Goal: Task Accomplishment & Management: Use online tool/utility

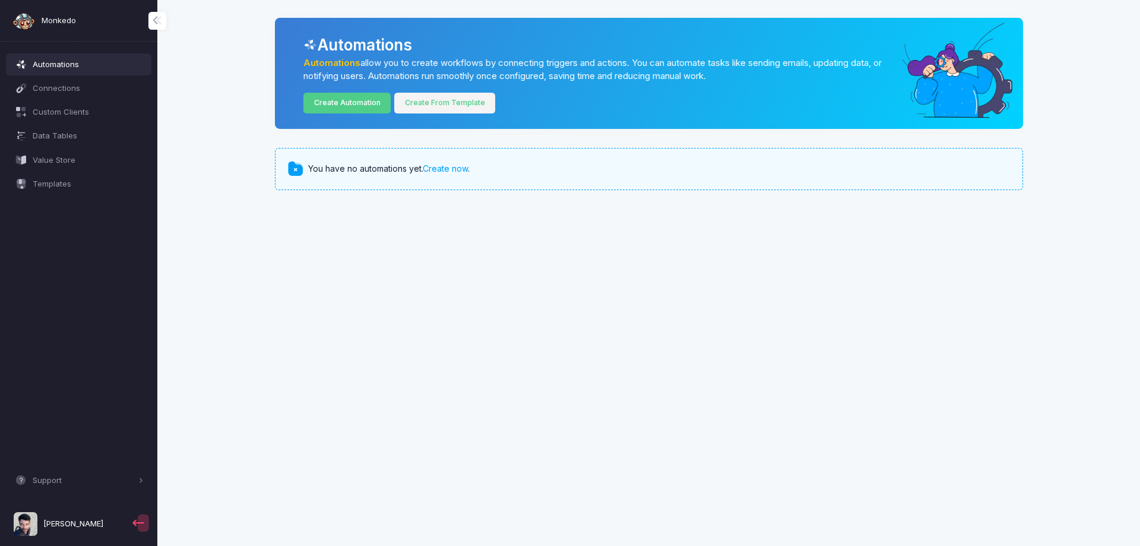
click at [458, 106] on link "Create From Template" at bounding box center [444, 103] width 101 height 21
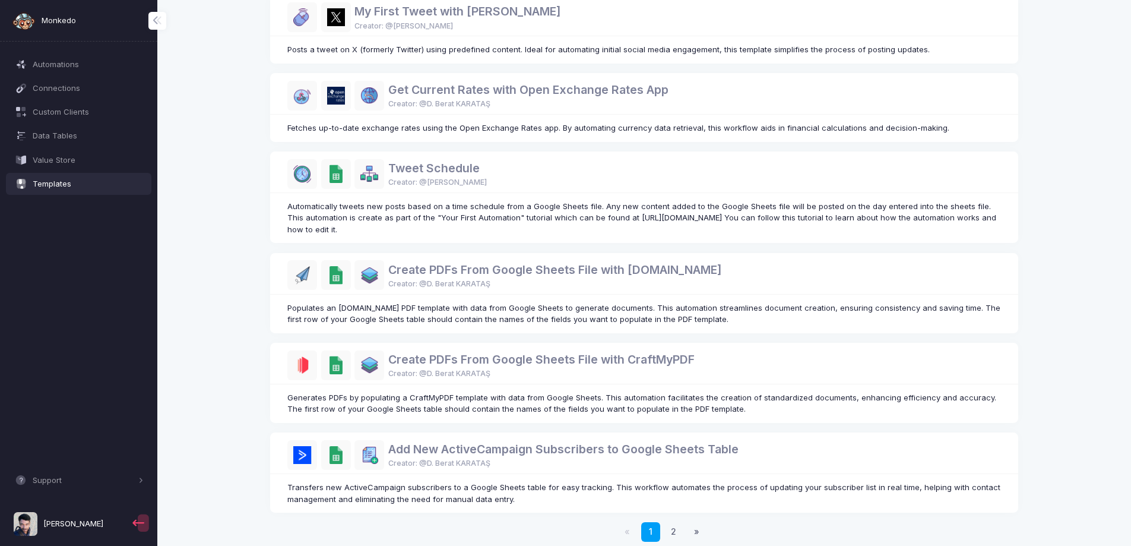
scroll to position [534, 0]
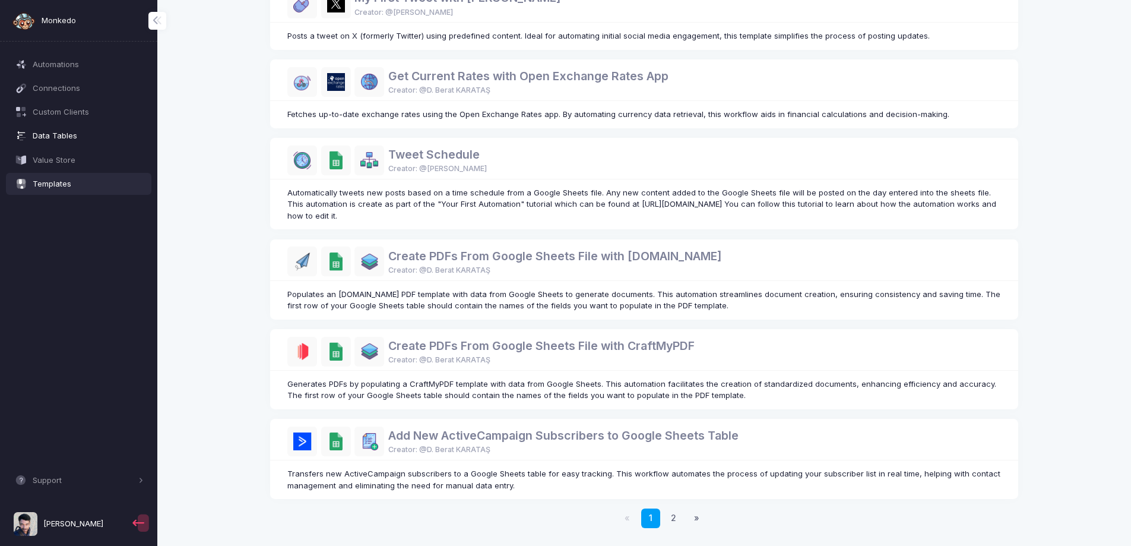
click at [76, 134] on span "Data Tables" at bounding box center [88, 136] width 111 height 12
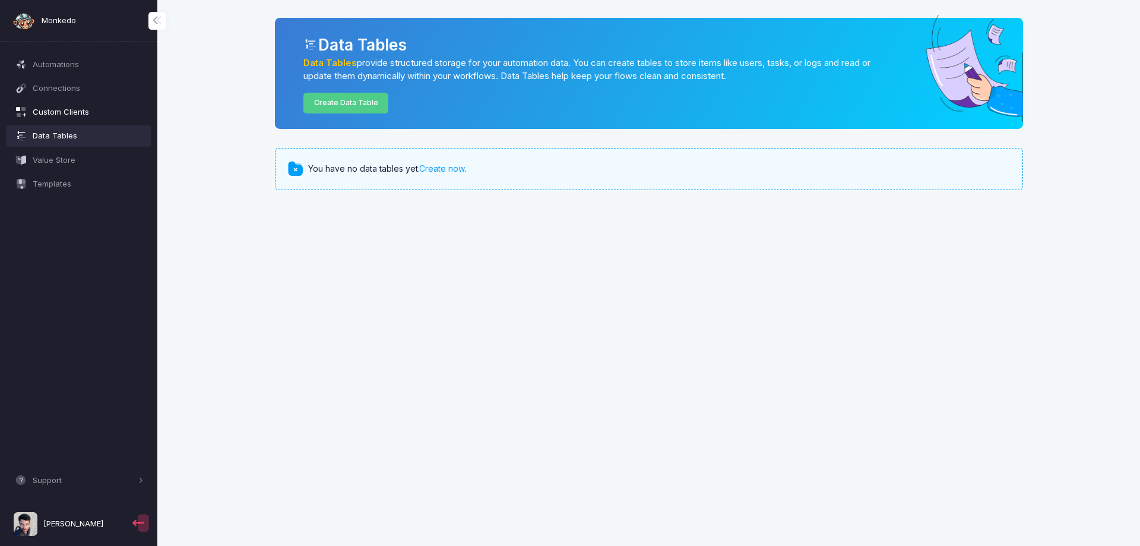
click at [77, 119] on link "Custom Clients" at bounding box center [79, 112] width 146 height 21
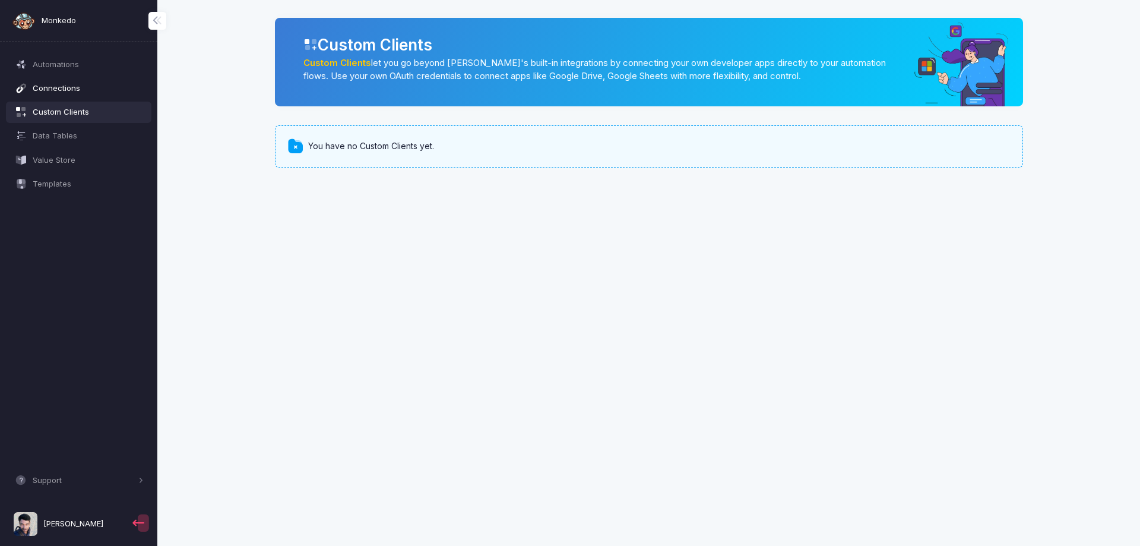
click at [81, 94] on link "Connections" at bounding box center [79, 87] width 146 height 21
click at [91, 59] on span "Automations" at bounding box center [88, 65] width 111 height 12
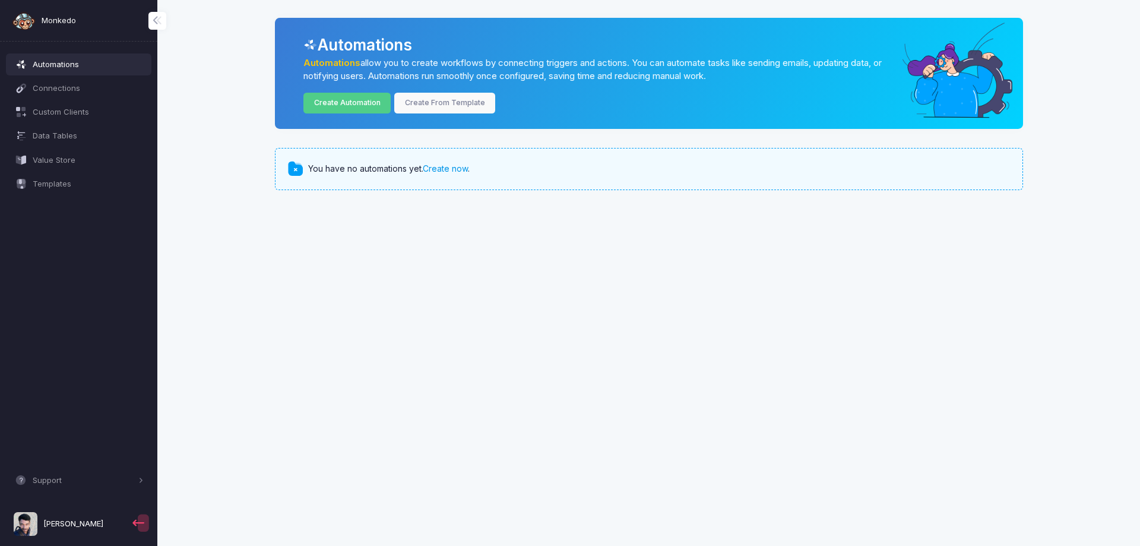
click at [432, 168] on link "Create now" at bounding box center [445, 168] width 45 height 10
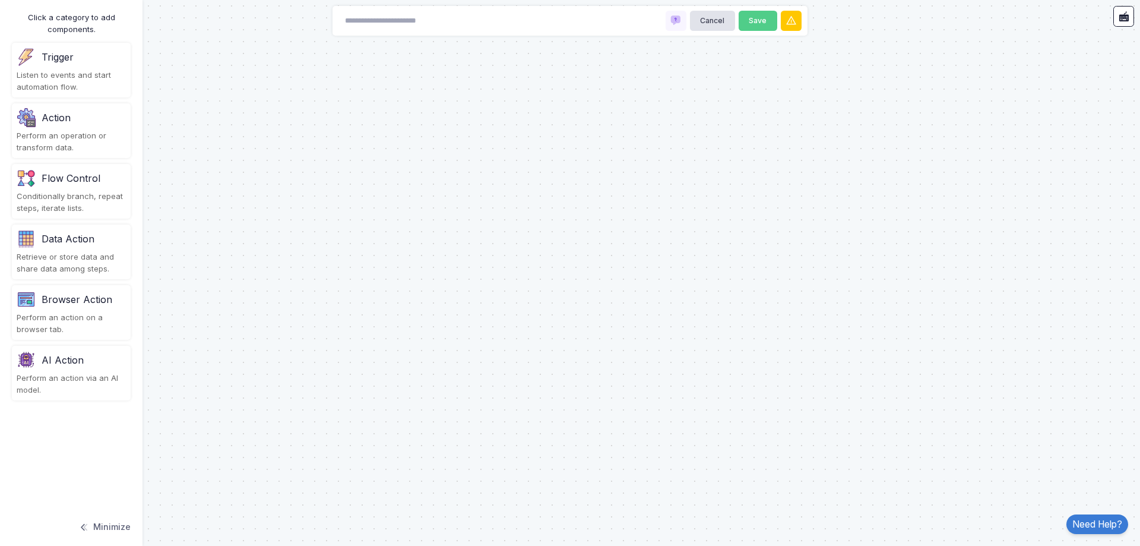
click at [531, 15] on div "Cancel Save" at bounding box center [570, 21] width 475 height 30
click at [405, 23] on input at bounding box center [397, 21] width 119 height 21
type input "********"
click at [382, 27] on input at bounding box center [397, 21] width 119 height 21
click at [85, 78] on div "Listen to events and start automation flow." at bounding box center [71, 80] width 109 height 23
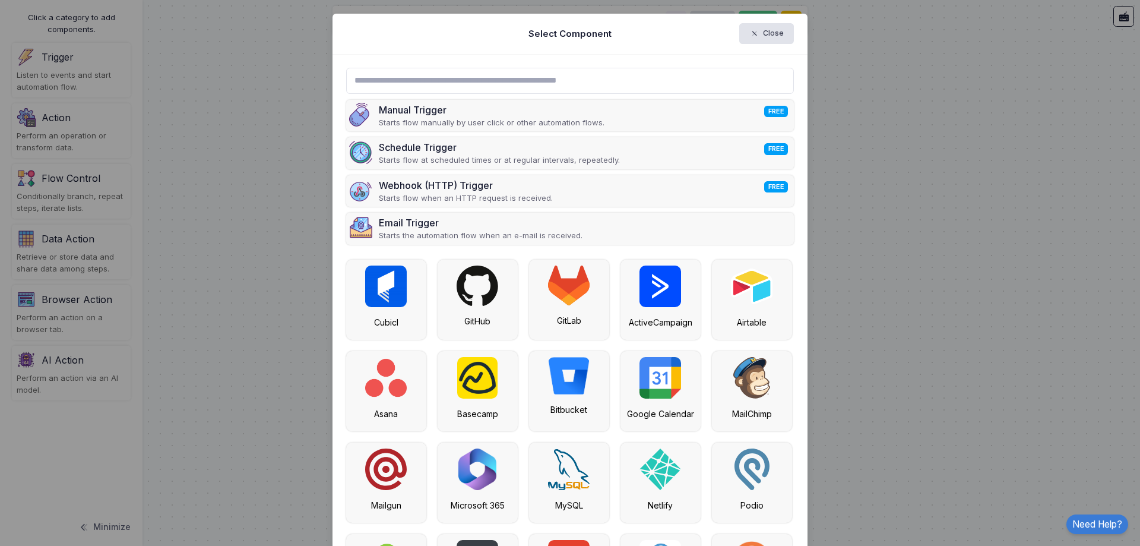
click at [452, 74] on input "text" at bounding box center [570, 81] width 448 height 26
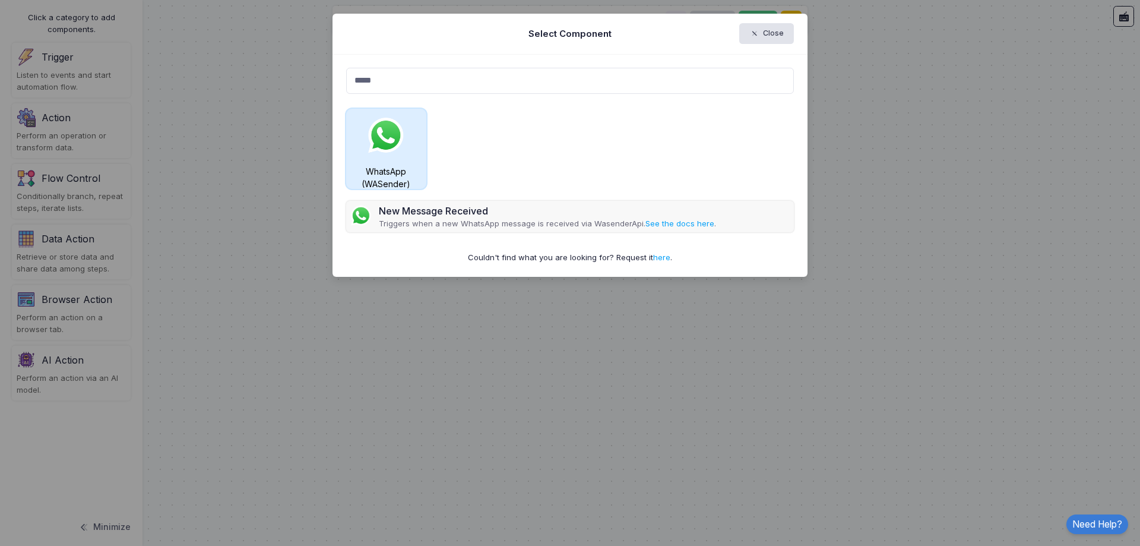
type input "*****"
click at [358, 134] on div "WhatsApp (WASender)" at bounding box center [386, 149] width 80 height 80
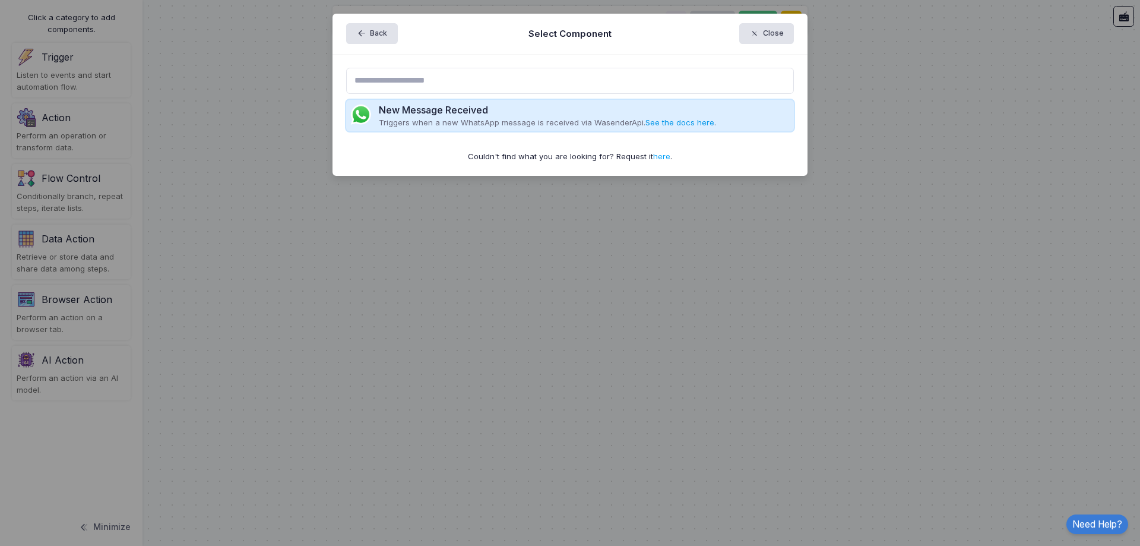
click at [672, 124] on link "See the docs here" at bounding box center [679, 123] width 69 height 10
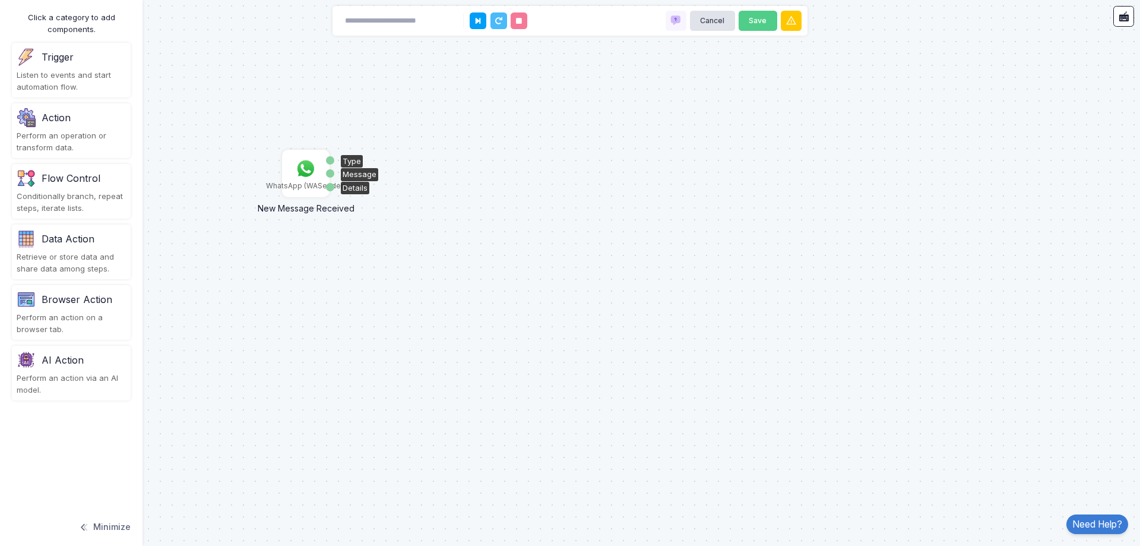
click at [304, 177] on img at bounding box center [306, 169] width 24 height 24
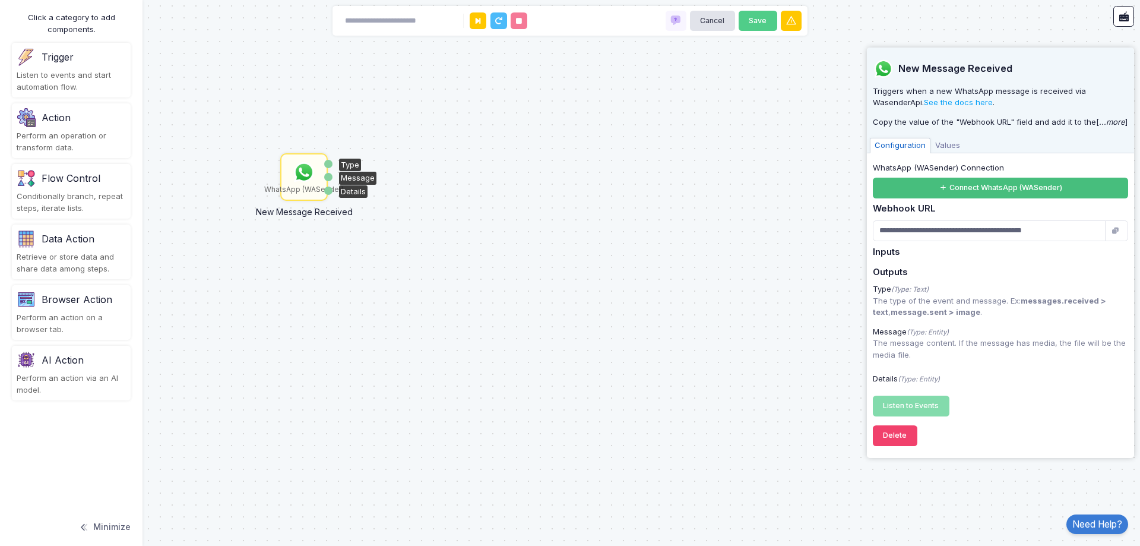
click at [948, 191] on button "Connect WhatsApp (WASender)" at bounding box center [1000, 188] width 255 height 21
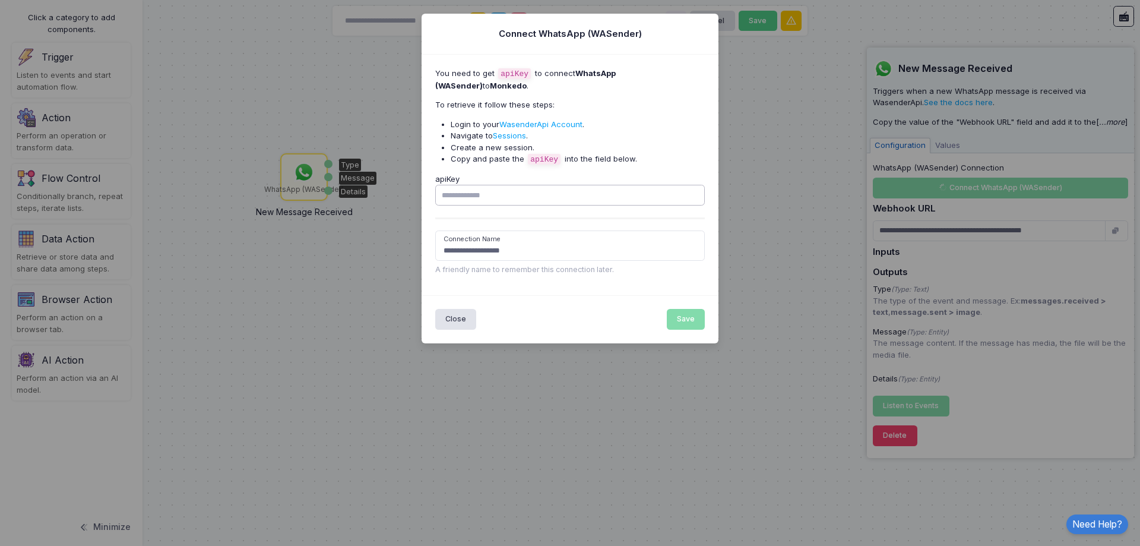
click at [512, 194] on input "apiKey" at bounding box center [570, 195] width 270 height 21
click at [490, 247] on input "**********" at bounding box center [570, 245] width 270 height 30
click at [558, 128] on link "WasenderApi Account" at bounding box center [540, 124] width 83 height 10
click at [518, 193] on input "apiKey" at bounding box center [570, 195] width 270 height 21
paste input "**********"
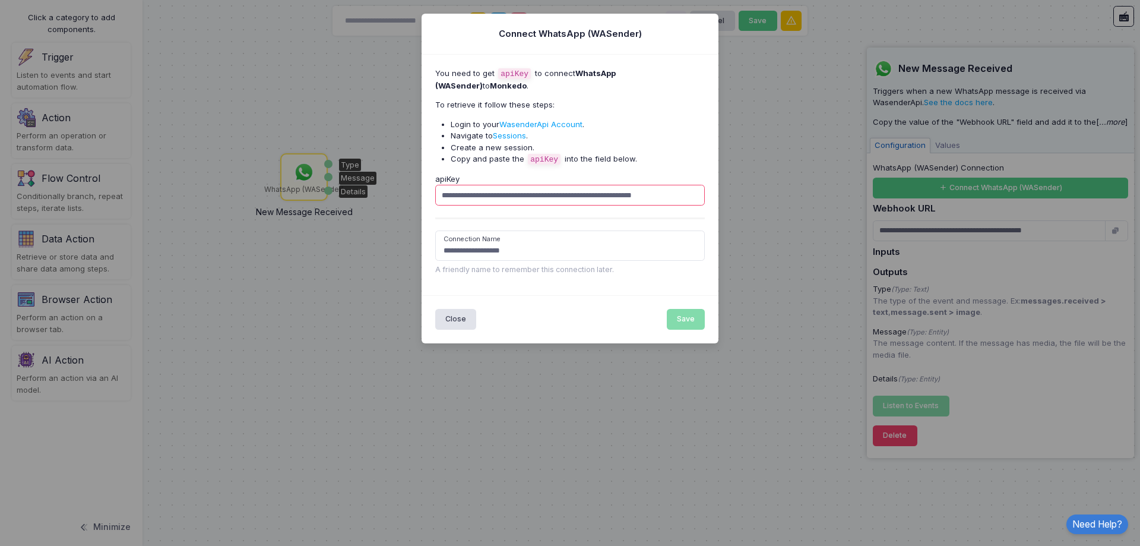
scroll to position [0, 16]
type input "**********"
click at [477, 258] on input "**********" at bounding box center [570, 245] width 270 height 30
click at [485, 254] on input "**********" at bounding box center [570, 245] width 270 height 30
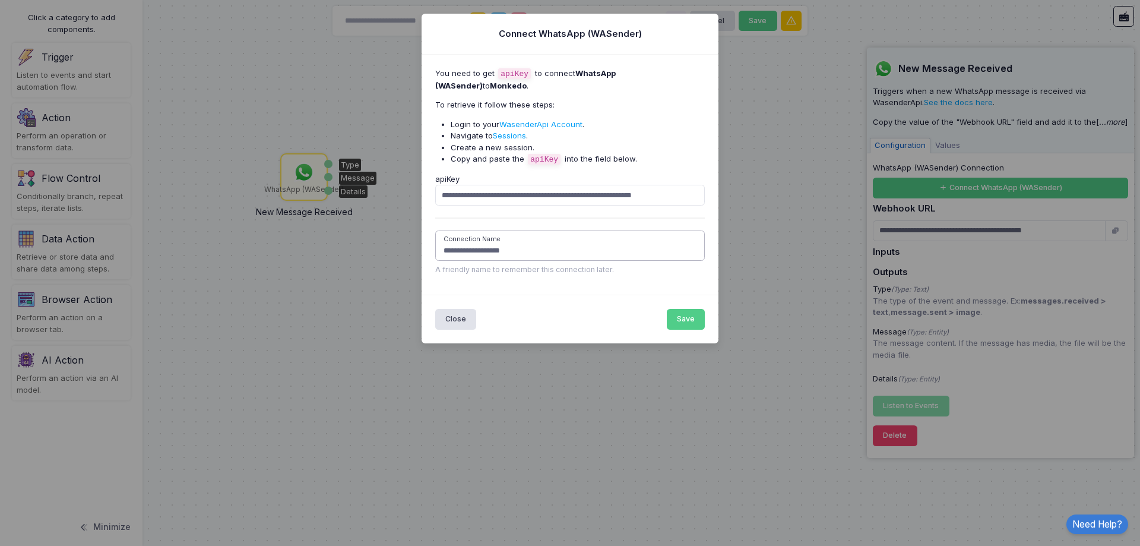
click at [530, 249] on input "**********" at bounding box center [570, 245] width 270 height 30
drag, startPoint x: 555, startPoint y: 254, endPoint x: 411, endPoint y: 254, distance: 143.7
click at [411, 254] on ngb-modal-window "**********" at bounding box center [570, 273] width 1140 height 546
click at [676, 319] on button "Save" at bounding box center [686, 319] width 39 height 21
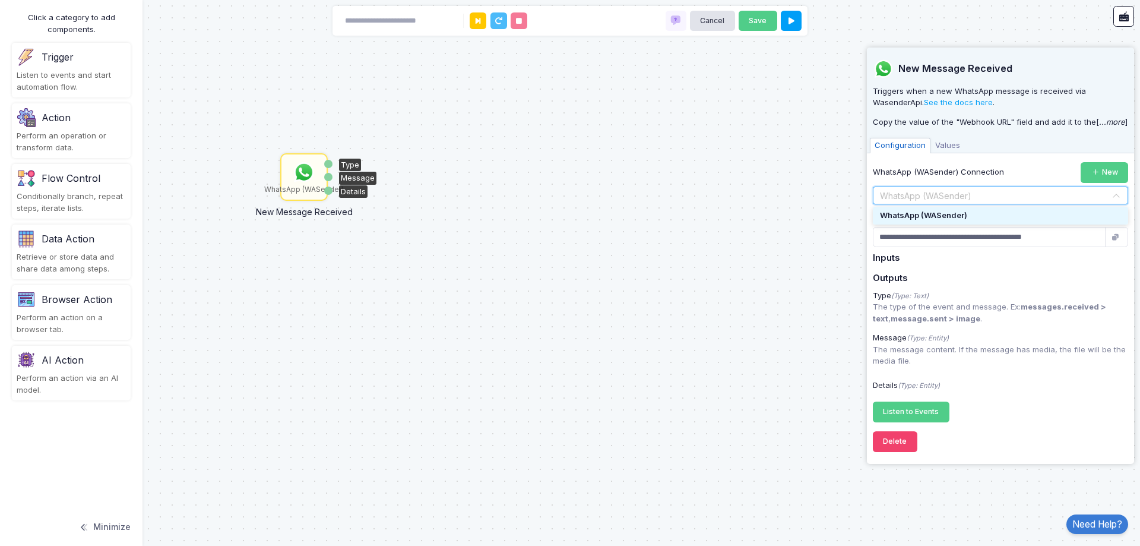
click at [950, 192] on input "text" at bounding box center [988, 195] width 219 height 13
click at [946, 212] on span "WhatsApp (WASender)" at bounding box center [923, 215] width 87 height 10
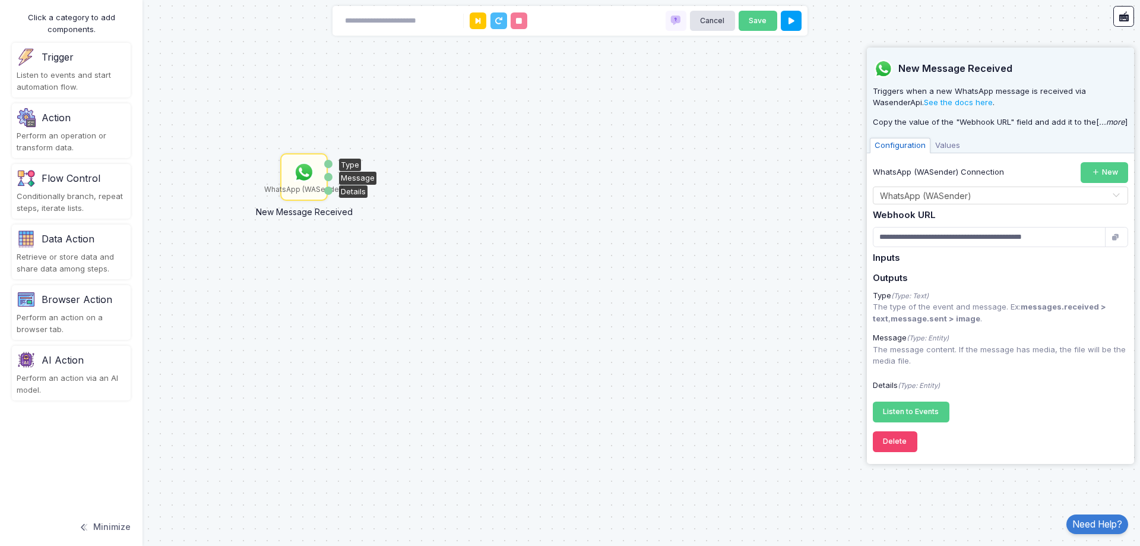
click at [953, 147] on span "Values" at bounding box center [948, 145] width 34 height 15
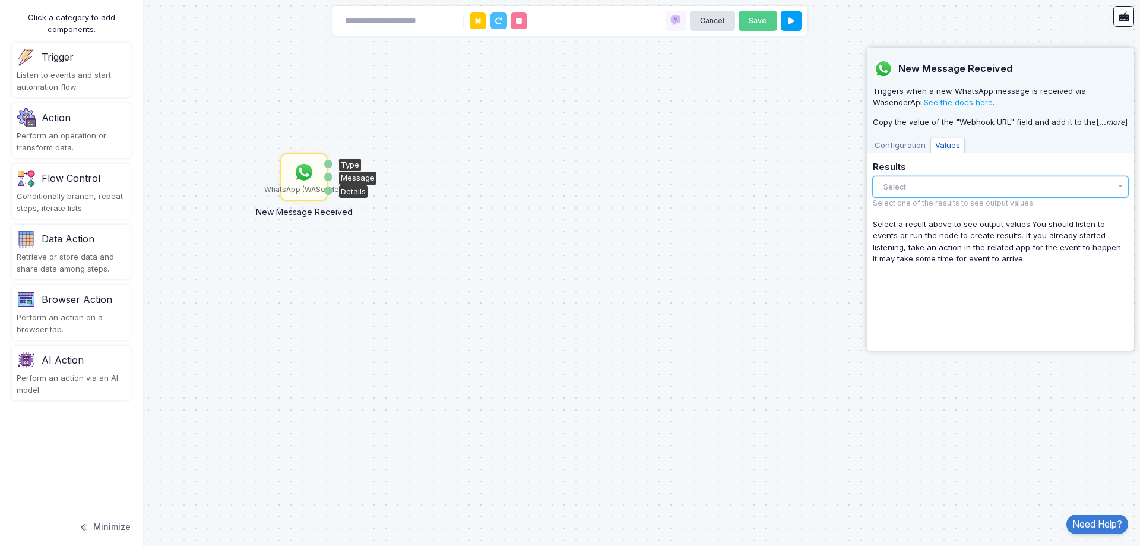
click at [924, 182] on button "Select" at bounding box center [1000, 186] width 255 height 21
click at [893, 137] on div "Configuration Values" at bounding box center [1000, 144] width 267 height 18
click at [894, 147] on span "Configuration" at bounding box center [900, 145] width 61 height 15
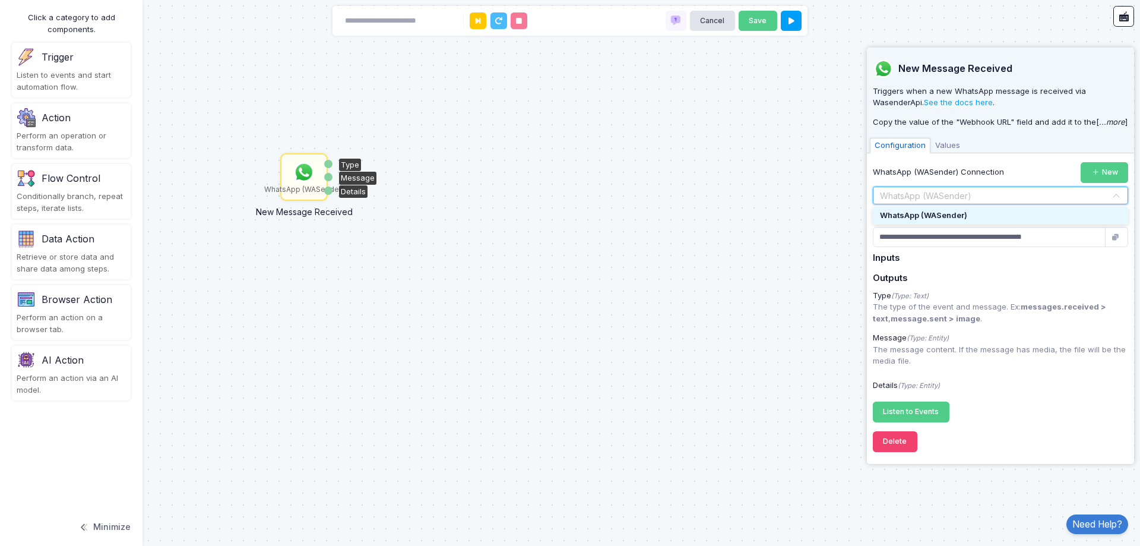
click at [1014, 202] on div "Select Connection × WhatsApp (WASender) ×" at bounding box center [1000, 195] width 255 height 18
click at [1015, 201] on input "text" at bounding box center [988, 195] width 219 height 13
click at [1099, 177] on button "New" at bounding box center [1105, 172] width 48 height 21
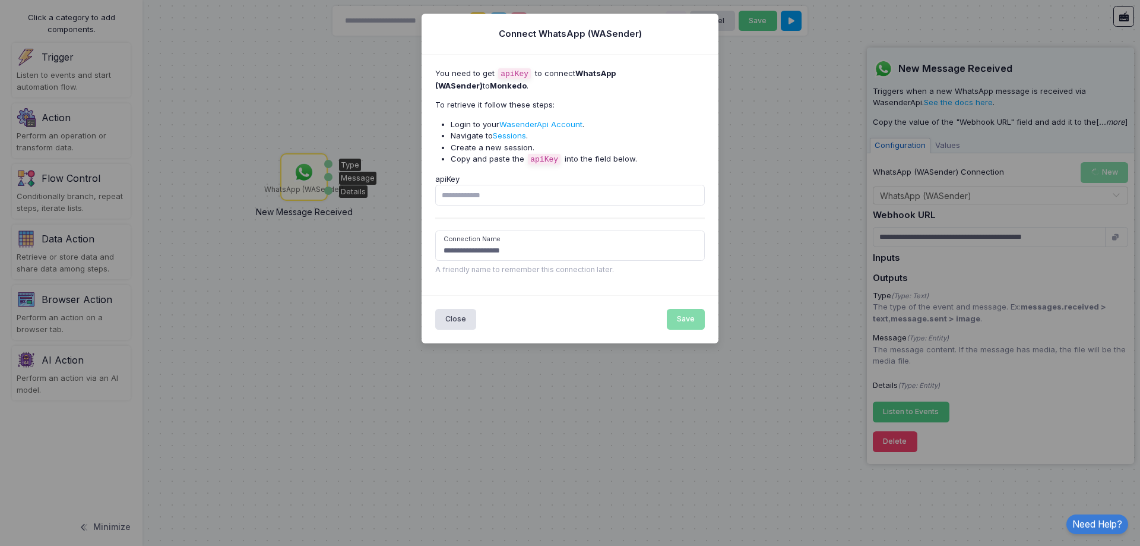
click at [352, 336] on ngb-modal-window "**********" at bounding box center [570, 273] width 1140 height 546
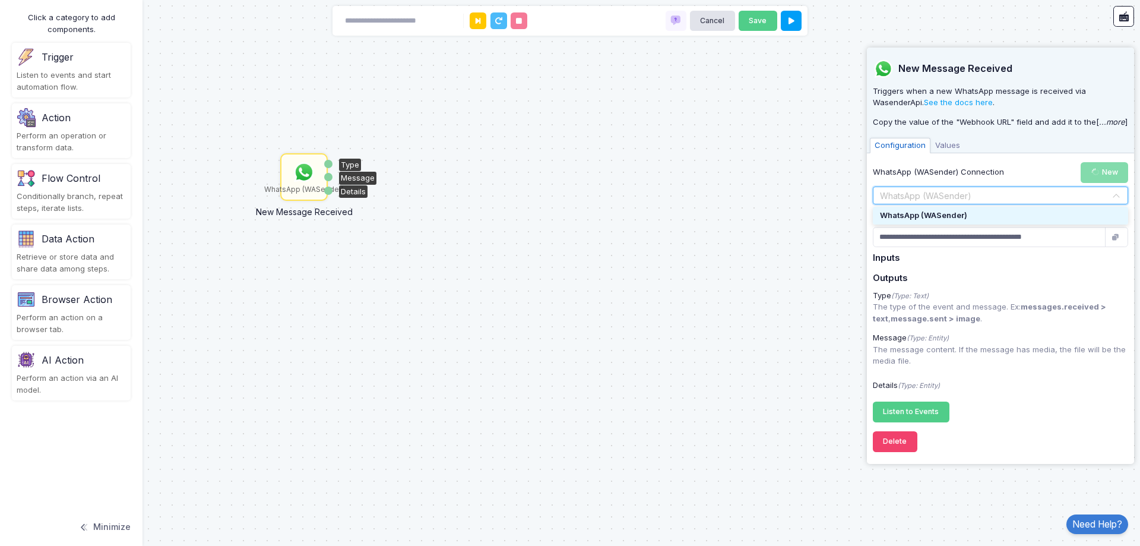
click at [918, 191] on input "text" at bounding box center [988, 195] width 219 height 13
click at [949, 102] on link "See the docs here" at bounding box center [958, 102] width 69 height 10
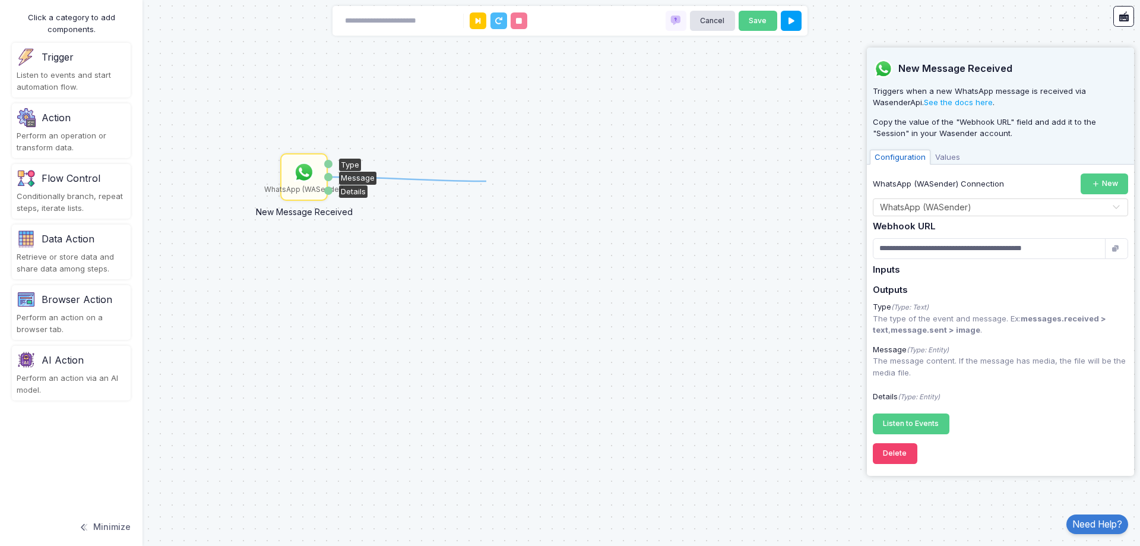
drag, startPoint x: 328, startPoint y: 173, endPoint x: 486, endPoint y: 181, distance: 158.1
click at [941, 160] on span "Values" at bounding box center [948, 157] width 34 height 15
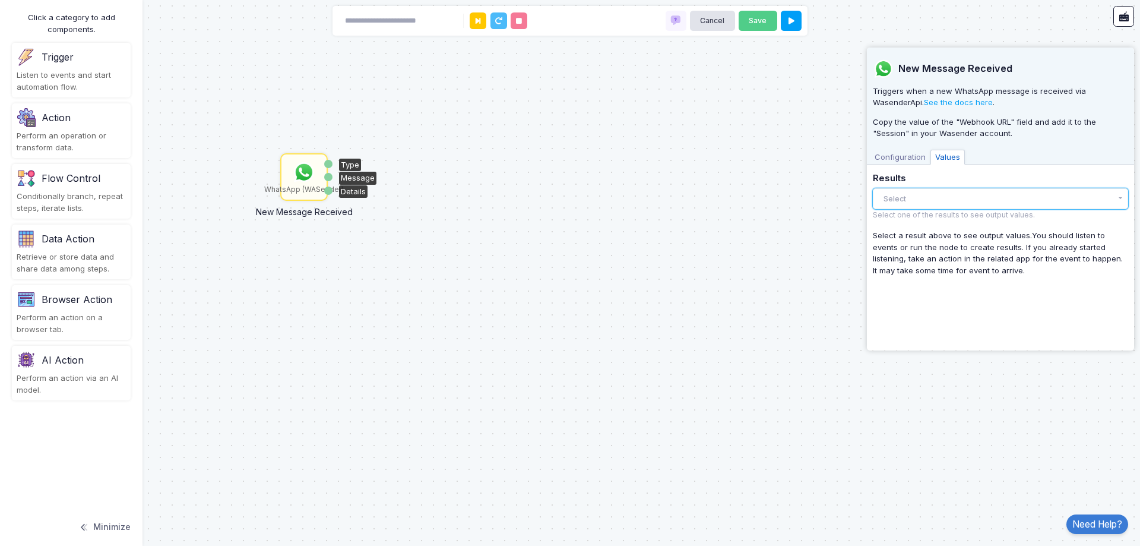
click at [943, 195] on button "Select" at bounding box center [1000, 198] width 255 height 21
click at [944, 221] on div "There are no results yet." at bounding box center [1000, 223] width 255 height 26
click at [901, 157] on span "Configuration" at bounding box center [900, 157] width 61 height 15
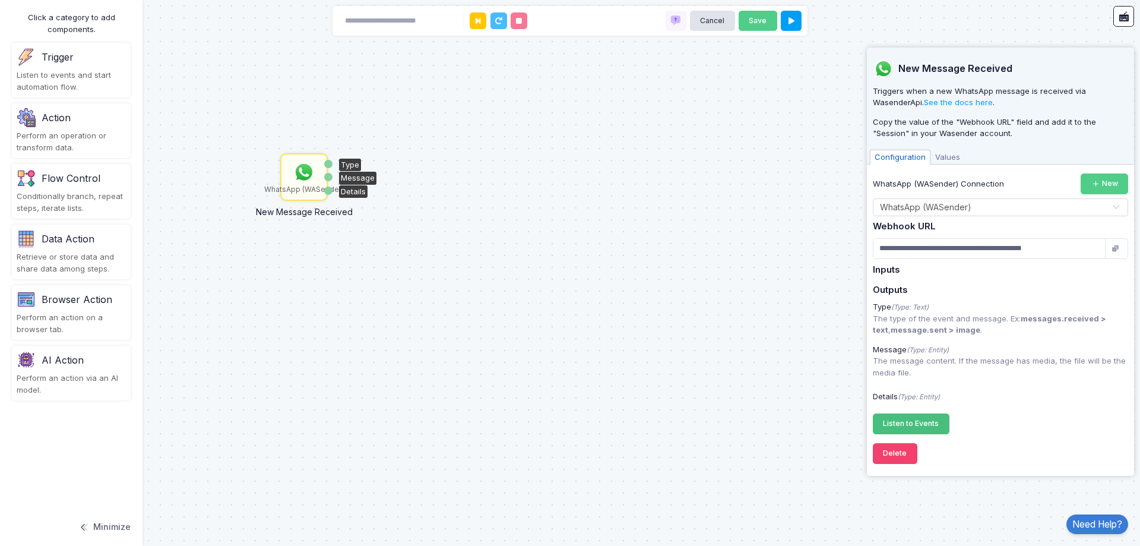
click at [929, 423] on span "Listen to Events" at bounding box center [911, 423] width 56 height 9
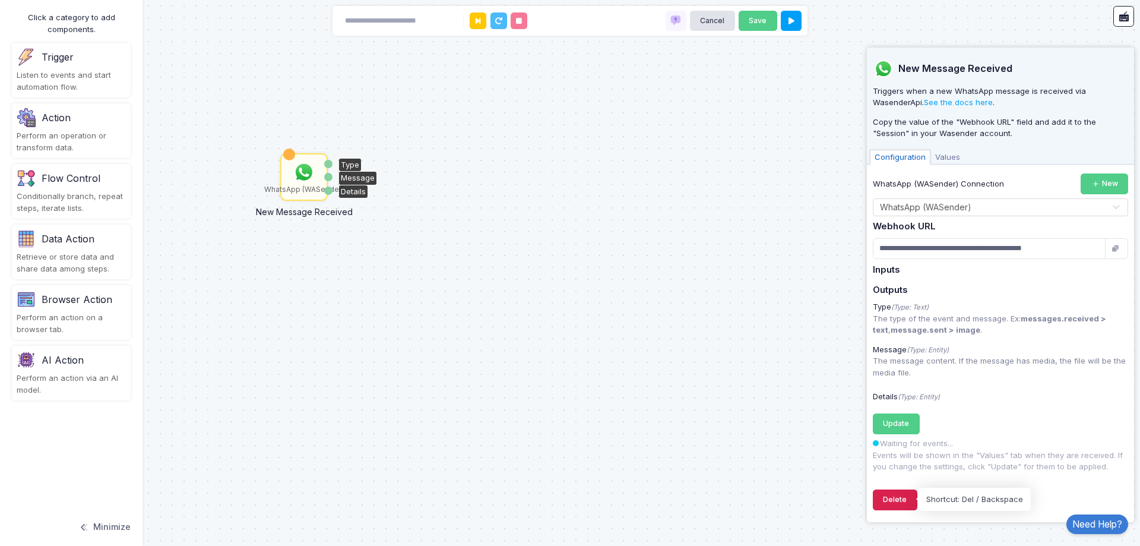
click at [898, 498] on button "Delete" at bounding box center [895, 499] width 45 height 21
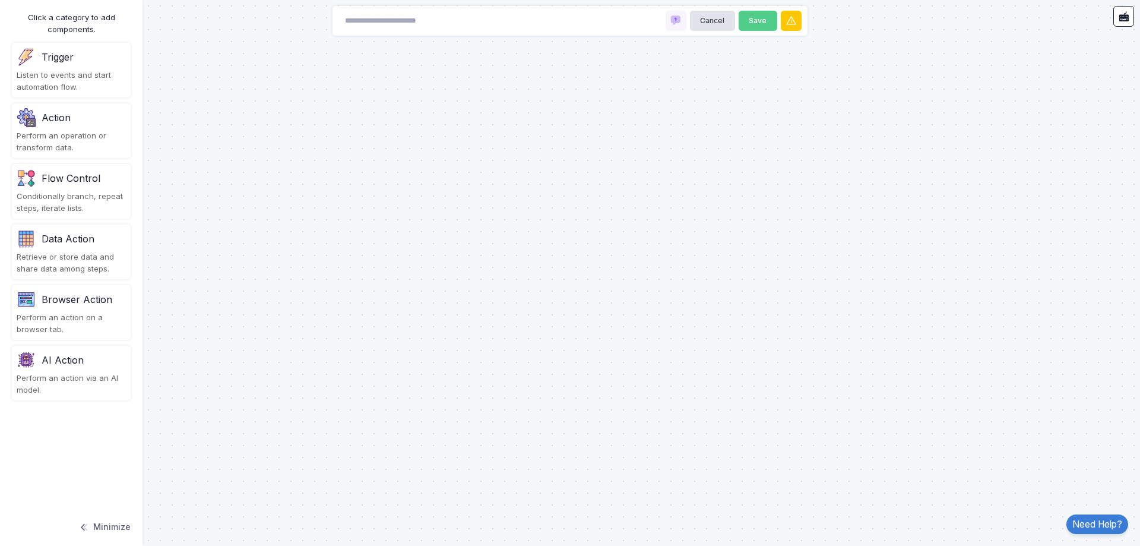
click at [598, 20] on div "Cancel Save" at bounding box center [570, 21] width 475 height 30
click at [567, 11] on div "Cancel Save" at bounding box center [570, 21] width 475 height 30
type input "********"
click at [469, 18] on div "******** Cancel Save" at bounding box center [570, 21] width 475 height 30
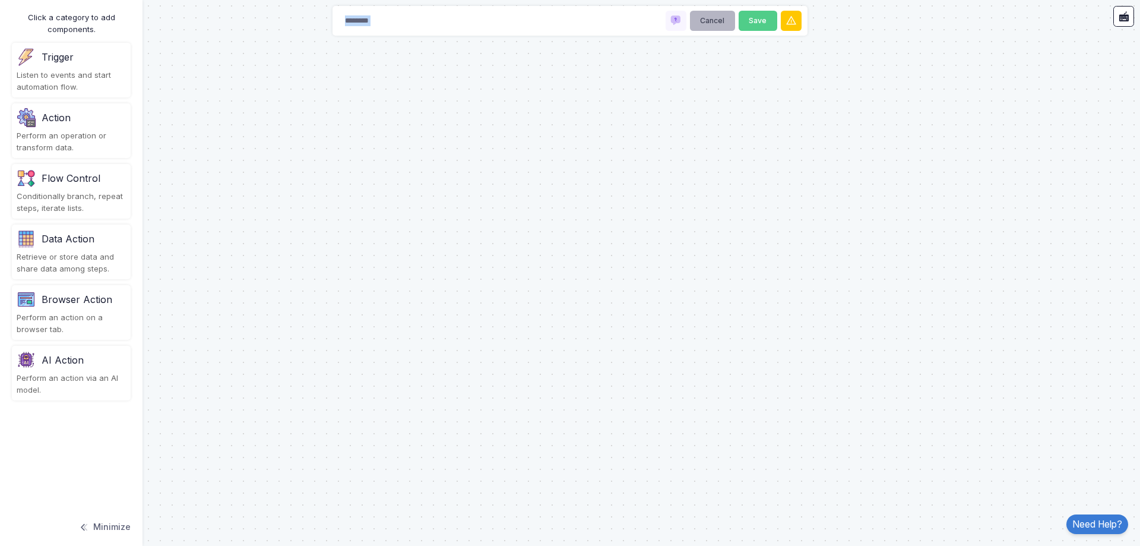
click at [716, 23] on button "Cancel" at bounding box center [712, 21] width 45 height 21
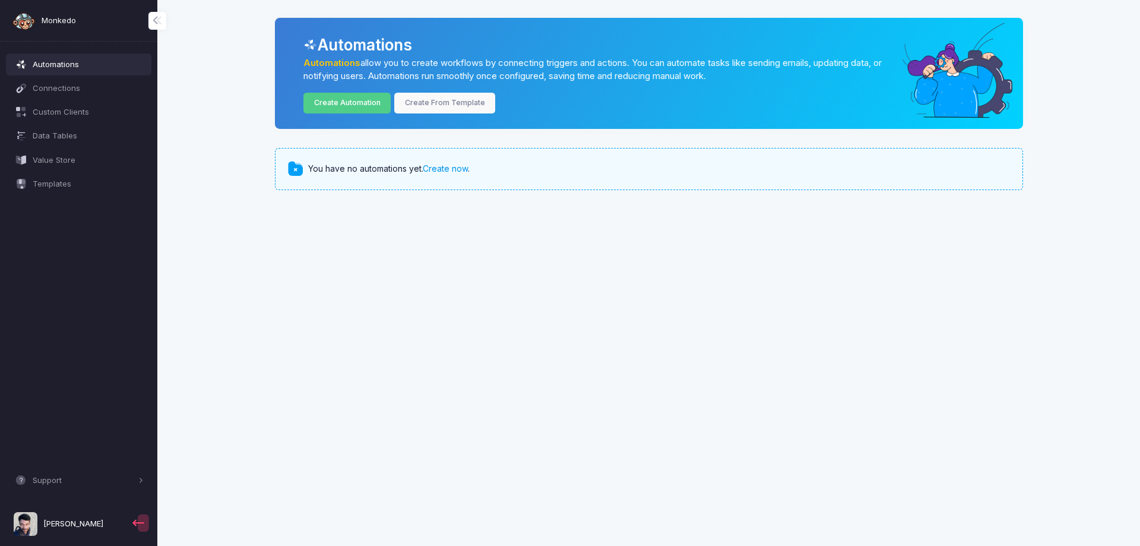
click at [438, 171] on link "Create now" at bounding box center [445, 168] width 45 height 10
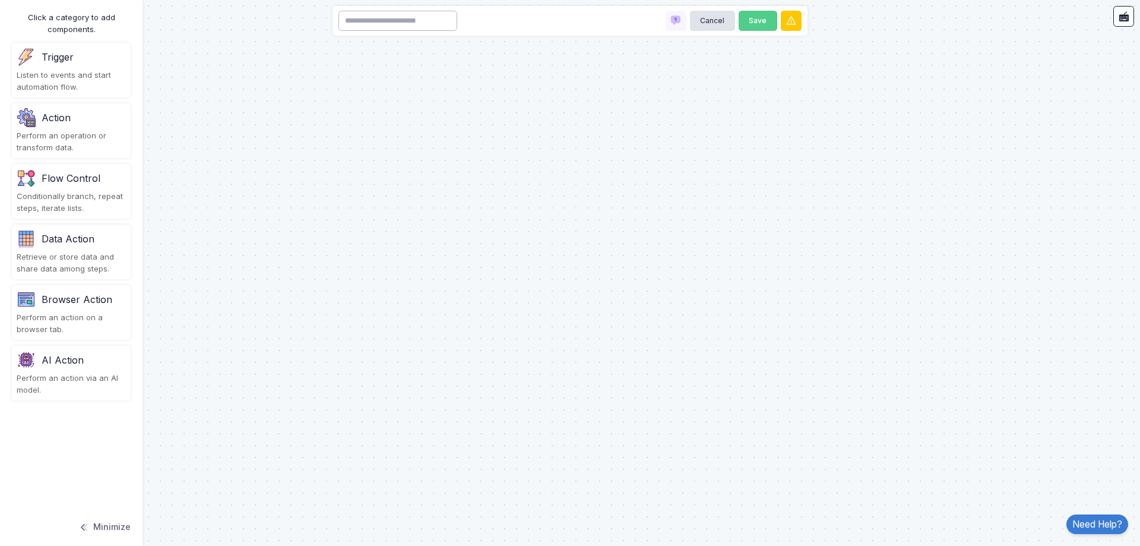
click at [451, 20] on input at bounding box center [397, 21] width 119 height 21
type input "********"
click at [64, 67] on div "Trigger Listen to events and start automation flow." at bounding box center [71, 70] width 119 height 55
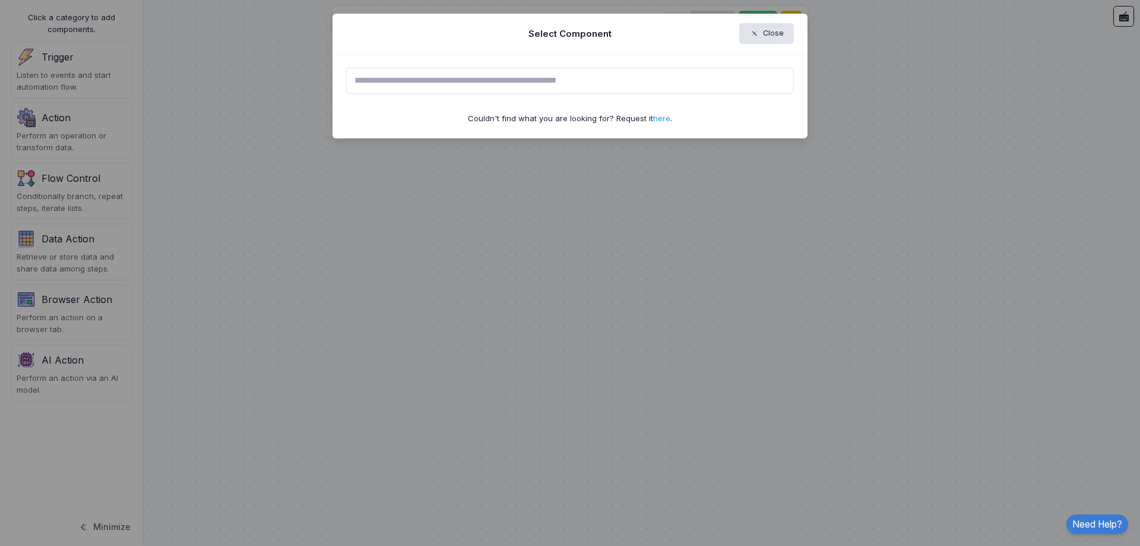
click at [366, 81] on input "text" at bounding box center [570, 81] width 448 height 26
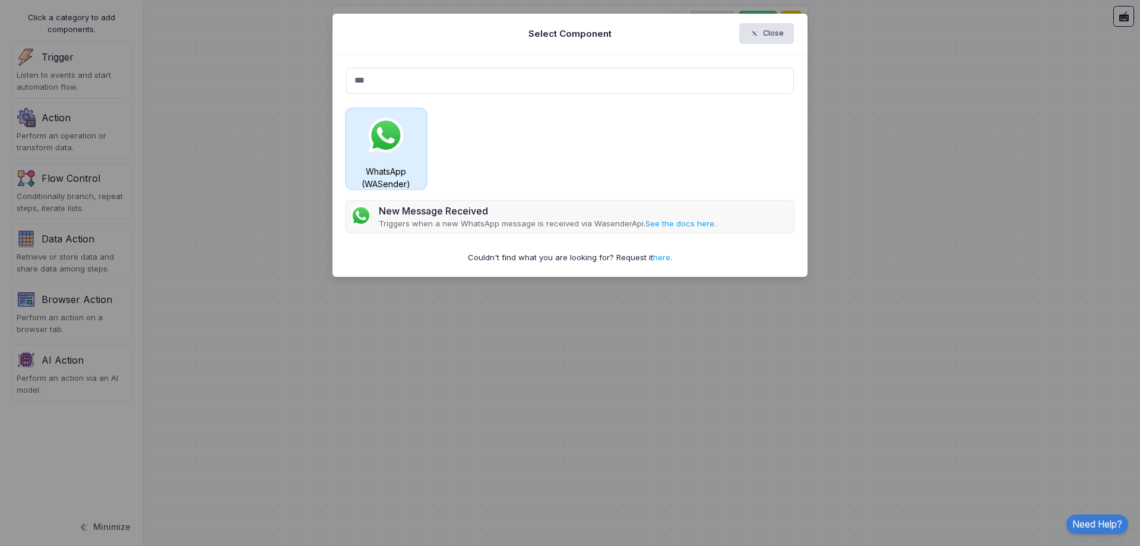
type input "***"
click at [391, 153] on img at bounding box center [386, 136] width 42 height 42
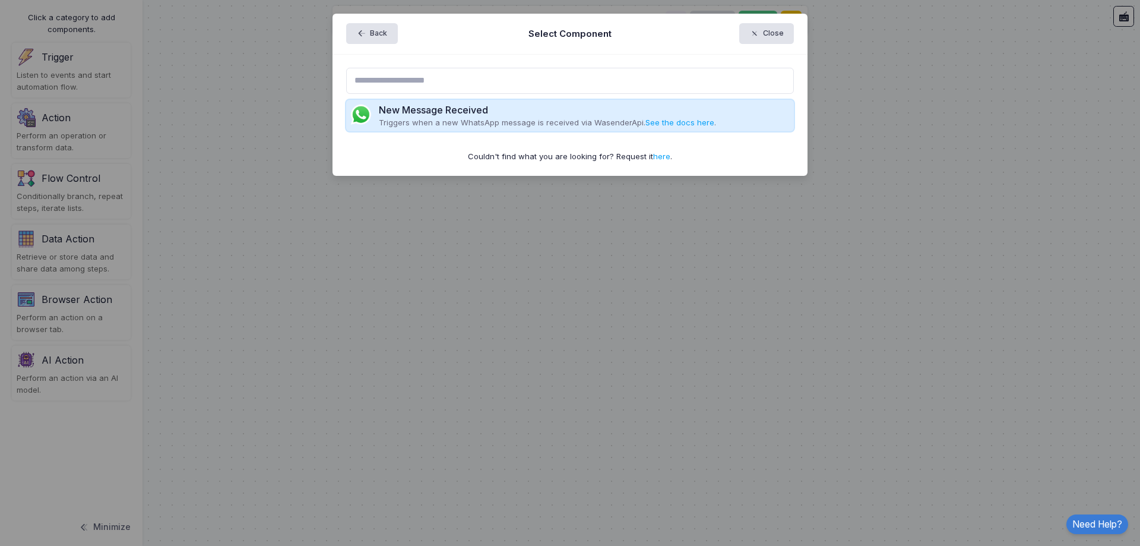
click at [734, 116] on div "New Message Received Triggers when a new WhatsApp message is received via Wasen…" at bounding box center [570, 116] width 448 height 32
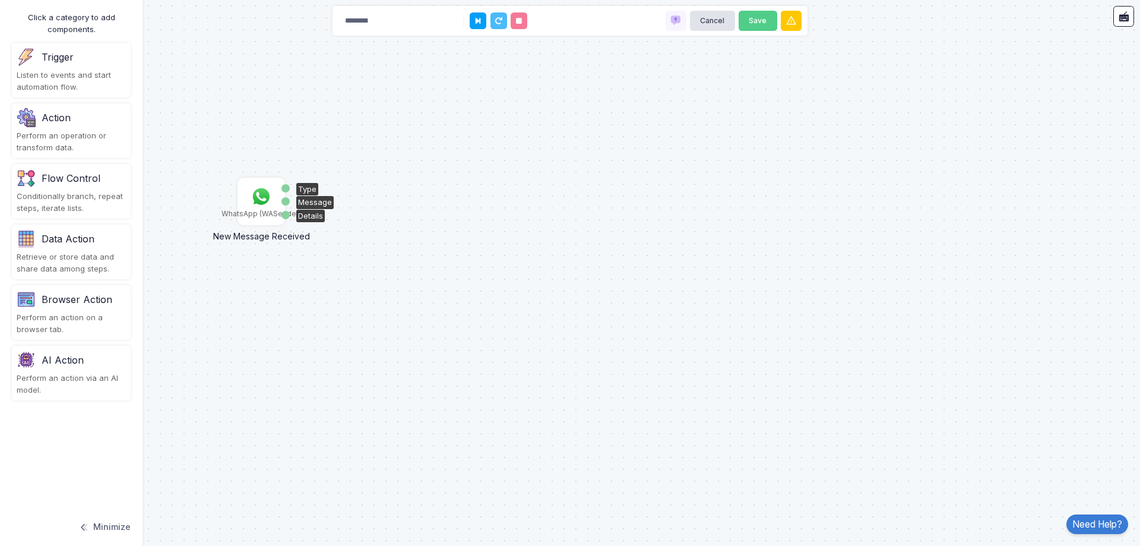
click at [261, 201] on img at bounding box center [261, 197] width 24 height 24
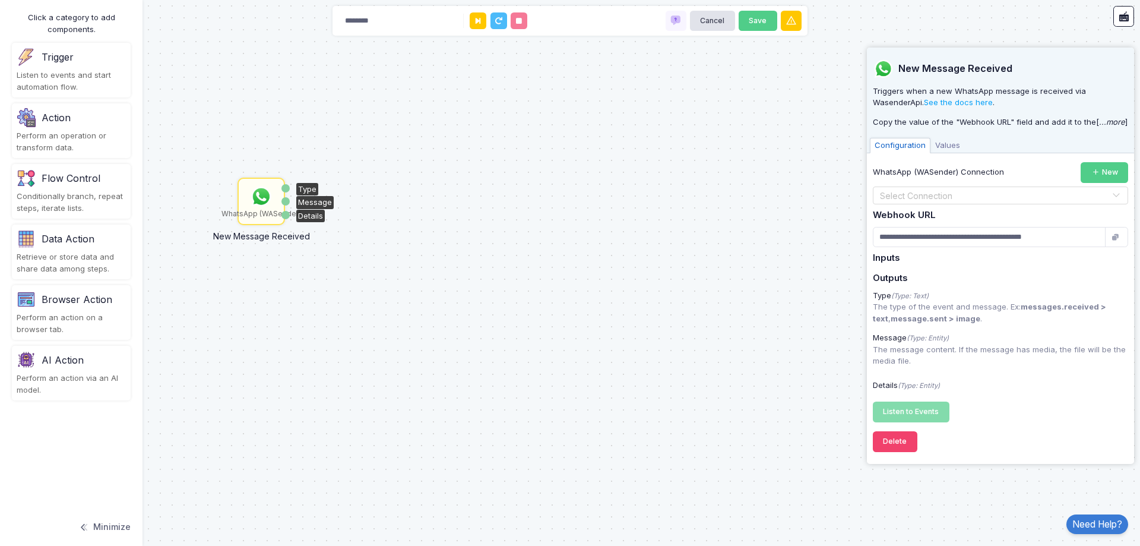
click at [287, 188] on div "Type" at bounding box center [285, 188] width 8 height 8
click at [313, 188] on div "Type" at bounding box center [307, 189] width 22 height 13
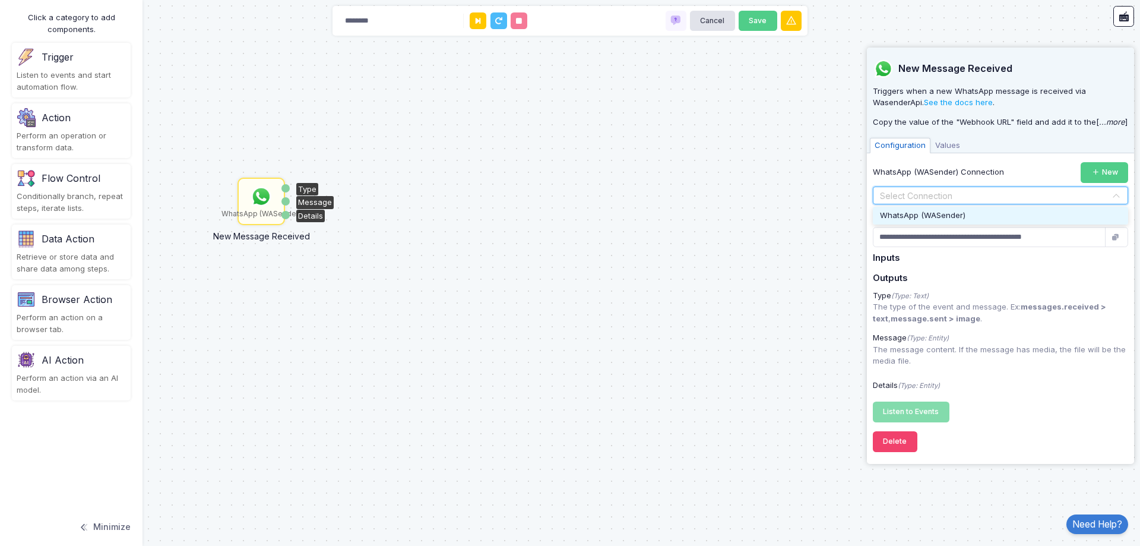
click at [944, 189] on input "text" at bounding box center [988, 195] width 219 height 13
click at [957, 209] on div "WhatsApp (WASender)" at bounding box center [1000, 216] width 255 height 18
click at [959, 230] on input "**********" at bounding box center [989, 237] width 233 height 21
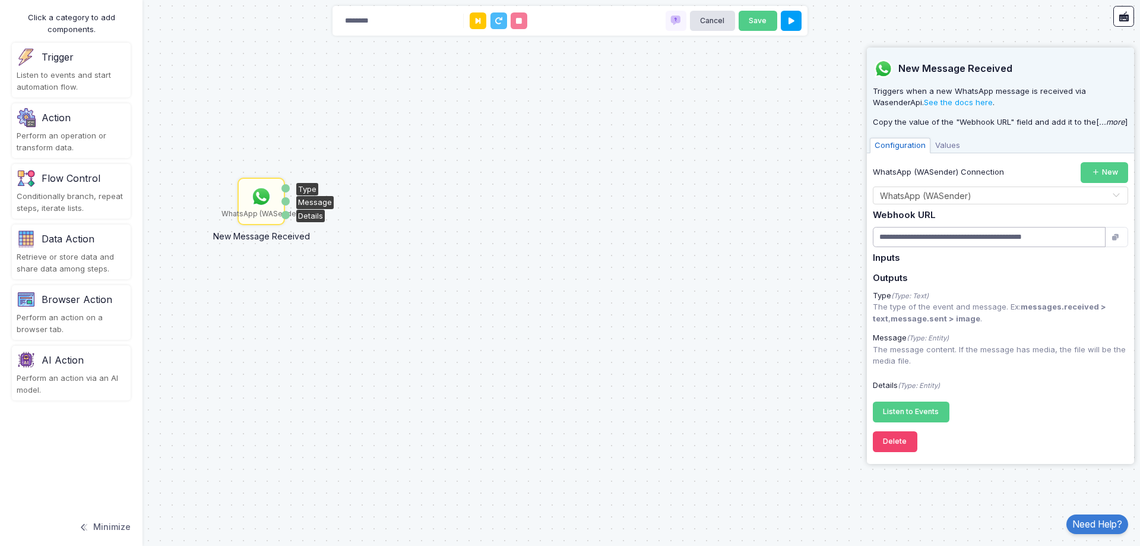
click at [1100, 240] on input "**********" at bounding box center [989, 237] width 233 height 21
click at [315, 204] on div "Message" at bounding box center [314, 202] width 37 height 13
drag, startPoint x: 287, startPoint y: 201, endPoint x: 444, endPoint y: 201, distance: 156.2
click at [299, 186] on div "Type" at bounding box center [307, 189] width 22 height 13
click at [301, 186] on div "Type" at bounding box center [307, 189] width 22 height 13
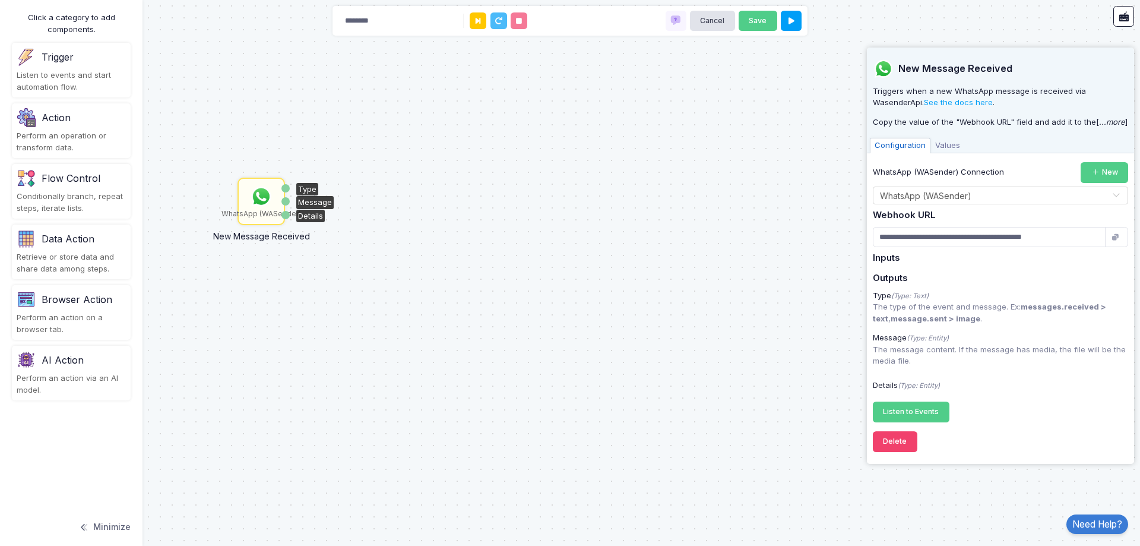
click at [301, 186] on div "Type" at bounding box center [307, 189] width 22 height 13
click at [929, 194] on input "text" at bounding box center [988, 195] width 219 height 13
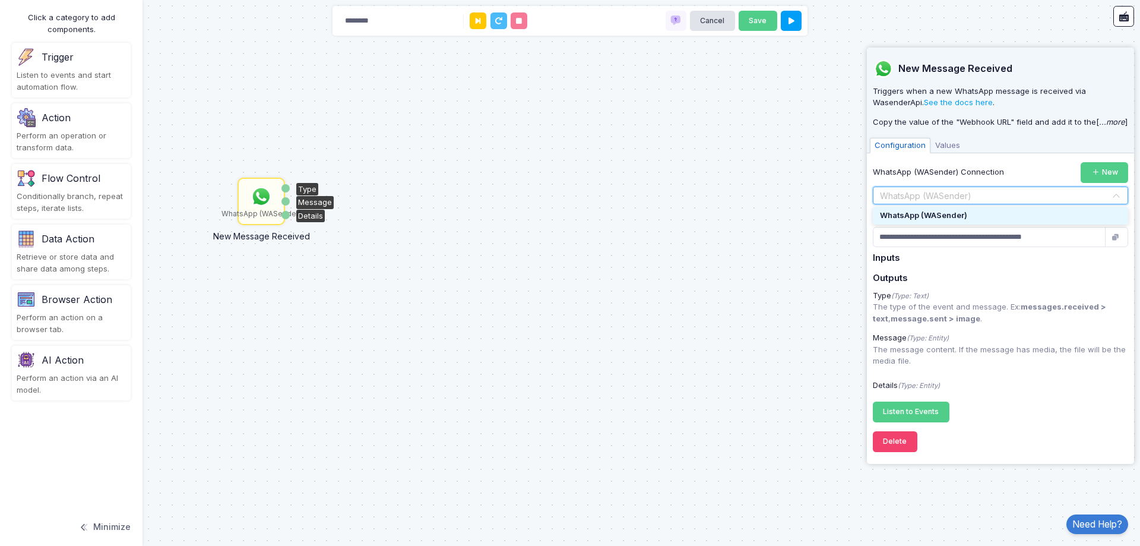
click at [925, 209] on div "WhatsApp (WASender)" at bounding box center [1000, 216] width 255 height 18
click at [1110, 173] on button "New" at bounding box center [1105, 172] width 48 height 21
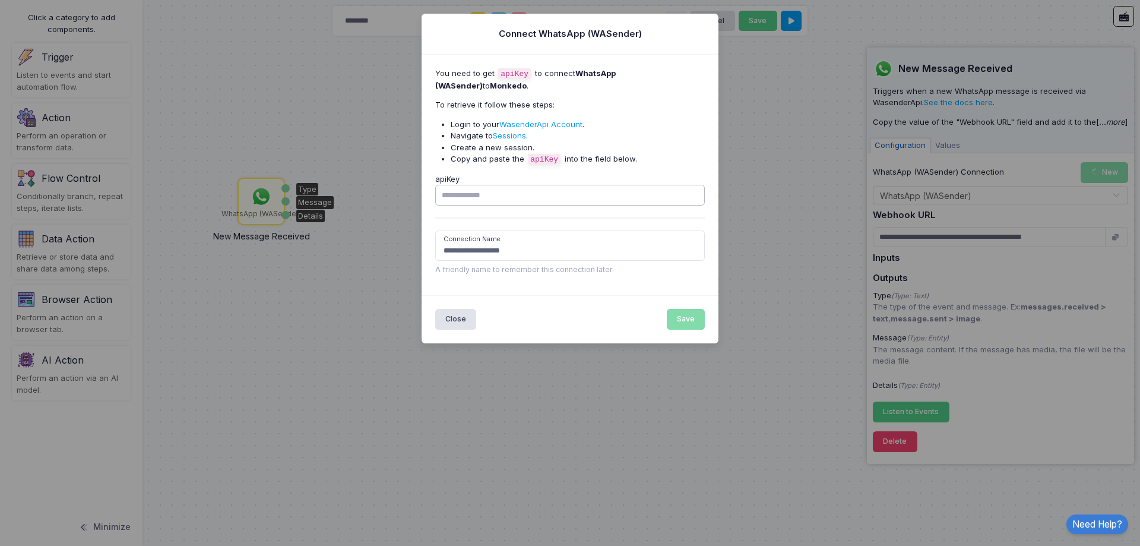
click at [560, 189] on input "apiKey" at bounding box center [570, 195] width 270 height 21
click at [479, 229] on form "**********" at bounding box center [570, 222] width 270 height 106
click at [480, 242] on input "**********" at bounding box center [570, 245] width 270 height 30
click at [486, 192] on input "apiKey" at bounding box center [570, 195] width 270 height 21
paste input "**********"
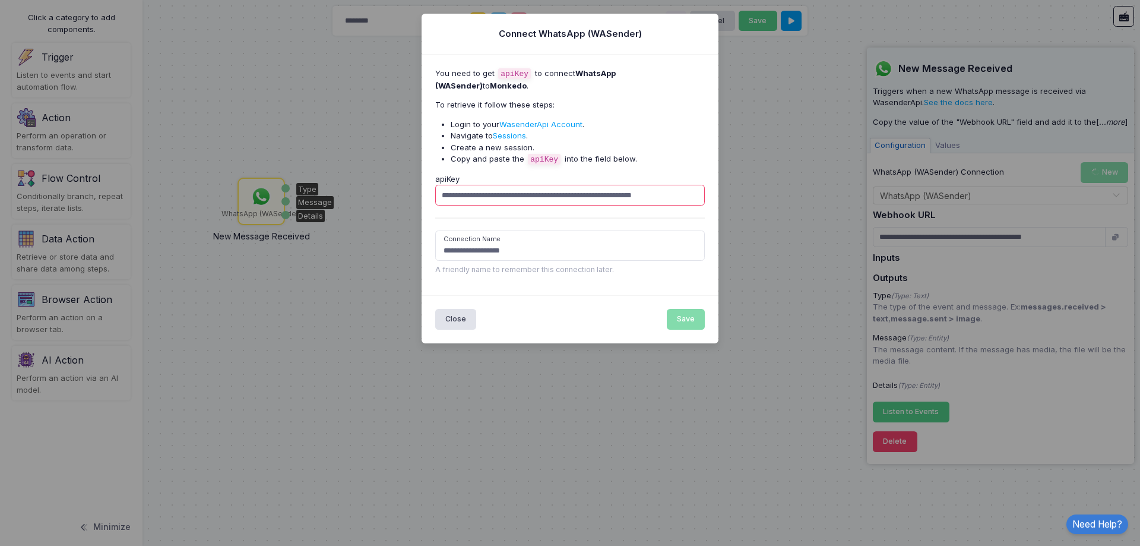
scroll to position [0, 16]
type input "**********"
click at [489, 248] on input "**********" at bounding box center [570, 245] width 270 height 30
click at [686, 315] on button "Save" at bounding box center [686, 319] width 39 height 21
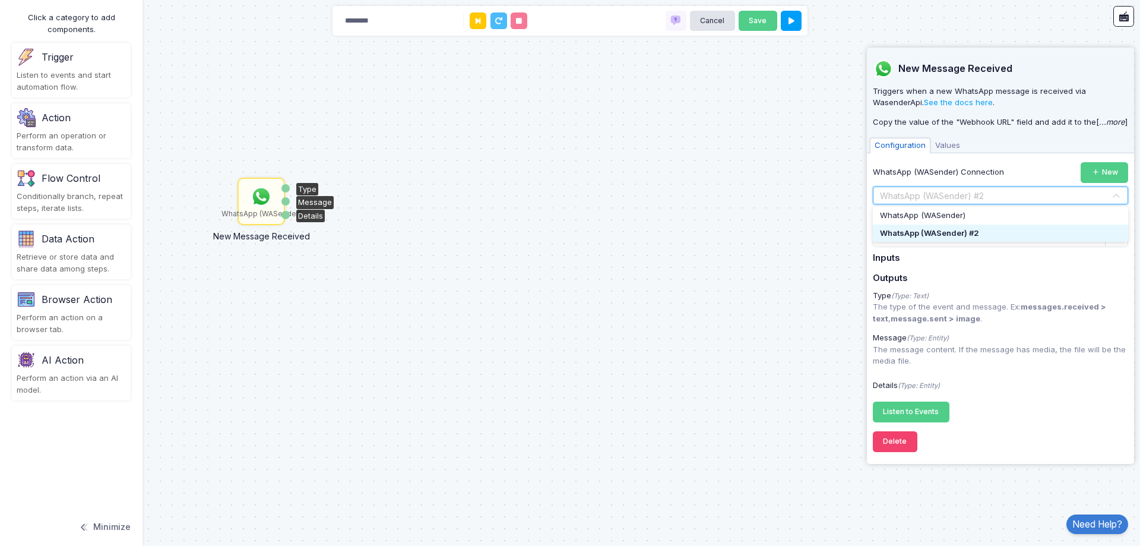
click at [969, 198] on input "text" at bounding box center [988, 195] width 219 height 13
click at [970, 215] on div "WhatsApp (WASender)" at bounding box center [1000, 216] width 255 height 18
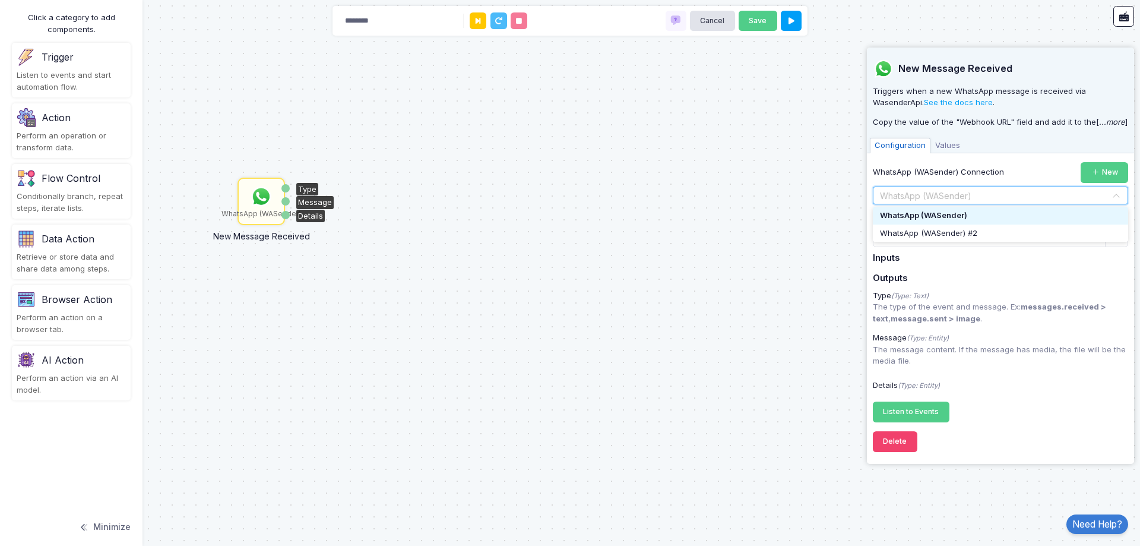
click at [1026, 196] on input "text" at bounding box center [988, 195] width 219 height 13
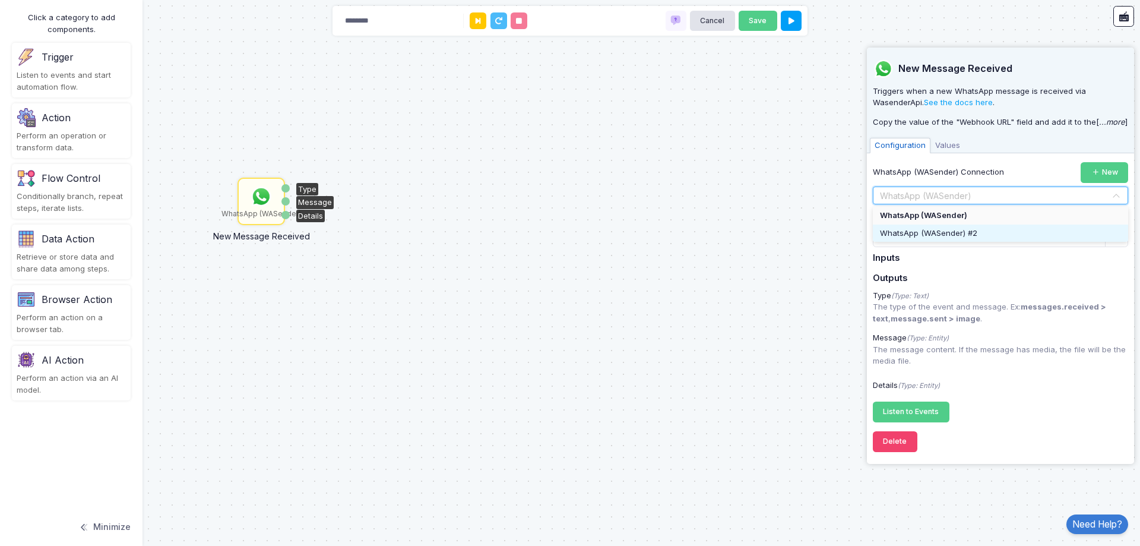
drag, startPoint x: 1099, startPoint y: 234, endPoint x: 802, endPoint y: 233, distance: 296.3
click at [802, 233] on div "WhatsApp (WASender) New Message Received Type Message Details" at bounding box center [570, 273] width 1140 height 546
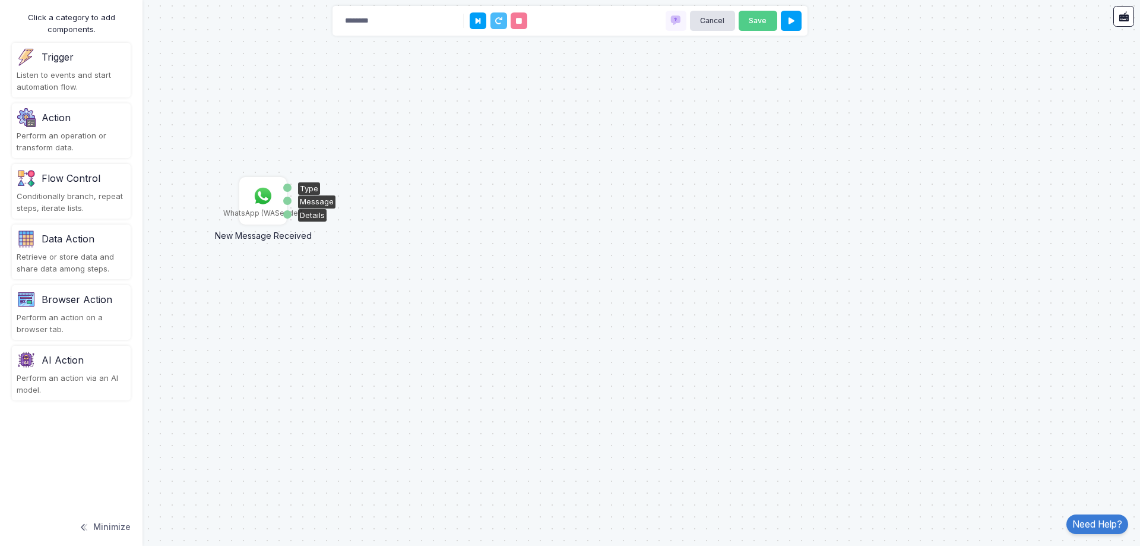
click at [252, 198] on img at bounding box center [263, 196] width 24 height 24
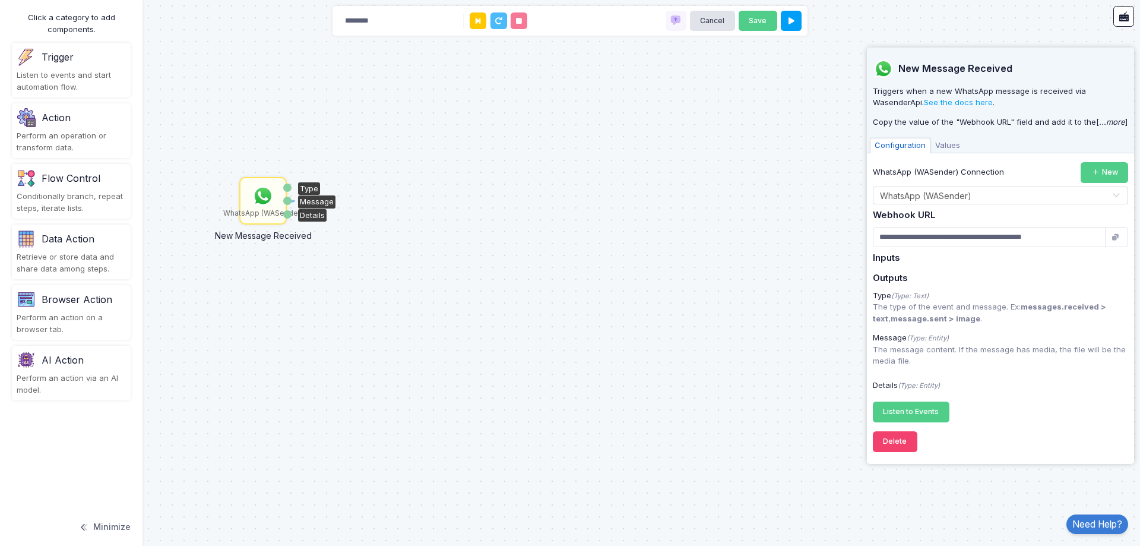
drag, startPoint x: 290, startPoint y: 204, endPoint x: 323, endPoint y: 202, distance: 33.3
drag, startPoint x: 287, startPoint y: 201, endPoint x: 412, endPoint y: 196, distance: 124.2
click at [382, 17] on input "********" at bounding box center [397, 21] width 119 height 21
type input "*"
click at [36, 134] on div "Perform an operation or transform data." at bounding box center [71, 141] width 109 height 23
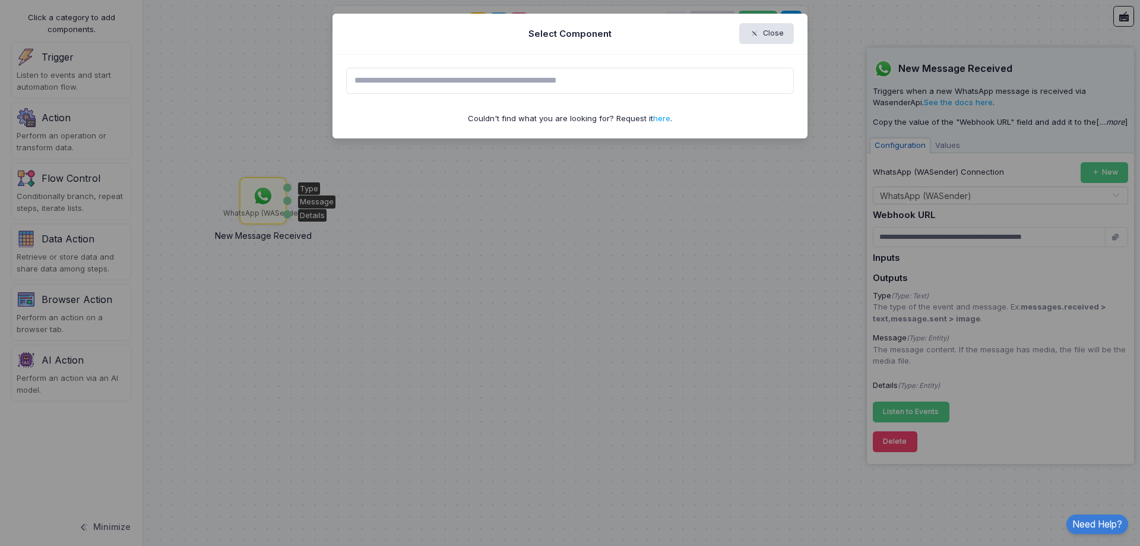
click at [462, 75] on input "text" at bounding box center [570, 81] width 448 height 26
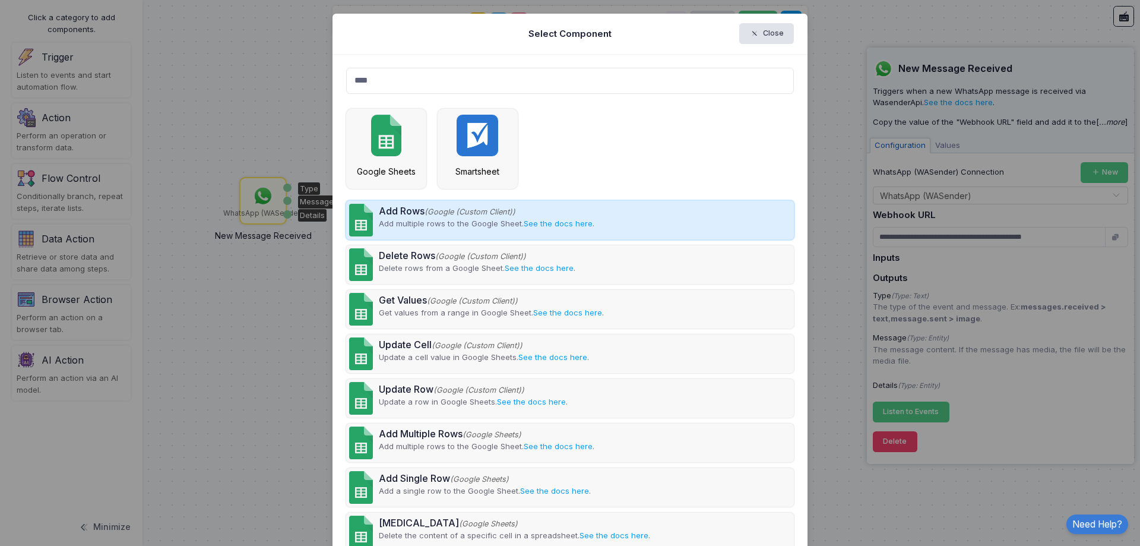
type input "****"
click at [425, 210] on span "(Google (Custom Client))" at bounding box center [470, 211] width 91 height 9
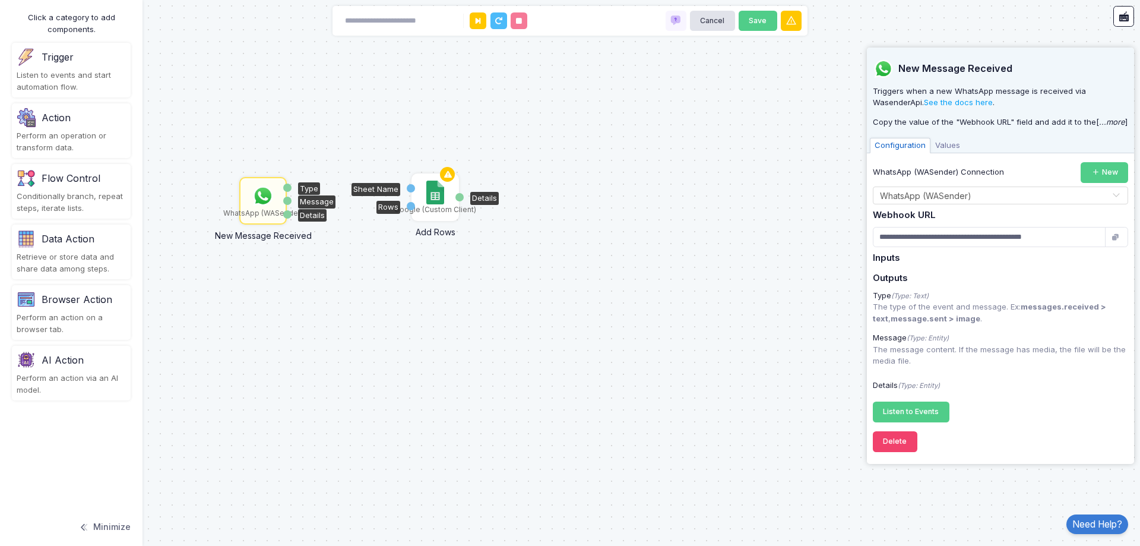
click at [435, 197] on img at bounding box center [434, 193] width 17 height 24
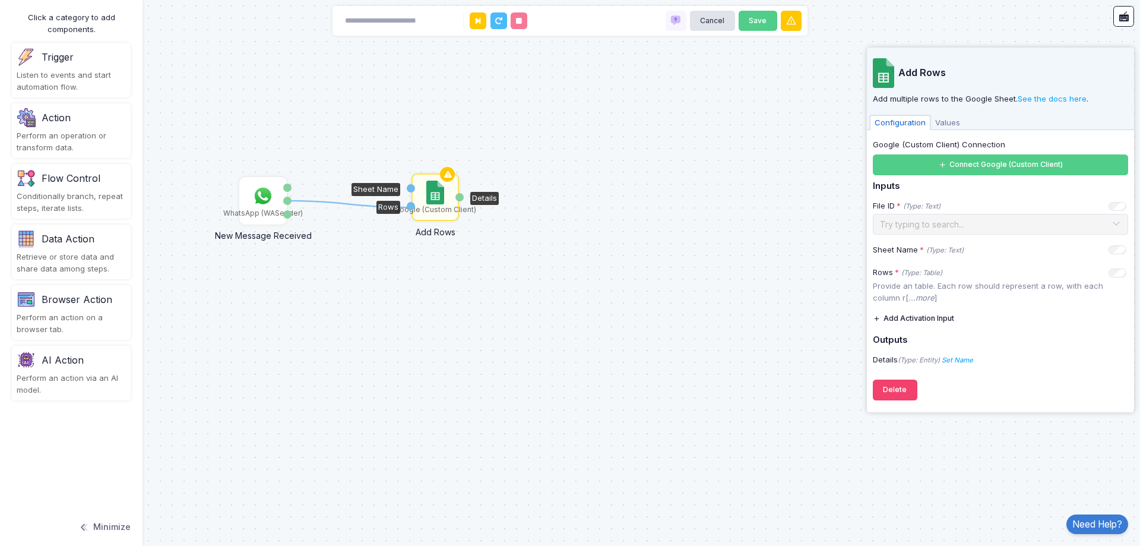
drag, startPoint x: 289, startPoint y: 200, endPoint x: 409, endPoint y: 207, distance: 120.2
click at [1, 1] on div "1 WhatsApp (WASender) New Message Received Type Message Details Google (Custom …" at bounding box center [0, 0] width 1 height 1
click at [448, 197] on div "Google (Custom Client)" at bounding box center [435, 197] width 45 height 45
click at [1014, 164] on button "Connect Google (Custom Client)" at bounding box center [1000, 164] width 255 height 21
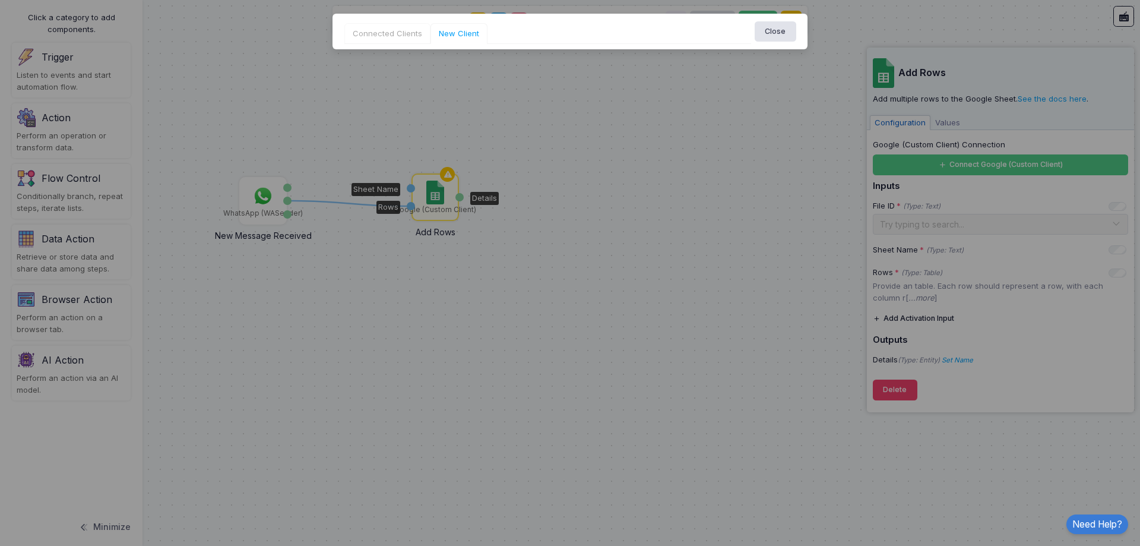
click at [372, 31] on link "Connected Clients" at bounding box center [387, 33] width 86 height 21
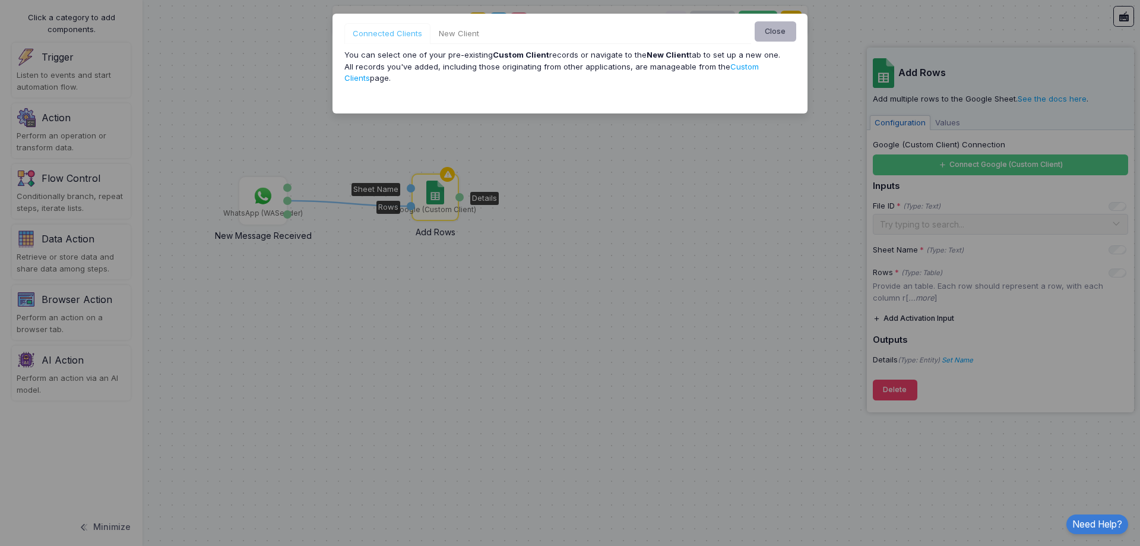
click at [786, 36] on button "Close" at bounding box center [776, 31] width 42 height 21
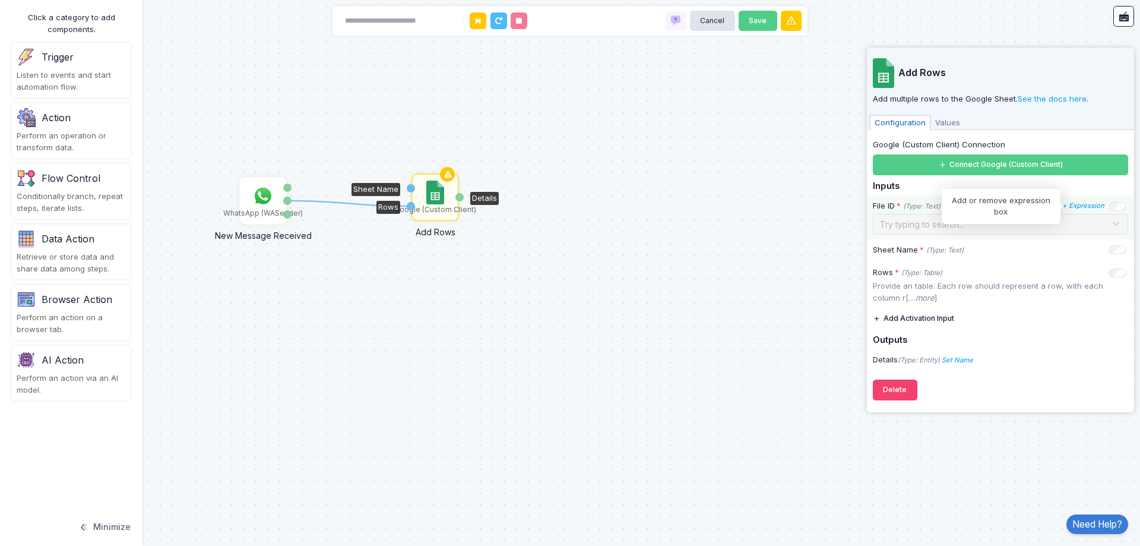
click at [1071, 207] on icon "+ Expression" at bounding box center [1083, 205] width 42 height 8
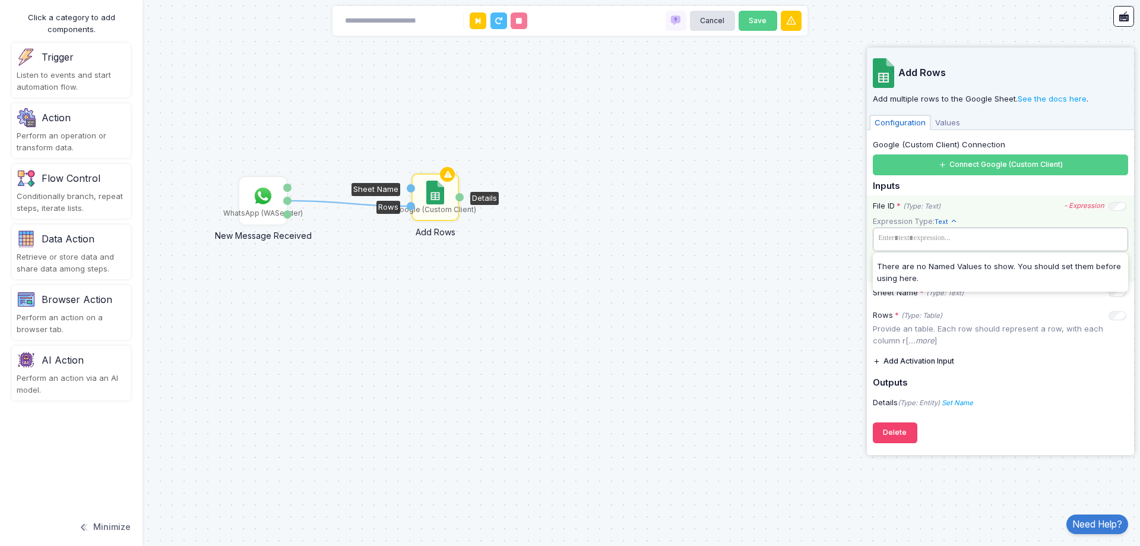
click at [1051, 229] on tags "​" at bounding box center [1000, 239] width 255 height 24
click at [925, 242] on span at bounding box center [1000, 238] width 251 height 17
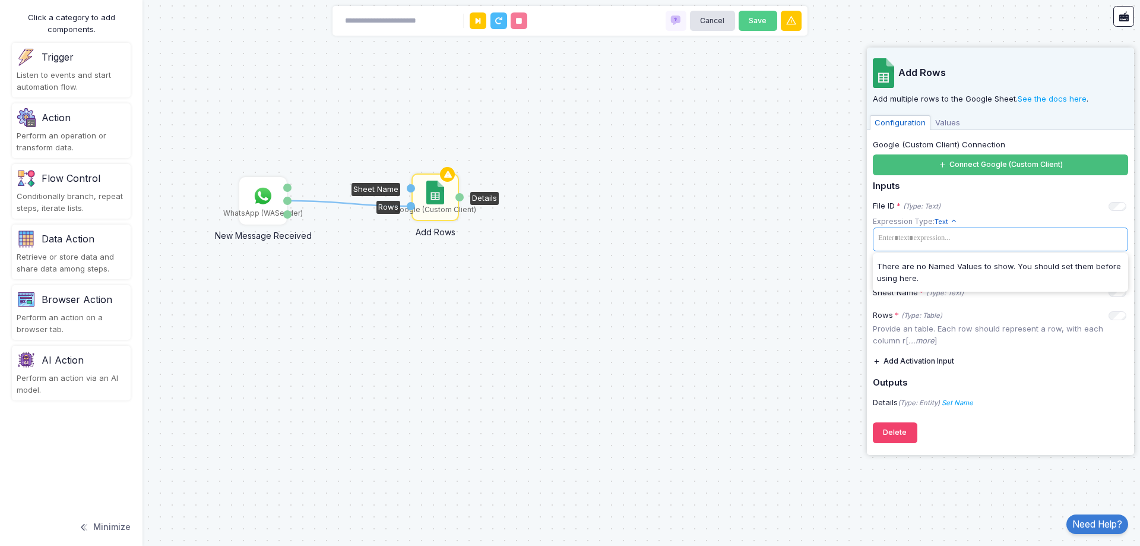
click at [958, 166] on button "Connect Google (Custom Client)" at bounding box center [1000, 164] width 255 height 21
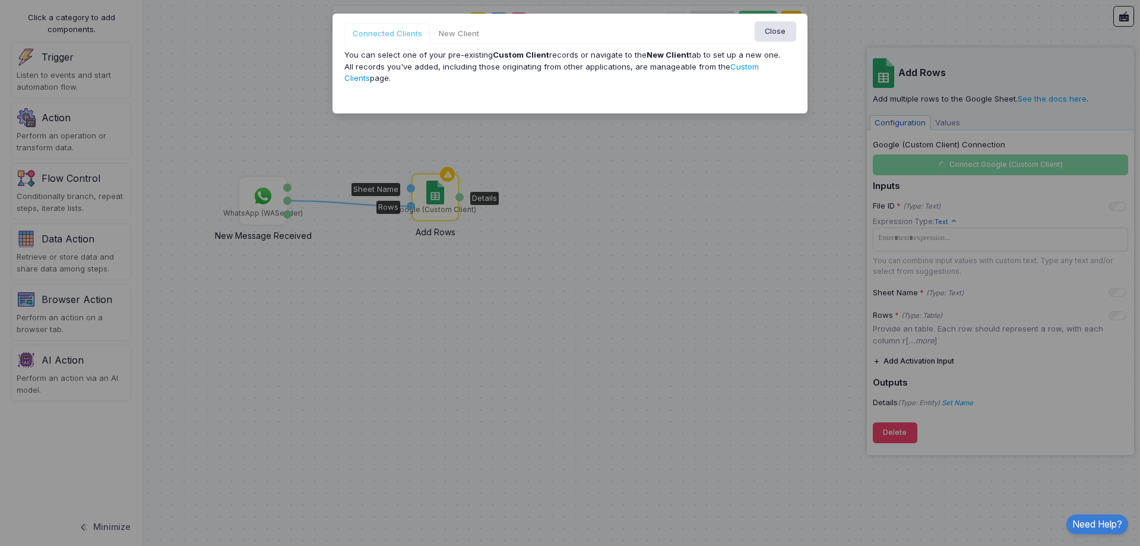
click at [759, 67] on link "Custom Clients" at bounding box center [551, 72] width 414 height 21
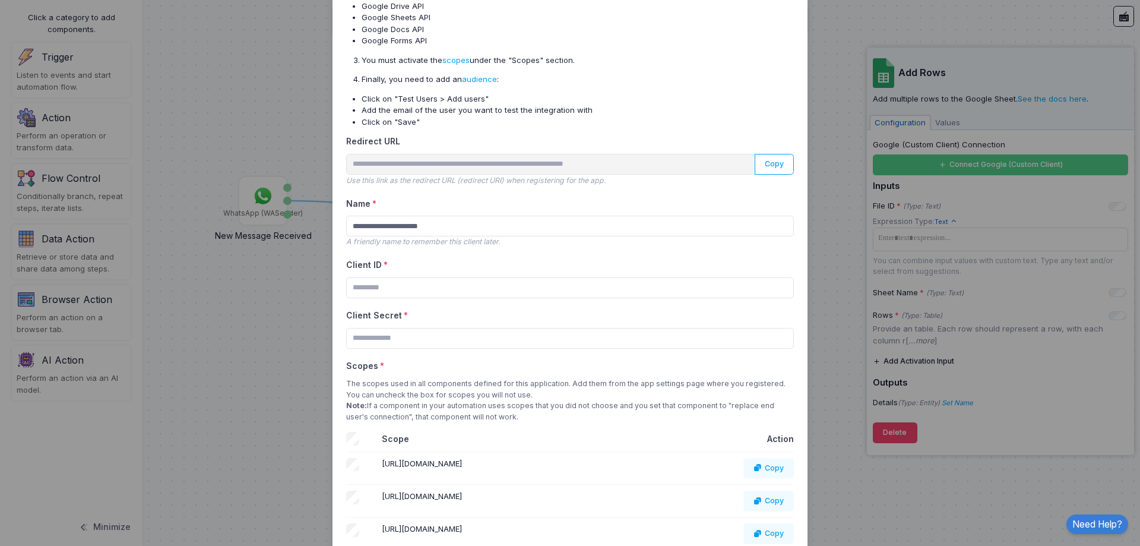
scroll to position [297, 0]
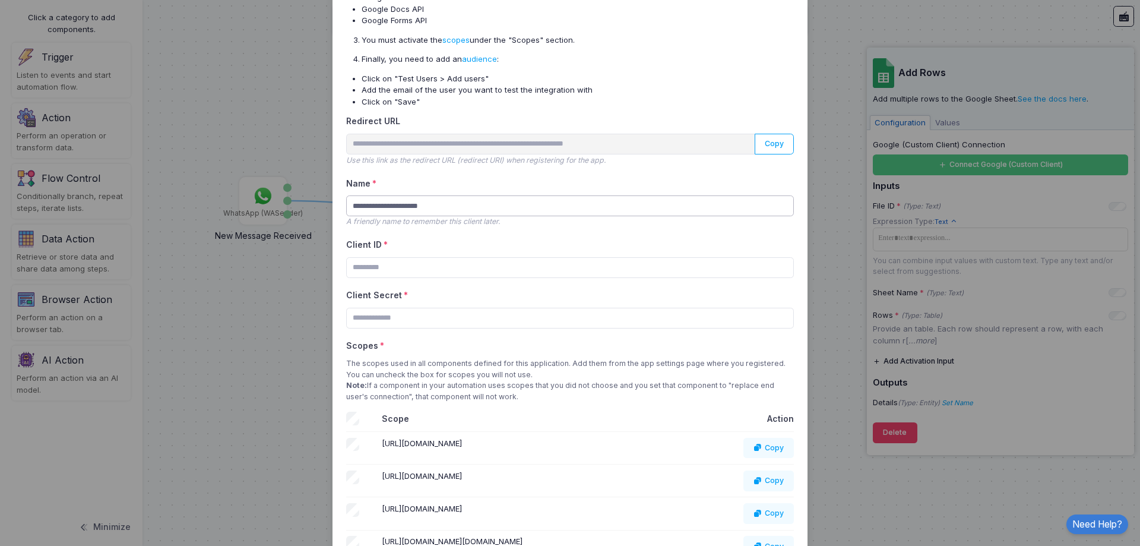
click at [405, 205] on input "**********" at bounding box center [570, 205] width 448 height 21
click at [376, 209] on input "**********" at bounding box center [570, 205] width 448 height 21
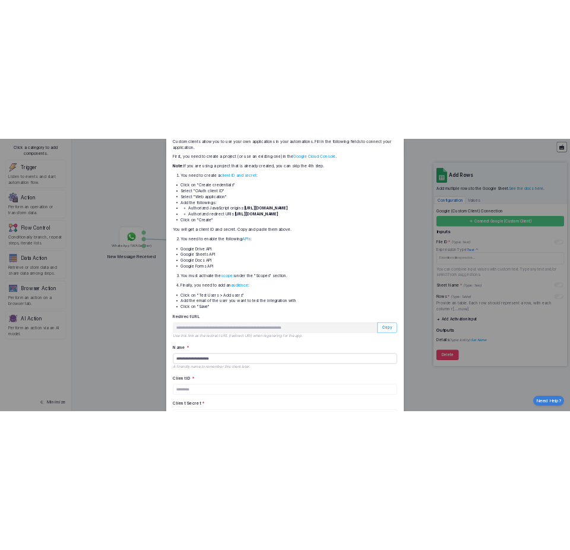
scroll to position [0, 0]
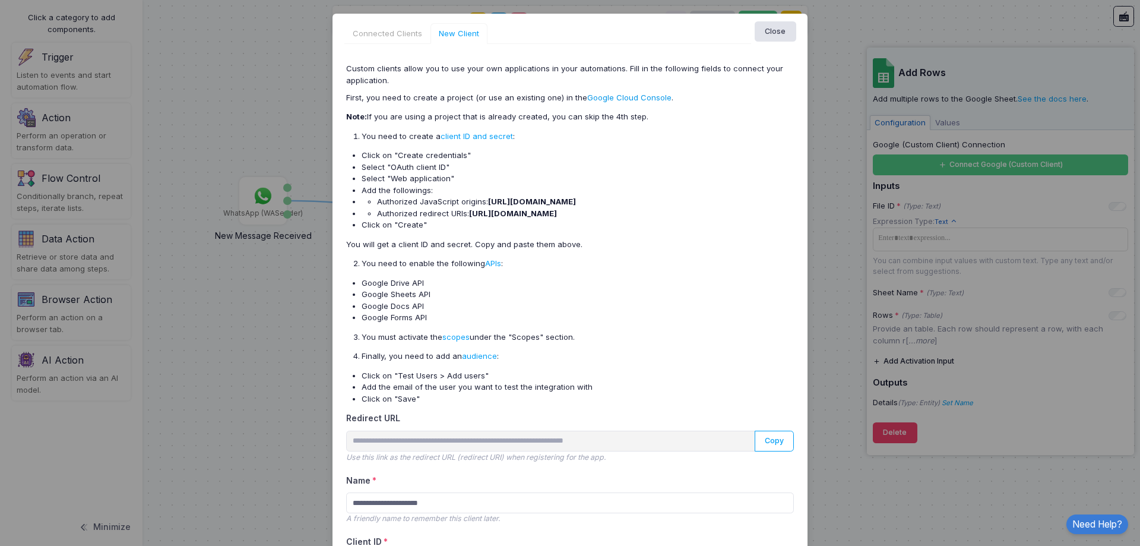
click at [605, 100] on link "Google Cloud Console" at bounding box center [629, 98] width 84 height 10
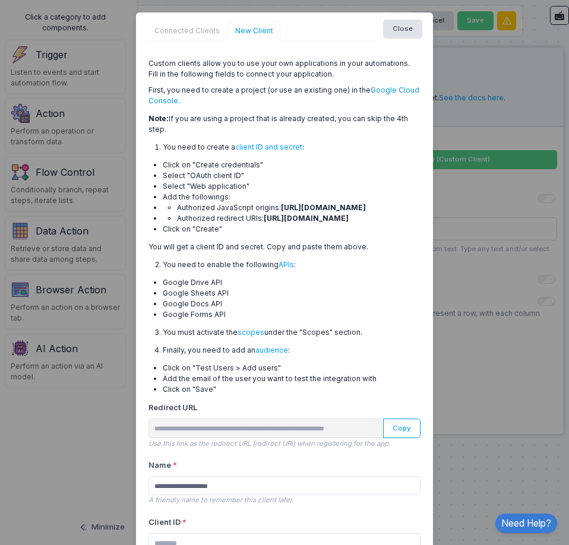
click at [385, 90] on link "Google Cloud Console" at bounding box center [283, 96] width 271 height 20
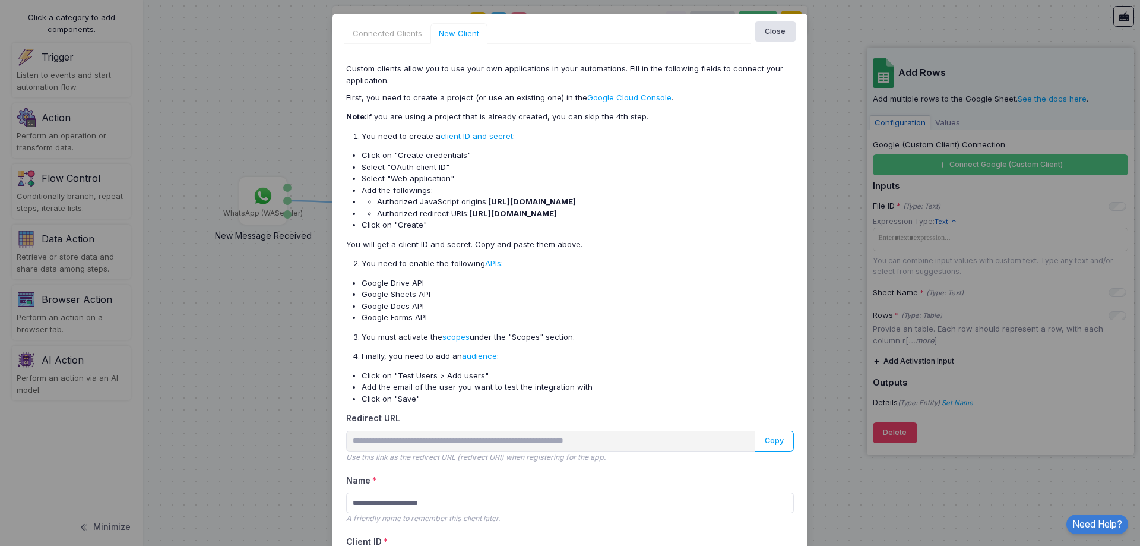
click at [449, 135] on link "client ID and secret" at bounding box center [477, 136] width 72 height 10
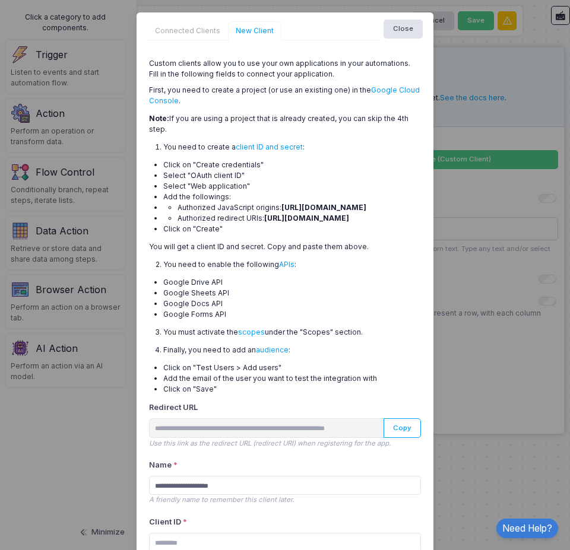
drag, startPoint x: 276, startPoint y: 208, endPoint x: 373, endPoint y: 205, distance: 97.5
click at [373, 205] on li "Authorized JavaScript origins: https://app.monkedo.com" at bounding box center [299, 207] width 243 height 11
copy strong "https://app.monkedo.com"
drag, startPoint x: 174, startPoint y: 227, endPoint x: 242, endPoint y: 238, distance: 69.1
click at [242, 224] on li "Authorized redirect URIs: https://app.monkedo.com/api/integrations/google-custo…" at bounding box center [299, 218] width 243 height 11
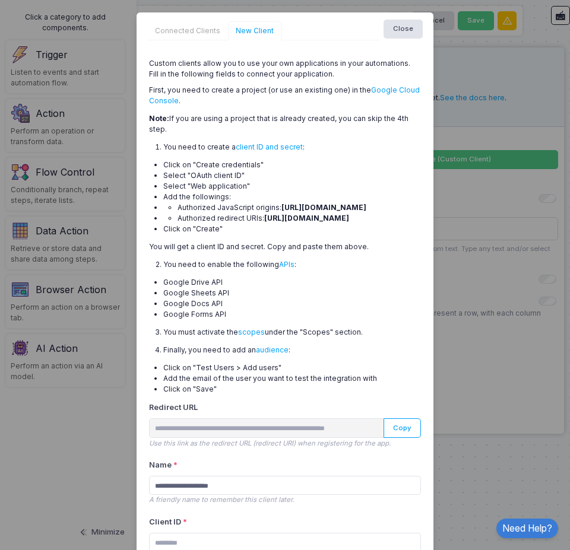
copy strong "https://app.monkedo.com/api/integrations/google-custom-client/auth-code"
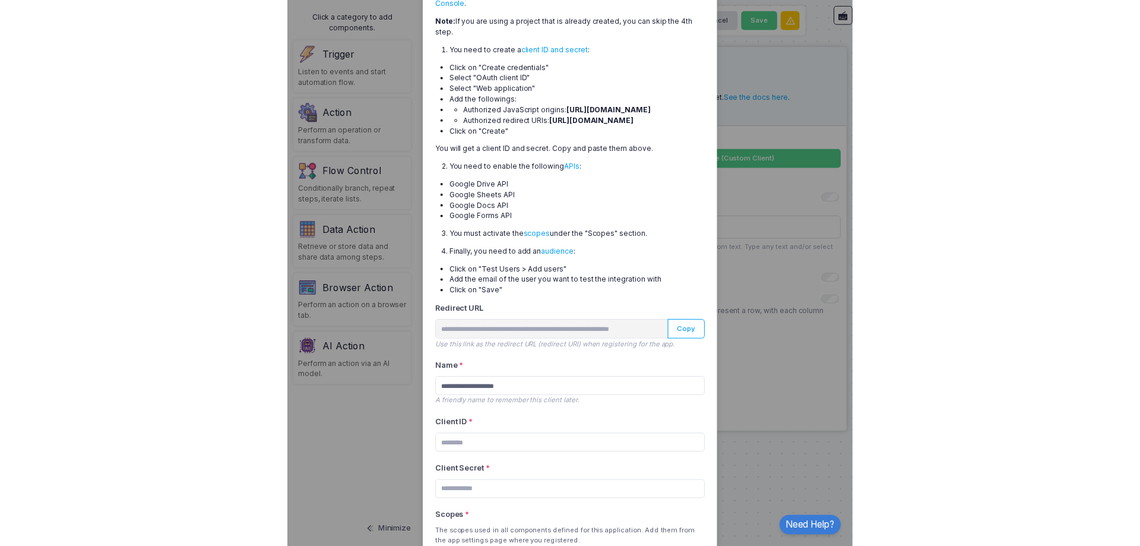
scroll to position [119, 0]
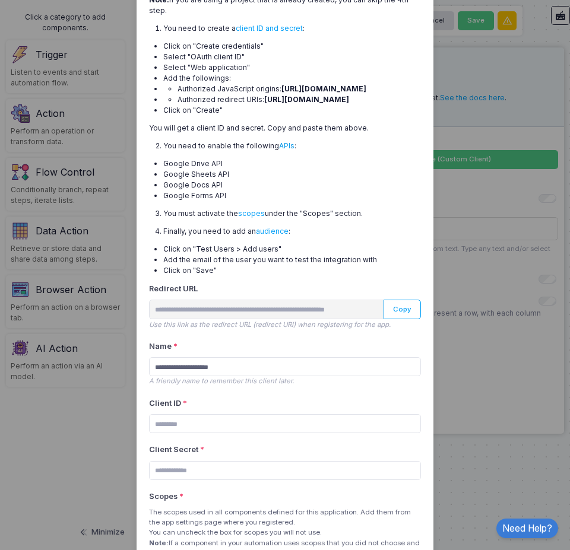
click at [279, 150] on link "APIs" at bounding box center [286, 145] width 15 height 9
click at [258, 201] on li "Google Forms API" at bounding box center [292, 196] width 258 height 11
click at [279, 150] on link "APIs" at bounding box center [286, 145] width 15 height 9
click at [248, 218] on link "scopes" at bounding box center [251, 213] width 27 height 9
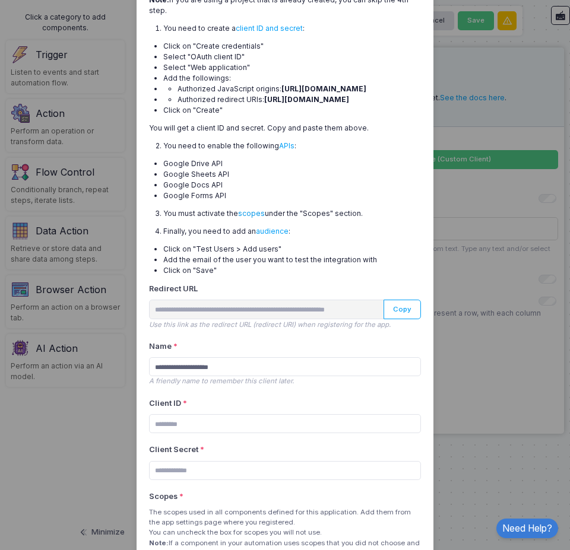
click at [243, 218] on link "scopes" at bounding box center [251, 213] width 27 height 9
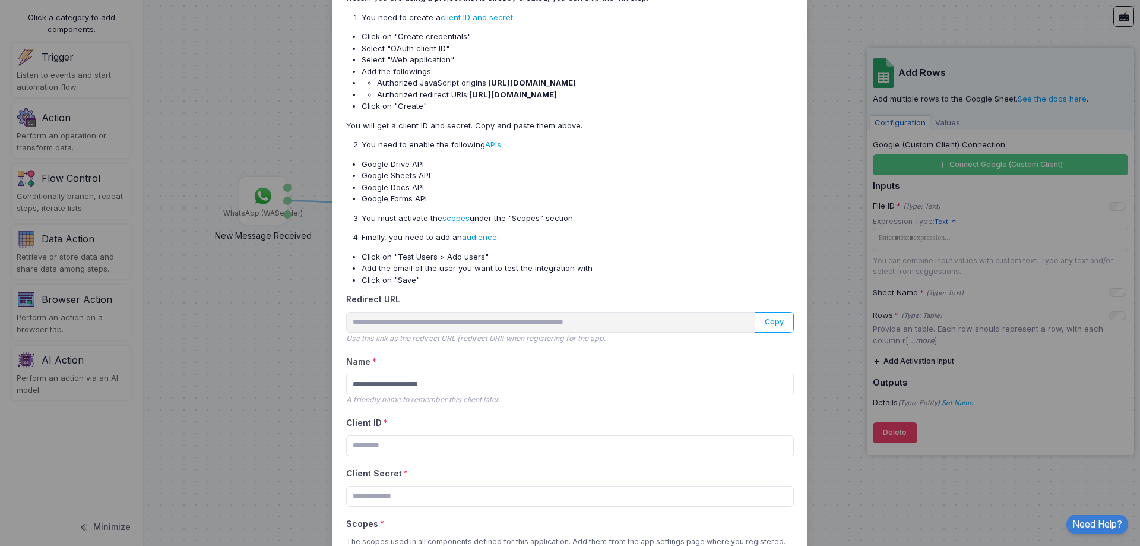
click at [471, 238] on link "audience" at bounding box center [479, 237] width 35 height 10
click at [476, 236] on link "audience" at bounding box center [479, 237] width 35 height 10
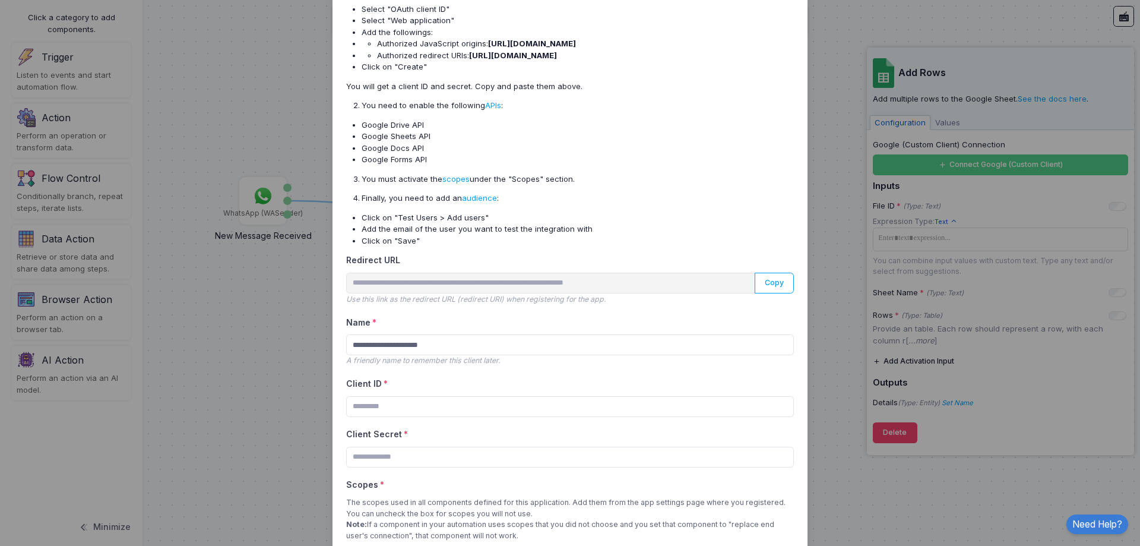
scroll to position [178, 0]
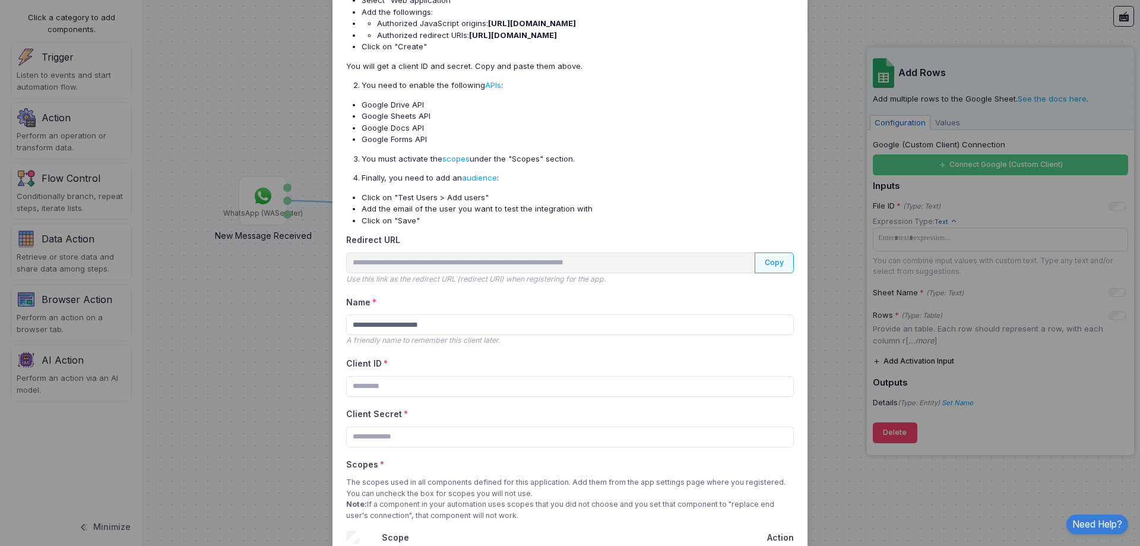
click at [776, 254] on button "Copy" at bounding box center [775, 262] width 40 height 21
click at [470, 389] on input "Client ID *" at bounding box center [570, 386] width 448 height 21
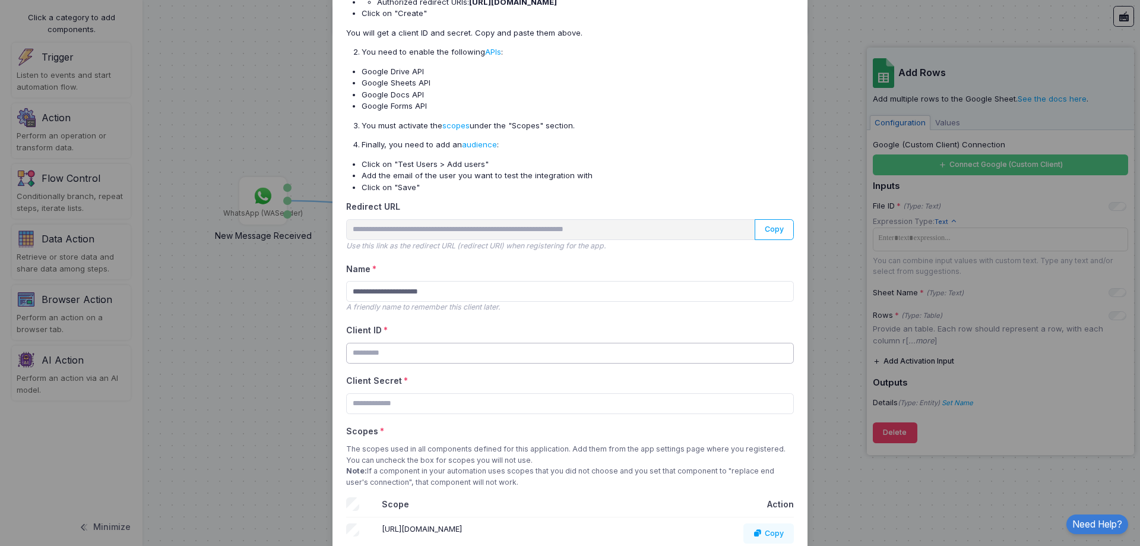
scroll to position [231, 0]
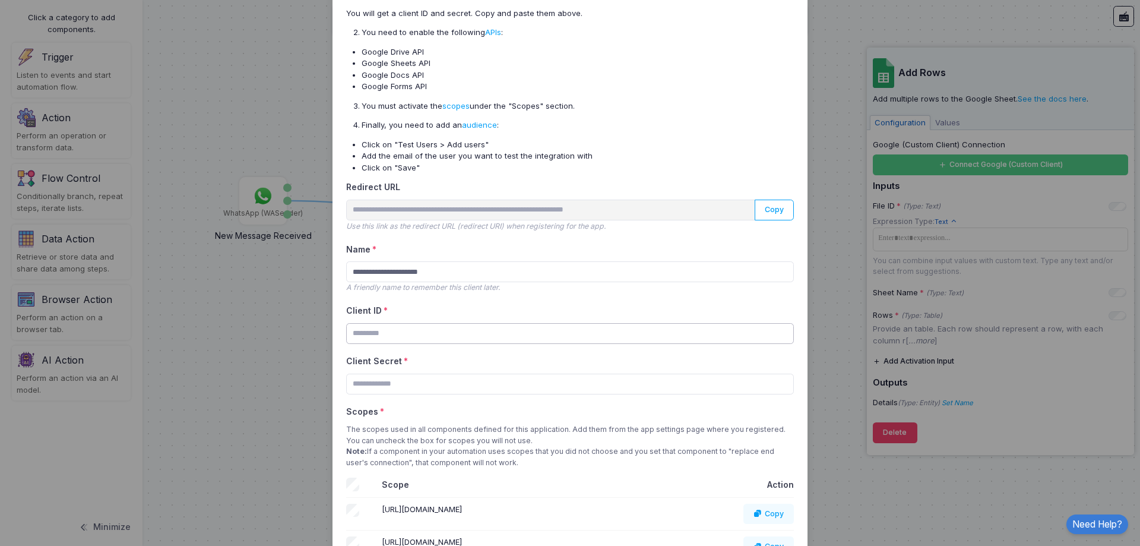
paste input "**********"
type input "**********"
click at [444, 393] on input "Client Secret *" at bounding box center [570, 384] width 448 height 21
paste input "**********"
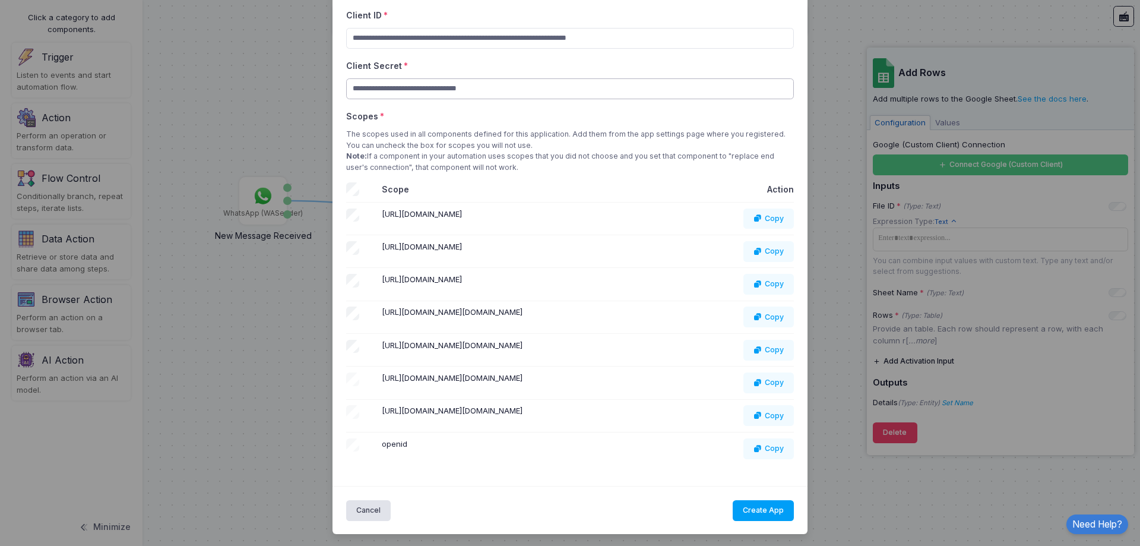
scroll to position [528, 0]
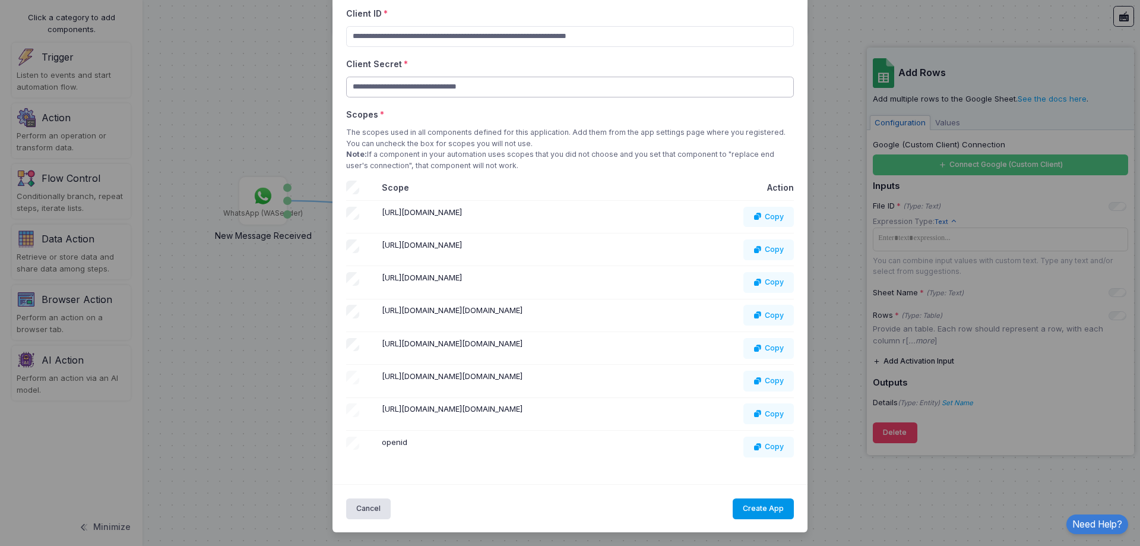
type input "**********"
click at [754, 508] on button "Create App" at bounding box center [764, 508] width 62 height 21
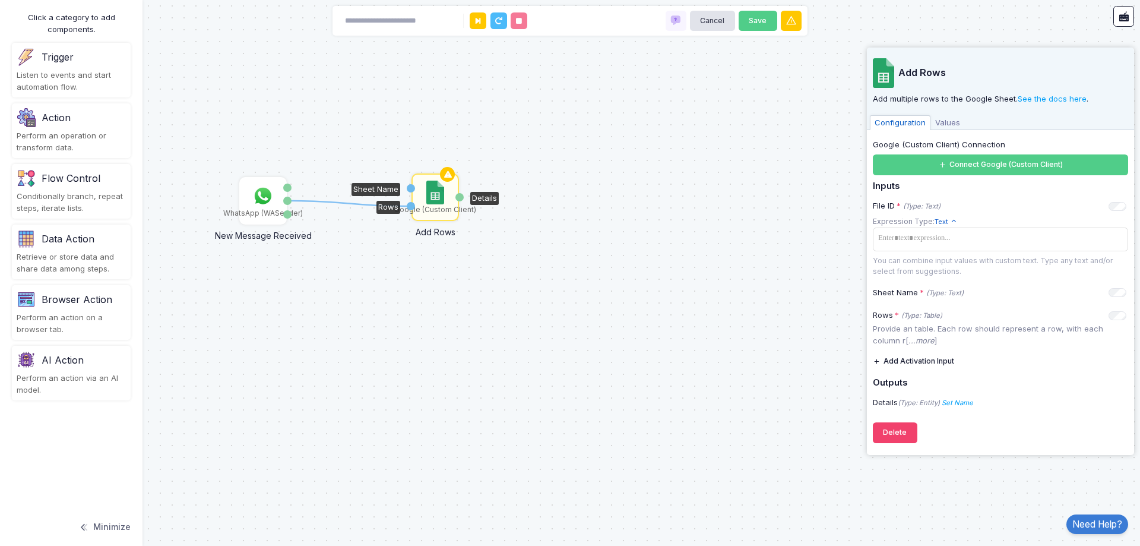
scroll to position [409, 0]
click at [434, 178] on div "Google (Custom Client)" at bounding box center [435, 197] width 45 height 45
click at [436, 181] on img at bounding box center [436, 193] width 17 height 24
click at [1019, 170] on button "Connect Google (Custom Client)" at bounding box center [1000, 164] width 255 height 21
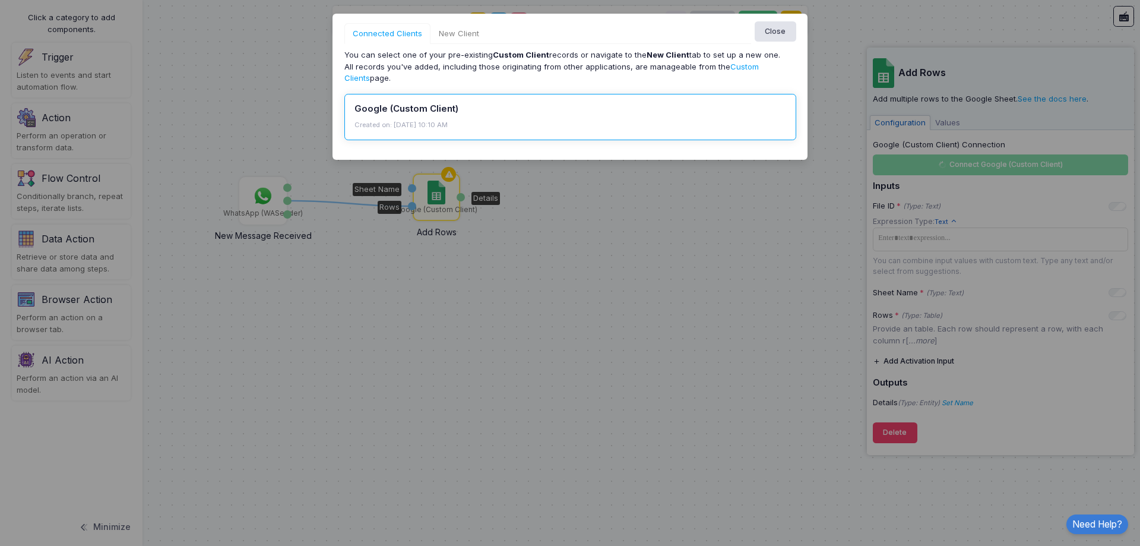
click at [493, 113] on h5 "Google (Custom Client)" at bounding box center [571, 109] width 432 height 11
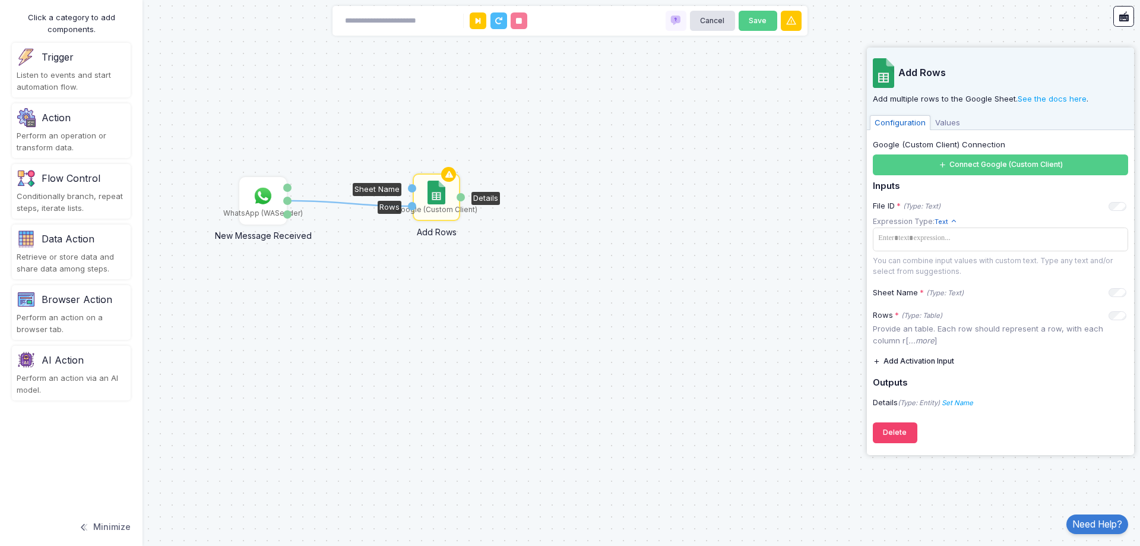
click at [450, 293] on div "1 WhatsApp (WASender) New Message Received Type Message Details Google (Custom …" at bounding box center [570, 273] width 1140 height 546
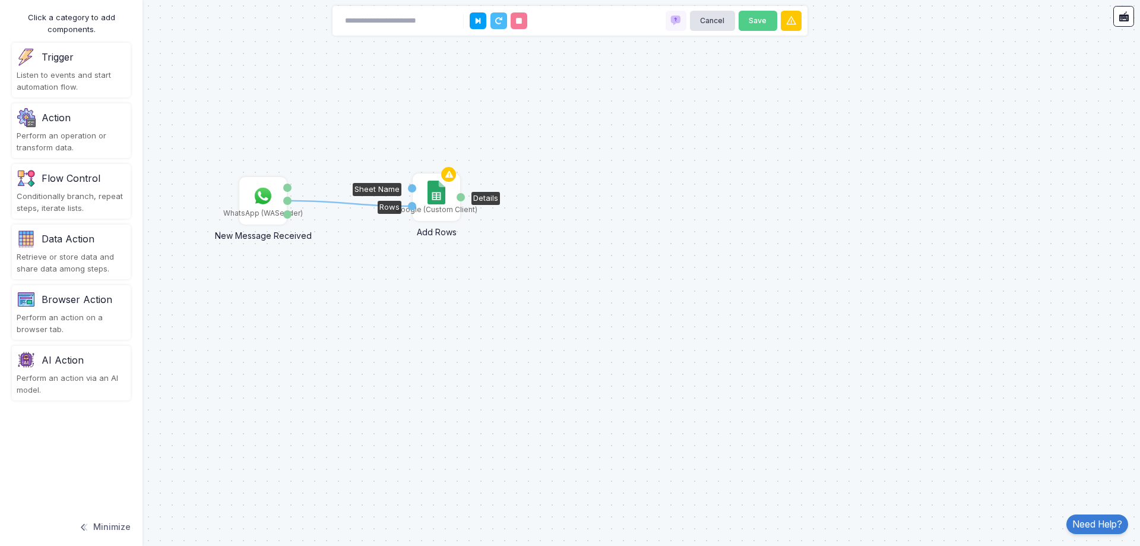
click at [439, 193] on img at bounding box center [436, 193] width 17 height 24
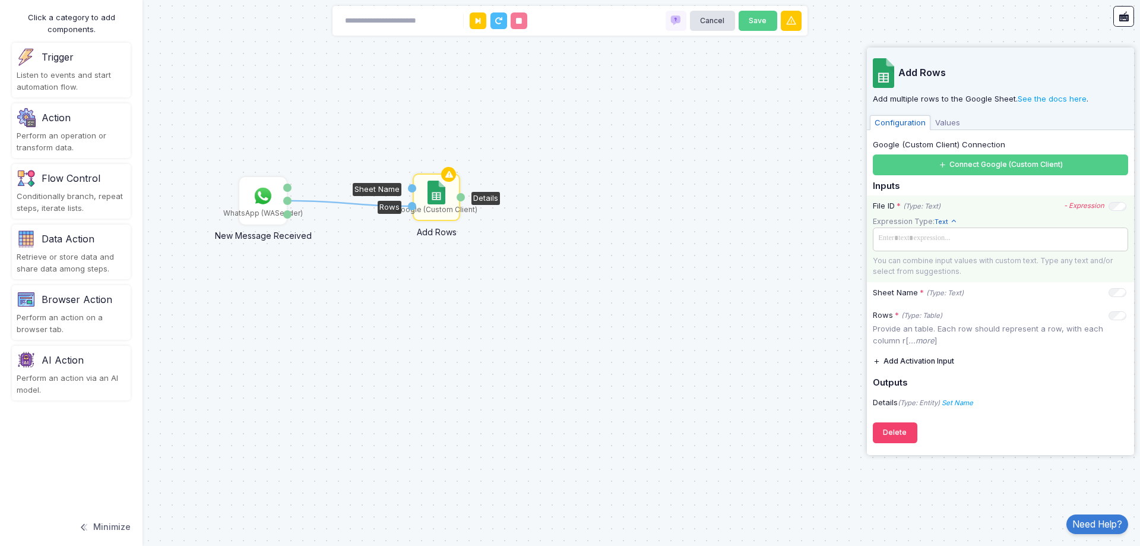
click at [1007, 246] on span at bounding box center [1000, 238] width 251 height 17
click at [999, 262] on div "There are no Named Values to show. You should set them before using here." at bounding box center [1000, 272] width 255 height 31
click at [996, 279] on div "There are no Named Values to show. You should set them before using here." at bounding box center [1000, 272] width 255 height 31
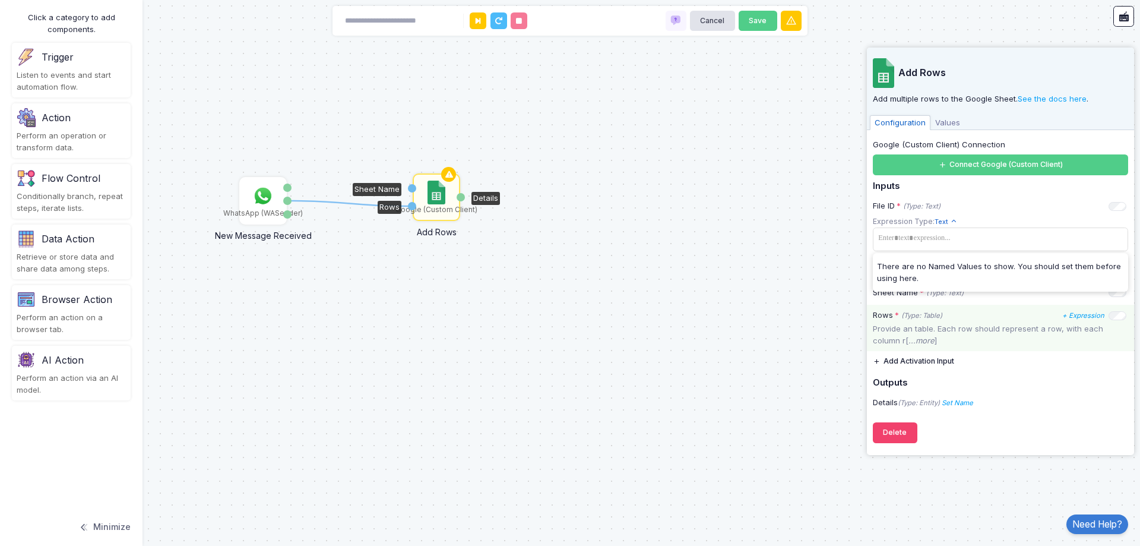
click at [988, 327] on p "Provide an table. Each row should represent a row, with each column r[ ...more ]" at bounding box center [1000, 334] width 255 height 23
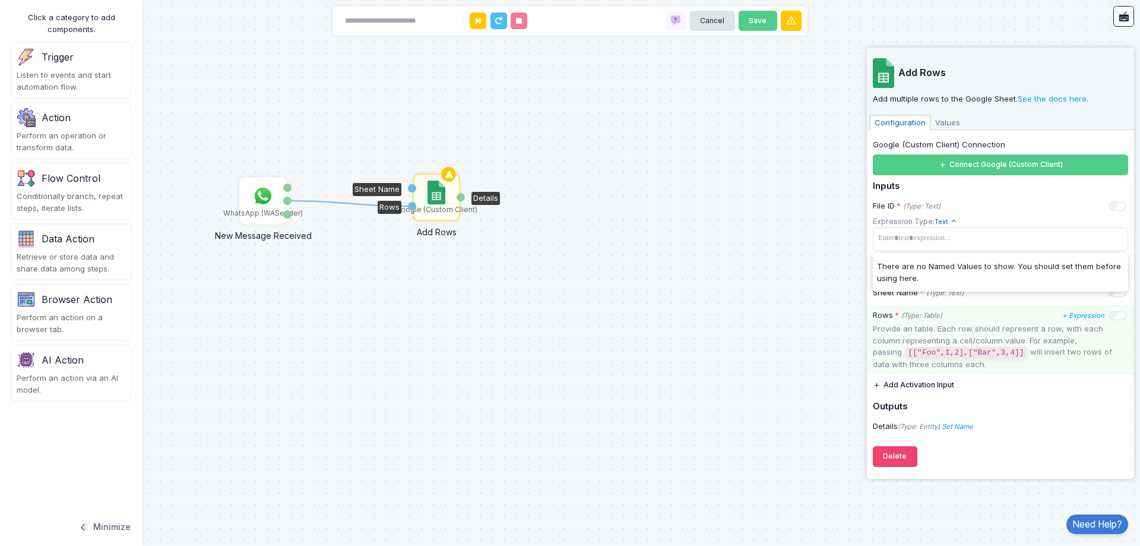
click at [939, 319] on div "Rows * (Type: Table)" at bounding box center [907, 315] width 69 height 12
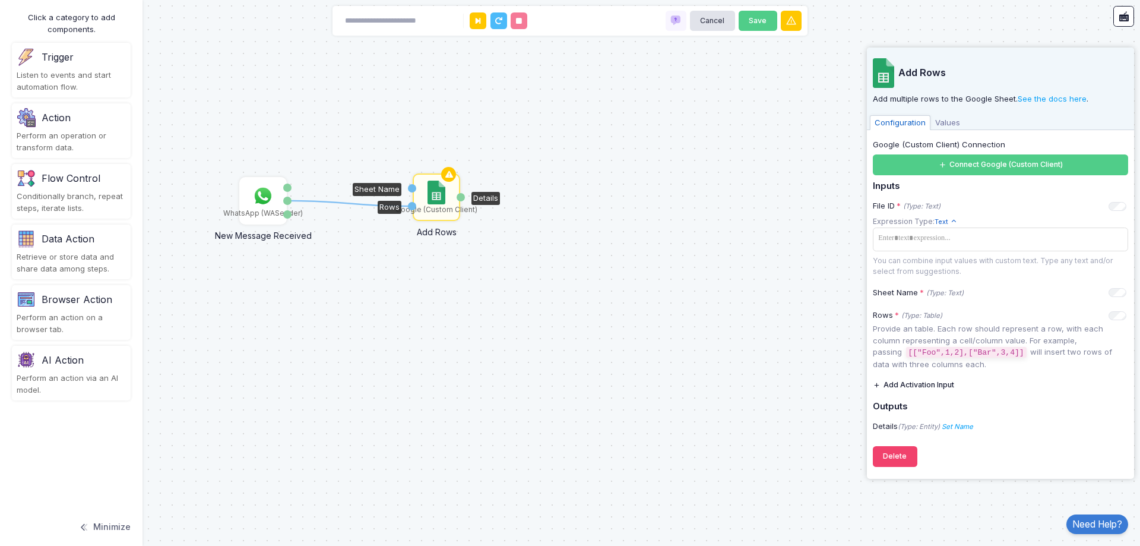
click at [941, 145] on label "Google (Custom Client) Connection" at bounding box center [939, 145] width 132 height 12
click at [952, 162] on button "Connect Google (Custom Client)" at bounding box center [1000, 164] width 255 height 21
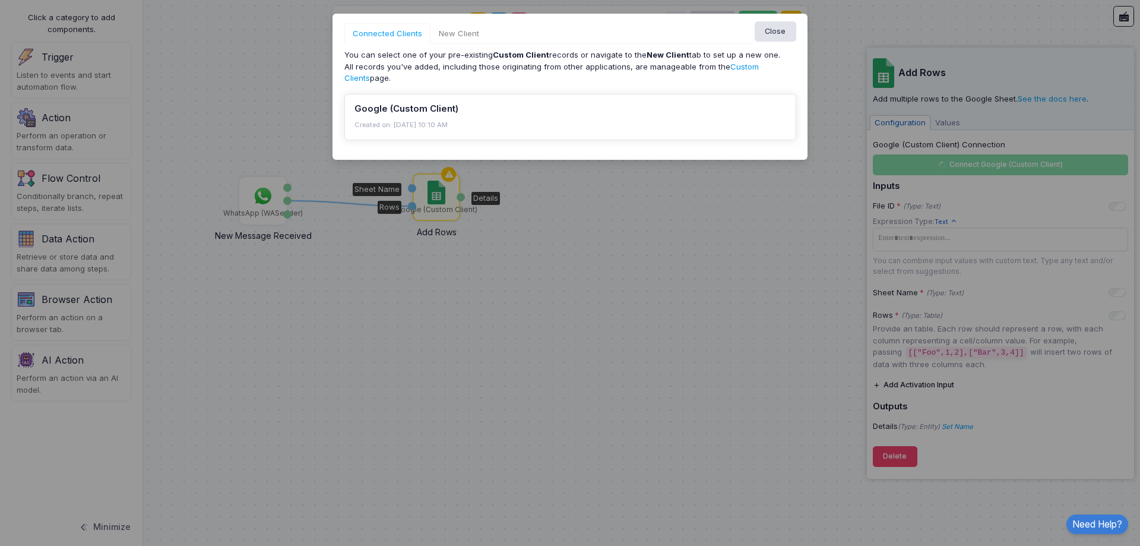
click at [746, 68] on link "Custom Clients" at bounding box center [551, 72] width 414 height 21
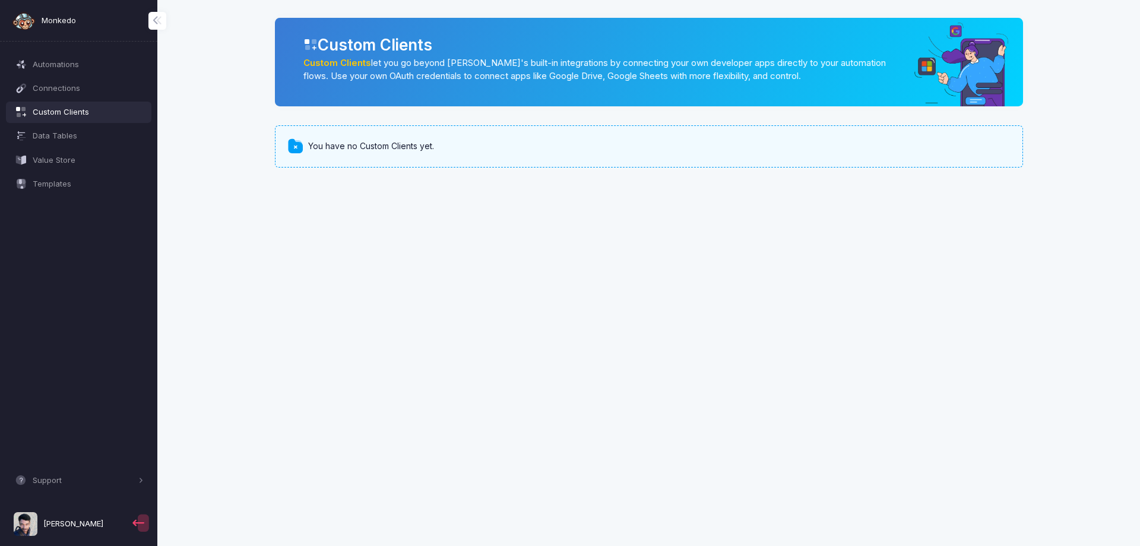
click at [309, 145] on span "You have no Custom Clients yet." at bounding box center [371, 146] width 126 height 12
click at [296, 149] on span at bounding box center [295, 146] width 17 height 17
click at [341, 63] on link "Custom Clients" at bounding box center [337, 63] width 68 height 11
click at [403, 145] on span "You have no Custom Clients yet." at bounding box center [371, 146] width 126 height 12
click at [289, 144] on span at bounding box center [295, 146] width 17 height 17
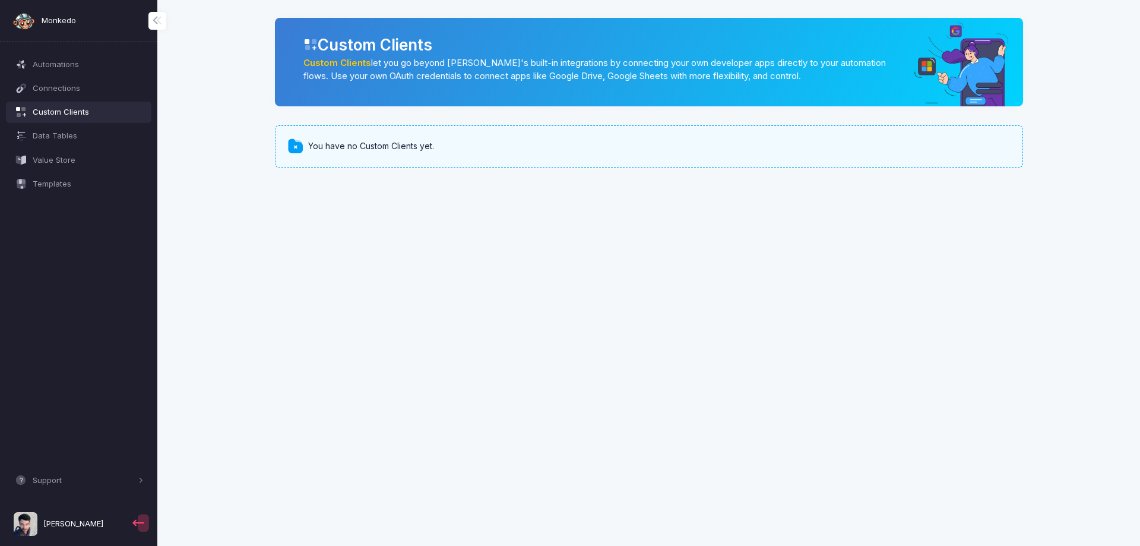
click at [298, 143] on span at bounding box center [295, 146] width 17 height 17
click at [325, 143] on span "You have no Custom Clients yet." at bounding box center [371, 146] width 126 height 12
click at [393, 144] on span "You have no Custom Clients yet." at bounding box center [371, 146] width 126 height 12
click at [48, 129] on link "Data Tables" at bounding box center [79, 135] width 146 height 21
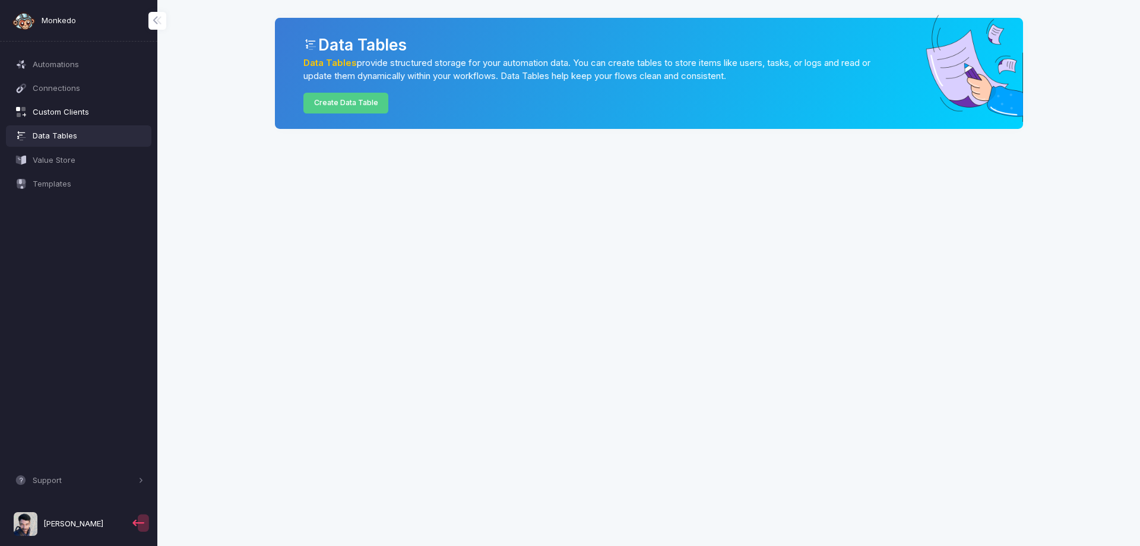
click at [72, 109] on span "Custom Clients" at bounding box center [88, 112] width 111 height 12
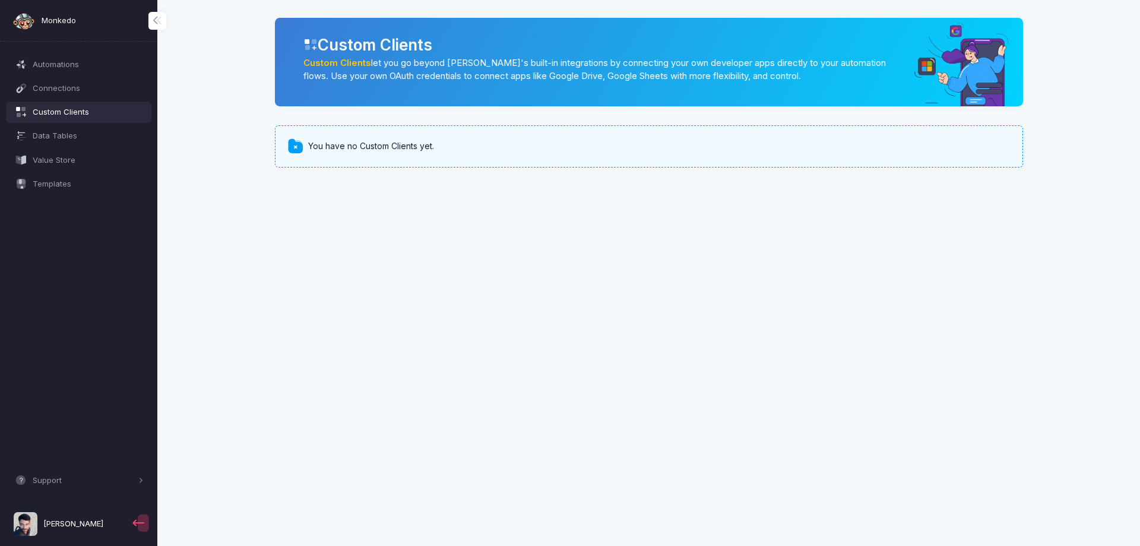
click at [298, 148] on span at bounding box center [295, 146] width 17 height 17
click at [88, 93] on span "Connections" at bounding box center [88, 89] width 111 height 12
click at [51, 90] on span "Connections" at bounding box center [88, 89] width 111 height 12
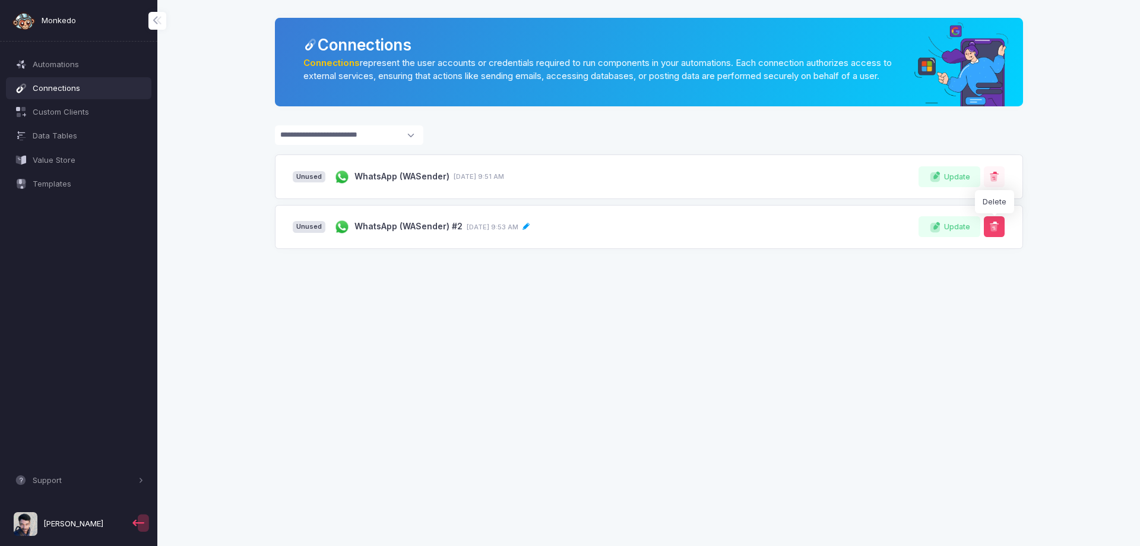
click at [998, 233] on span at bounding box center [994, 227] width 12 height 12
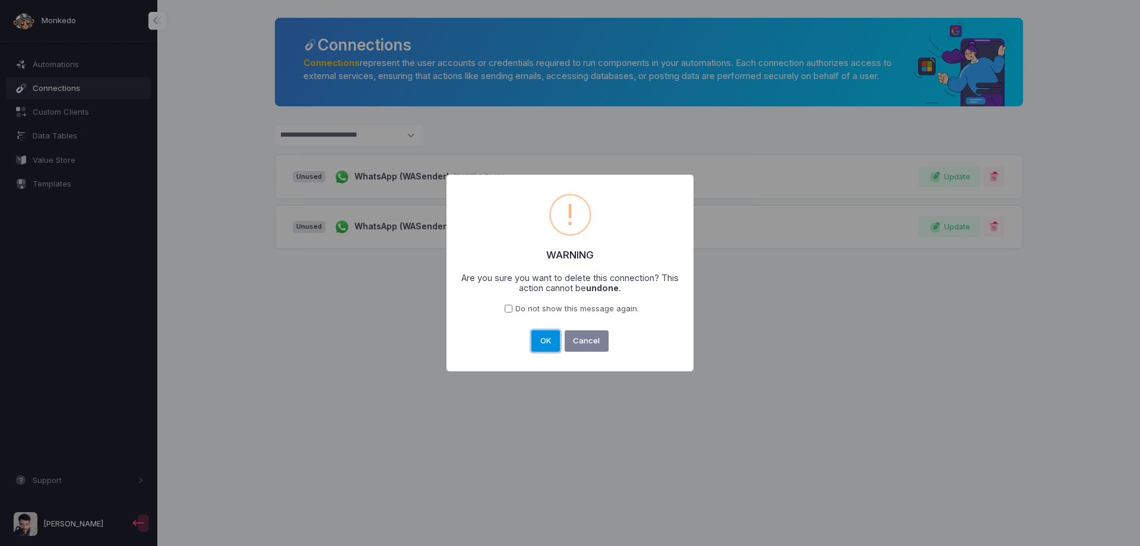
click at [543, 341] on button "OK" at bounding box center [545, 340] width 29 height 21
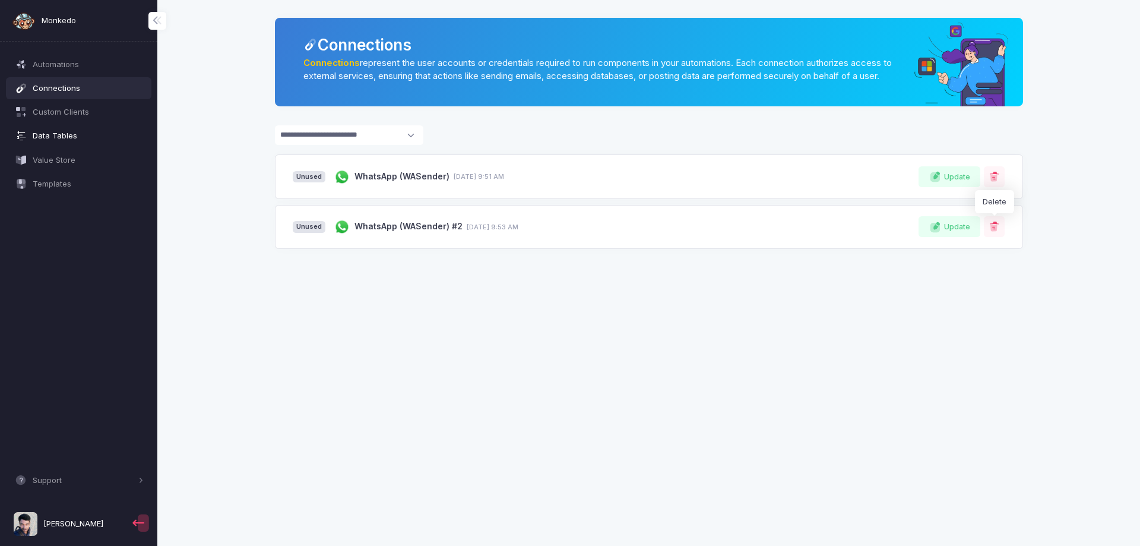
click at [80, 137] on span "Data Tables" at bounding box center [88, 136] width 111 height 12
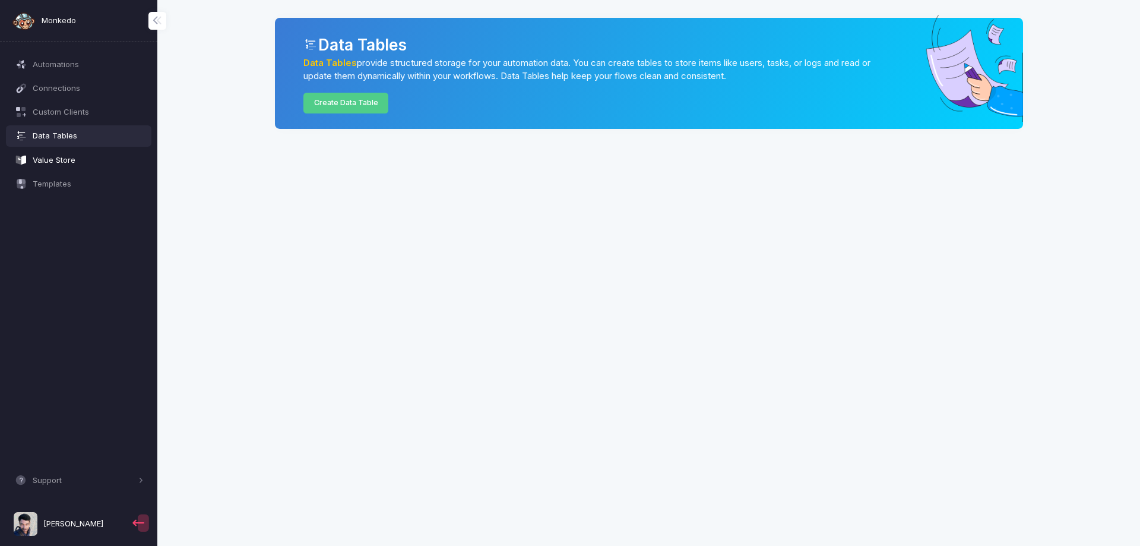
click at [65, 159] on span "Value Store" at bounding box center [88, 160] width 111 height 12
click at [70, 164] on span "Value Store" at bounding box center [88, 160] width 111 height 12
click at [67, 185] on span "Templates" at bounding box center [88, 184] width 111 height 12
click at [67, 64] on span "Automations" at bounding box center [88, 65] width 111 height 12
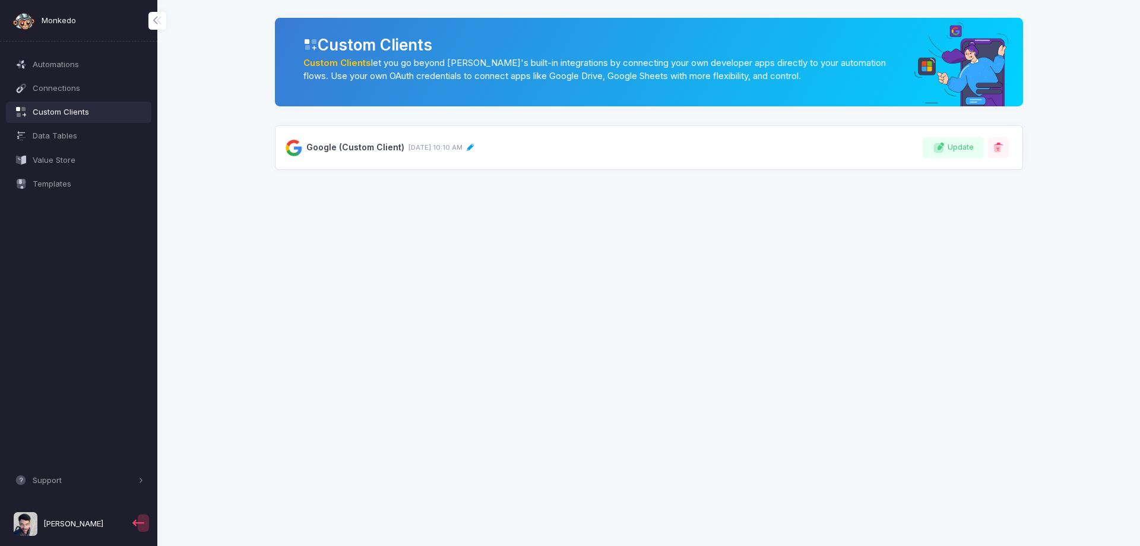
click at [437, 149] on span "[DATE] 10:10 AM" at bounding box center [436, 148] width 54 height 10
click at [957, 141] on button "Update" at bounding box center [954, 147] width 62 height 21
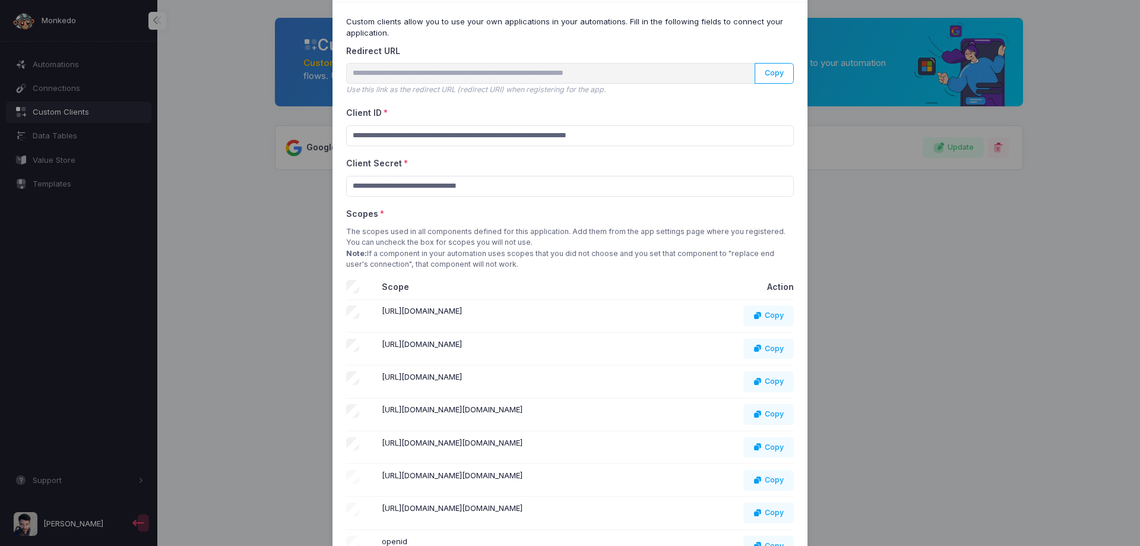
scroll to position [40, 0]
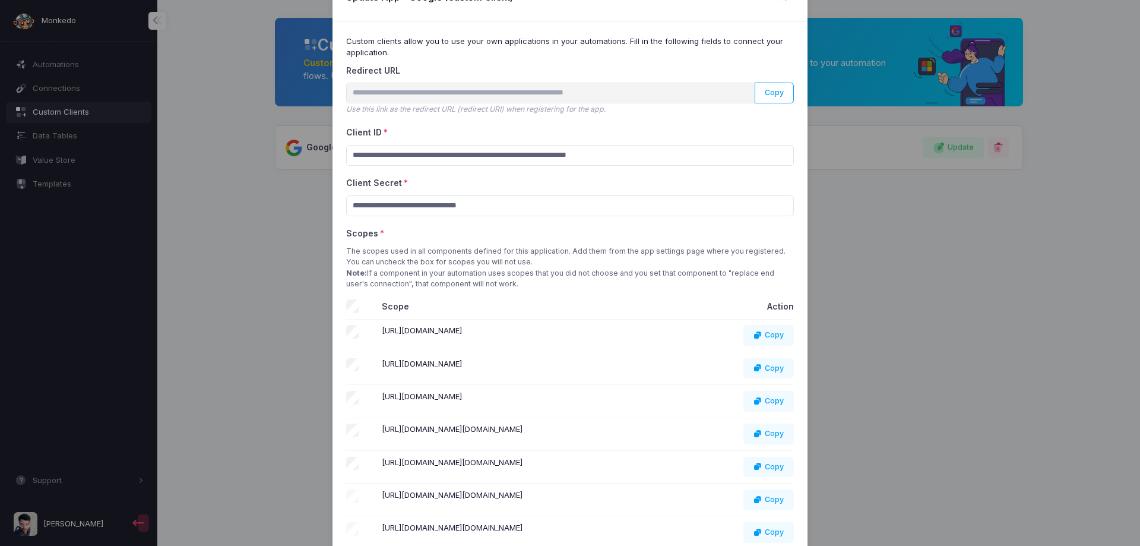
click at [907, 284] on ngb-modal-window "**********" at bounding box center [570, 273] width 1140 height 546
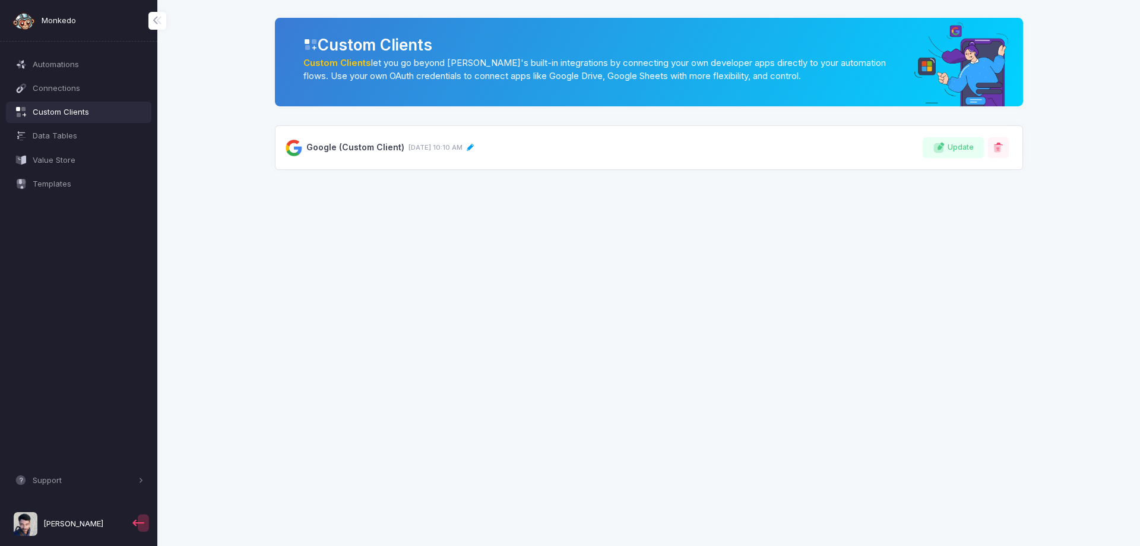
drag, startPoint x: 423, startPoint y: 222, endPoint x: 346, endPoint y: 218, distance: 77.3
click at [336, 218] on app-root "Monkedo Automations Connections Custom Clients Data Tables Value Store Template…" at bounding box center [570, 273] width 1140 height 546
click at [470, 147] on icon at bounding box center [470, 148] width 8 height 8
click at [470, 147] on input "**********" at bounding box center [639, 147] width 667 height 21
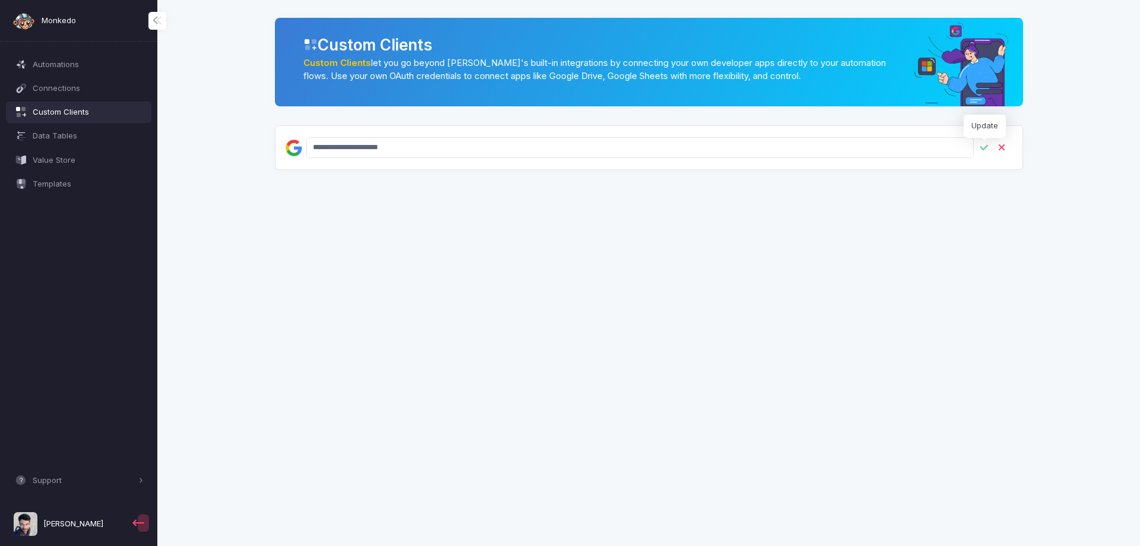
click at [988, 147] on icon at bounding box center [984, 148] width 14 height 14
click at [956, 151] on span "Update" at bounding box center [961, 147] width 26 height 11
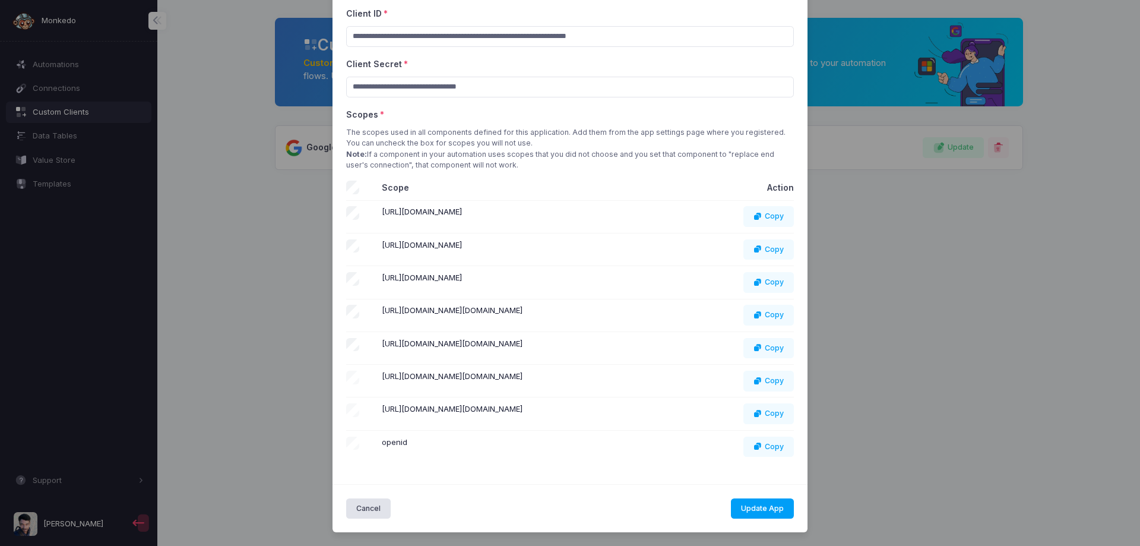
scroll to position [0, 0]
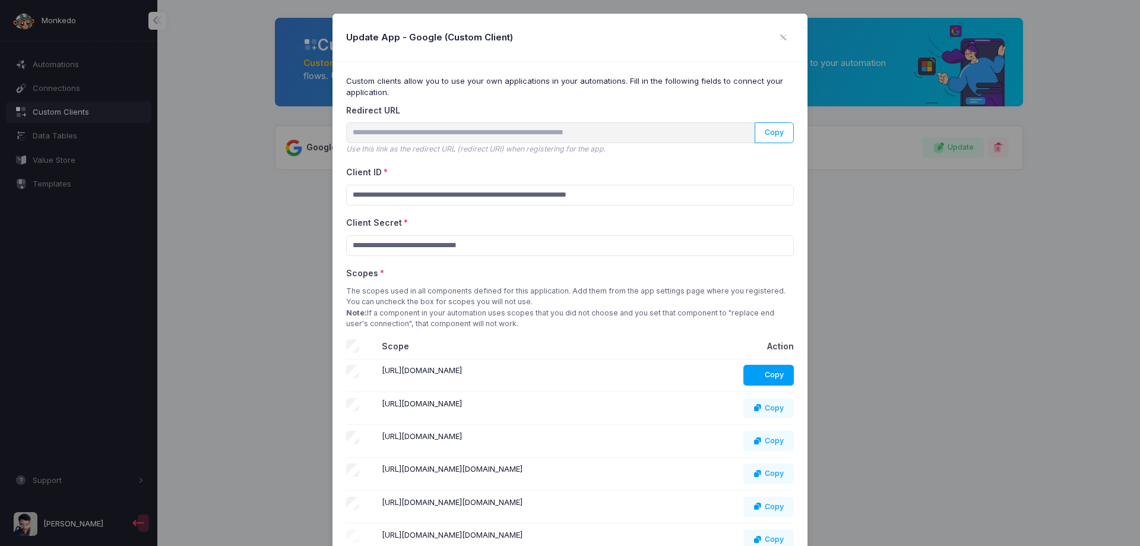
click at [758, 374] on icon at bounding box center [759, 375] width 11 height 8
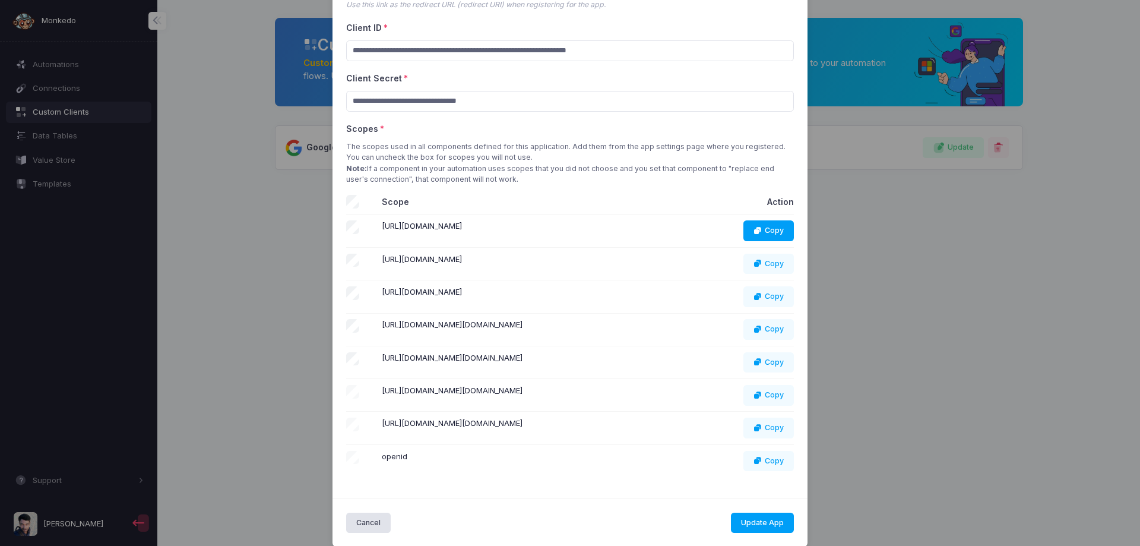
scroll to position [159, 0]
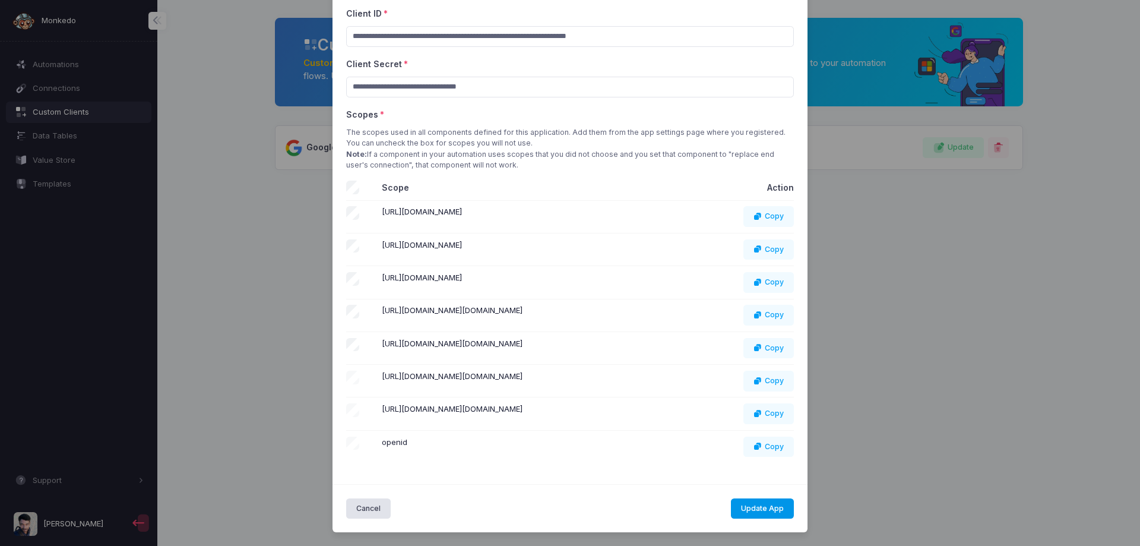
drag, startPoint x: 767, startPoint y: 514, endPoint x: 822, endPoint y: 488, distance: 60.8
click at [767, 513] on button "Update App" at bounding box center [763, 508] width 64 height 21
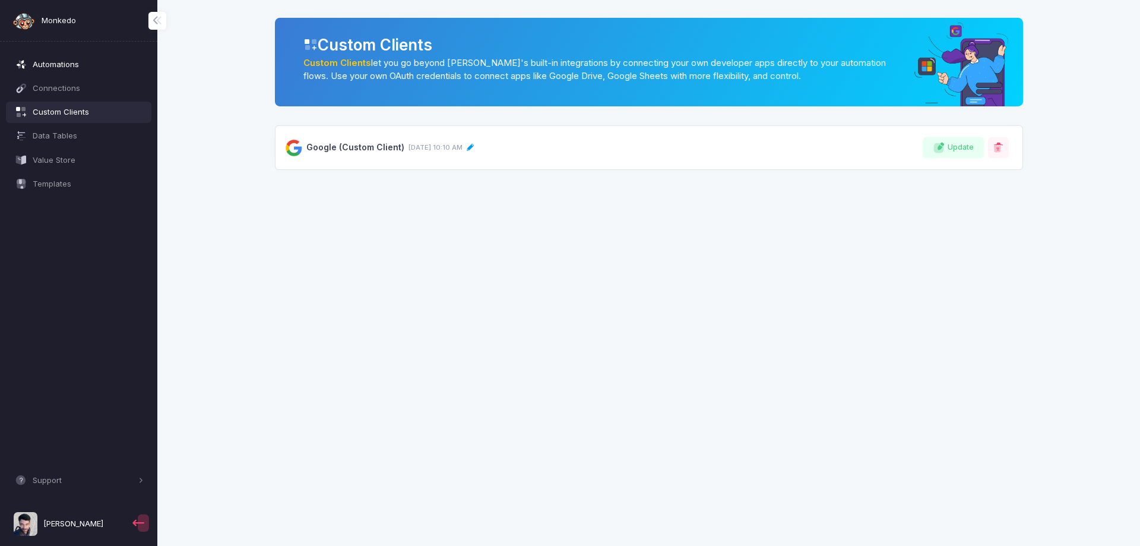
click at [87, 69] on span "Automations" at bounding box center [88, 65] width 111 height 12
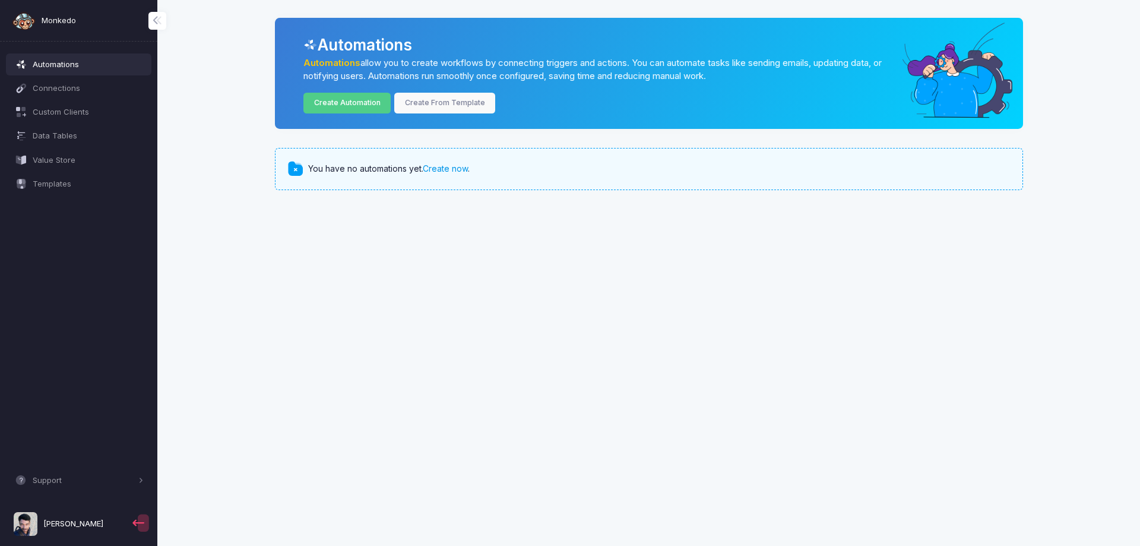
click at [435, 170] on link "Create now" at bounding box center [445, 168] width 45 height 10
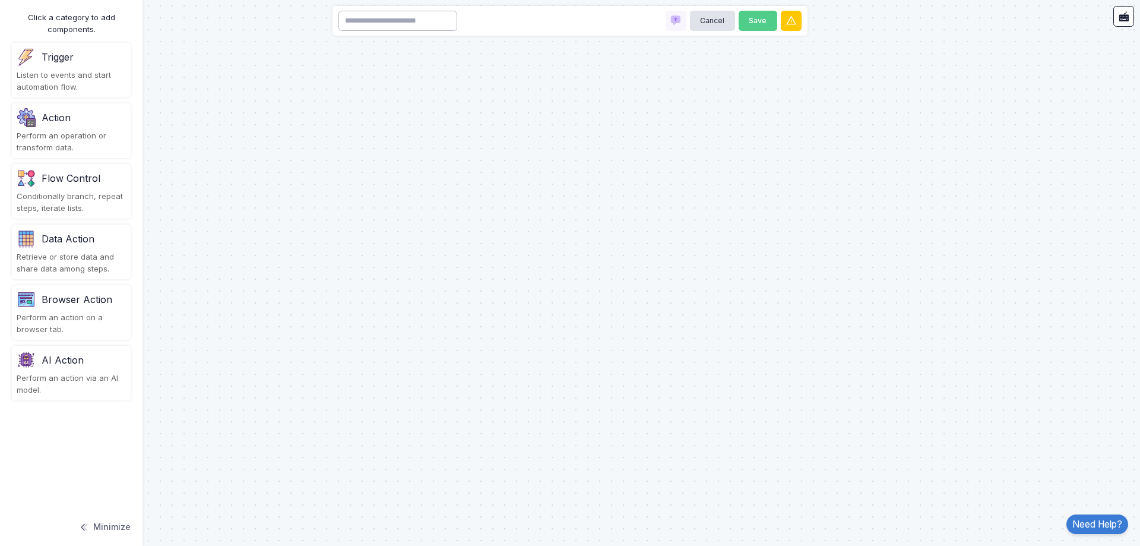
click at [426, 20] on input at bounding box center [397, 21] width 119 height 21
click at [83, 69] on div "Trigger Listen to events and start automation flow." at bounding box center [71, 70] width 119 height 55
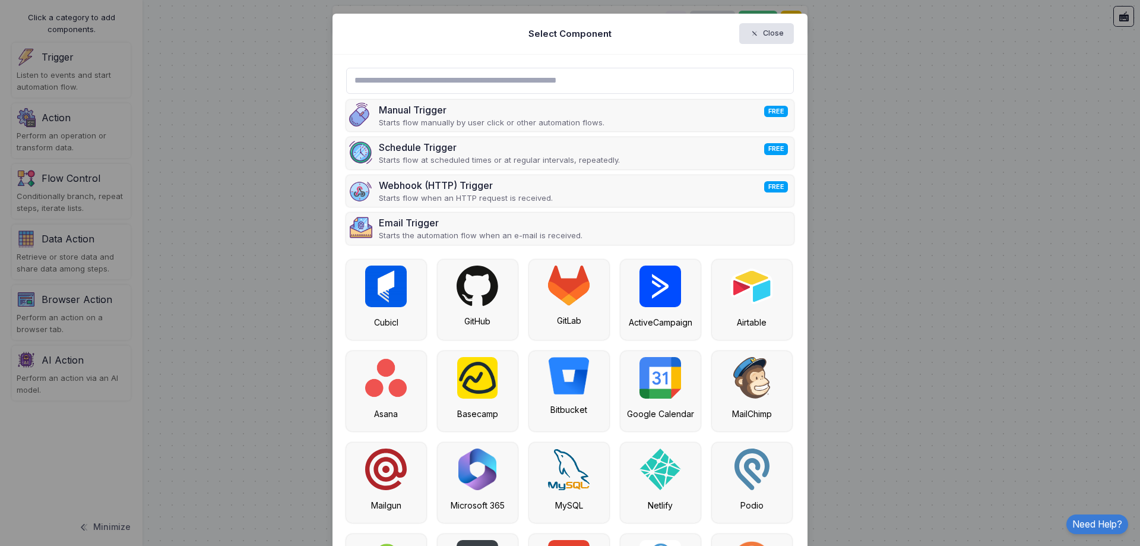
click at [357, 87] on input "text" at bounding box center [570, 81] width 448 height 26
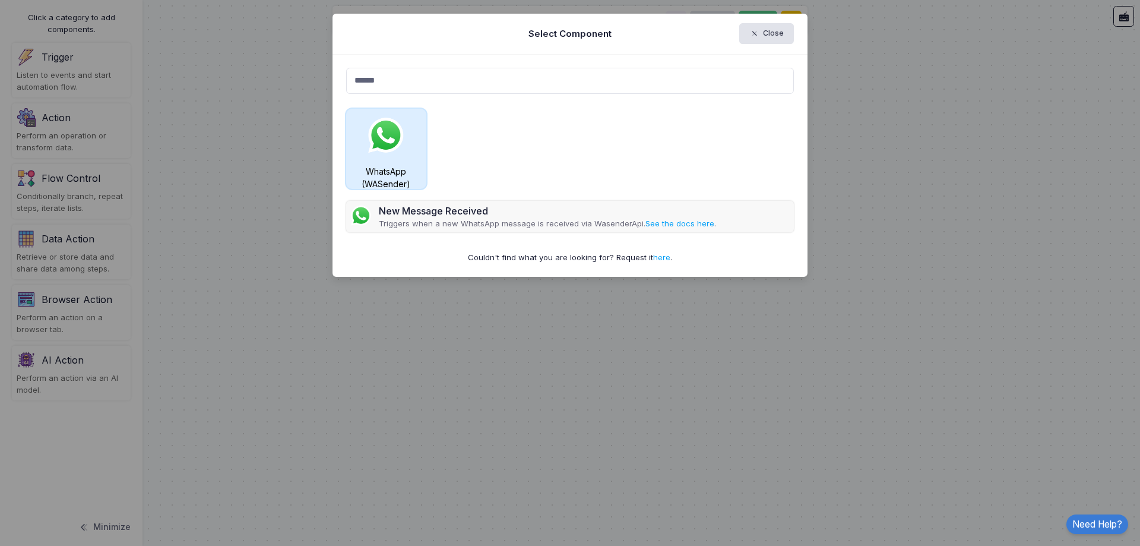
type input "******"
click at [374, 157] on div "WhatsApp (WASender)" at bounding box center [386, 149] width 80 height 80
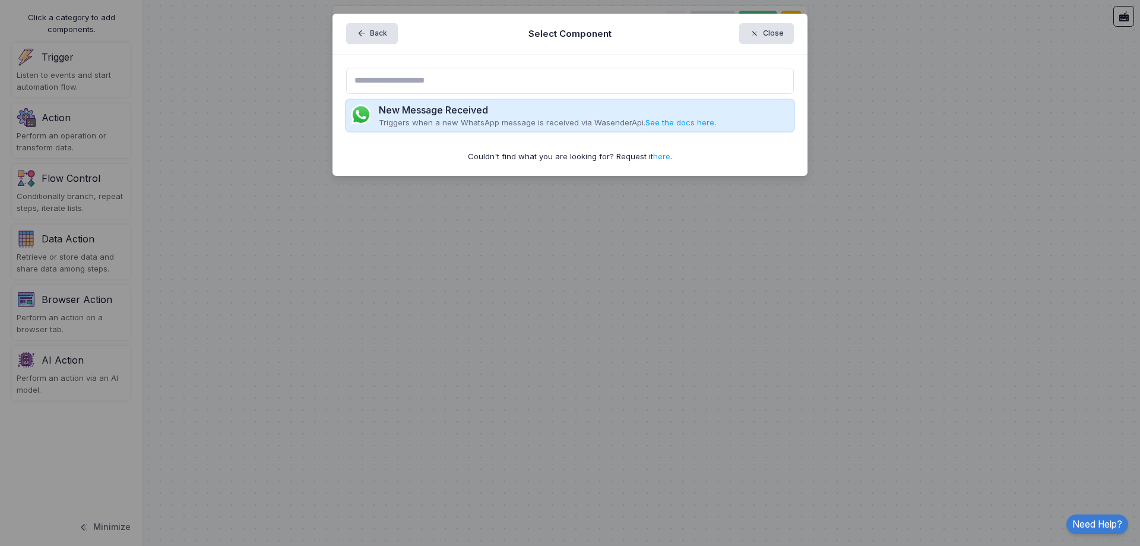
click at [470, 118] on p "Triggers when a new WhatsApp message is received via WasenderApi. See the docs …" at bounding box center [547, 123] width 337 height 12
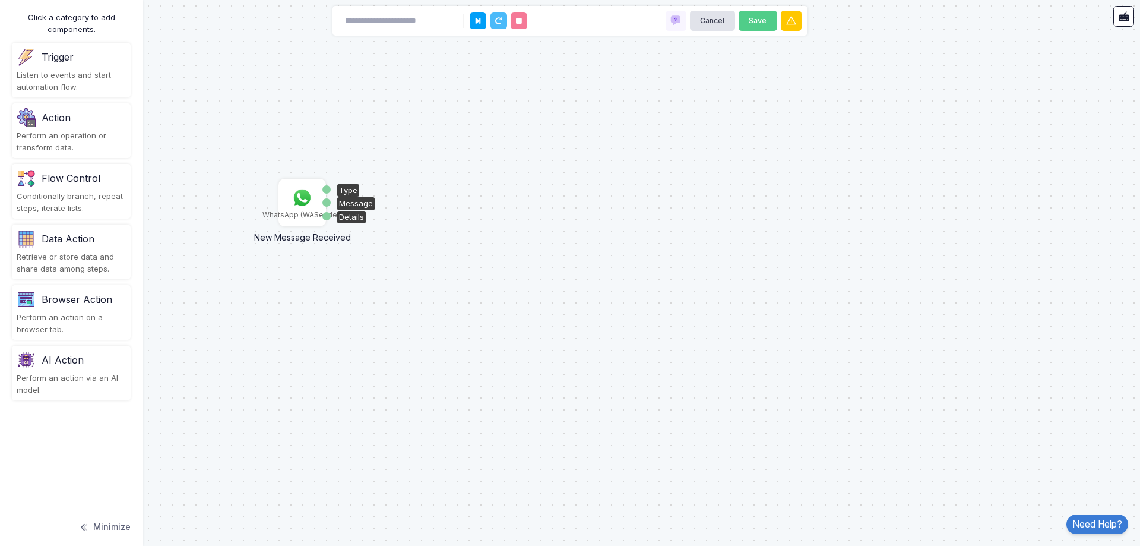
click at [302, 202] on img at bounding box center [302, 198] width 24 height 24
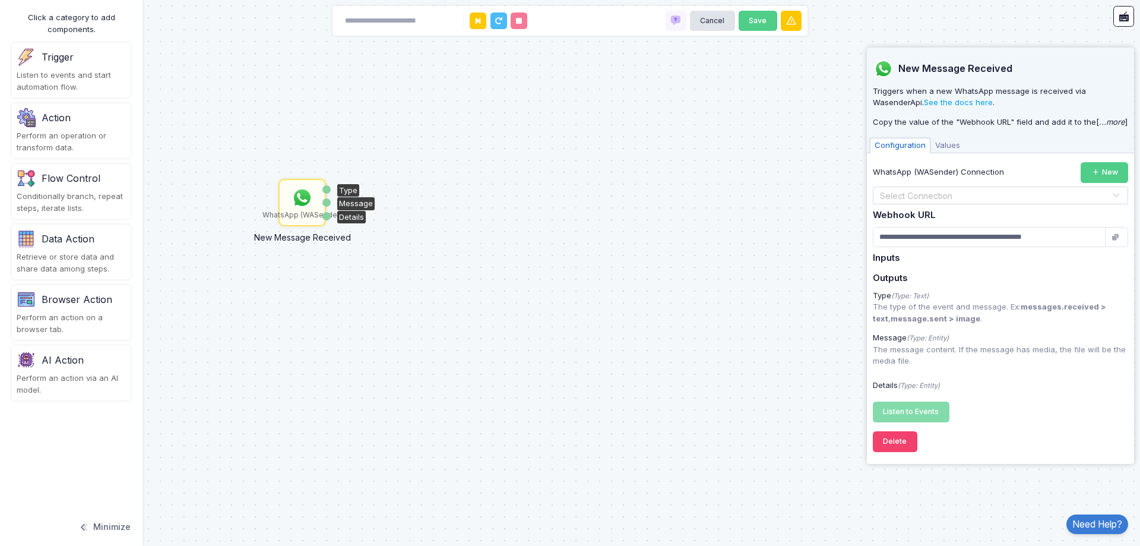
click at [941, 195] on input "text" at bounding box center [988, 195] width 219 height 13
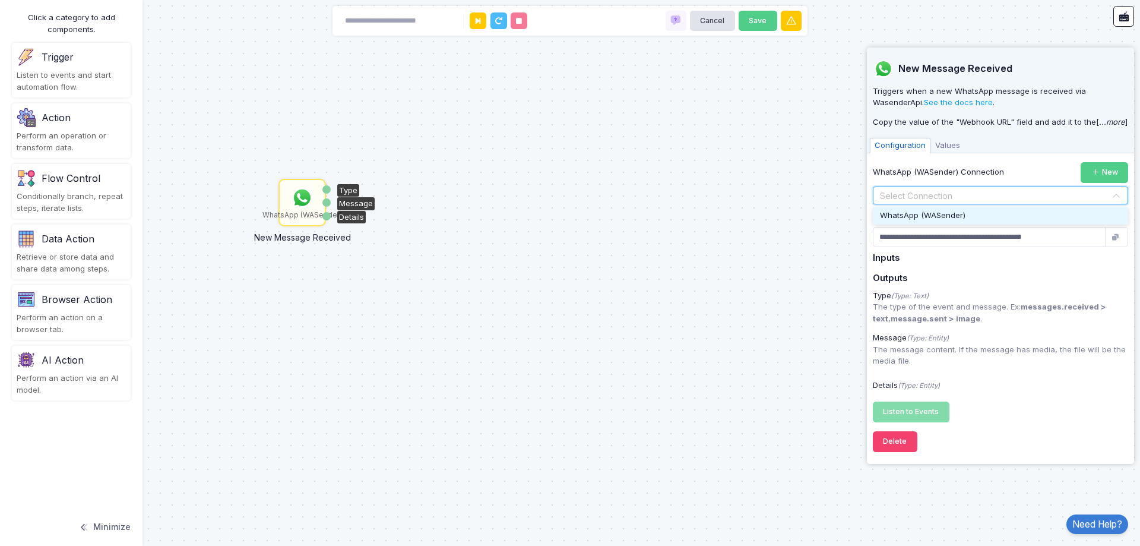
click at [944, 217] on span "WhatsApp (WASender)" at bounding box center [923, 215] width 86 height 10
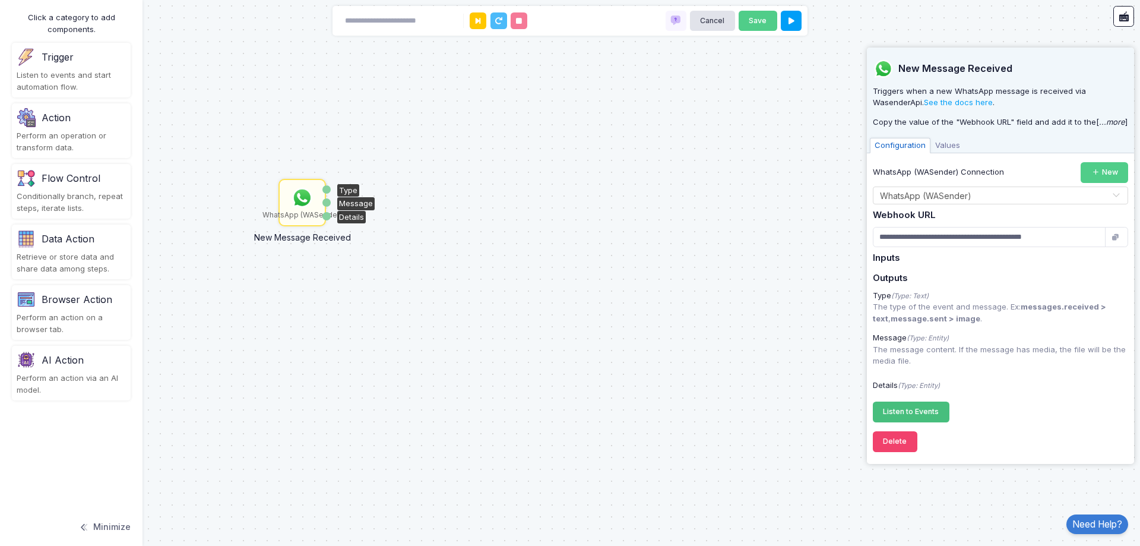
click at [901, 411] on span "Listen to Events" at bounding box center [911, 411] width 56 height 9
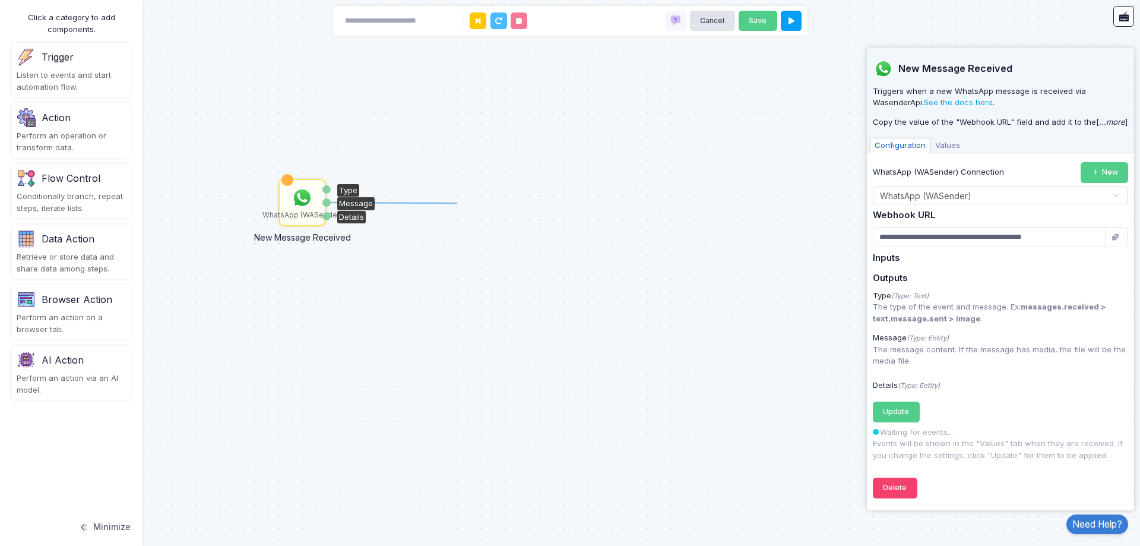
drag, startPoint x: 327, startPoint y: 205, endPoint x: 457, endPoint y: 203, distance: 130.1
click at [383, 20] on input at bounding box center [397, 21] width 119 height 21
type input "****"
click at [88, 138] on div "Perform an operation or transform data." at bounding box center [71, 141] width 109 height 23
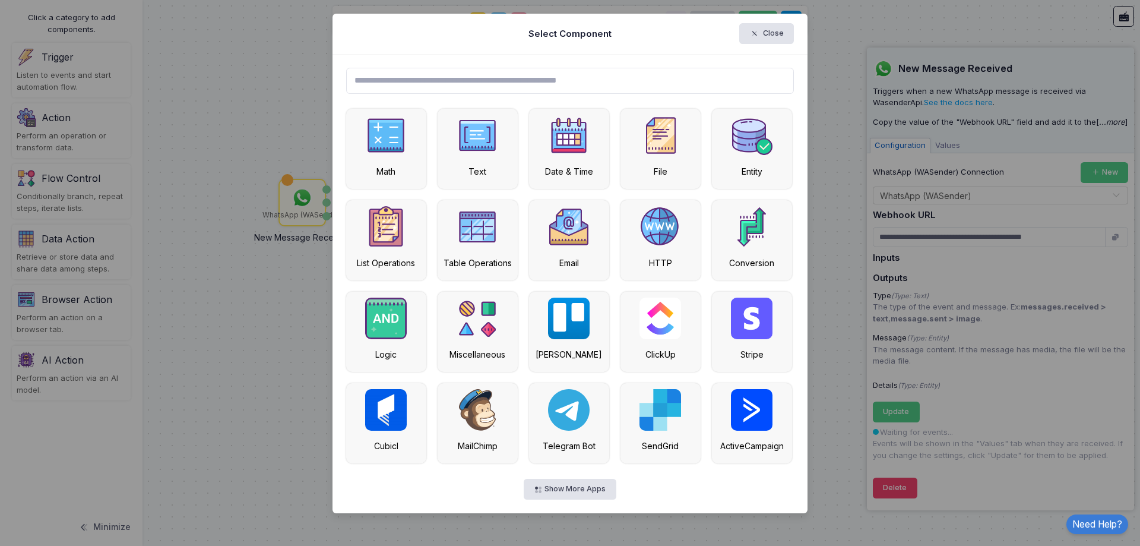
click at [410, 75] on input "text" at bounding box center [570, 81] width 448 height 26
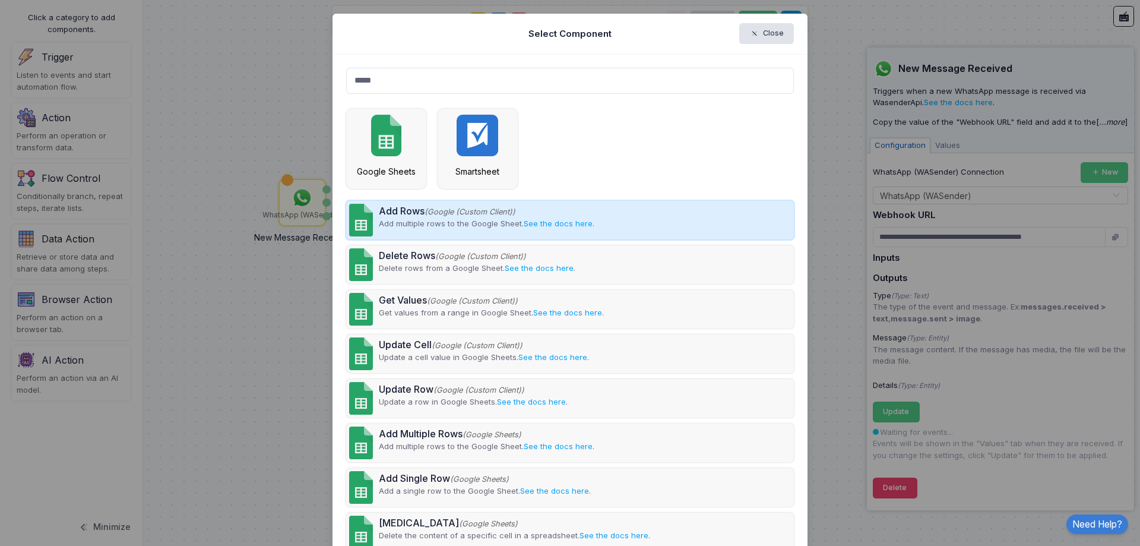
type input "*****"
click at [405, 214] on div "Add Rows (Google (Custom Client))" at bounding box center [487, 211] width 216 height 14
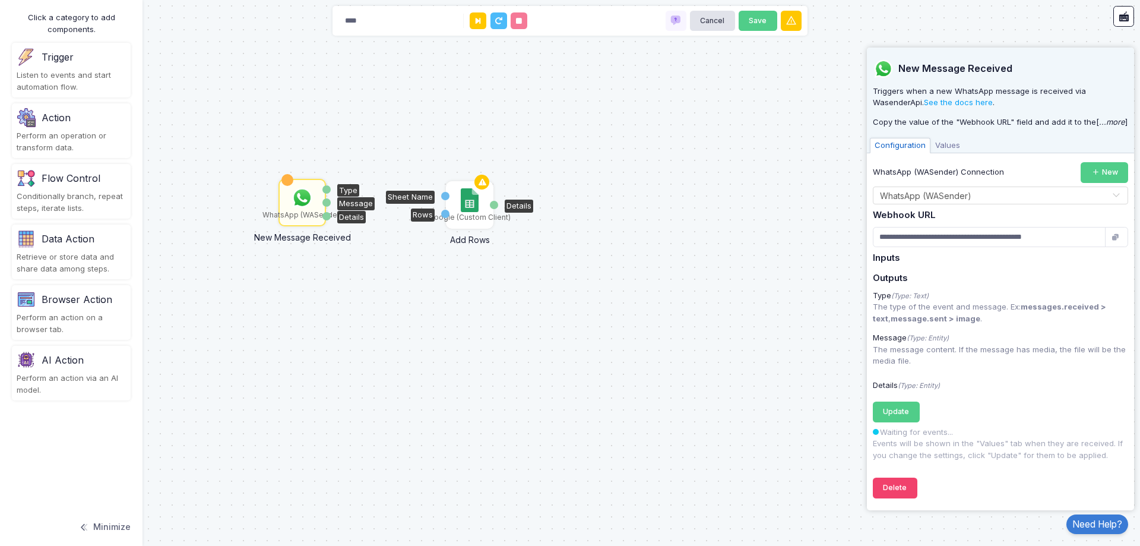
click at [470, 205] on img at bounding box center [469, 200] width 17 height 24
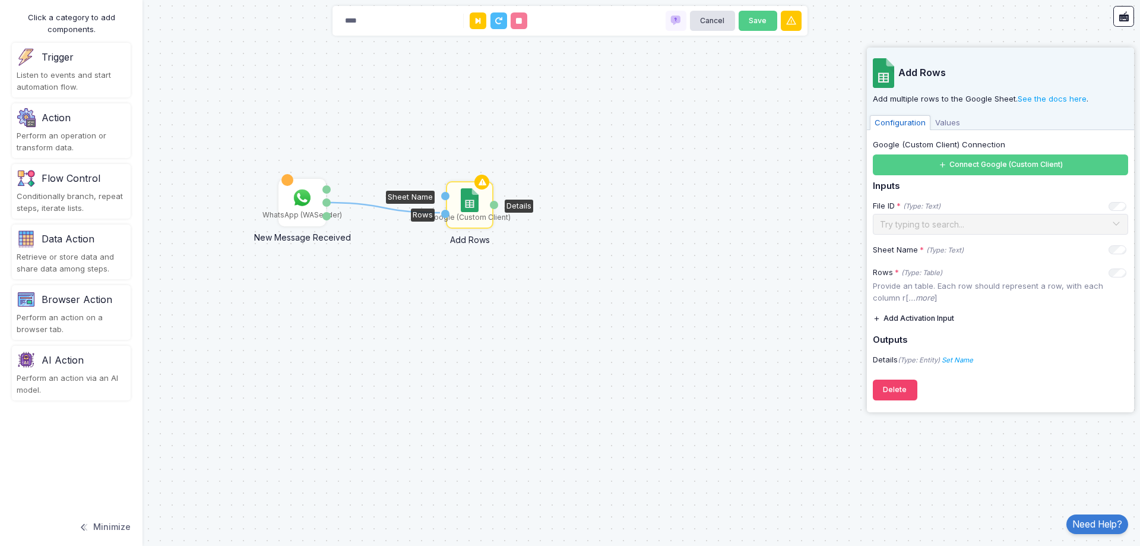
drag, startPoint x: 325, startPoint y: 201, endPoint x: 440, endPoint y: 213, distance: 115.2
click at [1, 1] on div "1 WhatsApp (WASender) New Message Received Type Message Details Google (Custom …" at bounding box center [0, 0] width 1 height 1
drag, startPoint x: 353, startPoint y: 204, endPoint x: 447, endPoint y: 216, distance: 95.2
click at [1, 1] on div "1 WhatsApp (WASender) New Message Received Type Message Details Google (Custom …" at bounding box center [0, 0] width 1 height 1
click at [482, 208] on div "Google (Custom Client)" at bounding box center [469, 204] width 45 height 45
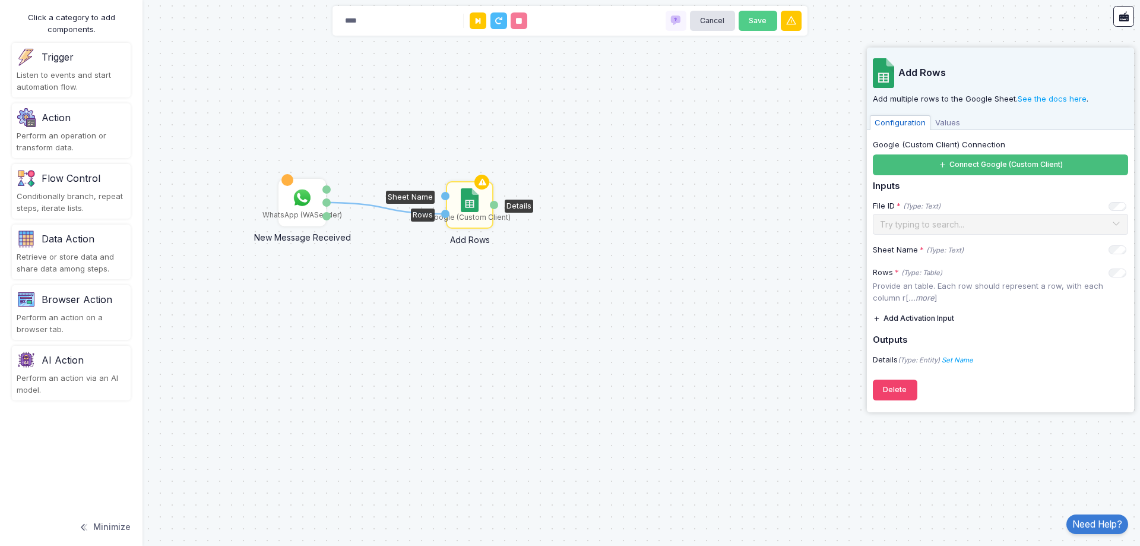
click at [966, 169] on button "Connect Google (Custom Client)" at bounding box center [1000, 164] width 255 height 21
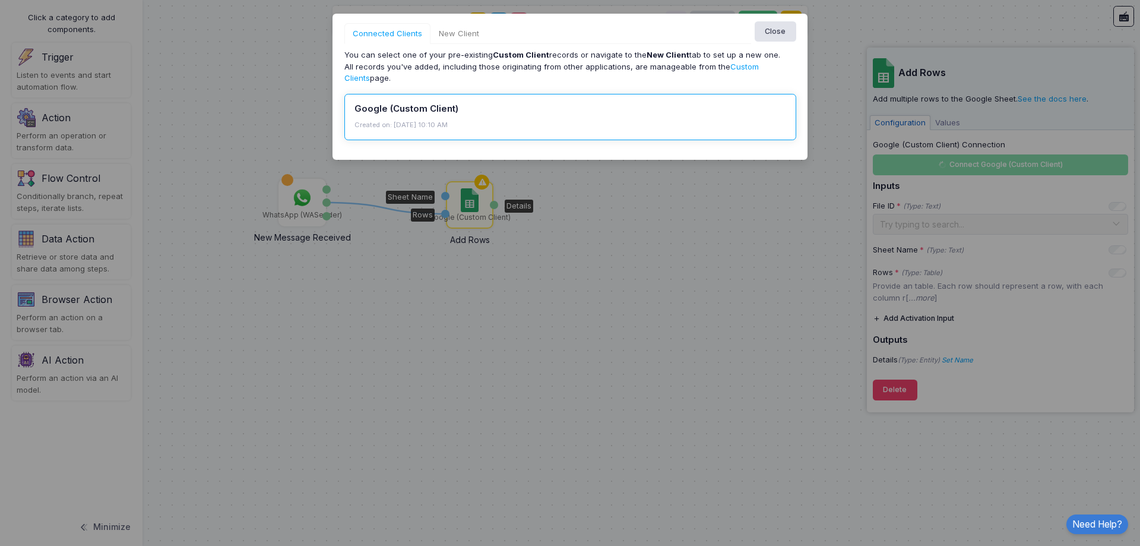
click at [489, 98] on div "Google (Custom Client) Created on: 10/01/2025, 10:10 AM" at bounding box center [570, 117] width 452 height 46
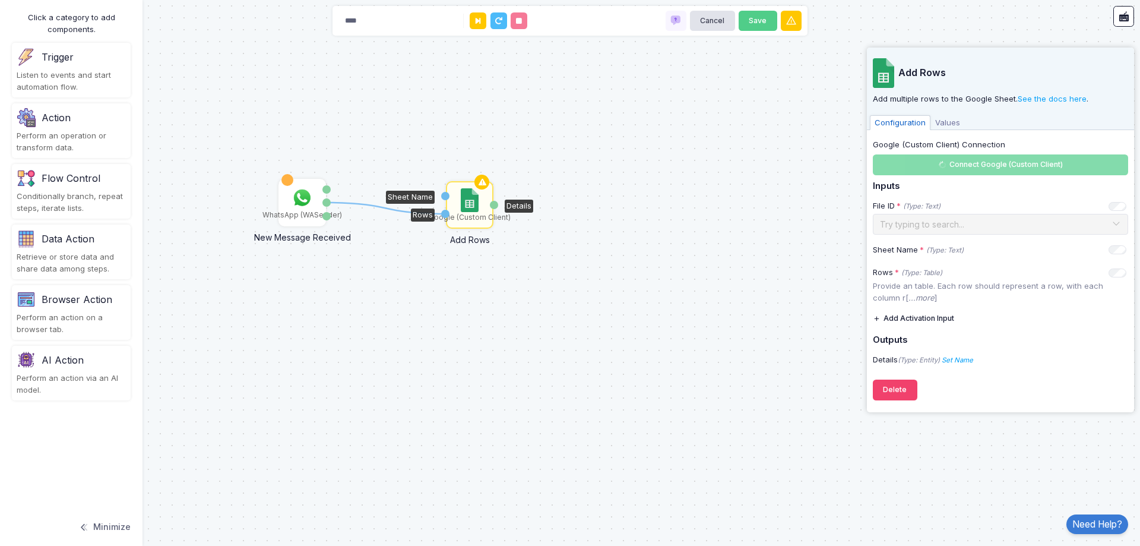
click at [564, 115] on div "1 WhatsApp (WASender) New Message Received Type Message Details Google (Custom …" at bounding box center [570, 273] width 1140 height 546
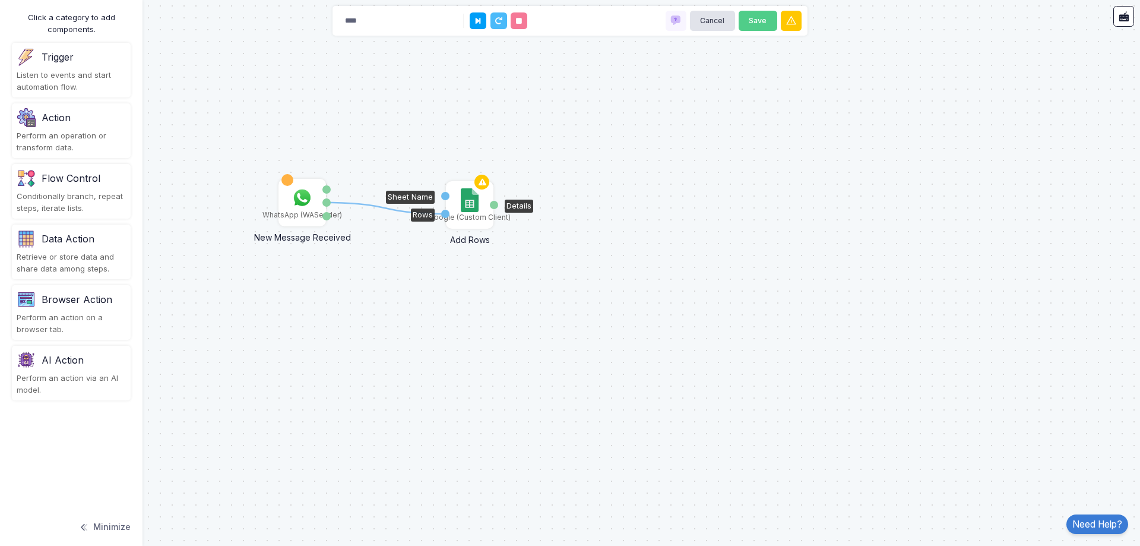
click at [464, 211] on img at bounding box center [469, 200] width 17 height 24
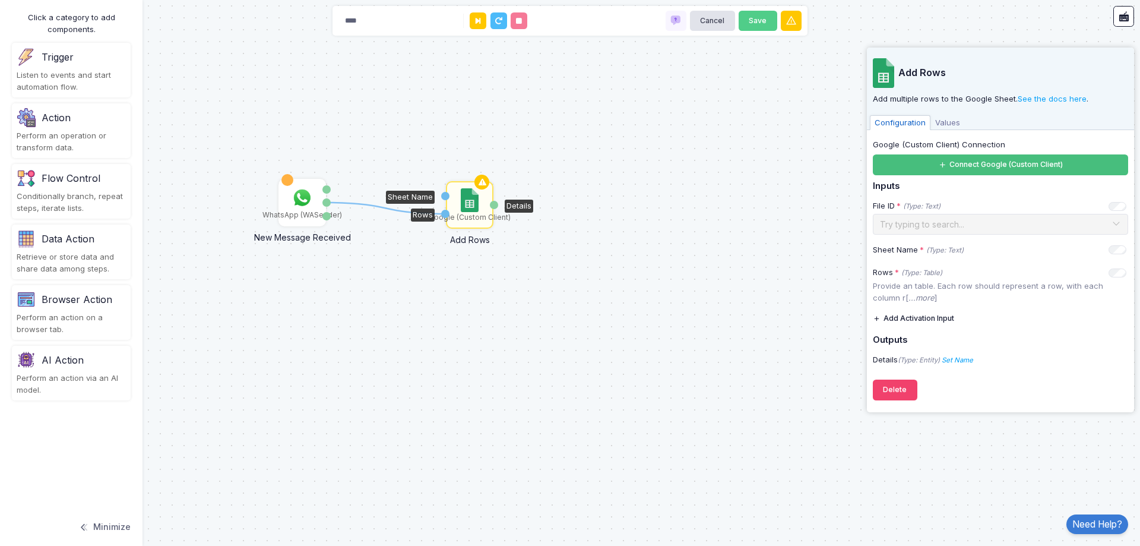
click at [966, 163] on button "Connect Google (Custom Client)" at bounding box center [1000, 164] width 255 height 21
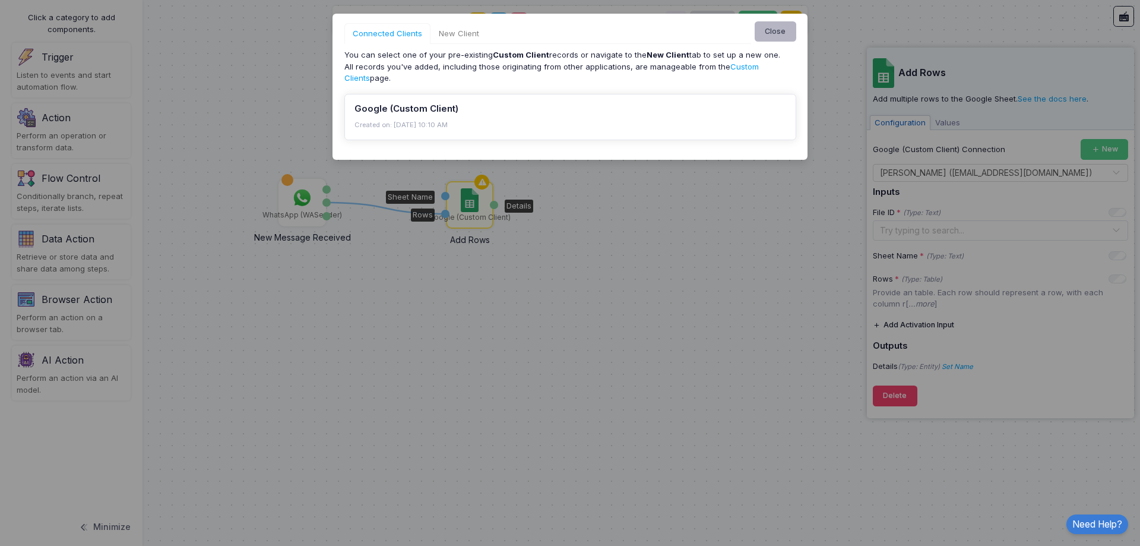
click at [770, 33] on button "Close" at bounding box center [776, 31] width 42 height 21
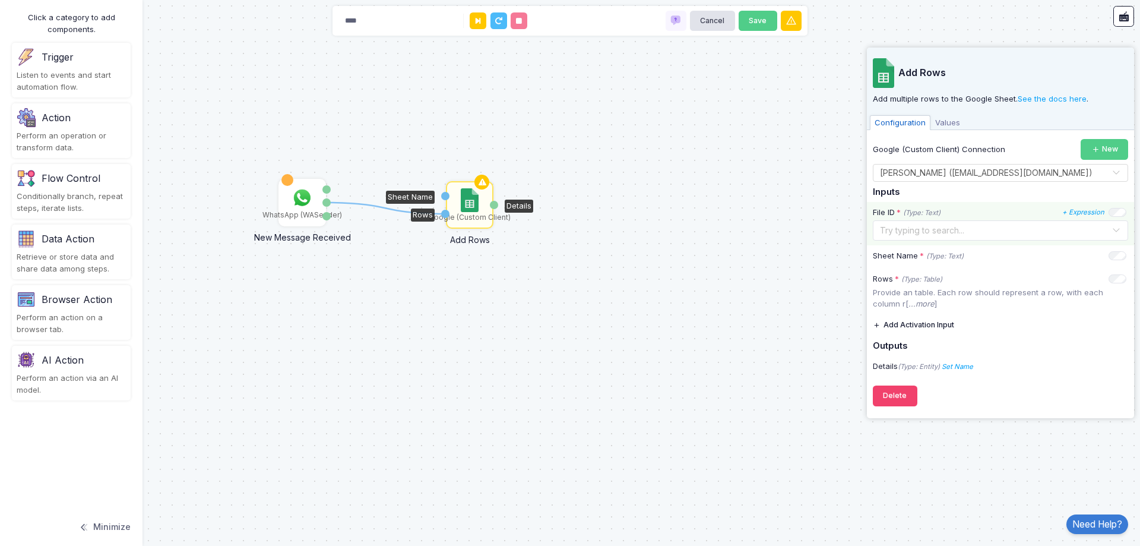
click at [1033, 229] on input "text" at bounding box center [988, 229] width 219 height 13
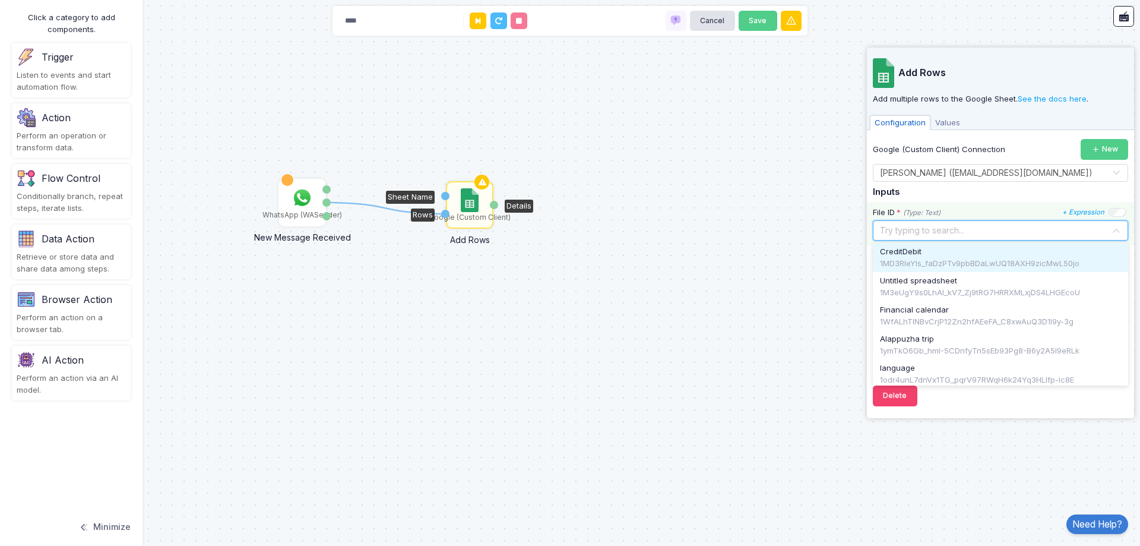
click at [1027, 254] on div "CreditDebit" at bounding box center [1000, 252] width 241 height 12
click at [935, 233] on input "text" at bounding box center [988, 229] width 219 height 13
click at [977, 212] on div "File ID * (Type: Text) + Expression" at bounding box center [1000, 213] width 254 height 12
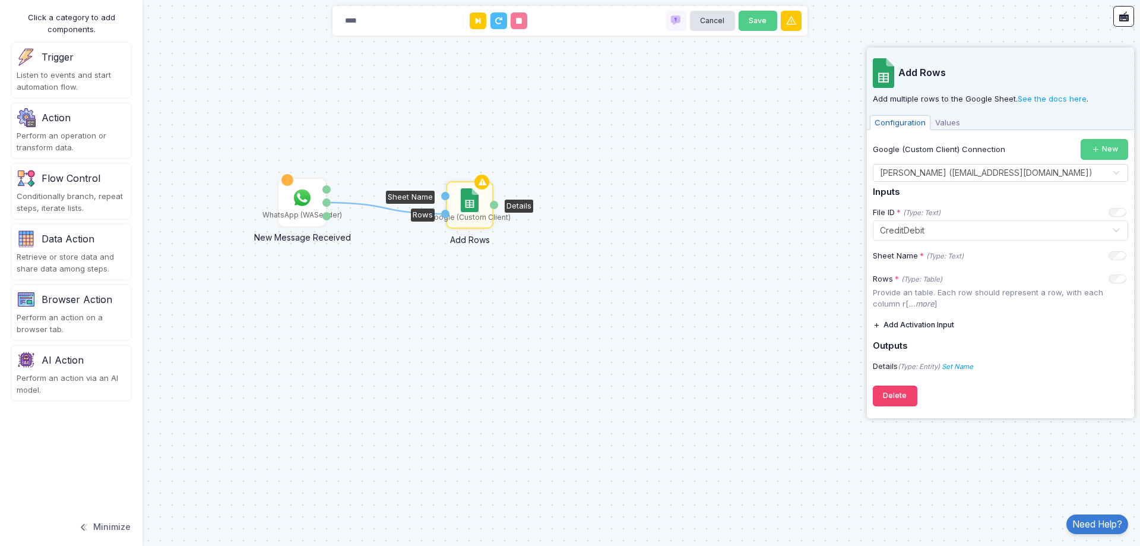
click at [948, 322] on button "Add Activation Input" at bounding box center [913, 325] width 81 height 21
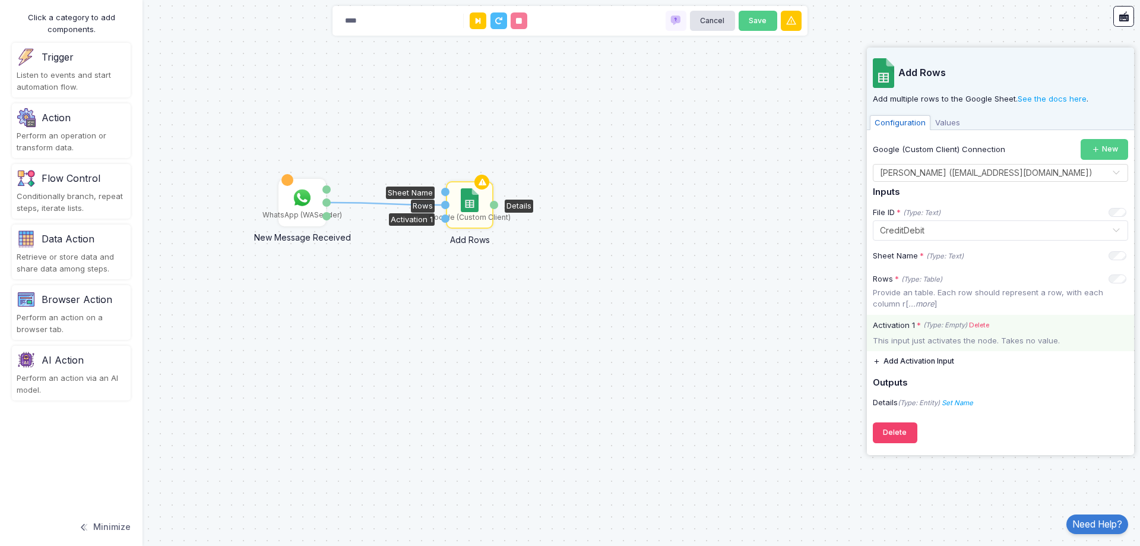
click at [978, 337] on div "This input just activates the node. Takes no value." at bounding box center [1000, 341] width 267 height 12
click at [950, 341] on div "This input just activates the node. Takes no value." at bounding box center [1000, 341] width 267 height 12
click at [1031, 344] on div "This input just activates the node. Takes no value." at bounding box center [1000, 341] width 267 height 12
click at [938, 362] on button "Add Activation Input" at bounding box center [913, 361] width 81 height 21
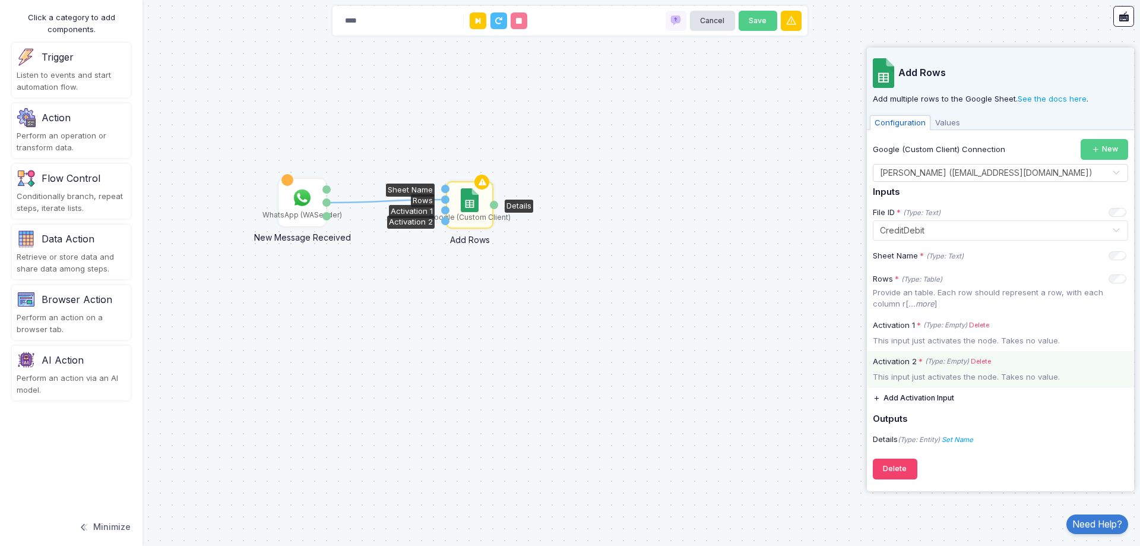
click at [986, 357] on link "Delete" at bounding box center [981, 361] width 20 height 10
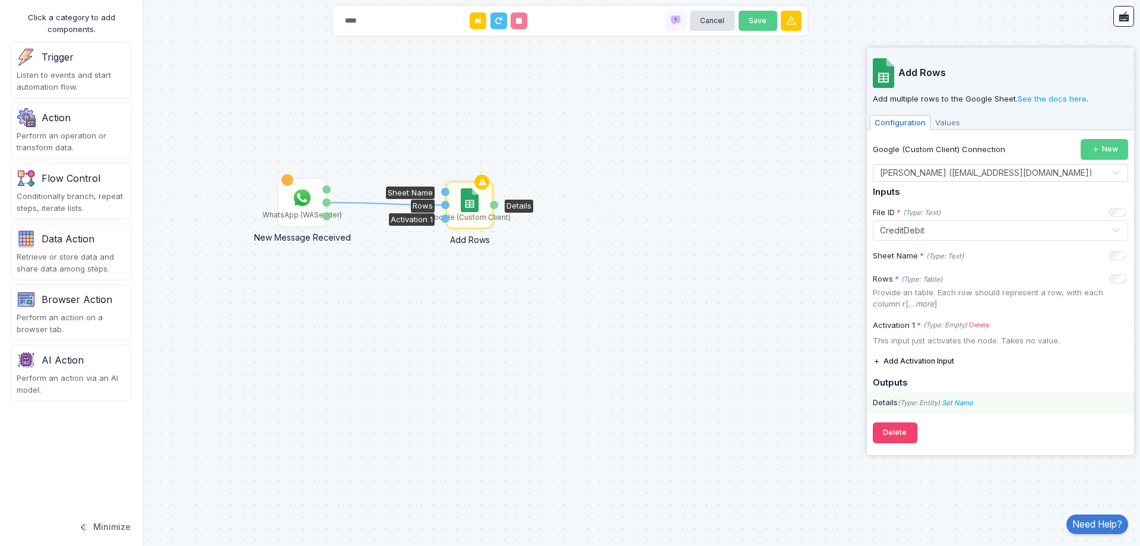
click at [874, 397] on div "Details (Type: Entity) Set Name Name" at bounding box center [1000, 403] width 267 height 12
click at [961, 399] on icon "Set Name" at bounding box center [957, 402] width 31 height 8
click at [956, 383] on input "Name" at bounding box center [947, 379] width 119 height 21
click at [938, 406] on icon "(Type: Entity)" at bounding box center [919, 402] width 42 height 8
click at [1086, 258] on icon "+ Expression" at bounding box center [1083, 255] width 42 height 8
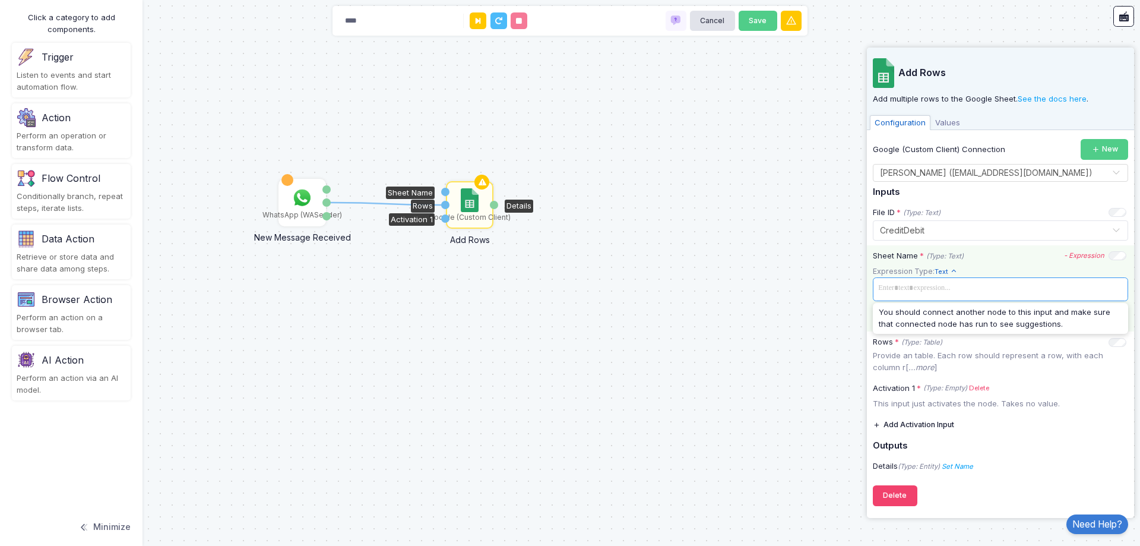
click at [1021, 284] on span at bounding box center [1000, 288] width 251 height 17
click at [974, 322] on div "You should connect another node to this input and make sure that connected node…" at bounding box center [1000, 317] width 255 height 23
click at [969, 288] on span at bounding box center [1000, 288] width 251 height 17
click at [965, 268] on app-expression-input "Expression Type: Text Text Allows you to create a new text by combining text va…" at bounding box center [1000, 295] width 255 height 61
click at [898, 293] on span at bounding box center [1000, 288] width 251 height 17
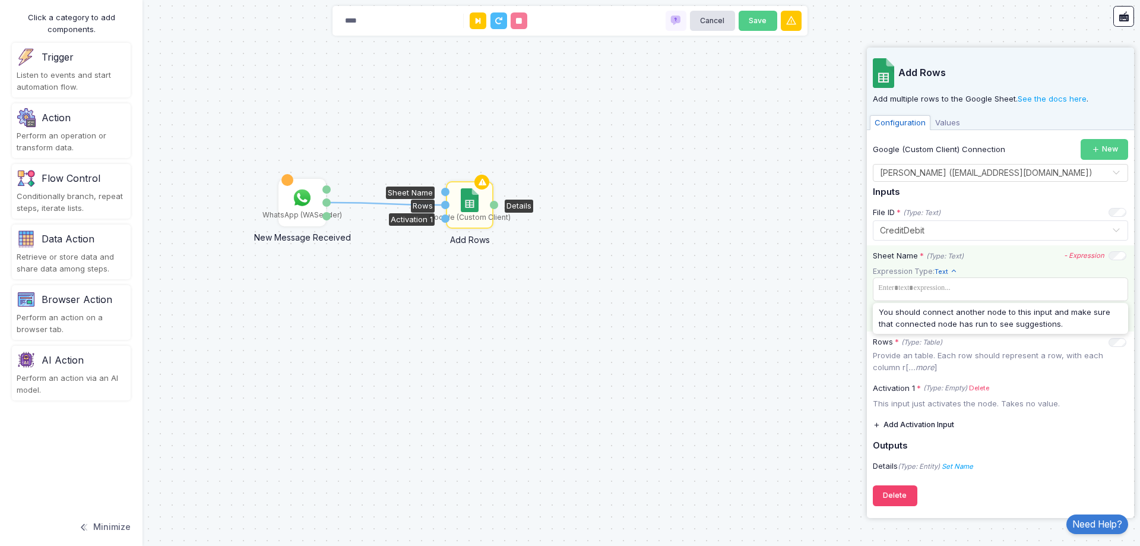
click at [998, 273] on app-expression-input "Expression Type: Text Text Allows you to create a new text by combining text va…" at bounding box center [1000, 295] width 255 height 61
click at [0, 0] on icon "- Expression" at bounding box center [0, 0] width 0 height 0
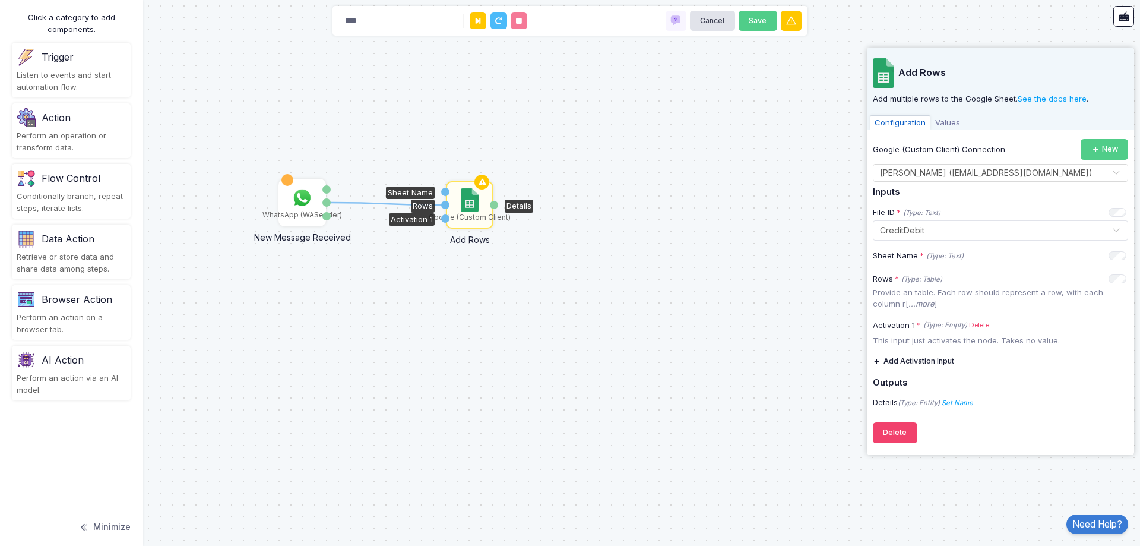
click at [925, 266] on div "Sheet Name * (Type: Text) + Expression" at bounding box center [1000, 256] width 267 height 23
click at [298, 196] on img at bounding box center [302, 198] width 24 height 24
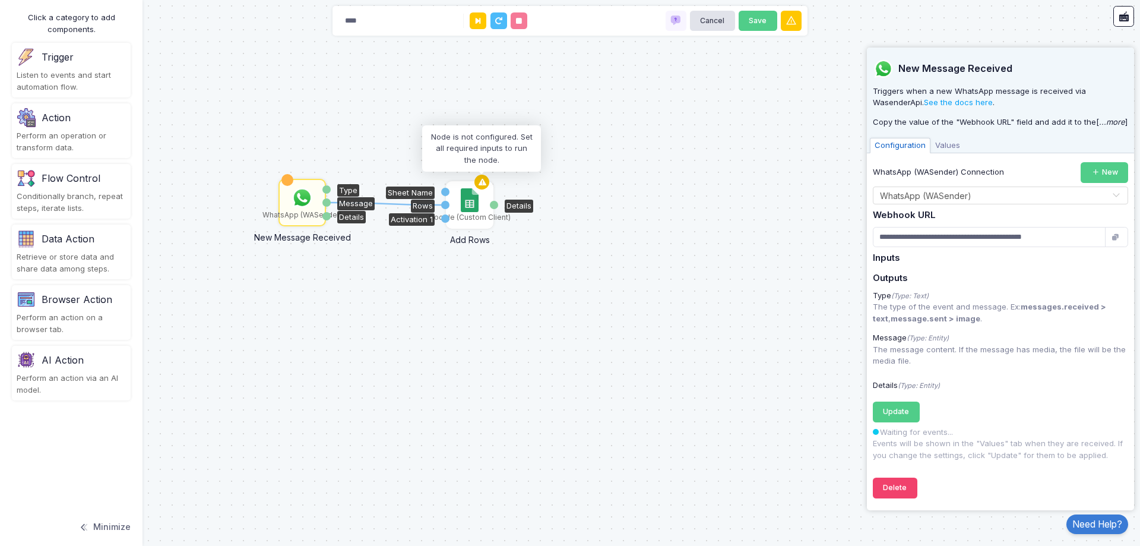
click at [480, 182] on icon at bounding box center [482, 182] width 14 height 17
click at [469, 205] on img at bounding box center [469, 200] width 17 height 24
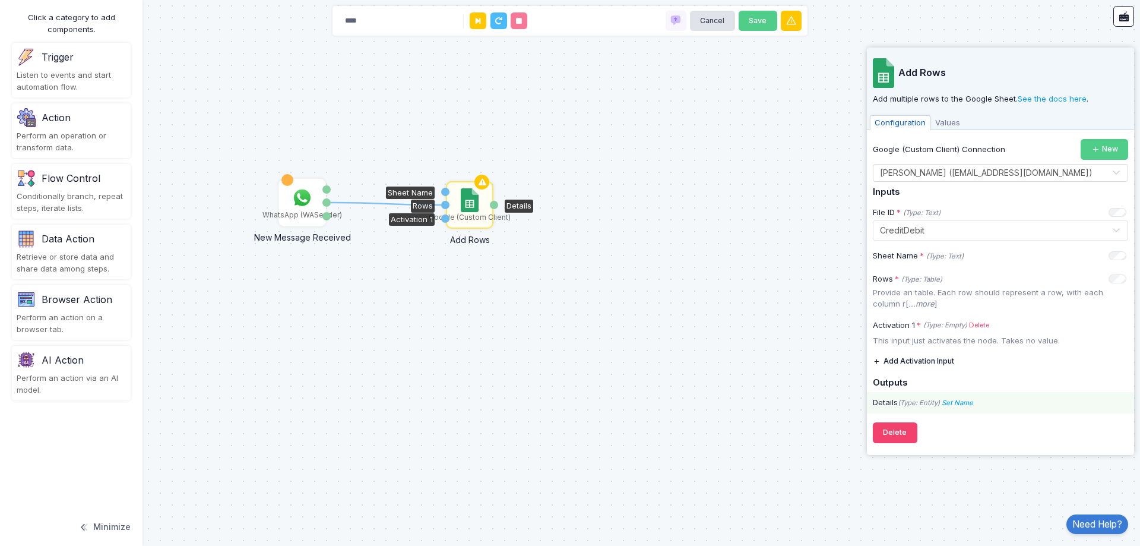
click at [958, 402] on icon "Set Name" at bounding box center [957, 402] width 31 height 8
click at [294, 198] on img at bounding box center [302, 198] width 24 height 24
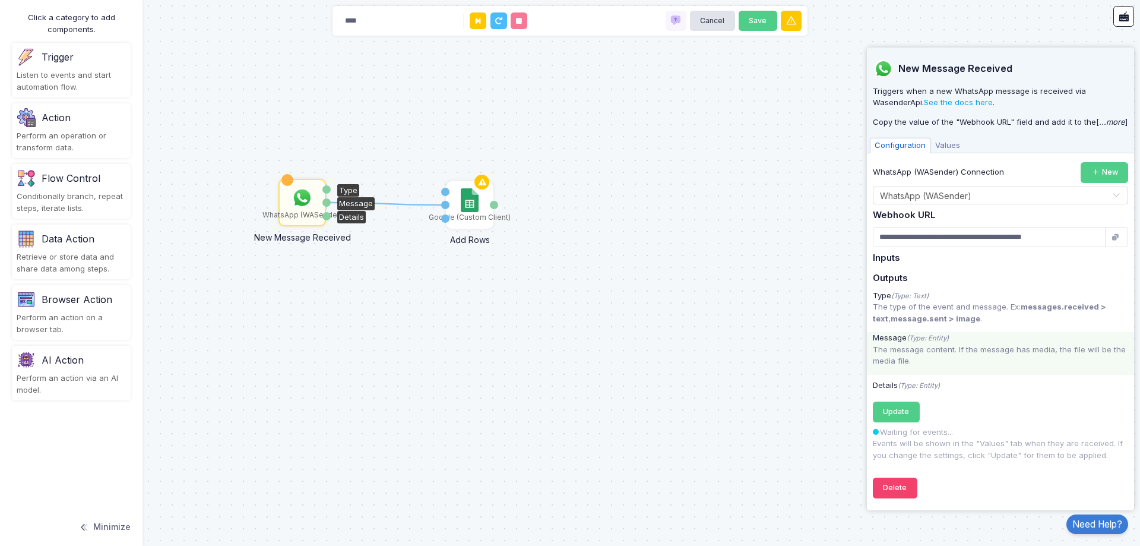
click at [929, 345] on p "The message content. If the message has media, the file will be the media file." at bounding box center [1000, 355] width 255 height 23
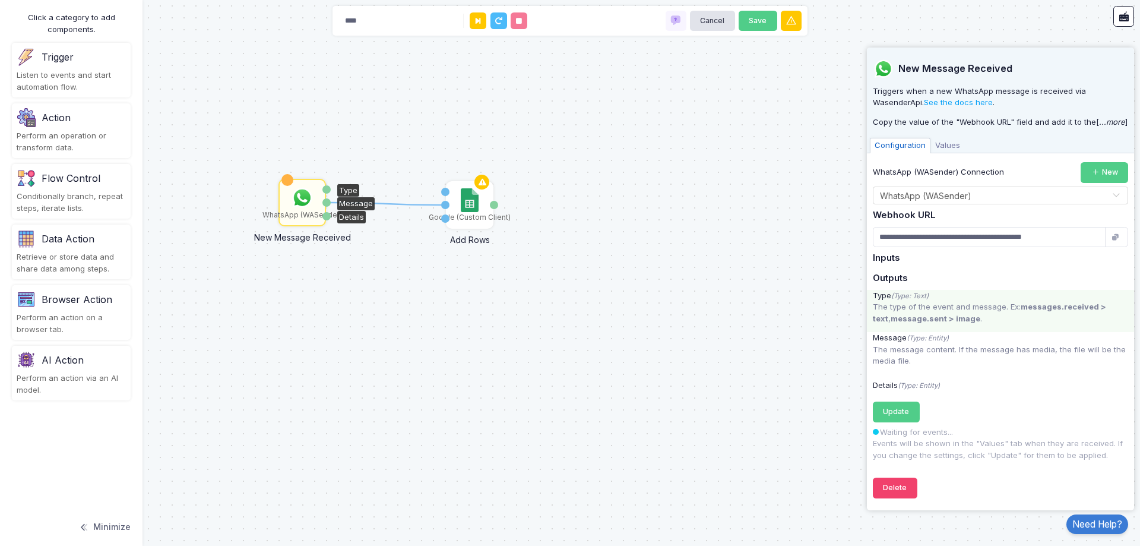
click at [939, 317] on strong "message.sent > image" at bounding box center [936, 319] width 90 height 10
click at [1017, 246] on input "**********" at bounding box center [989, 237] width 233 height 21
click at [949, 314] on strong "message.sent > image" at bounding box center [936, 319] width 90 height 10
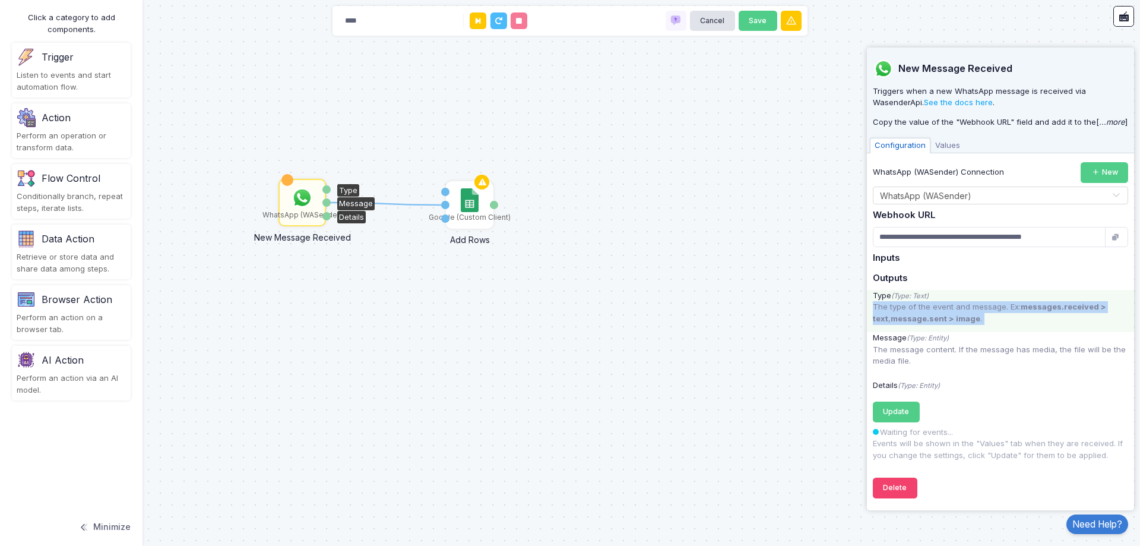
click at [949, 314] on strong "message.sent > image" at bounding box center [936, 319] width 90 height 10
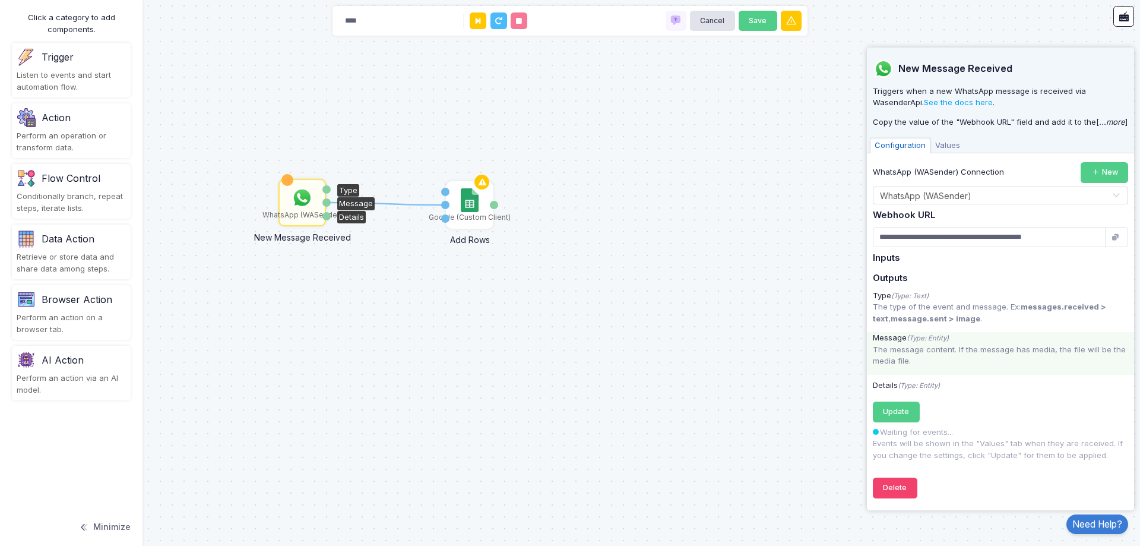
click at [951, 338] on div "Message (Type: Entity)" at bounding box center [1000, 338] width 267 height 12
click at [908, 412] on span "Update" at bounding box center [896, 411] width 26 height 9
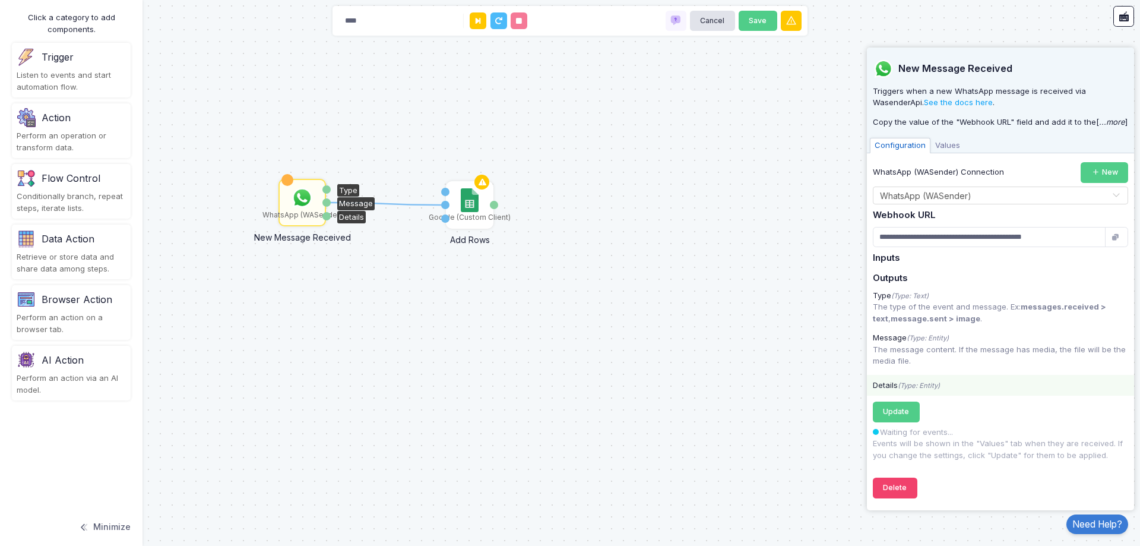
click at [933, 387] on icon "(Type: Entity)" at bounding box center [919, 385] width 42 height 8
click at [347, 191] on div "Type" at bounding box center [348, 190] width 22 height 13
click at [356, 213] on div "Details" at bounding box center [351, 217] width 29 height 13
click at [297, 210] on div "WhatsApp (WASender)" at bounding box center [302, 215] width 80 height 11
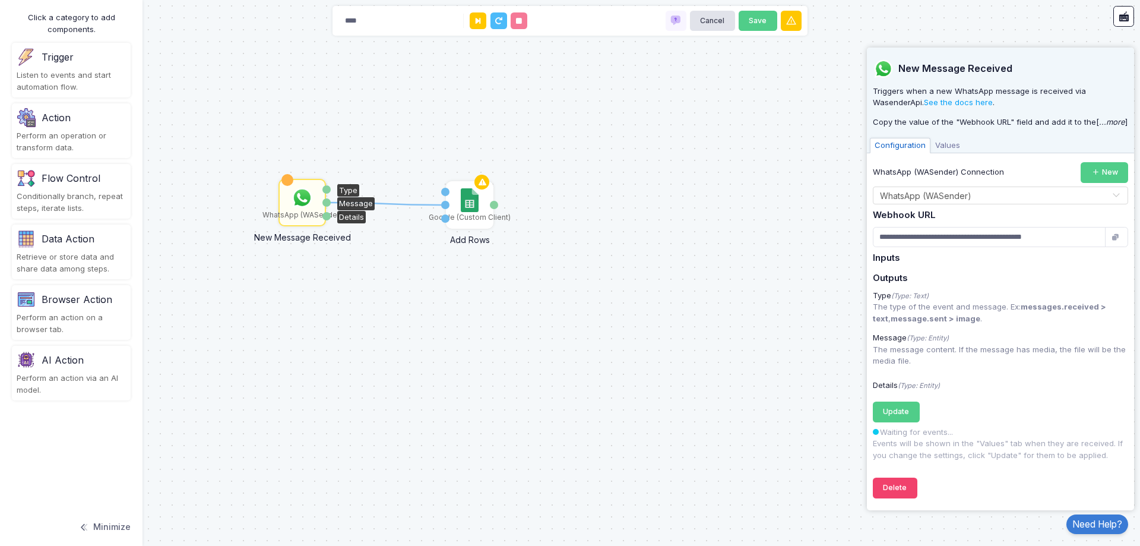
click at [303, 202] on img at bounding box center [302, 198] width 24 height 24
click at [894, 491] on button "Delete" at bounding box center [895, 487] width 45 height 21
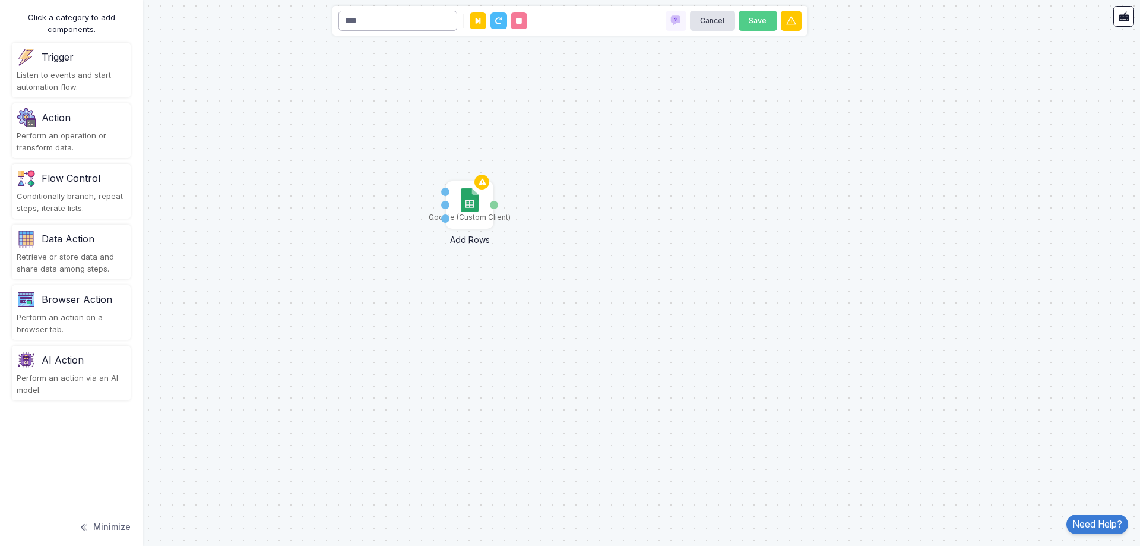
click at [360, 18] on input "****" at bounding box center [397, 21] width 119 height 21
type input "********"
click at [72, 71] on div "Listen to events and start automation flow." at bounding box center [71, 80] width 109 height 23
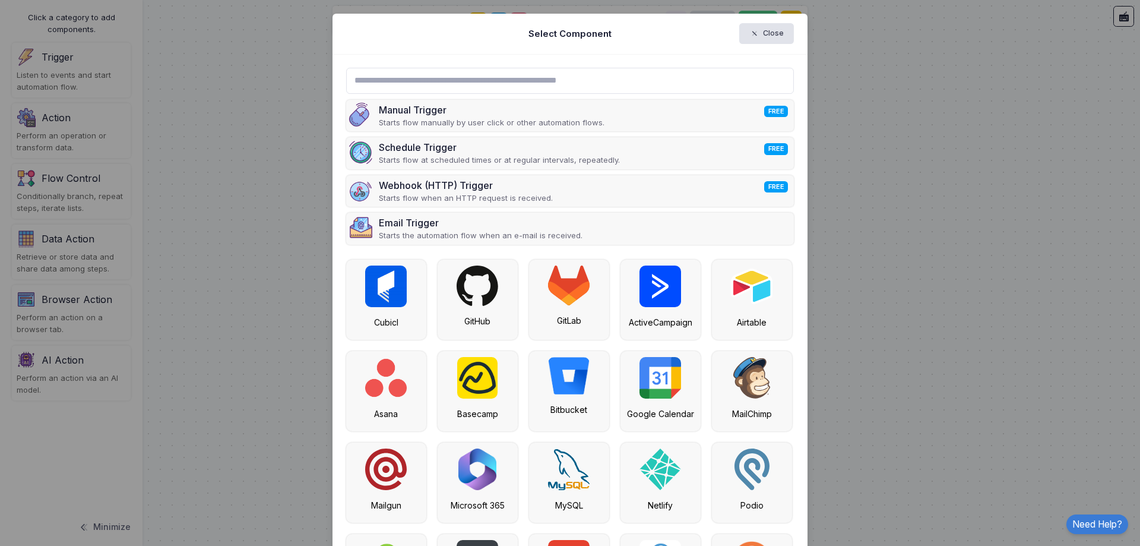
click at [436, 93] on input "text" at bounding box center [570, 81] width 448 height 26
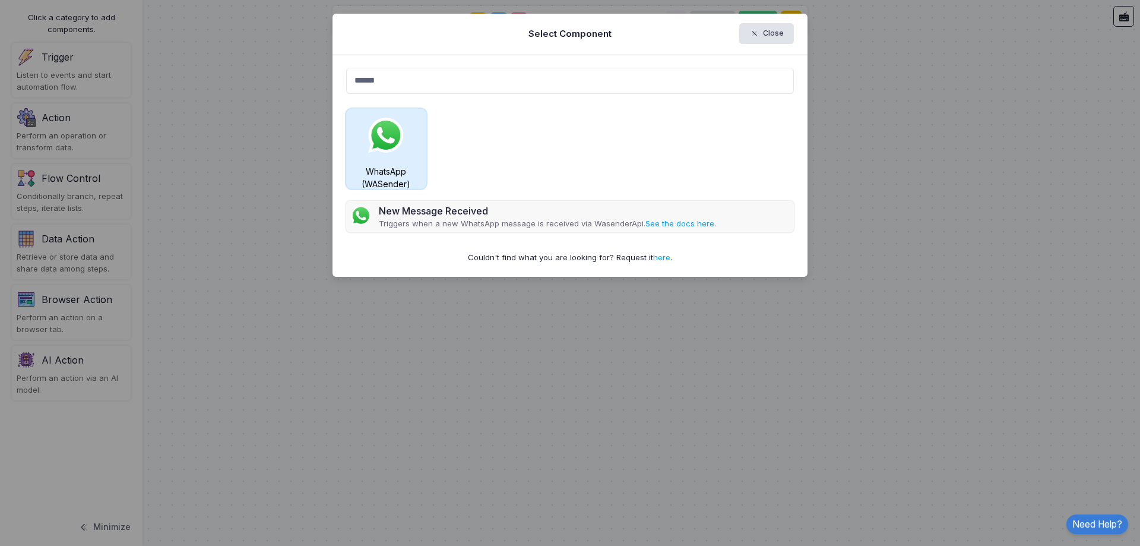
type input "******"
click at [390, 132] on img at bounding box center [386, 136] width 42 height 42
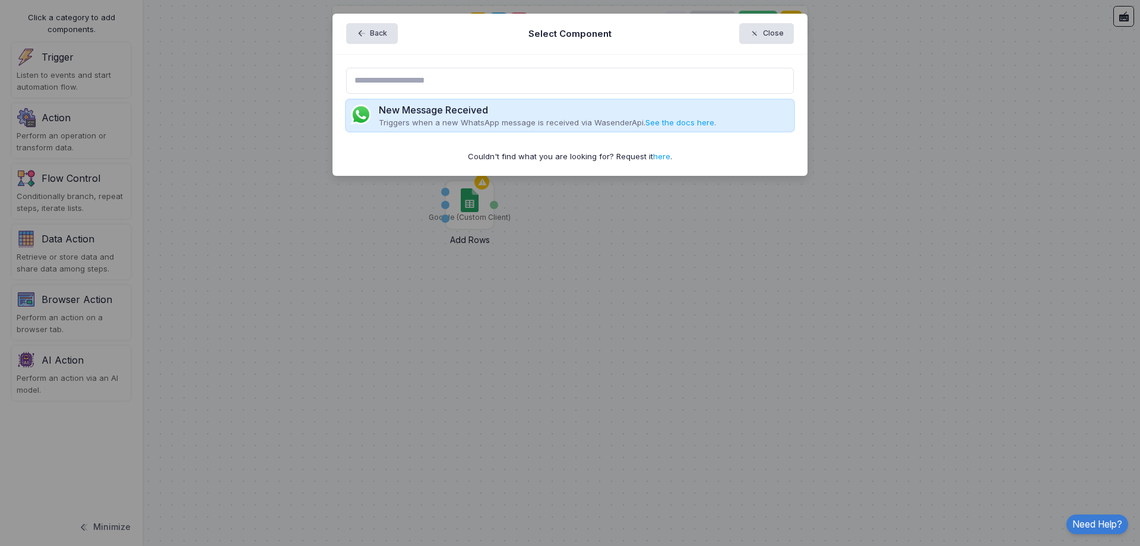
click at [407, 115] on div "New Message Received" at bounding box center [547, 110] width 337 height 14
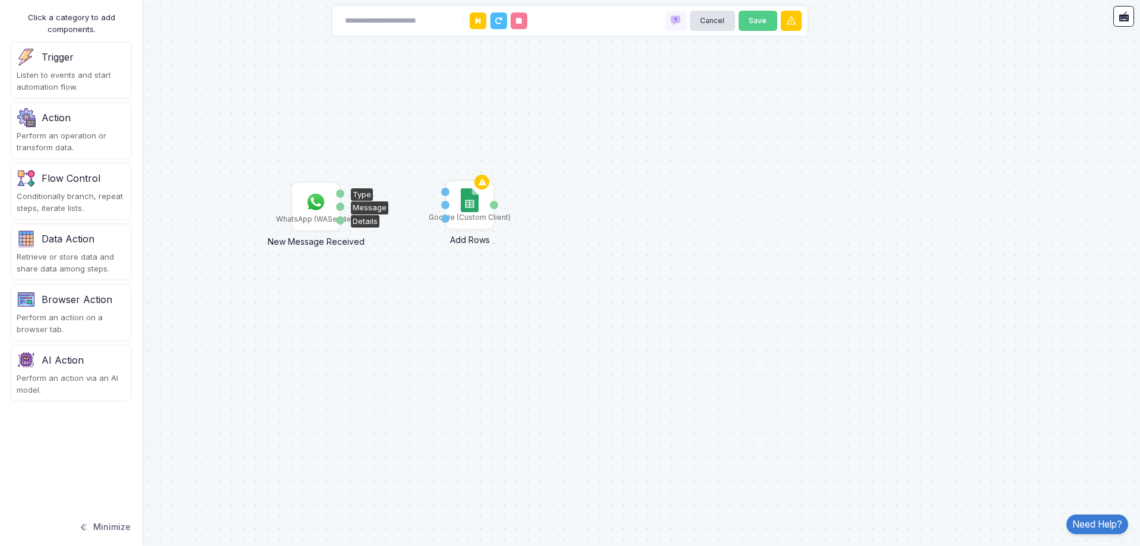
drag, startPoint x: 505, startPoint y: 126, endPoint x: 314, endPoint y: 216, distance: 211.7
click at [314, 216] on div "WhatsApp (WASender)" at bounding box center [316, 219] width 80 height 11
click at [330, 205] on div "WhatsApp (WASender)" at bounding box center [315, 206] width 45 height 45
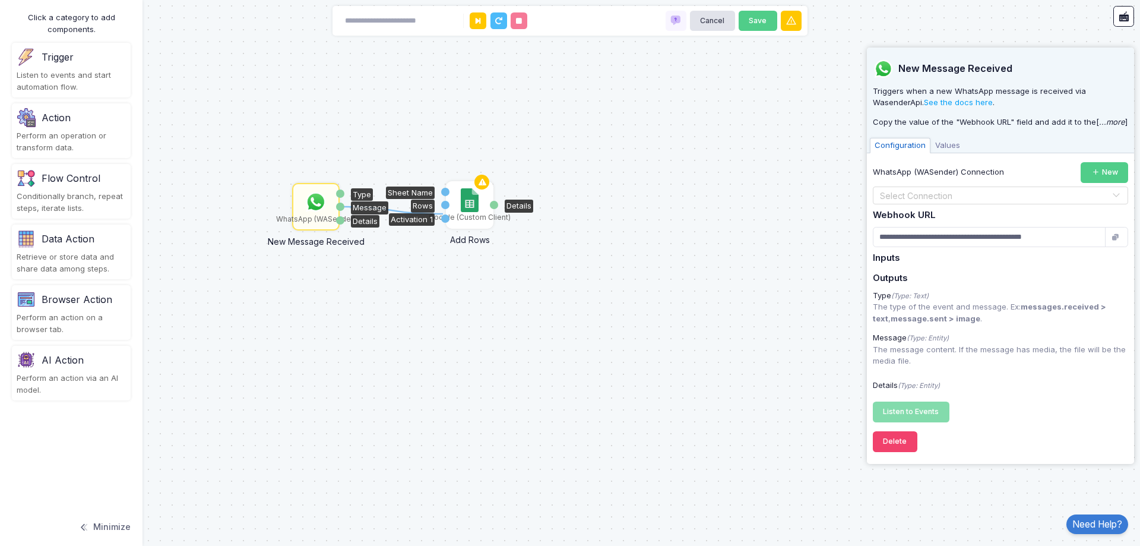
drag, startPoint x: 343, startPoint y: 205, endPoint x: 443, endPoint y: 214, distance: 100.1
click at [1, 1] on div "1 Google (Custom Client) Add Rows Sheet Name Rows Activation 1 Details WhatsApp…" at bounding box center [0, 0] width 1 height 1
drag, startPoint x: 338, startPoint y: 205, endPoint x: 445, endPoint y: 216, distance: 106.8
click at [1, 1] on div "1 Google (Custom Client) Add Rows Sheet Name Rows Activation 1 Details WhatsApp…" at bounding box center [0, 0] width 1 height 1
click at [301, 217] on div "WhatsApp (WASender)" at bounding box center [316, 219] width 80 height 11
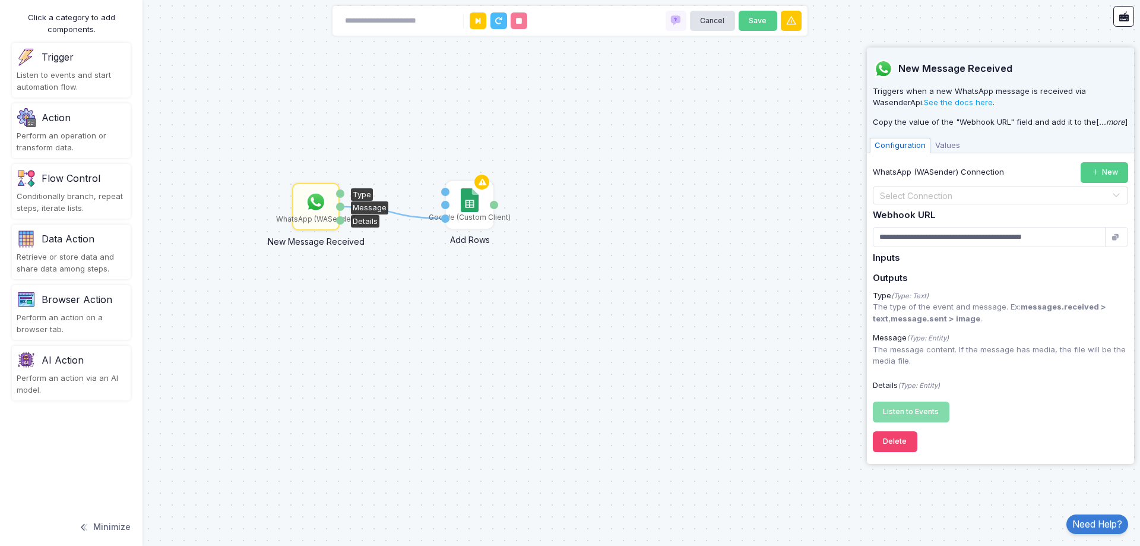
click at [918, 200] on input "text" at bounding box center [988, 195] width 219 height 13
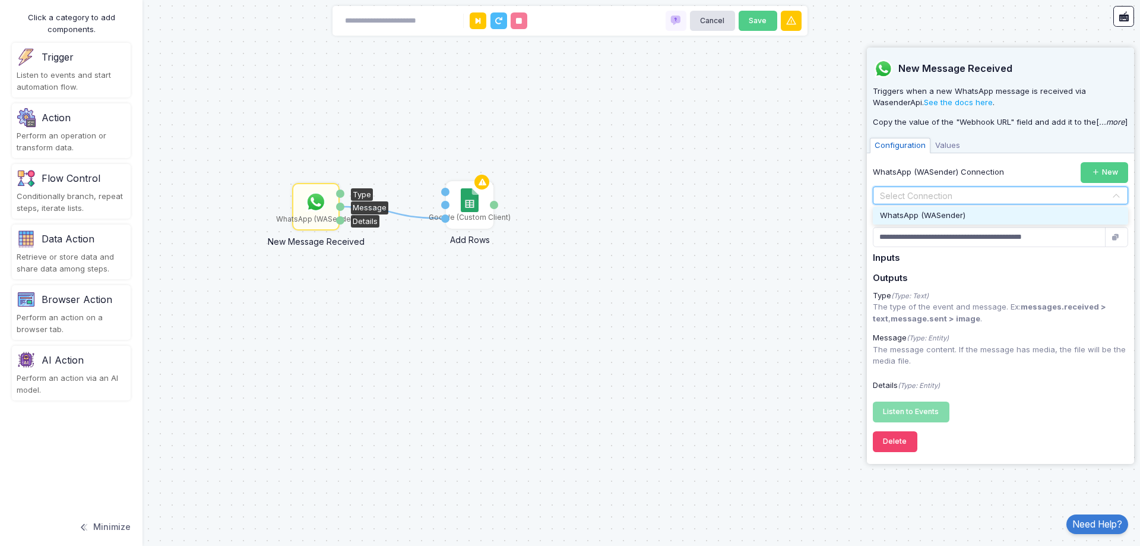
click at [920, 209] on div "WhatsApp (WASender)" at bounding box center [1000, 216] width 255 height 18
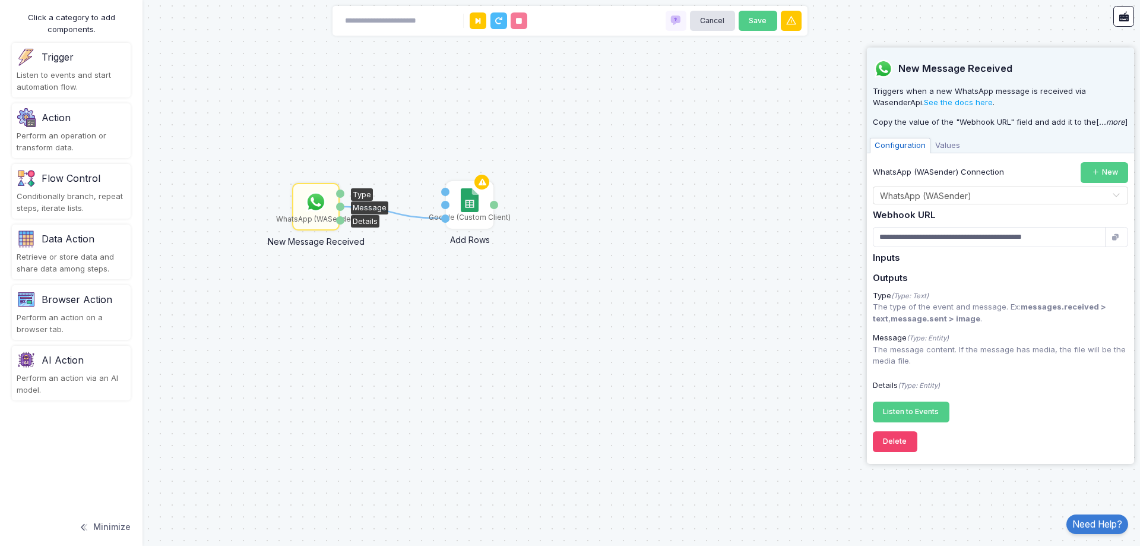
click at [906, 264] on div "**********" at bounding box center [1000, 292] width 255 height 260
click at [913, 292] on icon "(Type: Text)" at bounding box center [909, 296] width 37 height 8
click at [915, 413] on span "Listen to Events" at bounding box center [911, 411] width 56 height 9
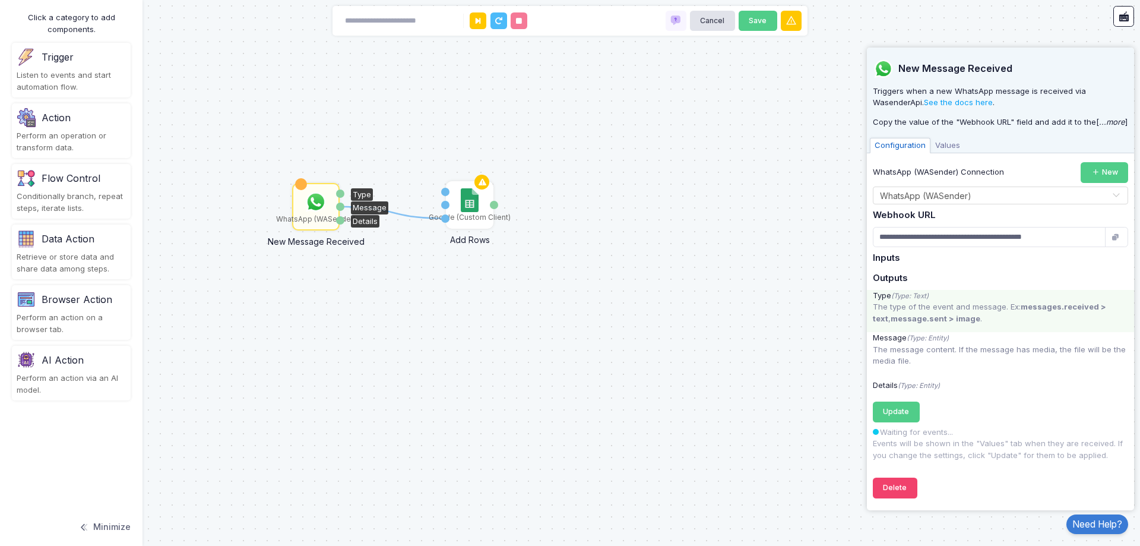
click at [930, 305] on p "The type of the event and message. Ex: messages.received > text , message.sent …" at bounding box center [1000, 312] width 255 height 23
click at [955, 240] on input "**********" at bounding box center [989, 237] width 233 height 21
click at [310, 194] on img at bounding box center [316, 202] width 24 height 24
click at [955, 149] on span "Values" at bounding box center [948, 145] width 34 height 15
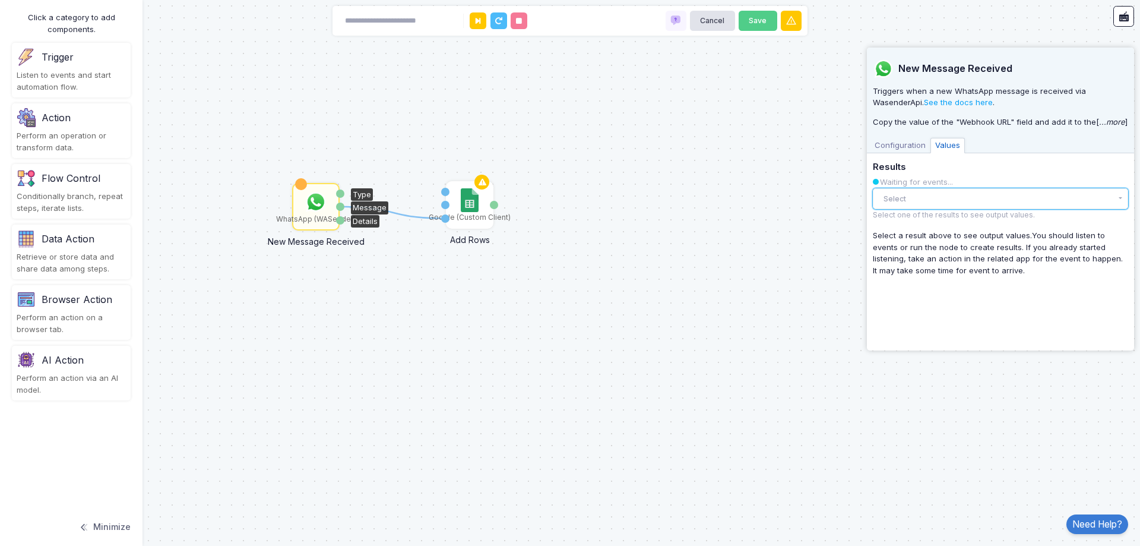
click at [914, 201] on button "Select" at bounding box center [1000, 198] width 255 height 21
click at [925, 217] on div "There are no results yet." at bounding box center [1000, 223] width 255 height 26
click at [926, 222] on div "There are no results yet." at bounding box center [1000, 223] width 255 height 26
click at [922, 241] on div "Select a result above to see output values. You should listen to events or run …" at bounding box center [1000, 253] width 255 height 46
click at [895, 152] on span "Configuration" at bounding box center [900, 145] width 61 height 15
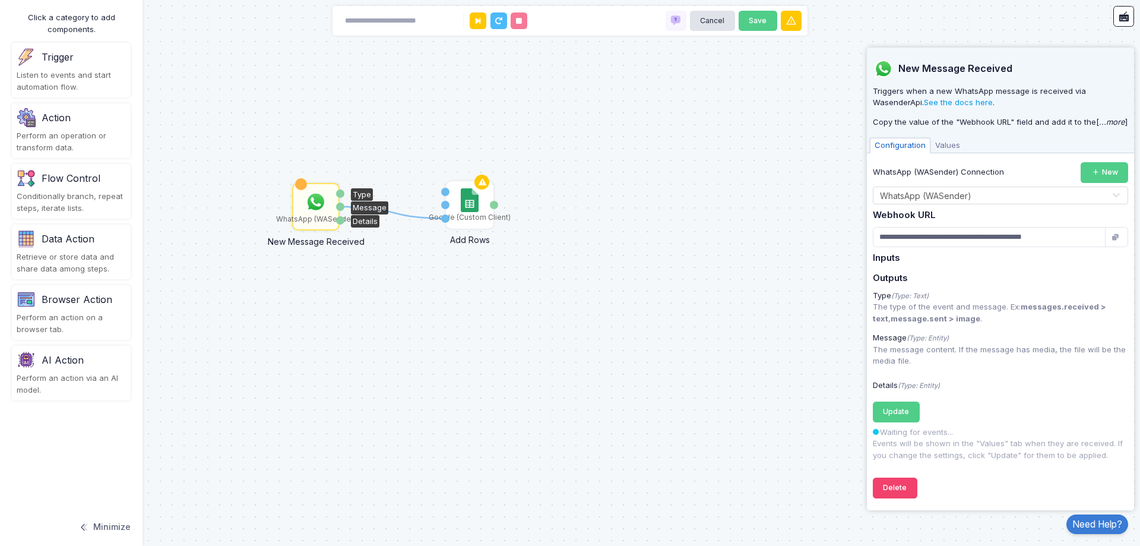
click at [944, 102] on link "See the docs here" at bounding box center [958, 102] width 69 height 10
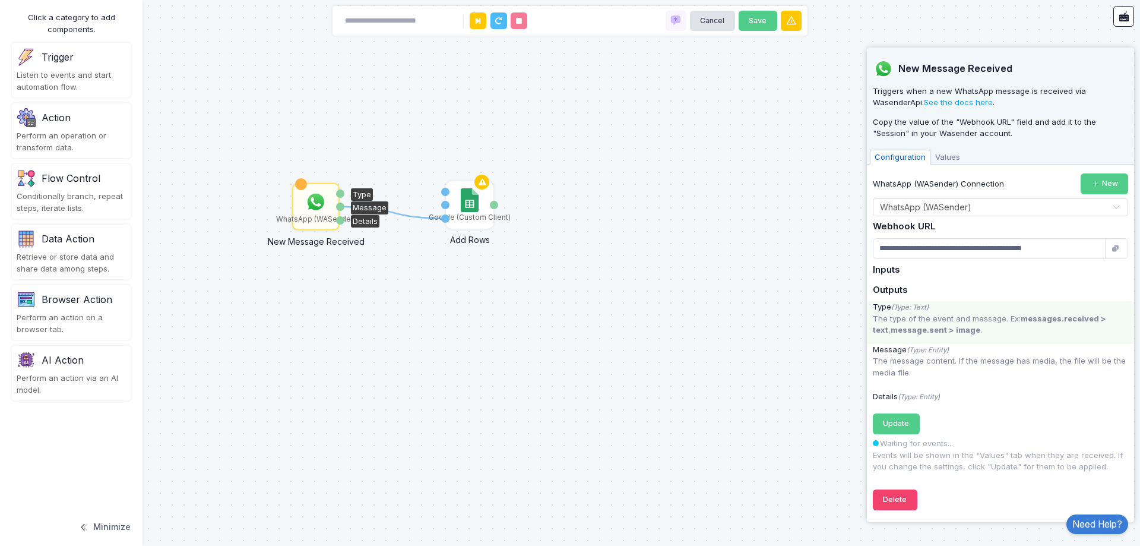
click at [910, 316] on p "The type of the event and message. Ex: messages.received > text , message.sent …" at bounding box center [1000, 324] width 255 height 23
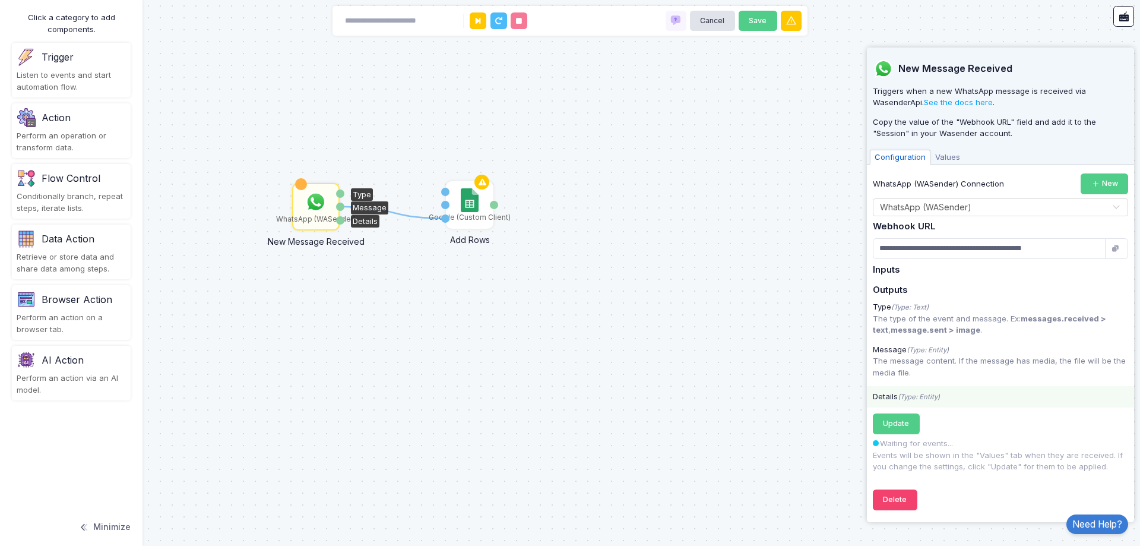
click at [929, 400] on icon "(Type: Entity)" at bounding box center [919, 397] width 42 height 8
click at [1012, 460] on p "Waiting for events... Events will be shown in the "Values" tab when they are re…" at bounding box center [1000, 455] width 255 height 35
click at [901, 419] on span "Update" at bounding box center [896, 423] width 26 height 9
click at [950, 156] on span "Values" at bounding box center [948, 157] width 34 height 15
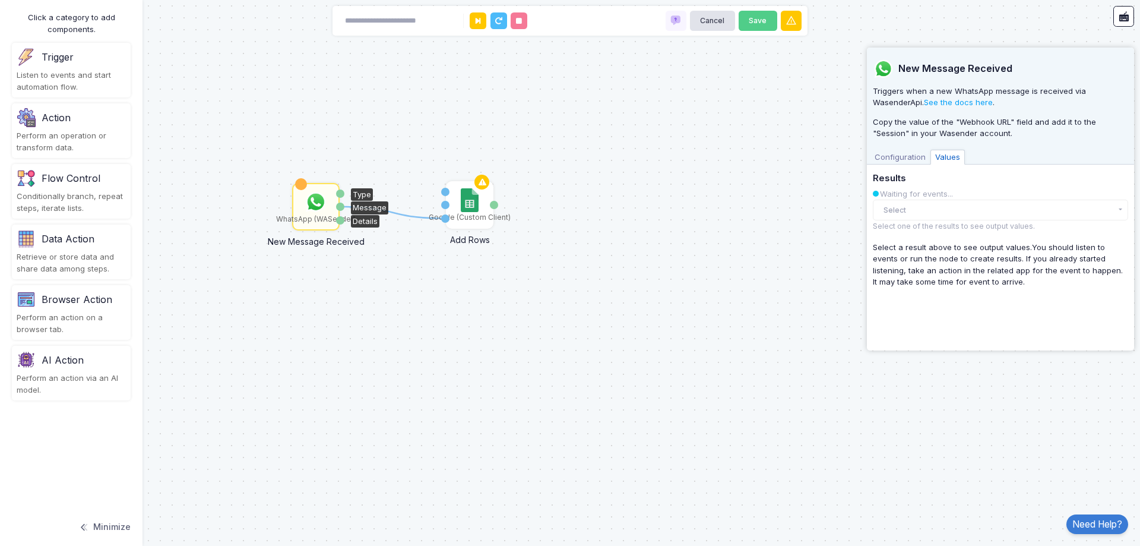
click at [900, 156] on span "Configuration" at bounding box center [900, 157] width 61 height 15
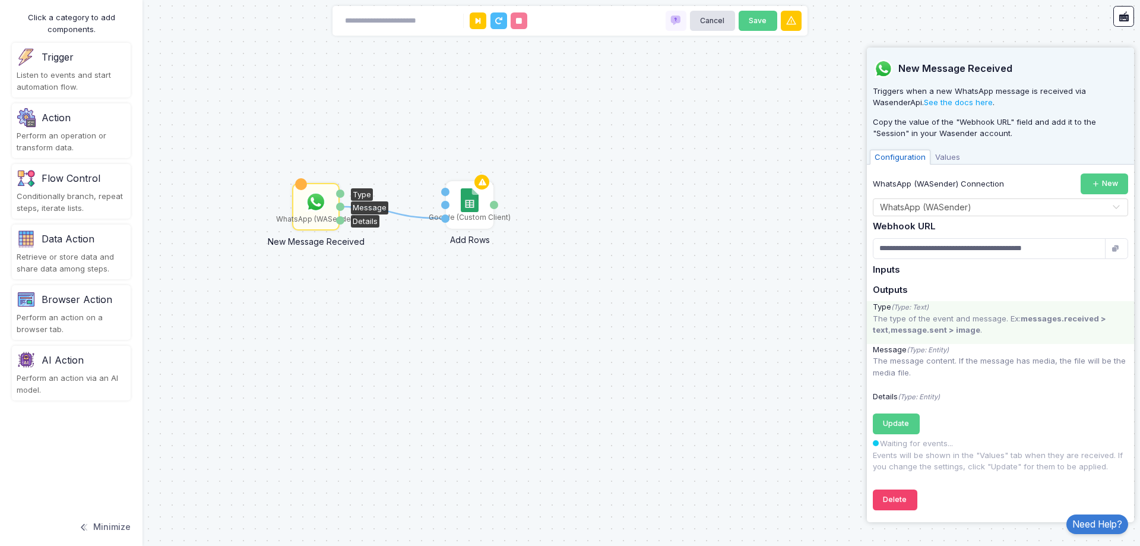
click at [1027, 309] on div "Type (Type: Text)" at bounding box center [1000, 307] width 267 height 12
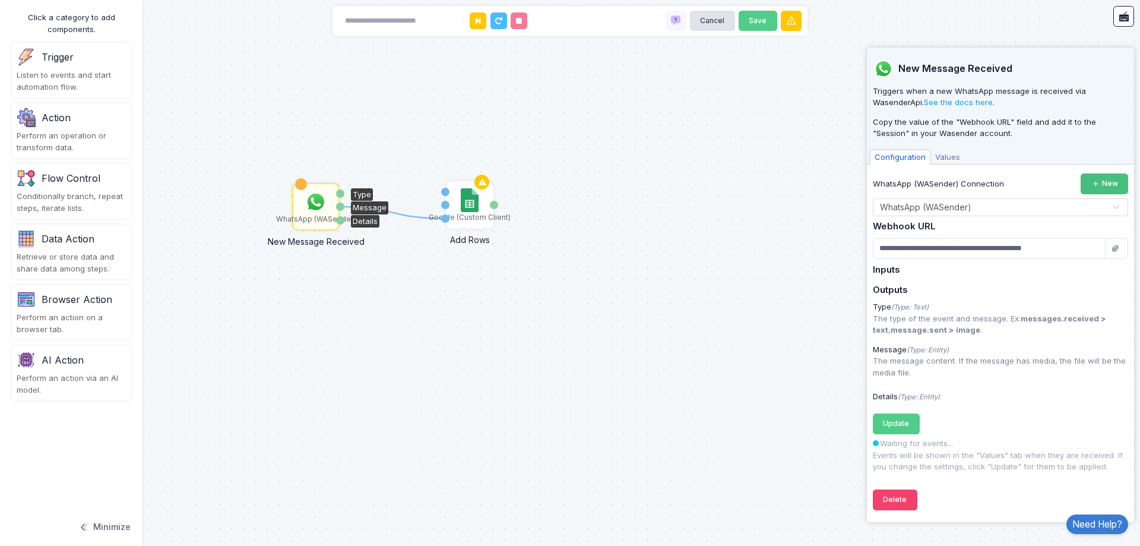
click at [1092, 183] on icon at bounding box center [1095, 184] width 9 height 9
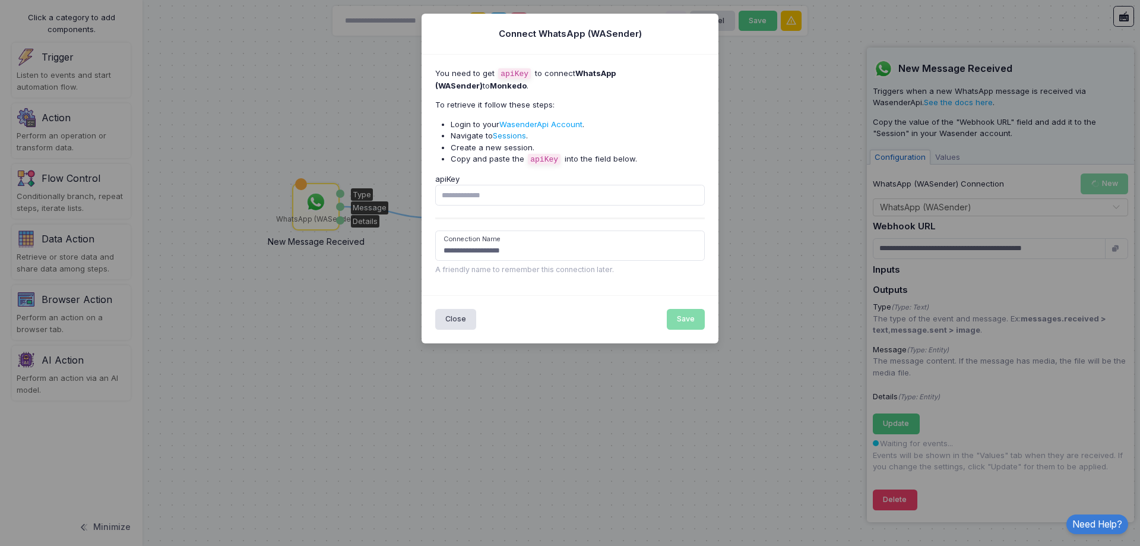
click at [513, 136] on link "Sessions" at bounding box center [509, 136] width 33 height 10
click at [788, 295] on ngb-modal-window "**********" at bounding box center [570, 273] width 1140 height 546
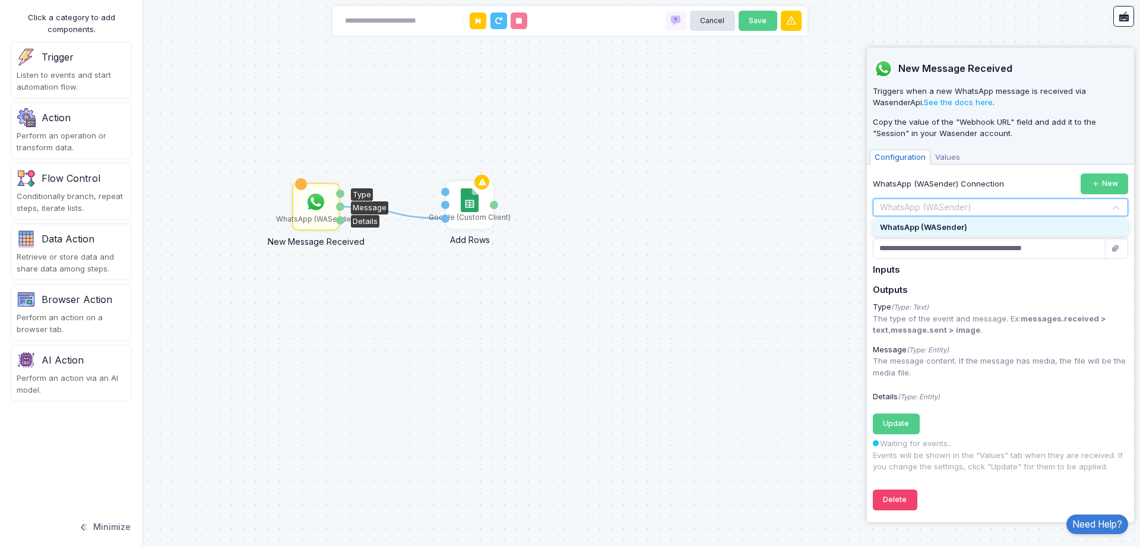
click at [1039, 214] on div "Select Connection × WhatsApp (WASender) ×" at bounding box center [1000, 207] width 255 height 18
click at [874, 213] on div "Select Connection × WhatsApp (WASender) ×" at bounding box center [1000, 207] width 255 height 18
click at [1113, 191] on button "New" at bounding box center [1105, 183] width 48 height 21
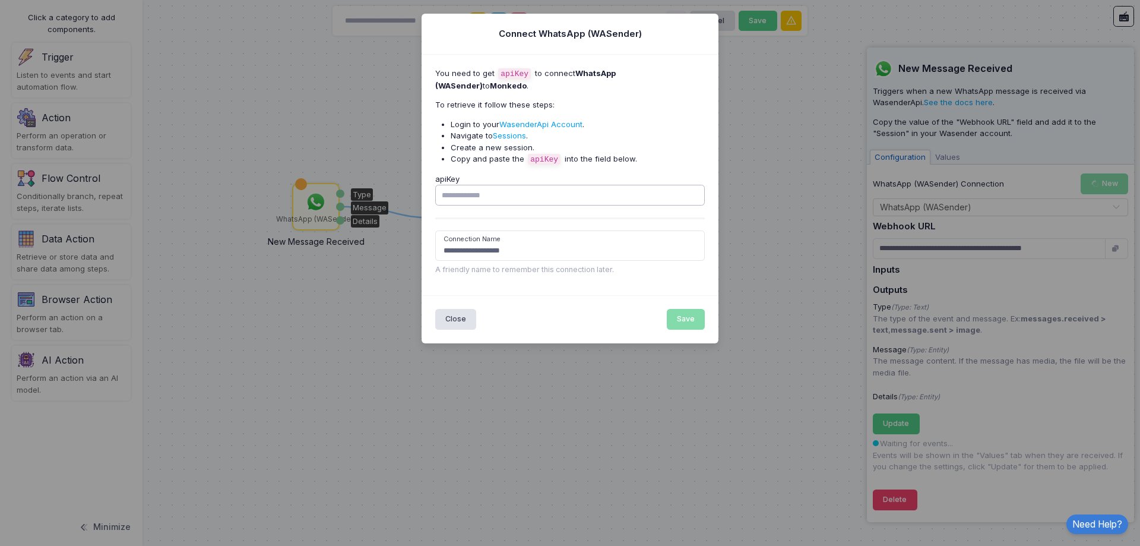
click at [561, 200] on input "apiKey" at bounding box center [570, 195] width 270 height 21
paste input "**********"
type input "**********"
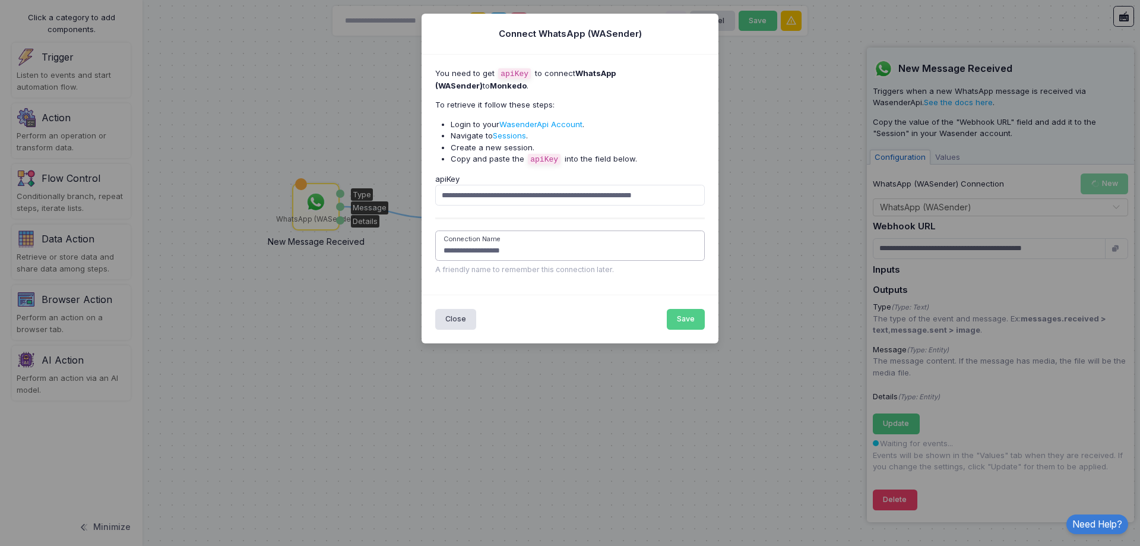
click at [568, 251] on input "**********" at bounding box center [570, 245] width 270 height 30
drag, startPoint x: 562, startPoint y: 249, endPoint x: 363, endPoint y: 253, distance: 199.0
click at [363, 253] on ngb-modal-window "**********" at bounding box center [570, 273] width 1140 height 546
type input "********"
click at [589, 308] on div "Close Save" at bounding box center [570, 319] width 297 height 48
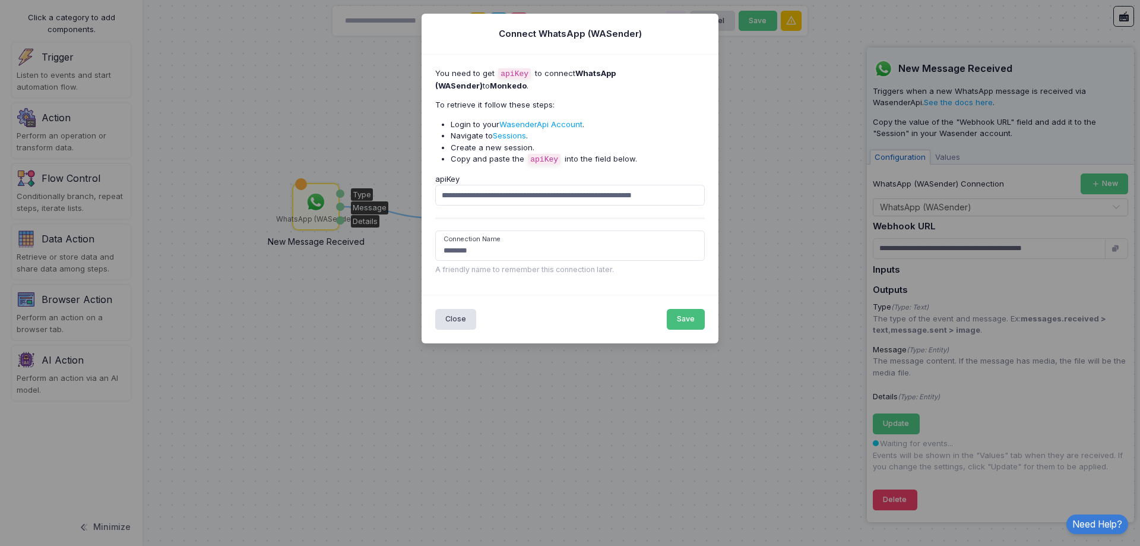
click at [687, 321] on button "Save" at bounding box center [686, 319] width 39 height 21
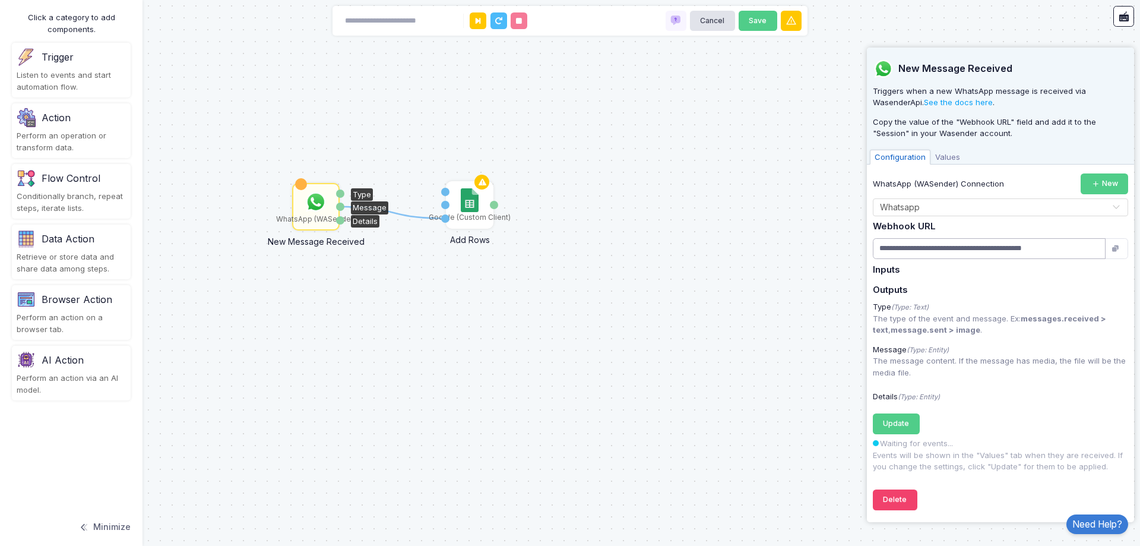
click at [990, 251] on input "**********" at bounding box center [989, 248] width 233 height 21
click at [1017, 244] on input "**********" at bounding box center [989, 248] width 233 height 21
click at [1115, 252] on icon "button" at bounding box center [1117, 249] width 11 height 8
drag, startPoint x: 1076, startPoint y: 249, endPoint x: 972, endPoint y: 249, distance: 103.9
click at [983, 249] on div "**********" at bounding box center [1000, 248] width 255 height 21
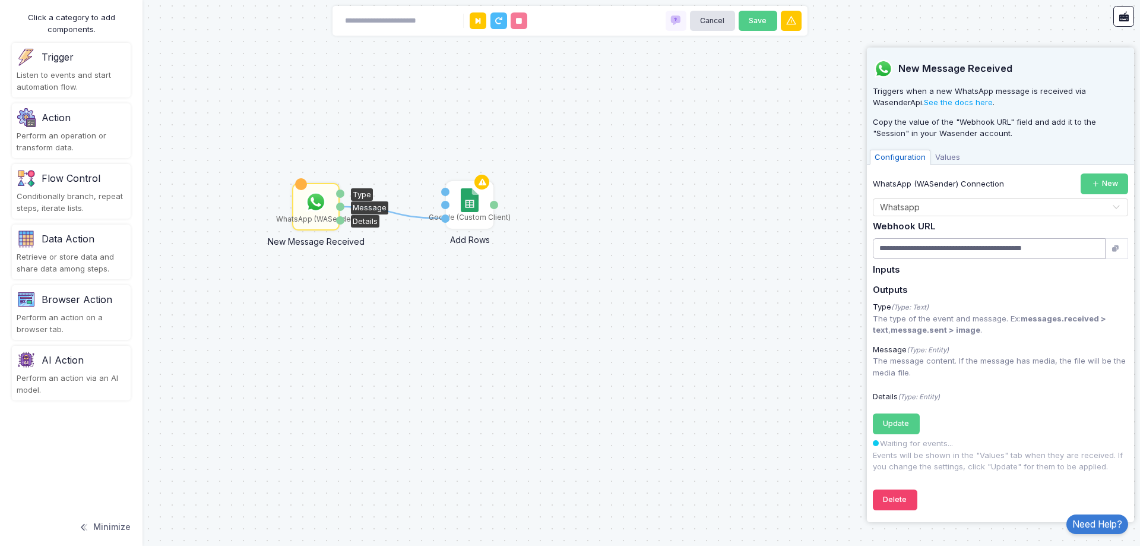
click at [967, 249] on input "**********" at bounding box center [989, 248] width 233 height 21
click at [963, 302] on div "Type (Type: Text)" at bounding box center [1000, 307] width 267 height 12
click at [892, 415] on button "Update Registering..." at bounding box center [896, 423] width 47 height 21
click at [1122, 525] on link "Need Help?" at bounding box center [1098, 524] width 62 height 20
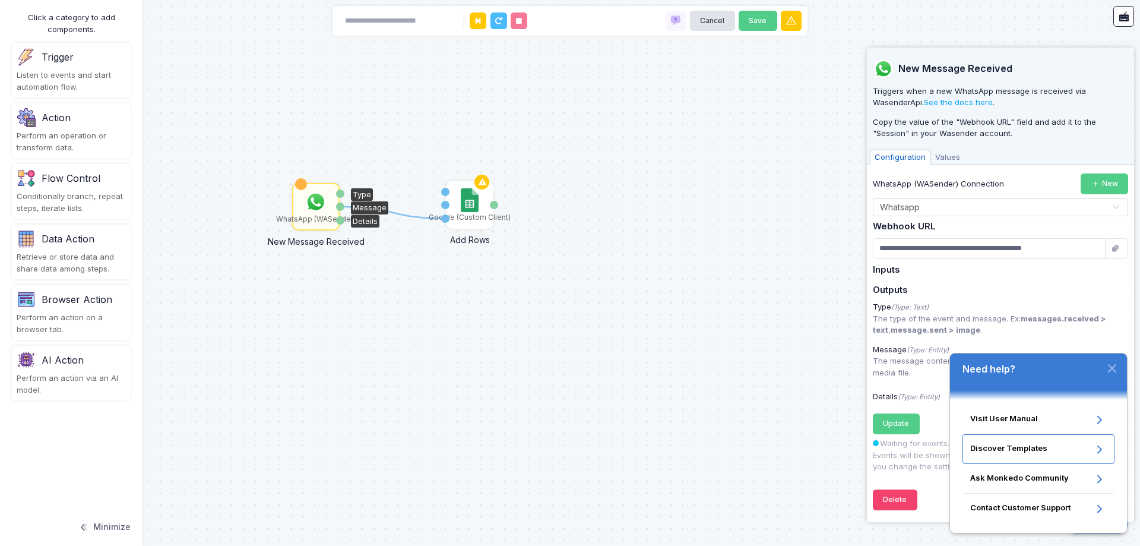
click at [1037, 448] on span "Discover Templates" at bounding box center [1031, 449] width 122 height 14
click at [657, 223] on div "1 Google (Custom Client) Add Rows Sheet Name Rows Activation 1 Details WhatsApp…" at bounding box center [570, 273] width 1140 height 546
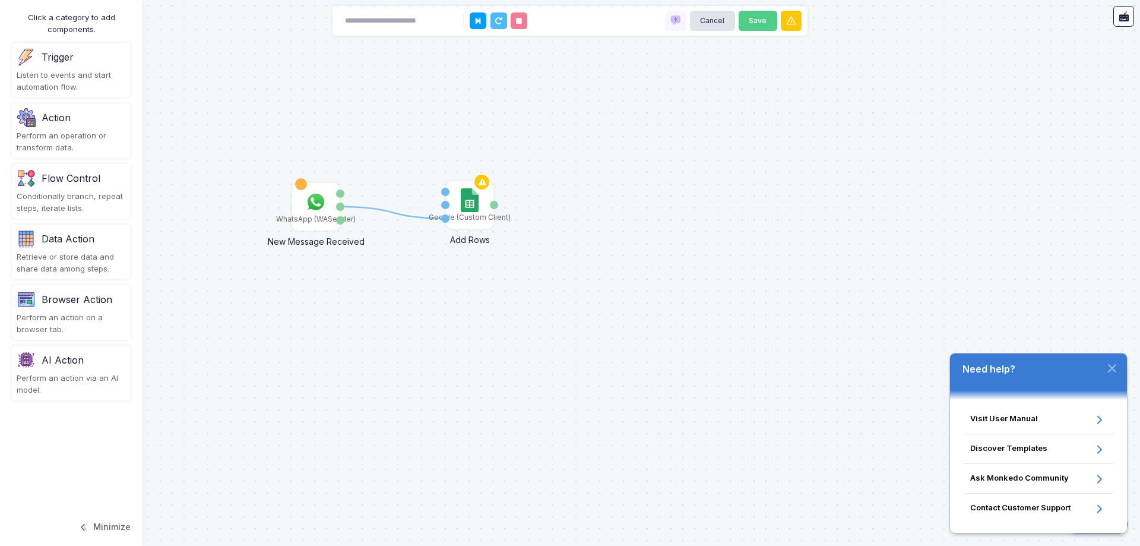
click at [651, 223] on div "1 Google (Custom Client) Add Rows Sheet Name Rows Activation 1 Details WhatsApp…" at bounding box center [570, 273] width 1140 height 546
click at [322, 207] on img at bounding box center [316, 202] width 24 height 24
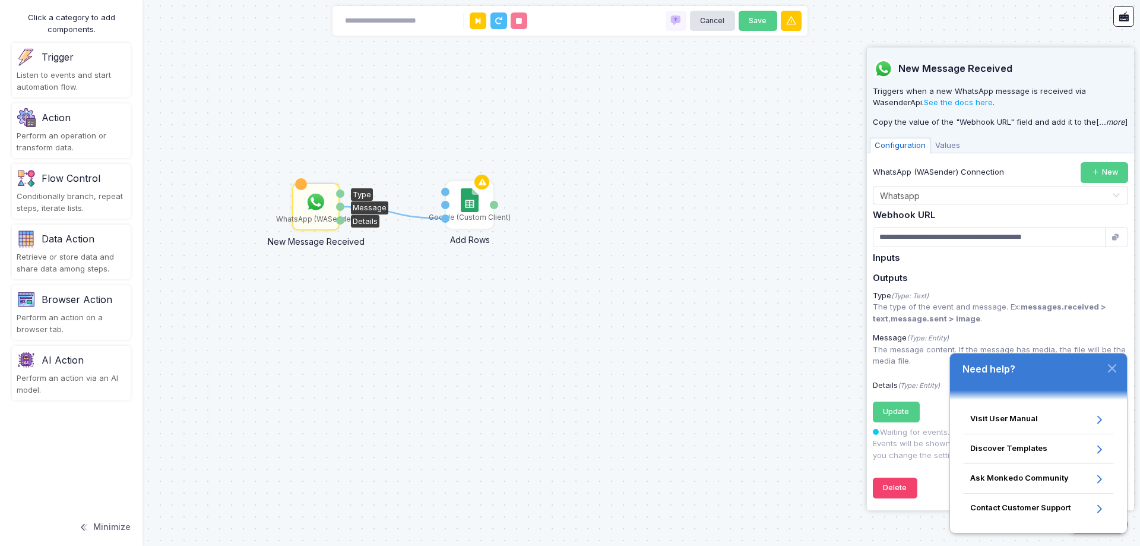
click at [725, 319] on div "1 Google (Custom Client) Add Rows Sheet Name Rows Activation 1 Details WhatsApp…" at bounding box center [570, 273] width 1140 height 546
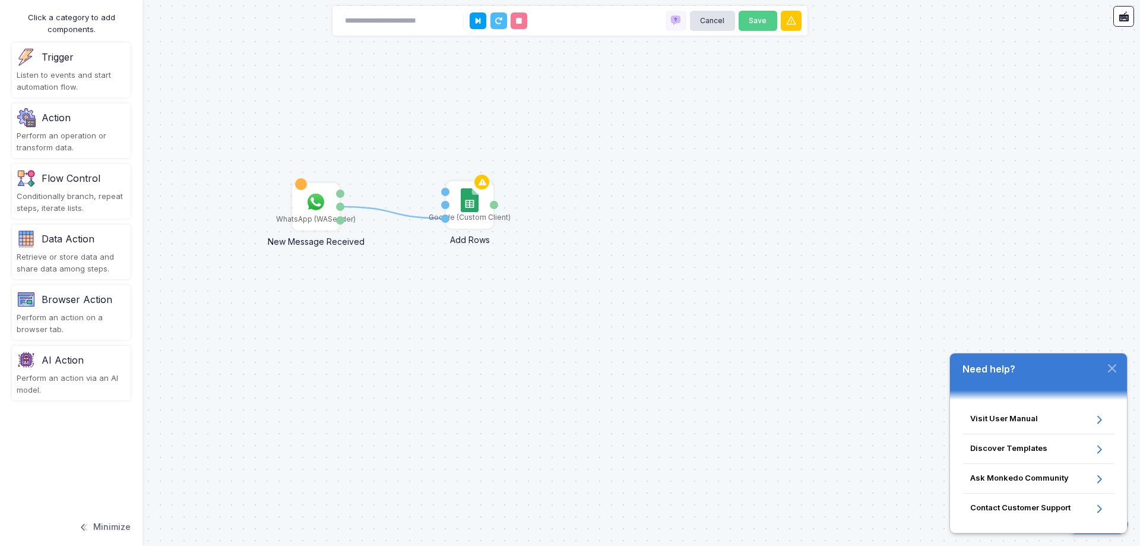
click at [1116, 371] on icon "button" at bounding box center [1112, 368] width 10 height 10
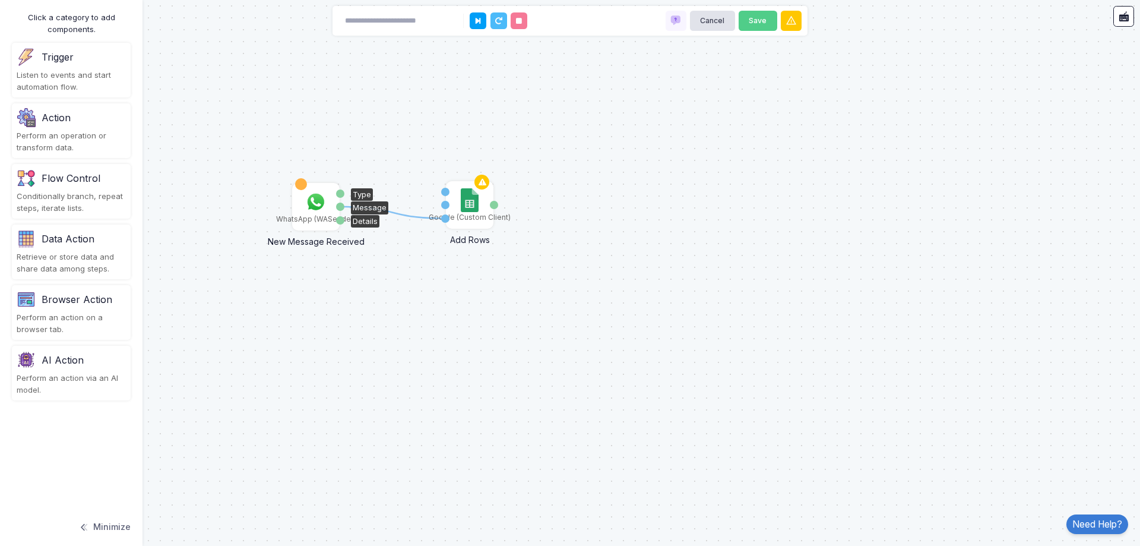
click at [300, 197] on div "WhatsApp (WASender)" at bounding box center [315, 206] width 45 height 45
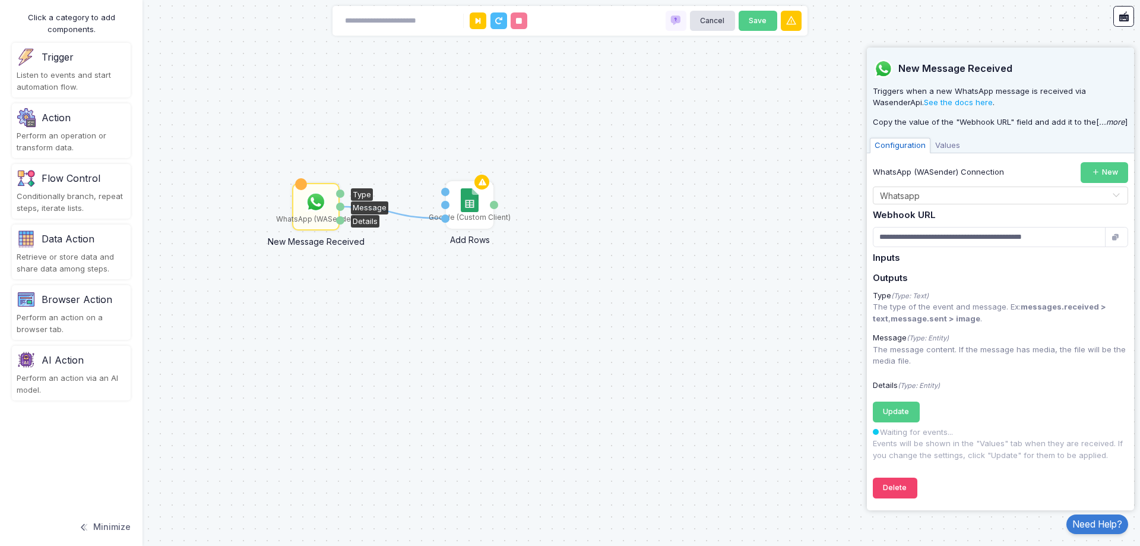
click at [950, 148] on span "Values" at bounding box center [948, 145] width 34 height 15
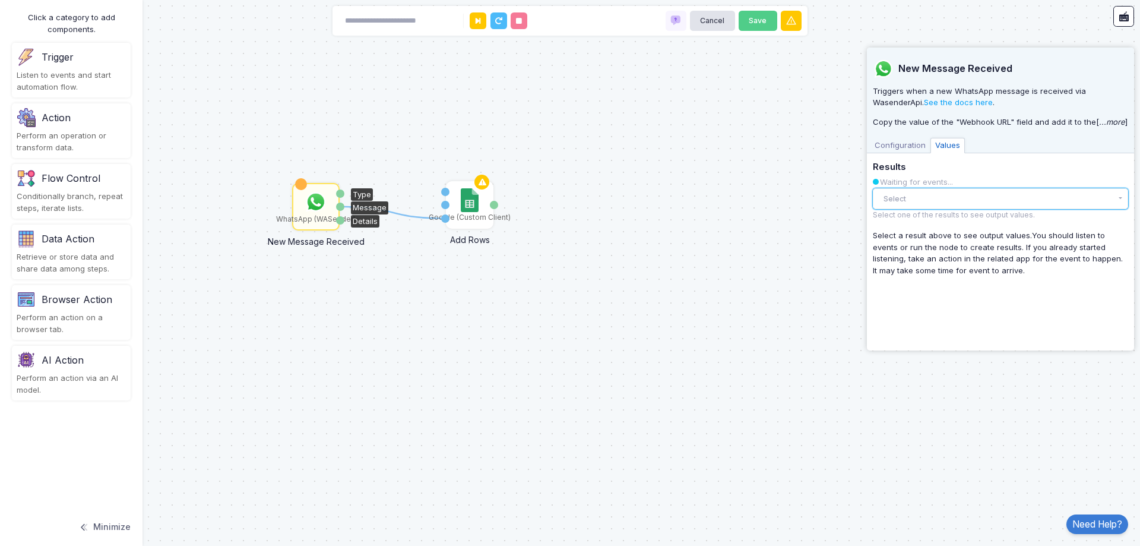
click at [920, 205] on button "Select" at bounding box center [1000, 198] width 255 height 21
click at [926, 223] on div "There are no results yet." at bounding box center [1000, 223] width 255 height 26
click at [939, 204] on button "Select" at bounding box center [1000, 198] width 255 height 21
click at [948, 191] on button "Select" at bounding box center [1000, 198] width 255 height 21
click at [907, 138] on span "Configuration" at bounding box center [900, 145] width 61 height 15
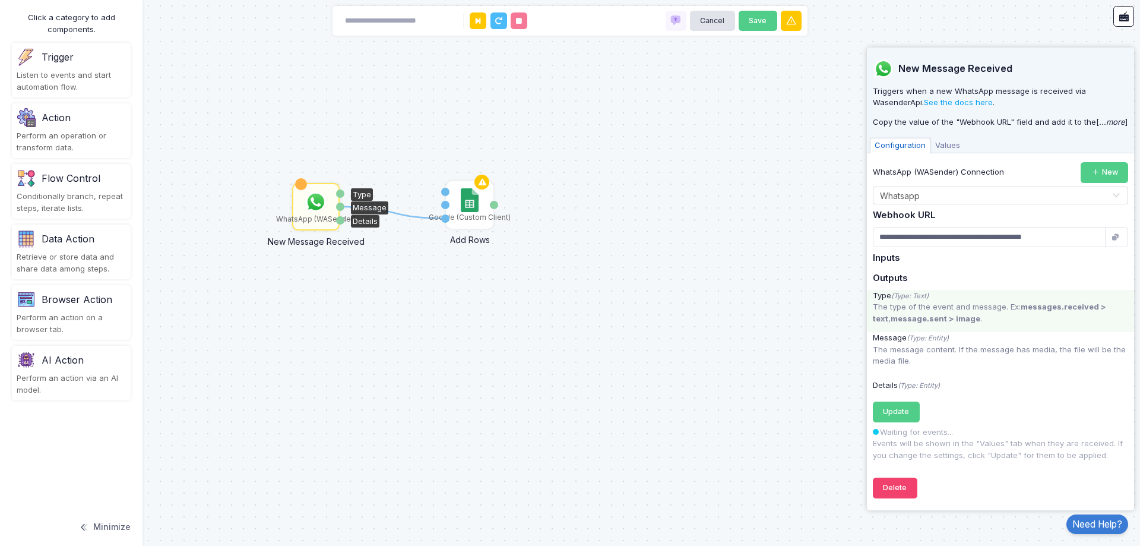
click at [947, 304] on p "The type of the event and message. Ex: messages.received > text , message.sent …" at bounding box center [1000, 312] width 255 height 23
click at [999, 200] on input "text" at bounding box center [988, 195] width 219 height 13
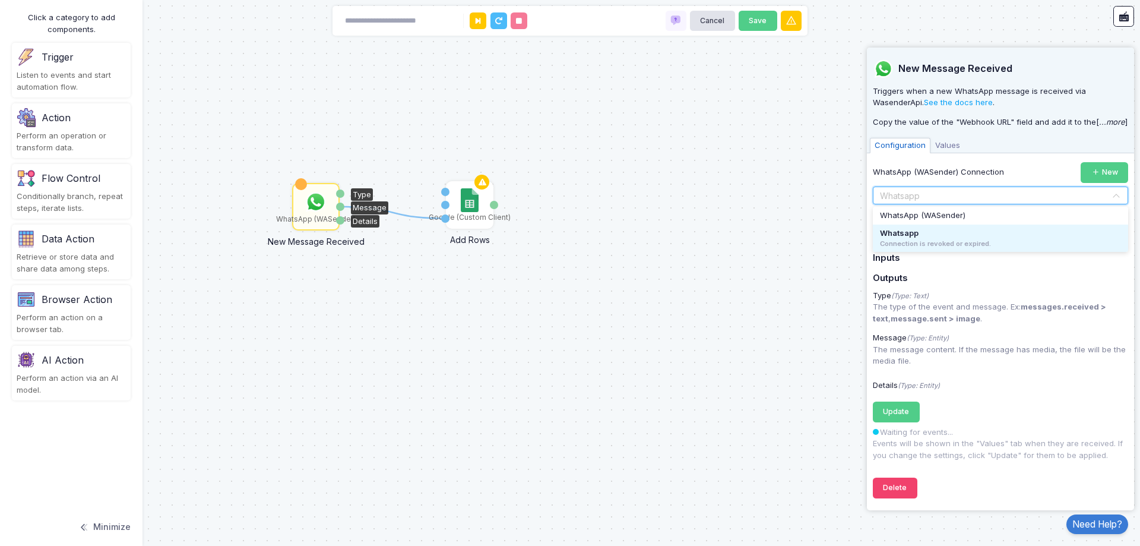
click at [986, 239] on div "Connection is revoked or expired." at bounding box center [1000, 244] width 241 height 10
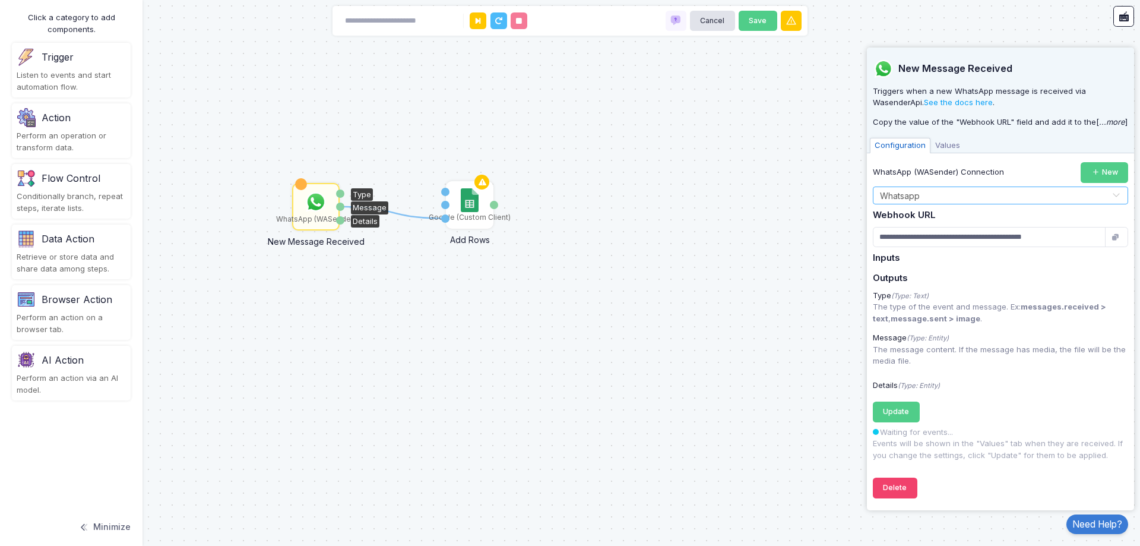
click at [1107, 119] on icon "...more" at bounding box center [1112, 122] width 26 height 10
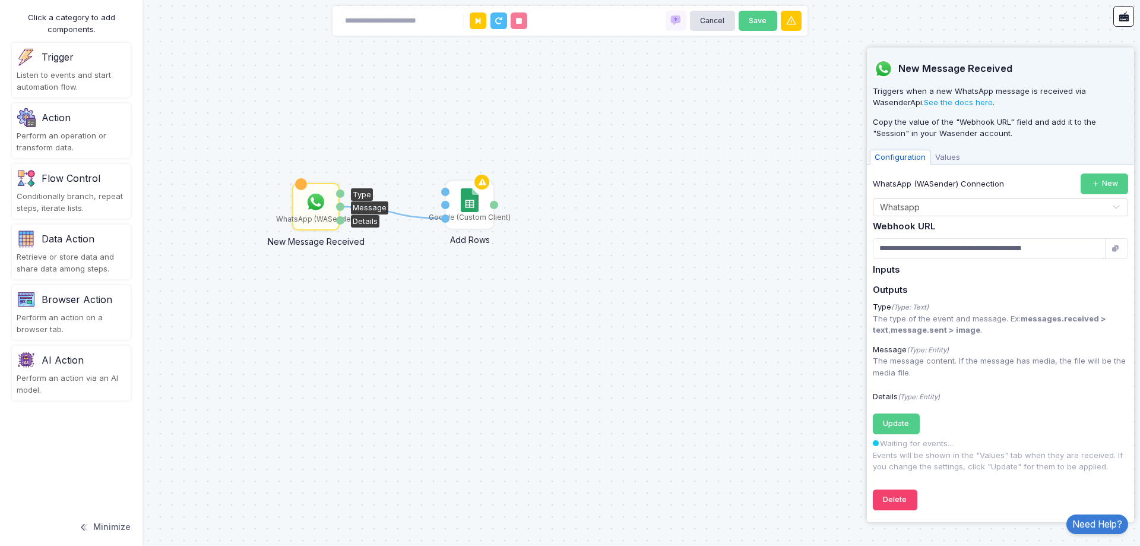
click at [1112, 254] on button "button" at bounding box center [1116, 248] width 23 height 21
click at [887, 422] on span "Update" at bounding box center [896, 423] width 26 height 9
click at [1023, 251] on input "**********" at bounding box center [989, 248] width 233 height 21
click at [954, 151] on span "Values" at bounding box center [948, 157] width 34 height 15
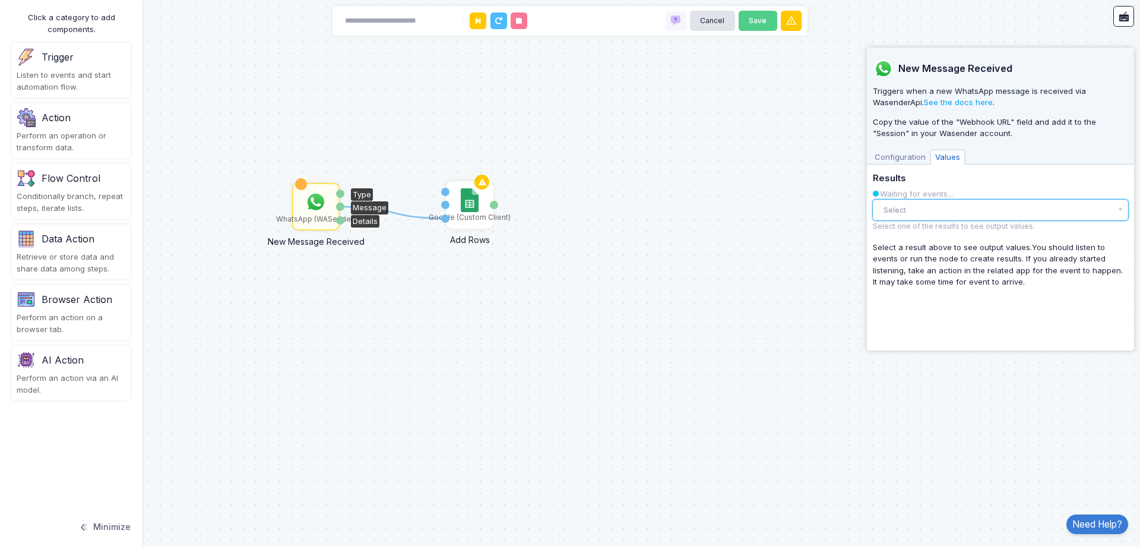
click at [1004, 212] on button "Select" at bounding box center [1000, 210] width 255 height 21
click at [903, 160] on span "Configuration" at bounding box center [900, 157] width 61 height 15
click at [970, 216] on button "Select" at bounding box center [1000, 210] width 255 height 21
click at [971, 239] on div "New Message from 918640086400 10:28 AM" at bounding box center [991, 235] width 208 height 12
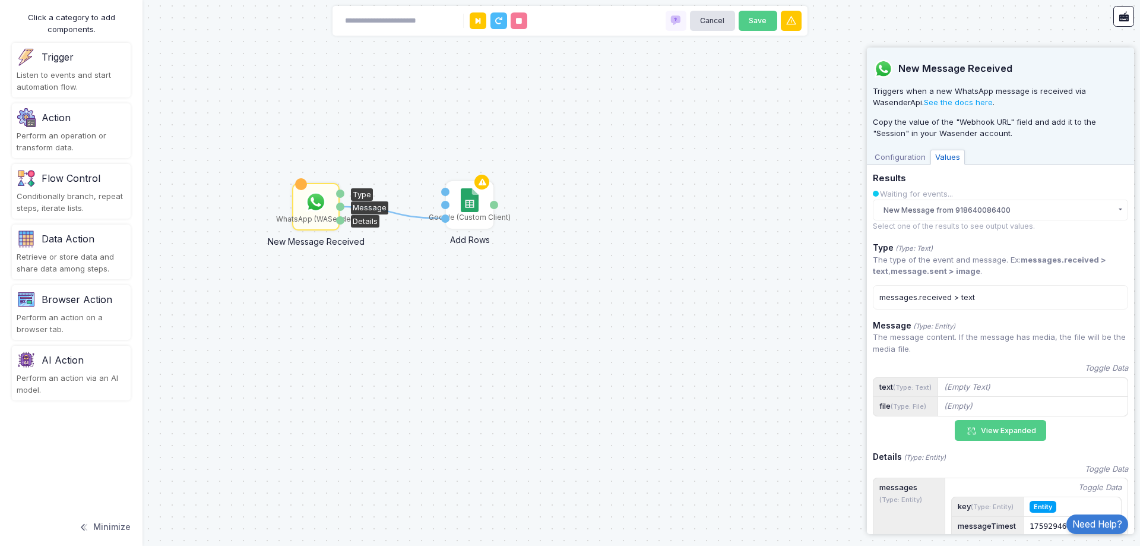
click at [900, 160] on span "Configuration" at bounding box center [900, 157] width 61 height 15
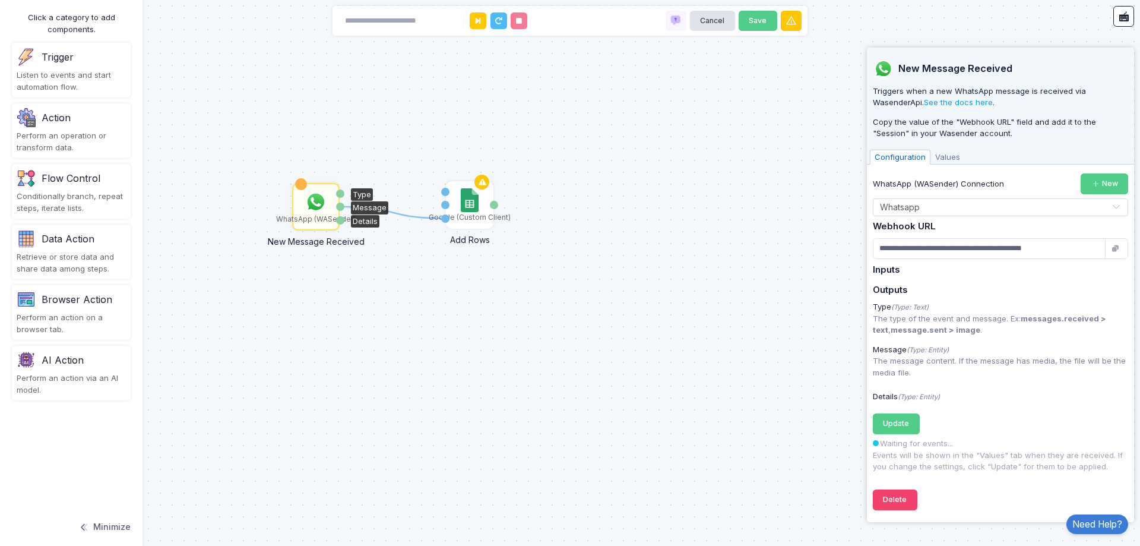
click at [966, 158] on div "Configuration Values" at bounding box center [1000, 156] width 267 height 18
click at [949, 156] on span "Values" at bounding box center [948, 157] width 34 height 15
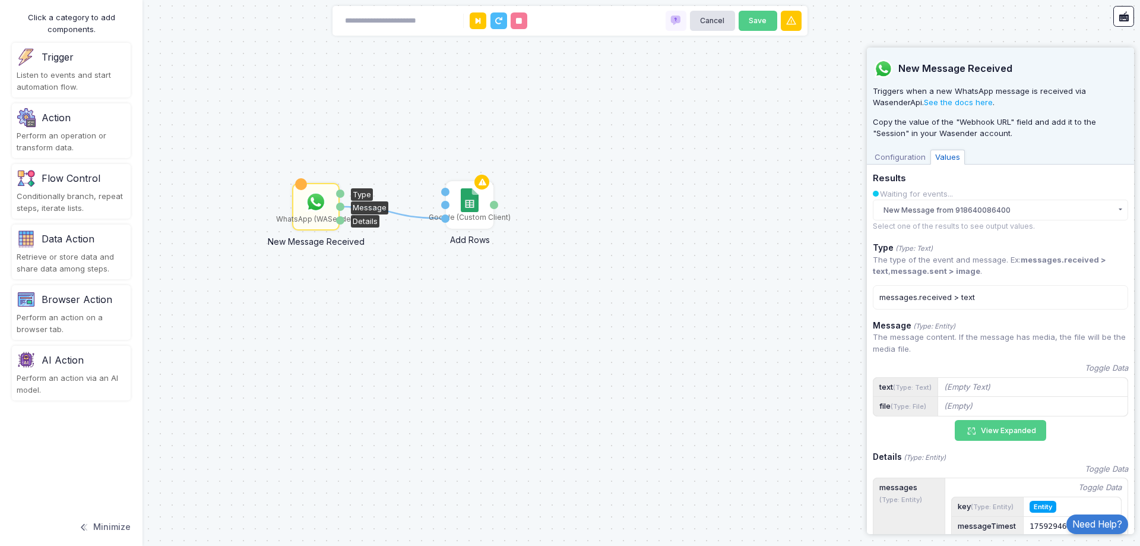
click at [975, 297] on div "messages.received > text" at bounding box center [1000, 297] width 255 height 25
click at [967, 211] on button "New Message from 918640086400" at bounding box center [1000, 210] width 255 height 21
click at [985, 264] on p "The type of the event and message. Ex: messages.received > text , message.sent …" at bounding box center [1000, 265] width 255 height 23
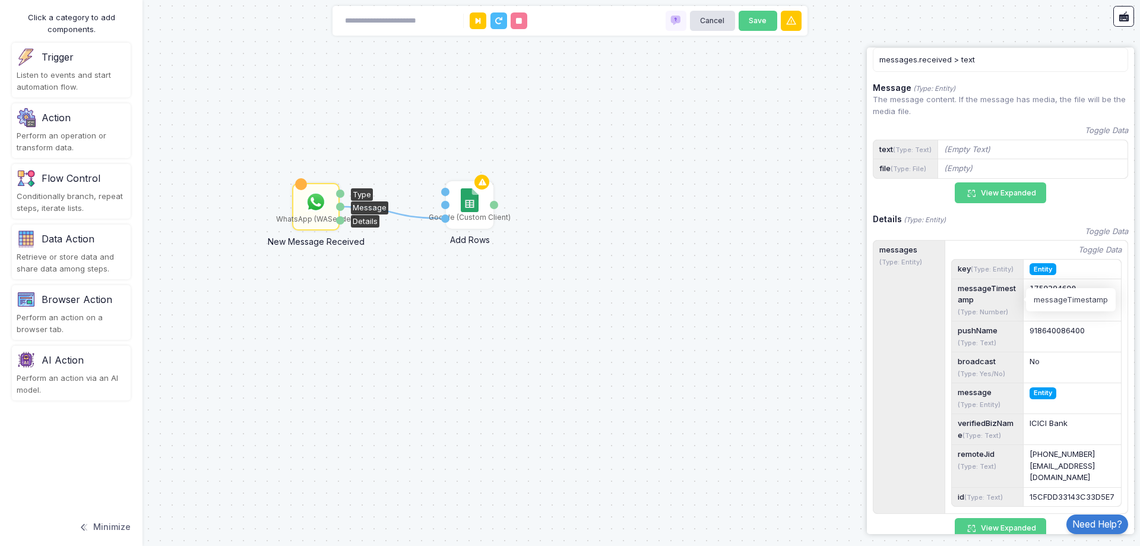
scroll to position [284, 0]
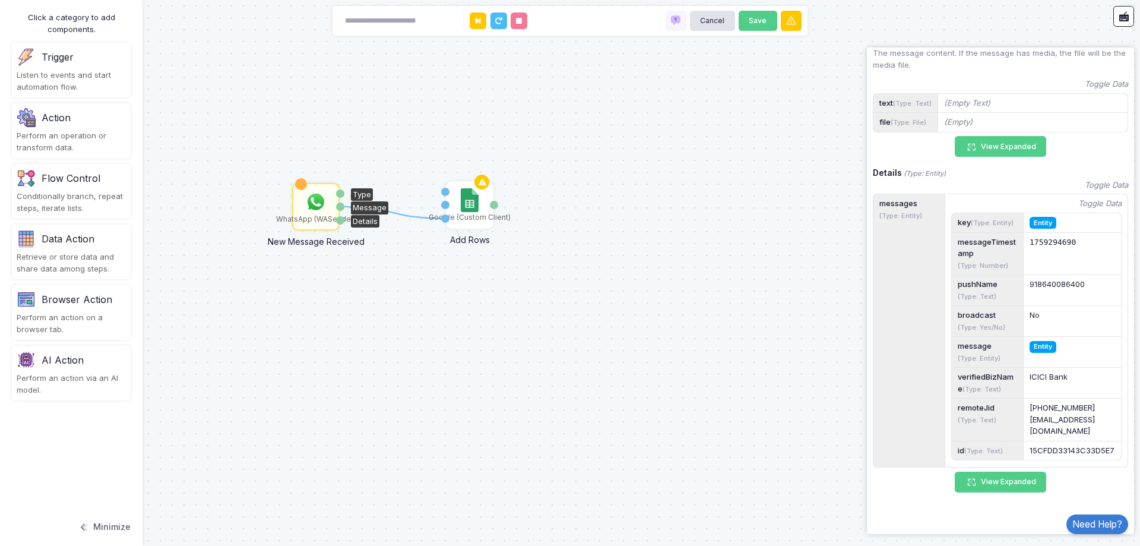
click at [1054, 407] on div "918640086400@s.whatsapp.net" at bounding box center [1073, 419] width 86 height 35
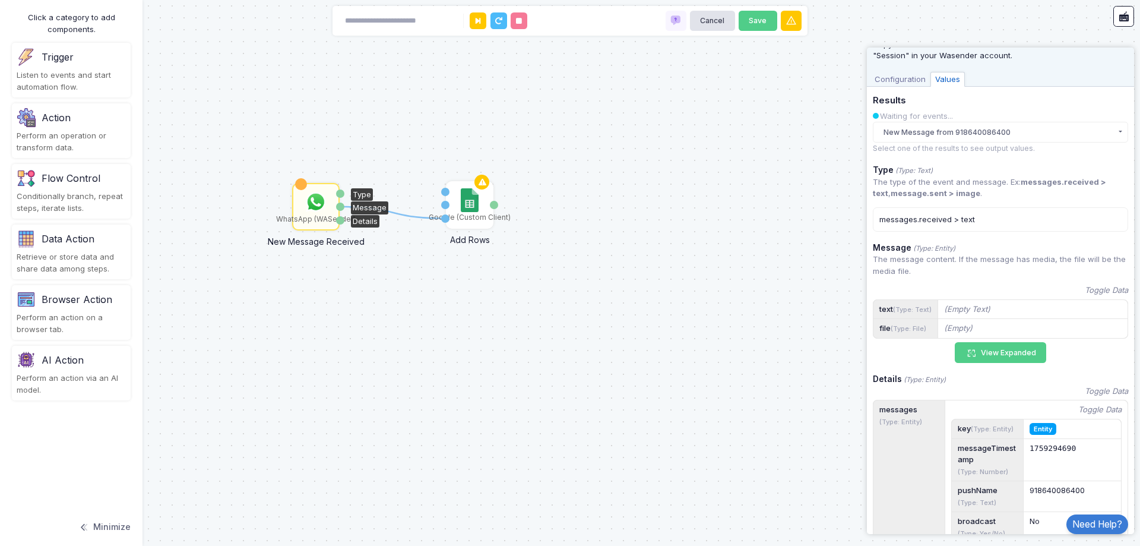
scroll to position [0, 0]
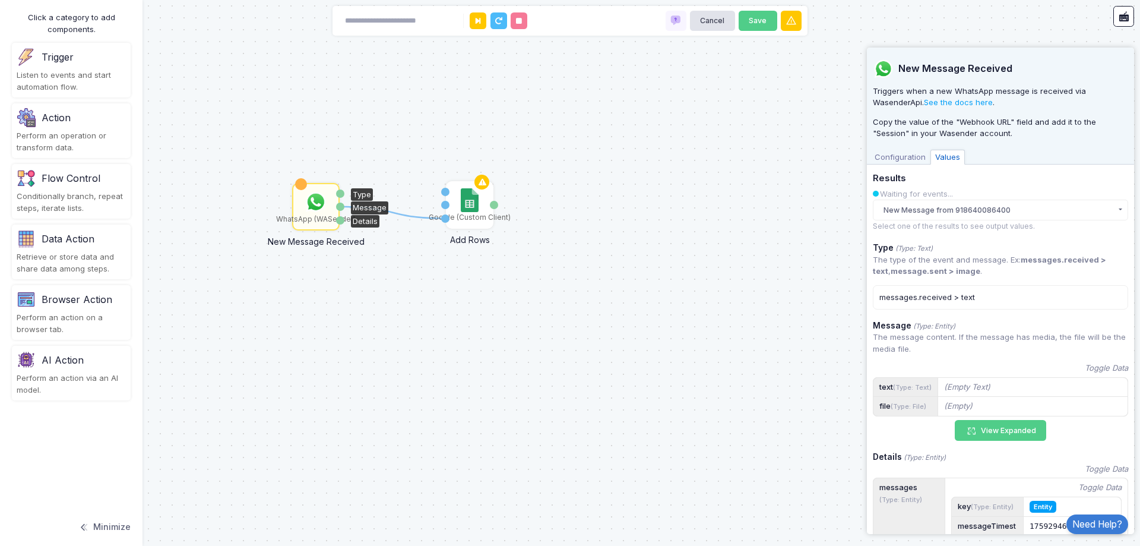
click at [913, 160] on span "Configuration" at bounding box center [900, 157] width 61 height 15
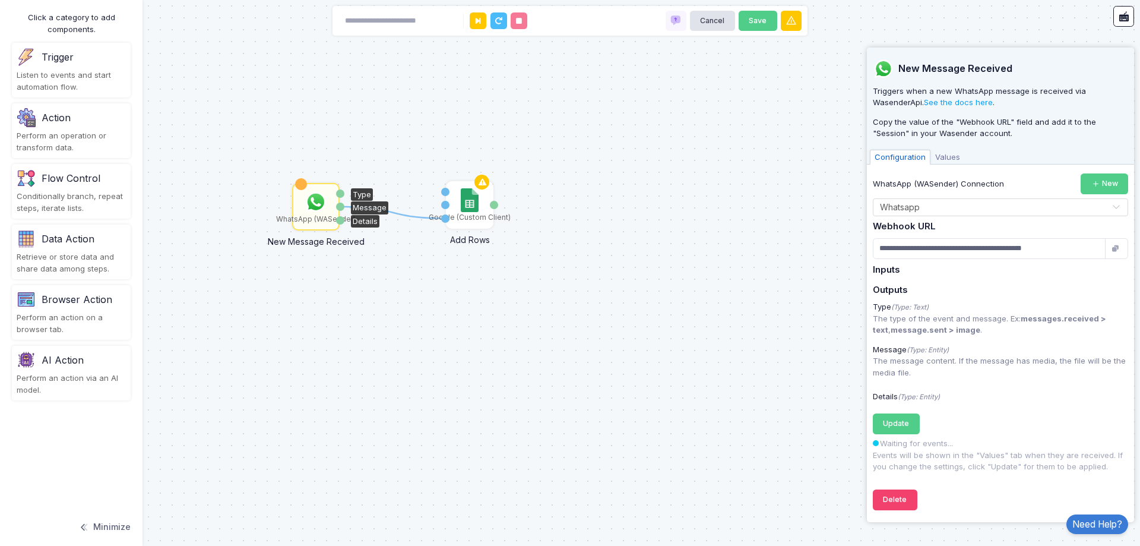
click at [951, 160] on span "Values" at bounding box center [948, 157] width 34 height 15
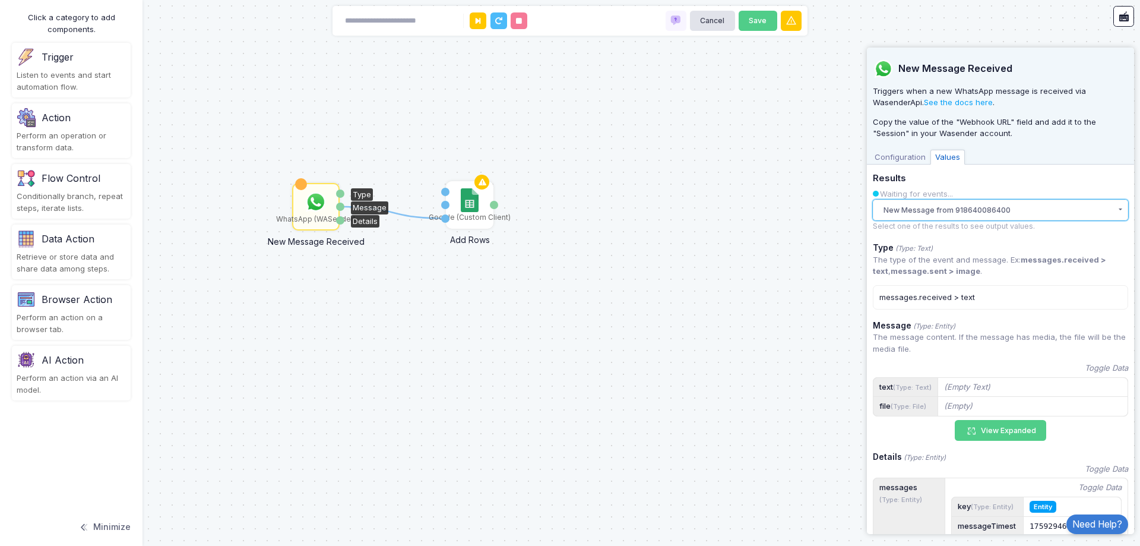
click at [961, 207] on button "New Message from 918640086400" at bounding box center [1000, 210] width 255 height 21
click at [969, 301] on div "messages.received > text" at bounding box center [1000, 297] width 255 height 25
click at [960, 299] on div "messages.received > text" at bounding box center [1000, 297] width 255 height 25
drag, startPoint x: 960, startPoint y: 299, endPoint x: 898, endPoint y: 299, distance: 61.8
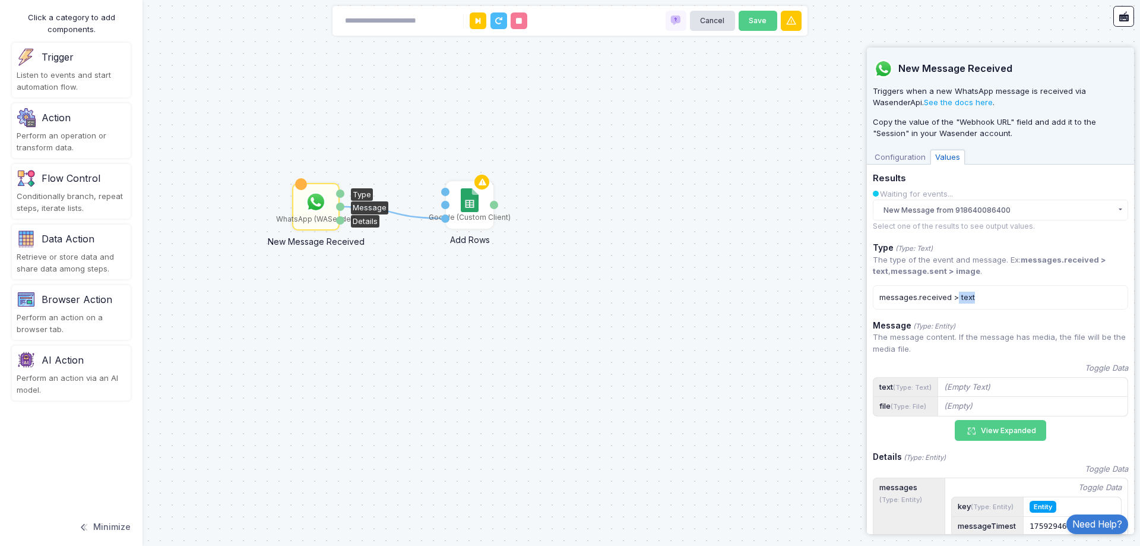
click at [931, 299] on div "messages.received > text" at bounding box center [1000, 297] width 255 height 25
drag, startPoint x: 890, startPoint y: 299, endPoint x: 997, endPoint y: 296, distance: 107.5
click at [994, 298] on div "messages.received > text" at bounding box center [1000, 297] width 255 height 25
click at [997, 296] on div "messages.received > text" at bounding box center [1000, 297] width 255 height 25
click at [997, 204] on button "New Message from 918640086400" at bounding box center [1000, 210] width 255 height 21
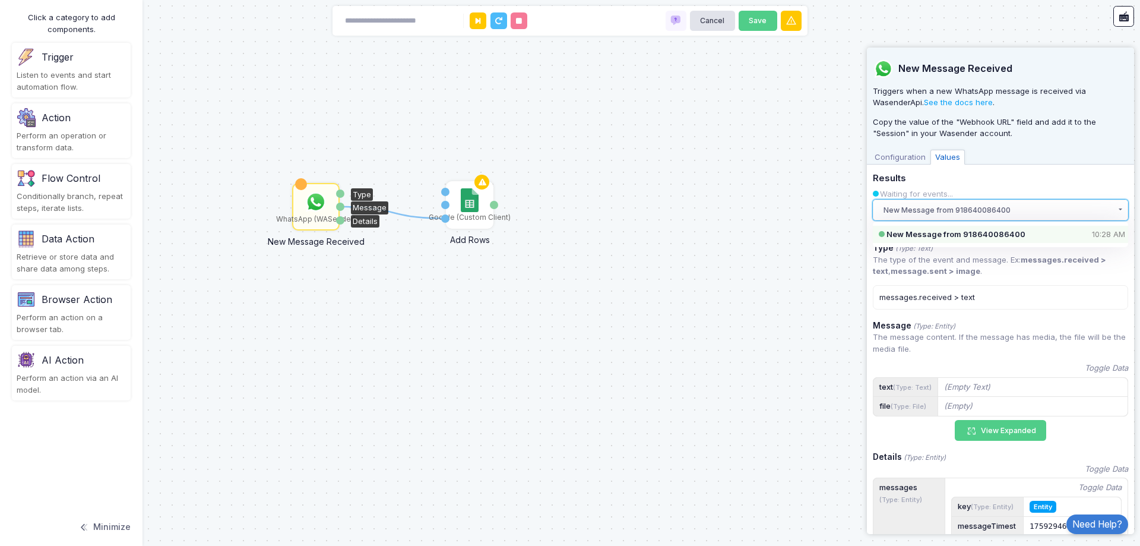
click at [997, 204] on button "New Message from 918640086400" at bounding box center [1000, 210] width 255 height 21
click at [999, 208] on button "New Message from 918640086400" at bounding box center [1000, 210] width 255 height 21
click at [1011, 232] on div "New Message from 918640086400 10:28 AM" at bounding box center [991, 235] width 208 height 12
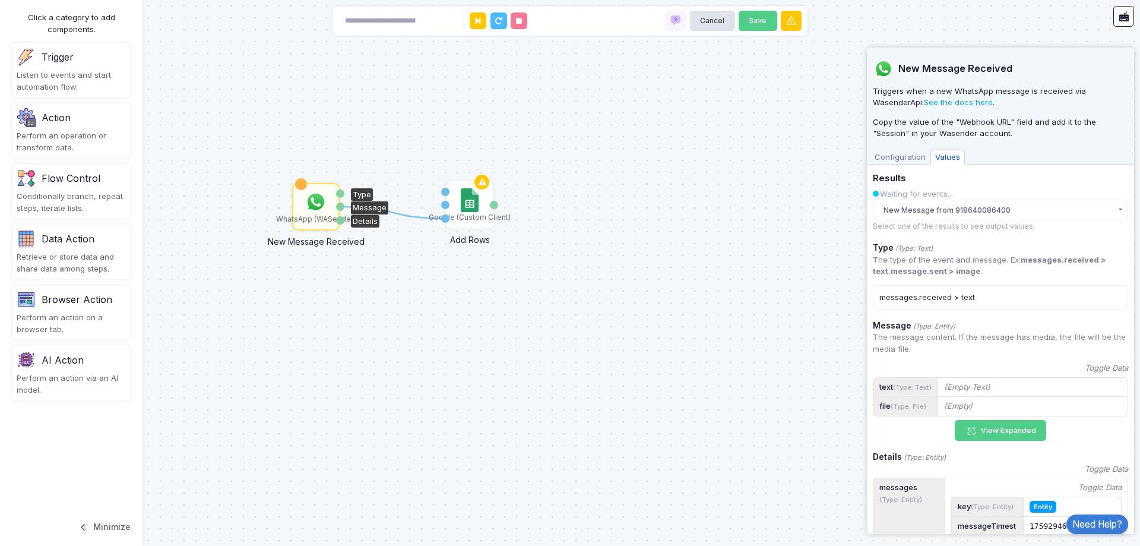
click at [1013, 286] on div "messages.received > text" at bounding box center [1000, 297] width 255 height 25
click at [1016, 298] on div "messages.received > text" at bounding box center [1000, 297] width 255 height 25
click at [903, 142] on div "New Message Received Triggers when a new WhatsApp message is received via Wasen…" at bounding box center [1000, 106] width 267 height 117
click at [897, 152] on span "Configuration" at bounding box center [900, 157] width 61 height 15
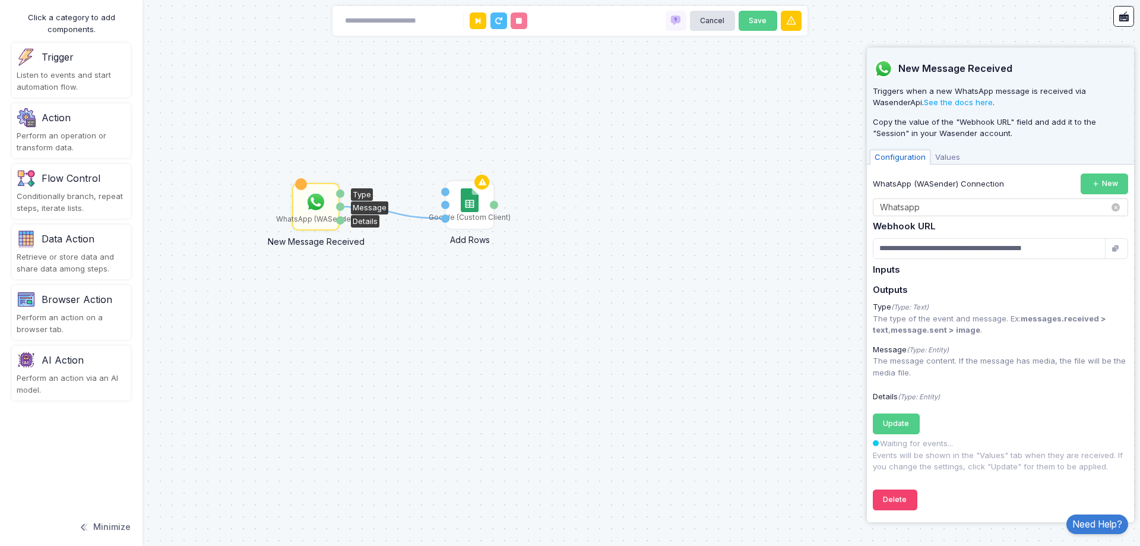
click at [922, 201] on input "text" at bounding box center [988, 207] width 219 height 13
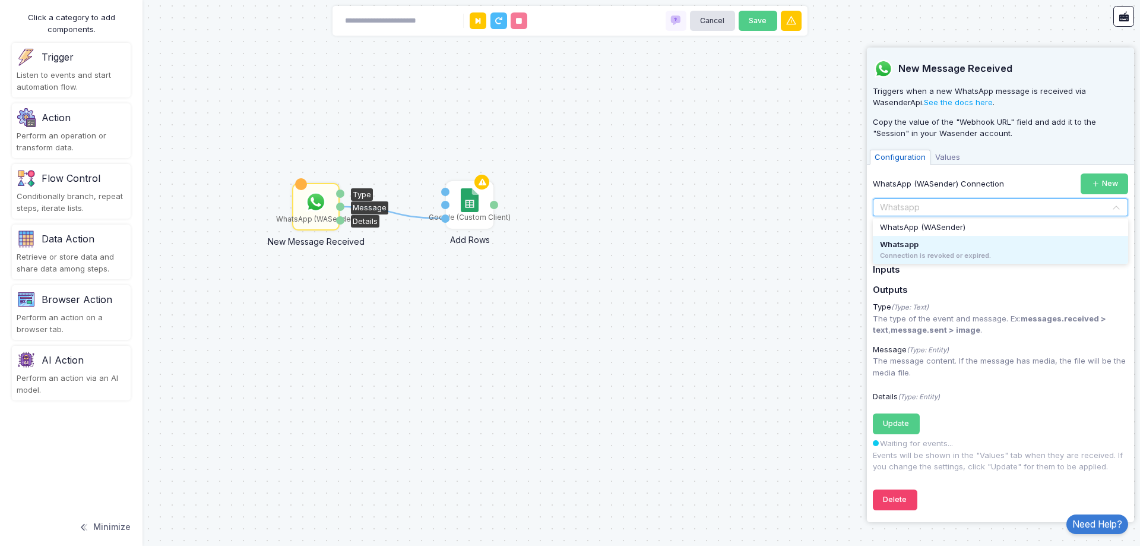
click at [922, 201] on input "text" at bounding box center [988, 207] width 219 height 13
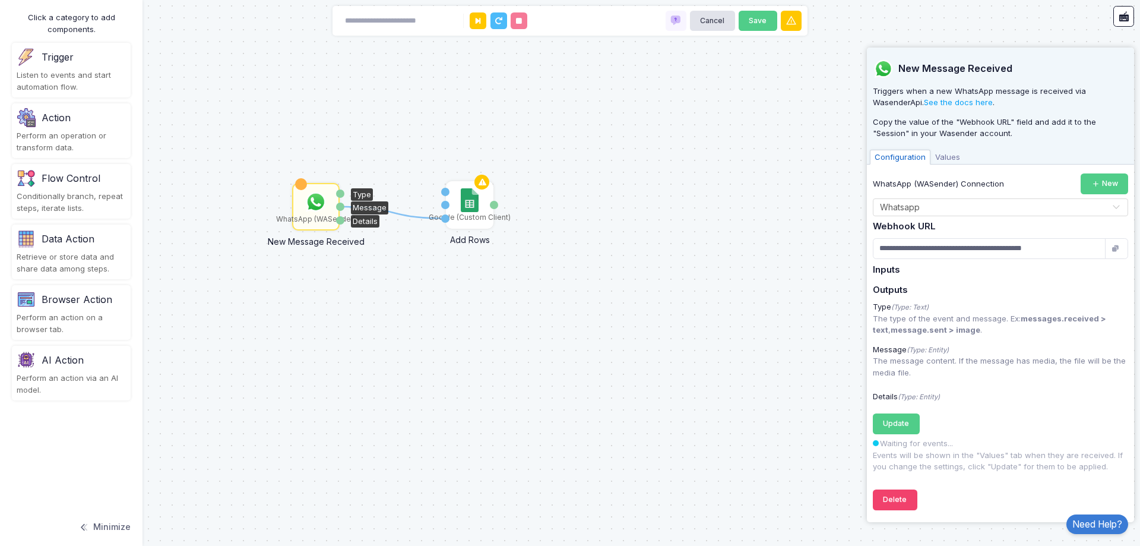
click at [958, 179] on label "WhatsApp (WASender) Connection" at bounding box center [938, 184] width 131 height 12
click at [954, 160] on span "Values" at bounding box center [948, 157] width 34 height 15
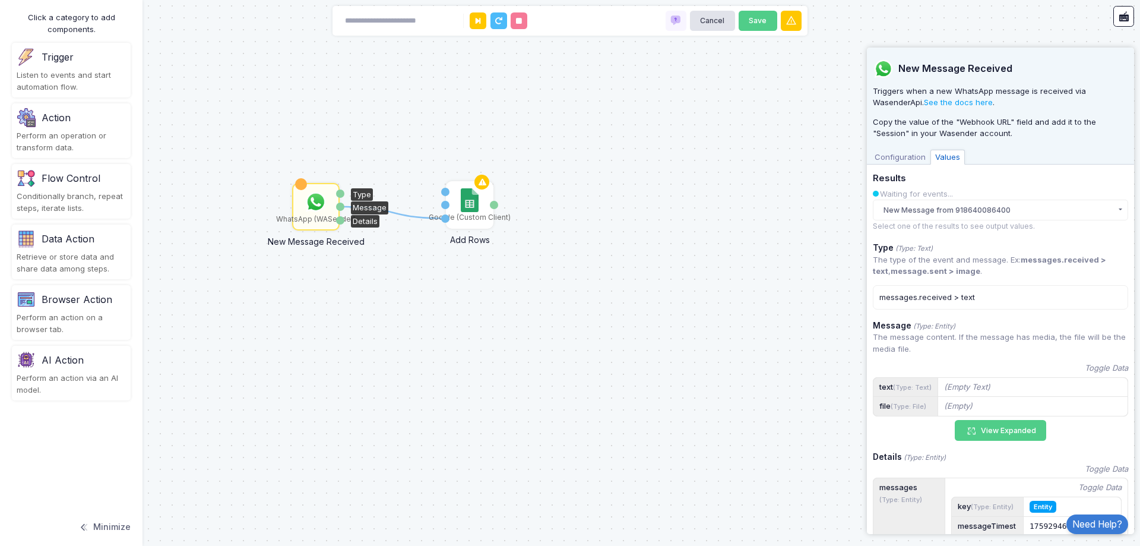
click at [1021, 300] on div "messages.received > text" at bounding box center [1000, 297] width 255 height 25
click at [958, 299] on div "messages.received > text" at bounding box center [1000, 297] width 255 height 25
click at [938, 299] on div "messages.received > text" at bounding box center [1000, 297] width 255 height 25
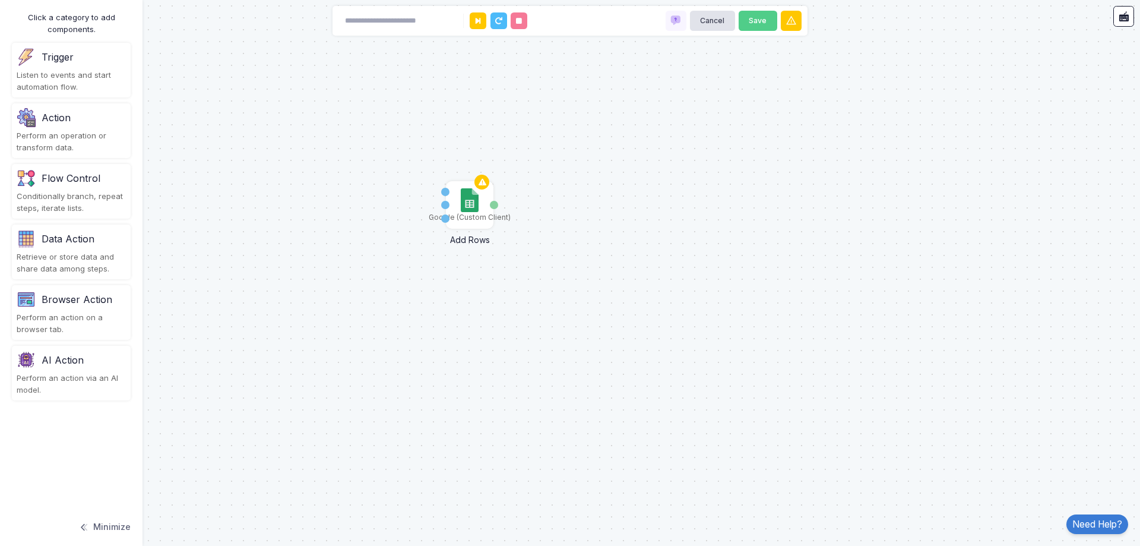
click at [676, 238] on div "Google (Custom Client) Add Rows Sheet Name Rows Activation 1 Details" at bounding box center [570, 273] width 1140 height 546
type input "********"
click at [60, 59] on div "Trigger" at bounding box center [58, 57] width 32 height 14
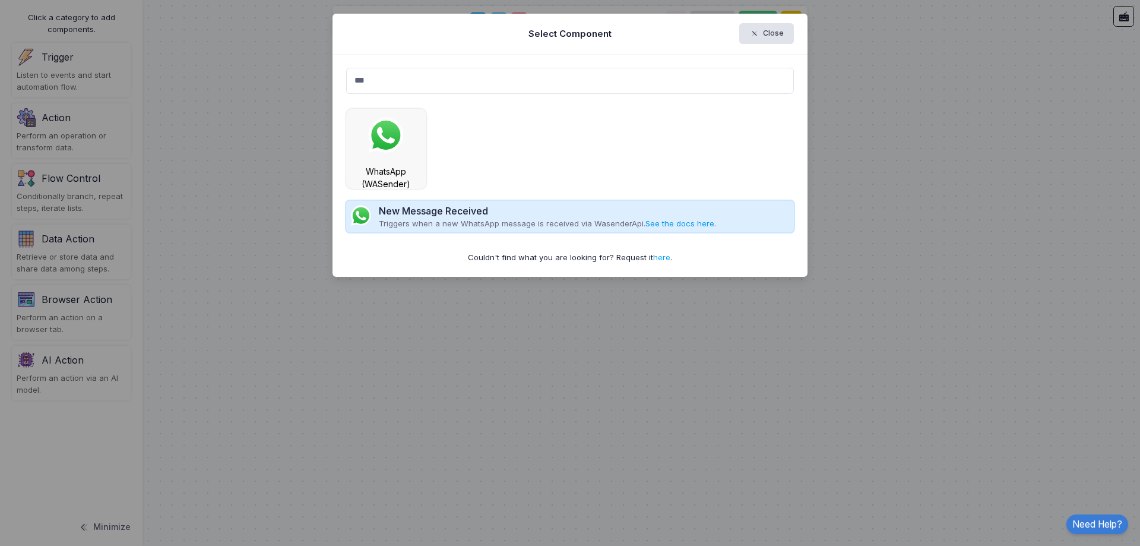
type input "***"
click at [658, 224] on link "See the docs here" at bounding box center [679, 224] width 69 height 10
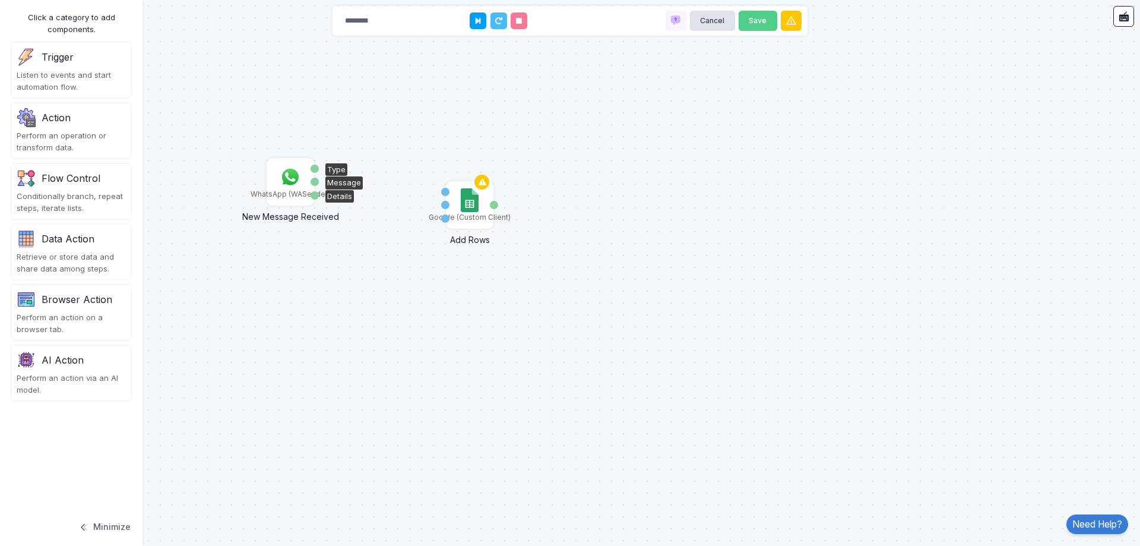
click at [290, 182] on img at bounding box center [291, 177] width 24 height 24
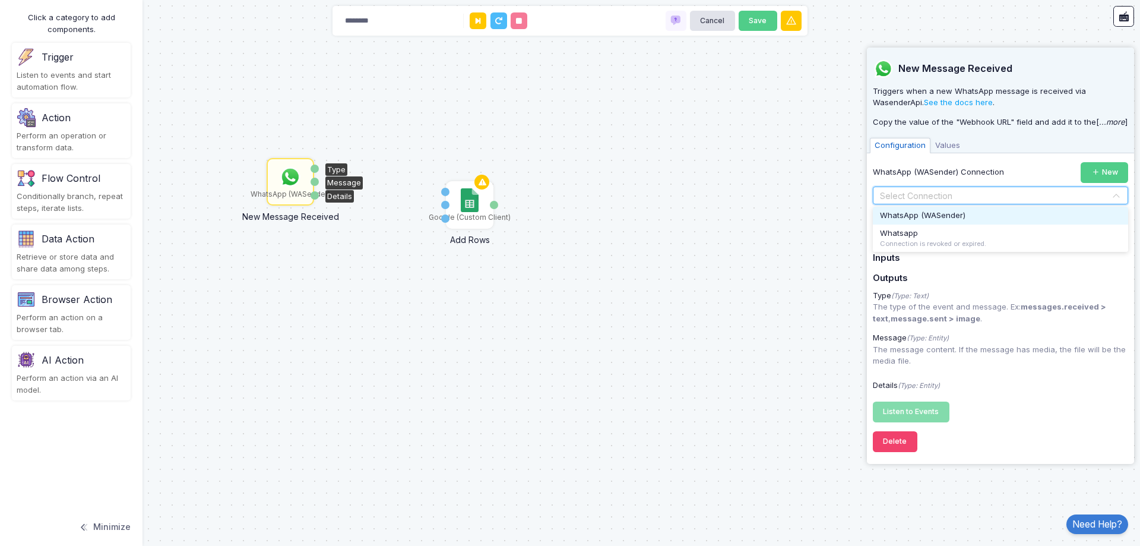
click at [914, 194] on input "text" at bounding box center [988, 195] width 219 height 13
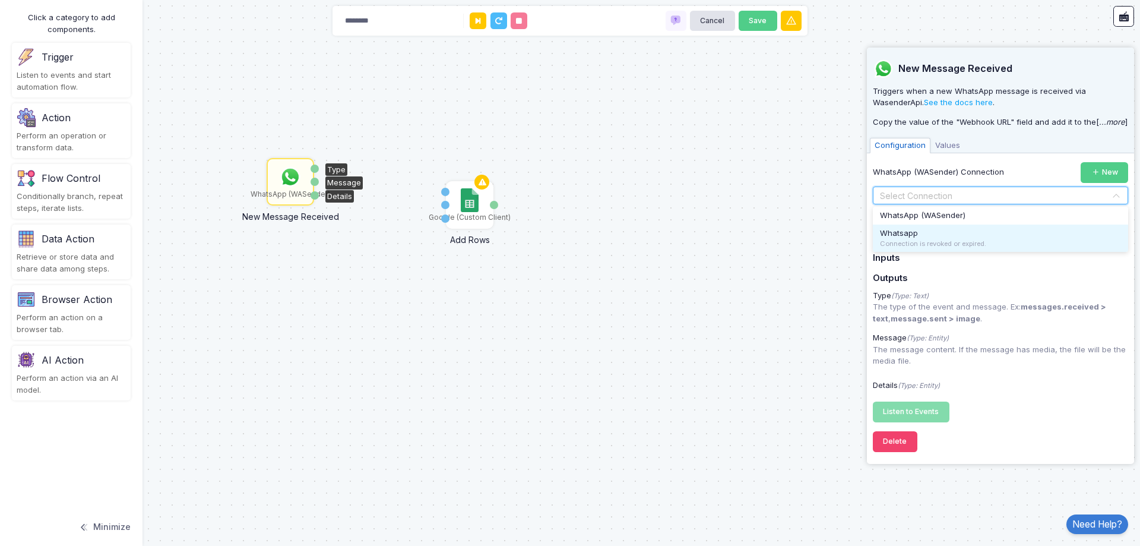
click at [911, 233] on span "Whatsapp" at bounding box center [899, 233] width 38 height 10
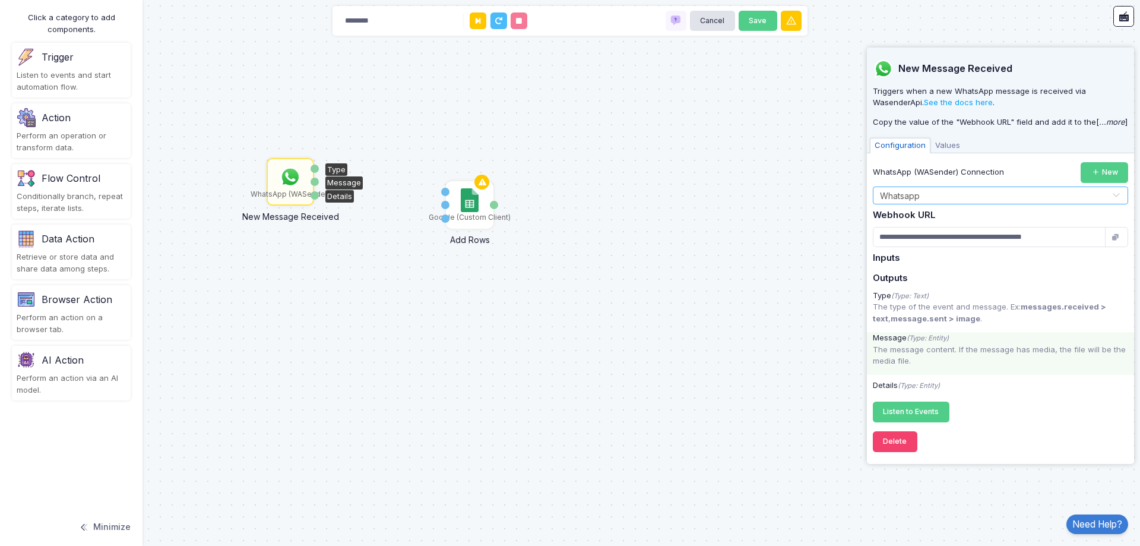
click at [990, 354] on p "The message content. If the message has media, the file will be the media file." at bounding box center [1000, 355] width 255 height 23
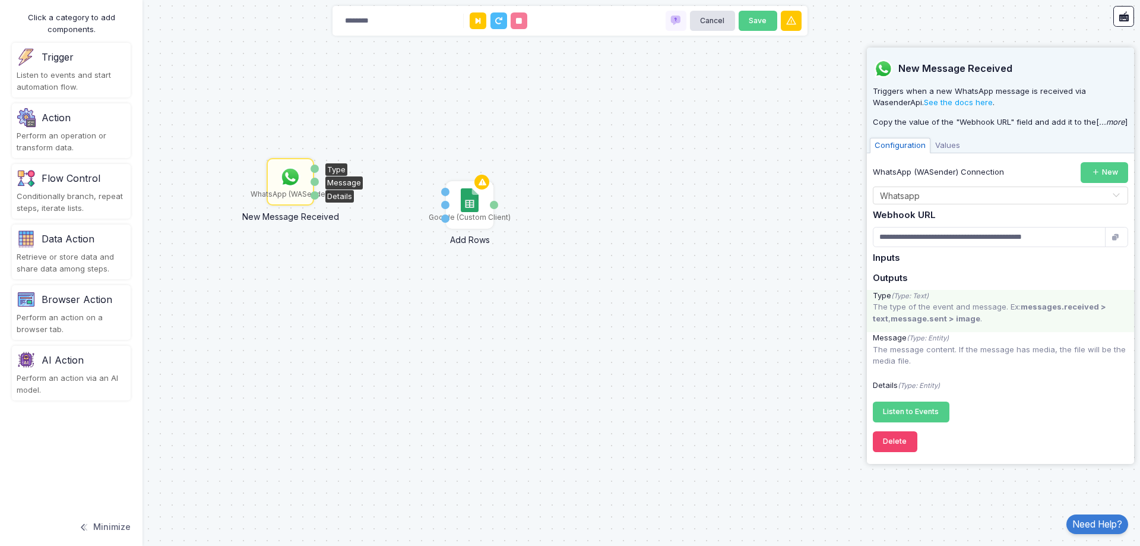
click at [983, 316] on p "The type of the event and message. Ex: messages.received > text , message.sent …" at bounding box center [1000, 312] width 255 height 23
click at [430, 27] on input "********" at bounding box center [397, 21] width 119 height 21
type input "*********"
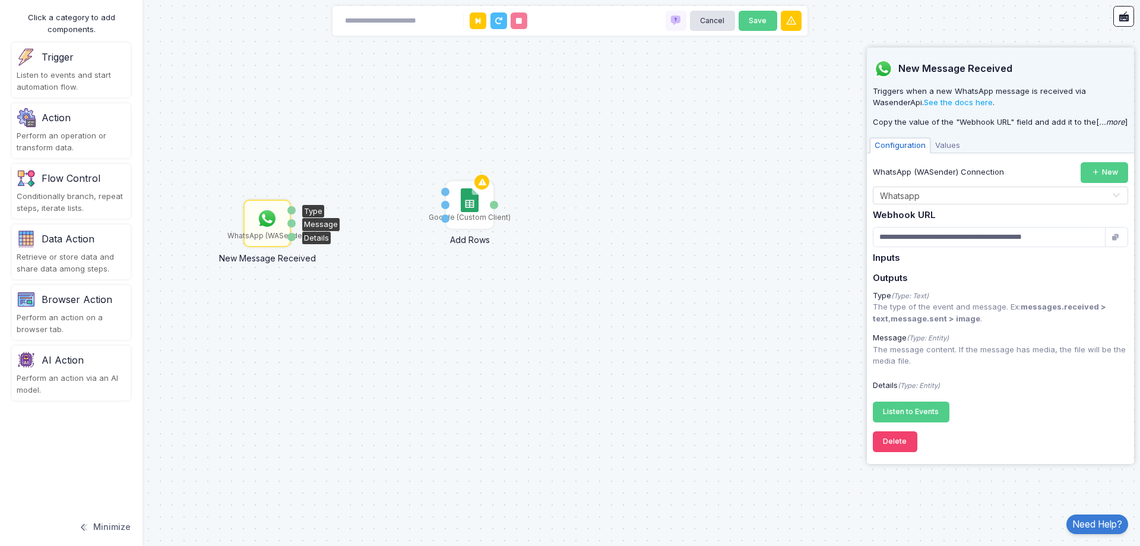
drag, startPoint x: 284, startPoint y: 176, endPoint x: 261, endPoint y: 217, distance: 47.6
click at [261, 217] on img at bounding box center [267, 219] width 24 height 24
drag, startPoint x: 257, startPoint y: 211, endPoint x: 252, endPoint y: 195, distance: 16.2
click at [252, 195] on img at bounding box center [263, 203] width 24 height 24
click at [362, 188] on div "Google (Custom Client) Add Rows Sheet Name Rows Activation 1 Details WhatsApp (…" at bounding box center [570, 273] width 1140 height 546
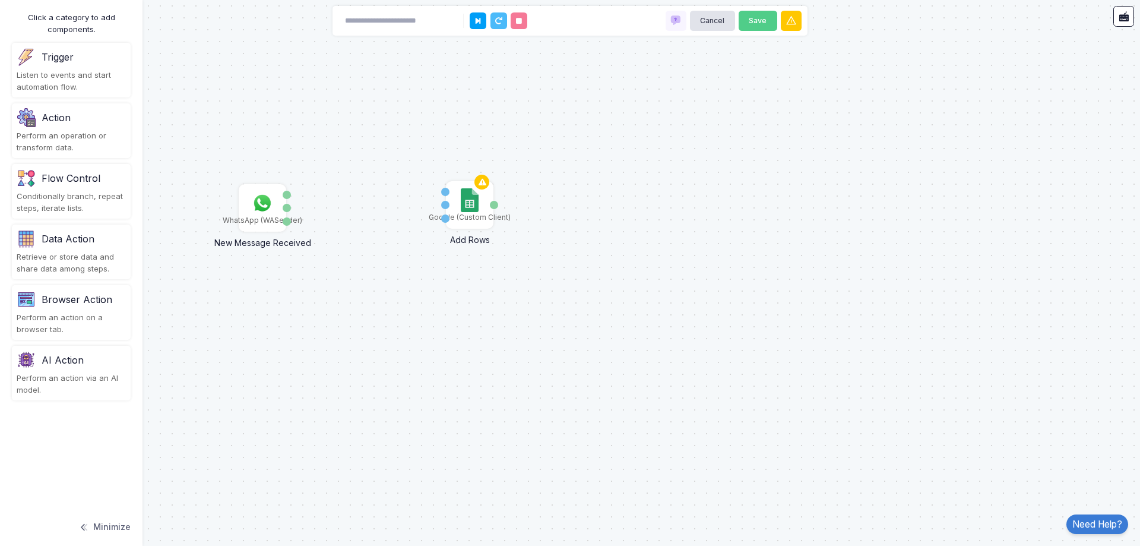
click at [62, 140] on div "Perform an operation or transform data." at bounding box center [71, 141] width 109 height 23
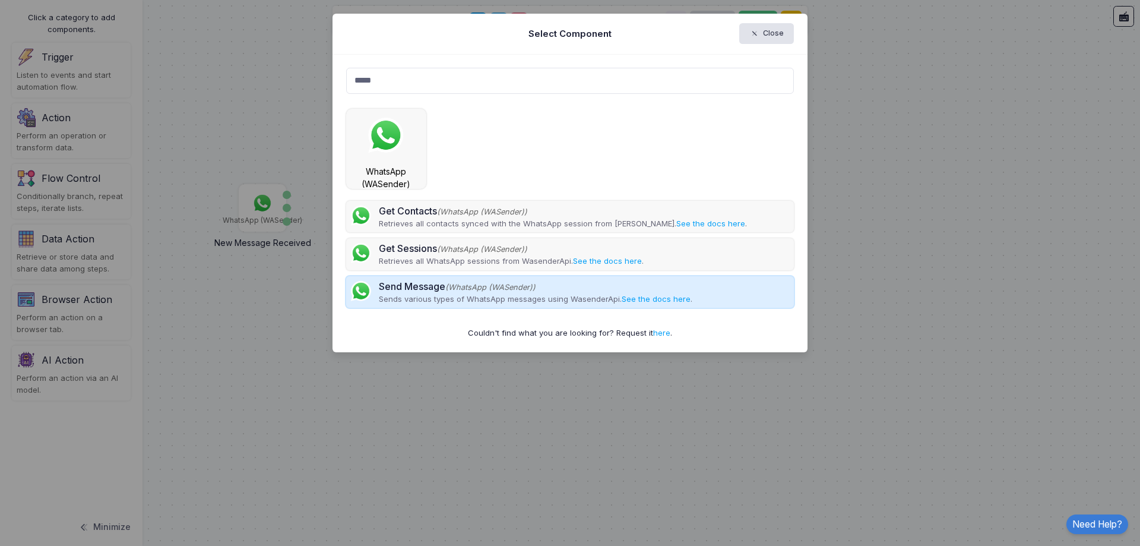
type input "*****"
click at [381, 296] on p "Sends various types of WhatsApp messages using WasenderApi. See the docs here ." at bounding box center [536, 299] width 314 height 12
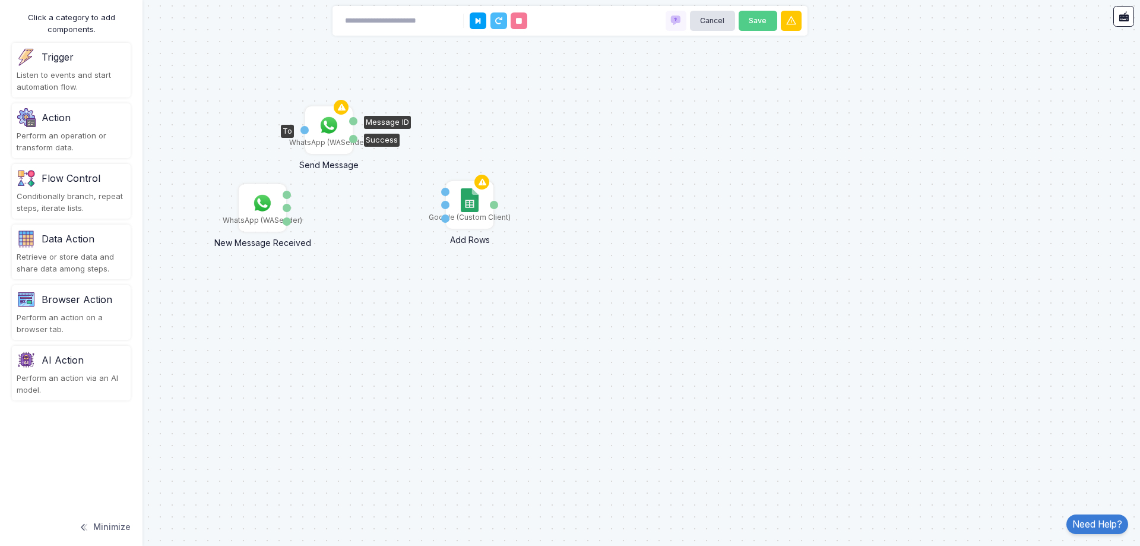
click at [329, 130] on img at bounding box center [329, 125] width 24 height 24
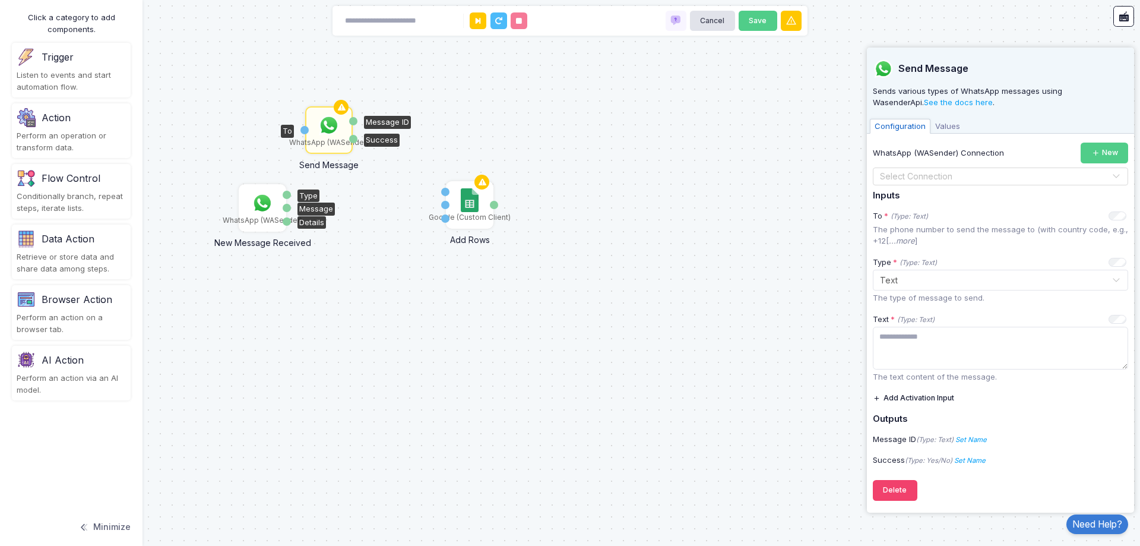
click at [274, 208] on img at bounding box center [263, 203] width 24 height 24
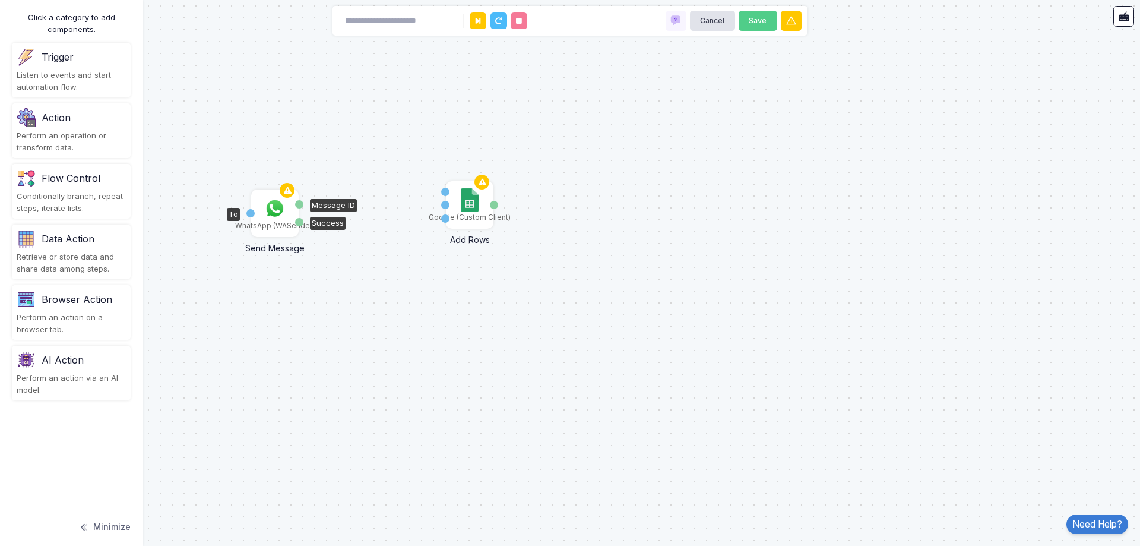
drag, startPoint x: 328, startPoint y: 118, endPoint x: 274, endPoint y: 201, distance: 99.2
click at [274, 201] on img at bounding box center [275, 209] width 24 height 24
click at [267, 210] on img at bounding box center [275, 209] width 24 height 24
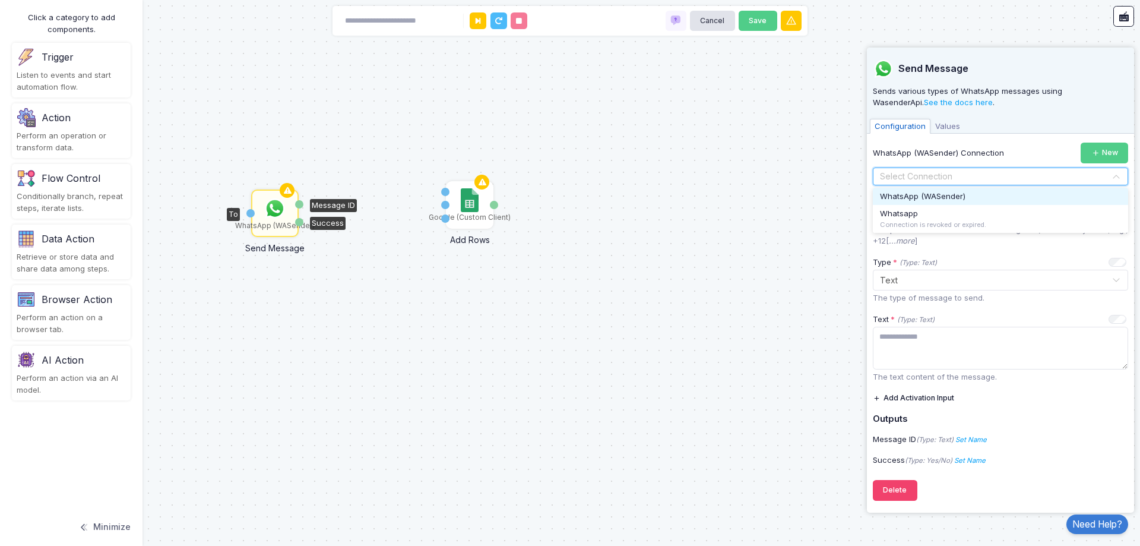
click at [921, 173] on input "text" at bounding box center [988, 176] width 219 height 13
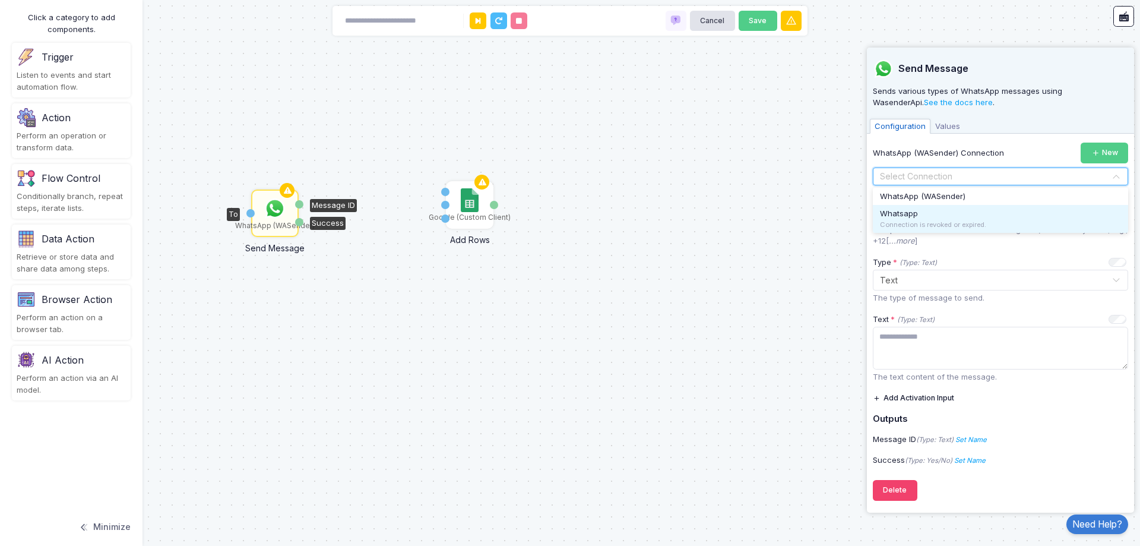
click at [923, 212] on div "Whatsapp Connection is revoked or expired." at bounding box center [1000, 219] width 255 height 28
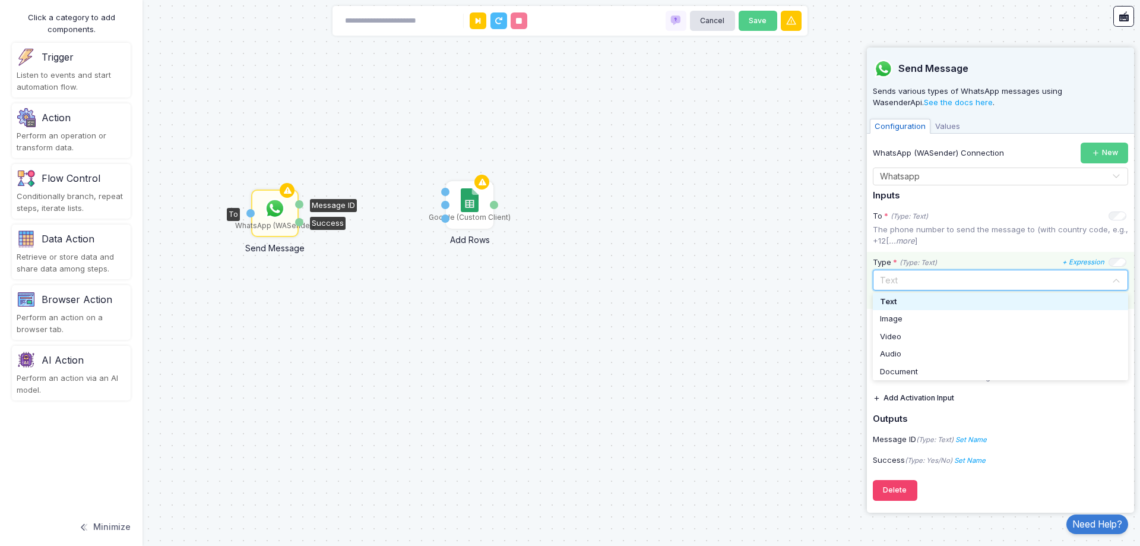
click at [917, 281] on input "text" at bounding box center [988, 279] width 219 height 13
click at [911, 299] on div "Text" at bounding box center [1000, 302] width 241 height 12
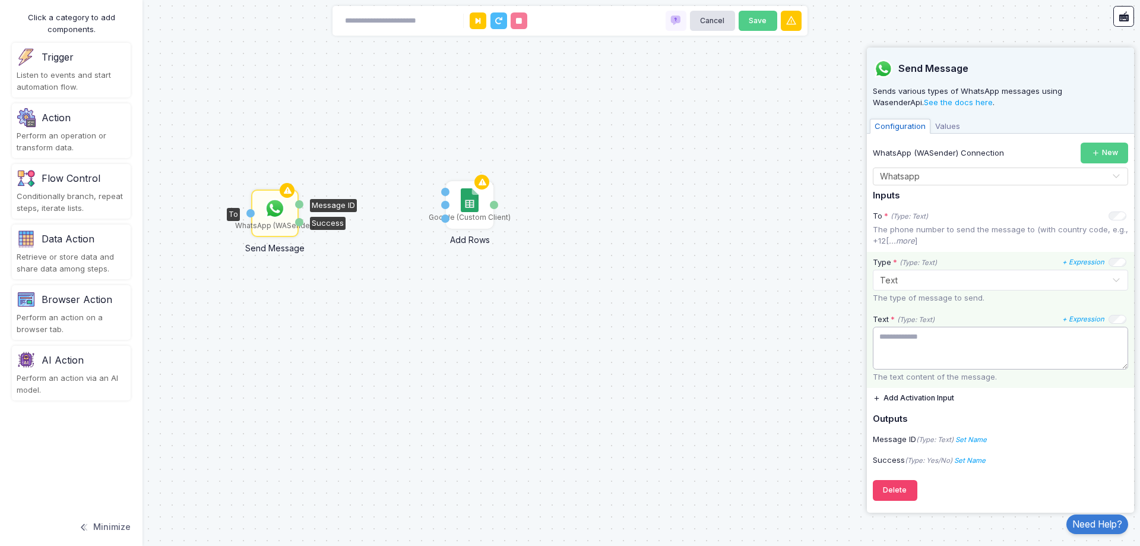
click at [916, 331] on textarea at bounding box center [1000, 348] width 255 height 43
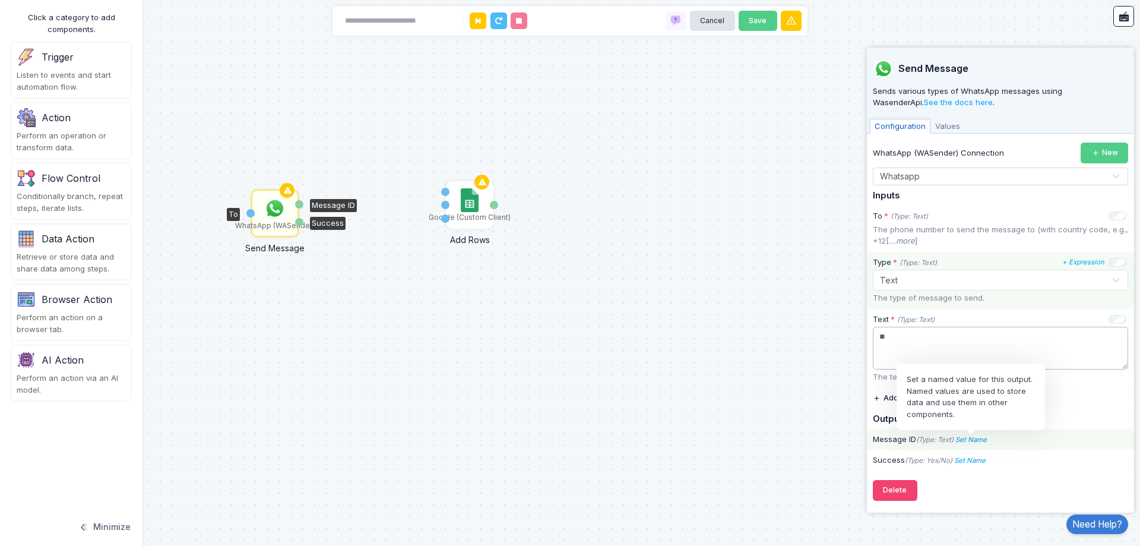
type textarea "**"
click at [982, 438] on icon "Set Name" at bounding box center [970, 439] width 31 height 8
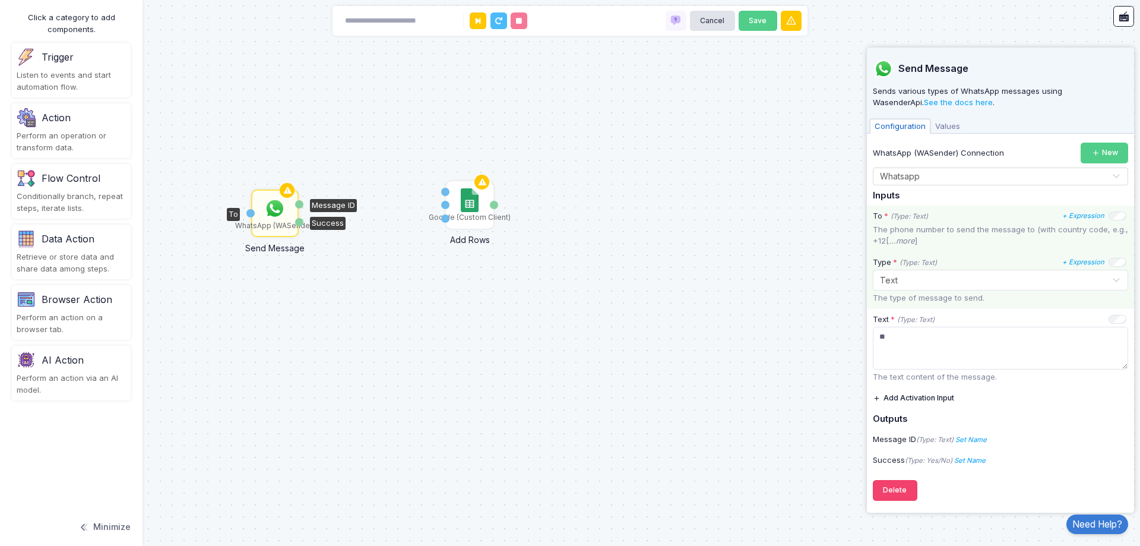
click at [936, 237] on p "The phone number to send the message to (with country code, e.g., +12[ ...more ]" at bounding box center [1000, 235] width 255 height 23
click at [936, 237] on p "The phone number to send the message to (with country code, e.g., +1234567890)." at bounding box center [1000, 235] width 255 height 23
click at [270, 210] on img at bounding box center [275, 209] width 24 height 24
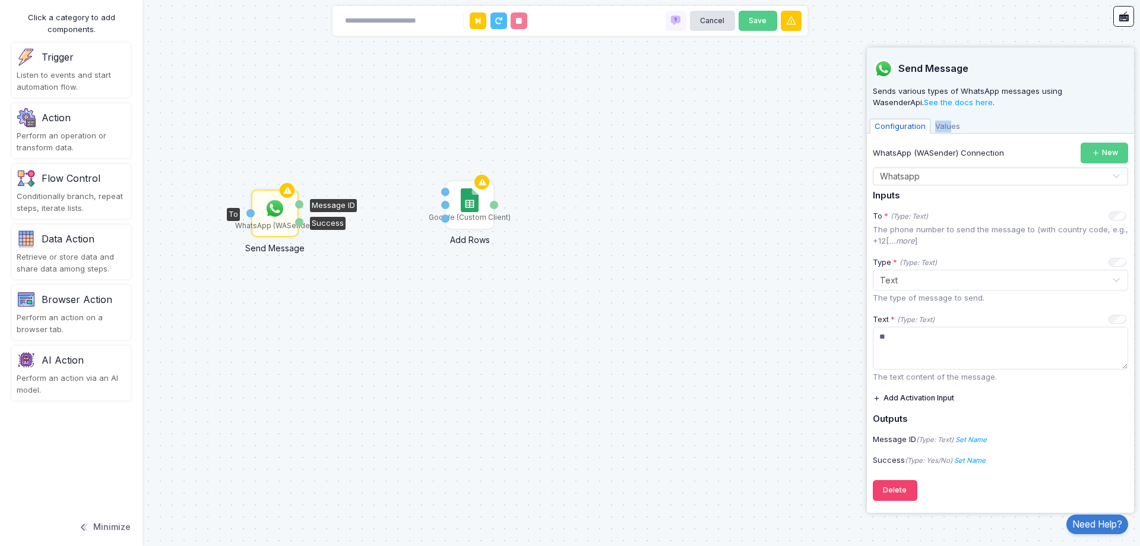
click at [948, 125] on div "Configuration Values" at bounding box center [1000, 125] width 267 height 18
click at [948, 125] on span "Values" at bounding box center [948, 126] width 34 height 15
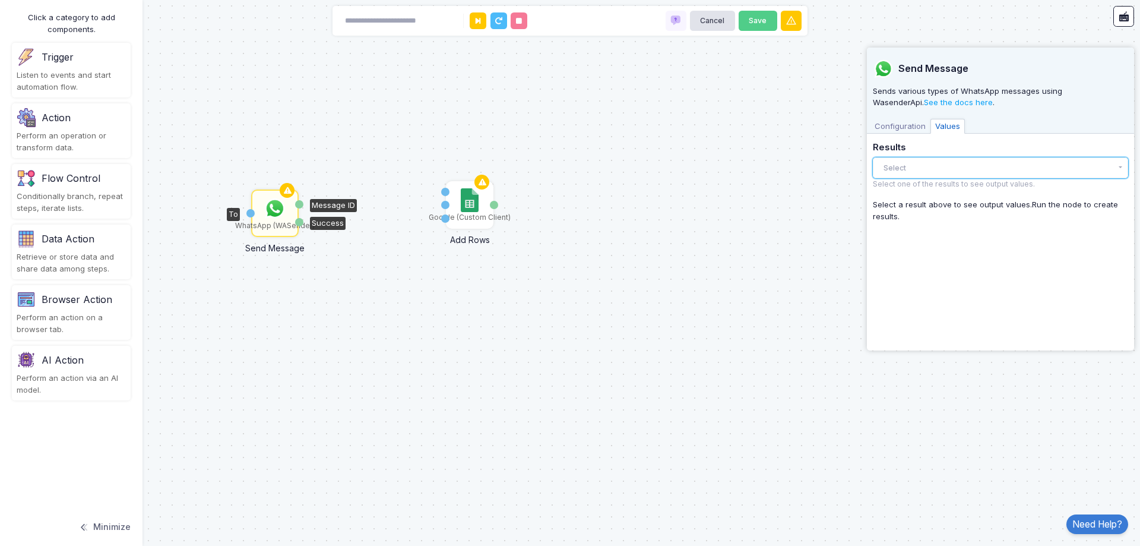
click at [954, 174] on button "Select" at bounding box center [1000, 167] width 255 height 21
click at [954, 191] on div "There are no results yet." at bounding box center [1000, 192] width 255 height 26
click at [903, 121] on span "Configuration" at bounding box center [900, 126] width 61 height 15
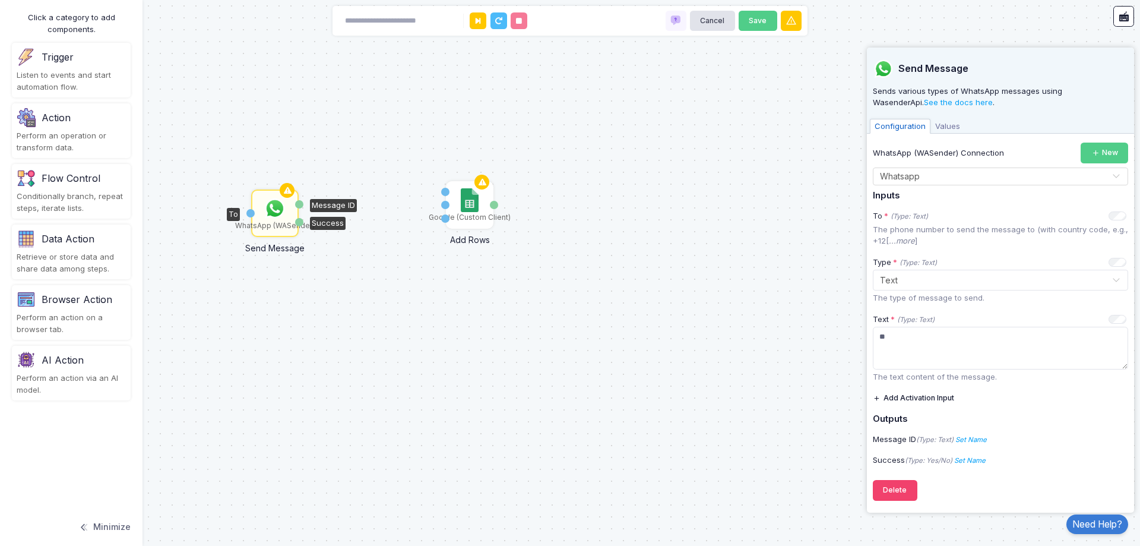
click at [602, 330] on div "Google (Custom Client) Add Rows Sheet Name Rows Activation 1 Details WhatsApp (…" at bounding box center [570, 273] width 1140 height 546
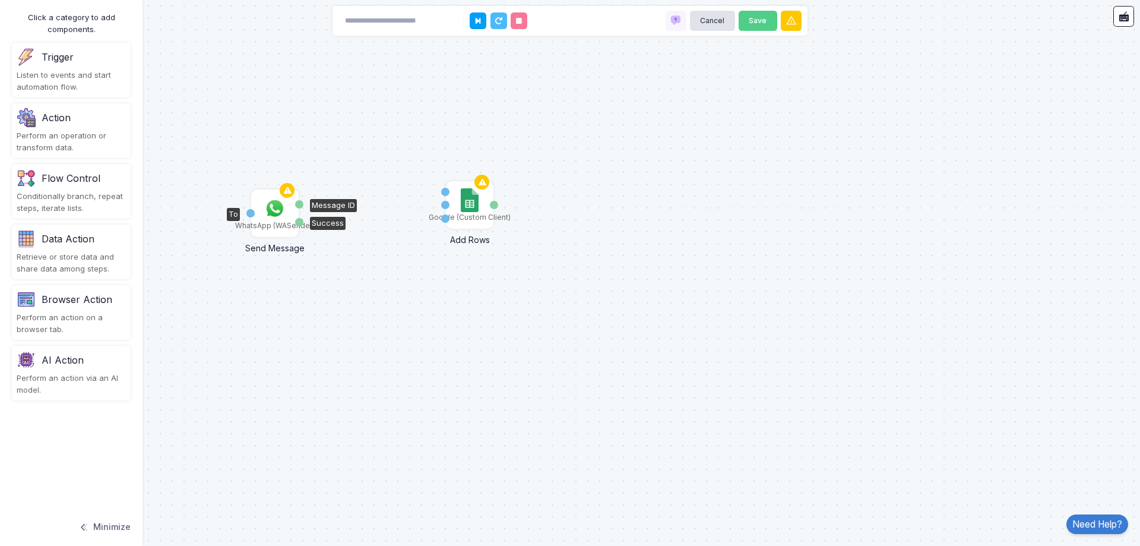
click at [277, 207] on img at bounding box center [275, 209] width 24 height 24
click at [59, 187] on div "Flow Control" at bounding box center [71, 178] width 109 height 19
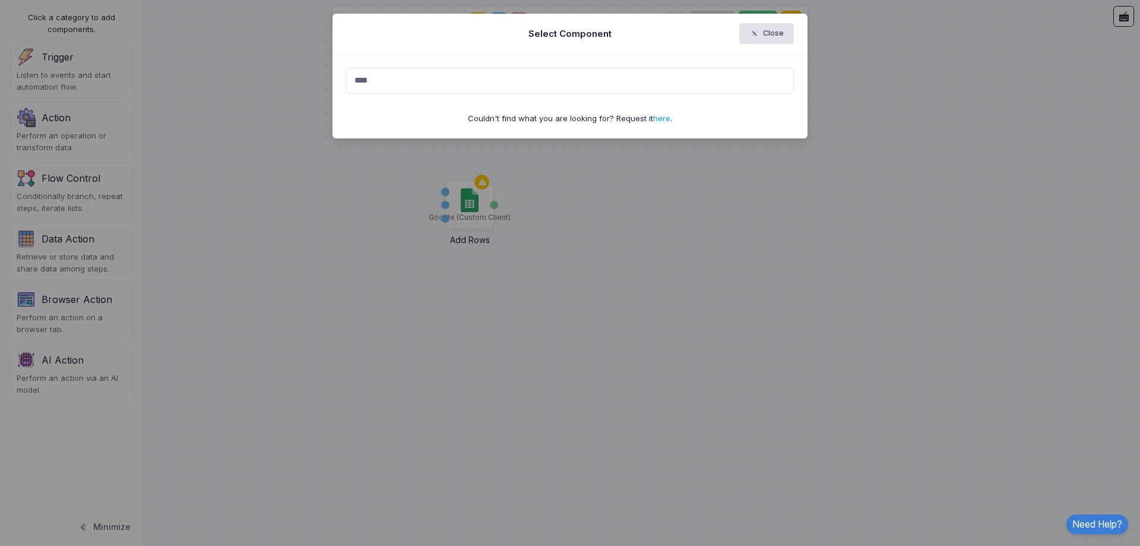
type input "*****"
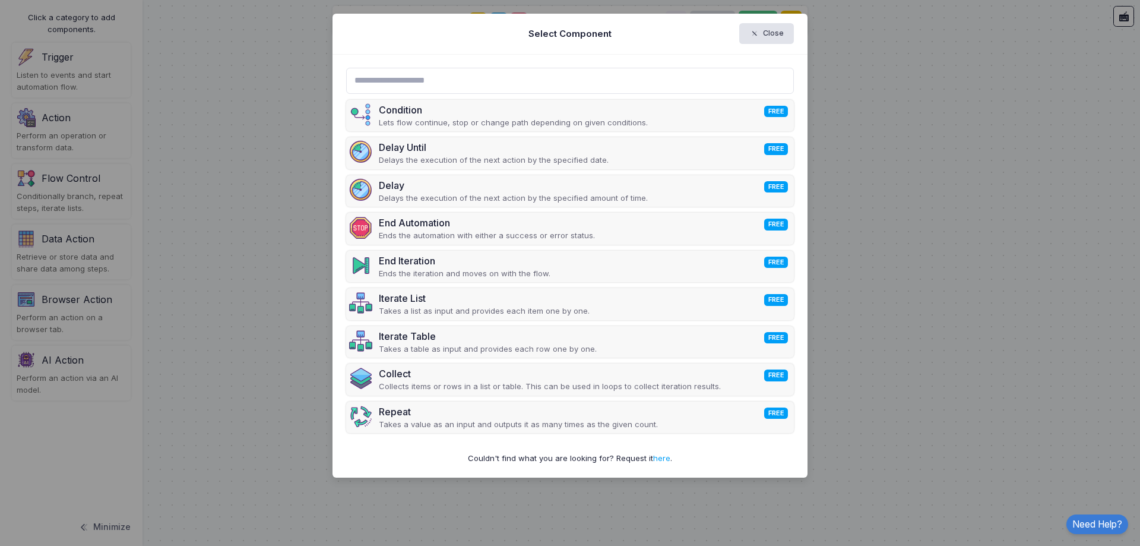
click at [208, 134] on ngb-modal-window "Select Component Close Condition FREE Lets flow continue, stop or change path d…" at bounding box center [570, 273] width 1140 height 546
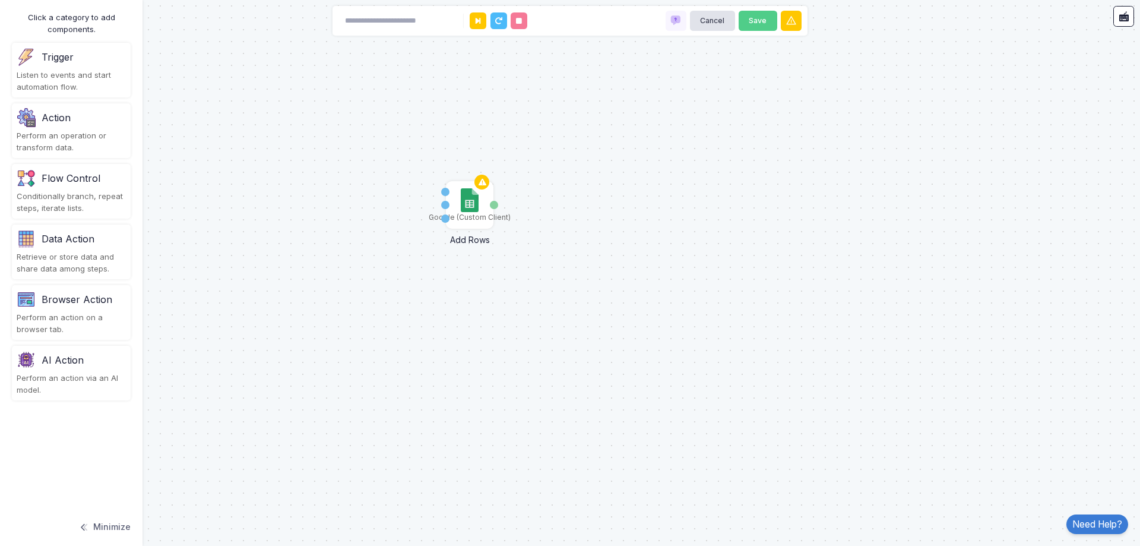
click at [77, 71] on div "Listen to events and start automation flow." at bounding box center [71, 80] width 109 height 23
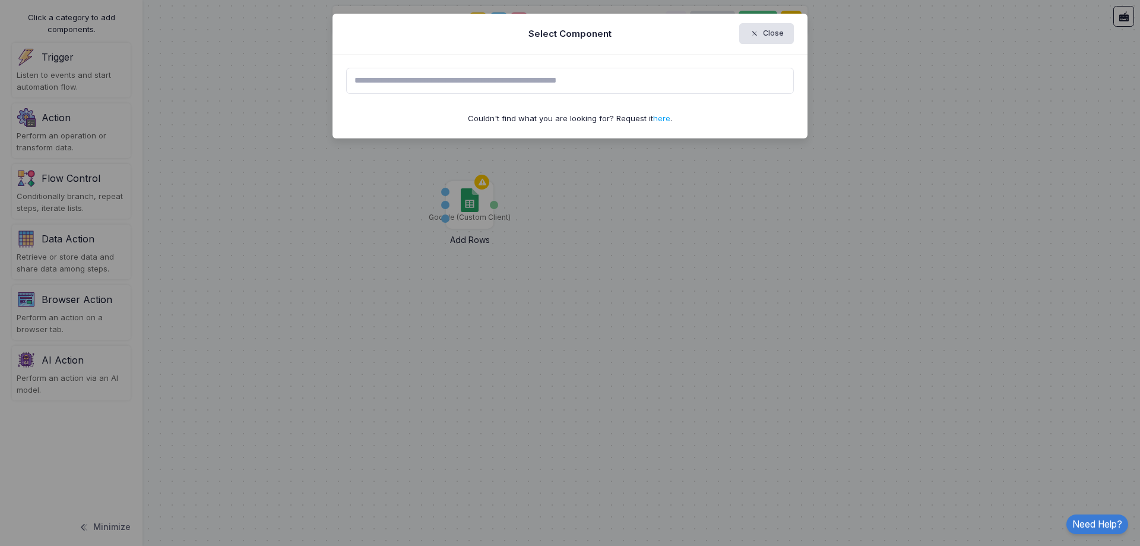
click at [385, 80] on input "text" at bounding box center [570, 81] width 448 height 26
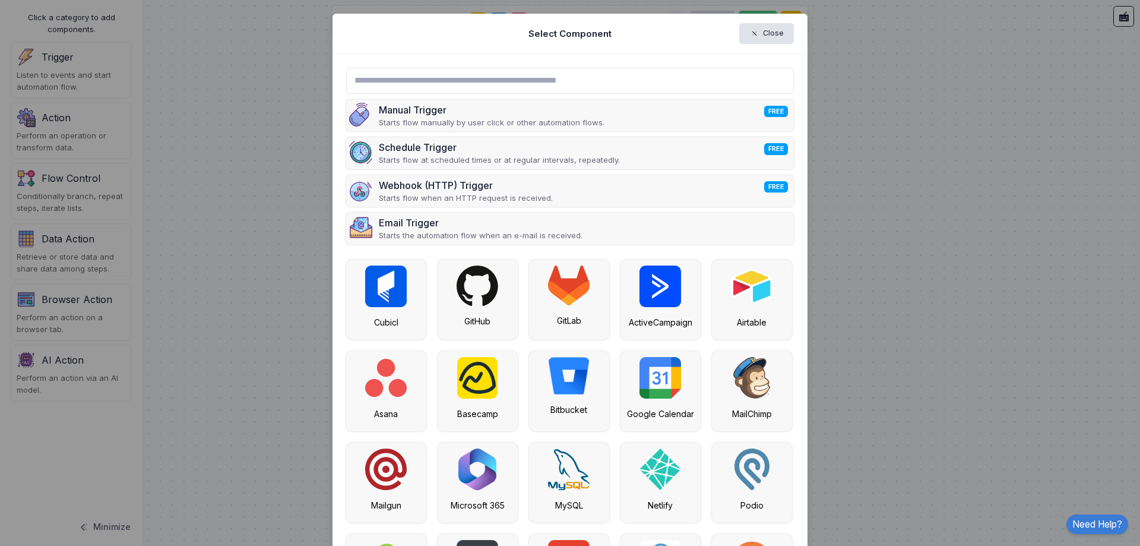
scroll to position [59, 0]
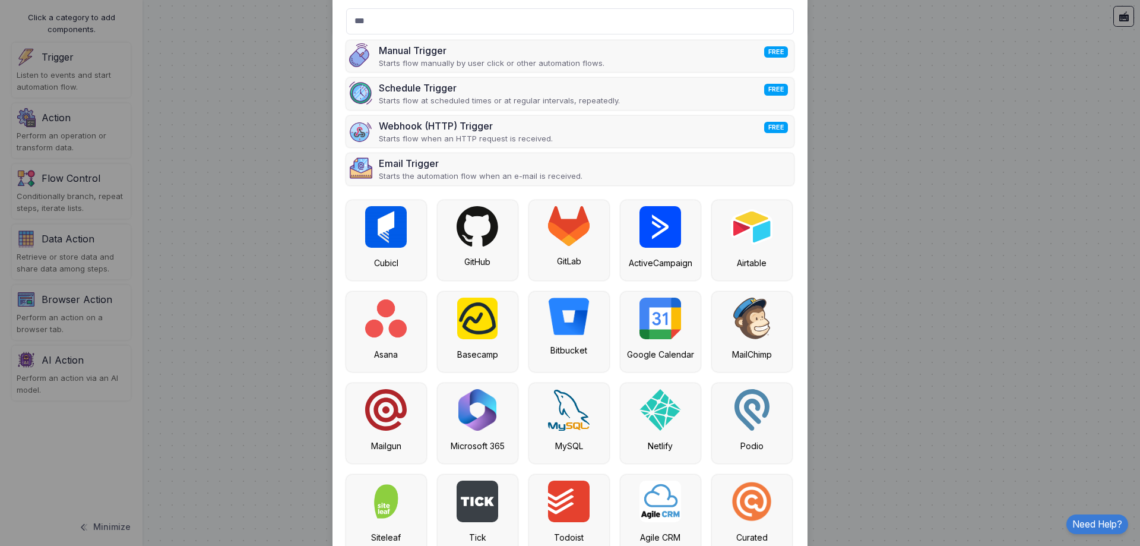
type input "****"
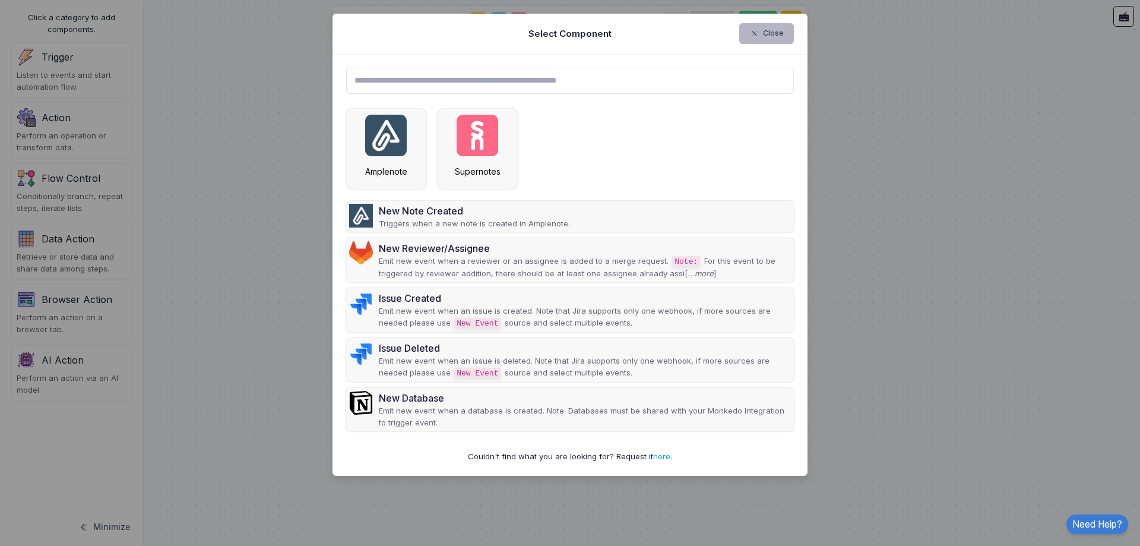
click at [783, 36] on button "Close" at bounding box center [766, 33] width 55 height 21
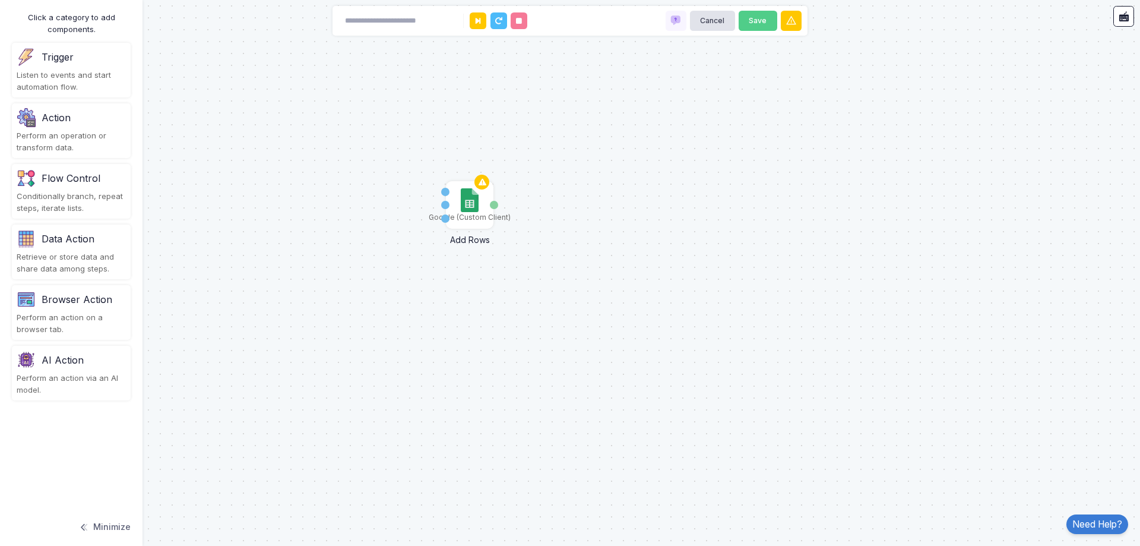
click at [30, 58] on img at bounding box center [26, 57] width 19 height 19
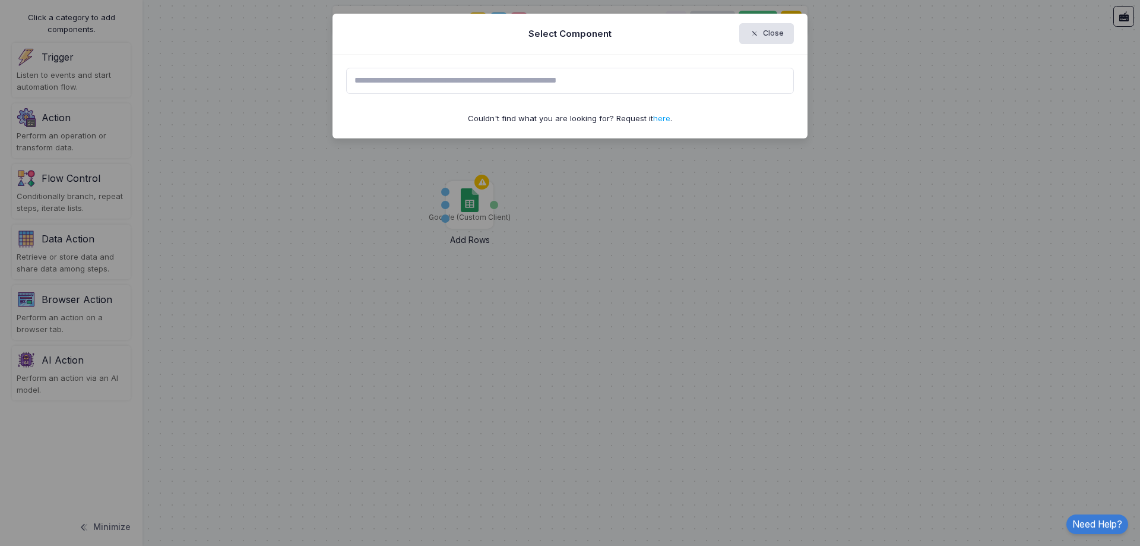
click at [841, 168] on ngb-modal-window "Select Component Close Couldn't find what you are looking for? Request it here ." at bounding box center [570, 273] width 1140 height 546
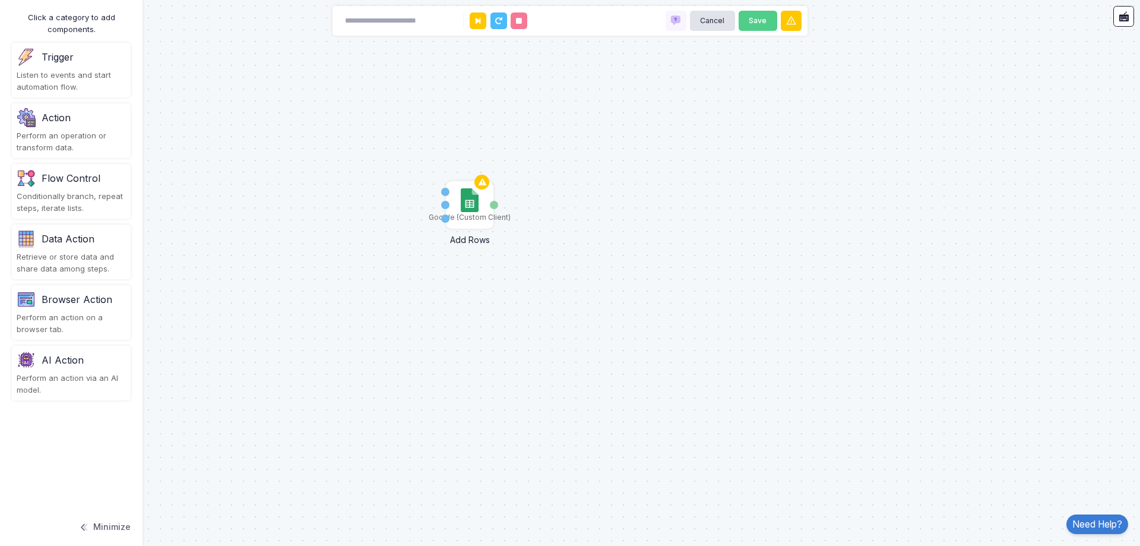
click at [96, 65] on div "Trigger" at bounding box center [71, 57] width 109 height 19
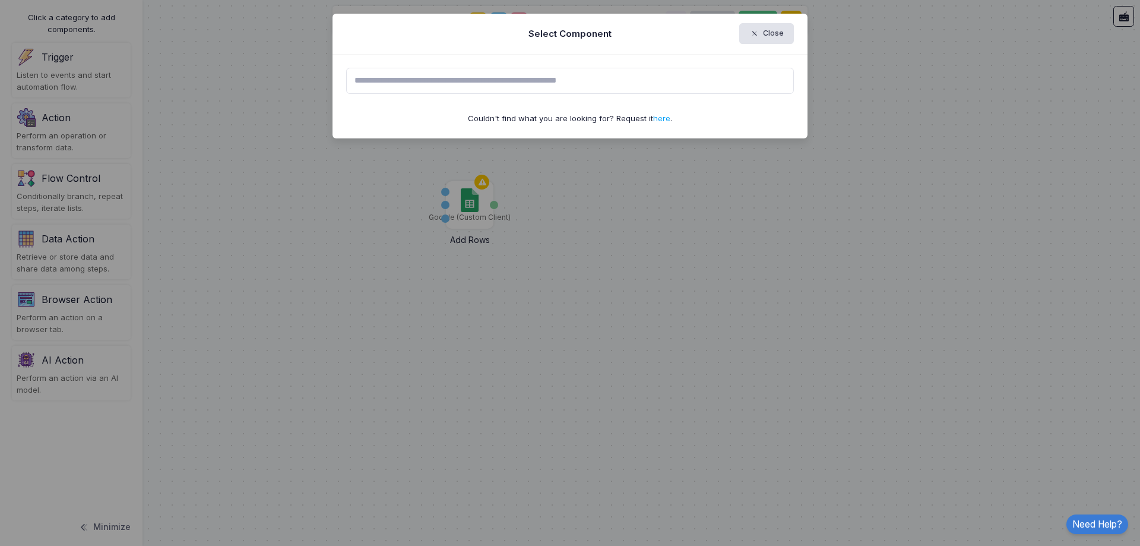
click at [464, 93] on input "text" at bounding box center [570, 81] width 448 height 26
click at [464, 84] on input "text" at bounding box center [570, 81] width 448 height 26
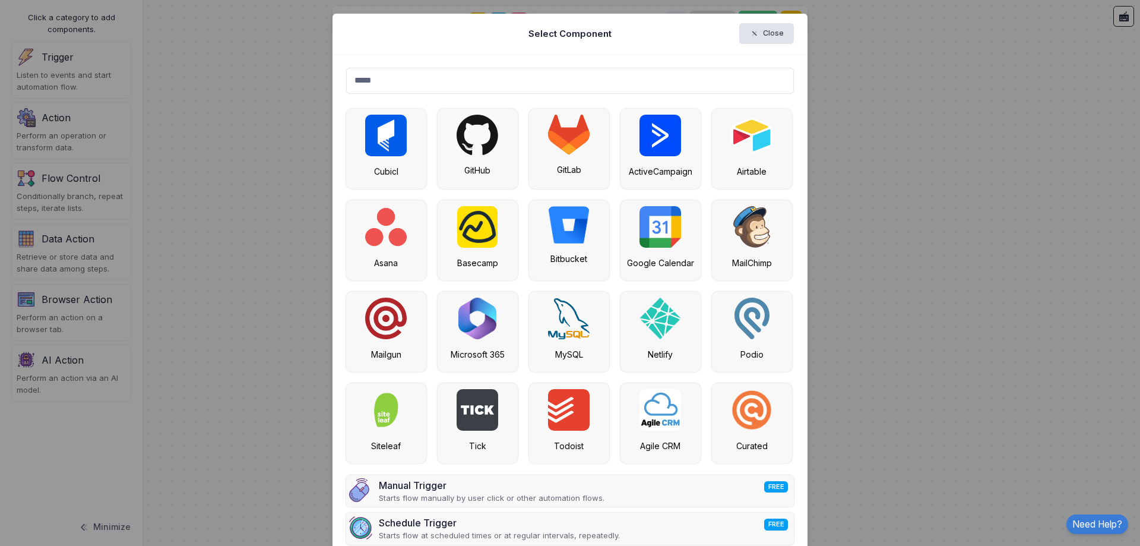
type input "******"
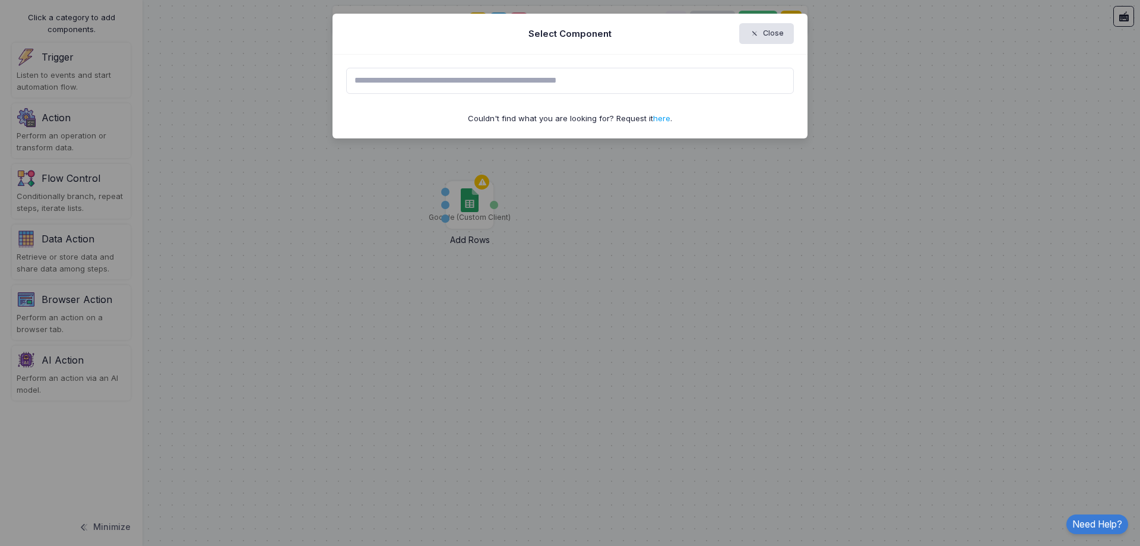
click at [458, 79] on input "text" at bounding box center [570, 81] width 448 height 26
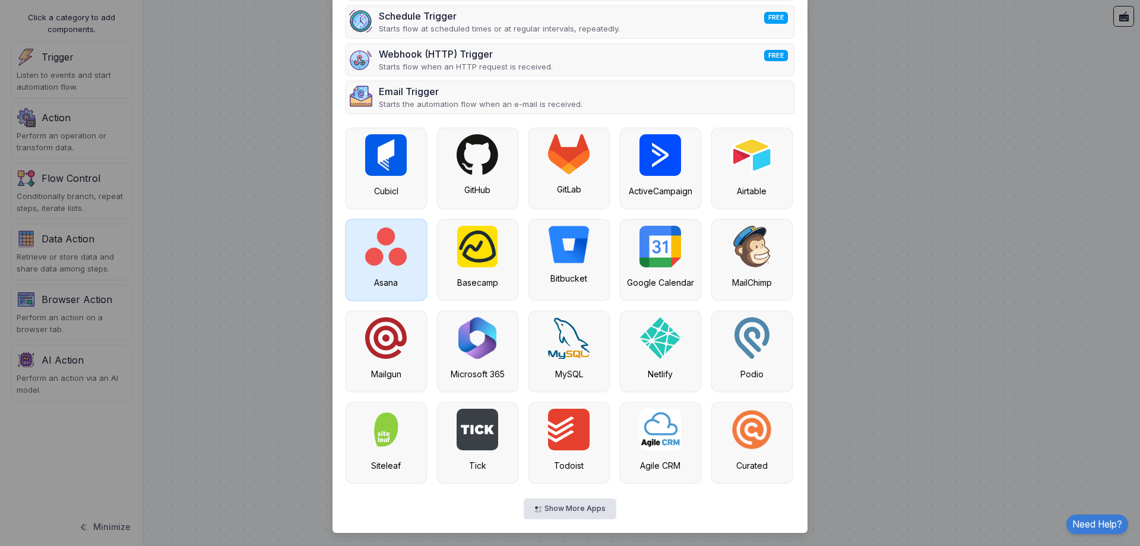
scroll to position [132, 0]
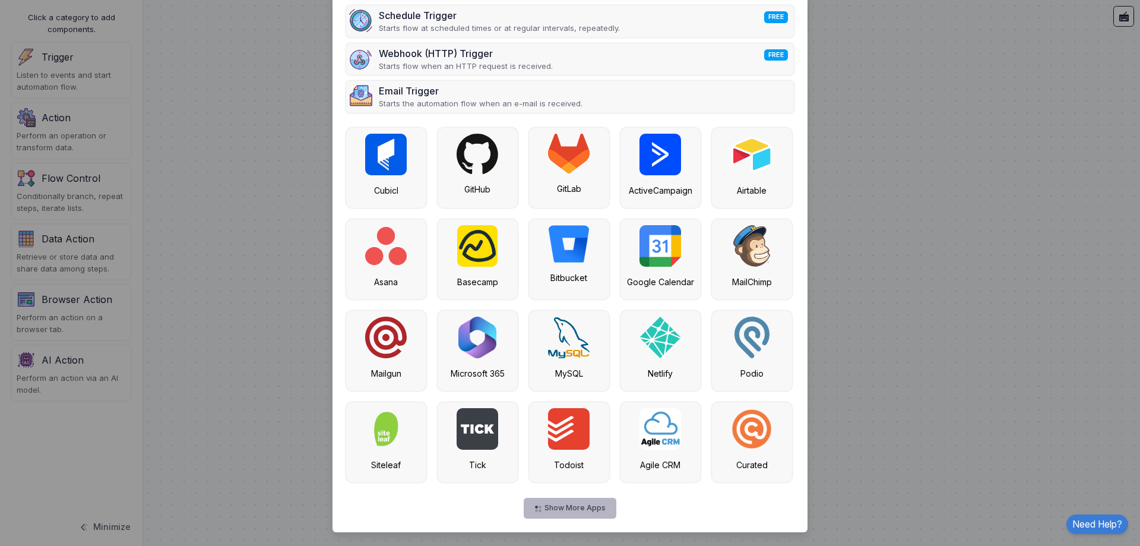
type input "*"
click at [565, 504] on button "Show More Apps" at bounding box center [570, 508] width 92 height 21
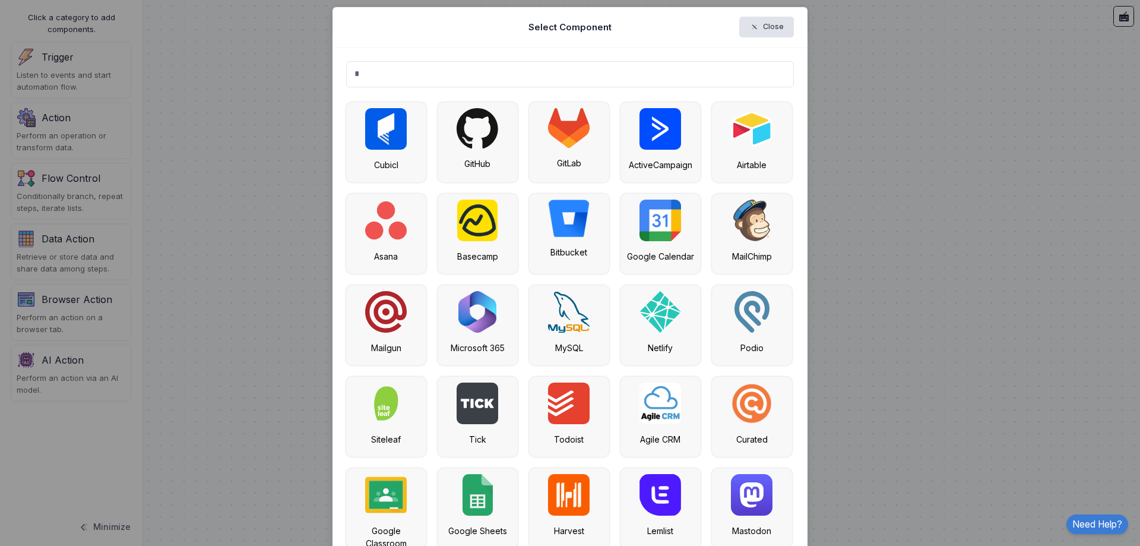
scroll to position [0, 0]
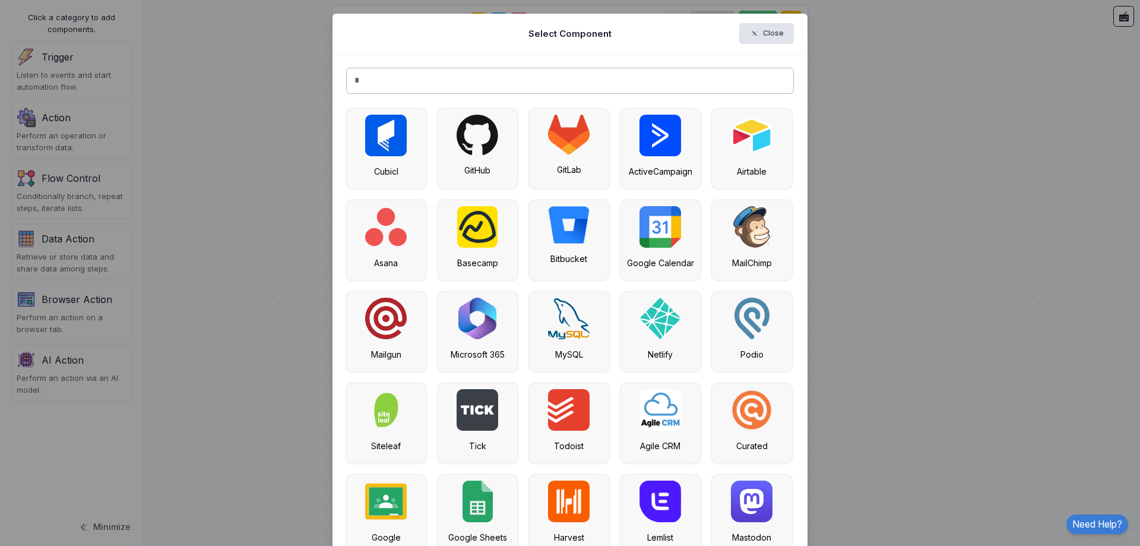
click at [403, 74] on input "*" at bounding box center [570, 81] width 448 height 26
type input "******"
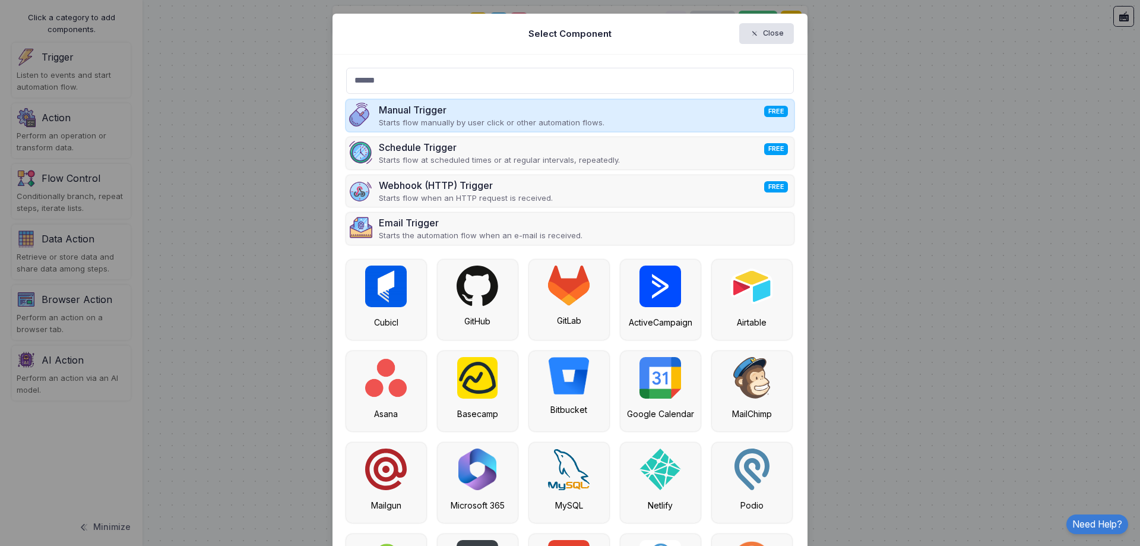
click at [509, 126] on p "Starts flow manually by user click or other automation flows." at bounding box center [492, 123] width 226 height 12
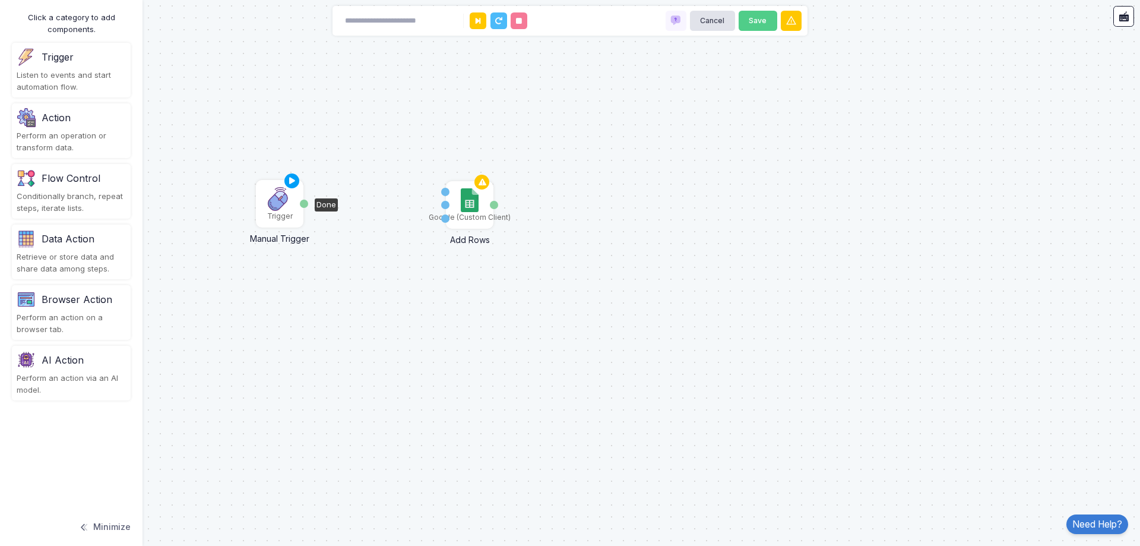
click at [280, 204] on img at bounding box center [280, 199] width 24 height 24
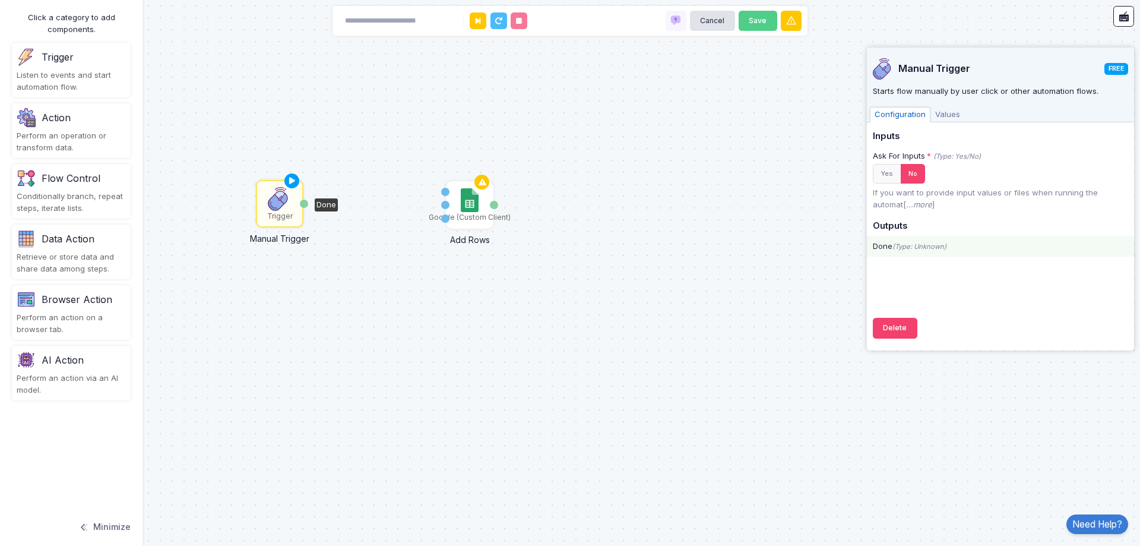
click at [902, 248] on icon "(Type: Unknown)" at bounding box center [920, 246] width 54 height 8
click at [915, 242] on icon "(Type: Unknown)" at bounding box center [920, 246] width 54 height 8
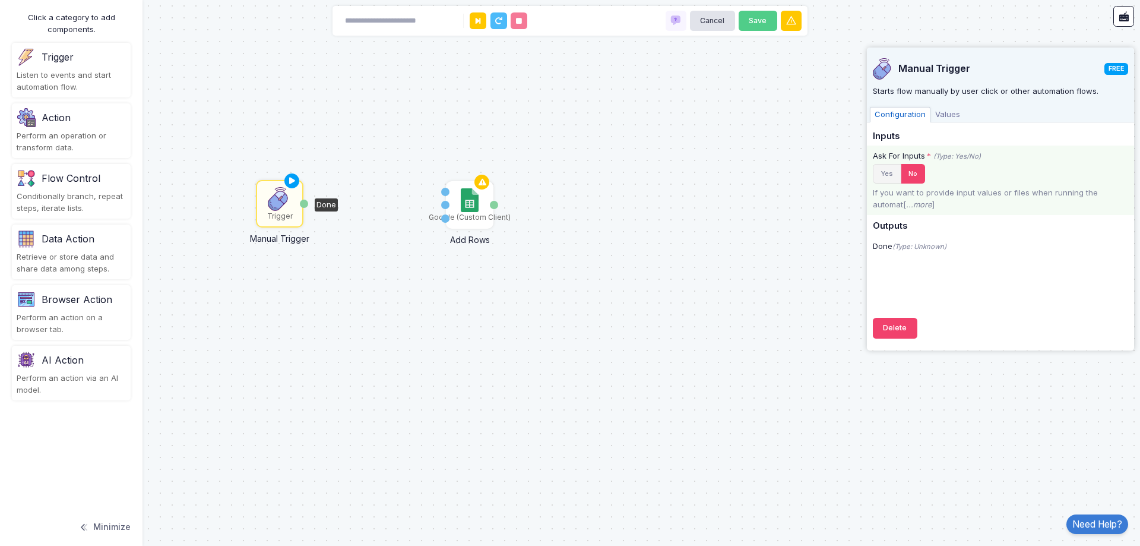
click at [893, 178] on button "Yes" at bounding box center [887, 174] width 29 height 20
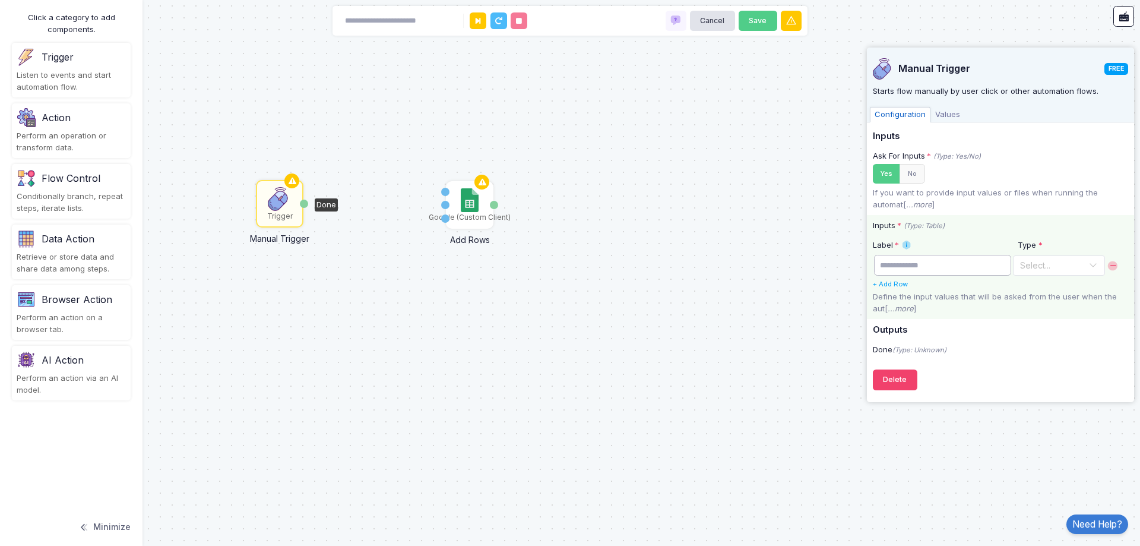
click at [928, 268] on input "text" at bounding box center [942, 265] width 137 height 21
click at [1056, 261] on input "text" at bounding box center [1047, 264] width 55 height 13
click at [1039, 224] on div "Inputs * (Type: Table)" at bounding box center [1000, 226] width 254 height 12
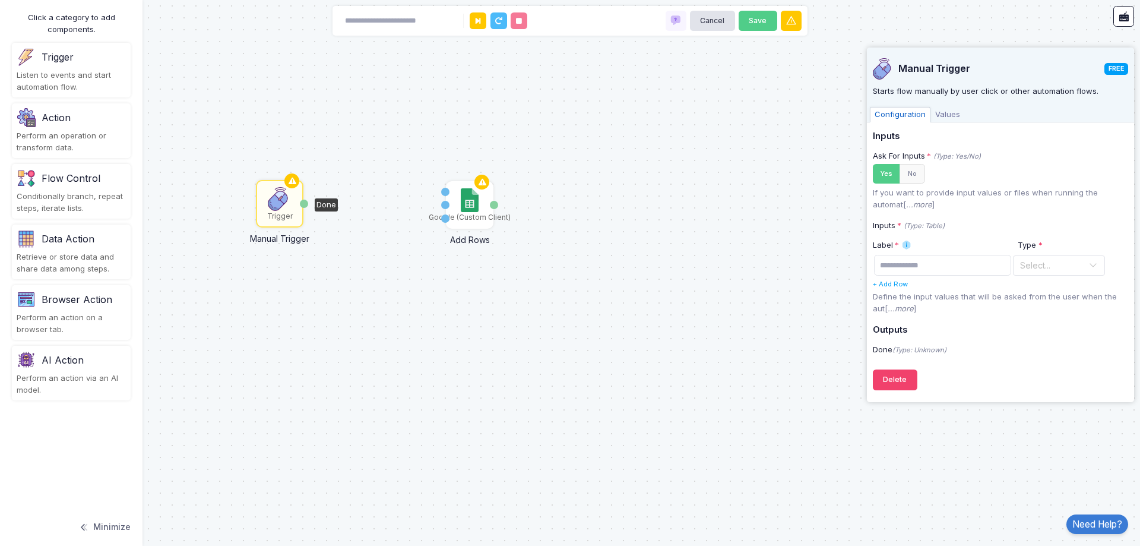
click at [275, 219] on div "Trigger" at bounding box center [280, 216] width 26 height 11
click at [893, 379] on button "Delete" at bounding box center [895, 379] width 45 height 21
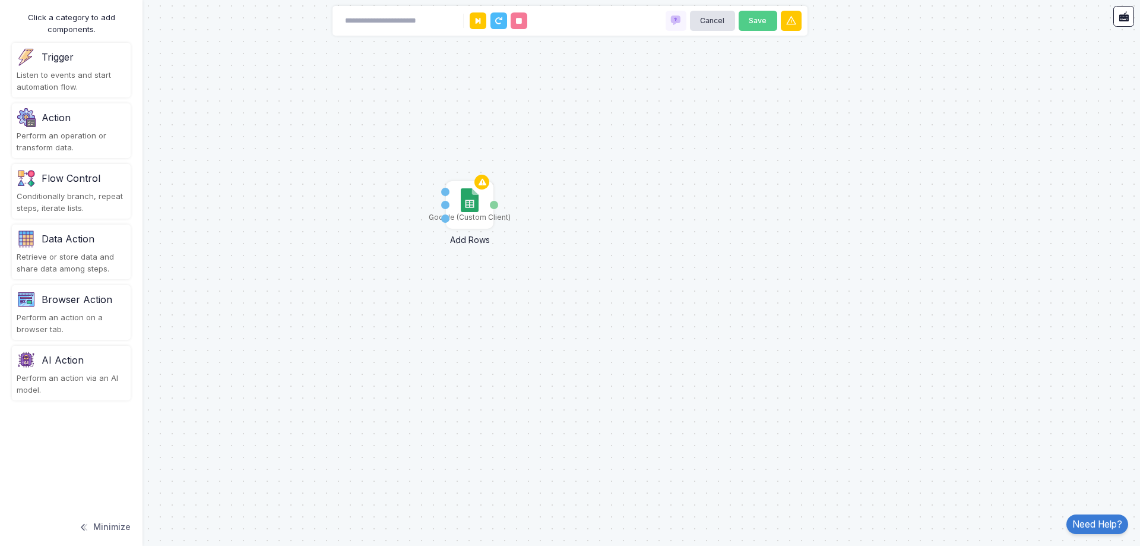
click at [34, 76] on div "Listen to events and start automation flow." at bounding box center [71, 80] width 109 height 23
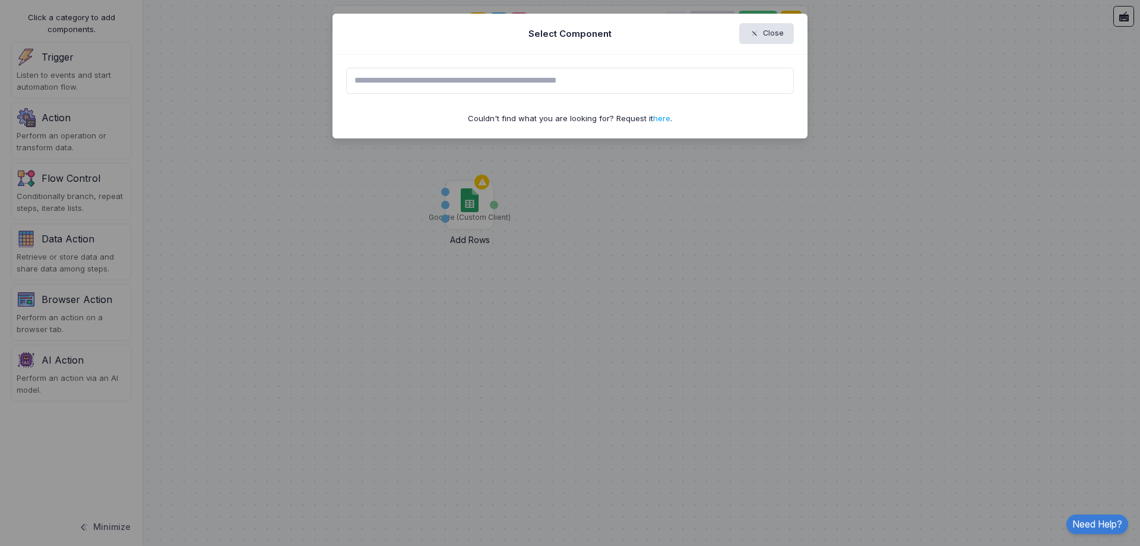
click at [365, 81] on input "text" at bounding box center [570, 81] width 448 height 26
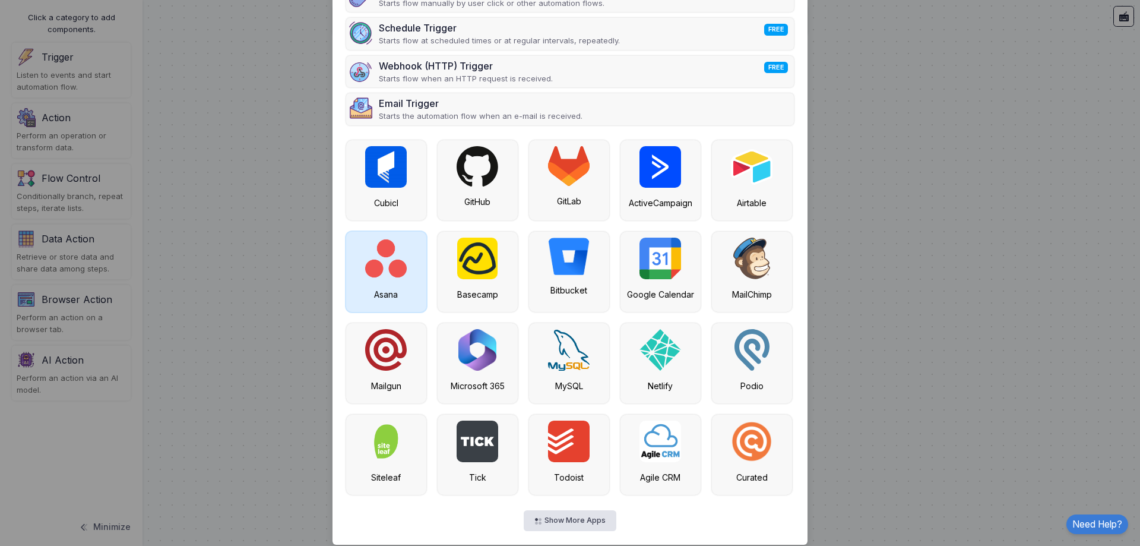
scroll to position [132, 0]
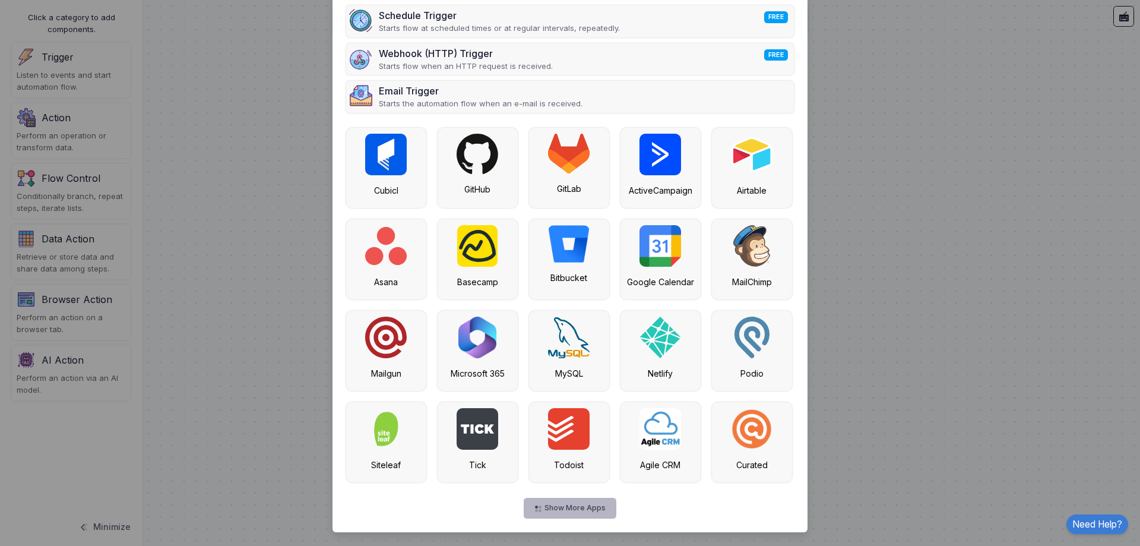
click at [585, 506] on button "Show More Apps" at bounding box center [570, 508] width 92 height 21
click at [553, 505] on button "Show More Apps" at bounding box center [570, 508] width 92 height 21
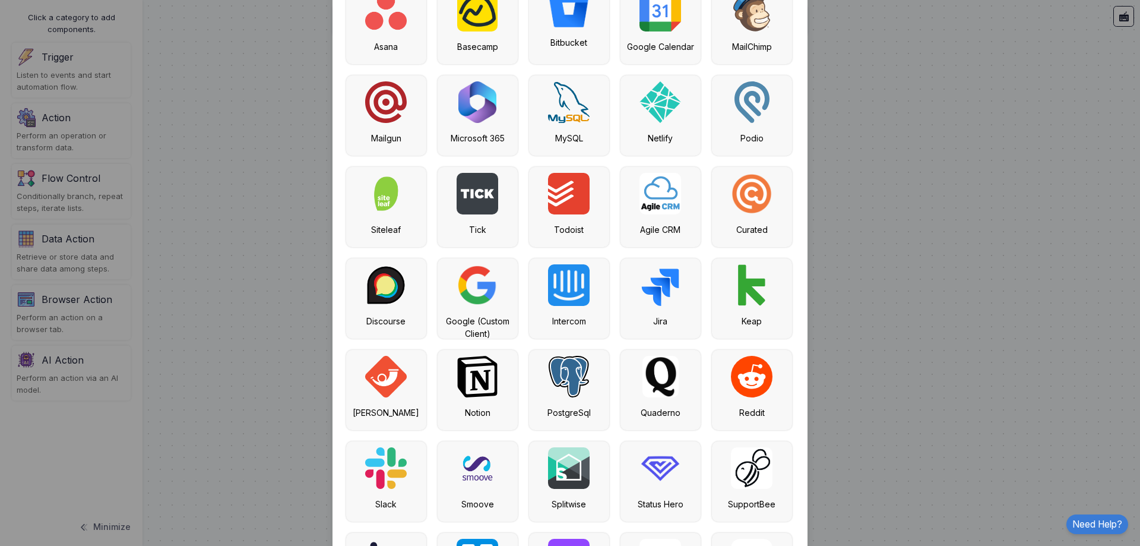
scroll to position [369, 0]
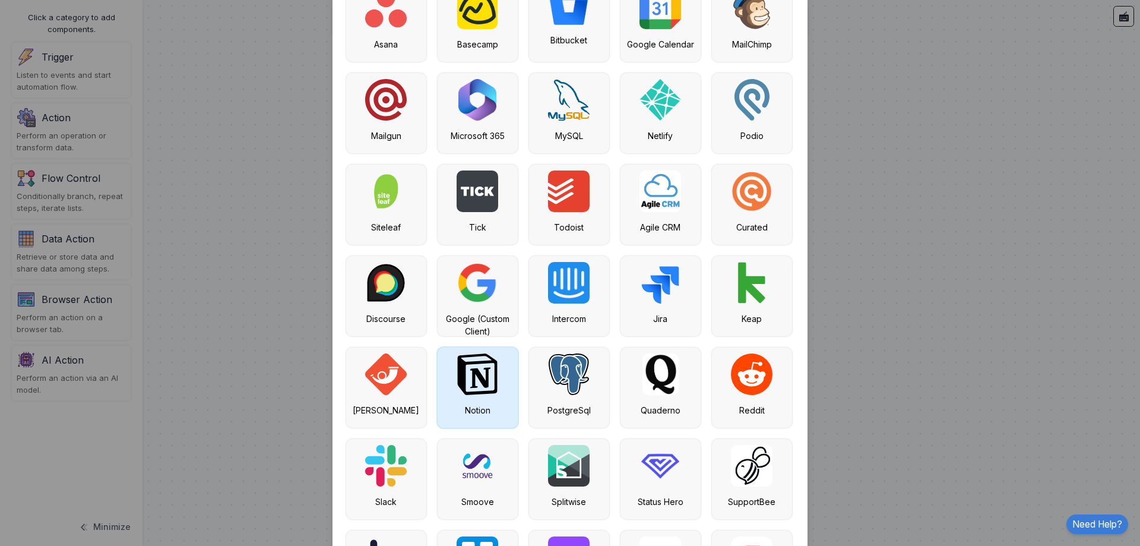
click at [472, 397] on div "Notion" at bounding box center [478, 387] width 80 height 80
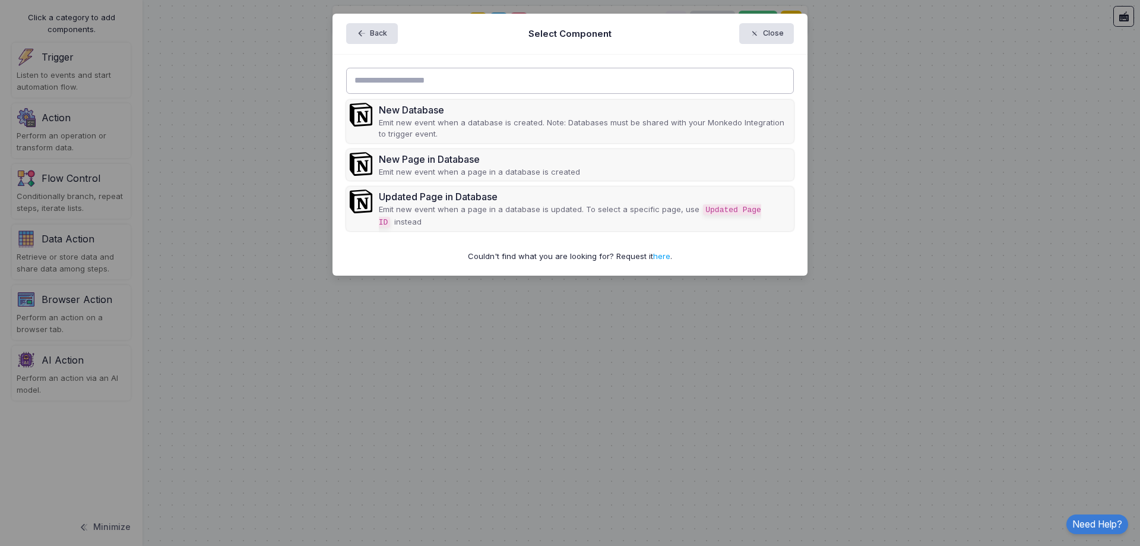
scroll to position [0, 0]
click at [272, 220] on ngb-modal-window "Back Select Component Close New Database Emit new event when a database is crea…" at bounding box center [570, 273] width 1140 height 546
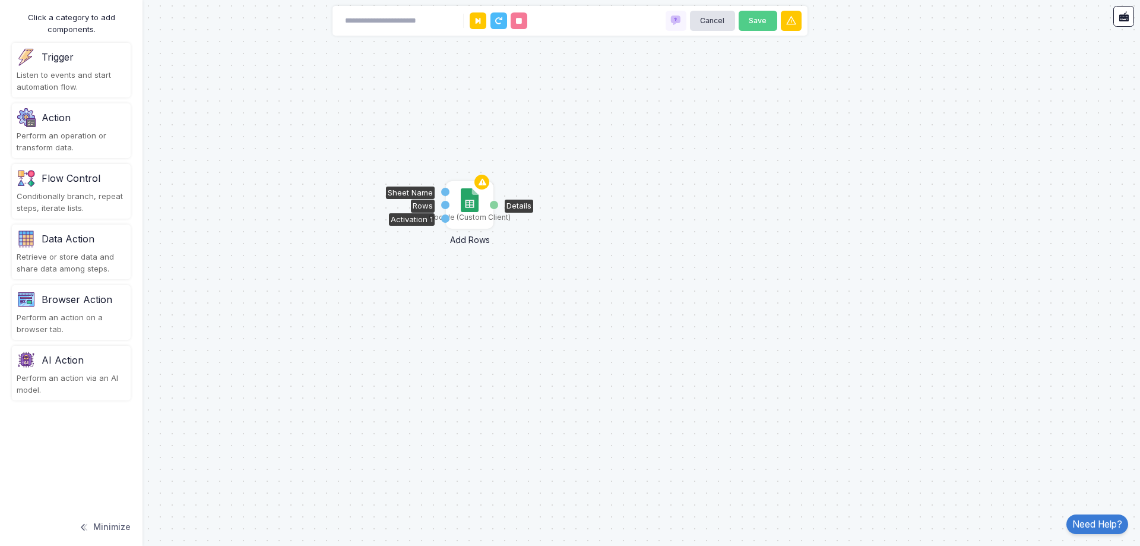
click at [460, 202] on div "Google (Custom Client)" at bounding box center [469, 204] width 45 height 45
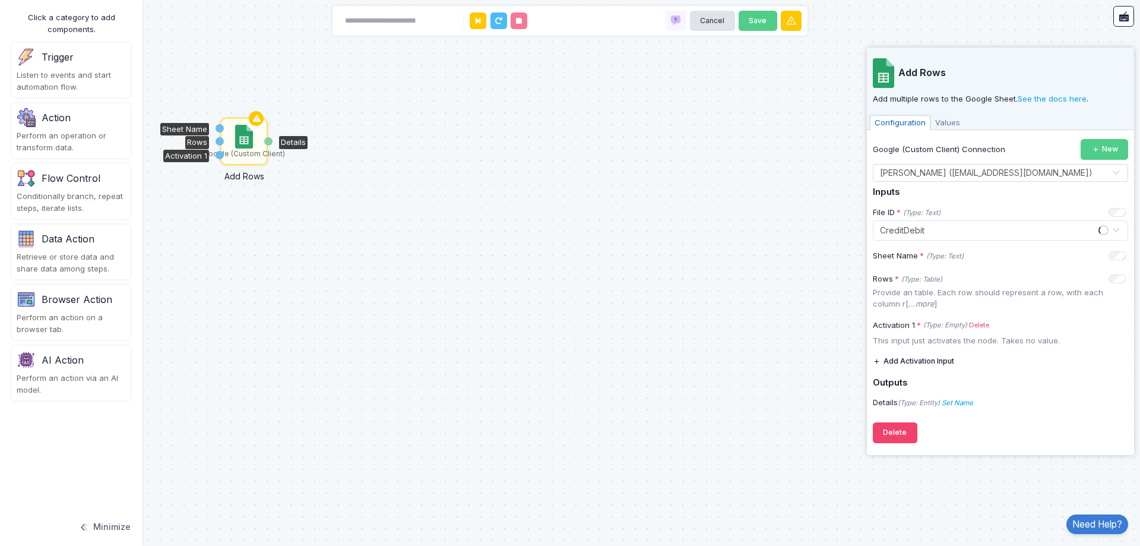
drag, startPoint x: 417, startPoint y: 213, endPoint x: 239, endPoint y: 145, distance: 191.1
click at [239, 145] on img at bounding box center [243, 137] width 17 height 24
click at [901, 430] on button "Delete" at bounding box center [895, 432] width 45 height 21
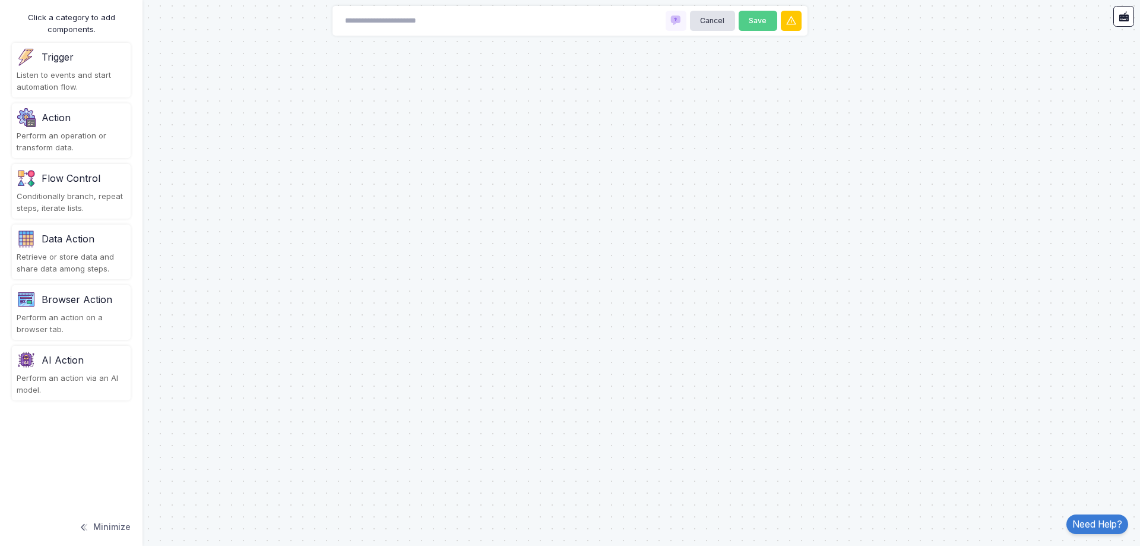
click at [81, 76] on div "Listen to events and start automation flow." at bounding box center [71, 80] width 109 height 23
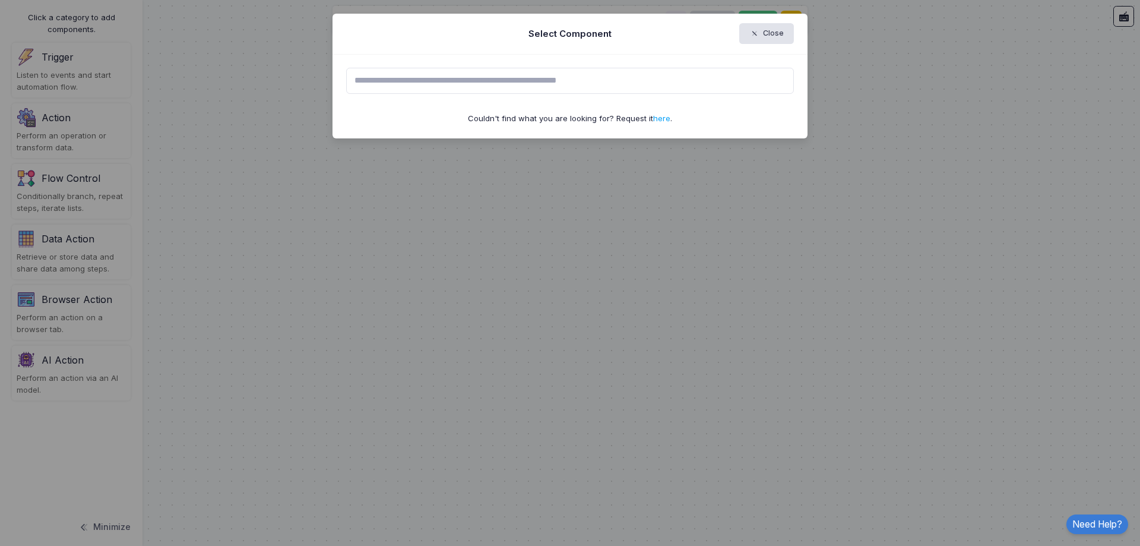
click at [463, 78] on input "text" at bounding box center [570, 81] width 448 height 26
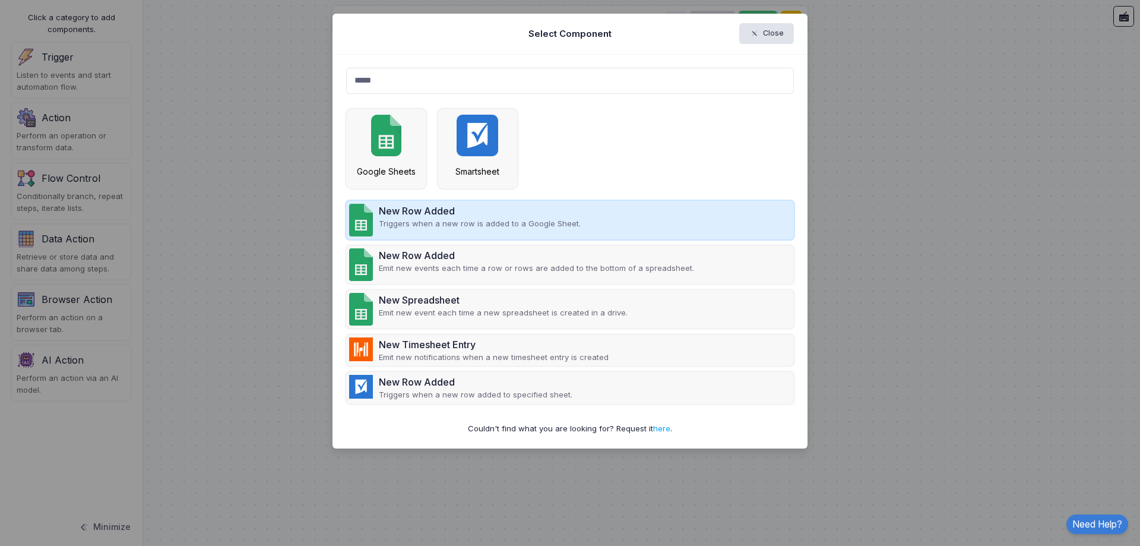
type input "*****"
click at [526, 233] on div "New Row Added Triggers when a new row is added to a Google Sheet." at bounding box center [570, 220] width 448 height 39
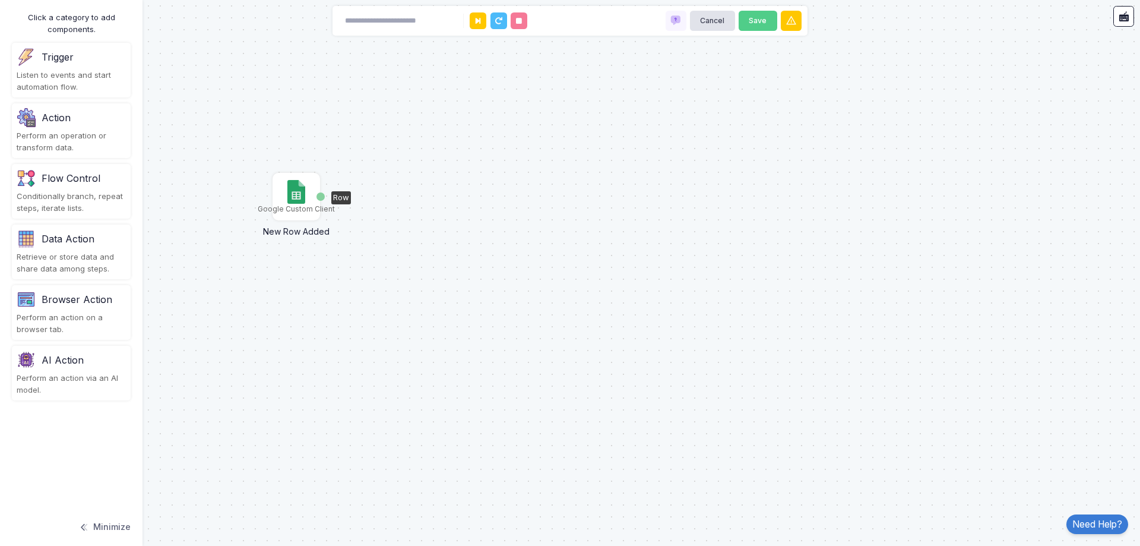
click at [299, 191] on img at bounding box center [295, 192] width 17 height 24
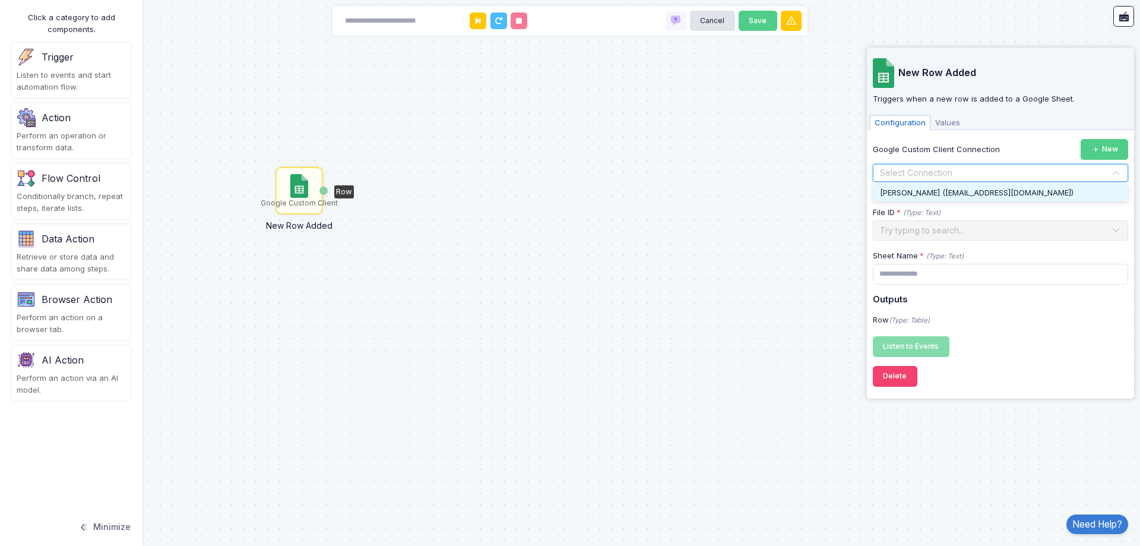
click at [958, 179] on div "Select Connection" at bounding box center [996, 172] width 232 height 12
click at [963, 185] on div "[PERSON_NAME] ([EMAIL_ADDRESS][DOMAIN_NAME])" at bounding box center [1000, 193] width 255 height 18
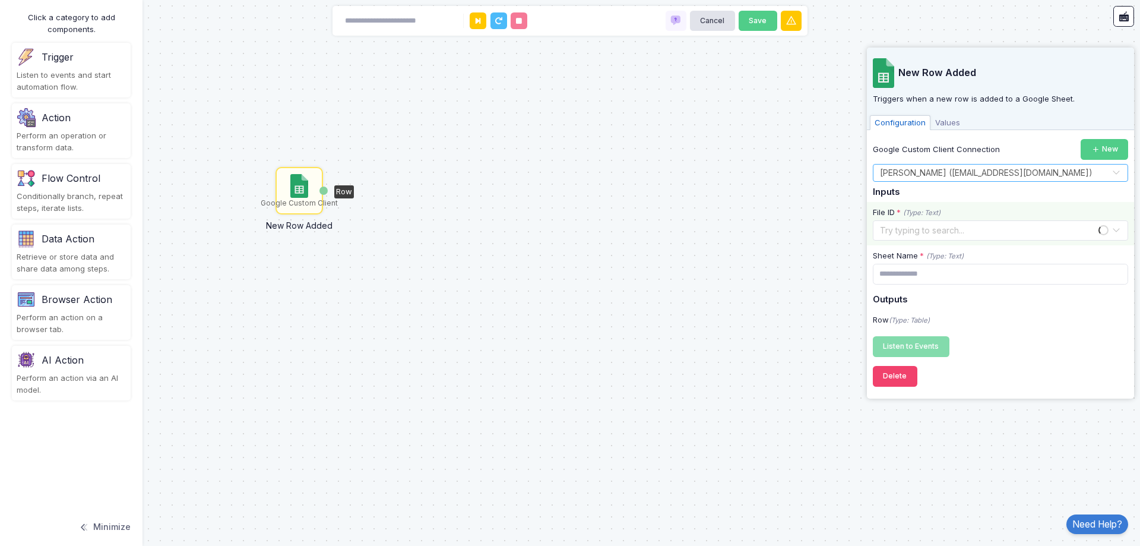
click at [945, 230] on input "text" at bounding box center [988, 229] width 219 height 13
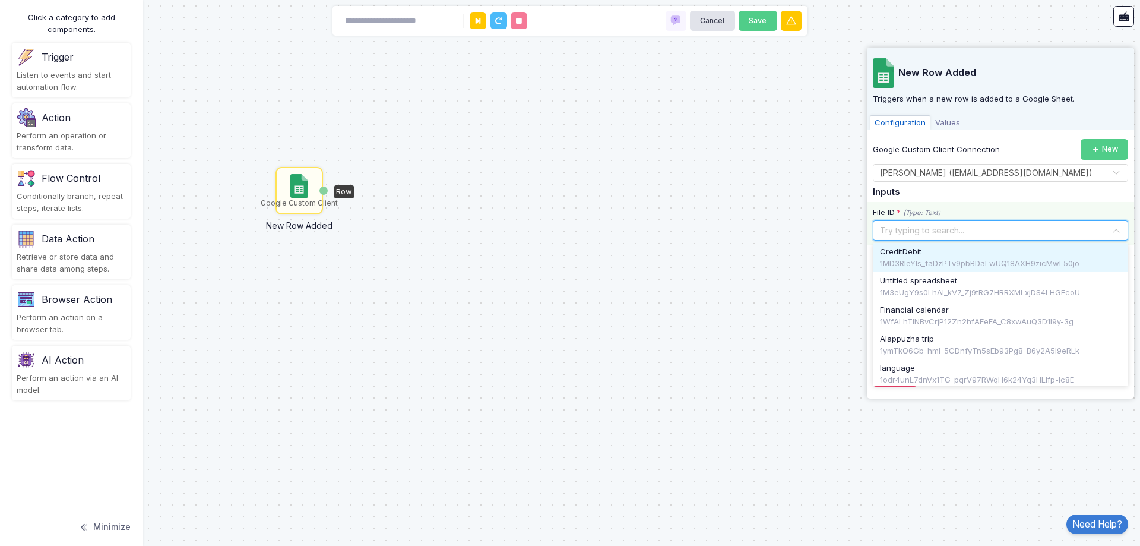
click at [942, 250] on div "CreditDebit" at bounding box center [1000, 252] width 241 height 12
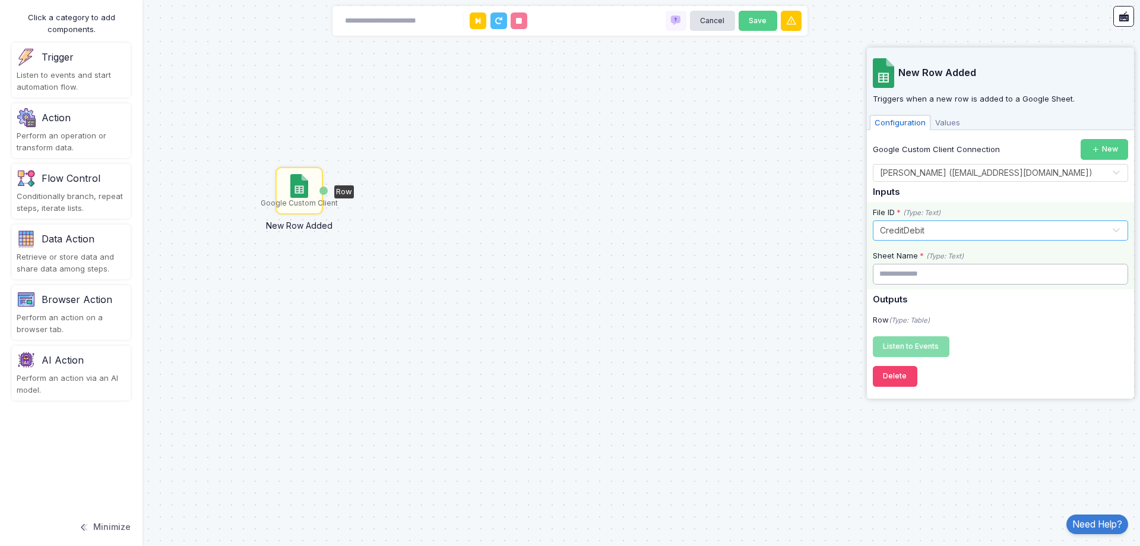
click at [942, 273] on input "text" at bounding box center [1000, 274] width 255 height 21
type input "****"
type input "*"
click at [890, 346] on span "Listen to Events" at bounding box center [911, 345] width 56 height 9
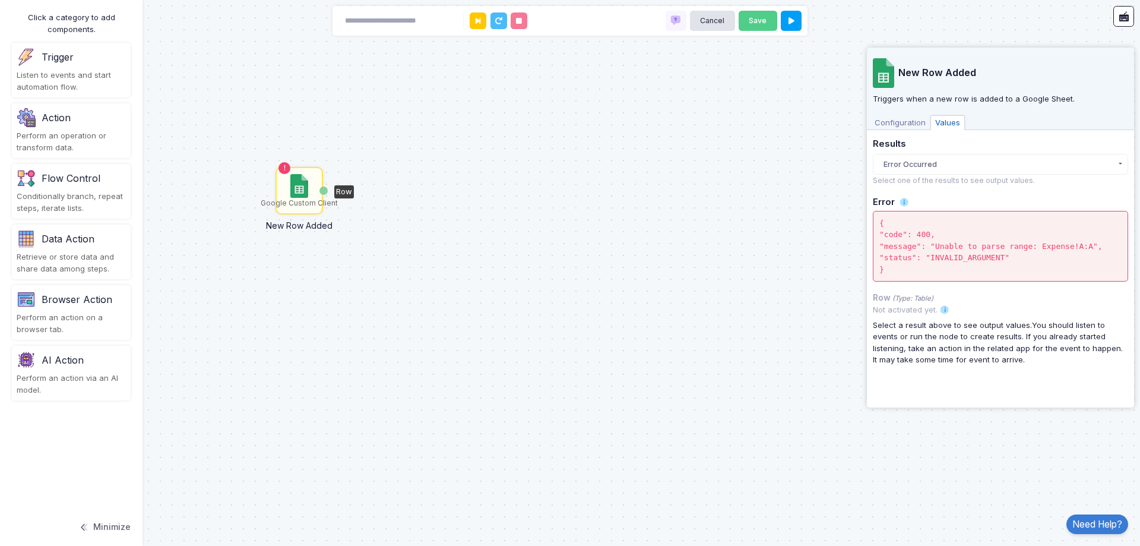
click at [916, 125] on span "Configuration" at bounding box center [900, 122] width 61 height 15
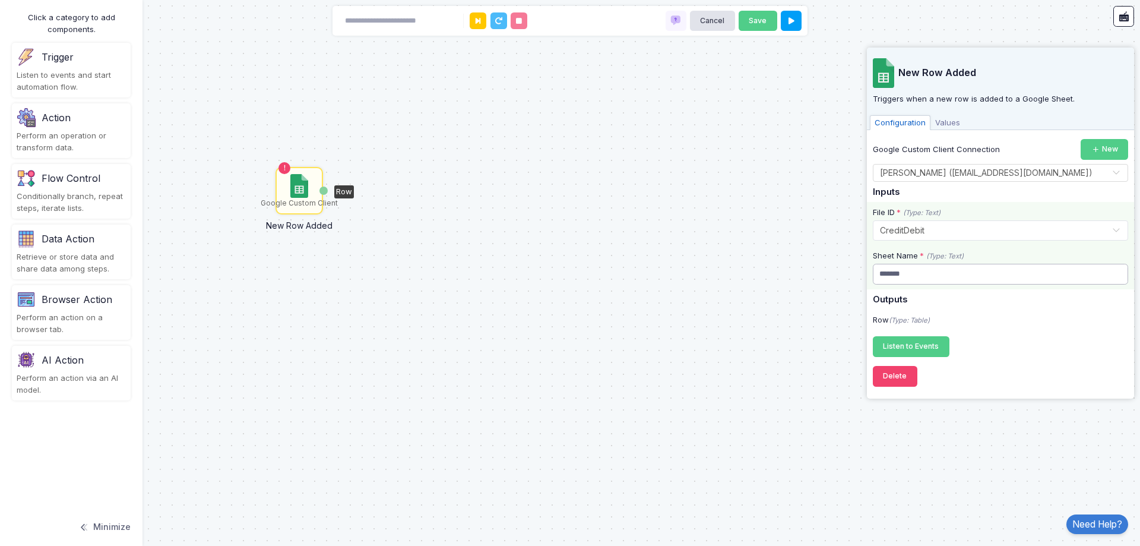
click at [944, 277] on input "*******" at bounding box center [1000, 274] width 255 height 21
type input "*"
type input "******"
click at [964, 302] on h5 "Outputs" at bounding box center [1000, 300] width 255 height 11
click at [908, 336] on div "Google Custom Client Connection New Select Connection × nithin joy (nithinjoykk…" at bounding box center [1000, 248] width 255 height 218
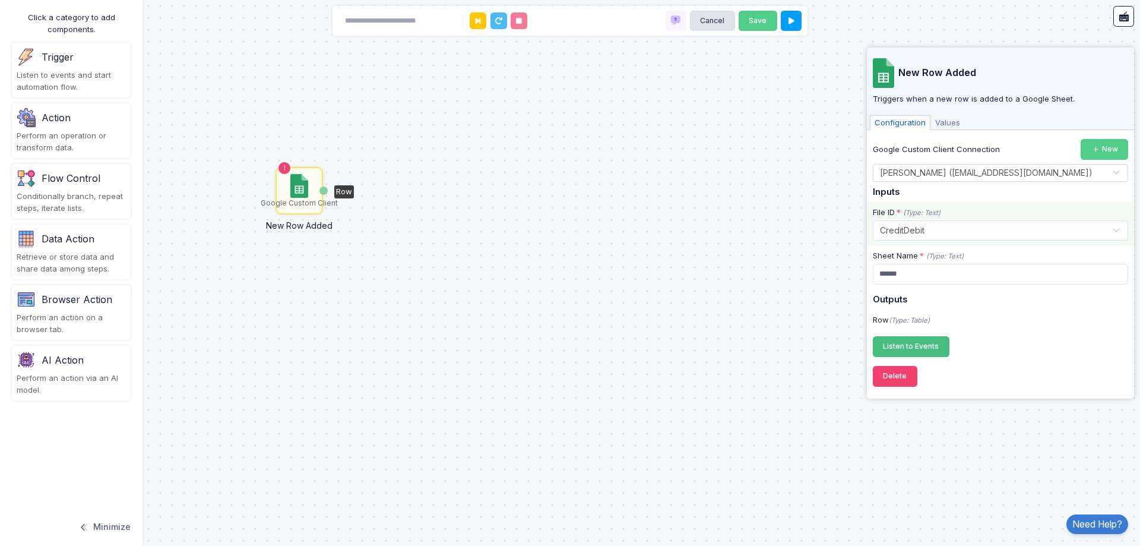
click at [910, 338] on button "Listen to Events Registering..." at bounding box center [911, 346] width 77 height 21
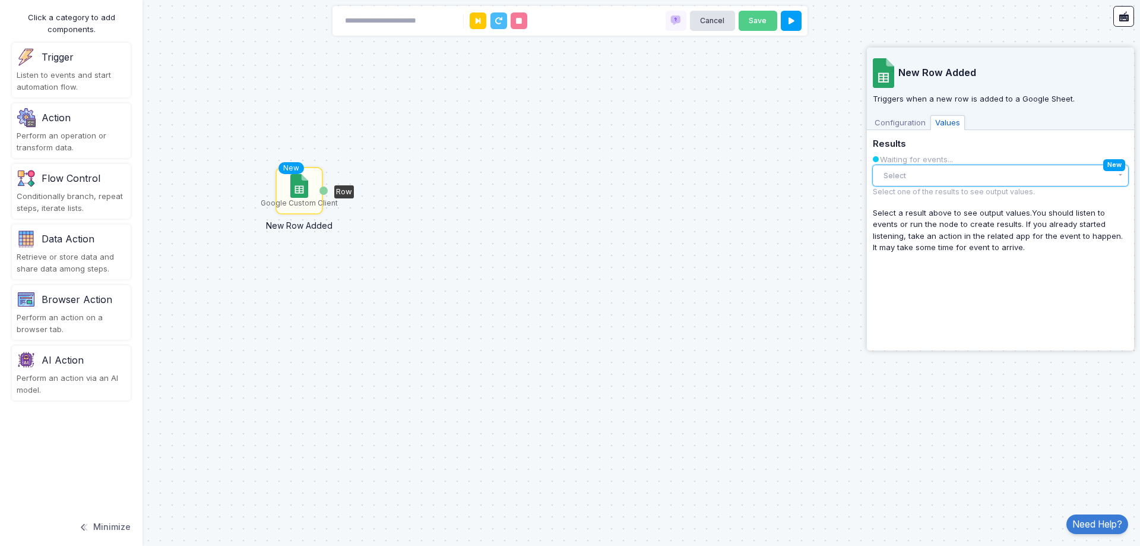
click at [1033, 172] on button "Select" at bounding box center [1000, 175] width 255 height 21
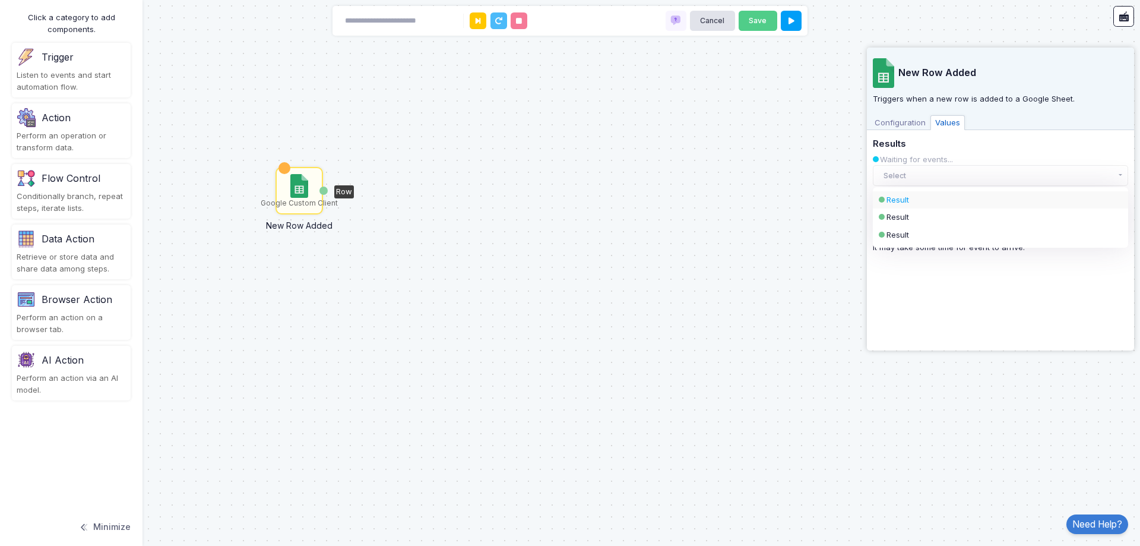
click at [1014, 194] on div "Result" at bounding box center [991, 200] width 208 height 12
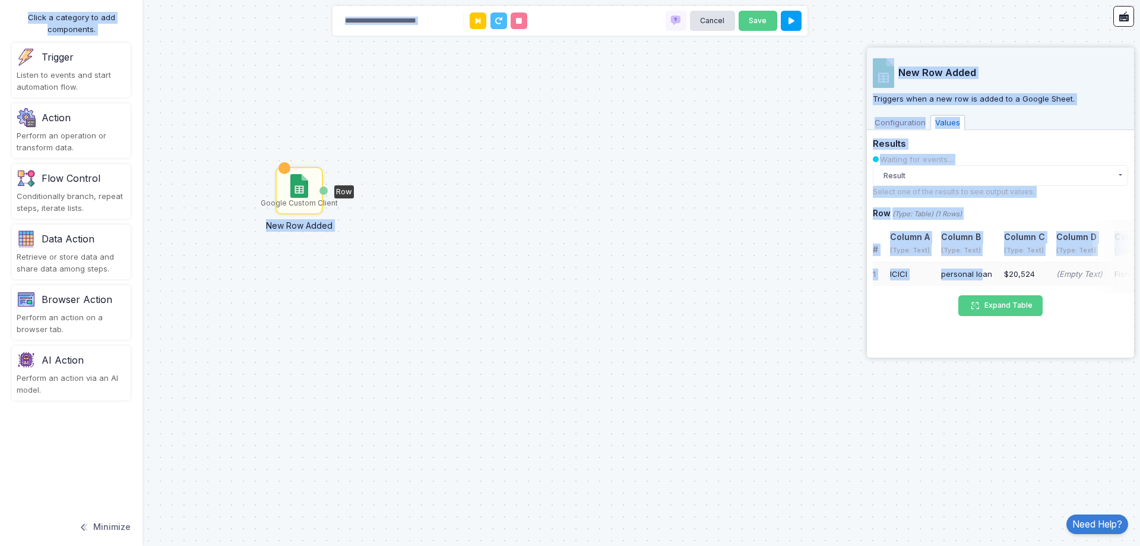
drag, startPoint x: 982, startPoint y: 276, endPoint x: 1140, endPoint y: 276, distance: 158.0
click at [1140, 276] on automation-editor "Google Custom Client New Row Added Row Cancel Save Click a category to add comp…" at bounding box center [570, 273] width 1140 height 546
click at [947, 195] on small "Select one of the results to see output values." at bounding box center [954, 191] width 162 height 9
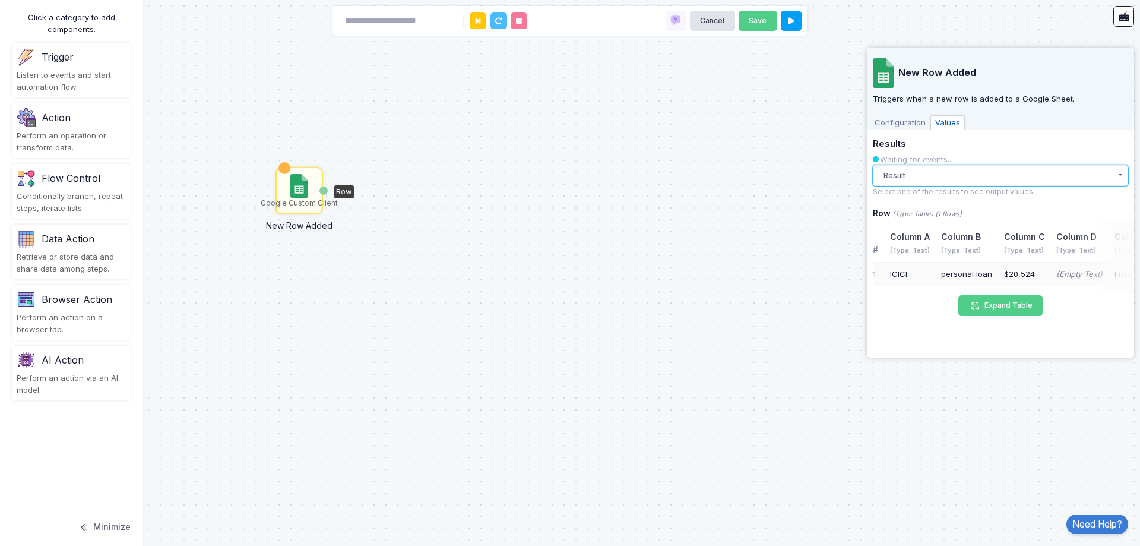
click at [969, 169] on button "Result" at bounding box center [1000, 175] width 255 height 21
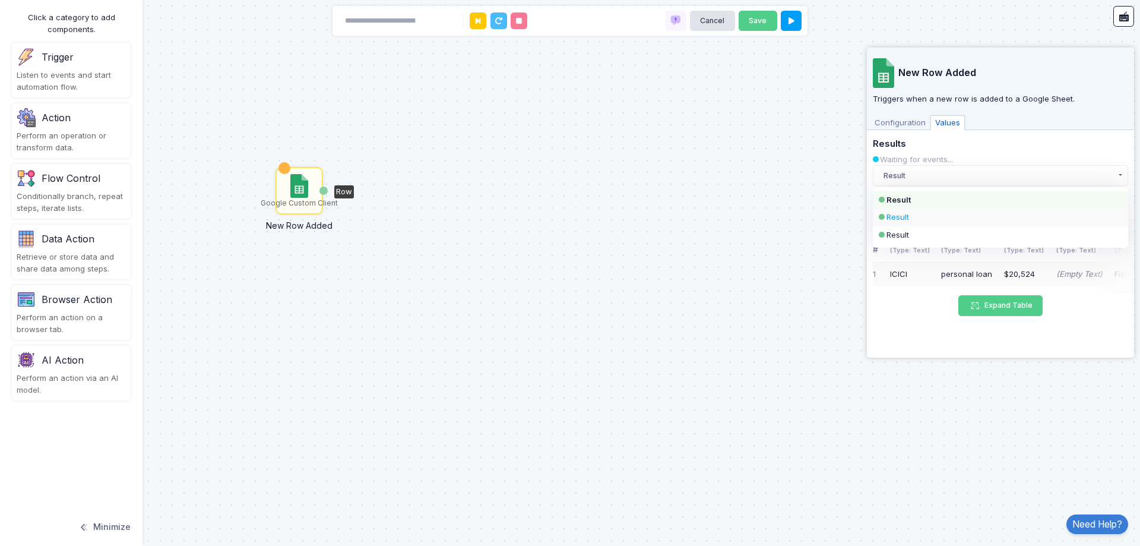
click at [950, 211] on div "Result" at bounding box center [991, 217] width 208 height 12
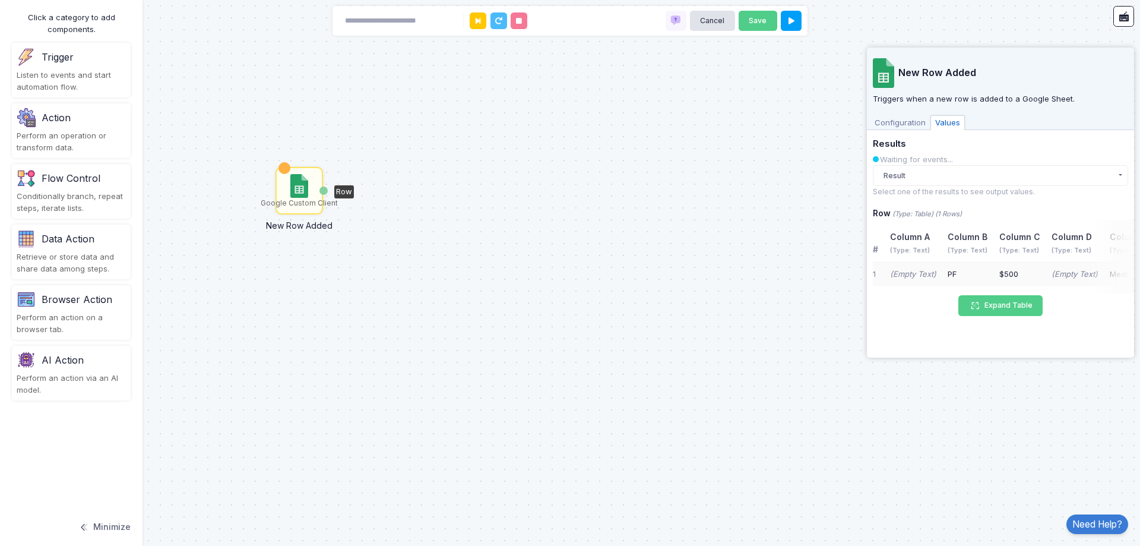
click at [974, 274] on div "PF" at bounding box center [968, 274] width 40 height 12
drag, startPoint x: 985, startPoint y: 273, endPoint x: 1129, endPoint y: 271, distance: 144.3
click at [1129, 271] on div "# Column A (Type: Text) Column B (Type: Text) Column C (Type: Text) Column D (T…" at bounding box center [1003, 257] width 261 height 74
click at [1030, 280] on td "$500" at bounding box center [1019, 274] width 53 height 24
drag, startPoint x: 1042, startPoint y: 274, endPoint x: 1000, endPoint y: 273, distance: 41.6
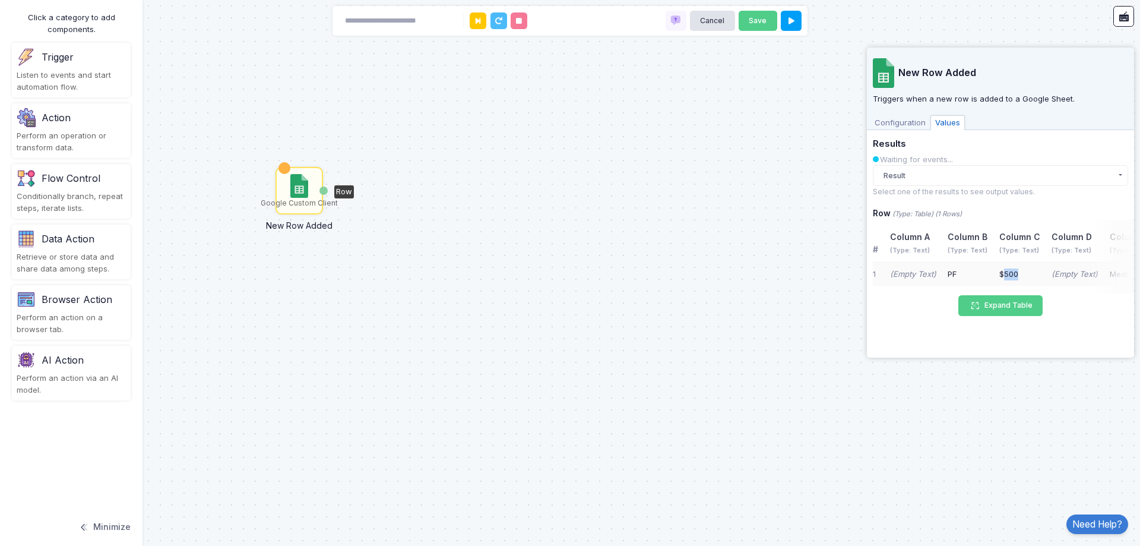
click at [1000, 273] on td "$500" at bounding box center [1019, 274] width 53 height 24
click at [915, 183] on button "Result" at bounding box center [1000, 175] width 255 height 21
click at [920, 228] on div "Result" at bounding box center [1000, 235] width 255 height 18
click at [929, 176] on button "Result" at bounding box center [1000, 175] width 255 height 21
click at [921, 202] on div "Result" at bounding box center [991, 200] width 208 height 12
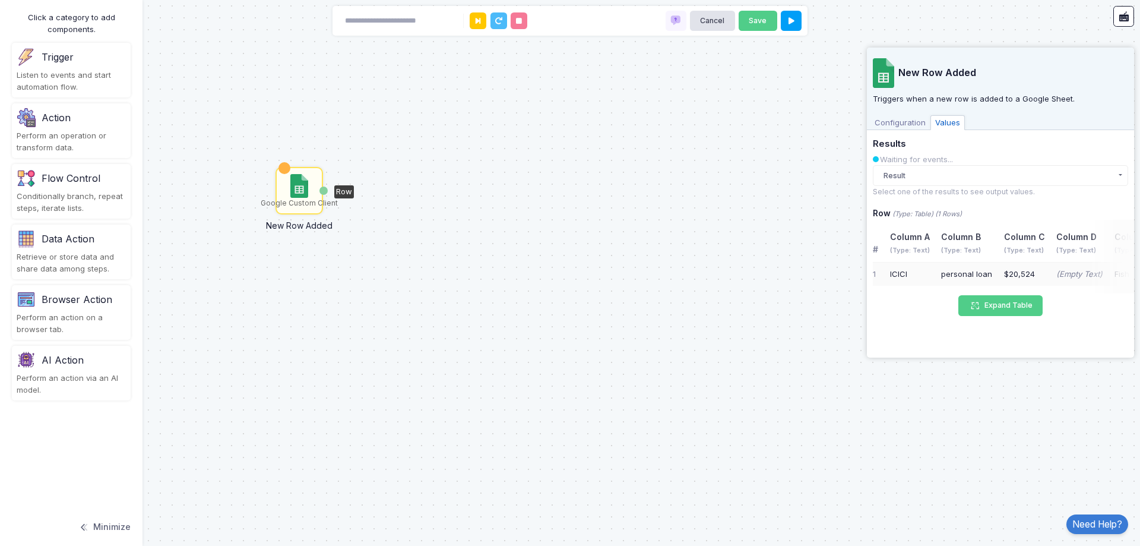
click at [913, 121] on span "Configuration" at bounding box center [900, 122] width 61 height 15
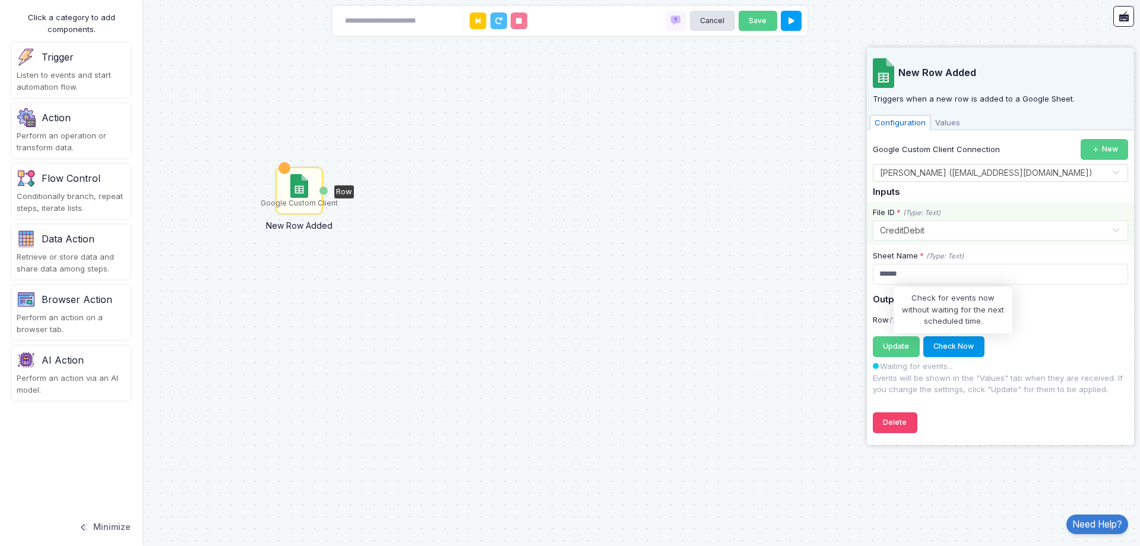
click at [952, 346] on button "Check Now" at bounding box center [953, 346] width 61 height 21
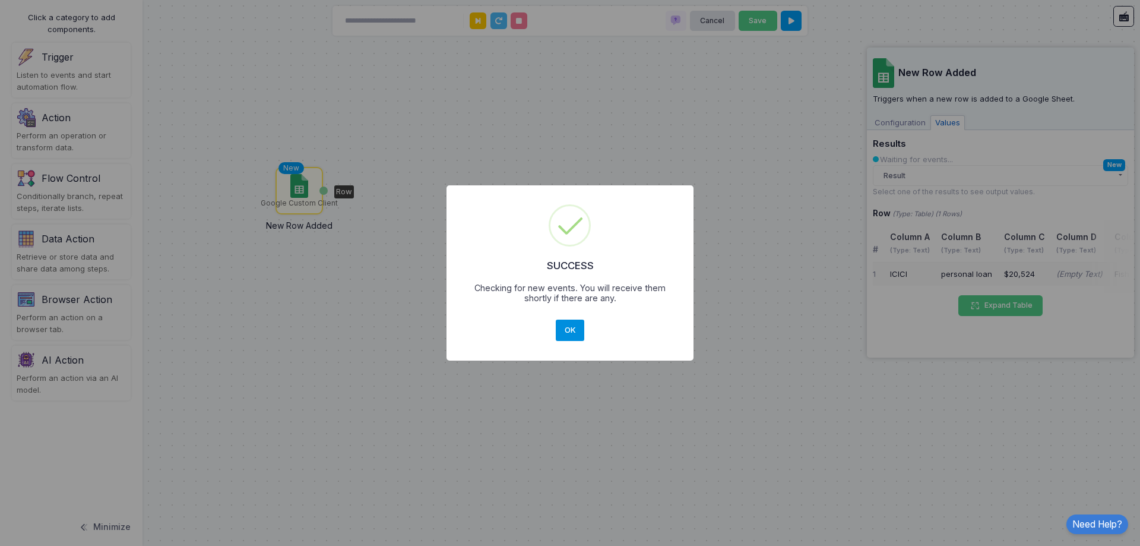
click at [564, 331] on button "OK" at bounding box center [570, 329] width 29 height 21
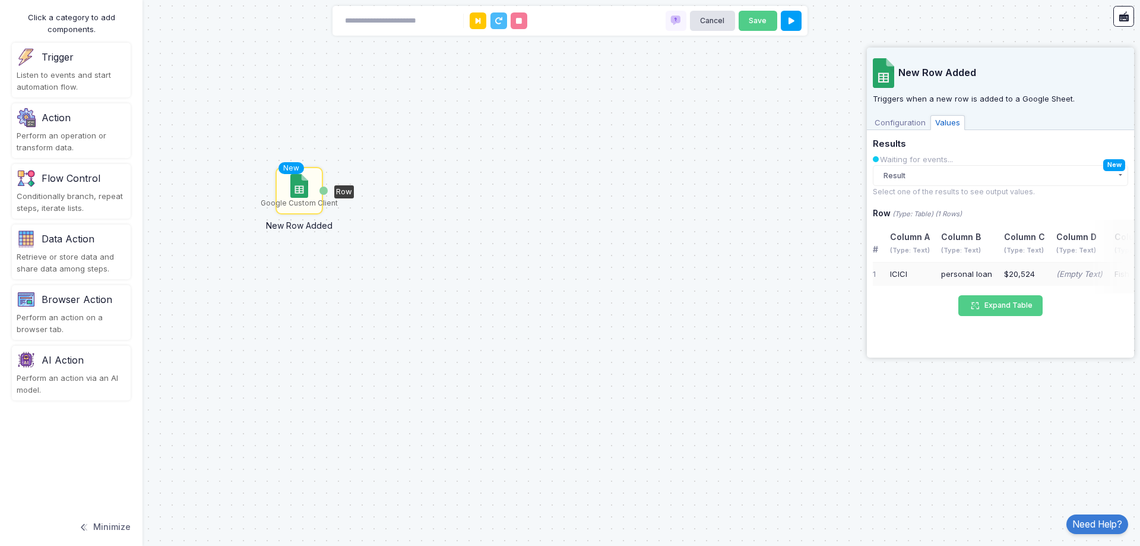
click at [979, 186] on div "Results Waiting for events... Result Result 10:39 AM Result 10:39 AM Result 10:…" at bounding box center [1000, 168] width 255 height 58
click at [983, 178] on button "Result" at bounding box center [1000, 175] width 255 height 21
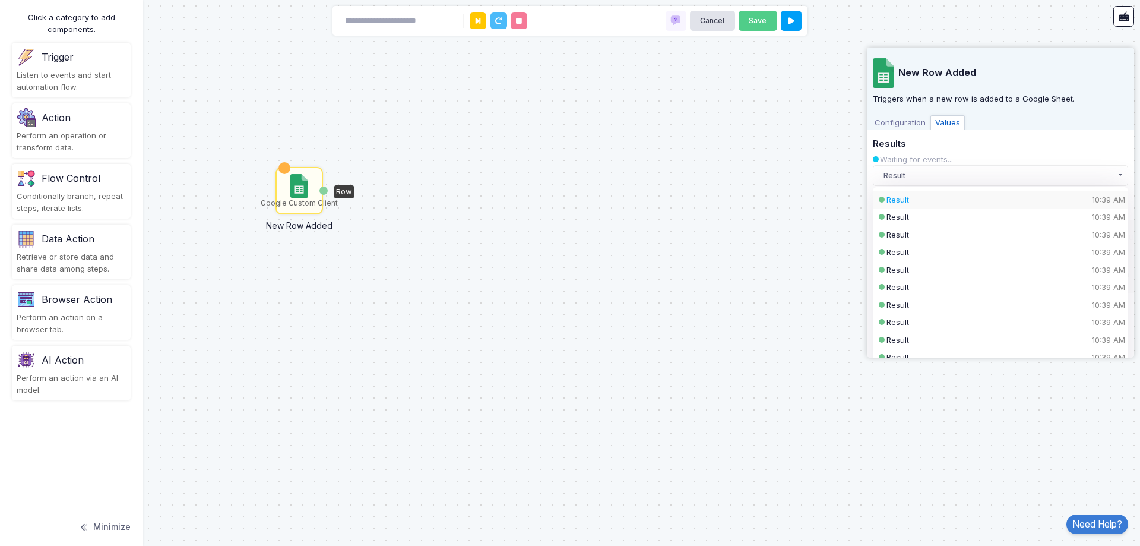
click at [977, 197] on div "Result 10:39 AM" at bounding box center [991, 200] width 208 height 12
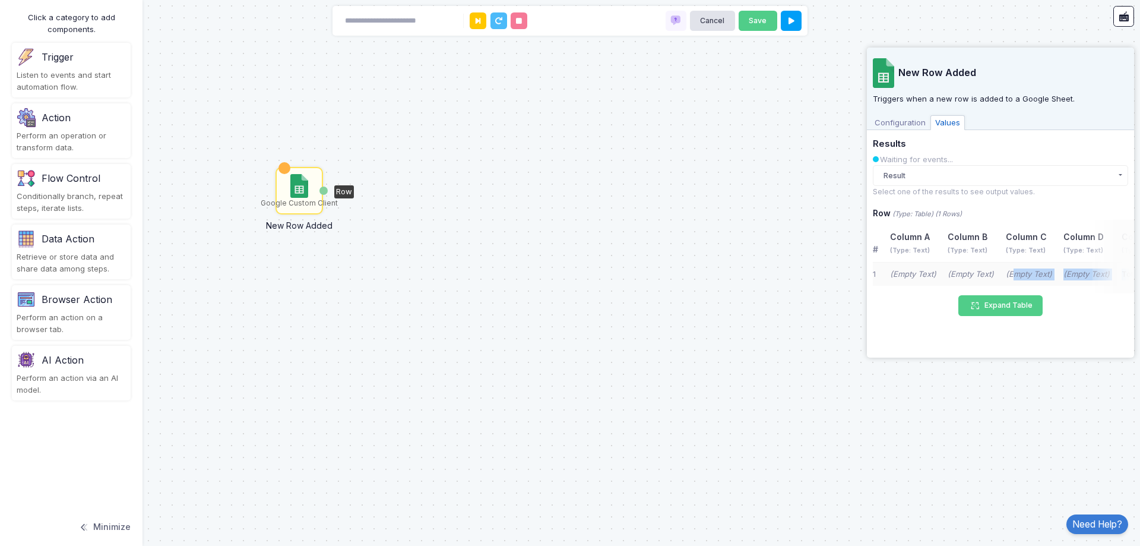
drag, startPoint x: 1011, startPoint y: 279, endPoint x: 1109, endPoint y: 273, distance: 98.2
click at [1109, 273] on div "# Column A (Type: Text) Column B (Type: Text) Column C (Type: Text) Column D (T…" at bounding box center [1003, 257] width 261 height 74
click at [954, 159] on div "Waiting for events..." at bounding box center [1000, 160] width 255 height 12
click at [953, 167] on button "Result" at bounding box center [1000, 175] width 255 height 21
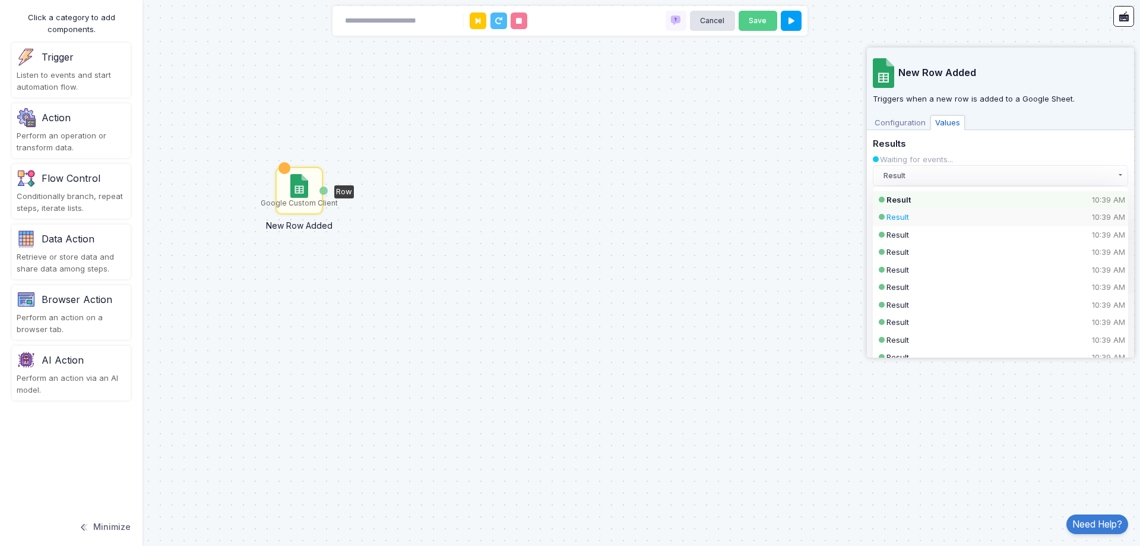
click at [932, 215] on div "Result 10:39 AM" at bounding box center [991, 217] width 208 height 12
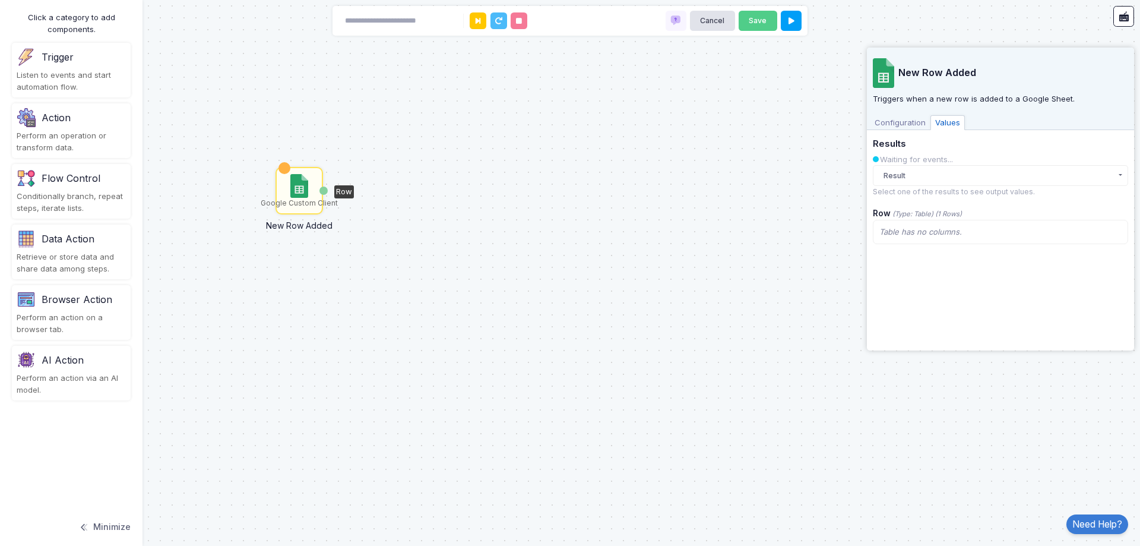
click at [941, 223] on div "Table has no columns." at bounding box center [1000, 232] width 255 height 25
click at [941, 228] on span "Table has no columns." at bounding box center [920, 232] width 83 height 10
click at [951, 176] on button "Result" at bounding box center [1000, 175] width 255 height 21
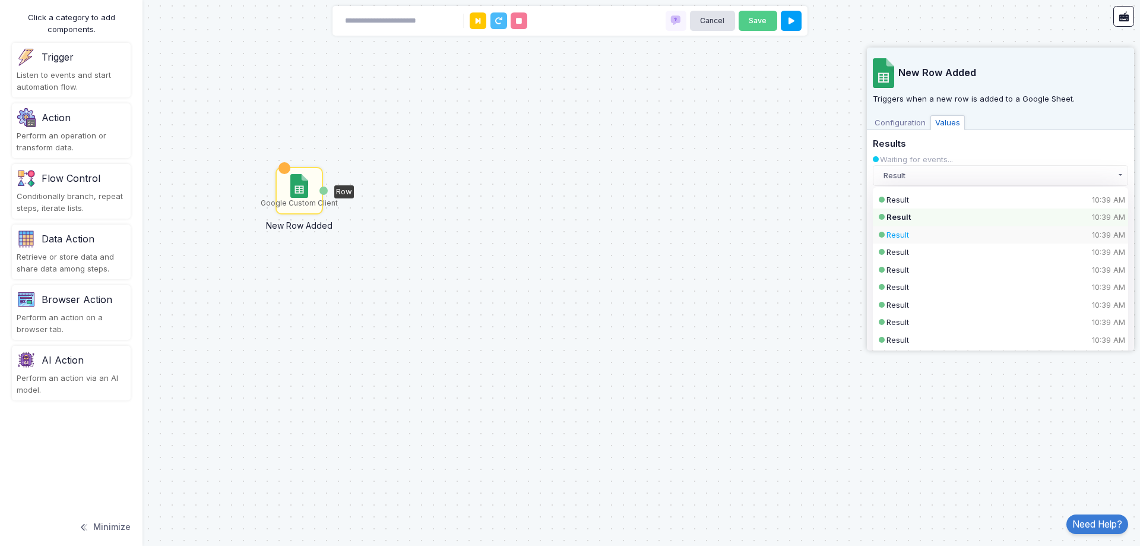
click at [937, 233] on div "Result 10:39 AM" at bounding box center [991, 235] width 208 height 12
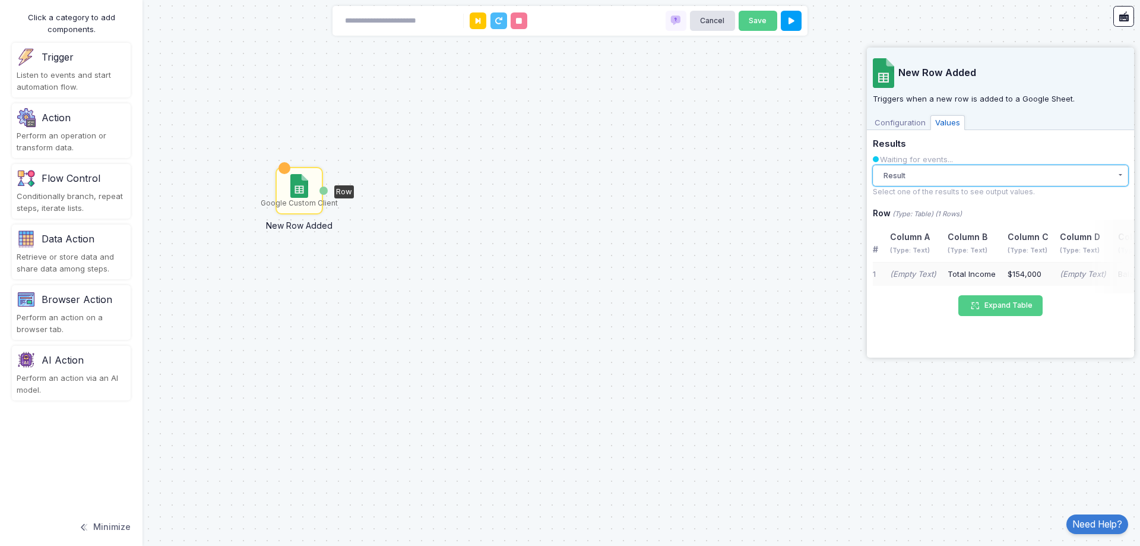
click at [982, 170] on button "Result" at bounding box center [1000, 175] width 255 height 21
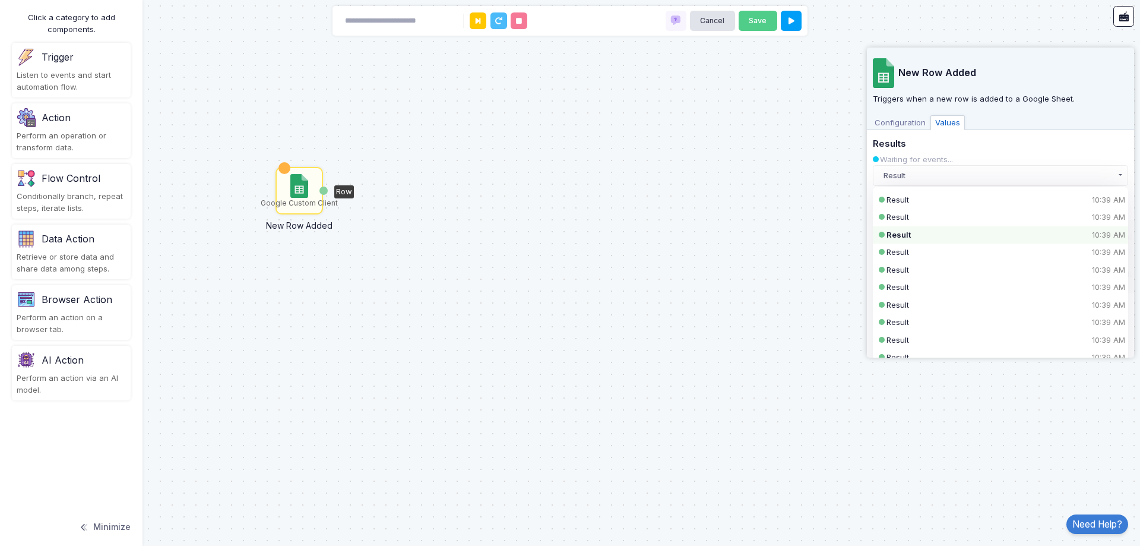
click at [910, 125] on span "Configuration" at bounding box center [900, 122] width 61 height 15
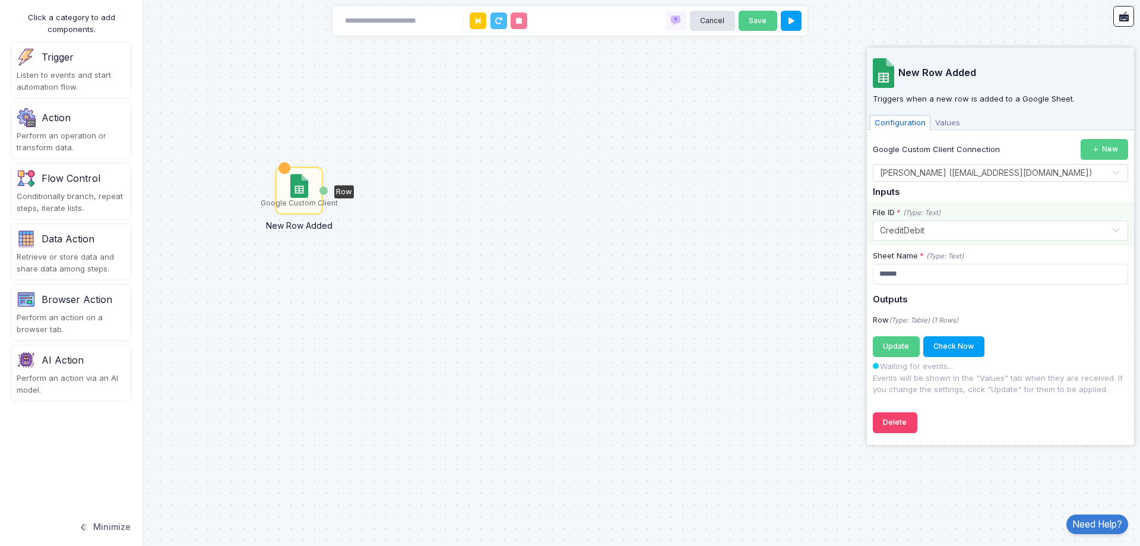
click at [952, 124] on span "Values" at bounding box center [948, 122] width 34 height 15
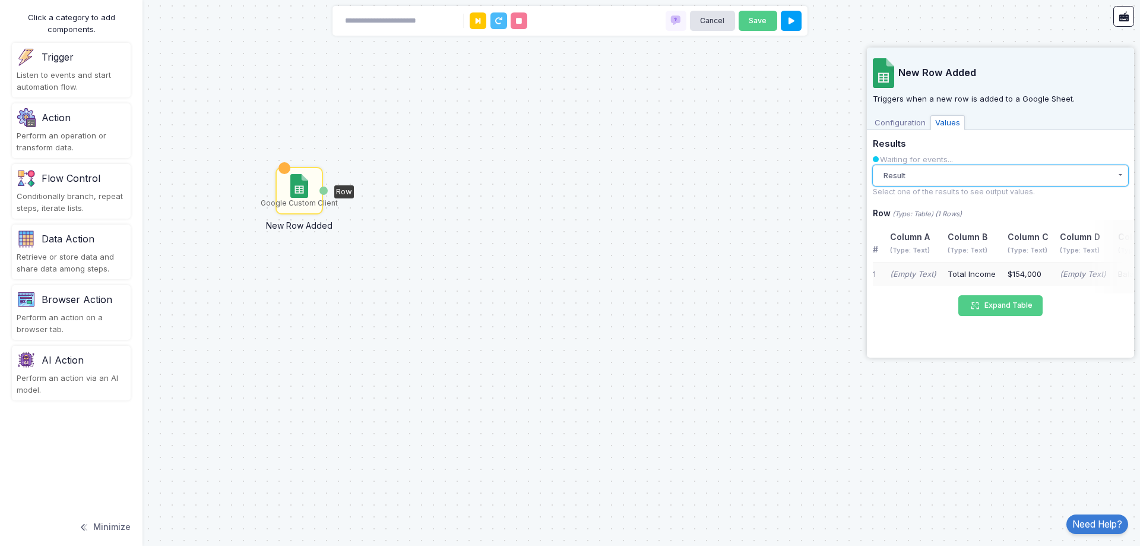
click at [978, 176] on button "Result" at bounding box center [1000, 175] width 255 height 21
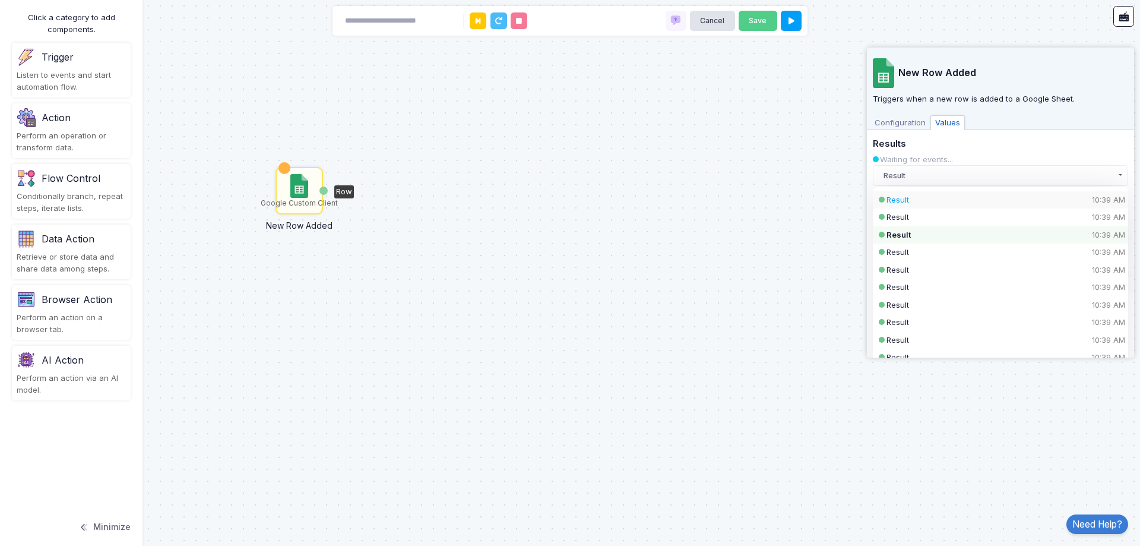
click at [977, 192] on div "Result 10:39 AM" at bounding box center [1000, 200] width 255 height 18
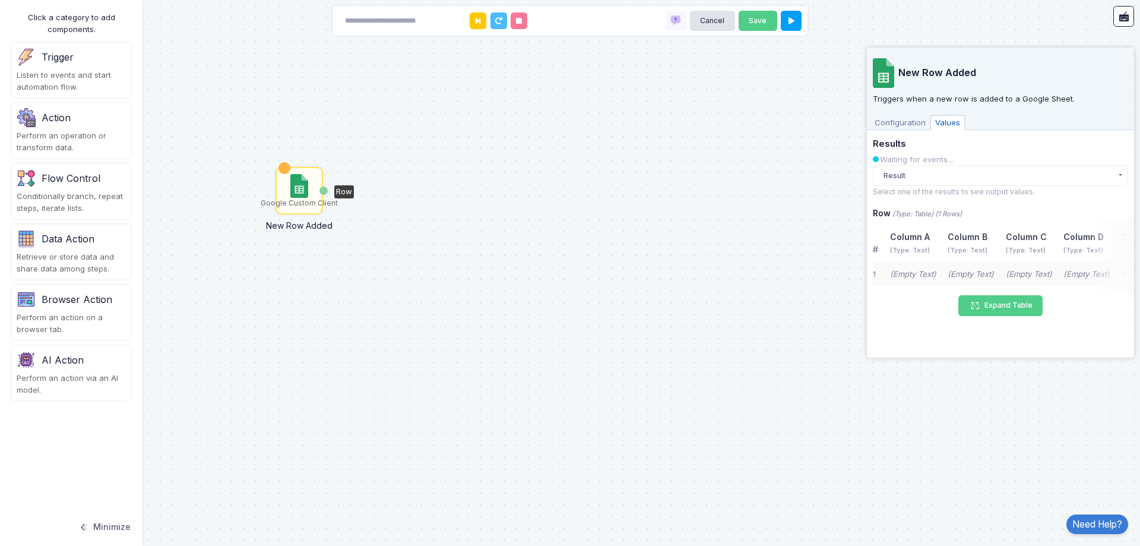
click at [999, 268] on td "(Empty Text)" at bounding box center [971, 274] width 58 height 24
click at [904, 131] on div "New Row Added Triggers when a new row is added to a Google Sheet. Configuration…" at bounding box center [1000, 200] width 255 height 304
click at [906, 125] on span "Configuration" at bounding box center [900, 122] width 61 height 15
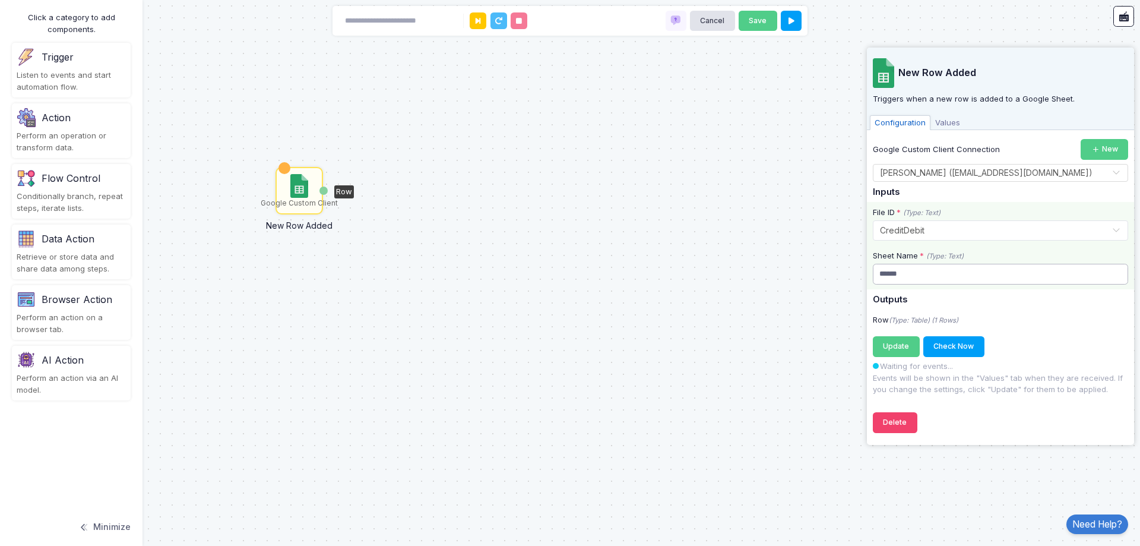
click at [919, 274] on input "******" at bounding box center [1000, 274] width 255 height 21
click at [947, 350] on button "Check Now" at bounding box center [953, 346] width 61 height 21
click at [953, 122] on span "Values" at bounding box center [948, 122] width 34 height 15
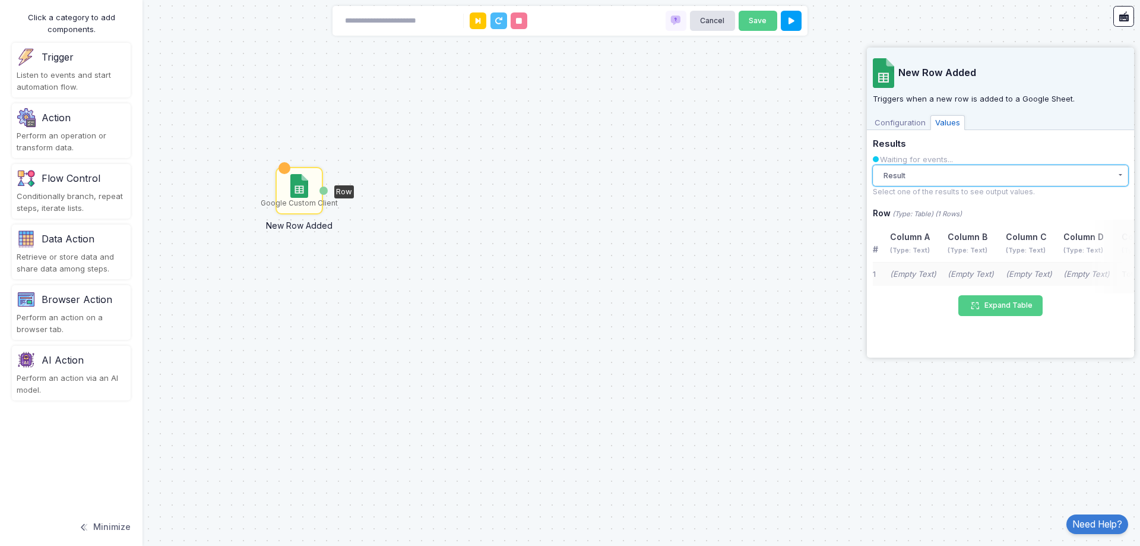
click at [985, 179] on button "Result" at bounding box center [1000, 175] width 255 height 21
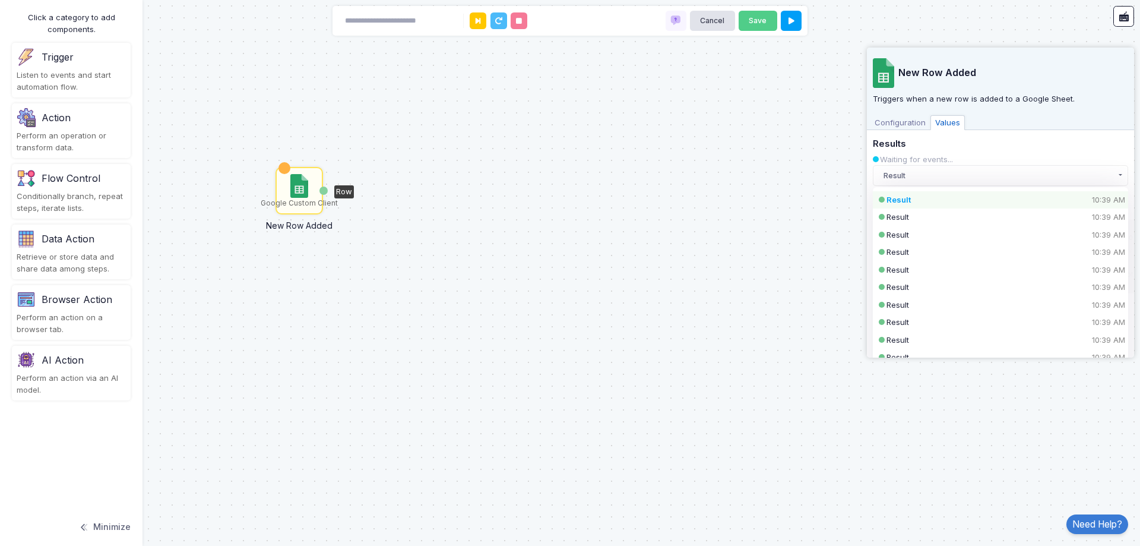
click at [967, 196] on div "Result 10:39 AM" at bounding box center [991, 200] width 208 height 12
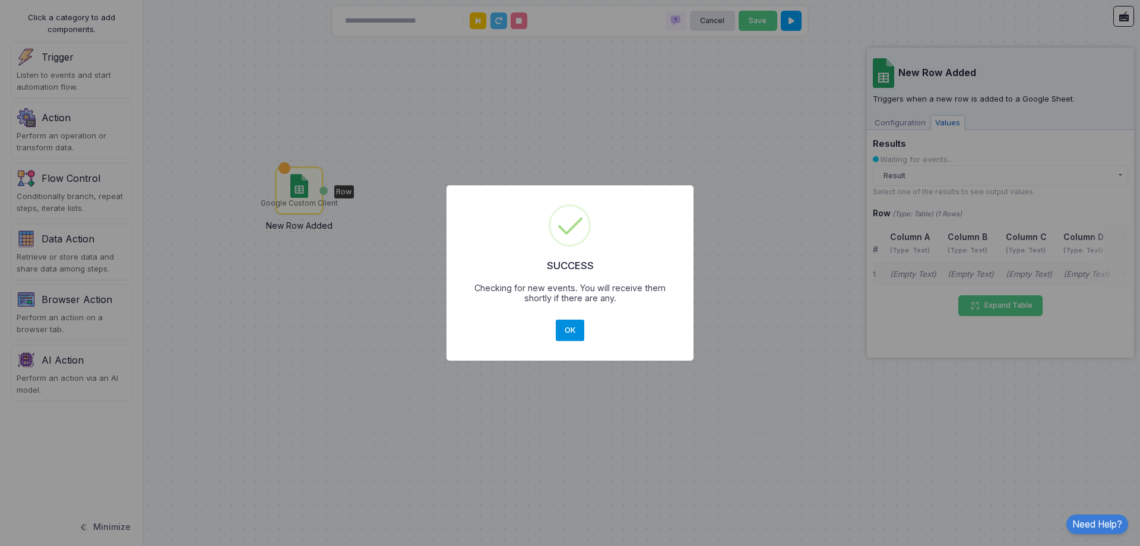
click at [571, 330] on button "OK" at bounding box center [570, 329] width 29 height 21
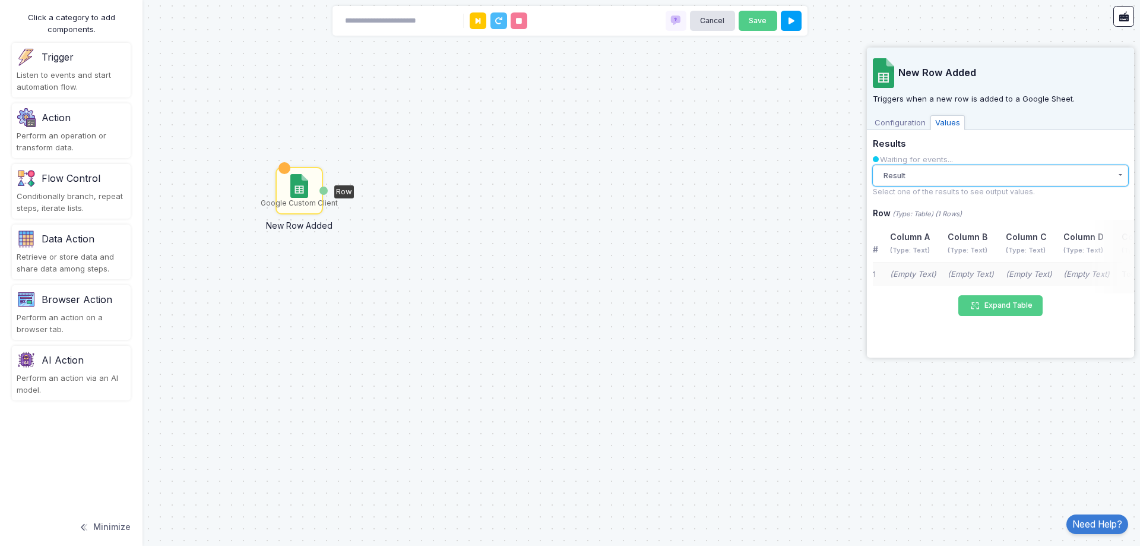
click at [904, 175] on button "Result" at bounding box center [1000, 175] width 255 height 21
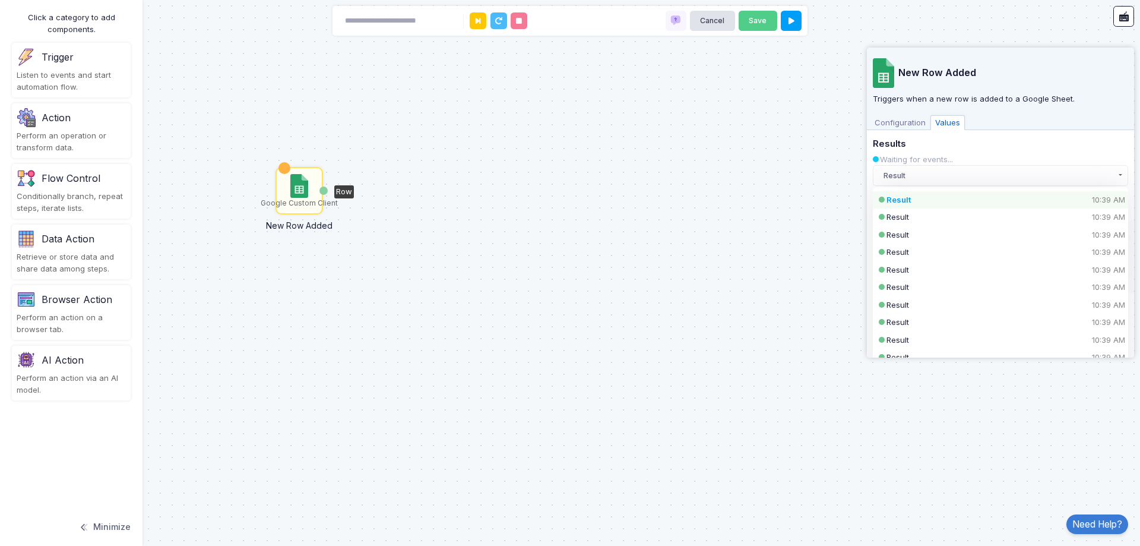
click at [923, 198] on div "Result 10:39 AM" at bounding box center [991, 200] width 208 height 12
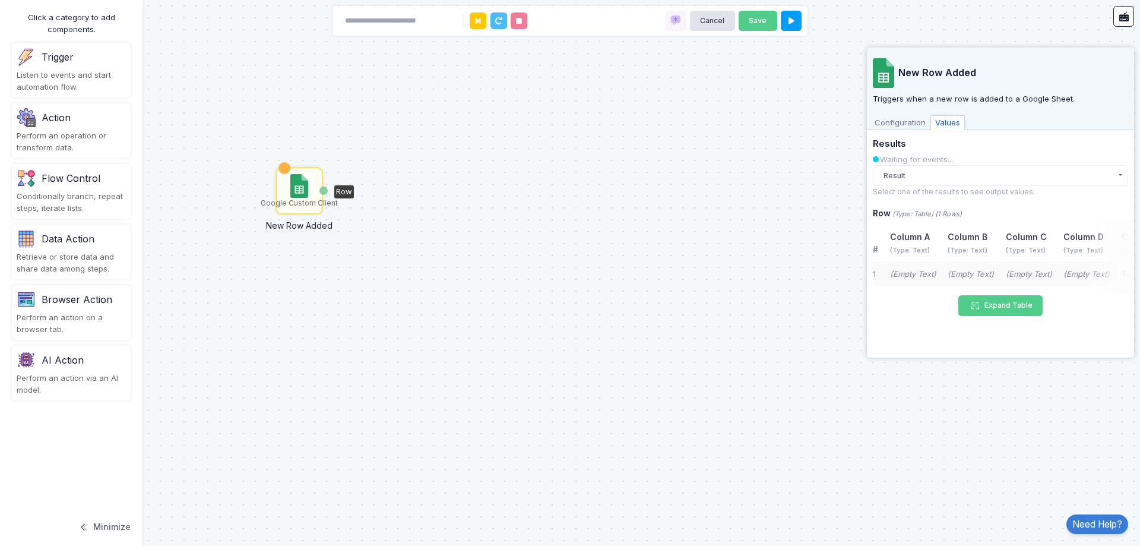
click at [901, 122] on span "Configuration" at bounding box center [900, 122] width 61 height 15
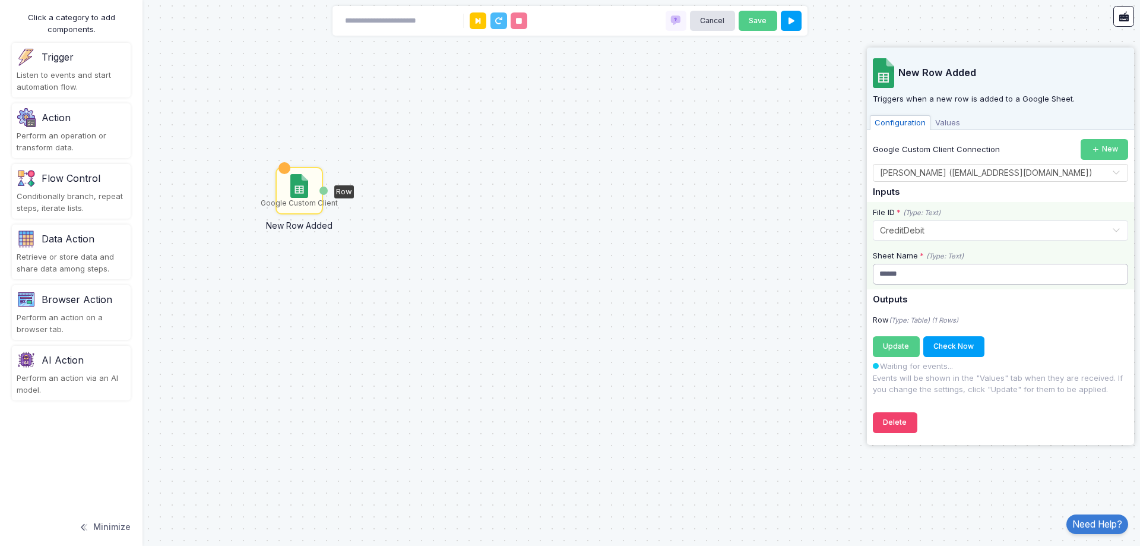
click at [990, 275] on input "******" at bounding box center [1000, 274] width 255 height 21
click at [945, 346] on button "Check Now" at bounding box center [953, 346] width 61 height 21
click at [951, 124] on span "Values" at bounding box center [948, 122] width 34 height 15
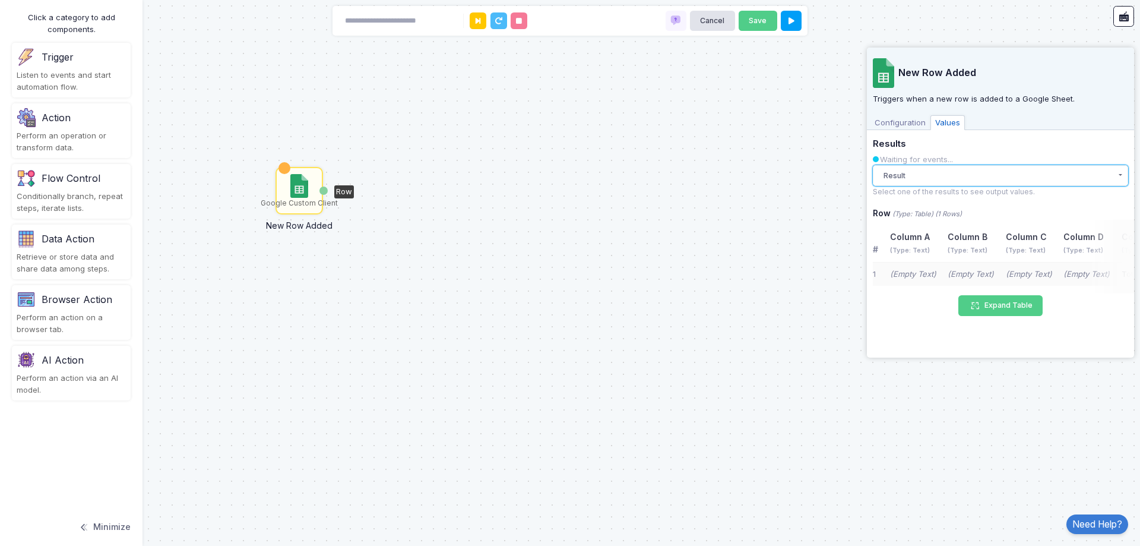
click at [1020, 183] on button "Result" at bounding box center [1000, 175] width 255 height 21
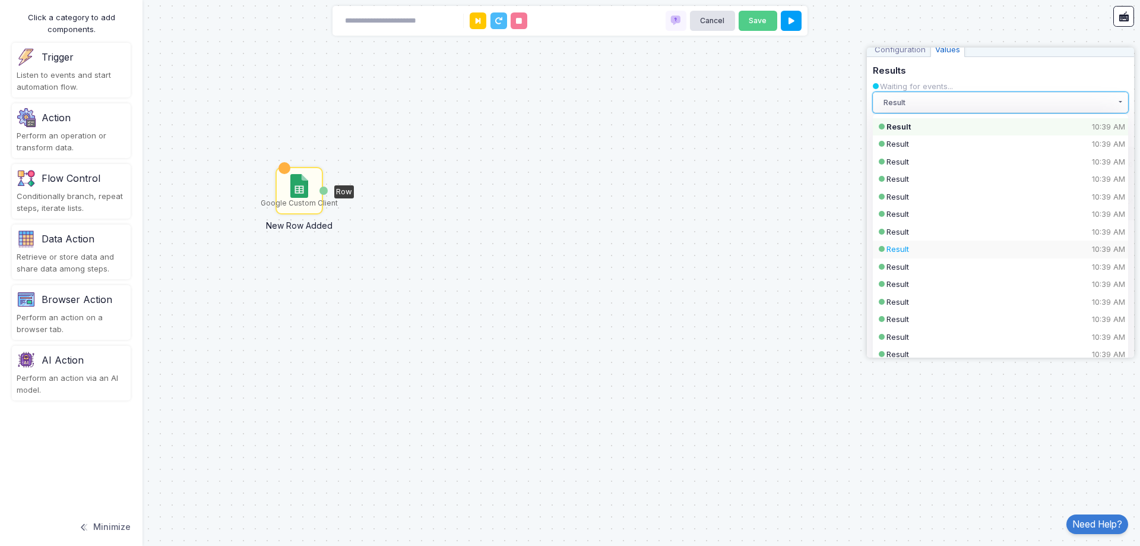
scroll to position [42, 0]
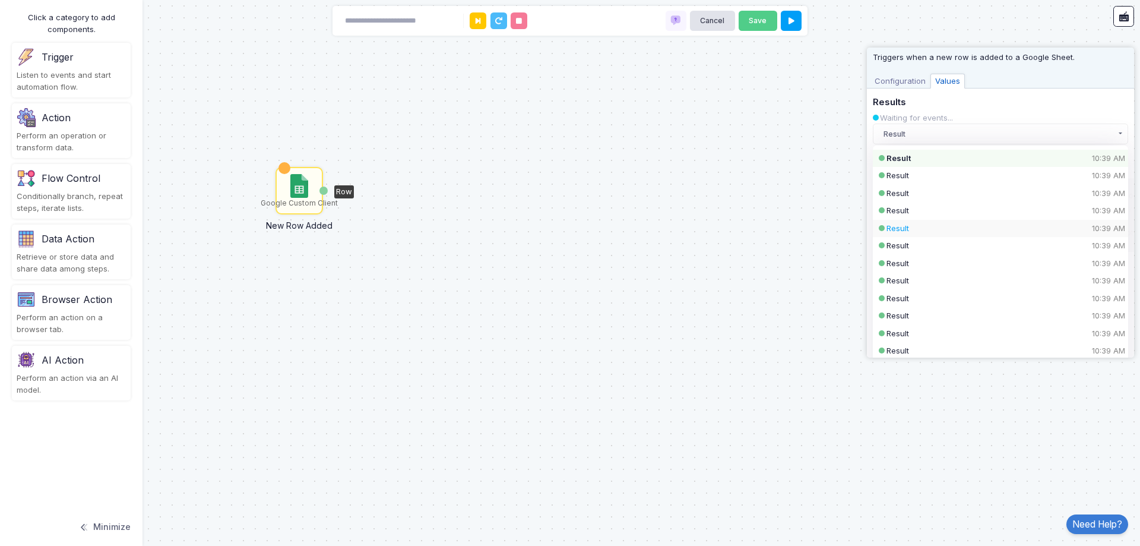
click at [957, 232] on div "Result 10:39 AM" at bounding box center [991, 229] width 208 height 12
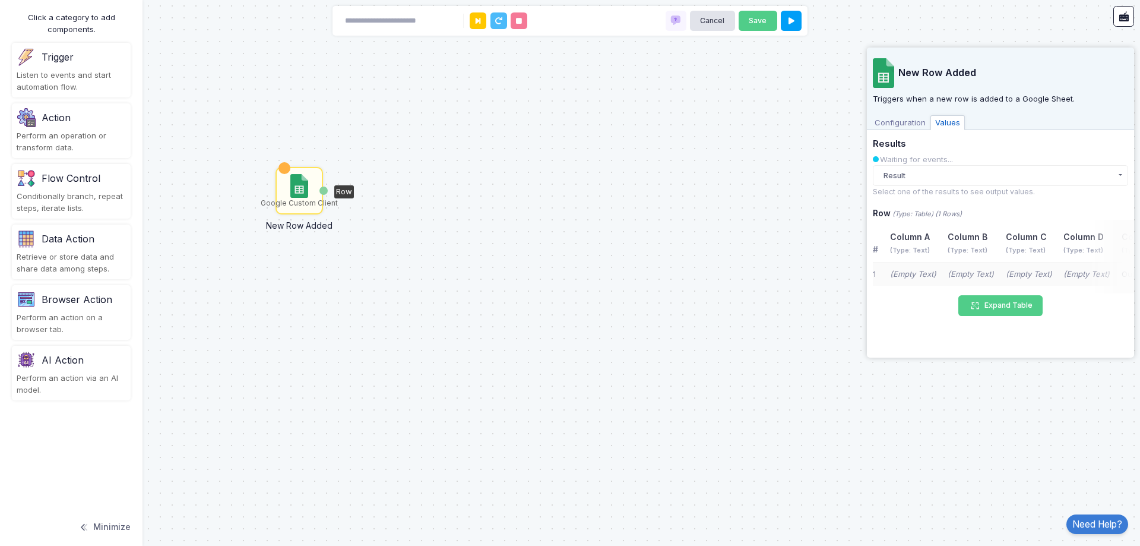
scroll to position [0, 0]
click at [974, 182] on button "Result" at bounding box center [1000, 175] width 255 height 21
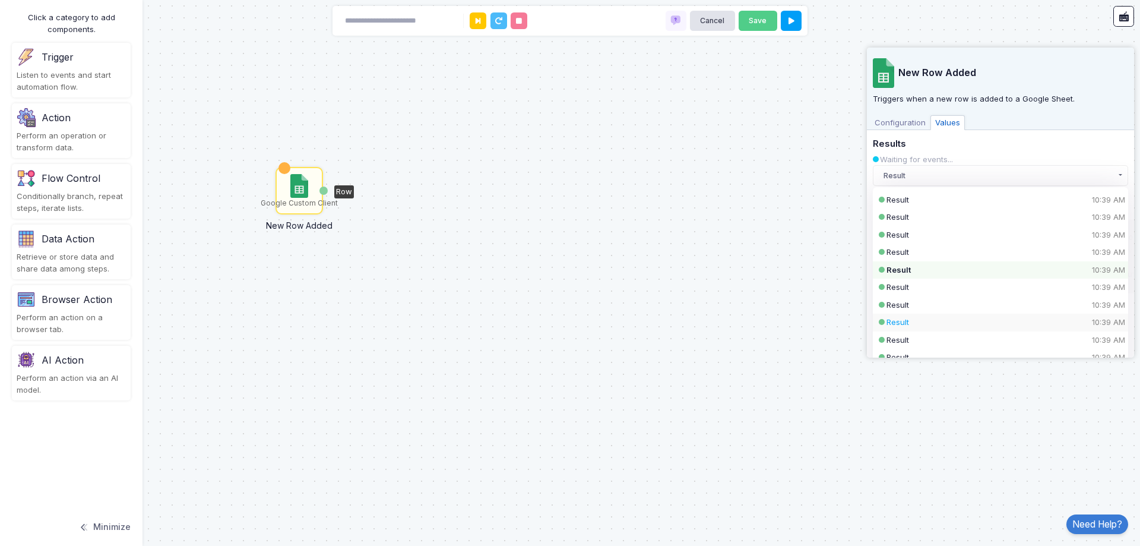
click at [953, 325] on div "Result 10:39 AM" at bounding box center [991, 323] width 208 height 12
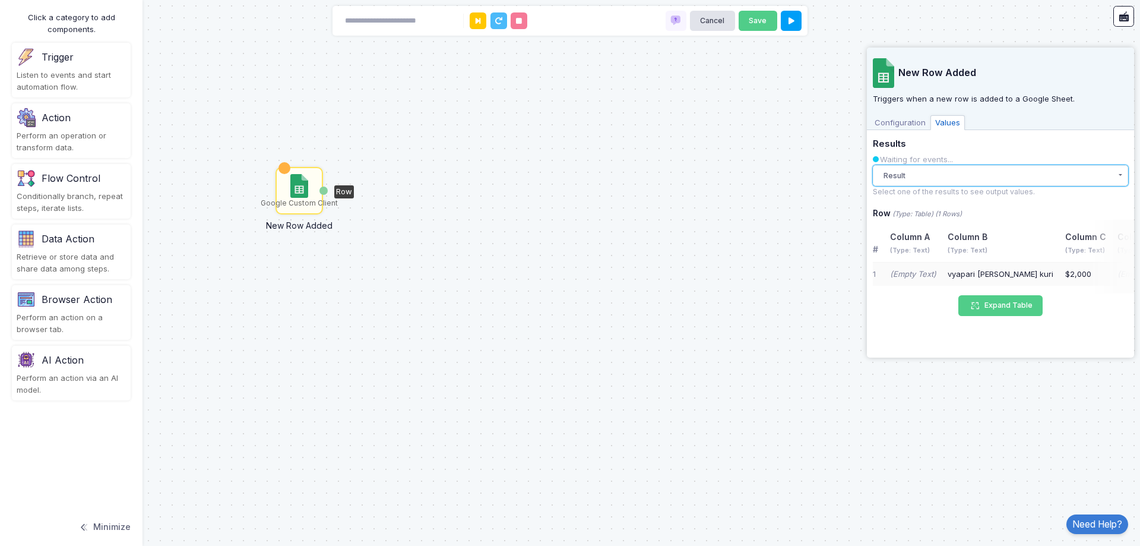
click at [970, 182] on button "Result" at bounding box center [1000, 175] width 255 height 21
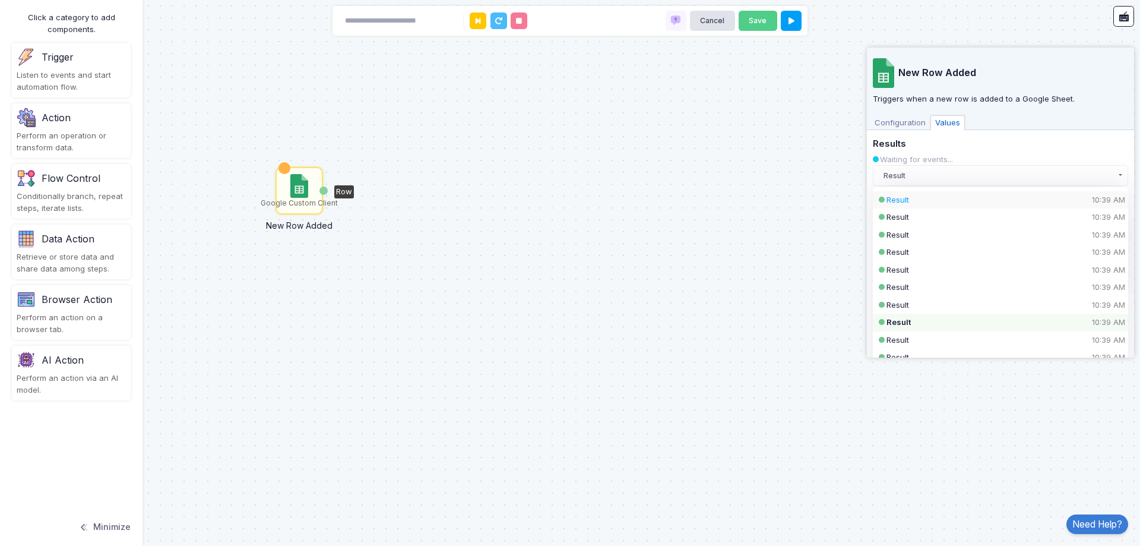
click at [967, 199] on div "Result 10:39 AM" at bounding box center [991, 200] width 208 height 12
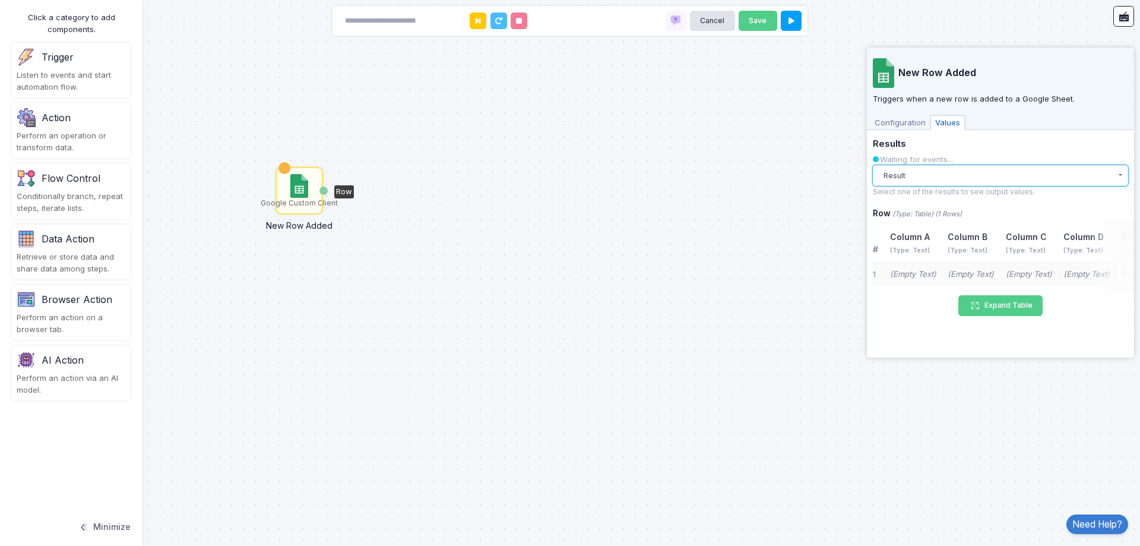
click at [925, 173] on button "Result" at bounding box center [1000, 175] width 255 height 21
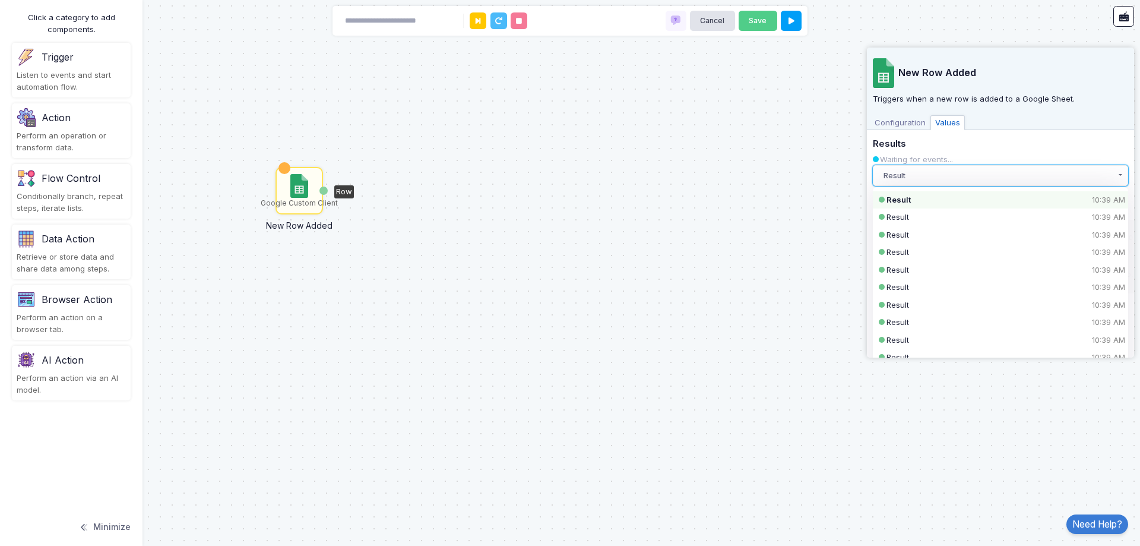
click at [919, 170] on button "Result" at bounding box center [1000, 175] width 255 height 21
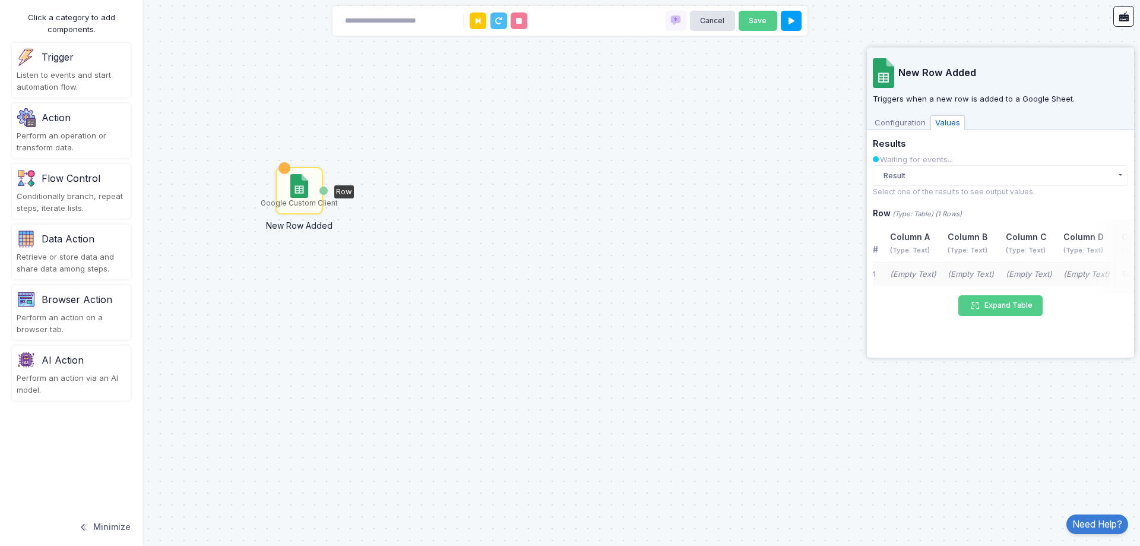
click at [919, 148] on h5 "Results" at bounding box center [1000, 144] width 255 height 11
click at [901, 113] on div "Configuration Values" at bounding box center [1000, 122] width 267 height 18
click at [901, 122] on span "Configuration" at bounding box center [900, 122] width 61 height 15
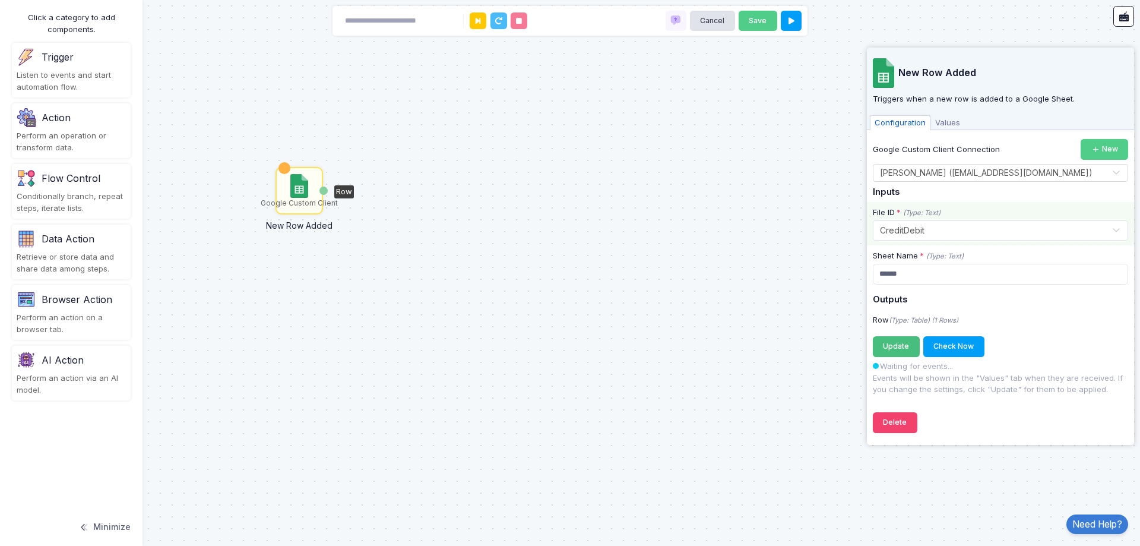
click at [890, 349] on span "Update" at bounding box center [896, 345] width 26 height 9
click at [946, 116] on span "Values" at bounding box center [948, 122] width 34 height 15
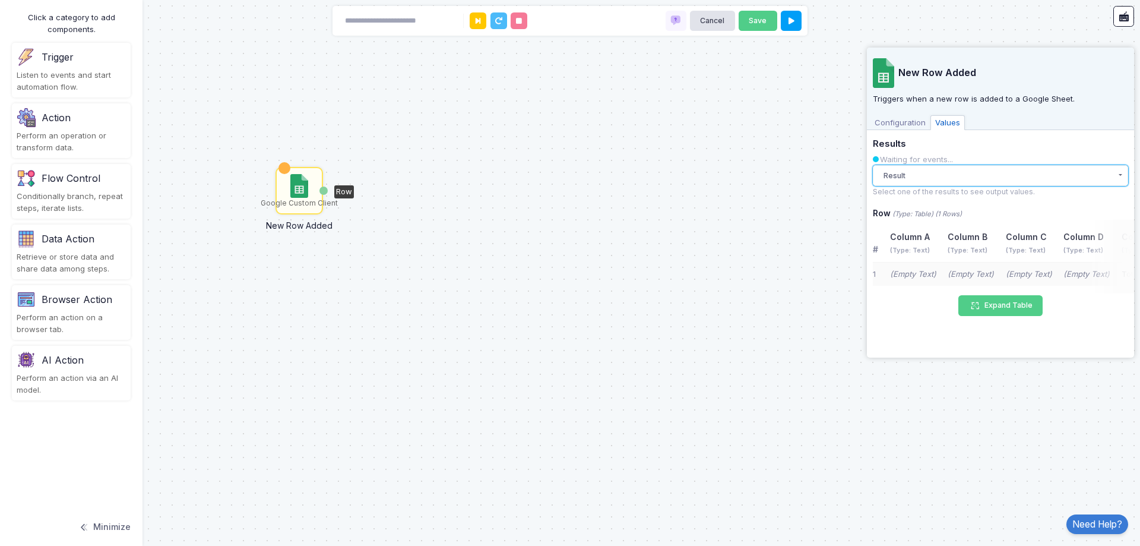
click at [963, 172] on button "Result" at bounding box center [1000, 175] width 255 height 21
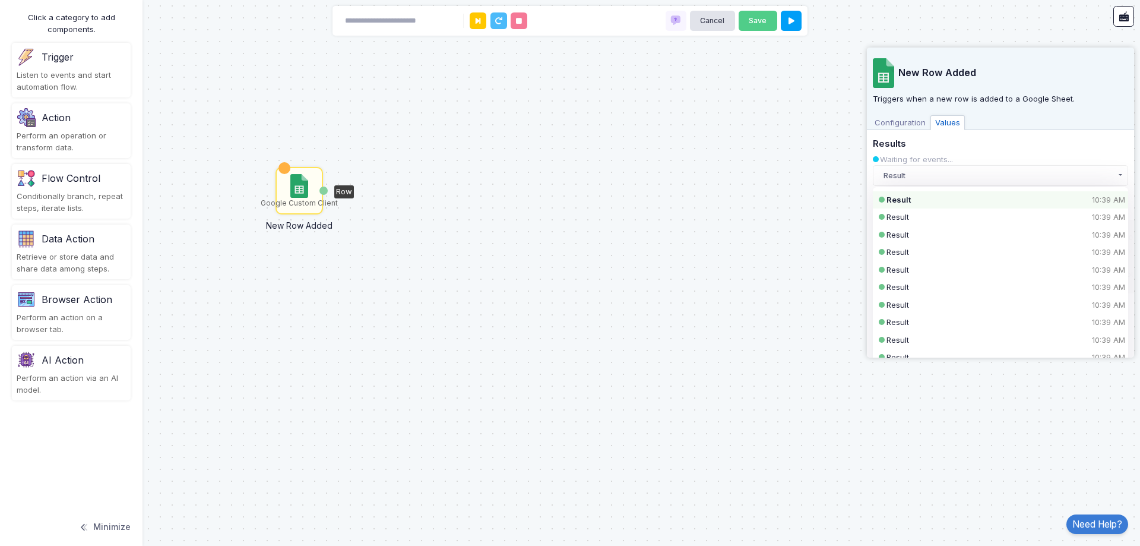
click at [955, 151] on div "Results Waiting for events... Result Result 10:39 AM Result 10:39 AM Result 10:…" at bounding box center [1000, 168] width 255 height 58
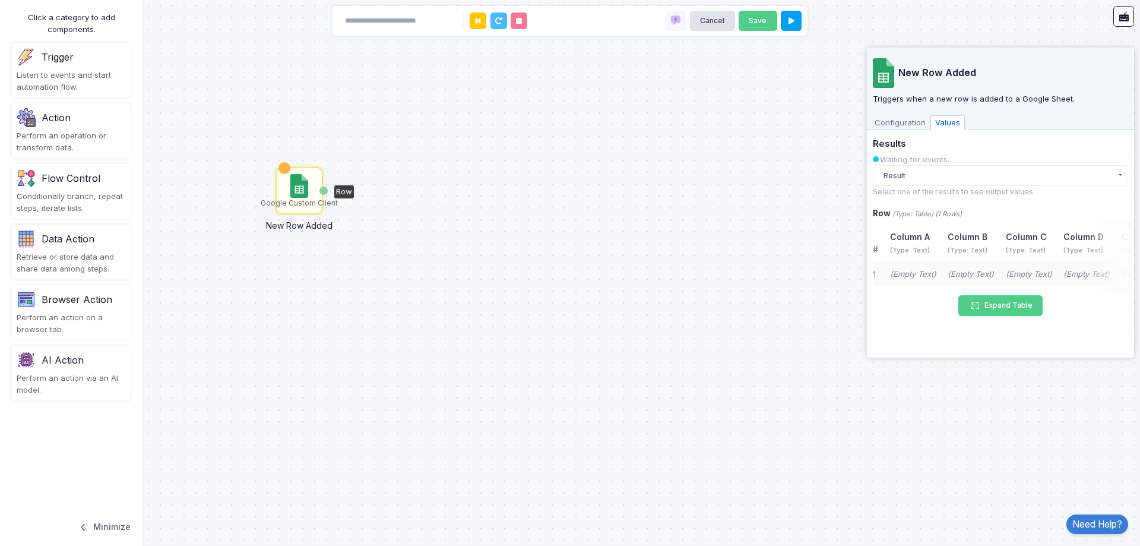
click at [907, 130] on span "Configuration" at bounding box center [900, 122] width 61 height 15
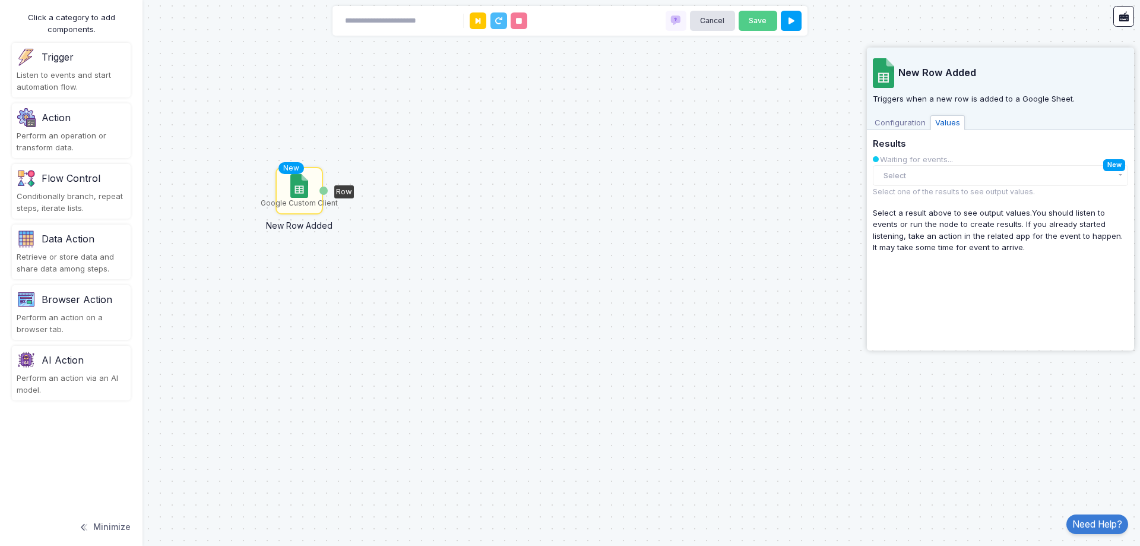
click at [916, 121] on span "Configuration" at bounding box center [900, 122] width 61 height 15
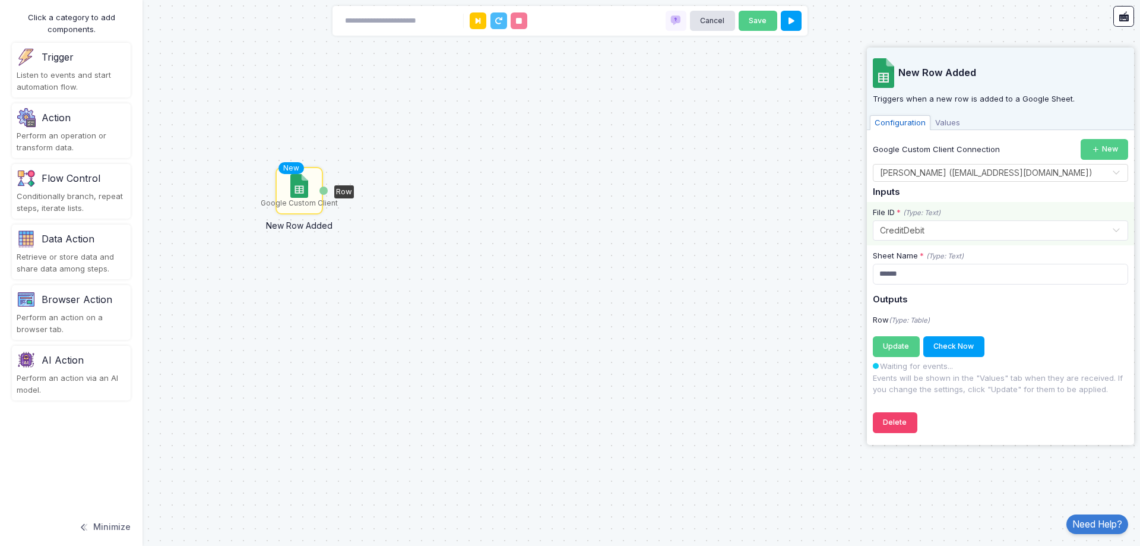
click at [940, 120] on span "Values" at bounding box center [948, 122] width 34 height 15
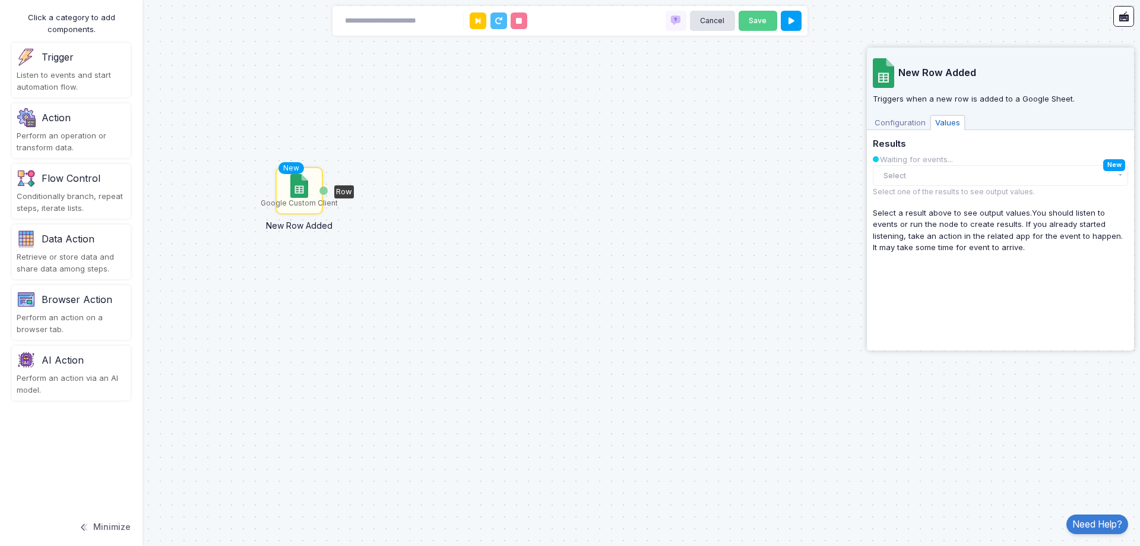
click at [970, 187] on small "Select one of the results to see output values." at bounding box center [954, 191] width 162 height 9
click at [972, 178] on button "Select" at bounding box center [1000, 175] width 255 height 21
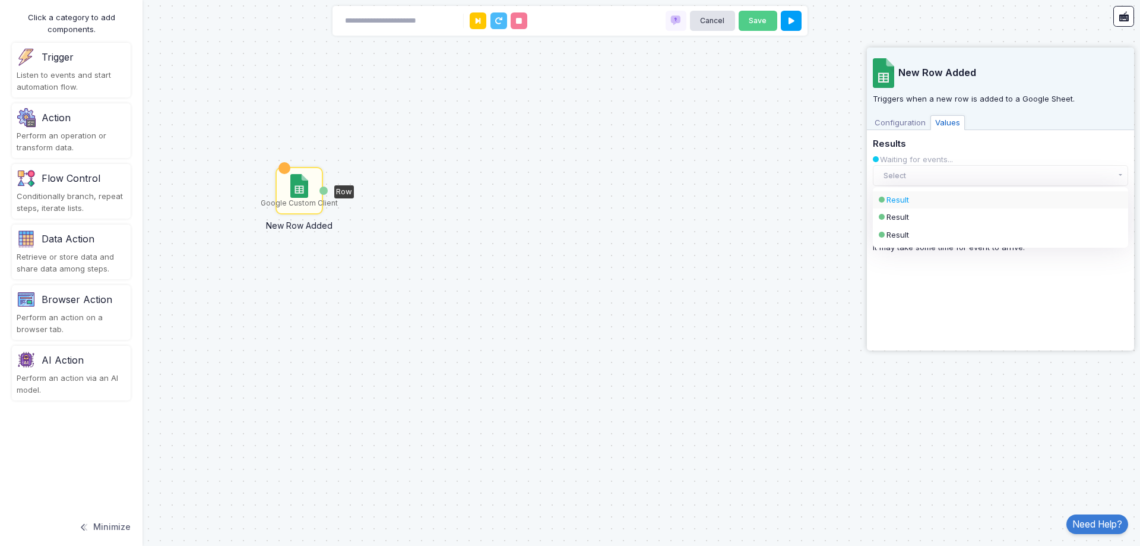
click at [982, 195] on div "Result" at bounding box center [991, 200] width 208 height 12
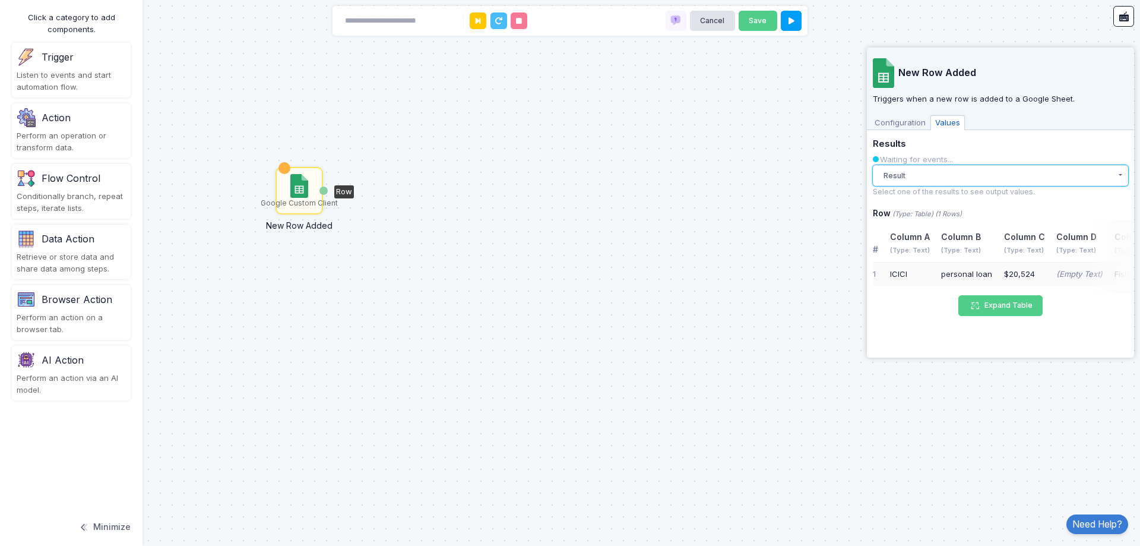
click at [973, 168] on button "Result" at bounding box center [1000, 175] width 255 height 21
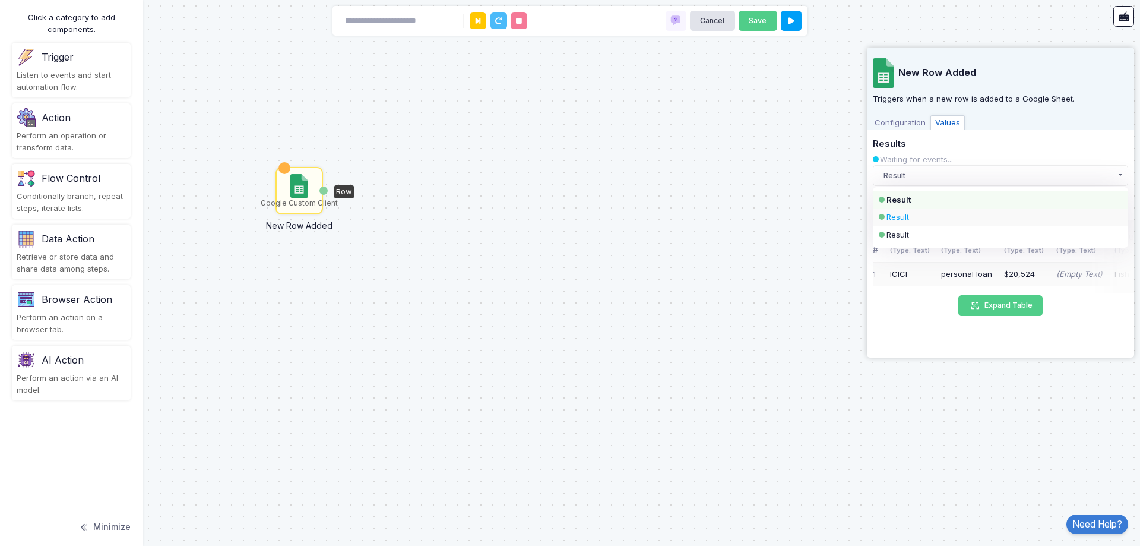
click at [967, 213] on div "Result" at bounding box center [991, 217] width 208 height 12
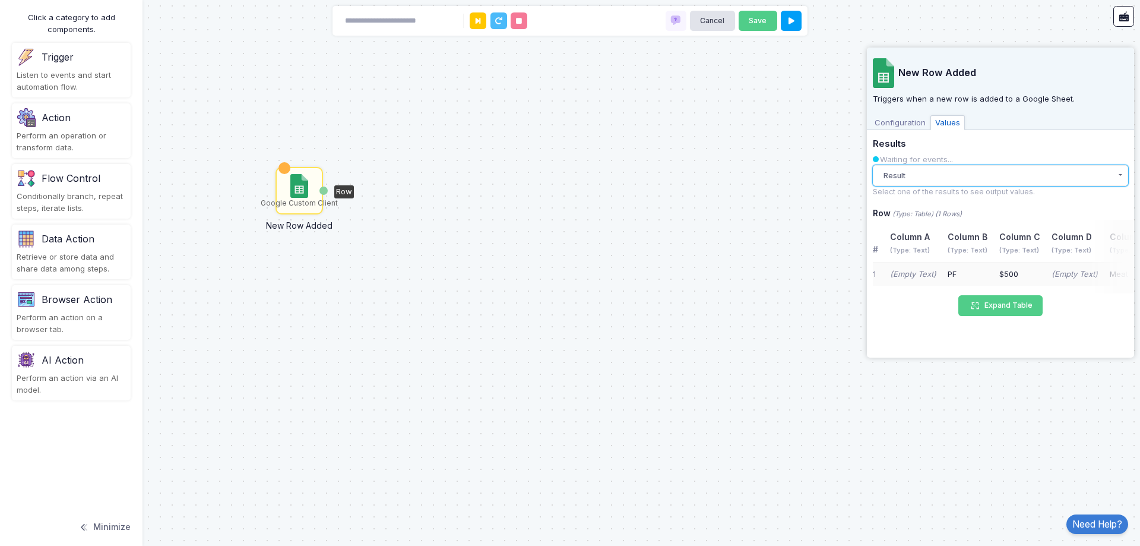
click at [959, 167] on button "Result" at bounding box center [1000, 175] width 255 height 21
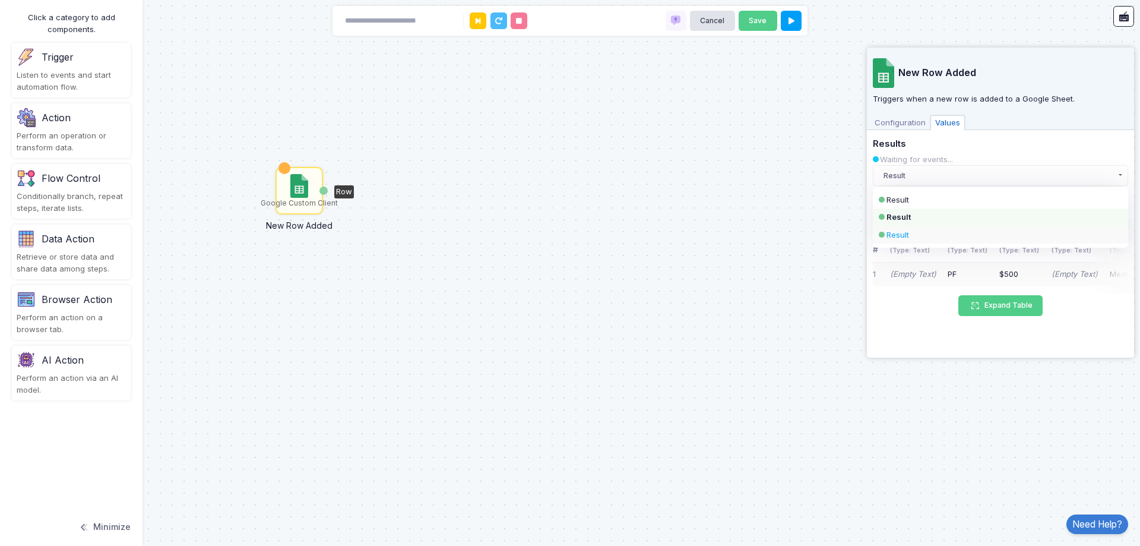
click at [944, 236] on div "Result" at bounding box center [991, 235] width 208 height 12
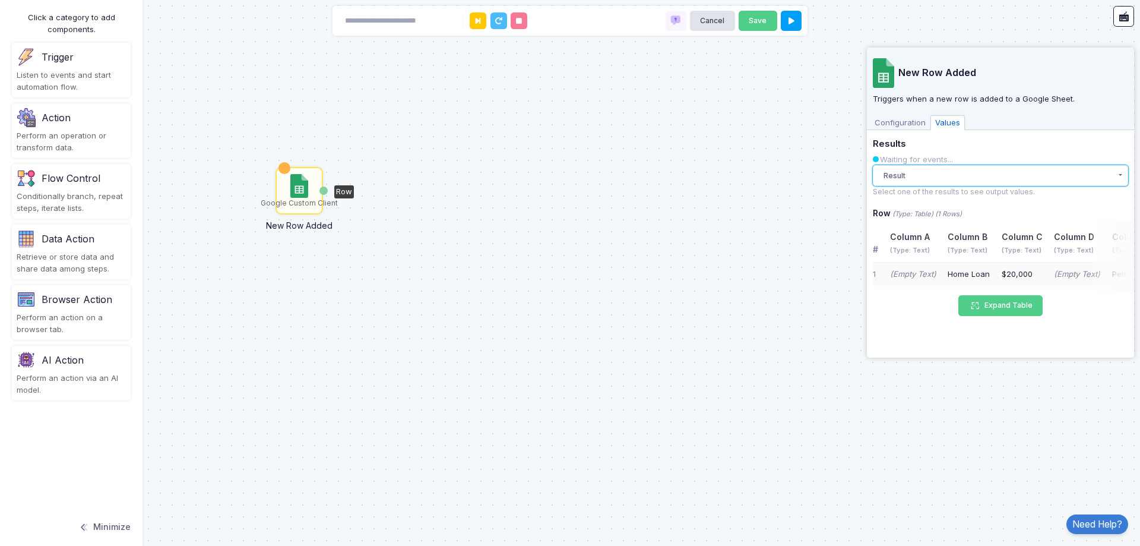
click at [943, 174] on button "Result" at bounding box center [1000, 175] width 255 height 21
click at [920, 199] on div "Result" at bounding box center [991, 200] width 208 height 12
click at [910, 123] on span "Configuration" at bounding box center [900, 122] width 61 height 15
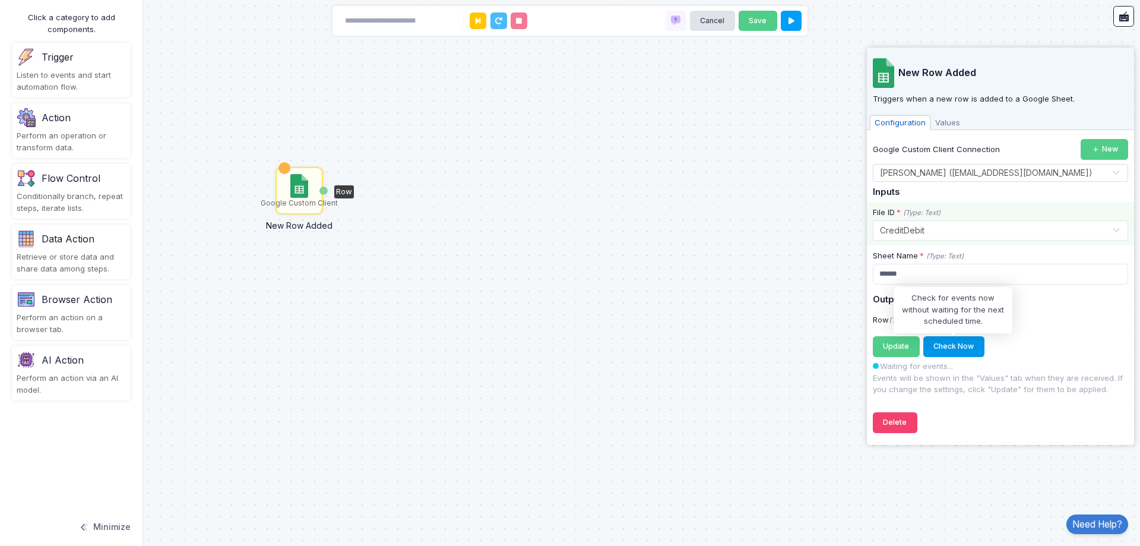
click at [969, 351] on button "Check Now" at bounding box center [953, 346] width 61 height 21
click at [960, 348] on button "Check Now" at bounding box center [953, 346] width 61 height 21
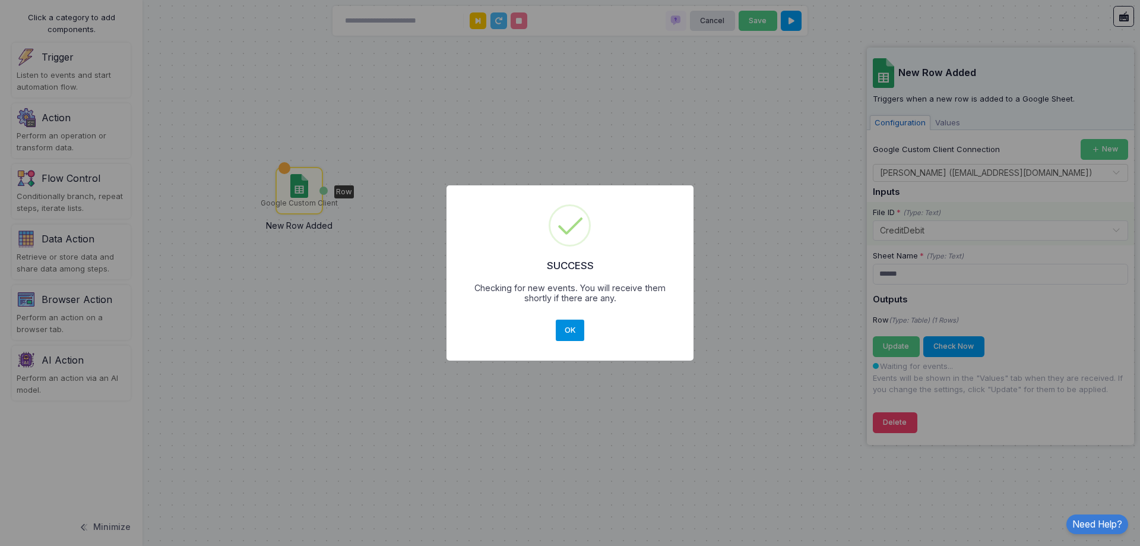
click at [571, 337] on button "OK" at bounding box center [570, 329] width 29 height 21
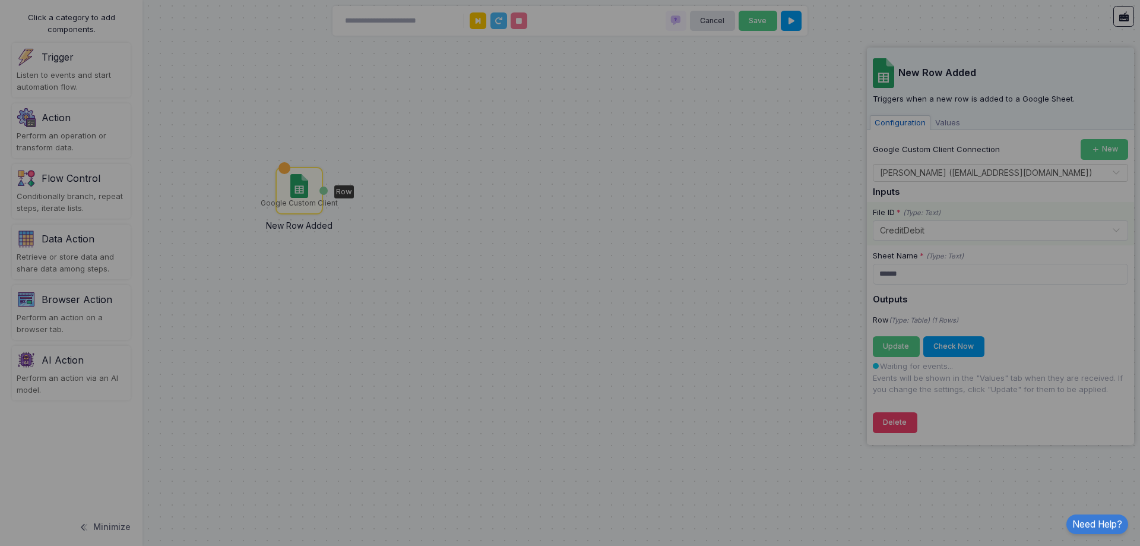
click at [933, 132] on div "× SUCCESS Checking for new events. You will receive them shortly if there are a…" at bounding box center [570, 273] width 1140 height 546
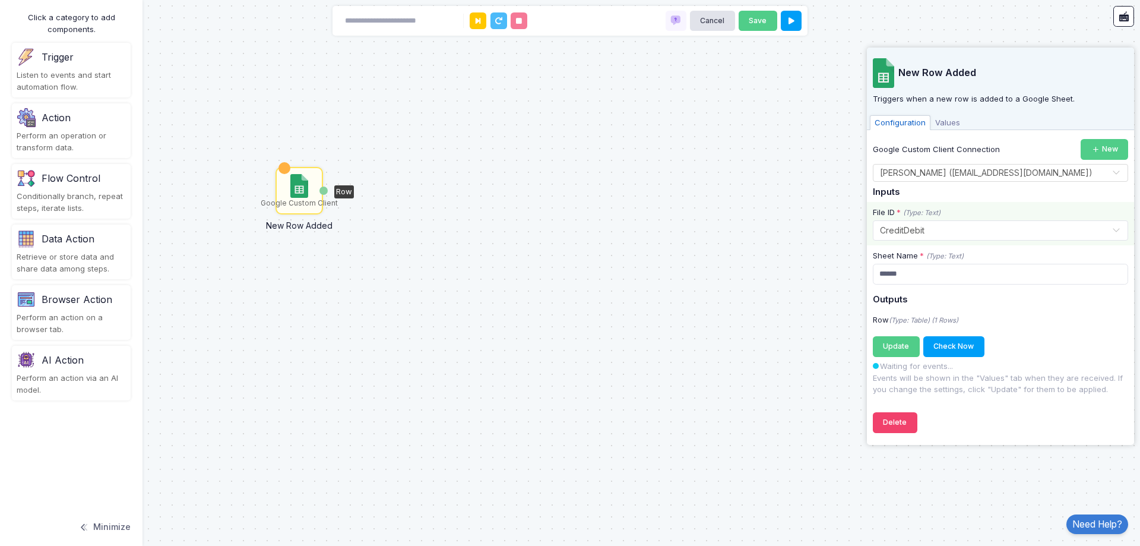
click at [938, 128] on span "Values" at bounding box center [948, 122] width 34 height 15
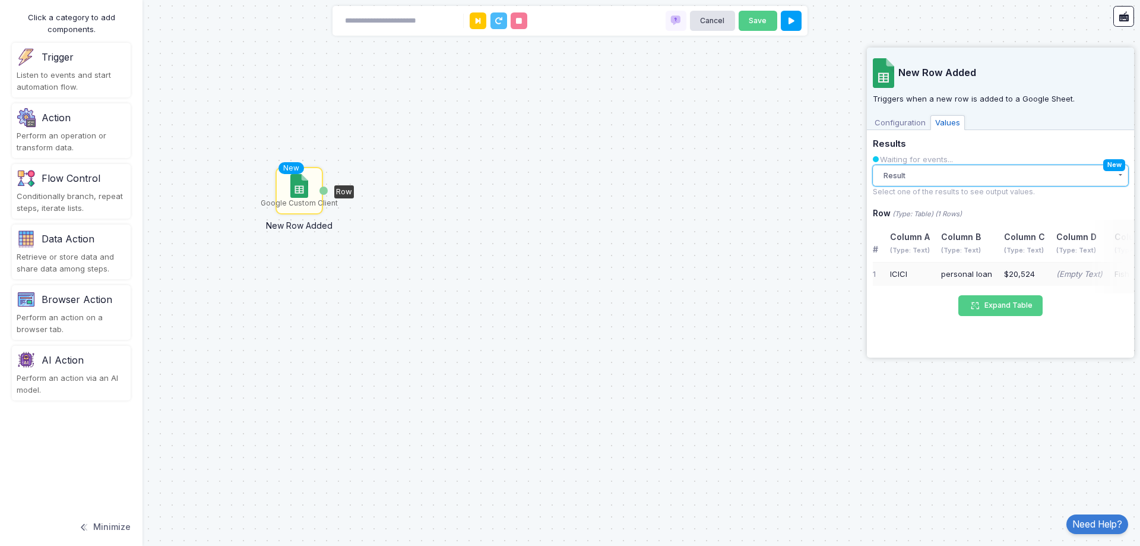
click at [983, 179] on button "Result" at bounding box center [1000, 175] width 255 height 21
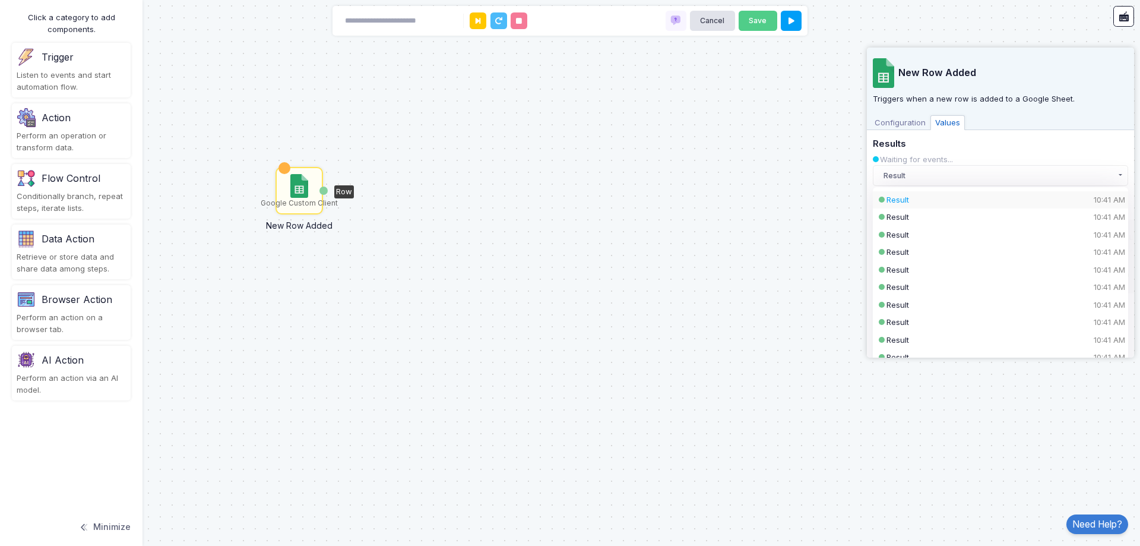
click at [985, 194] on div "Result 10:41 AM" at bounding box center [991, 200] width 208 height 12
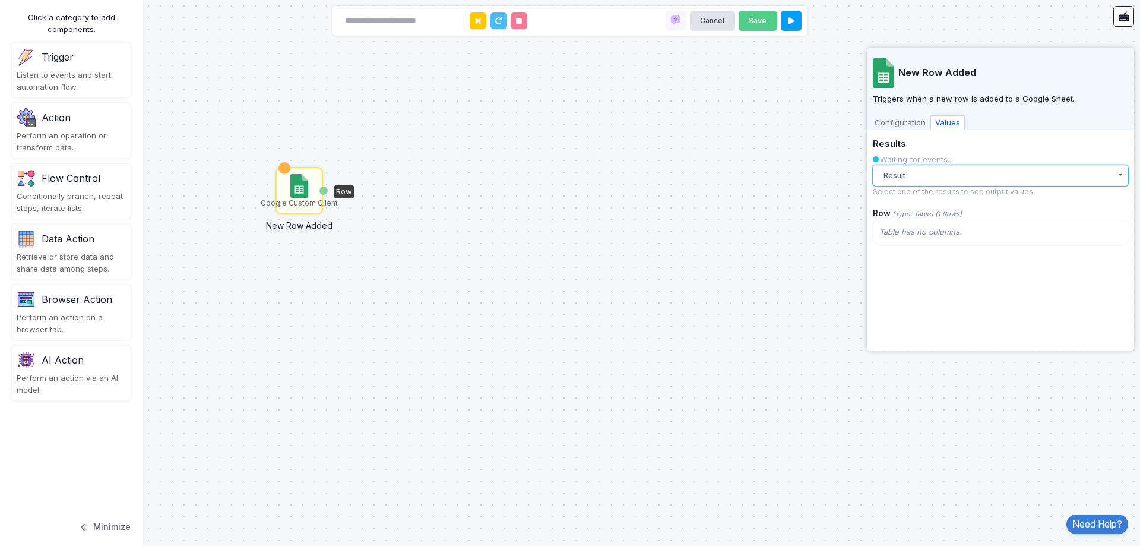
click at [971, 178] on button "Result" at bounding box center [1000, 175] width 255 height 21
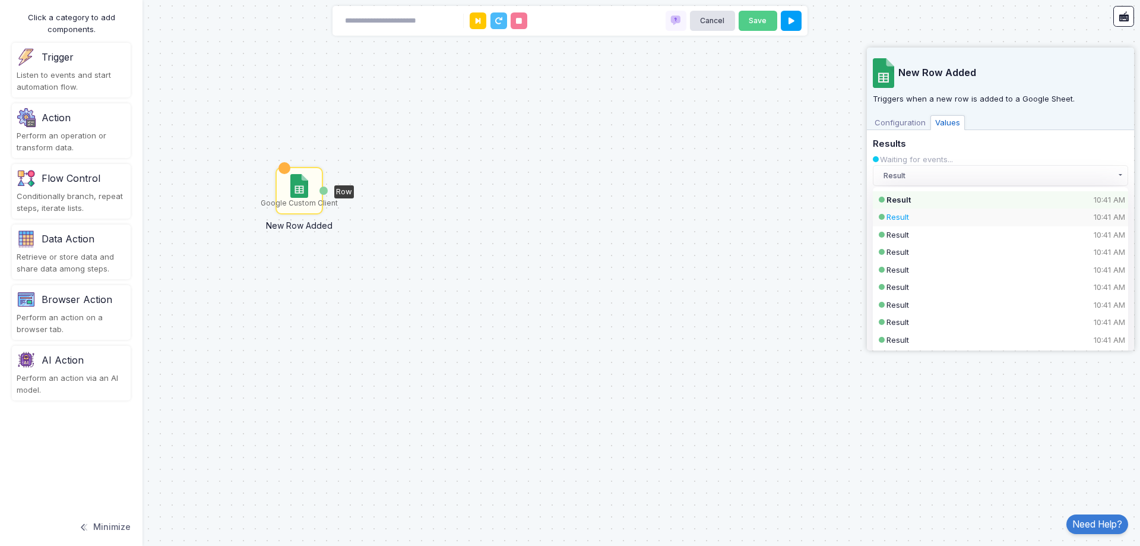
click at [969, 217] on div "Result 10:41 AM" at bounding box center [991, 217] width 208 height 12
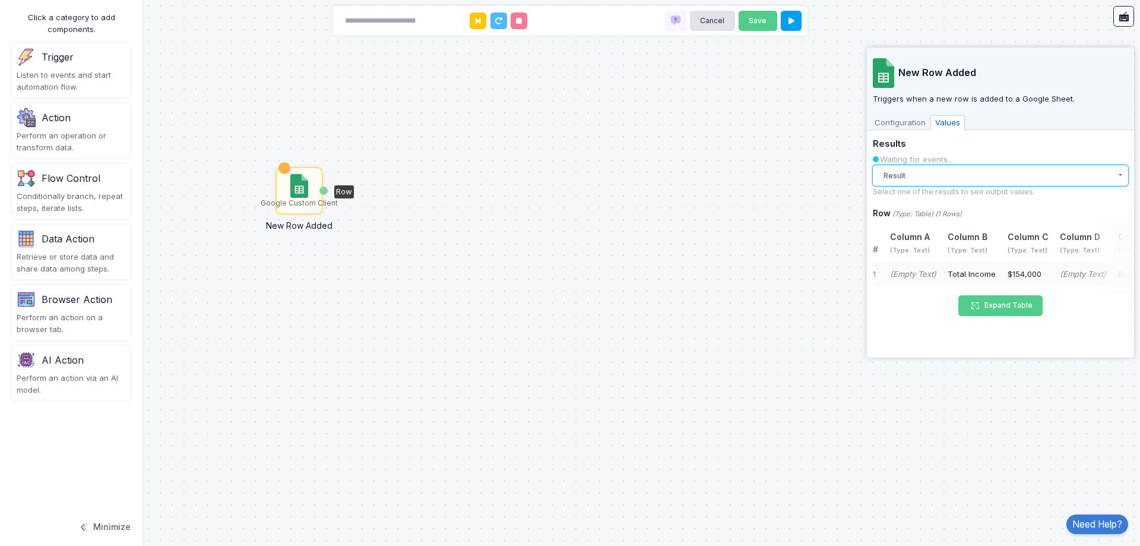
click at [980, 183] on button "Result" at bounding box center [1000, 175] width 255 height 21
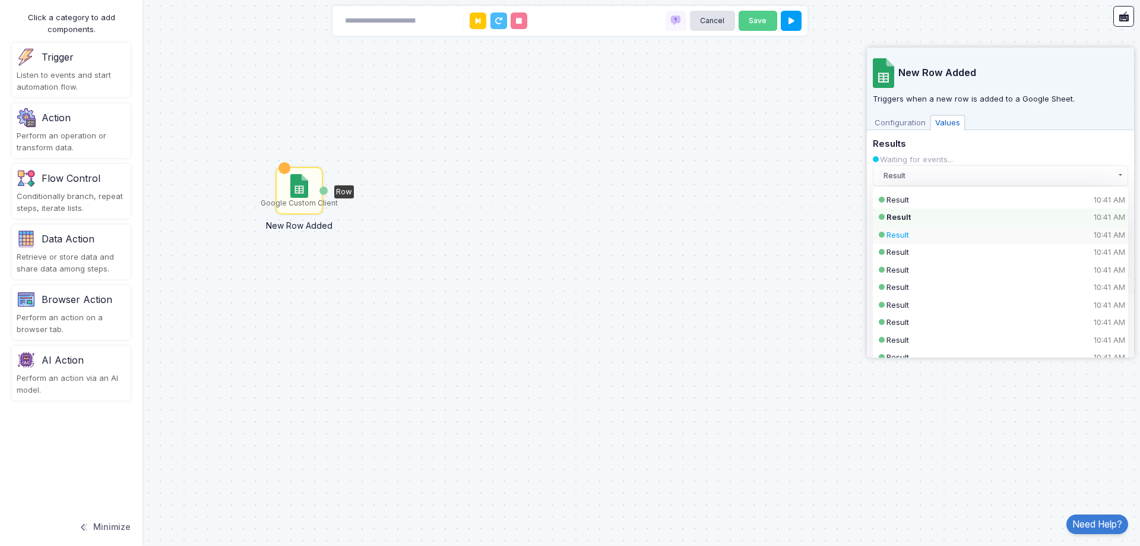
click at [976, 235] on div "Result 10:41 AM" at bounding box center [991, 235] width 208 height 12
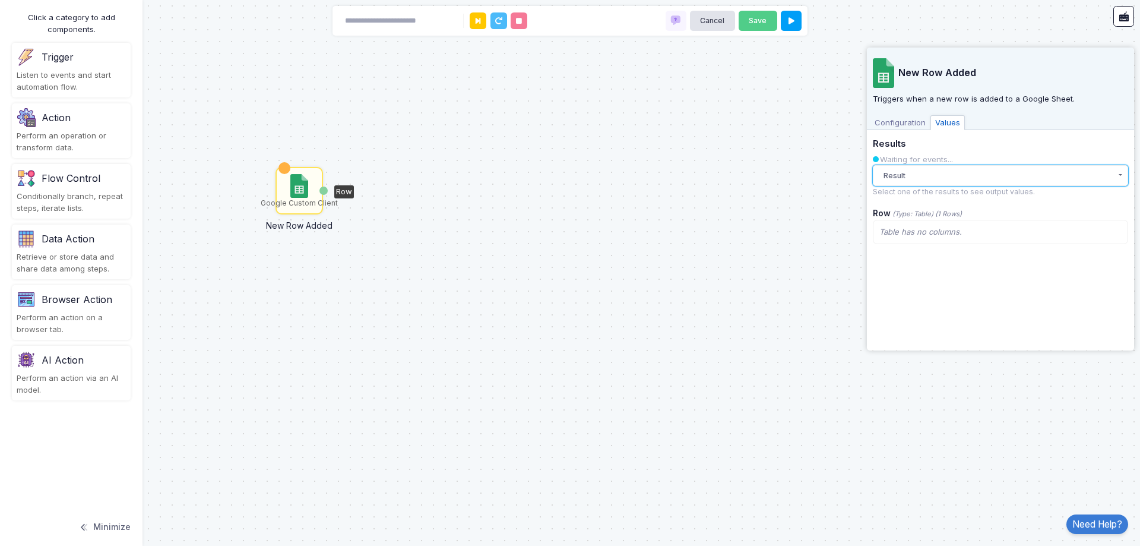
click at [976, 179] on button "Result" at bounding box center [1000, 175] width 255 height 21
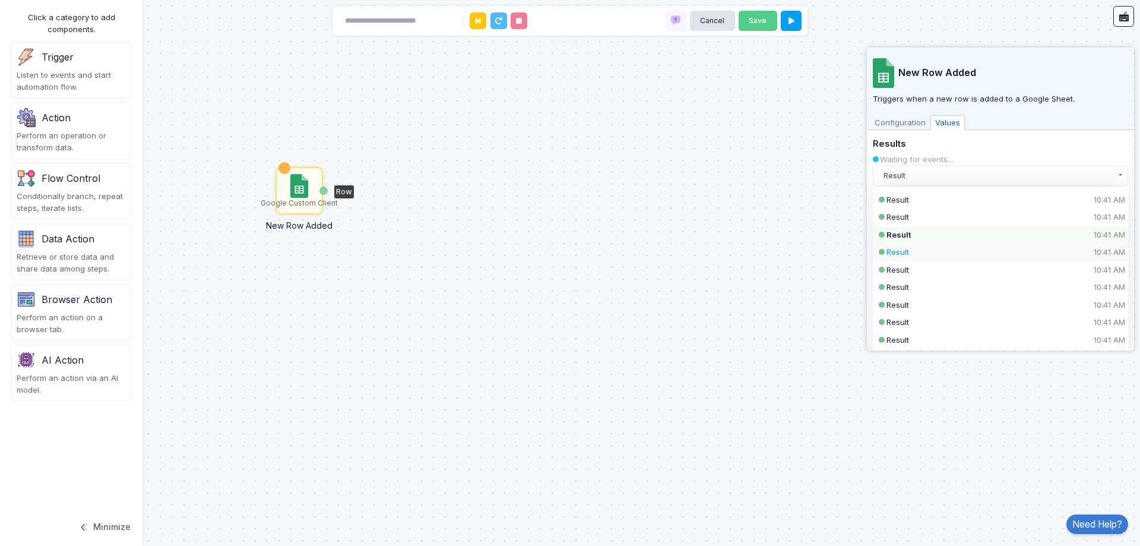
click at [979, 249] on div "Result 10:41 AM" at bounding box center [991, 252] width 208 height 12
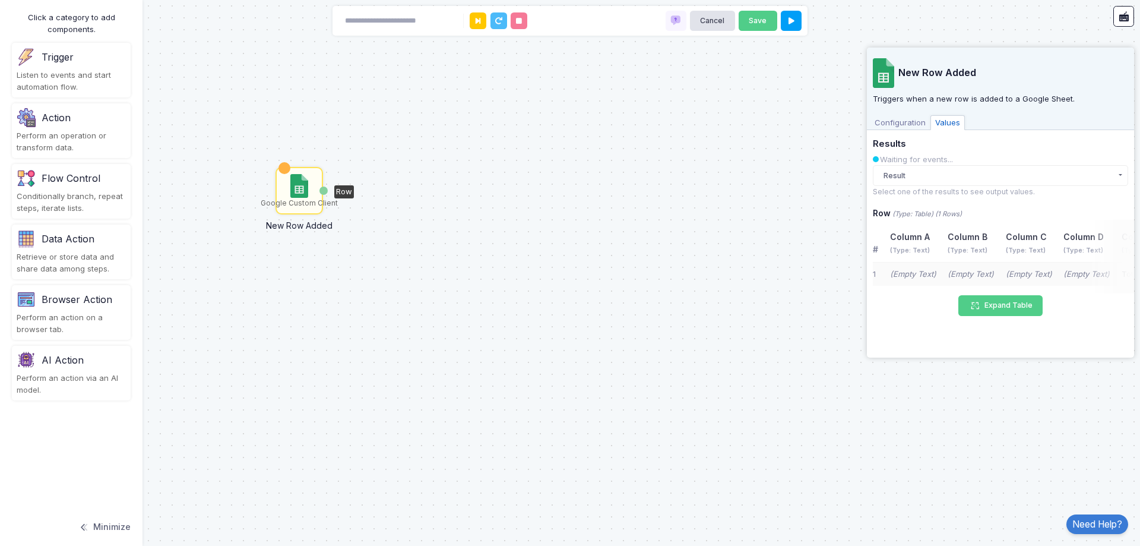
click at [976, 187] on small "Select one of the results to see output values." at bounding box center [954, 191] width 162 height 9
click at [980, 182] on button "Result" at bounding box center [1000, 175] width 255 height 21
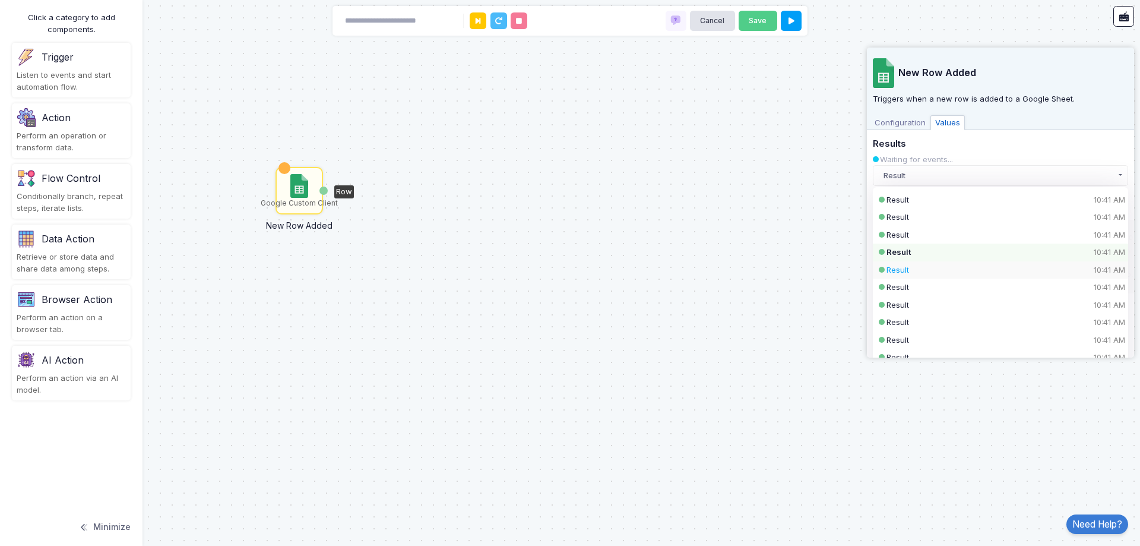
click at [990, 271] on div "Result 10:41 AM" at bounding box center [991, 270] width 208 height 12
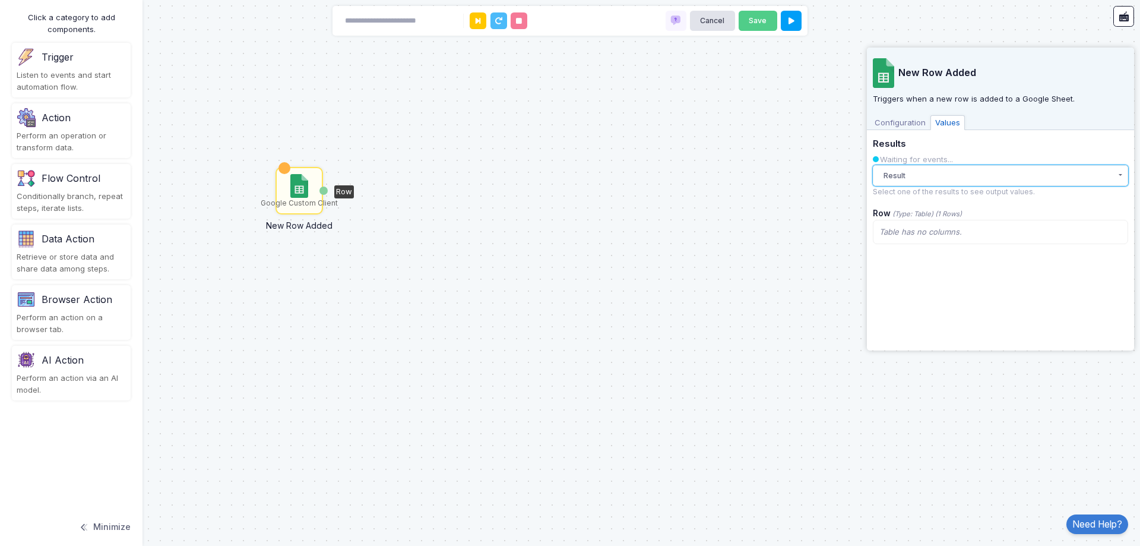
click at [970, 176] on button "Result" at bounding box center [1000, 175] width 255 height 21
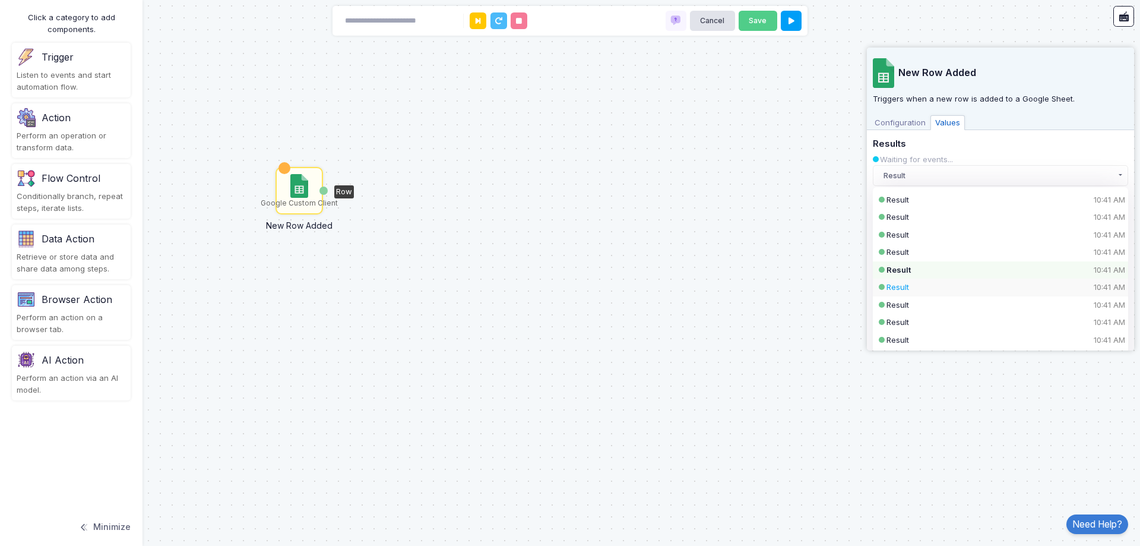
click at [974, 282] on div "Result 10:41 AM" at bounding box center [991, 287] width 208 height 12
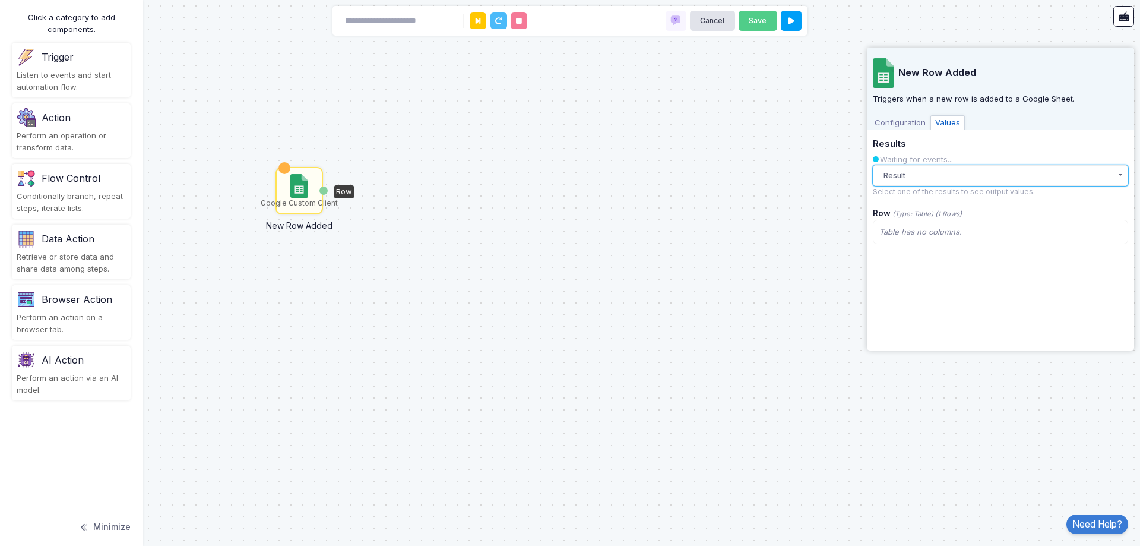
click at [950, 176] on button "Result" at bounding box center [1000, 175] width 255 height 21
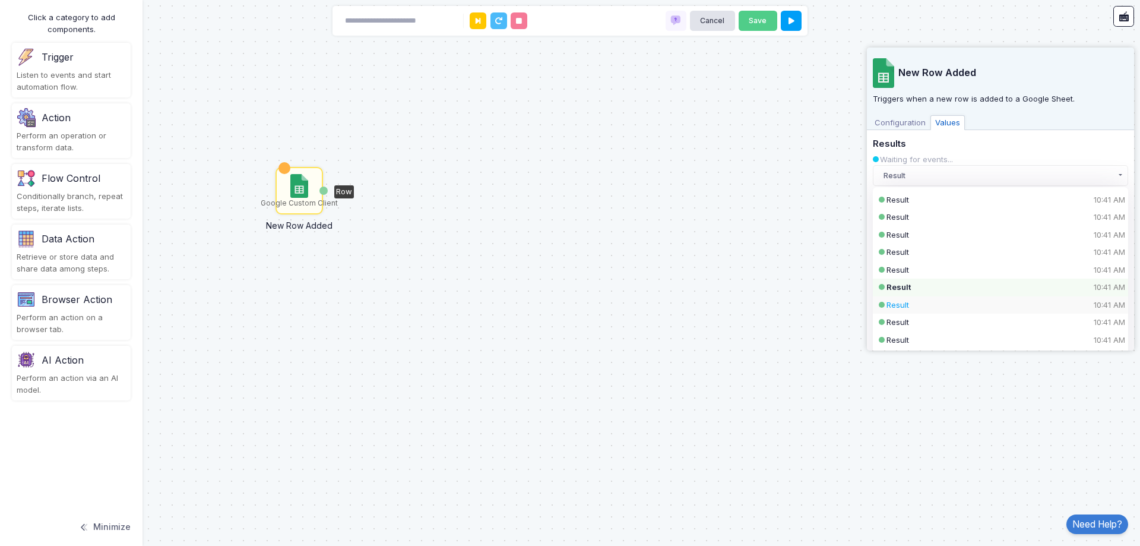
click at [967, 304] on div "Result 10:41 AM" at bounding box center [991, 305] width 208 height 12
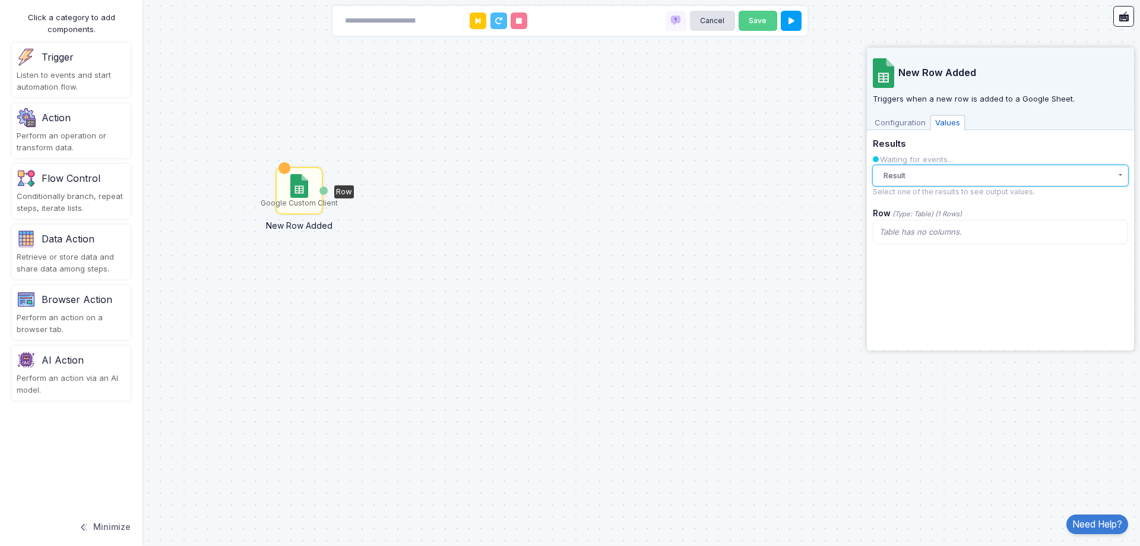
click at [952, 176] on button "Result" at bounding box center [1000, 175] width 255 height 21
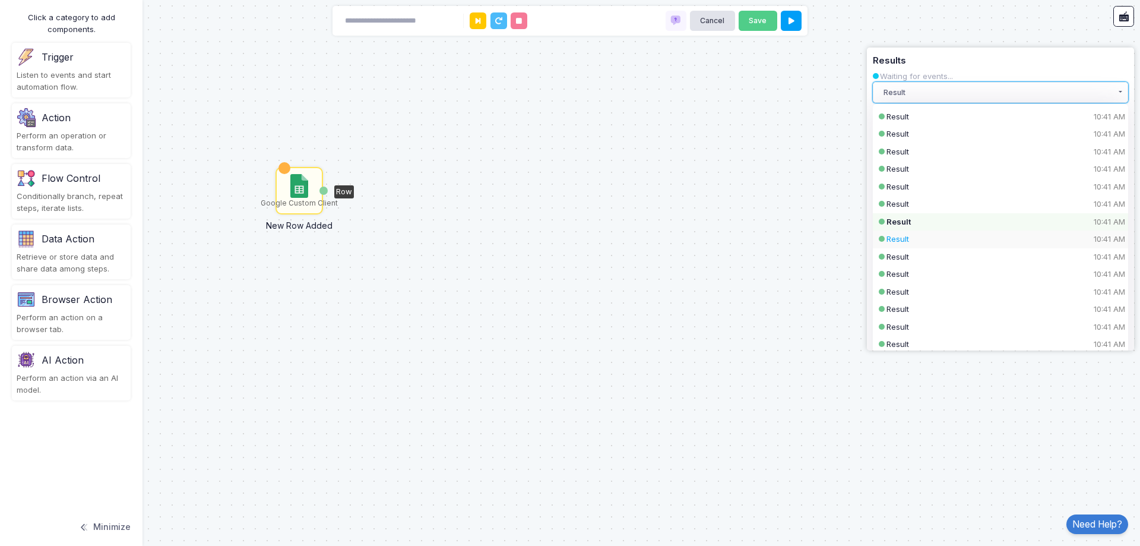
scroll to position [119, 0]
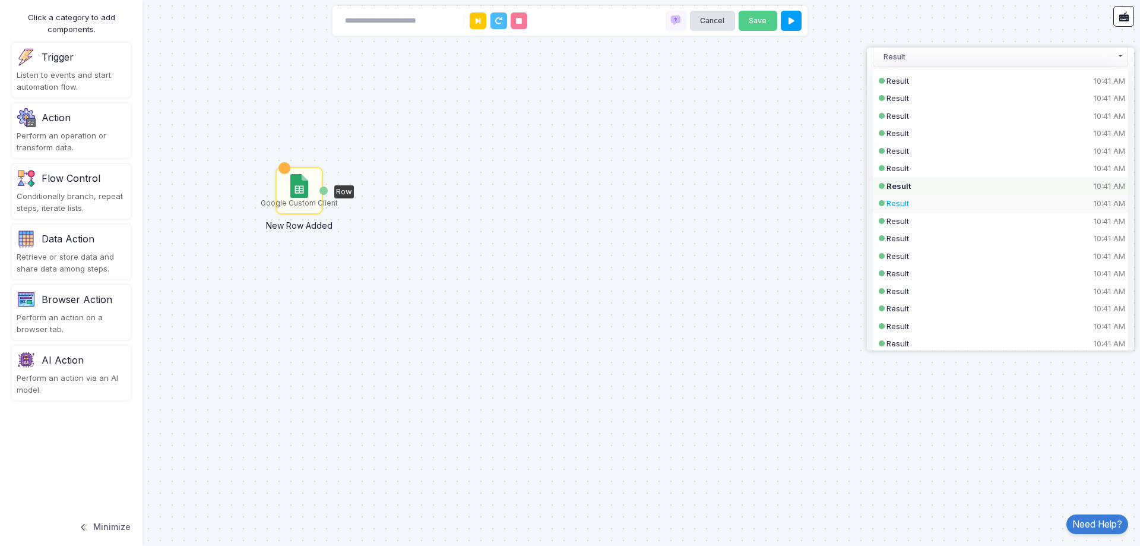
click at [974, 206] on div "Result 10:41 AM" at bounding box center [991, 204] width 208 height 12
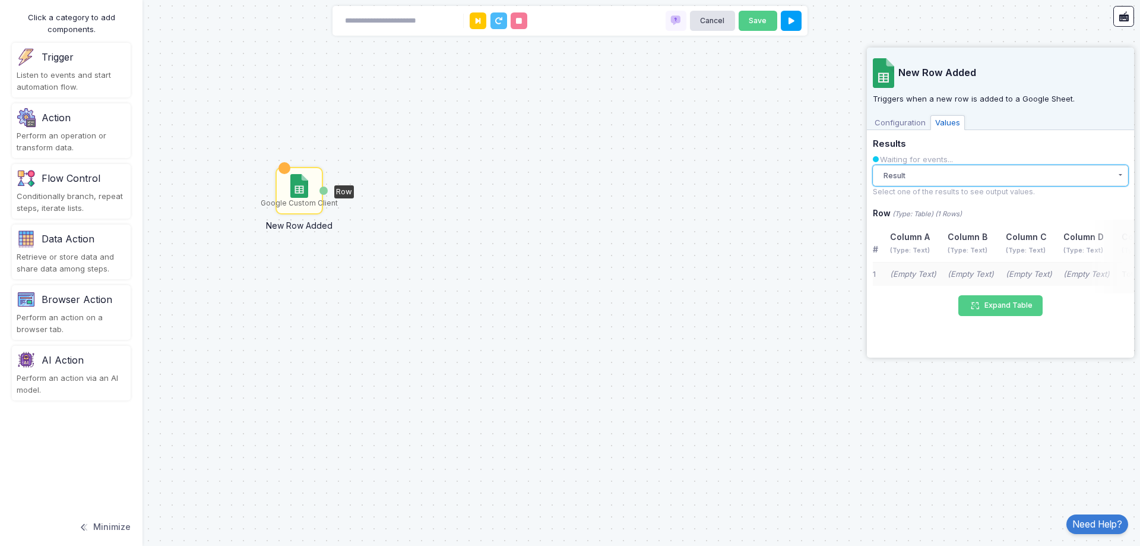
click at [970, 170] on button "Result" at bounding box center [1000, 175] width 255 height 21
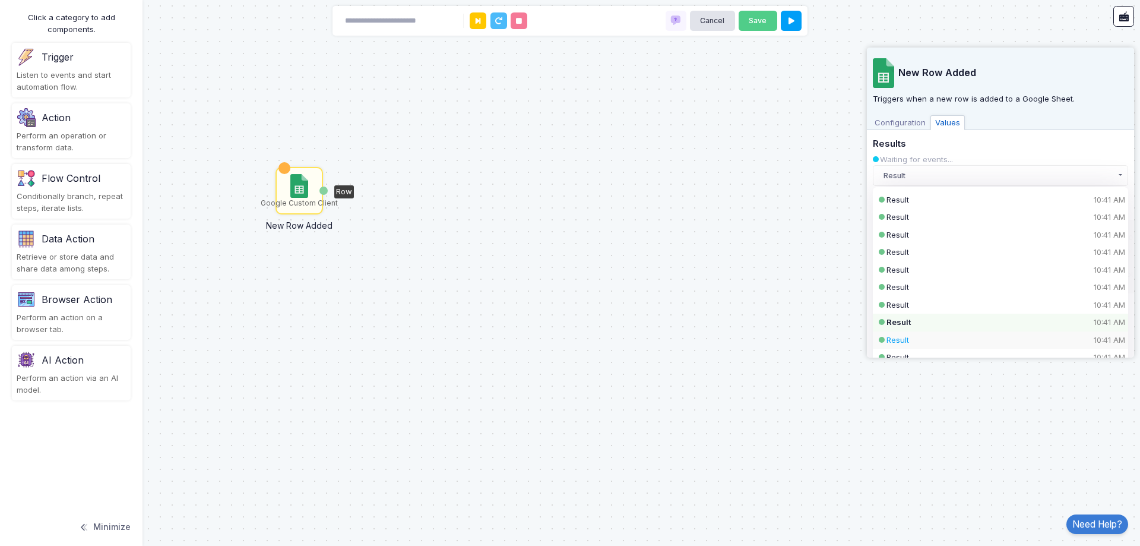
click at [987, 335] on div "Result 10:41 AM" at bounding box center [991, 340] width 208 height 12
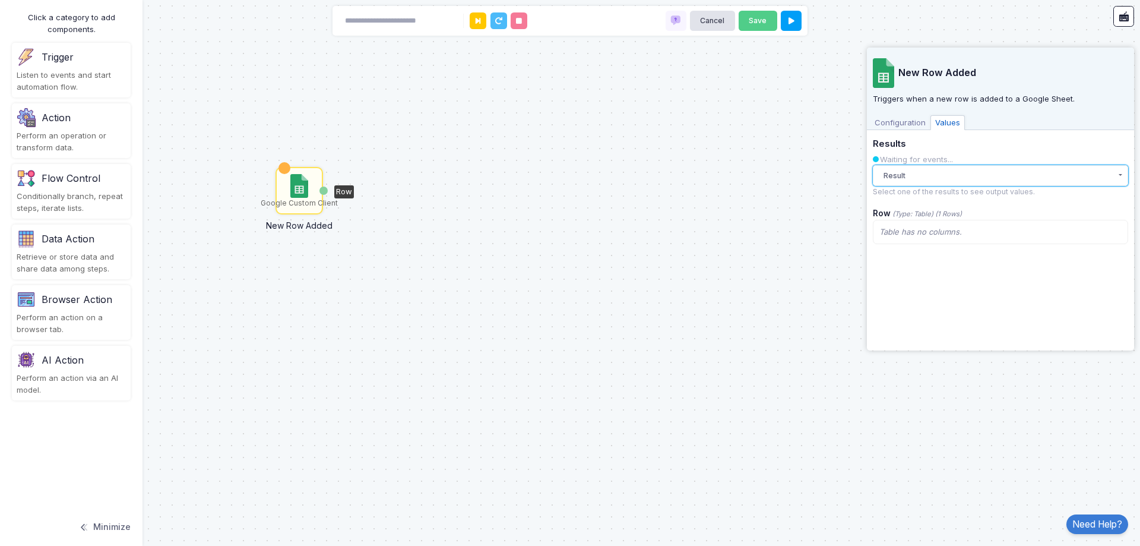
click at [973, 172] on button "Result" at bounding box center [1000, 175] width 255 height 21
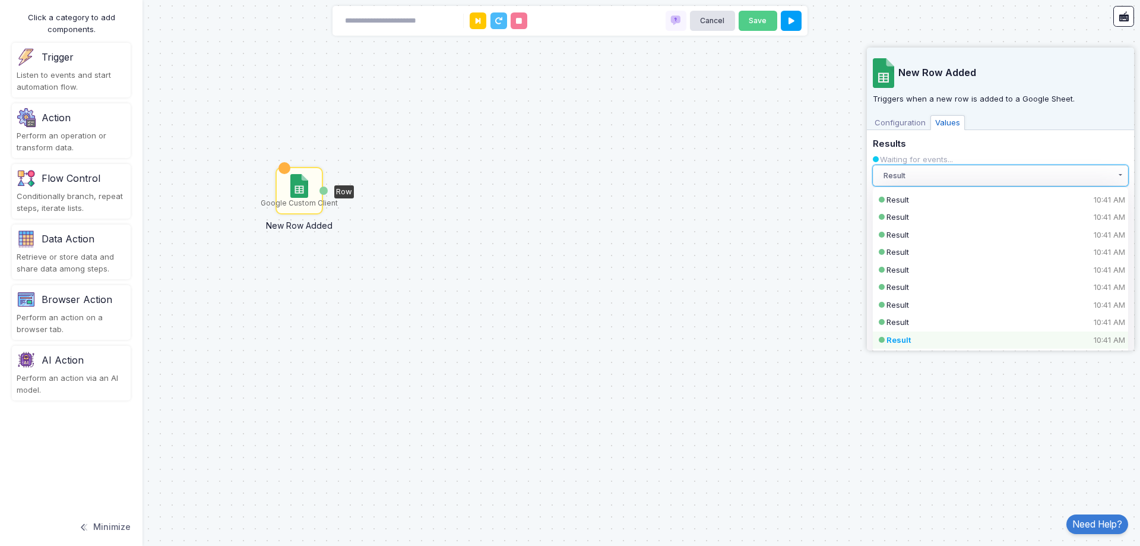
scroll to position [59, 0]
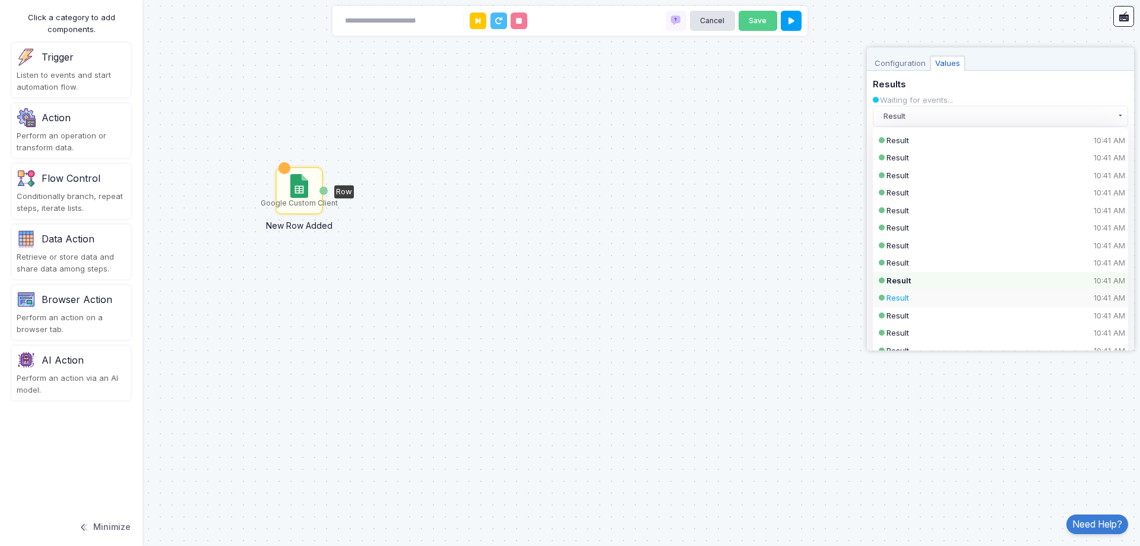
click at [969, 295] on div "Result 10:41 AM" at bounding box center [991, 298] width 208 height 12
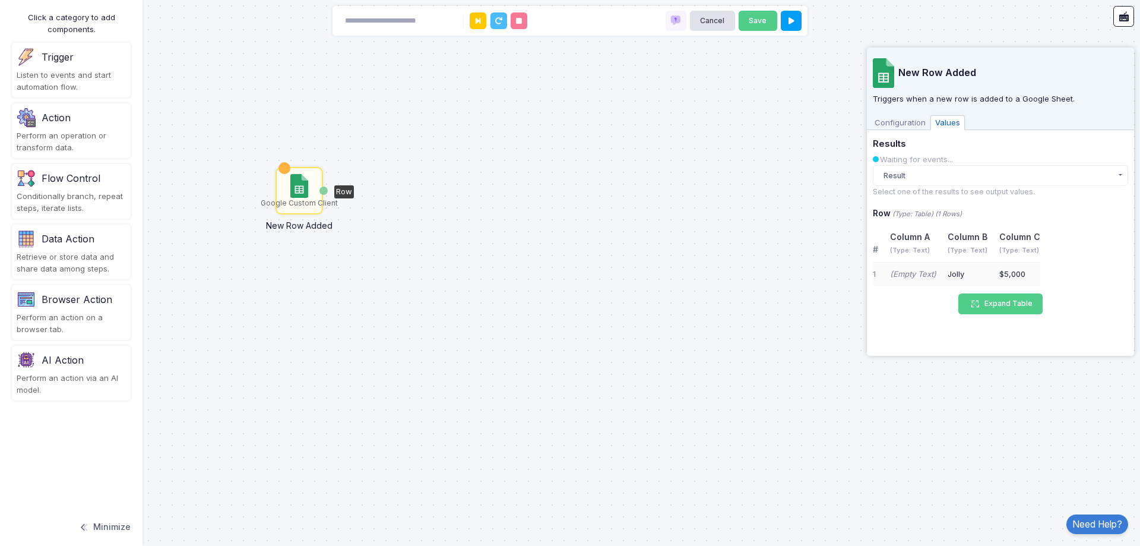
scroll to position [0, 0]
click at [979, 180] on button "Result" at bounding box center [1000, 175] width 255 height 21
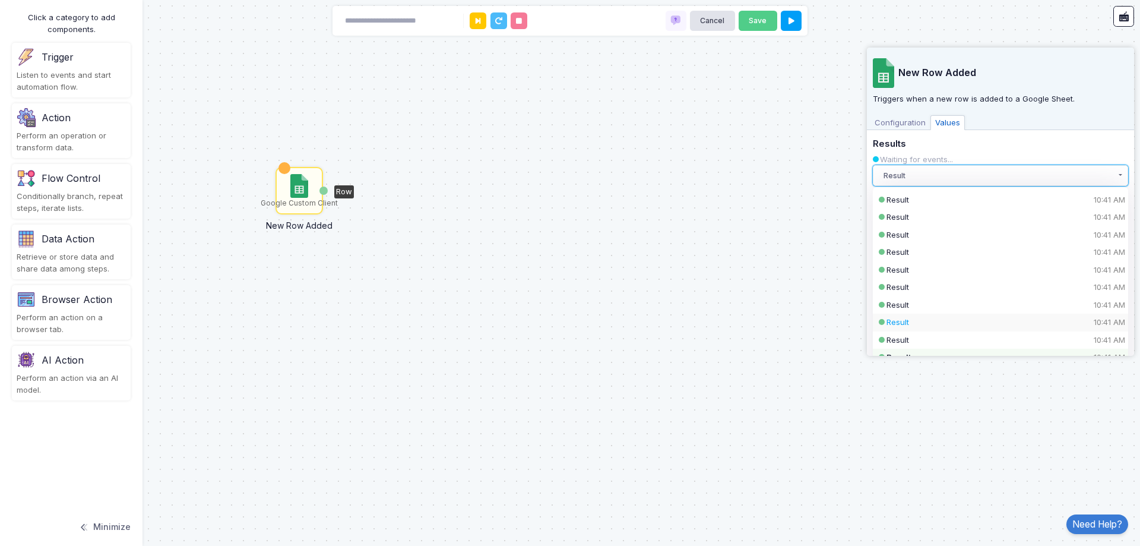
scroll to position [59, 0]
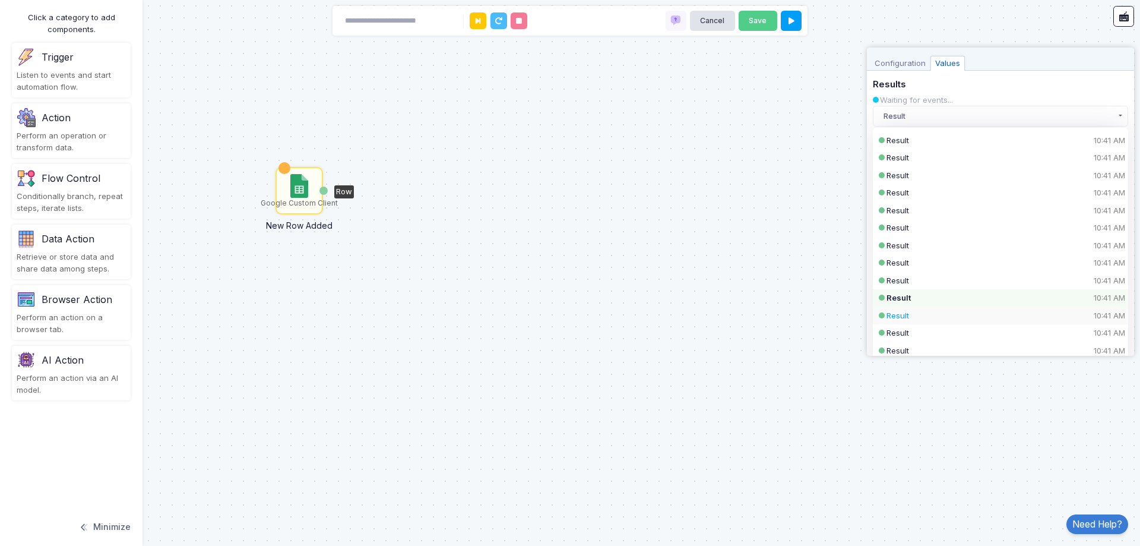
click at [952, 318] on div "Result 10:41 AM" at bounding box center [991, 316] width 208 height 12
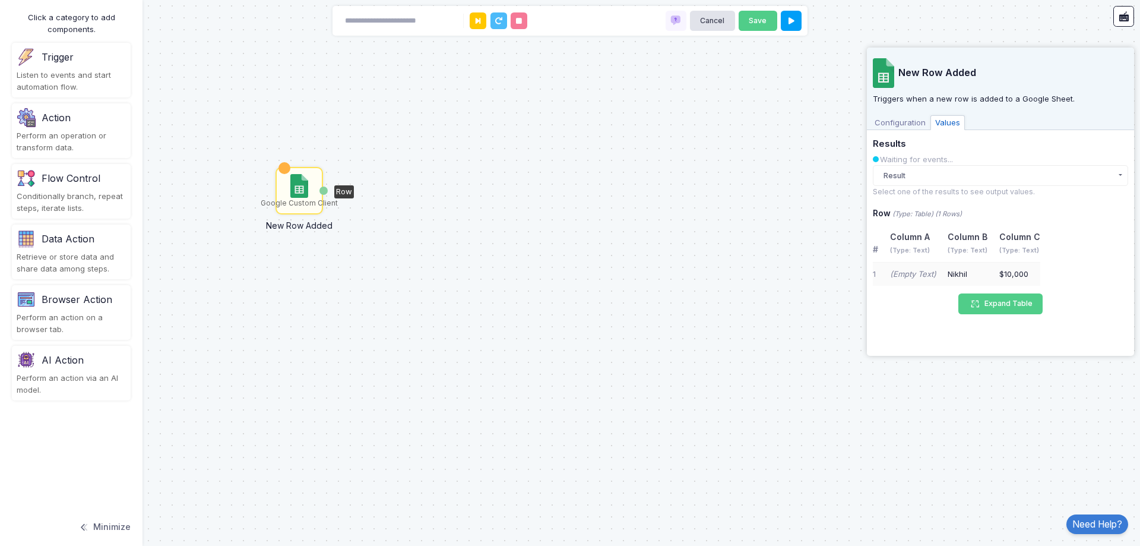
scroll to position [0, 0]
click at [942, 178] on button "Result" at bounding box center [1000, 175] width 255 height 21
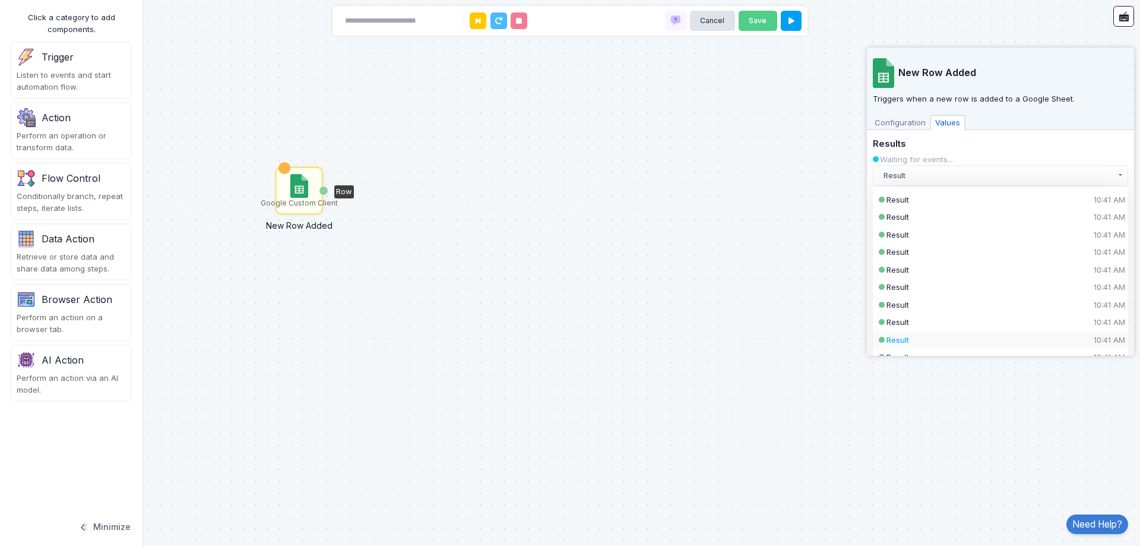
click at [944, 346] on div "Result 10:41 AM" at bounding box center [991, 340] width 208 height 12
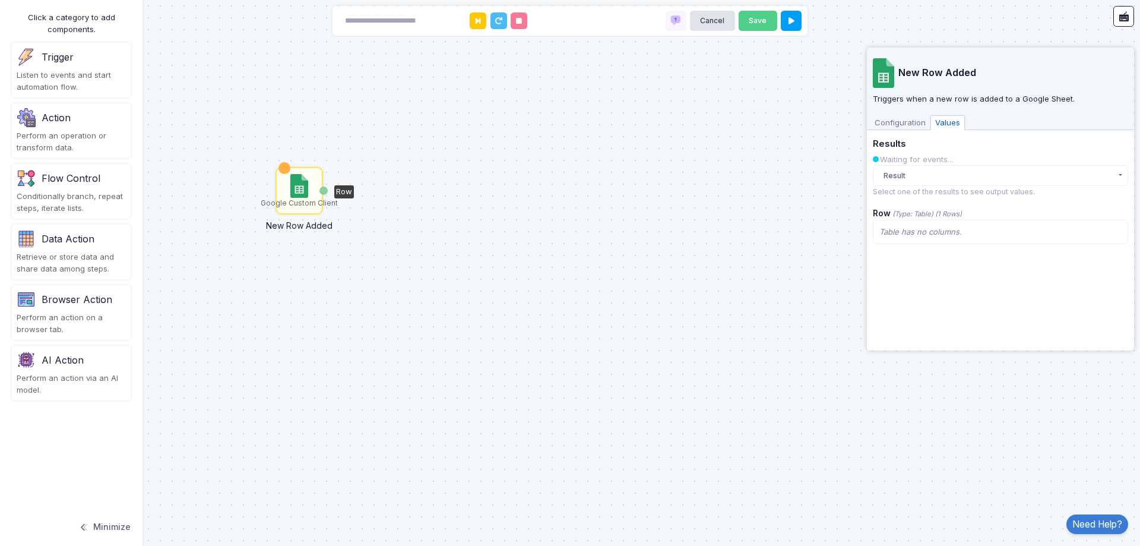
click at [938, 186] on div "Results Waiting for events... Result Result 10:41 AM Result 10:41 AM Result 10:…" at bounding box center [1000, 168] width 255 height 58
click at [951, 227] on span "Table has no columns." at bounding box center [920, 232] width 83 height 10
click at [955, 188] on small "Select one of the results to see output values." at bounding box center [954, 191] width 162 height 9
click at [957, 182] on button "Result" at bounding box center [1000, 175] width 255 height 21
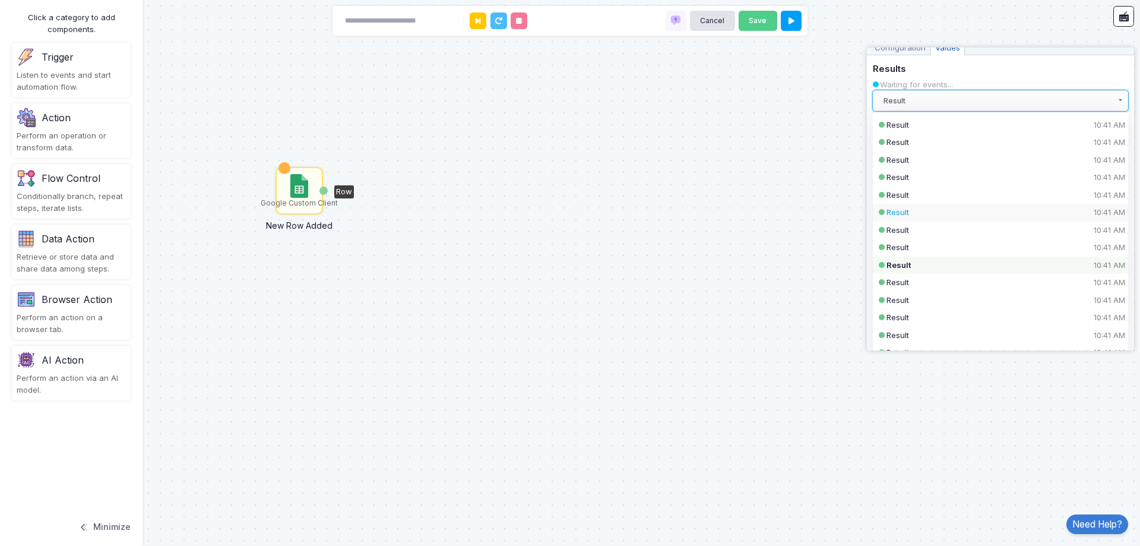
scroll to position [119, 0]
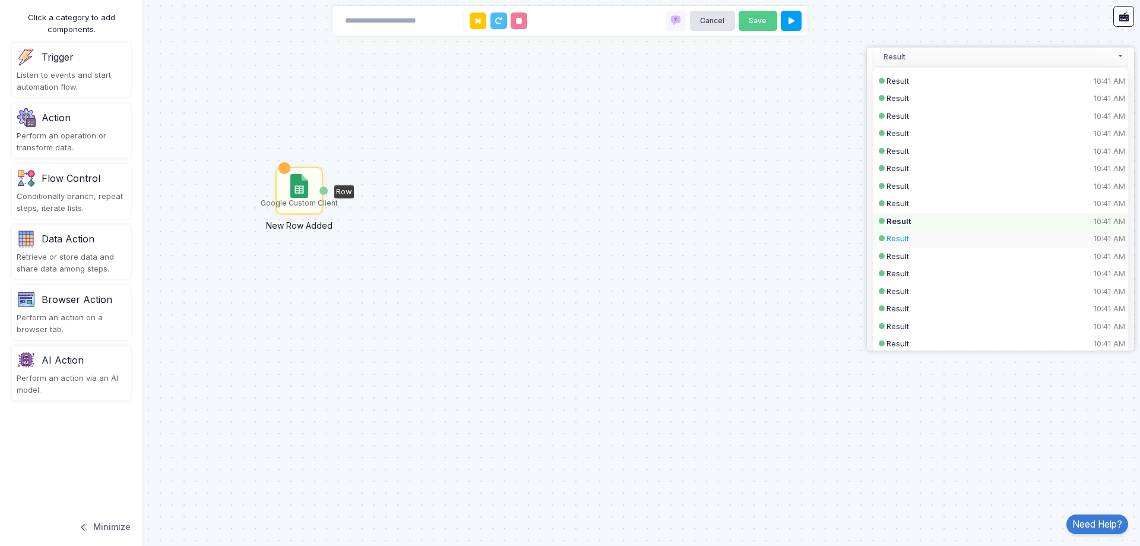
click at [952, 242] on div "Result 10:41 AM" at bounding box center [991, 239] width 208 height 12
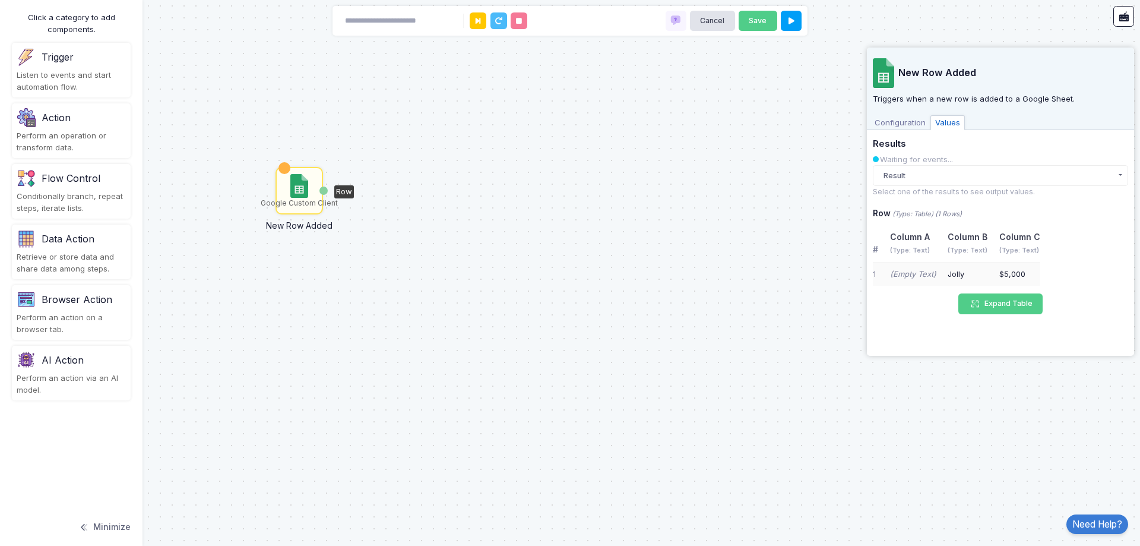
scroll to position [0, 0]
click at [970, 166] on button "Result" at bounding box center [1000, 175] width 255 height 21
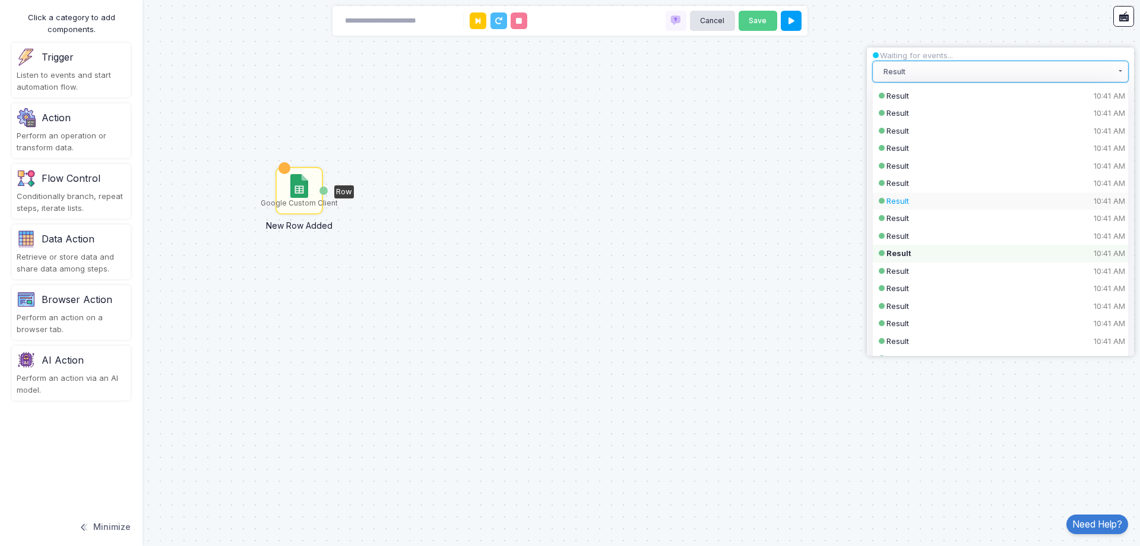
scroll to position [119, 0]
click at [958, 260] on div "Result 10:41 AM" at bounding box center [991, 257] width 208 height 12
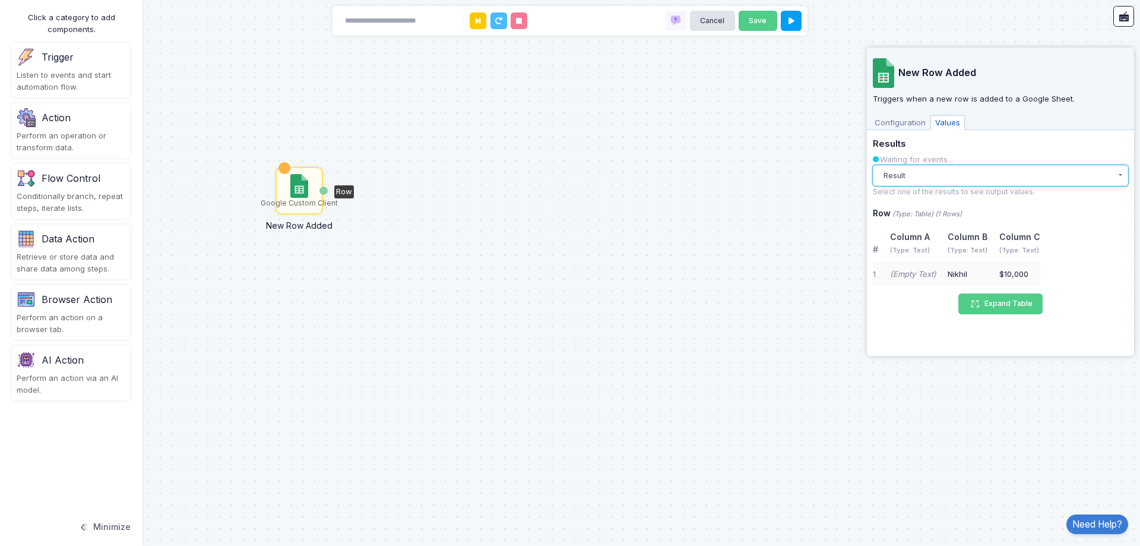
click at [970, 174] on button "Result" at bounding box center [1000, 175] width 255 height 21
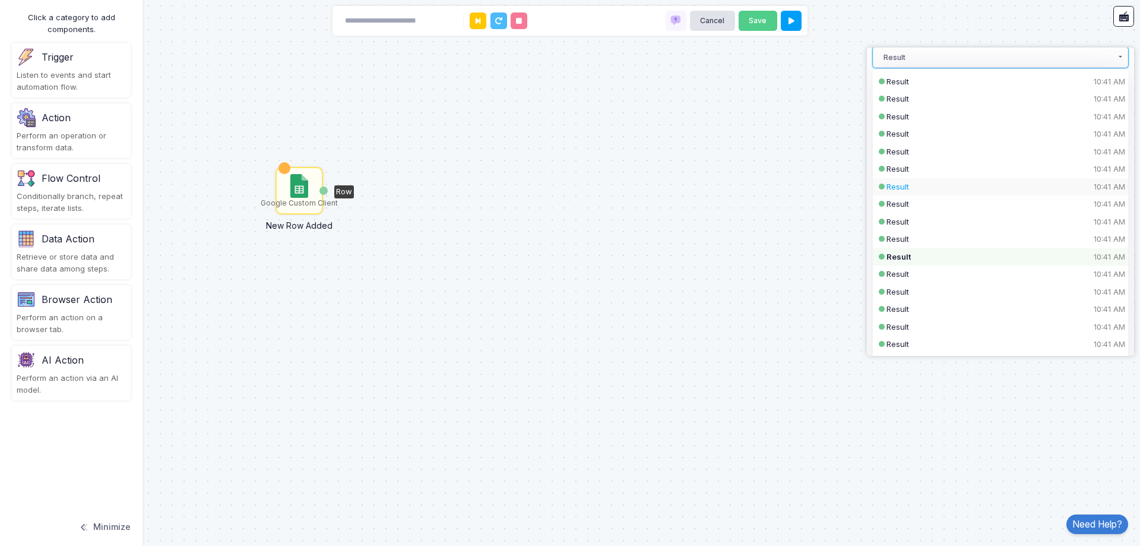
scroll to position [119, 0]
click at [968, 277] on div "Result 10:41 AM" at bounding box center [991, 274] width 208 height 12
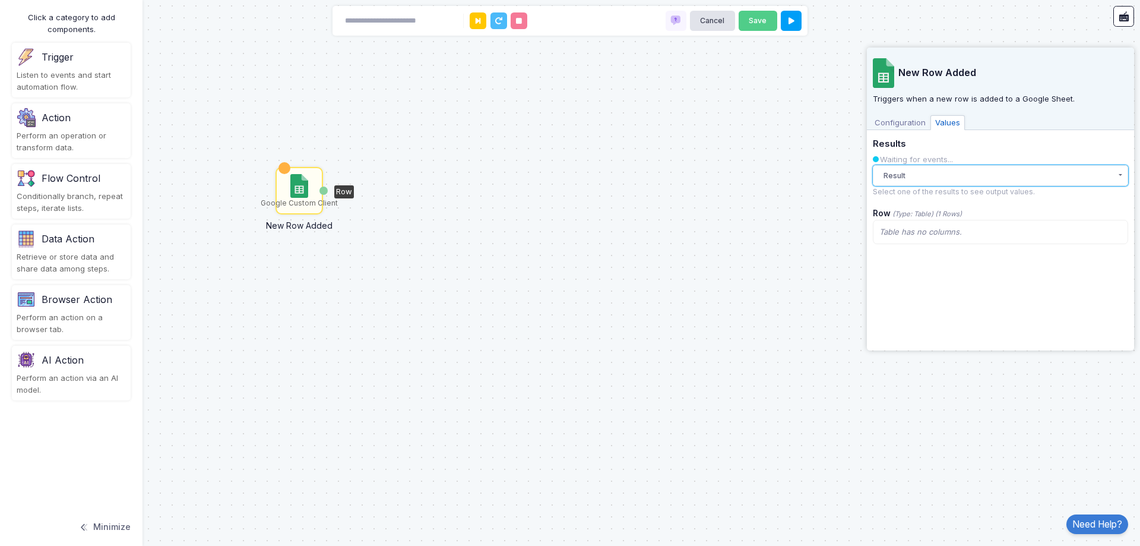
click at [963, 178] on button "Result" at bounding box center [1000, 175] width 255 height 21
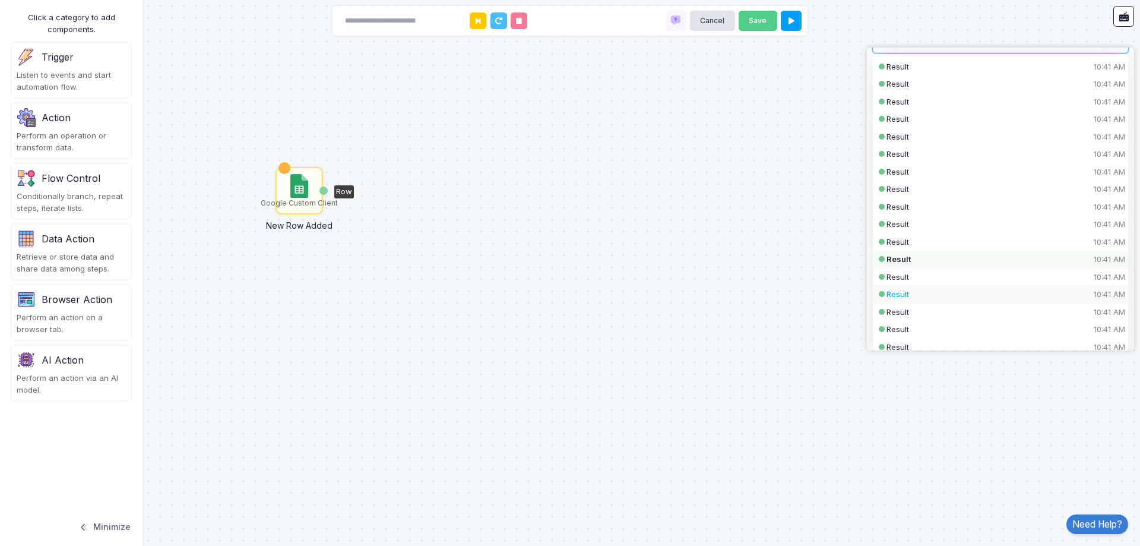
scroll to position [178, 0]
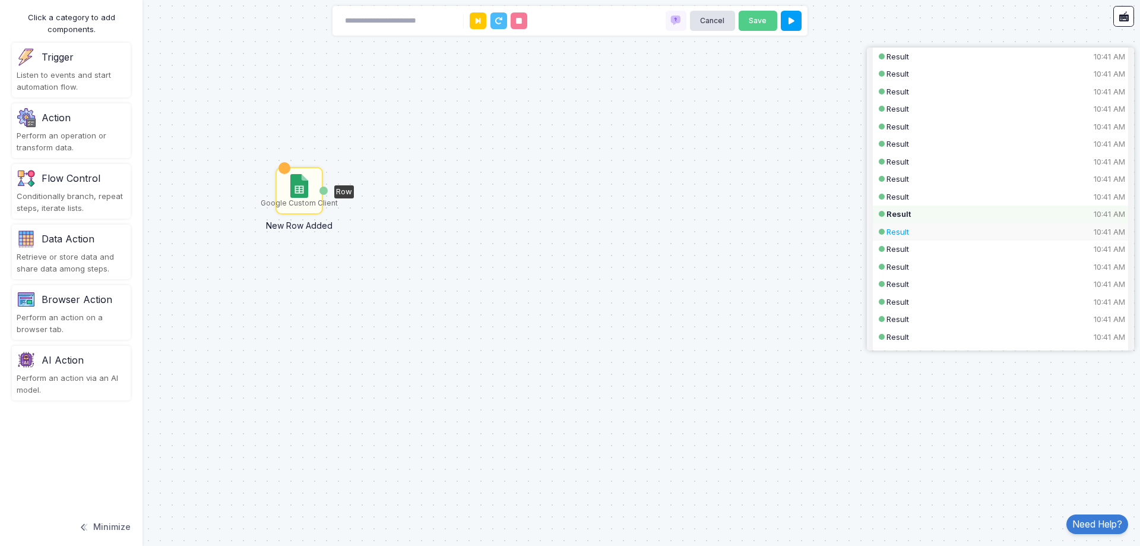
click at [953, 236] on div "Result 10:41 AM" at bounding box center [991, 232] width 208 height 12
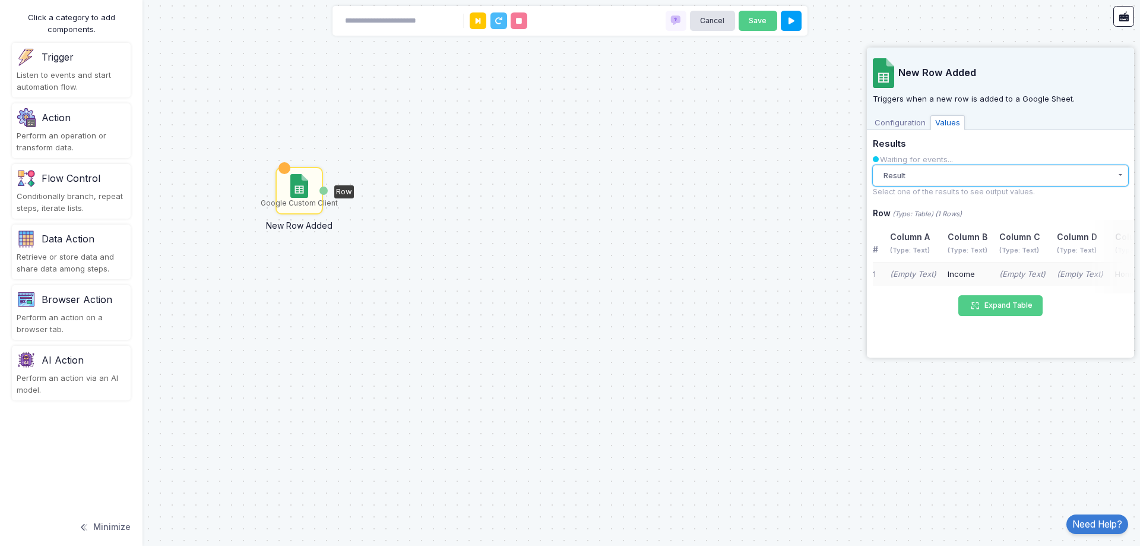
click at [960, 184] on button "Result" at bounding box center [1000, 175] width 255 height 21
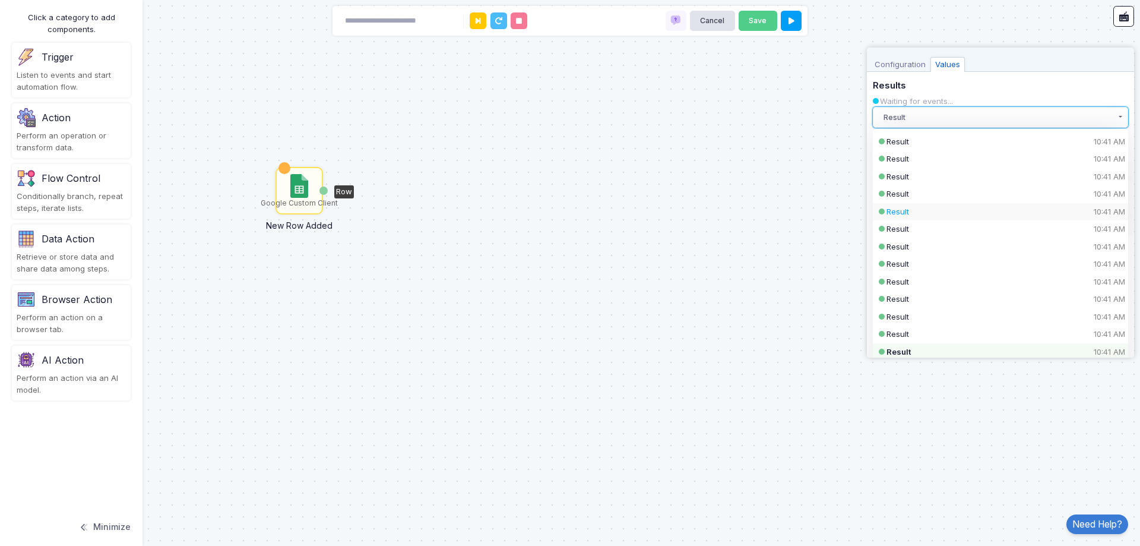
scroll to position [178, 0]
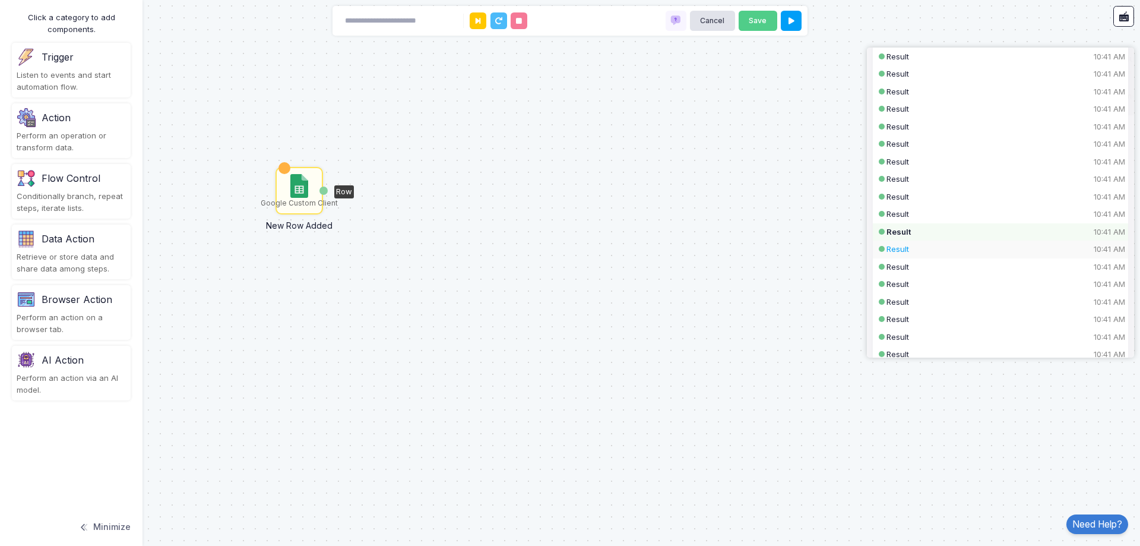
click at [964, 250] on div "Result 10:41 AM" at bounding box center [991, 249] width 208 height 12
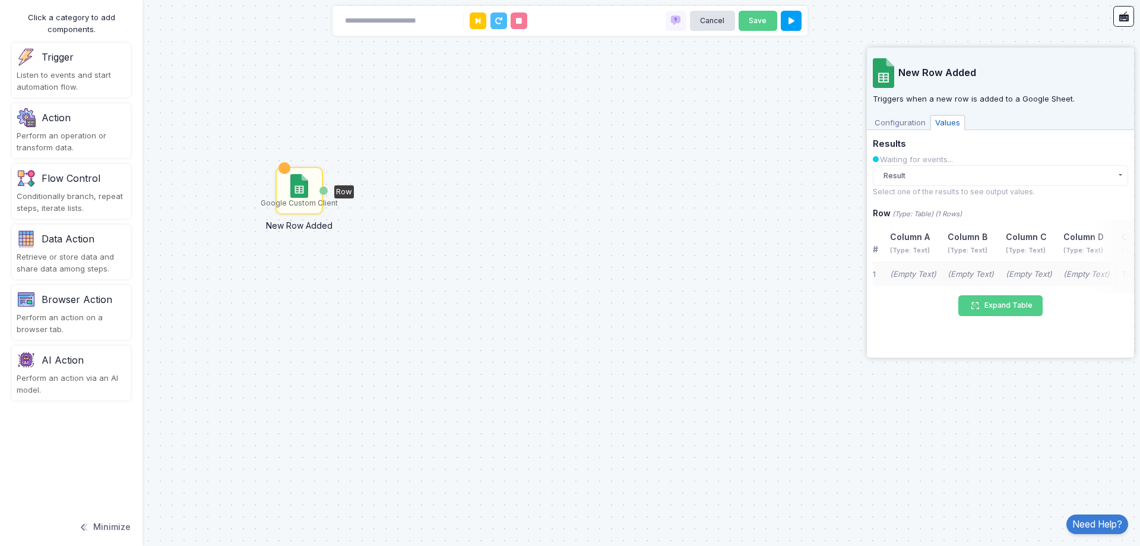
click at [961, 192] on small "Select one of the results to see output values." at bounding box center [954, 191] width 162 height 9
click at [964, 178] on button "Result" at bounding box center [1000, 175] width 255 height 21
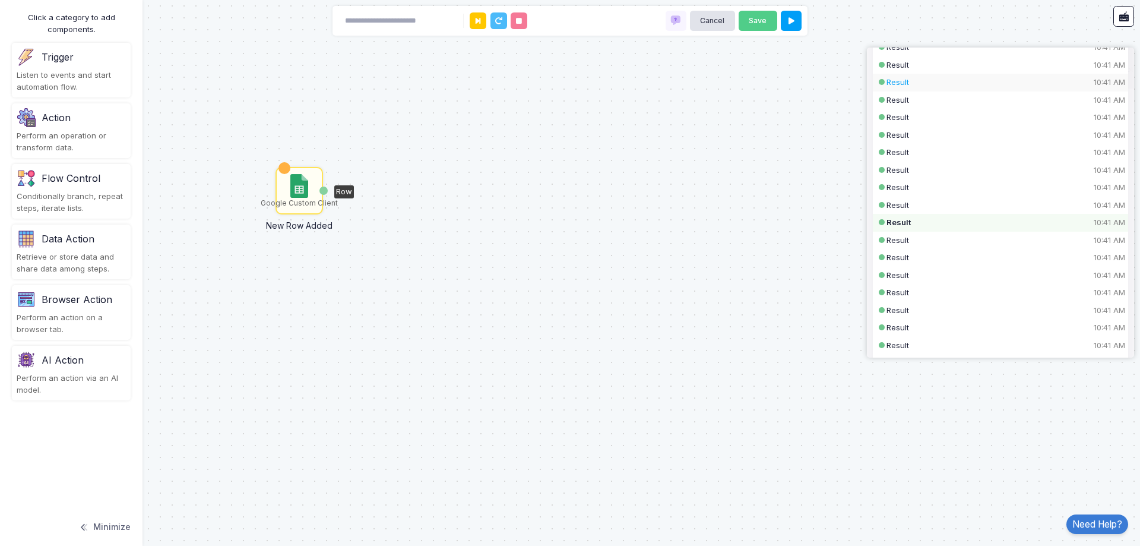
scroll to position [238, 0]
click at [937, 238] on div "Result 10:41 AM" at bounding box center [991, 243] width 208 height 12
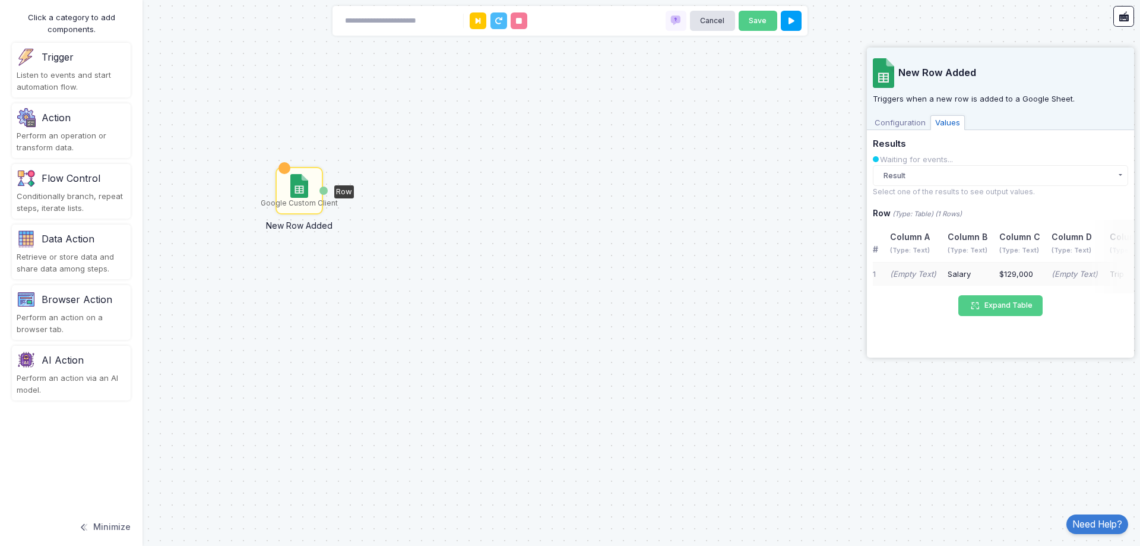
scroll to position [0, 0]
click at [999, 308] on button "Expand Table" at bounding box center [1000, 305] width 84 height 21
select select "*****"
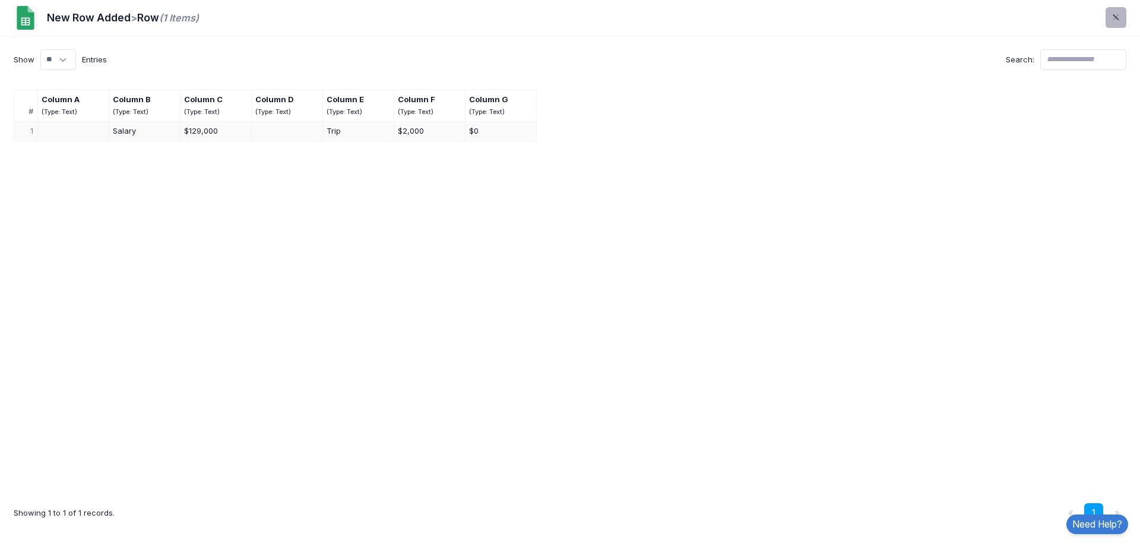
click at [1123, 15] on span at bounding box center [1123, 18] width 0 height 14
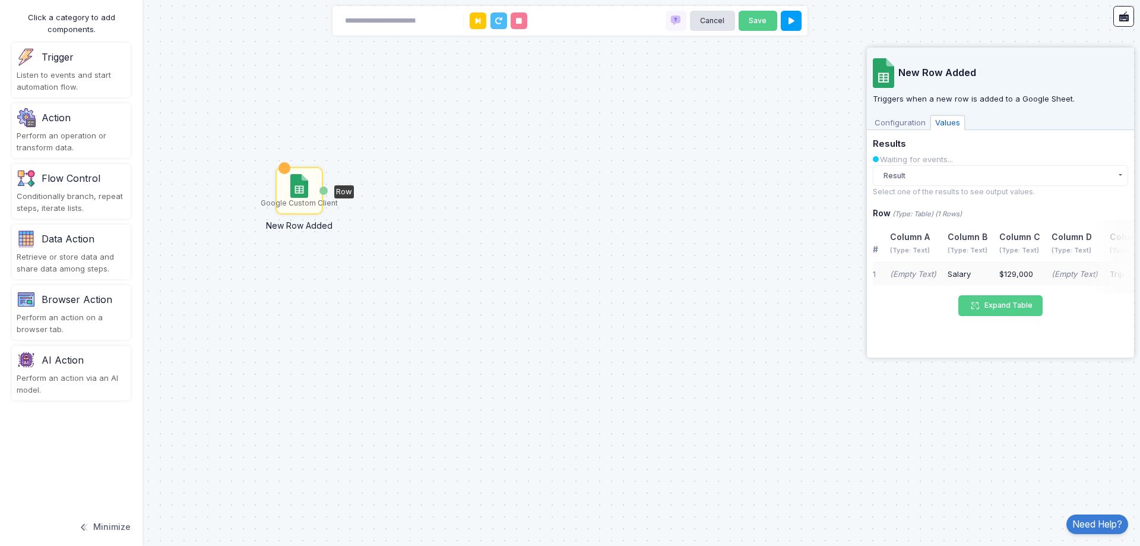
click at [900, 125] on span "Configuration" at bounding box center [900, 122] width 61 height 15
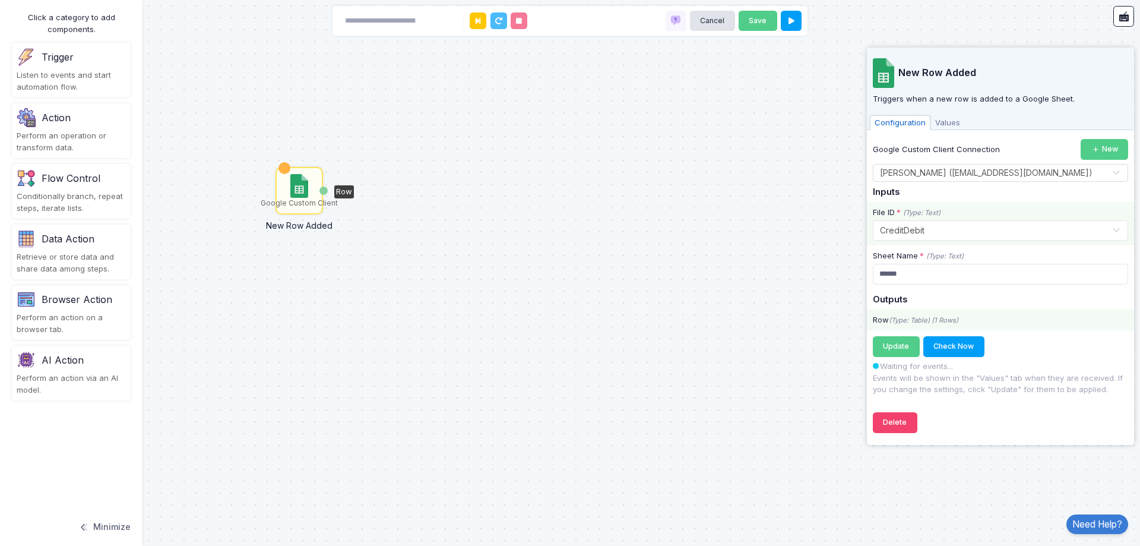
click at [897, 318] on icon "(Type: Table) (1 Rows)" at bounding box center [923, 320] width 69 height 8
click at [391, 14] on input at bounding box center [397, 21] width 119 height 21
type input "****"
click at [78, 118] on div "Action" at bounding box center [71, 117] width 109 height 19
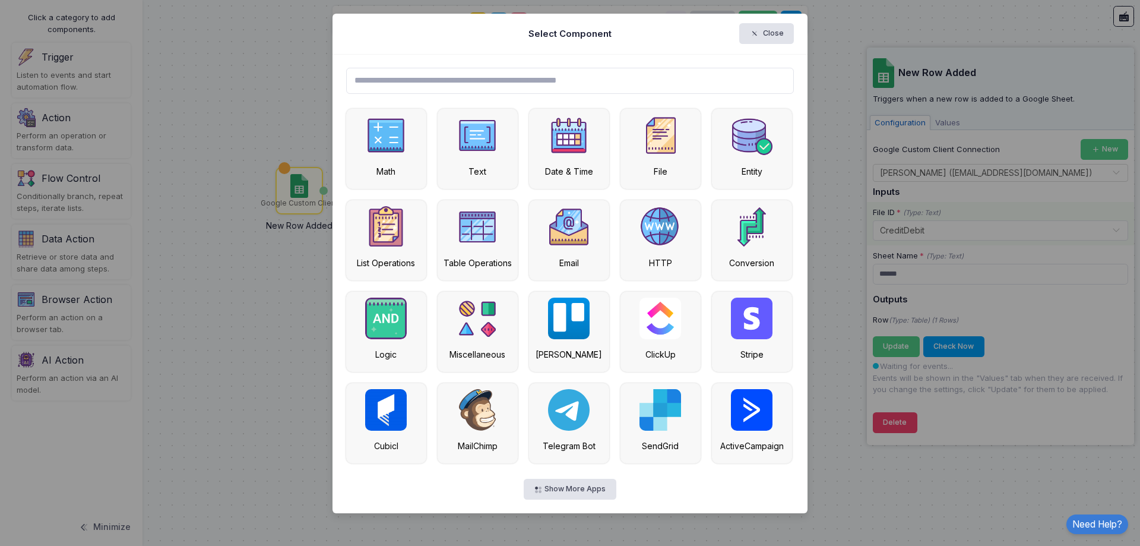
click at [402, 71] on input "text" at bounding box center [570, 81] width 448 height 26
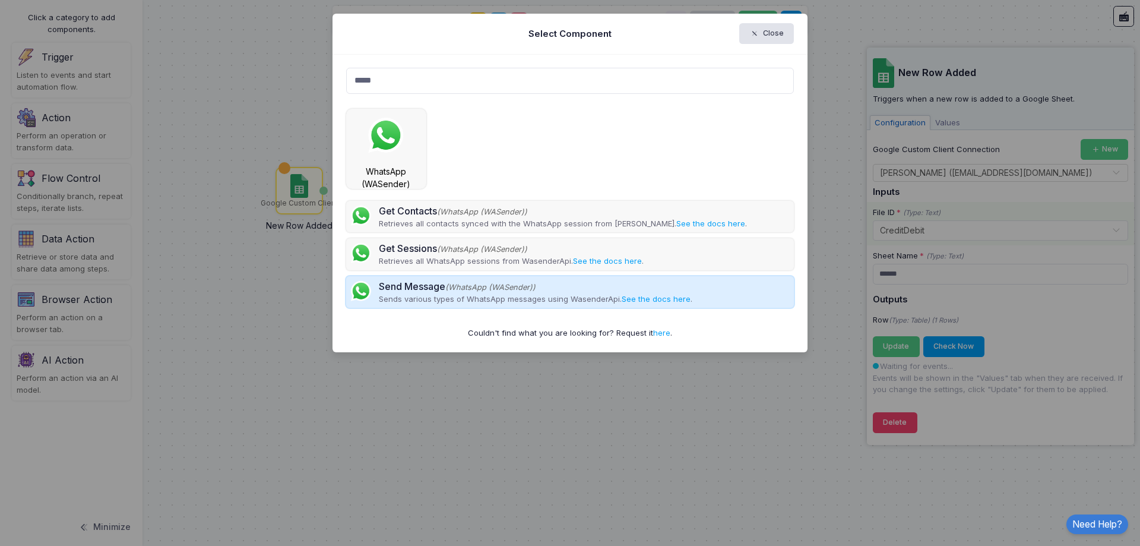
type input "*****"
click at [398, 300] on p "Sends various types of WhatsApp messages using WasenderApi. See the docs here ." at bounding box center [536, 299] width 314 height 12
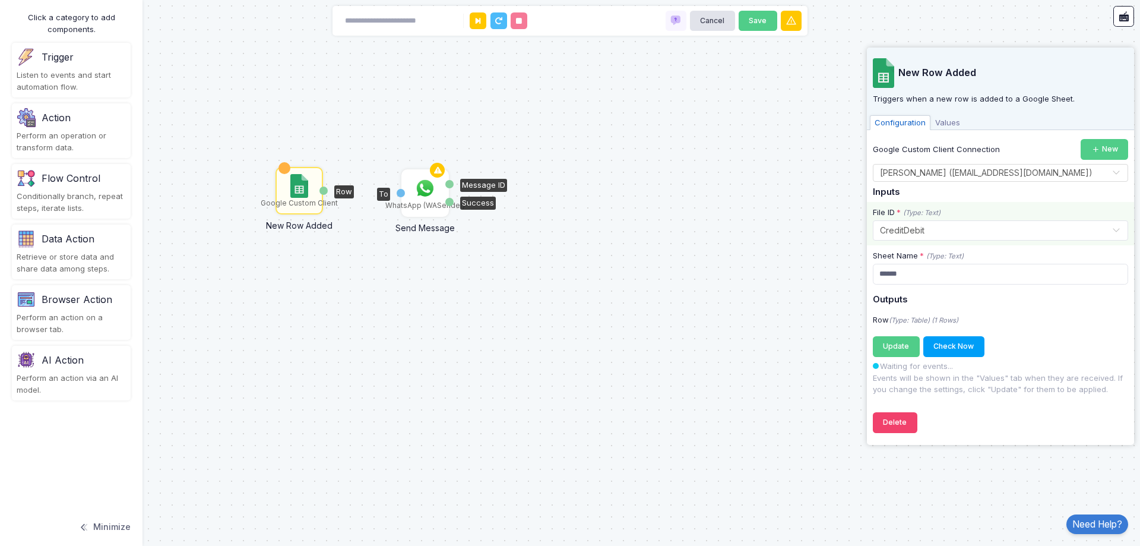
click at [425, 193] on img at bounding box center [425, 188] width 24 height 24
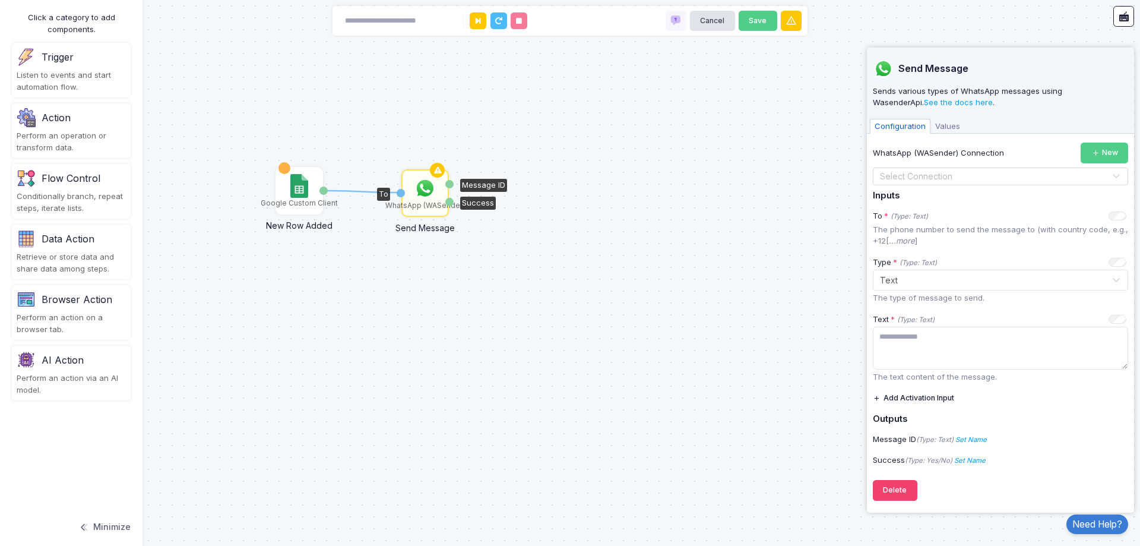
drag, startPoint x: 323, startPoint y: 188, endPoint x: 399, endPoint y: 192, distance: 76.2
click at [1, 1] on div "1 Google Custom Client New Row Added Row WhatsApp (WASender) Send Message To Me…" at bounding box center [0, 0] width 1 height 1
click at [310, 192] on div "Google Custom Client" at bounding box center [299, 190] width 45 height 45
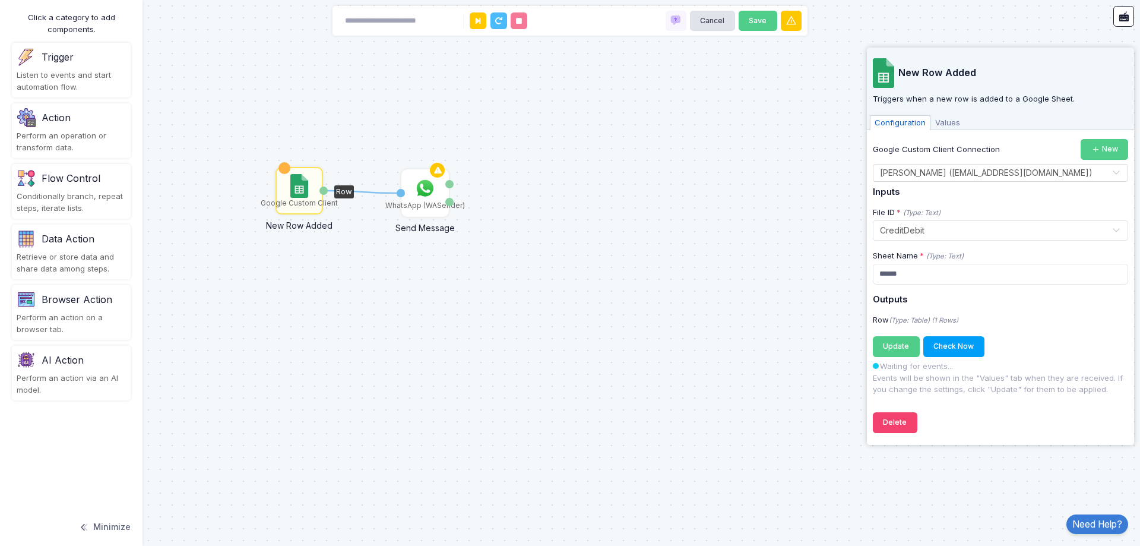
click at [343, 192] on div "Row" at bounding box center [344, 191] width 20 height 13
click at [420, 191] on img at bounding box center [425, 188] width 24 height 24
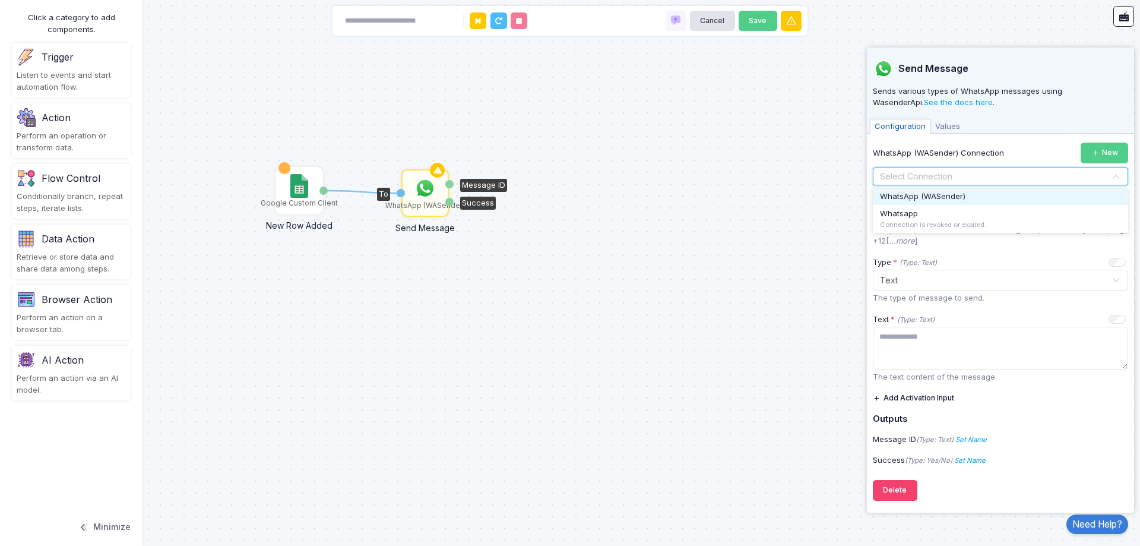
click at [1001, 173] on input "text" at bounding box center [988, 176] width 219 height 13
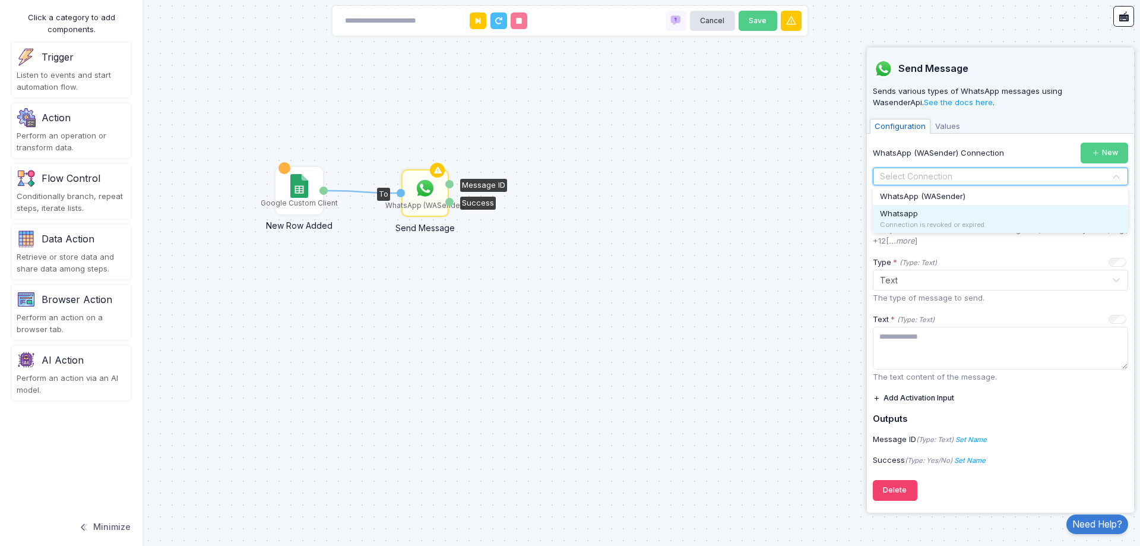
click at [974, 210] on div "Whatsapp Connection is revoked or expired." at bounding box center [1000, 219] width 255 height 28
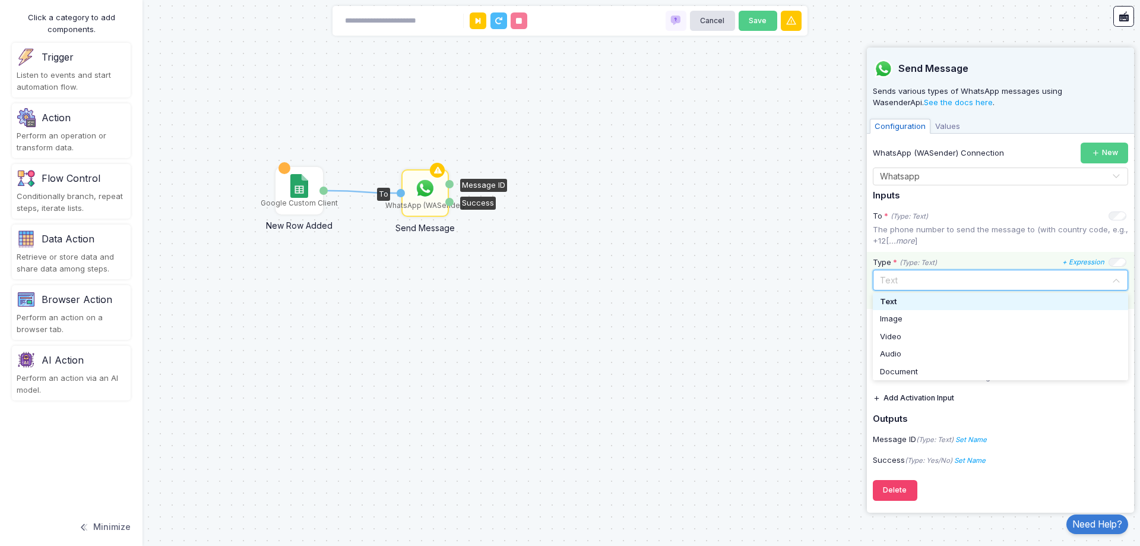
click at [971, 280] on input "text" at bounding box center [988, 279] width 219 height 13
click at [970, 300] on div "Text" at bounding box center [1000, 302] width 241 height 12
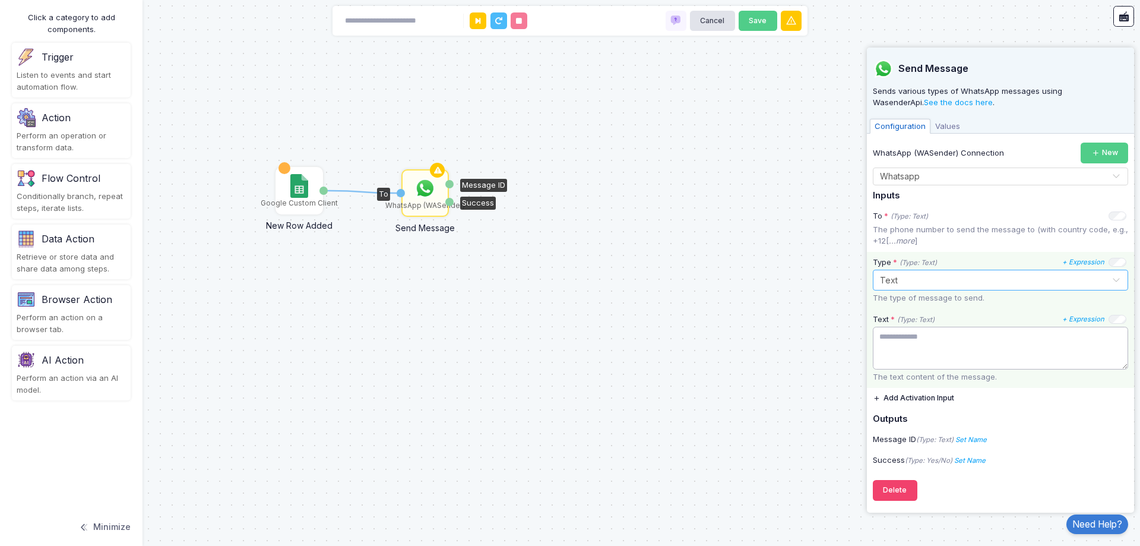
click at [948, 333] on textarea at bounding box center [1000, 348] width 255 height 43
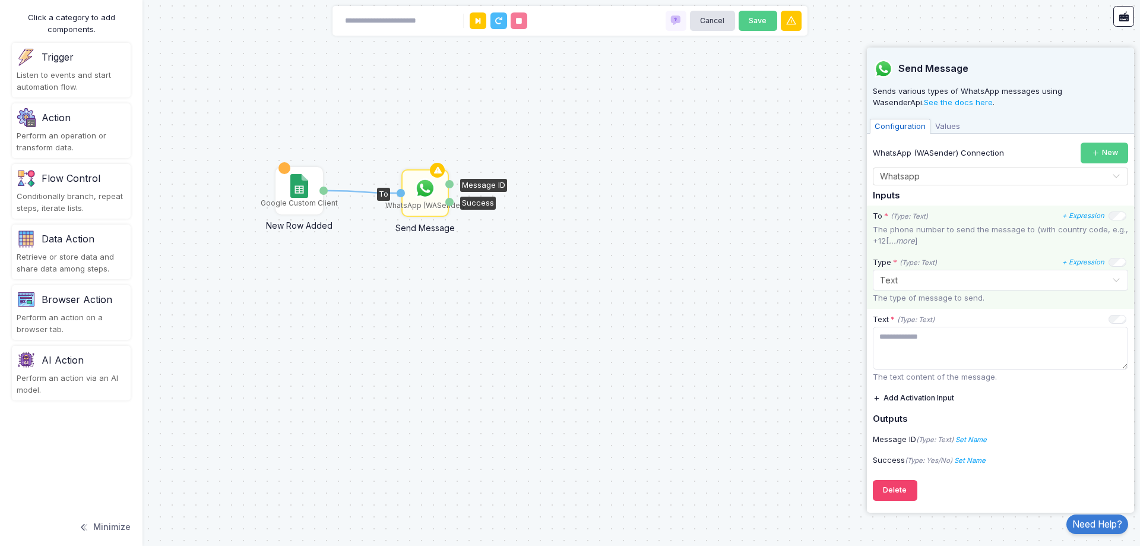
click at [1033, 226] on p "The phone number to send the message to (with country code, e.g., +12[ ...more ]" at bounding box center [1000, 235] width 255 height 23
click at [988, 240] on p "The phone number to send the message to (with country code, e.g., +1234567890)." at bounding box center [1000, 235] width 255 height 23
click at [993, 238] on p "The phone number to send the message to (with country code, e.g., +12[ ...more ]" at bounding box center [1000, 235] width 255 height 23
click at [1093, 213] on icon "+ Expression" at bounding box center [1083, 215] width 42 height 8
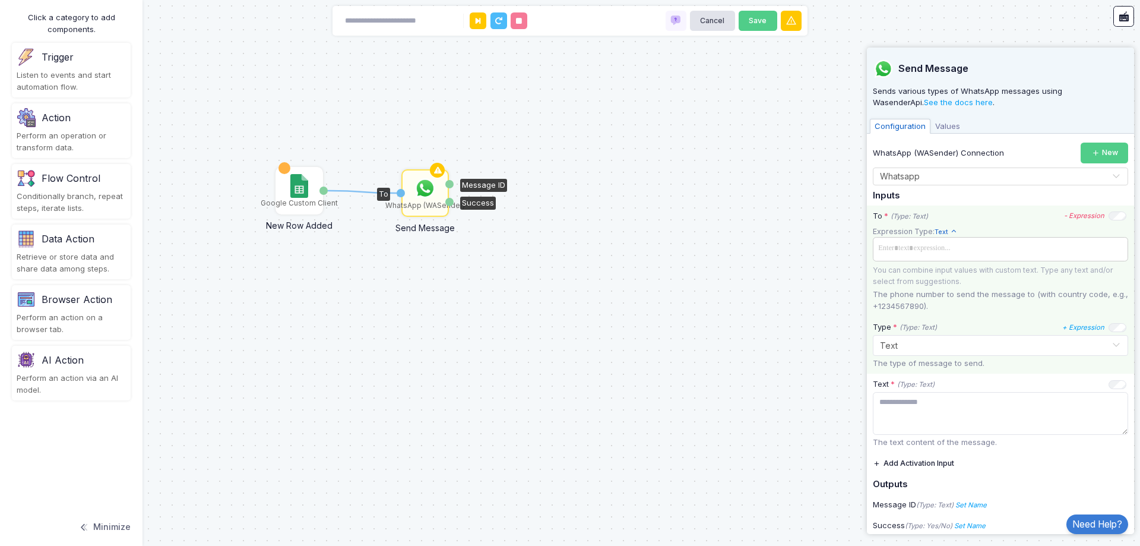
click at [988, 249] on span at bounding box center [1000, 248] width 251 height 17
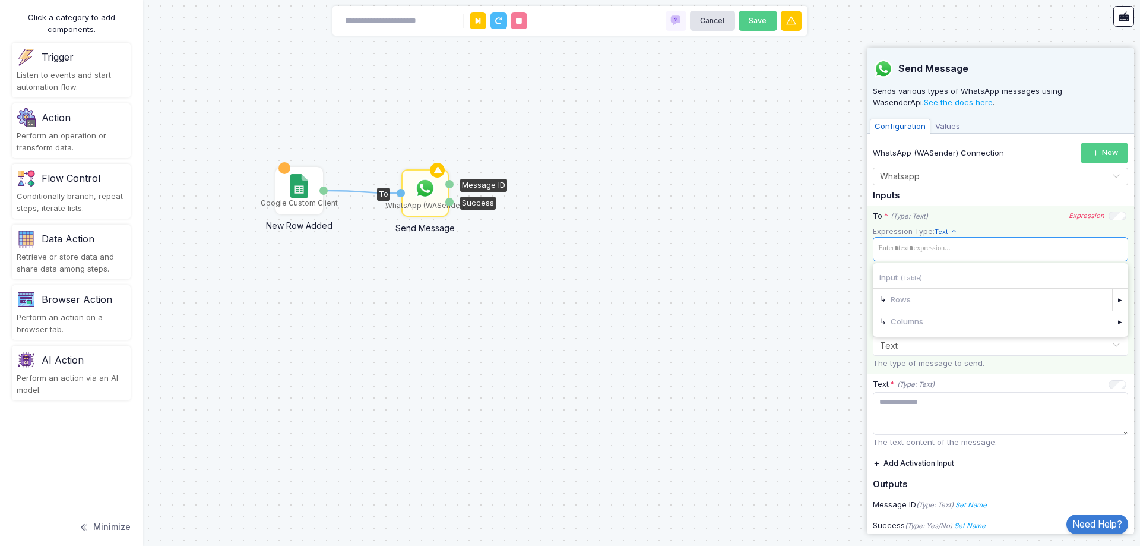
click at [953, 296] on div "Rows" at bounding box center [992, 299] width 239 height 21
click at [1112, 300] on div "▸" at bounding box center [1120, 299] width 17 height 21
click at [1047, 302] on div "Row 1 (Entity)" at bounding box center [992, 299] width 239 height 21
click at [1116, 299] on div "▸" at bounding box center [1120, 299] width 17 height 21
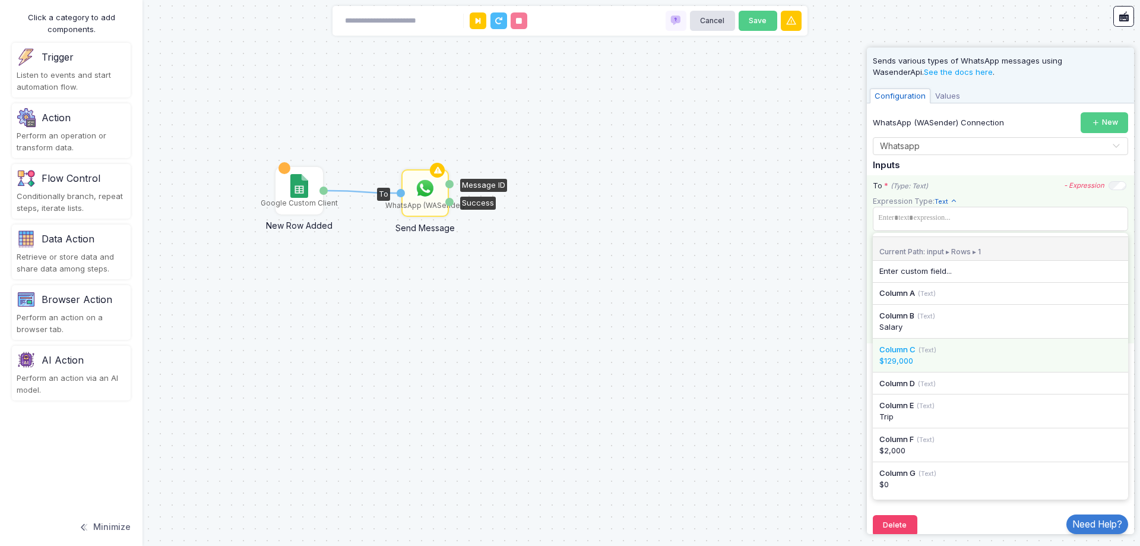
scroll to position [44, 0]
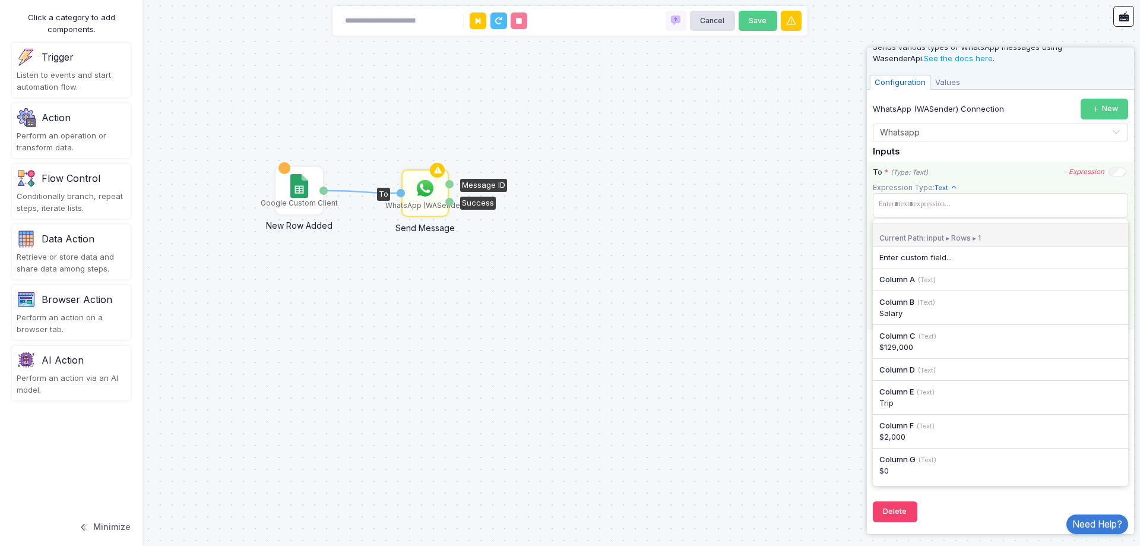
click at [1016, 186] on app-expression-input "Expression Type: Text Text Allows you to create a new text by combining text va…" at bounding box center [1000, 212] width 255 height 61
click at [755, 345] on div "1 Google Custom Client New Row Added Row WhatsApp (WASender) Send Message To Me…" at bounding box center [570, 273] width 1140 height 546
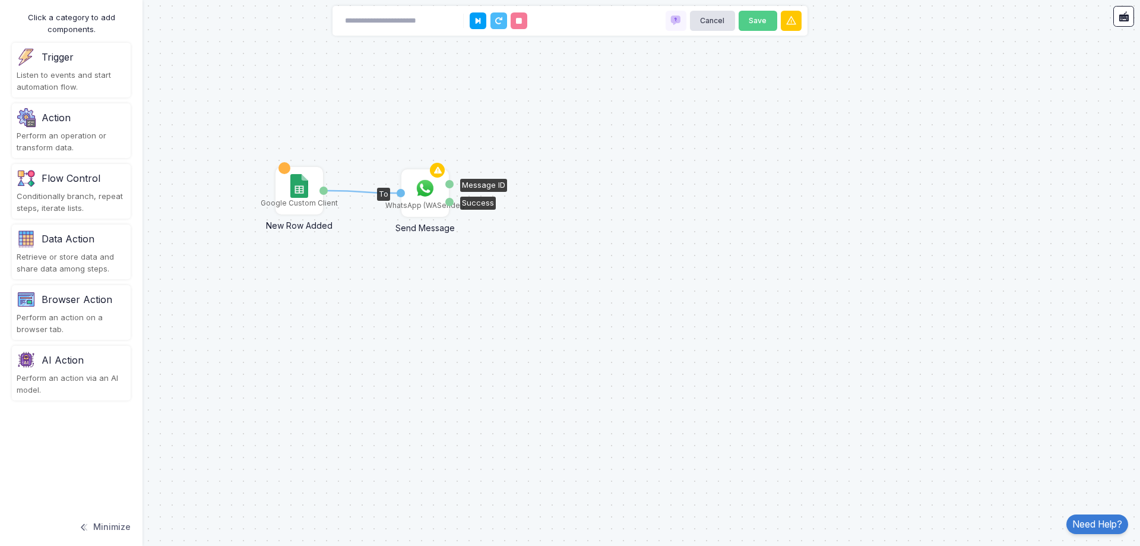
click at [422, 188] on img at bounding box center [425, 188] width 24 height 24
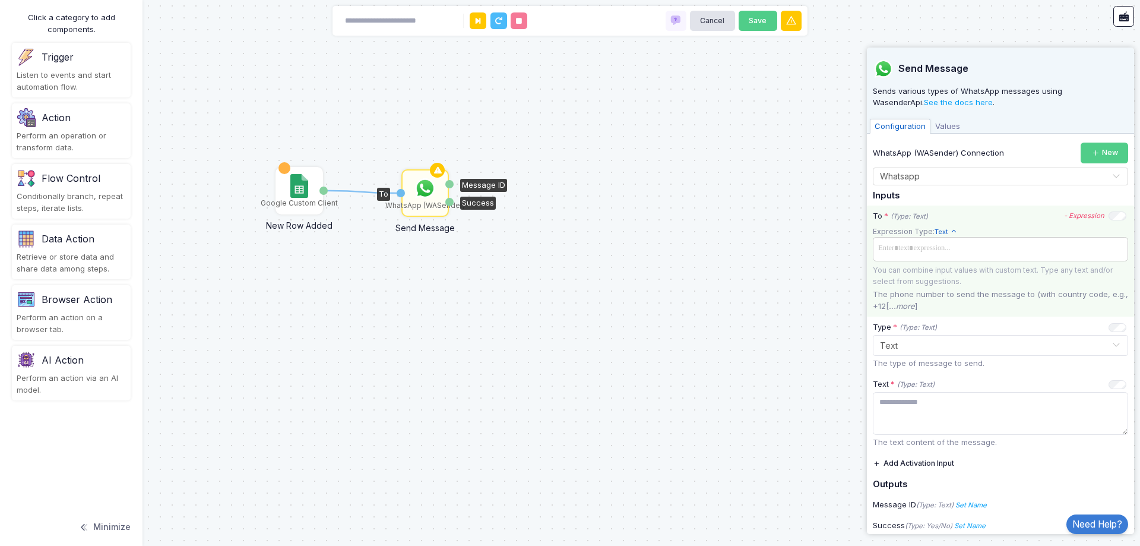
click at [976, 254] on span at bounding box center [1000, 248] width 251 height 17
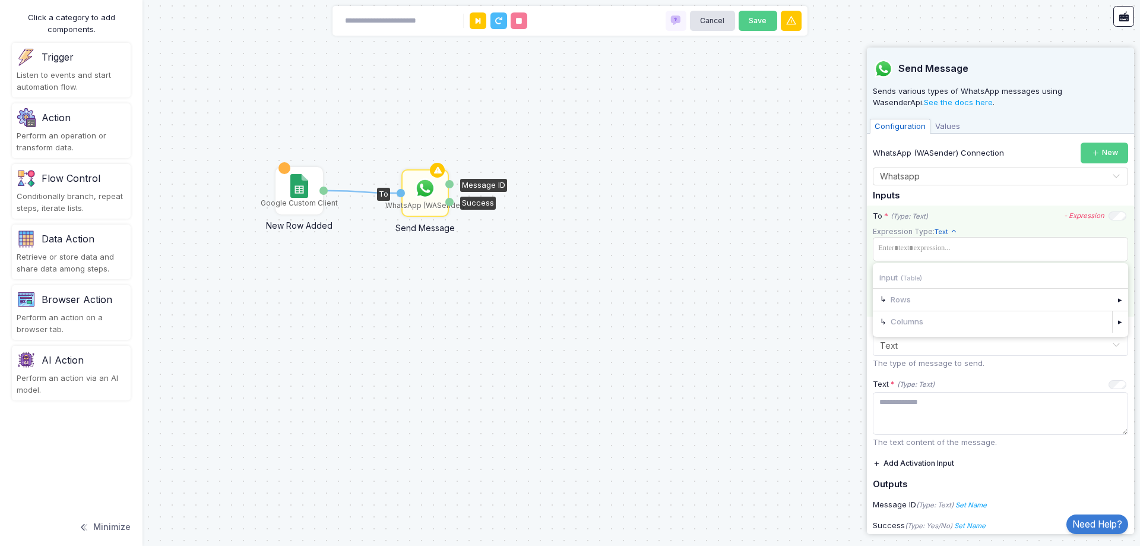
click at [961, 325] on div "Columns" at bounding box center [992, 321] width 239 height 21
click at [1112, 320] on div "▸" at bounding box center [1120, 321] width 17 height 21
click at [917, 245] on span at bounding box center [1000, 248] width 251 height 17
click at [958, 298] on div "Rows" at bounding box center [992, 299] width 239 height 21
click at [1112, 301] on div "▸" at bounding box center [1120, 299] width 17 height 21
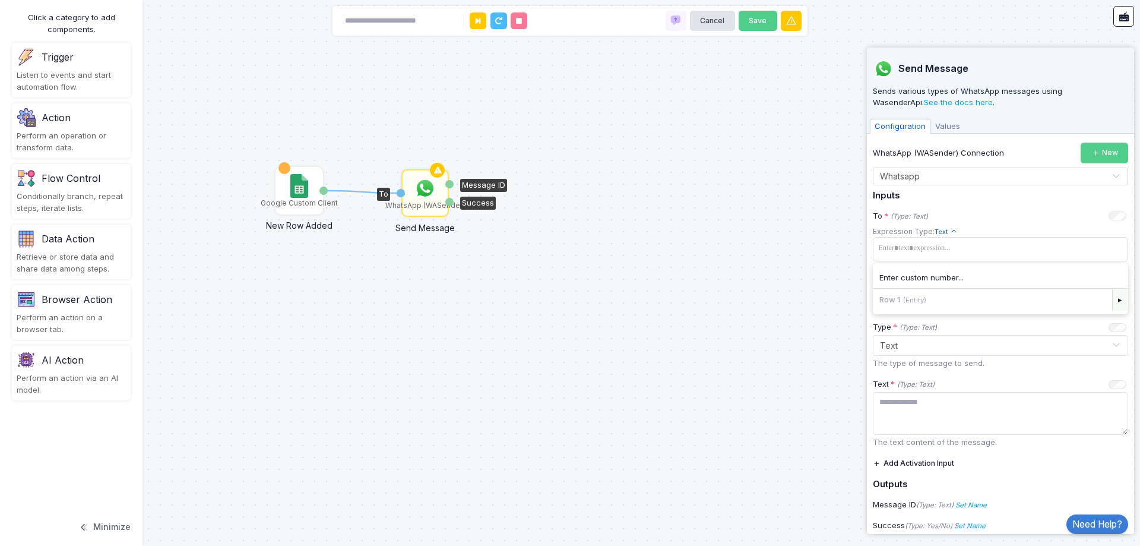
click at [1112, 302] on div "▸" at bounding box center [1120, 299] width 17 height 21
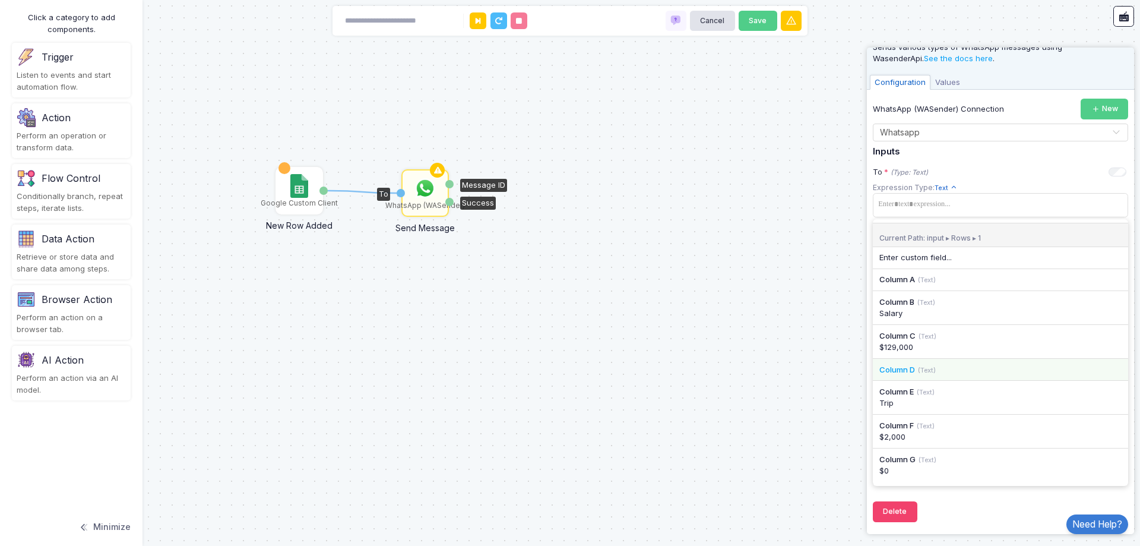
scroll to position [0, 0]
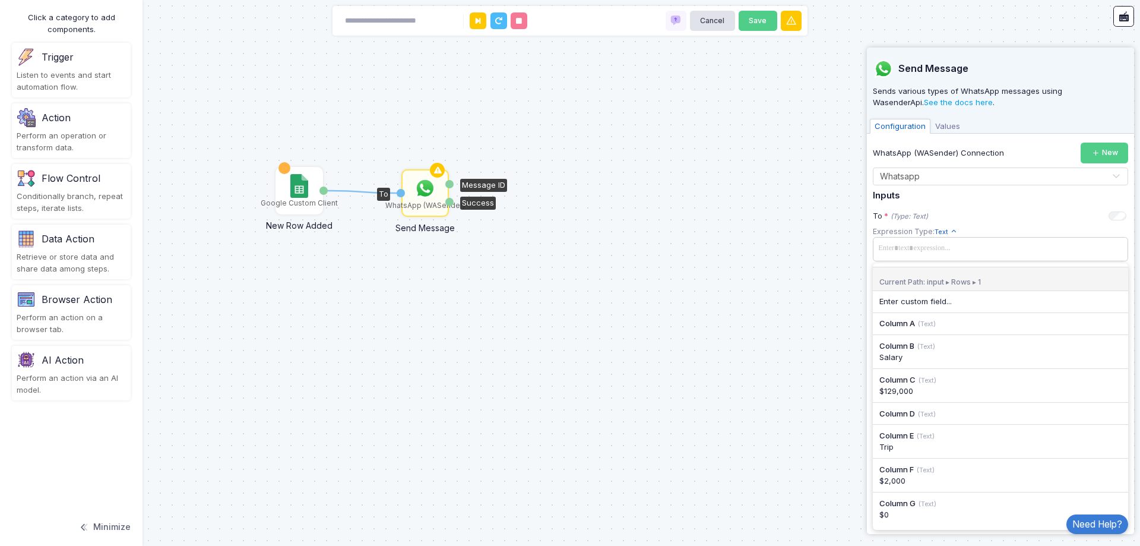
click at [968, 252] on span at bounding box center [1000, 248] width 251 height 17
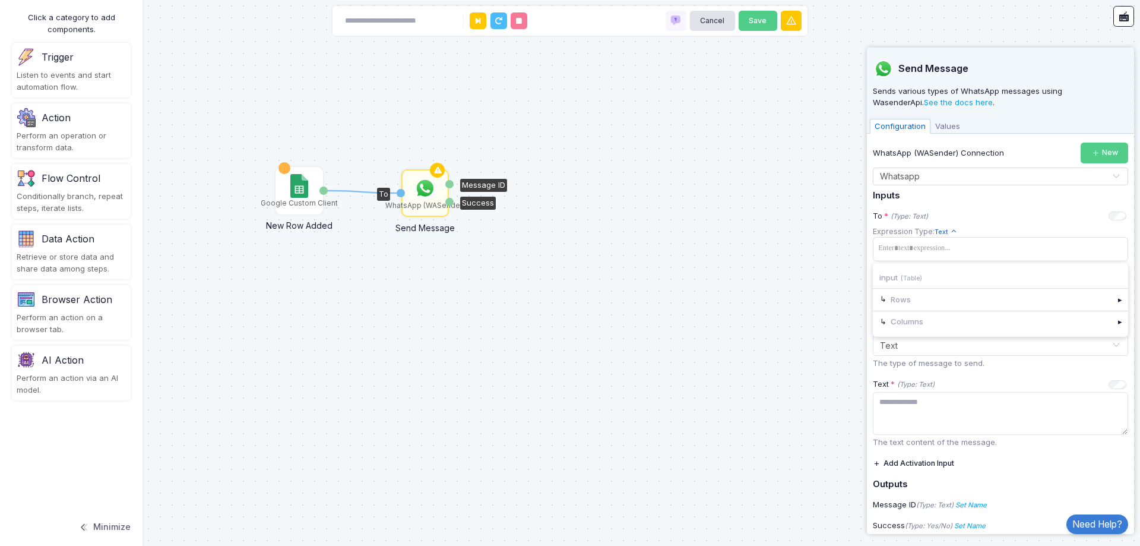
click at [985, 233] on app-expression-input "Expression Type: Text Text Allows you to create a new text by combining text va…" at bounding box center [1000, 256] width 255 height 61
click at [944, 228] on span "Text" at bounding box center [946, 232] width 23 height 10
click at [995, 375] on div "Access Allows you to access the inner values of data such as Entity, List, or T…" at bounding box center [994, 371] width 119 height 56
click at [958, 294] on div "Rows" at bounding box center [992, 296] width 239 height 21
click at [948, 247] on span at bounding box center [999, 247] width 248 height 13
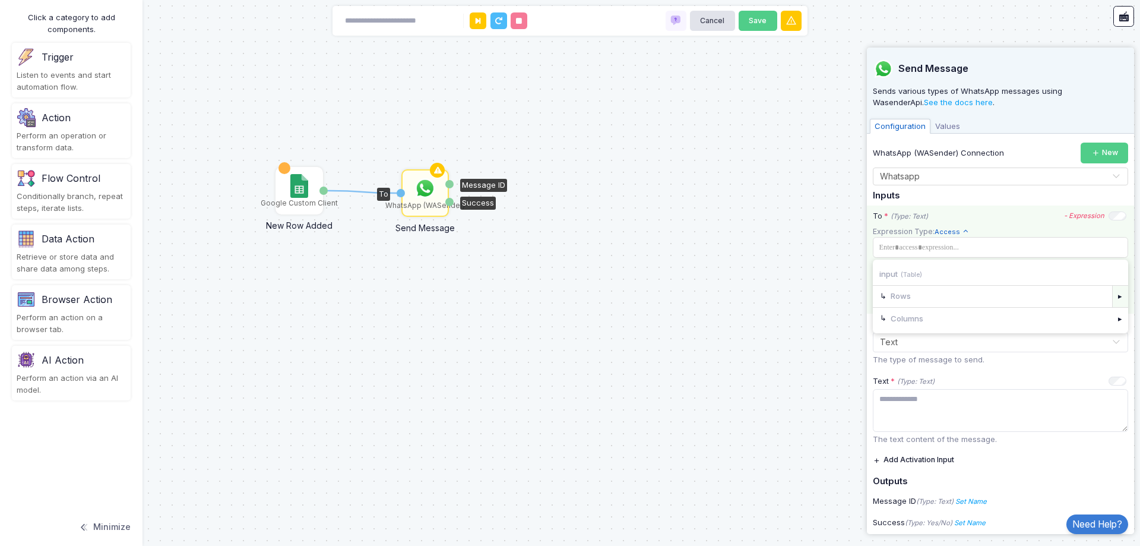
click at [1112, 290] on div "▸" at bounding box center [1120, 296] width 17 height 21
click at [1112, 294] on div "▸" at bounding box center [1120, 296] width 17 height 21
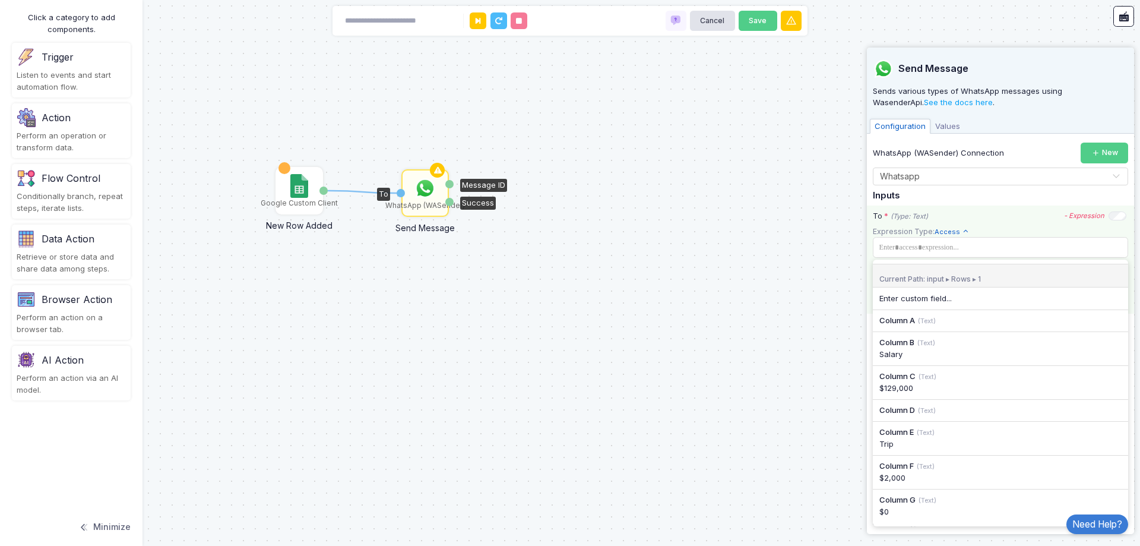
click at [1109, 264] on div "Current Path: input ▸ Rows ▸ 1" at bounding box center [1000, 276] width 255 height 24
click at [1079, 244] on span at bounding box center [999, 247] width 248 height 13
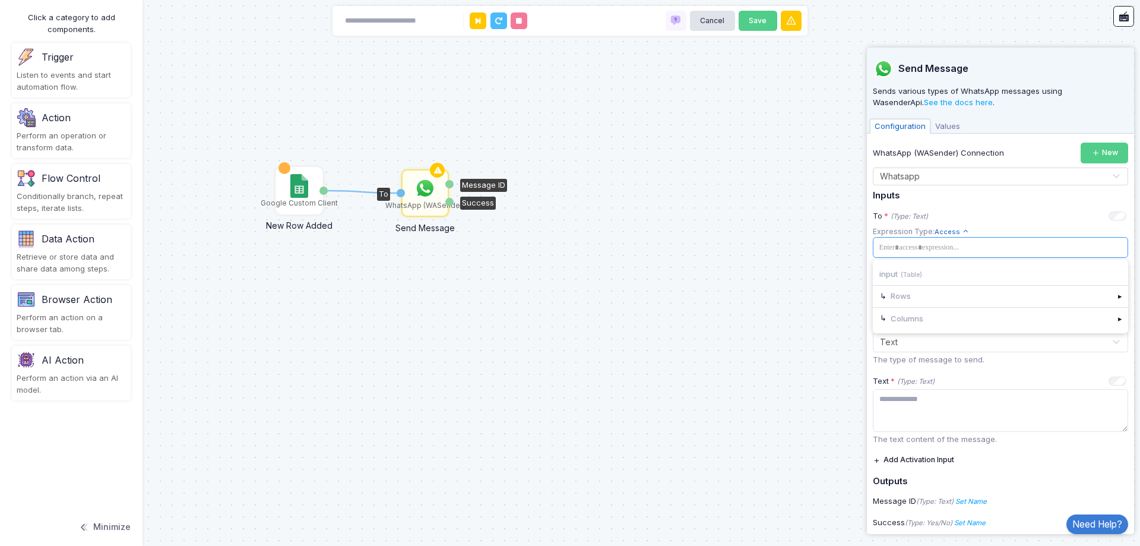
click at [957, 232] on span "Access" at bounding box center [952, 232] width 34 height 10
click at [993, 203] on div "WhatsApp (WASender) Connection New Select Connection × Whatsapp × Inputs To * (…" at bounding box center [1000, 338] width 255 height 390
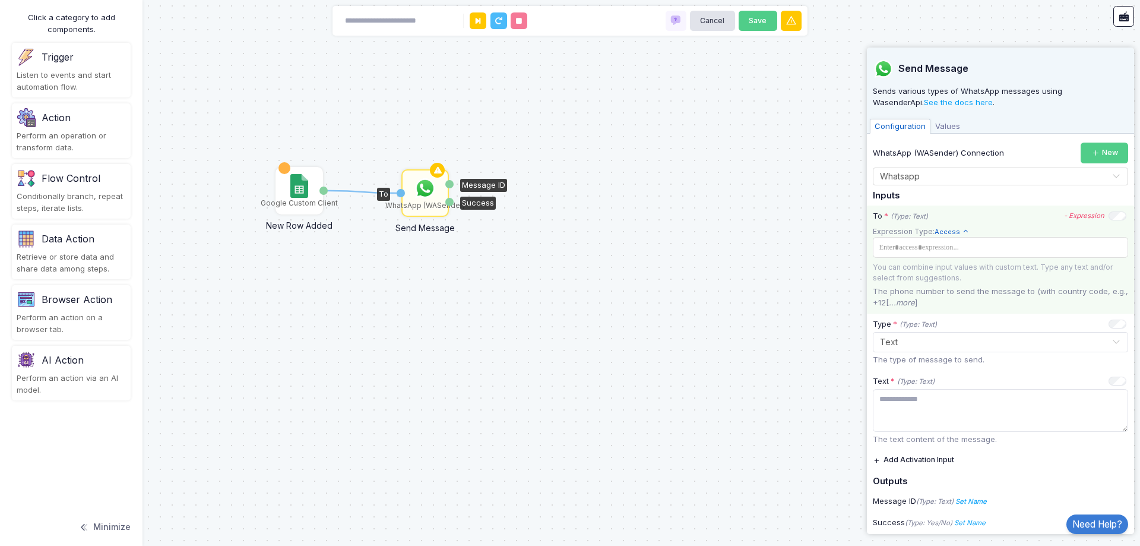
click at [1105, 211] on div "To * (Type: Text) - Expression" at bounding box center [1000, 216] width 254 height 12
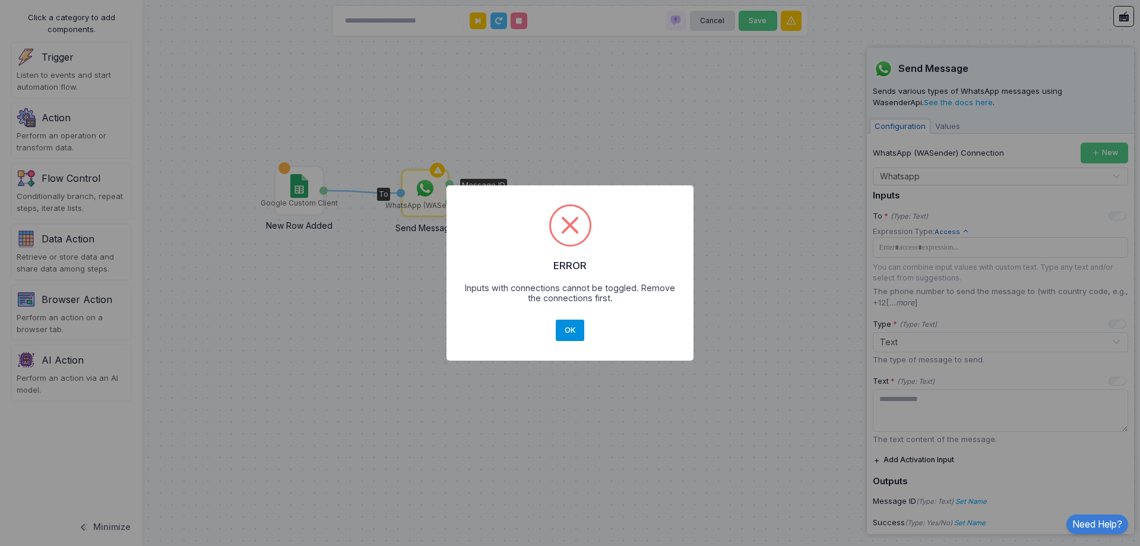
click at [581, 322] on button "OK" at bounding box center [570, 329] width 29 height 21
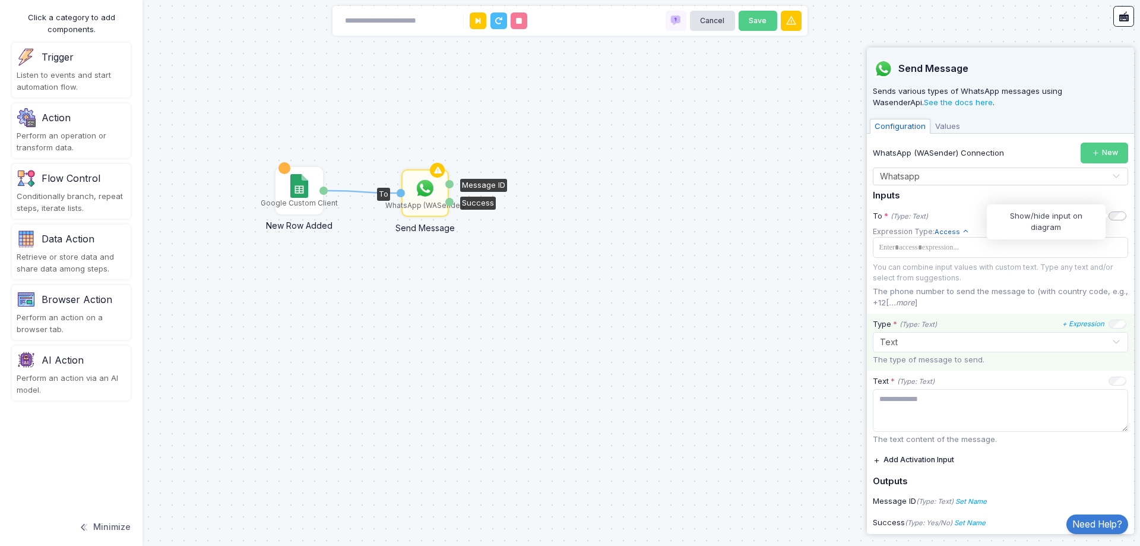
scroll to position [40, 0]
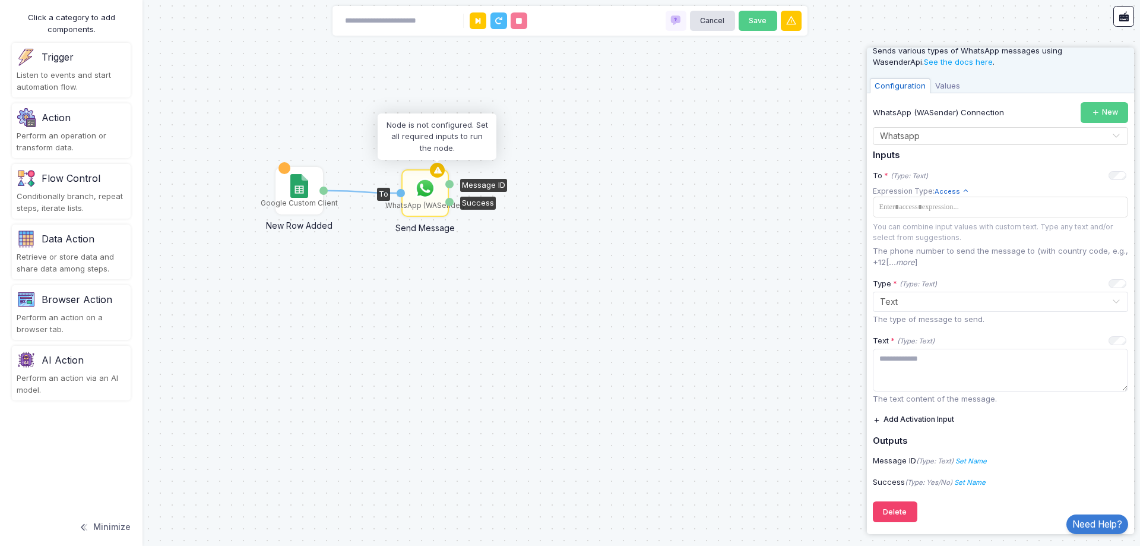
click at [435, 170] on icon at bounding box center [438, 170] width 14 height 17
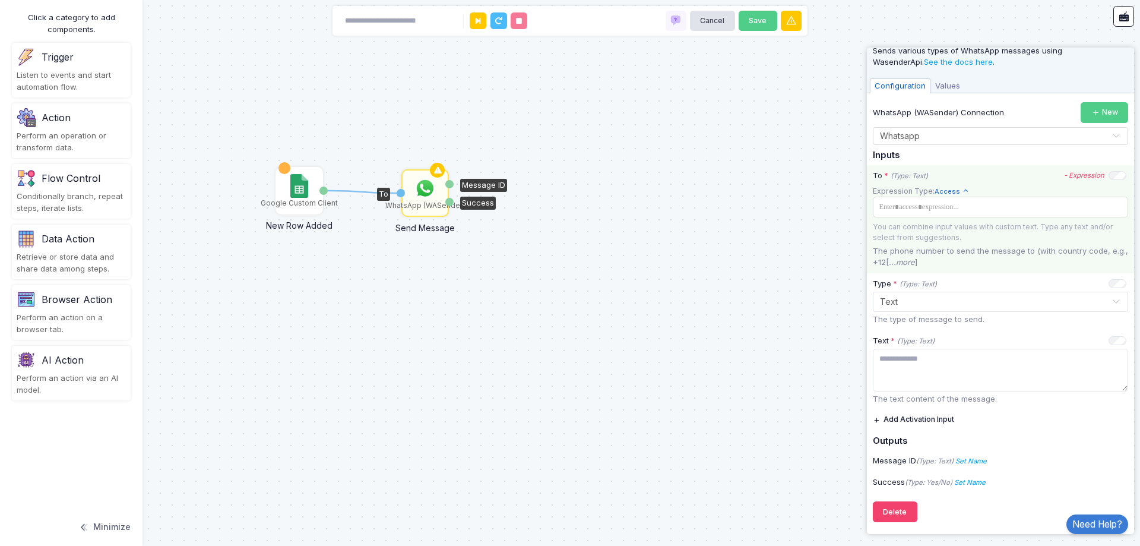
click at [943, 192] on span "Access" at bounding box center [952, 191] width 34 height 10
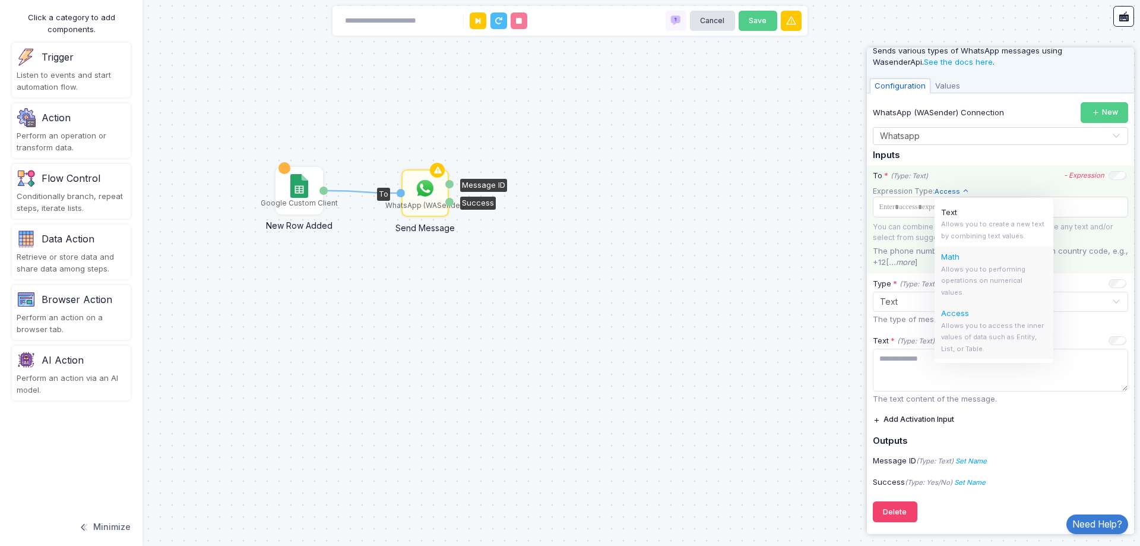
click at [980, 275] on div "Math Allows you to performing operations on numerical values." at bounding box center [994, 274] width 119 height 56
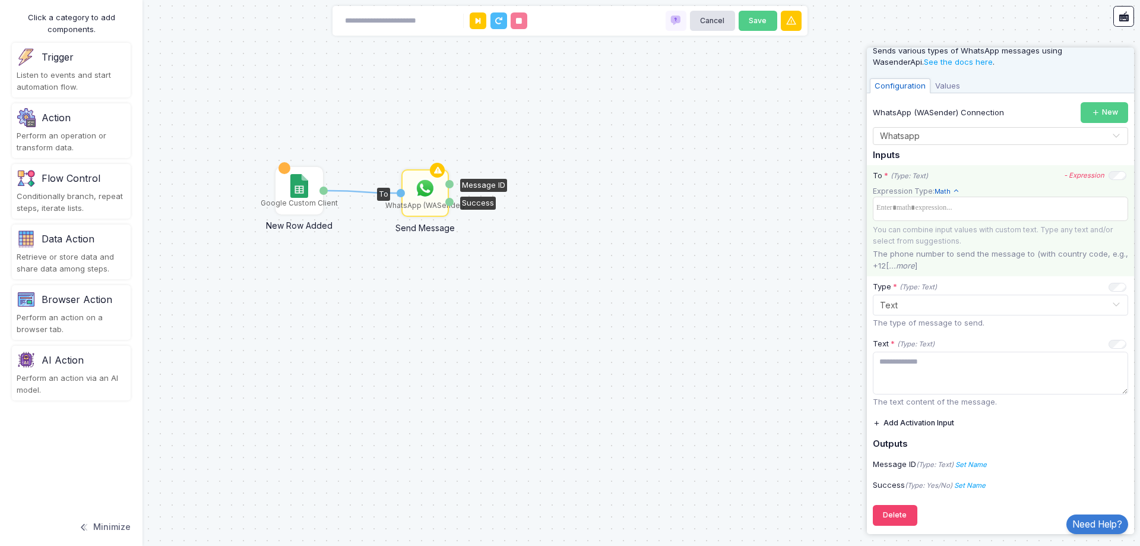
click at [941, 189] on span "Math" at bounding box center [947, 191] width 25 height 10
click at [1010, 333] on div "Access Allows you to access the inner values of data such as Entity, List, or T…" at bounding box center [994, 331] width 119 height 56
click at [1001, 300] on input "text" at bounding box center [988, 301] width 219 height 13
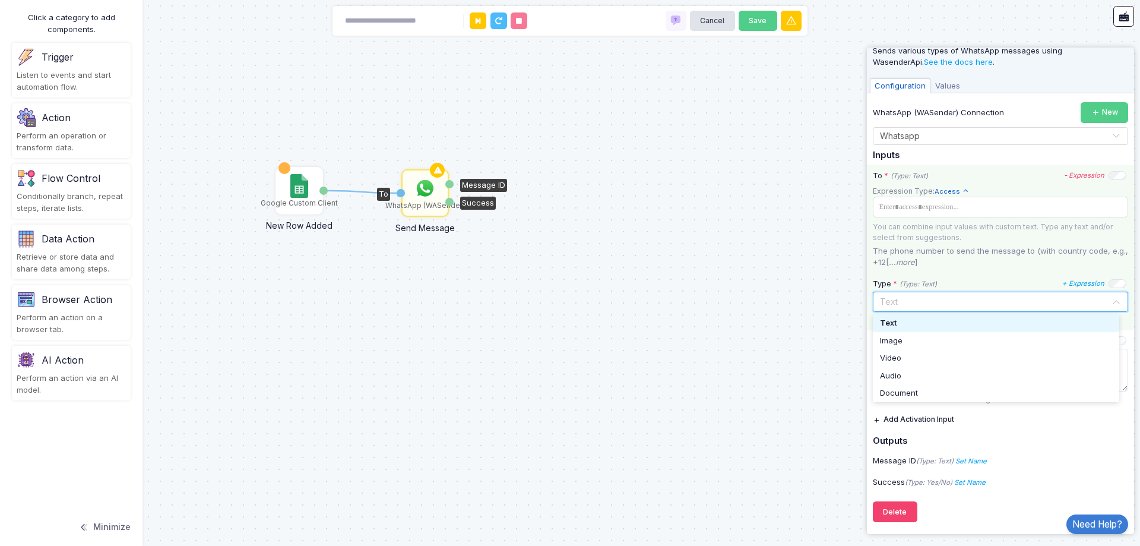
click at [983, 324] on div "Text" at bounding box center [996, 323] width 232 height 12
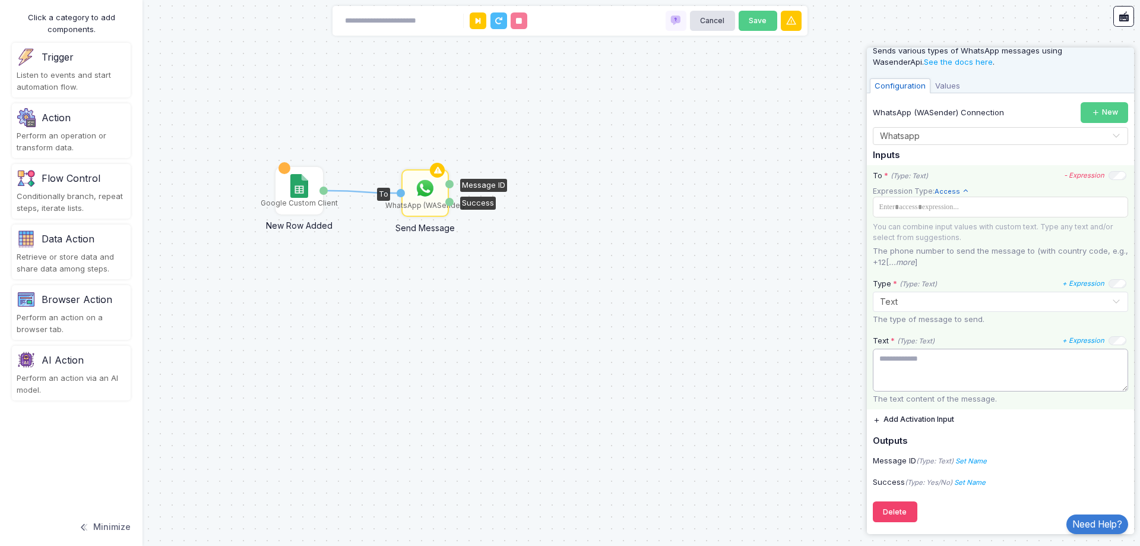
click at [977, 372] on textarea at bounding box center [1000, 370] width 255 height 43
click at [925, 420] on button "Add Activation Input" at bounding box center [913, 419] width 81 height 21
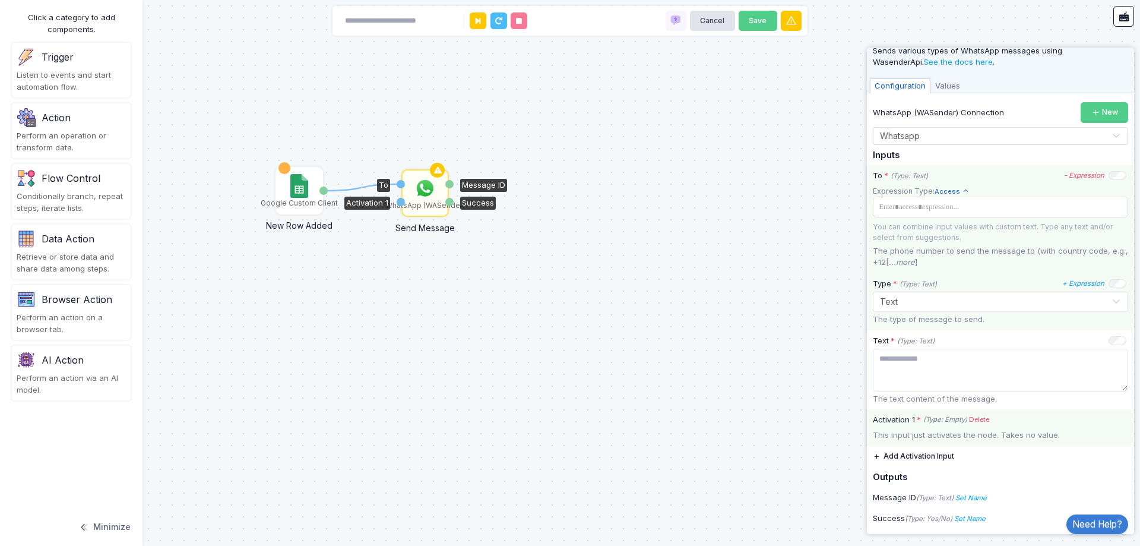
click at [977, 434] on div "This input just activates the node. Takes no value." at bounding box center [1000, 435] width 267 height 12
click at [982, 417] on link "Delete" at bounding box center [979, 419] width 20 height 10
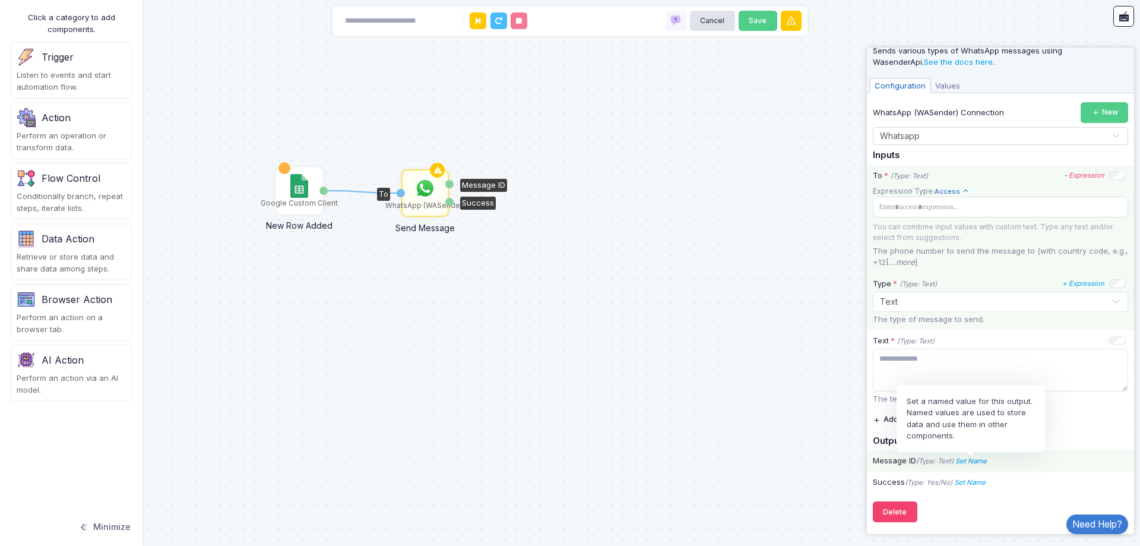
click at [977, 463] on icon "Set Name" at bounding box center [970, 461] width 31 height 8
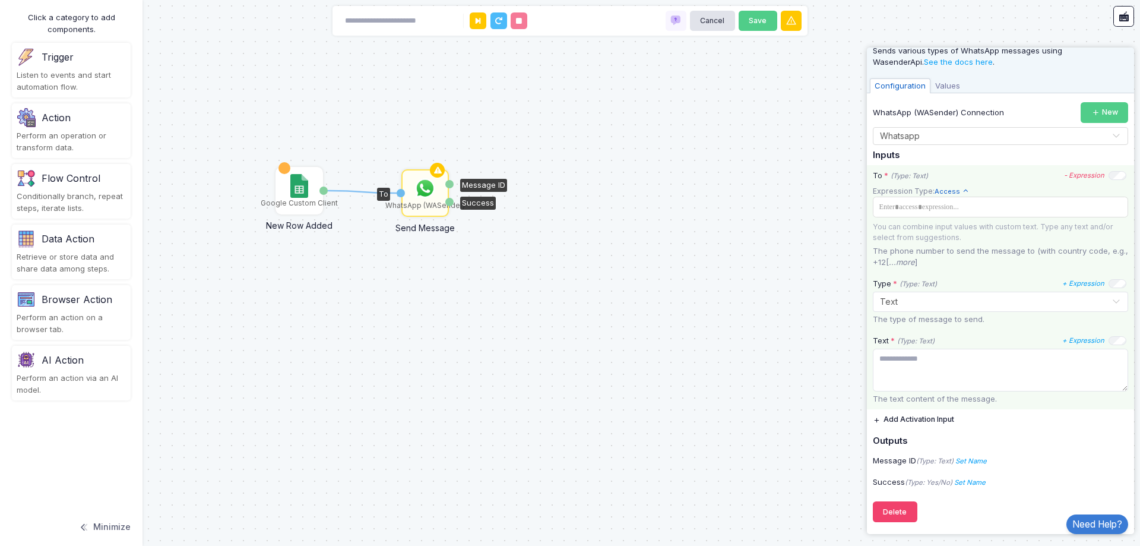
scroll to position [0, 0]
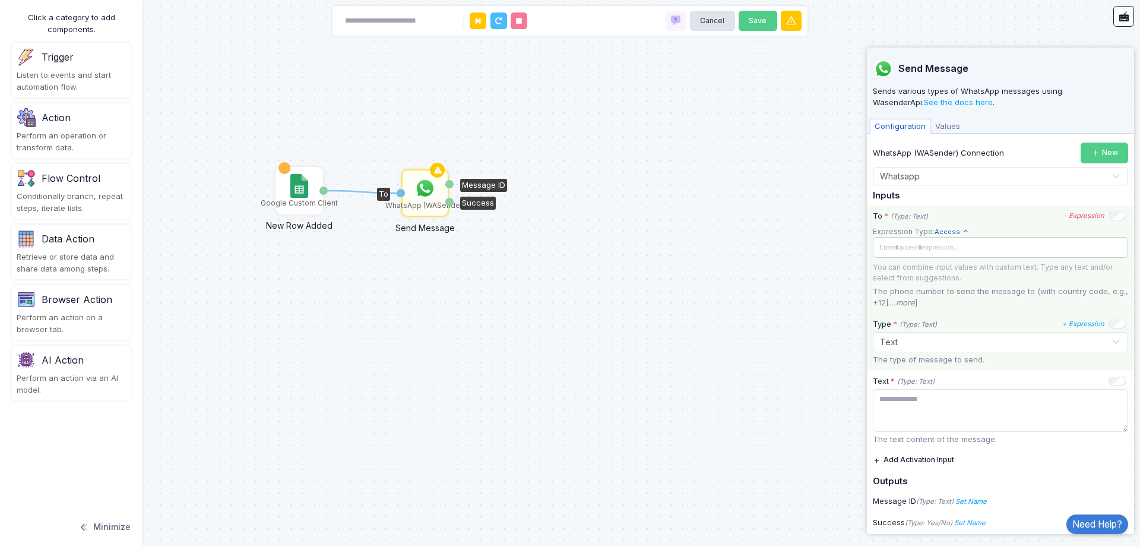
click at [910, 248] on span at bounding box center [999, 247] width 248 height 13
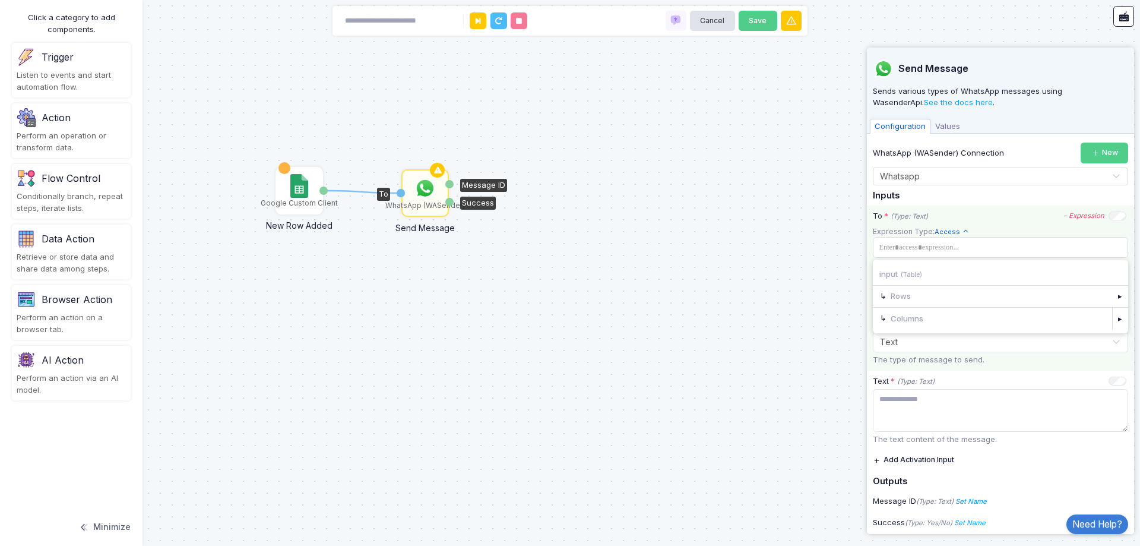
click at [909, 317] on div "Columns" at bounding box center [992, 318] width 239 height 21
click at [1112, 322] on div "▸" at bounding box center [1120, 318] width 17 height 21
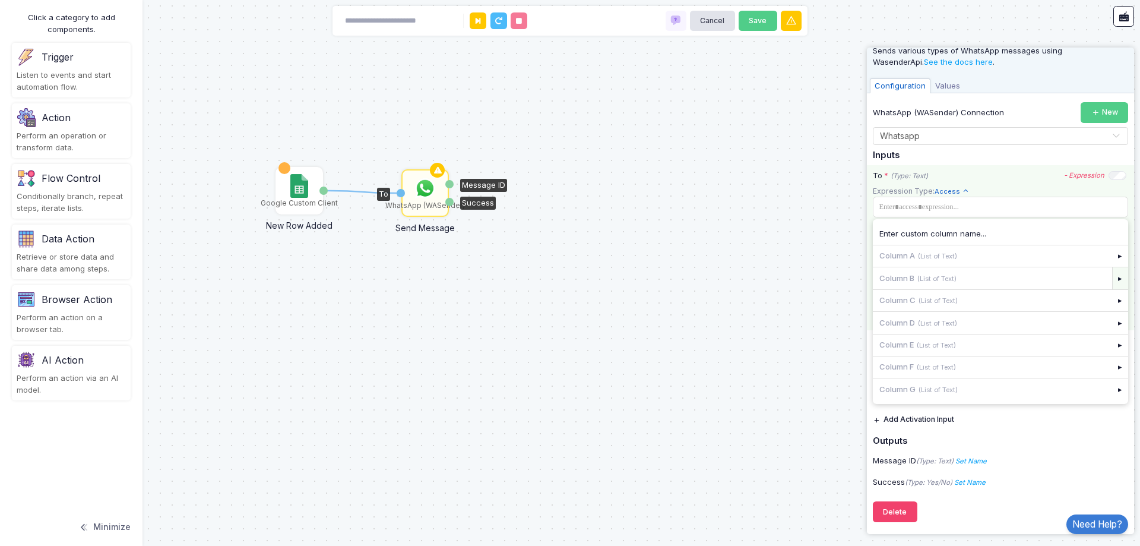
click at [1112, 273] on div "▸" at bounding box center [1120, 277] width 17 height 21
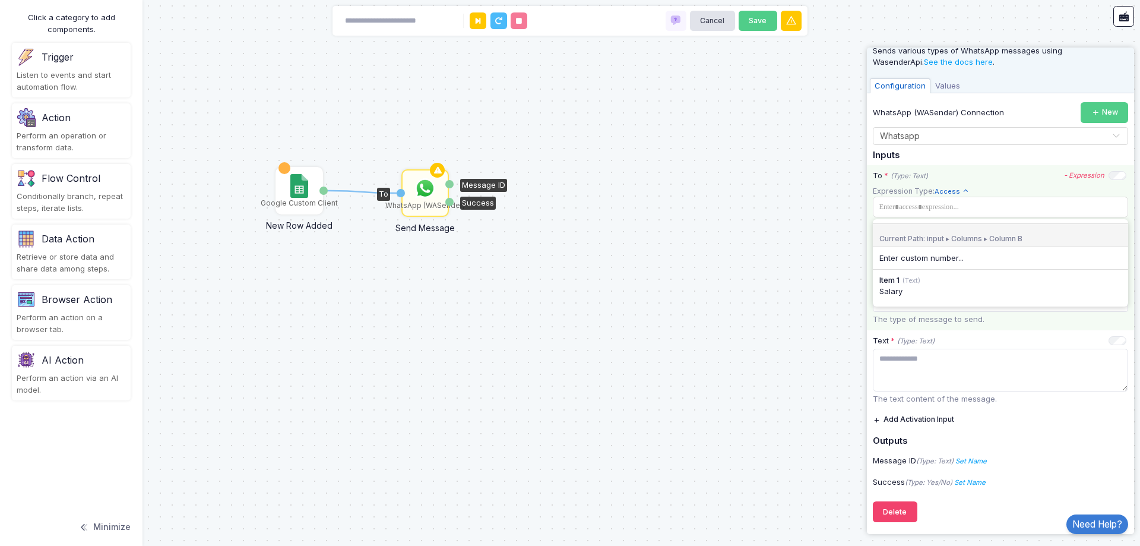
click at [1090, 245] on div "Current Path: input ▸ Columns ▸ Column B" at bounding box center [1000, 235] width 255 height 24
click at [1081, 258] on div "Enter custom number..." at bounding box center [1000, 258] width 242 height 12
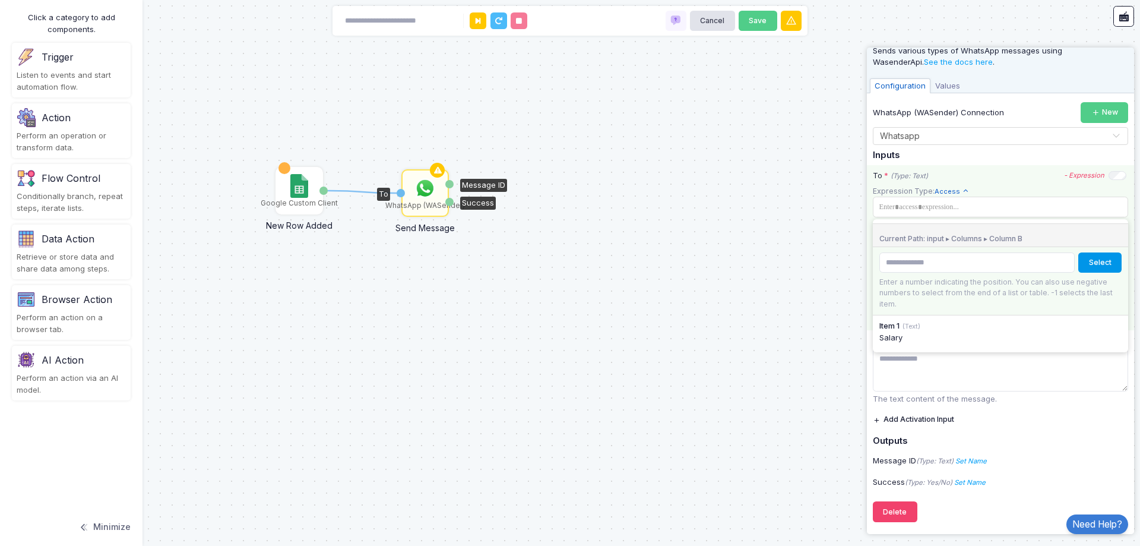
click at [1081, 262] on button "Select" at bounding box center [1099, 262] width 43 height 21
click at [923, 271] on input "number" at bounding box center [976, 262] width 195 height 21
click at [1055, 267] on input "**" at bounding box center [976, 262] width 195 height 21
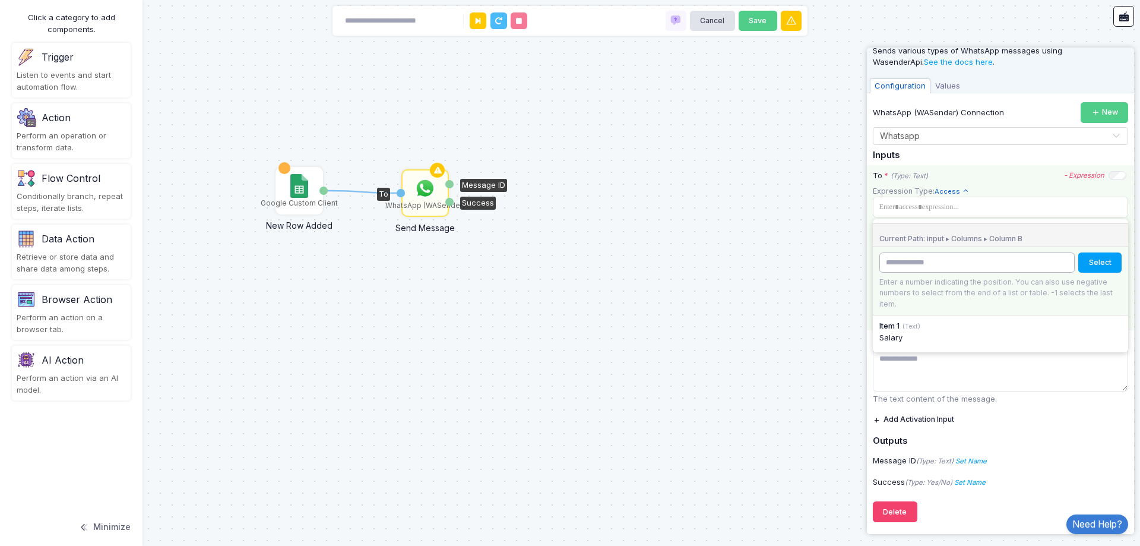
click at [1055, 267] on input "**" at bounding box center [976, 262] width 195 height 21
click at [1055, 260] on input "**" at bounding box center [976, 262] width 195 height 21
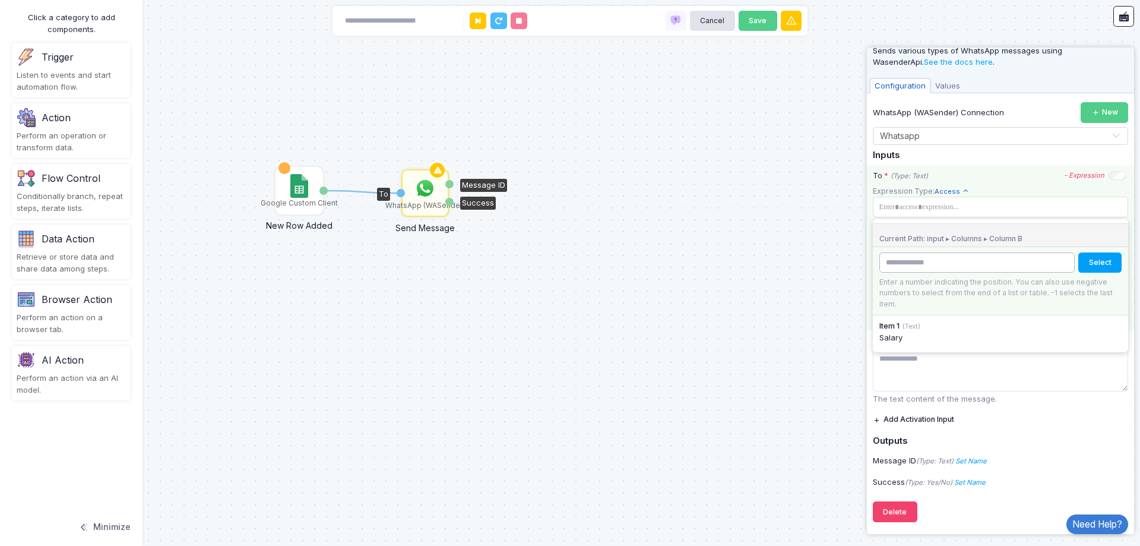
click at [1055, 260] on input "**" at bounding box center [976, 262] width 195 height 21
click at [1055, 260] on input "*" at bounding box center [976, 262] width 195 height 21
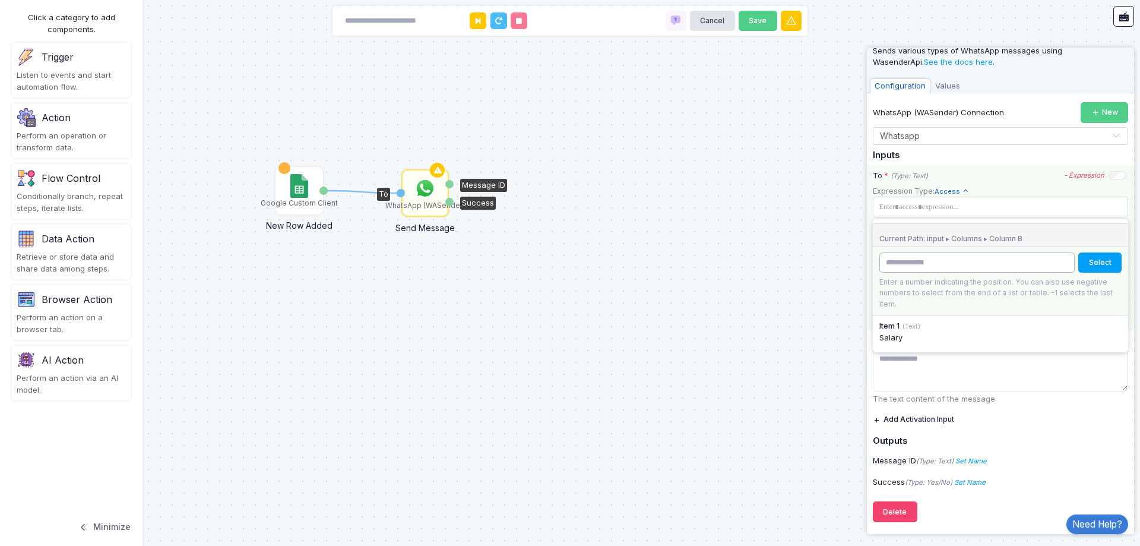
click at [1055, 260] on input "*" at bounding box center [976, 262] width 195 height 21
type input "*"
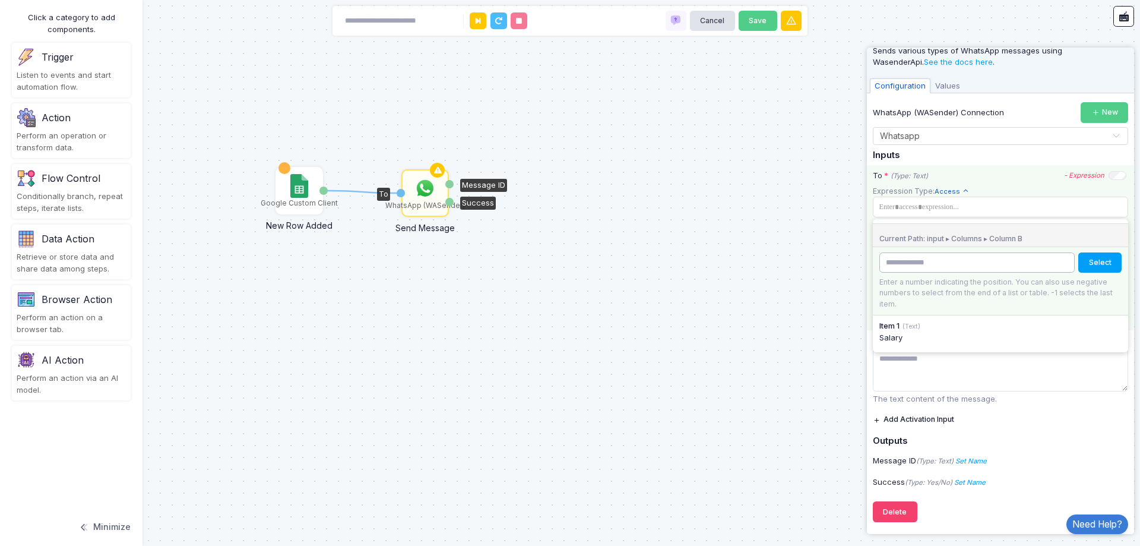
click at [1055, 260] on input "*" at bounding box center [976, 262] width 195 height 21
click at [1042, 236] on div "Current Path: input ▸ Columns ▸ Column B" at bounding box center [1000, 235] width 255 height 24
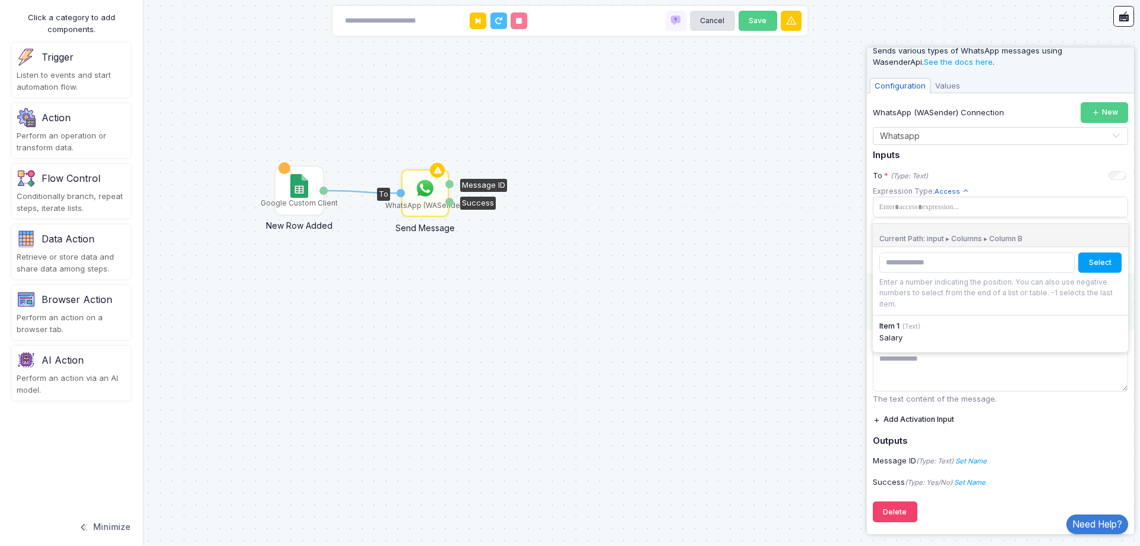
click at [823, 303] on div "1 Google Custom Client New Row Added Row WhatsApp (WASender) Send Message To Me…" at bounding box center [570, 273] width 1140 height 546
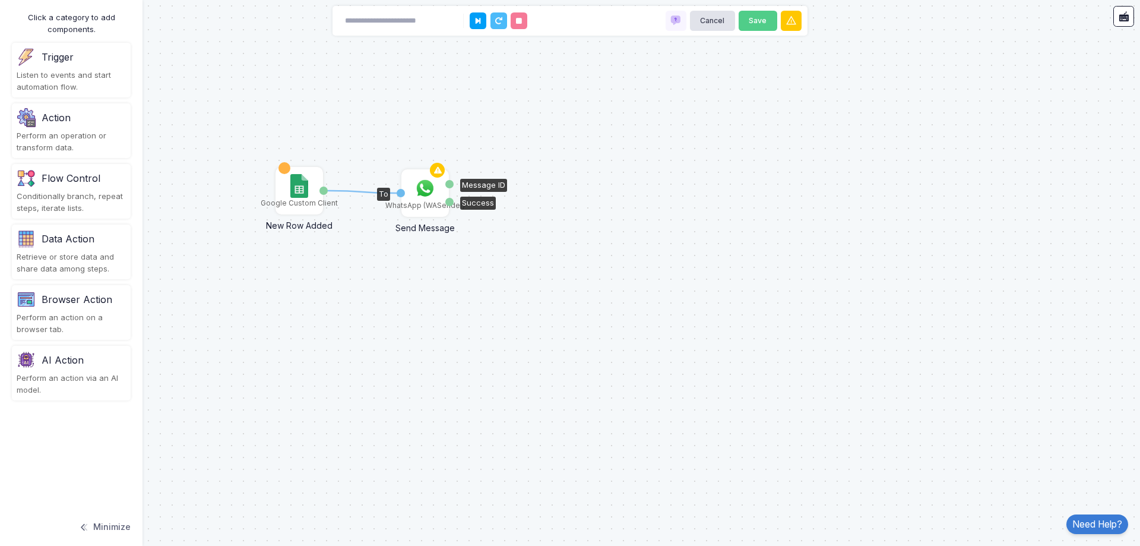
click at [414, 186] on img at bounding box center [425, 188] width 24 height 24
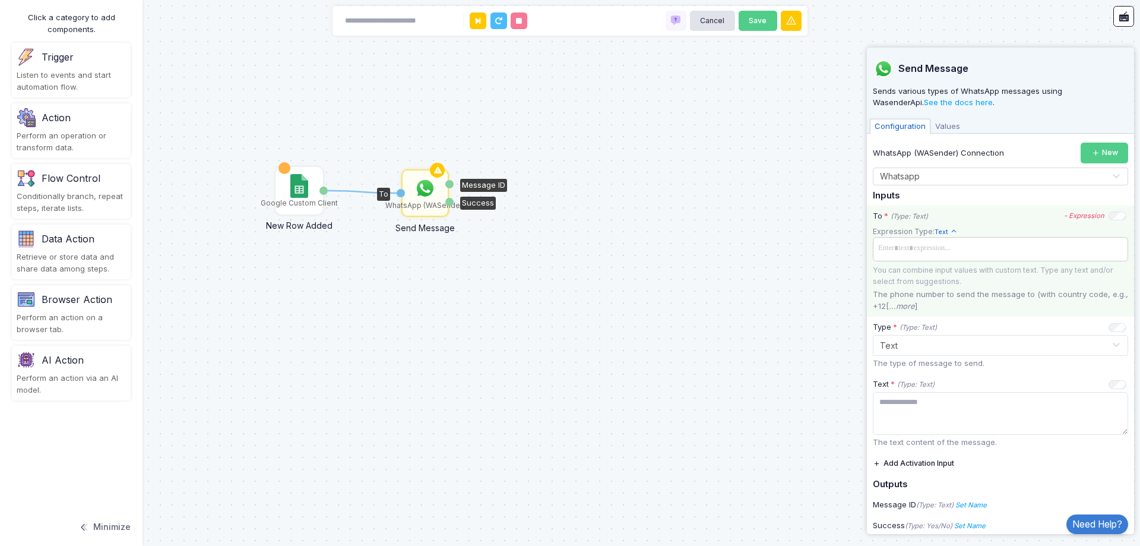
click at [1018, 254] on span at bounding box center [1000, 248] width 251 height 17
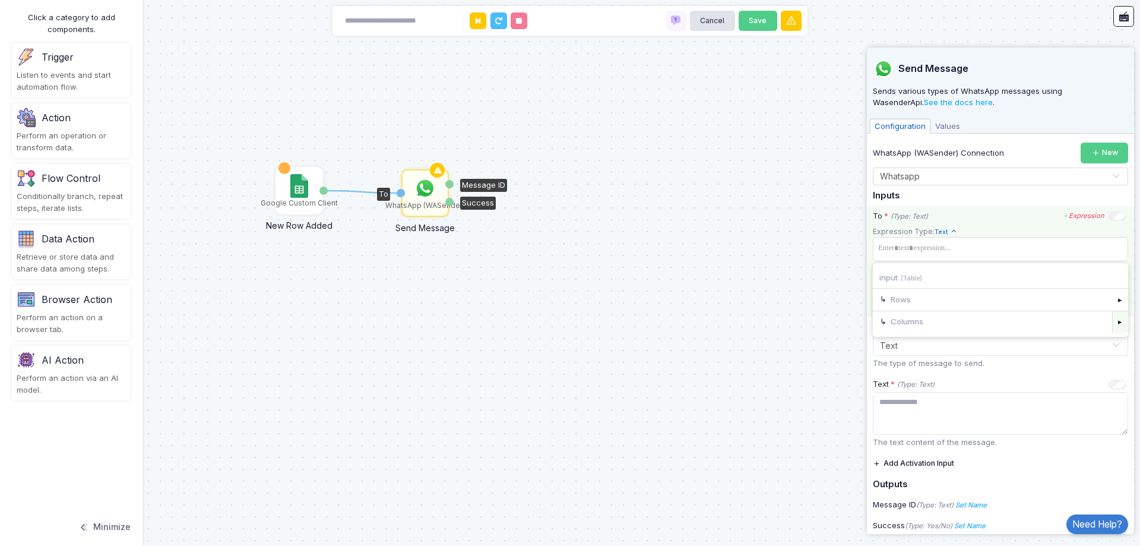
click at [1112, 321] on div "▸" at bounding box center [1120, 321] width 17 height 21
click at [1001, 211] on div "To * (Type: Text) - Expression" at bounding box center [1000, 216] width 254 height 12
click at [945, 124] on span "Values" at bounding box center [948, 126] width 34 height 15
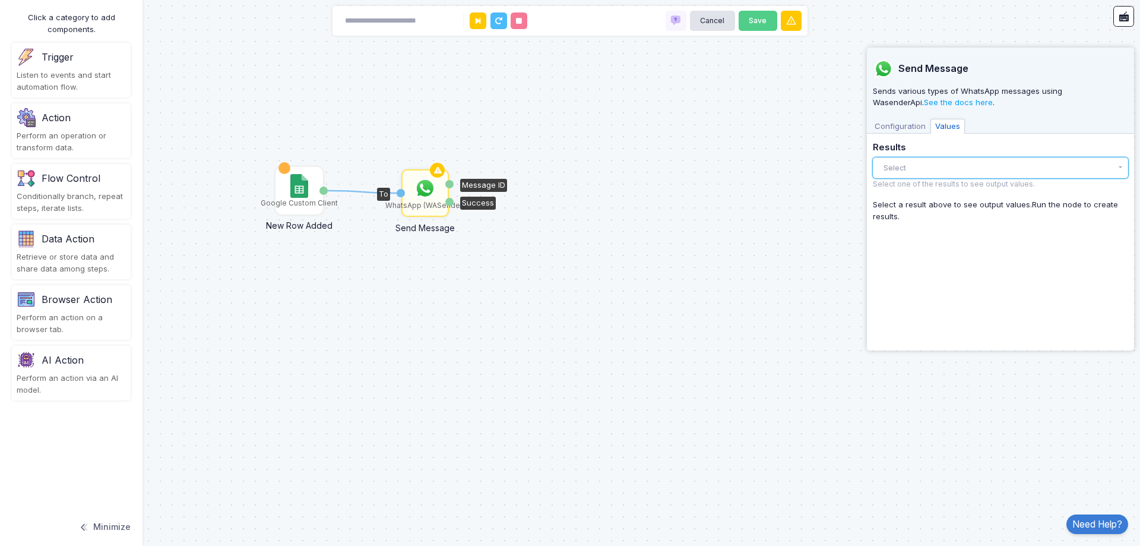
click at [938, 164] on button "Select" at bounding box center [1000, 167] width 255 height 21
click at [939, 189] on div "There are no results yet." at bounding box center [1000, 192] width 255 height 26
click at [904, 124] on span "Configuration" at bounding box center [900, 126] width 61 height 15
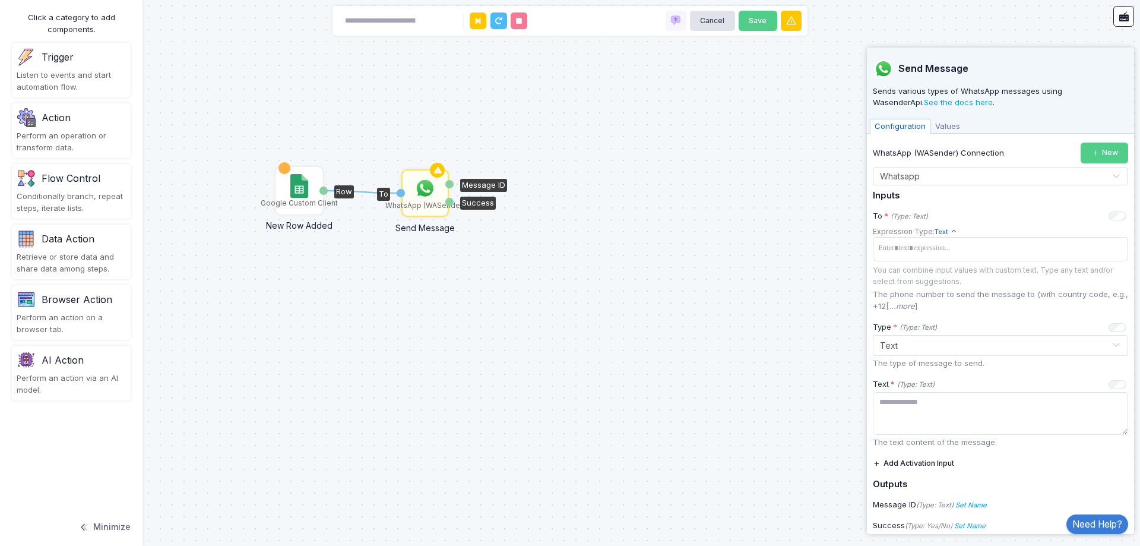
click at [306, 190] on img at bounding box center [298, 186] width 17 height 24
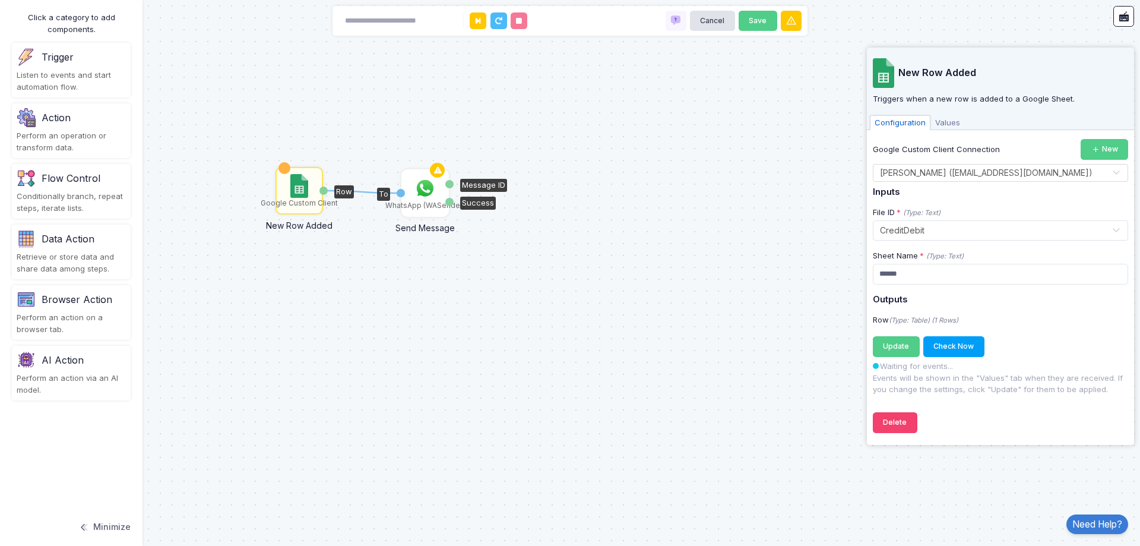
click at [417, 194] on img at bounding box center [425, 188] width 24 height 24
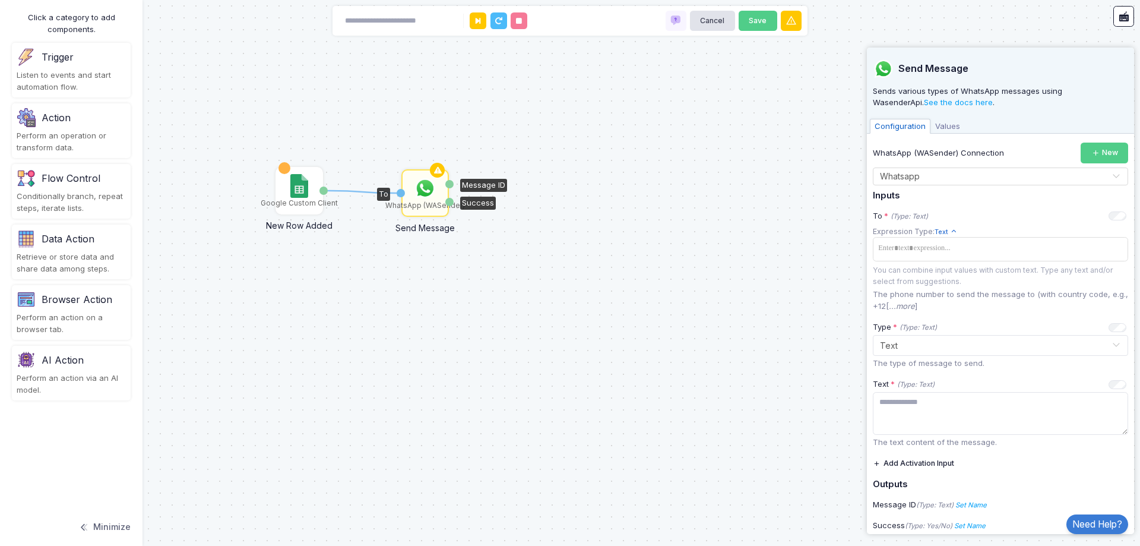
click at [945, 127] on span "Values" at bounding box center [948, 126] width 34 height 15
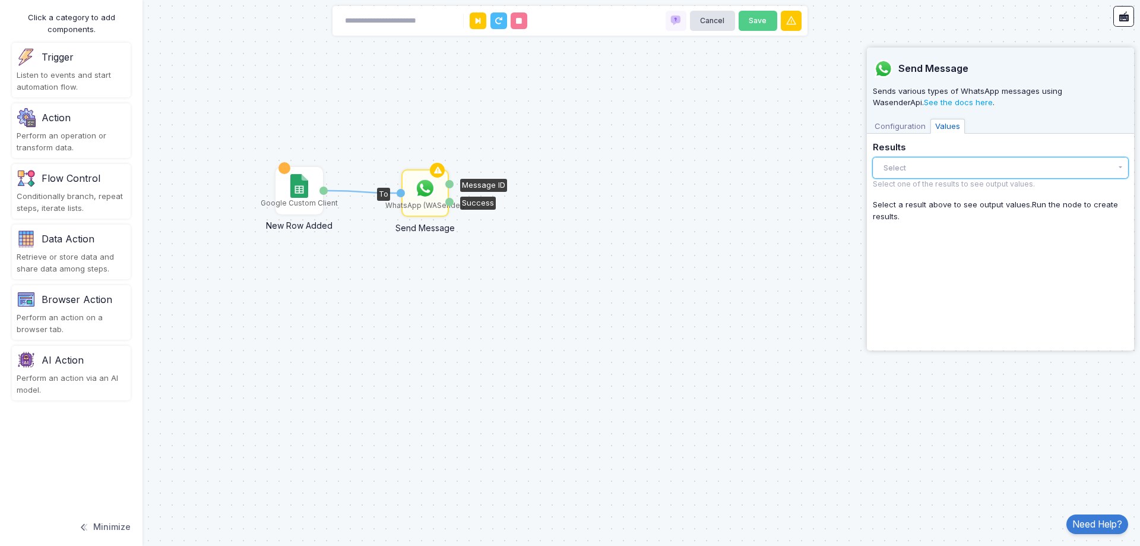
click at [950, 166] on button "Select" at bounding box center [1000, 167] width 255 height 21
click at [942, 192] on div "There are no results yet." at bounding box center [1000, 192] width 255 height 26
click at [903, 134] on div "Send Message Sends various types of WhatsApp messages using WasenderApi. See th…" at bounding box center [1000, 196] width 255 height 297
click at [904, 126] on span "Configuration" at bounding box center [900, 126] width 61 height 15
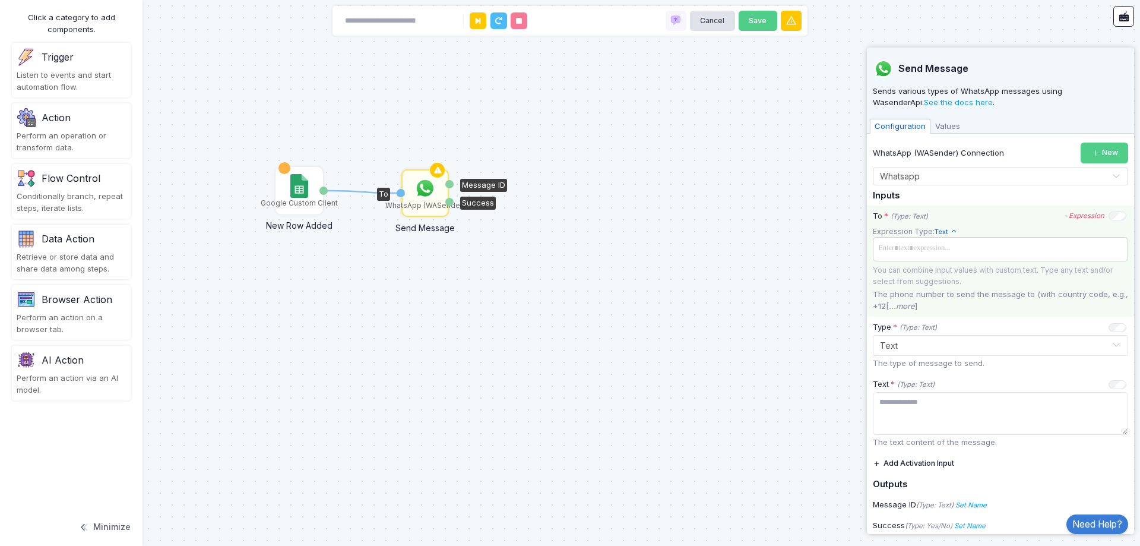
click at [930, 248] on span at bounding box center [1000, 248] width 251 height 17
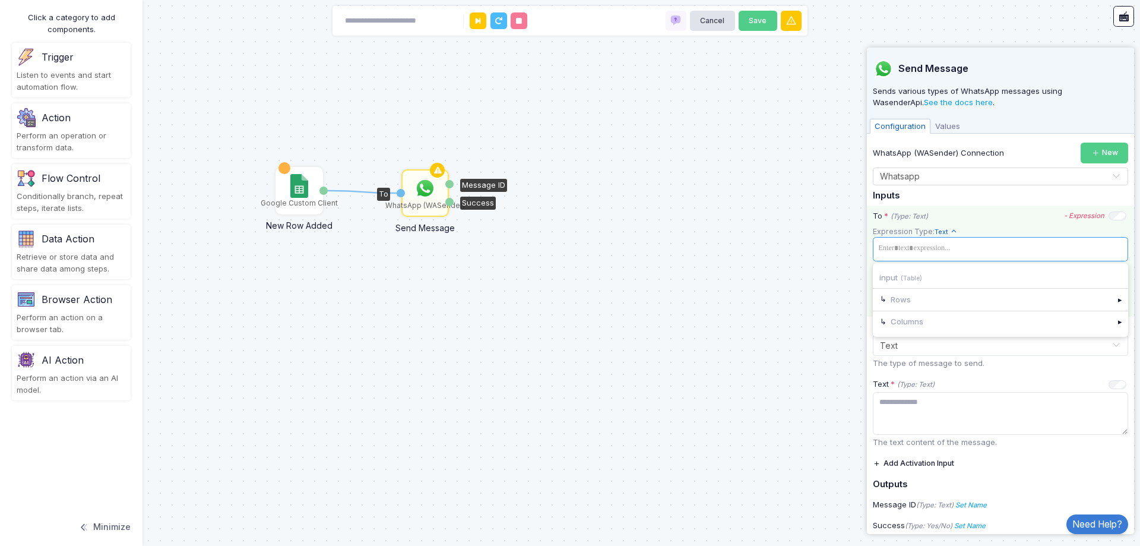
click at [905, 274] on div "input (Table)" at bounding box center [1000, 277] width 255 height 21
click at [1023, 213] on div "To * (Type: Text) - Expression" at bounding box center [1000, 216] width 254 height 12
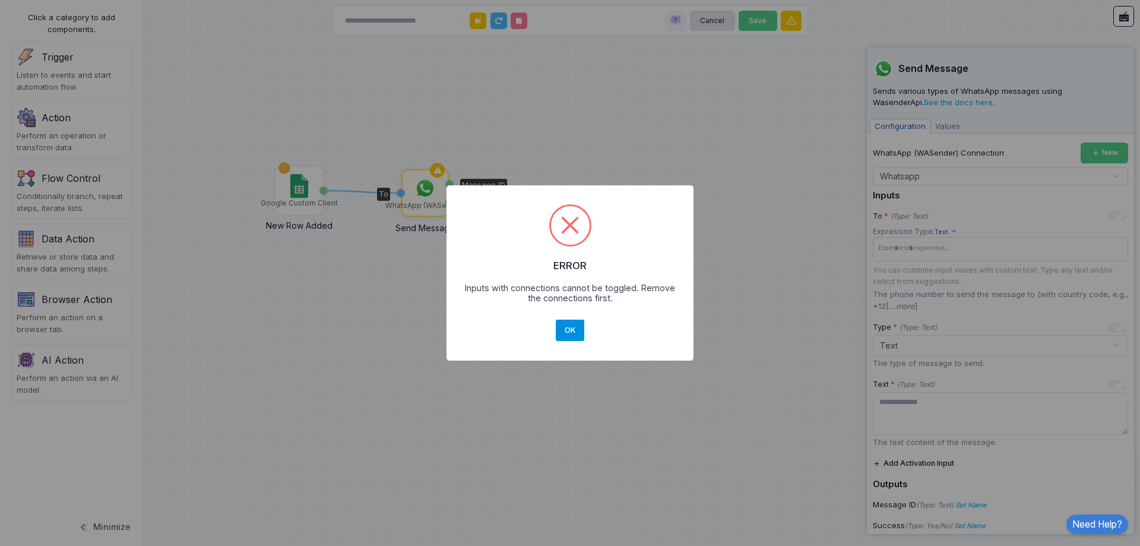
click at [567, 330] on button "OK" at bounding box center [570, 329] width 29 height 21
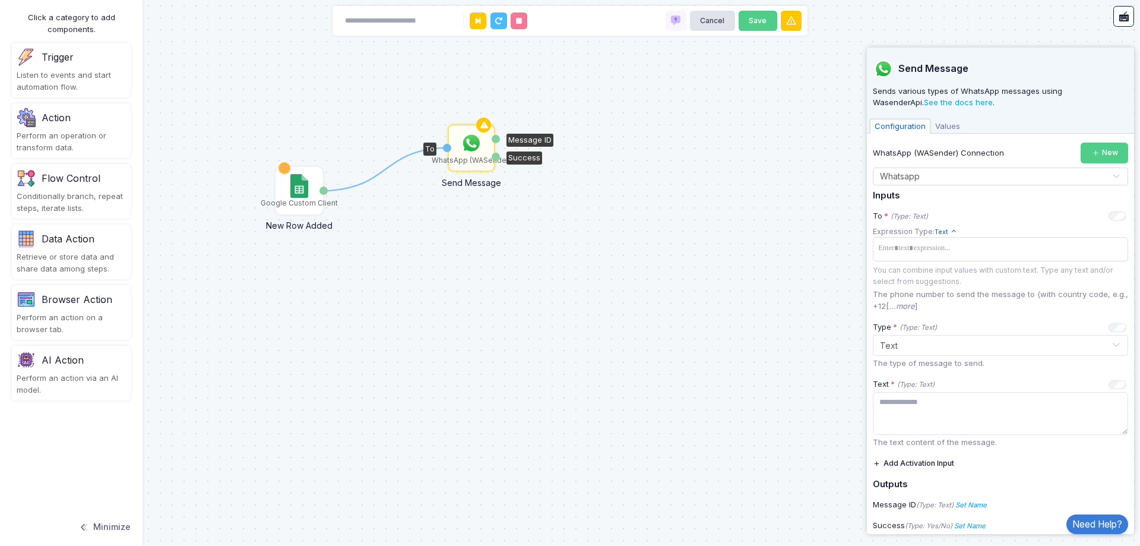
drag, startPoint x: 420, startPoint y: 181, endPoint x: 466, endPoint y: 136, distance: 64.7
click at [466, 136] on img at bounding box center [472, 143] width 24 height 24
click at [446, 150] on div "To" at bounding box center [447, 148] width 8 height 8
click at [371, 178] on icon at bounding box center [386, 169] width 124 height 43
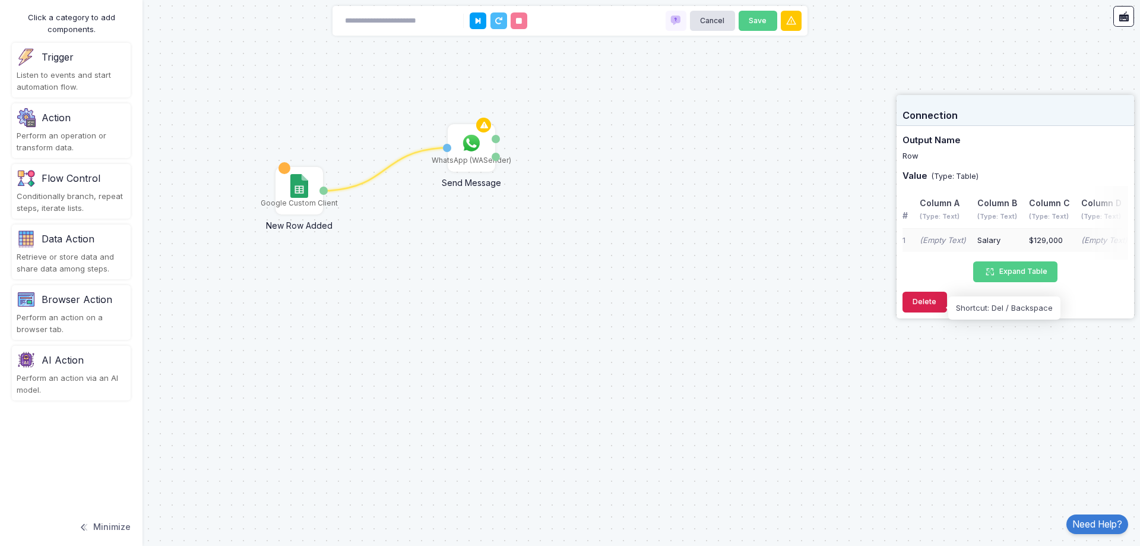
click at [919, 302] on button "Delete" at bounding box center [925, 302] width 45 height 21
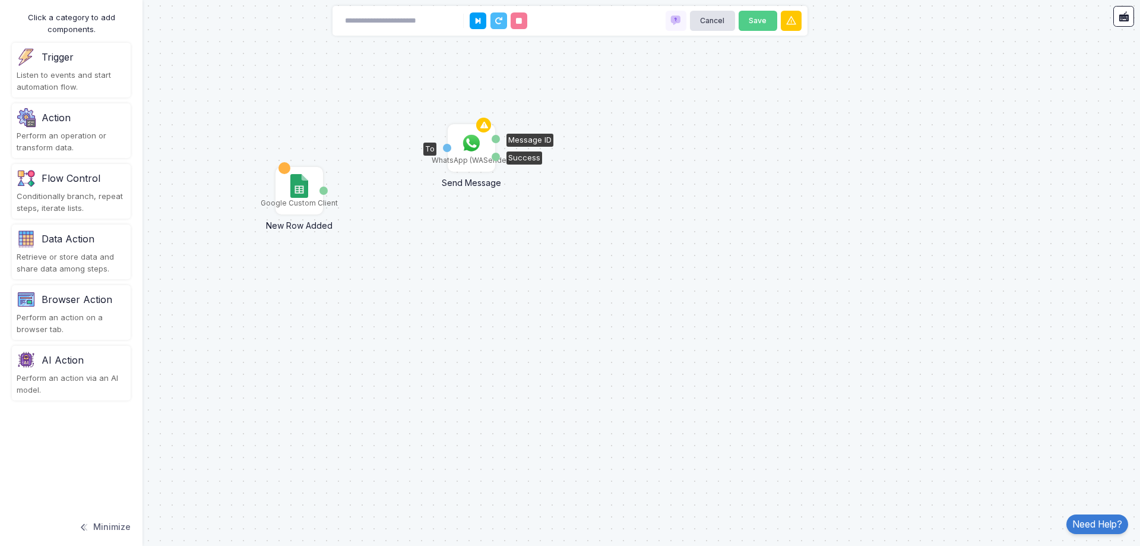
click at [449, 150] on div "To" at bounding box center [447, 148] width 8 height 8
click at [468, 147] on img at bounding box center [472, 143] width 24 height 24
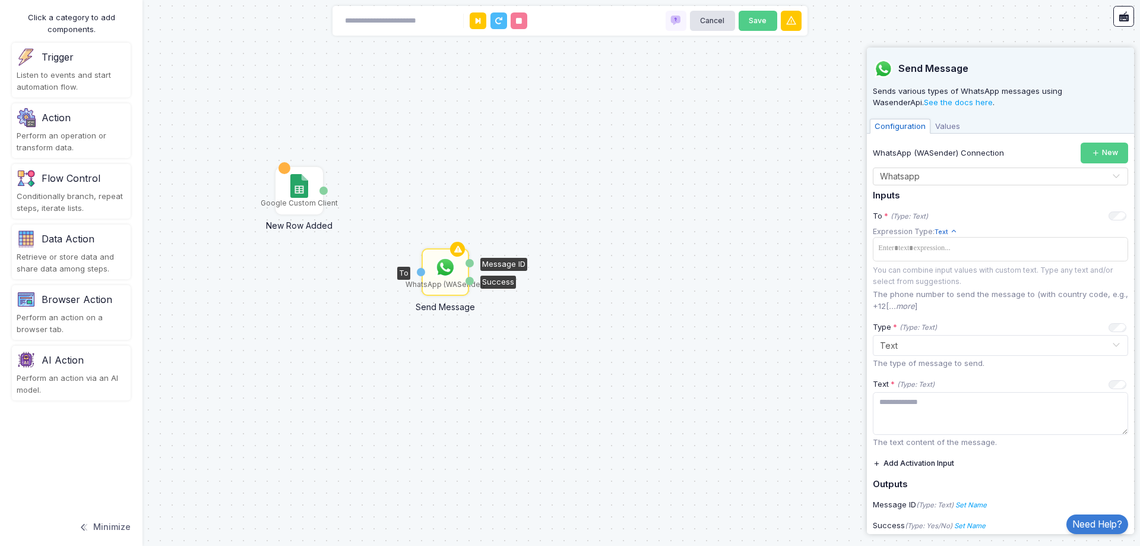
drag, startPoint x: 475, startPoint y: 146, endPoint x: 449, endPoint y: 270, distance: 126.8
click at [449, 270] on img at bounding box center [445, 267] width 24 height 24
drag, startPoint x: 326, startPoint y: 193, endPoint x: 457, endPoint y: 254, distance: 144.8
click at [1, 1] on div "1 Google Custom Client New Row Added Row WhatsApp (WASender) Send Message To Me…" at bounding box center [0, 0] width 1 height 1
click at [443, 256] on img at bounding box center [445, 267] width 24 height 24
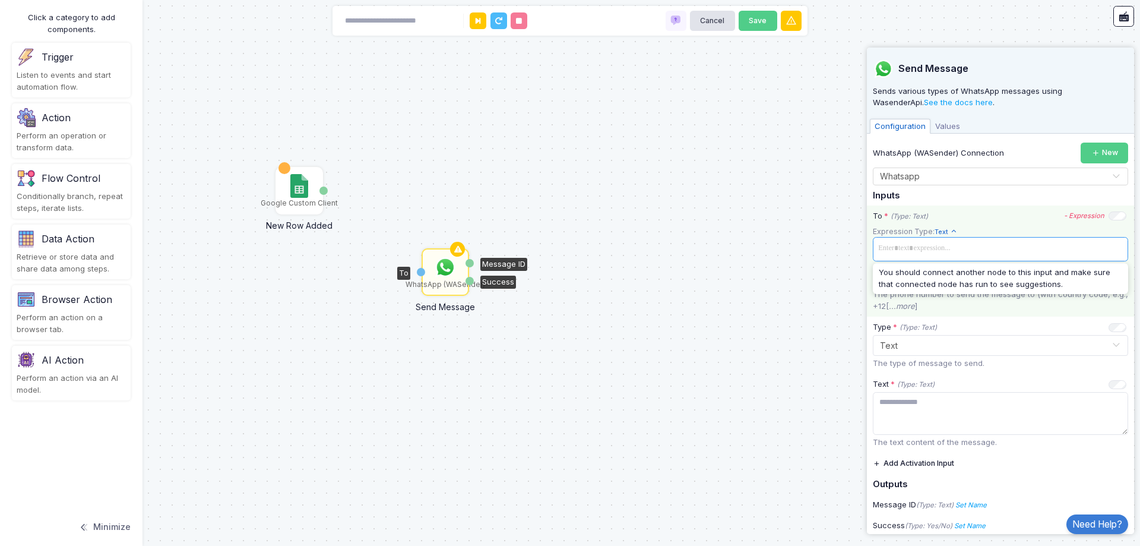
click at [992, 254] on span at bounding box center [1000, 248] width 251 height 17
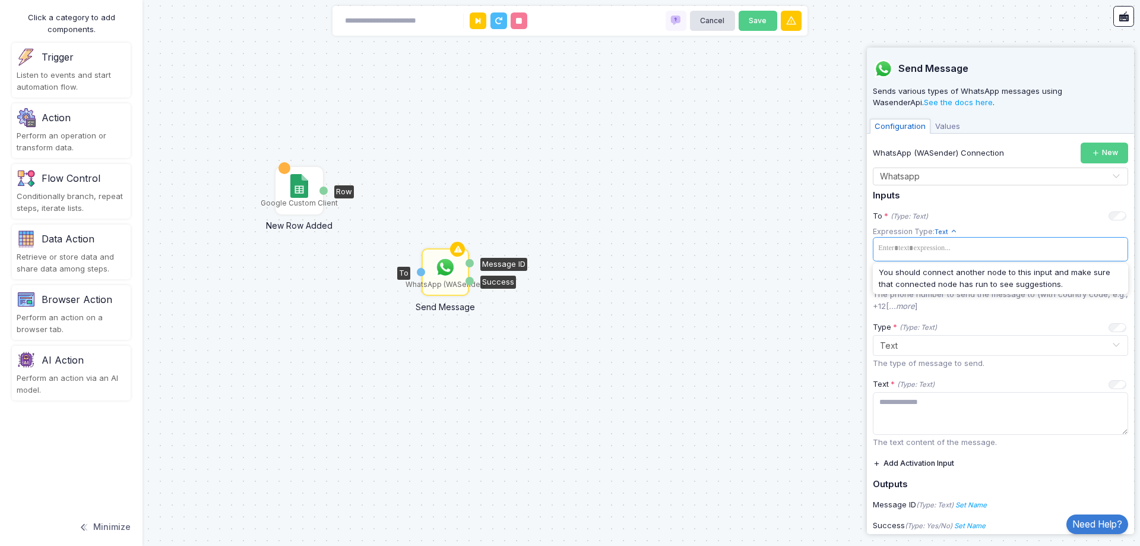
click at [310, 195] on div "Google Custom Client" at bounding box center [299, 190] width 45 height 45
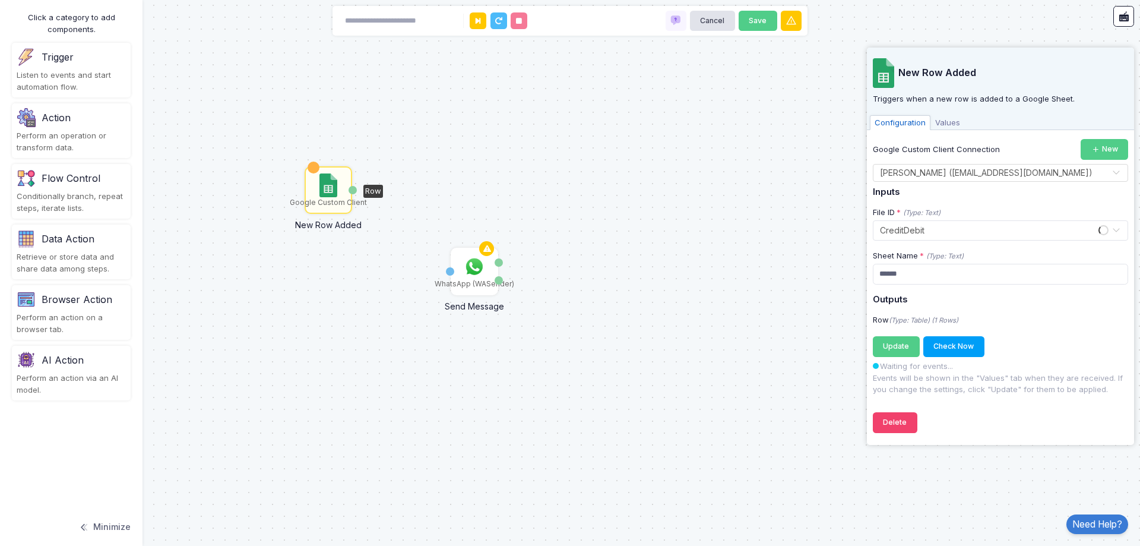
drag, startPoint x: 343, startPoint y: 190, endPoint x: 361, endPoint y: 190, distance: 17.8
click at [361, 190] on div "Google Custom Client New Row Added Row WhatsApp (WASender) Send Message To Mess…" at bounding box center [570, 273] width 1140 height 546
drag, startPoint x: 381, startPoint y: 190, endPoint x: 452, endPoint y: 255, distance: 96.7
click at [30, 0] on div "Google Custom Client New Row Added Row WhatsApp (WASender) Send Message To Mess…" at bounding box center [29, -1] width 1 height 1
click at [447, 274] on div "To" at bounding box center [450, 271] width 8 height 45
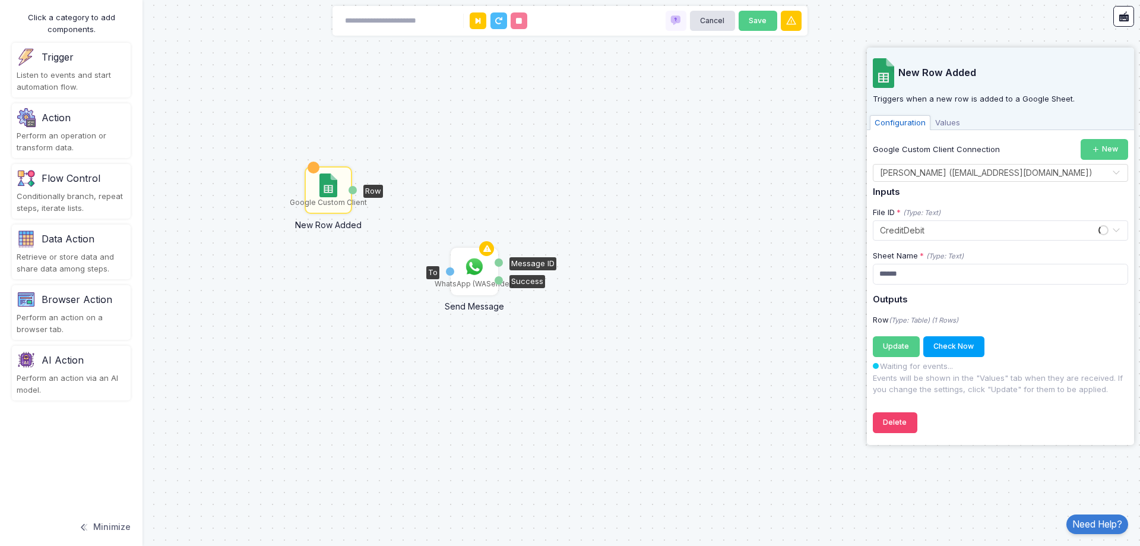
click at [451, 270] on div "To" at bounding box center [450, 271] width 8 height 8
click at [327, 195] on img at bounding box center [327, 185] width 17 height 24
drag, startPoint x: 365, startPoint y: 188, endPoint x: 380, endPoint y: 191, distance: 15.7
click at [380, 191] on div "Row" at bounding box center [373, 191] width 20 height 13
drag, startPoint x: 316, startPoint y: 165, endPoint x: 360, endPoint y: 158, distance: 44.5
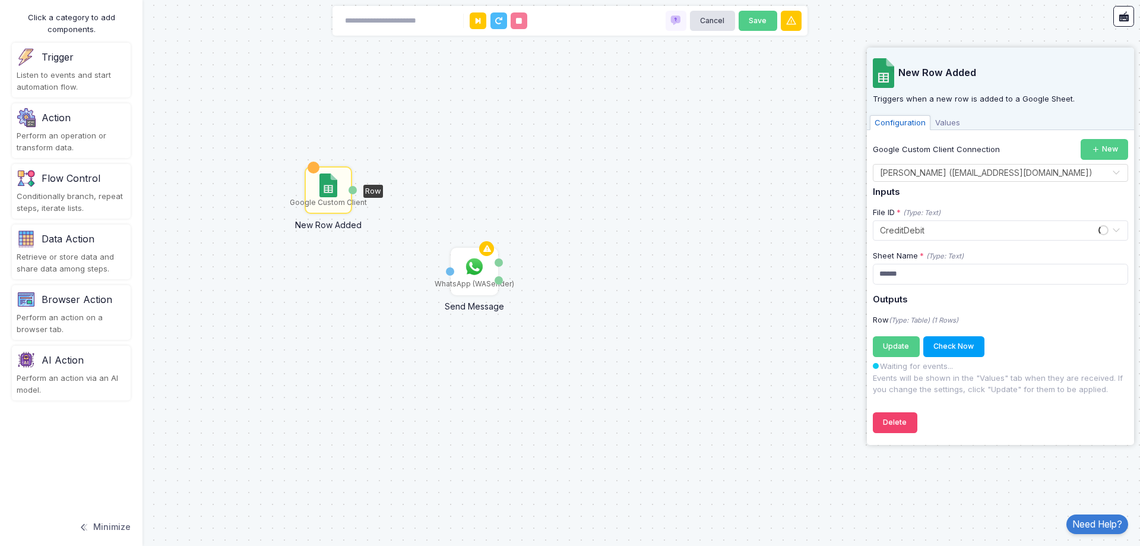
click at [360, 158] on div "Google Custom Client New Row Added Row WhatsApp (WASender) Send Message To Mess…" at bounding box center [570, 273] width 1140 height 546
click at [334, 204] on div "Google Custom Client" at bounding box center [328, 202] width 77 height 11
drag, startPoint x: 372, startPoint y: 189, endPoint x: 457, endPoint y: 290, distance: 132.0
click at [30, 0] on div "Google Custom Client New Row Added Row WhatsApp (WASender) Send Message To Mess…" at bounding box center [29, -1] width 1 height 1
click at [442, 270] on div "Google Custom Client New Row Added Row WhatsApp (WASender) Send Message To Mess…" at bounding box center [570, 273] width 1140 height 546
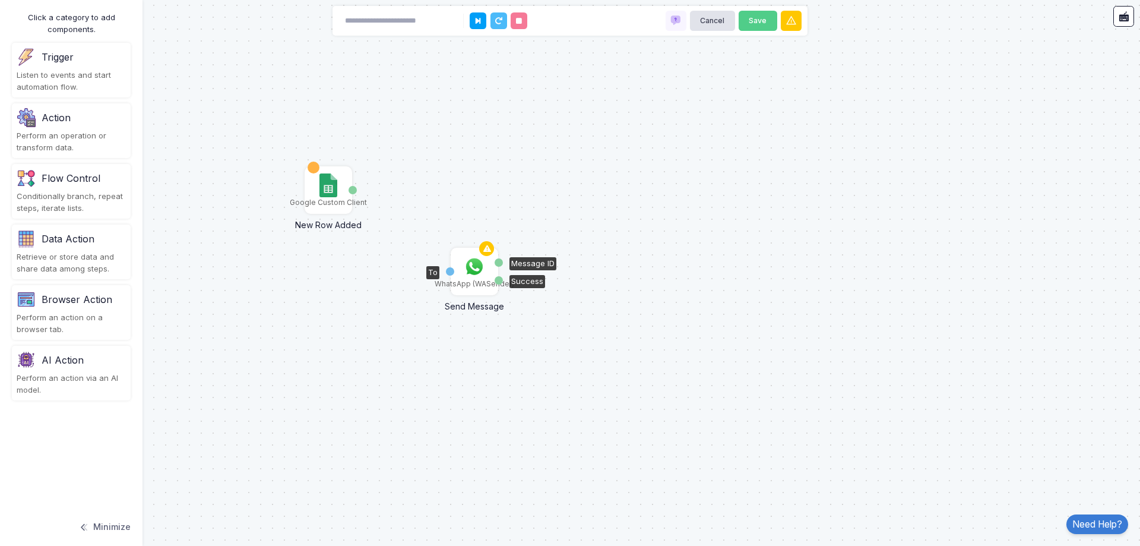
click at [452, 270] on div "To" at bounding box center [450, 271] width 8 height 8
click at [480, 273] on img at bounding box center [475, 267] width 24 height 24
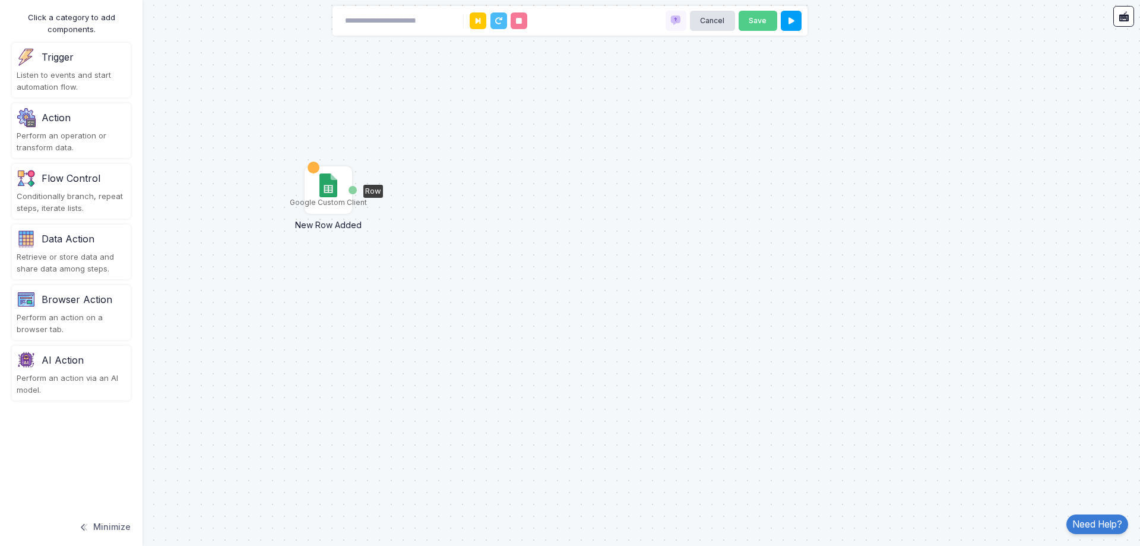
click at [321, 201] on div "Google Custom Client" at bounding box center [328, 202] width 77 height 11
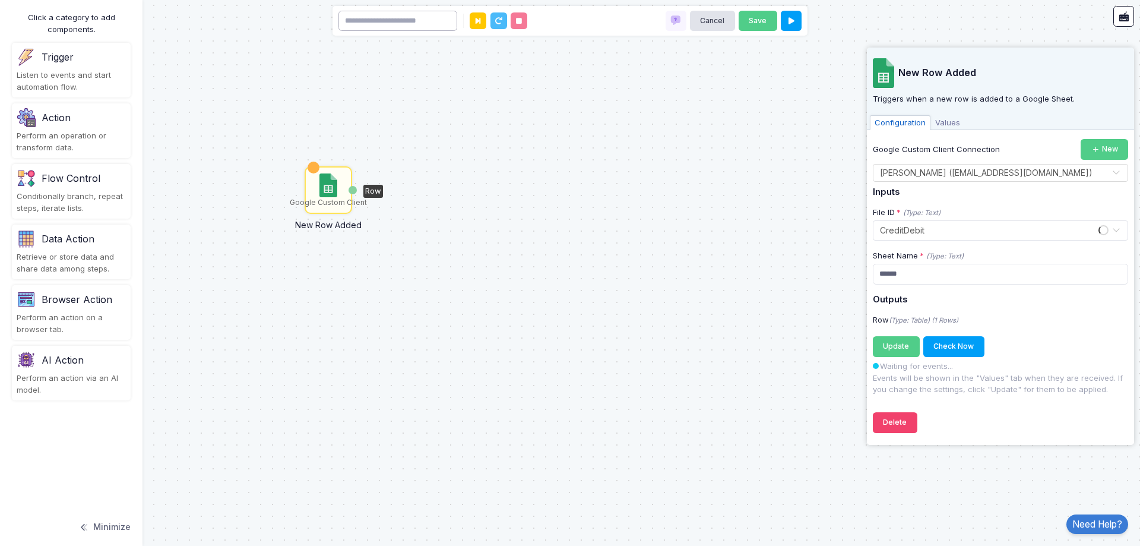
click at [406, 14] on input at bounding box center [397, 21] width 119 height 21
click at [75, 134] on div "Perform an operation or transform data." at bounding box center [71, 141] width 109 height 23
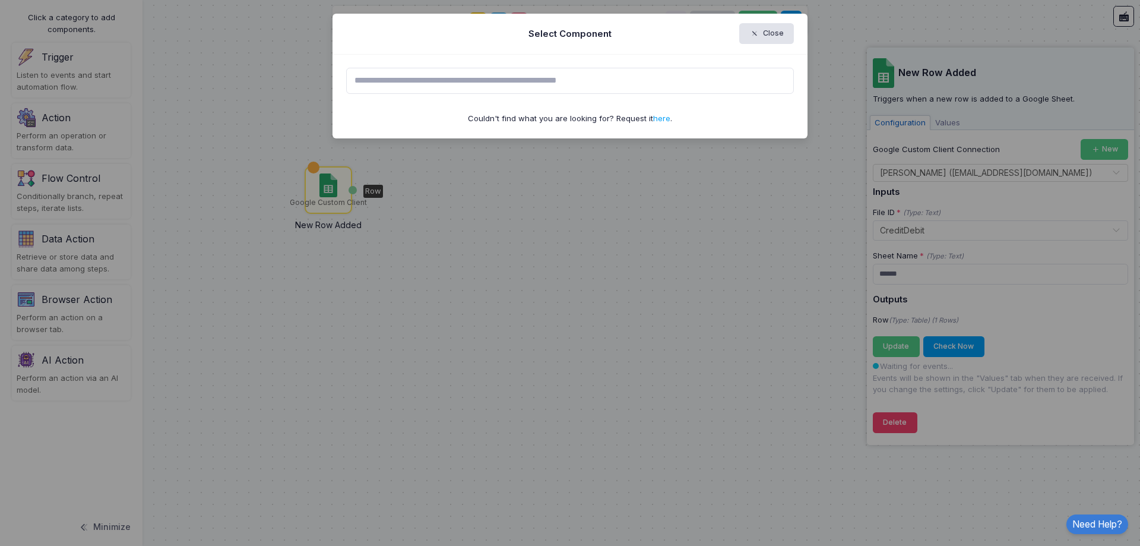
click at [440, 93] on input "text" at bounding box center [570, 81] width 448 height 26
click at [451, 79] on input "text" at bounding box center [570, 81] width 448 height 26
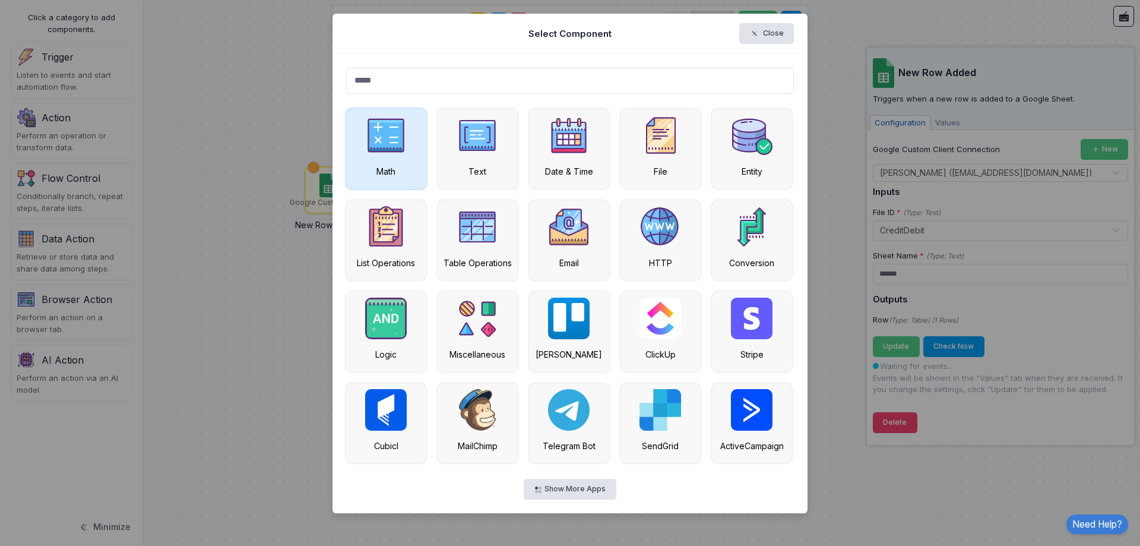
type input "*****"
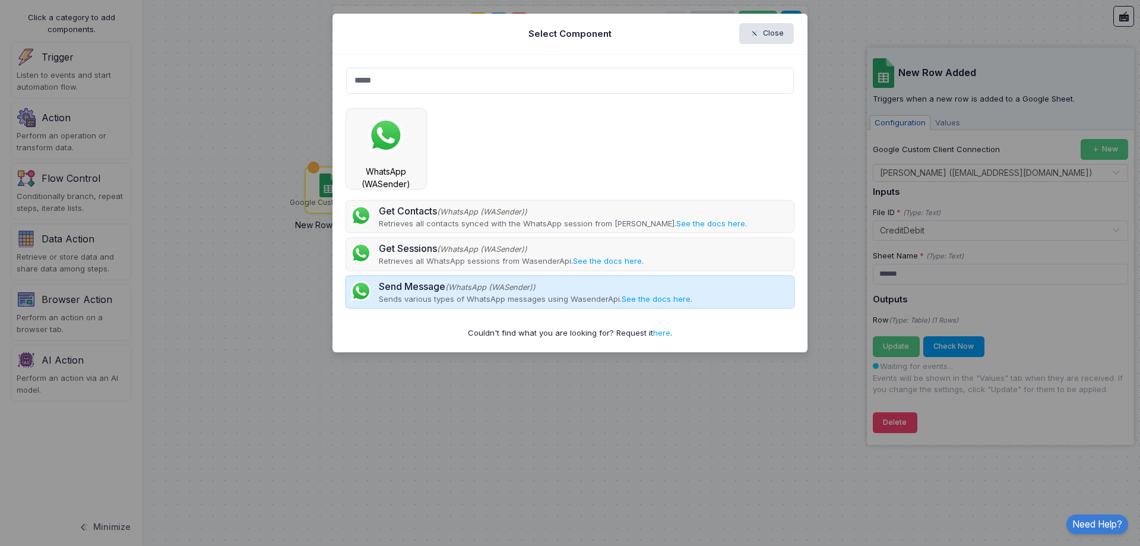
click at [441, 292] on div "Send Message (WhatsApp (WASender))" at bounding box center [536, 286] width 314 height 14
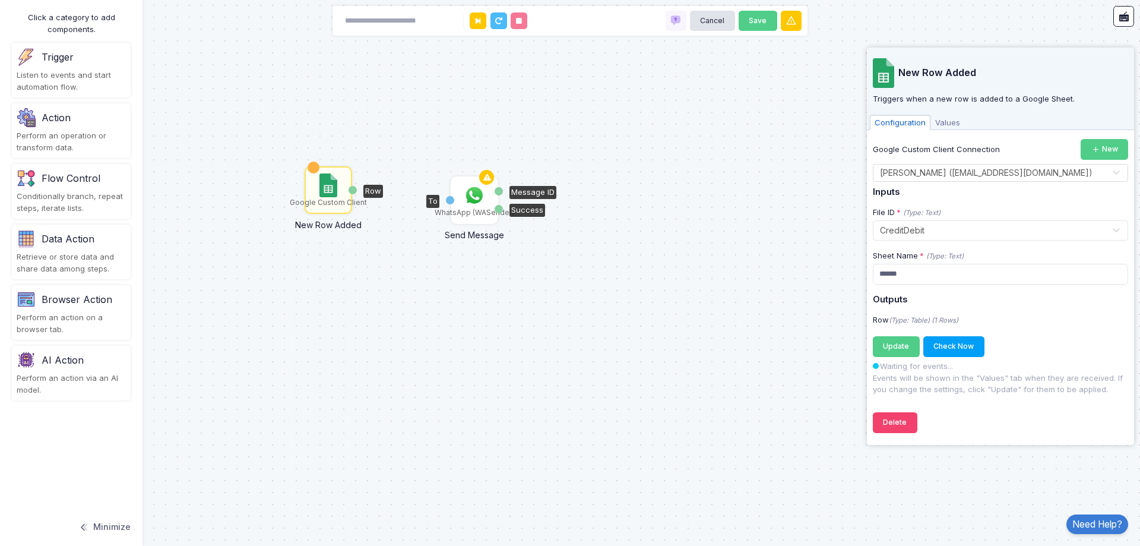
click at [477, 200] on img at bounding box center [475, 195] width 24 height 24
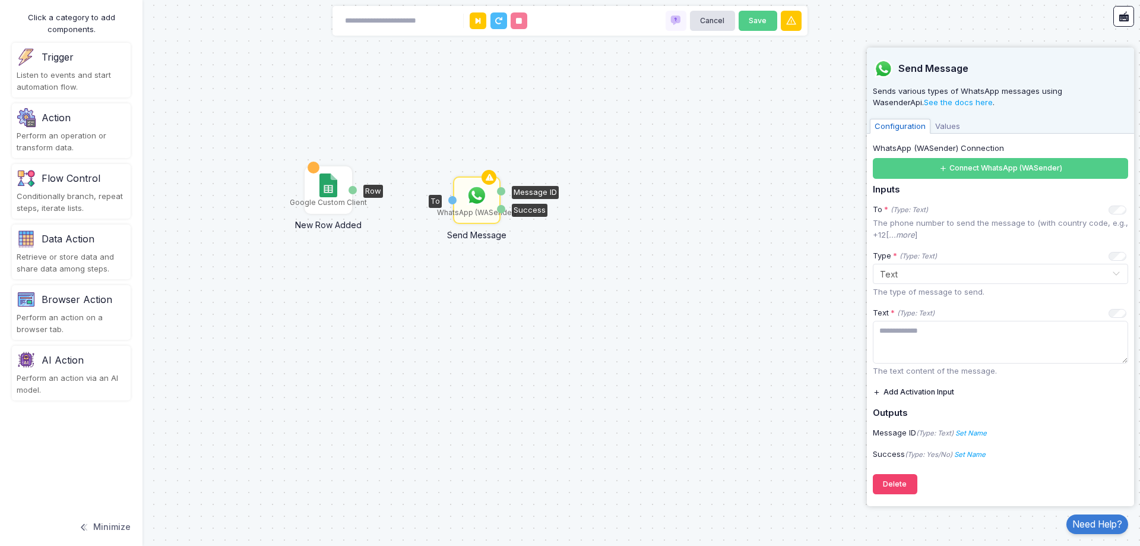
click at [345, 188] on div "Google Custom Client" at bounding box center [328, 189] width 45 height 45
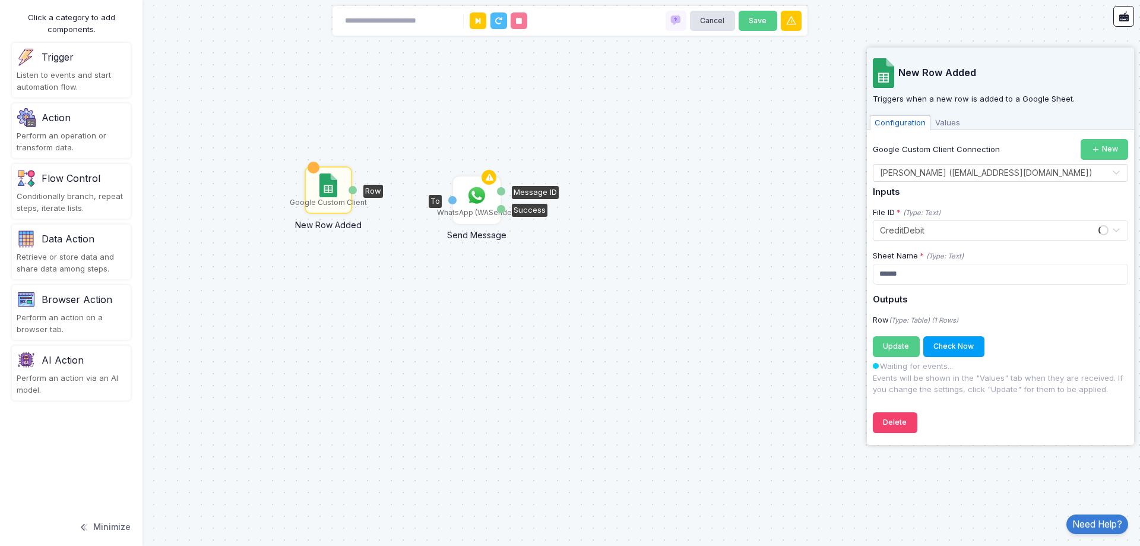
drag, startPoint x: 375, startPoint y: 190, endPoint x: 481, endPoint y: 207, distance: 107.6
click at [30, 0] on div "Google Custom Client New Row Added Row WhatsApp (WASender) Send Message To Mess…" at bounding box center [29, -1] width 1 height 1
click at [324, 189] on img at bounding box center [327, 185] width 17 height 24
drag, startPoint x: 354, startPoint y: 191, endPoint x: 456, endPoint y: 201, distance: 102.7
click at [30, 0] on div "1 Google Custom Client New Row Added Row WhatsApp (WASender) Send Message To Me…" at bounding box center [29, -1] width 1 height 1
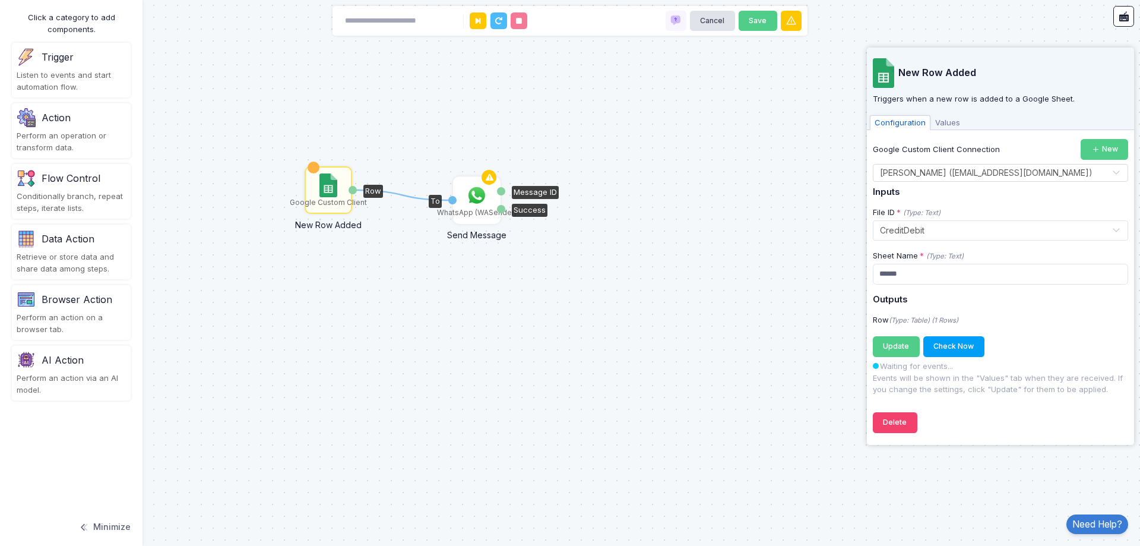
click at [467, 198] on img at bounding box center [477, 195] width 24 height 24
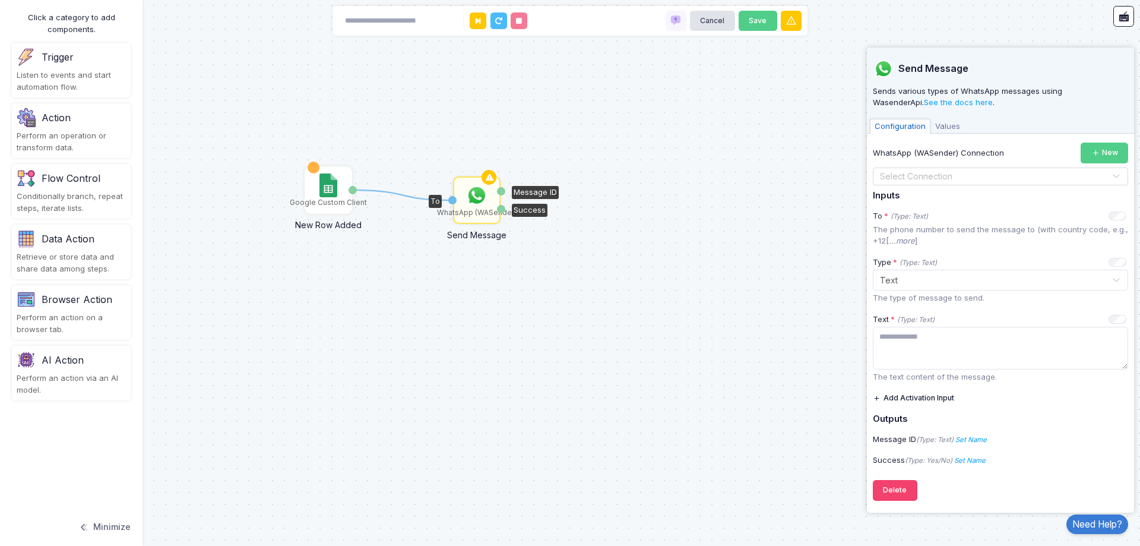
click at [1115, 178] on span at bounding box center [1117, 176] width 10 height 15
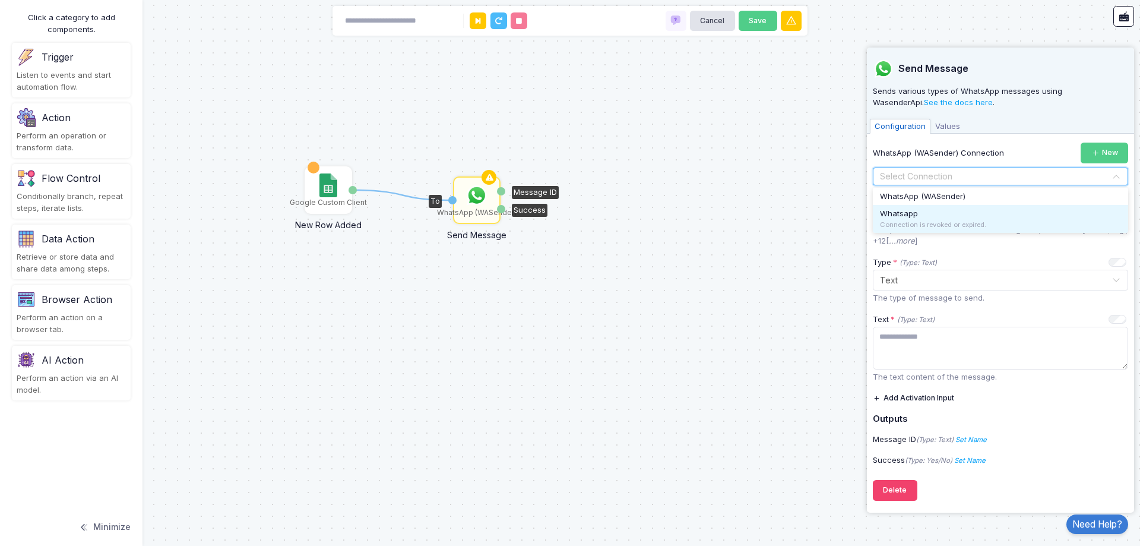
click at [1071, 218] on div "Whatsapp Connection is revoked or expired." at bounding box center [1000, 219] width 255 height 28
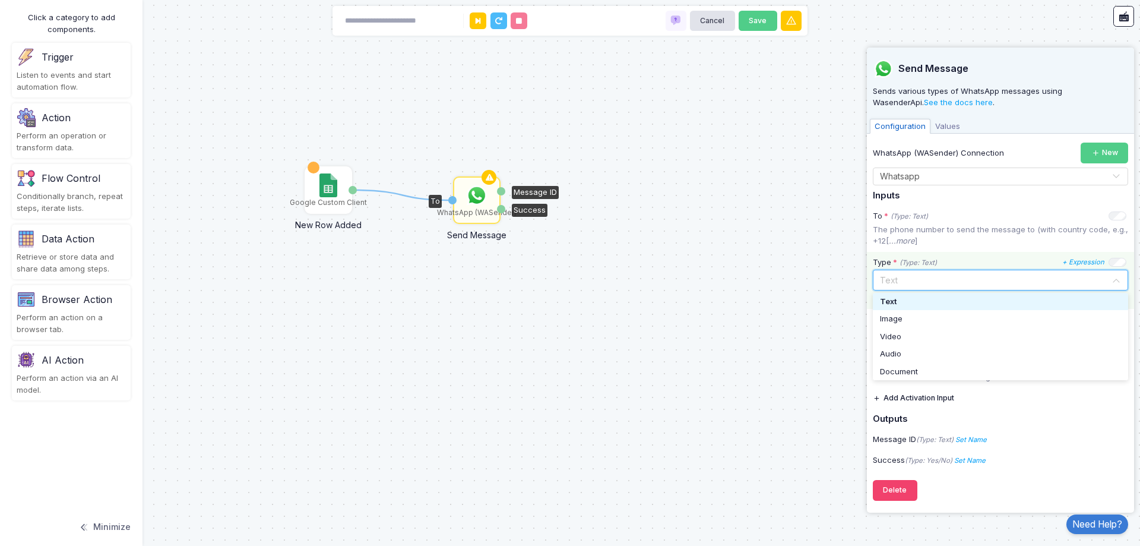
click at [933, 281] on input "text" at bounding box center [988, 279] width 219 height 13
click at [920, 318] on div "Image" at bounding box center [1000, 319] width 241 height 12
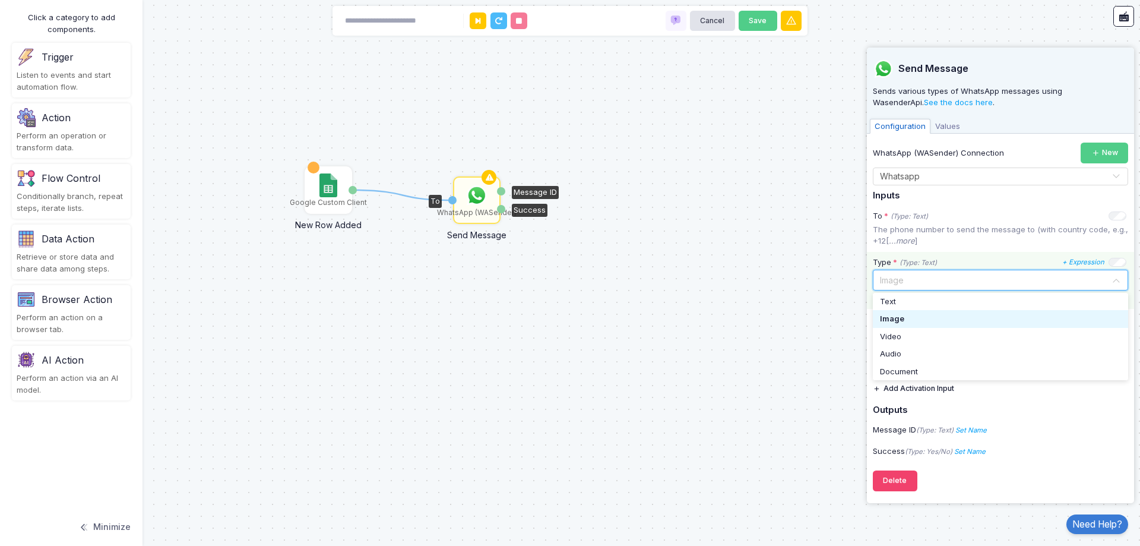
click at [933, 284] on input "text" at bounding box center [988, 279] width 219 height 13
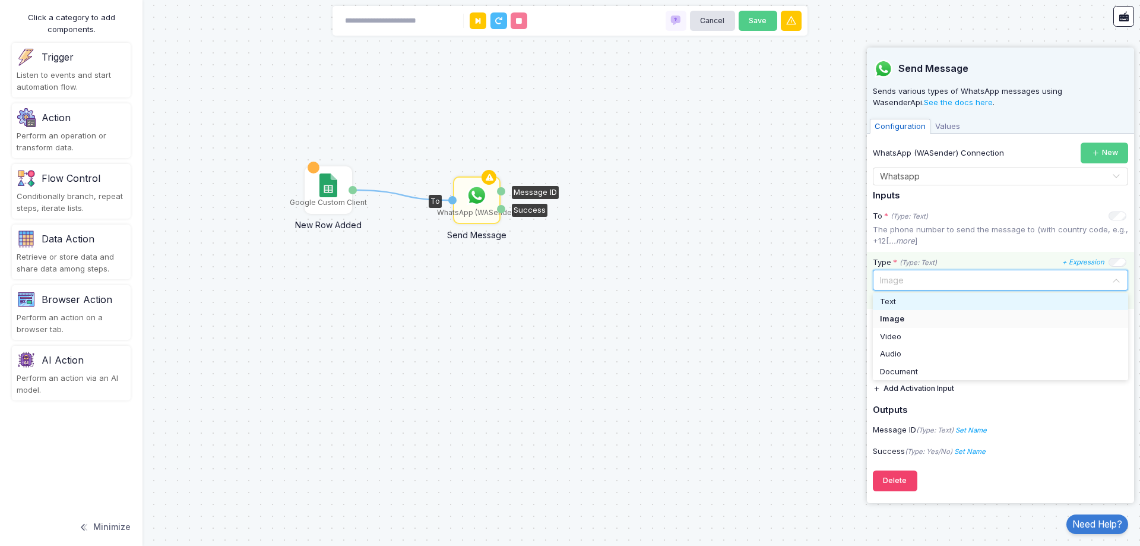
click at [913, 303] on div "Text" at bounding box center [1000, 302] width 241 height 12
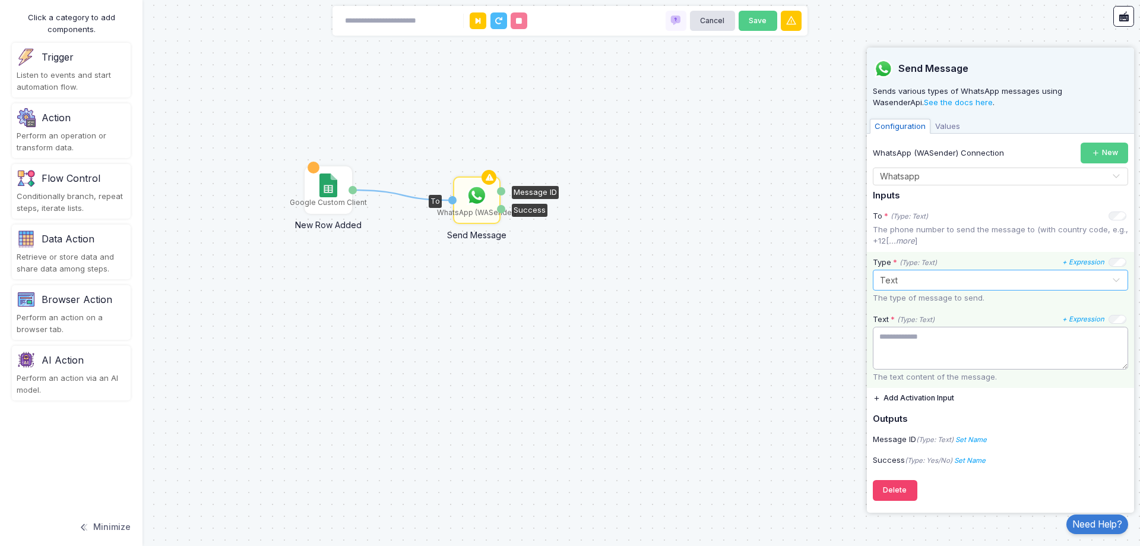
click at [931, 335] on textarea at bounding box center [1000, 348] width 255 height 43
type textarea "**"
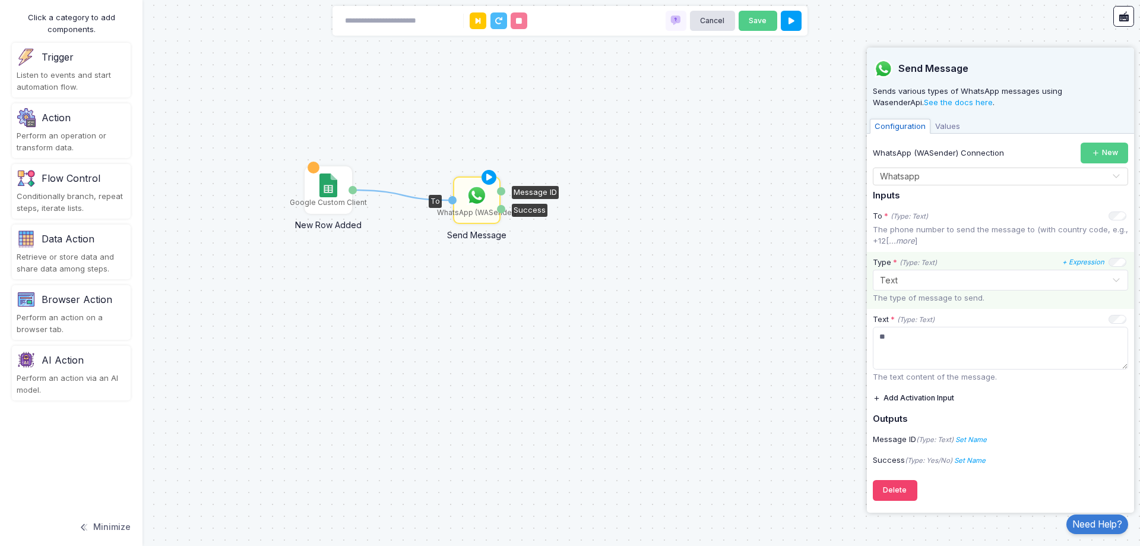
click at [941, 124] on span "Values" at bounding box center [948, 126] width 34 height 15
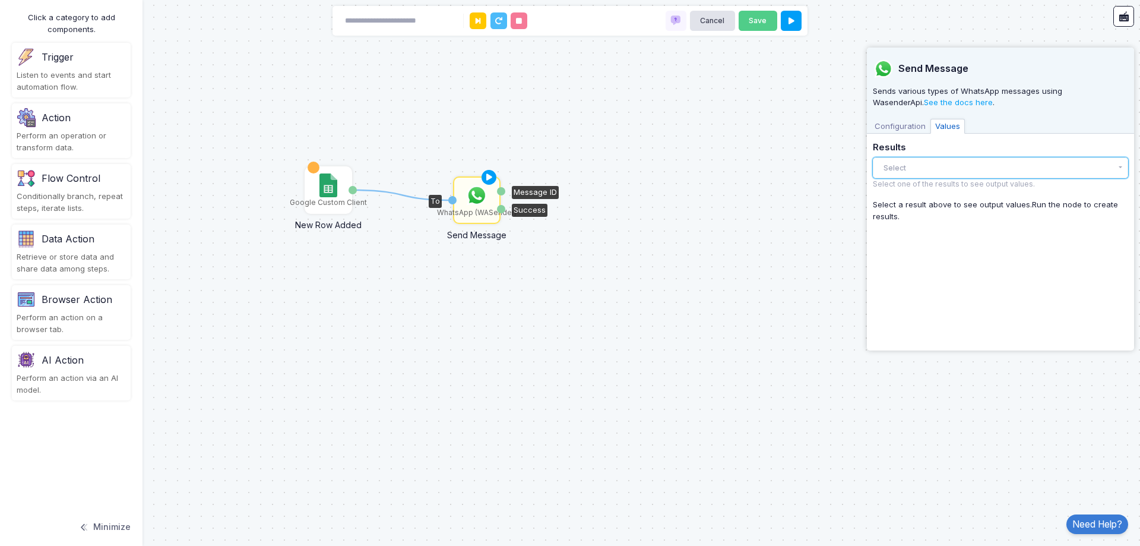
click at [998, 175] on button "Select" at bounding box center [1000, 167] width 255 height 21
click at [900, 127] on span "Configuration" at bounding box center [900, 126] width 61 height 15
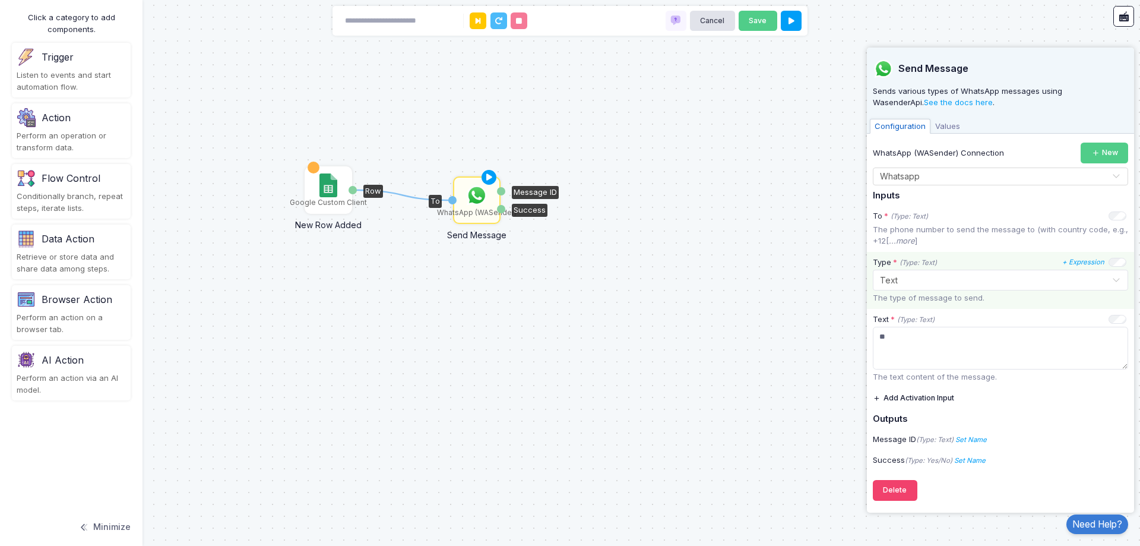
click at [325, 170] on div "Google Custom Client" at bounding box center [328, 189] width 45 height 45
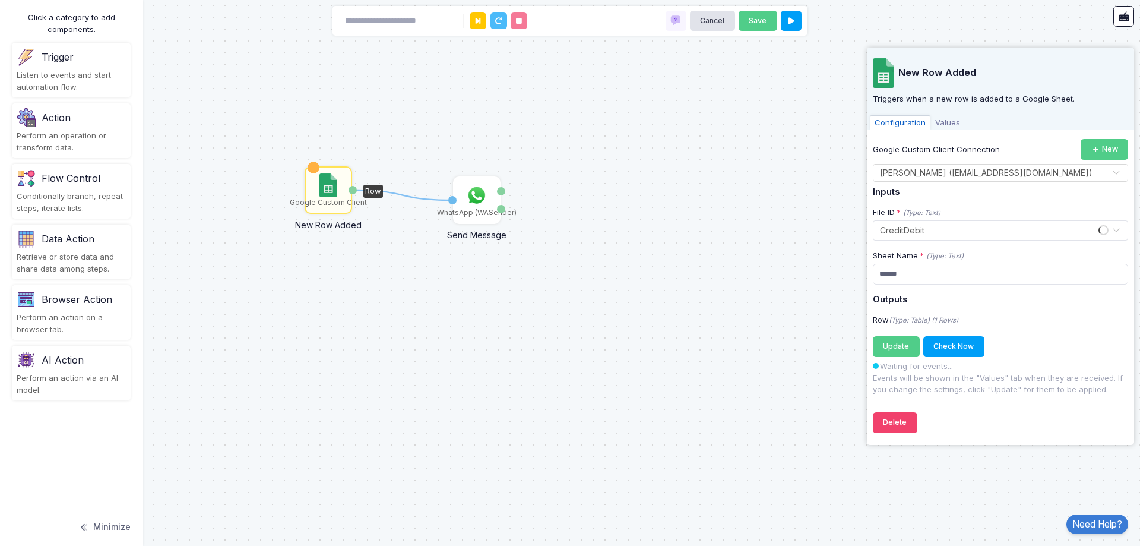
click at [951, 125] on span "Values" at bounding box center [948, 122] width 34 height 15
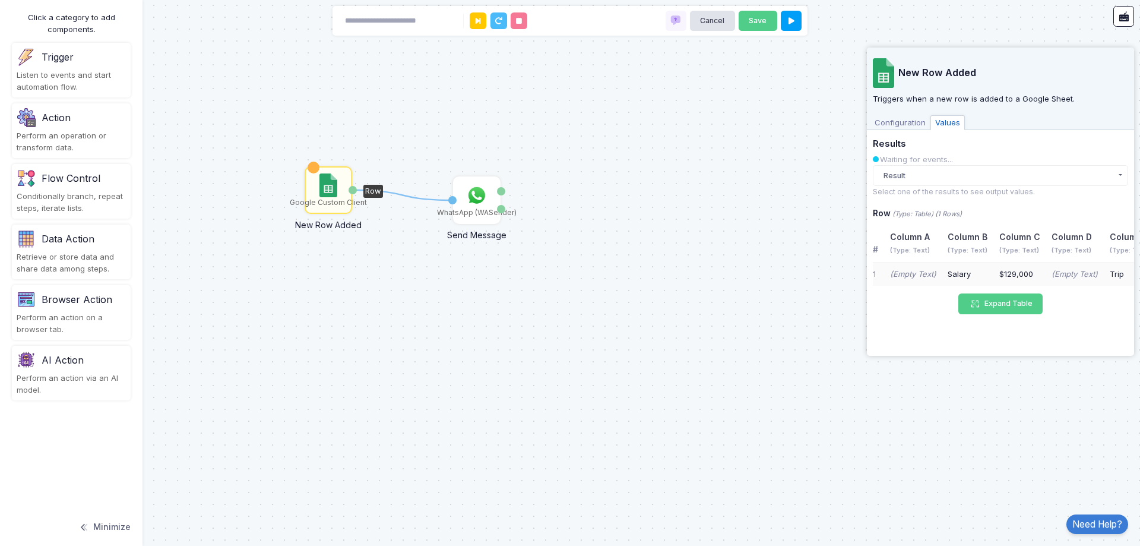
click at [948, 272] on div "Salary" at bounding box center [968, 274] width 40 height 12
click at [909, 125] on span "Configuration" at bounding box center [900, 122] width 61 height 15
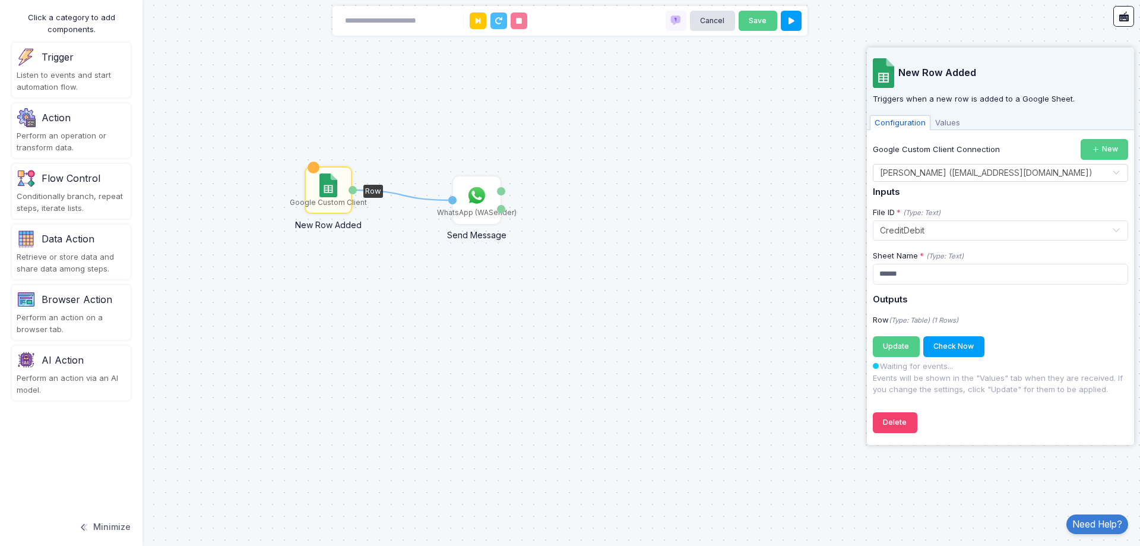
click at [961, 124] on span "Values" at bounding box center [948, 122] width 34 height 15
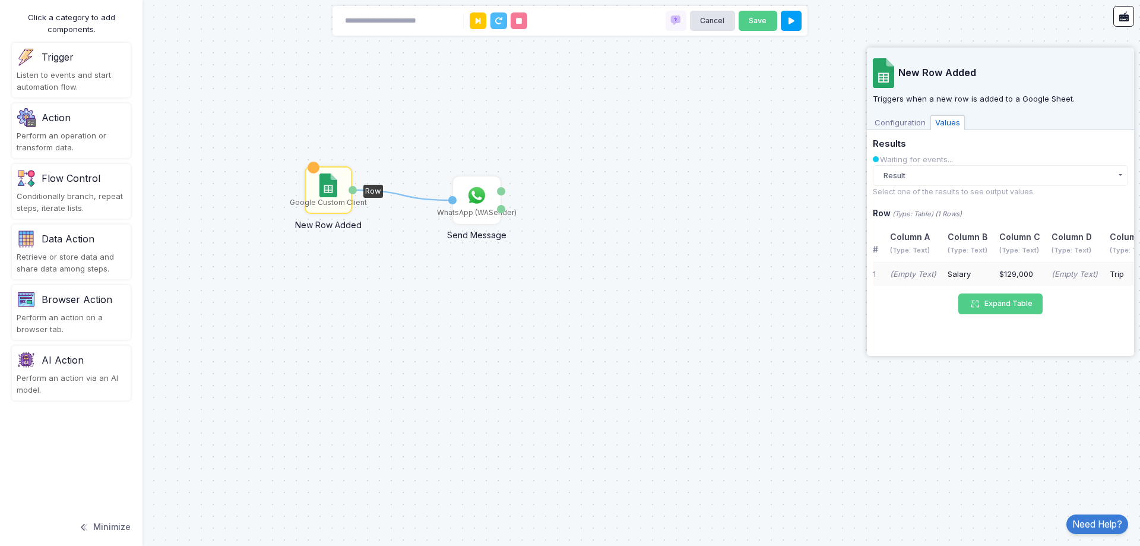
click at [948, 273] on div "Salary" at bounding box center [968, 274] width 40 height 12
click at [917, 125] on span "Configuration" at bounding box center [900, 122] width 61 height 15
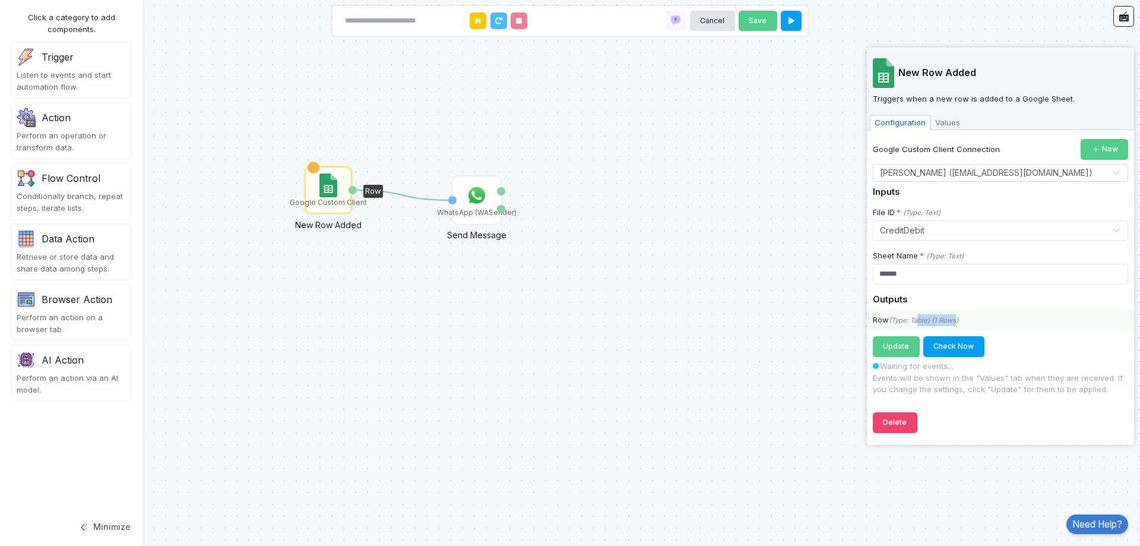
drag, startPoint x: 919, startPoint y: 319, endPoint x: 957, endPoint y: 325, distance: 38.5
click at [957, 325] on div "Row (Type: Table) (1 Rows)" at bounding box center [1000, 320] width 267 height 12
click at [958, 323] on icon "(Type: Table) (1 Rows)" at bounding box center [923, 320] width 69 height 8
click at [966, 322] on div "Row (Type: Table) (1 Rows)" at bounding box center [1000, 320] width 267 height 12
click at [957, 351] on button "Check Now" at bounding box center [953, 346] width 61 height 21
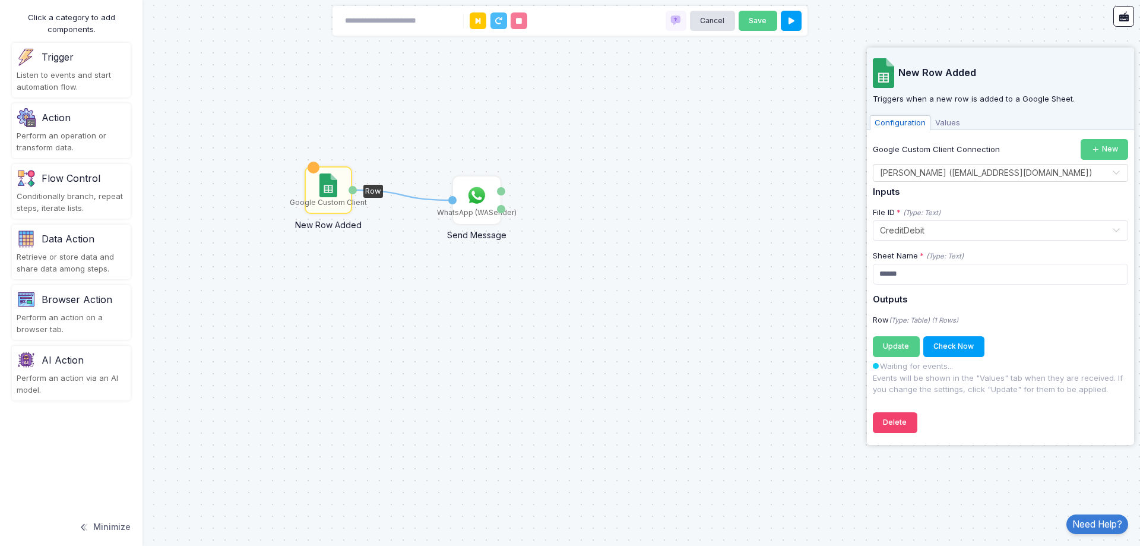
click at [947, 118] on span "Values" at bounding box center [948, 122] width 34 height 15
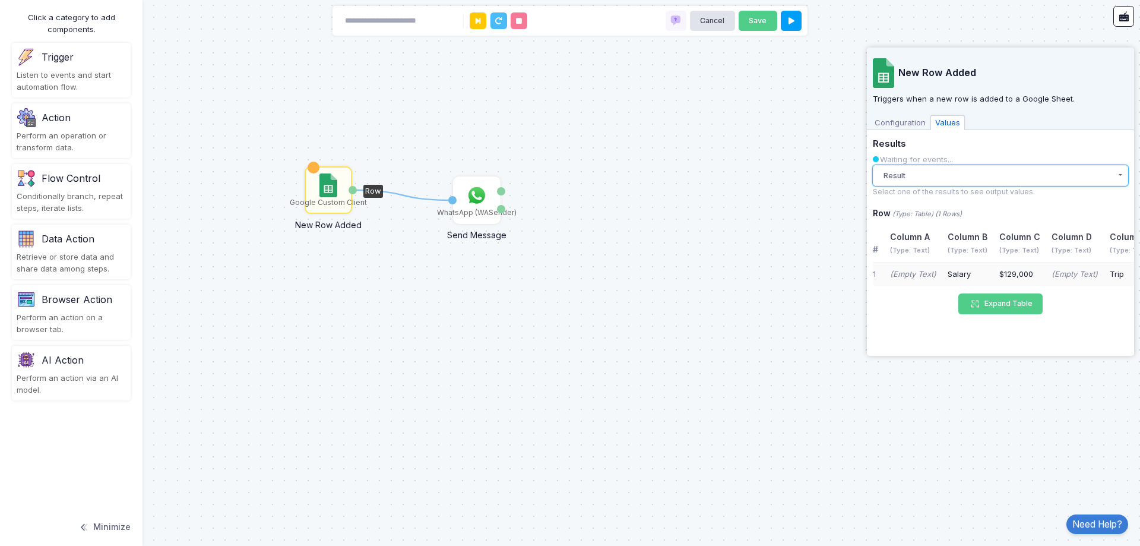
click at [958, 174] on button "Result" at bounding box center [1000, 175] width 255 height 21
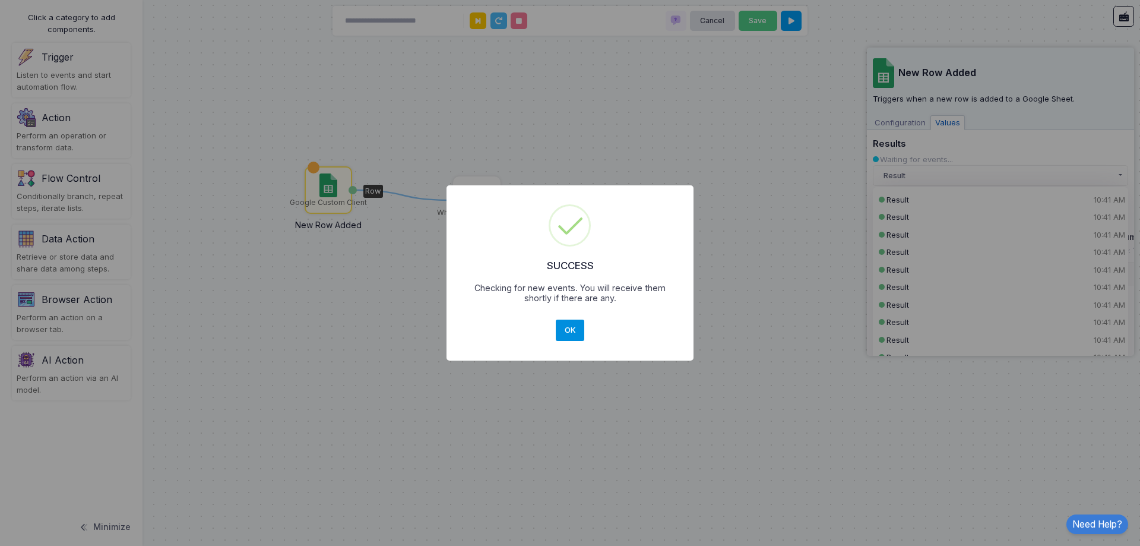
click at [581, 338] on button "OK" at bounding box center [570, 329] width 29 height 21
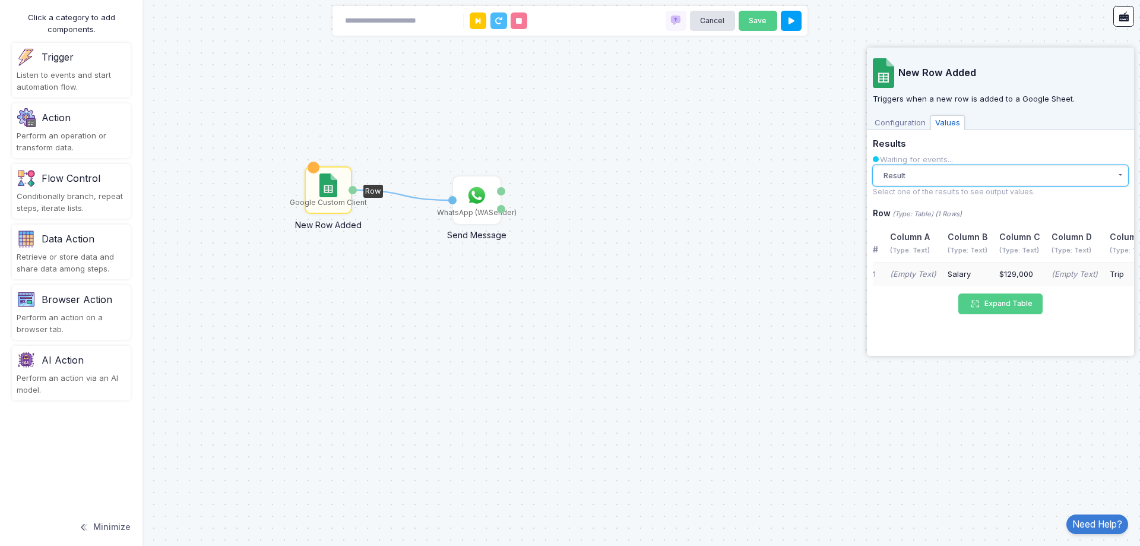
click at [933, 175] on button "Result" at bounding box center [1000, 175] width 255 height 21
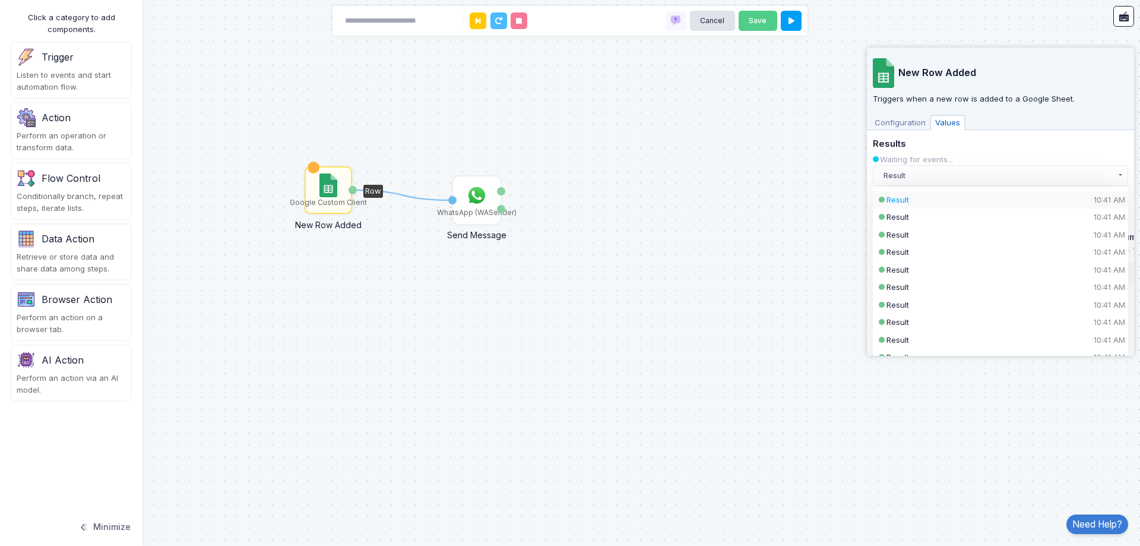
click at [936, 202] on div "Result 10:41 AM" at bounding box center [991, 200] width 208 height 12
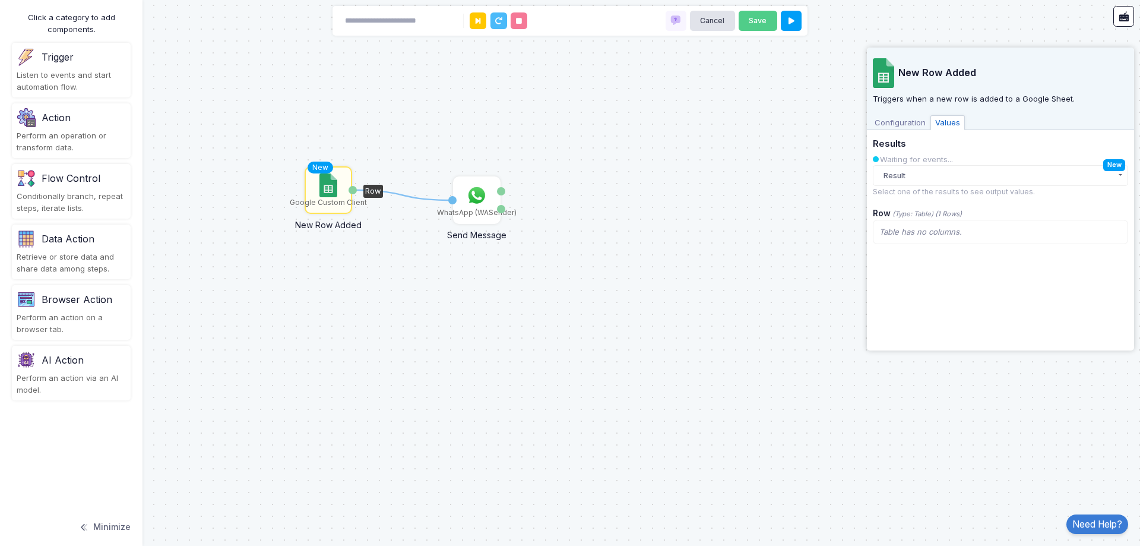
click at [916, 230] on span "Table has no columns." at bounding box center [920, 232] width 83 height 10
click at [957, 252] on div "New Row Added Triggers when a new row is added to a Google Sheet. Configuration…" at bounding box center [1000, 196] width 255 height 297
click at [1117, 179] on button "Result" at bounding box center [1000, 175] width 255 height 21
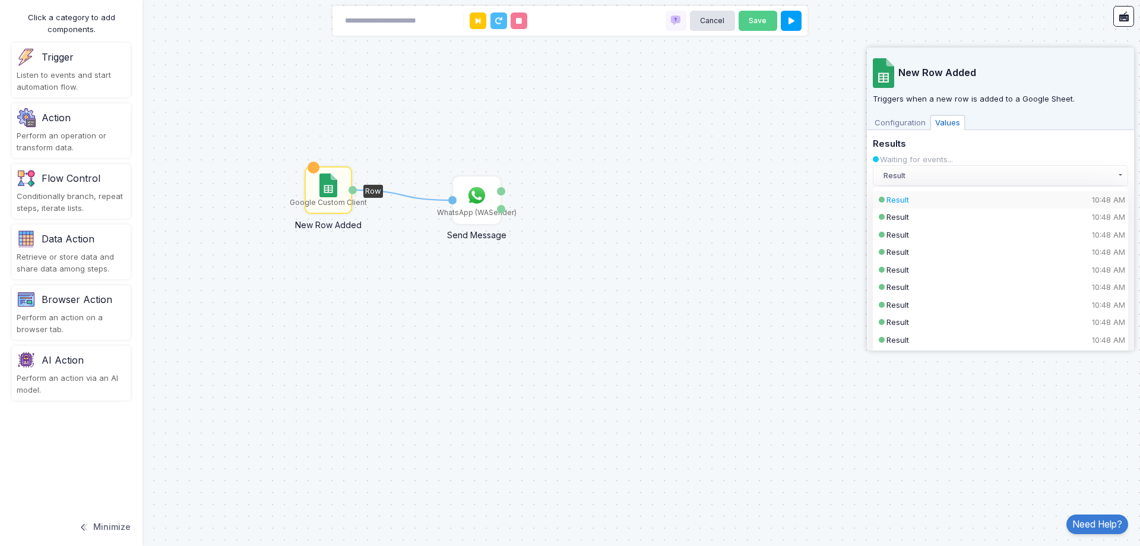
click at [1071, 201] on div "Result 10:48 AM" at bounding box center [991, 200] width 208 height 12
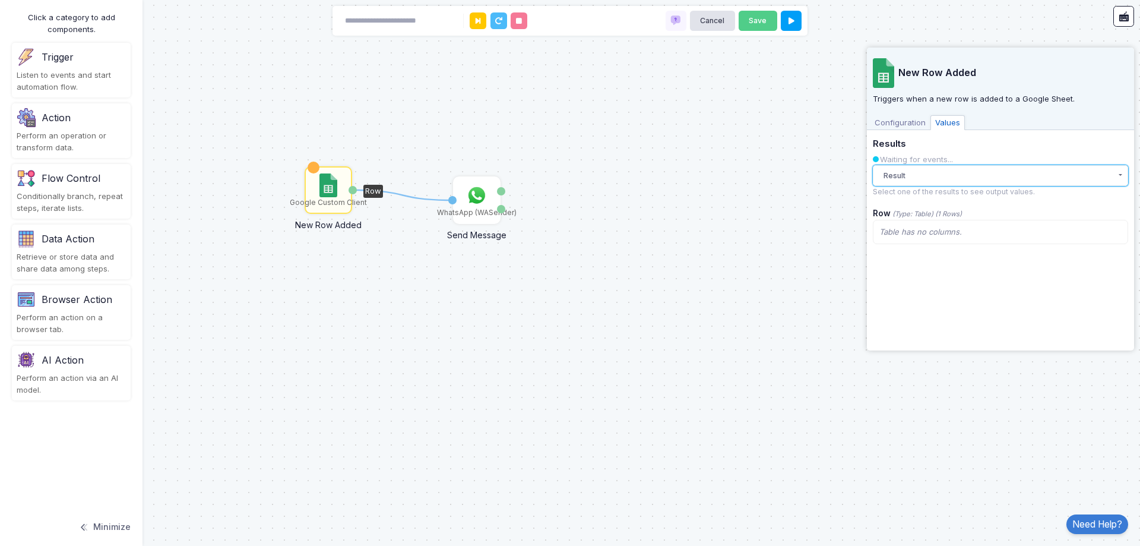
click at [1070, 169] on button "Result" at bounding box center [1000, 175] width 255 height 21
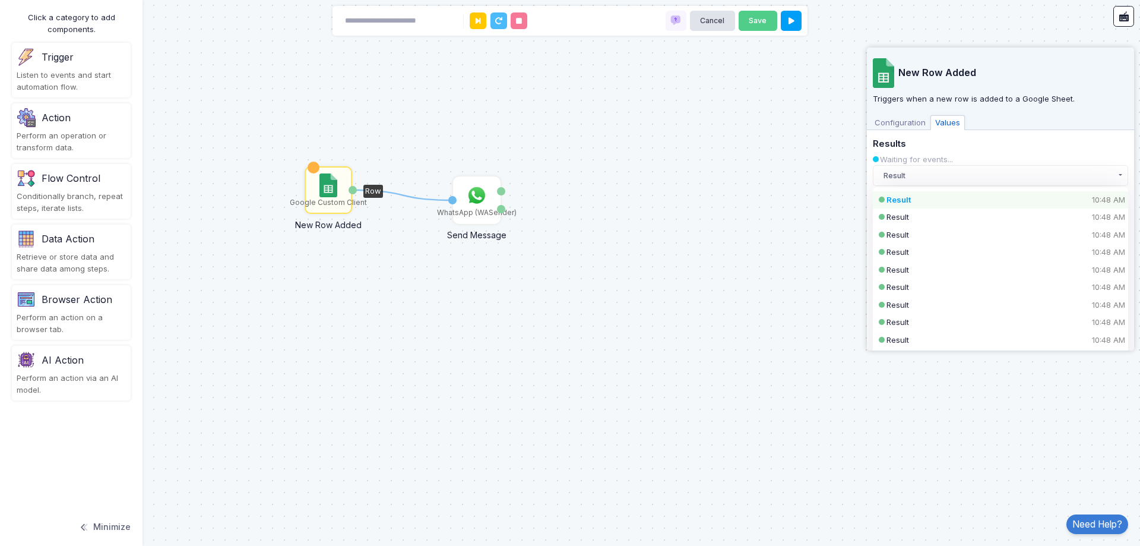
click at [1061, 208] on div "Result 10:48 AM" at bounding box center [1000, 200] width 255 height 18
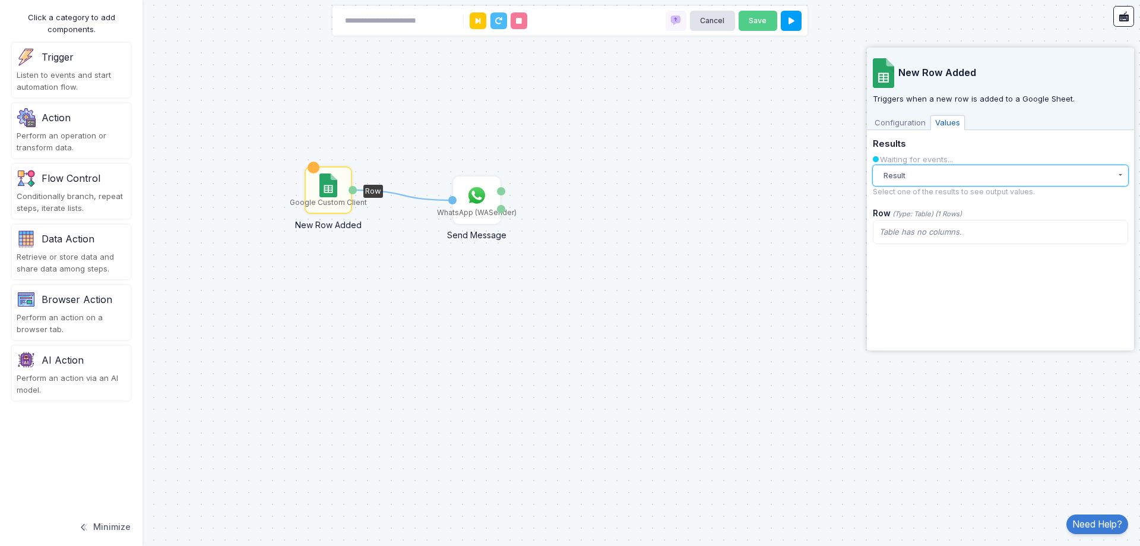
click at [1058, 182] on button "Result" at bounding box center [1000, 175] width 255 height 21
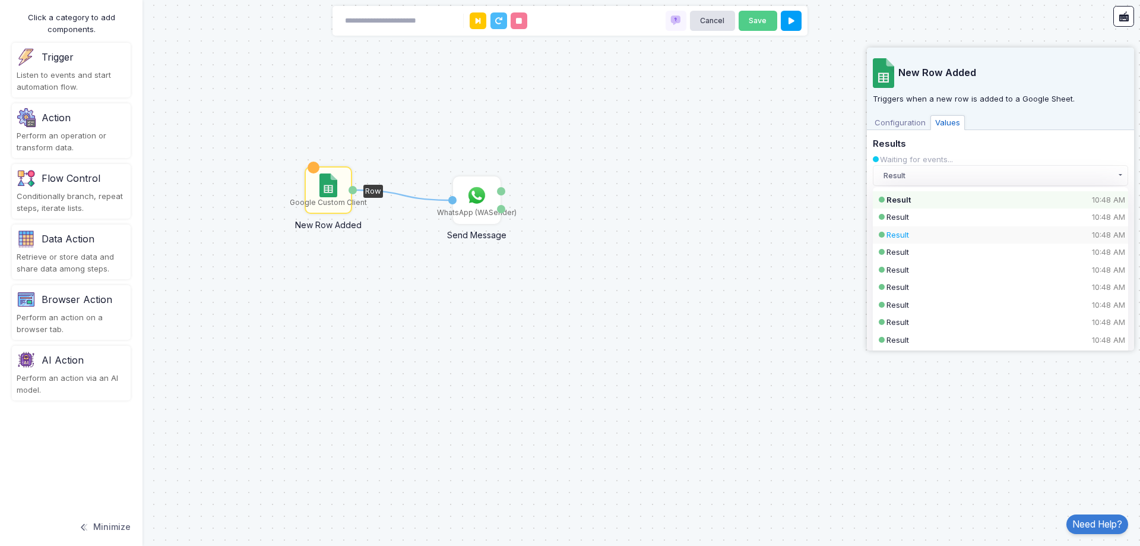
click at [1033, 232] on div "Result 10:48 AM" at bounding box center [991, 235] width 208 height 12
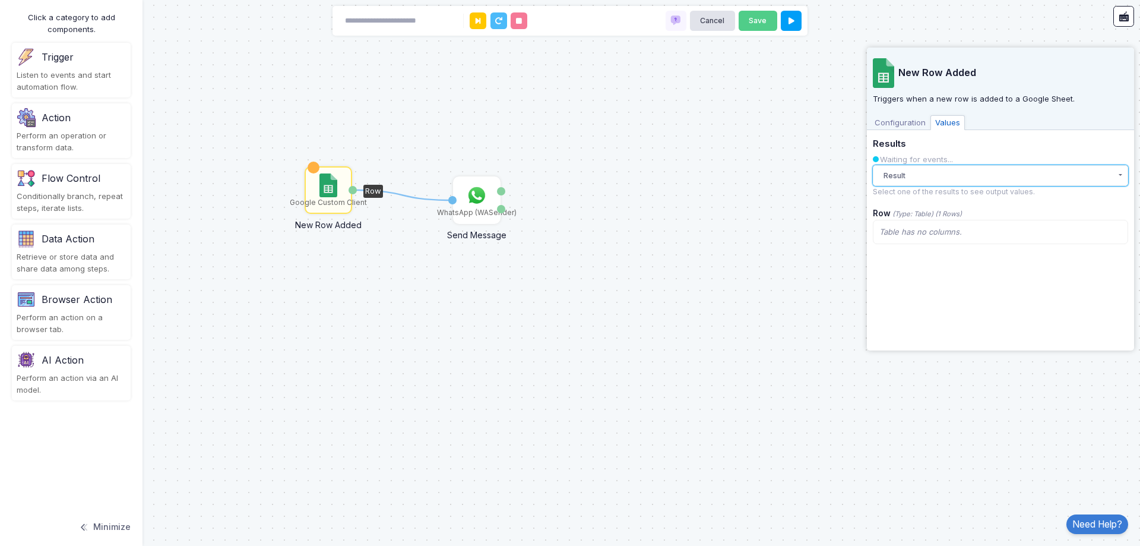
click at [1033, 180] on button "Result" at bounding box center [1000, 175] width 255 height 21
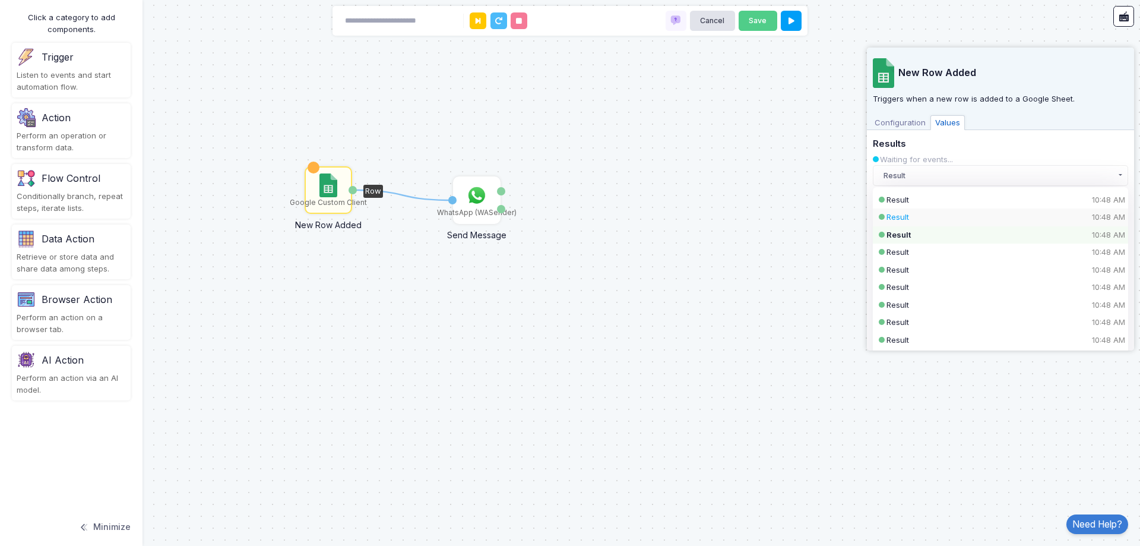
click at [1034, 216] on div "Result 10:48 AM" at bounding box center [991, 217] width 208 height 12
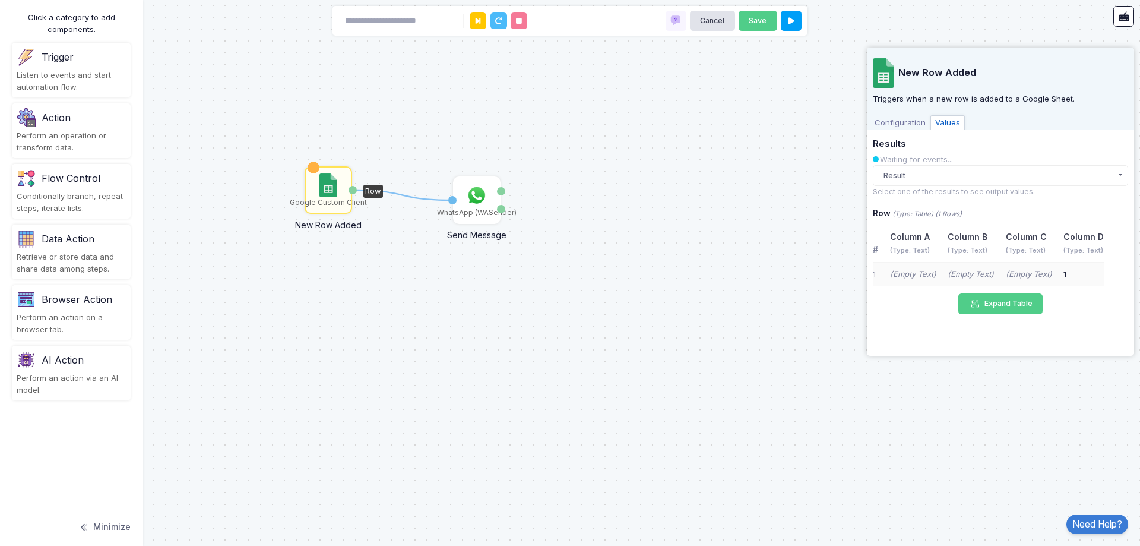
click at [996, 262] on td "(Empty Text)" at bounding box center [971, 274] width 58 height 24
click at [1000, 300] on button "Expand Table" at bounding box center [1000, 303] width 84 height 21
select select "*****"
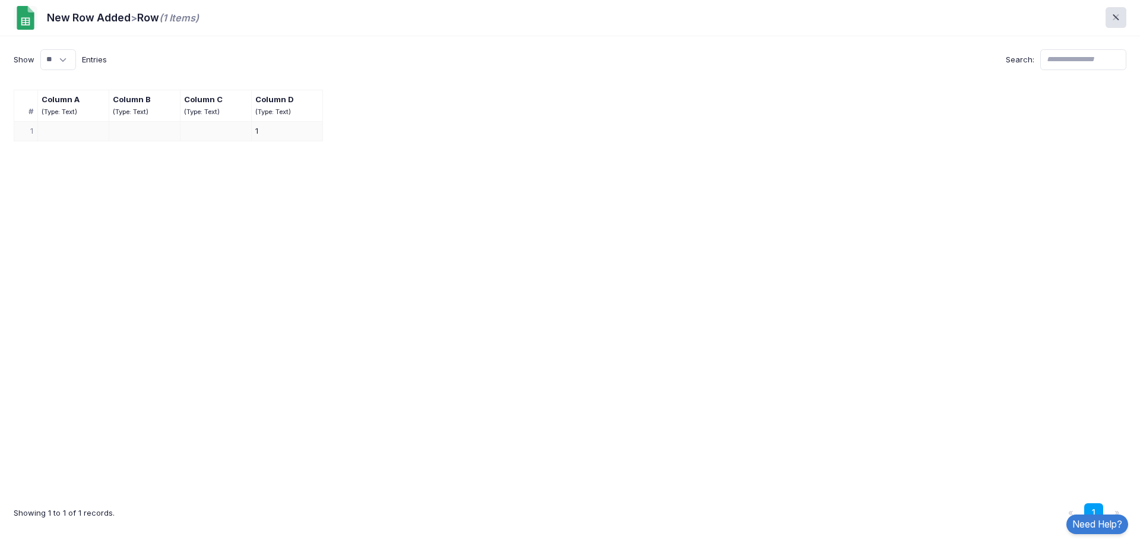
click at [216, 125] on td at bounding box center [215, 131] width 71 height 20
click at [1123, 20] on span at bounding box center [1123, 18] width 0 height 14
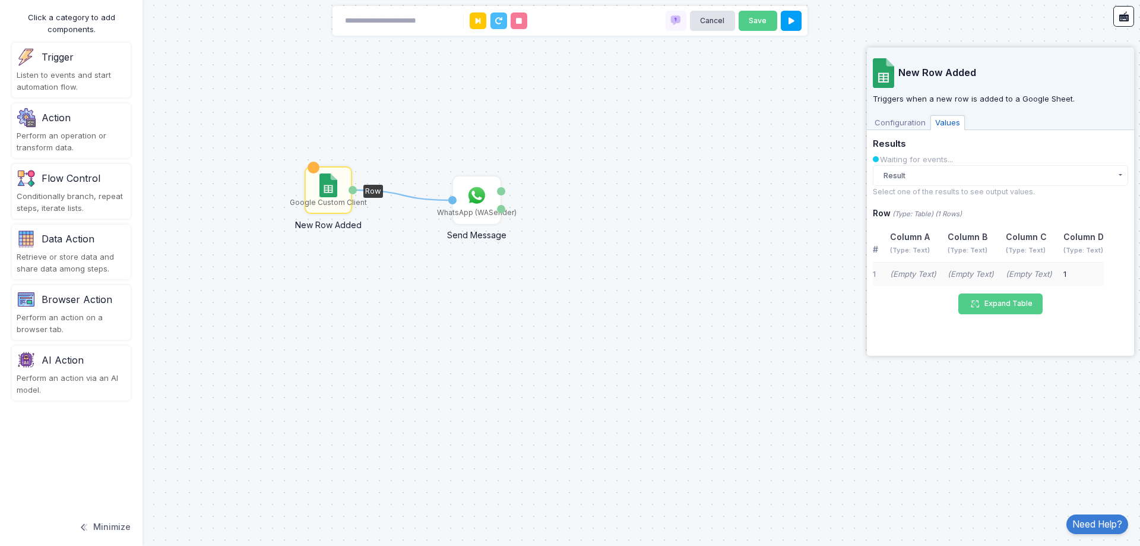
click at [913, 122] on span "Configuration" at bounding box center [900, 122] width 61 height 15
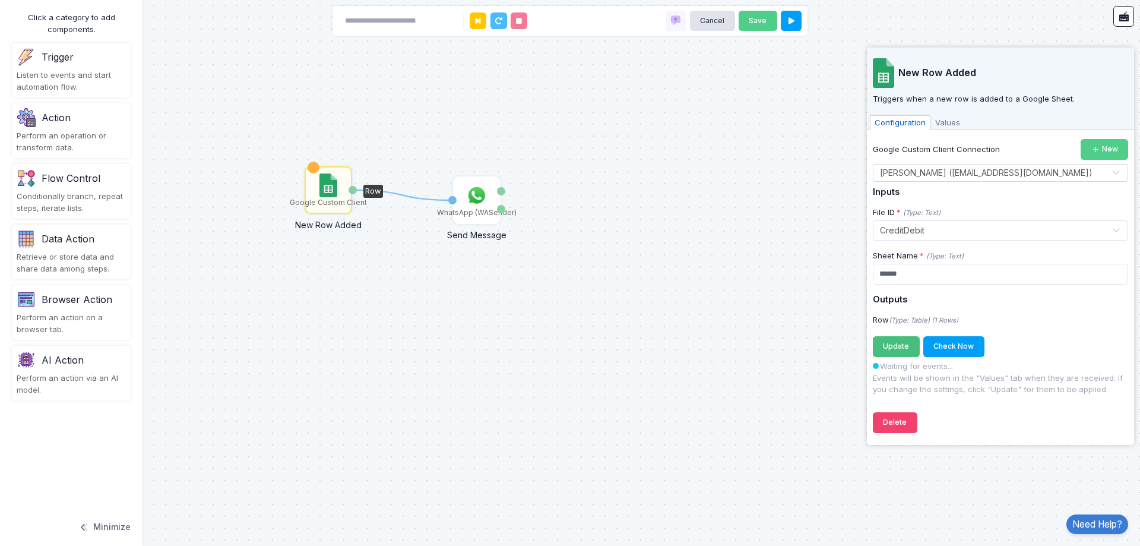
click at [903, 346] on span "Update" at bounding box center [896, 345] width 26 height 9
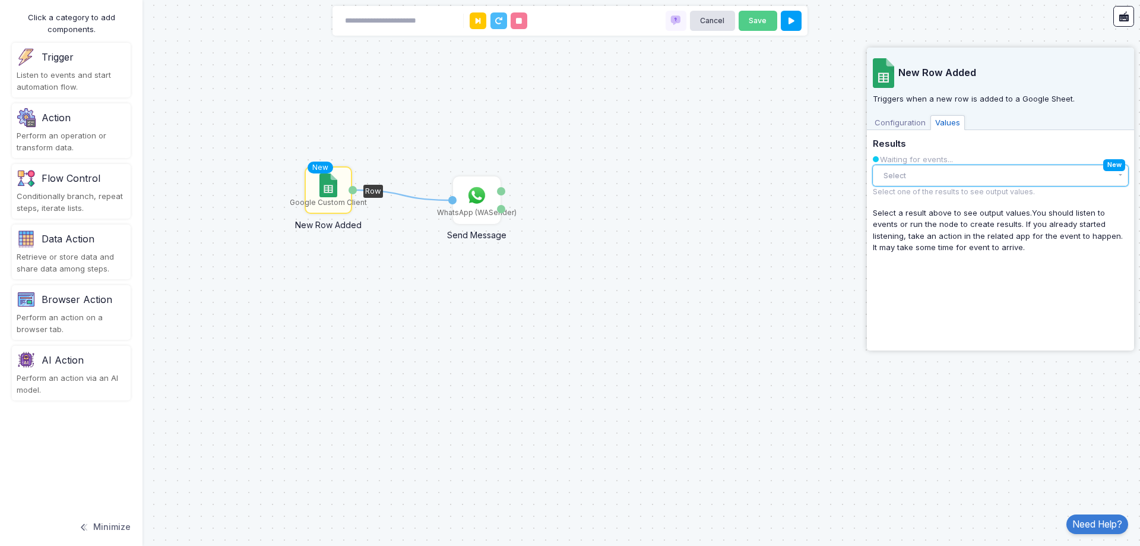
click at [960, 174] on button "Select" at bounding box center [1000, 175] width 255 height 21
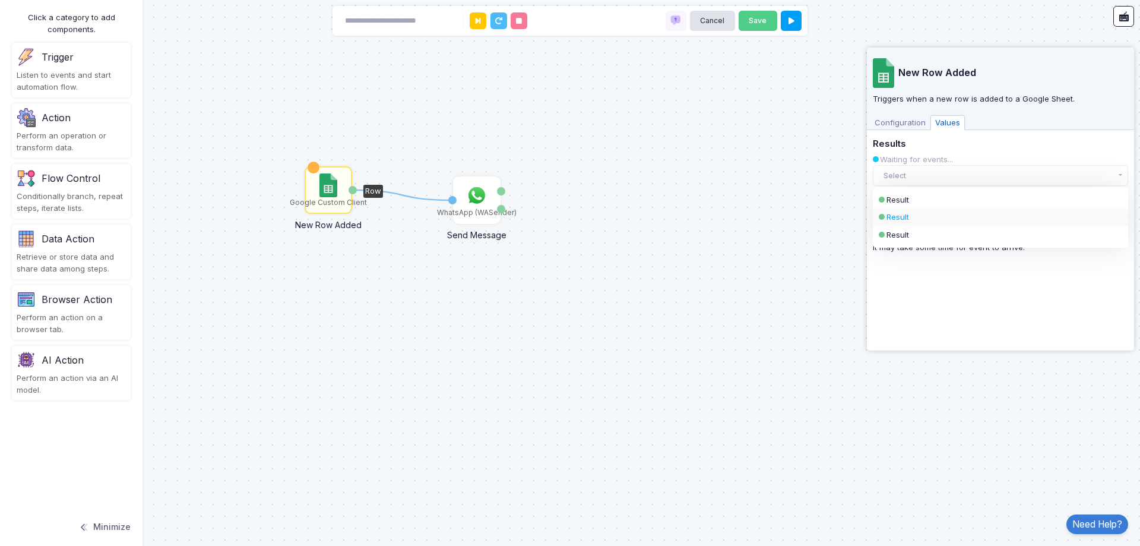
click at [944, 210] on div "Result" at bounding box center [1000, 217] width 255 height 18
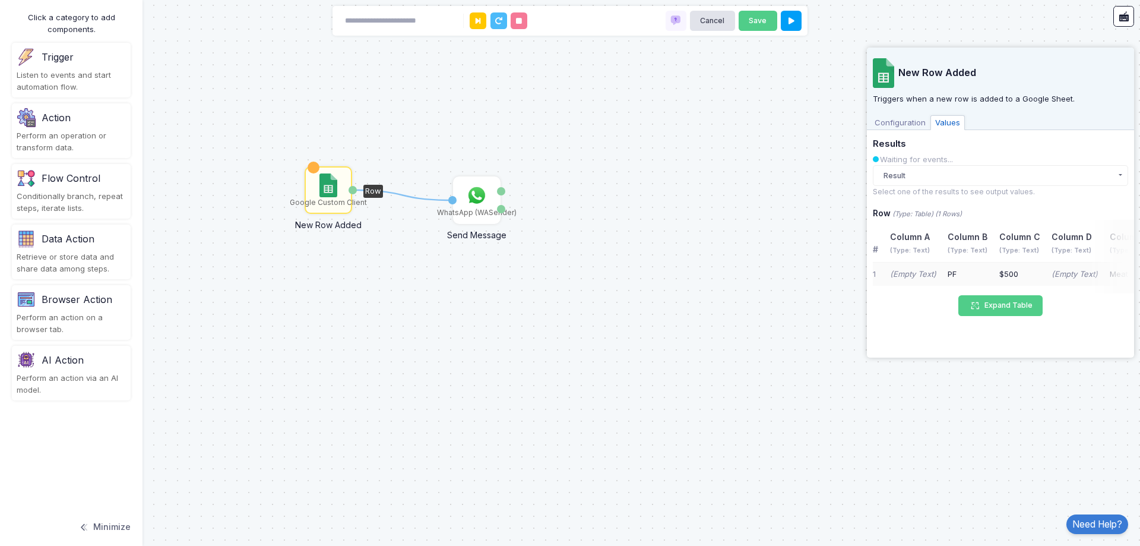
click at [927, 287] on div "# Column A (Type: Text) Column B (Type: Text) Column C (Type: Text) Column D (T…" at bounding box center [1003, 257] width 261 height 74
click at [948, 271] on div "PF" at bounding box center [968, 274] width 40 height 12
click at [897, 122] on span "Configuration" at bounding box center [900, 122] width 61 height 15
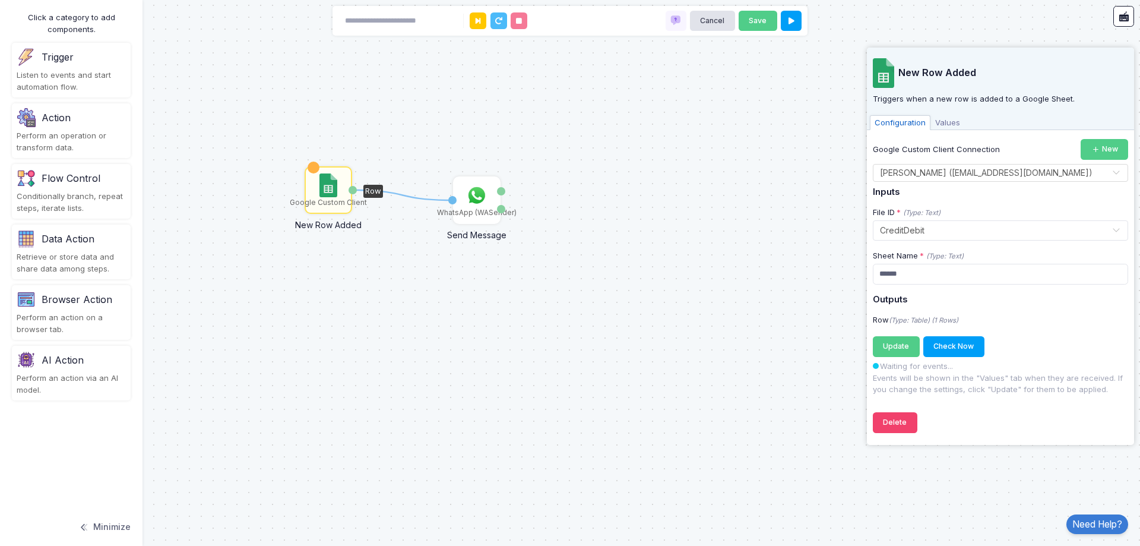
click at [926, 116] on span "Configuration" at bounding box center [900, 122] width 61 height 15
click at [943, 119] on span "Values" at bounding box center [948, 122] width 34 height 15
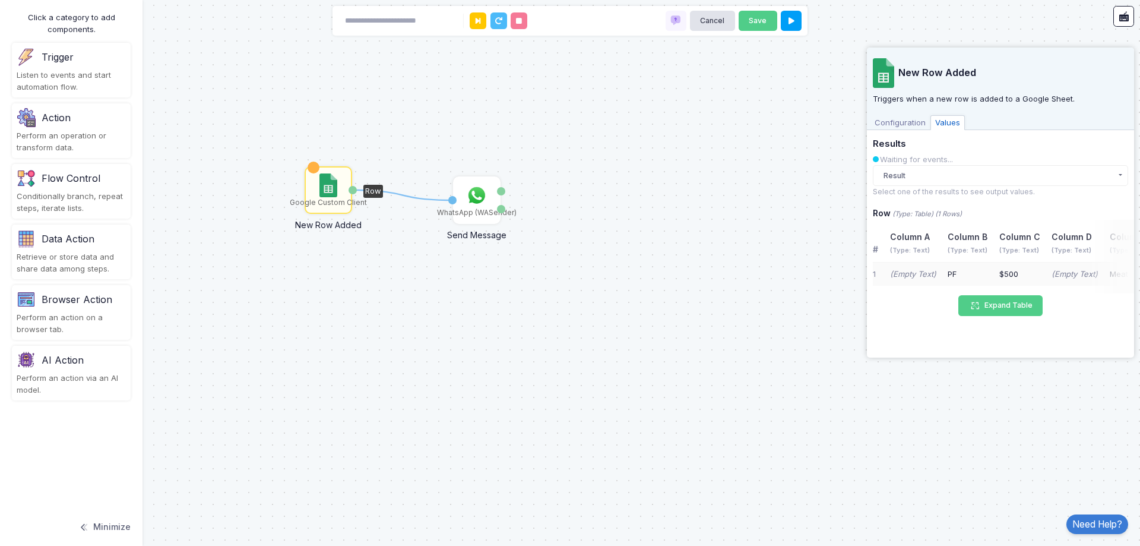
click at [944, 283] on td "PF" at bounding box center [968, 274] width 52 height 24
click at [910, 122] on span "Configuration" at bounding box center [900, 122] width 61 height 15
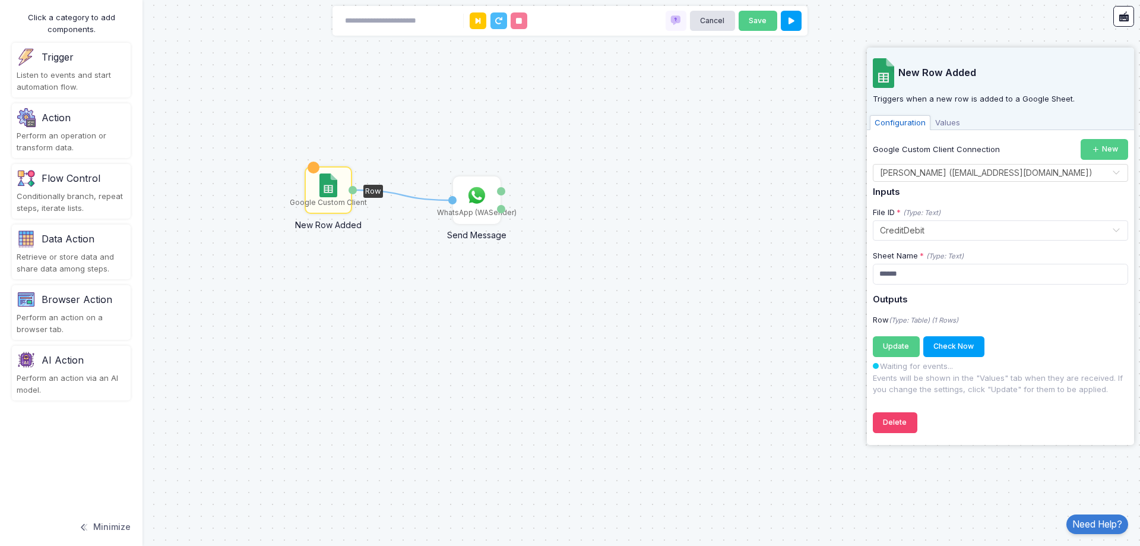
click at [948, 121] on span "Values" at bounding box center [948, 122] width 34 height 15
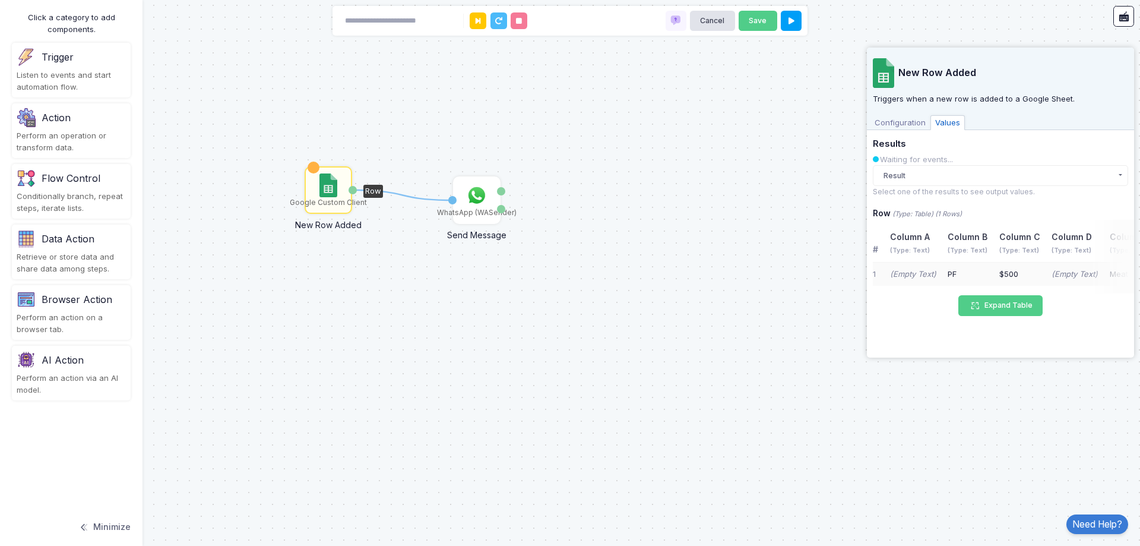
click at [910, 121] on span "Configuration" at bounding box center [900, 122] width 61 height 15
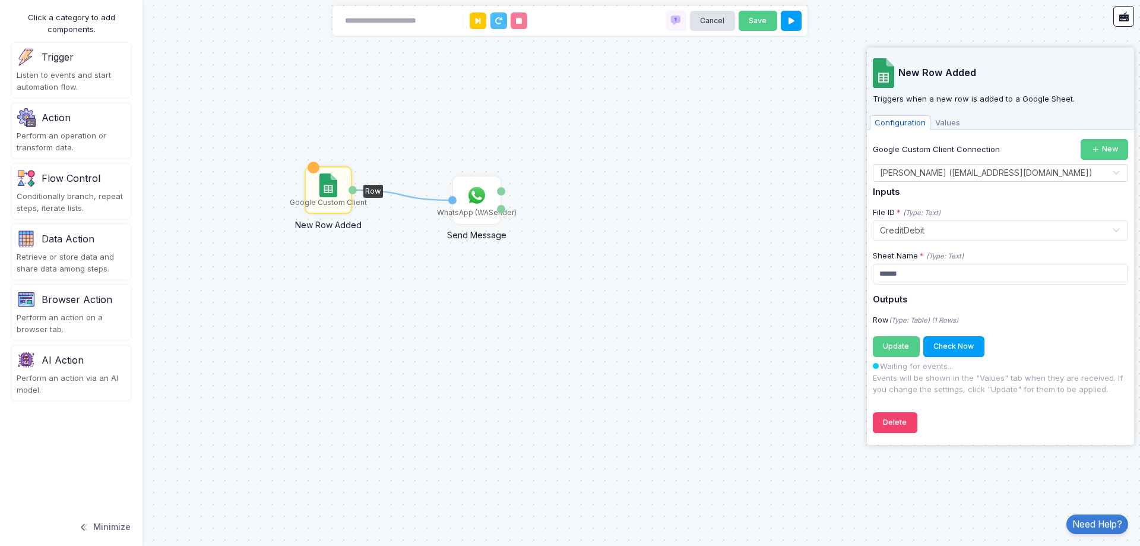
click at [938, 121] on span "Values" at bounding box center [948, 122] width 34 height 15
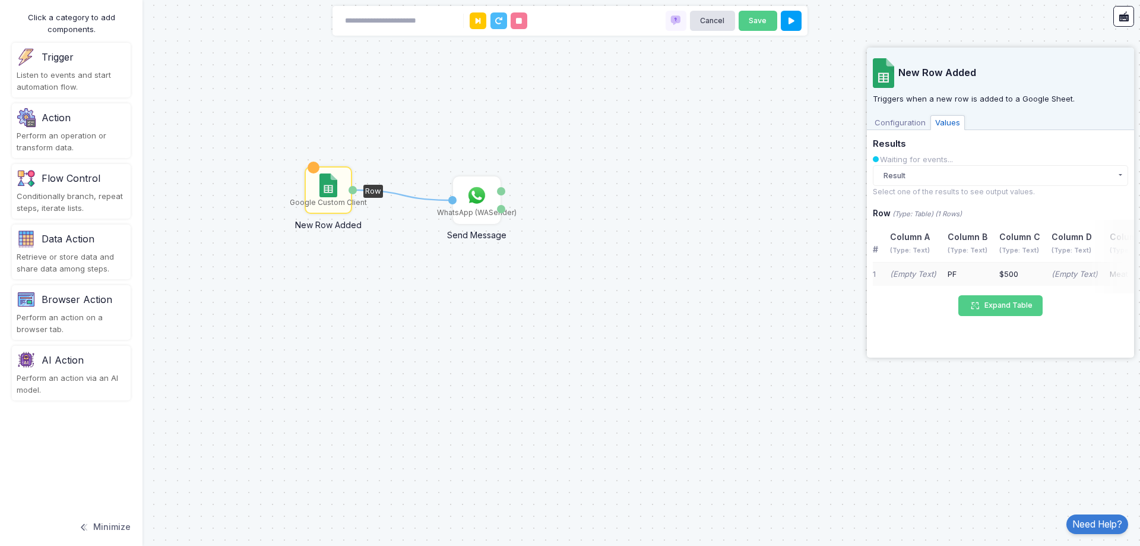
click at [908, 122] on span "Configuration" at bounding box center [900, 122] width 61 height 15
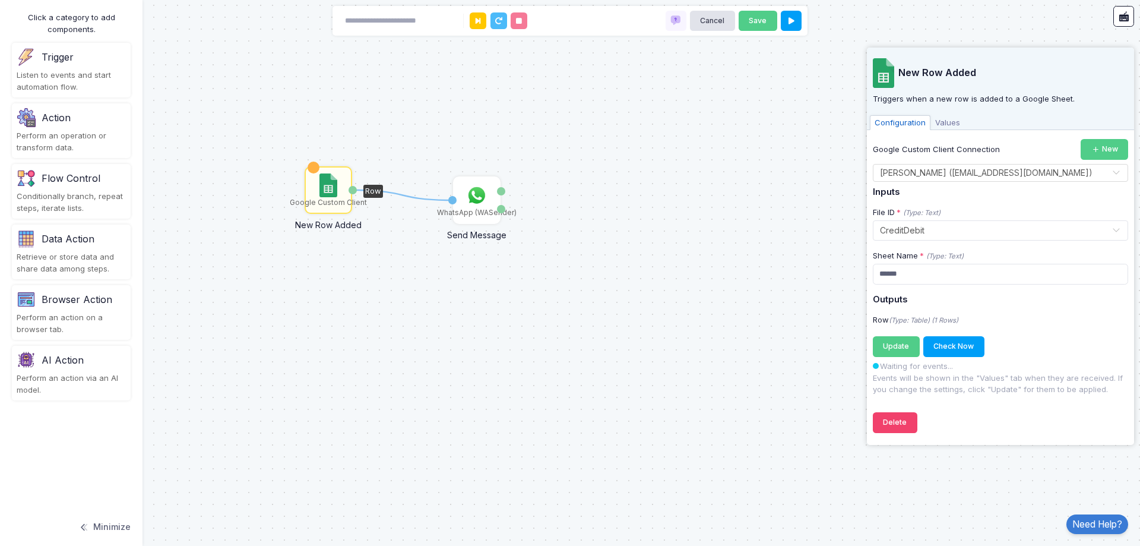
click at [325, 194] on img at bounding box center [327, 185] width 17 height 24
click at [890, 377] on p "Waiting for events... Events will be shown in the "Values" tab when they are re…" at bounding box center [1000, 377] width 255 height 35
click at [891, 346] on span "Update" at bounding box center [896, 345] width 26 height 9
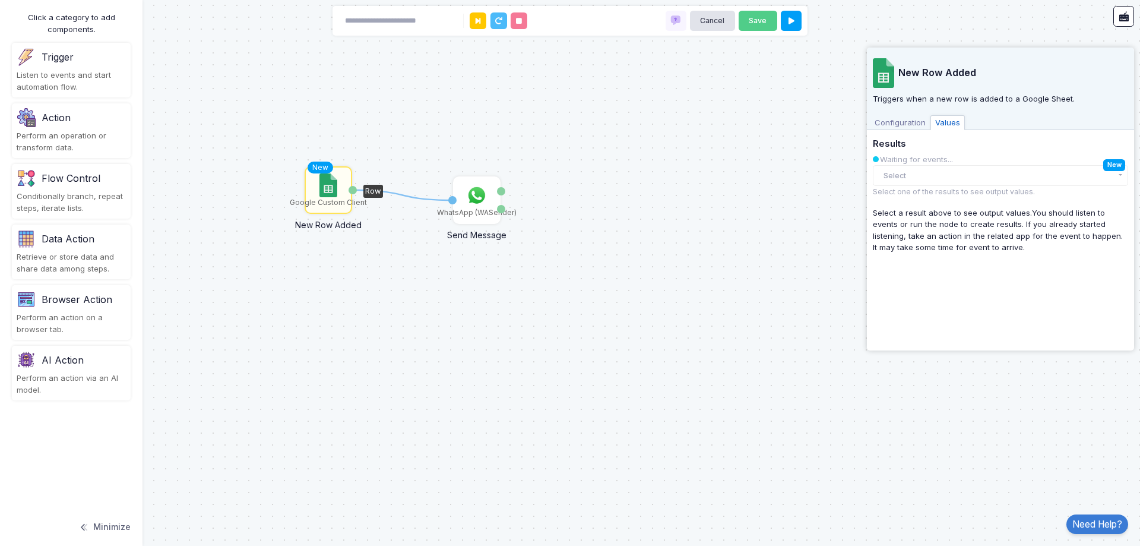
click at [944, 148] on h5 "Results" at bounding box center [1000, 144] width 255 height 11
click at [944, 165] on button "Select" at bounding box center [1000, 175] width 255 height 21
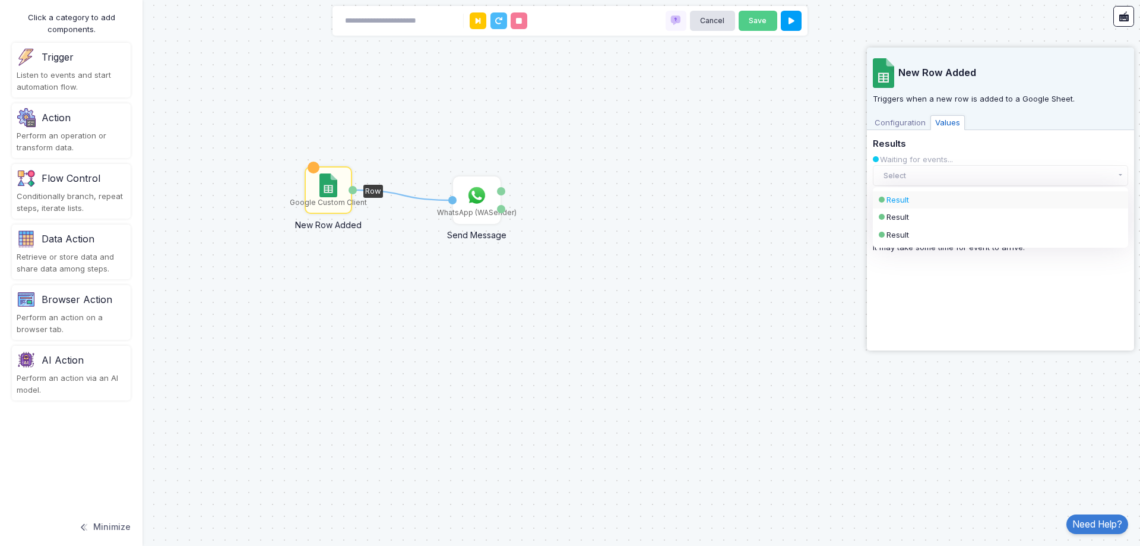
click at [928, 201] on div "Result" at bounding box center [991, 200] width 208 height 12
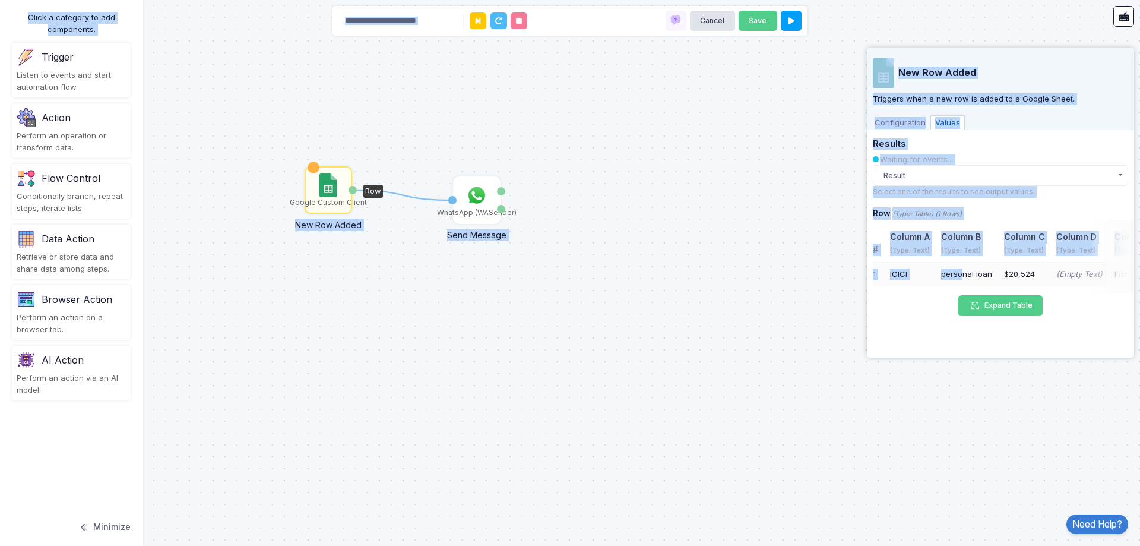
drag, startPoint x: 960, startPoint y: 271, endPoint x: 1140, endPoint y: 271, distance: 179.3
click at [1140, 271] on automation-editor "1 Google Custom Client New Row Added Row WhatsApp (WASender) Send Message To Me…" at bounding box center [570, 273] width 1140 height 546
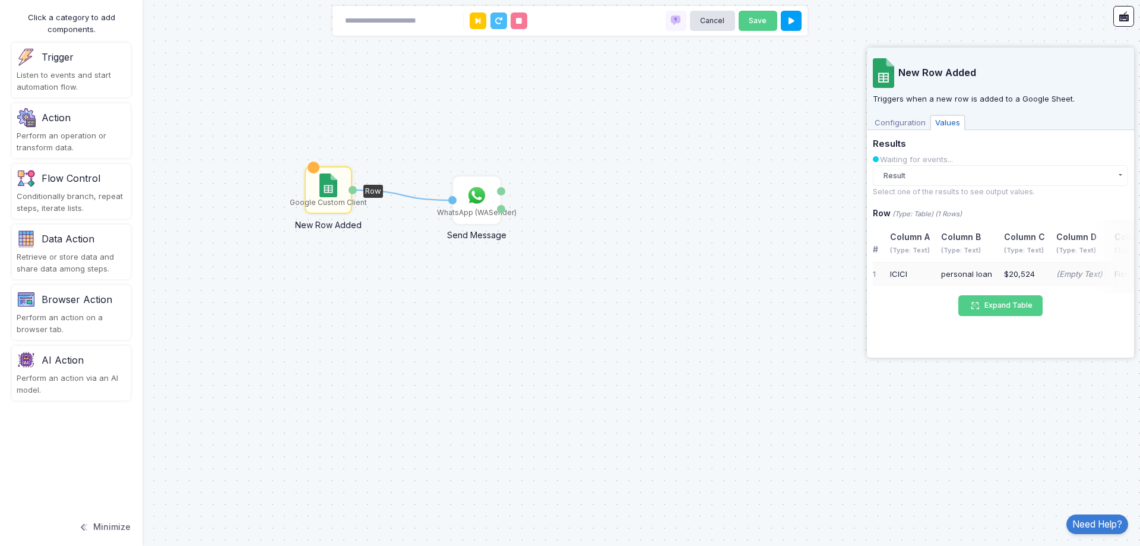
click at [1063, 277] on icon "(Empty Text)" at bounding box center [1079, 274] width 46 height 12
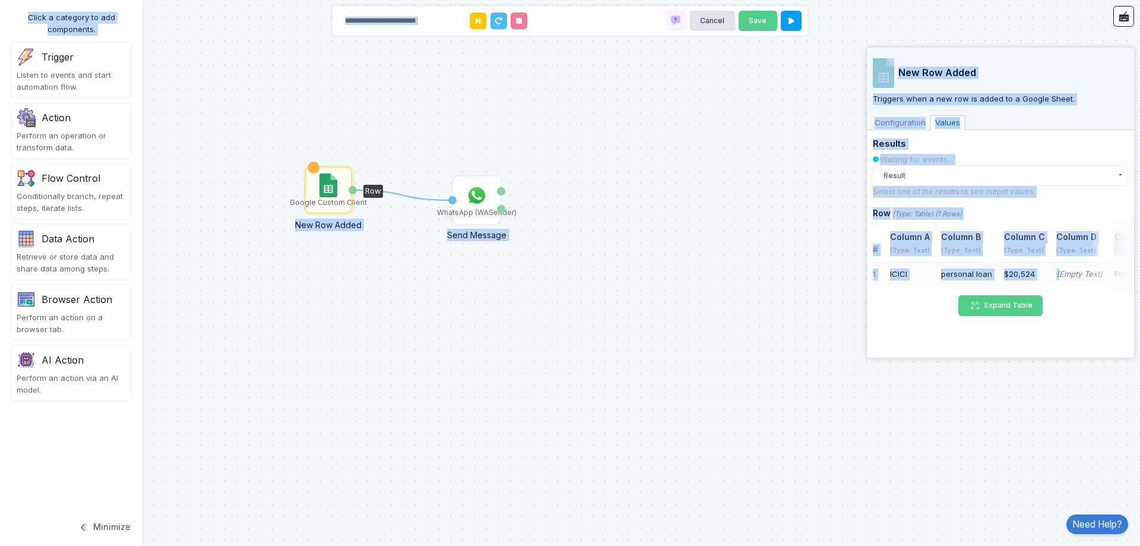
drag, startPoint x: 1057, startPoint y: 279, endPoint x: 1140, endPoint y: 275, distance: 82.6
click at [1140, 275] on automation-editor "1 Google Custom Client New Row Added Row WhatsApp (WASender) Send Message To Me…" at bounding box center [570, 273] width 1140 height 546
click at [1034, 272] on div "$20,524" at bounding box center [1024, 274] width 41 height 12
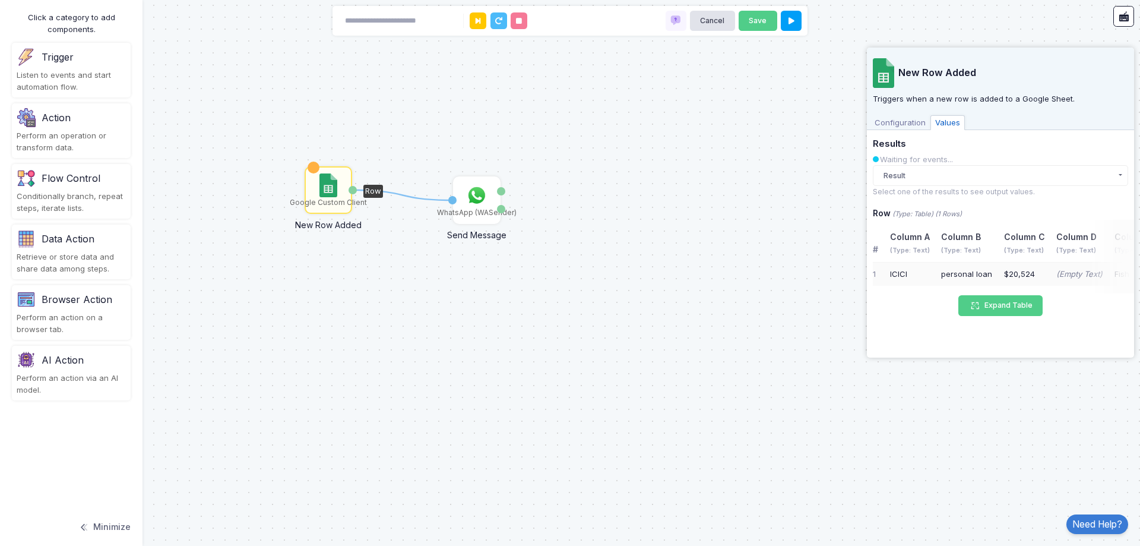
click at [898, 127] on span "Configuration" at bounding box center [900, 122] width 61 height 15
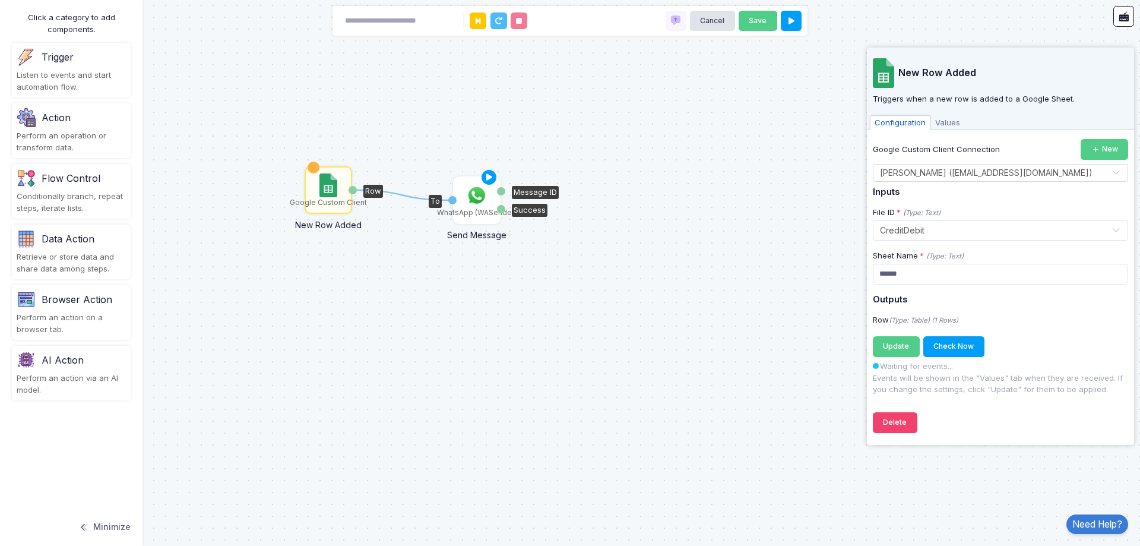
click at [474, 191] on img at bounding box center [477, 195] width 24 height 24
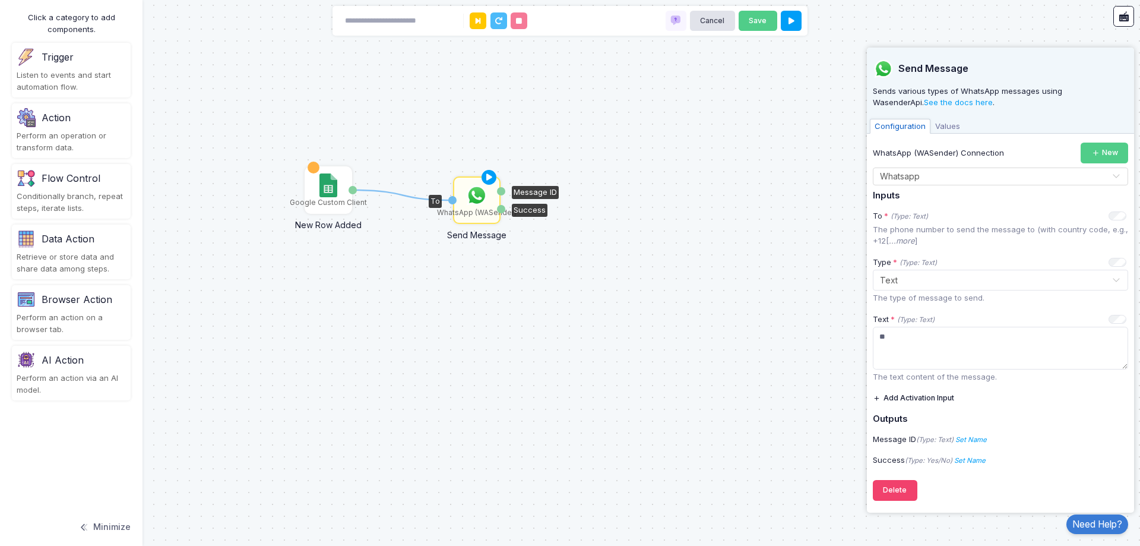
click at [286, 293] on div "1 Google Custom Client New Row Added Row WhatsApp (WASender) Send Message To Me…" at bounding box center [570, 273] width 1140 height 546
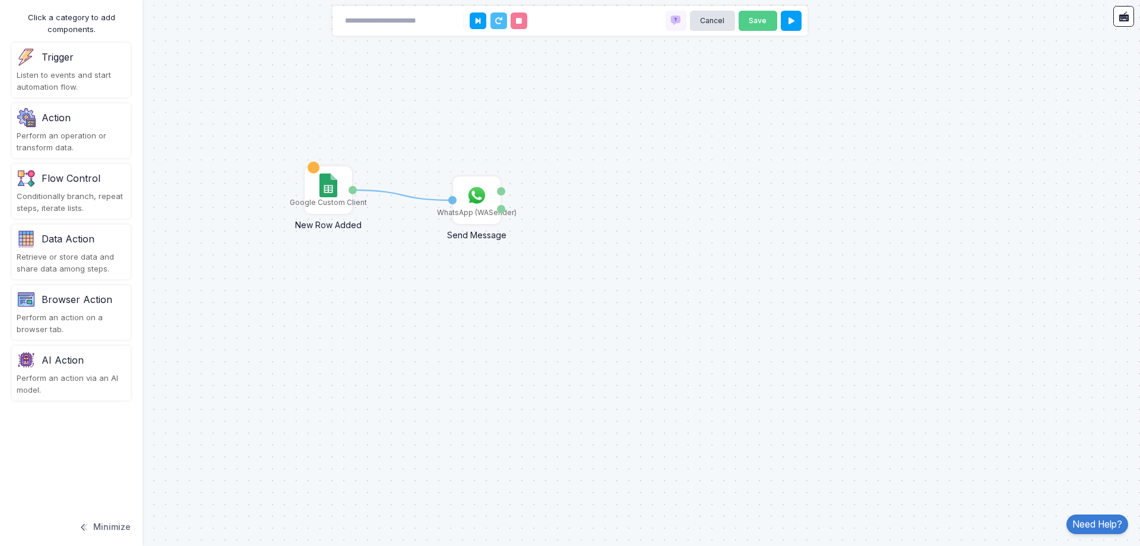
click at [45, 185] on div "Flow Control" at bounding box center [71, 178] width 59 height 14
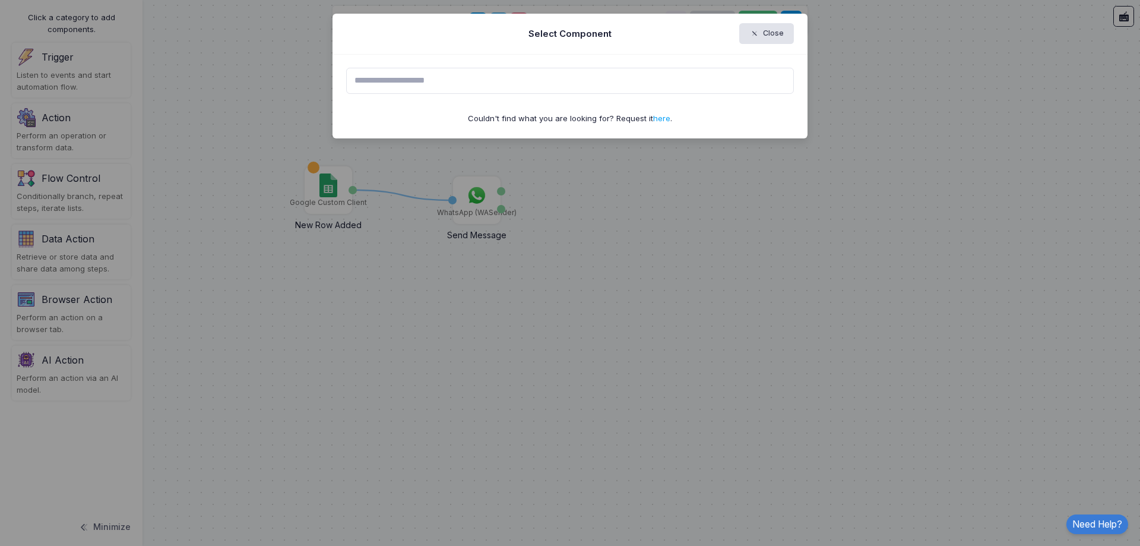
click at [397, 76] on input "text" at bounding box center [570, 81] width 448 height 26
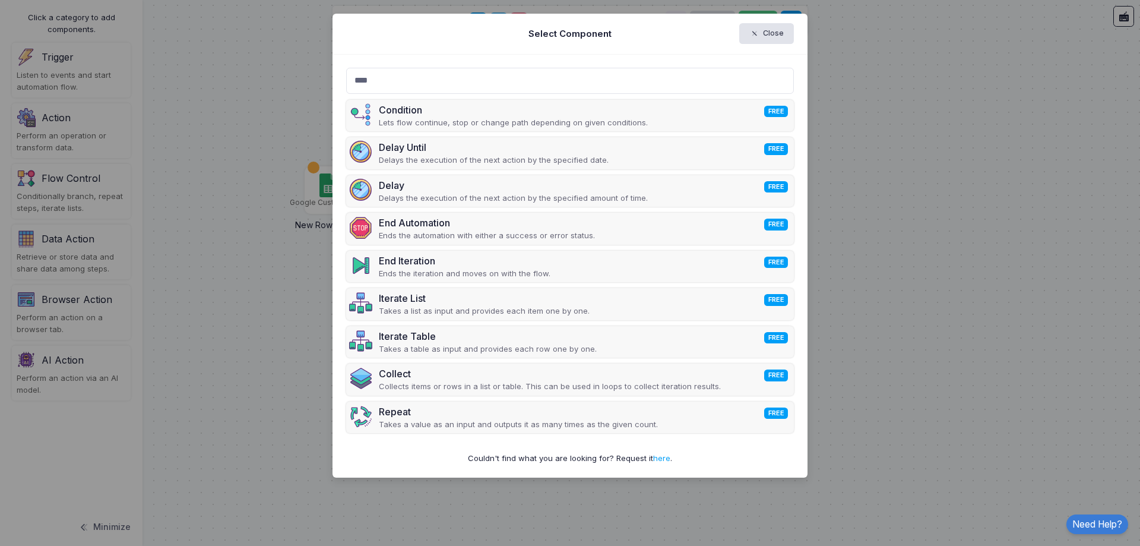
type input "*****"
click at [217, 311] on ngb-modal-window "Select Component Close Condition FREE Lets flow continue, stop or change path d…" at bounding box center [570, 273] width 1140 height 546
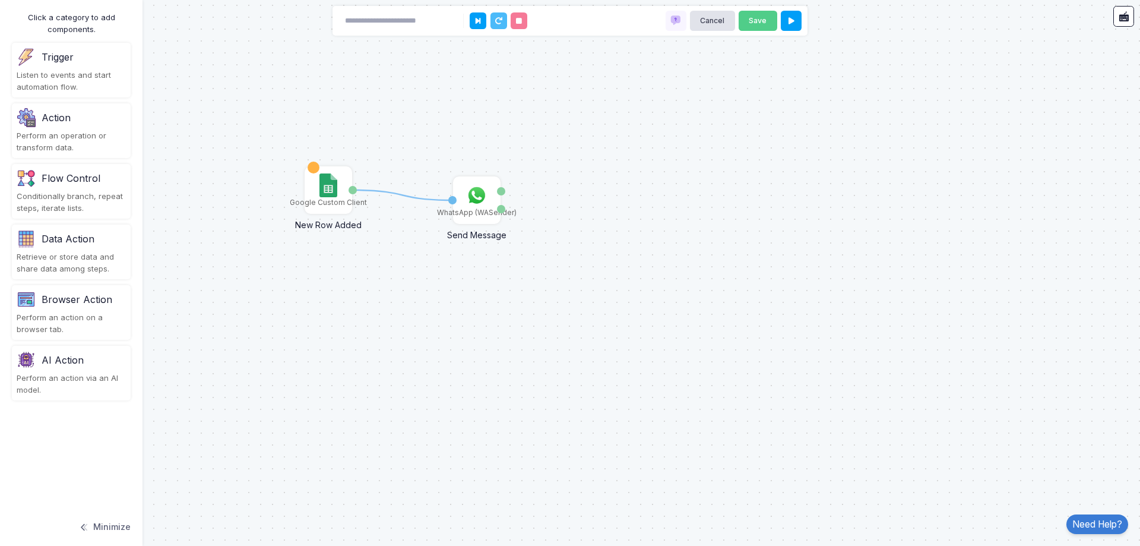
click at [88, 260] on div "Retrieve or store data and share data among steps." at bounding box center [71, 262] width 109 height 23
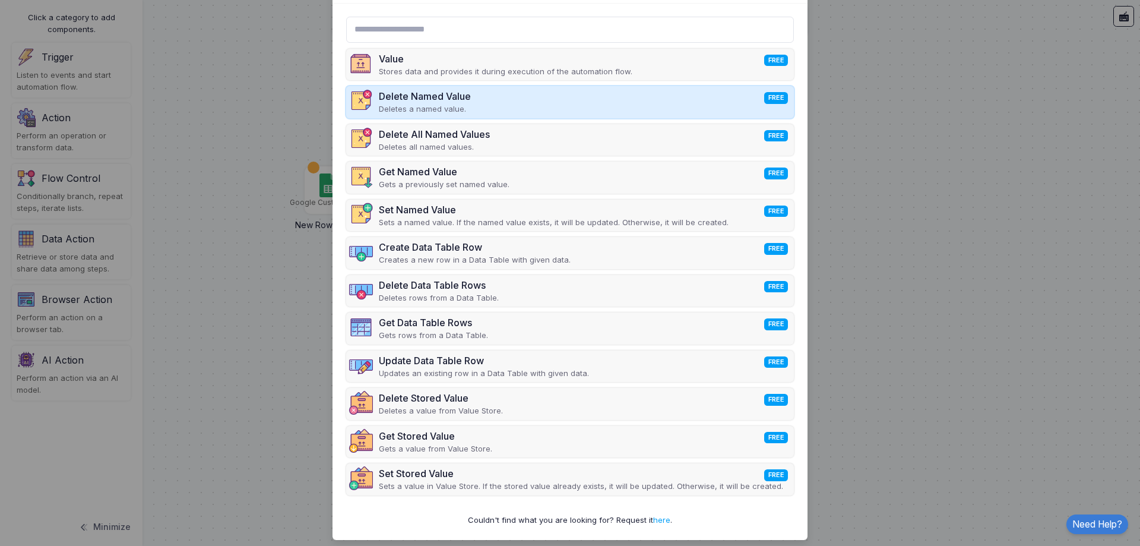
scroll to position [58, 0]
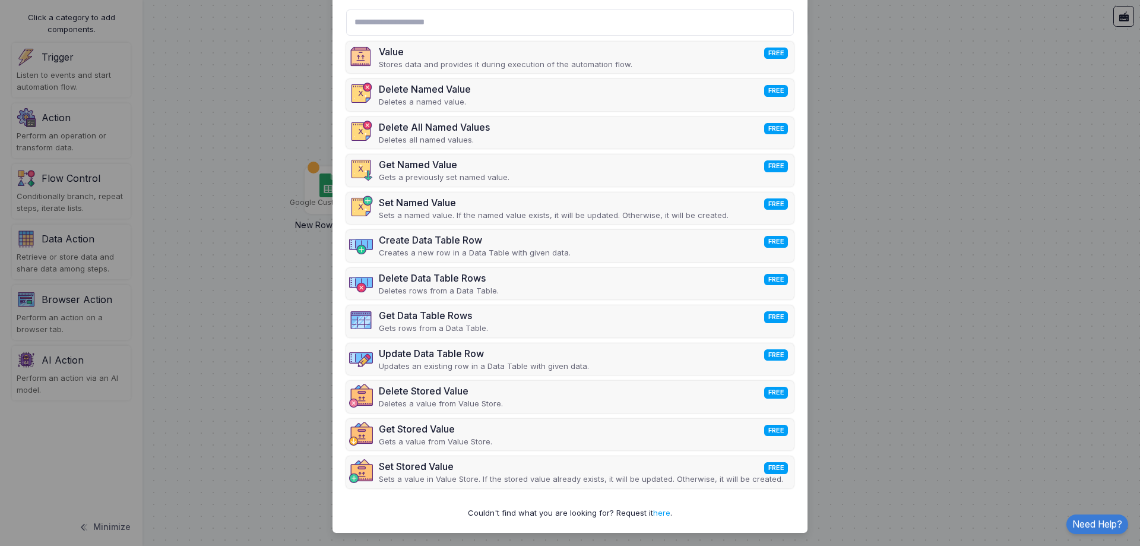
click at [213, 230] on ngb-modal-window "Select Component Close Value FREE Stores data and provides it during execution …" at bounding box center [570, 273] width 1140 height 546
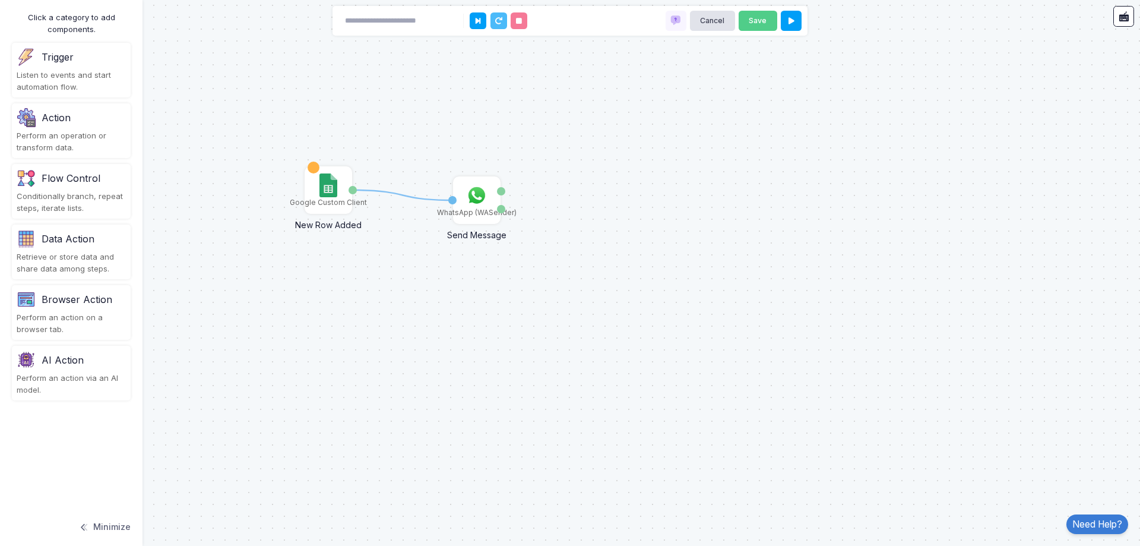
click at [85, 191] on div "Conditionally branch, repeat steps, iterate lists." at bounding box center [71, 202] width 109 height 23
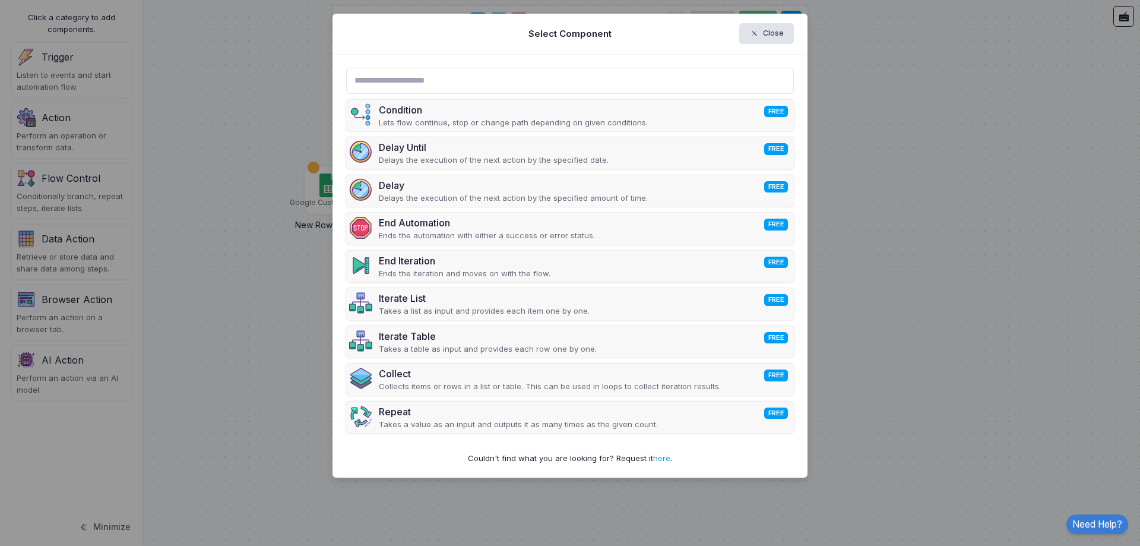
click at [194, 198] on ngb-modal-window "Select Component Close Condition FREE Lets flow continue, stop or change path d…" at bounding box center [570, 273] width 1140 height 546
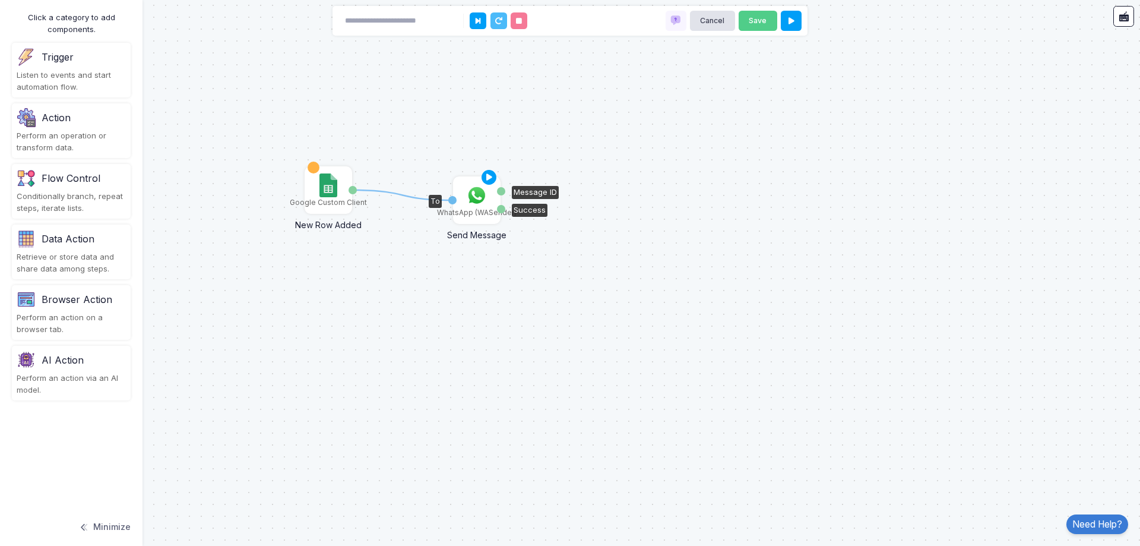
click at [476, 200] on img at bounding box center [477, 195] width 24 height 24
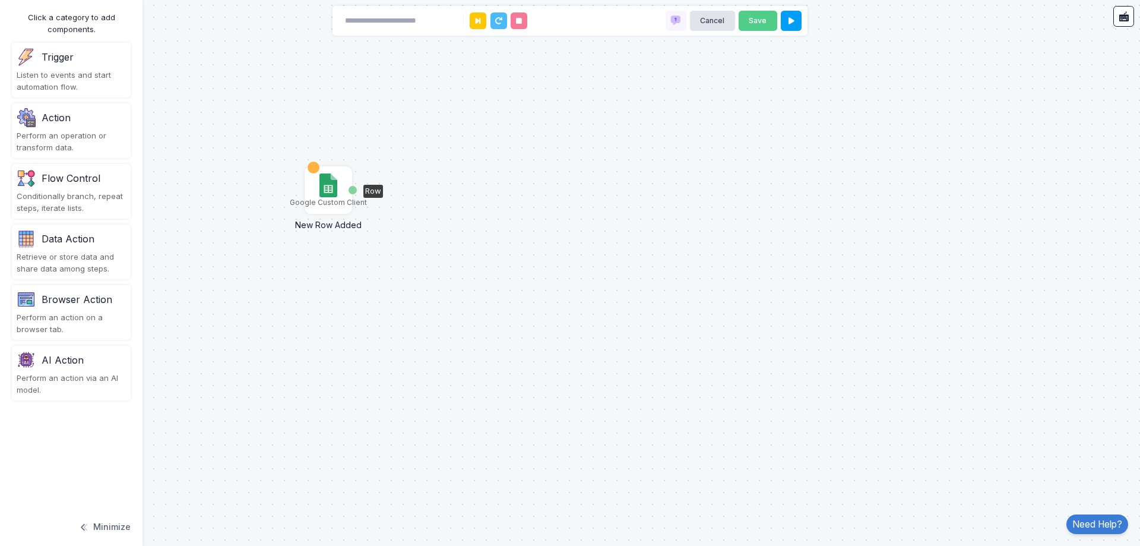
click at [333, 194] on img at bounding box center [327, 185] width 17 height 24
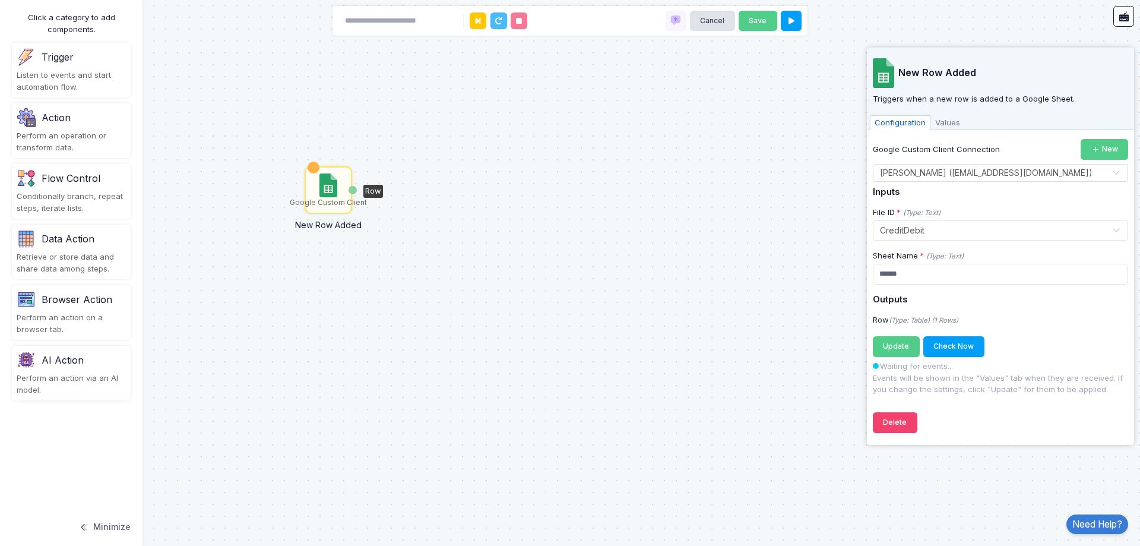
click at [71, 254] on div "Retrieve or store data and share data among steps." at bounding box center [71, 262] width 109 height 23
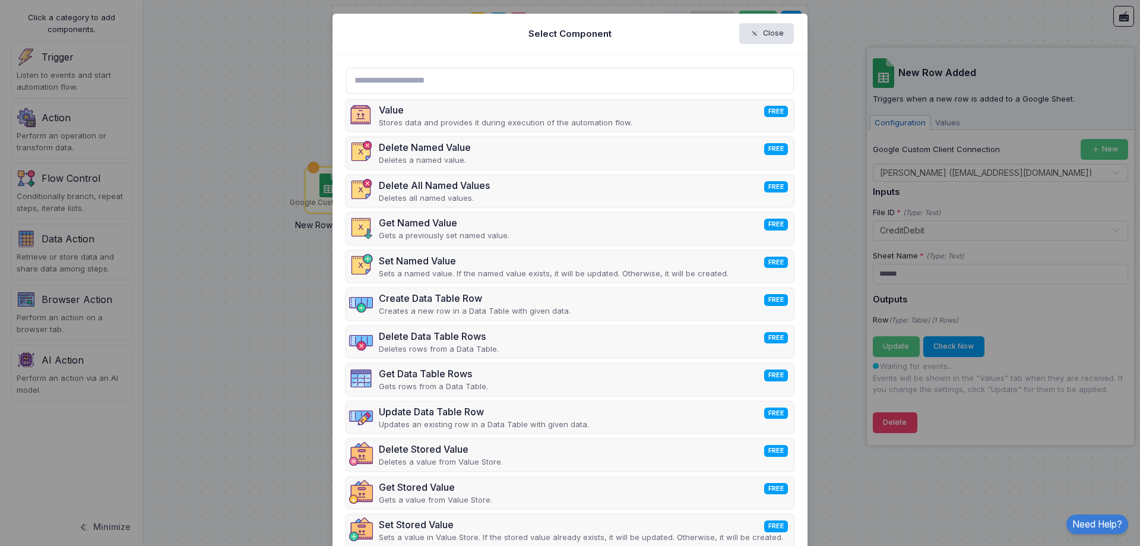
click at [454, 91] on input "text" at bounding box center [570, 81] width 448 height 26
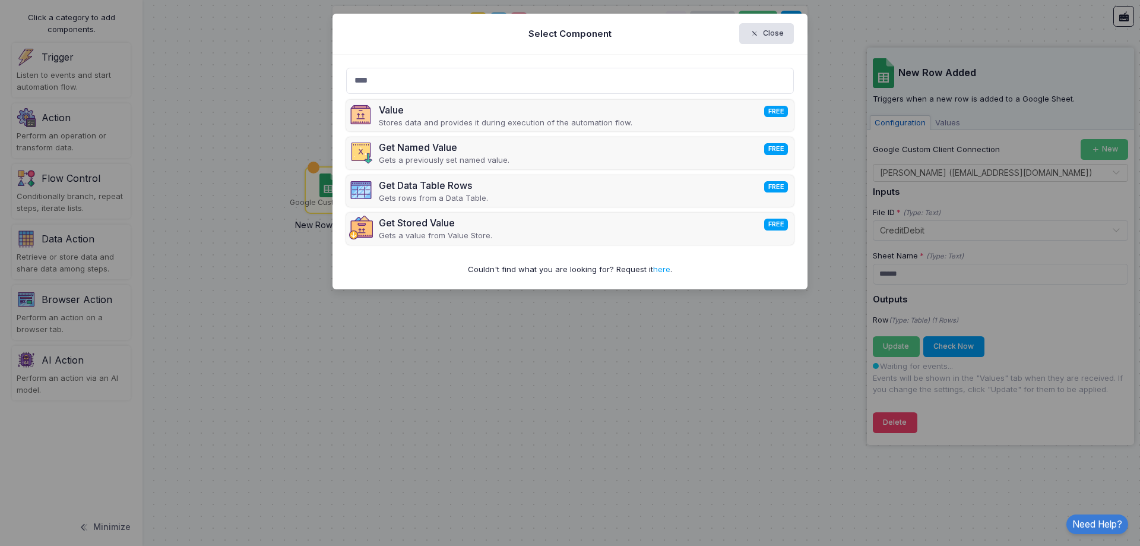
type input "***"
click at [257, 92] on ngb-modal-window "Select Component Close *** Value FREE Stores data and provides it during execut…" at bounding box center [570, 273] width 1140 height 546
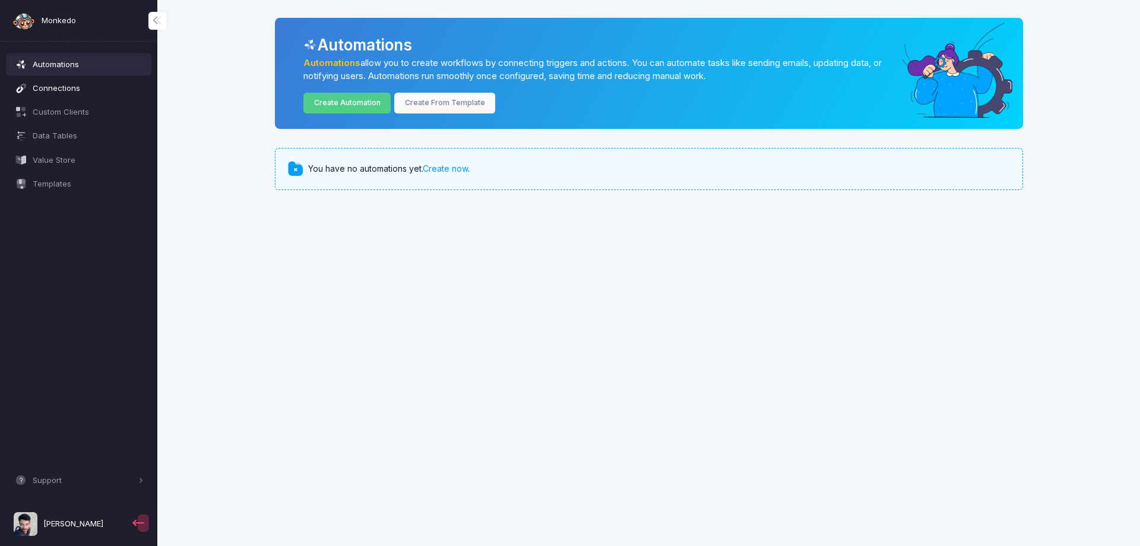
click at [61, 88] on span "Connections" at bounding box center [88, 89] width 111 height 12
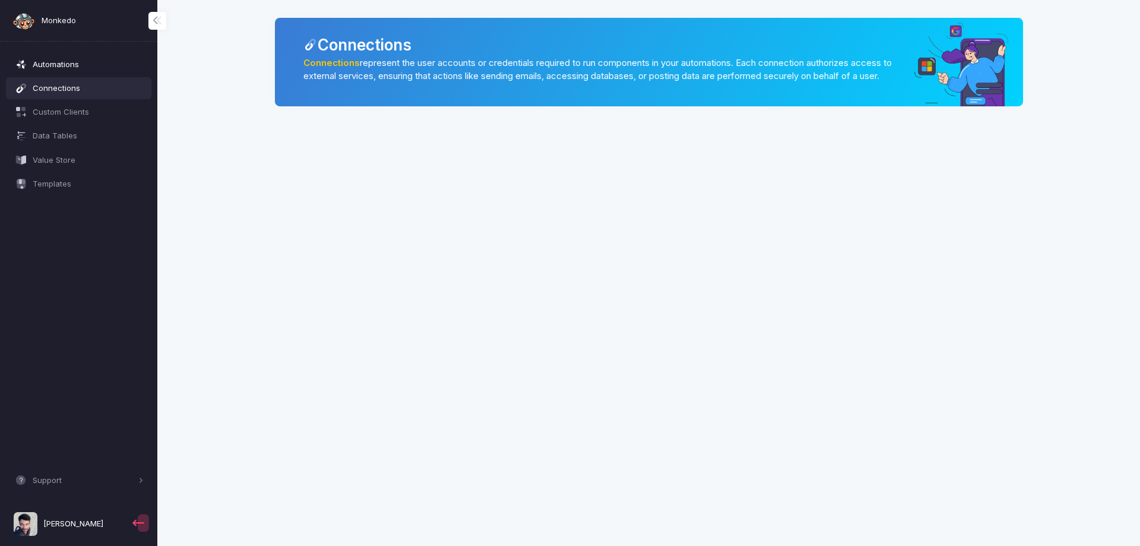
click at [68, 69] on span "Automations" at bounding box center [88, 65] width 111 height 12
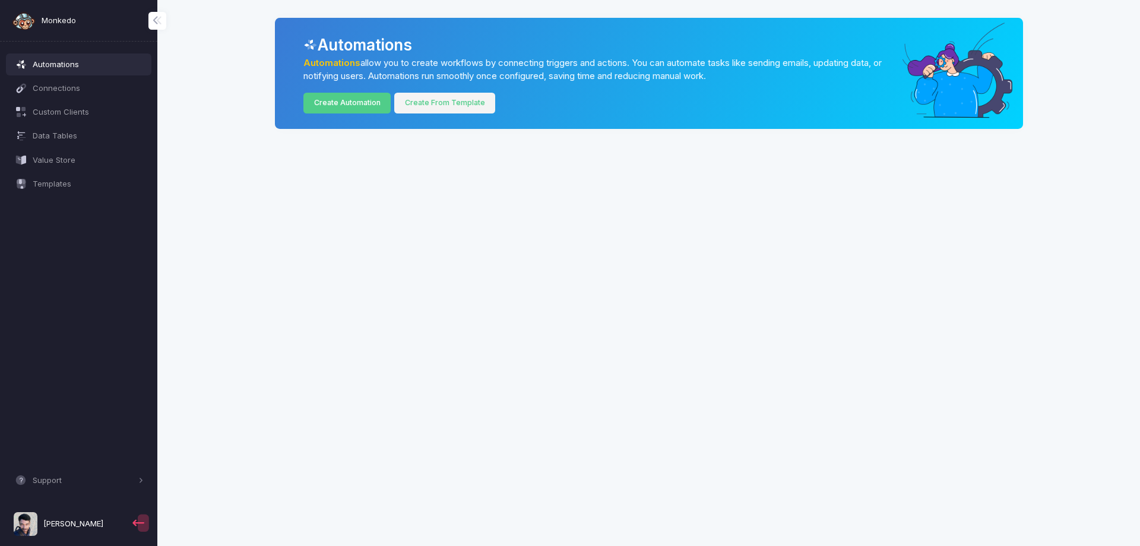
click at [445, 100] on link "Create From Template" at bounding box center [444, 103] width 101 height 21
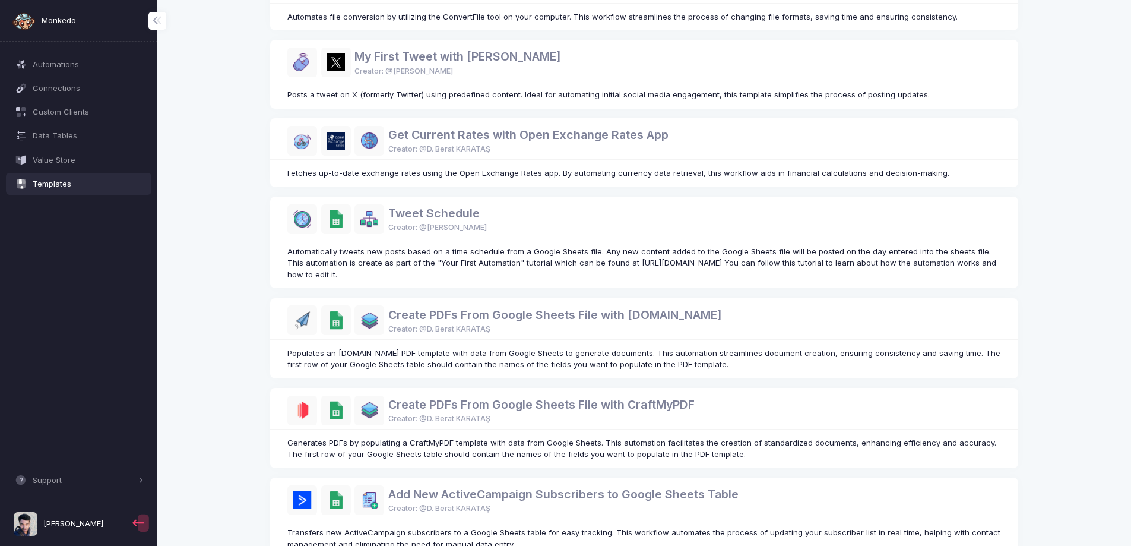
scroll to position [534, 0]
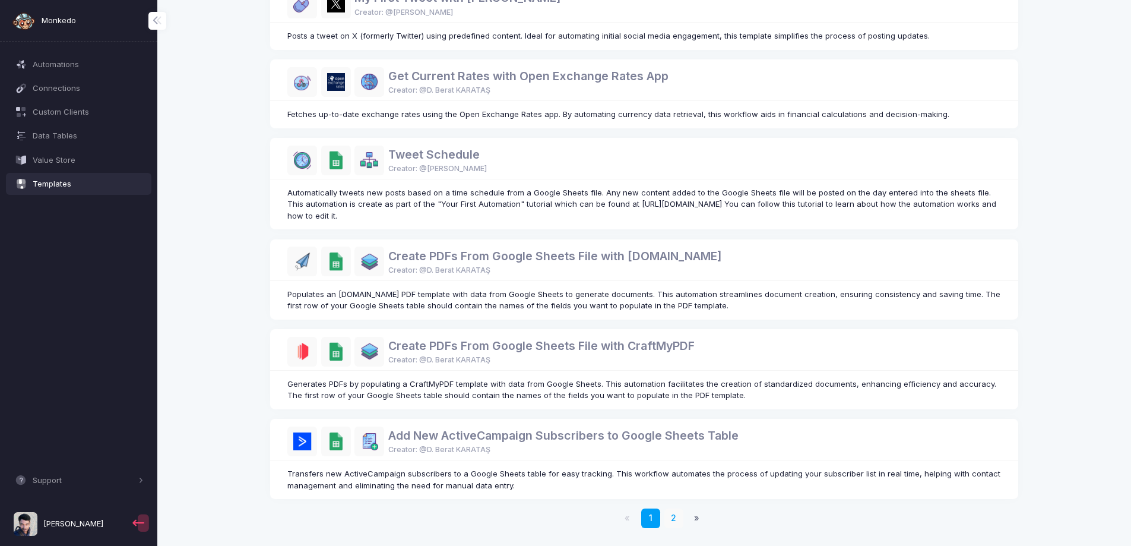
click at [670, 515] on link "2" at bounding box center [674, 518] width 20 height 20
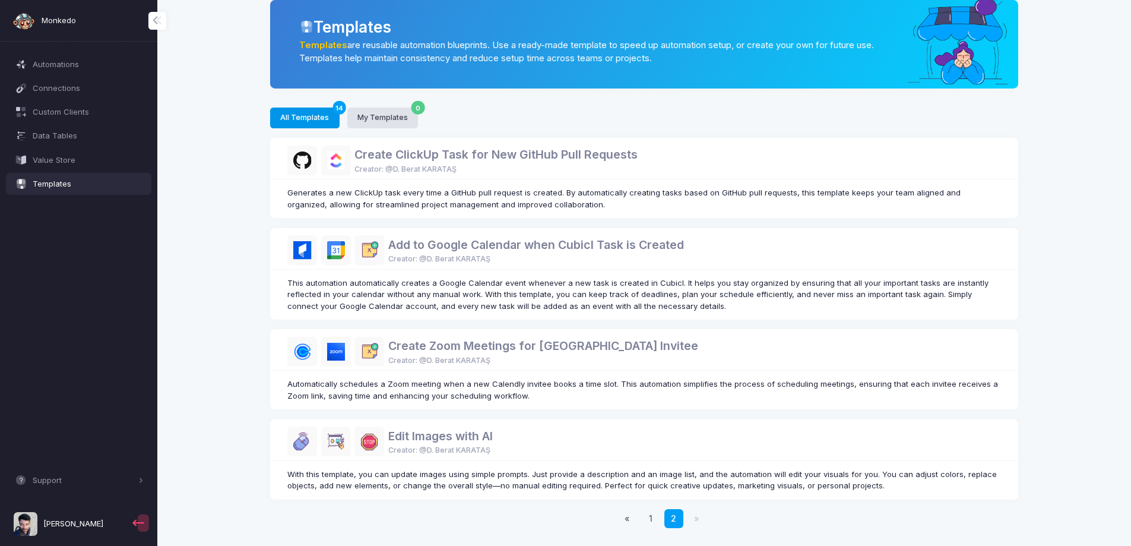
scroll to position [18, 0]
click at [650, 512] on link "1" at bounding box center [651, 519] width 20 height 20
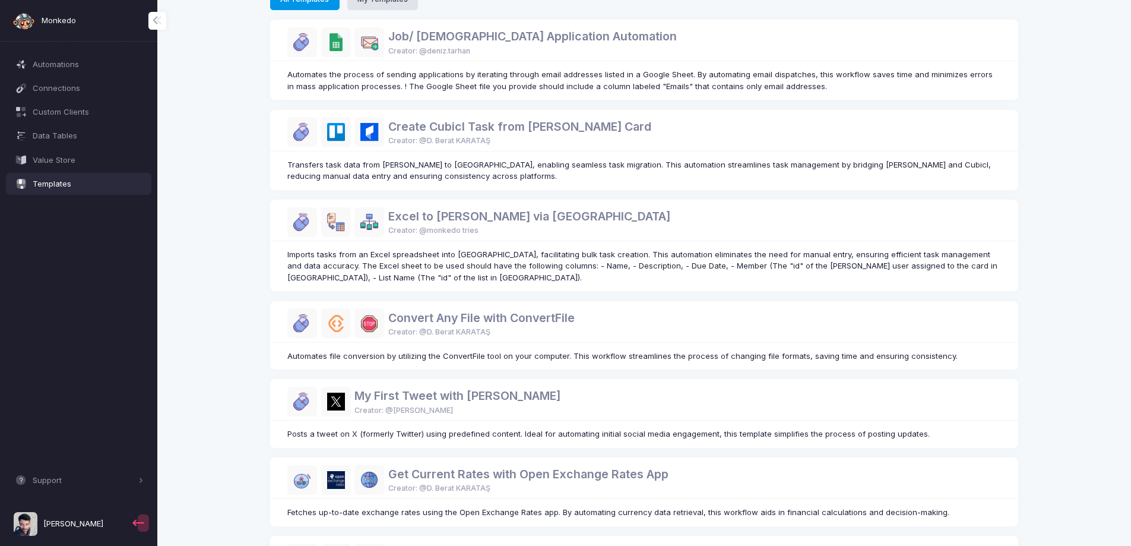
scroll to position [137, 0]
click at [520, 41] on link "Job/ Internship Application Automation" at bounding box center [532, 36] width 289 height 14
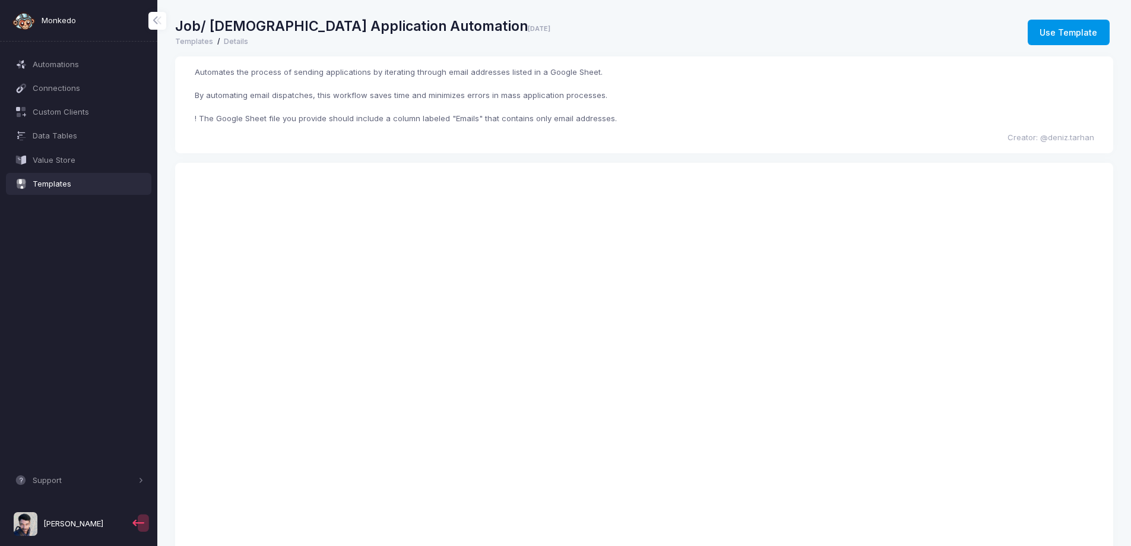
click at [1050, 39] on button "Use Template" at bounding box center [1069, 33] width 82 height 26
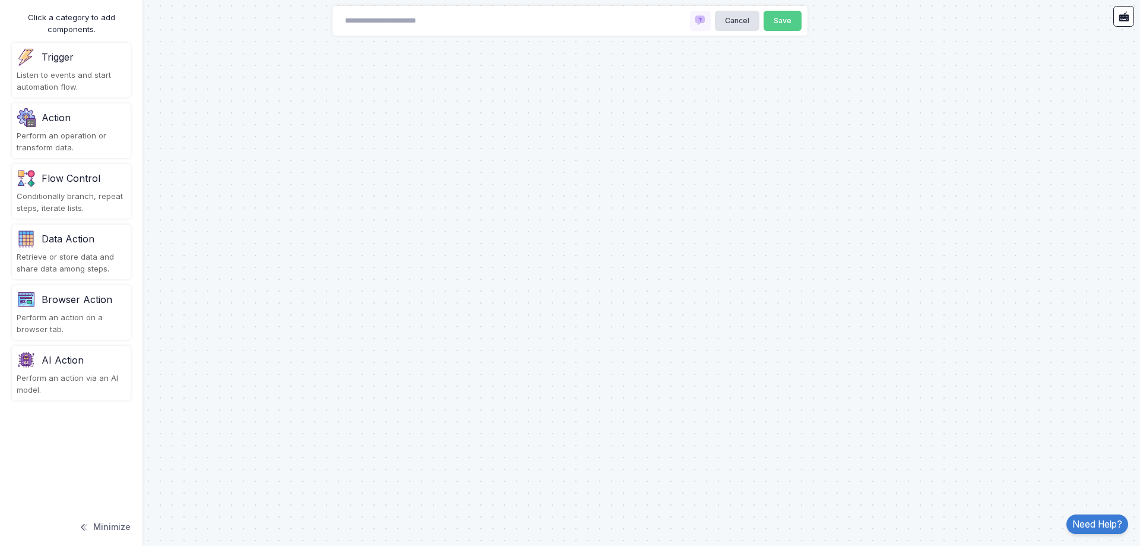
type input "**********"
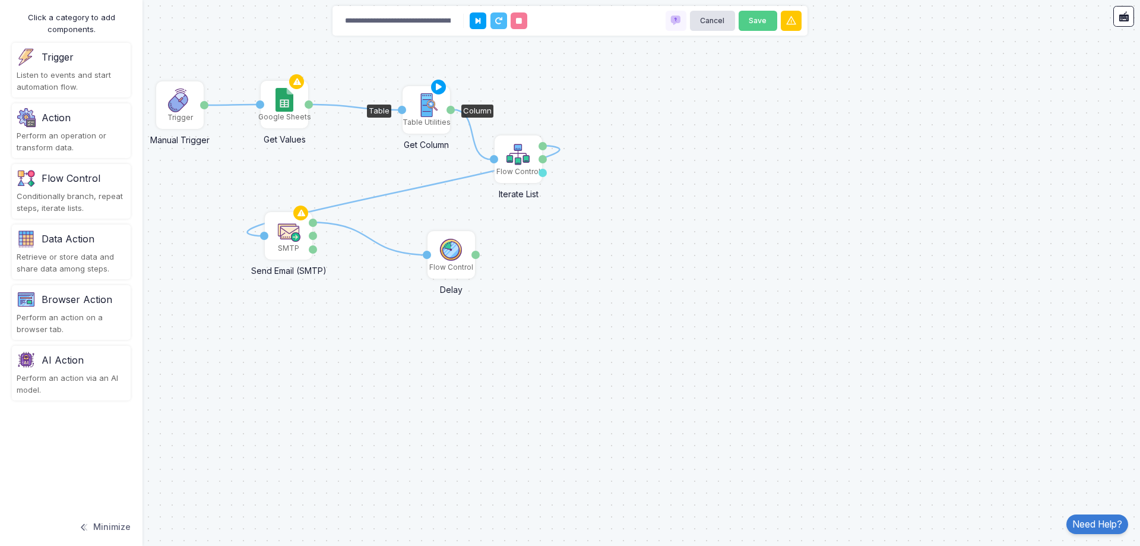
click at [433, 110] on img at bounding box center [426, 105] width 24 height 24
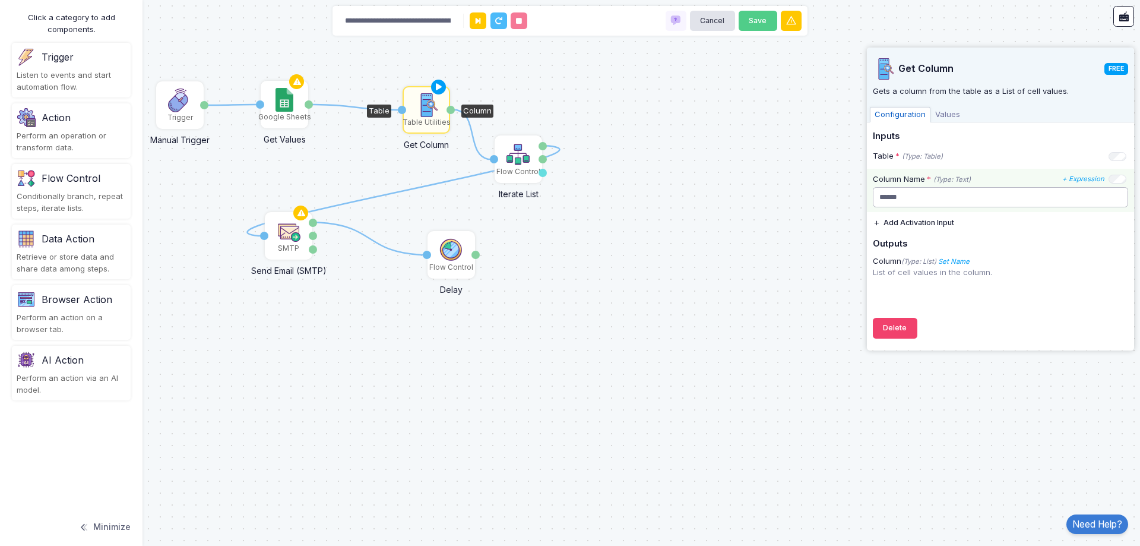
click at [1006, 200] on input "******" at bounding box center [1000, 197] width 255 height 21
click at [182, 113] on div "Trigger" at bounding box center [180, 117] width 26 height 11
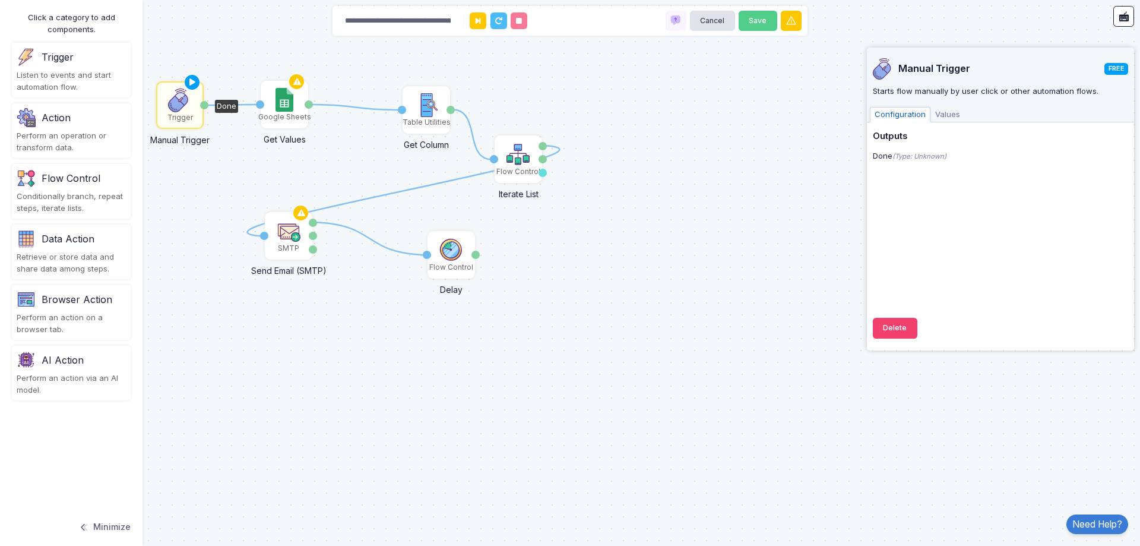
drag, startPoint x: 182, startPoint y: 107, endPoint x: 155, endPoint y: 107, distance: 27.3
click at [155, 107] on div "1 1 1 1 1 Trigger Manual Trigger Done Google Sheets Get Values Activation 1 Val…" at bounding box center [570, 273] width 1140 height 546
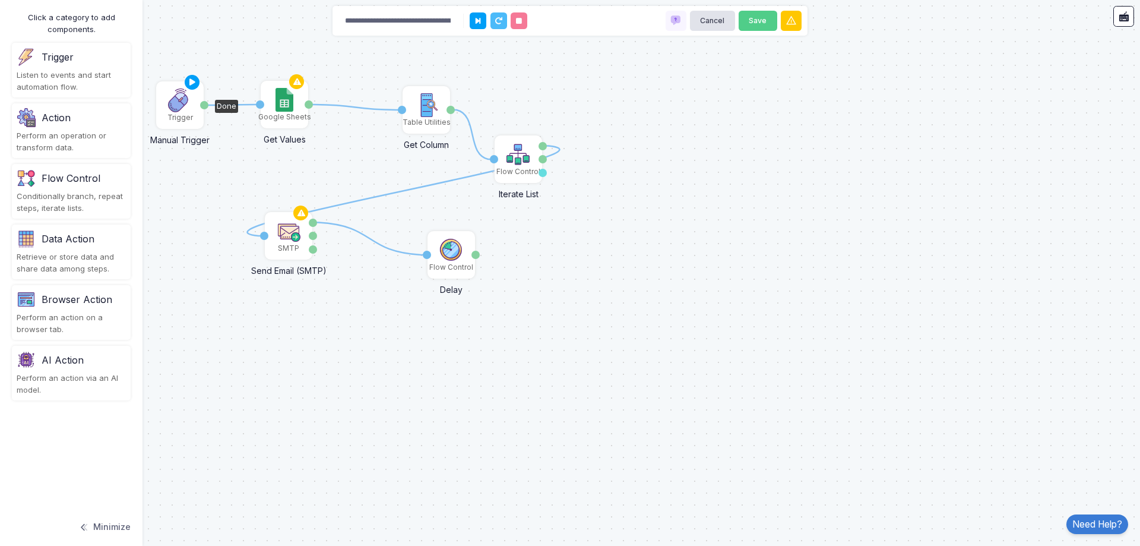
click at [165, 103] on div "Trigger" at bounding box center [179, 105] width 45 height 45
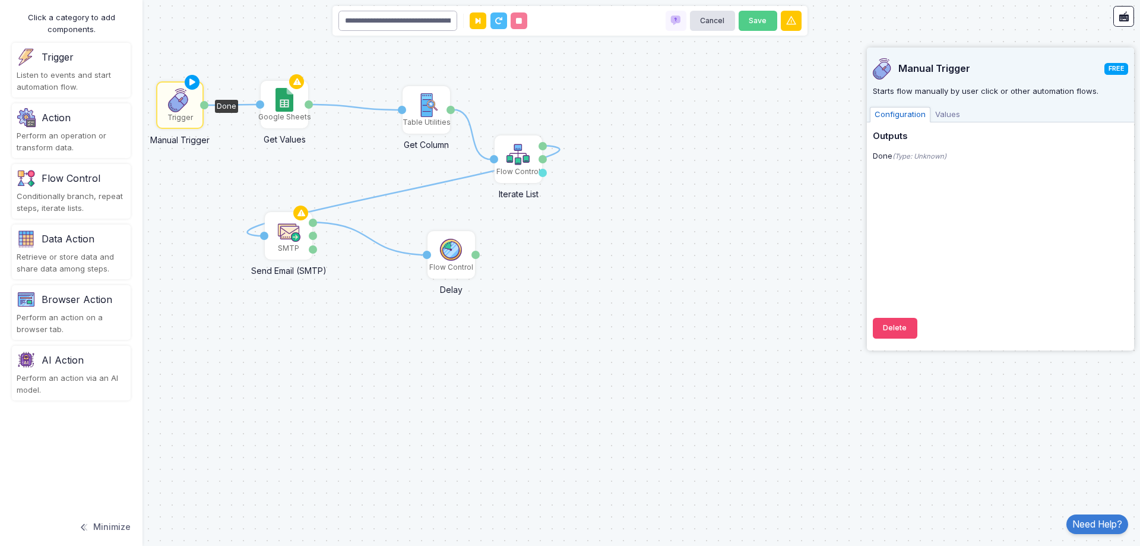
click at [416, 22] on input "**********" at bounding box center [397, 21] width 119 height 21
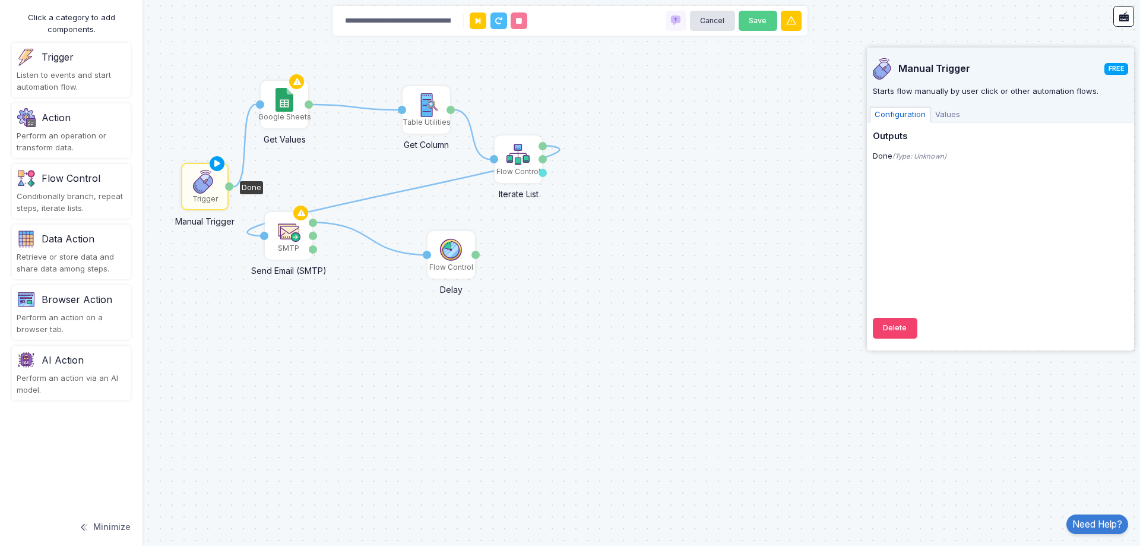
drag, startPoint x: 172, startPoint y: 106, endPoint x: 197, endPoint y: 188, distance: 85.1
click at [197, 188] on img at bounding box center [205, 182] width 24 height 24
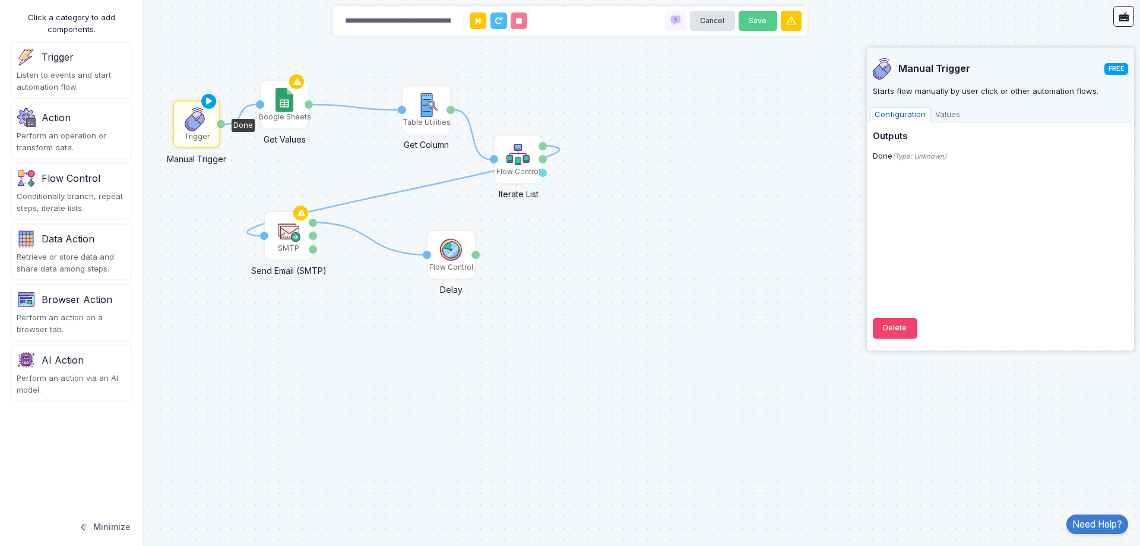
drag, startPoint x: 205, startPoint y: 176, endPoint x: 197, endPoint y: 113, distance: 62.9
click at [197, 113] on img at bounding box center [197, 119] width 24 height 24
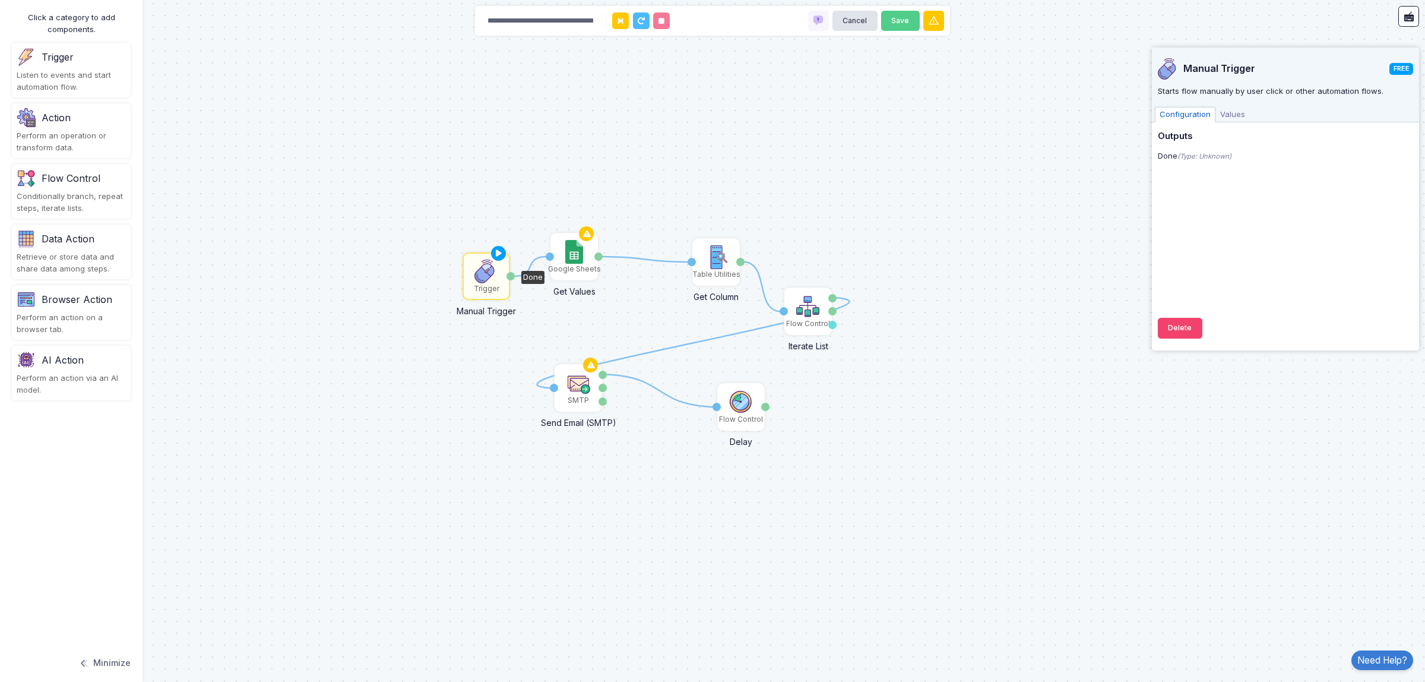
drag, startPoint x: 233, startPoint y: 324, endPoint x: 523, endPoint y: 476, distance: 327.2
click at [523, 476] on div "1 1 1 1 1 Trigger Manual Trigger Done Google Sheets Get Values Activation 1 Val…" at bounding box center [712, 341] width 1425 height 682
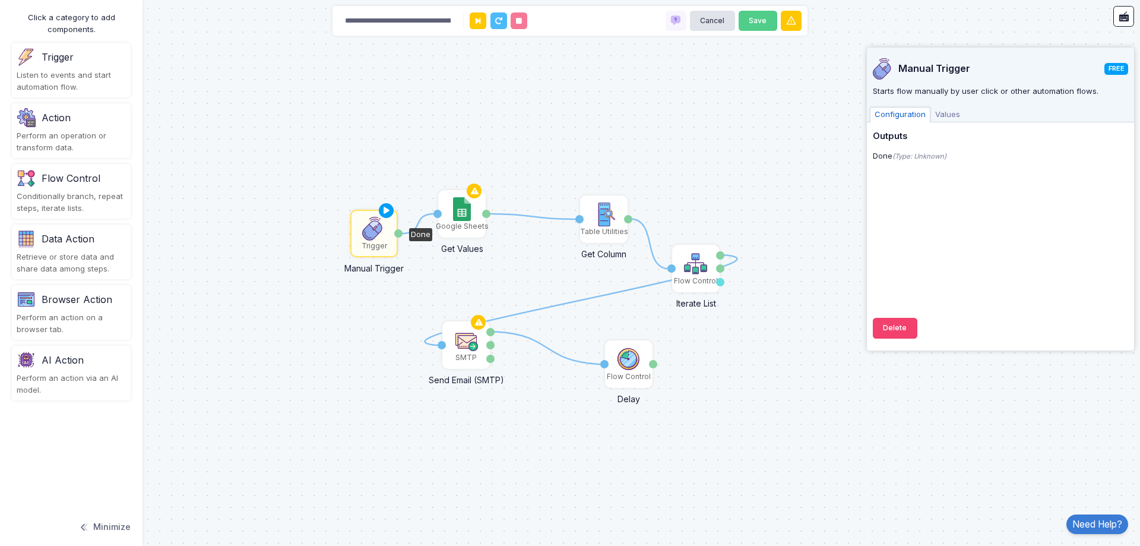
drag, startPoint x: 582, startPoint y: 450, endPoint x: 470, endPoint y: 407, distance: 120.1
click at [470, 407] on div "1 1 1 1 1 Trigger Manual Trigger Done Google Sheets Get Values Activation 1 Val…" at bounding box center [570, 273] width 1140 height 546
click at [913, 412] on div "1 1 1 1 1 Trigger Manual Trigger Done Google Sheets Get Values Activation 1 Val…" at bounding box center [570, 273] width 1140 height 546
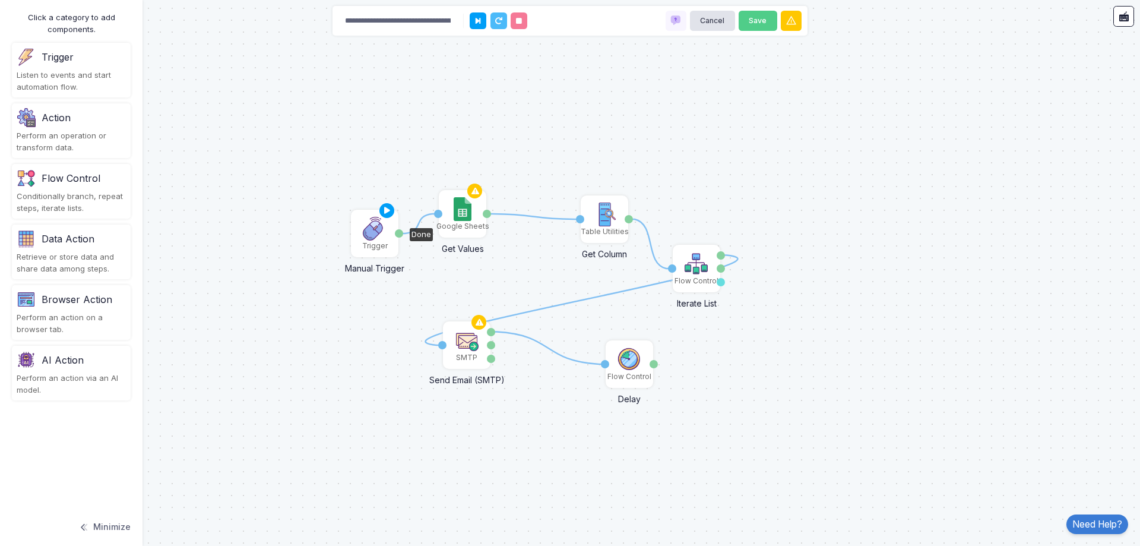
click at [363, 236] on img at bounding box center [375, 229] width 24 height 24
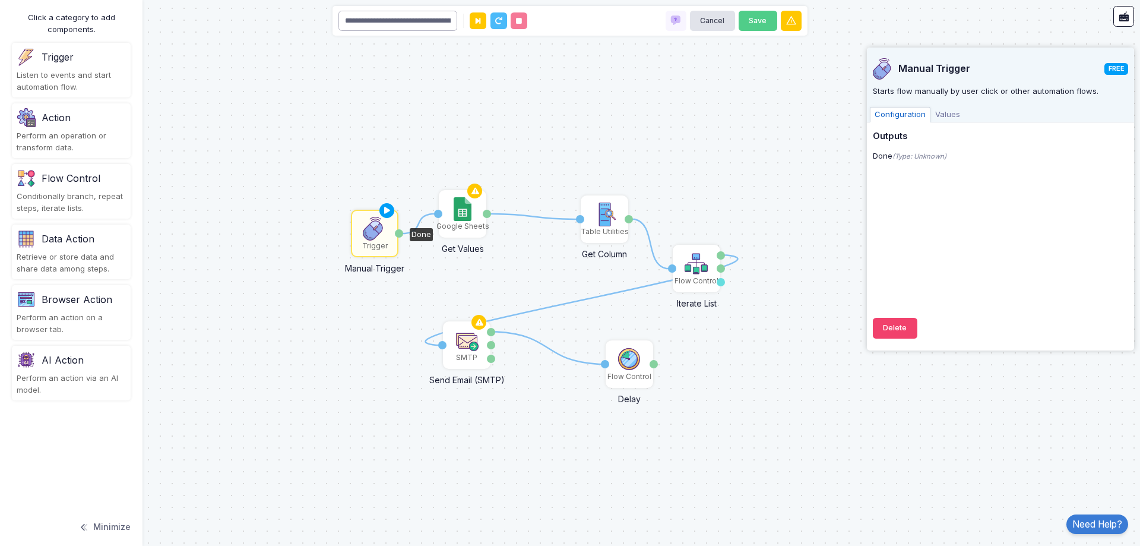
click at [412, 18] on input "**********" at bounding box center [397, 21] width 119 height 21
click at [414, 26] on input "**********" at bounding box center [397, 21] width 119 height 21
click at [90, 83] on div "Listen to events and start automation flow." at bounding box center [71, 80] width 109 height 23
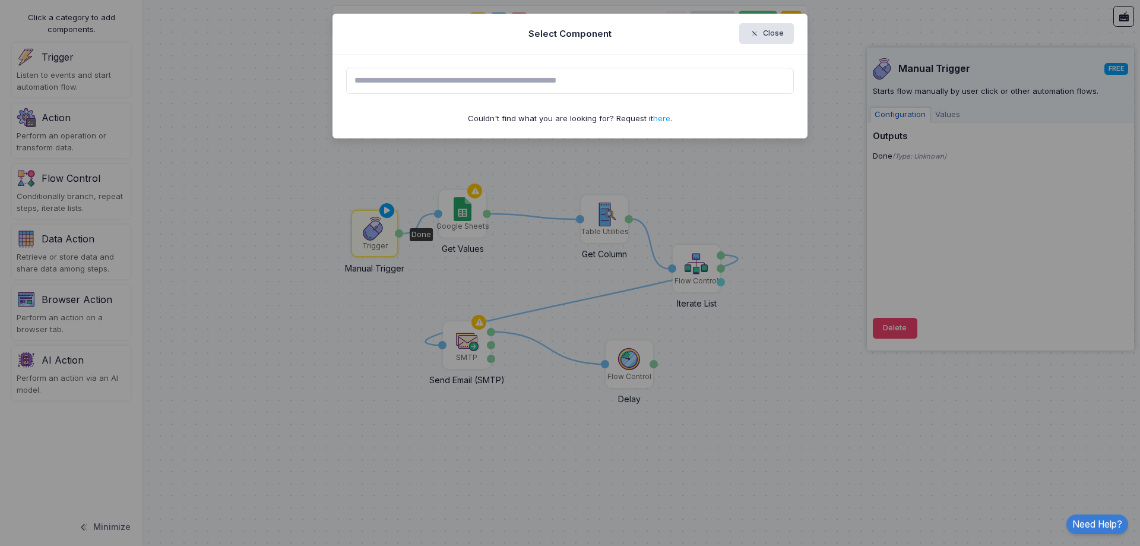
click at [387, 75] on input "text" at bounding box center [570, 81] width 448 height 26
type input "*"
type input "**"
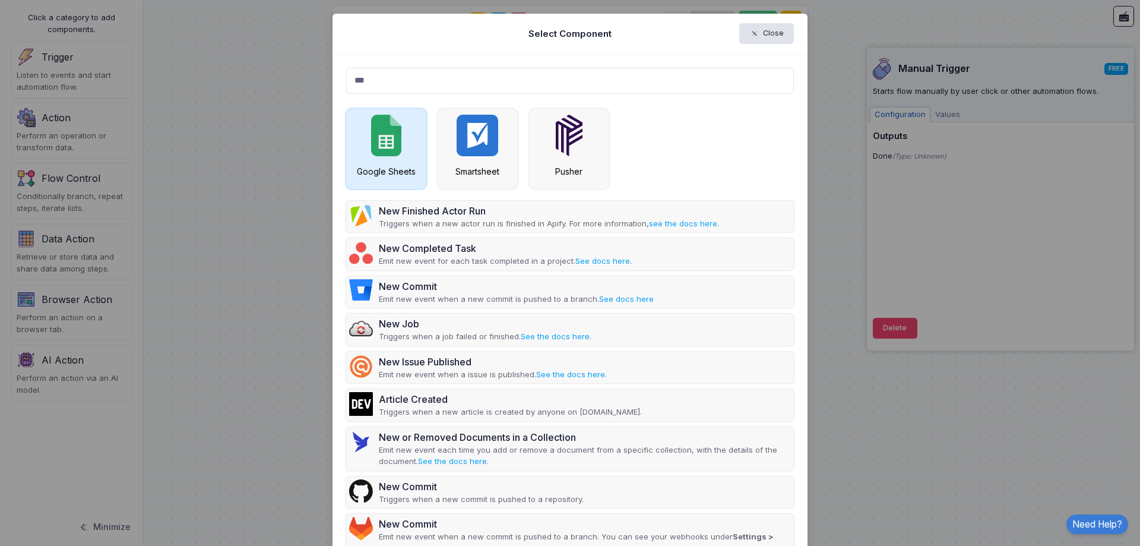
type input "***"
click at [385, 149] on img at bounding box center [386, 136] width 30 height 42
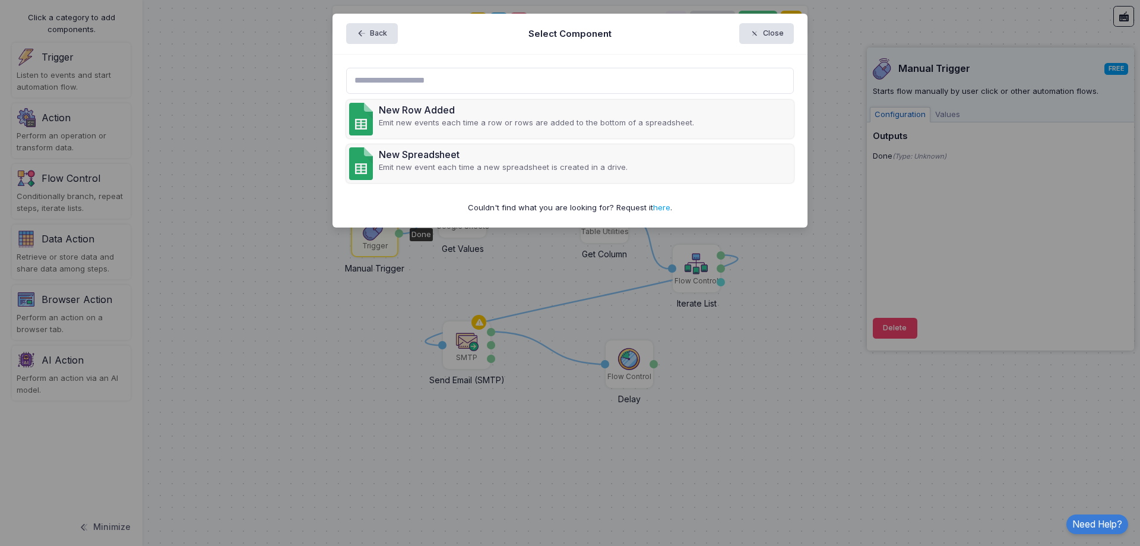
click at [223, 136] on ngb-modal-window "Back Select Component Close New Row Added Emit new events each time a row or ro…" at bounding box center [570, 273] width 1140 height 546
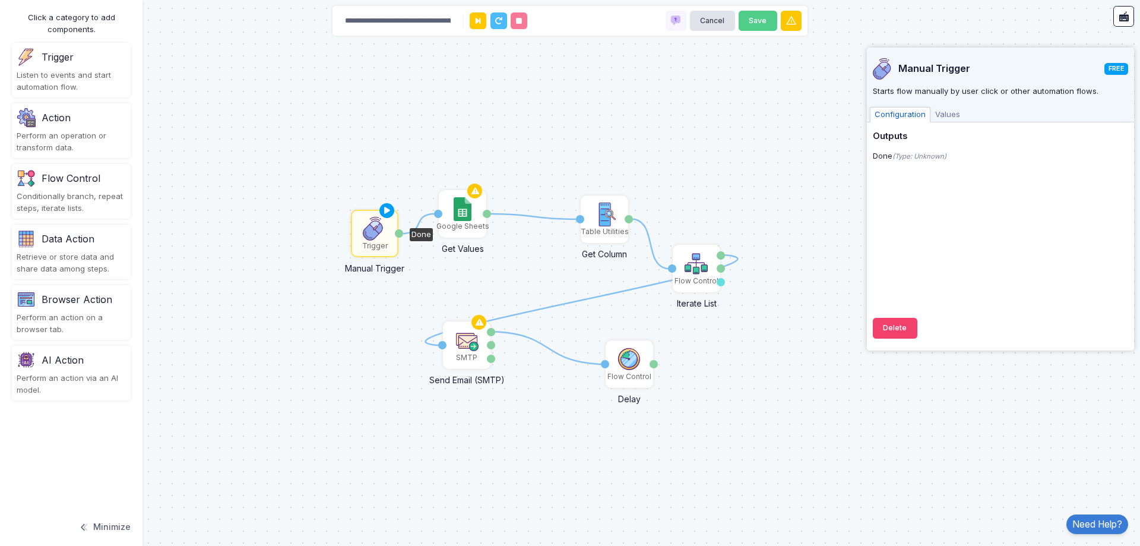
click at [69, 66] on div "Trigger" at bounding box center [71, 57] width 109 height 19
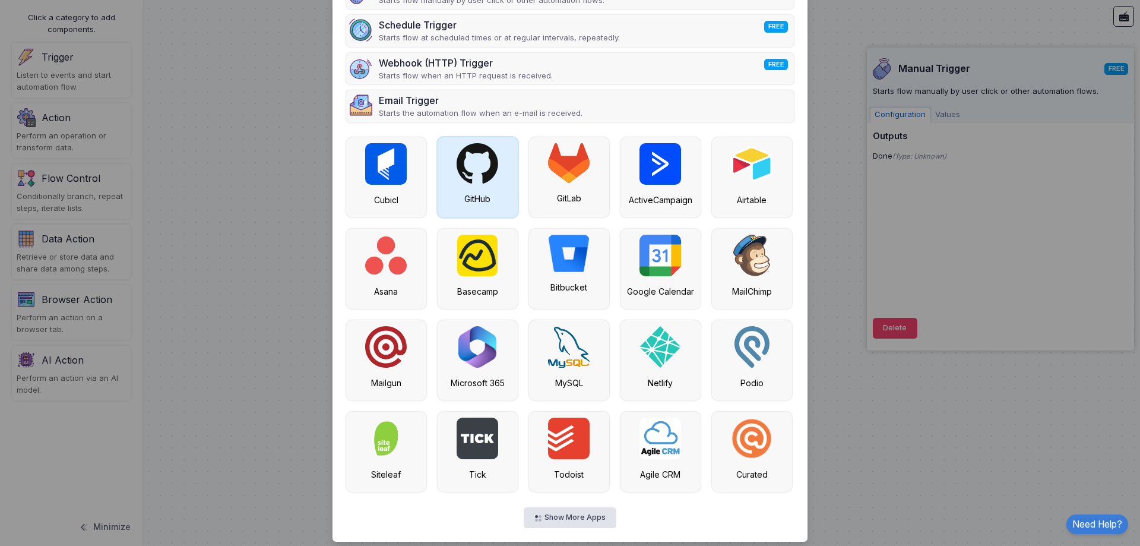
scroll to position [132, 0]
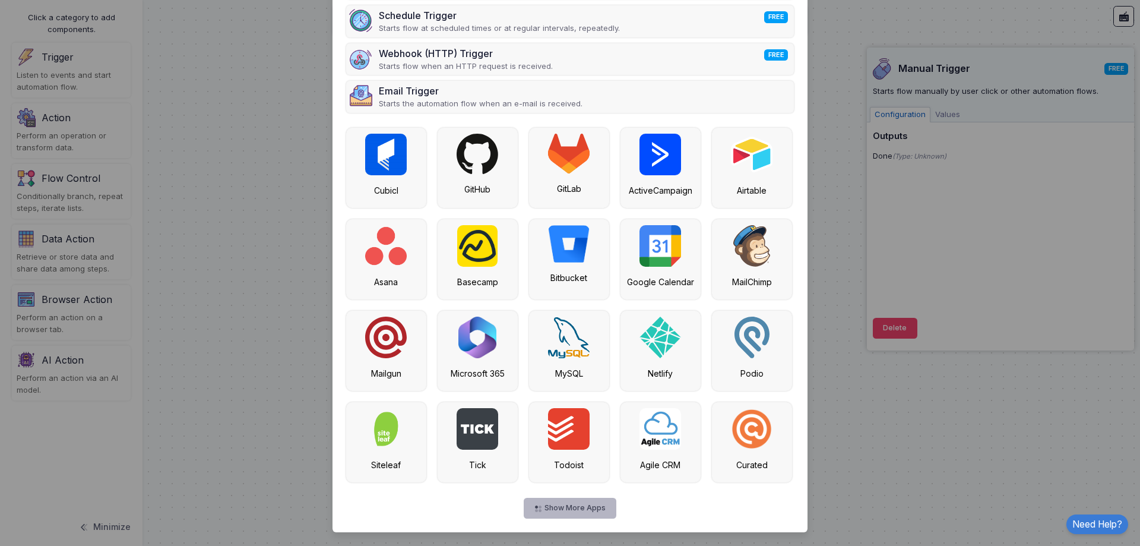
click at [563, 510] on button "Show More Apps" at bounding box center [570, 508] width 92 height 21
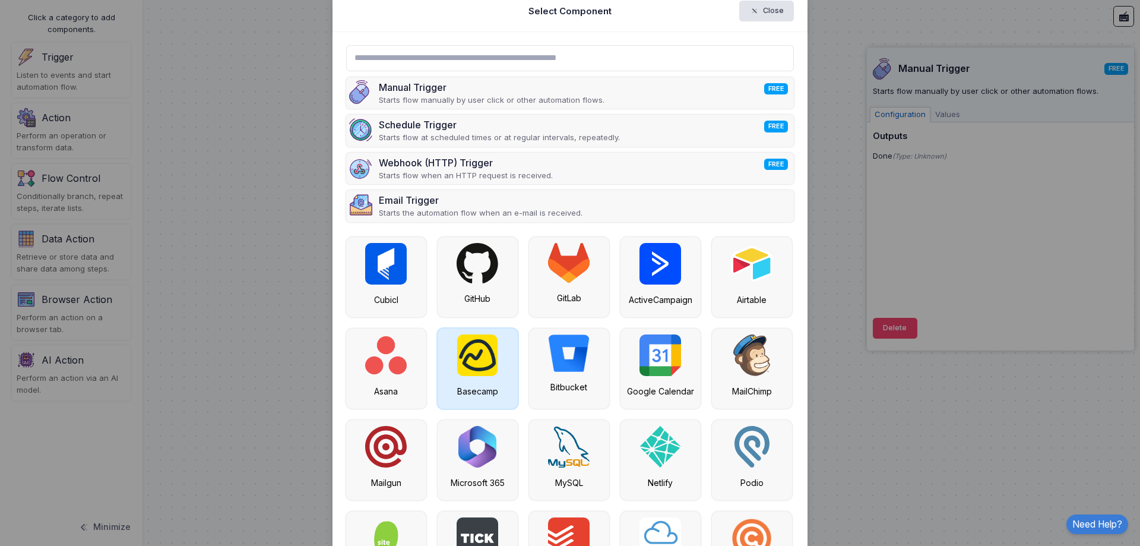
scroll to position [0, 0]
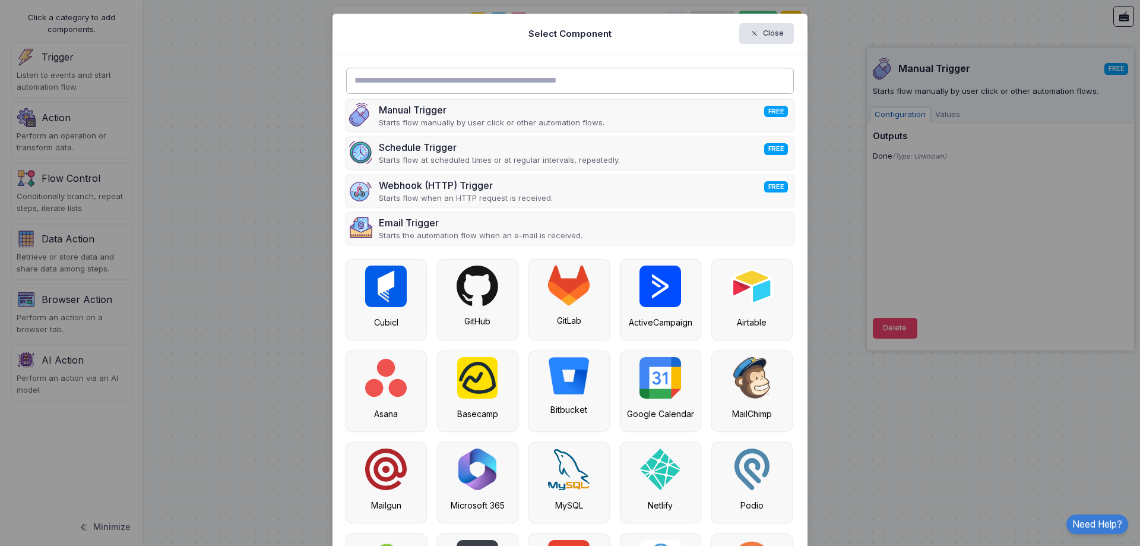
click at [433, 84] on input "text" at bounding box center [570, 81] width 448 height 26
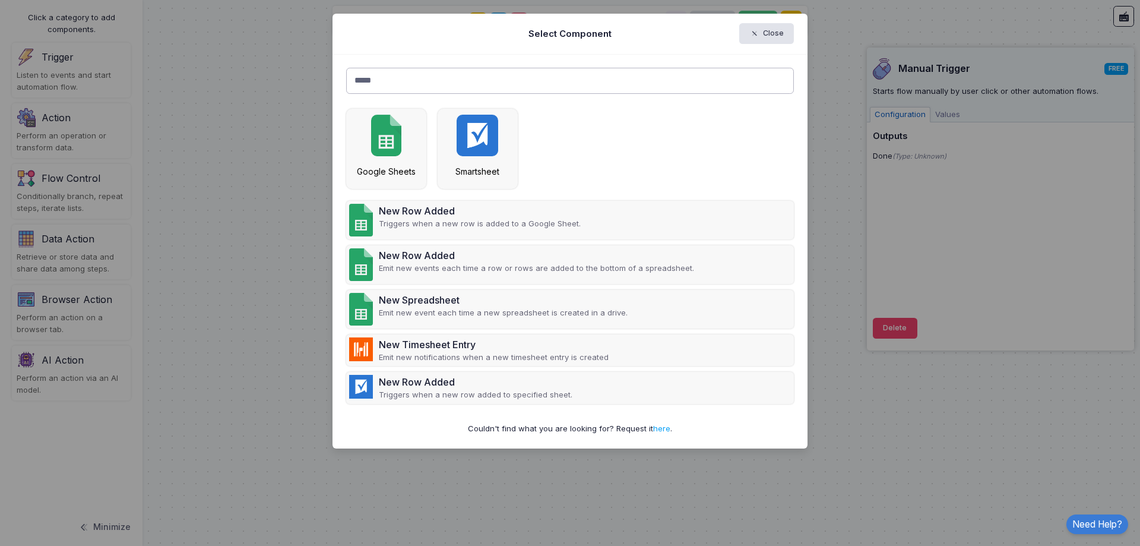
type input "*****"
click at [431, 197] on div "New Row Added Triggers when a new row is added to a Google Sheet. New Row Added…" at bounding box center [570, 255] width 448 height 310
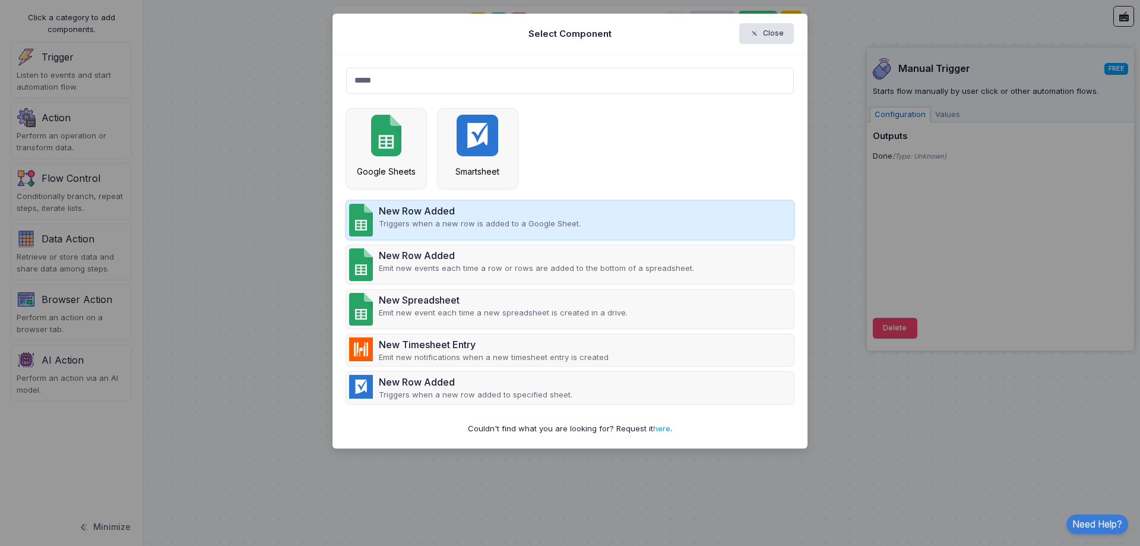
click at [428, 221] on p "Triggers when a new row is added to a Google Sheet." at bounding box center [480, 224] width 202 height 12
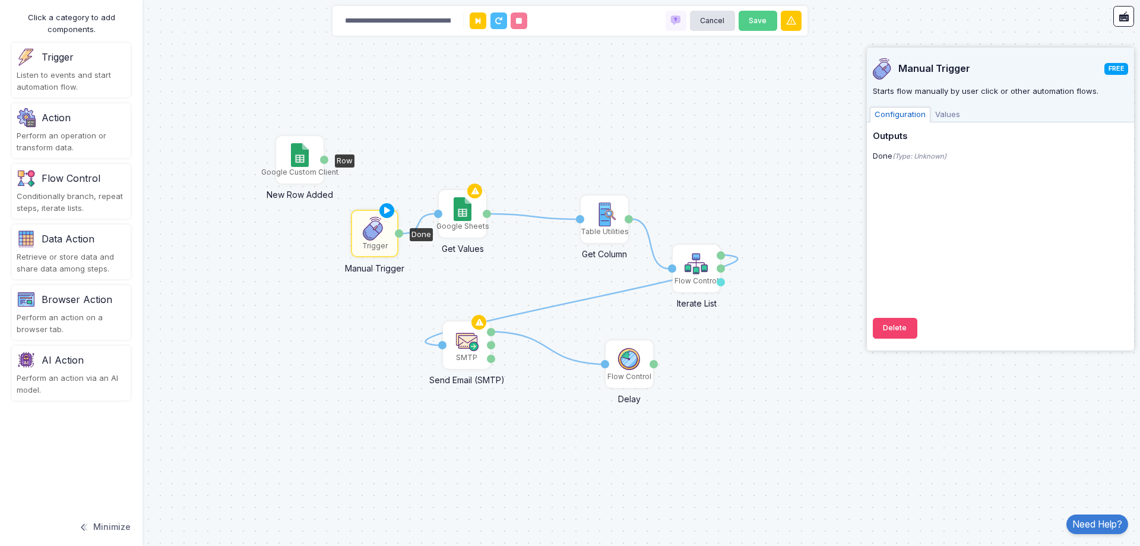
click at [298, 160] on img at bounding box center [299, 155] width 17 height 24
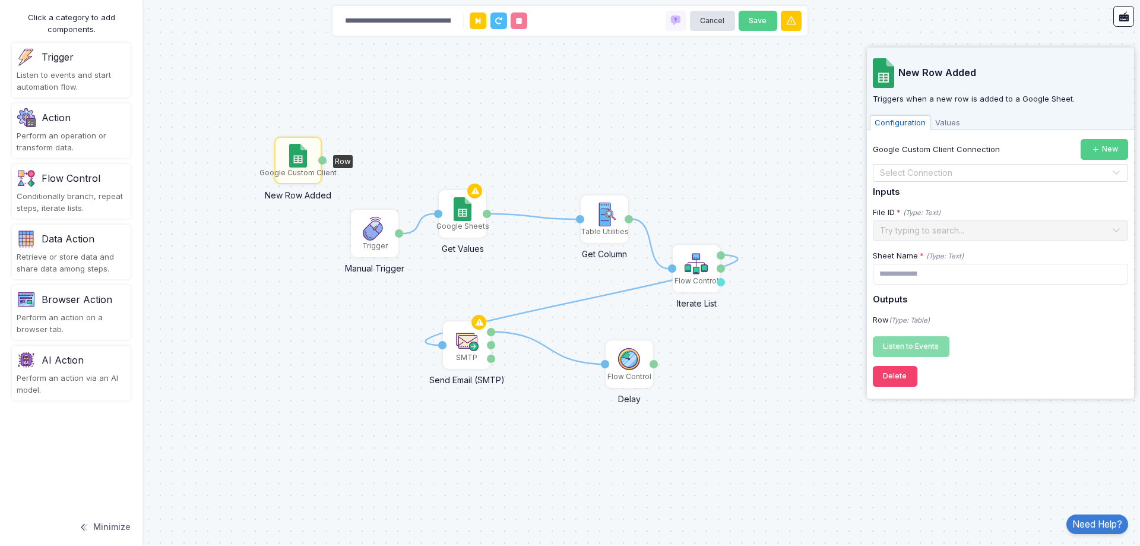
click at [1005, 172] on input "text" at bounding box center [988, 173] width 219 height 13
click at [993, 192] on span "[PERSON_NAME] ([EMAIL_ADDRESS][DOMAIN_NAME])" at bounding box center [977, 193] width 194 height 10
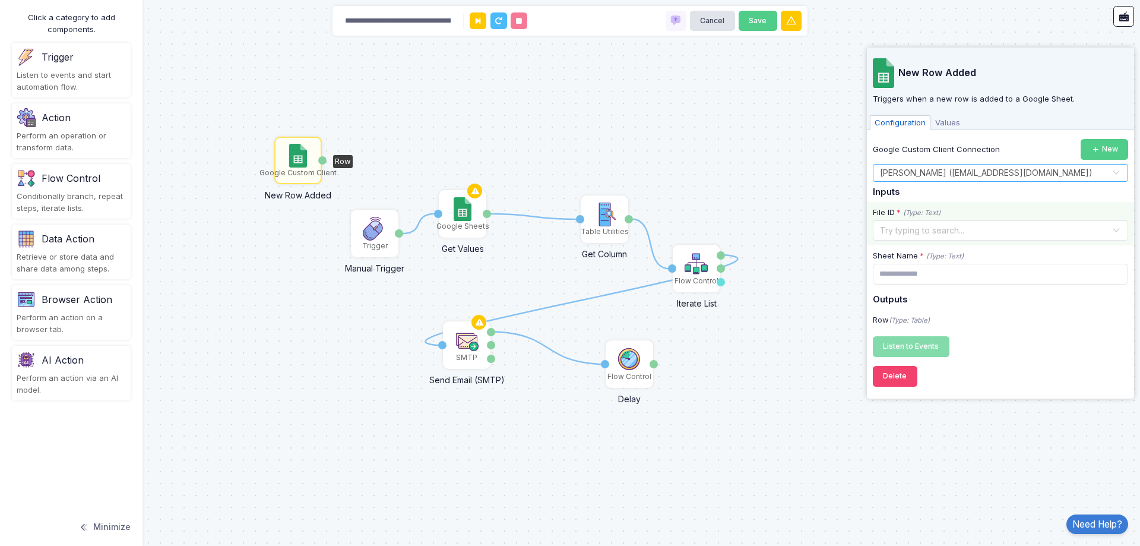
click at [986, 224] on input "text" at bounding box center [988, 229] width 219 height 13
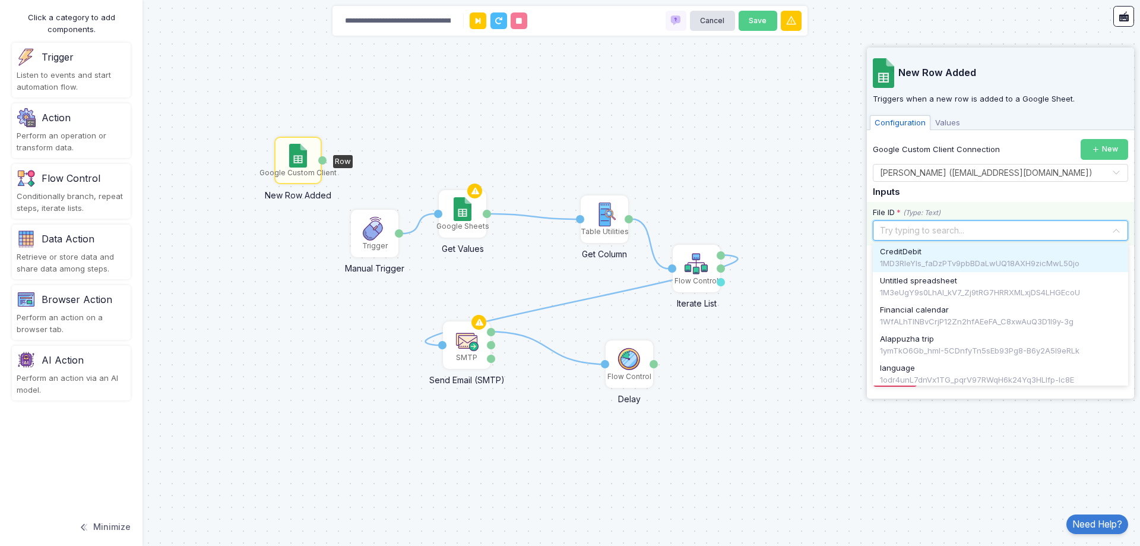
click at [985, 255] on div "CreditDebit" at bounding box center [1000, 252] width 241 height 12
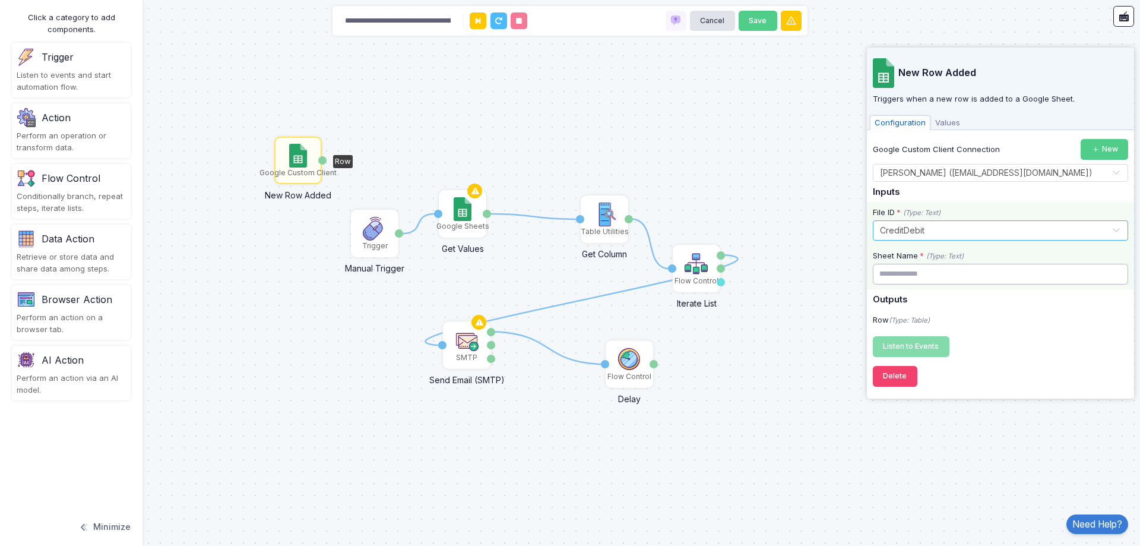
click at [958, 272] on input "text" at bounding box center [1000, 274] width 255 height 21
click at [1052, 278] on input "text" at bounding box center [1000, 274] width 255 height 21
click at [962, 272] on input "text" at bounding box center [1000, 274] width 255 height 21
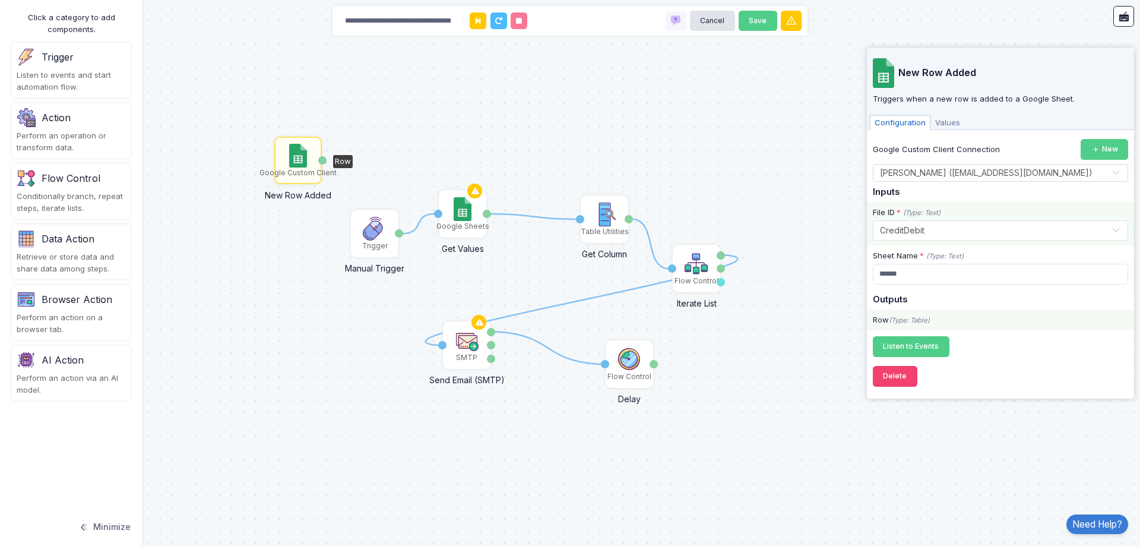
click at [988, 311] on div "Row (Type: Table)" at bounding box center [1000, 319] width 267 height 21
click at [890, 273] on input "******" at bounding box center [1000, 274] width 255 height 21
type input "******"
click at [923, 343] on span "Listen to Events" at bounding box center [911, 345] width 56 height 9
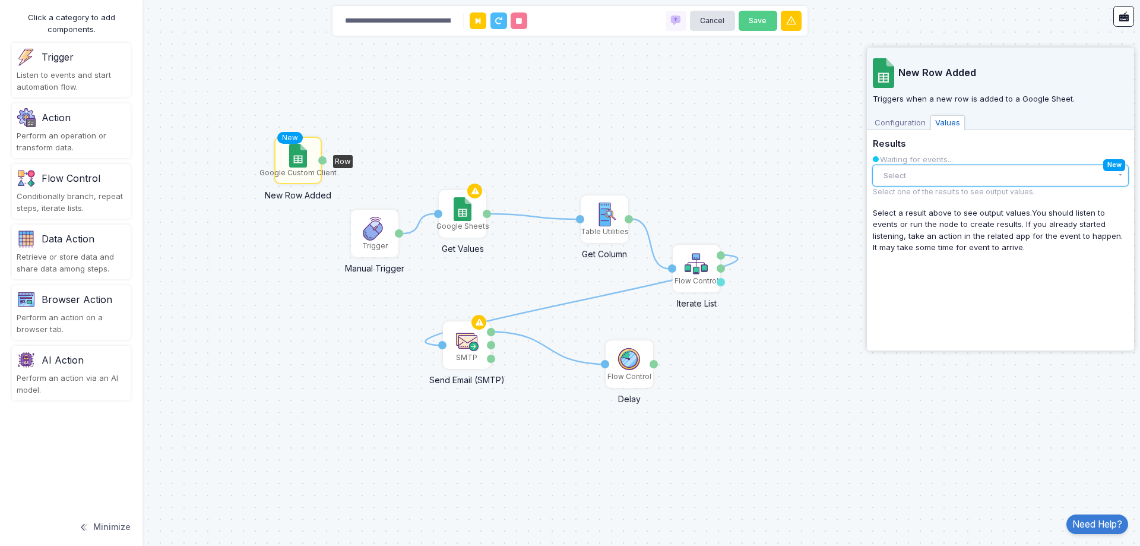
click at [929, 167] on button "Select" at bounding box center [1000, 175] width 255 height 21
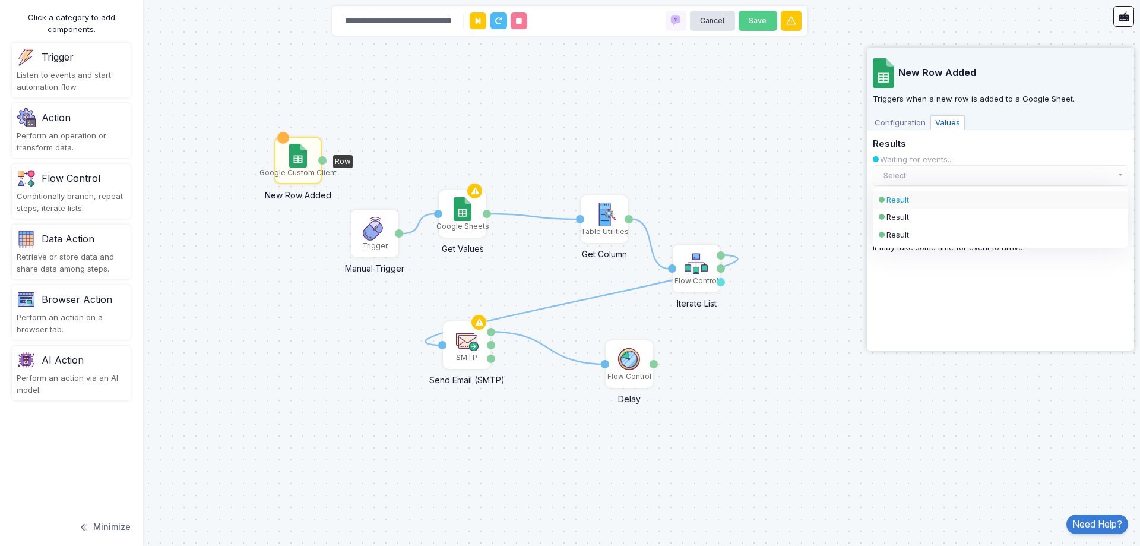
click at [939, 198] on div "Result" at bounding box center [991, 200] width 208 height 12
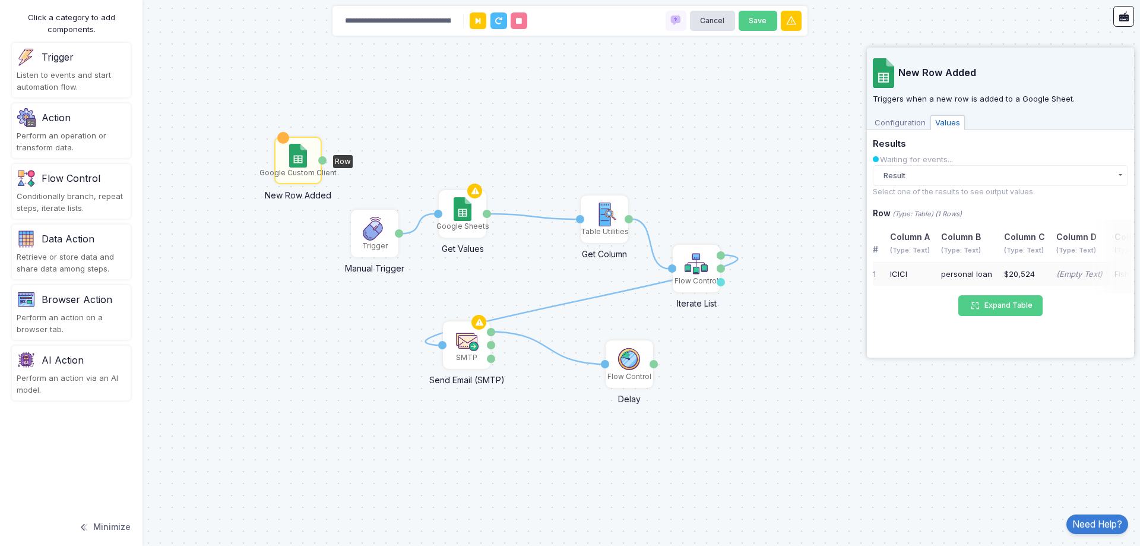
click at [901, 128] on span "Configuration" at bounding box center [900, 122] width 61 height 15
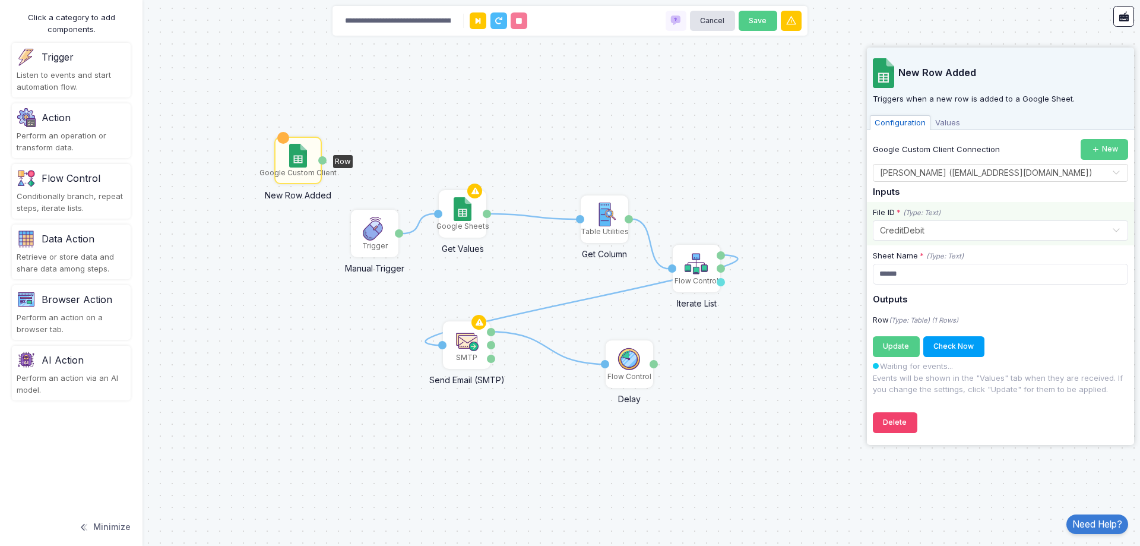
click at [950, 125] on span "Values" at bounding box center [948, 122] width 34 height 15
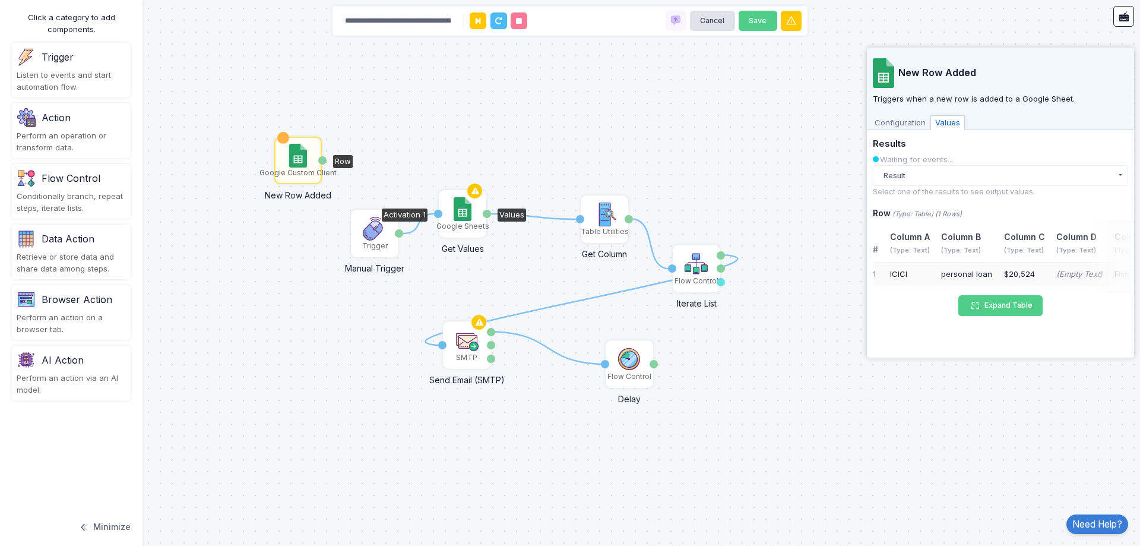
click at [473, 207] on div "Google Sheets" at bounding box center [462, 213] width 45 height 45
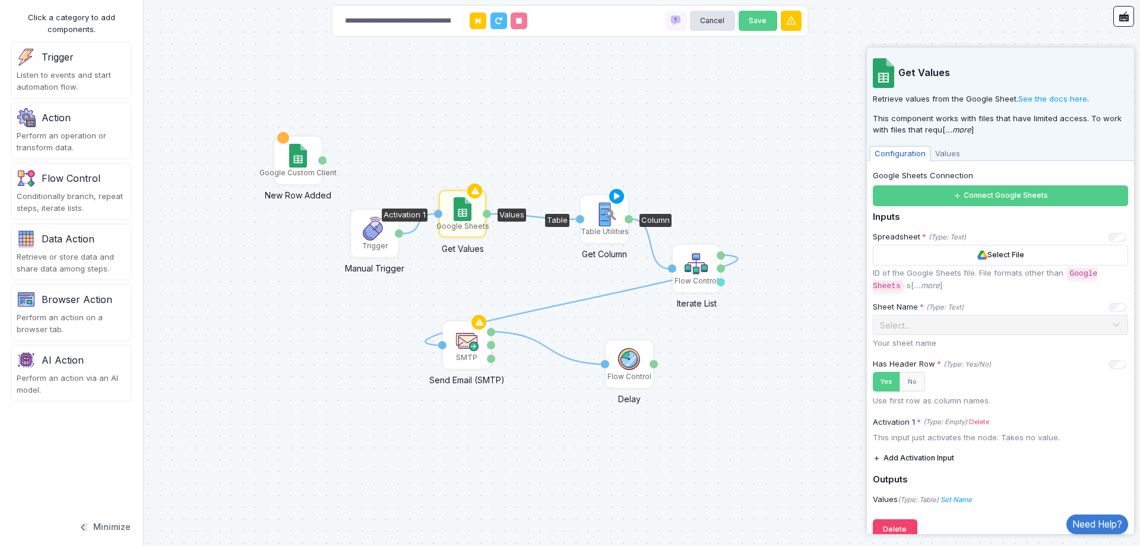
click at [617, 215] on div "Table Utilities" at bounding box center [604, 219] width 45 height 45
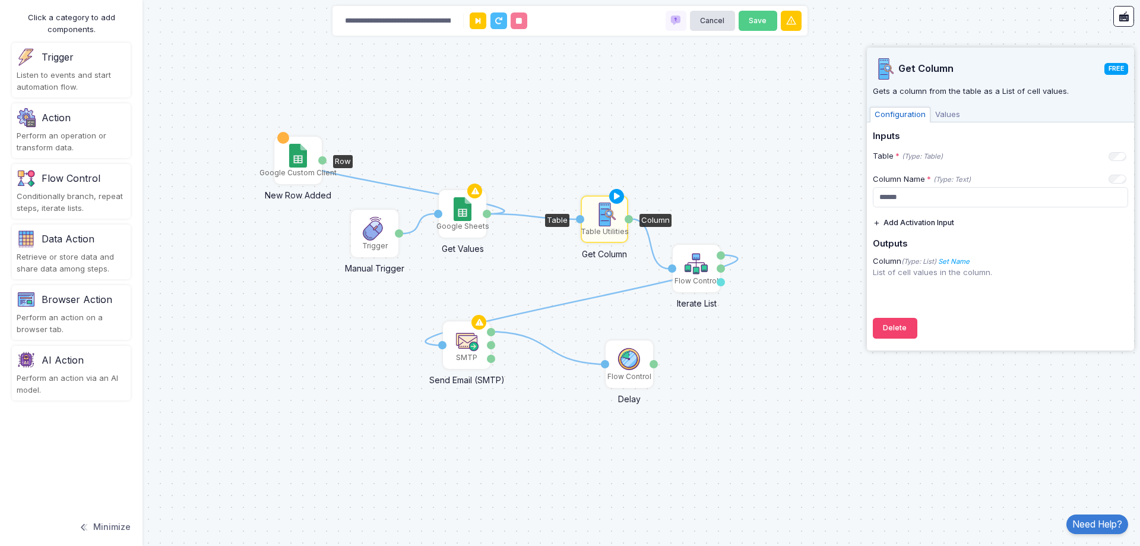
drag, startPoint x: 489, startPoint y: 213, endPoint x: 324, endPoint y: 162, distance: 172.4
click at [179, 110] on div "1 1 1 1 1 1 Trigger Manual Trigger Done Google Sheets Get Values Activation 1 V…" at bounding box center [178, 109] width 1 height 1
click at [446, 211] on div "Google Sheets" at bounding box center [462, 213] width 45 height 45
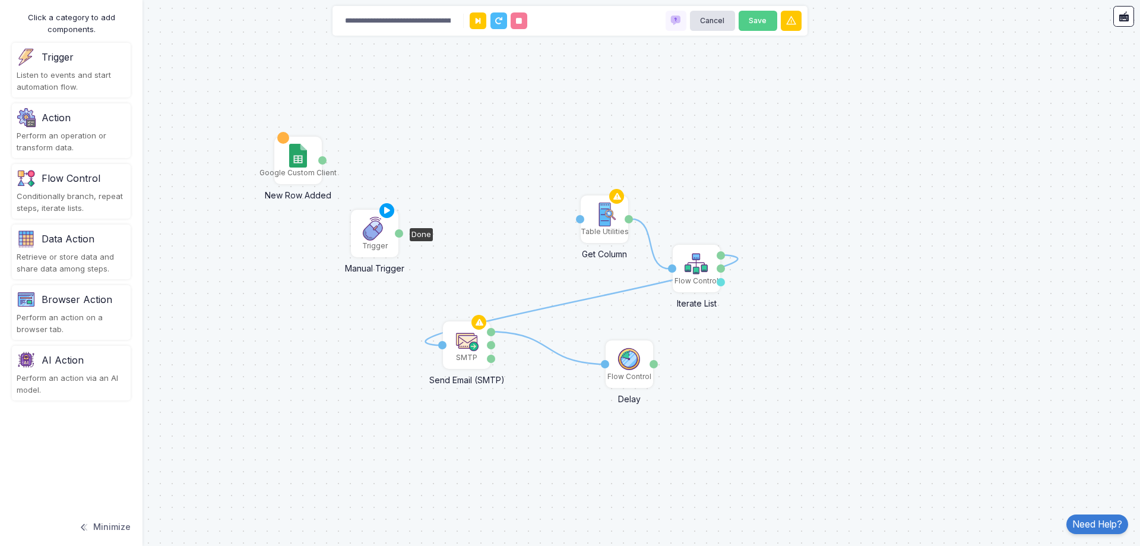
click at [365, 246] on div "Trigger" at bounding box center [375, 245] width 26 height 11
click at [309, 164] on div "Google Custom Client" at bounding box center [298, 160] width 45 height 45
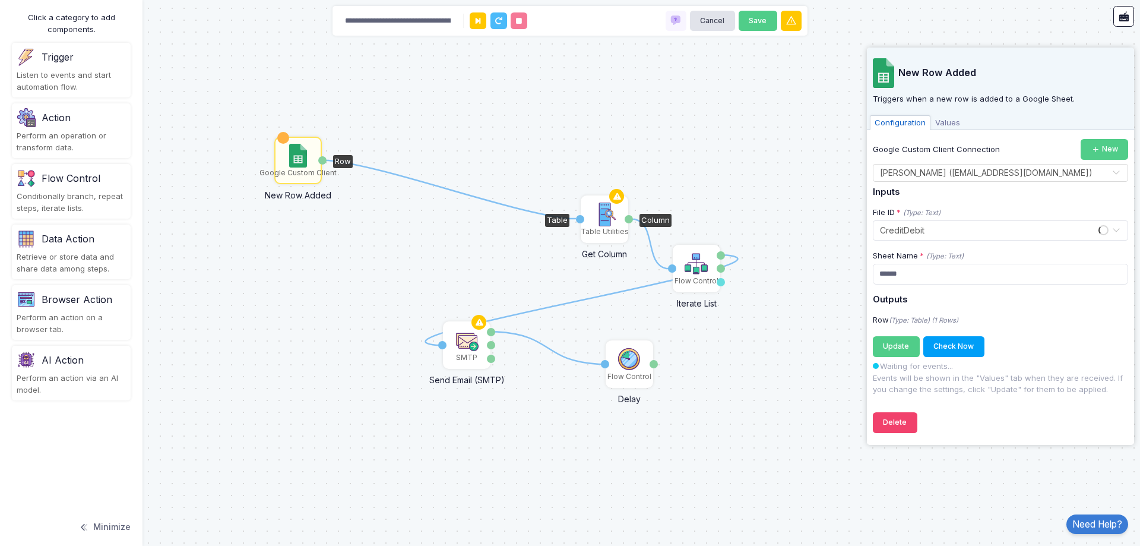
drag, startPoint x: 321, startPoint y: 161, endPoint x: 576, endPoint y: 219, distance: 261.2
click at [179, 110] on div "1 1 1 1 SMTP Send Email (SMTP) To Accepted Rejected Data Flow Control Delay Val…" at bounding box center [178, 109] width 1 height 1
click at [603, 219] on img at bounding box center [605, 214] width 24 height 24
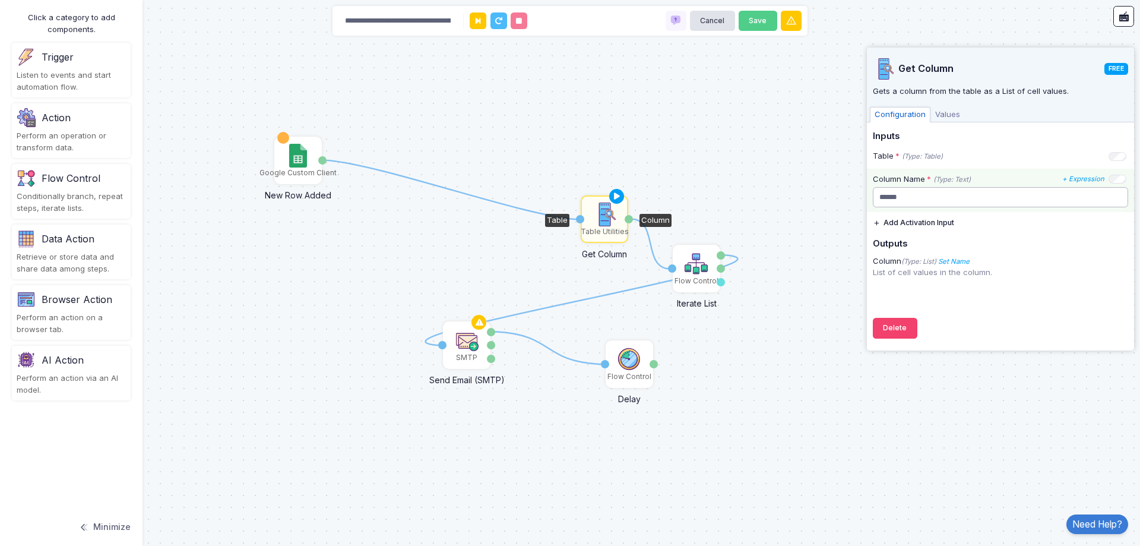
click at [977, 200] on input "******" at bounding box center [1000, 197] width 255 height 21
drag, startPoint x: 977, startPoint y: 200, endPoint x: 955, endPoint y: 197, distance: 22.8
click at [955, 197] on input "******" at bounding box center [1000, 197] width 255 height 21
type input "*******"
click at [970, 318] on div "Get Column FREE Gets a column from the table as a List of cell values. Configur…" at bounding box center [1000, 196] width 255 height 297
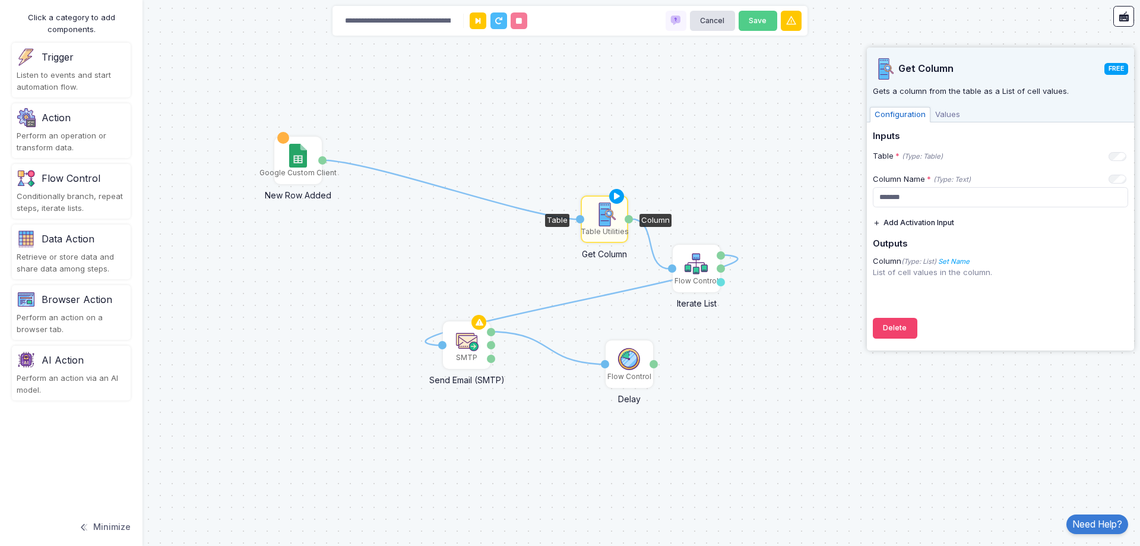
click at [950, 109] on span "Values" at bounding box center [948, 114] width 34 height 15
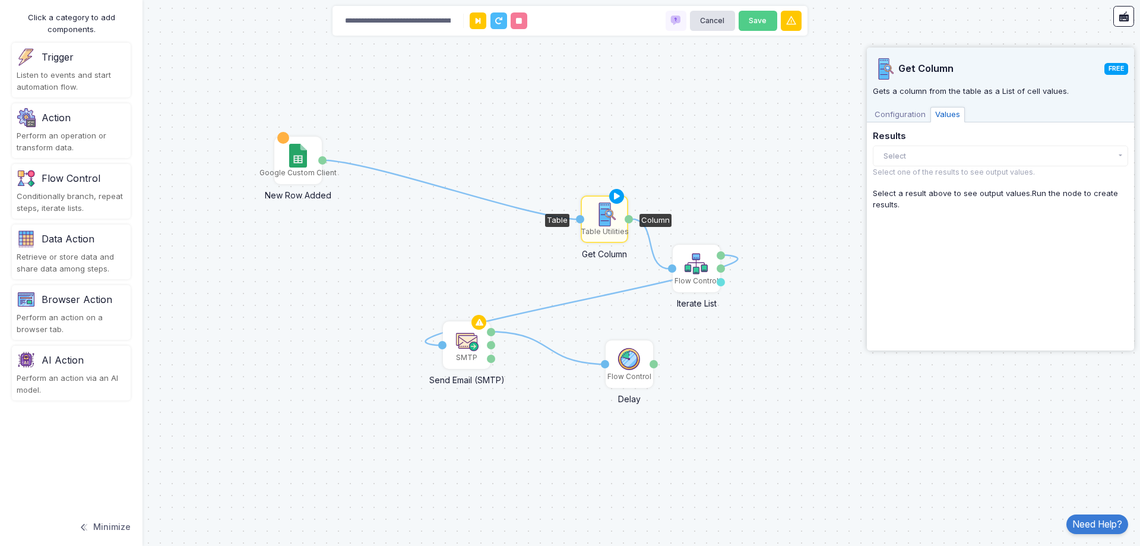
click at [951, 145] on div "Results Select There are no results yet. Select one of the results to see outpu…" at bounding box center [1000, 154] width 255 height 47
click at [951, 157] on button "Select" at bounding box center [1000, 155] width 255 height 21
click at [913, 107] on span "Configuration" at bounding box center [900, 114] width 61 height 15
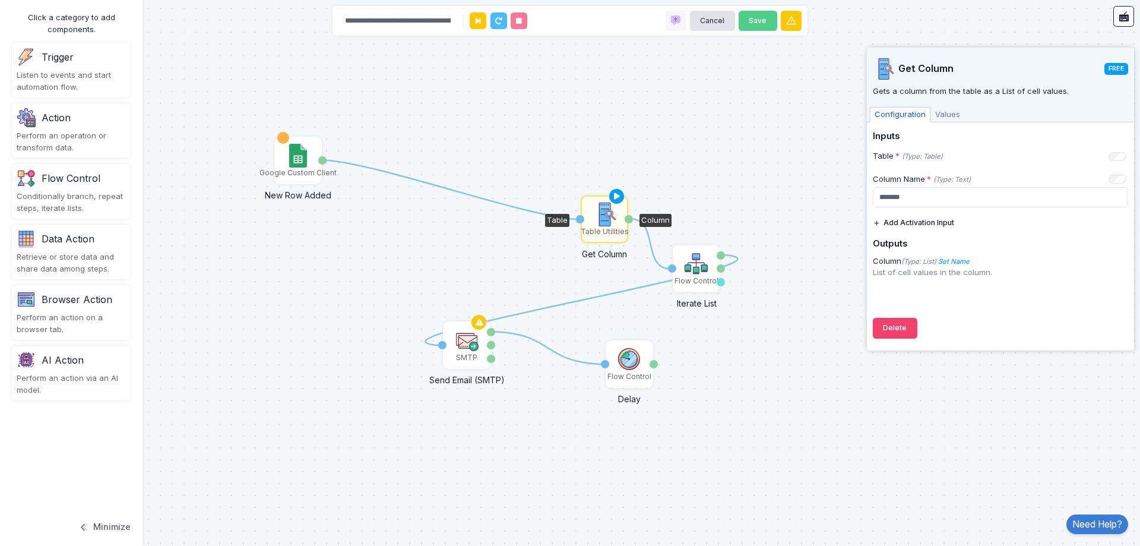
click at [934, 224] on button "Add Activation Input" at bounding box center [913, 222] width 81 height 21
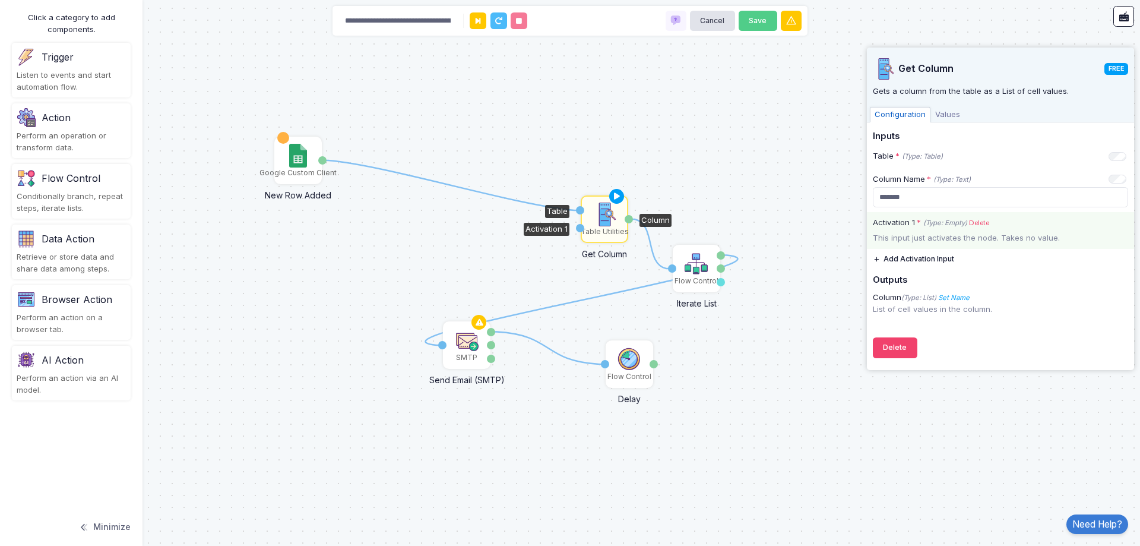
click at [938, 232] on div "This input just activates the node. Takes no value." at bounding box center [1000, 238] width 267 height 12
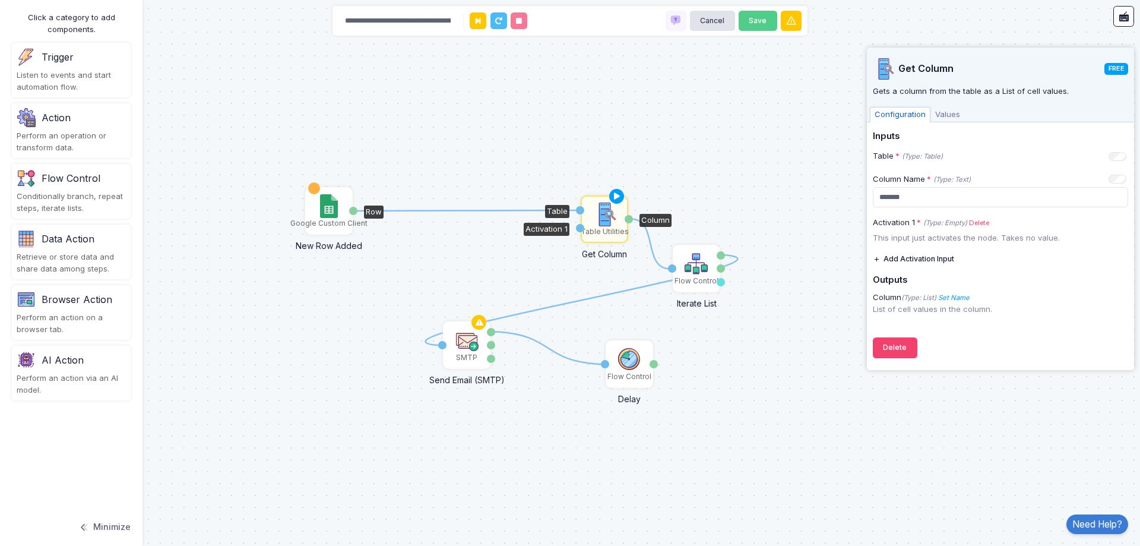
drag, startPoint x: 291, startPoint y: 161, endPoint x: 322, endPoint y: 211, distance: 59.2
click at [322, 211] on img at bounding box center [328, 206] width 17 height 24
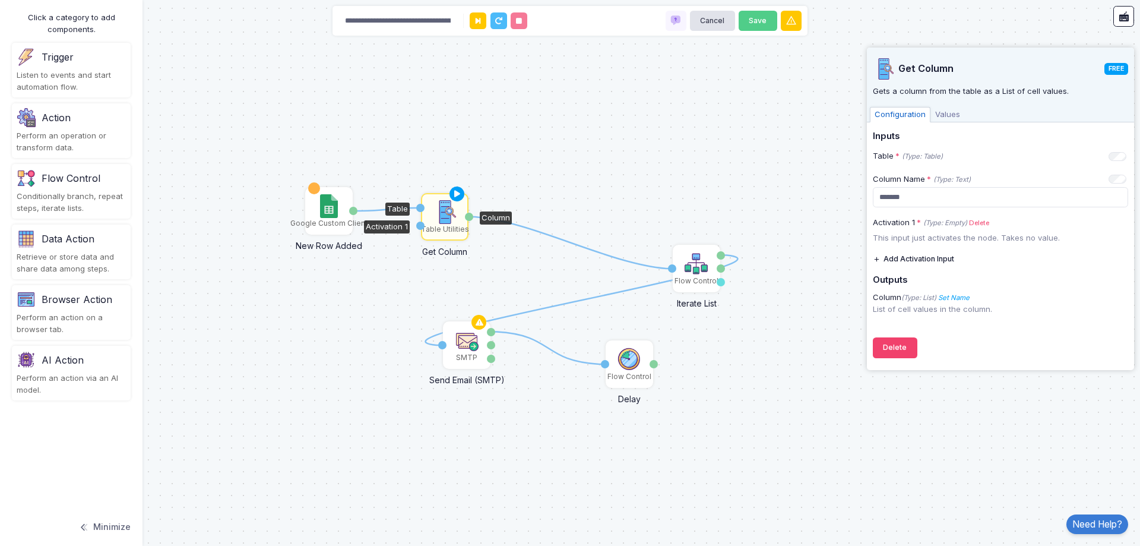
drag, startPoint x: 605, startPoint y: 220, endPoint x: 448, endPoint y: 218, distance: 156.8
click at [448, 218] on img at bounding box center [445, 212] width 24 height 24
click at [940, 259] on button "Add Activation Input" at bounding box center [913, 259] width 81 height 21
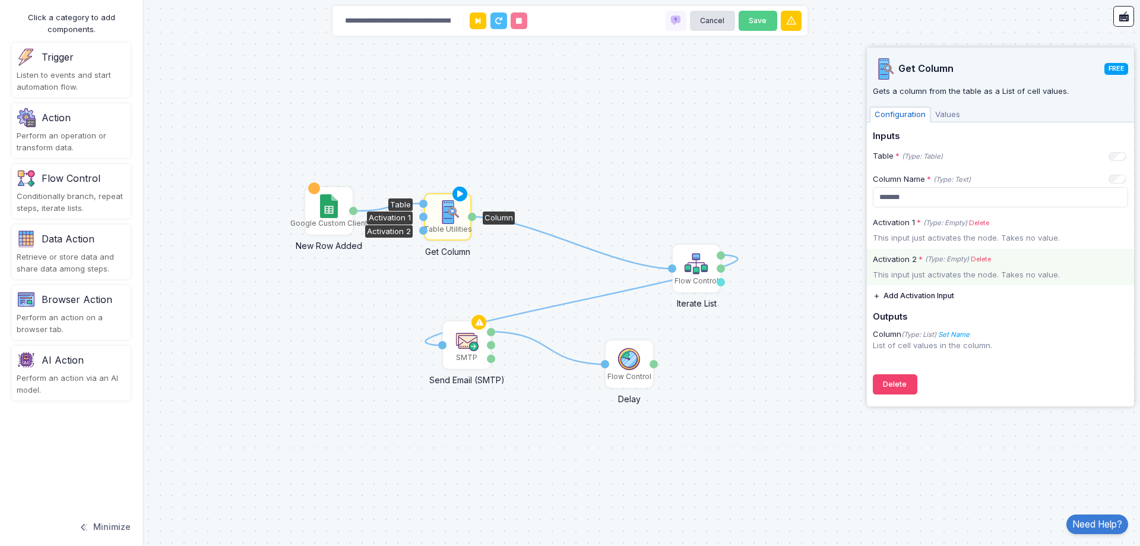
click at [977, 257] on link "Delete" at bounding box center [981, 259] width 20 height 10
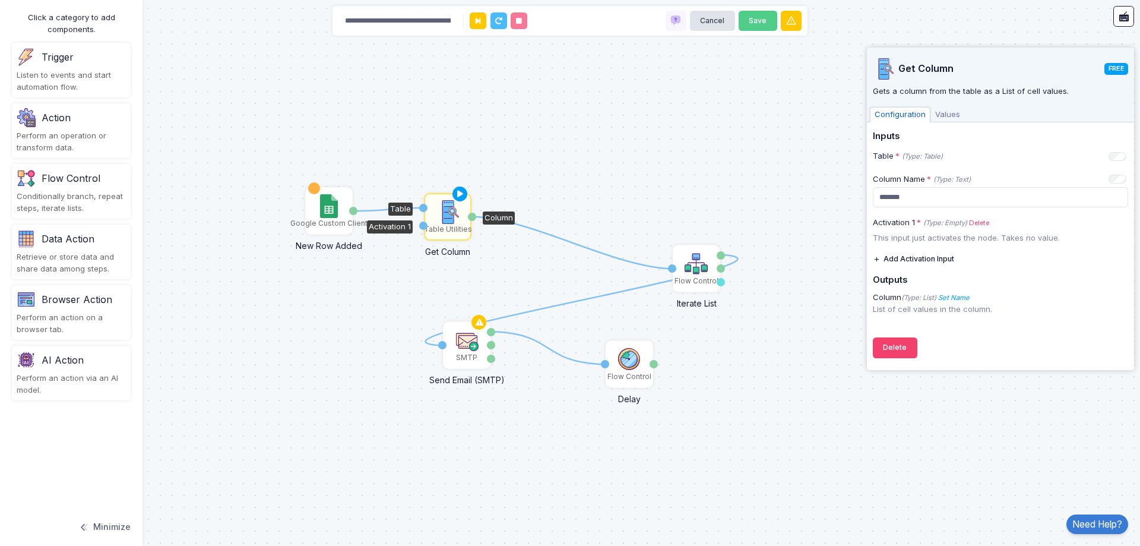
click at [954, 110] on span "Values" at bounding box center [948, 114] width 34 height 15
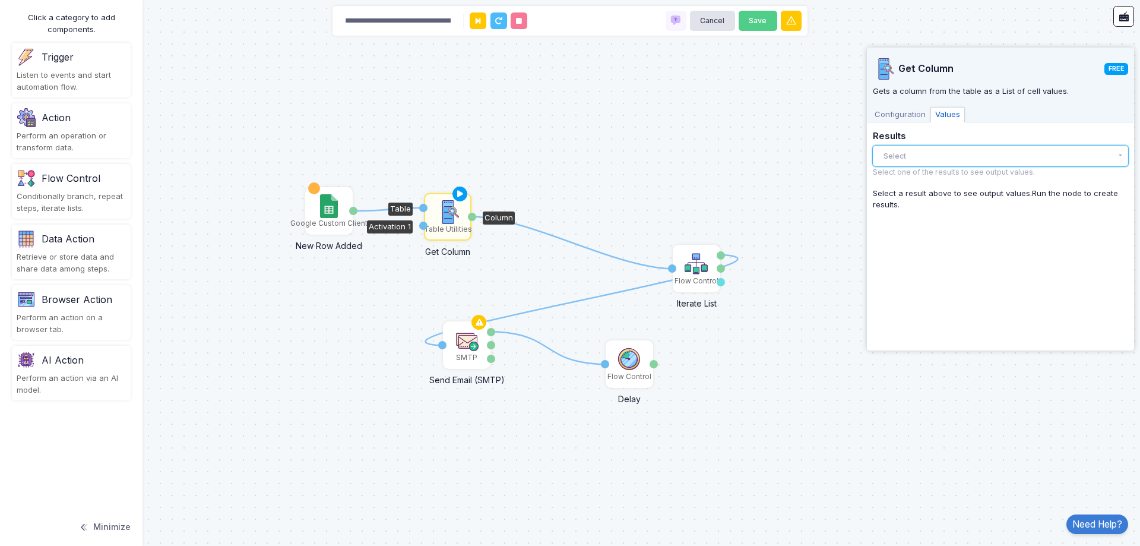
click at [955, 152] on button "Select" at bounding box center [1000, 155] width 255 height 21
click at [955, 173] on div "There are no results yet." at bounding box center [1000, 180] width 255 height 26
click at [907, 119] on span "Configuration" at bounding box center [900, 114] width 61 height 15
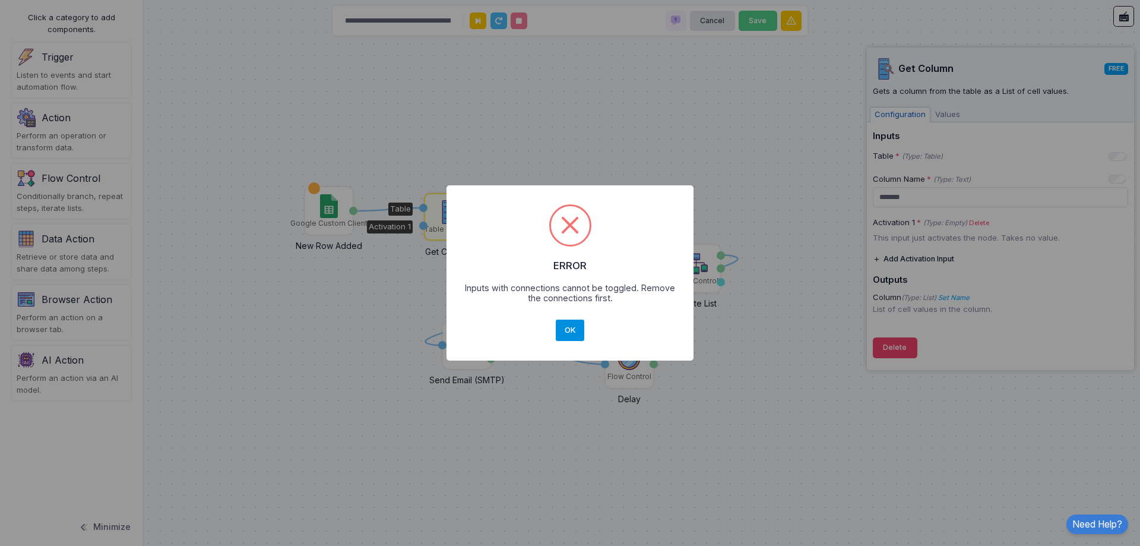
click at [571, 331] on button "OK" at bounding box center [570, 329] width 29 height 21
click at [573, 329] on button "OK" at bounding box center [570, 329] width 29 height 21
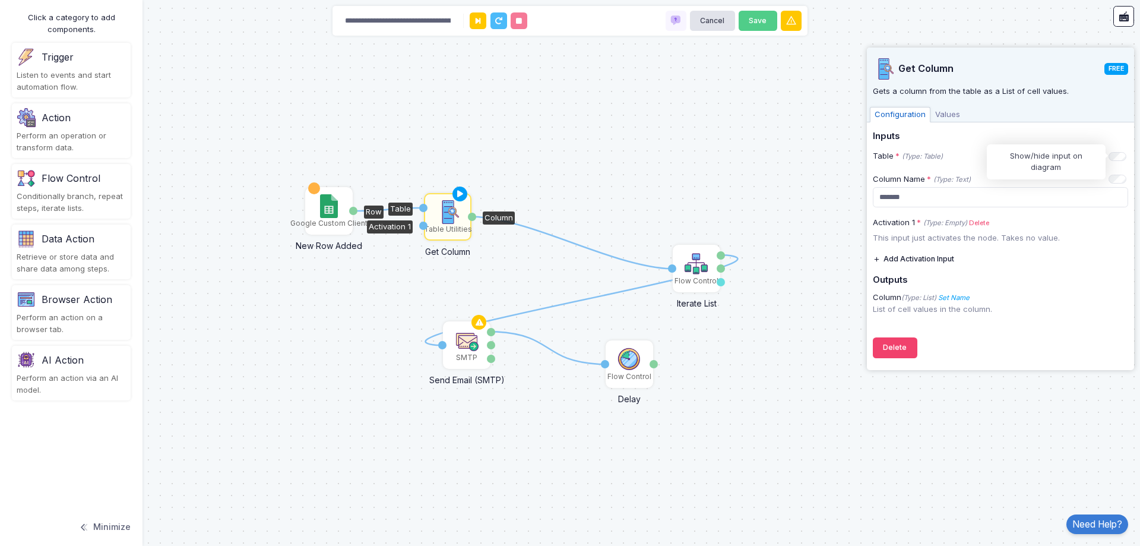
click at [325, 211] on img at bounding box center [328, 206] width 17 height 24
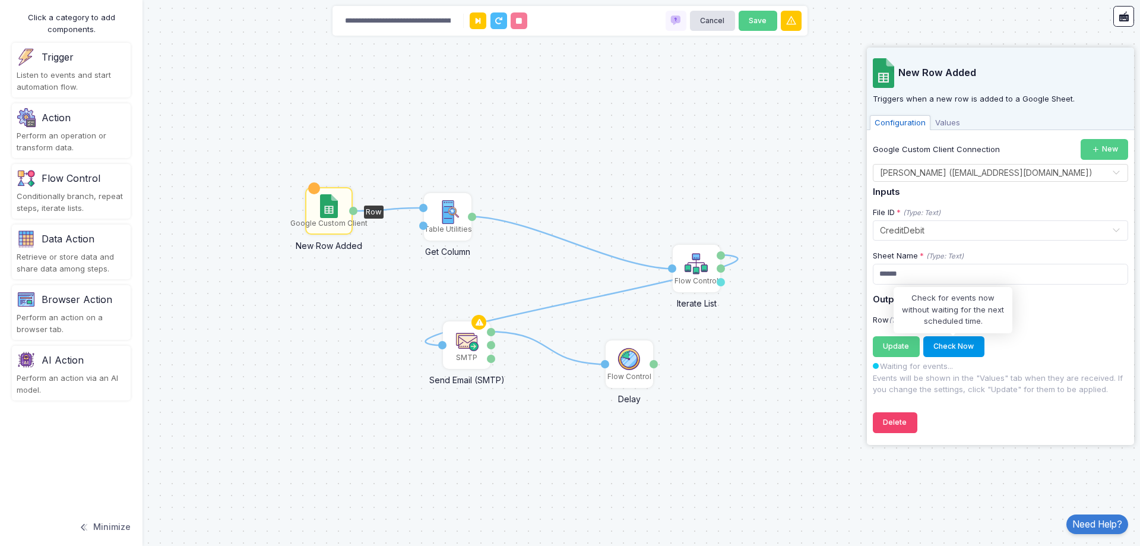
click at [951, 349] on button "Check Now" at bounding box center [953, 346] width 61 height 21
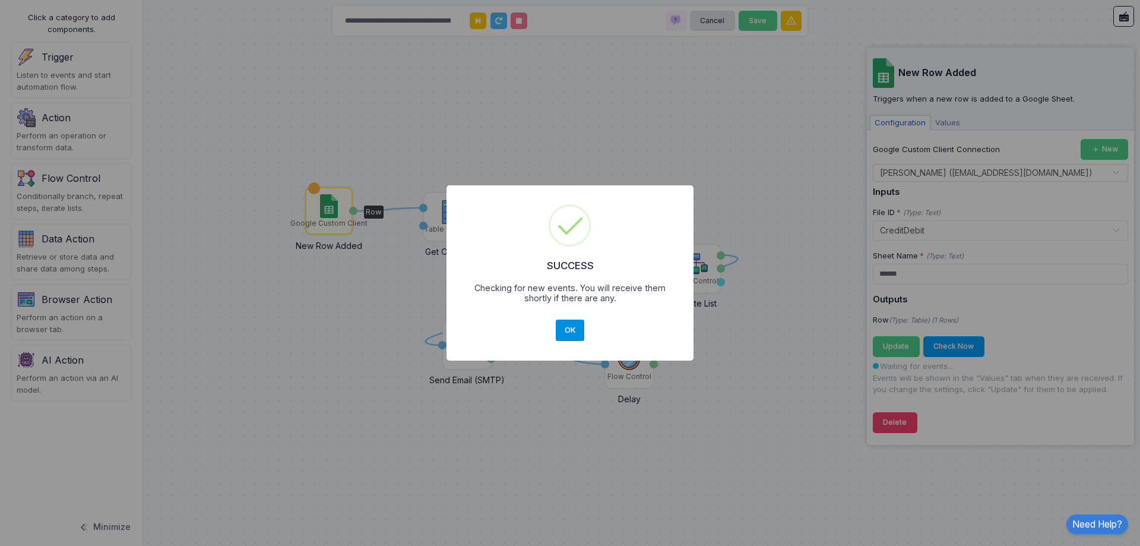
click at [563, 325] on button "OK" at bounding box center [570, 329] width 29 height 21
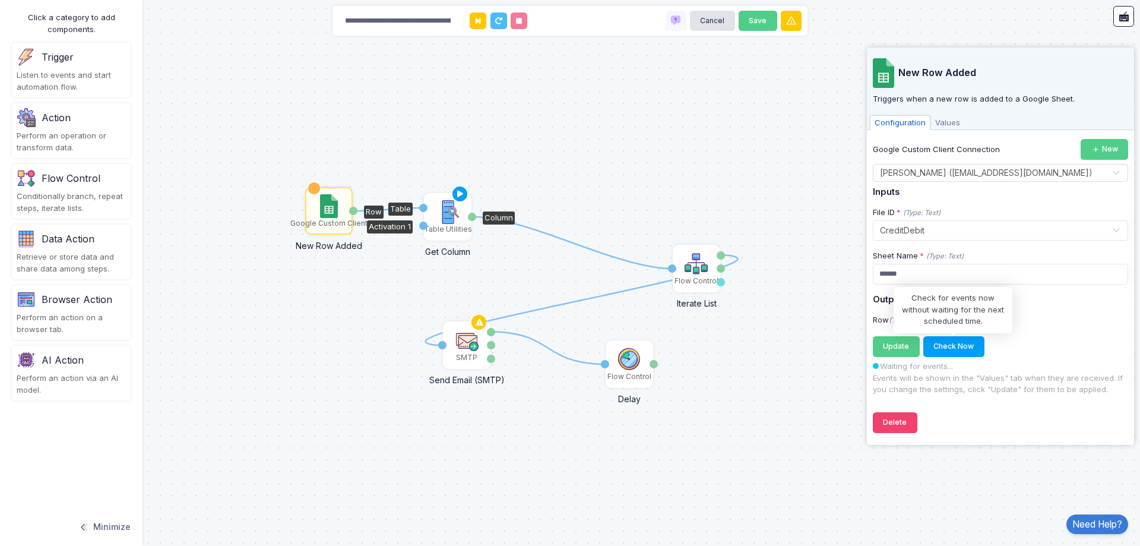
click at [445, 215] on img at bounding box center [448, 212] width 24 height 24
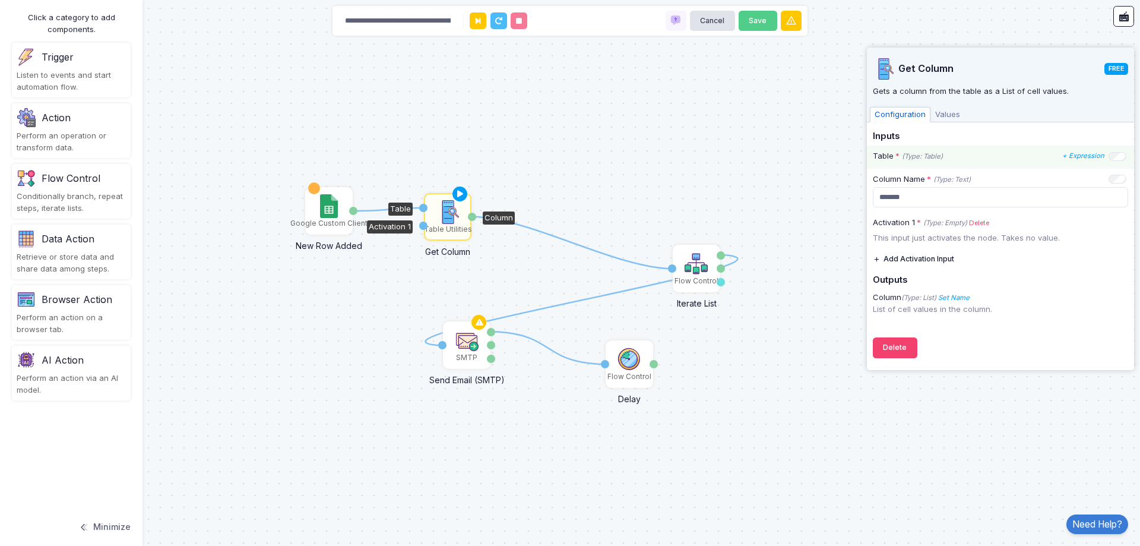
click at [1115, 161] on div "Table * (Type: Table) + Expression" at bounding box center [1000, 156] width 254 height 12
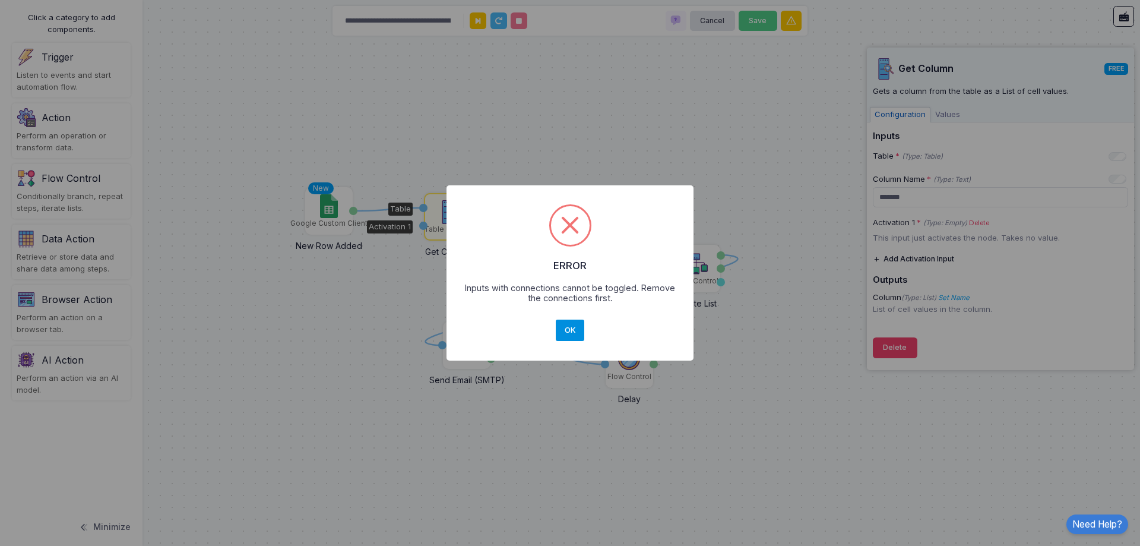
click at [573, 334] on button "OK" at bounding box center [570, 329] width 29 height 21
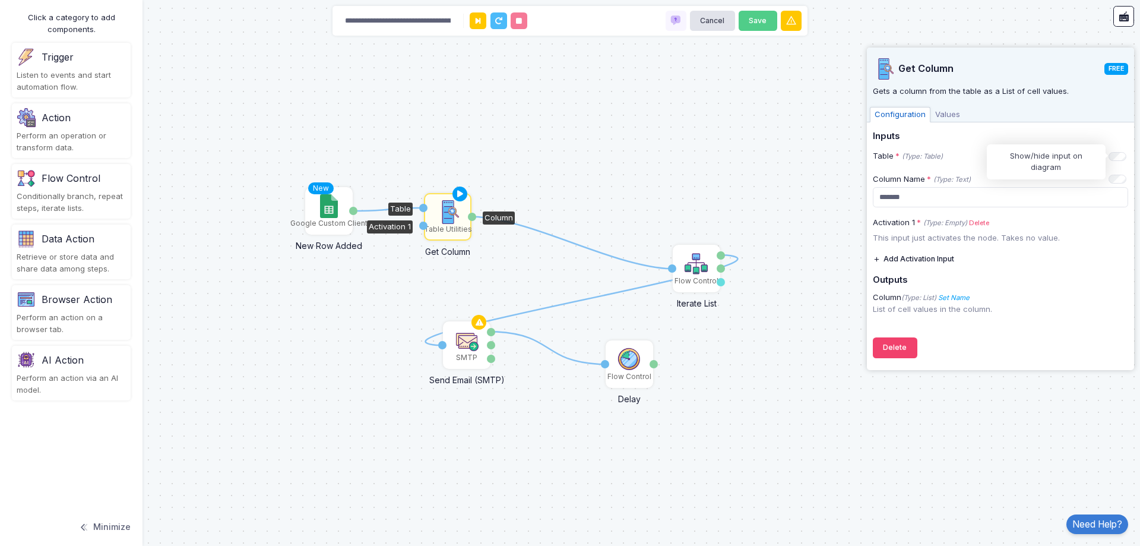
click at [385, 210] on icon at bounding box center [388, 209] width 70 height 3
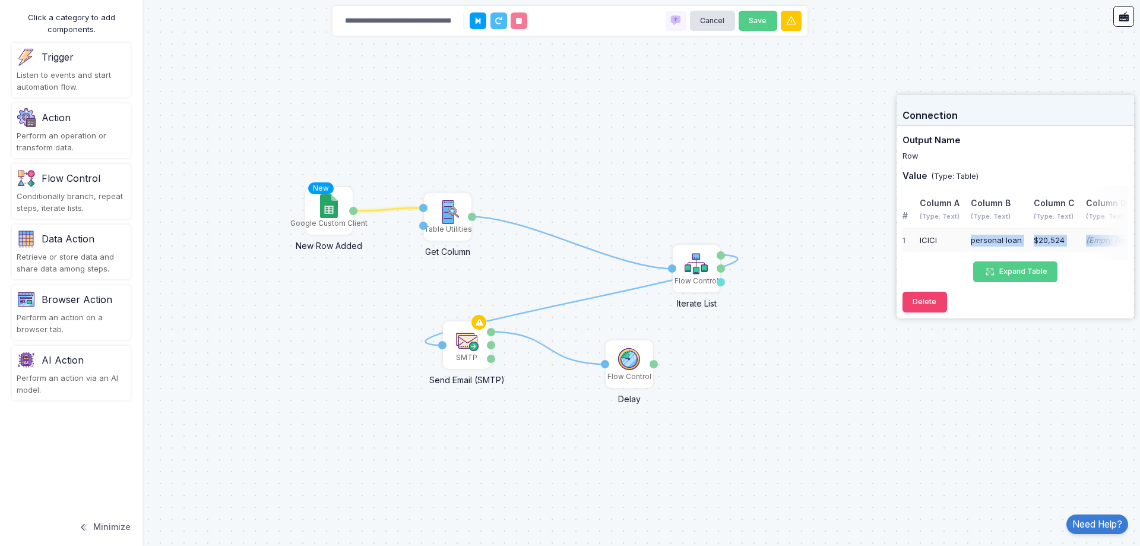
scroll to position [0, 6]
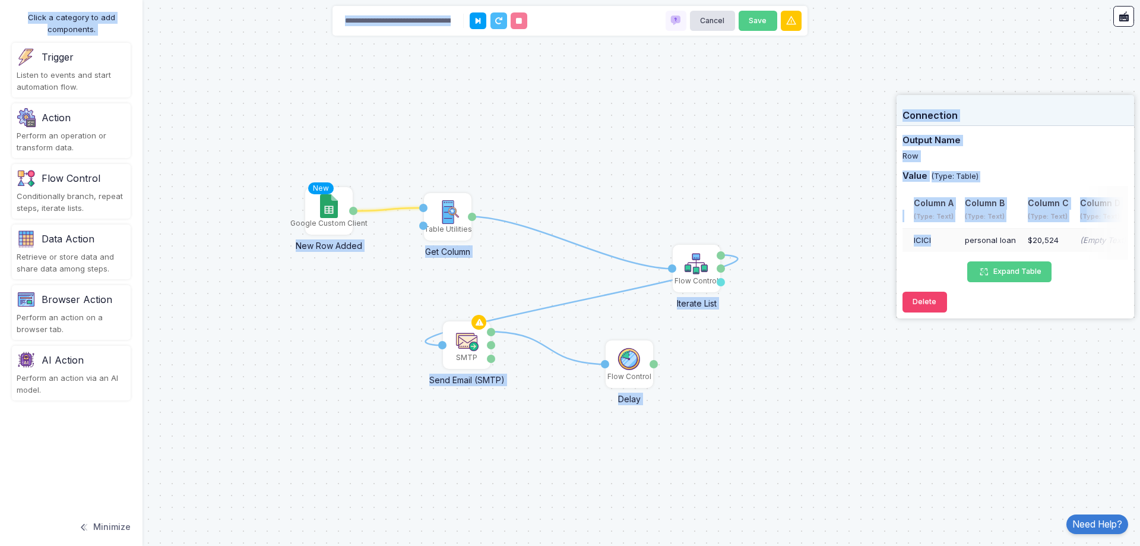
drag, startPoint x: 949, startPoint y: 237, endPoint x: 1038, endPoint y: 246, distance: 89.5
click at [1090, 246] on div "# Column A (Type: Text) Column B (Type: Text) Column C (Type: Text) Column D (T…" at bounding box center [1013, 223] width 232 height 74
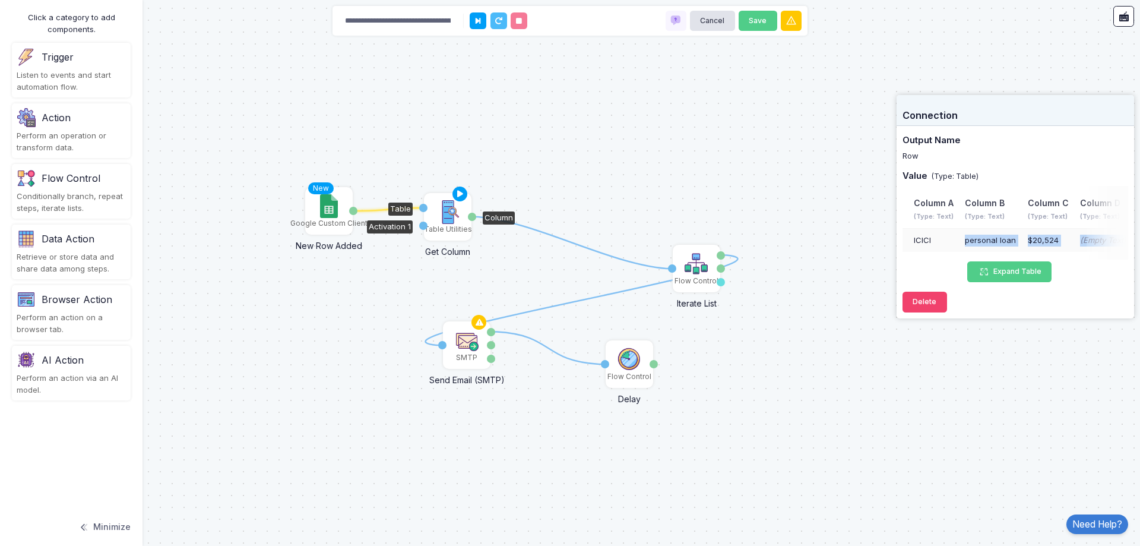
click at [447, 207] on img at bounding box center [448, 212] width 24 height 24
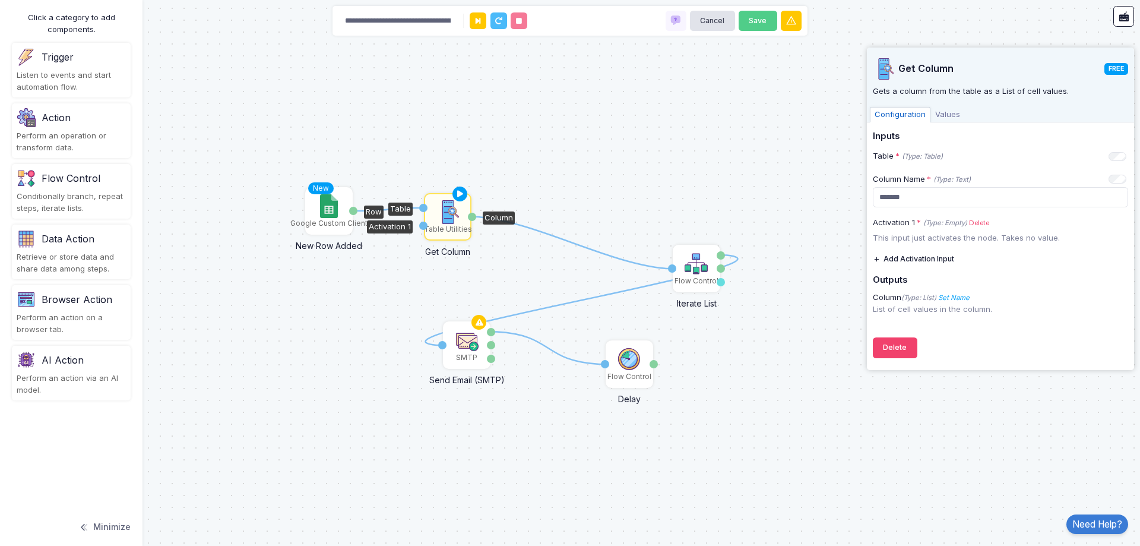
click at [315, 224] on div "Google Custom Client" at bounding box center [328, 223] width 77 height 11
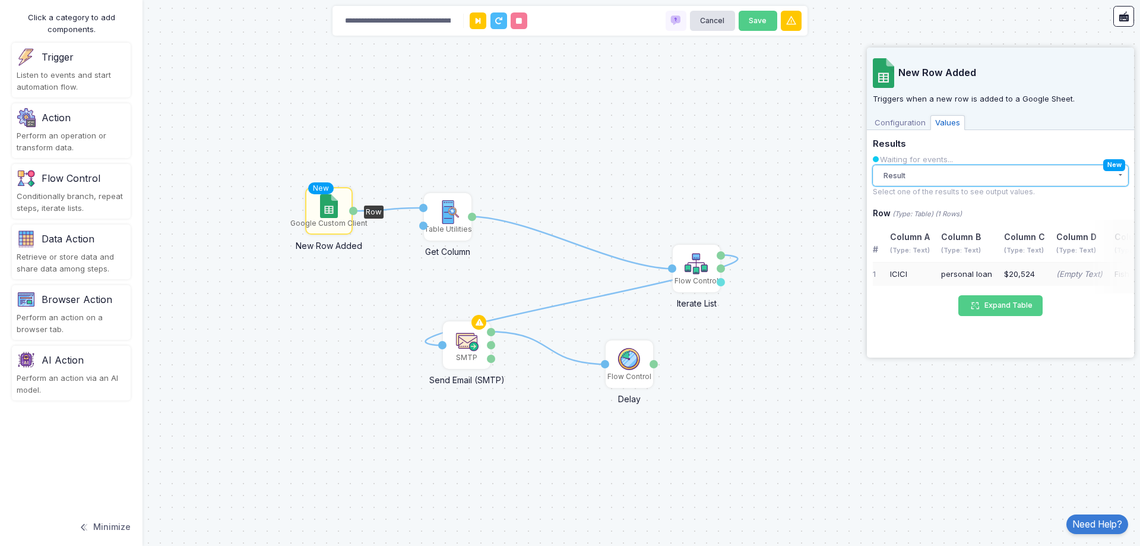
click at [932, 177] on button "Result" at bounding box center [1000, 175] width 255 height 21
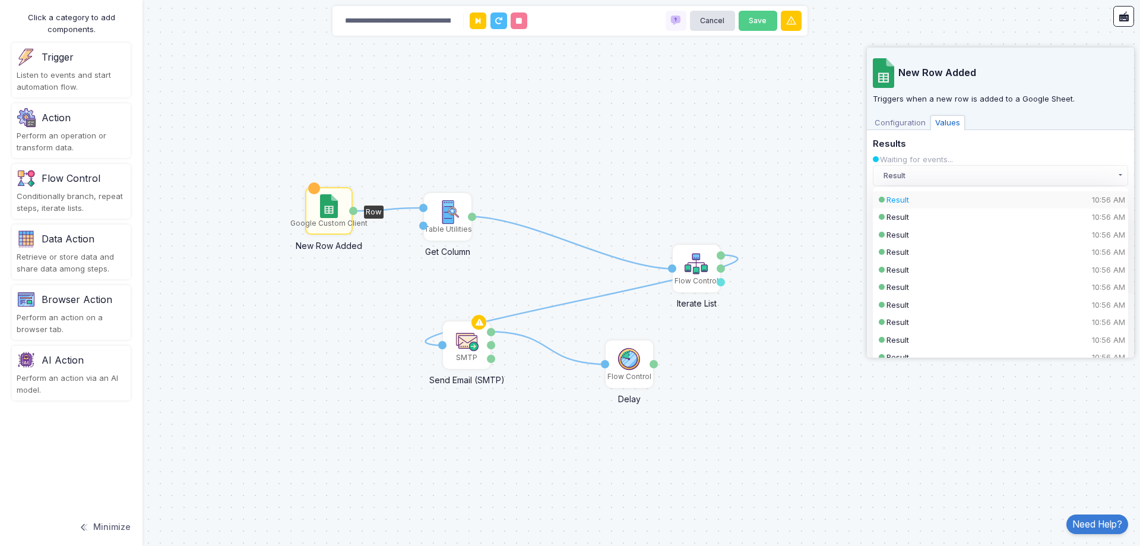
click at [931, 200] on div "Result 10:56 AM" at bounding box center [991, 200] width 208 height 12
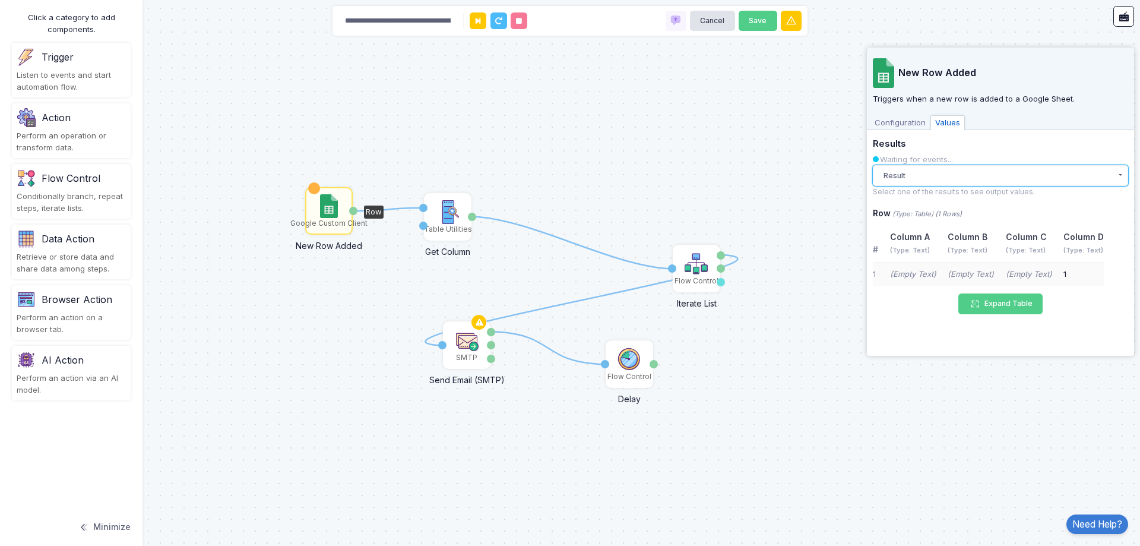
click at [935, 175] on button "Result" at bounding box center [1000, 175] width 255 height 21
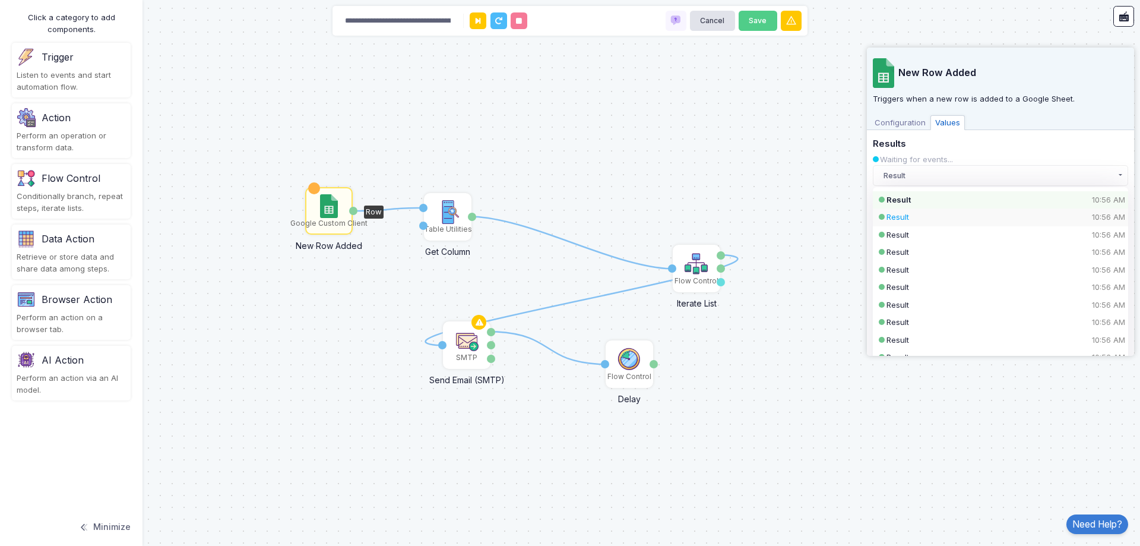
click at [924, 214] on div "Result 10:56 AM" at bounding box center [991, 217] width 208 height 12
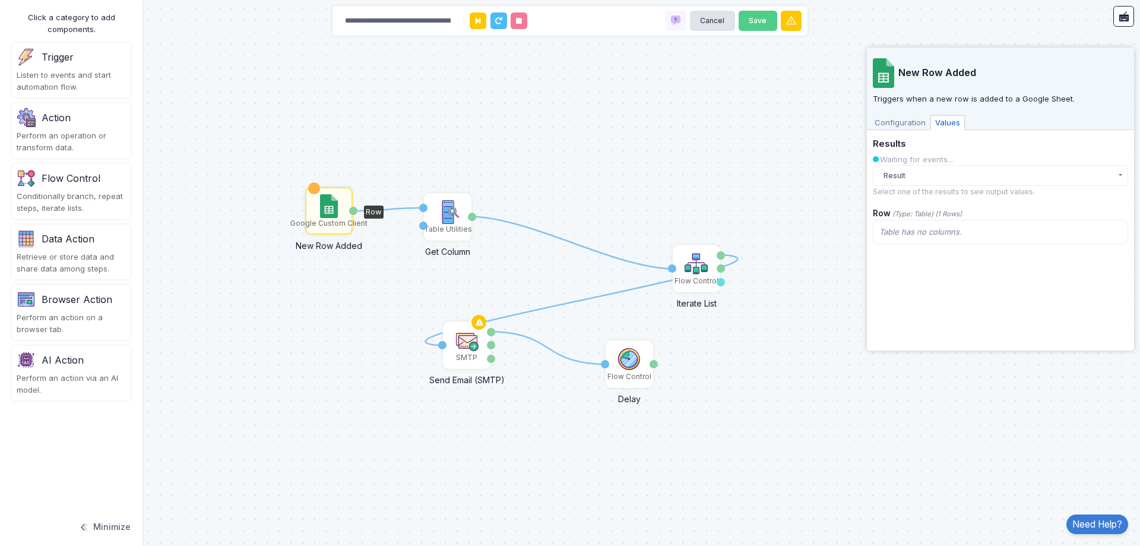
click at [925, 229] on span "Table has no columns." at bounding box center [920, 232] width 83 height 10
click at [918, 240] on div "Table has no columns." at bounding box center [1000, 232] width 255 height 25
drag, startPoint x: 917, startPoint y: 238, endPoint x: 929, endPoint y: 170, distance: 68.7
click at [917, 237] on icon "Table has no columns." at bounding box center [920, 232] width 83 height 12
click at [911, 126] on span "Configuration" at bounding box center [900, 122] width 61 height 15
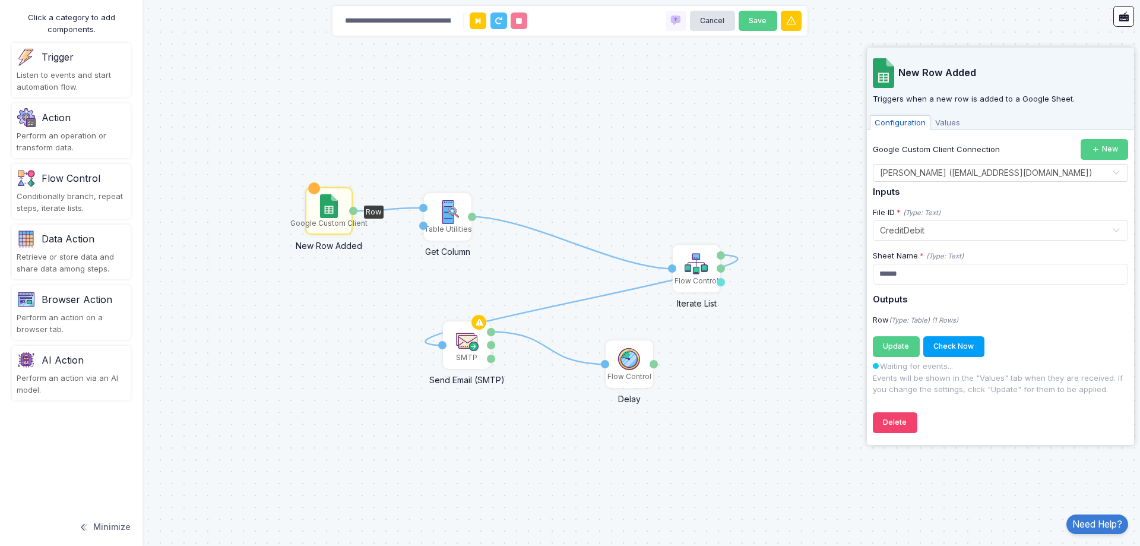
click at [945, 130] on span "Values" at bounding box center [948, 122] width 34 height 15
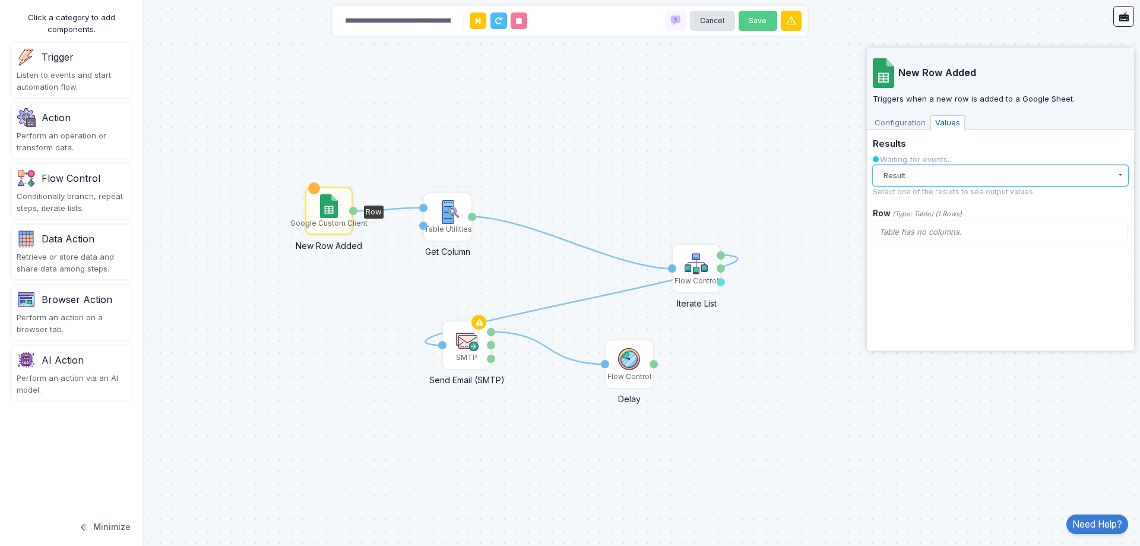
click at [931, 175] on button "Result" at bounding box center [1000, 175] width 255 height 21
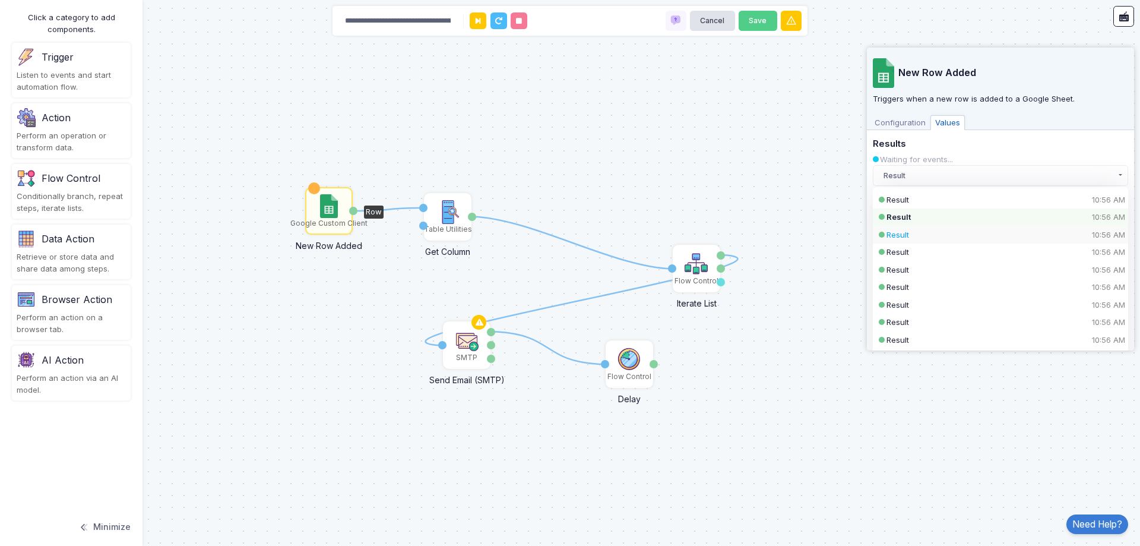
click at [920, 238] on div "Result 10:56 AM" at bounding box center [991, 235] width 208 height 12
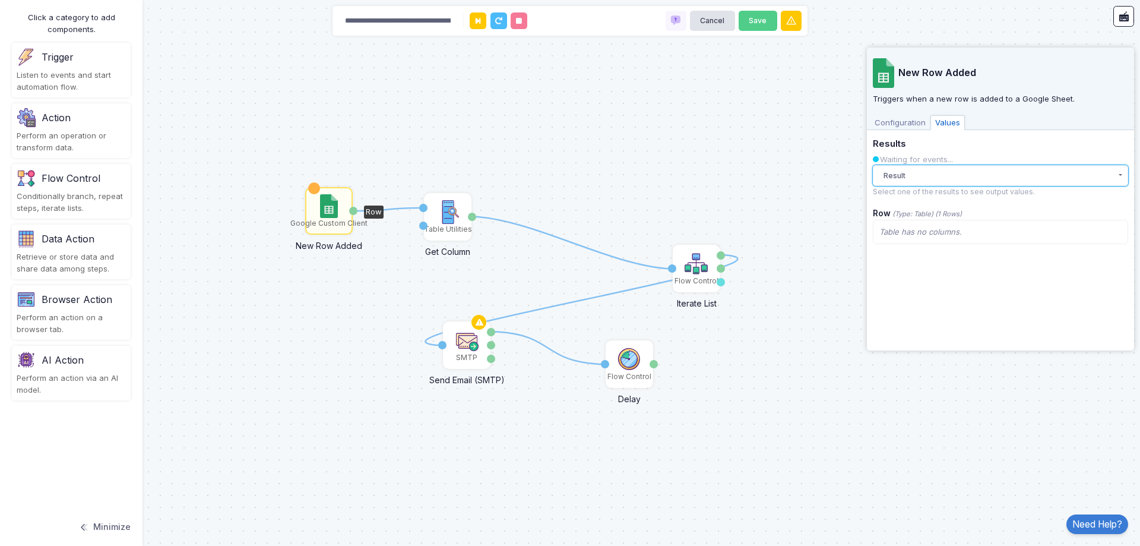
click at [923, 175] on button "Result" at bounding box center [1000, 175] width 255 height 21
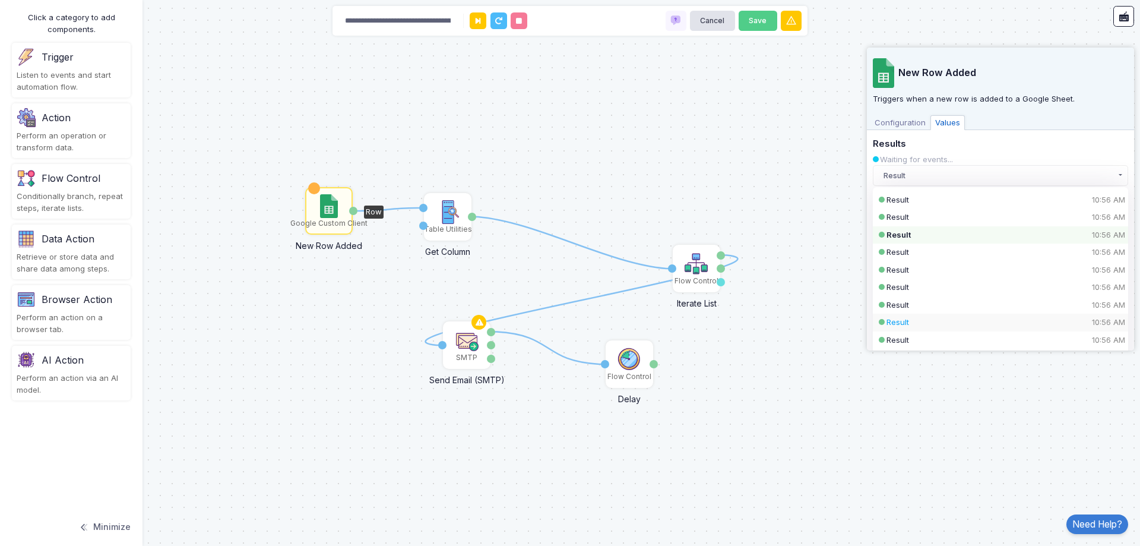
click at [922, 318] on div "Result 10:56 AM" at bounding box center [991, 323] width 208 height 12
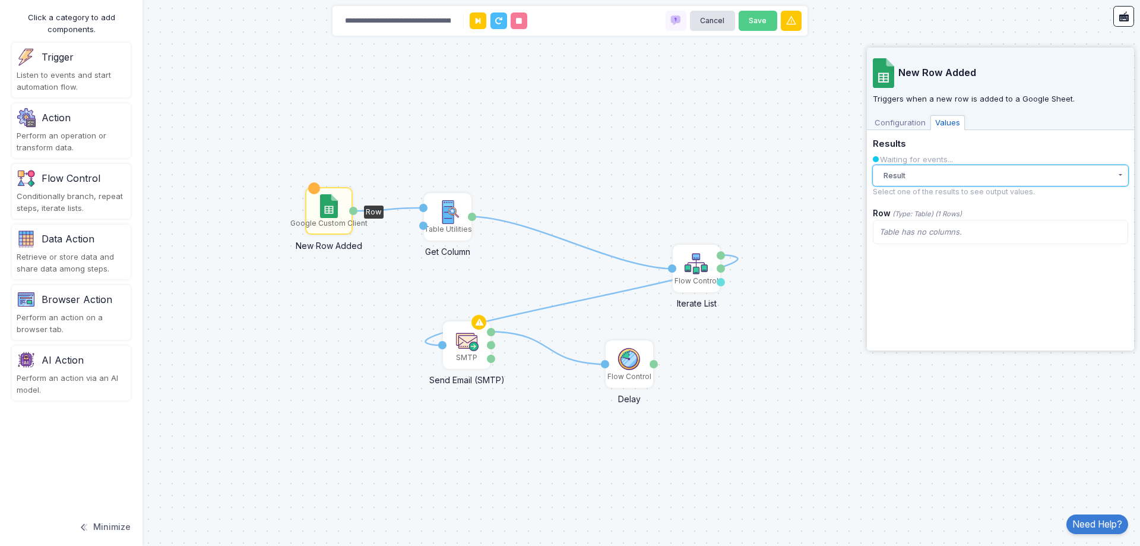
click at [943, 178] on button "Result" at bounding box center [1000, 175] width 255 height 21
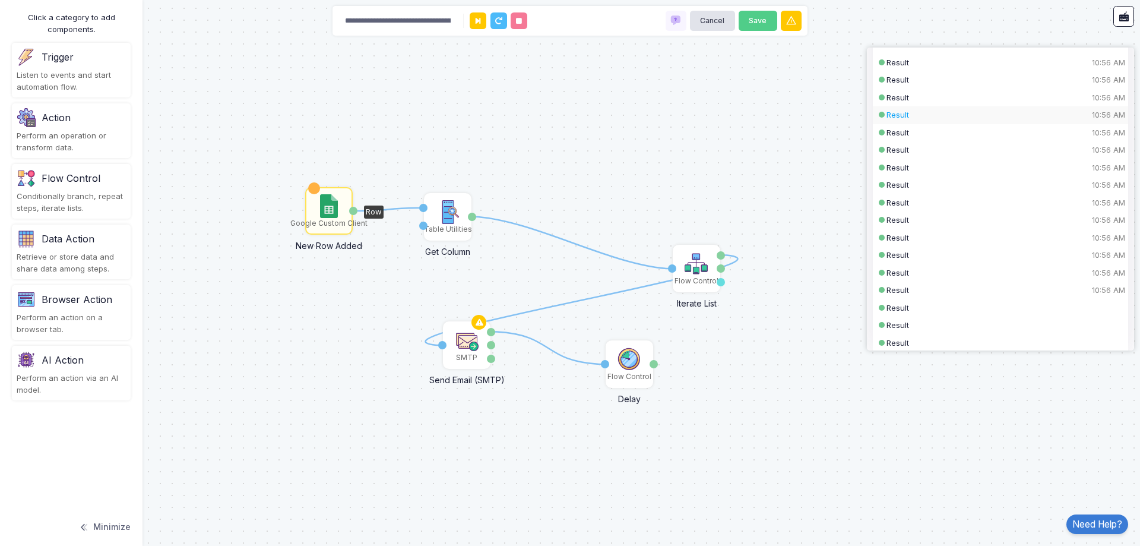
scroll to position [703, 0]
click at [929, 283] on div "Result 10:56 AM" at bounding box center [991, 285] width 208 height 12
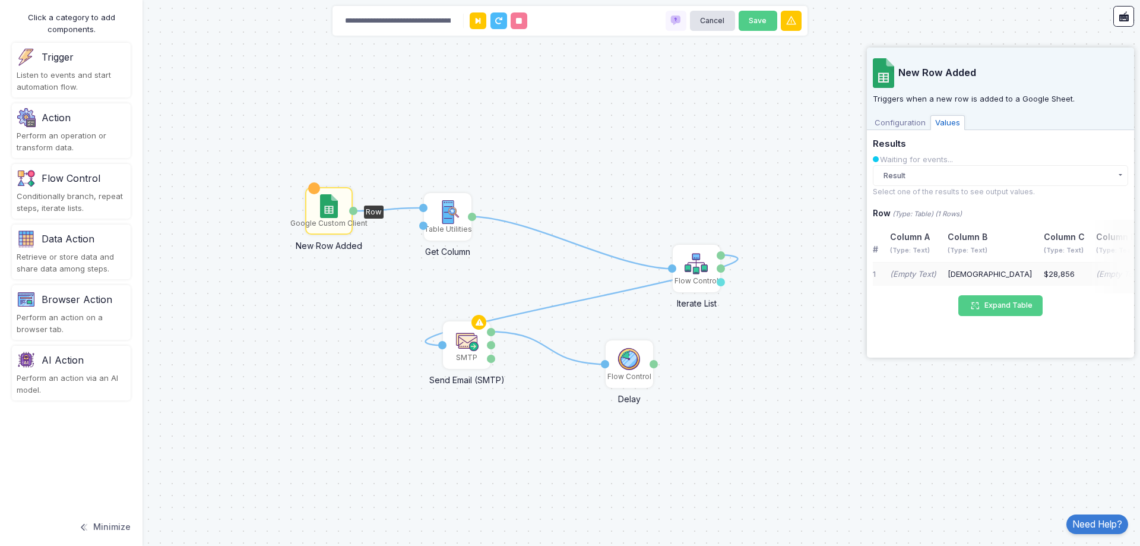
scroll to position [0, 0]
click at [941, 277] on td "(Empty Text)" at bounding box center [913, 274] width 58 height 24
drag, startPoint x: 962, startPoint y: 275, endPoint x: 941, endPoint y: 274, distance: 21.4
click at [941, 274] on tr "1 (Empty Text) Kuri $28,856 (Empty Text) Snack $1,000 $0" at bounding box center [1085, 274] width 425 height 24
drag, startPoint x: 885, startPoint y: 107, endPoint x: 891, endPoint y: 125, distance: 18.2
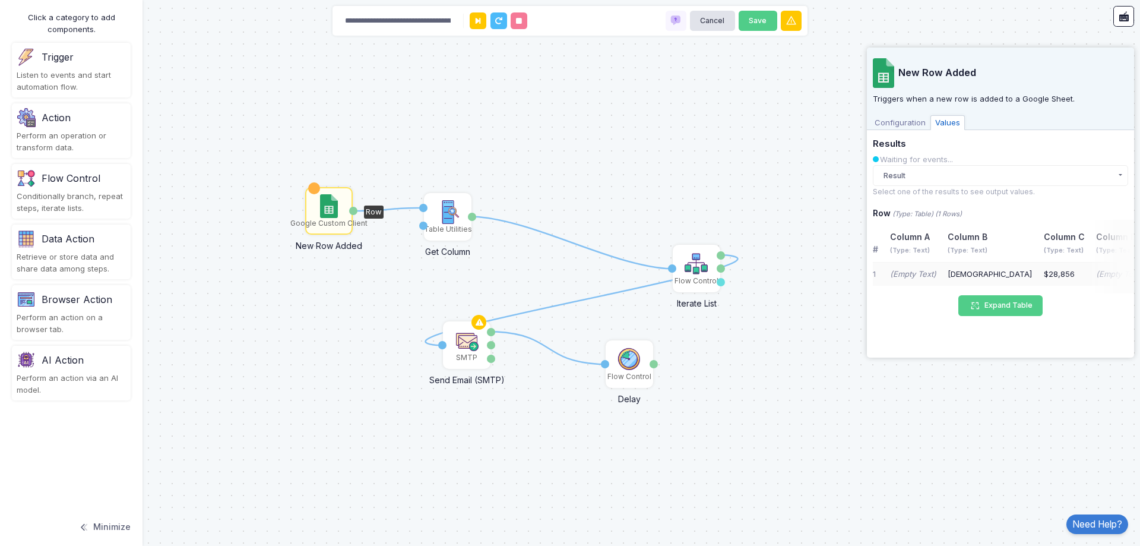
click at [885, 108] on div "New Row Added Triggers when a new row is added to a Google Sheet. Configuration…" at bounding box center [1000, 89] width 267 height 83
click at [891, 125] on span "Configuration" at bounding box center [900, 122] width 61 height 15
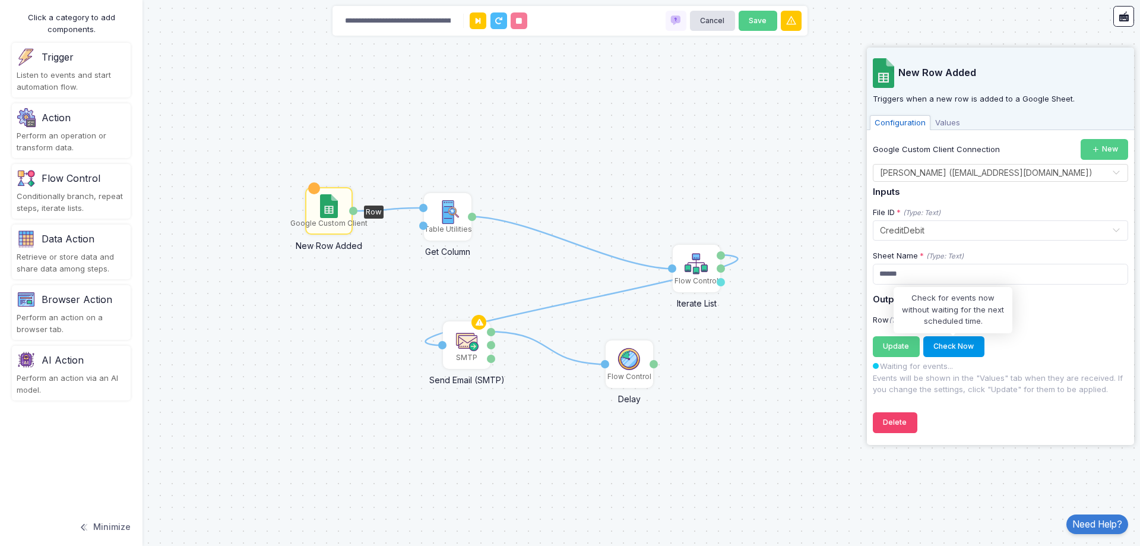
click at [958, 344] on button "Check Now" at bounding box center [953, 346] width 61 height 21
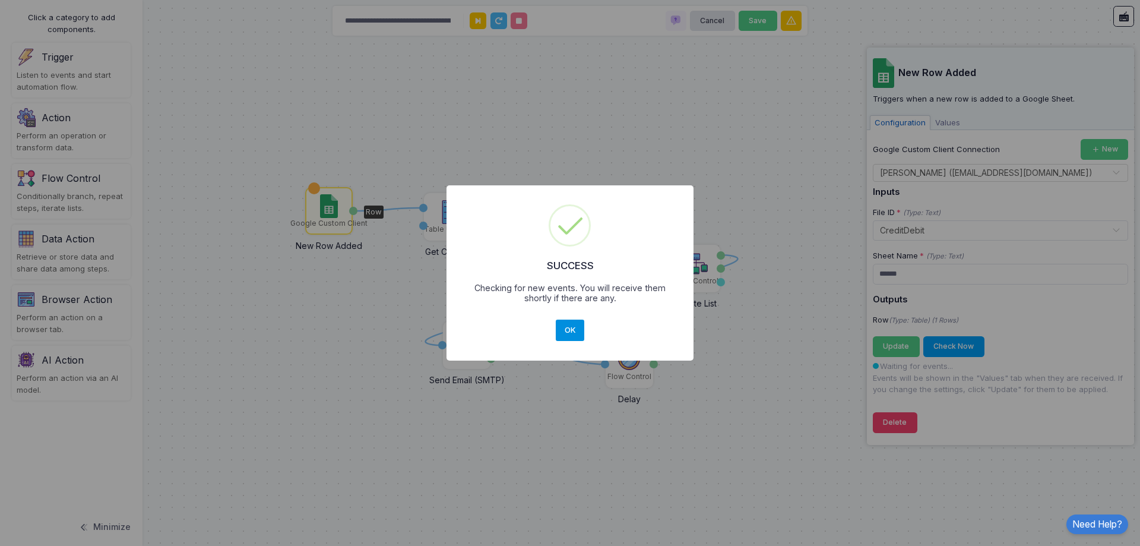
click at [577, 337] on button "OK" at bounding box center [570, 329] width 29 height 21
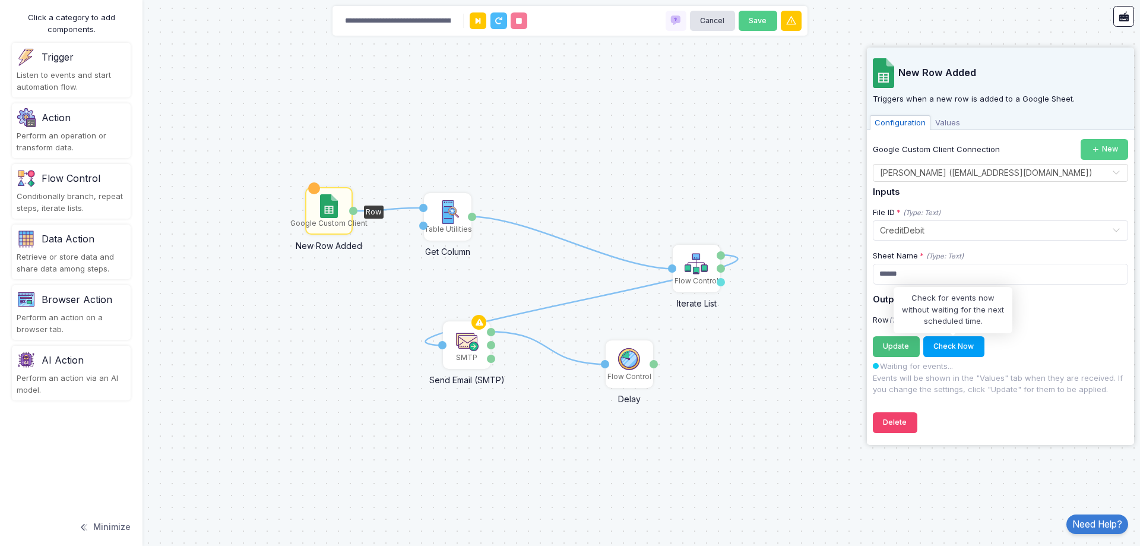
click at [896, 344] on span "Update" at bounding box center [896, 345] width 26 height 9
click at [941, 122] on span "Values" at bounding box center [948, 122] width 34 height 15
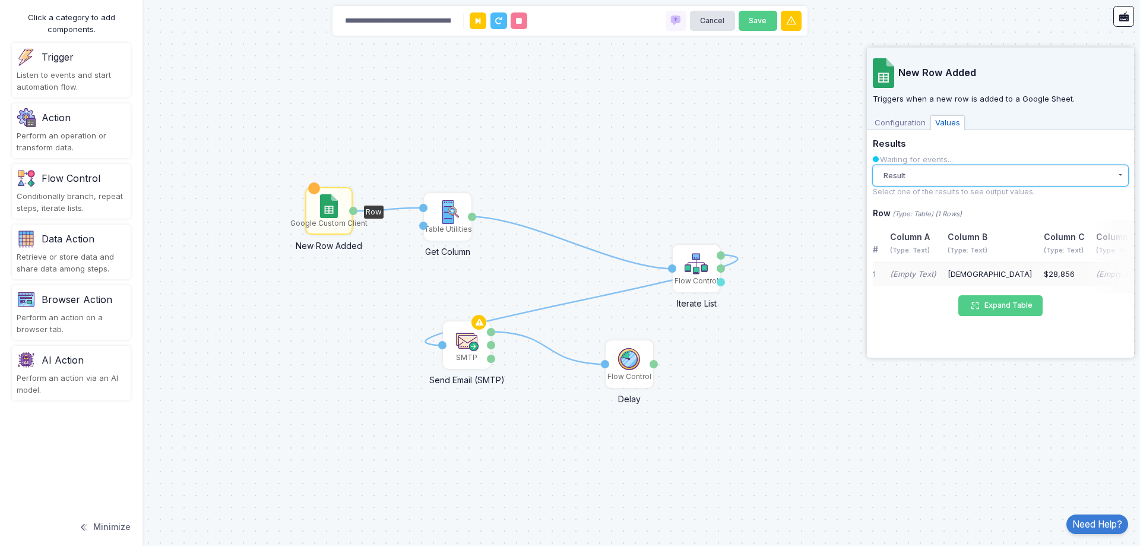
click at [953, 170] on button "Result" at bounding box center [1000, 175] width 255 height 21
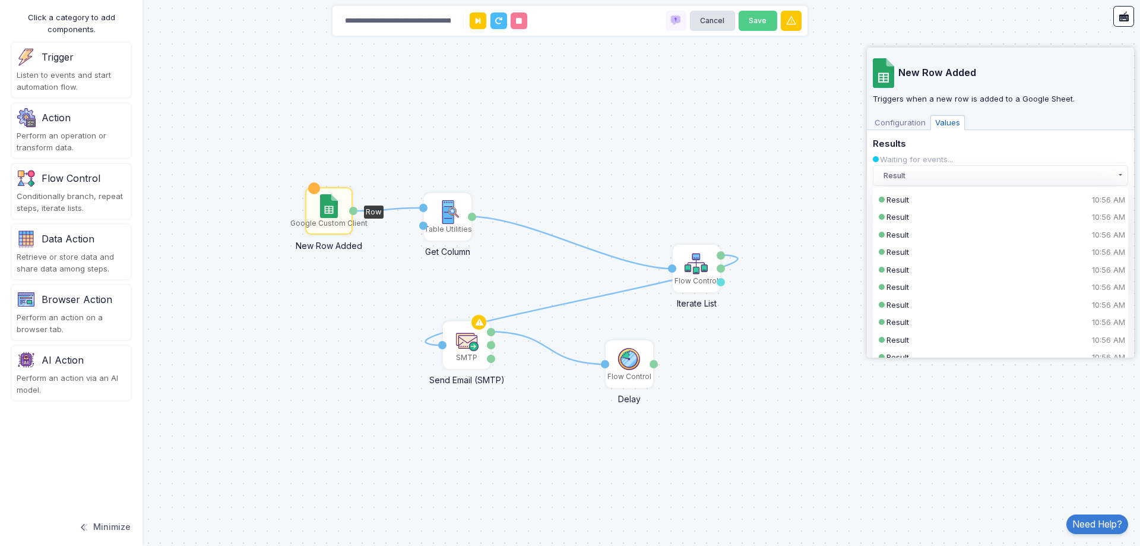
click at [1036, 113] on div "Configuration Values" at bounding box center [1000, 122] width 267 height 18
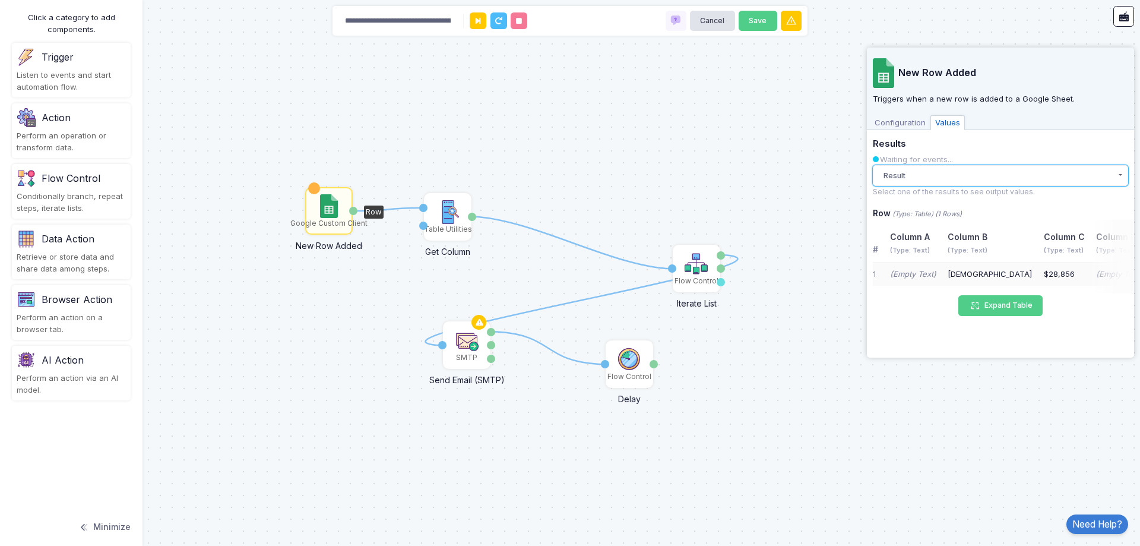
click at [980, 176] on button "Result" at bounding box center [1000, 175] width 255 height 21
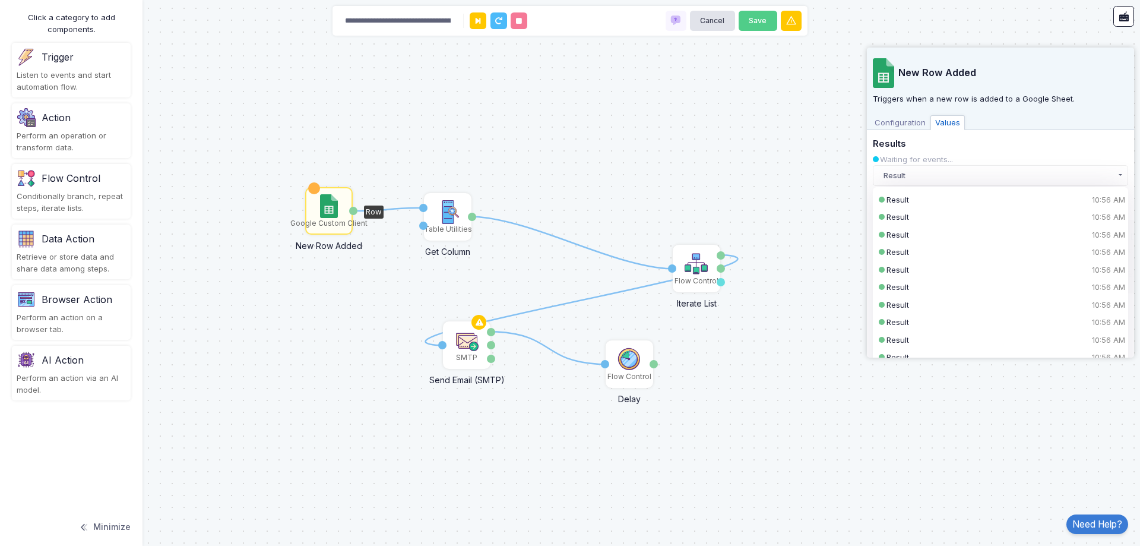
click at [1021, 121] on div "Configuration Values" at bounding box center [1000, 122] width 267 height 18
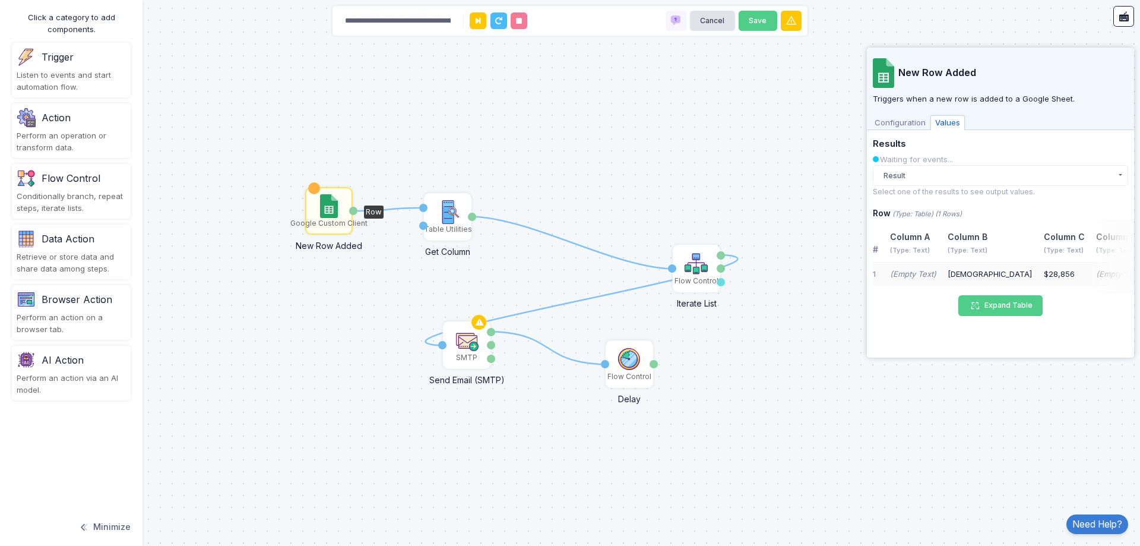
click at [911, 121] on span "Configuration" at bounding box center [900, 122] width 61 height 15
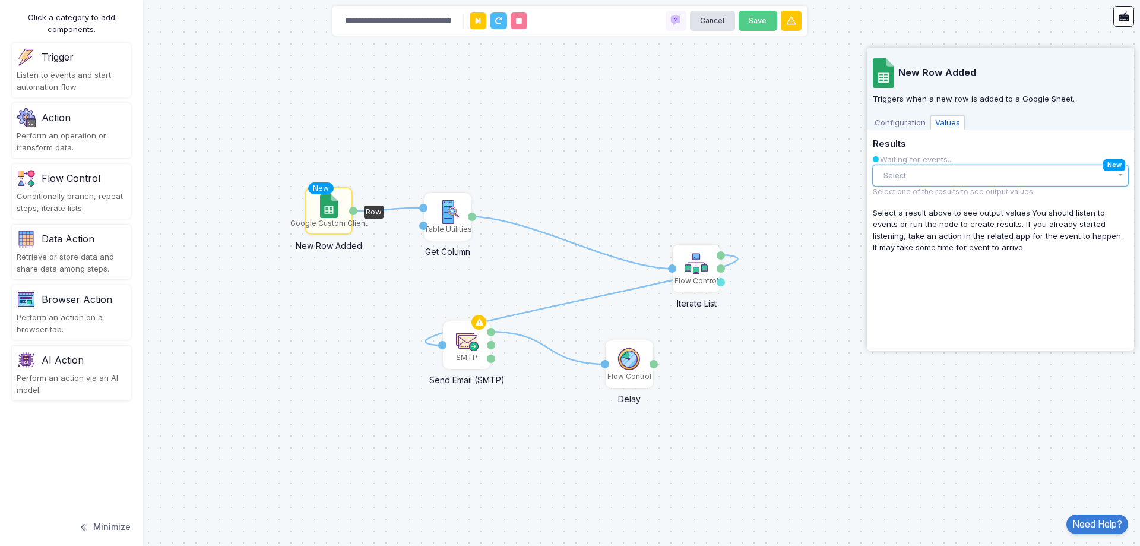
click at [941, 165] on button "Select" at bounding box center [1000, 175] width 255 height 21
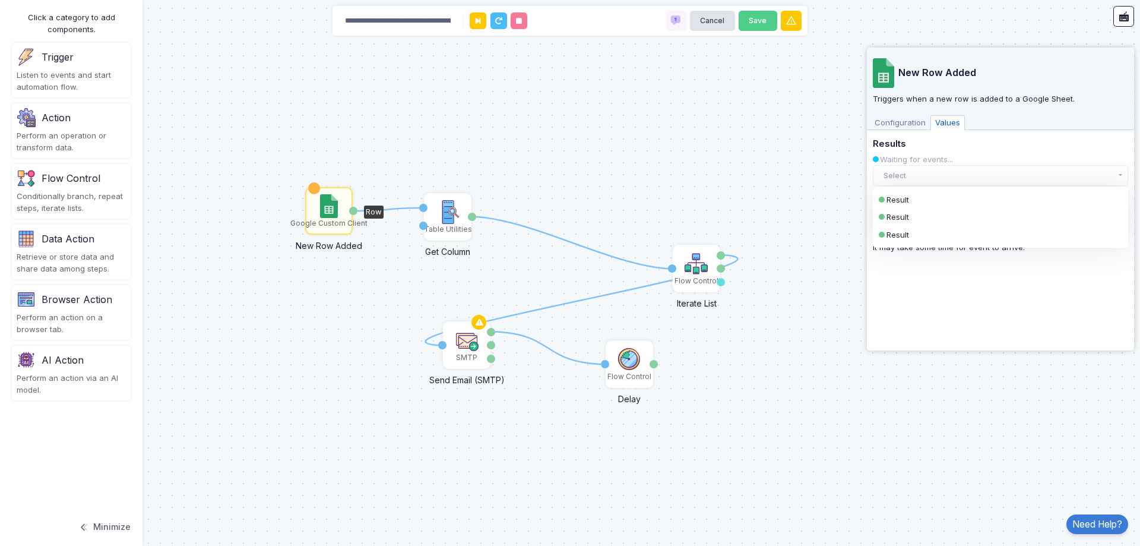
click at [903, 129] on span "Configuration" at bounding box center [900, 122] width 61 height 15
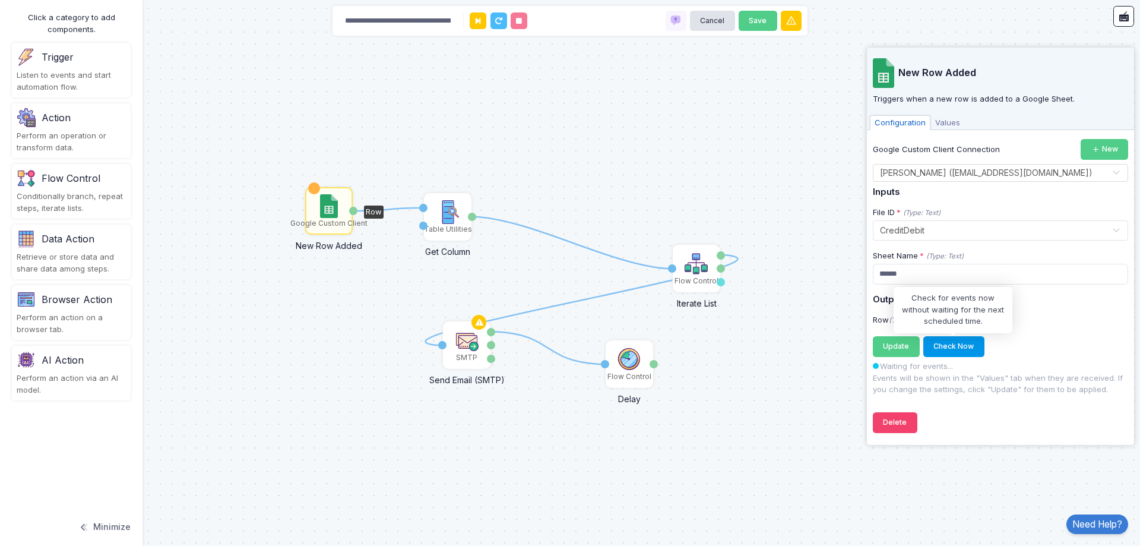
click at [955, 346] on button "Check Now" at bounding box center [953, 346] width 61 height 21
click at [941, 122] on span "Values" at bounding box center [948, 122] width 34 height 15
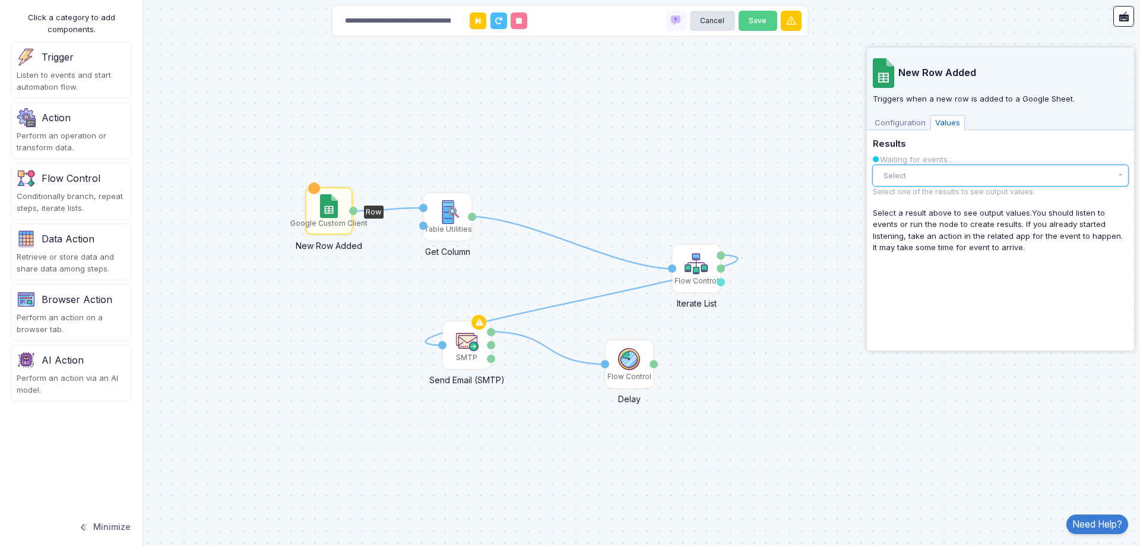
click at [955, 181] on button "Select" at bounding box center [1000, 175] width 255 height 21
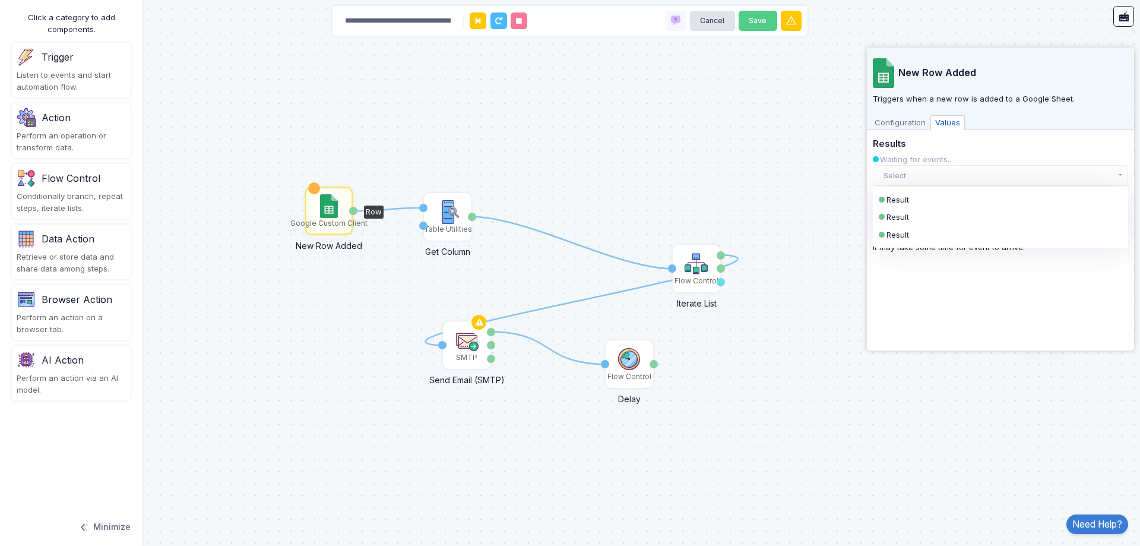
click at [901, 121] on span "Configuration" at bounding box center [900, 122] width 61 height 15
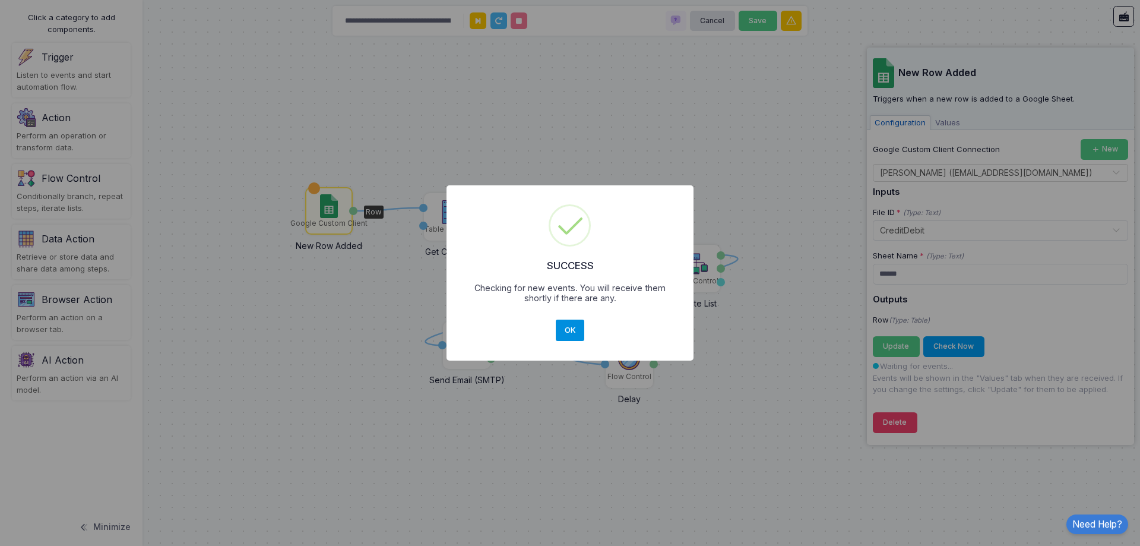
click at [574, 332] on button "OK" at bounding box center [570, 329] width 29 height 21
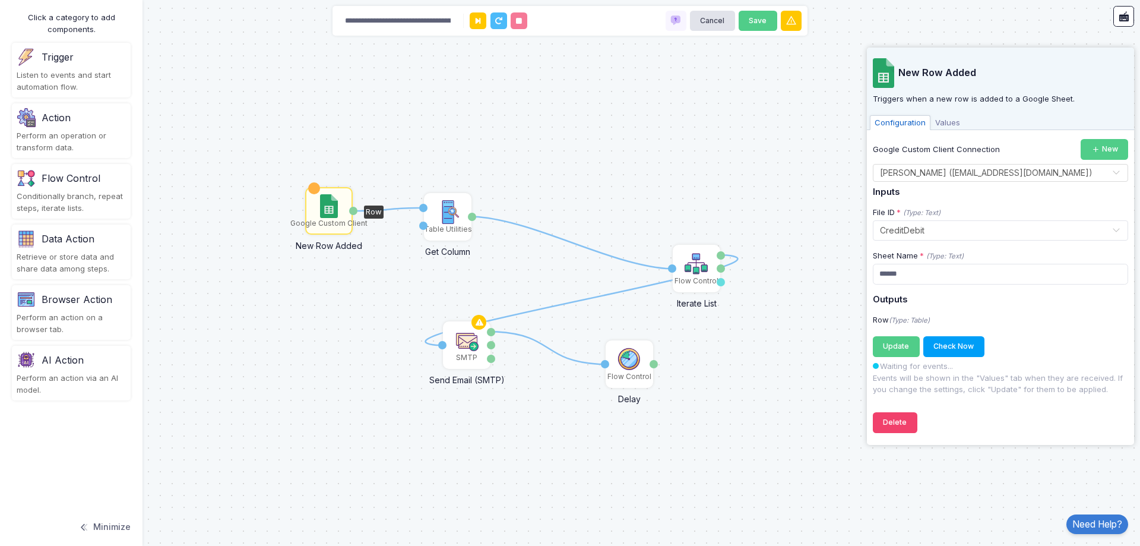
click at [946, 122] on span "Values" at bounding box center [948, 122] width 34 height 15
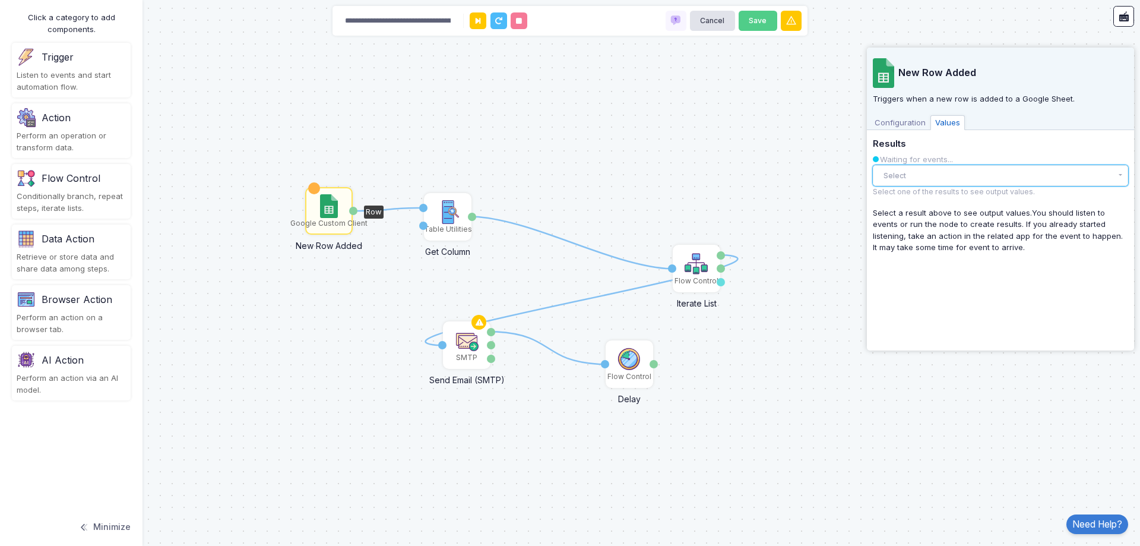
click at [947, 173] on button "Select" at bounding box center [1000, 175] width 255 height 21
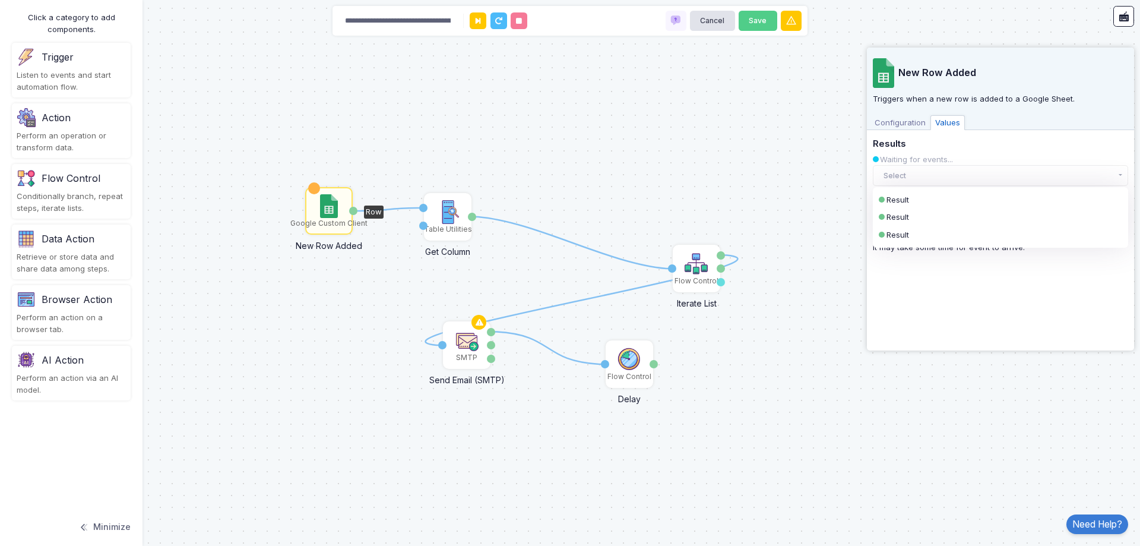
click at [915, 126] on span "Configuration" at bounding box center [900, 122] width 61 height 15
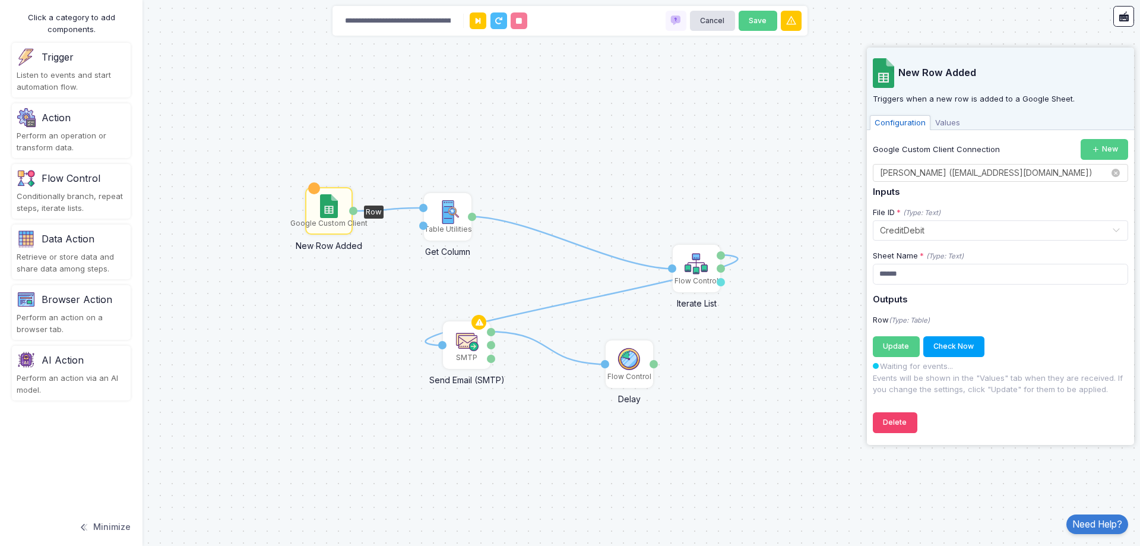
click at [960, 170] on input "text" at bounding box center [988, 173] width 219 height 13
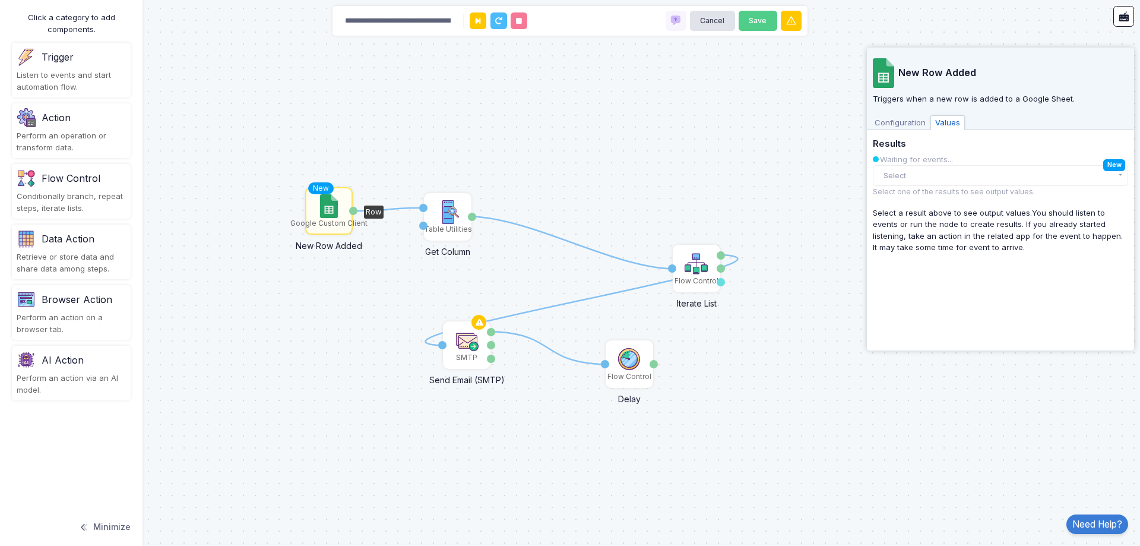
click at [968, 141] on h5 "Results" at bounding box center [1000, 144] width 255 height 11
click at [953, 113] on div "Configuration Values" at bounding box center [1000, 122] width 267 height 18
click at [976, 183] on button "Select" at bounding box center [1000, 175] width 255 height 21
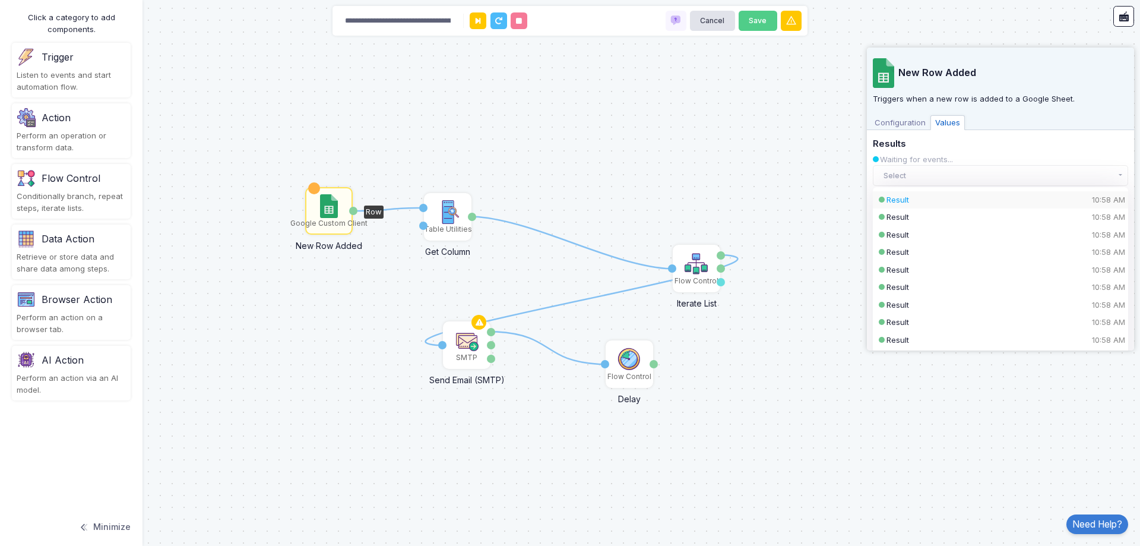
click at [974, 197] on div "Result 10:58 AM" at bounding box center [991, 200] width 208 height 12
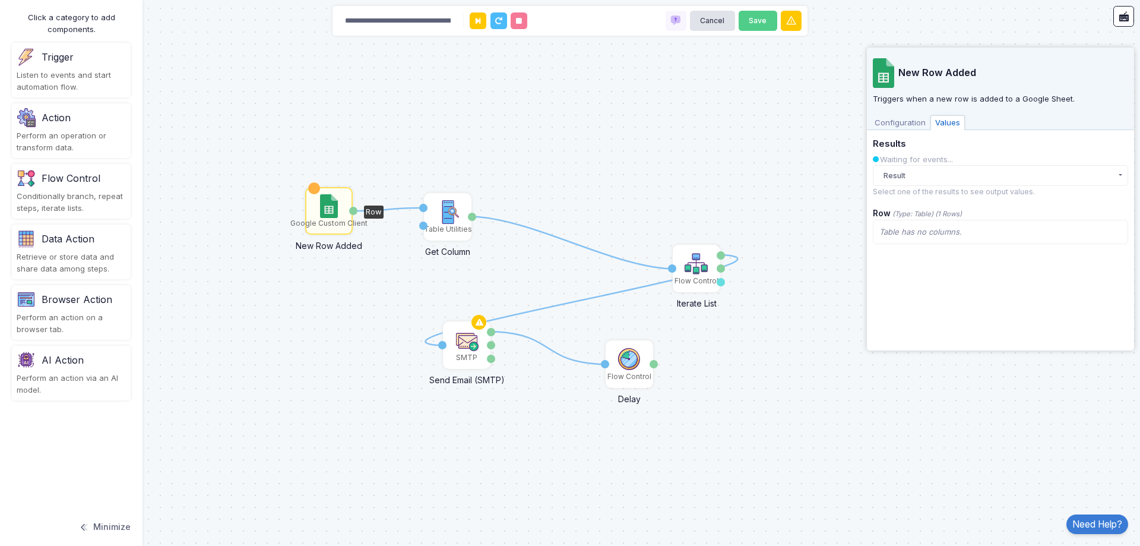
click at [955, 232] on span "Table has no columns." at bounding box center [920, 232] width 83 height 10
click at [961, 181] on button "Result" at bounding box center [1000, 175] width 255 height 21
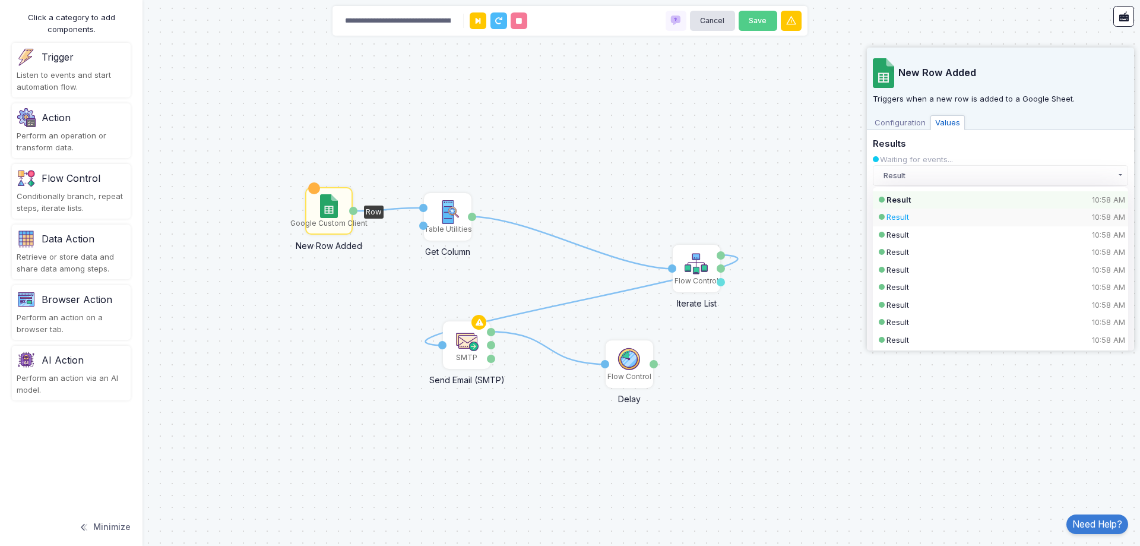
click at [948, 222] on div "Result 10:58 AM" at bounding box center [991, 217] width 208 height 12
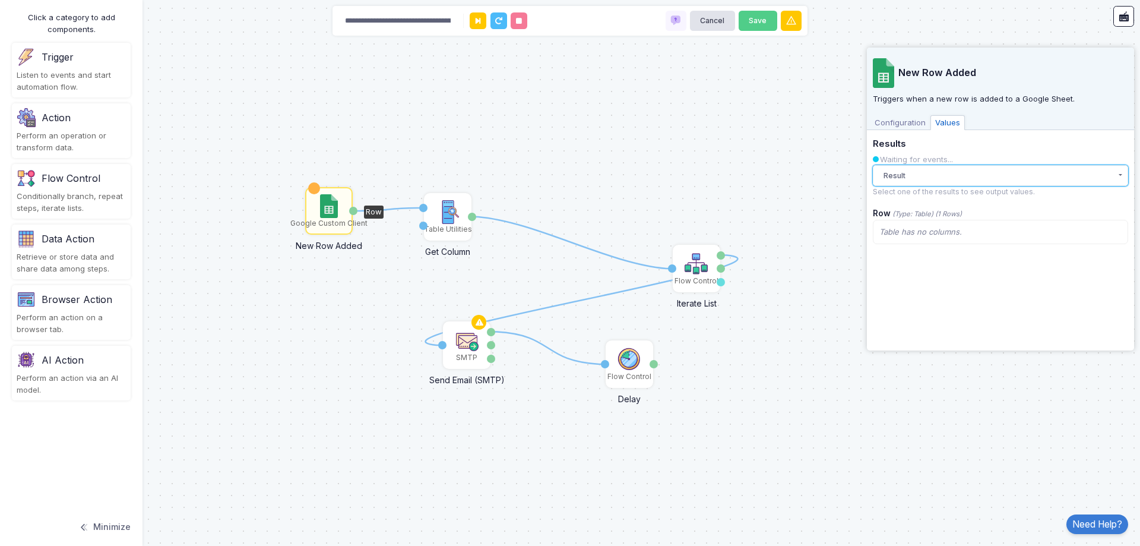
click at [959, 179] on button "Result" at bounding box center [1000, 175] width 255 height 21
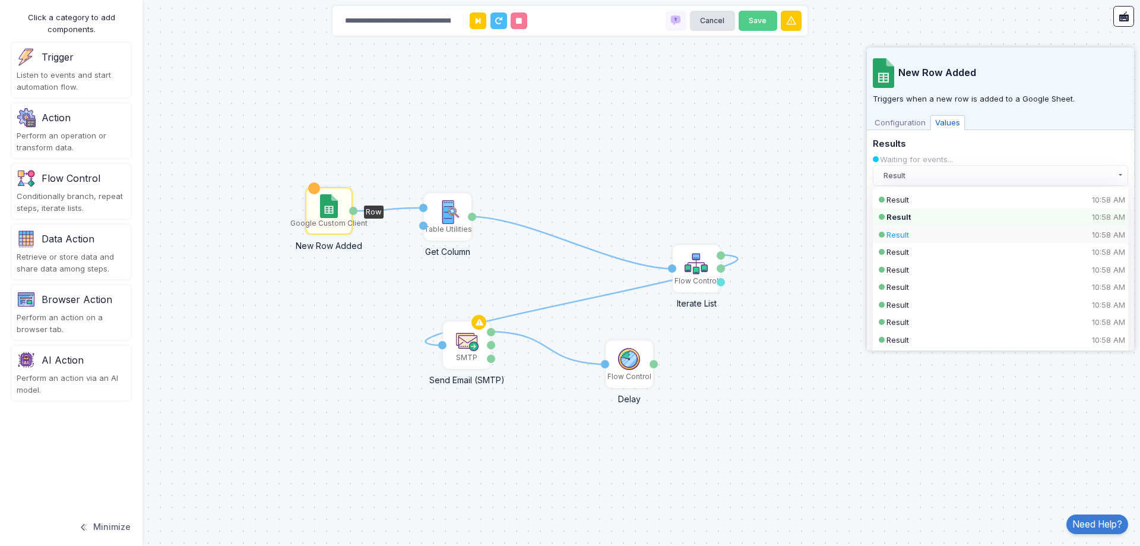
click at [938, 235] on div "Result 10:58 AM" at bounding box center [991, 235] width 208 height 12
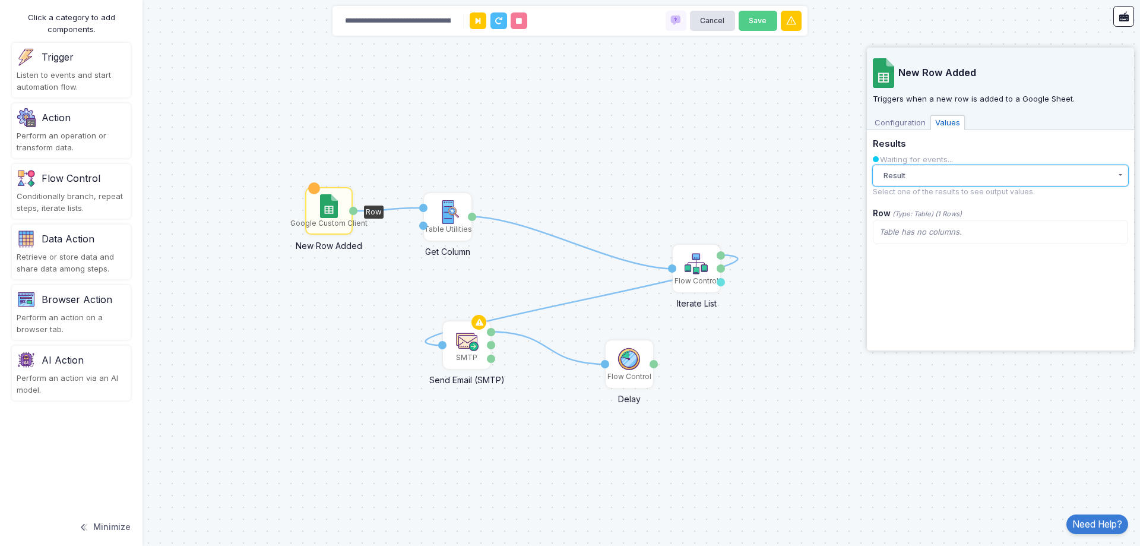
click at [961, 176] on button "Result" at bounding box center [1000, 175] width 255 height 21
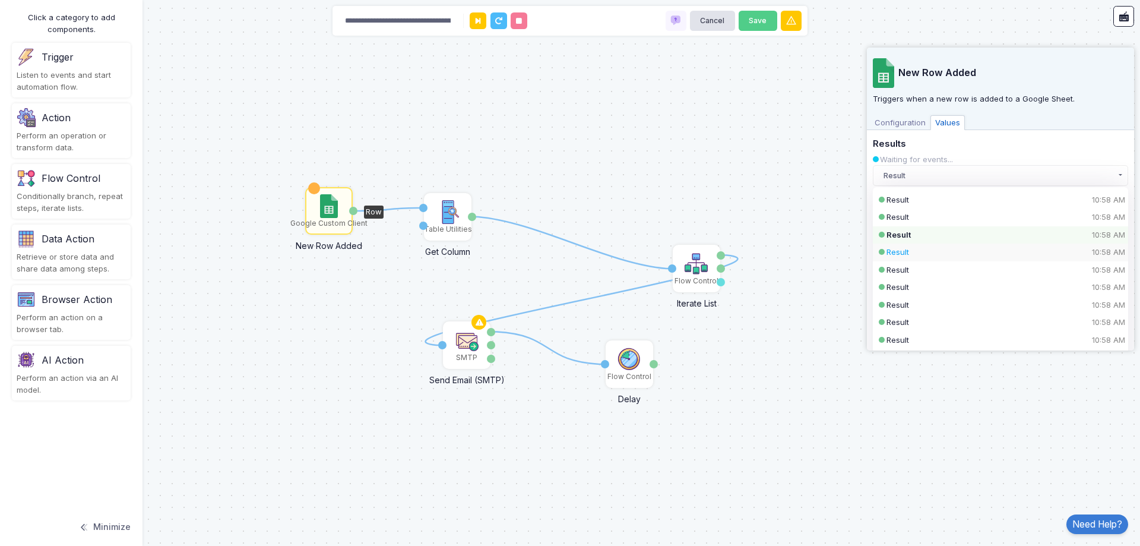
click at [941, 248] on div "Result 10:58 AM" at bounding box center [991, 252] width 208 height 12
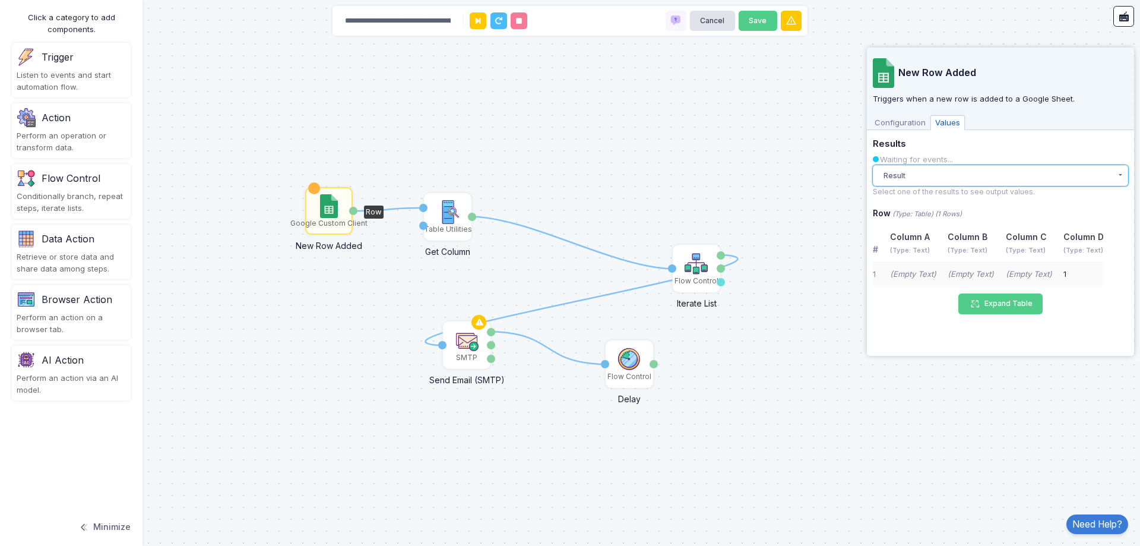
click at [957, 176] on button "Result" at bounding box center [1000, 175] width 255 height 21
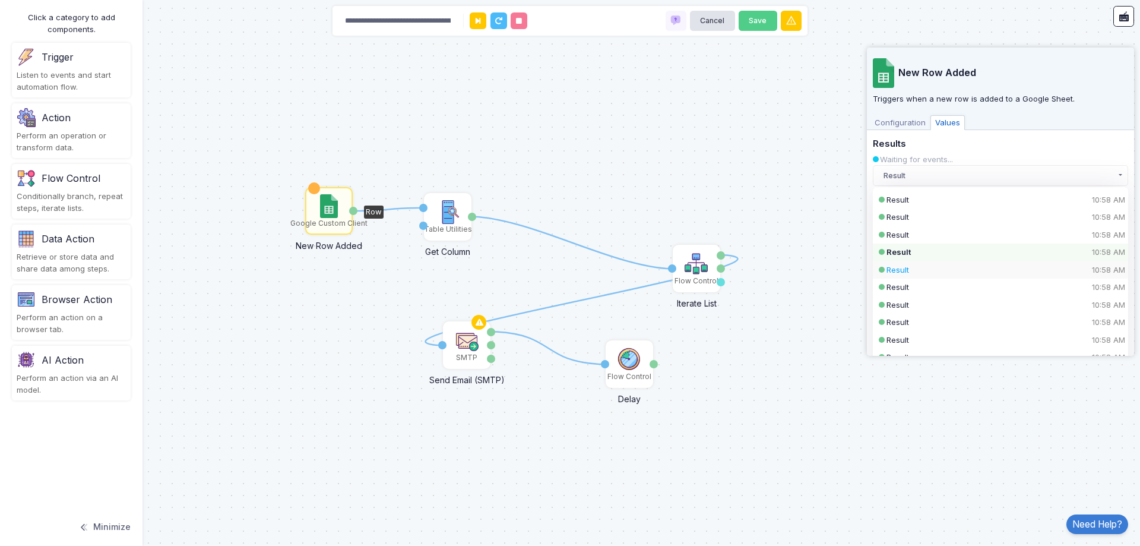
click at [916, 265] on div "Result 10:58 AM" at bounding box center [991, 270] width 208 height 12
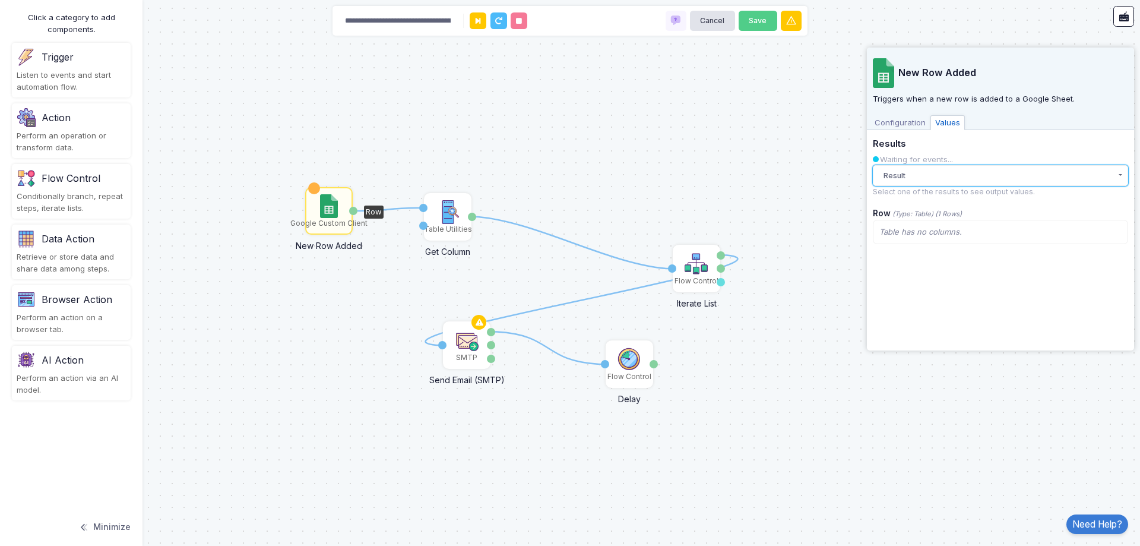
click at [946, 176] on button "Result" at bounding box center [1000, 175] width 255 height 21
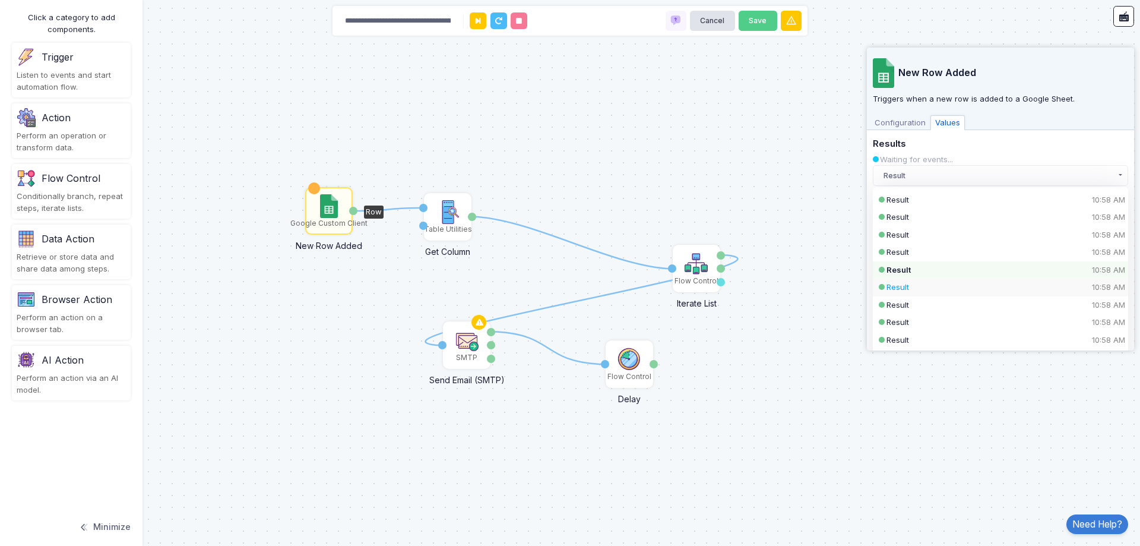
click at [932, 281] on div "Result 10:58 AM" at bounding box center [1000, 288] width 255 height 18
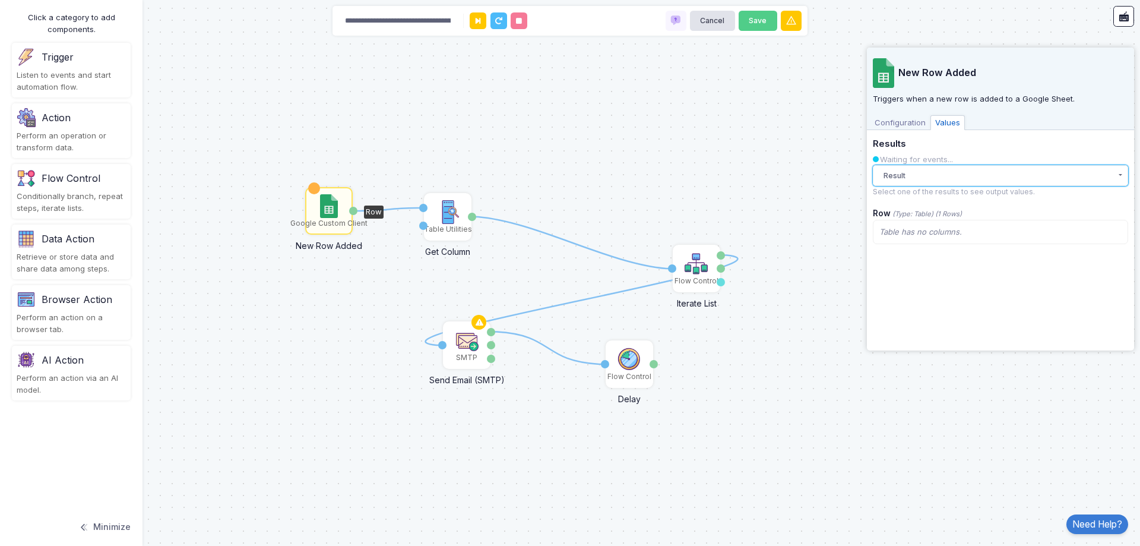
click at [945, 173] on button "Result" at bounding box center [1000, 175] width 255 height 21
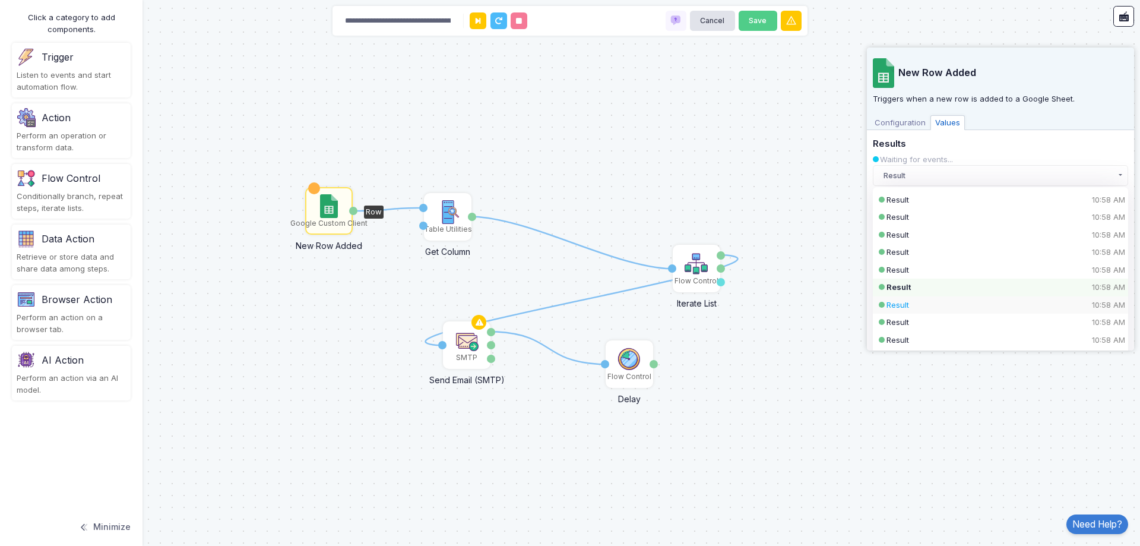
click at [955, 311] on div "Result 10:58 AM" at bounding box center [1000, 305] width 255 height 18
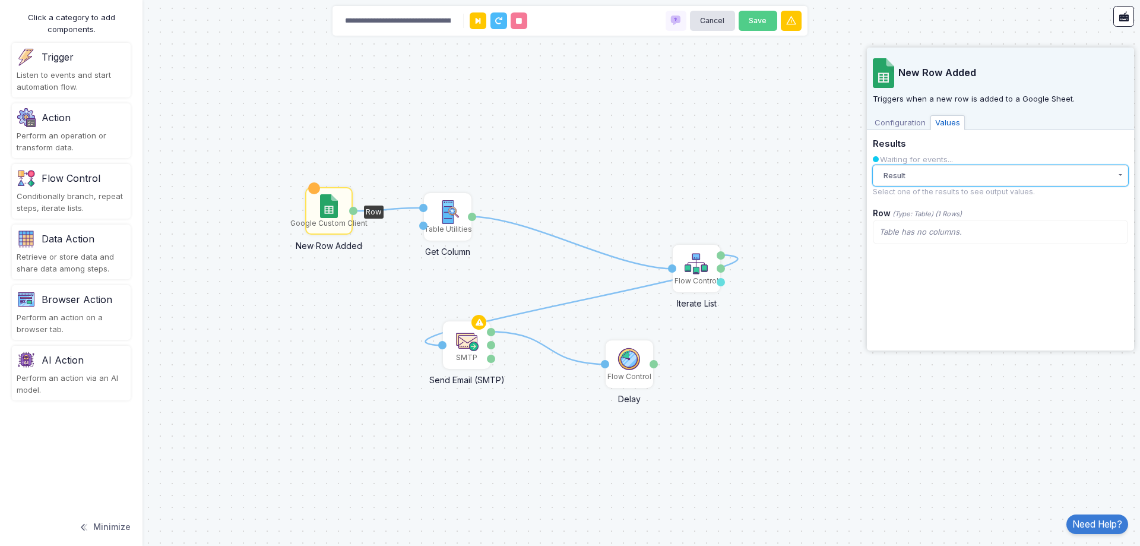
click at [950, 185] on button "Result" at bounding box center [1000, 175] width 255 height 21
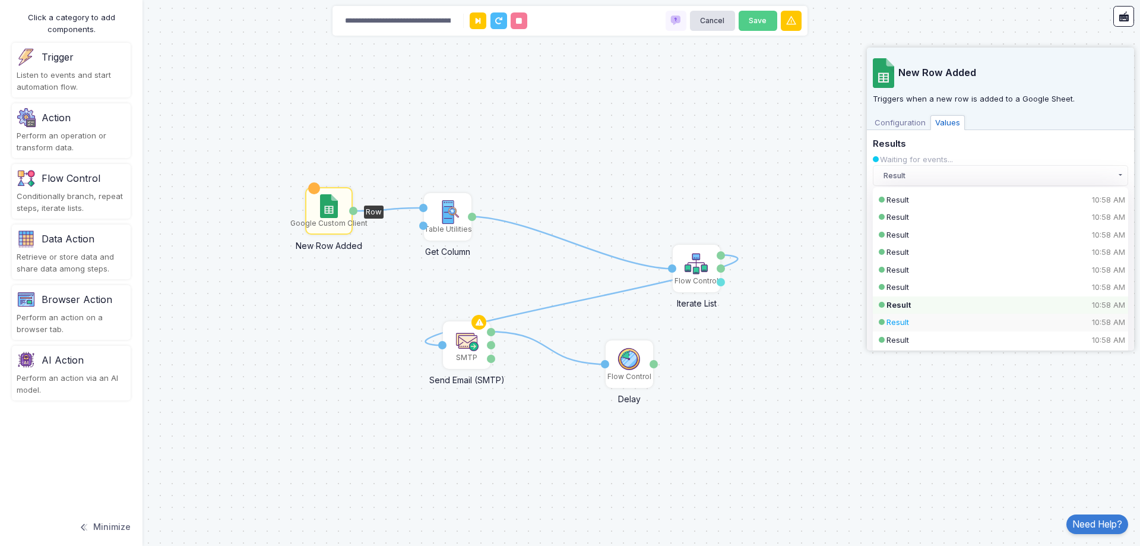
click at [942, 320] on div "Result 10:58 AM" at bounding box center [991, 323] width 208 height 12
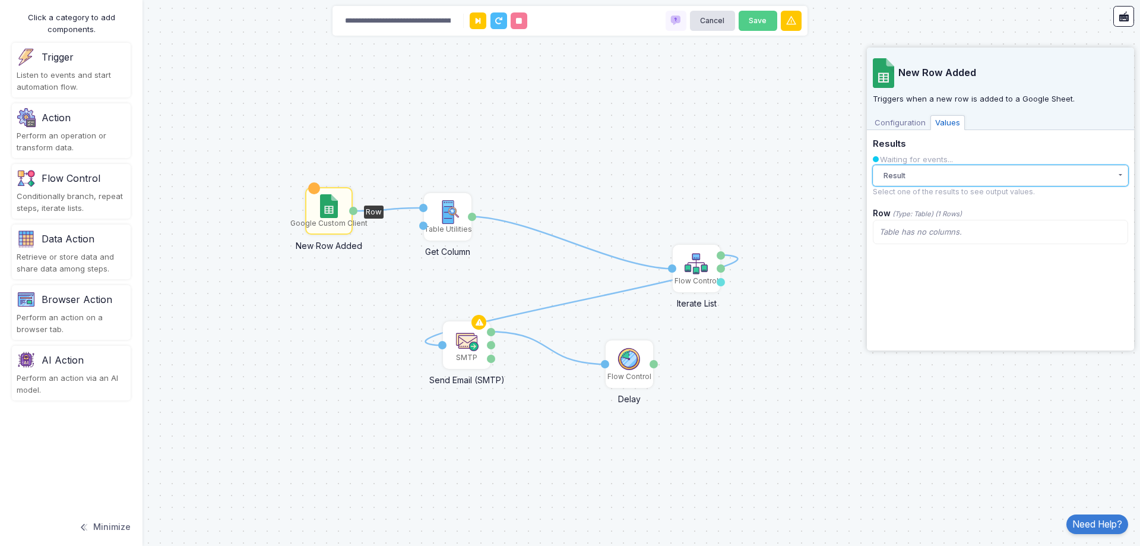
click at [963, 185] on button "Result" at bounding box center [1000, 175] width 255 height 21
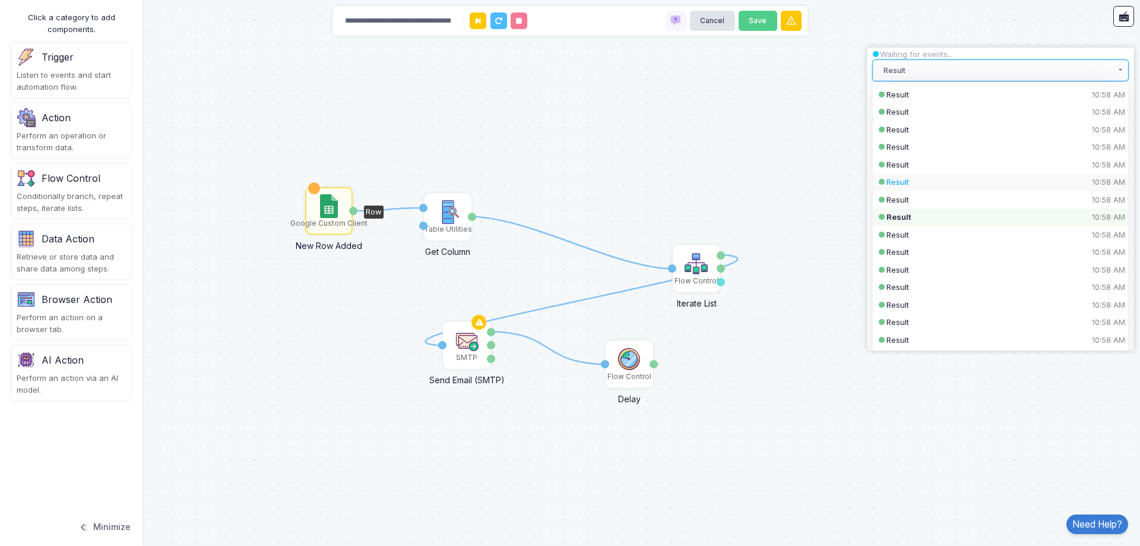
scroll to position [119, 0]
click at [958, 219] on div "Result 10:58 AM" at bounding box center [991, 222] width 208 height 12
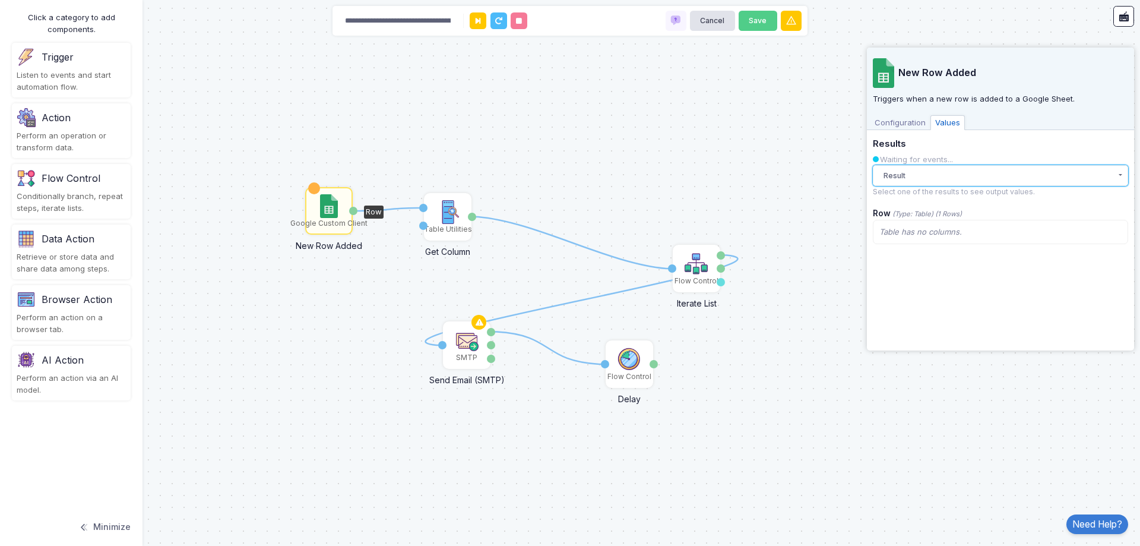
click at [955, 172] on button "Result" at bounding box center [1000, 175] width 255 height 21
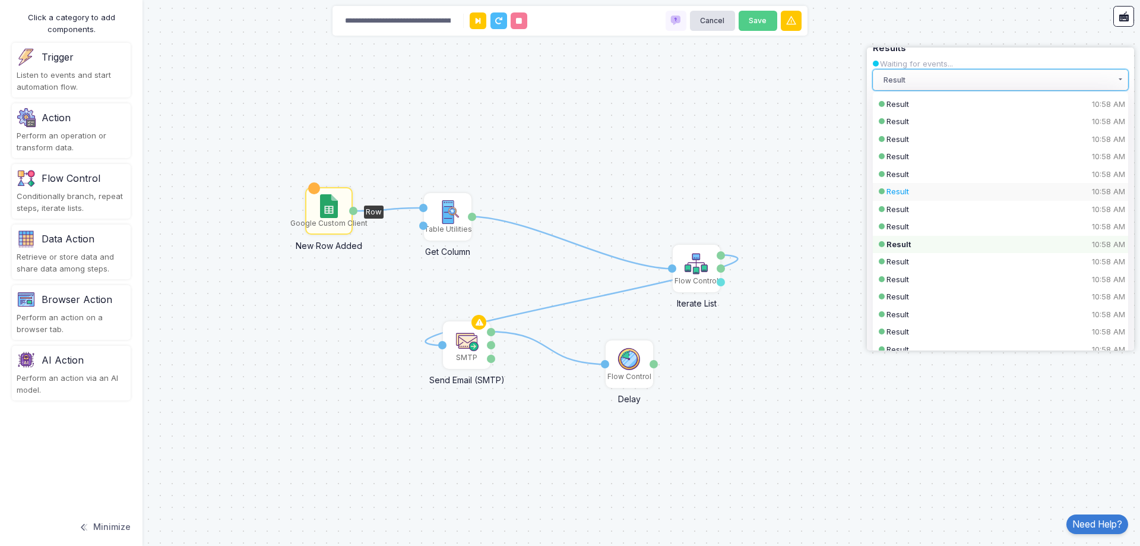
scroll to position [119, 0]
click at [961, 240] on div "Result 10:58 AM" at bounding box center [991, 239] width 208 height 12
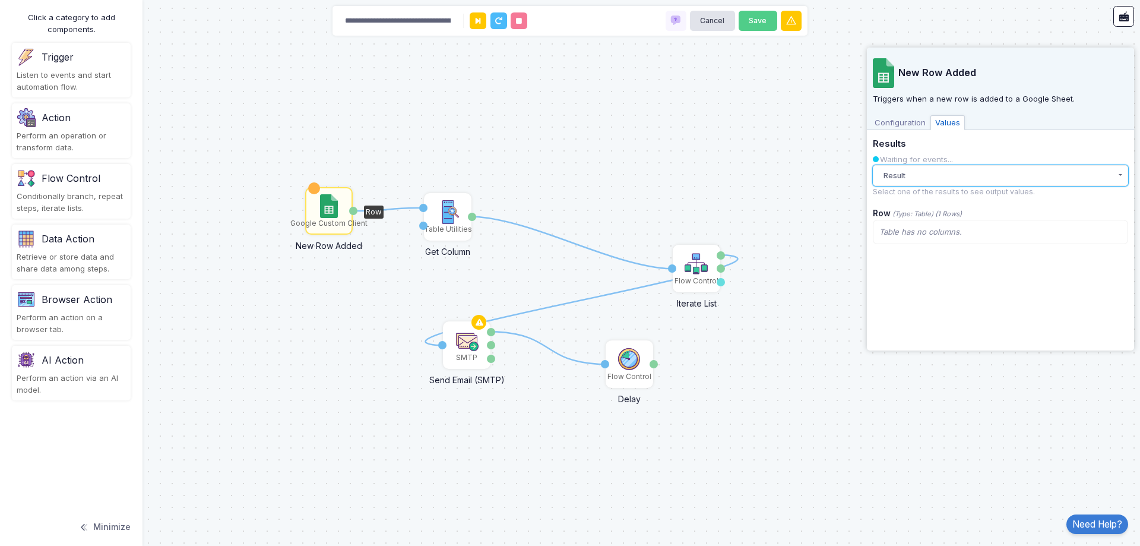
click at [967, 175] on button "Result" at bounding box center [1000, 175] width 255 height 21
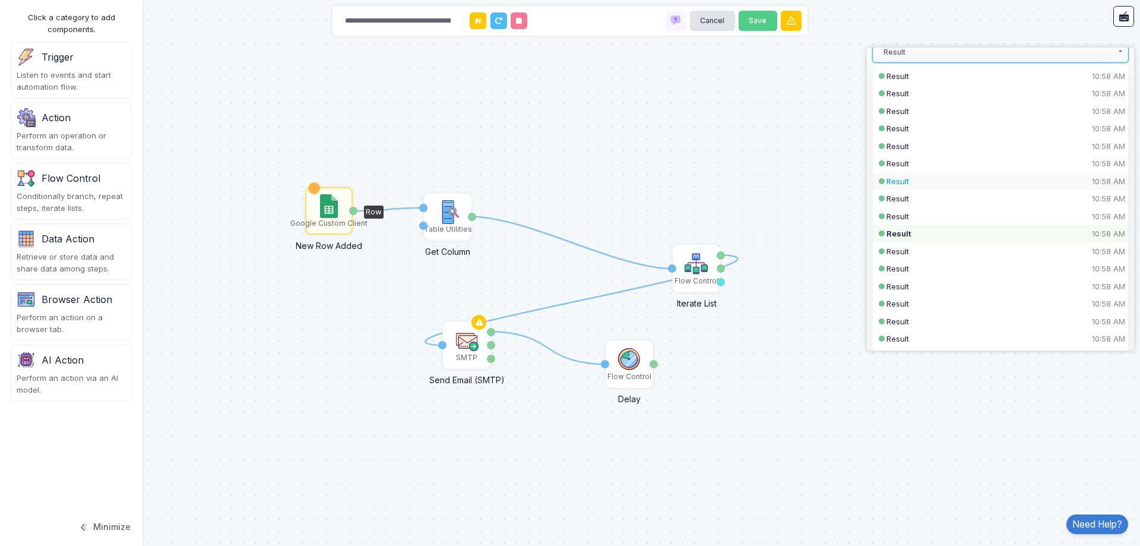
scroll to position [178, 0]
click at [973, 198] on div "Result 10:58 AM" at bounding box center [991, 197] width 208 height 12
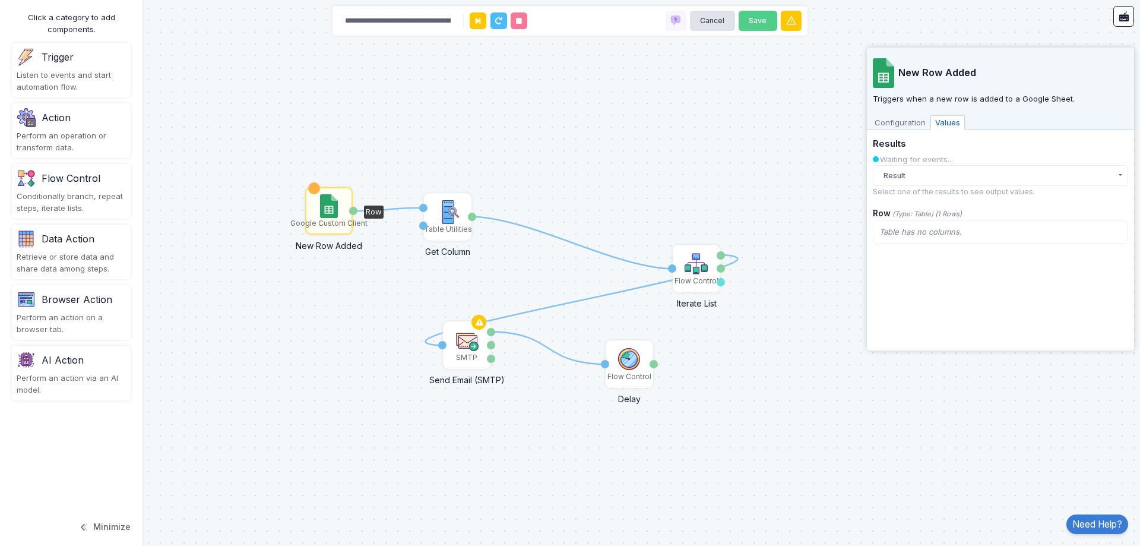
scroll to position [0, 0]
click at [957, 176] on button "Result" at bounding box center [1000, 175] width 255 height 21
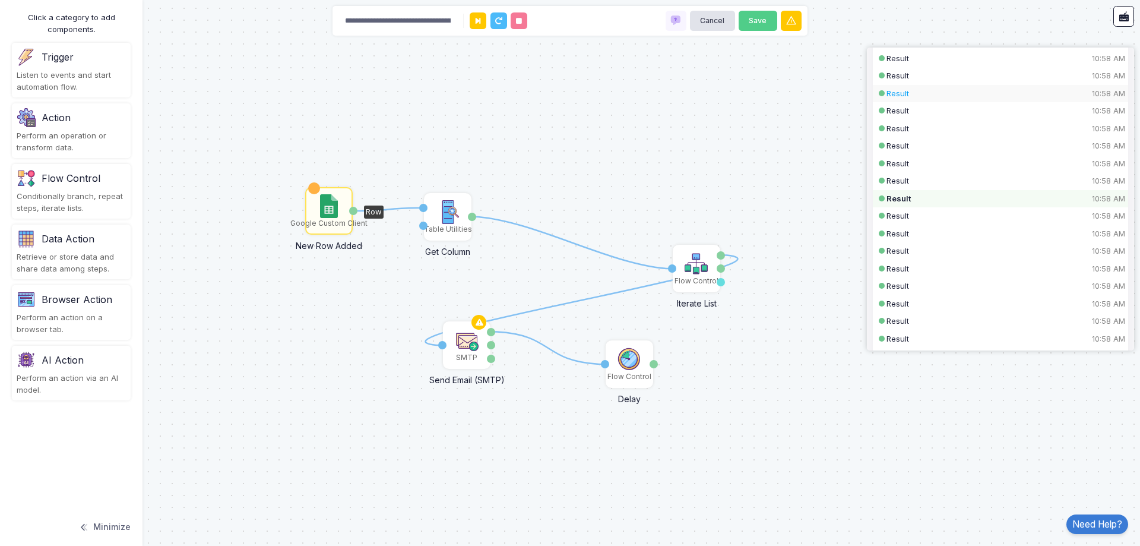
scroll to position [178, 0]
click at [980, 217] on div "Result 10:58 AM" at bounding box center [991, 214] width 208 height 12
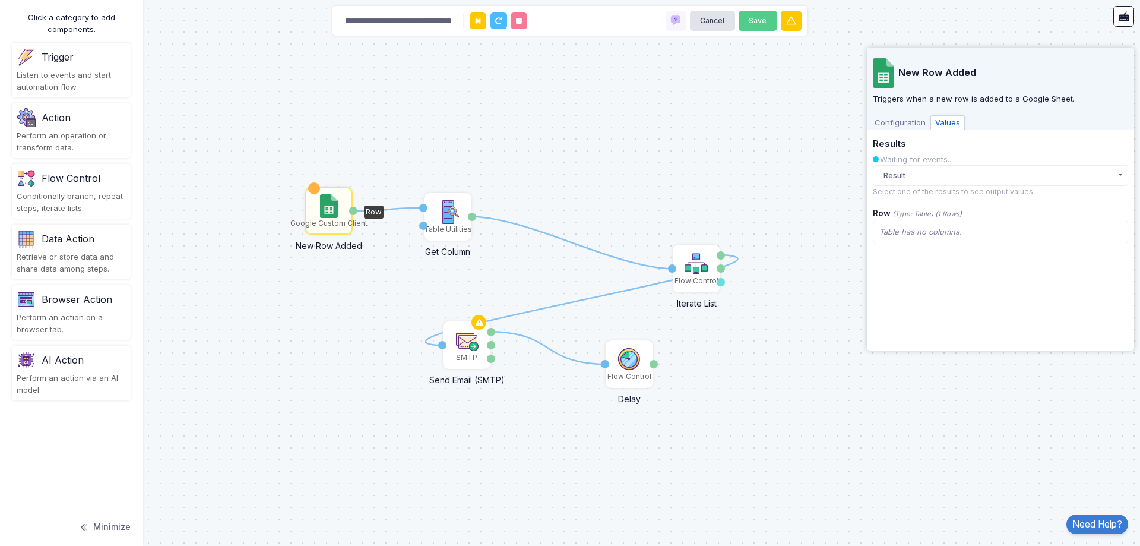
scroll to position [0, 0]
click at [983, 183] on button "Result" at bounding box center [1000, 175] width 255 height 21
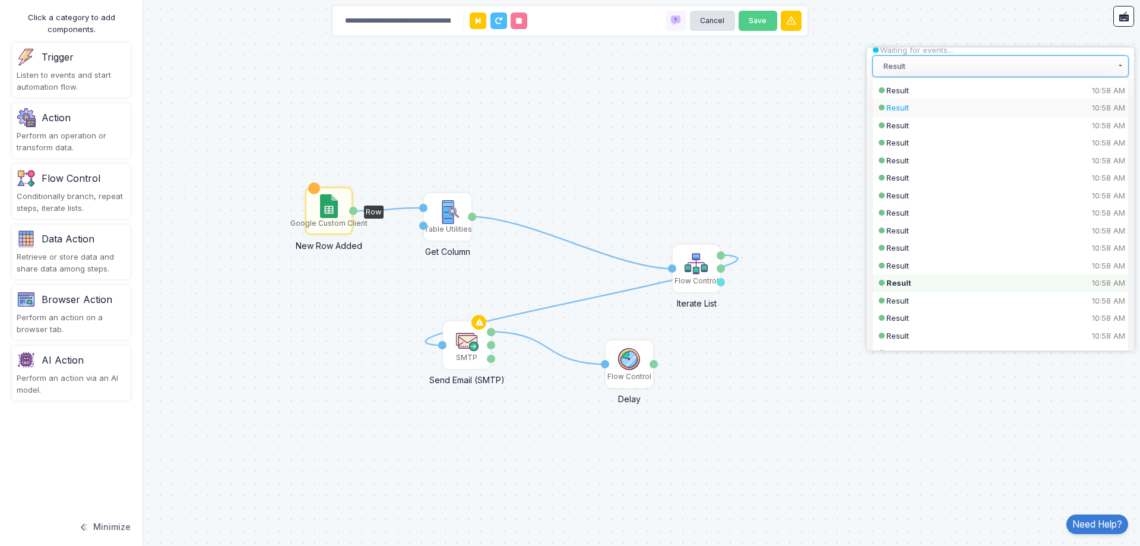
scroll to position [178, 0]
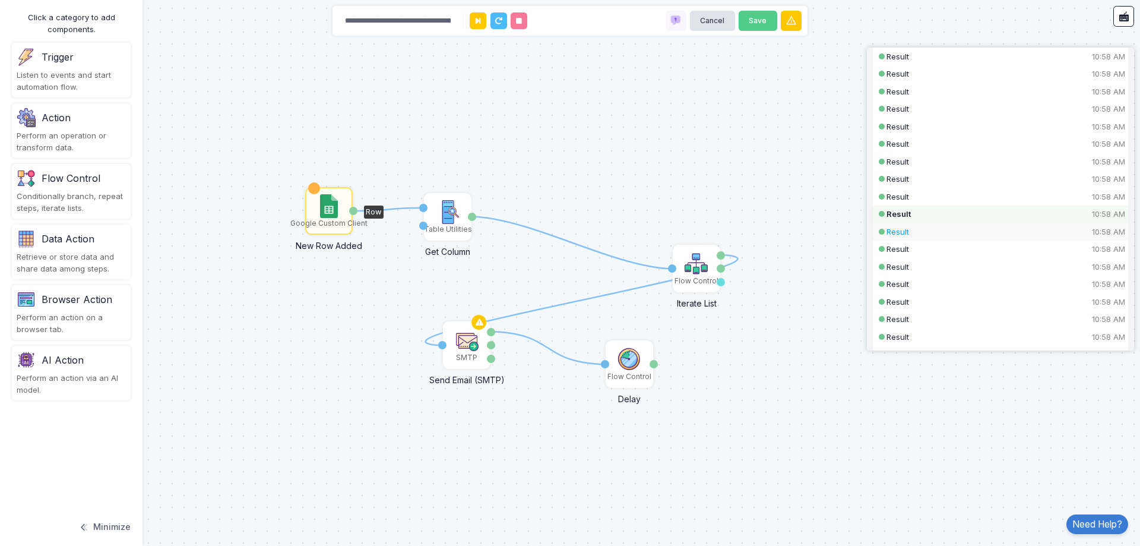
click at [983, 233] on div "Result 10:58 AM" at bounding box center [991, 232] width 208 height 12
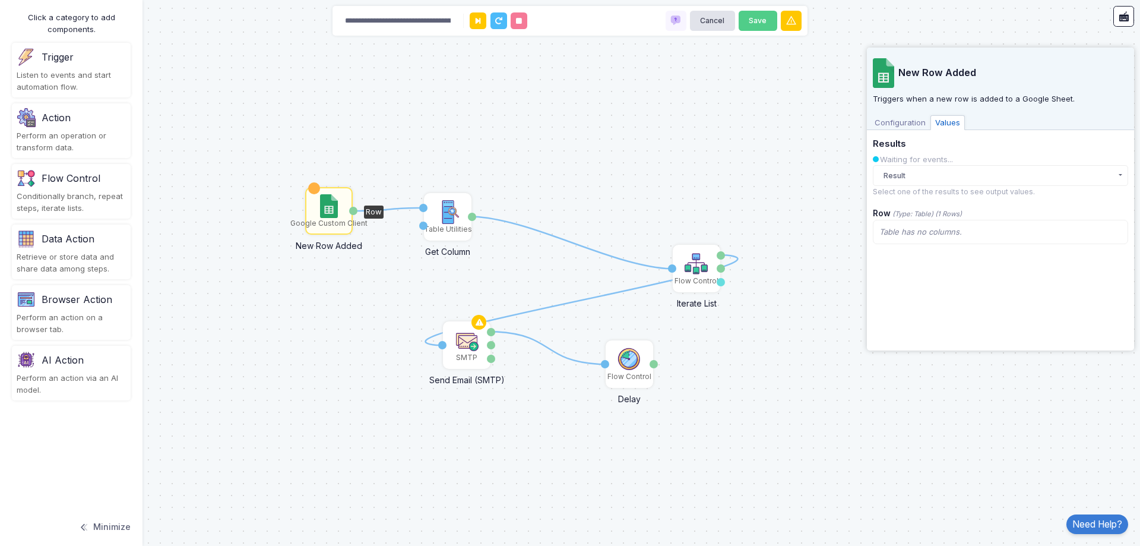
scroll to position [0, 0]
click at [968, 178] on button "Result" at bounding box center [1000, 175] width 255 height 21
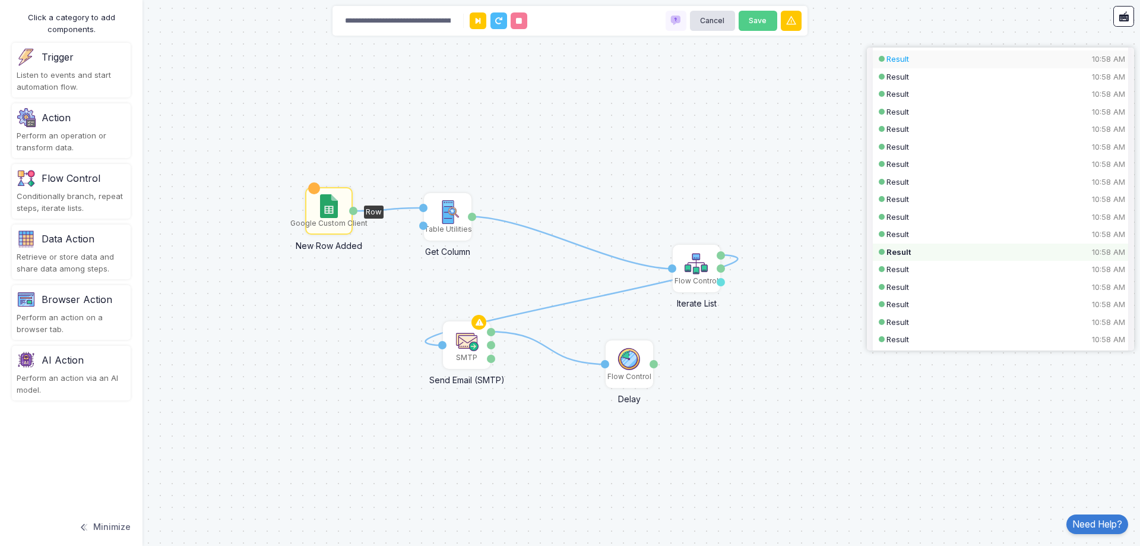
scroll to position [178, 0]
click at [967, 255] on div "Result 10:58 AM" at bounding box center [991, 249] width 208 height 12
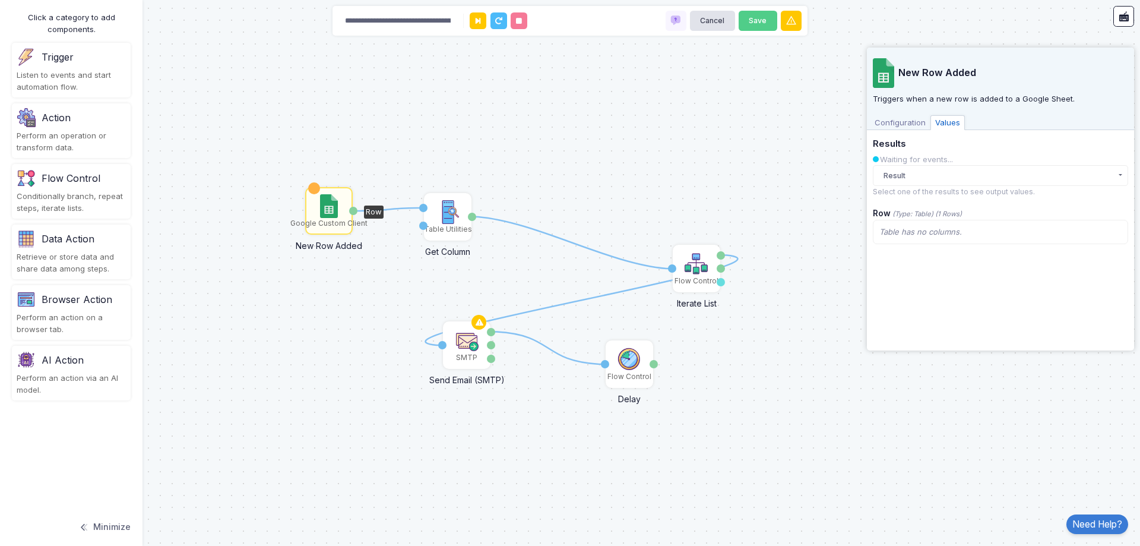
scroll to position [0, 0]
click at [958, 175] on button "Result" at bounding box center [1000, 175] width 255 height 21
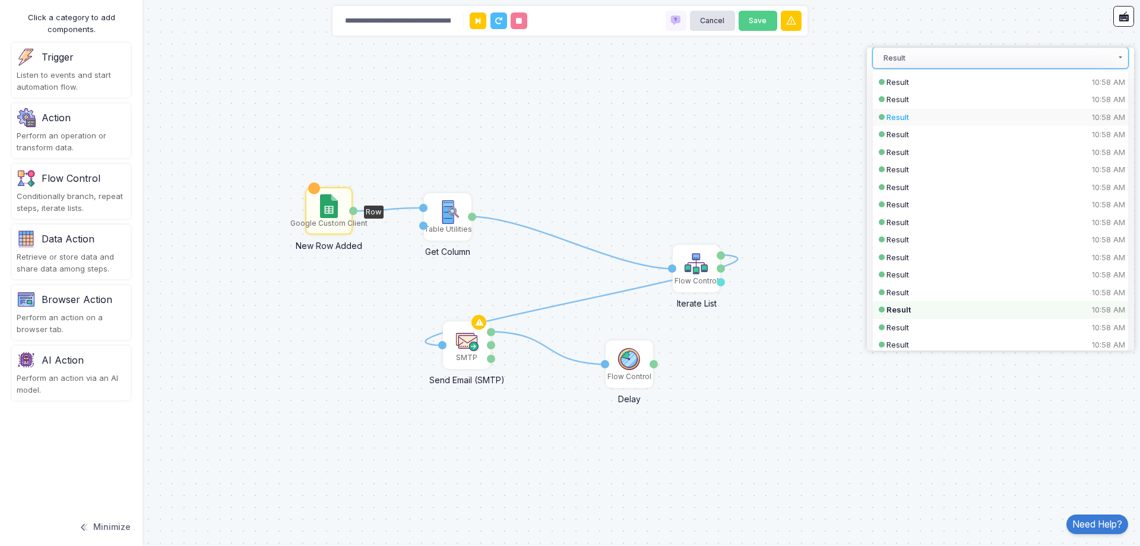
scroll to position [178, 0]
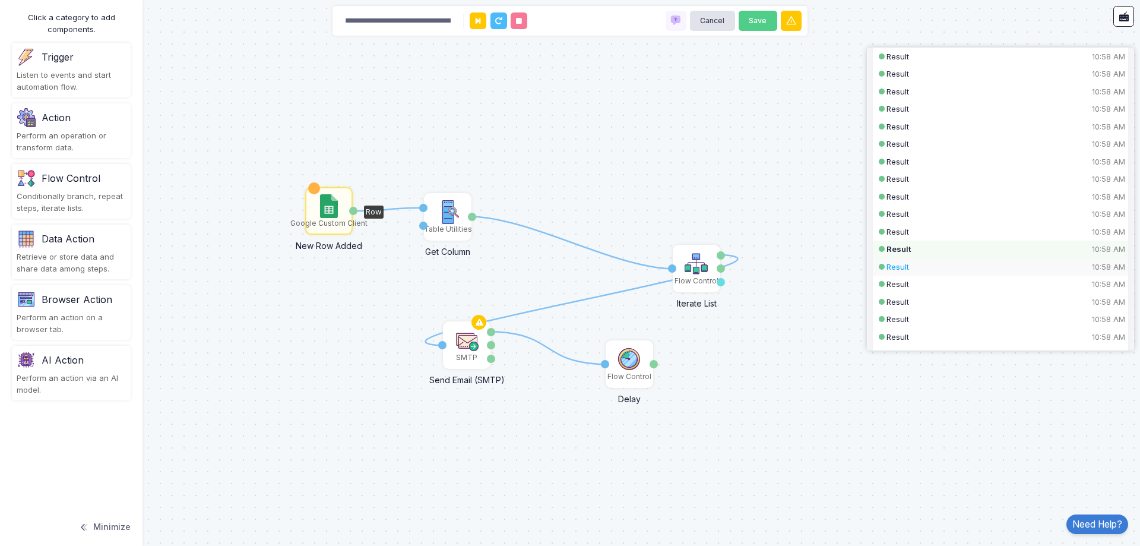
click at [966, 268] on div "Result 10:58 AM" at bounding box center [991, 267] width 208 height 12
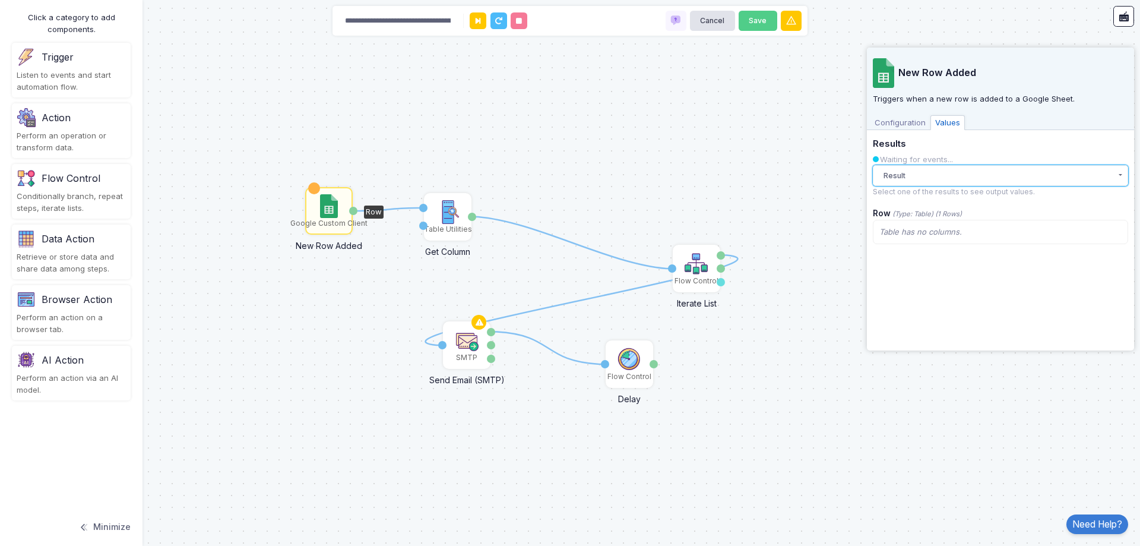
click at [964, 181] on button "Result" at bounding box center [1000, 175] width 255 height 21
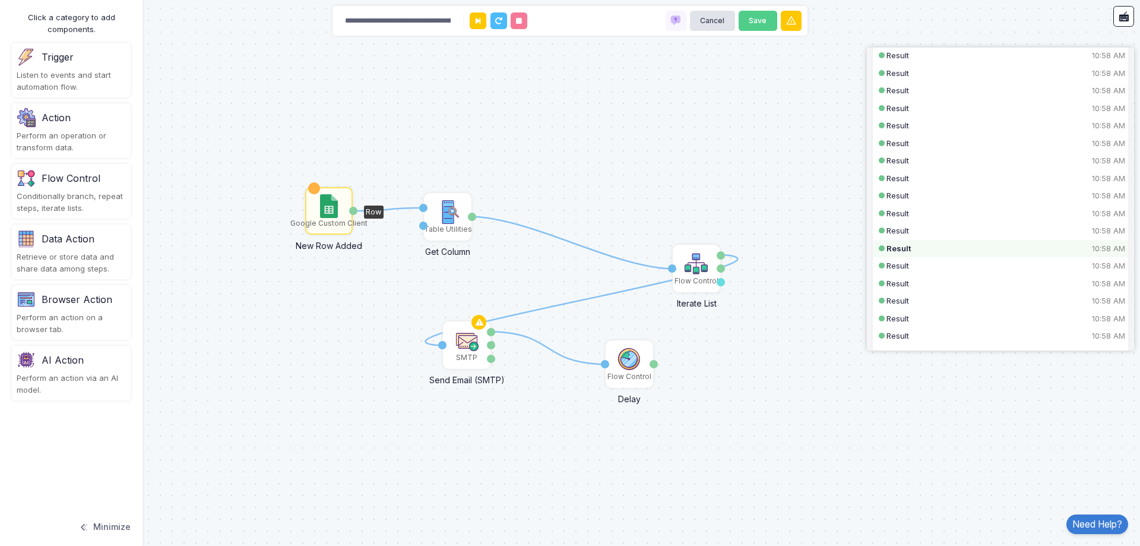
scroll to position [238, 0]
click at [980, 224] on div "Result 10:58 AM" at bounding box center [991, 225] width 208 height 12
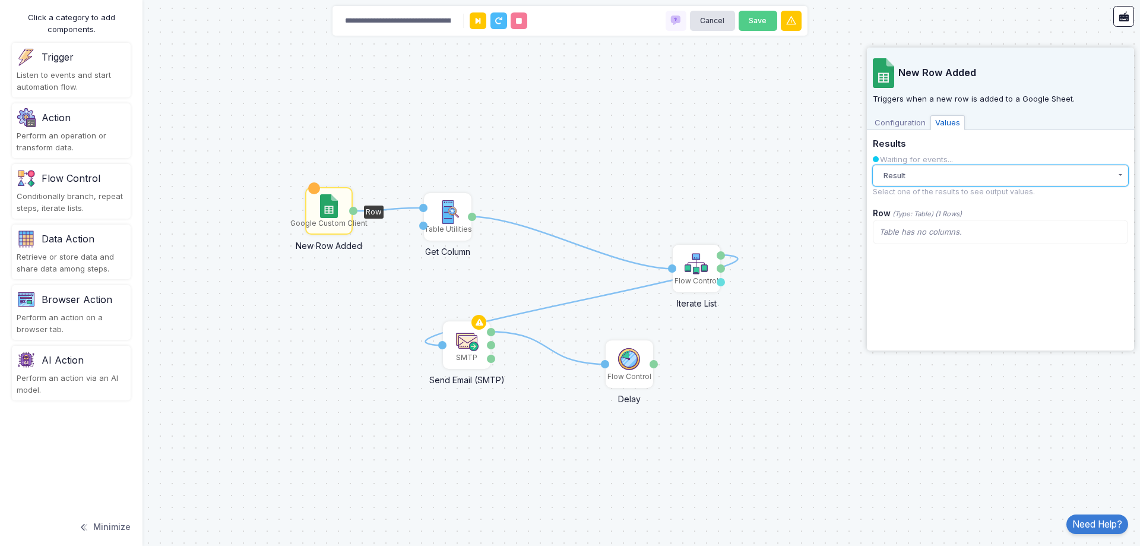
click at [974, 166] on button "Result" at bounding box center [1000, 175] width 255 height 21
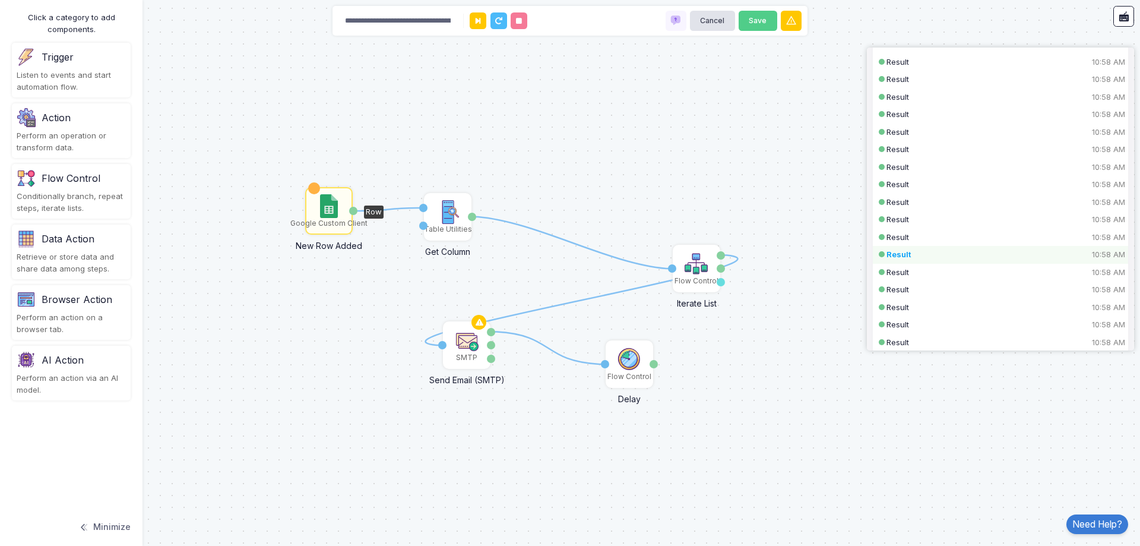
scroll to position [238, 0]
click at [973, 242] on div "Result 10:58 AM" at bounding box center [991, 243] width 208 height 12
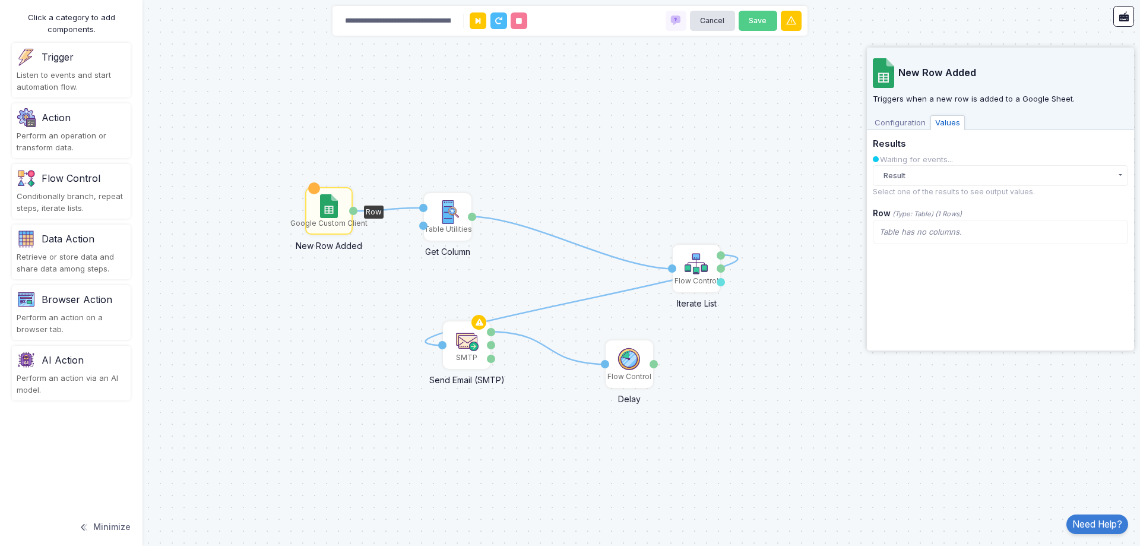
scroll to position [0, 0]
click at [961, 179] on button "Result" at bounding box center [1000, 175] width 255 height 21
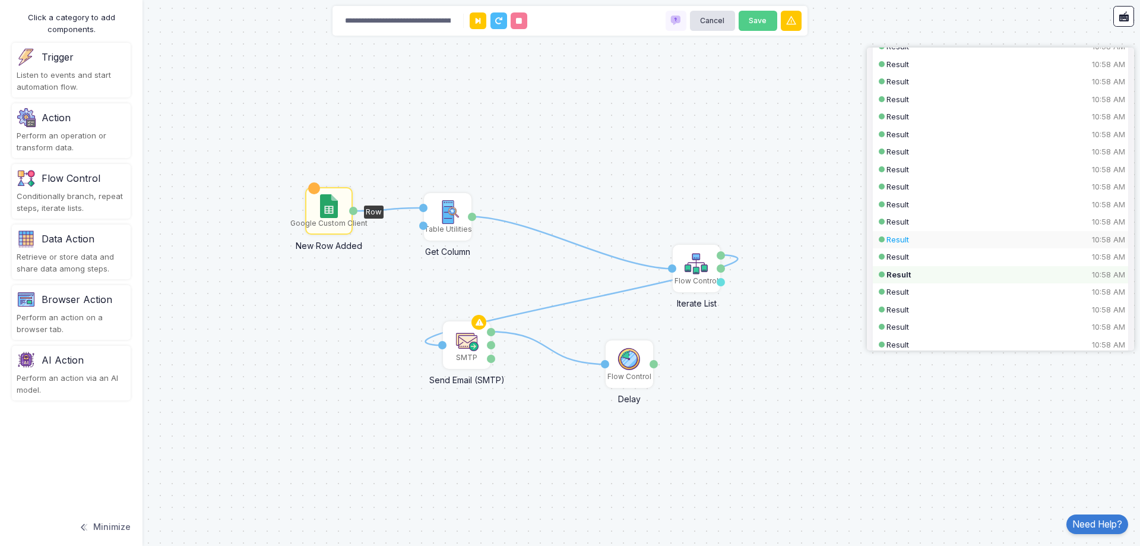
scroll to position [238, 0]
click at [960, 258] on div "Result 10:58 AM" at bounding box center [991, 260] width 208 height 12
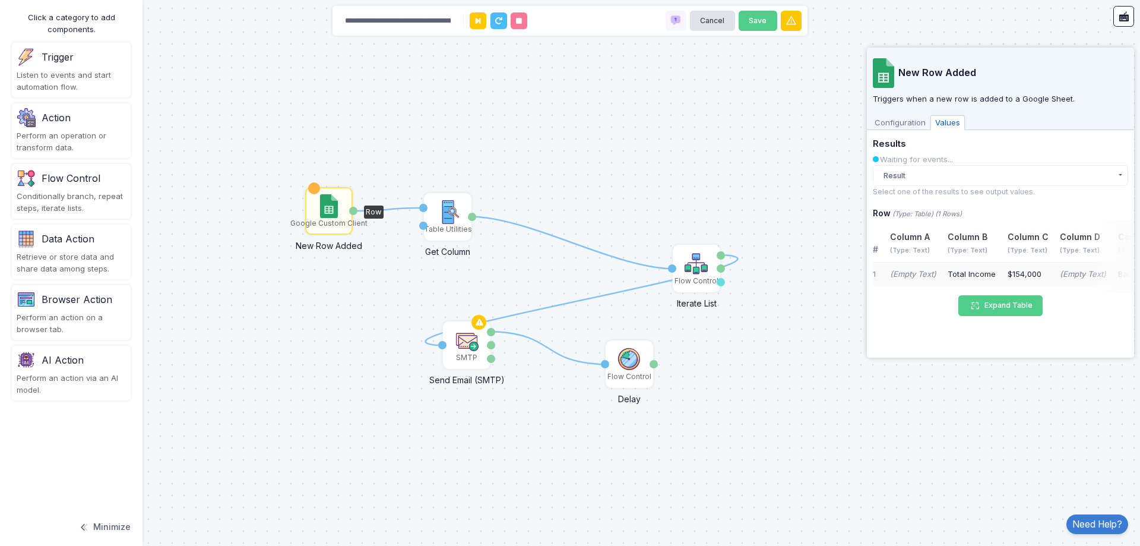
scroll to position [0, 0]
drag, startPoint x: 948, startPoint y: 272, endPoint x: 998, endPoint y: 272, distance: 49.9
click at [998, 272] on td "Total Income" at bounding box center [972, 274] width 60 height 24
click at [437, 213] on img at bounding box center [448, 212] width 24 height 24
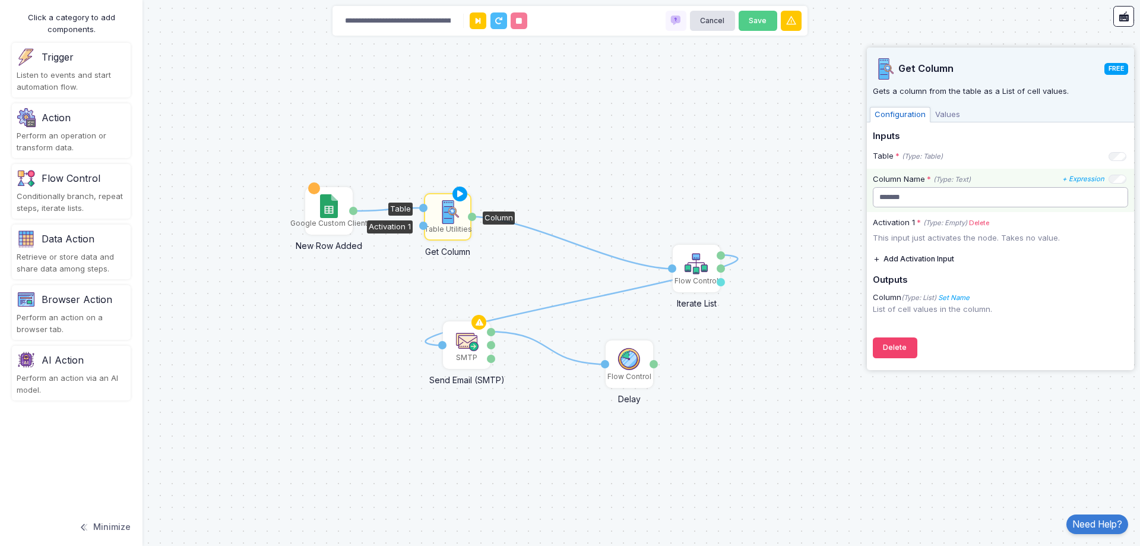
click at [937, 193] on input "*******" at bounding box center [1000, 197] width 255 height 21
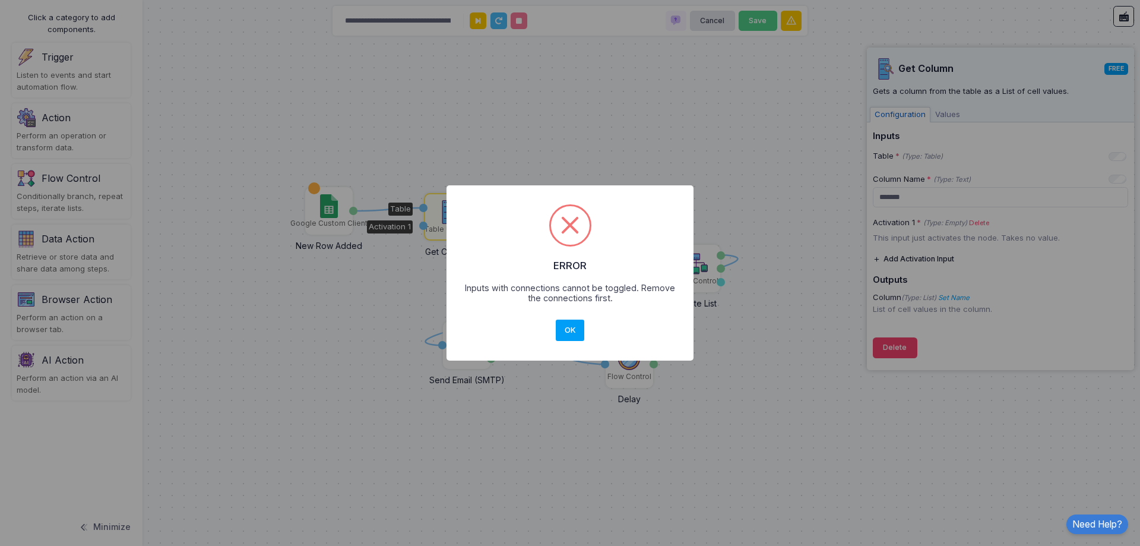
click at [556, 319] on button "OK" at bounding box center [570, 329] width 29 height 21
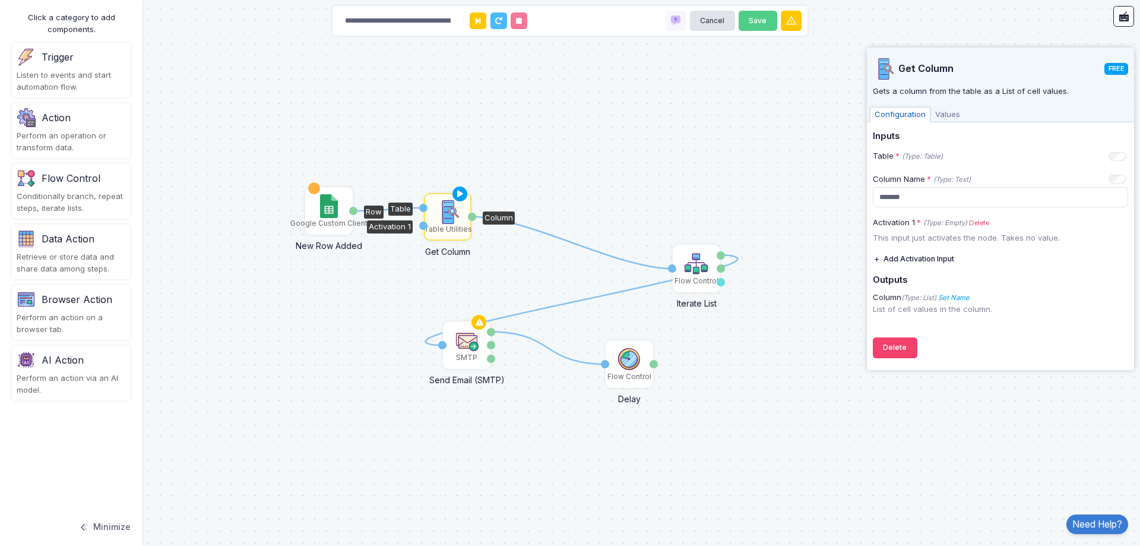
click at [319, 199] on div "Google Custom Client" at bounding box center [328, 210] width 45 height 45
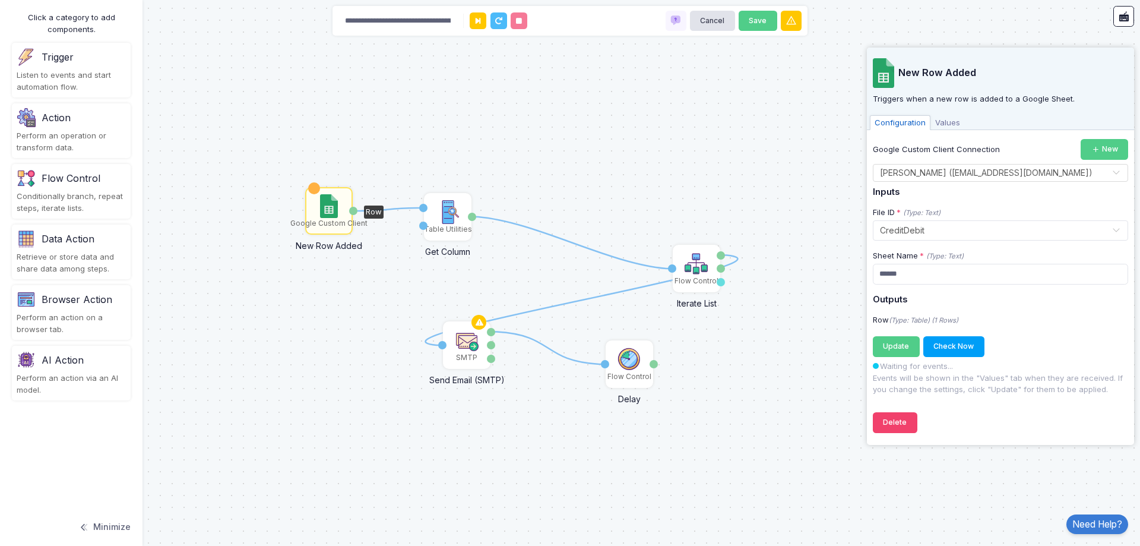
click at [947, 124] on span "Values" at bounding box center [948, 122] width 34 height 15
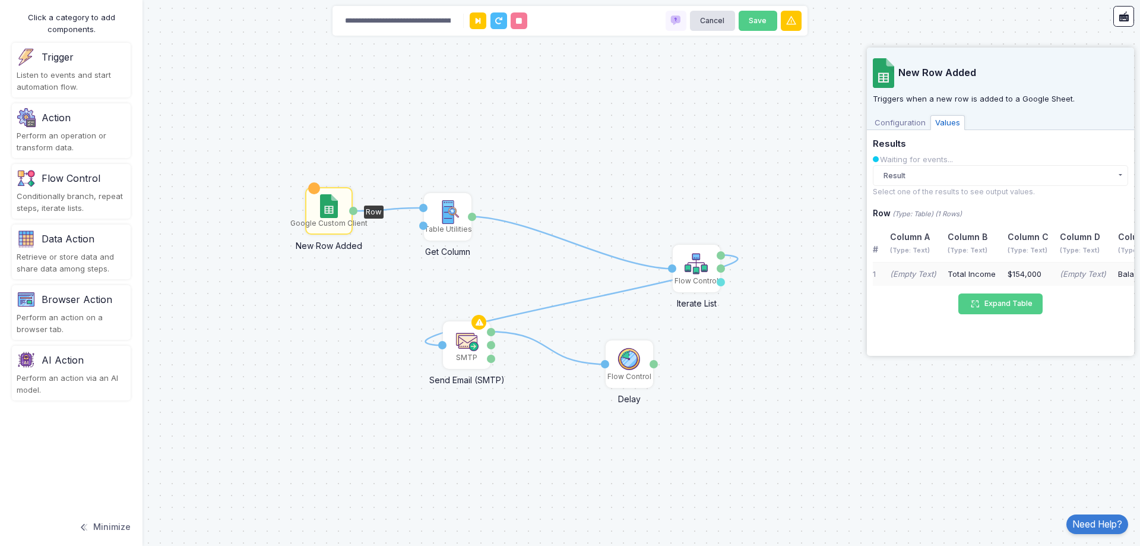
click at [918, 122] on span "Configuration" at bounding box center [900, 122] width 61 height 15
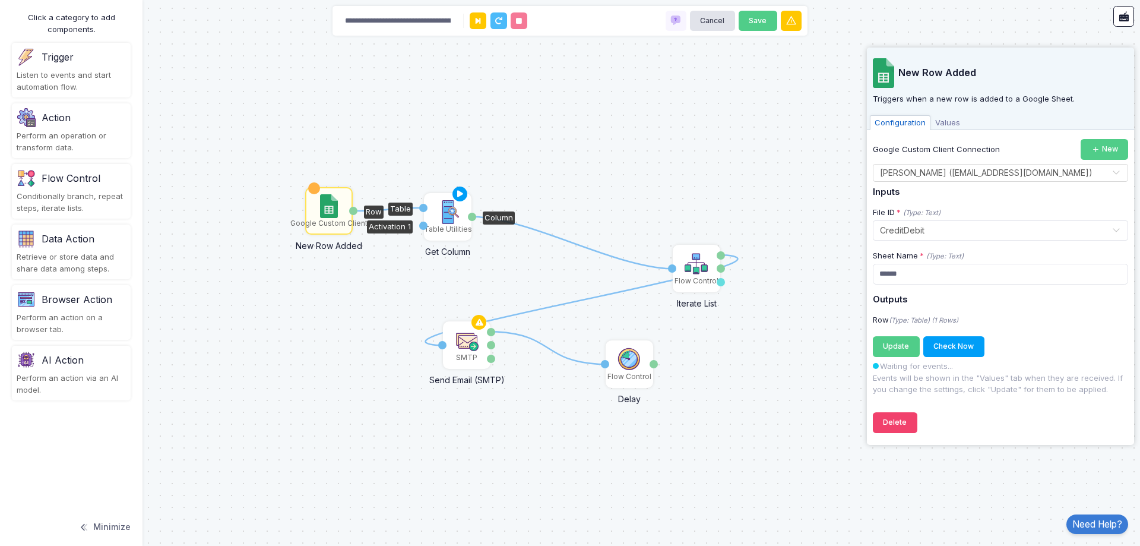
click at [439, 217] on img at bounding box center [448, 212] width 24 height 24
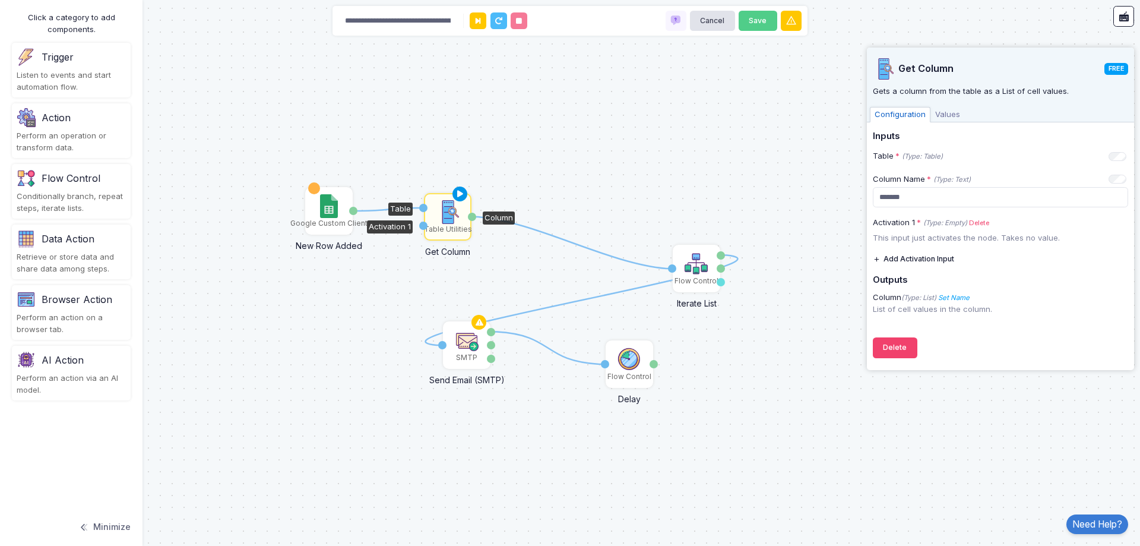
click at [460, 190] on icon at bounding box center [460, 194] width 14 height 17
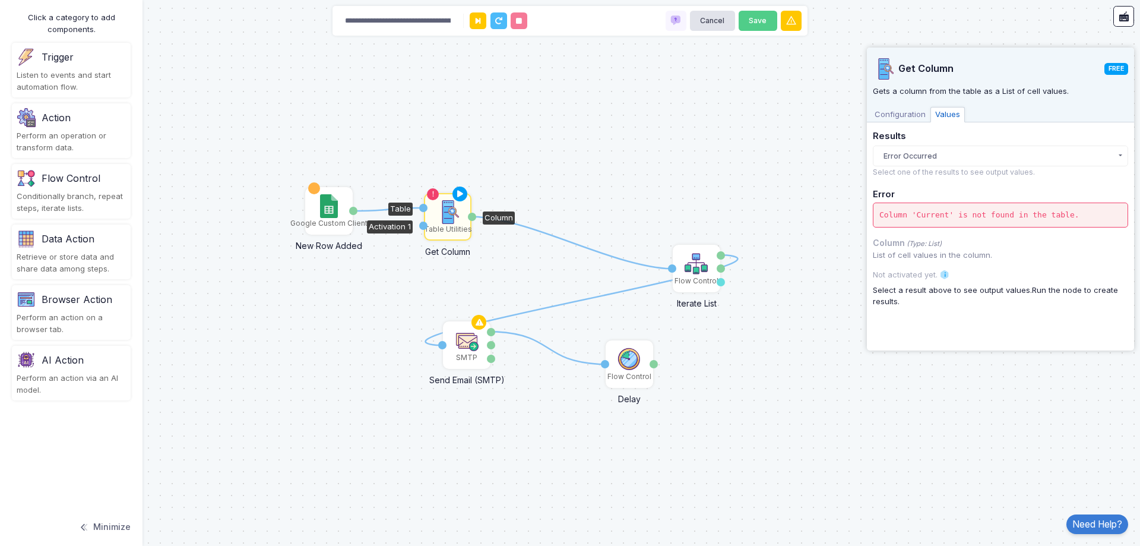
click at [901, 110] on span "Configuration" at bounding box center [900, 114] width 61 height 15
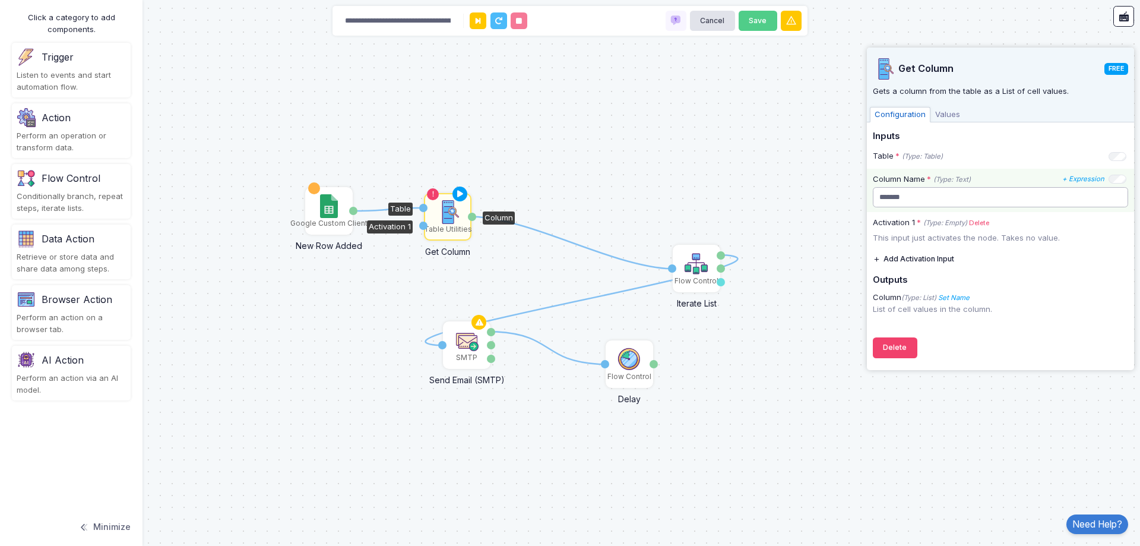
click at [923, 195] on input "*******" at bounding box center [1000, 197] width 255 height 21
click at [943, 112] on span "Values" at bounding box center [948, 114] width 34 height 15
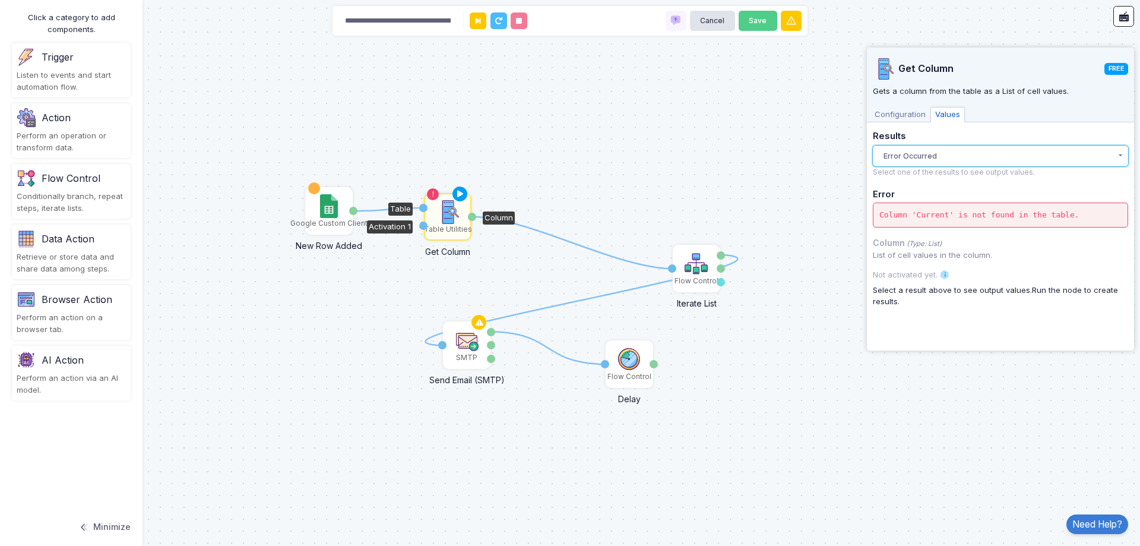
click at [951, 159] on button "Error Occurred" at bounding box center [1000, 155] width 255 height 21
click at [910, 106] on div "Configuration Values" at bounding box center [1000, 114] width 267 height 18
click at [324, 217] on img at bounding box center [328, 206] width 17 height 24
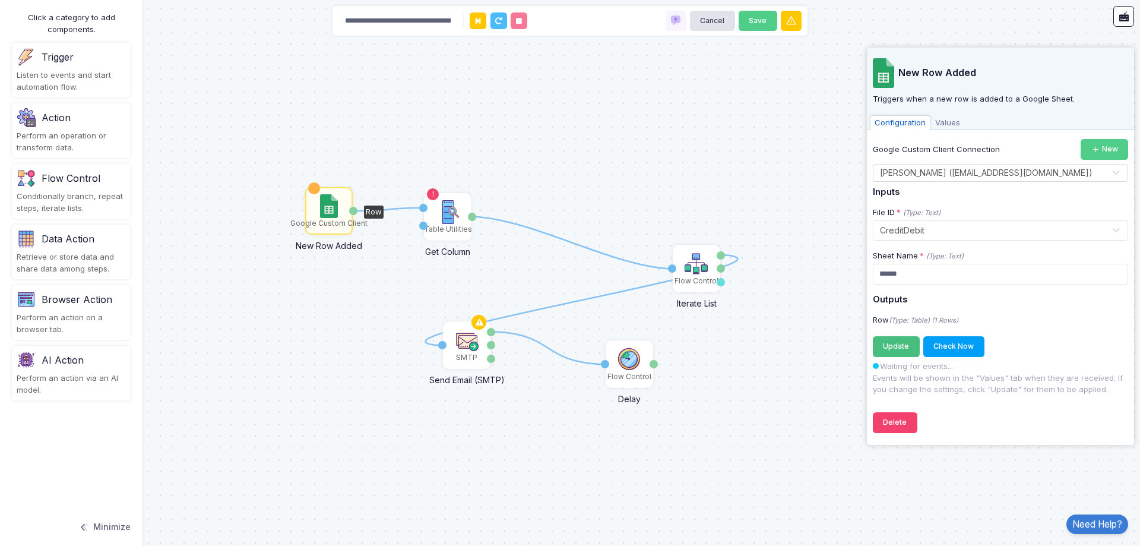
click at [890, 337] on button "Update Registering..." at bounding box center [896, 346] width 47 height 21
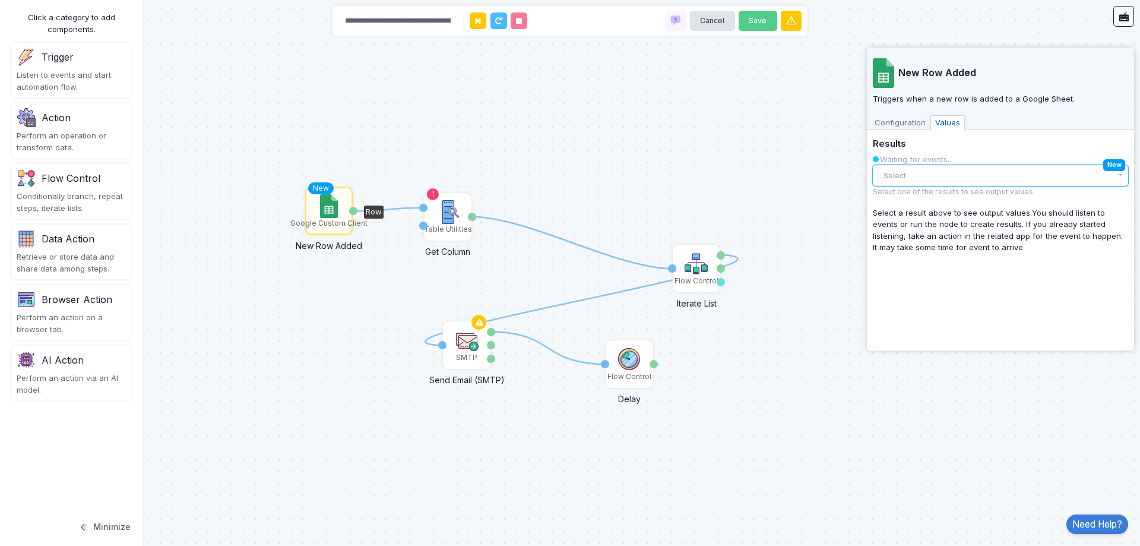
click at [936, 179] on button "Select" at bounding box center [1000, 175] width 255 height 21
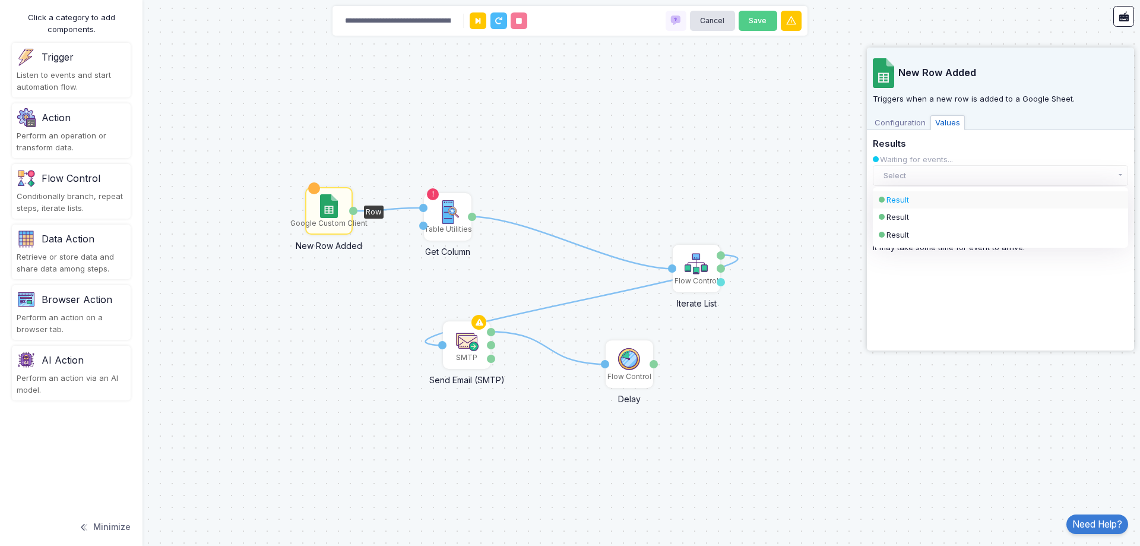
click at [936, 193] on div "Result" at bounding box center [1000, 200] width 255 height 18
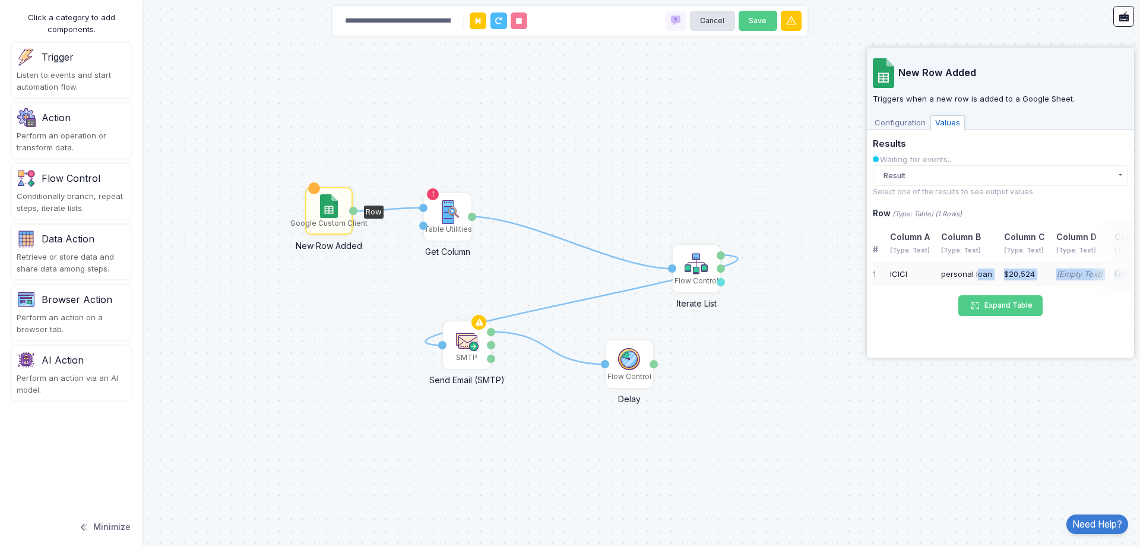
drag, startPoint x: 976, startPoint y: 269, endPoint x: 1126, endPoint y: 269, distance: 150.2
click at [1126, 269] on div "# Column A (Type: Text) Column B (Type: Text) Column C (Type: Text) Column D (T…" at bounding box center [1003, 257] width 261 height 74
click at [442, 224] on div "Table Utilities" at bounding box center [448, 229] width 48 height 11
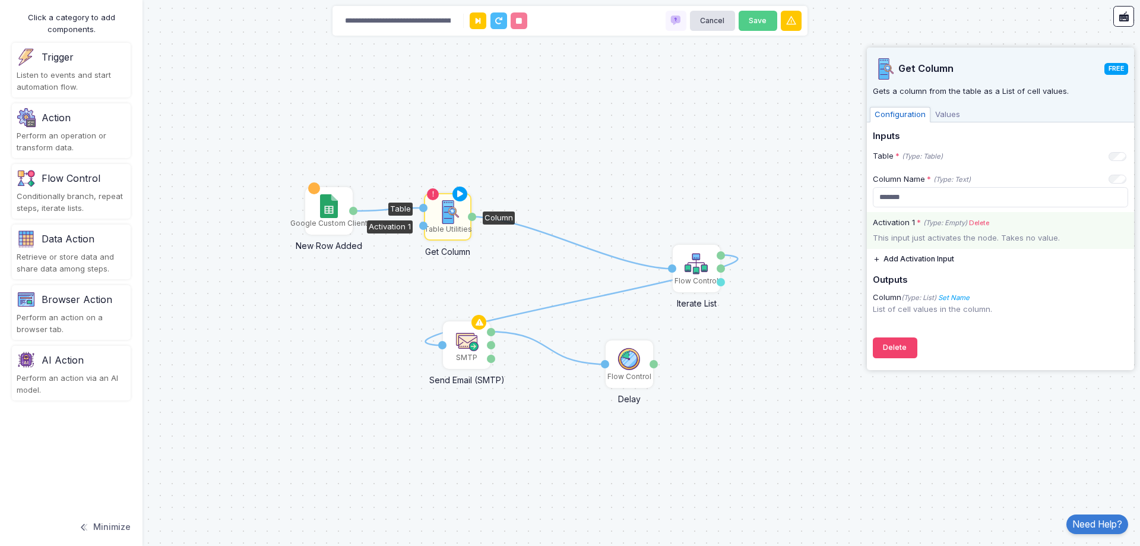
click at [979, 222] on link "Delete" at bounding box center [979, 223] width 20 height 10
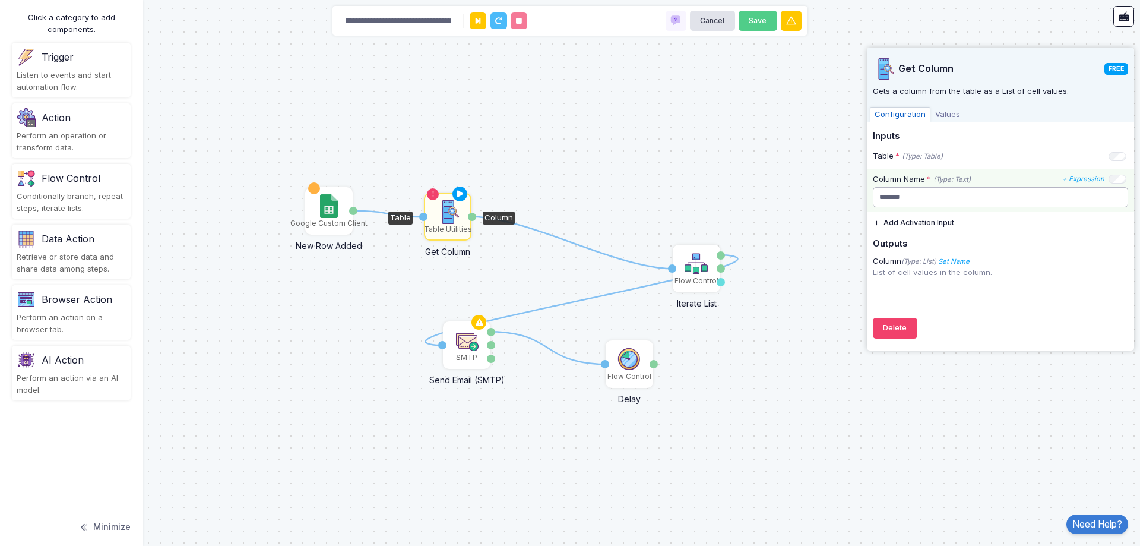
click at [982, 197] on input "*******" at bounding box center [1000, 197] width 255 height 21
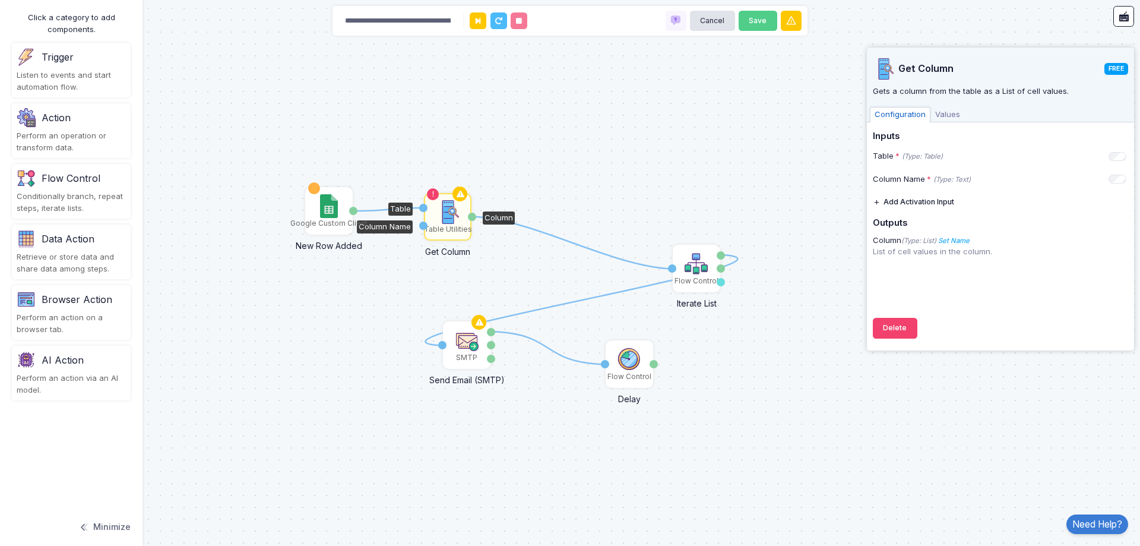
click at [937, 199] on button "Add Activation Input" at bounding box center [913, 202] width 81 height 21
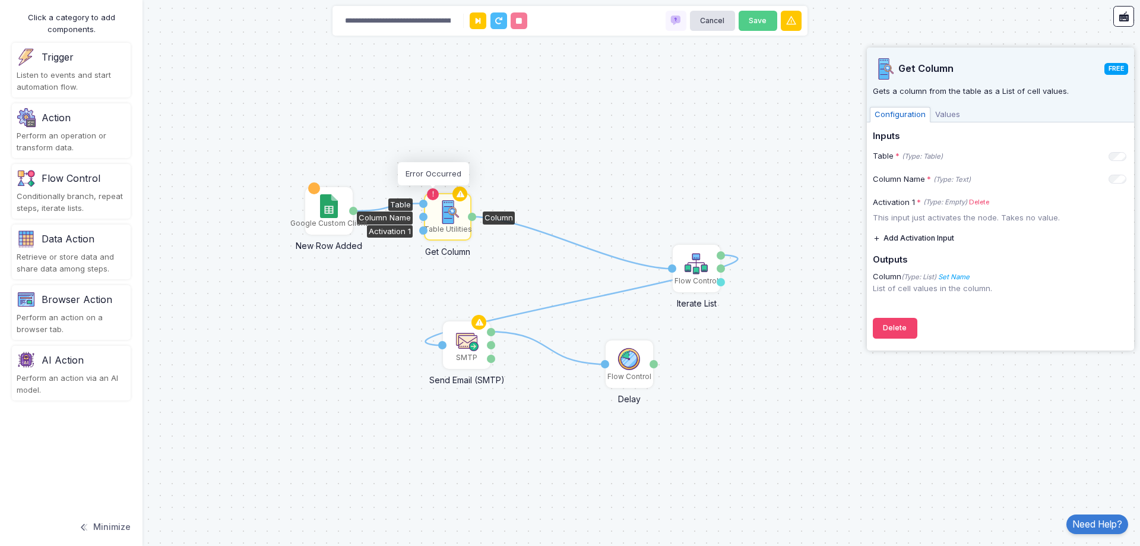
click at [429, 191] on icon at bounding box center [433, 194] width 8 height 8
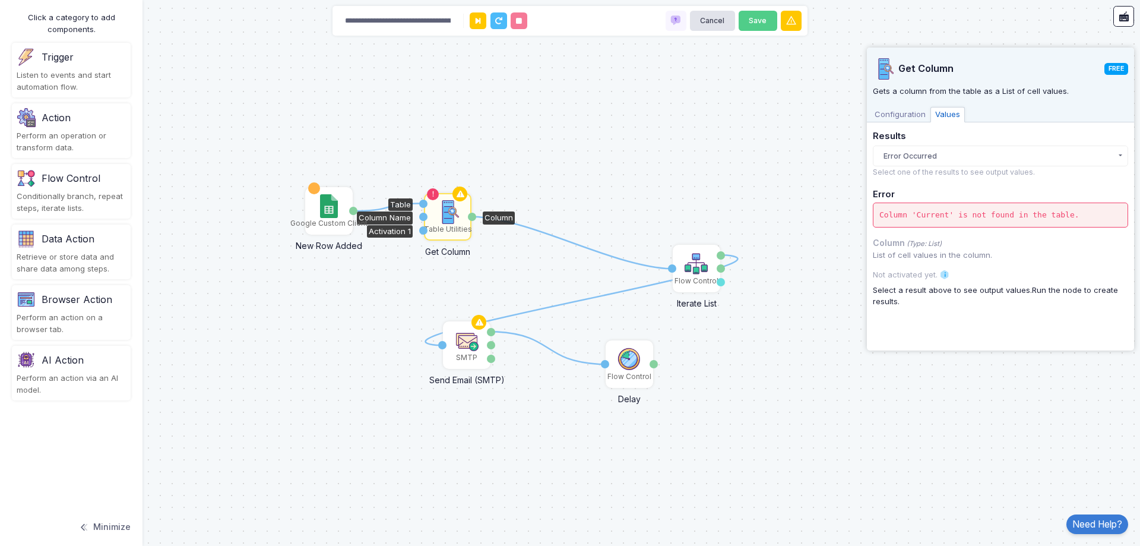
click at [1027, 169] on small "Select one of the results to see output values." at bounding box center [954, 171] width 162 height 9
click at [1031, 156] on button "Error Occurred" at bounding box center [1000, 155] width 255 height 21
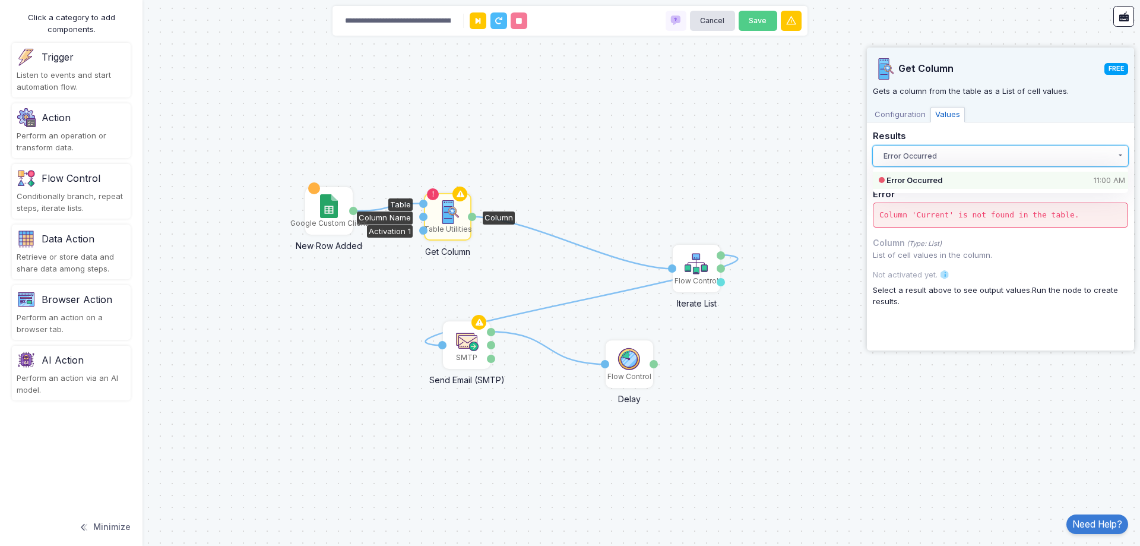
click at [1027, 157] on button "Error Occurred" at bounding box center [1000, 155] width 255 height 21
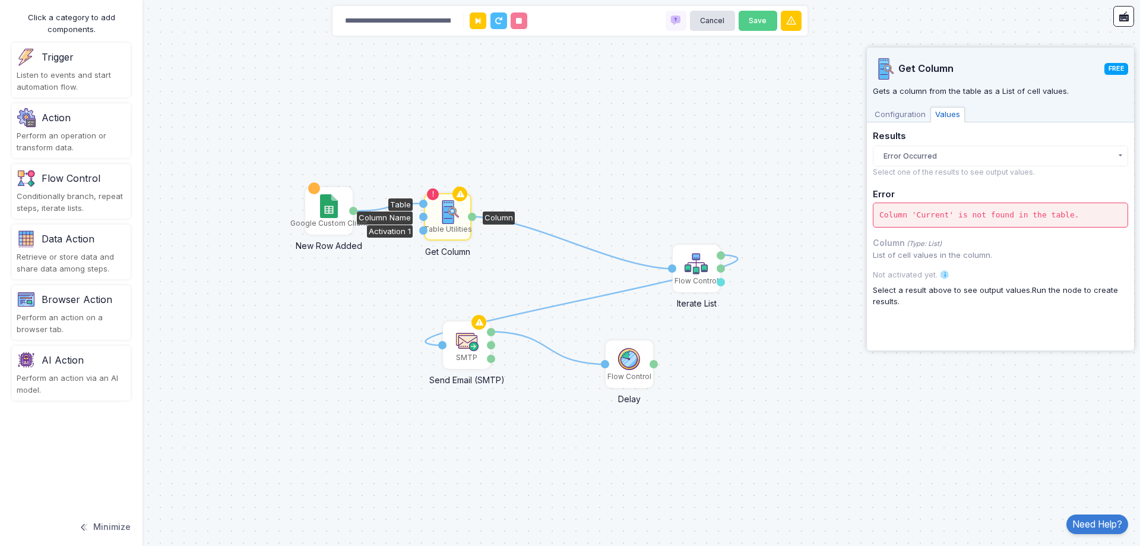
click at [883, 115] on span "Configuration" at bounding box center [900, 114] width 61 height 15
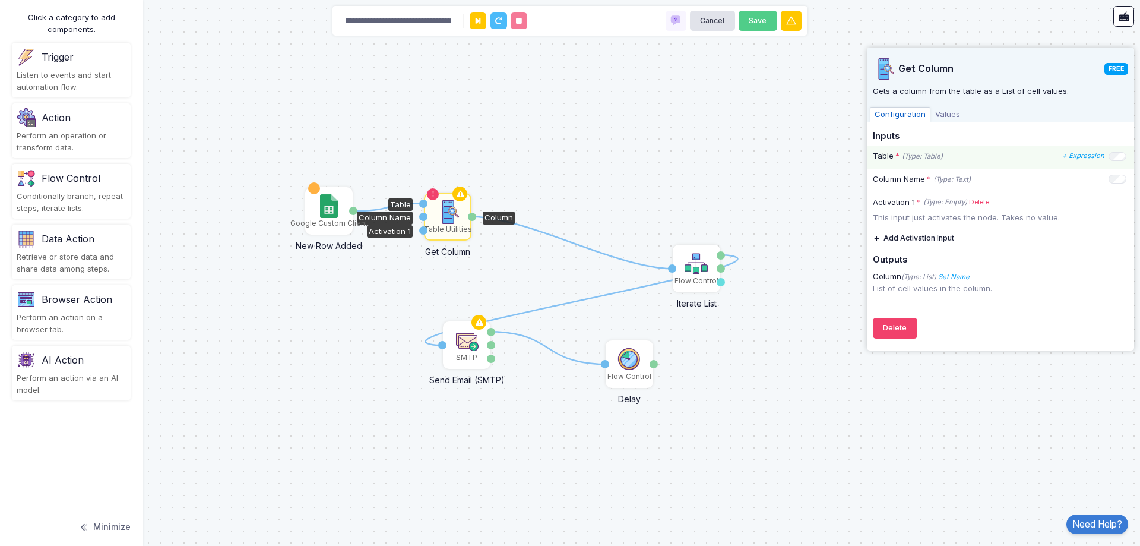
click at [956, 162] on div "Table * (Type: Table) + Expression" at bounding box center [1000, 156] width 267 height 23
click at [1078, 153] on icon "+ Expression" at bounding box center [1083, 155] width 42 height 8
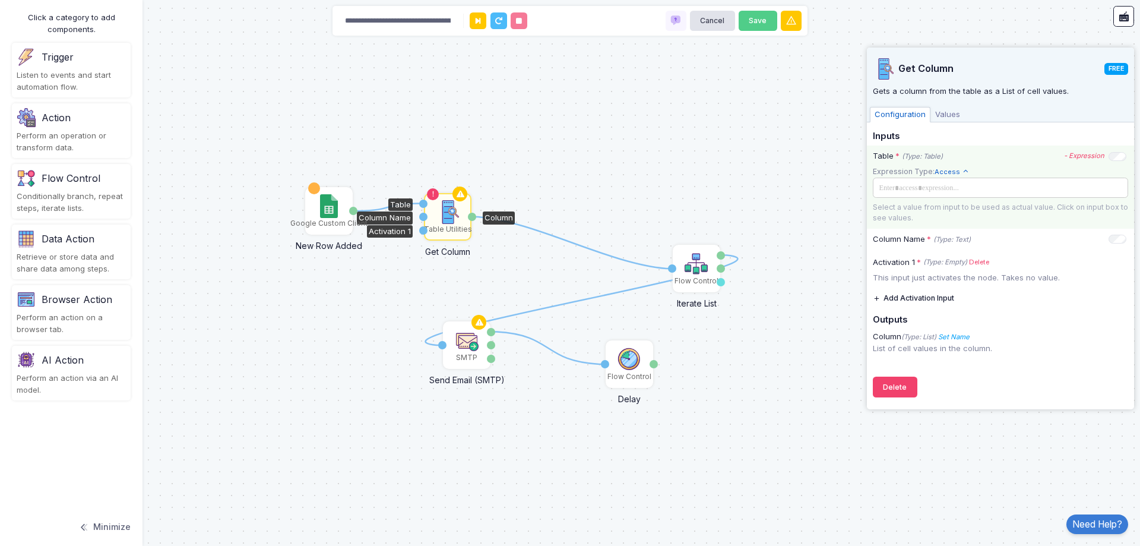
click at [1058, 193] on span at bounding box center [999, 187] width 248 height 13
click at [913, 261] on div "Columns" at bounding box center [992, 258] width 239 height 21
click at [1120, 261] on div "▸" at bounding box center [1120, 258] width 17 height 21
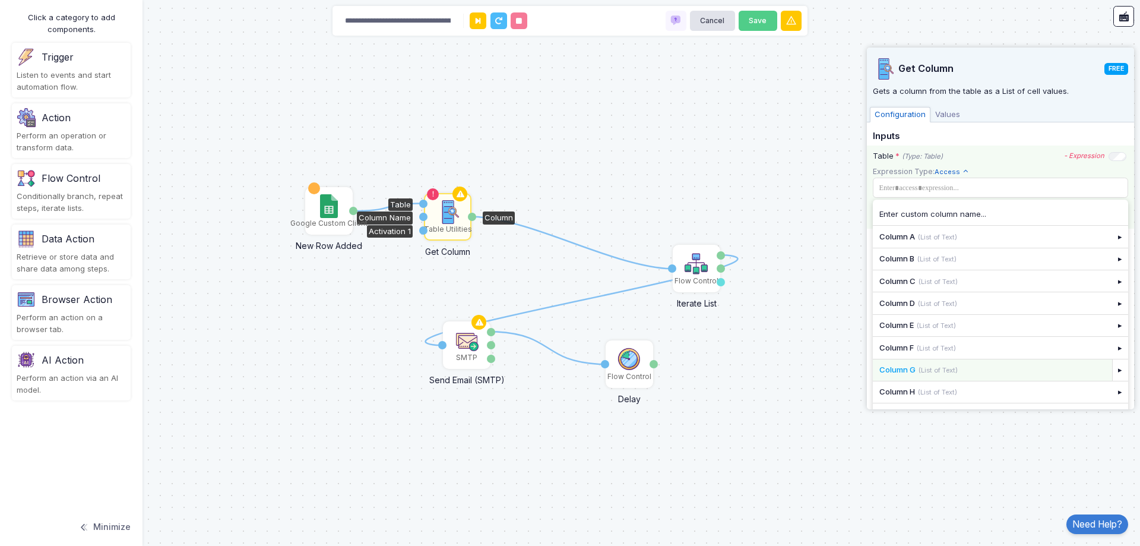
click at [947, 365] on div "Column G (List of Text)" at bounding box center [992, 370] width 226 height 12
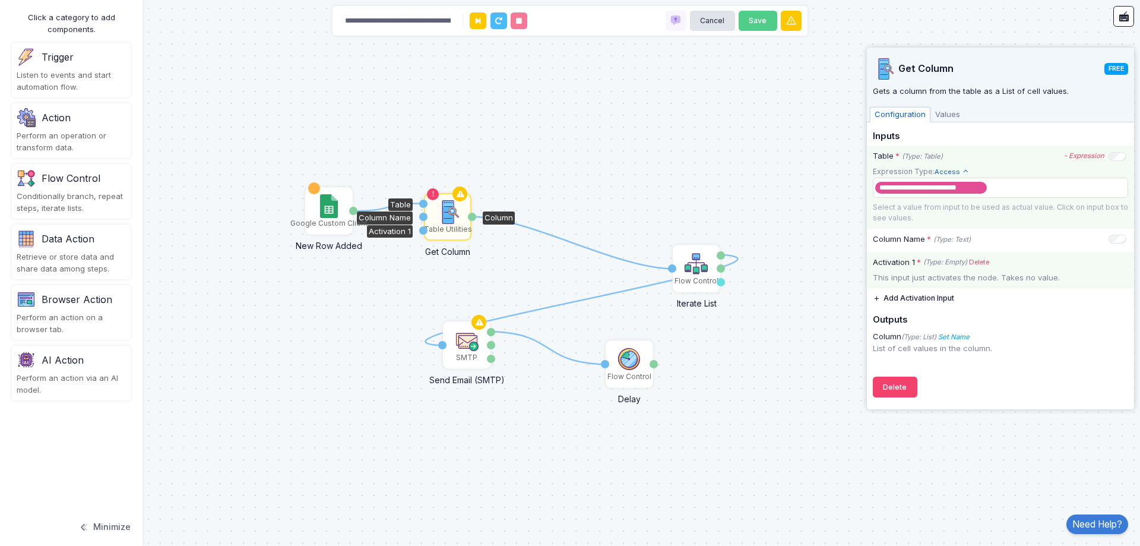
click at [979, 263] on link "Delete" at bounding box center [979, 262] width 20 height 10
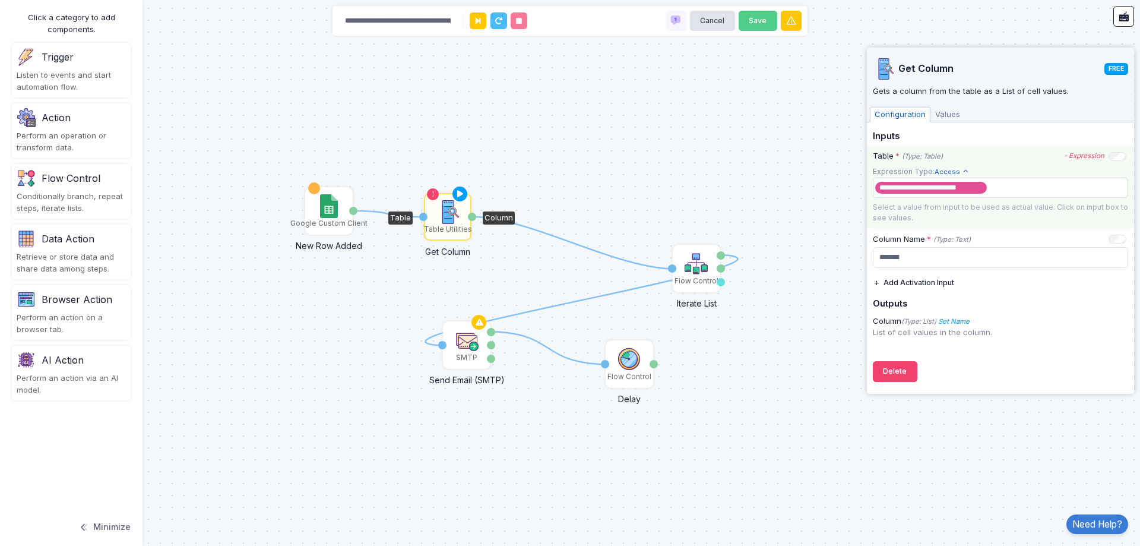
click at [995, 276] on div "**********" at bounding box center [1000, 238] width 255 height 215
click at [1013, 261] on input "*******" at bounding box center [1000, 257] width 255 height 21
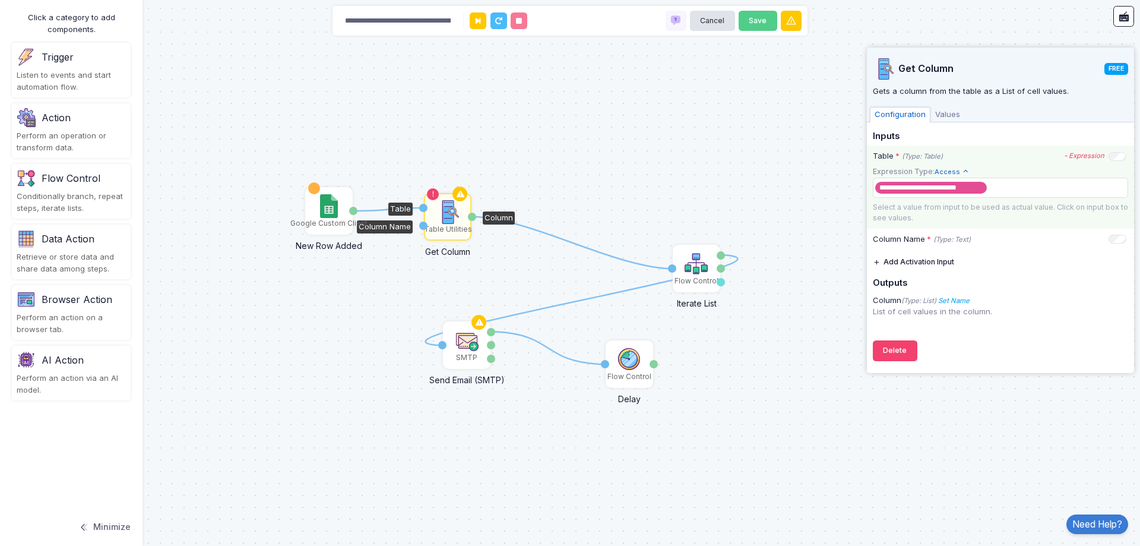
click at [940, 110] on span "Values" at bounding box center [948, 114] width 34 height 15
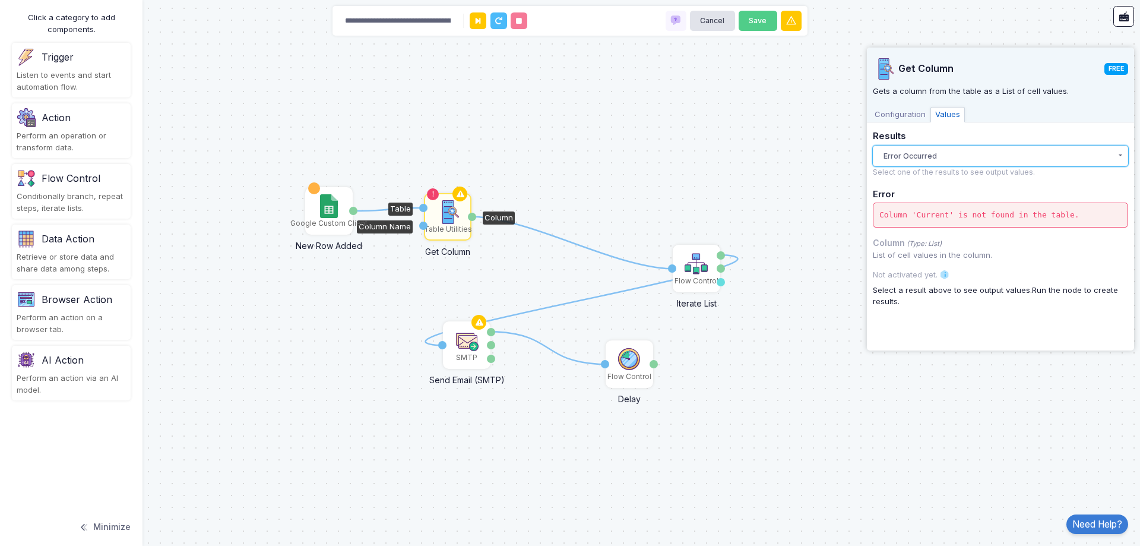
click at [938, 153] on button "Error Occurred" at bounding box center [1000, 155] width 255 height 21
click at [904, 113] on span "Configuration" at bounding box center [900, 114] width 61 height 15
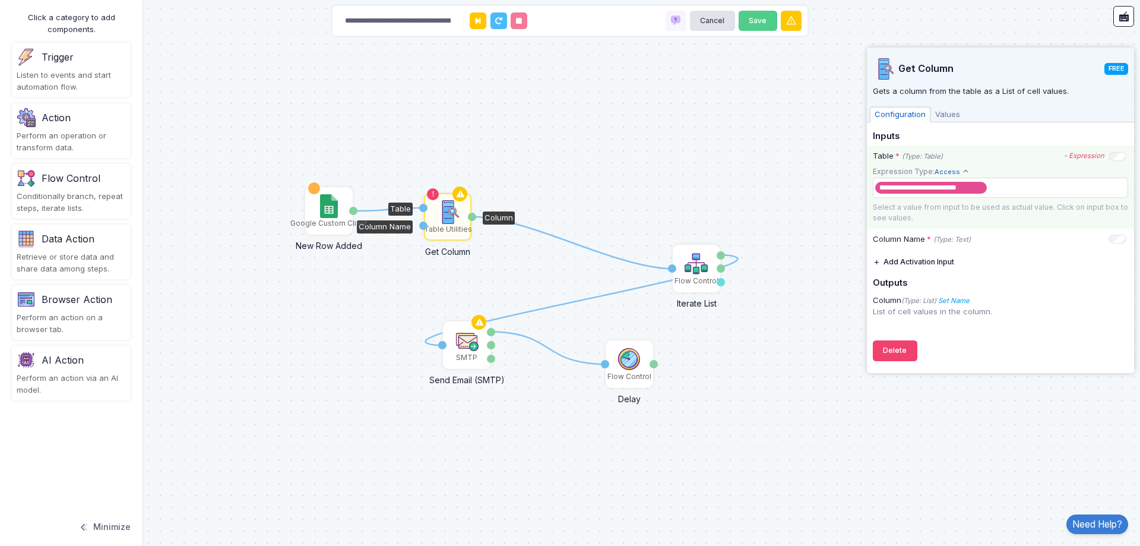
click at [755, 156] on div "1 1 1 1 SMTP Send Email (SMTP) To Accepted Rejected Data Flow Control Delay Val…" at bounding box center [570, 273] width 1140 height 546
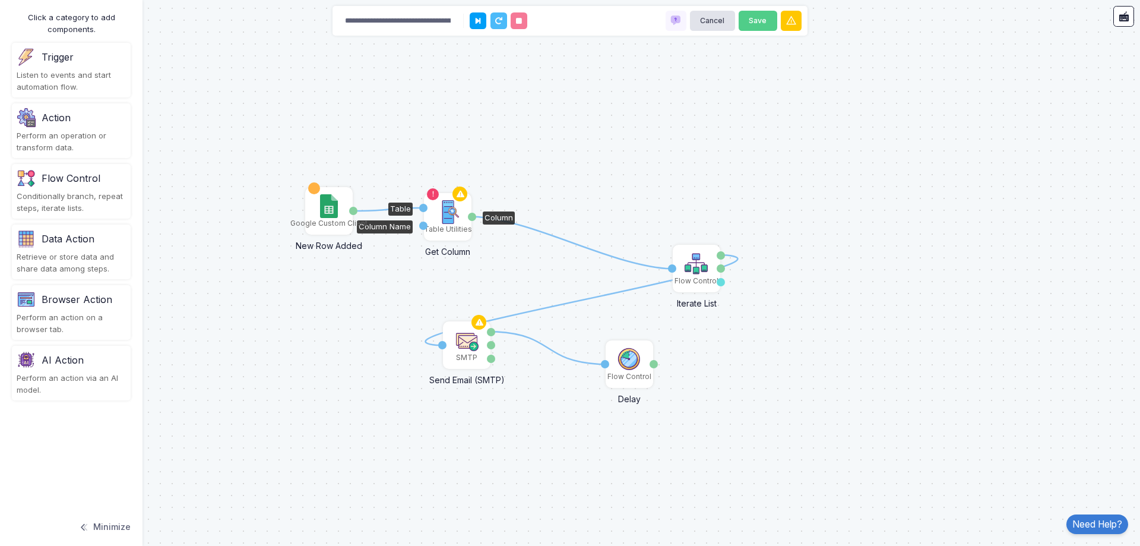
click at [450, 211] on img at bounding box center [448, 212] width 24 height 24
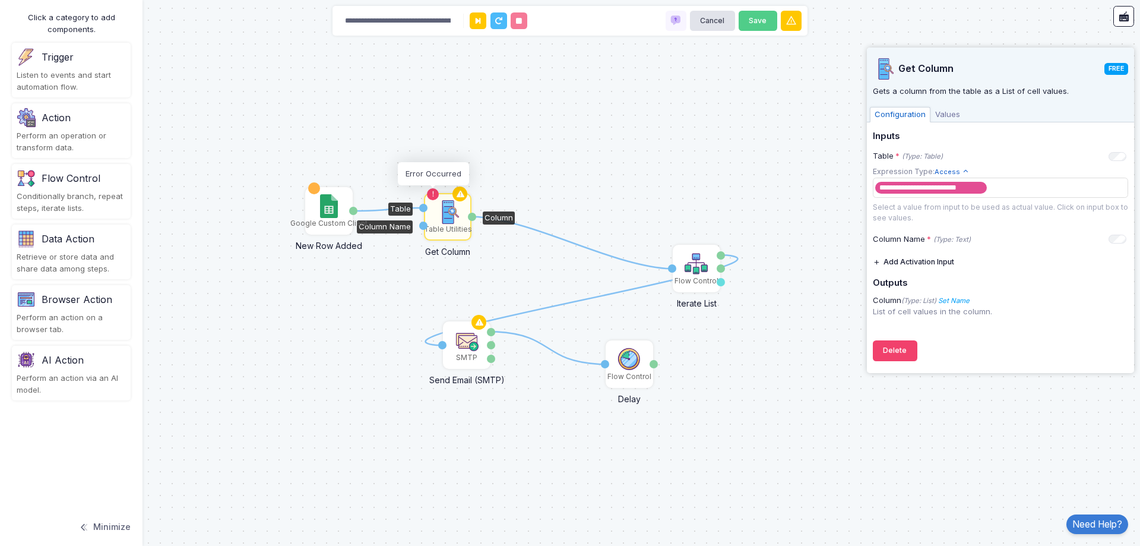
click at [431, 194] on icon at bounding box center [433, 194] width 8 height 8
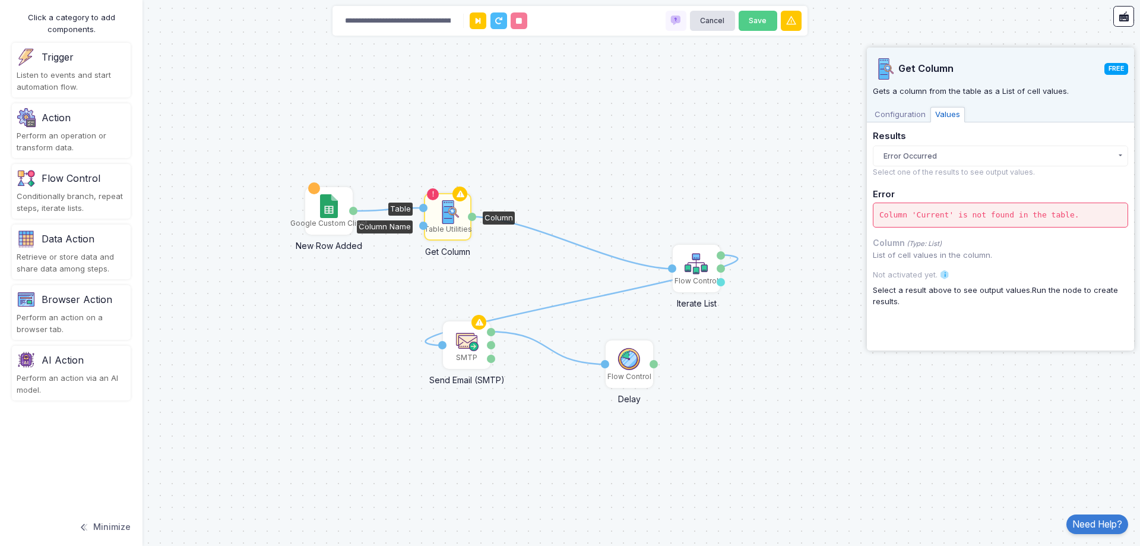
click at [912, 110] on span "Configuration" at bounding box center [900, 114] width 61 height 15
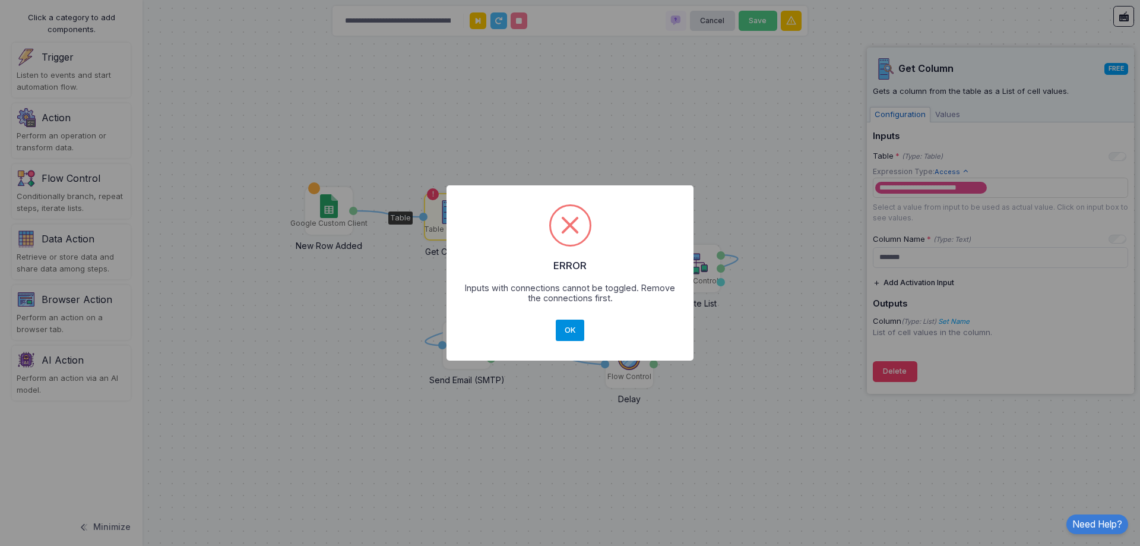
click at [560, 330] on button "OK" at bounding box center [570, 329] width 29 height 21
click at [571, 328] on button "OK" at bounding box center [570, 329] width 29 height 21
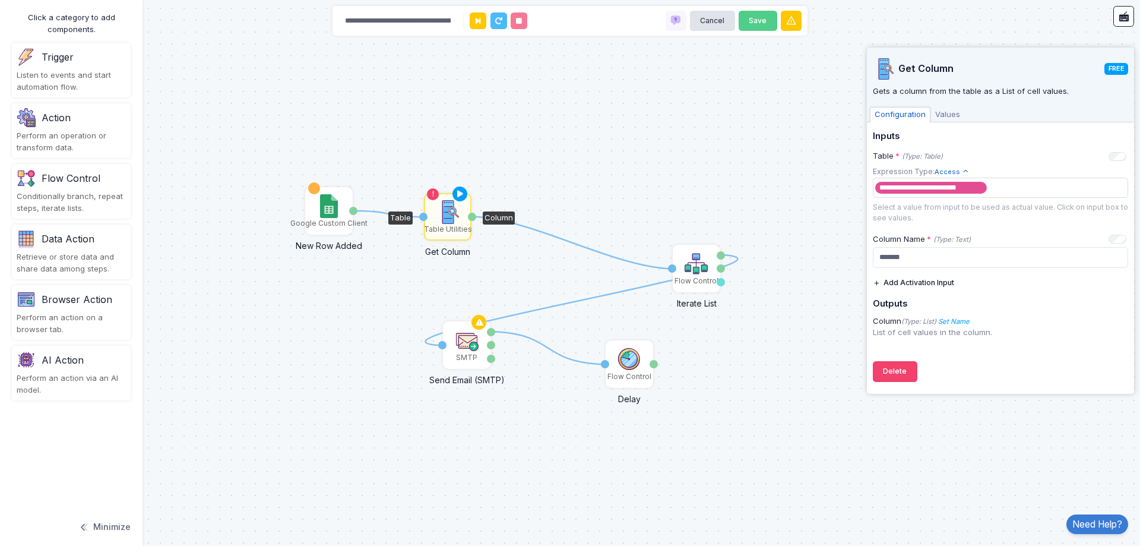
click at [375, 207] on div "1 1 1 1 SMTP Send Email (SMTP) To Accepted Rejected Data Flow Control Delay Val…" at bounding box center [570, 273] width 1140 height 546
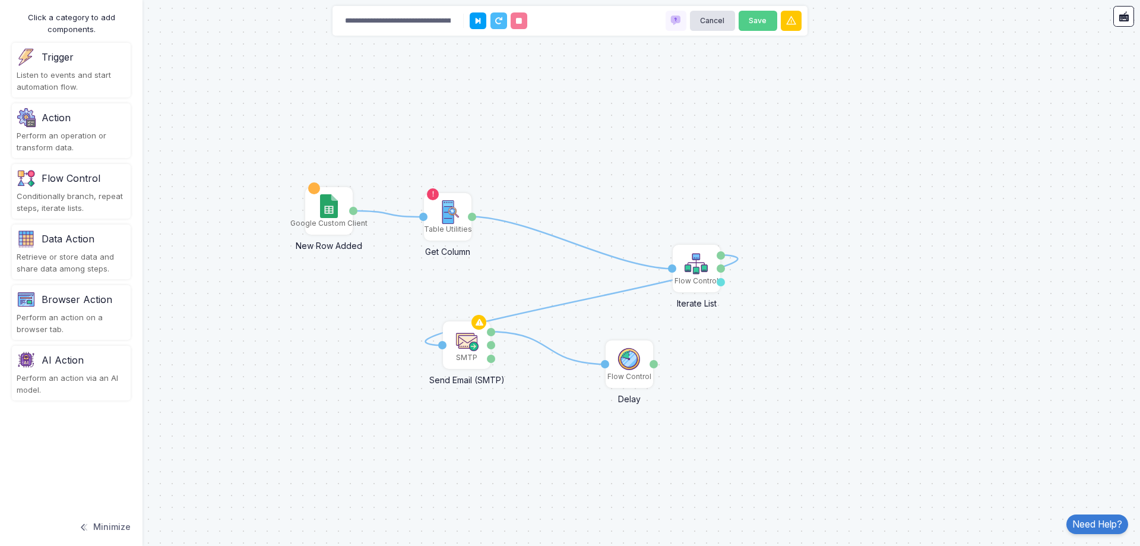
click at [393, 214] on icon at bounding box center [388, 214] width 70 height 6
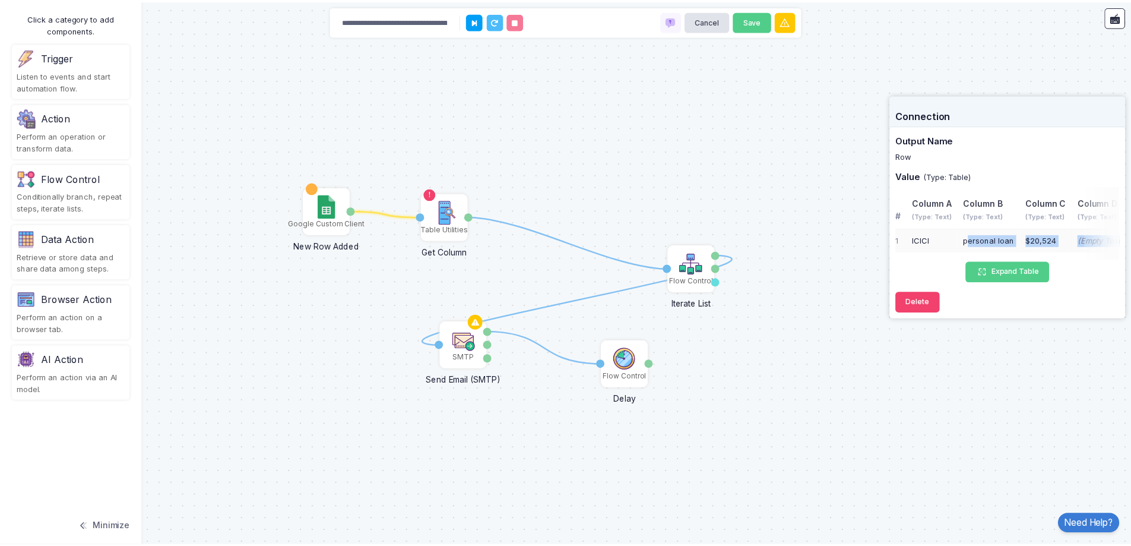
scroll to position [0, 6]
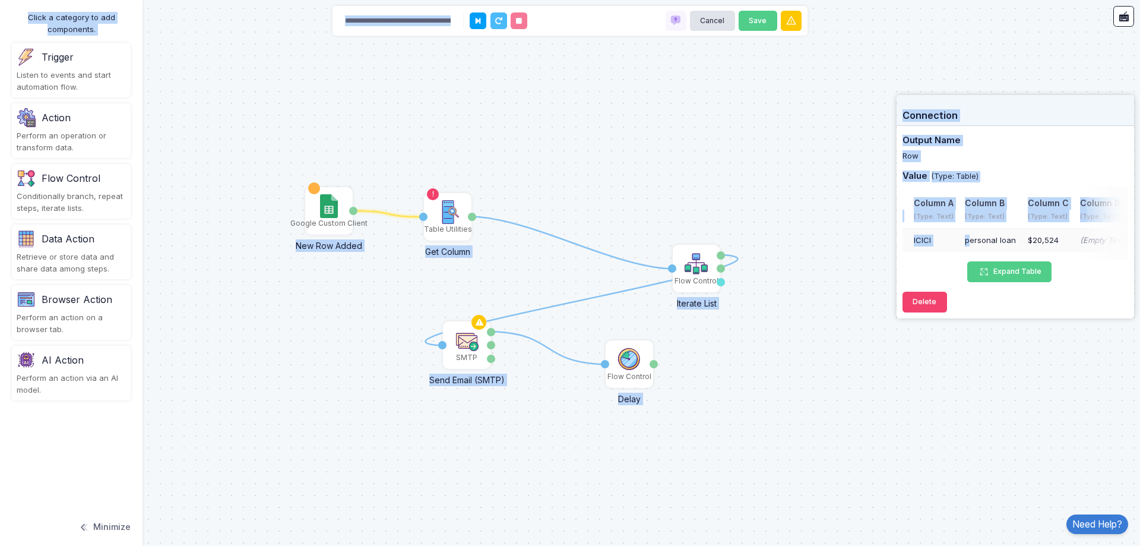
drag, startPoint x: 973, startPoint y: 244, endPoint x: 1140, endPoint y: 239, distance: 166.4
click at [1140, 239] on automation-editor "**********" at bounding box center [570, 273] width 1140 height 546
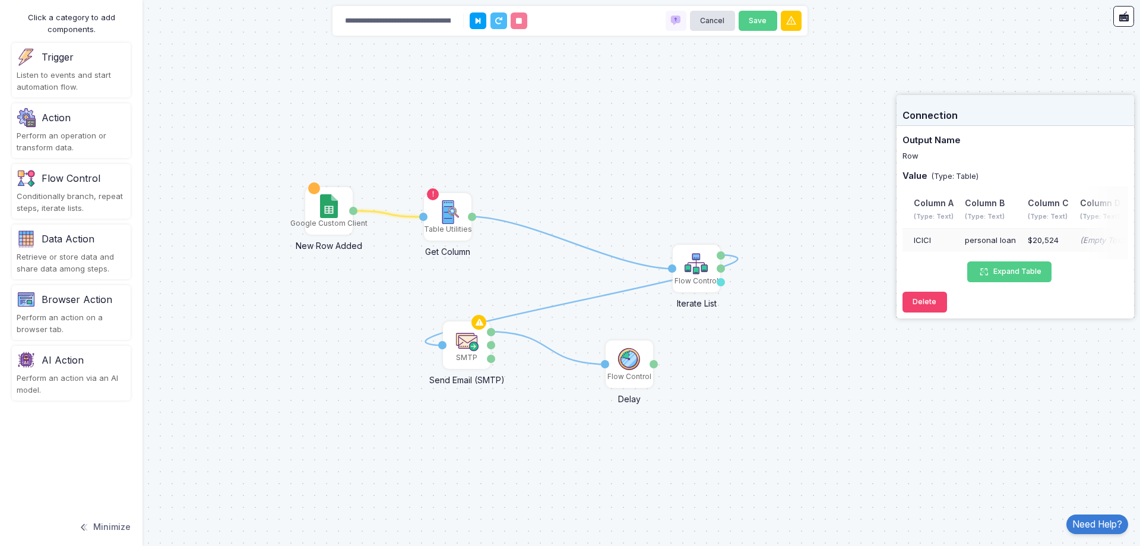
click at [1061, 291] on div "Connection Output Name Row Value (Type: Table) # Column A (Type: Text) Column B…" at bounding box center [1016, 206] width 238 height 223
click at [445, 219] on img at bounding box center [448, 212] width 24 height 24
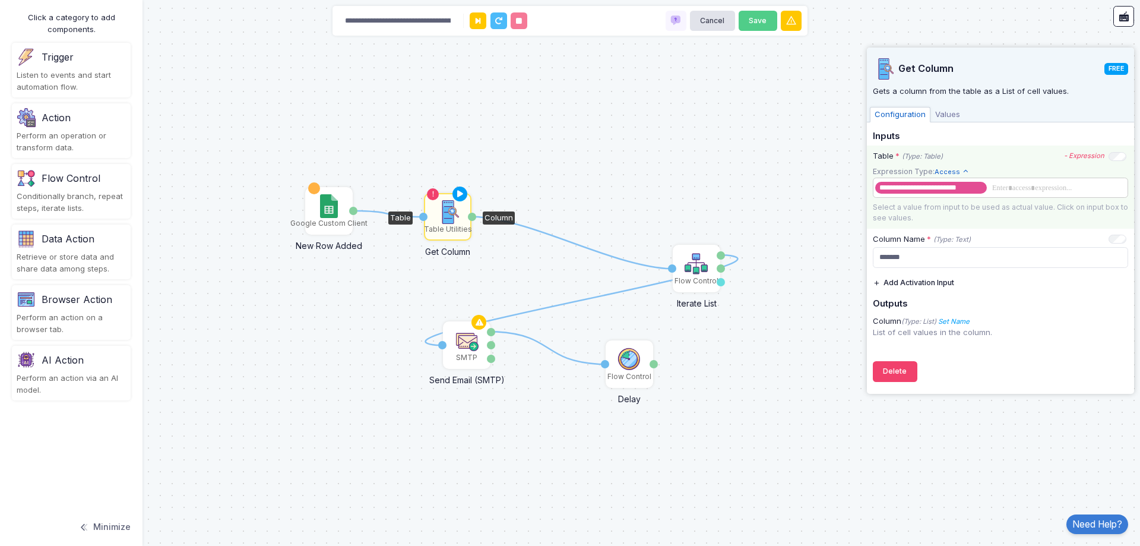
click at [995, 187] on span at bounding box center [1056, 187] width 135 height 13
click at [971, 190] on span "**********" at bounding box center [930, 187] width 103 height 7
click at [986, 189] on x "remove tag" at bounding box center [988, 187] width 5 height 5
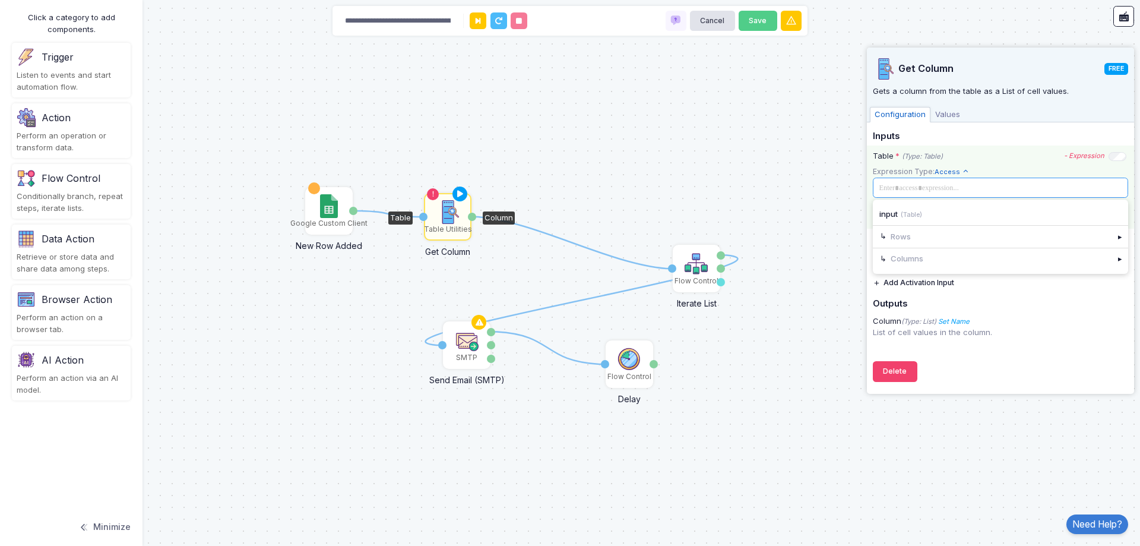
click at [986, 189] on span at bounding box center [999, 187] width 248 height 13
click at [970, 264] on div "Columns" at bounding box center [992, 258] width 239 height 21
click at [1116, 263] on div "▸" at bounding box center [1120, 258] width 17 height 21
click at [990, 285] on div "Column C (List of Text)" at bounding box center [992, 282] width 226 height 12
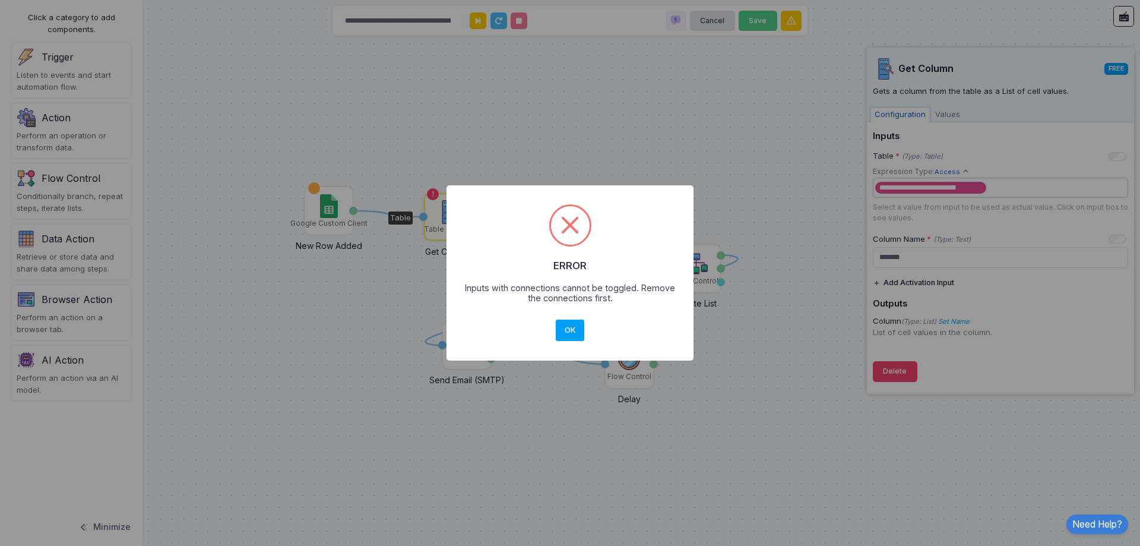
click at [556, 319] on button "OK" at bounding box center [570, 329] width 29 height 21
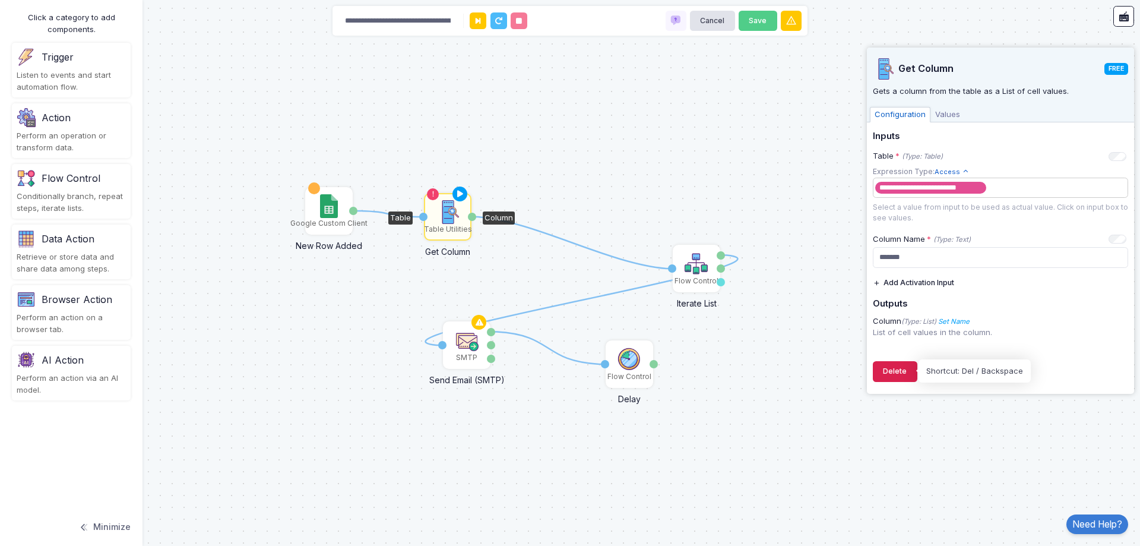
click at [899, 370] on button "Delete" at bounding box center [895, 371] width 45 height 21
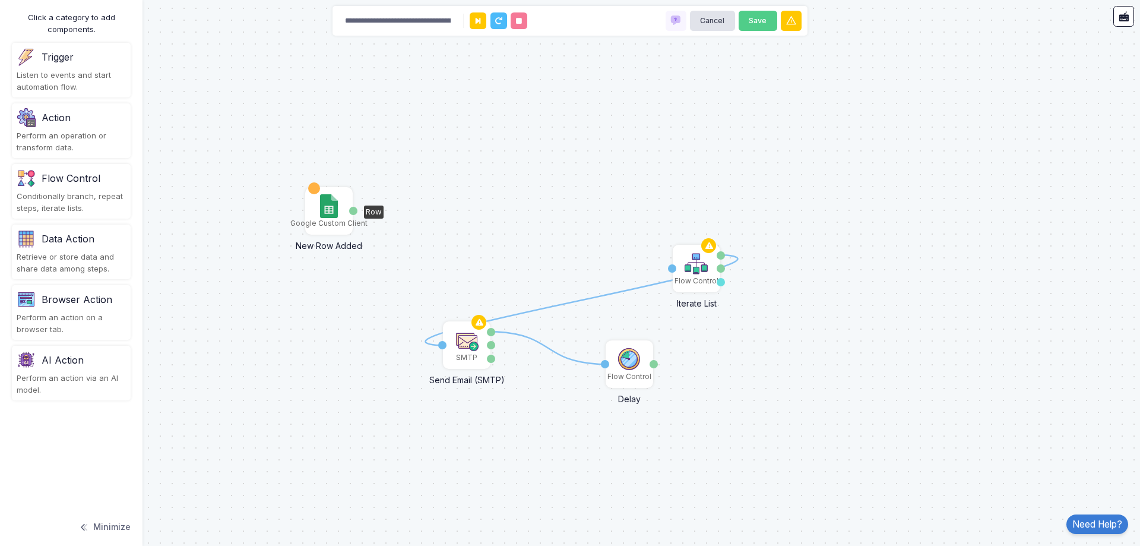
click at [338, 216] on div "Google Custom Client" at bounding box center [328, 210] width 45 height 45
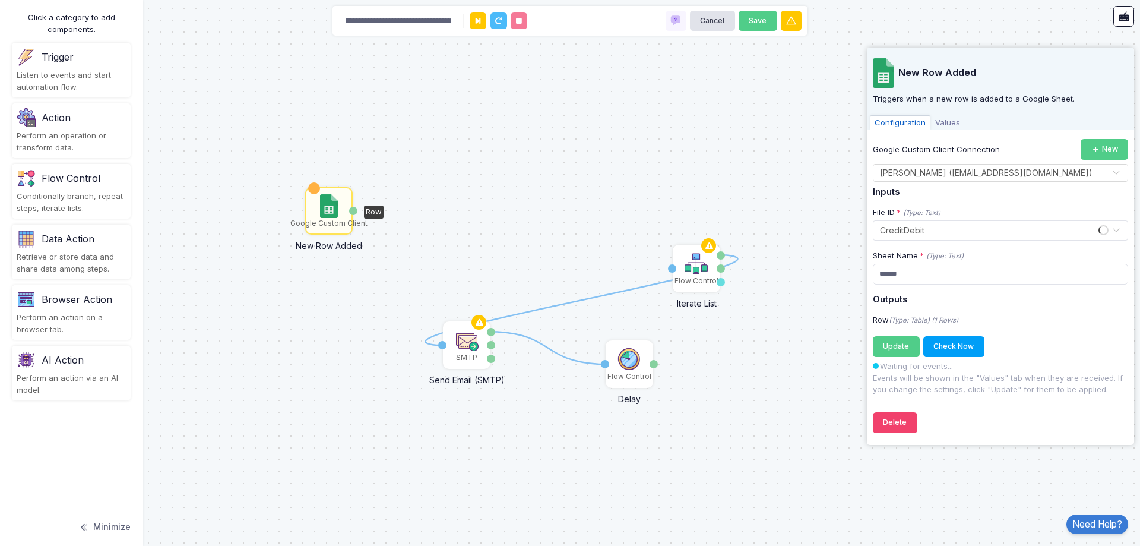
drag, startPoint x: 547, startPoint y: 202, endPoint x: 521, endPoint y: 162, distance: 48.1
click at [546, 197] on div "1 1 SMTP Send Email (SMTP) To Accepted Rejected Data Flow Control Delay Value V…" at bounding box center [570, 273] width 1140 height 546
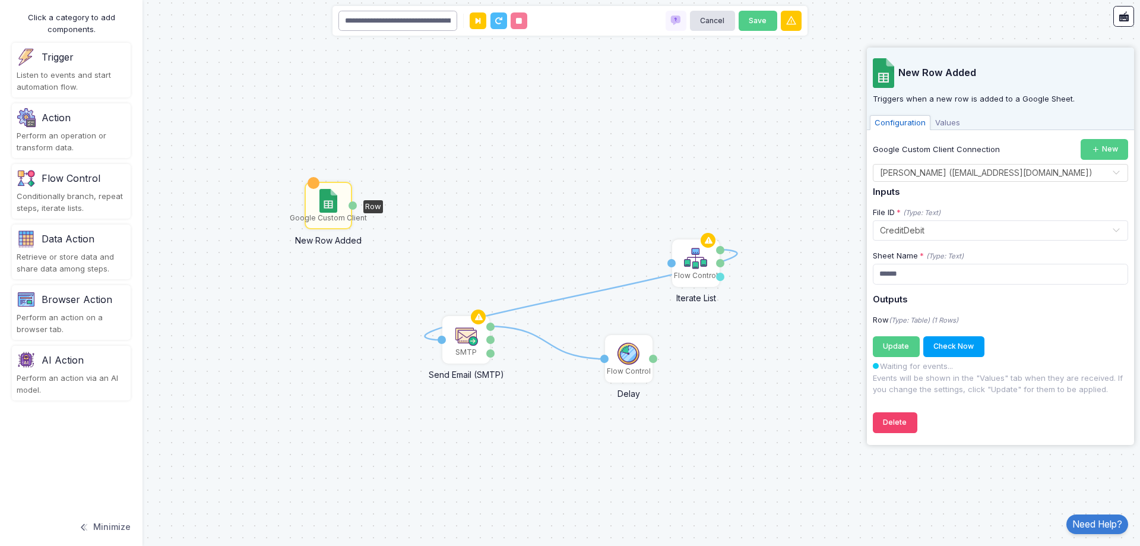
click at [399, 21] on input "**********" at bounding box center [397, 21] width 119 height 21
click at [33, 120] on img at bounding box center [26, 117] width 19 height 19
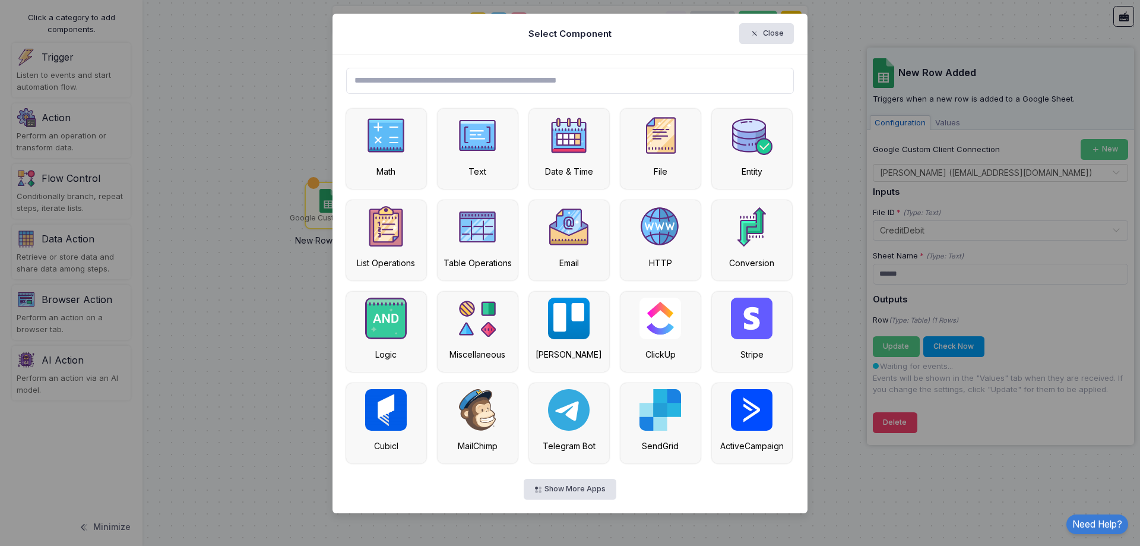
click at [321, 329] on ngb-modal-window "Select Component Close Math Text Date & Time File Entity List Operations Table …" at bounding box center [570, 273] width 1140 height 546
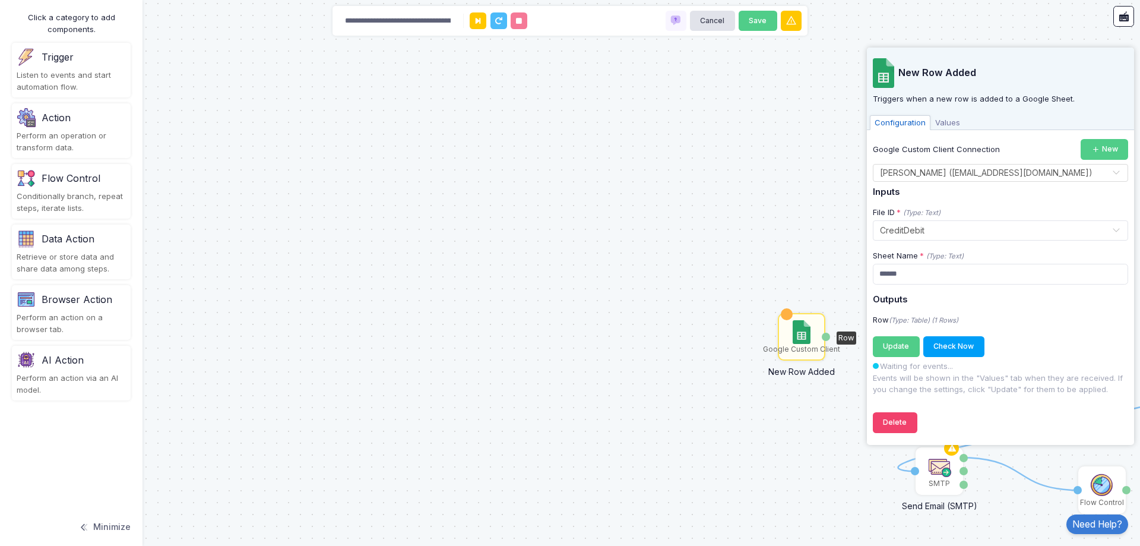
drag, startPoint x: 232, startPoint y: 194, endPoint x: 752, endPoint y: 354, distance: 544.3
click at [752, 354] on div "1 1 SMTP Send Email (SMTP) To Accepted Rejected Data Flow Control Delay Value V…" at bounding box center [570, 273] width 1140 height 546
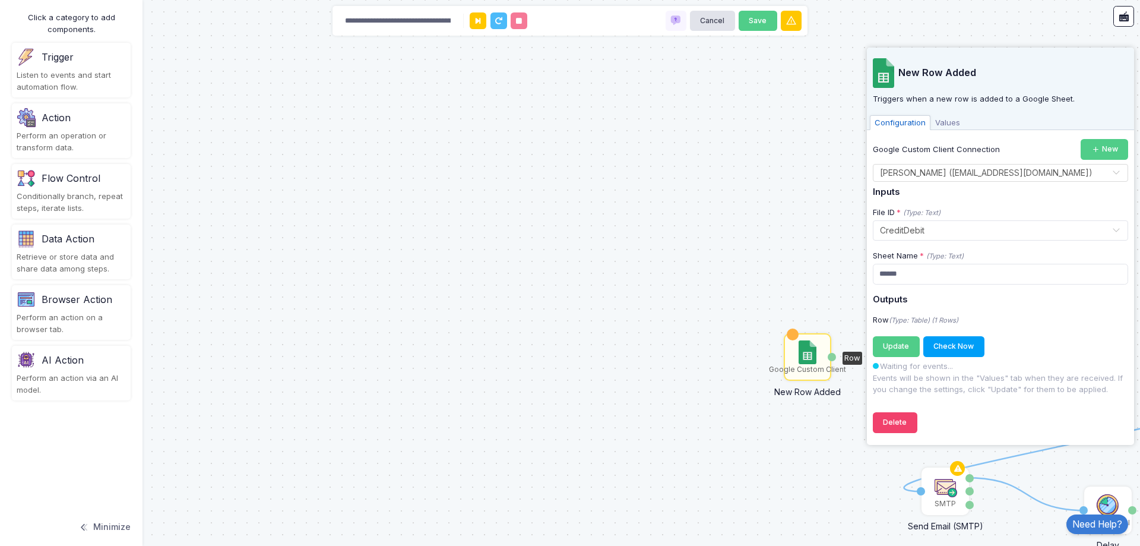
drag, startPoint x: 642, startPoint y: 330, endPoint x: 164, endPoint y: 161, distance: 506.5
click at [173, 163] on div "1 1 SMTP Send Email (SMTP) To Accepted Rejected Data Flow Control Delay Value V…" at bounding box center [570, 273] width 1140 height 546
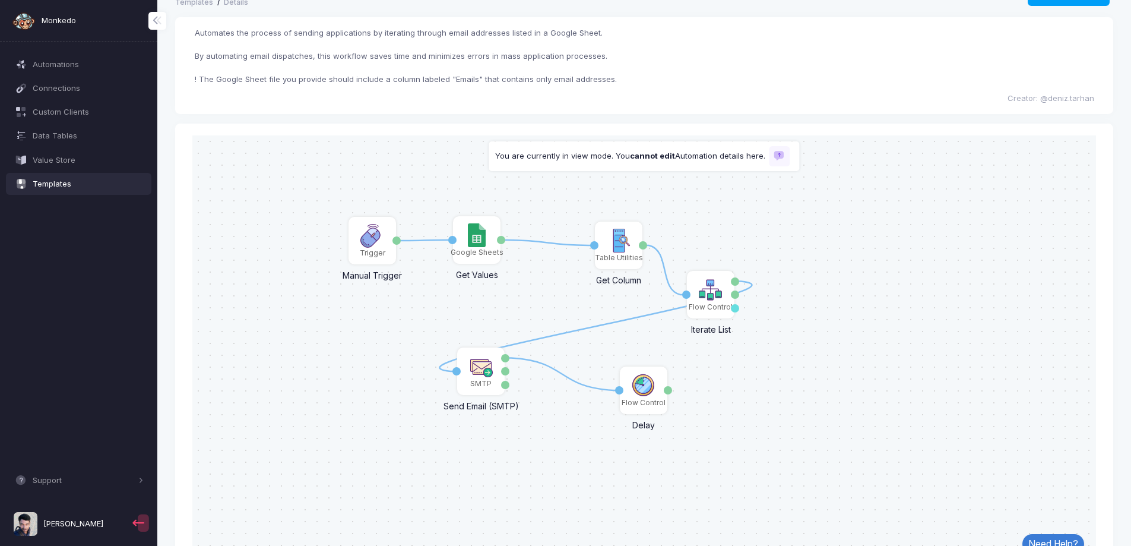
scroll to position [59, 0]
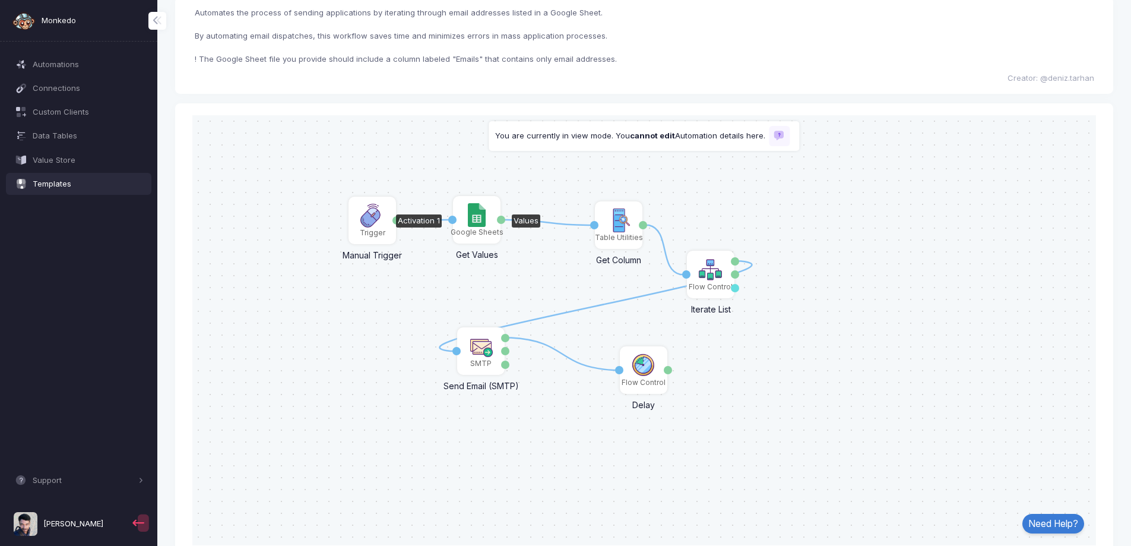
click at [485, 229] on div "Google Sheets" at bounding box center [477, 231] width 53 height 11
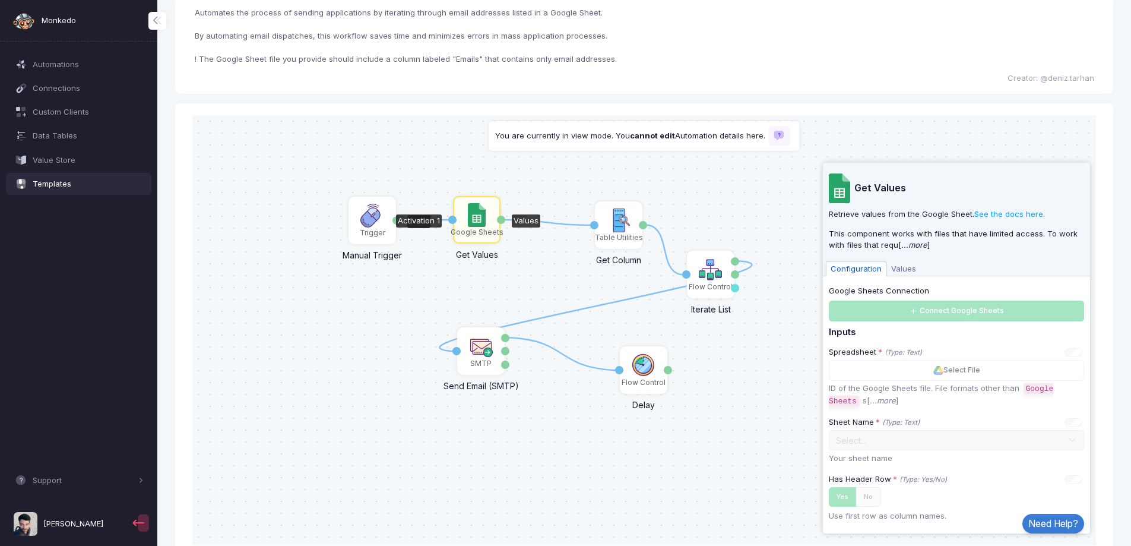
click at [367, 226] on img at bounding box center [372, 215] width 24 height 24
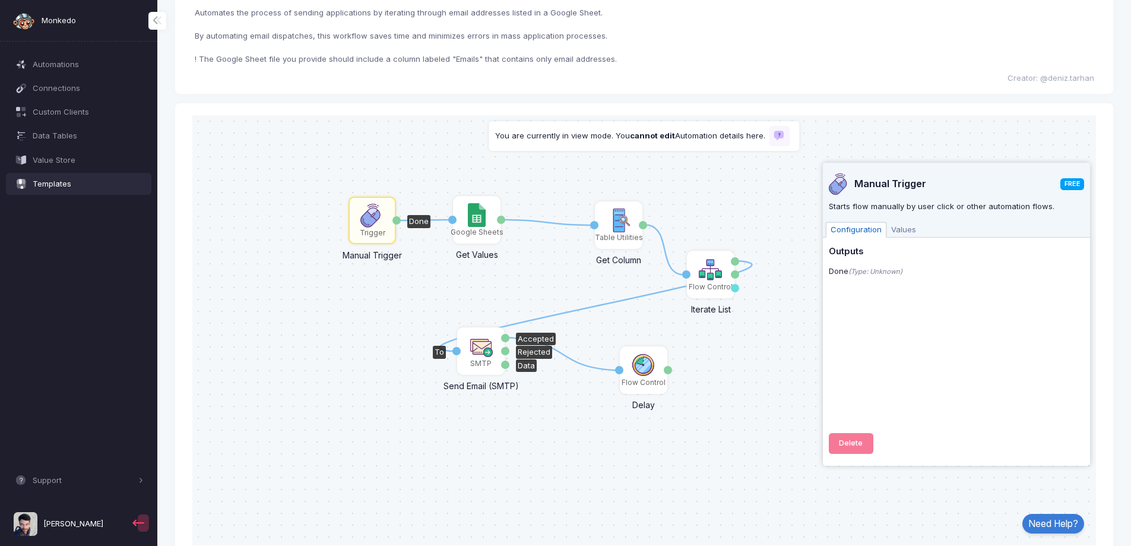
click at [473, 365] on div "SMTP" at bounding box center [480, 362] width 21 height 11
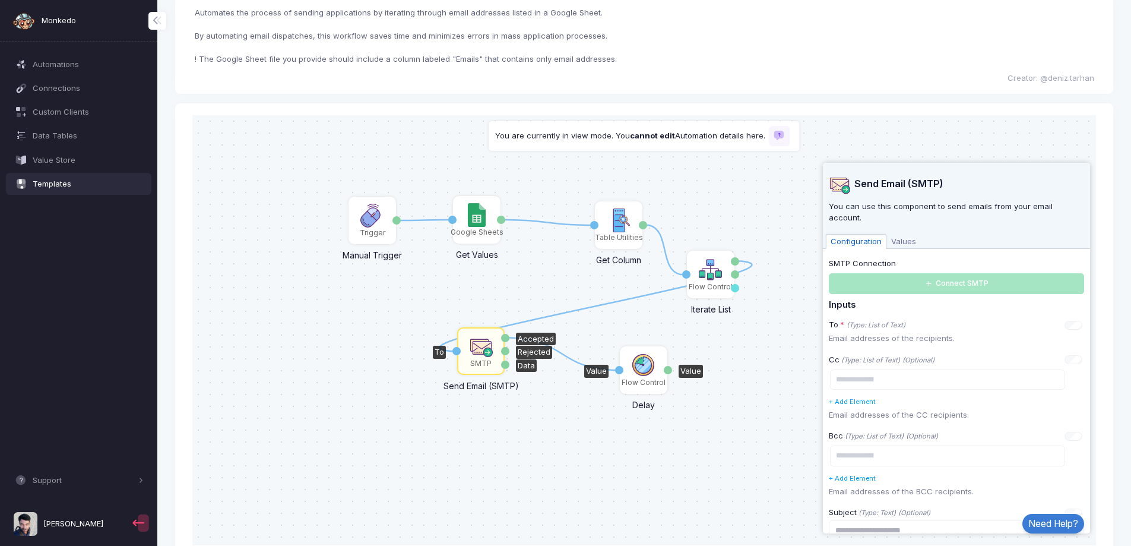
click at [633, 374] on img at bounding box center [644, 365] width 24 height 24
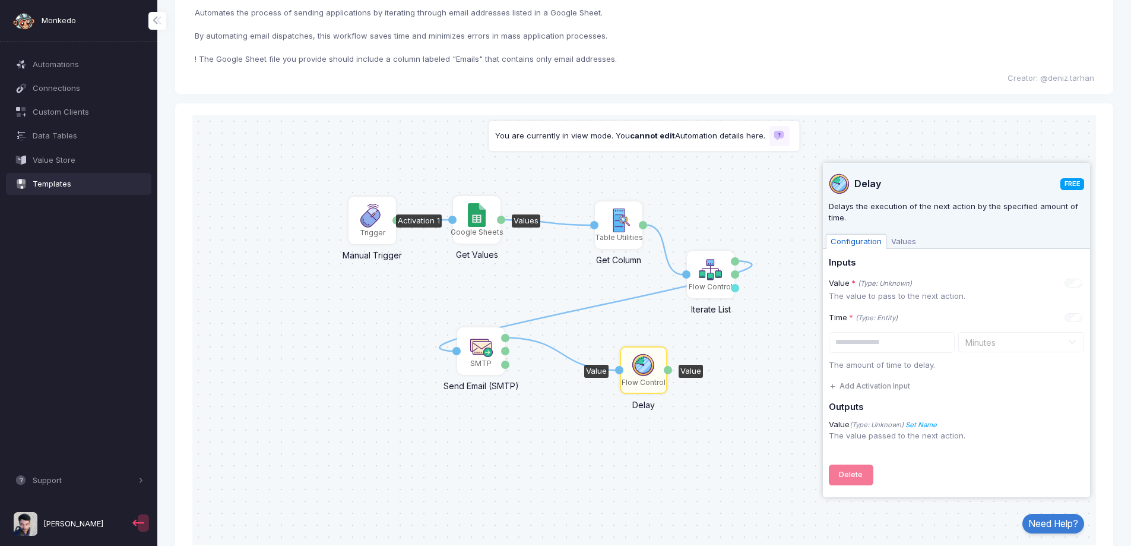
click at [467, 217] on div "Google Sheets" at bounding box center [476, 219] width 45 height 45
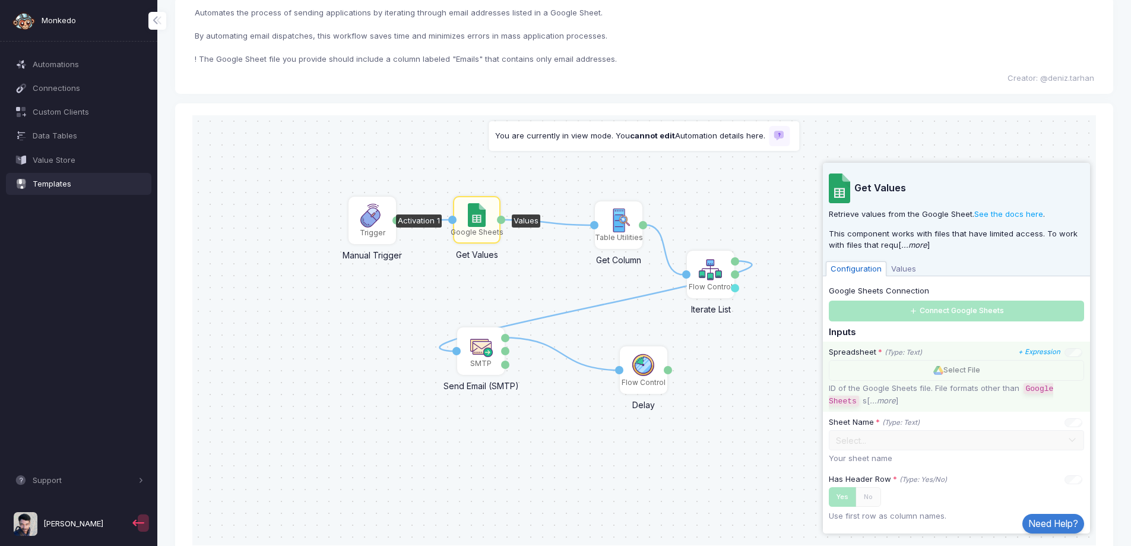
click at [942, 374] on div "Select File" at bounding box center [956, 369] width 255 height 21
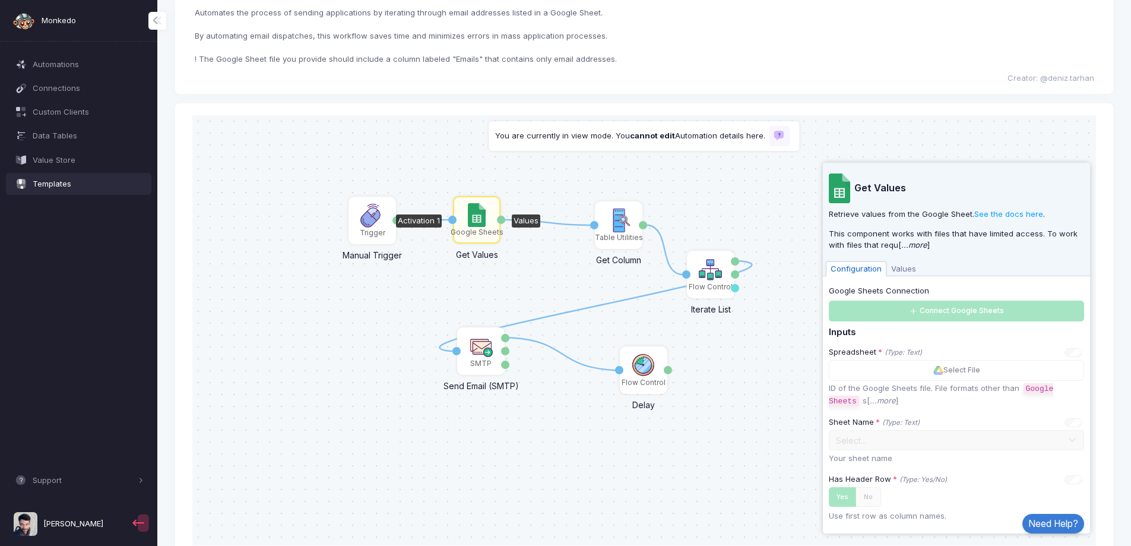
click at [923, 317] on div "Google Sheets Connection Connect Google Sheets" at bounding box center [956, 302] width 255 height 36
click at [926, 306] on div "Google Sheets Connection Connect Google Sheets" at bounding box center [956, 302] width 255 height 36
click at [890, 267] on span "Values" at bounding box center [904, 268] width 34 height 15
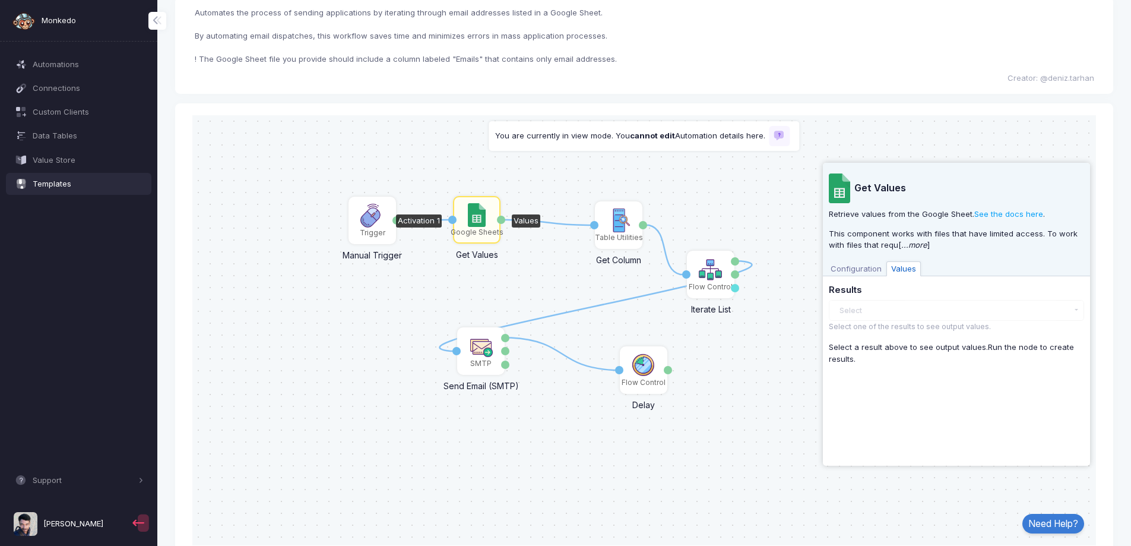
click at [901, 265] on span "Values" at bounding box center [904, 268] width 34 height 15
click at [837, 272] on span "Configuration" at bounding box center [856, 268] width 61 height 15
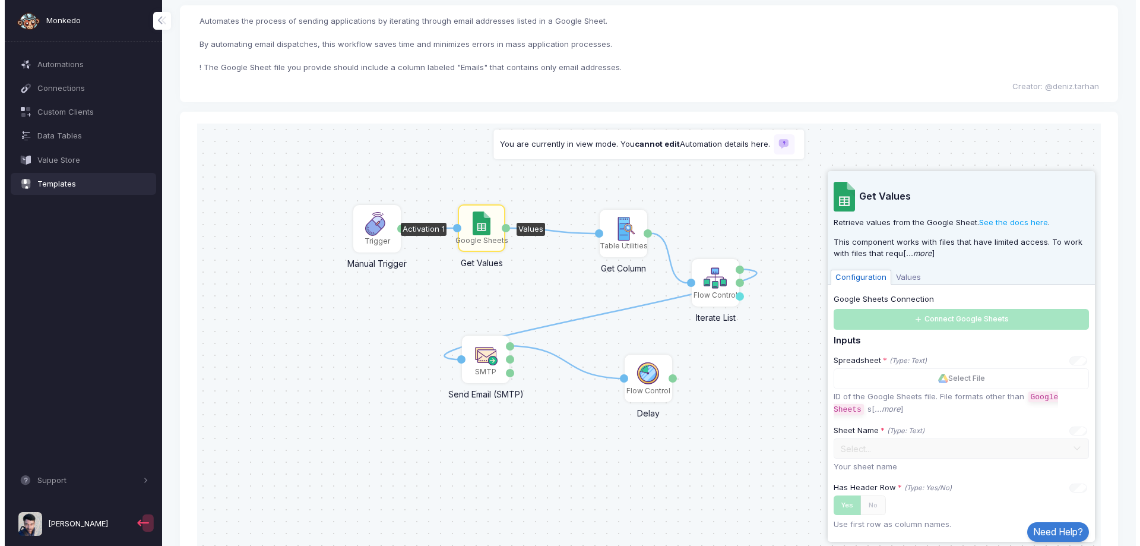
scroll to position [0, 0]
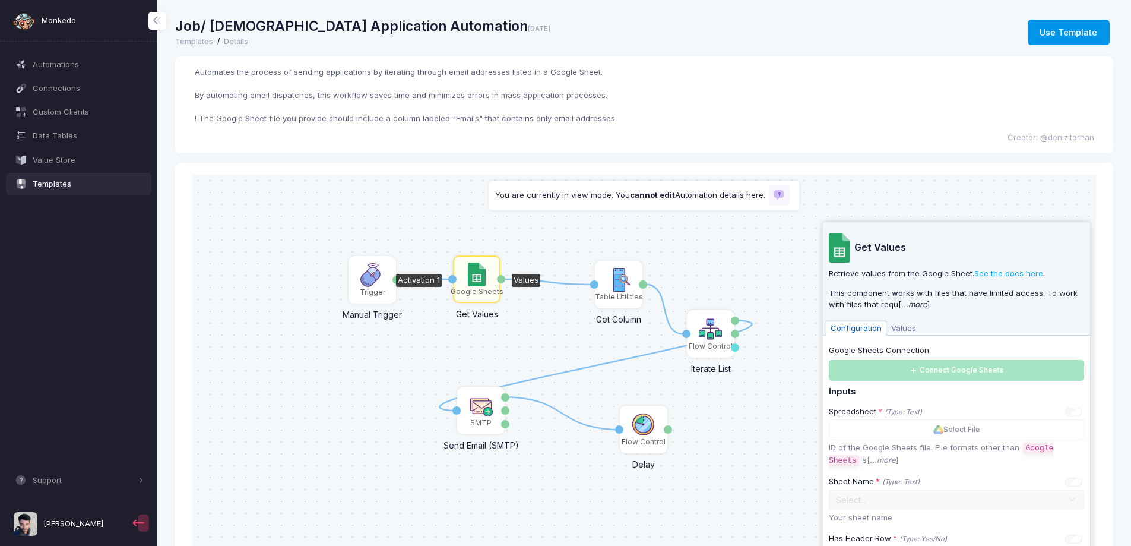
click at [1046, 32] on button "Use Template" at bounding box center [1069, 33] width 82 height 26
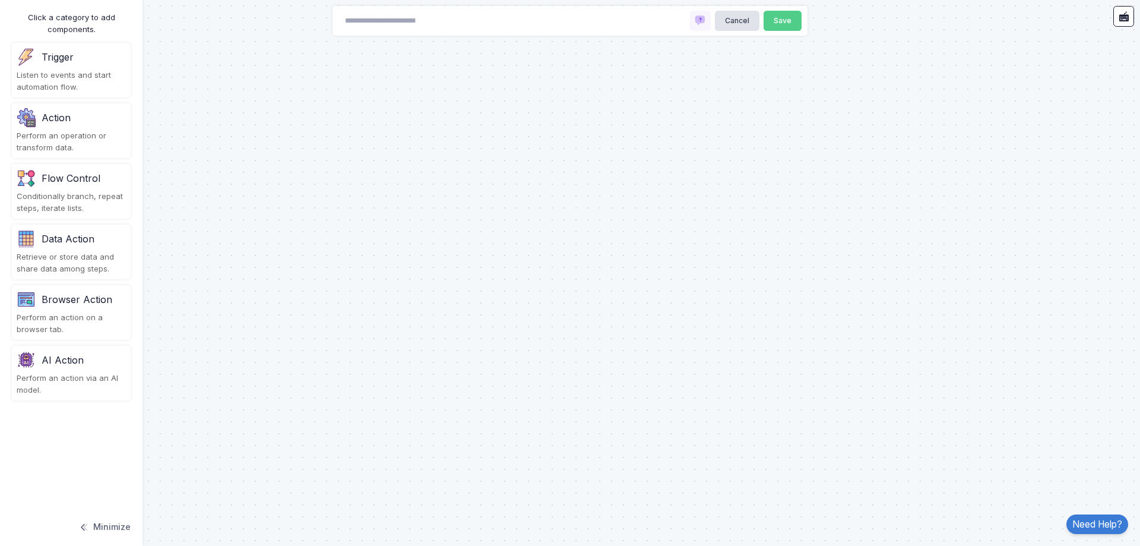
type input "**********"
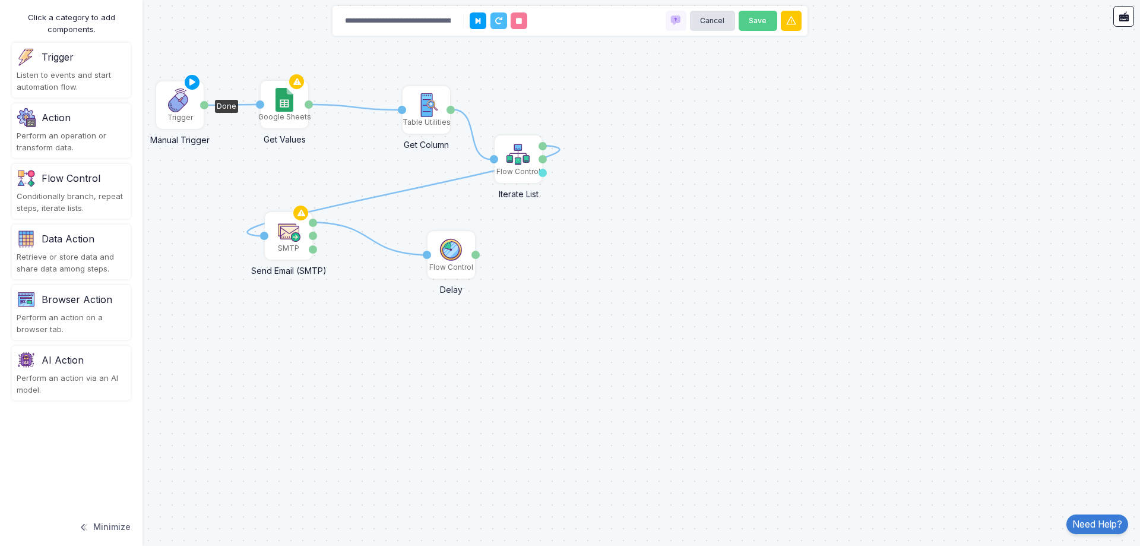
click at [175, 111] on img at bounding box center [180, 100] width 24 height 24
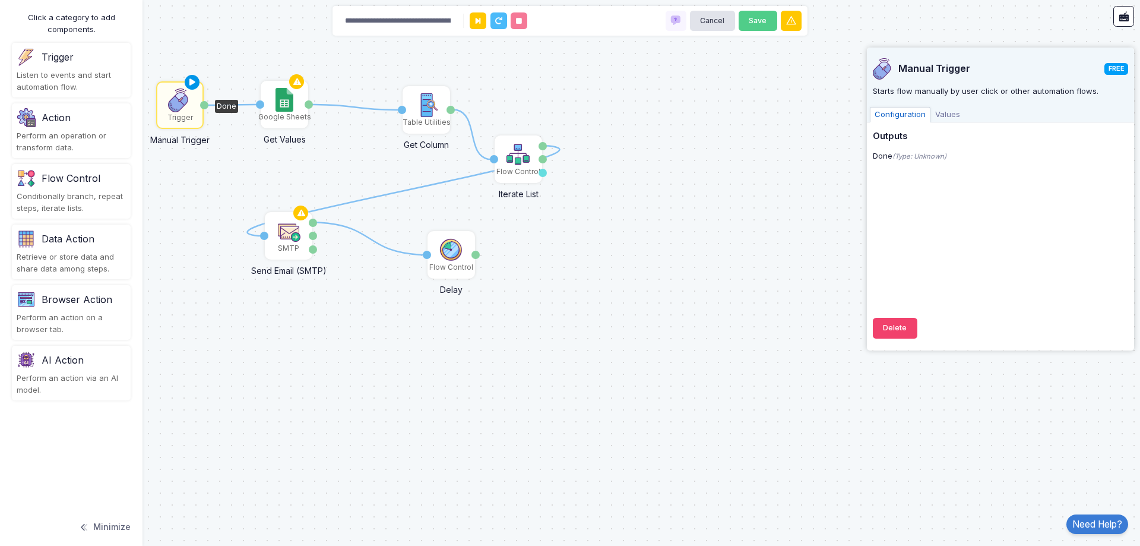
click at [191, 81] on icon at bounding box center [192, 82] width 14 height 17
click at [276, 102] on img at bounding box center [284, 100] width 17 height 24
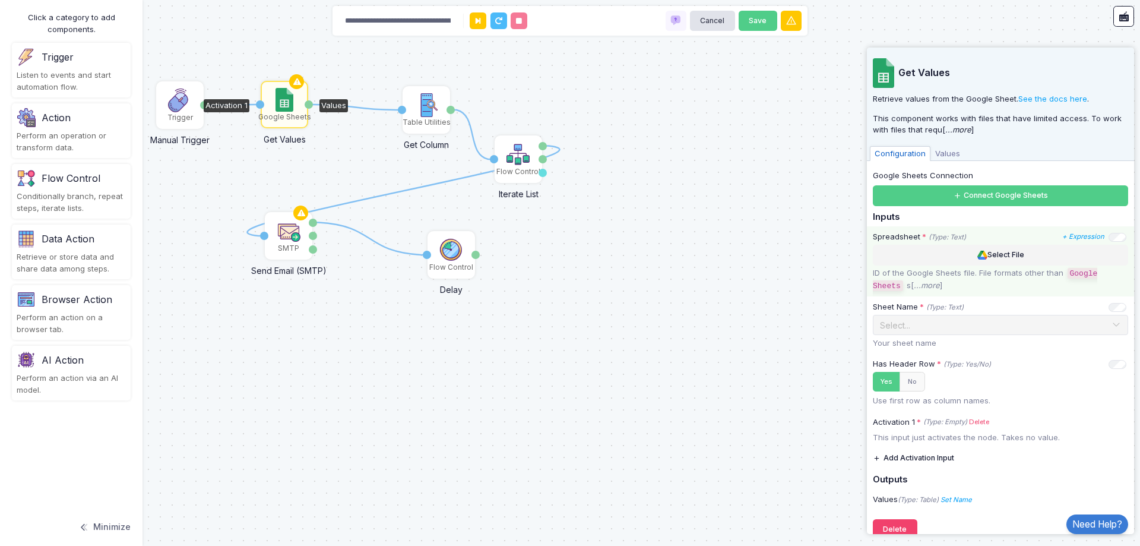
click at [962, 254] on button "Select File" at bounding box center [1000, 255] width 255 height 21
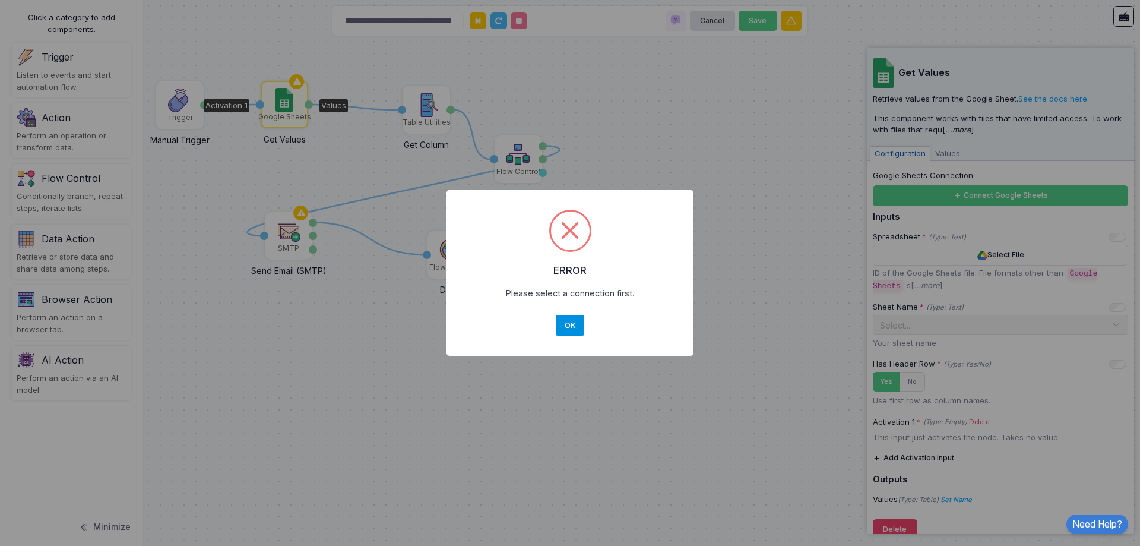
click at [567, 325] on button "OK" at bounding box center [570, 325] width 29 height 21
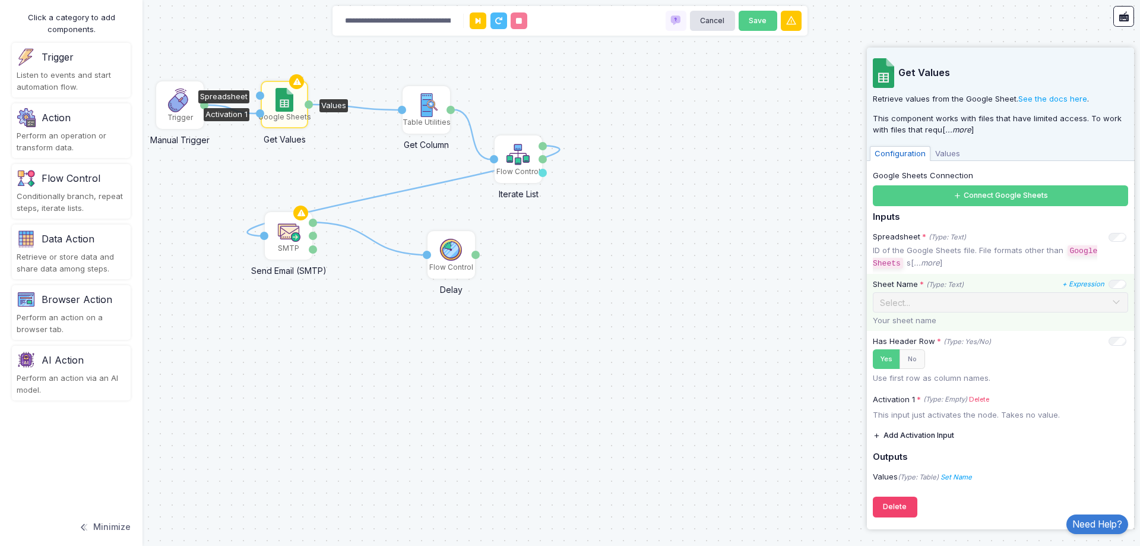
click at [1130, 303] on div "Sheet Name * (Type: Text) + Expression Select... Your sheet name" at bounding box center [1000, 302] width 267 height 57
click at [1119, 300] on span at bounding box center [1117, 302] width 10 height 15
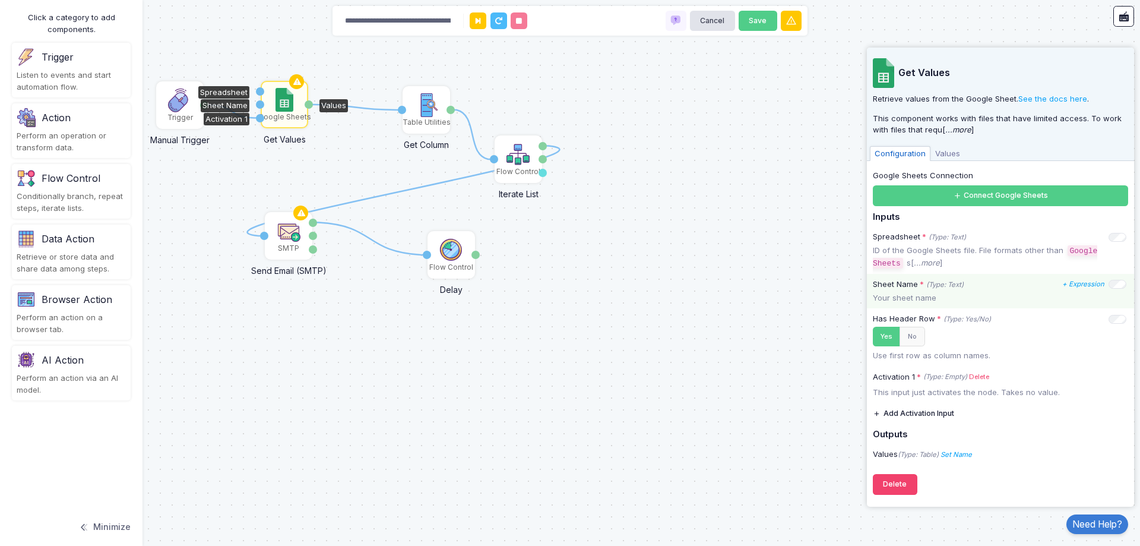
click at [1117, 299] on p "Your sheet name" at bounding box center [1000, 298] width 255 height 12
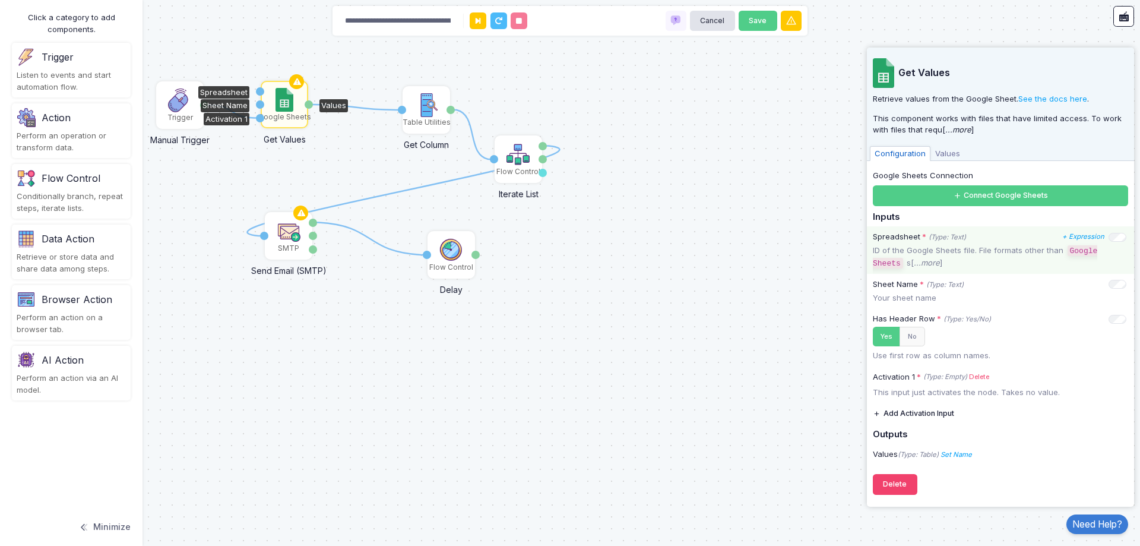
click at [935, 249] on p "ID of the Google Sheets file. File formats other than Google Sheets s[ ...more ]" at bounding box center [1000, 257] width 255 height 24
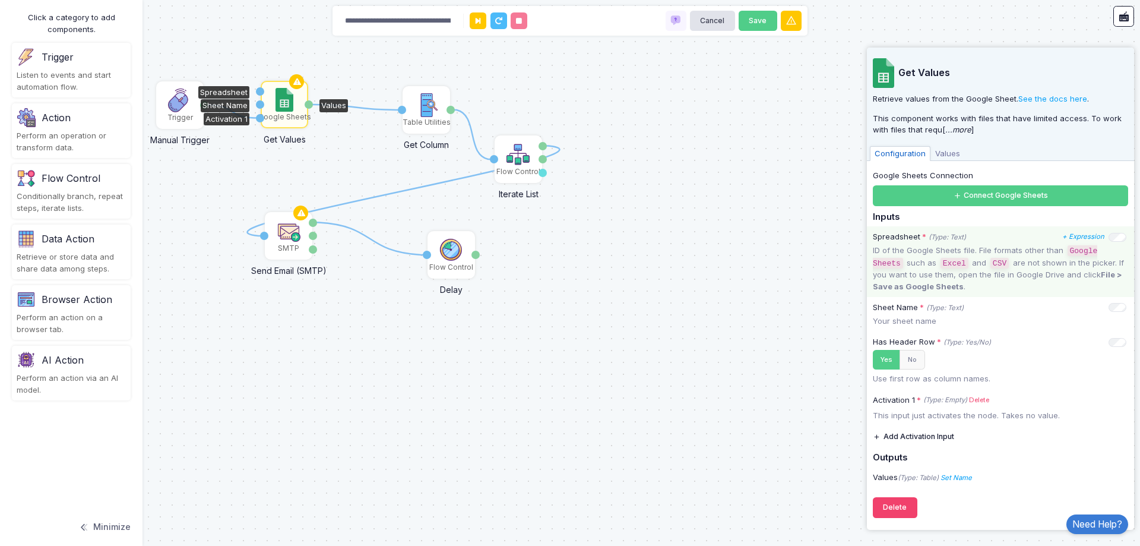
click at [942, 258] on code "Excel" at bounding box center [955, 263] width 28 height 11
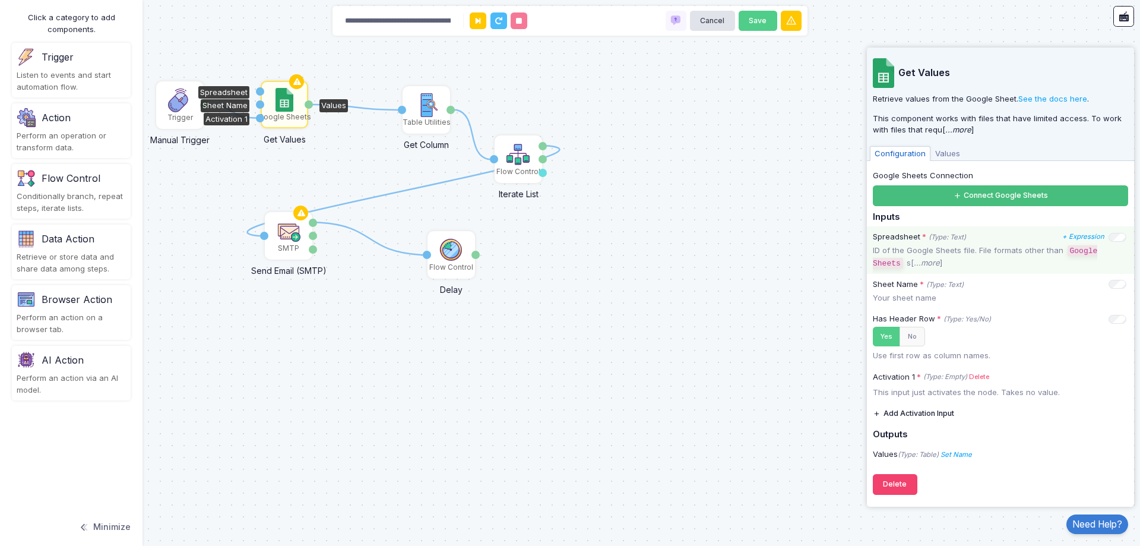
click at [1008, 198] on button "Connect Google Sheets" at bounding box center [1000, 195] width 255 height 21
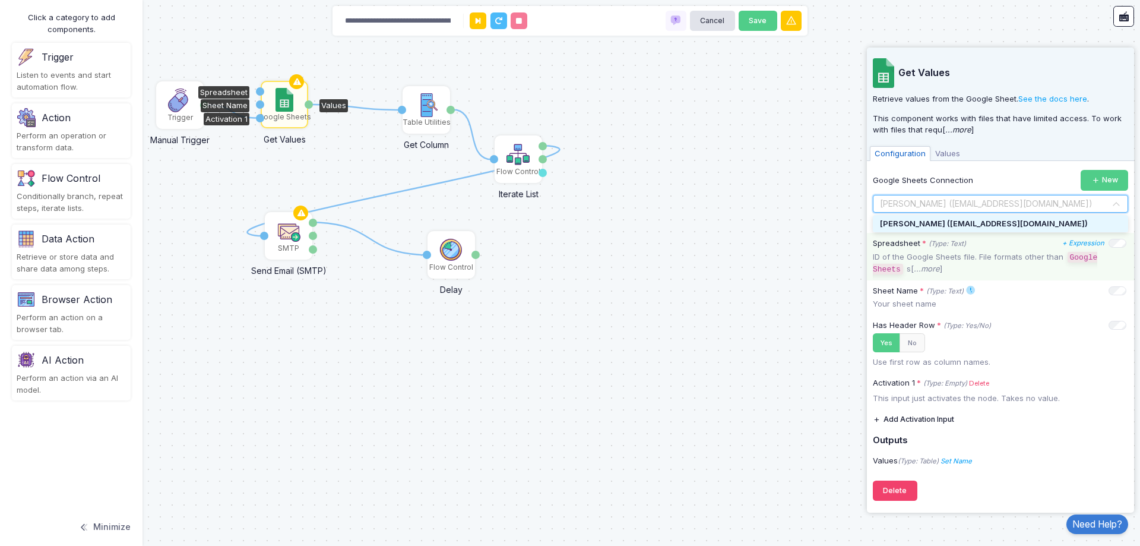
click at [992, 208] on input "text" at bounding box center [988, 204] width 219 height 13
click at [986, 226] on span "[PERSON_NAME] ([EMAIL_ADDRESS][DOMAIN_NAME])" at bounding box center [984, 224] width 208 height 10
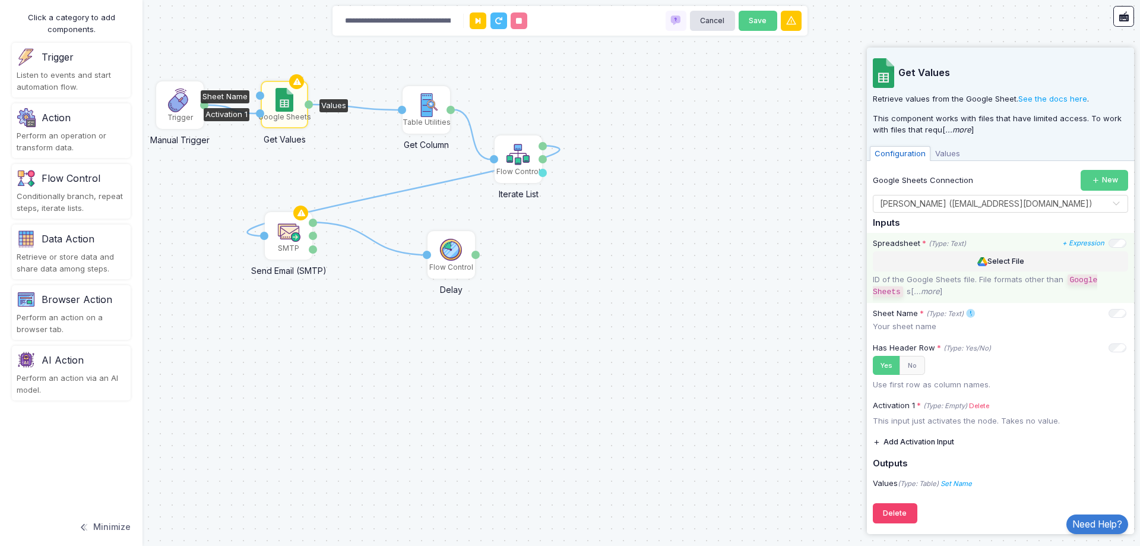
click at [1086, 265] on button "Select File" at bounding box center [1000, 261] width 255 height 21
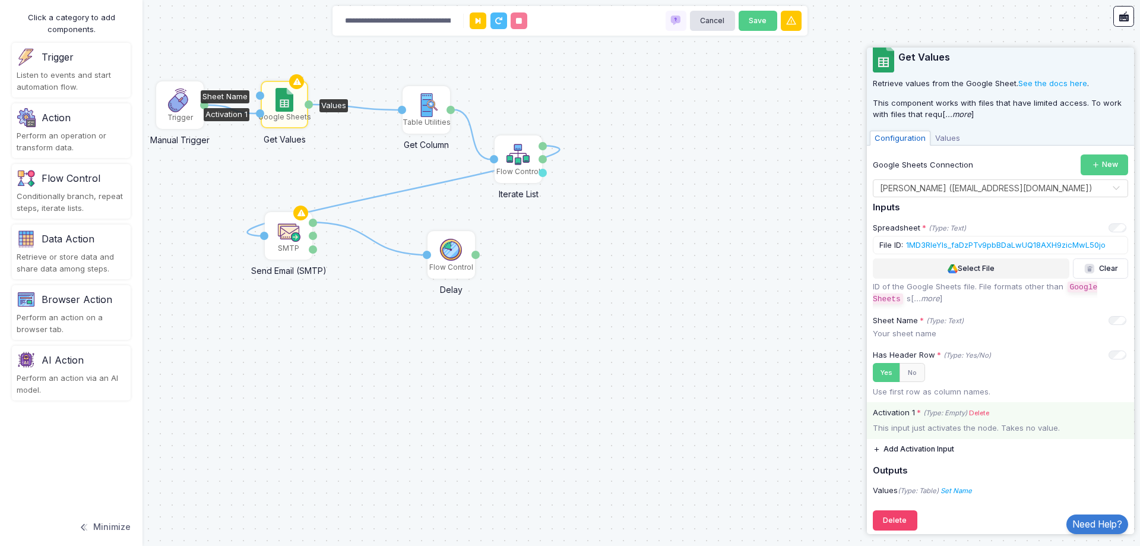
scroll to position [23, 0]
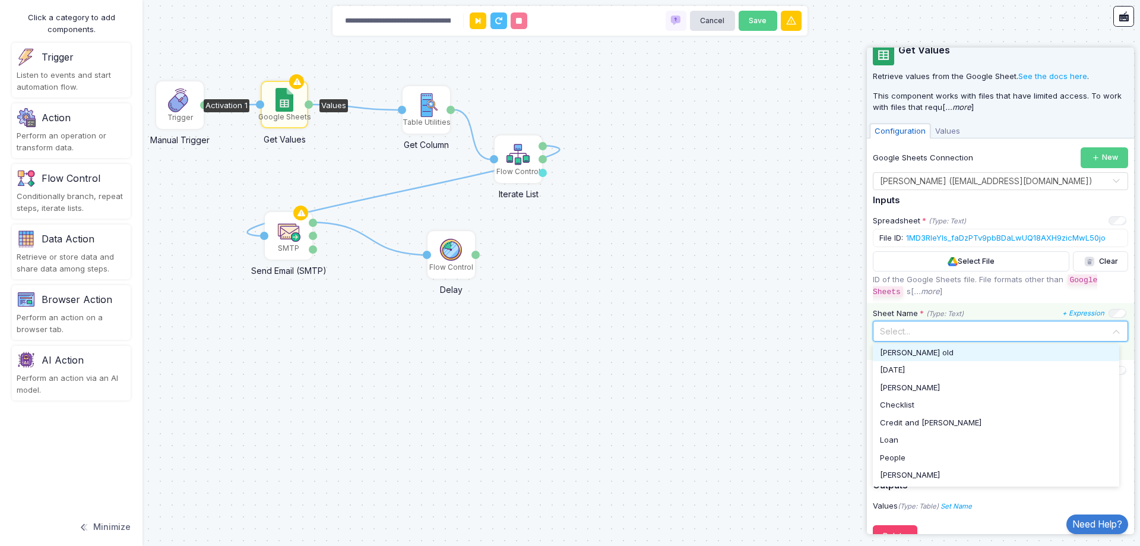
click at [1112, 331] on span at bounding box center [1117, 331] width 10 height 15
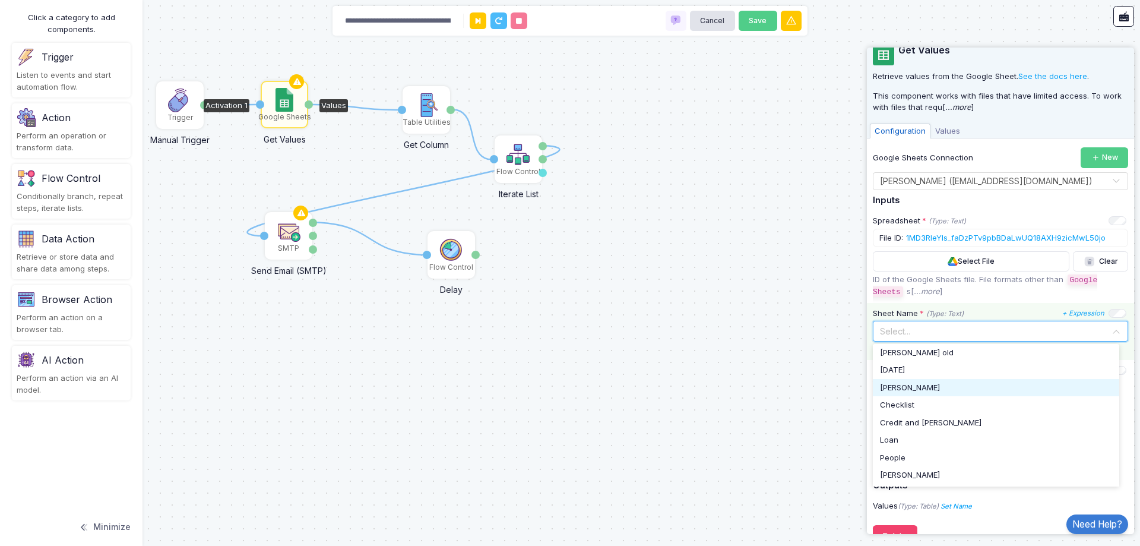
click at [1045, 385] on div "Nidhin" at bounding box center [996, 388] width 232 height 12
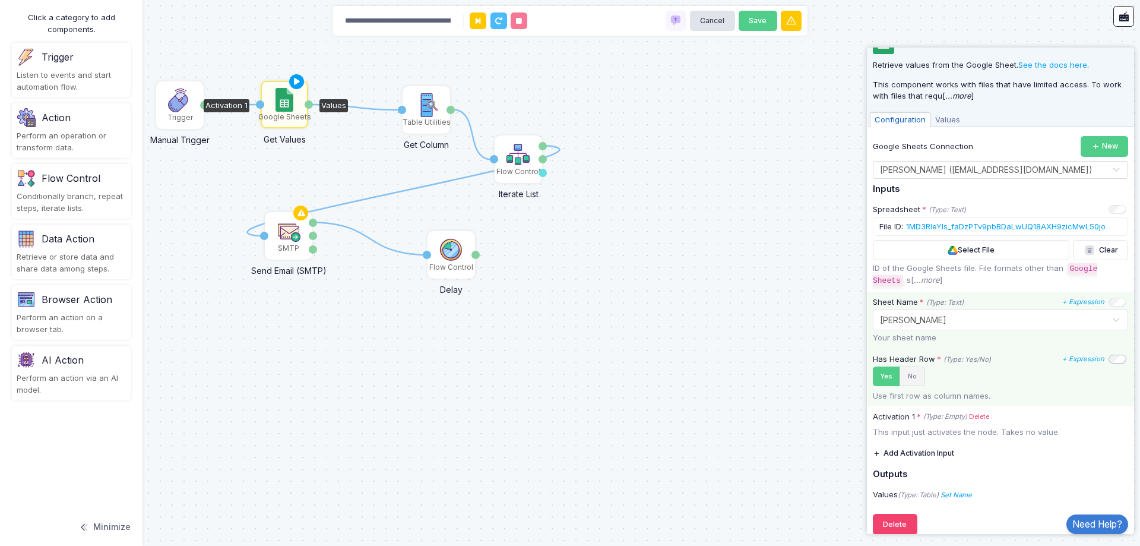
scroll to position [45, 0]
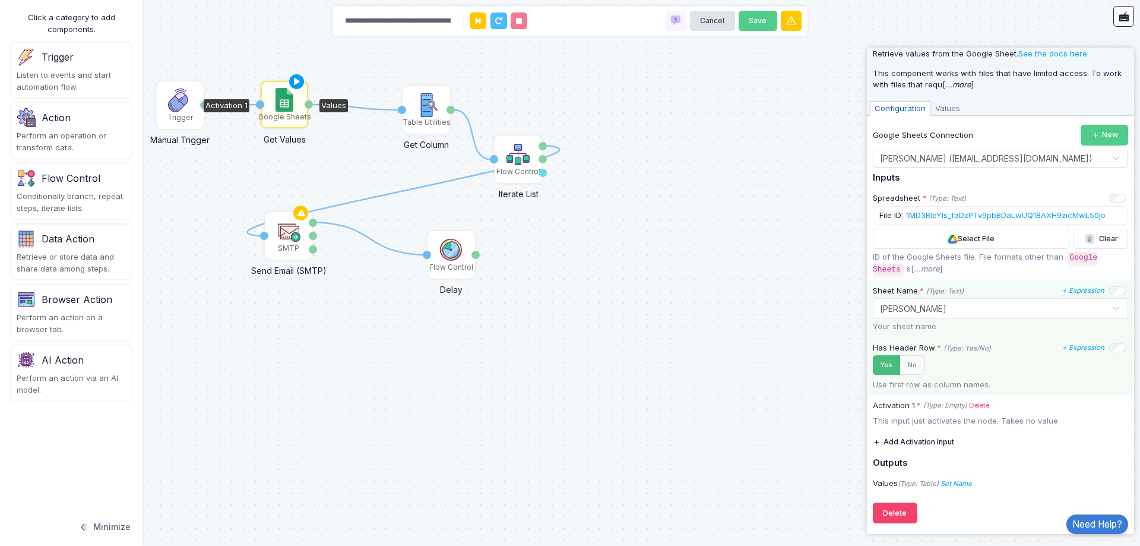
click at [894, 367] on button "Yes" at bounding box center [886, 365] width 27 height 20
click at [888, 370] on button "Yes" at bounding box center [887, 365] width 29 height 20
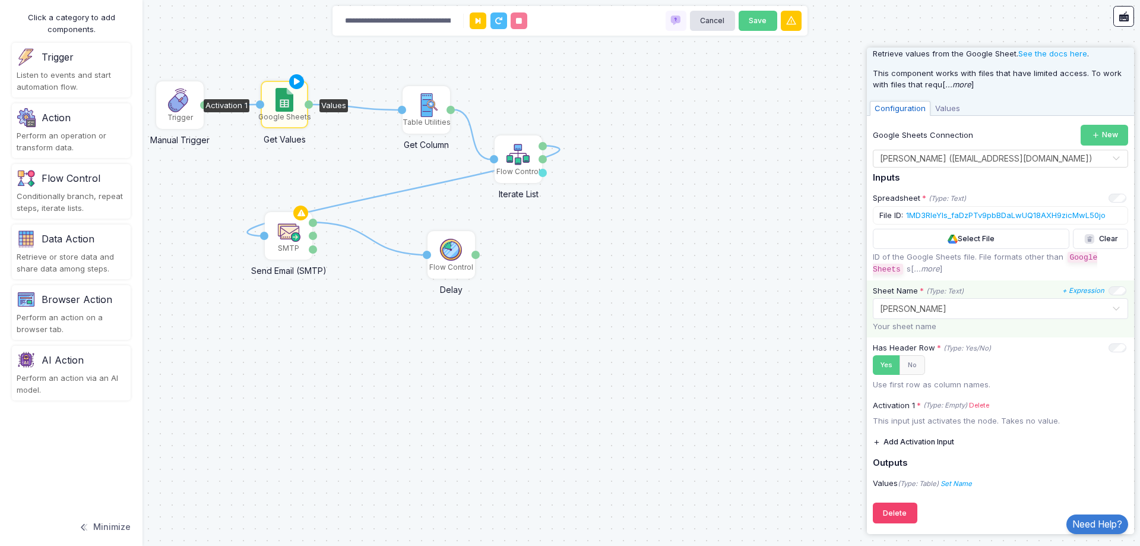
click at [939, 443] on button "Add Activation Input" at bounding box center [913, 442] width 81 height 21
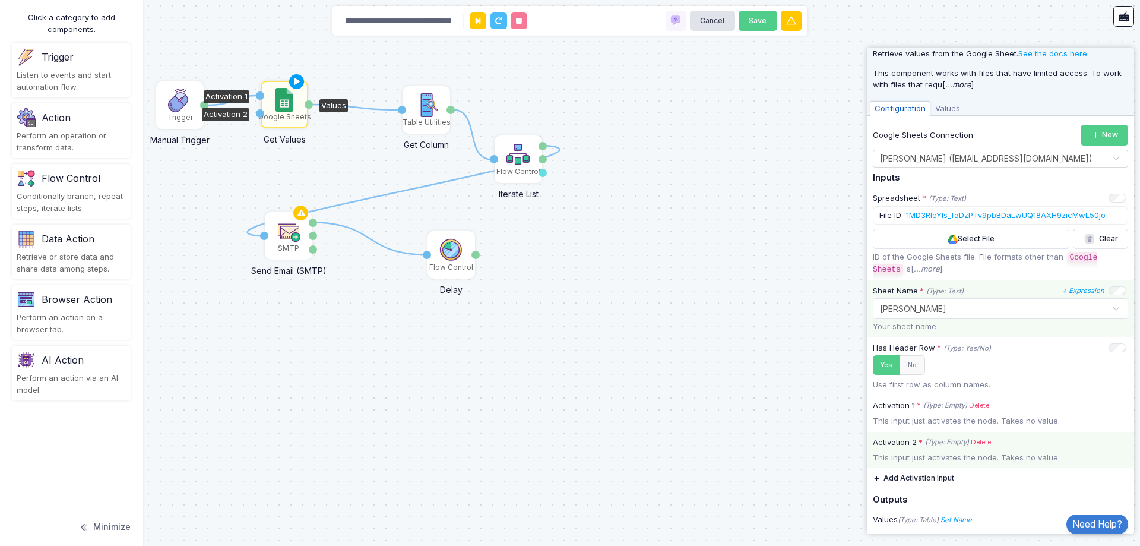
click at [979, 436] on label "Activation 2 * (Type: Empty) Delete" at bounding box center [1000, 442] width 267 height 12
click at [980, 438] on link "Delete" at bounding box center [981, 442] width 20 height 10
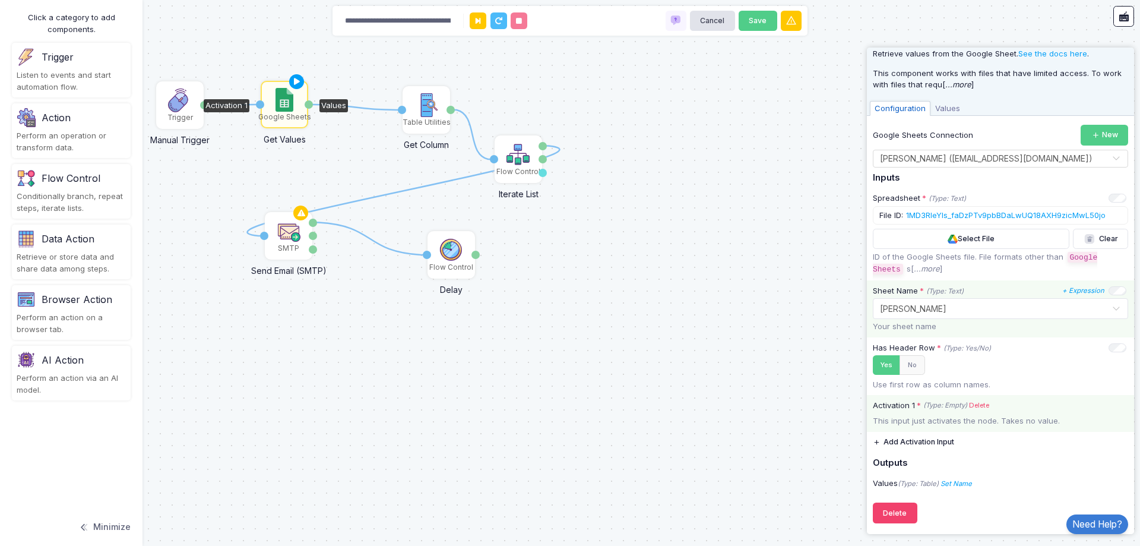
click at [977, 404] on link "Delete" at bounding box center [979, 405] width 20 height 10
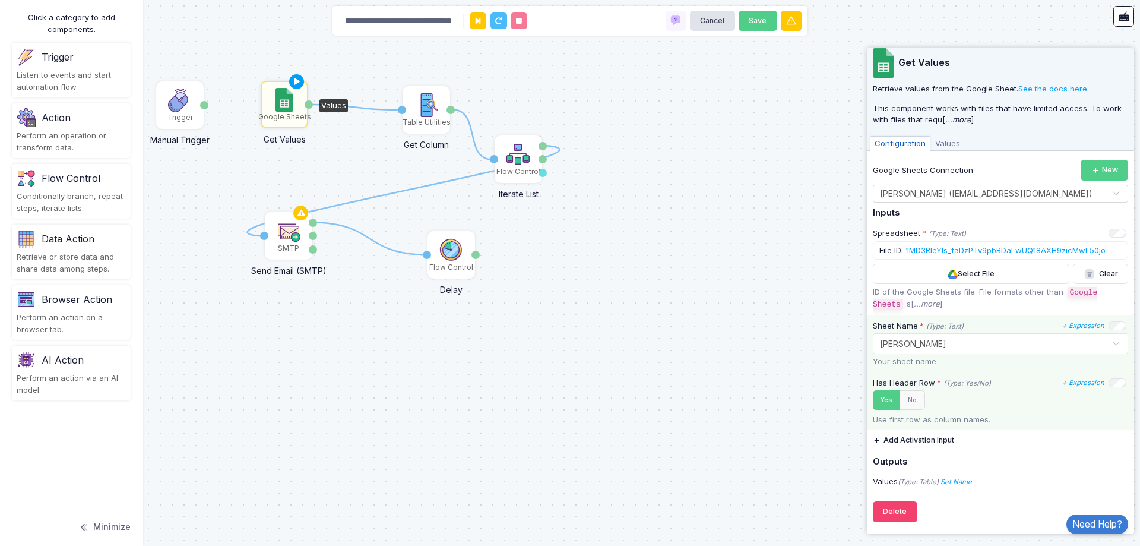
scroll to position [9, 0]
click at [885, 403] on button "Yes" at bounding box center [886, 401] width 27 height 20
click at [889, 404] on button "Yes" at bounding box center [887, 401] width 29 height 20
click at [918, 404] on button "No" at bounding box center [913, 401] width 26 height 20
click at [884, 404] on button "Yes" at bounding box center [887, 401] width 29 height 20
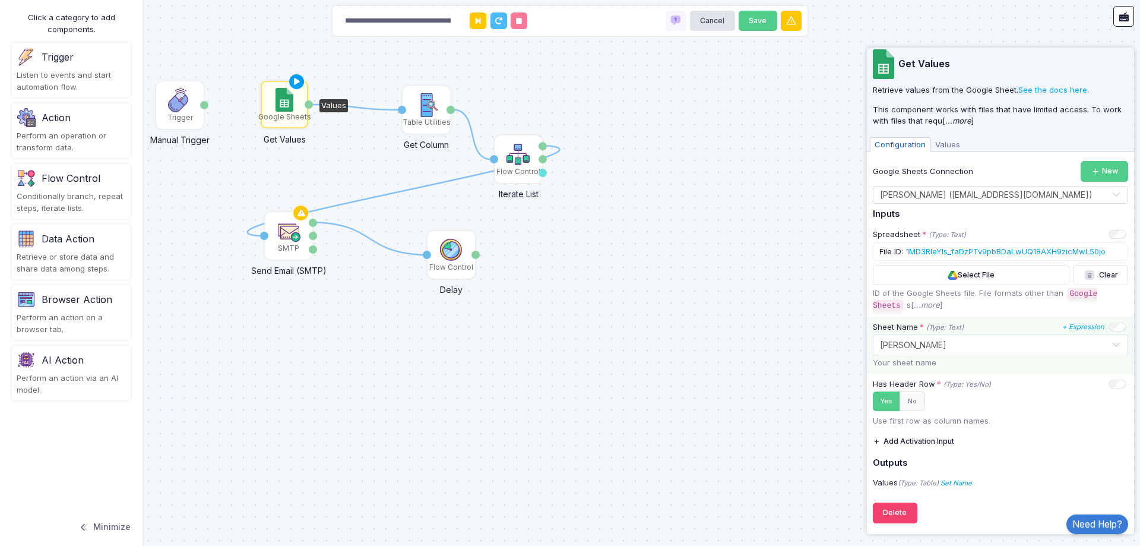
click at [944, 442] on button "Add Activation Input" at bounding box center [913, 441] width 81 height 21
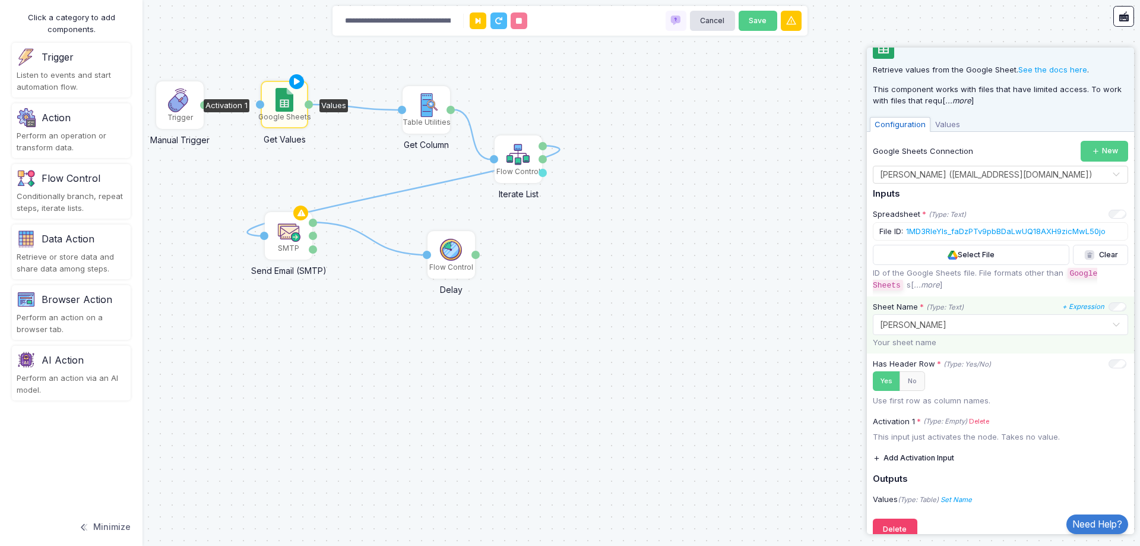
scroll to position [45, 0]
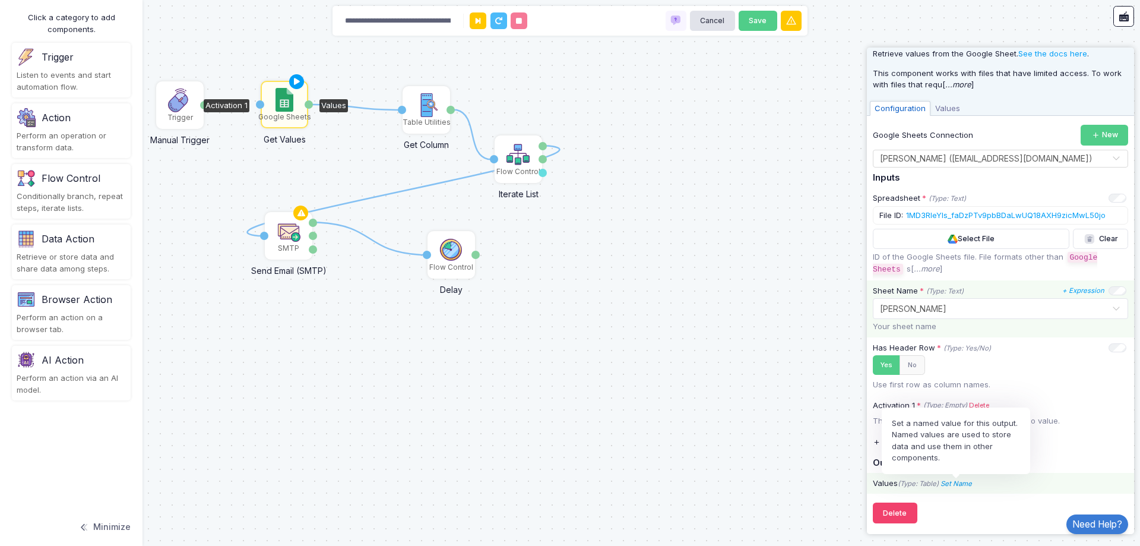
click at [962, 484] on icon "Set Name" at bounding box center [956, 483] width 31 height 8
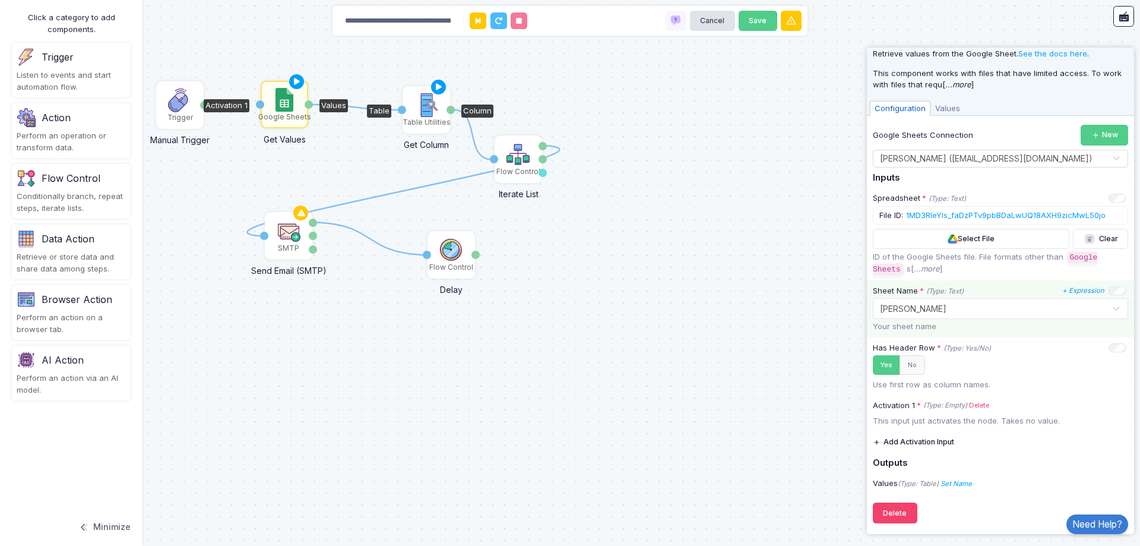
click at [420, 118] on div "Table Utilities" at bounding box center [427, 122] width 48 height 11
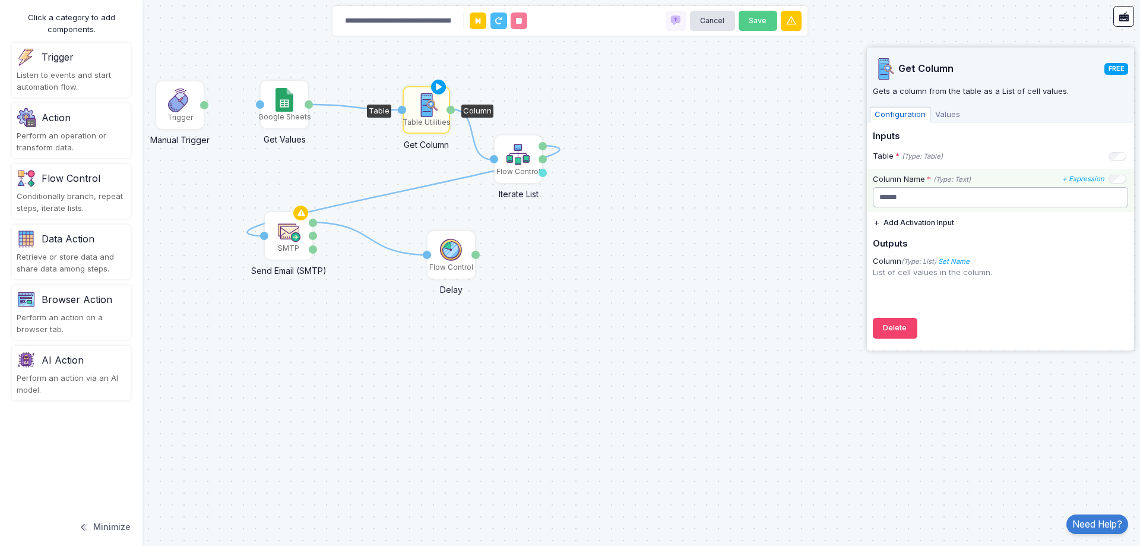
click at [1004, 196] on input "******" at bounding box center [1000, 197] width 255 height 21
drag, startPoint x: 1005, startPoint y: 200, endPoint x: 766, endPoint y: 204, distance: 238.8
click at [766, 204] on automation-editor "**********" at bounding box center [570, 273] width 1140 height 546
type input "*******"
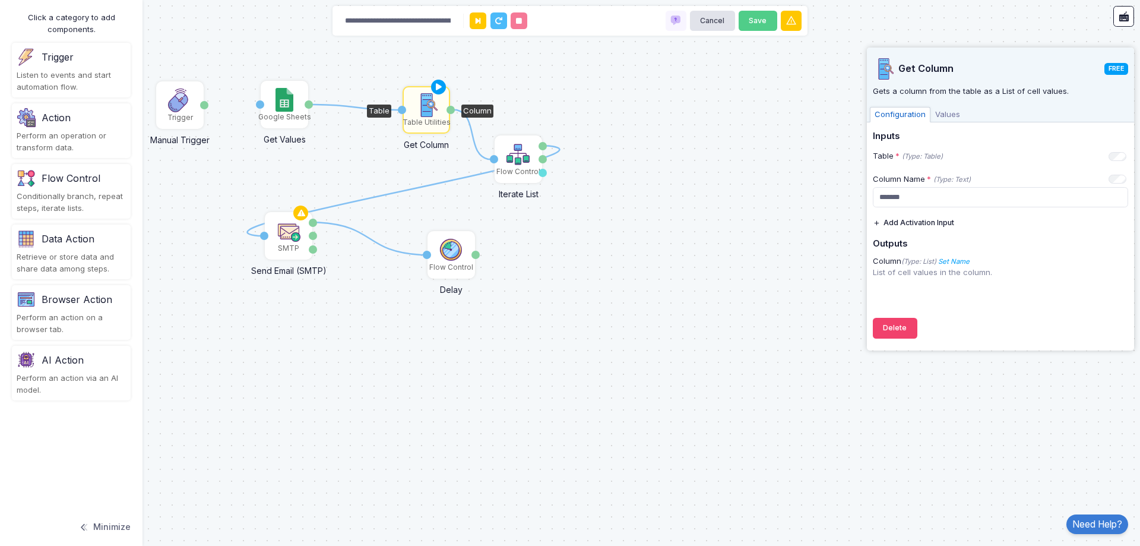
click at [634, 327] on div "1 1 1 1 Trigger Manual Trigger Done Google Sheets Get Values Activation 1 Value…" at bounding box center [570, 273] width 1140 height 546
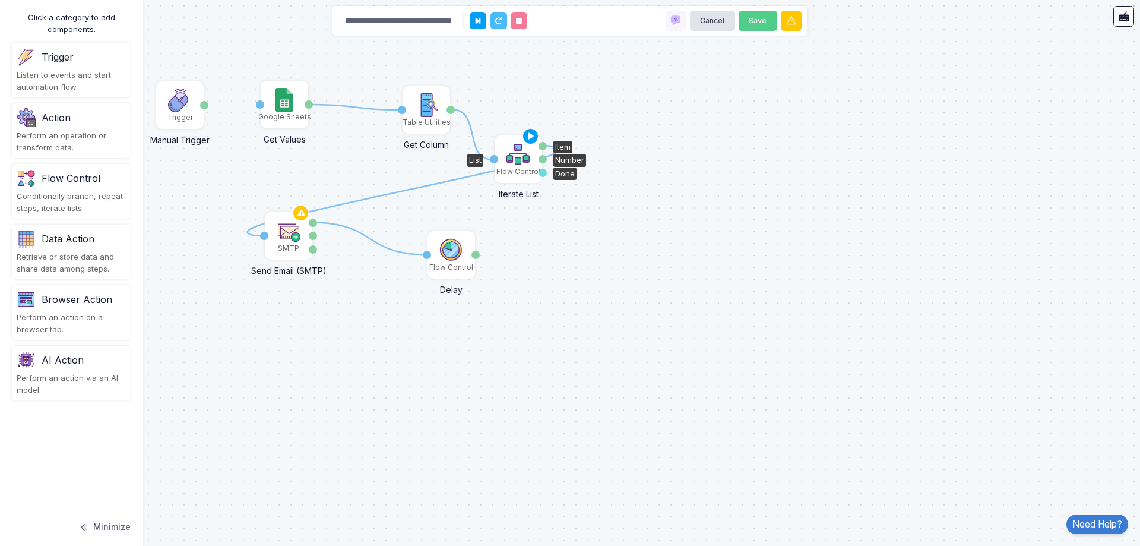
click at [506, 151] on div "Flow Control" at bounding box center [518, 159] width 45 height 45
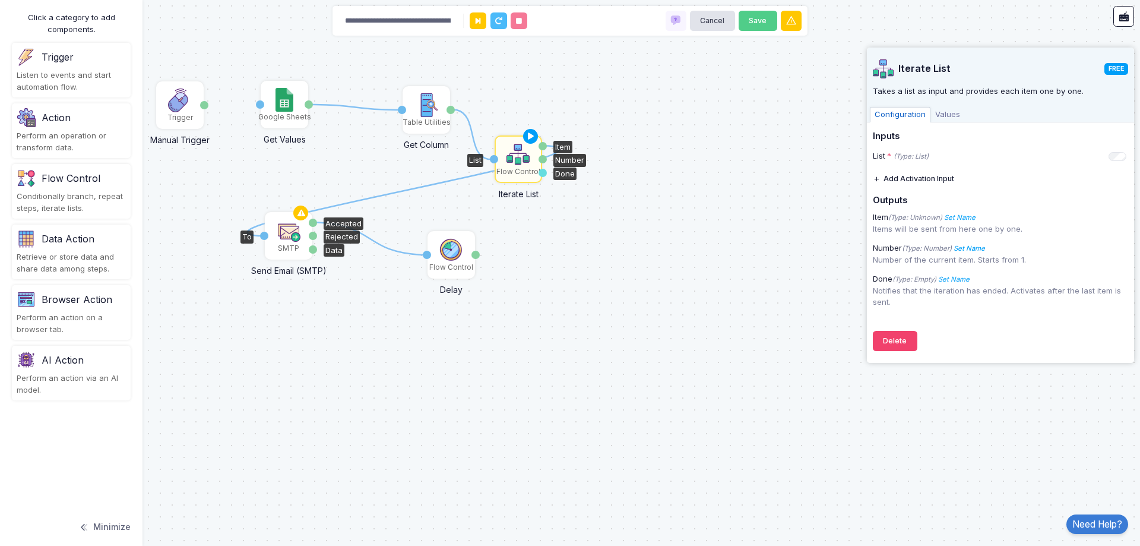
click at [280, 243] on div "SMTP" at bounding box center [288, 248] width 21 height 11
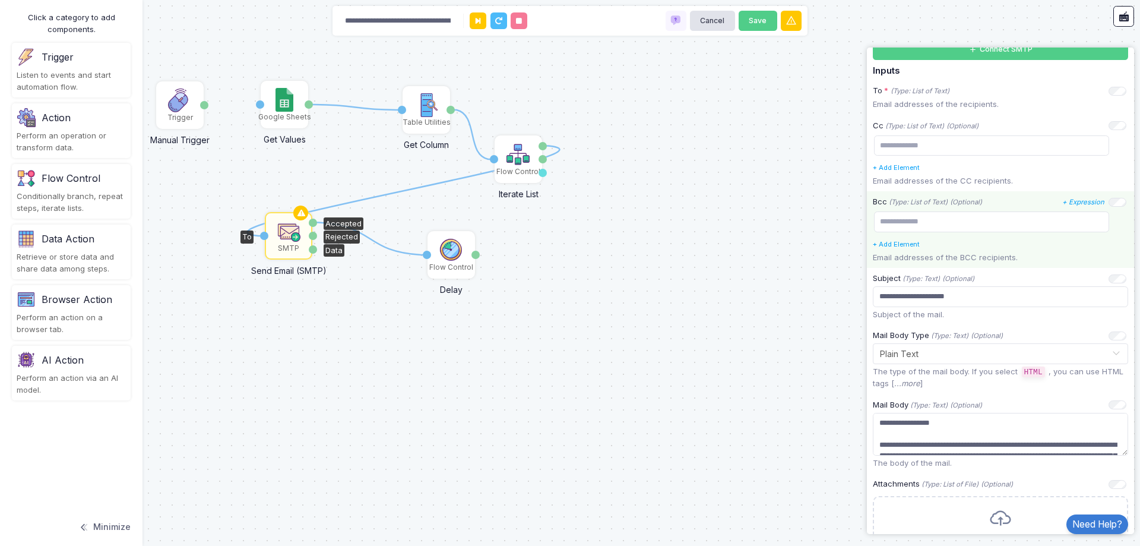
scroll to position [0, 0]
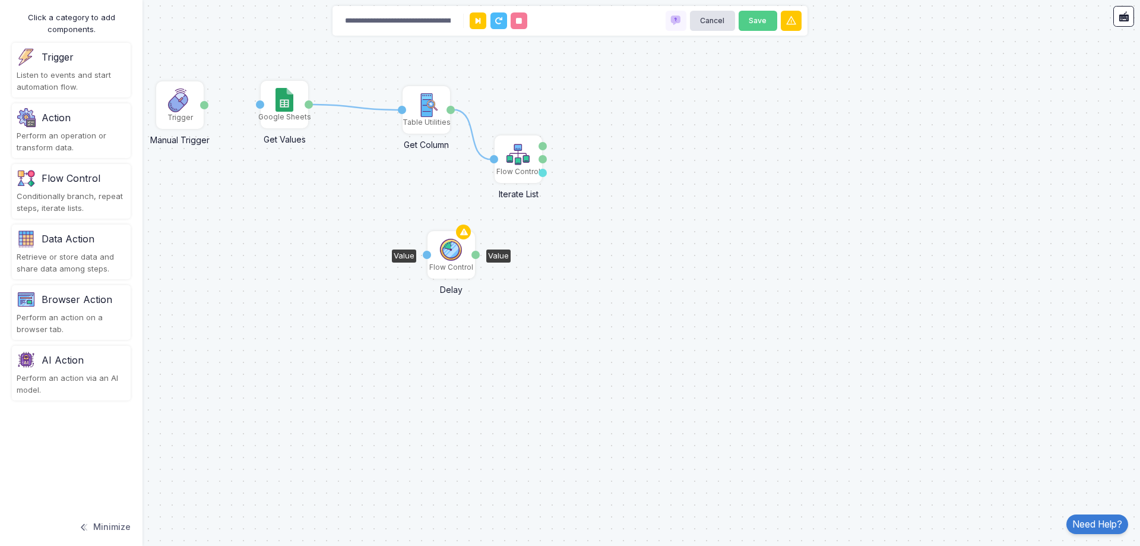
click at [442, 263] on div "Flow Control" at bounding box center [451, 267] width 44 height 11
click at [176, 103] on img at bounding box center [180, 100] width 24 height 24
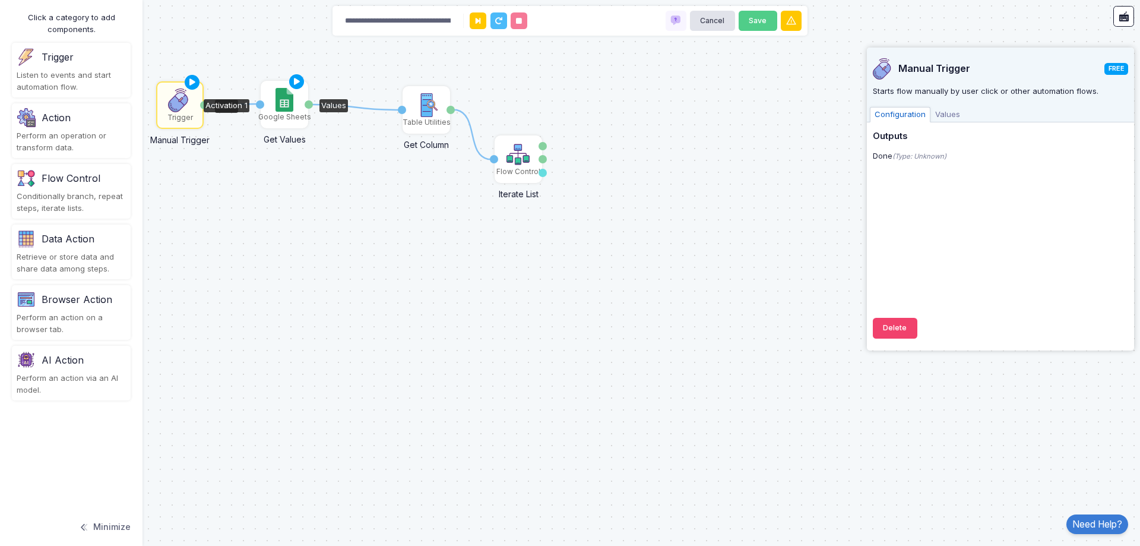
drag, startPoint x: 206, startPoint y: 101, endPoint x: 264, endPoint y: 104, distance: 57.7
click at [1, 1] on div "1 1 1 Trigger Manual Trigger Done Google Sheets Get Values Activation 1 Values …" at bounding box center [0, 0] width 1 height 1
click at [192, 79] on icon at bounding box center [192, 82] width 14 height 17
click at [274, 108] on div "Google Sheets" at bounding box center [284, 104] width 45 height 45
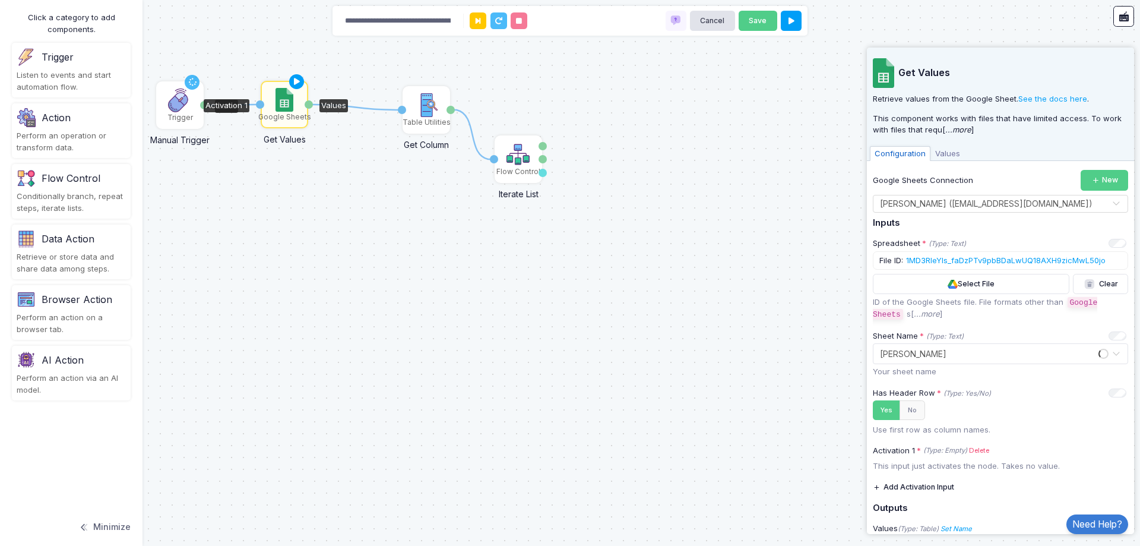
click at [167, 102] on div "Trigger" at bounding box center [179, 105] width 45 height 45
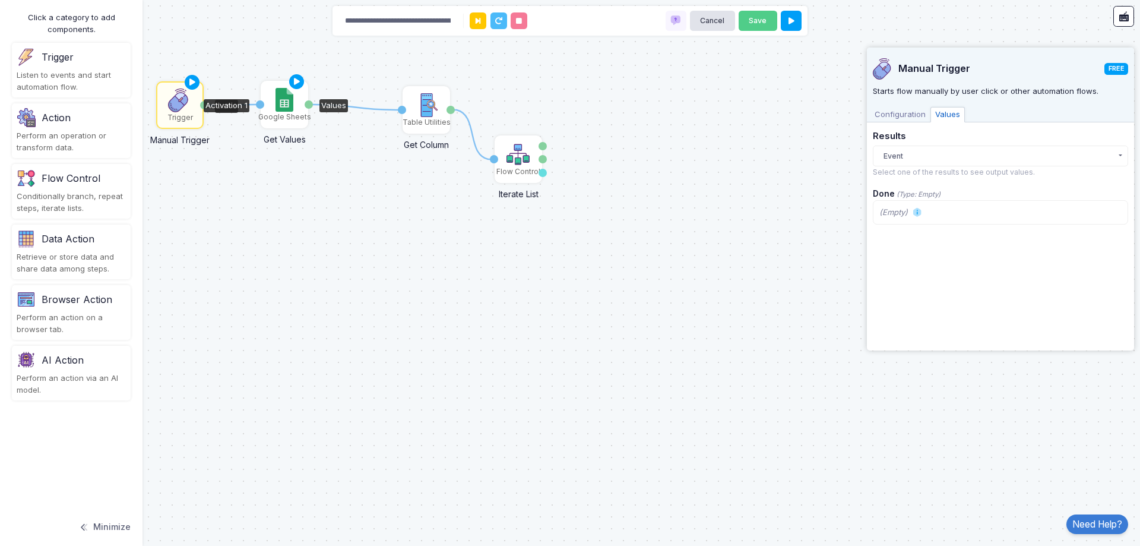
click at [283, 101] on img at bounding box center [284, 100] width 17 height 24
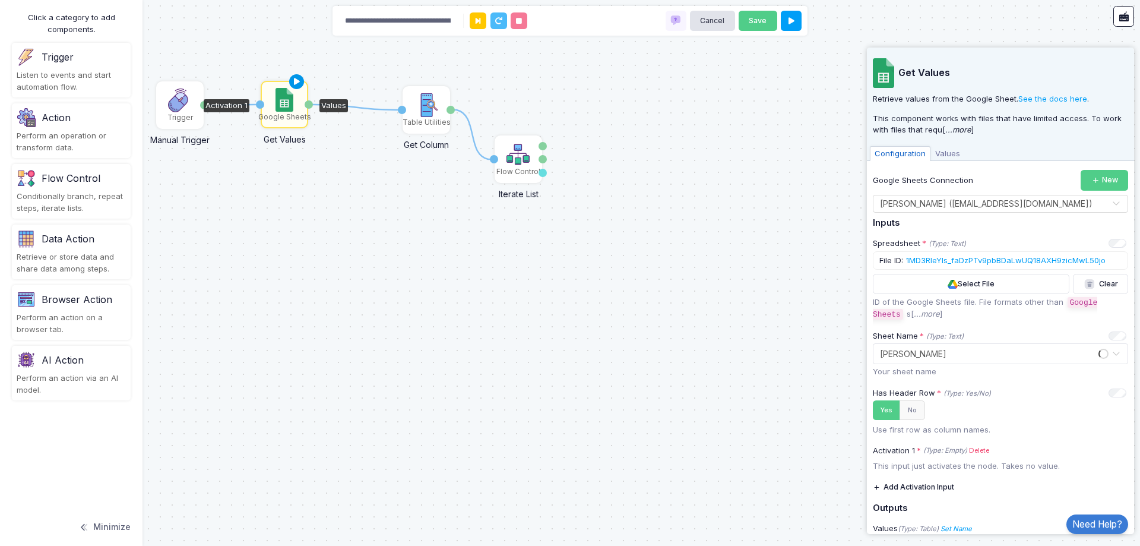
click at [292, 81] on icon at bounding box center [297, 82] width 14 height 17
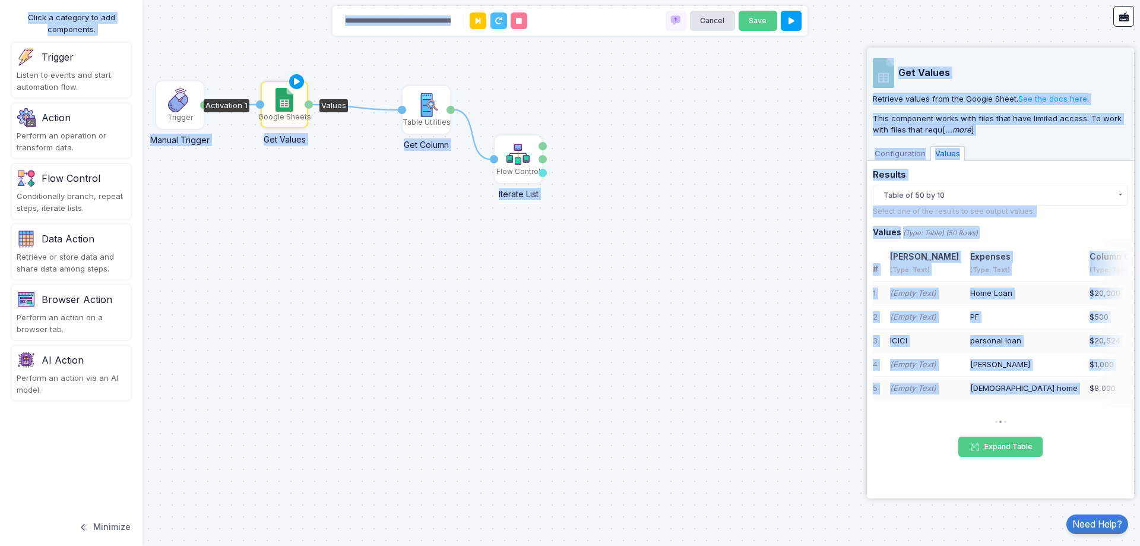
drag, startPoint x: 1012, startPoint y: 379, endPoint x: 1138, endPoint y: 378, distance: 125.9
click at [1138, 378] on automation-editor "**********" at bounding box center [570, 273] width 1140 height 546
click at [1090, 368] on div "$1,000" at bounding box center [1110, 365] width 41 height 12
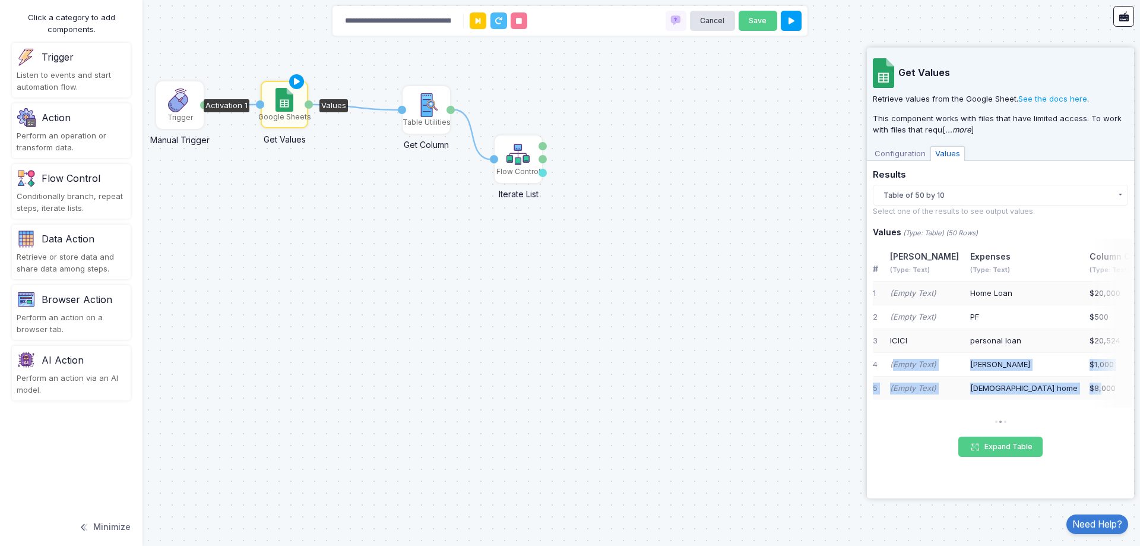
drag, startPoint x: 1024, startPoint y: 379, endPoint x: 895, endPoint y: 371, distance: 129.8
click at [986, 441] on button "Expand Table" at bounding box center [1000, 446] width 84 height 21
select select "*****"
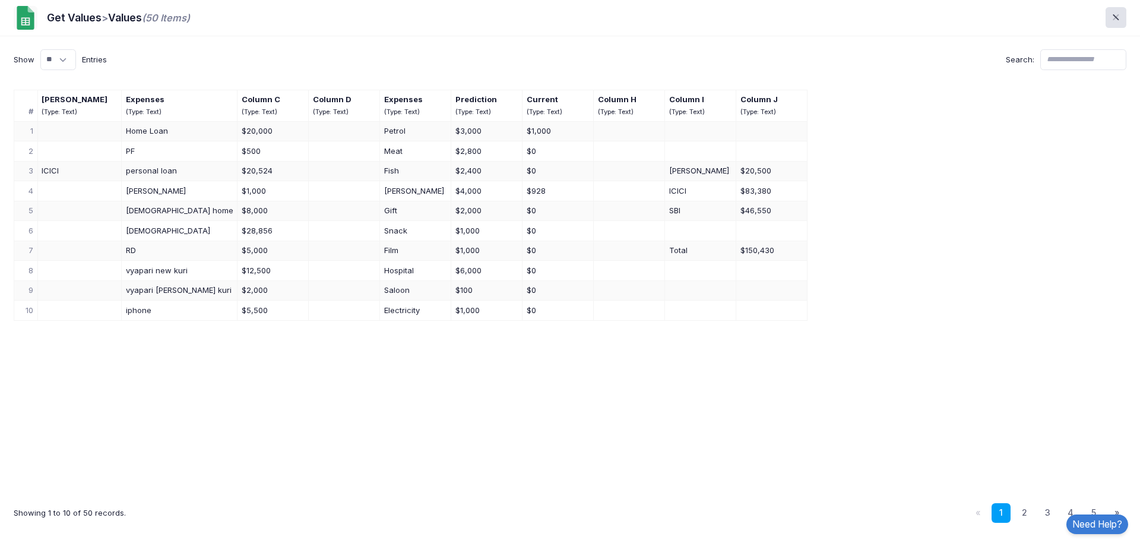
click at [986, 451] on div "# BOB (Type: Text) Expenses (Type: Text) Column C (Type: Text) Column D (Type: …" at bounding box center [570, 287] width 1113 height 394
click at [1020, 515] on link "2" at bounding box center [1025, 513] width 20 height 20
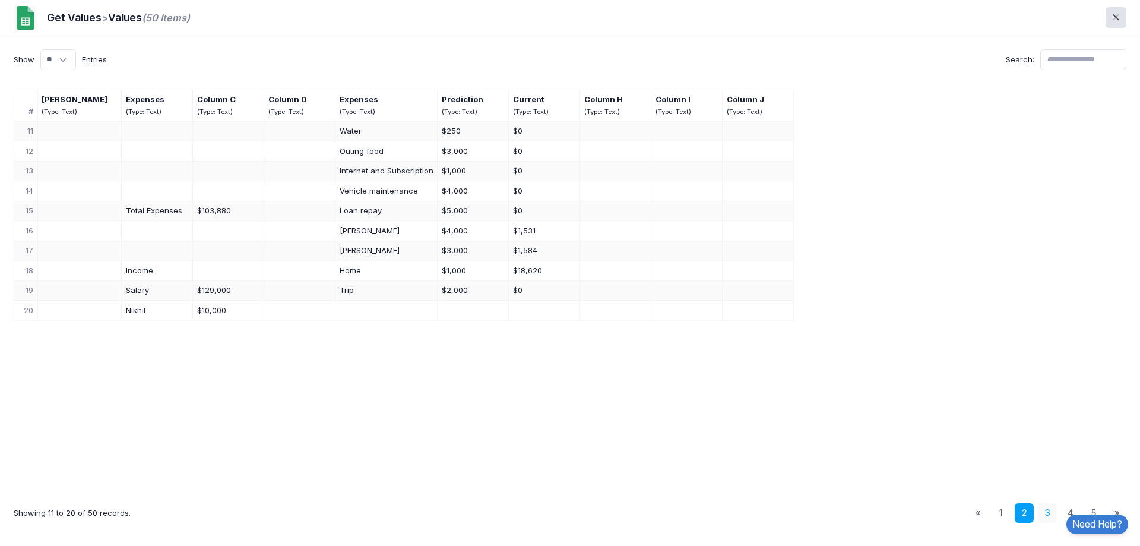
click at [1045, 513] on link "3" at bounding box center [1048, 513] width 20 height 20
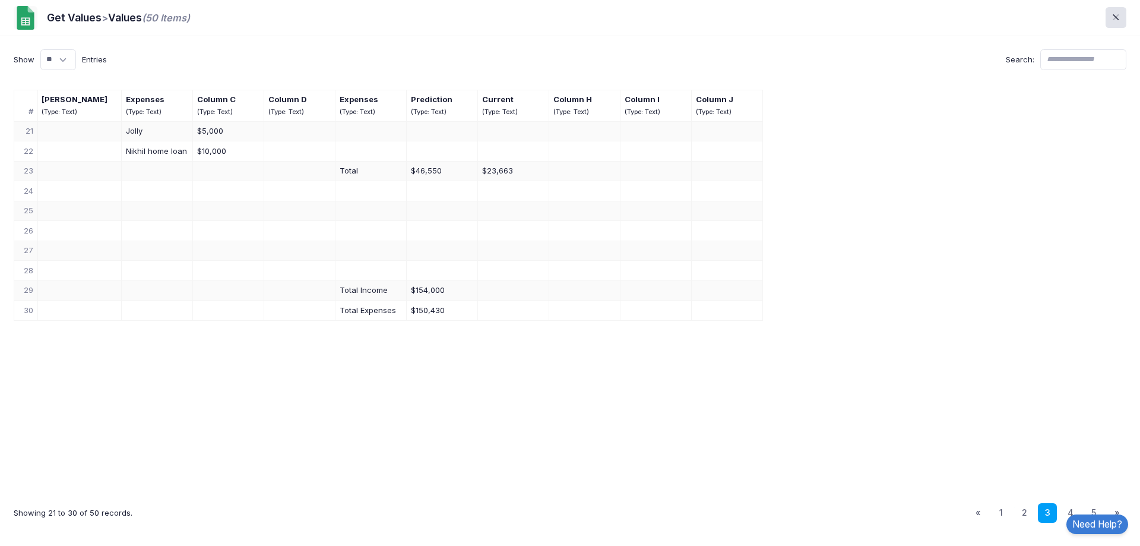
click at [1059, 516] on ul "« 1 2 3 4 5 »" at bounding box center [1048, 513] width 159 height 20
click at [1123, 18] on span at bounding box center [1123, 18] width 0 height 14
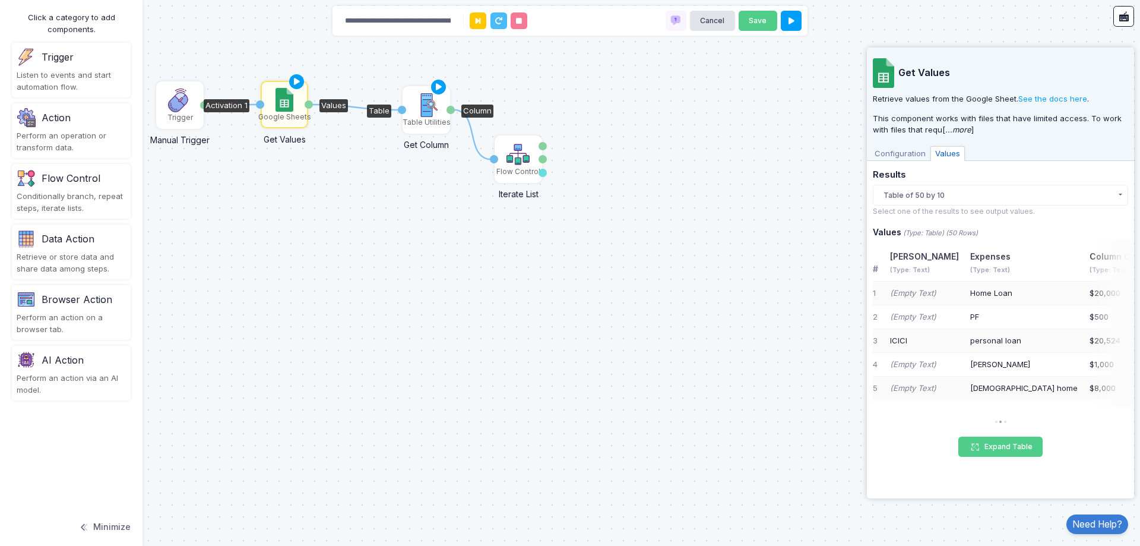
click at [428, 102] on img at bounding box center [426, 105] width 24 height 24
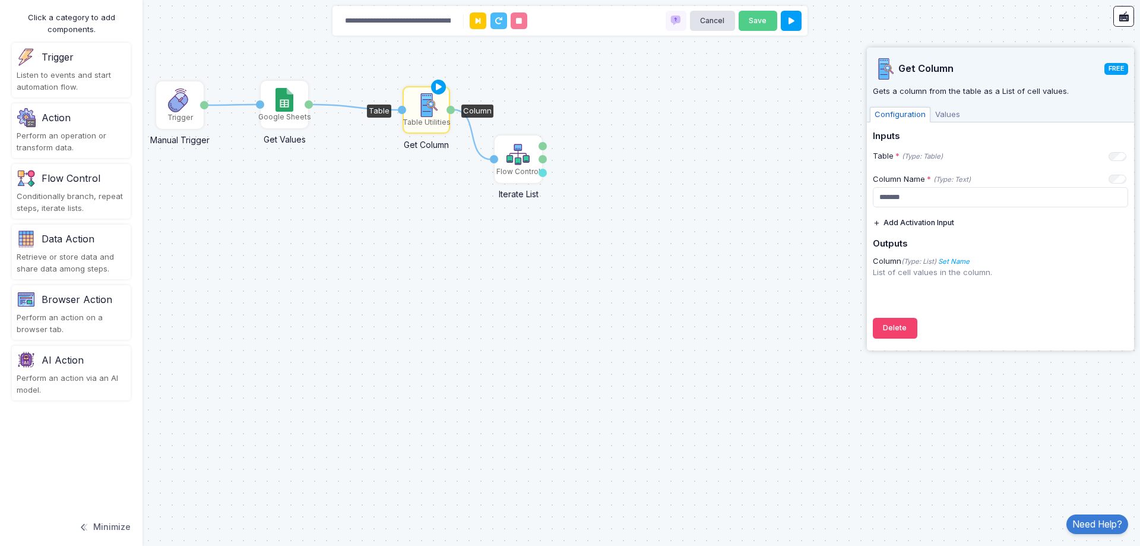
click at [72, 71] on div "Listen to events and start automation flow." at bounding box center [71, 80] width 109 height 23
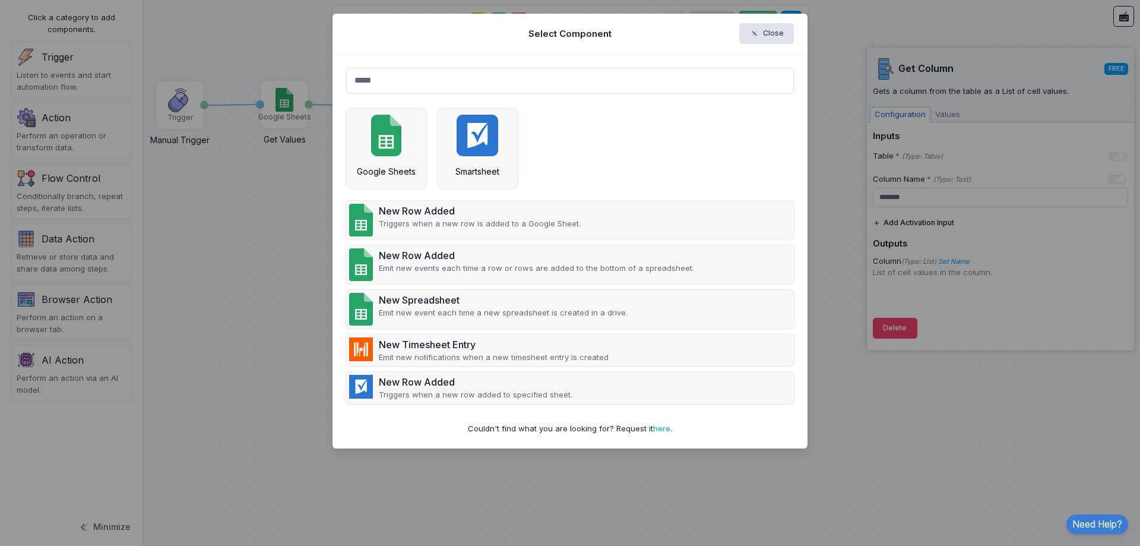
type input "*****"
click at [273, 334] on ngb-modal-window "Select Component Close ***** New Row Added Triggers when a new row is added to …" at bounding box center [570, 273] width 1140 height 546
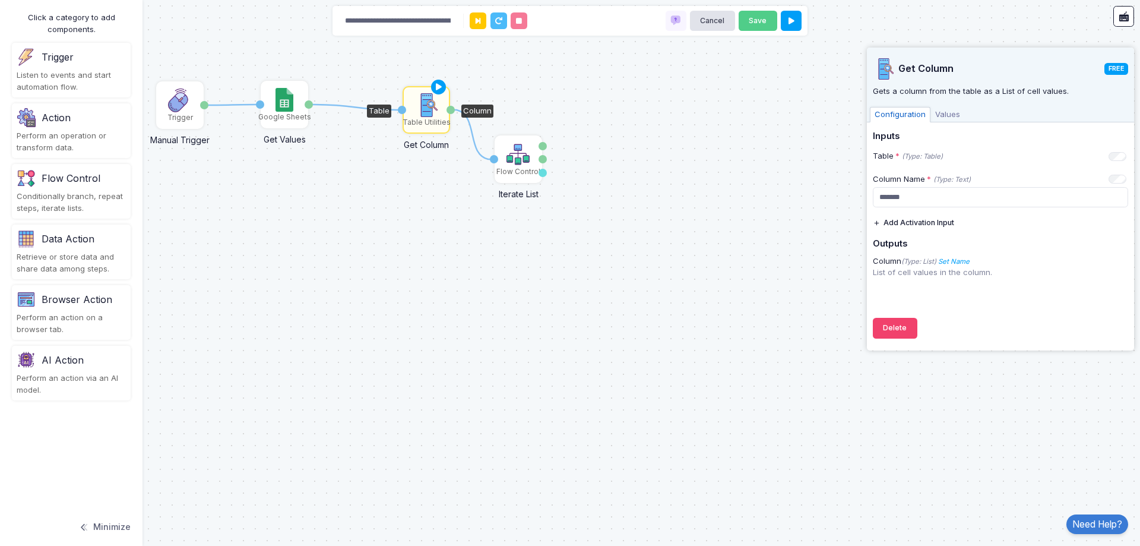
click at [86, 73] on div "Listen to events and start automation flow." at bounding box center [71, 80] width 109 height 23
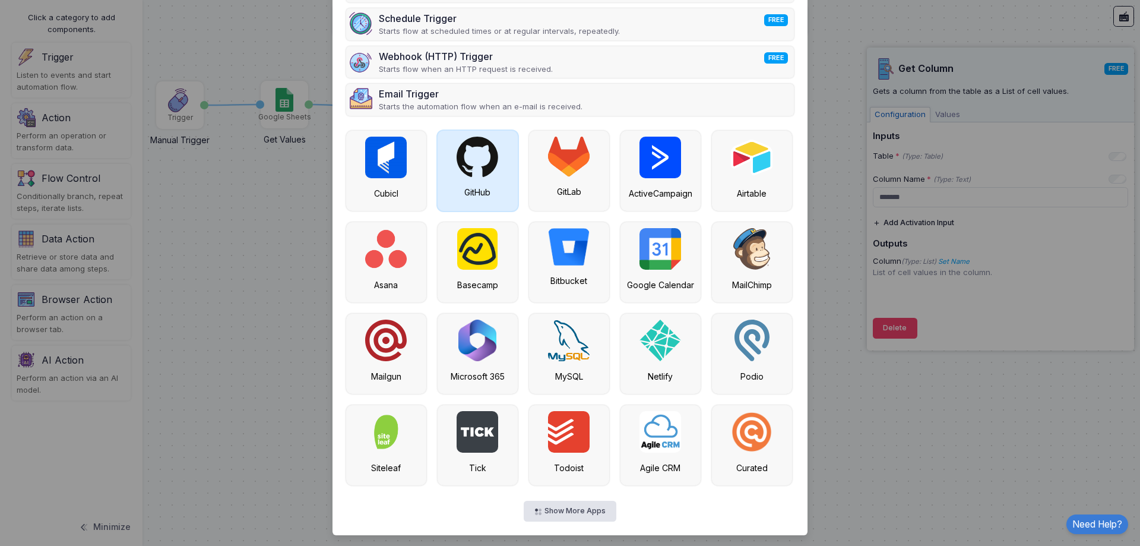
scroll to position [132, 0]
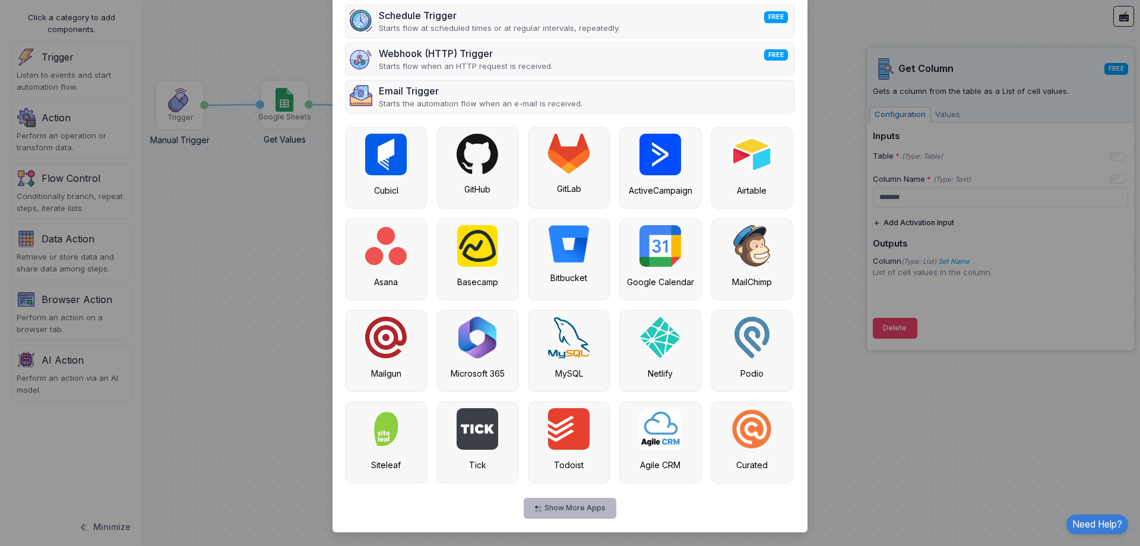
click at [550, 511] on button "Show More Apps" at bounding box center [570, 508] width 92 height 21
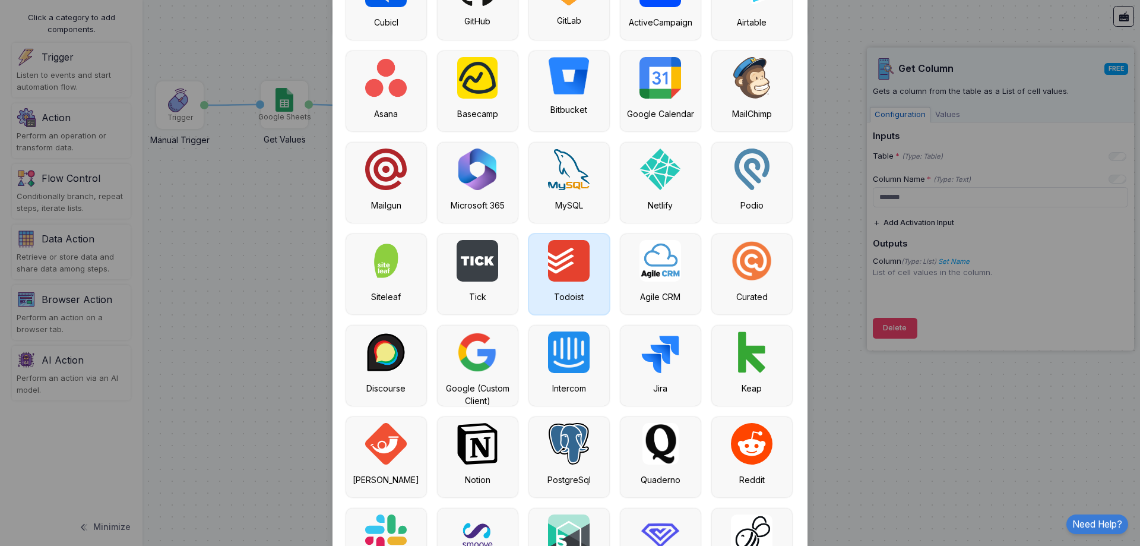
scroll to position [310, 0]
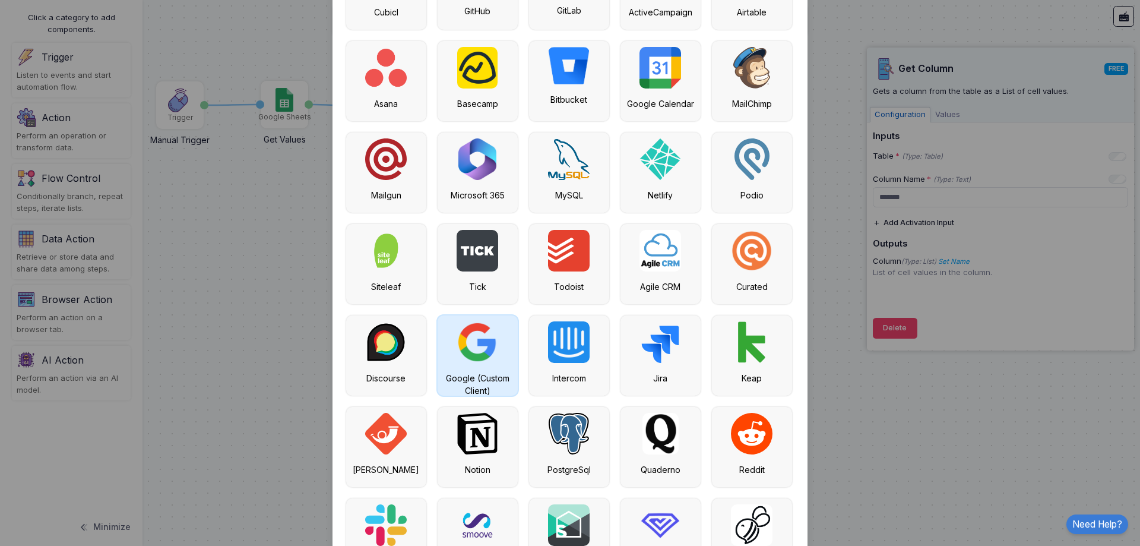
click at [458, 377] on div "Google (Custom Client)" at bounding box center [478, 384] width 68 height 25
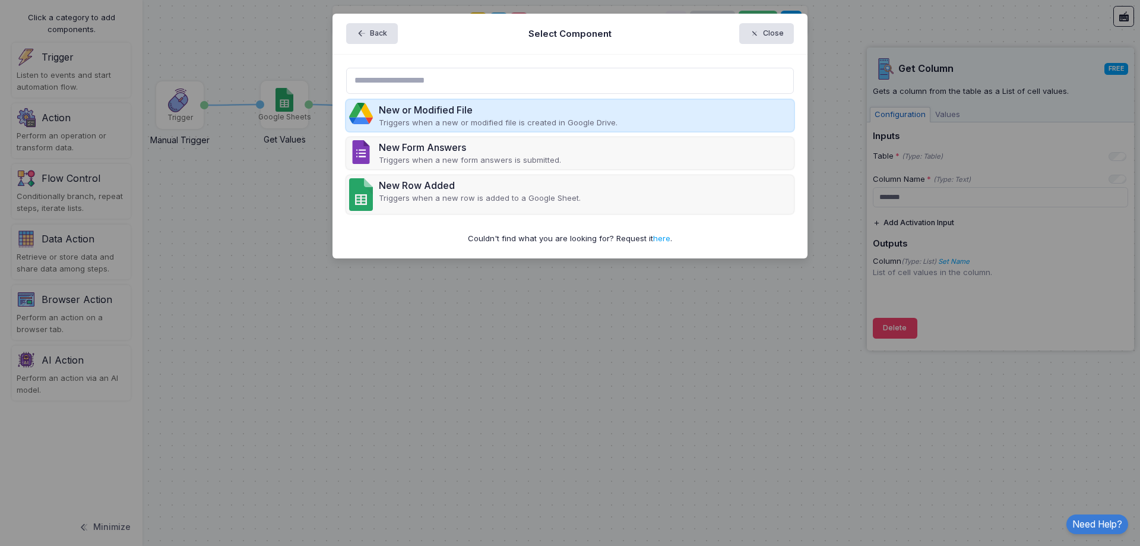
click at [433, 121] on p "Triggers when a new or modified file is created in Google Drive." at bounding box center [498, 123] width 239 height 12
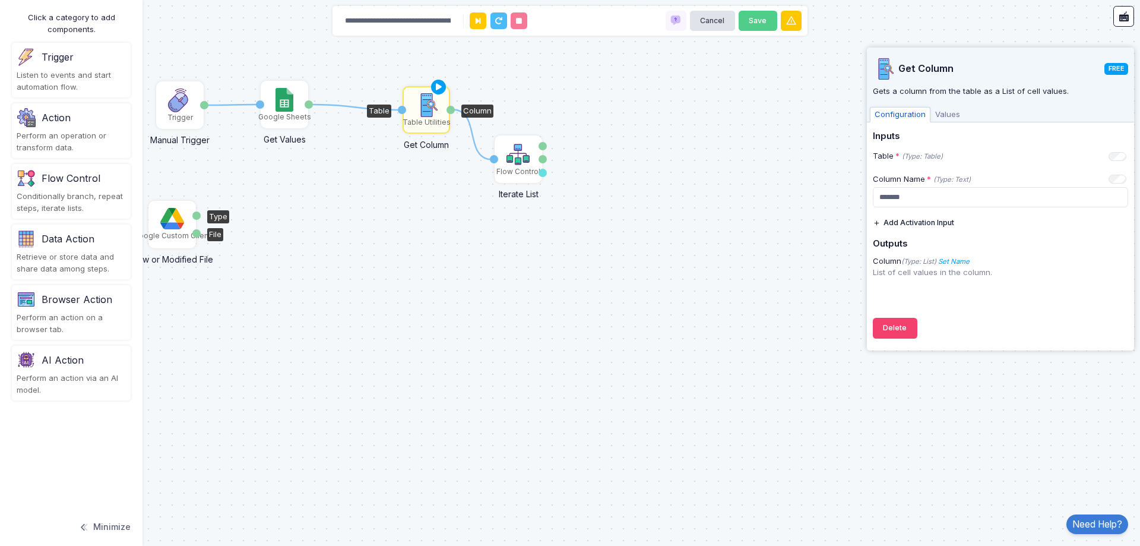
click at [172, 224] on img at bounding box center [172, 218] width 24 height 21
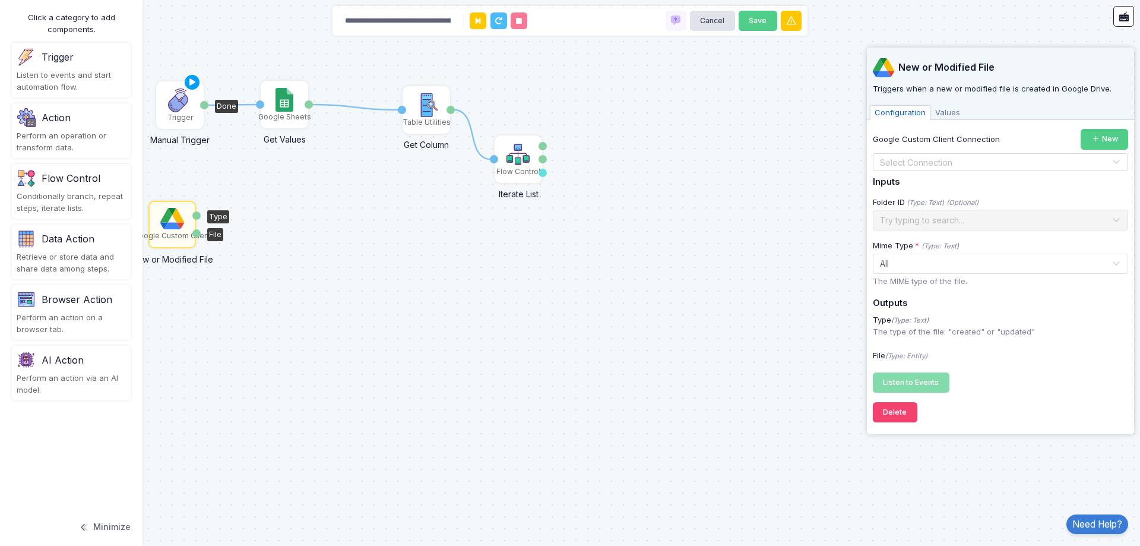
click at [183, 112] on div "Trigger" at bounding box center [180, 117] width 26 height 11
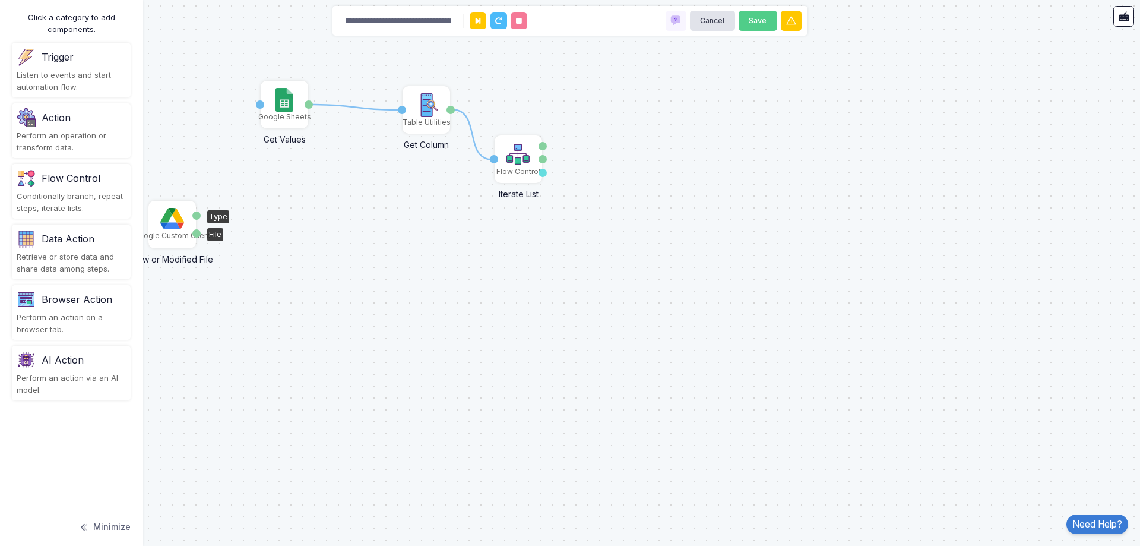
click at [174, 221] on img at bounding box center [172, 218] width 24 height 21
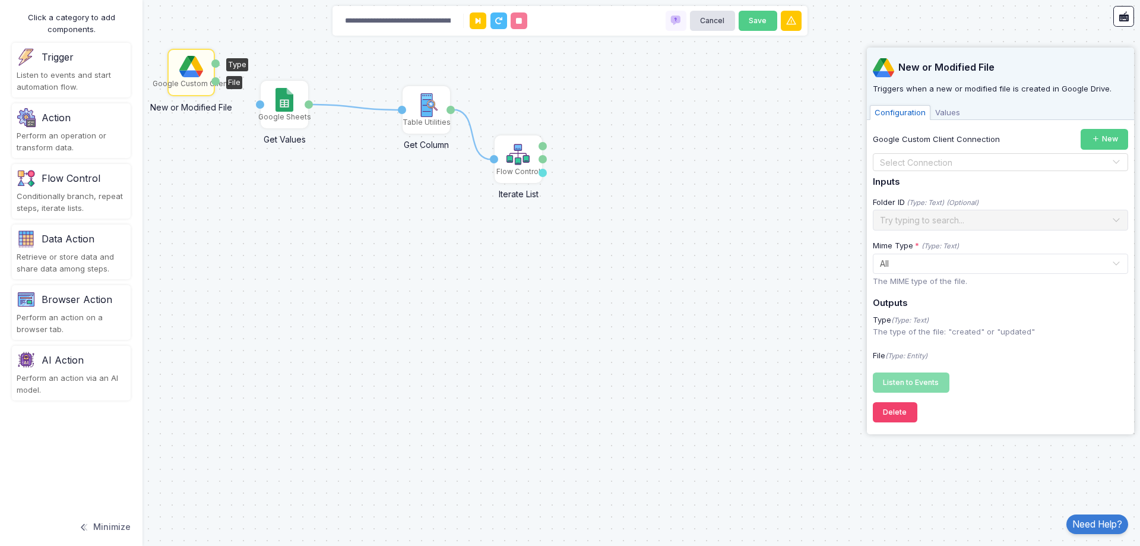
drag, startPoint x: 185, startPoint y: 181, endPoint x: 184, endPoint y: 74, distance: 106.9
click at [184, 74] on img at bounding box center [191, 66] width 24 height 21
drag, startPoint x: 218, startPoint y: 80, endPoint x: 257, endPoint y: 106, distance: 47.1
click at [1, 1] on div "1 1 1 Google Sheets Get Values Activation 1 Values Table Utilities Get Column T…" at bounding box center [0, 0] width 1 height 1
click at [254, 207] on div "1 1 1 Google Sheets Get Values Activation 1 Values Table Utilities Get Column T…" at bounding box center [570, 273] width 1140 height 546
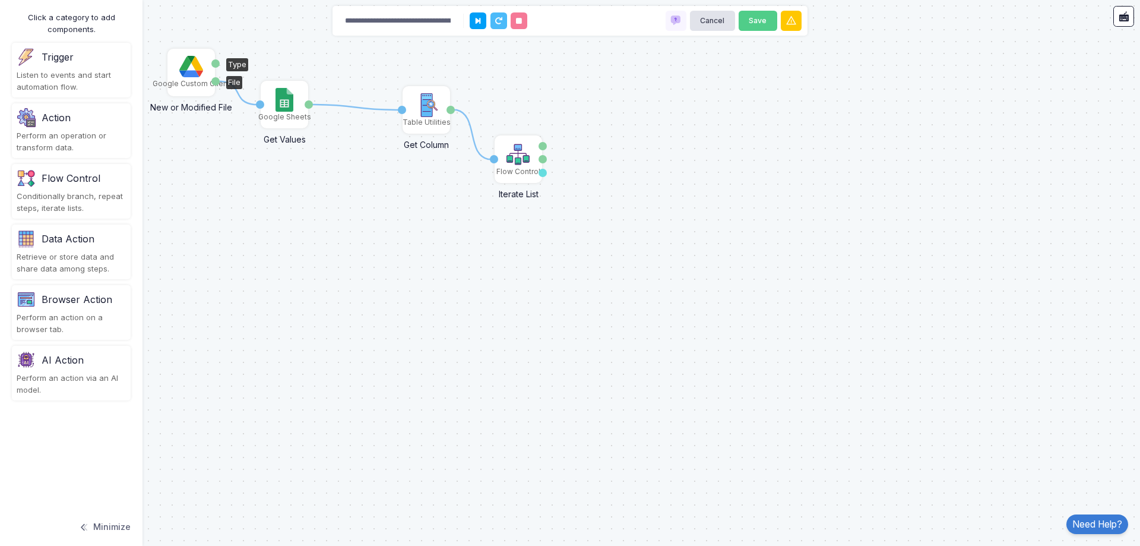
click at [192, 64] on img at bounding box center [191, 66] width 24 height 21
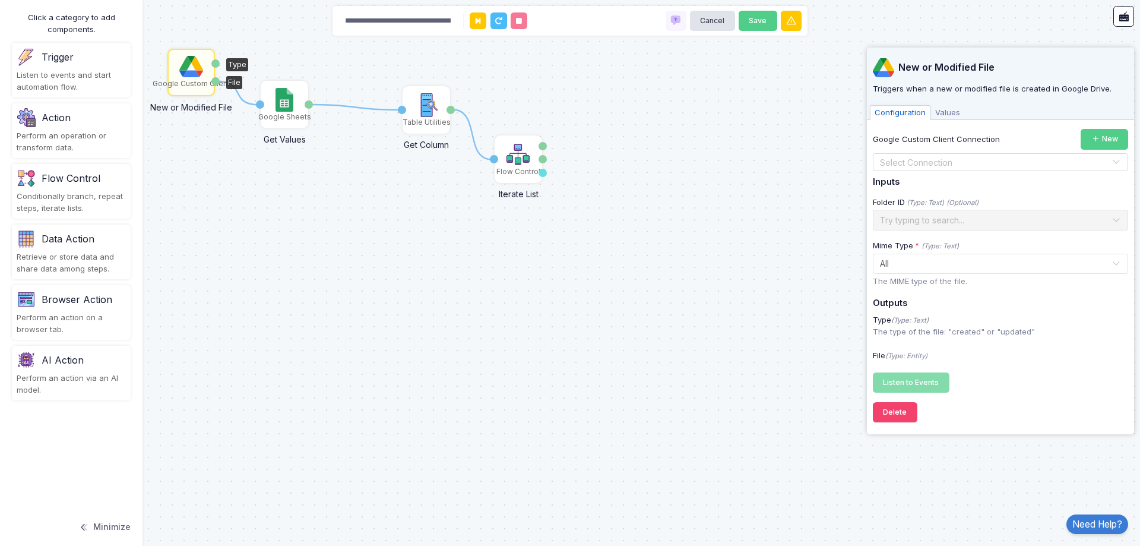
click at [935, 161] on input "text" at bounding box center [988, 162] width 219 height 13
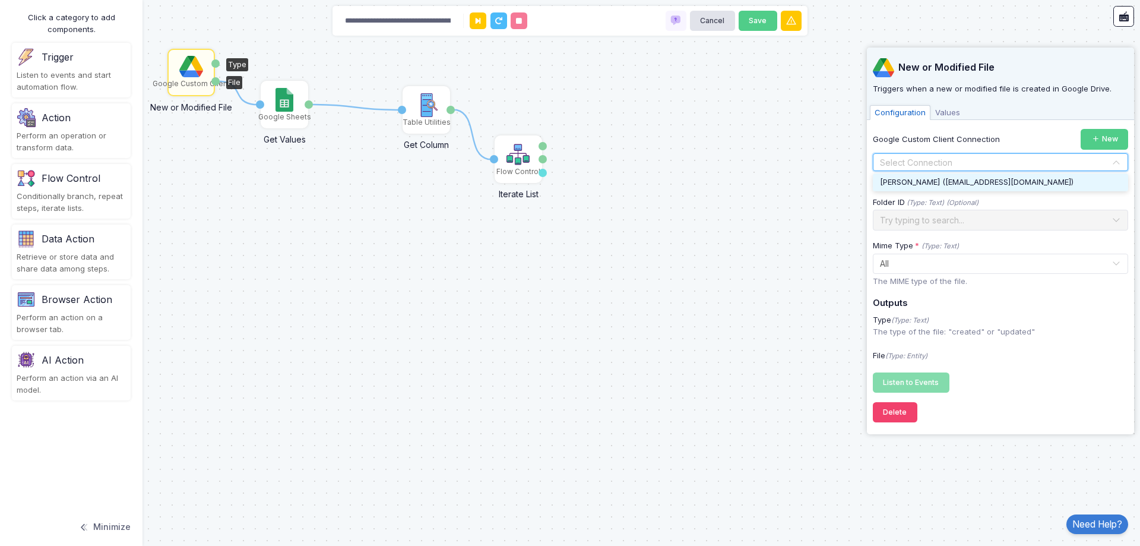
drag, startPoint x: 936, startPoint y: 175, endPoint x: 936, endPoint y: 184, distance: 8.9
click at [936, 176] on div "[PERSON_NAME] ([EMAIL_ADDRESS][DOMAIN_NAME])" at bounding box center [1000, 182] width 255 height 18
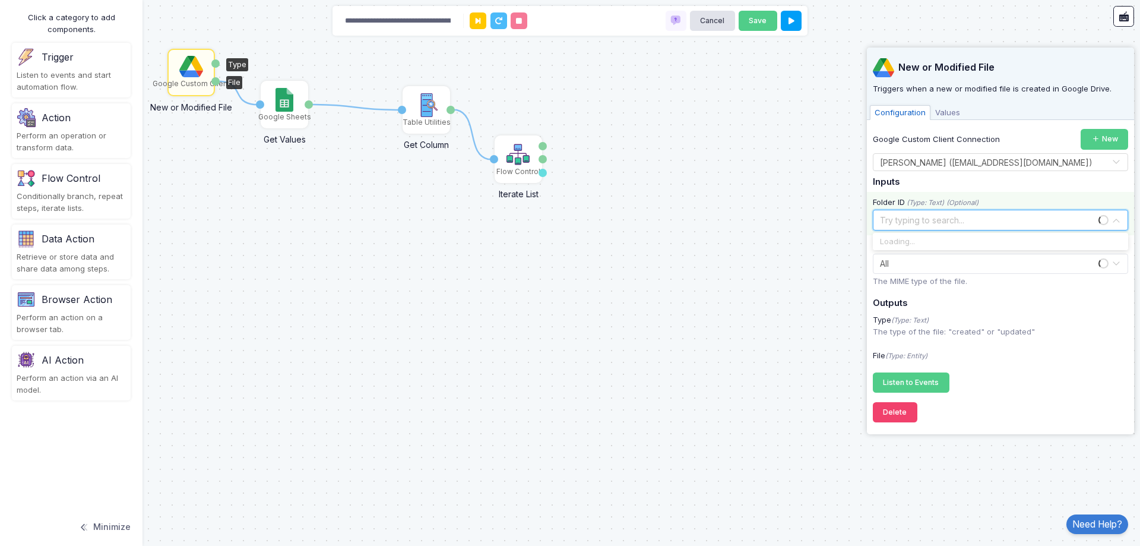
click at [936, 223] on input "text" at bounding box center [988, 219] width 219 height 13
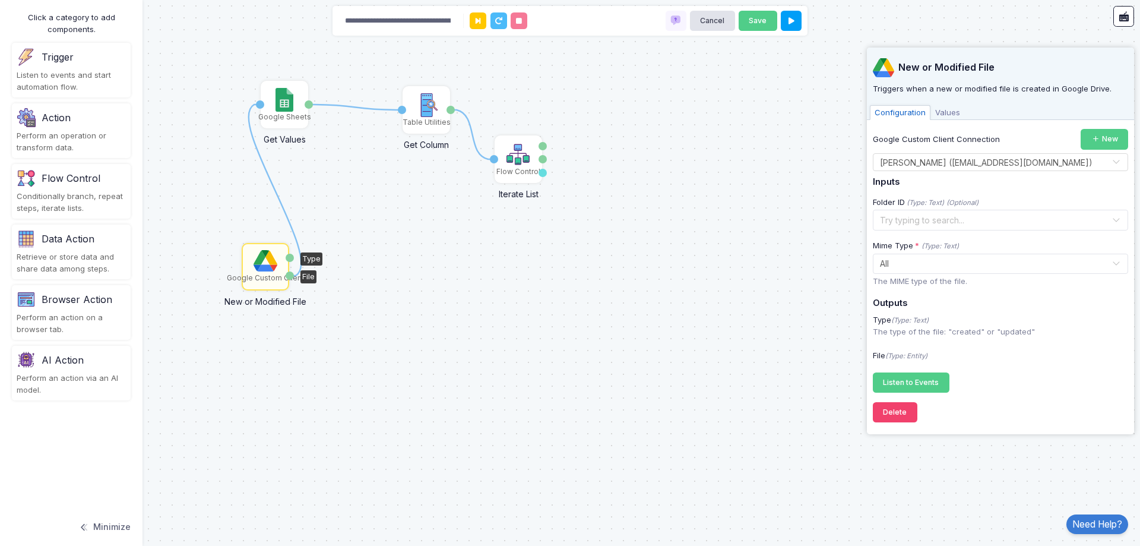
drag, startPoint x: 180, startPoint y: 71, endPoint x: 254, endPoint y: 265, distance: 207.9
click at [254, 265] on img at bounding box center [266, 260] width 24 height 21
click at [262, 279] on div "Google Custom Client" at bounding box center [265, 278] width 77 height 11
click at [1119, 218] on span at bounding box center [1117, 220] width 10 height 15
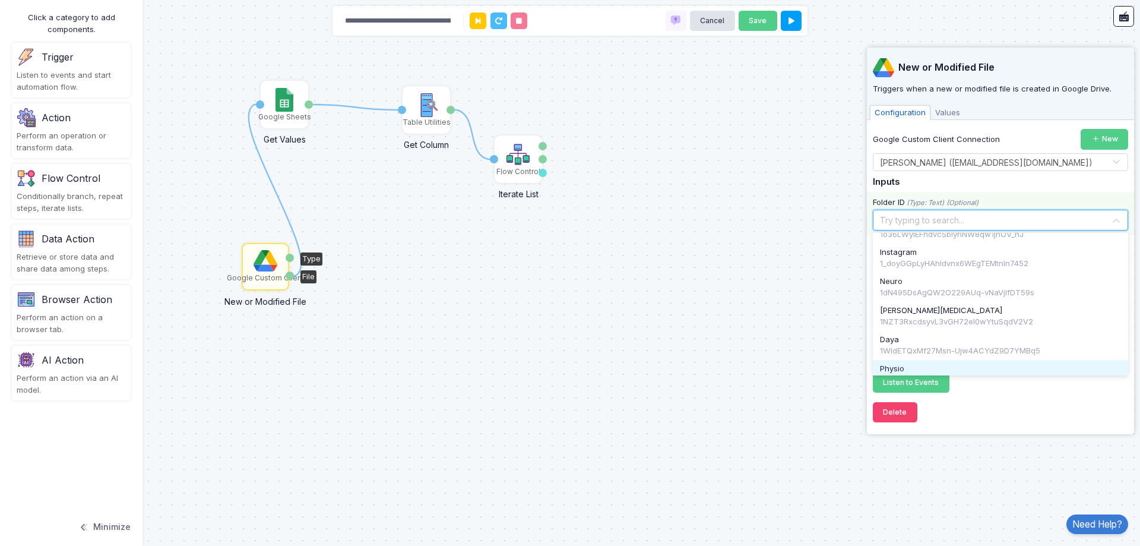
scroll to position [0, 0]
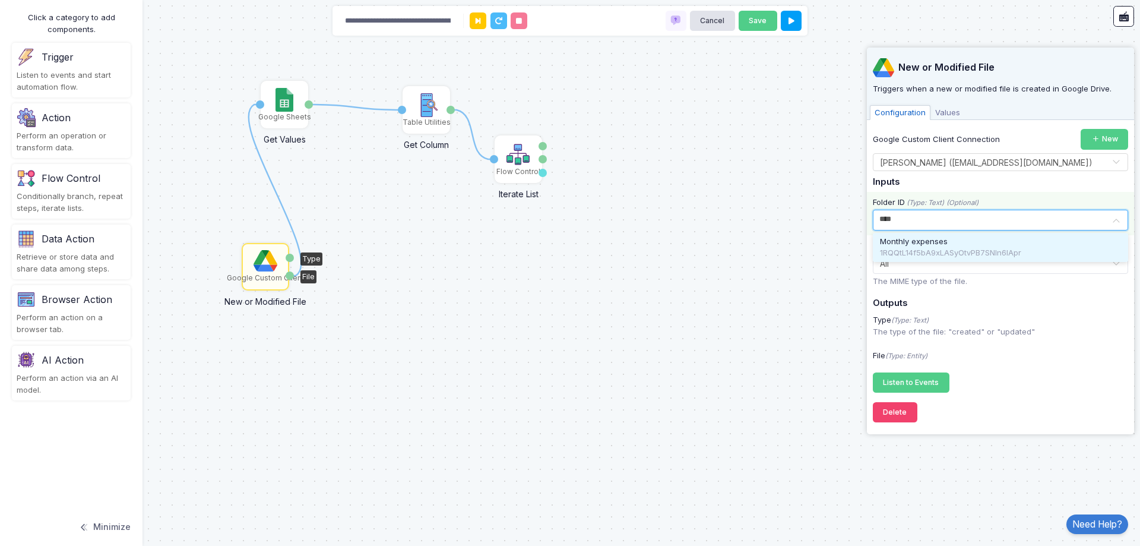
type input "*****"
click at [947, 239] on span "Monthly expenses" at bounding box center [914, 242] width 68 height 12
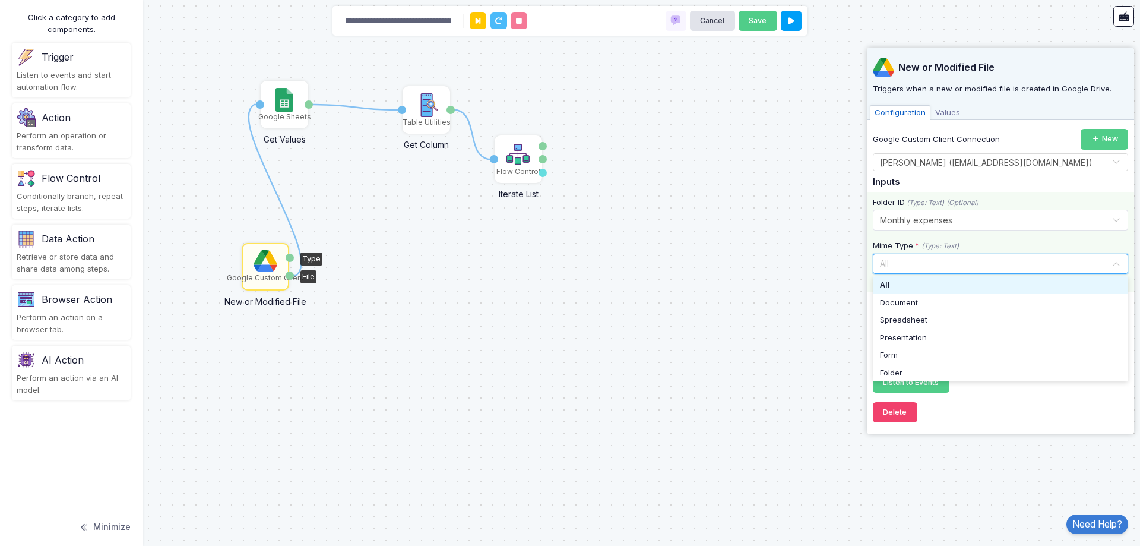
click at [1087, 264] on input "text" at bounding box center [988, 263] width 219 height 13
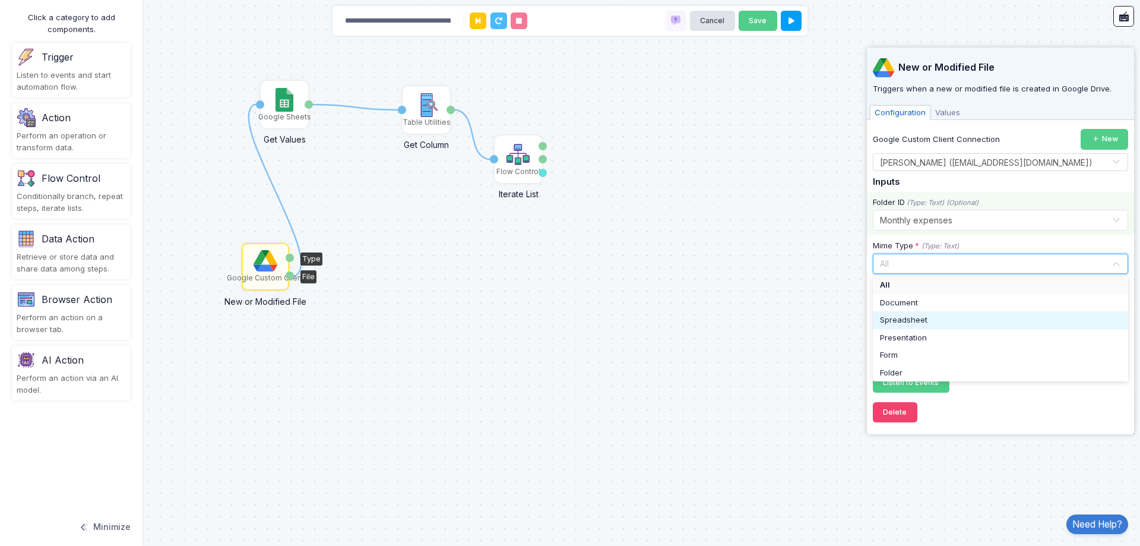
click at [948, 317] on div "Spreadsheet" at bounding box center [1000, 320] width 241 height 12
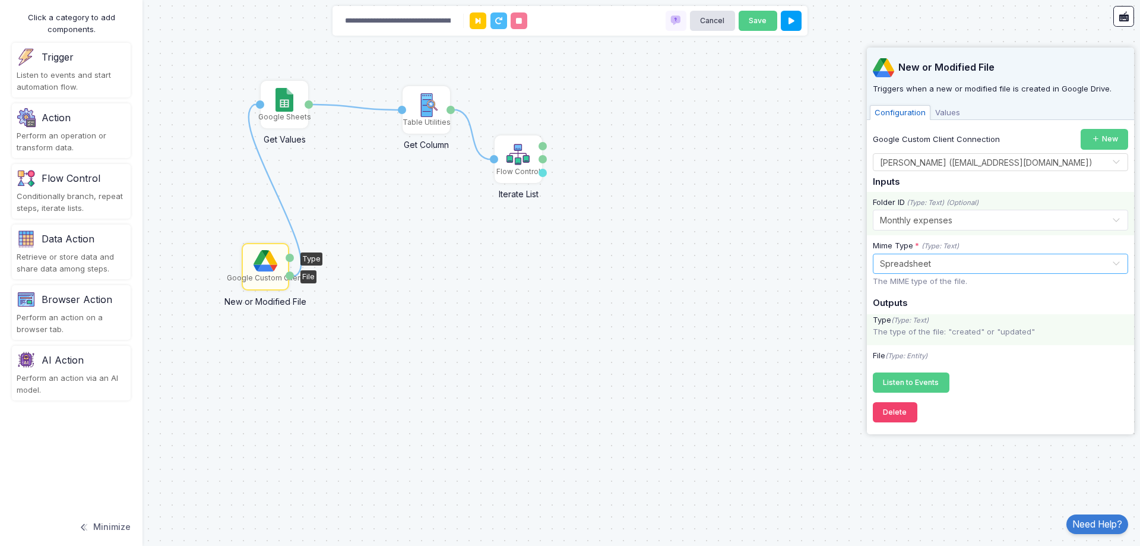
click at [954, 321] on div "Type (Type: Text)" at bounding box center [1000, 320] width 267 height 12
click at [921, 380] on span "Listen to Events" at bounding box center [911, 382] width 56 height 9
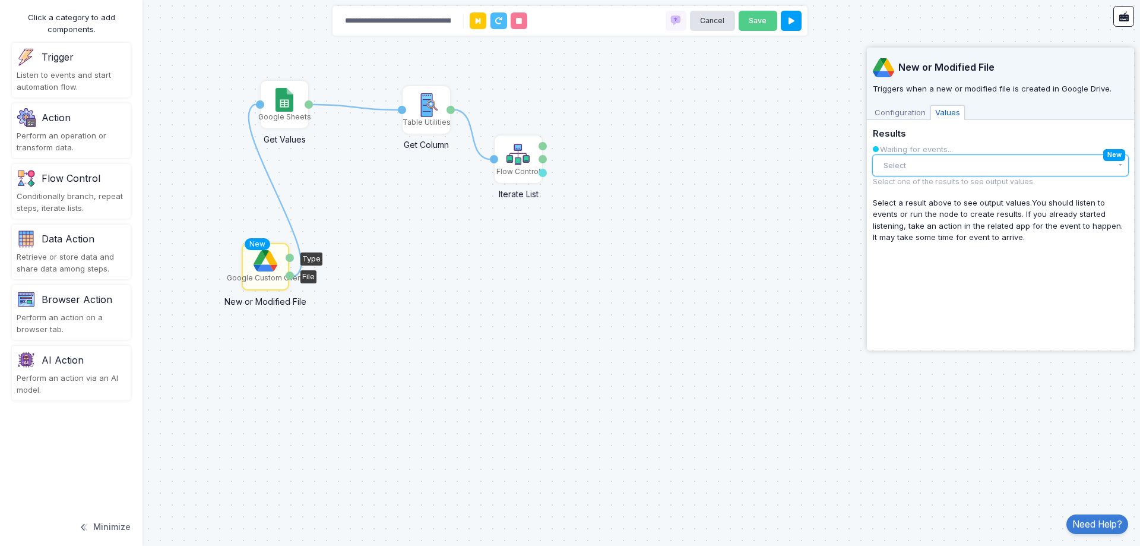
click at [979, 160] on button "Select" at bounding box center [1000, 165] width 255 height 21
click at [979, 187] on div "File "CreditDebit" created" at bounding box center [991, 190] width 208 height 12
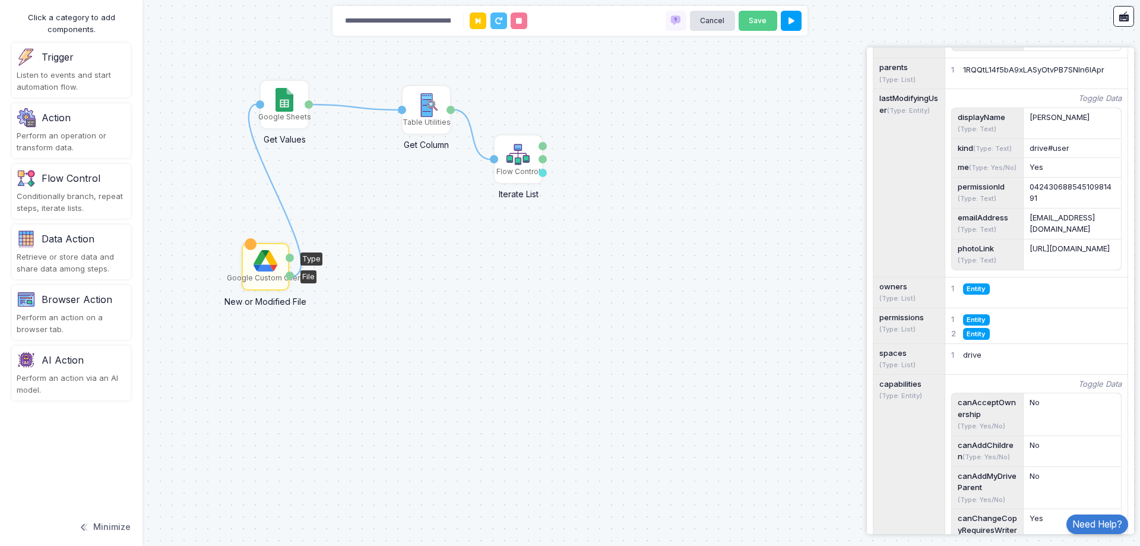
scroll to position [594, 0]
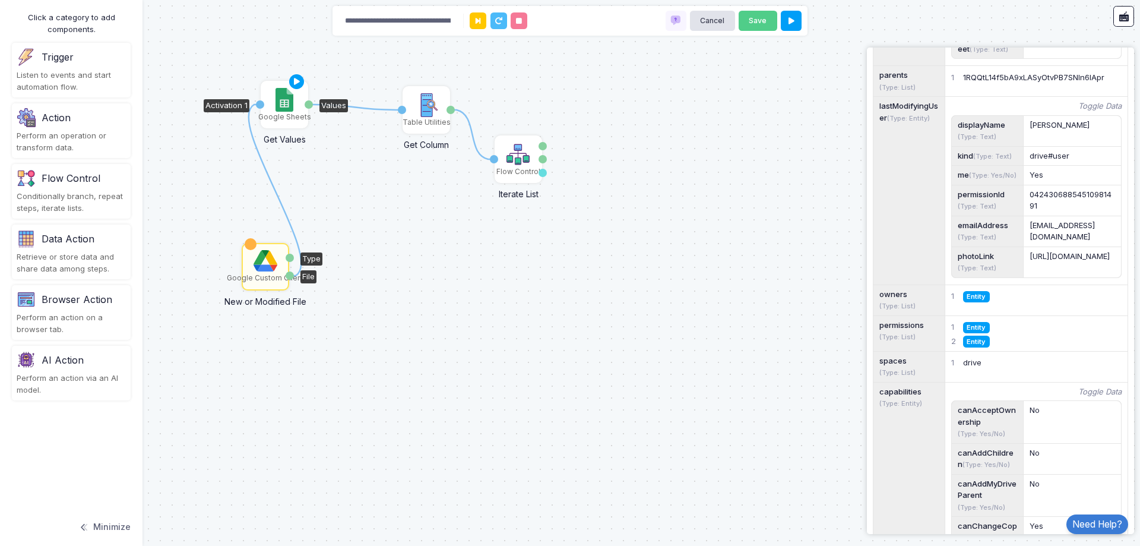
click at [290, 115] on div "Google Sheets" at bounding box center [284, 117] width 53 height 11
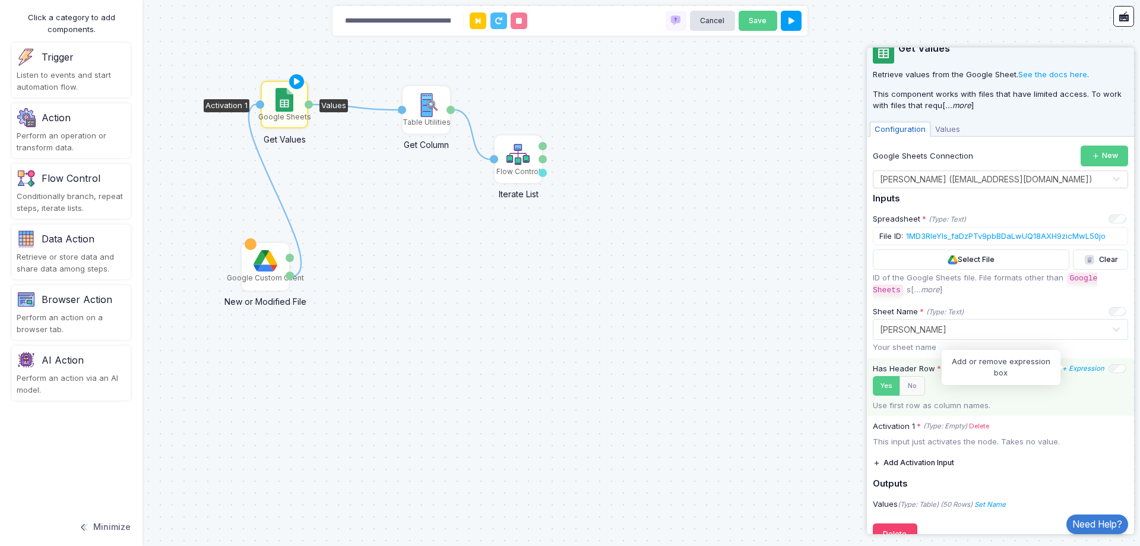
scroll to position [45, 0]
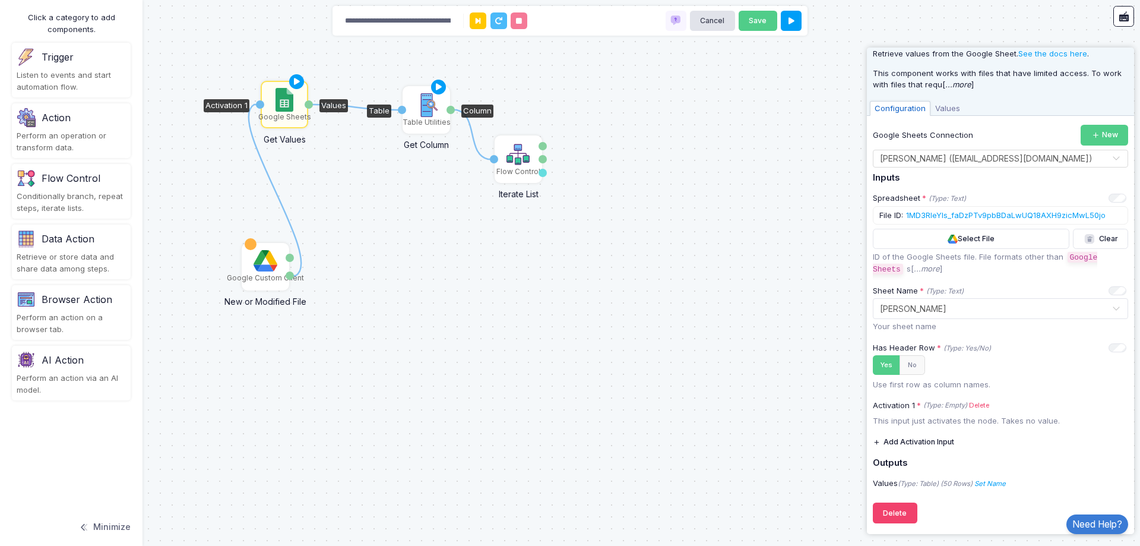
click at [432, 109] on img at bounding box center [426, 105] width 24 height 24
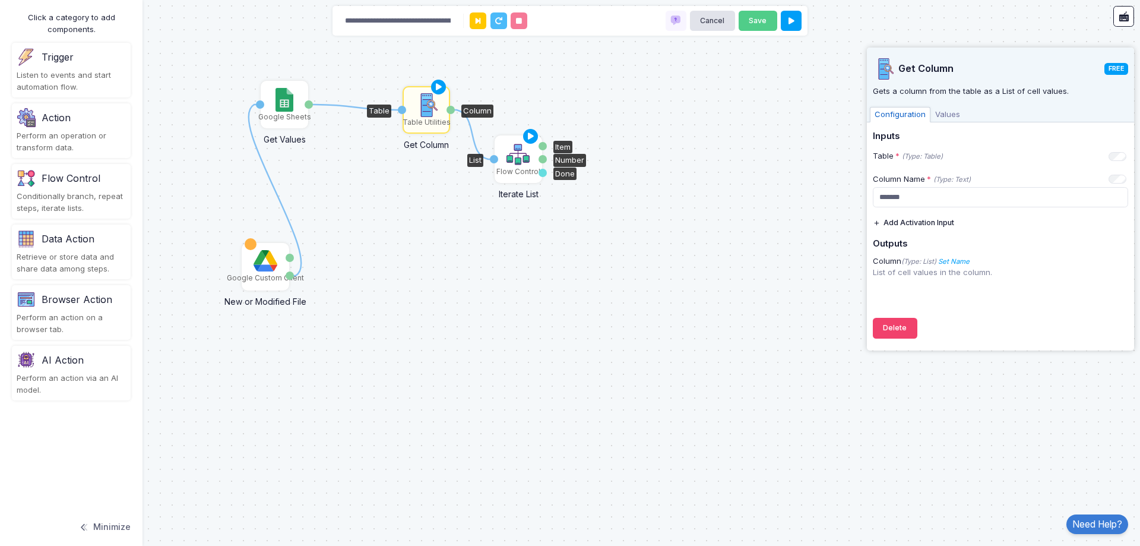
click at [511, 160] on img at bounding box center [519, 155] width 24 height 24
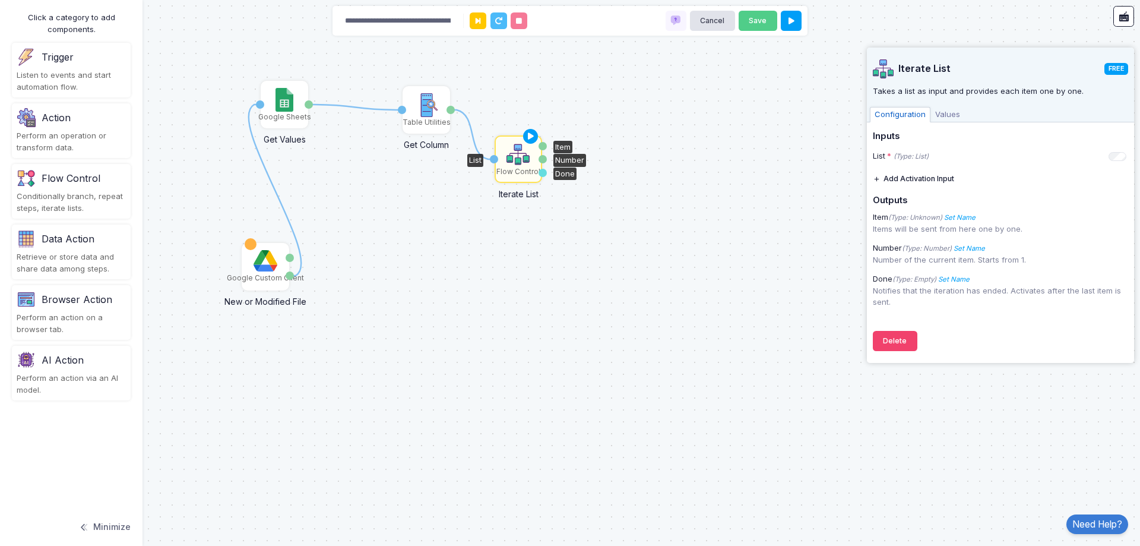
click at [954, 112] on span "Values" at bounding box center [948, 114] width 34 height 15
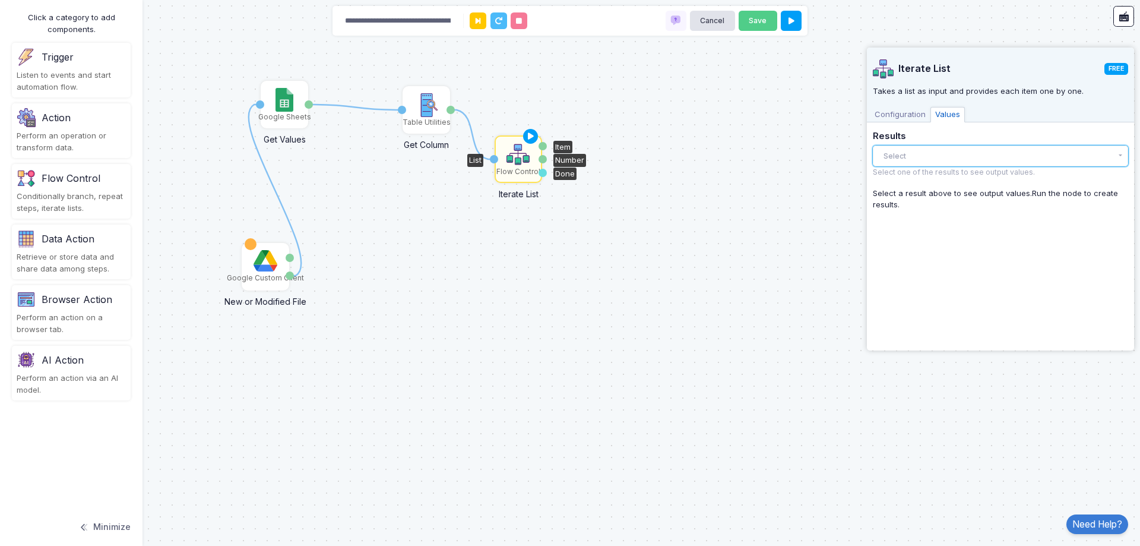
click at [960, 158] on button "Select" at bounding box center [1000, 155] width 255 height 21
click at [948, 167] on div "Results Select There are no results yet. Select one of the results to see outpu…" at bounding box center [1000, 154] width 255 height 47
click at [909, 117] on span "Configuration" at bounding box center [900, 114] width 61 height 15
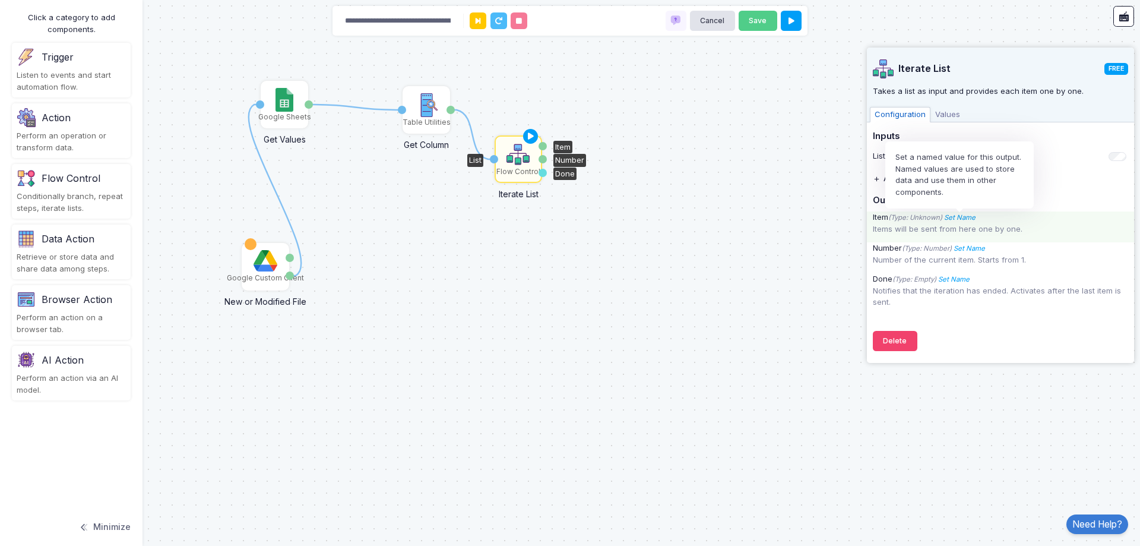
click at [968, 213] on icon "Set Name" at bounding box center [959, 217] width 31 height 8
click at [1018, 194] on button at bounding box center [1019, 193] width 21 height 21
click at [1023, 194] on icon at bounding box center [1019, 194] width 12 height 12
click at [1023, 200] on button at bounding box center [1019, 193] width 21 height 21
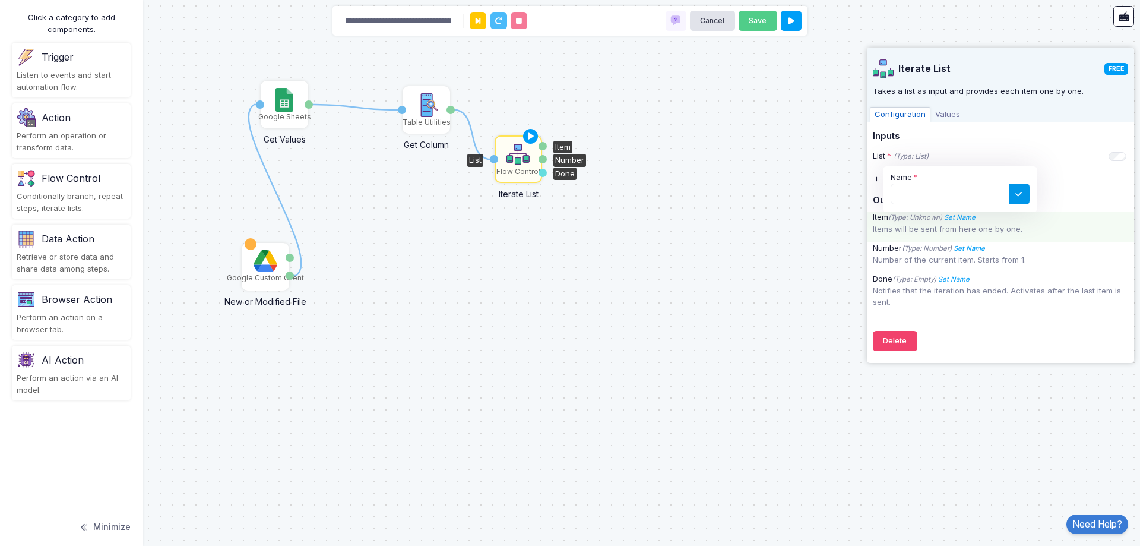
click at [1023, 200] on button at bounding box center [1019, 193] width 21 height 21
click at [964, 195] on input "Name" at bounding box center [950, 193] width 119 height 21
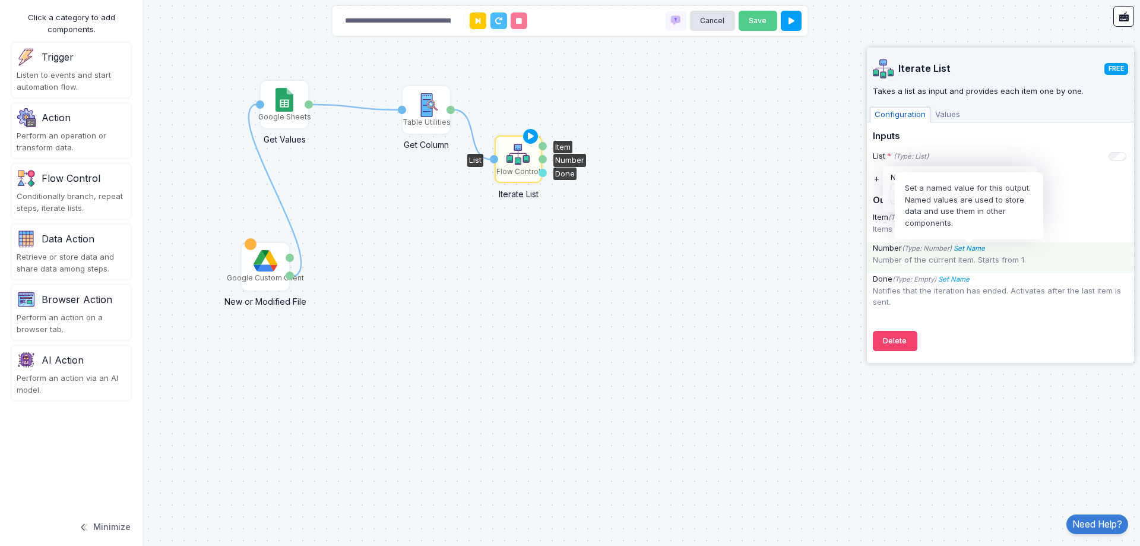
click at [965, 248] on icon "Set Name" at bounding box center [969, 248] width 31 height 8
click at [975, 248] on icon "Set Name" at bounding box center [969, 248] width 31 height 8
click at [906, 259] on p "Number of the current item. Starts from 1." at bounding box center [1000, 260] width 255 height 12
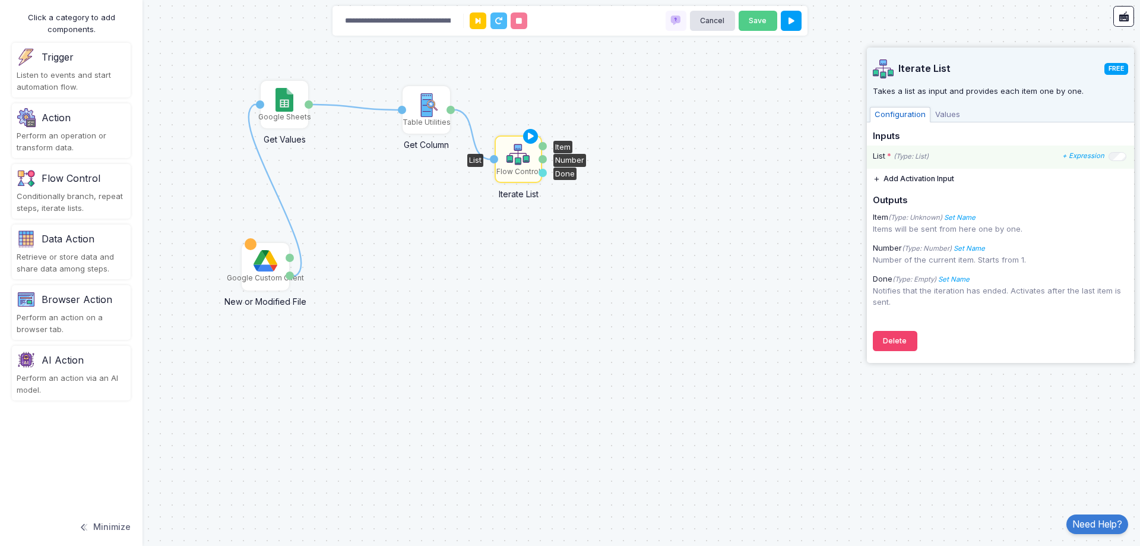
click at [913, 159] on icon "(Type: List)" at bounding box center [911, 156] width 35 height 8
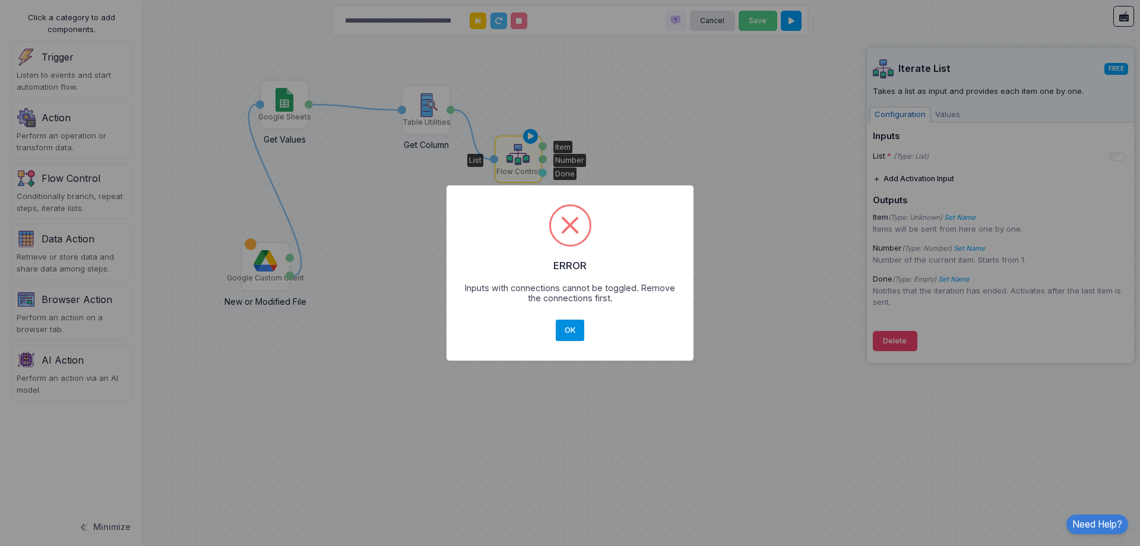
click at [569, 334] on button "OK" at bounding box center [570, 329] width 29 height 21
click at [567, 333] on button "OK" at bounding box center [570, 329] width 29 height 21
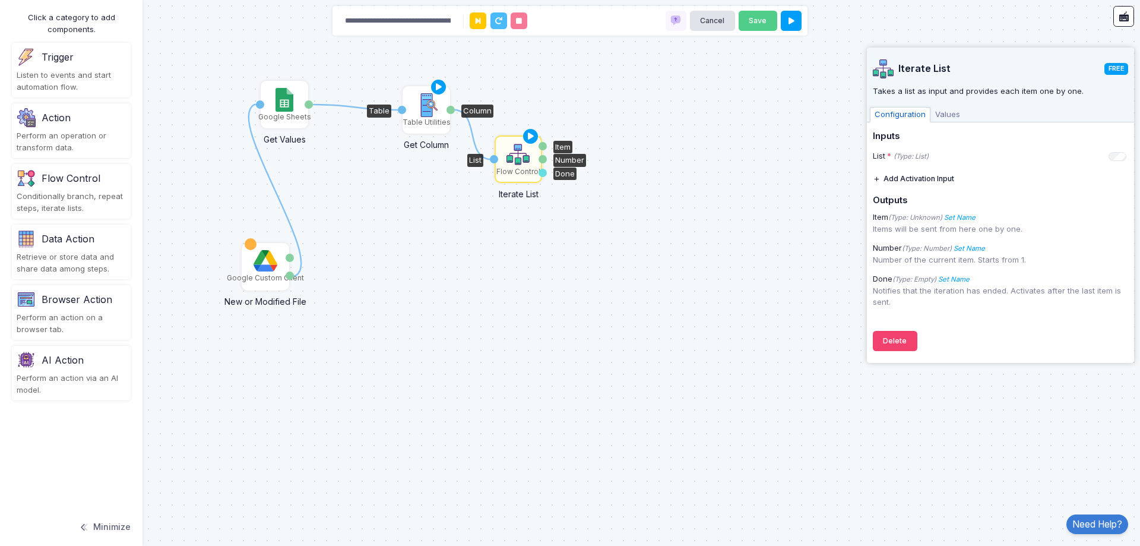
click at [431, 115] on img at bounding box center [426, 105] width 24 height 24
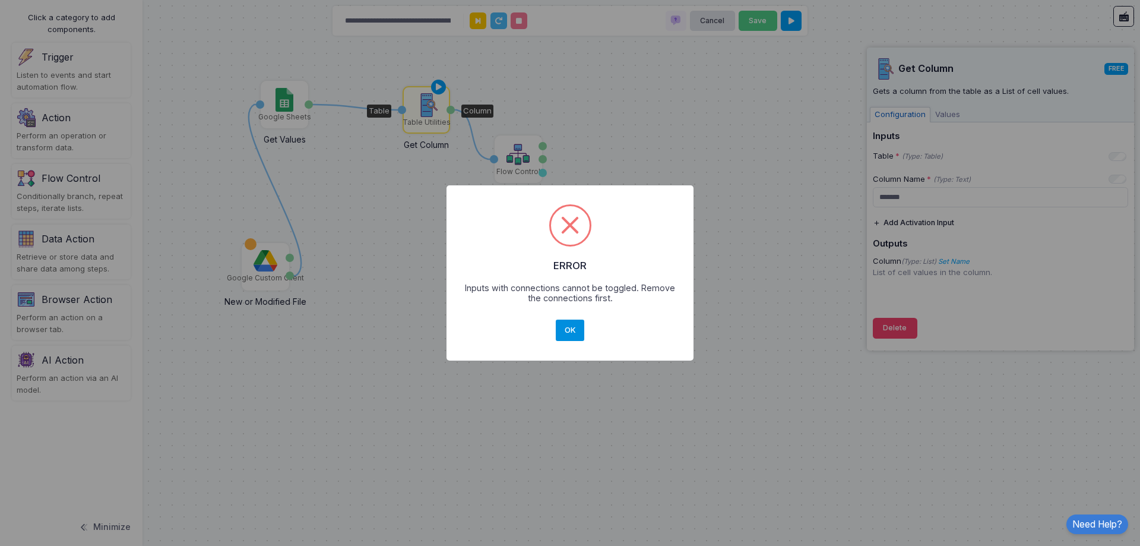
click at [569, 331] on button "OK" at bounding box center [570, 329] width 29 height 21
click at [571, 324] on button "OK" at bounding box center [570, 329] width 29 height 21
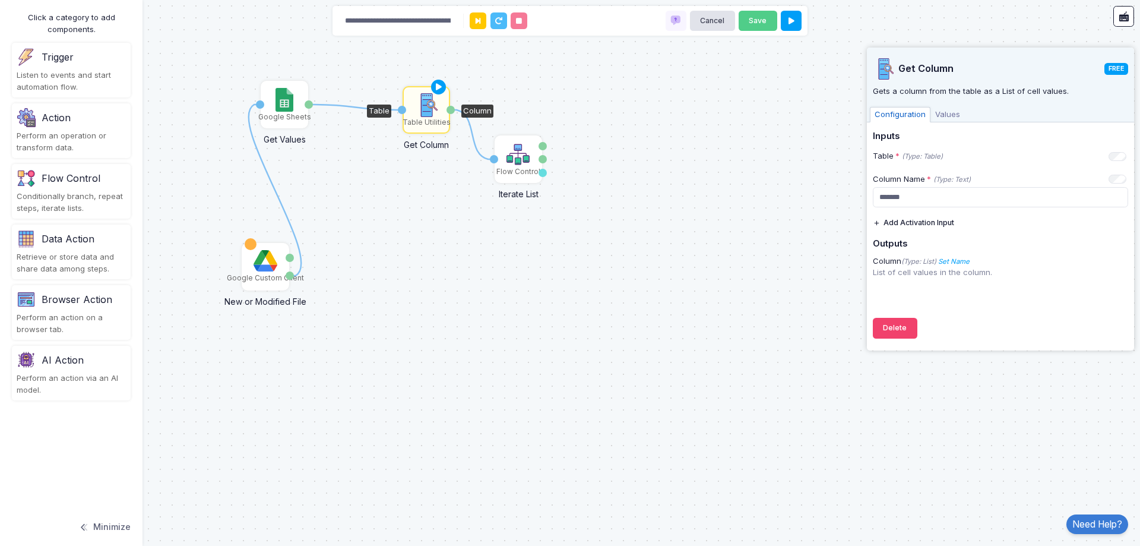
click at [635, 350] on div "1 1 1 Google Sheets Get Values Activation 1 Values Table Utilities Get Column T…" at bounding box center [570, 273] width 1140 height 546
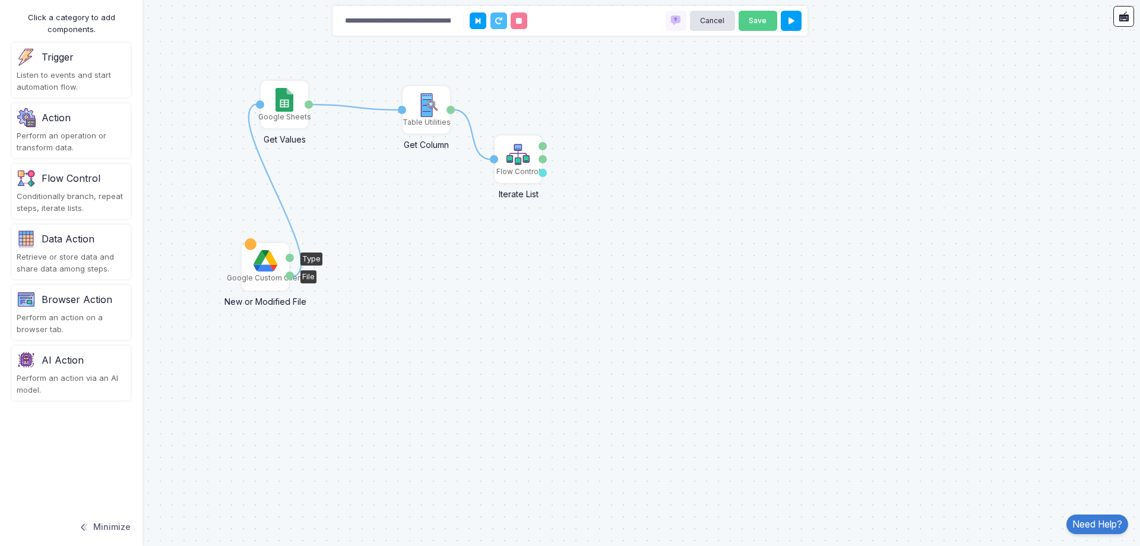
click at [264, 269] on img at bounding box center [266, 260] width 24 height 21
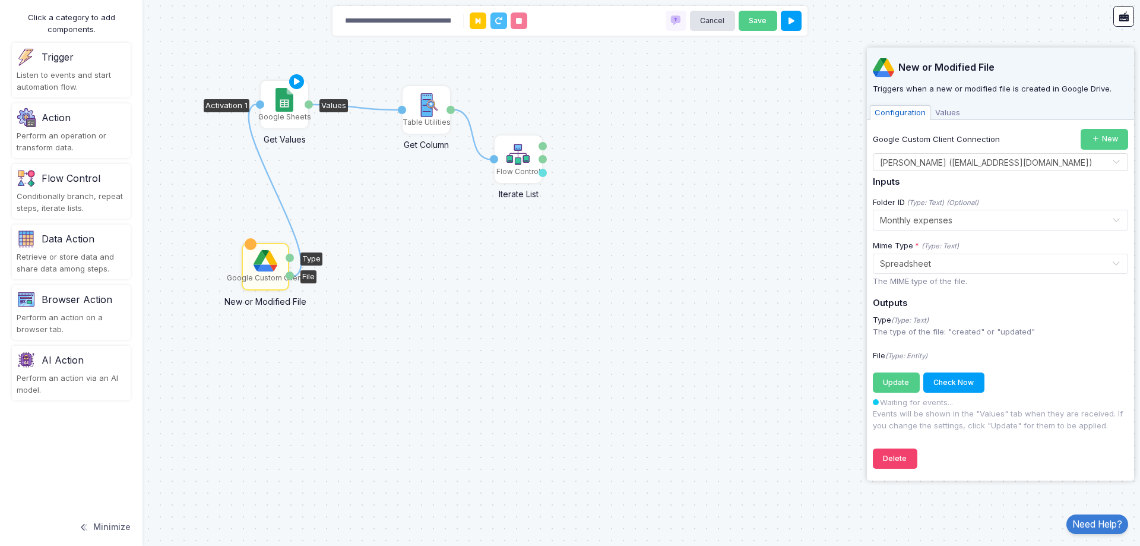
click at [274, 103] on div "Google Sheets" at bounding box center [284, 104] width 45 height 45
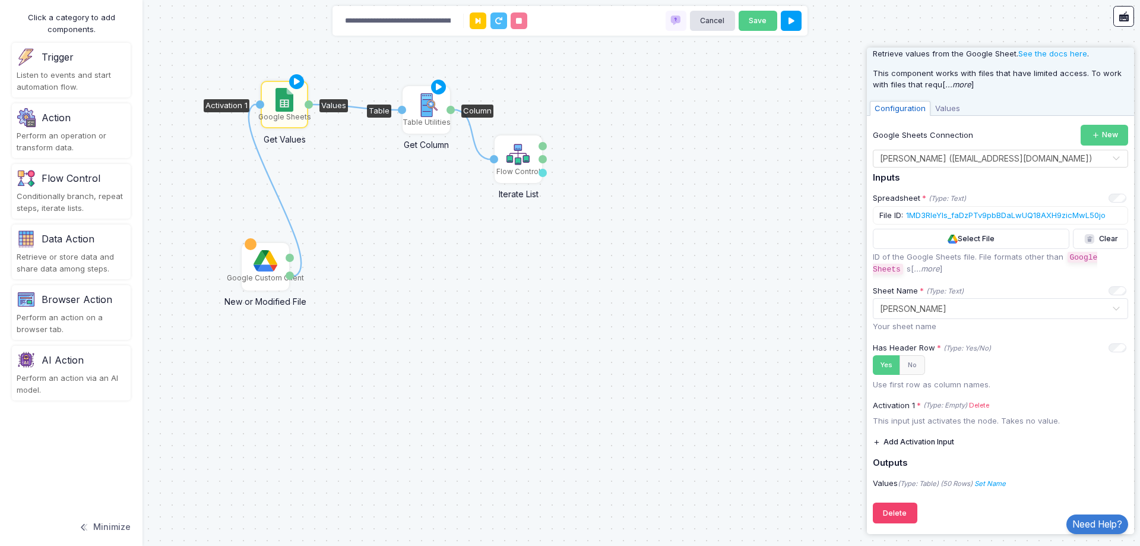
click at [433, 105] on img at bounding box center [426, 105] width 24 height 24
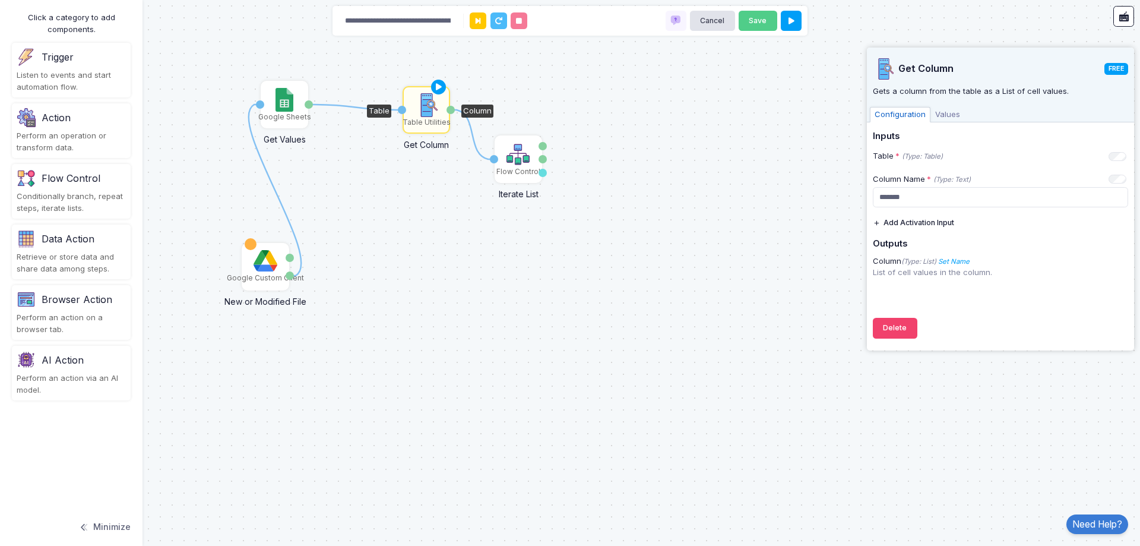
click at [945, 119] on span "Values" at bounding box center [948, 114] width 34 height 15
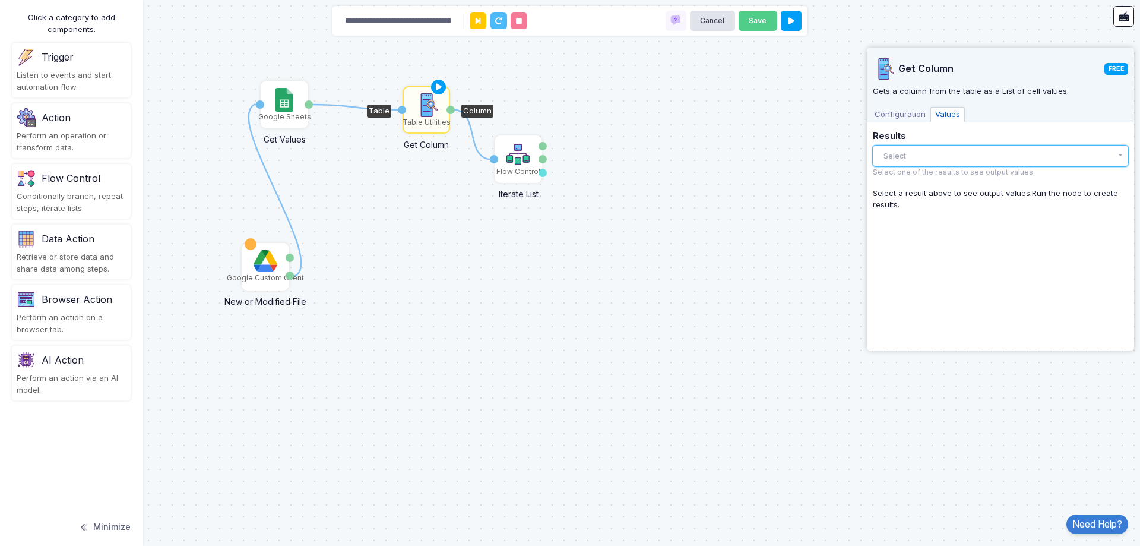
click at [955, 156] on button "Select" at bounding box center [1000, 155] width 255 height 21
click at [961, 184] on div "There are no results yet." at bounding box center [1000, 180] width 255 height 26
click at [909, 110] on span "Configuration" at bounding box center [900, 114] width 61 height 15
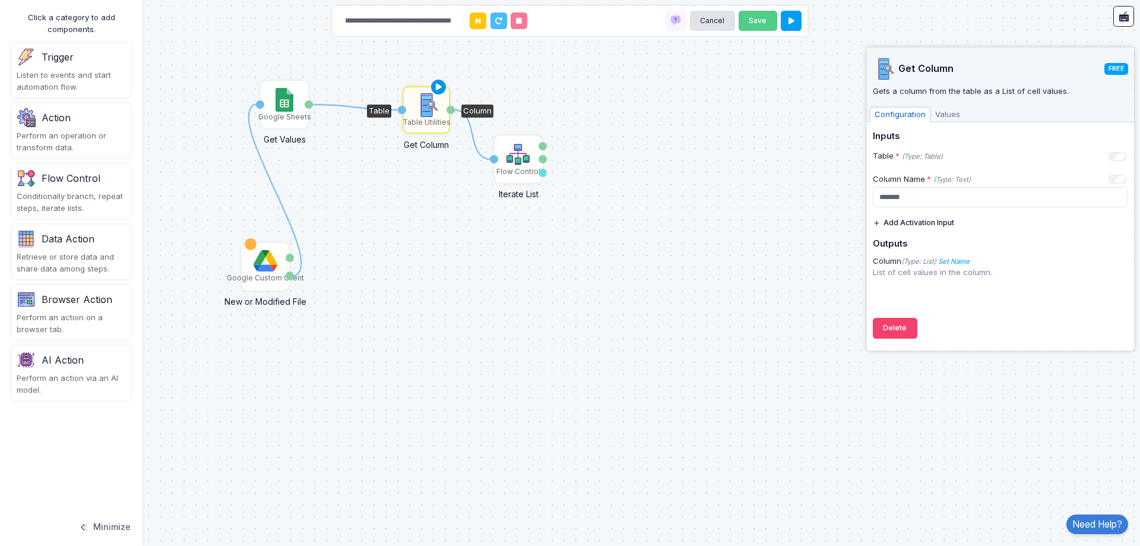
click at [439, 91] on icon at bounding box center [439, 87] width 14 height 17
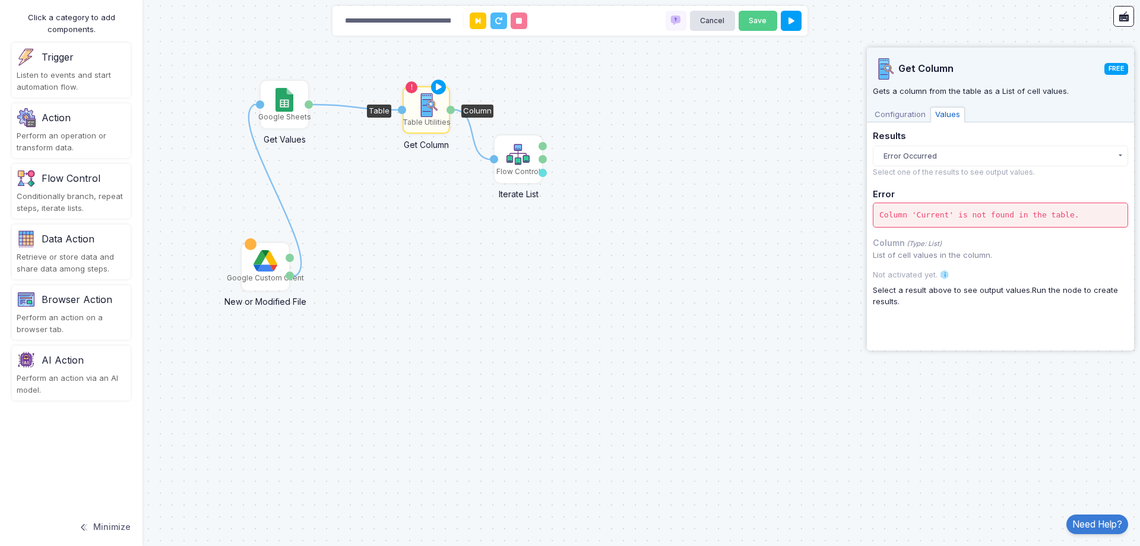
click at [903, 110] on span "Configuration" at bounding box center [900, 114] width 61 height 15
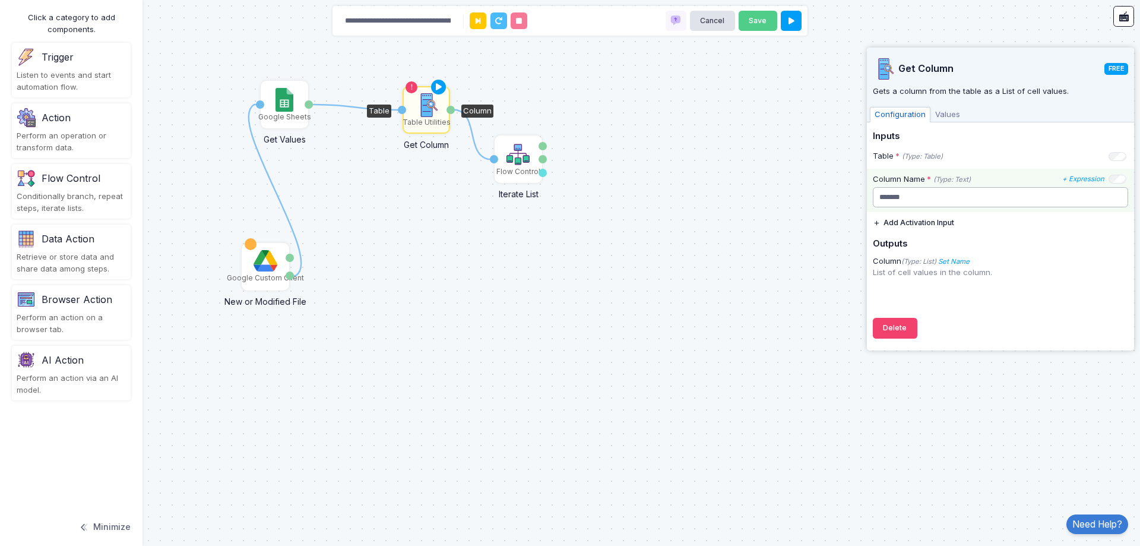
click at [942, 203] on input "*******" at bounding box center [1000, 197] width 255 height 21
paste input "text"
type input "*******"
click at [1001, 291] on div "Get Column FREE Gets a column from the table as a List of cell values. Configur…" at bounding box center [1000, 196] width 255 height 297
click at [948, 113] on span "Values" at bounding box center [948, 114] width 34 height 15
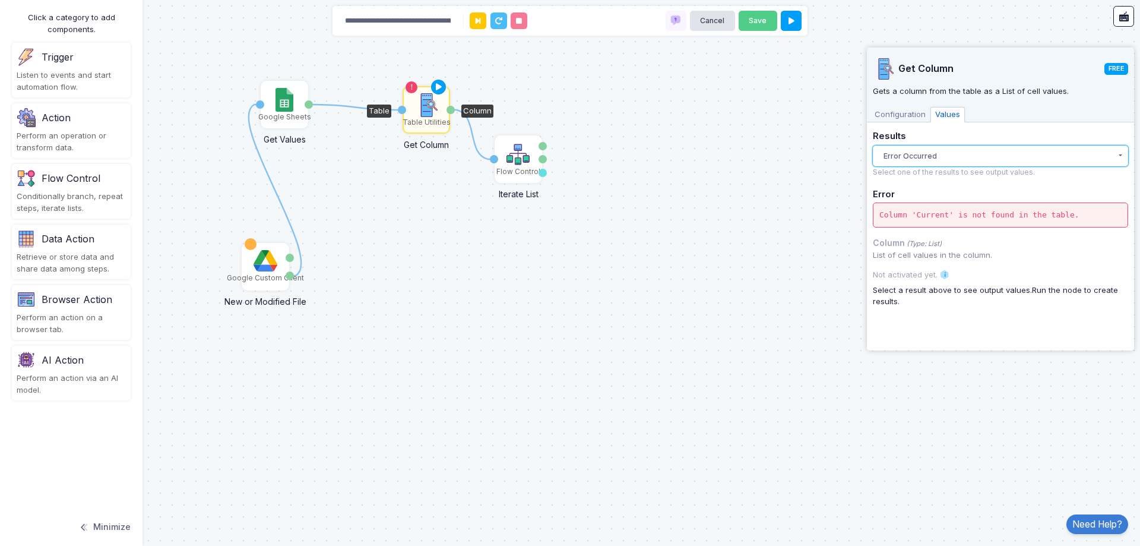
click at [971, 149] on button "Error Occurred" at bounding box center [1000, 155] width 255 height 21
click at [971, 150] on button "Error Occurred" at bounding box center [1000, 155] width 255 height 21
click at [436, 84] on icon at bounding box center [439, 87] width 14 height 17
click at [895, 114] on span "Configuration" at bounding box center [900, 114] width 61 height 15
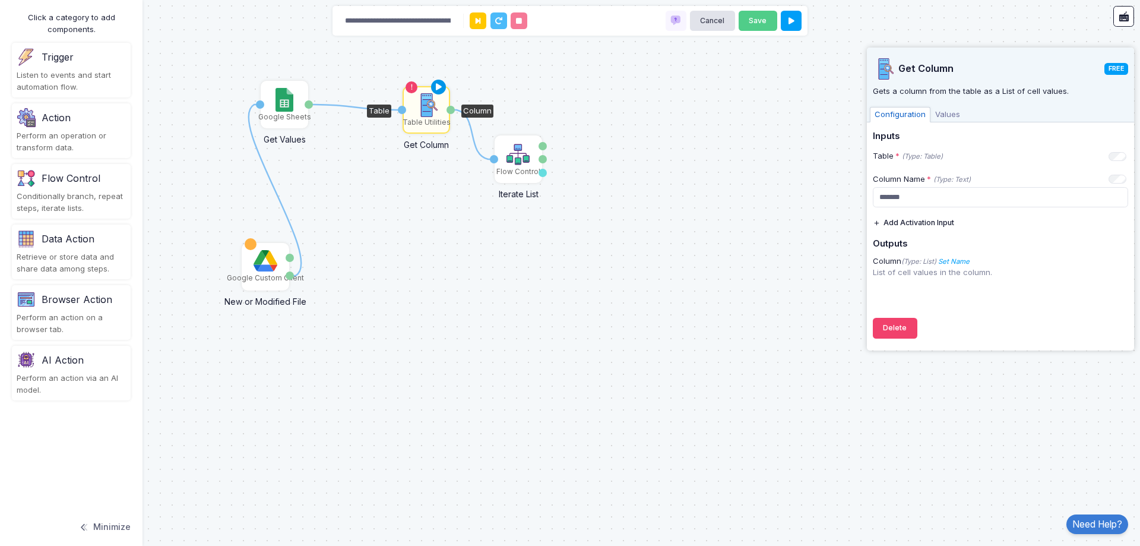
click at [439, 86] on icon at bounding box center [439, 87] width 14 height 17
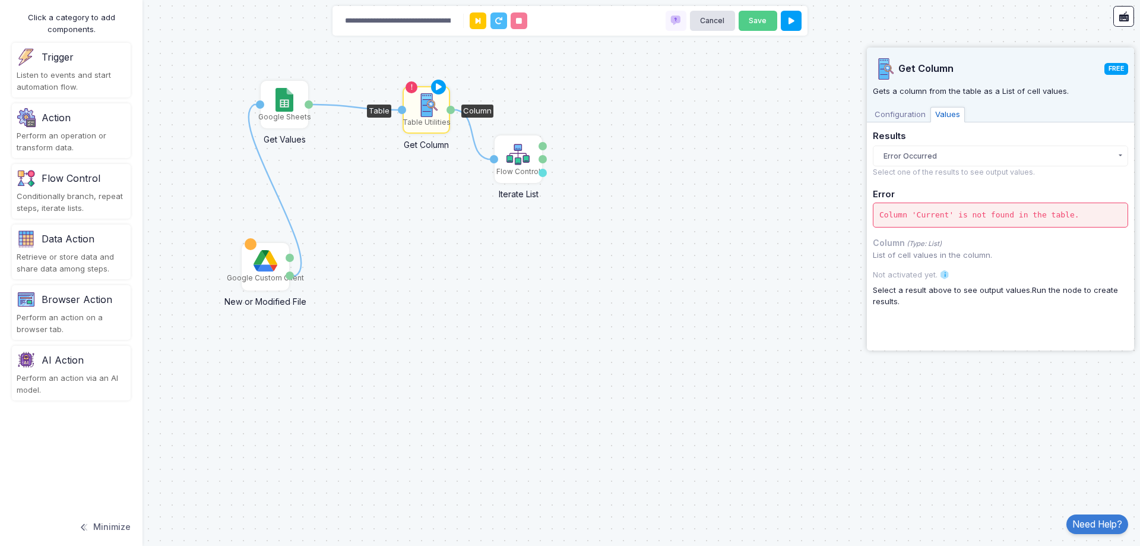
click at [919, 110] on span "Configuration" at bounding box center [900, 114] width 61 height 15
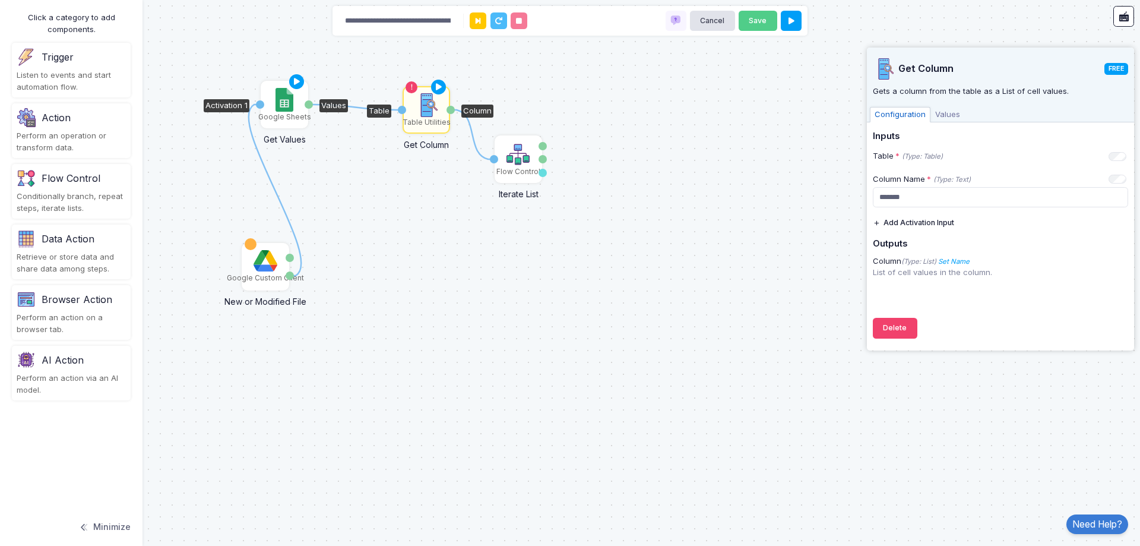
click at [281, 105] on img at bounding box center [284, 100] width 17 height 24
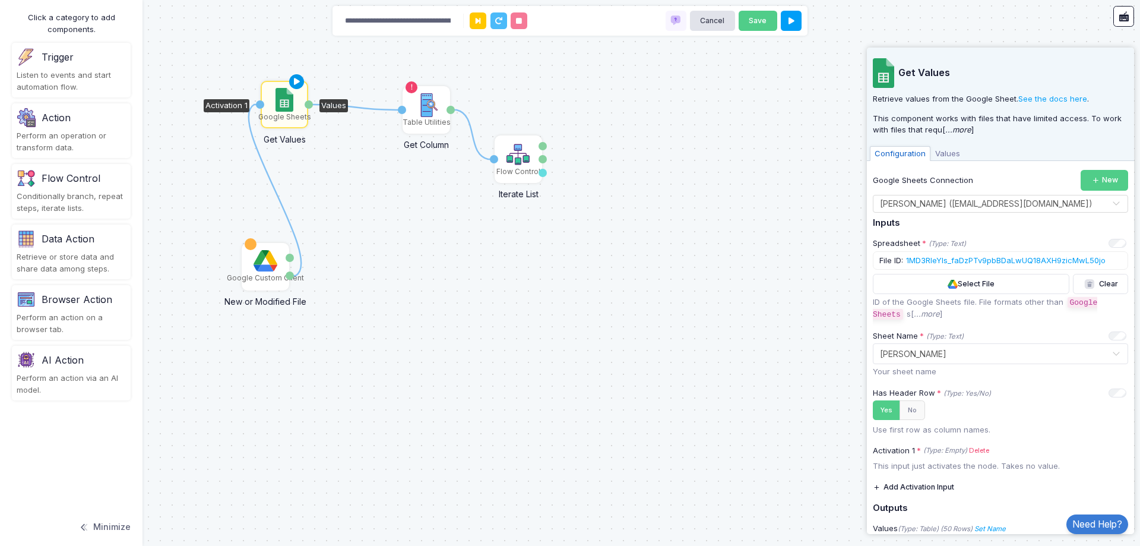
click at [302, 82] on icon at bounding box center [297, 82] width 14 height 17
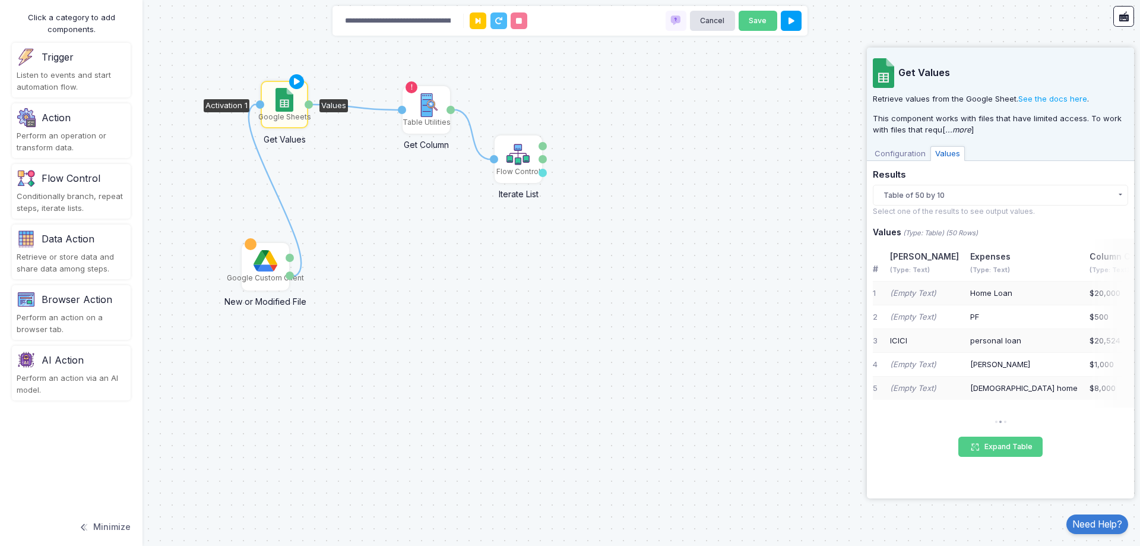
click at [1084, 363] on td "$1,000" at bounding box center [1110, 365] width 53 height 24
drag, startPoint x: 961, startPoint y: 363, endPoint x: 1116, endPoint y: 355, distance: 155.2
click at [1116, 355] on div "# BOB (Type: Text) Expenses (Type: Text) Column C (Type: Text) Column D (Type: …" at bounding box center [1003, 323] width 261 height 169
click at [1084, 374] on td "$1,000" at bounding box center [1110, 365] width 53 height 24
click at [1014, 447] on button "Expand Table" at bounding box center [1000, 446] width 84 height 21
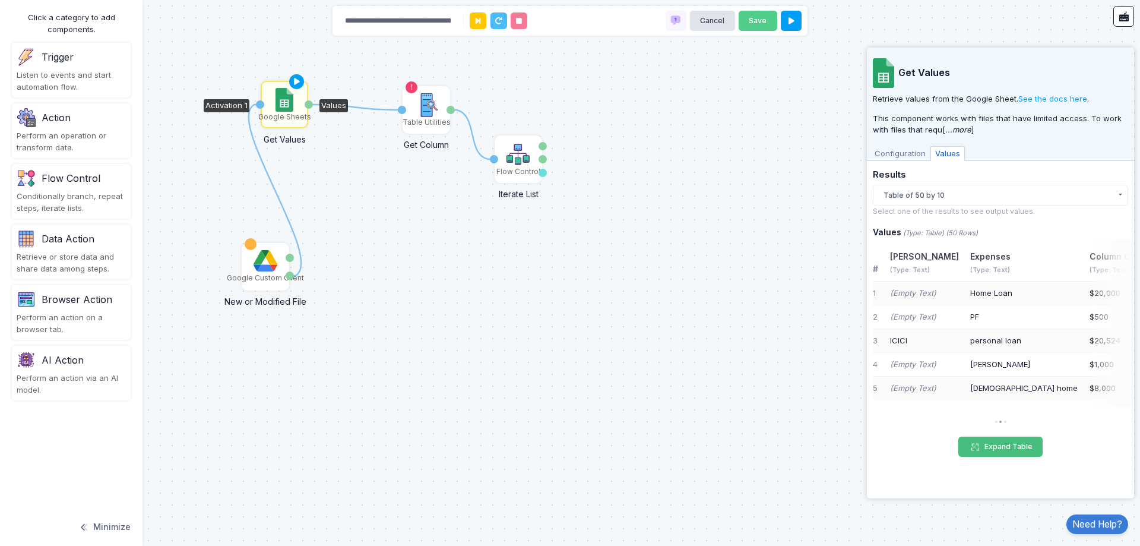
select select "*****"
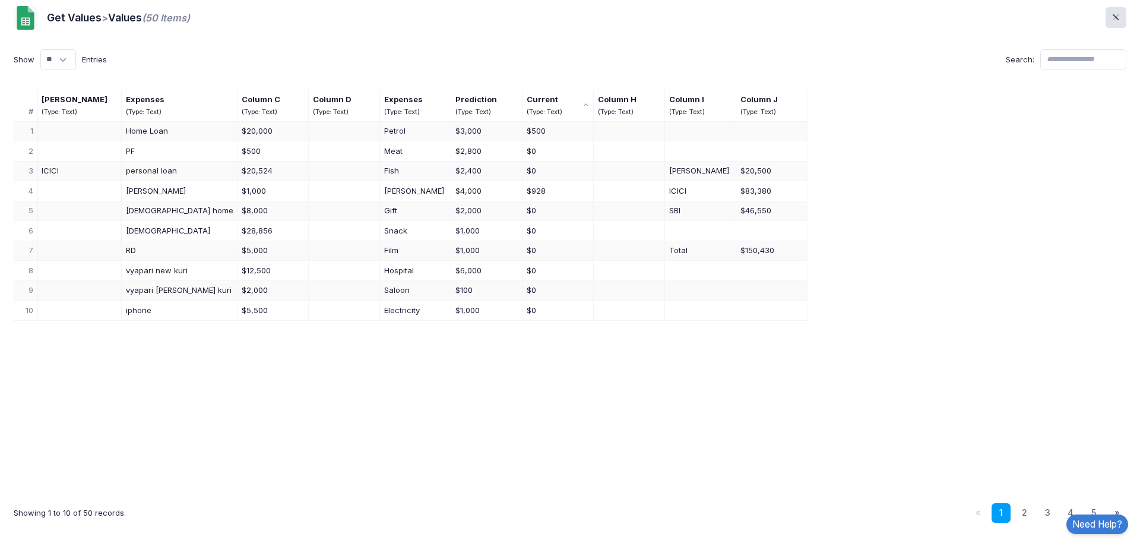
click at [527, 97] on div "Current" at bounding box center [553, 100] width 53 height 12
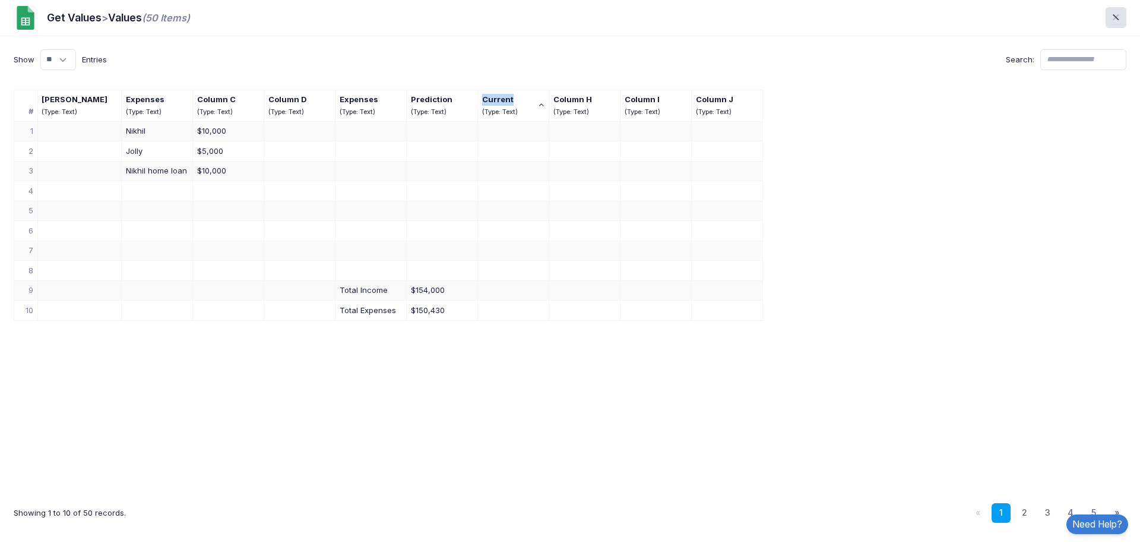
click at [485, 97] on div "Current" at bounding box center [508, 100] width 53 height 12
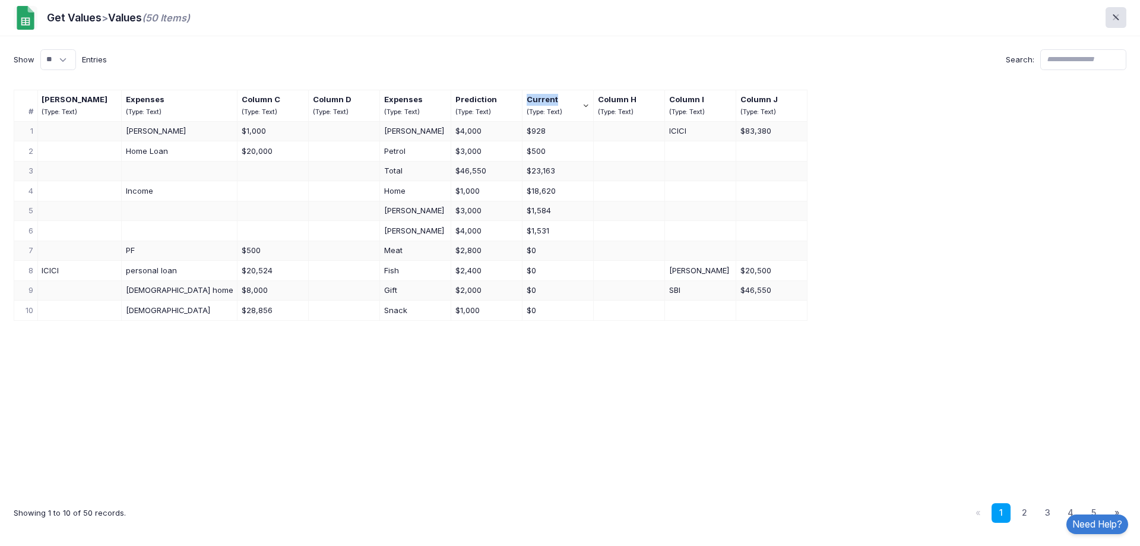
copy div "Current"
click at [1123, 14] on span at bounding box center [1116, 18] width 14 height 14
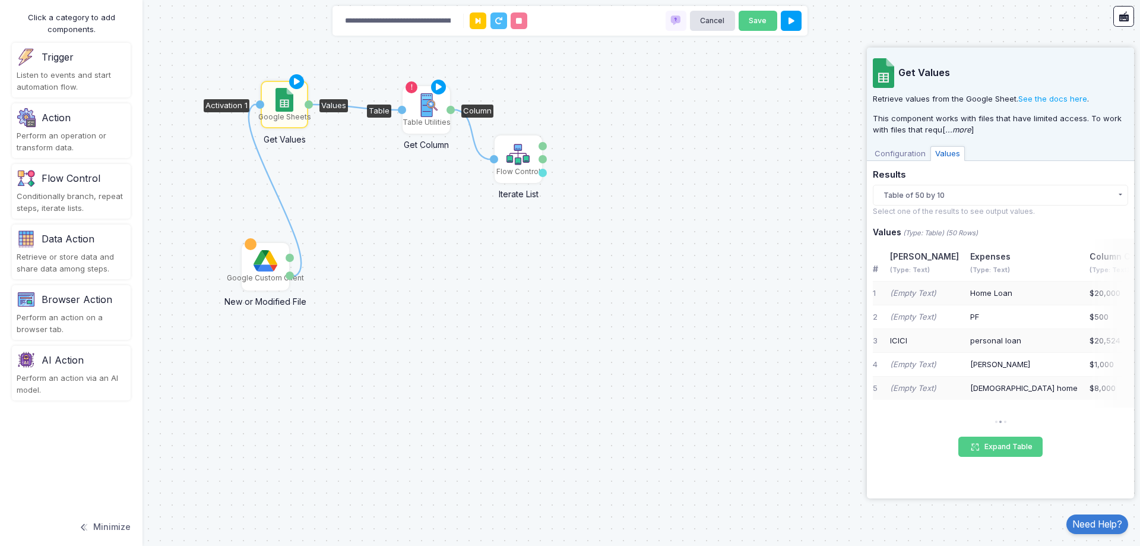
click at [417, 95] on img at bounding box center [426, 105] width 24 height 24
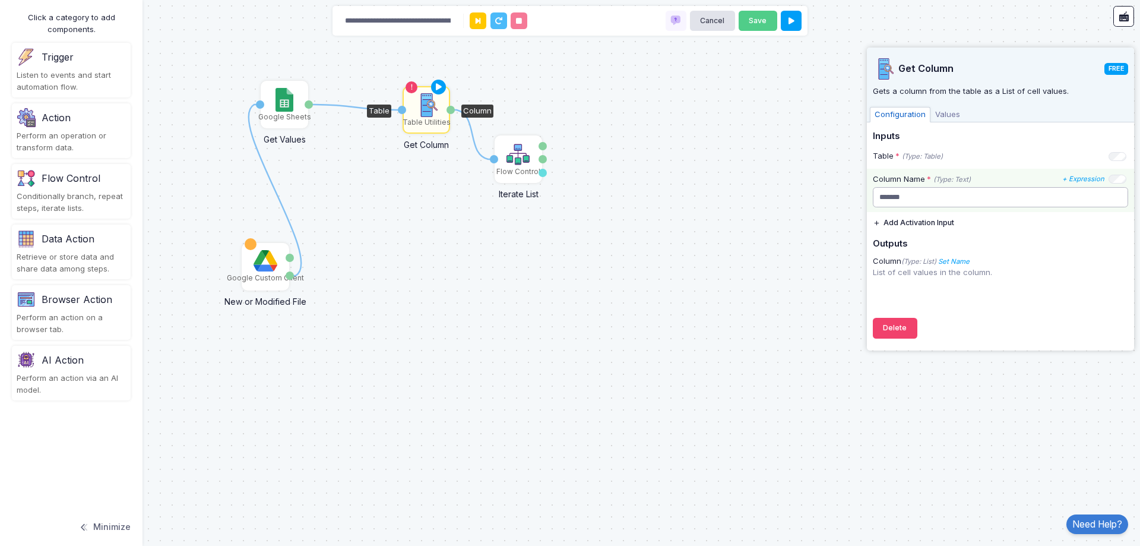
click at [945, 196] on input "*******" at bounding box center [1000, 197] width 255 height 21
paste input "*******"
paste input "text"
type input "*******"
click at [1043, 324] on div "Get Column FREE Gets a column from the table as a List of cell values. Configur…" at bounding box center [1000, 196] width 255 height 297
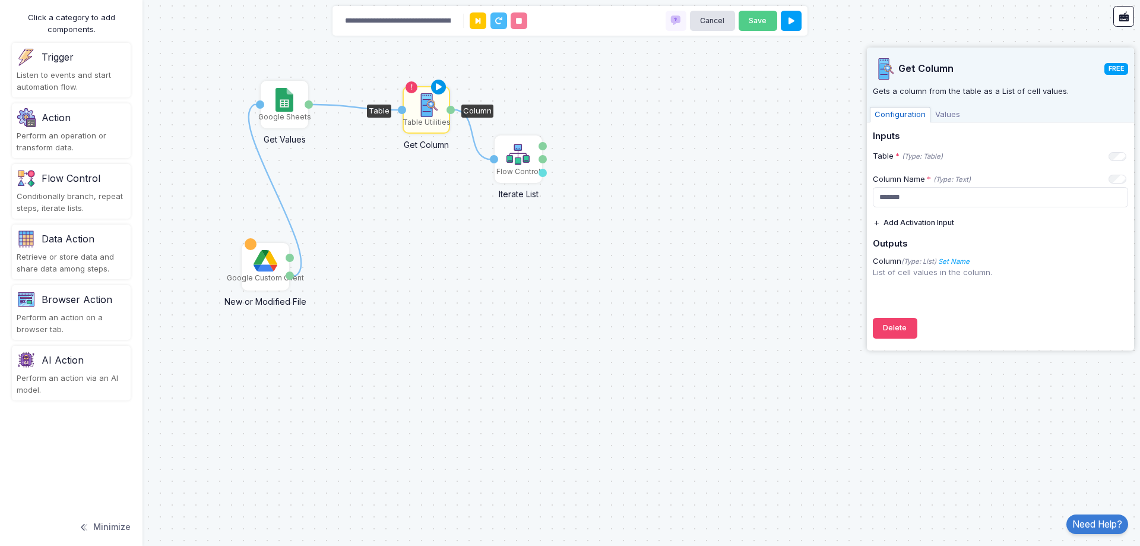
click at [435, 84] on icon at bounding box center [439, 87] width 14 height 17
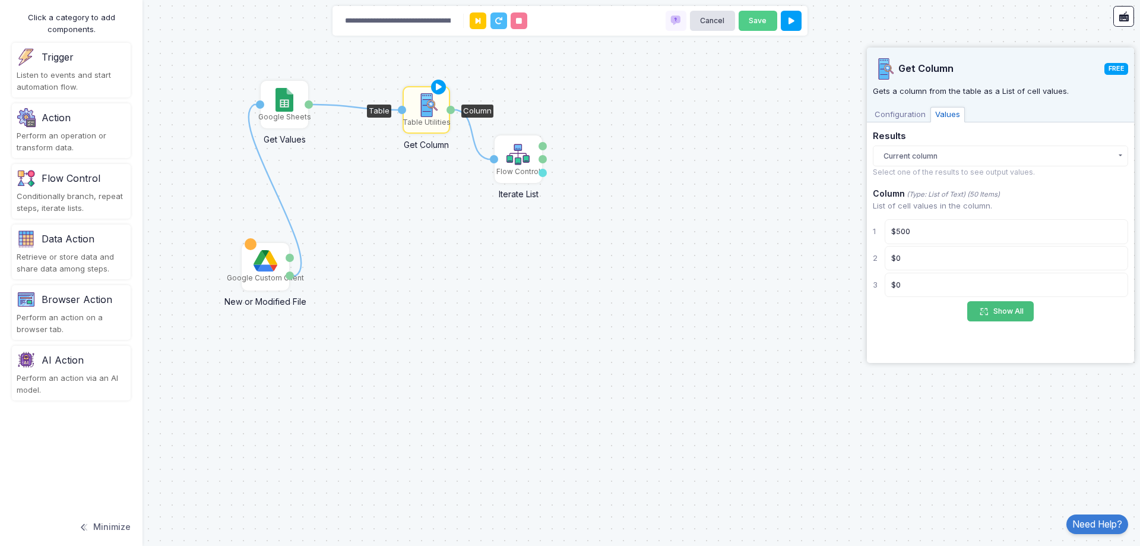
click at [1016, 314] on button "Show All" at bounding box center [1000, 311] width 67 height 21
select select "*****"
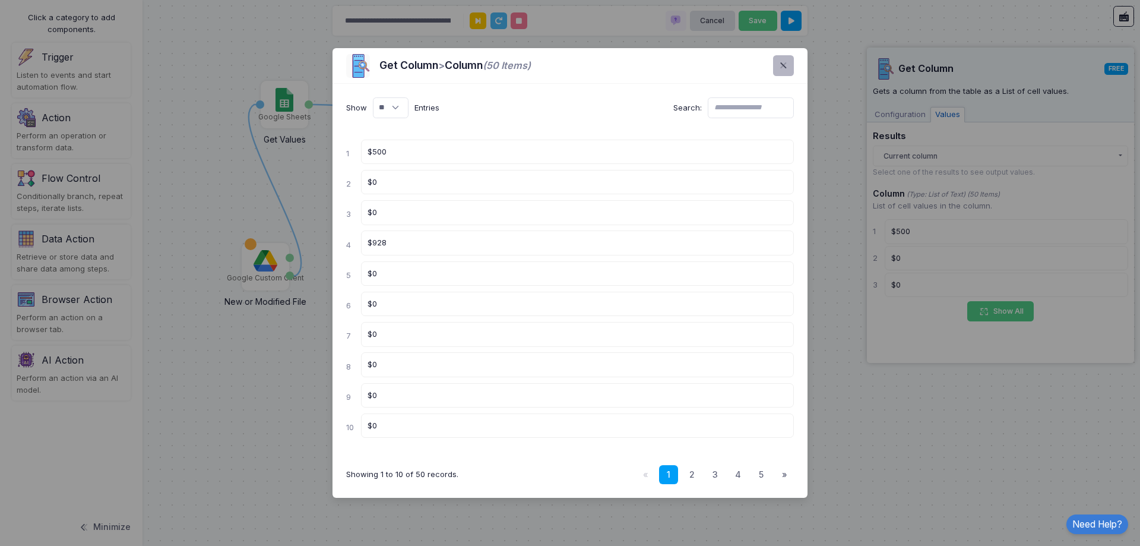
click at [790, 68] on span at bounding box center [790, 66] width 0 height 14
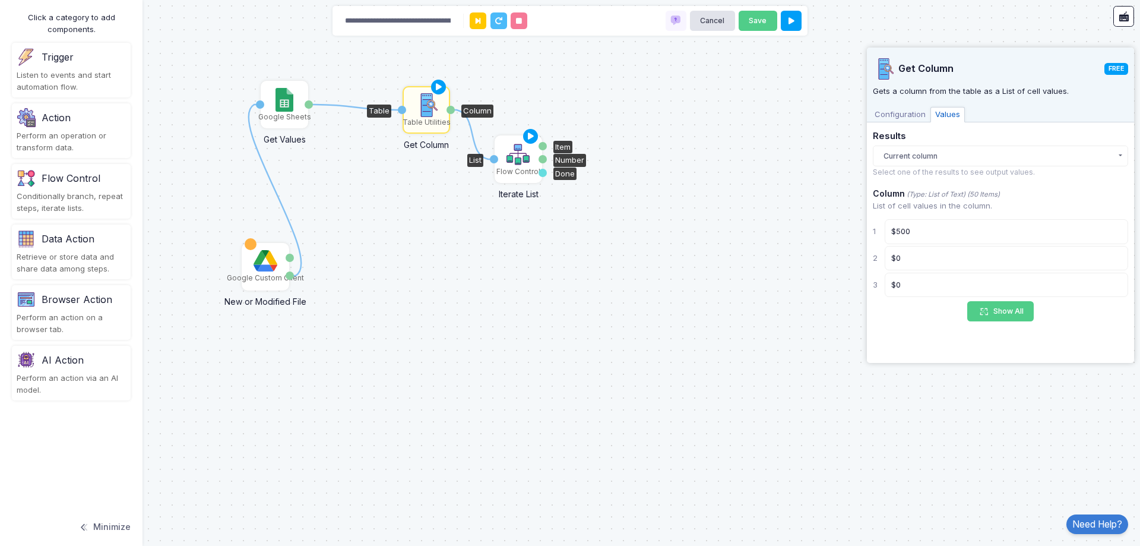
click at [508, 160] on img at bounding box center [519, 155] width 24 height 24
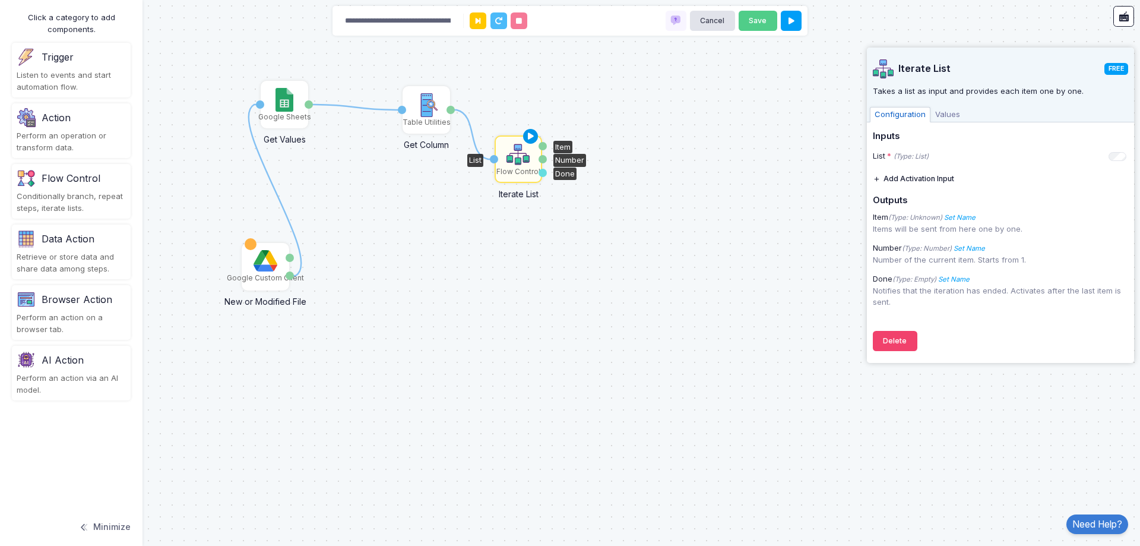
click at [531, 134] on icon at bounding box center [531, 136] width 14 height 17
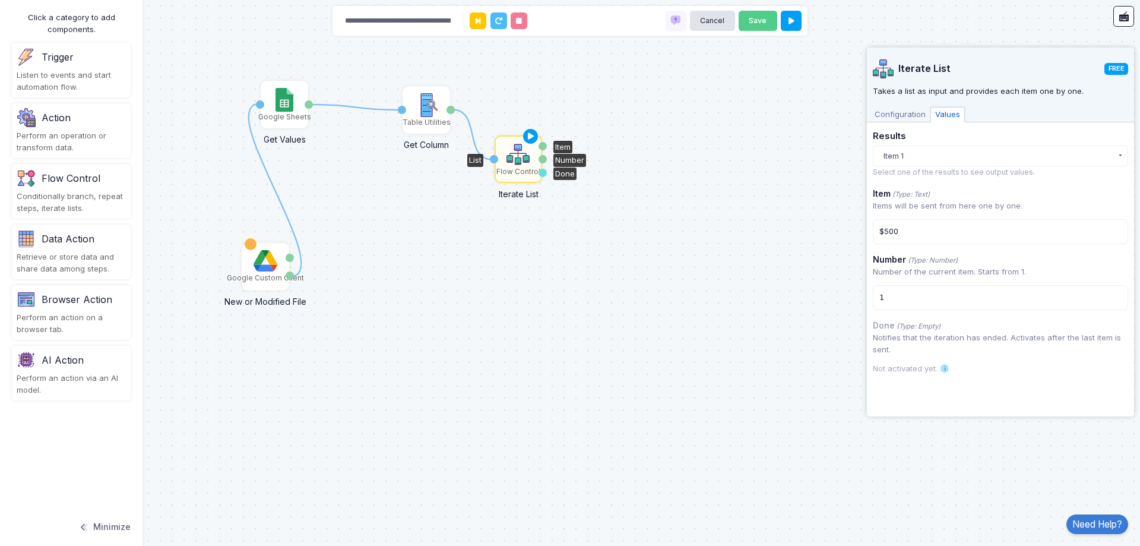
click at [914, 112] on span "Configuration" at bounding box center [900, 114] width 61 height 15
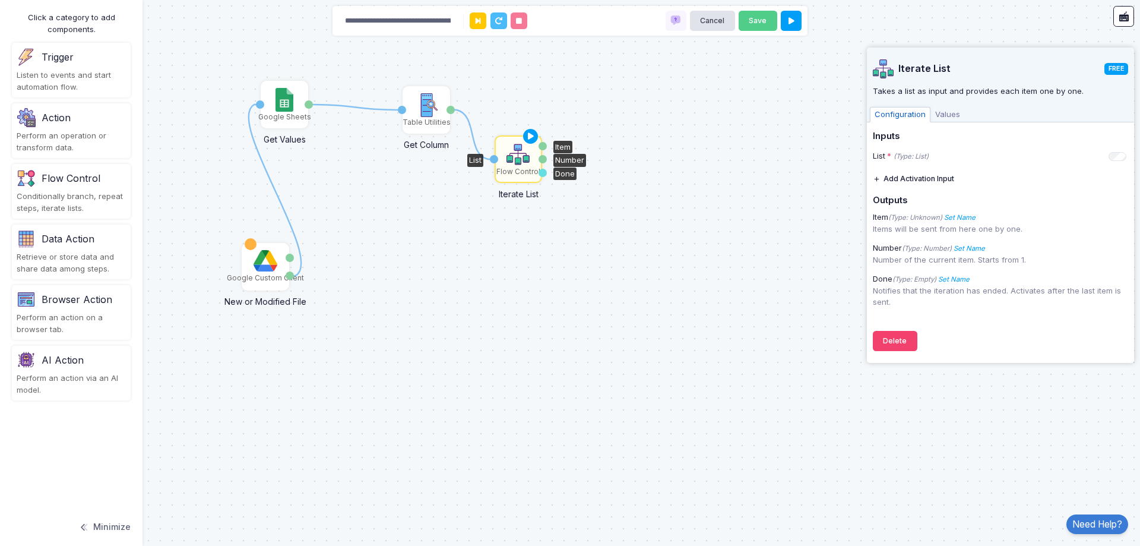
click at [938, 115] on span "Values" at bounding box center [948, 114] width 34 height 15
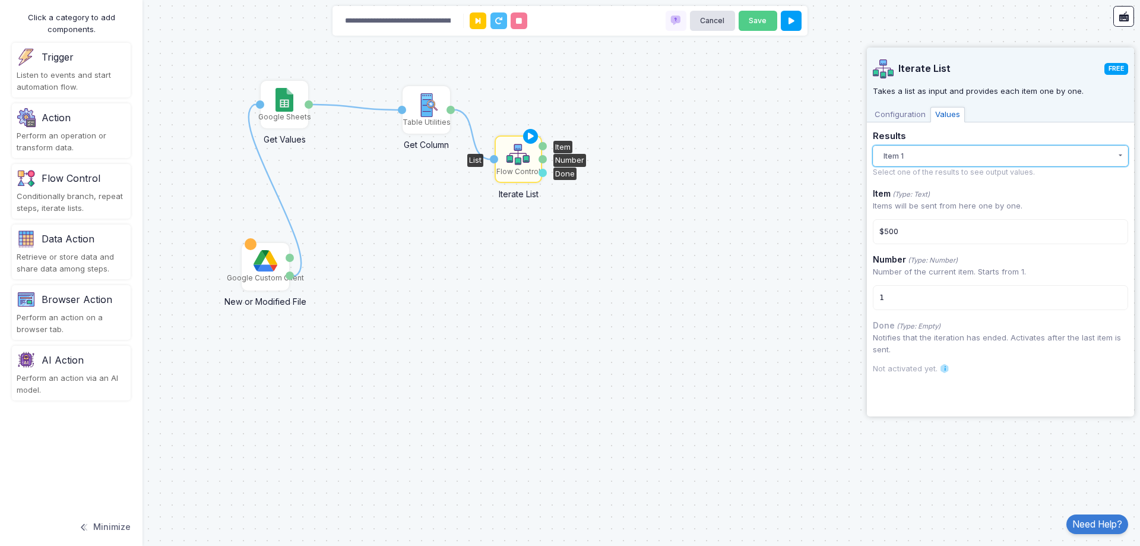
click at [946, 155] on button "Item 1" at bounding box center [1000, 155] width 255 height 21
click at [947, 175] on div "Item 1 11:15 AM" at bounding box center [991, 181] width 208 height 12
click at [904, 112] on span "Configuration" at bounding box center [900, 114] width 61 height 15
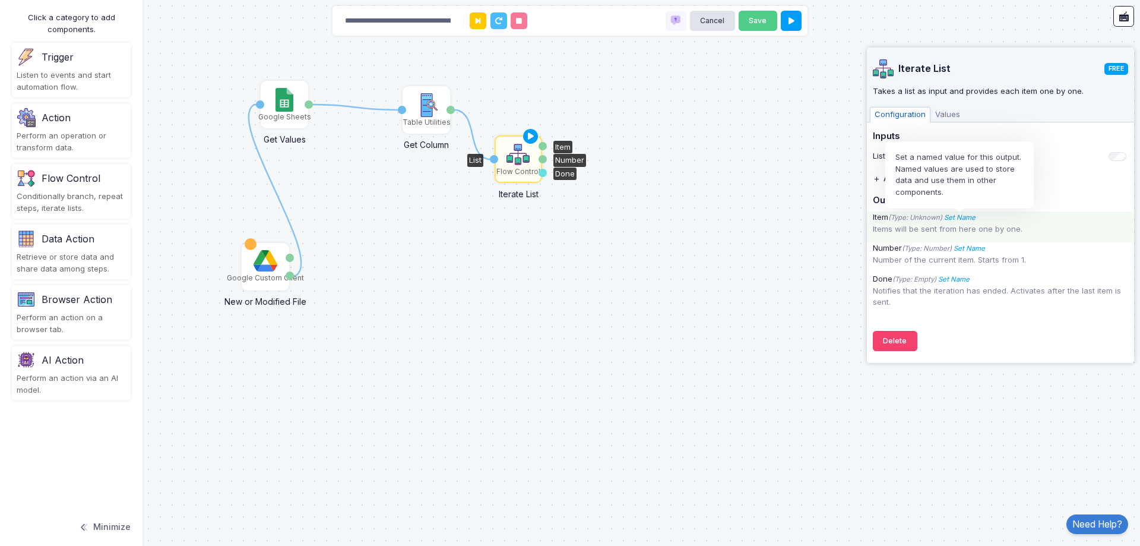
click at [973, 216] on icon "Set Name" at bounding box center [959, 217] width 31 height 8
click at [973, 220] on icon "Set Name" at bounding box center [959, 217] width 31 height 8
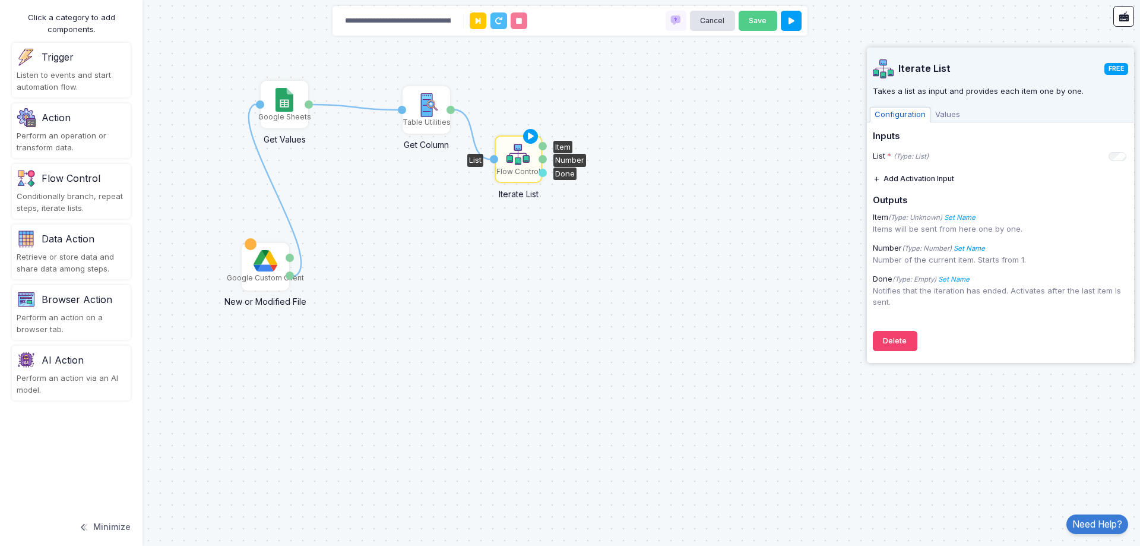
click at [718, 270] on div "1 1 1 Google Sheets Get Values Activation 1 Values Table Utilities Get Column T…" at bounding box center [570, 273] width 1140 height 546
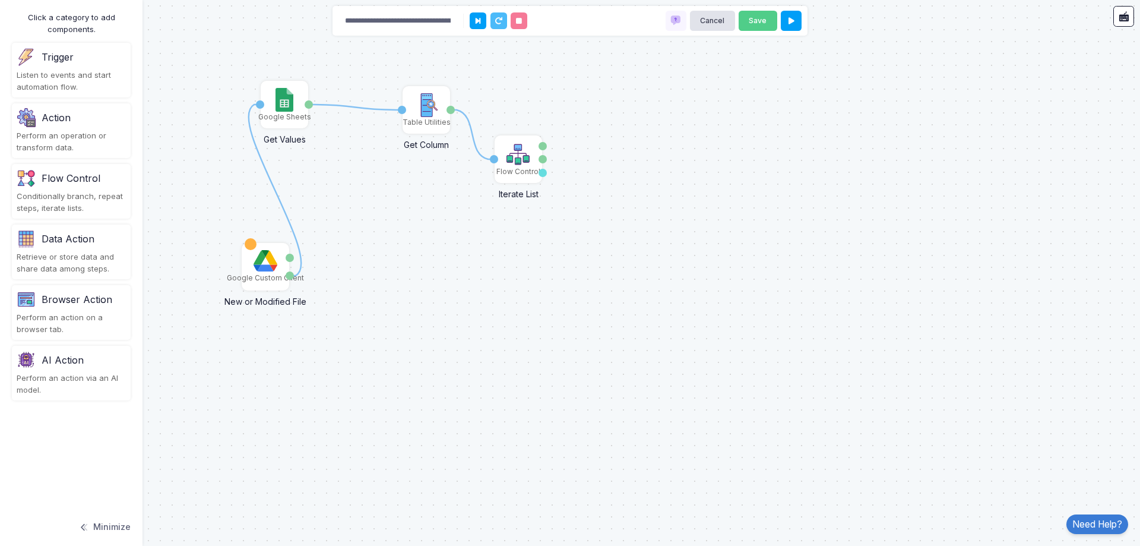
click at [52, 126] on div "Action" at bounding box center [71, 117] width 109 height 19
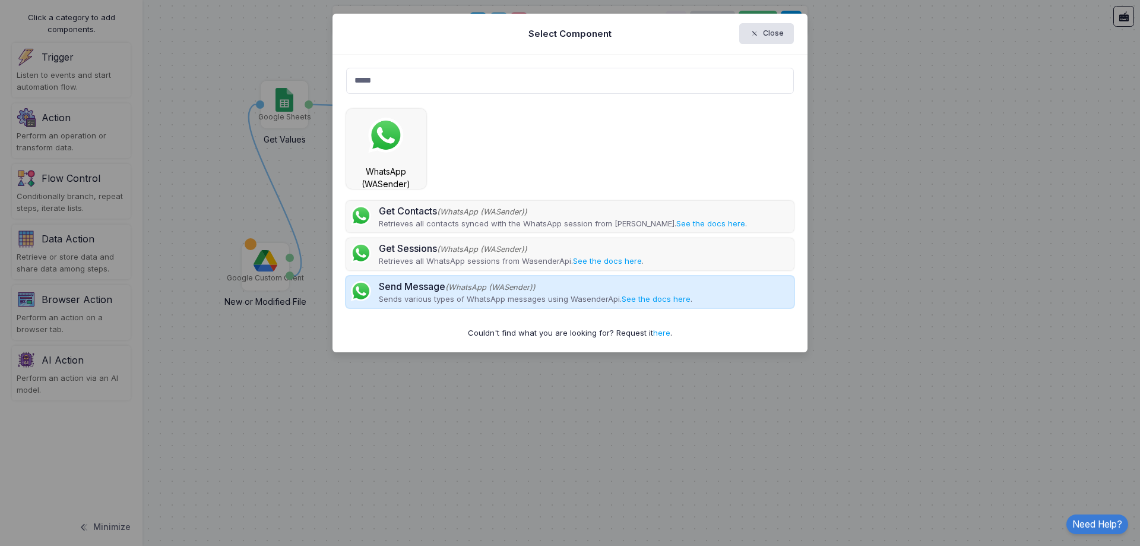
type input "*****"
click at [398, 286] on div "Send Message (WhatsApp (WASender))" at bounding box center [536, 286] width 314 height 14
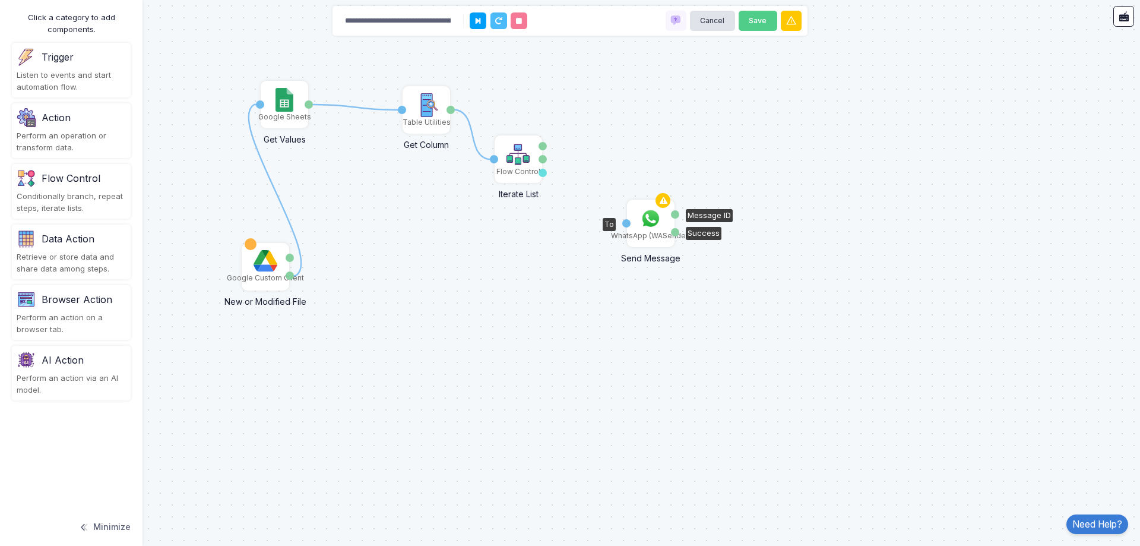
click at [651, 223] on img at bounding box center [651, 219] width 24 height 24
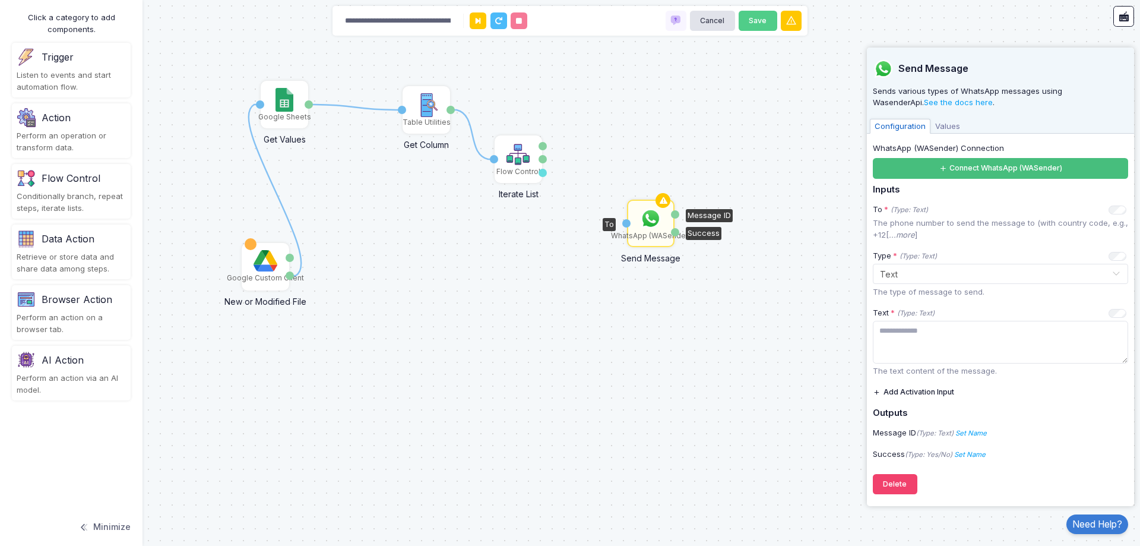
click at [935, 163] on button "Connect WhatsApp (WASender)" at bounding box center [1000, 168] width 255 height 21
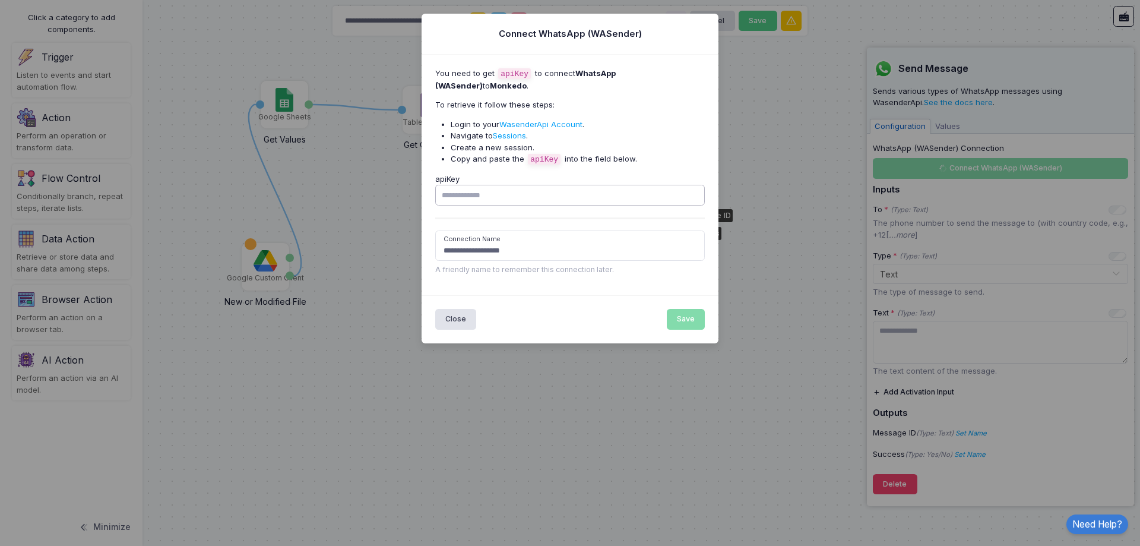
click at [612, 195] on input "apiKey" at bounding box center [570, 195] width 270 height 21
click at [581, 230] on input "**********" at bounding box center [570, 245] width 270 height 30
click at [517, 191] on input "apiKey" at bounding box center [570, 195] width 270 height 21
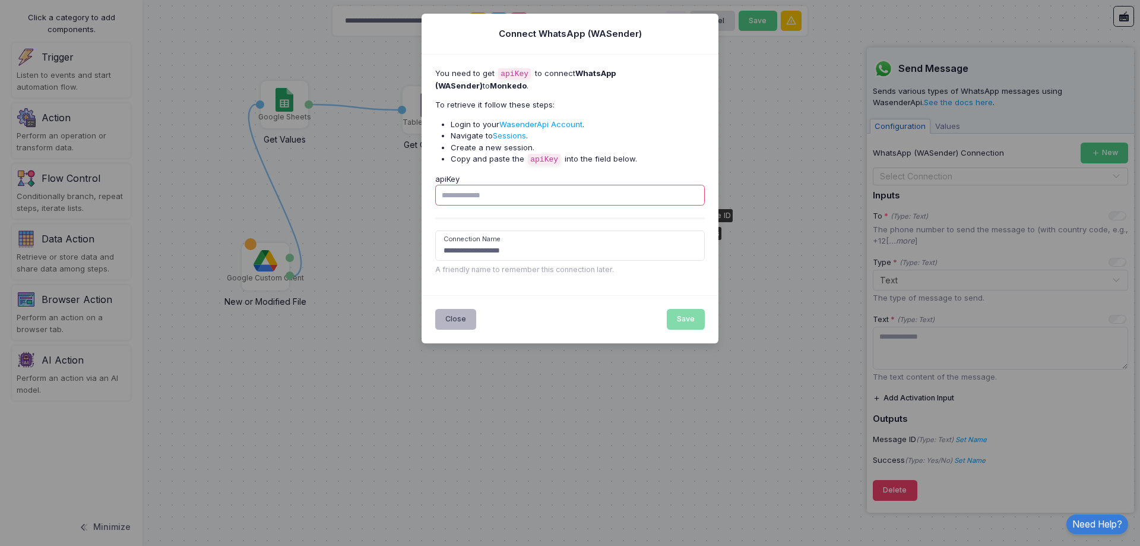
click at [449, 314] on button "Close" at bounding box center [456, 319] width 42 height 21
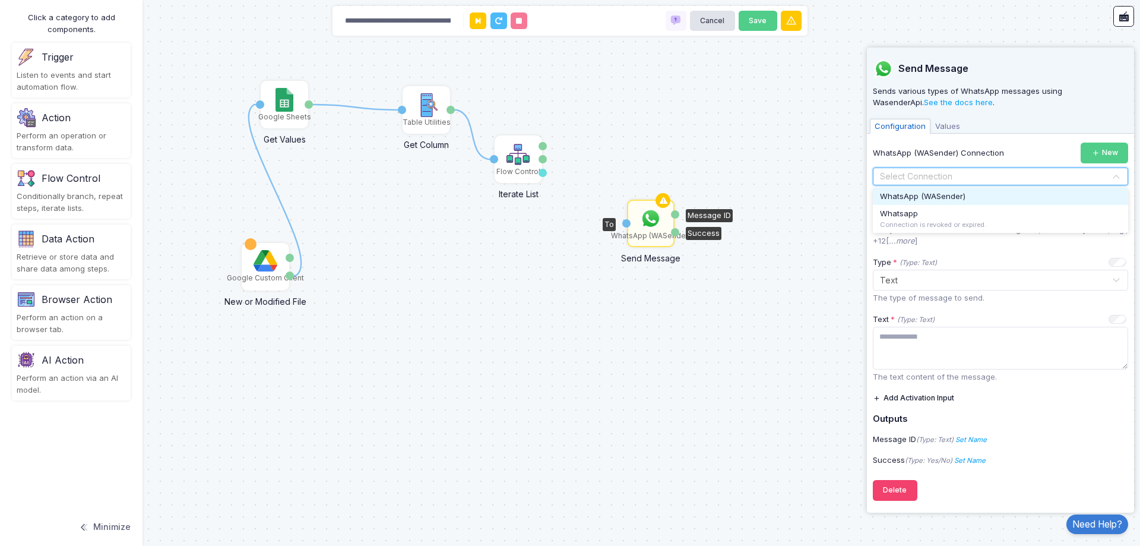
click at [1029, 177] on input "text" at bounding box center [988, 176] width 219 height 13
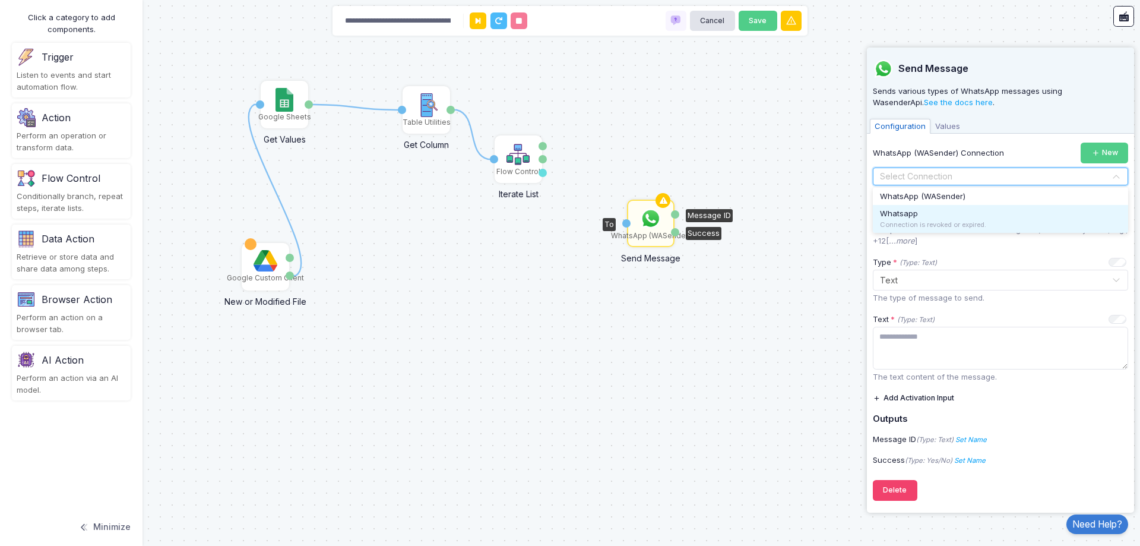
click at [1001, 218] on div "Whatsapp Connection is revoked or expired." at bounding box center [1000, 219] width 255 height 28
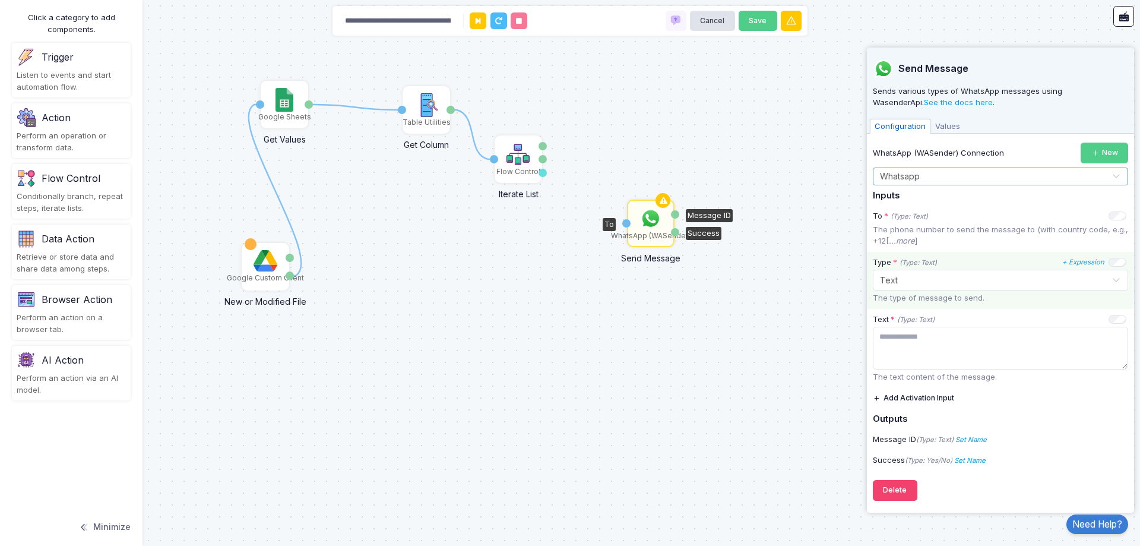
click at [933, 290] on div "Select... × Text" at bounding box center [1000, 280] width 255 height 21
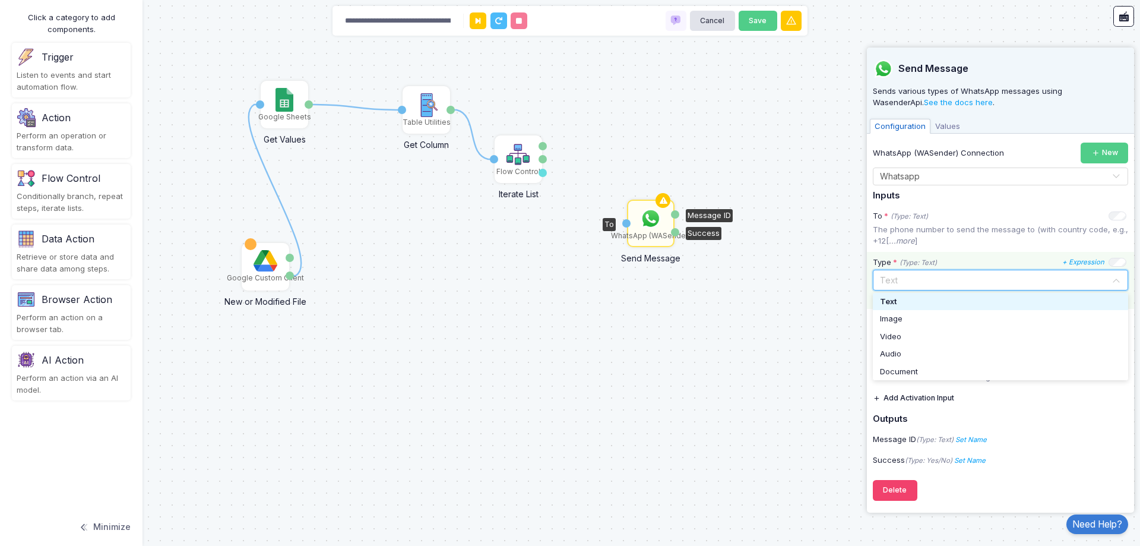
click at [918, 303] on div "Text" at bounding box center [1000, 302] width 241 height 12
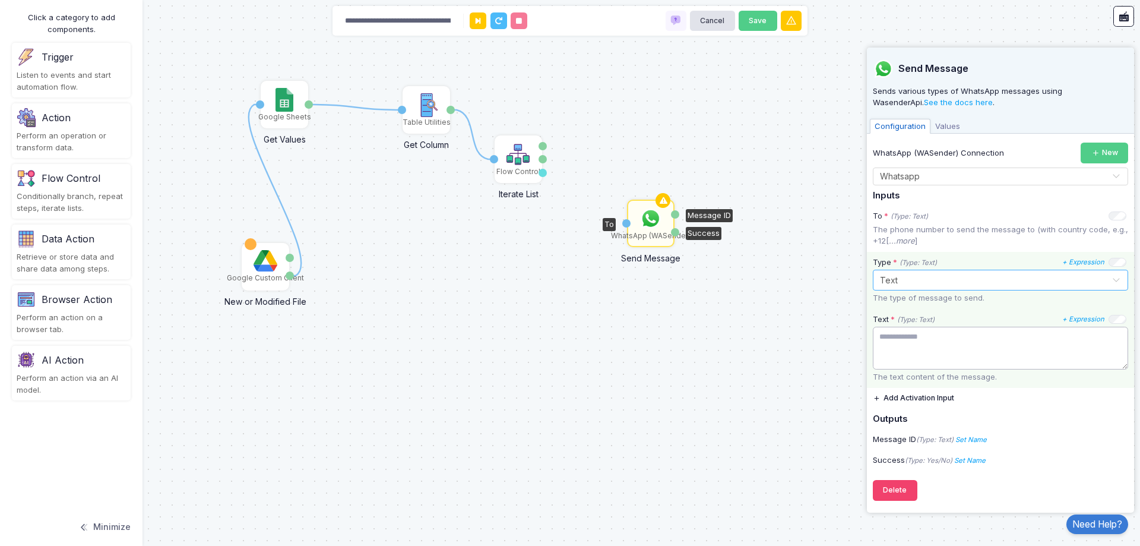
click at [939, 334] on textarea at bounding box center [1000, 348] width 255 height 43
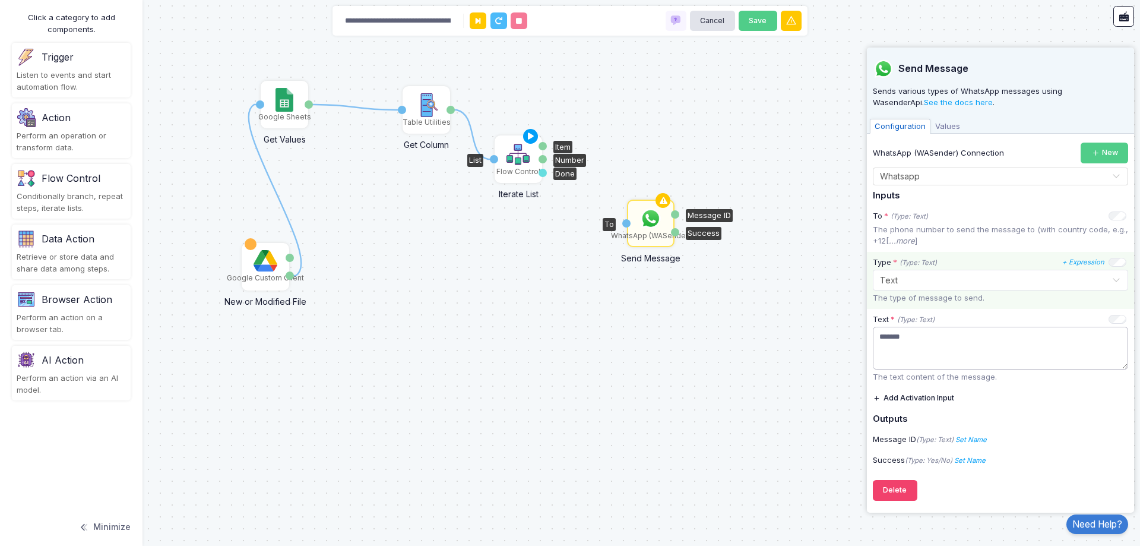
type textarea "*******"
click at [515, 161] on img at bounding box center [519, 155] width 24 height 24
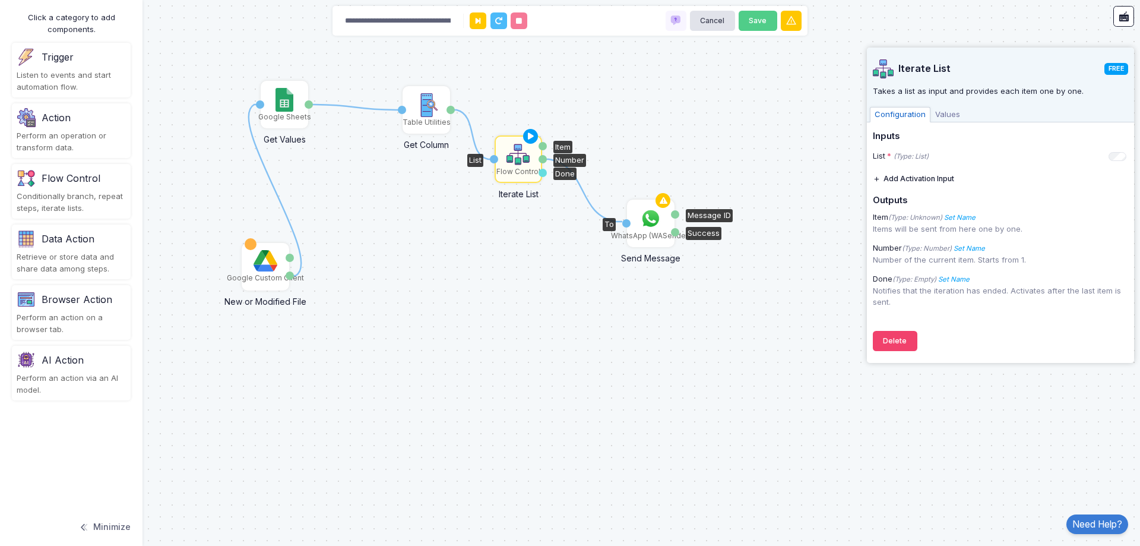
drag, startPoint x: 545, startPoint y: 159, endPoint x: 622, endPoint y: 221, distance: 99.2
click at [1, 1] on div "1 1 1 1 Google Sheets Get Values Activation 1 Values Table Utilities Get Column…" at bounding box center [0, 0] width 1 height 1
click at [906, 179] on button "Add Activation Input" at bounding box center [913, 179] width 81 height 21
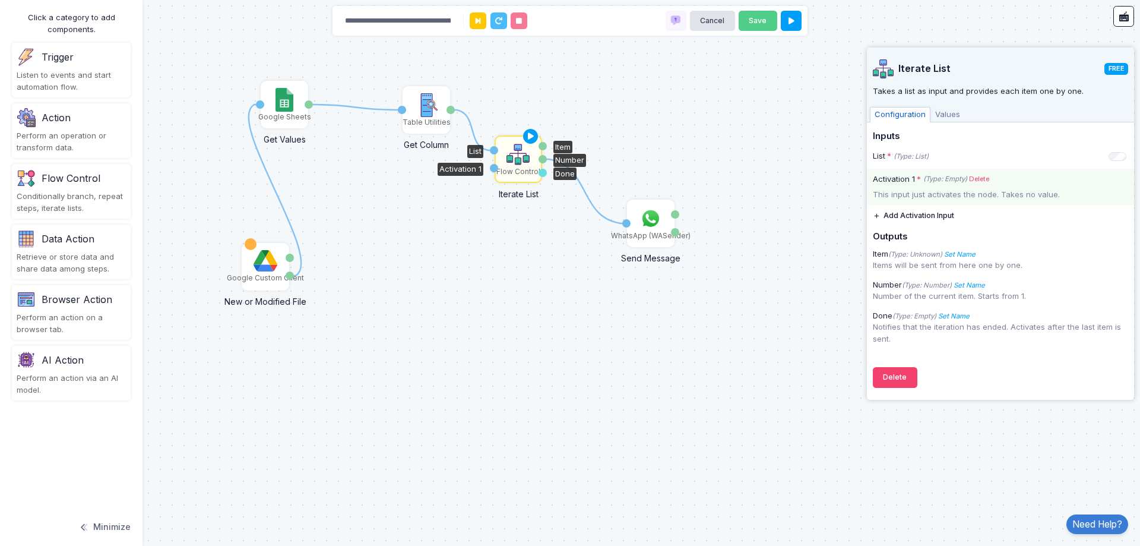
click at [974, 177] on link "Delete" at bounding box center [979, 179] width 20 height 10
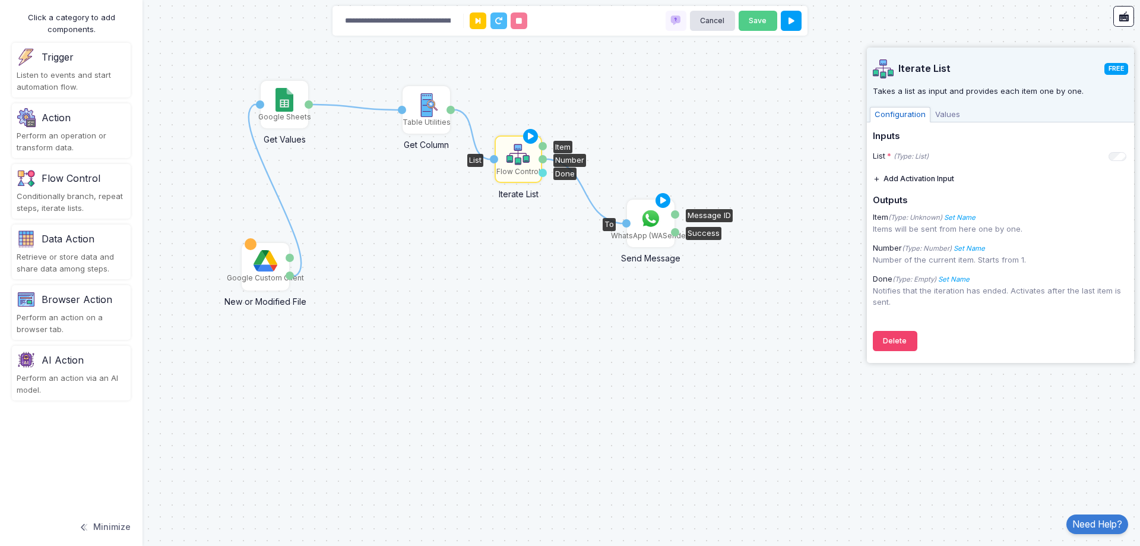
click at [638, 227] on div "WhatsApp (WASender)" at bounding box center [650, 223] width 45 height 45
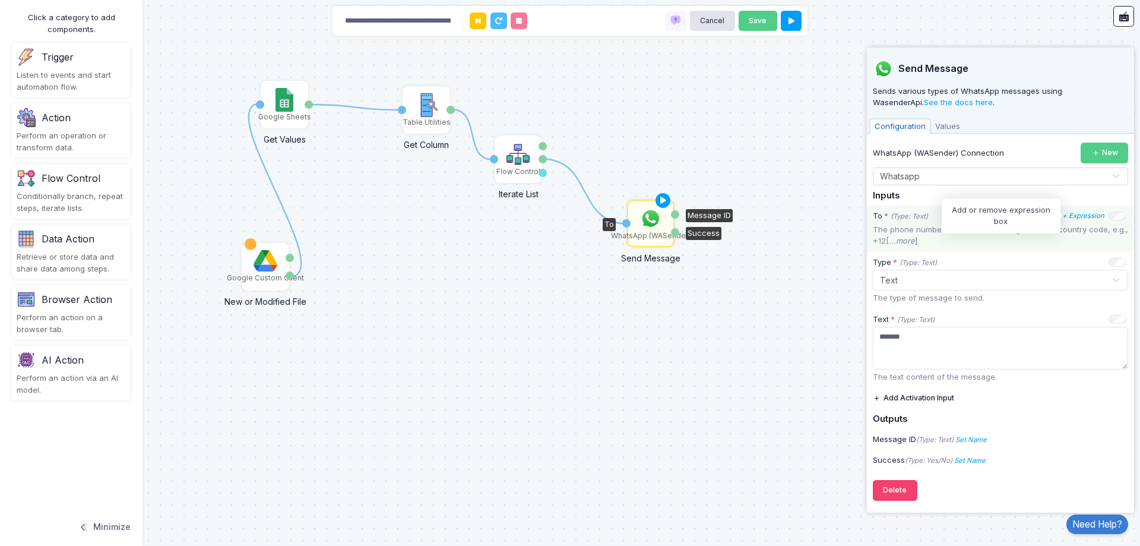
click at [1095, 217] on icon "+ Expression" at bounding box center [1083, 215] width 42 height 8
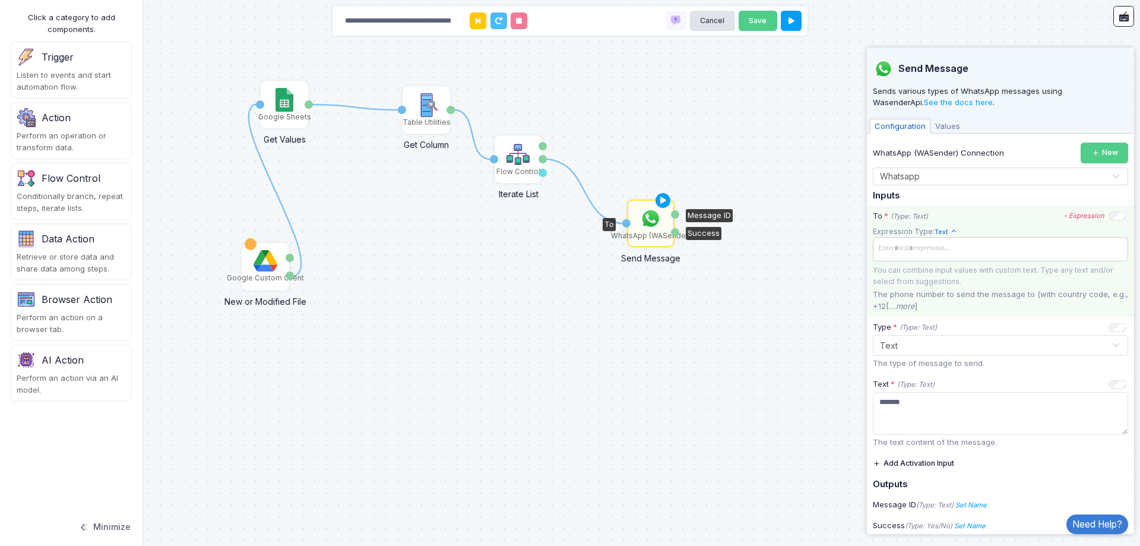
click at [992, 249] on span at bounding box center [1000, 248] width 251 height 17
click at [1023, 234] on app-expression-input "**********" at bounding box center [1000, 255] width 255 height 59
click at [1030, 222] on div "**********" at bounding box center [1000, 259] width 267 height 109
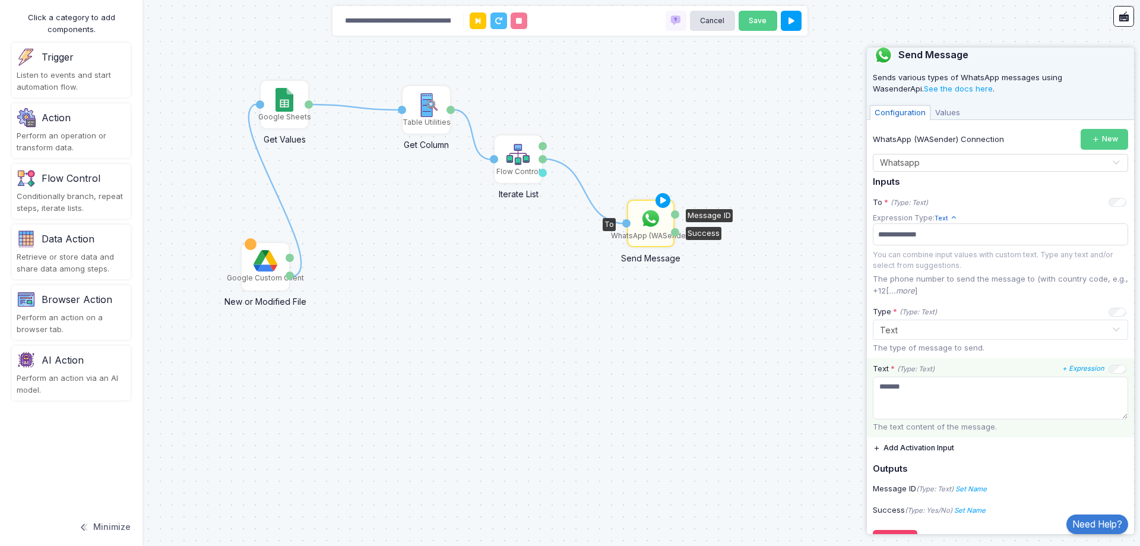
scroll to position [0, 0]
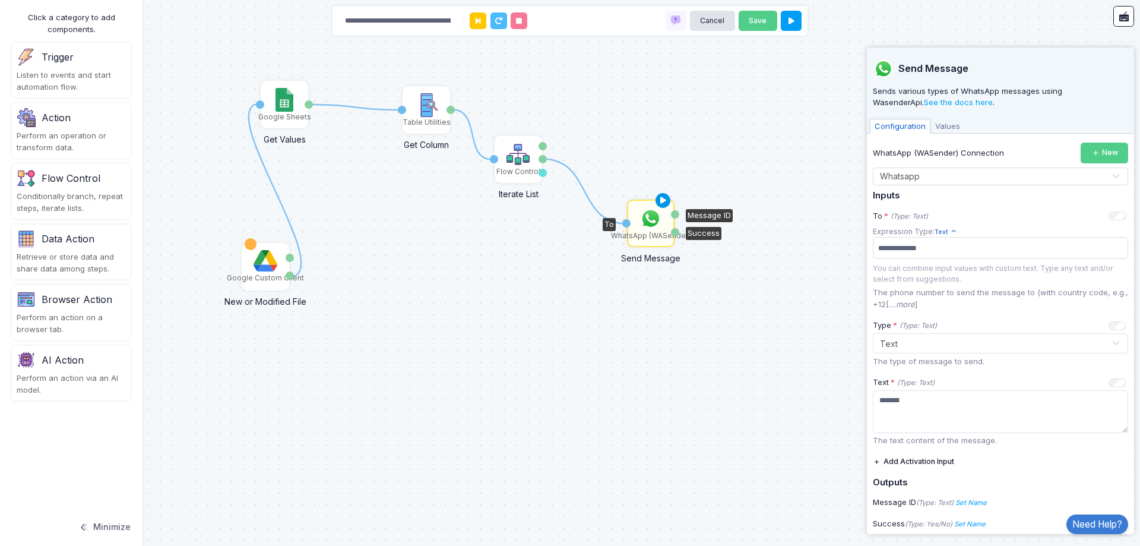
click at [661, 197] on icon at bounding box center [663, 200] width 14 height 17
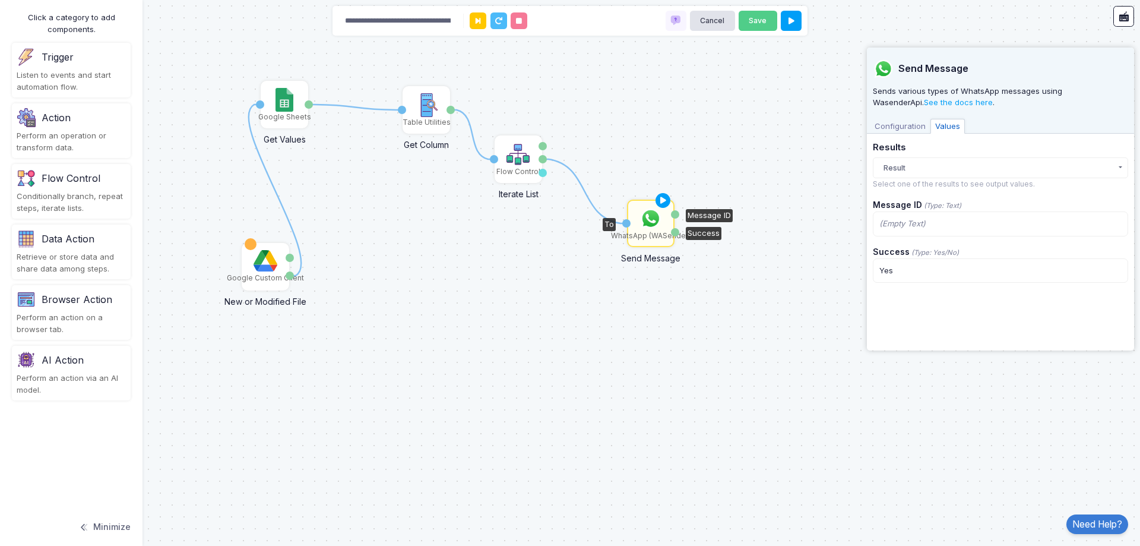
click at [939, 219] on div "(Empty Text)" at bounding box center [1000, 224] width 242 height 12
click at [937, 229] on div "(Empty Text)" at bounding box center [1000, 224] width 242 height 12
click at [918, 269] on div "Yes" at bounding box center [1000, 270] width 255 height 25
click at [921, 164] on button "Result" at bounding box center [1000, 167] width 255 height 21
click at [923, 192] on div "Result 11:17 AM" at bounding box center [991, 192] width 208 height 12
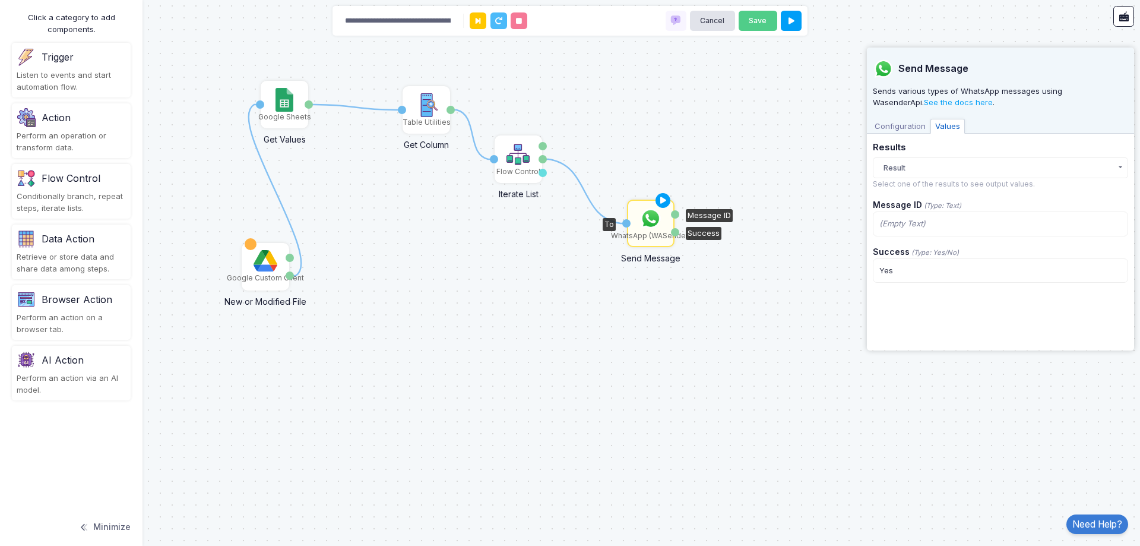
click at [914, 223] on icon "(Empty Text)" at bounding box center [902, 224] width 46 height 12
click at [250, 261] on div "Google Custom Client" at bounding box center [265, 266] width 45 height 45
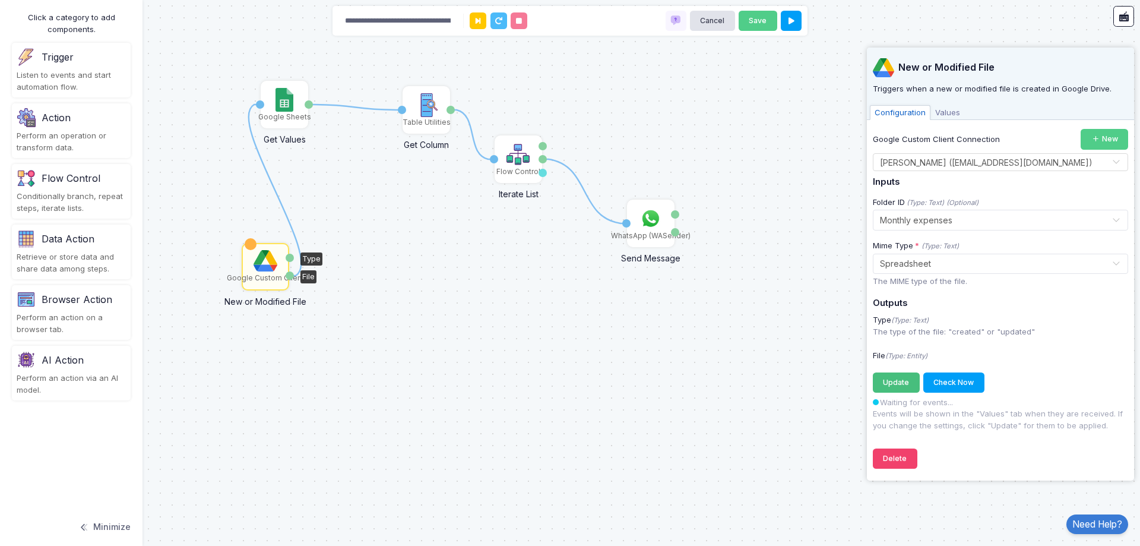
click at [903, 387] on button "Update Registering..." at bounding box center [896, 382] width 47 height 21
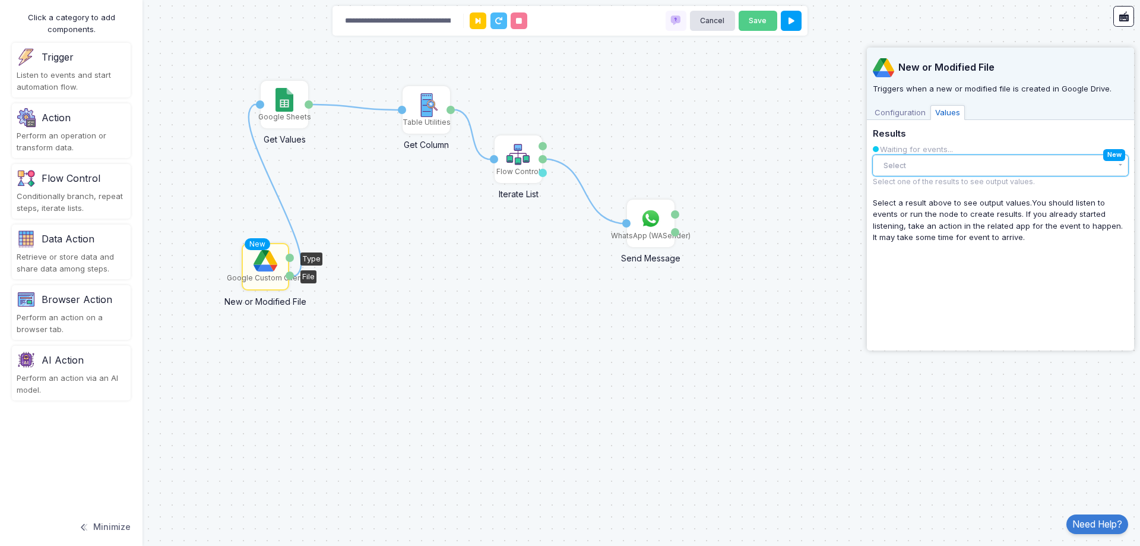
click at [947, 163] on button "Select" at bounding box center [1000, 165] width 255 height 21
click at [947, 186] on div "File "CreditDebit" created" at bounding box center [991, 190] width 208 height 12
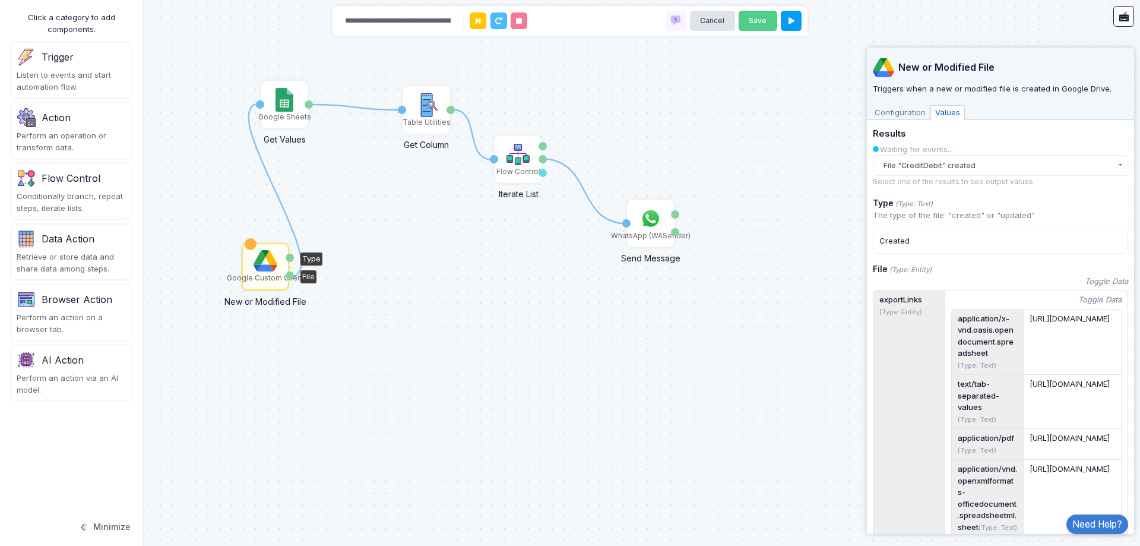
click at [903, 112] on span "Configuration" at bounding box center [900, 112] width 61 height 15
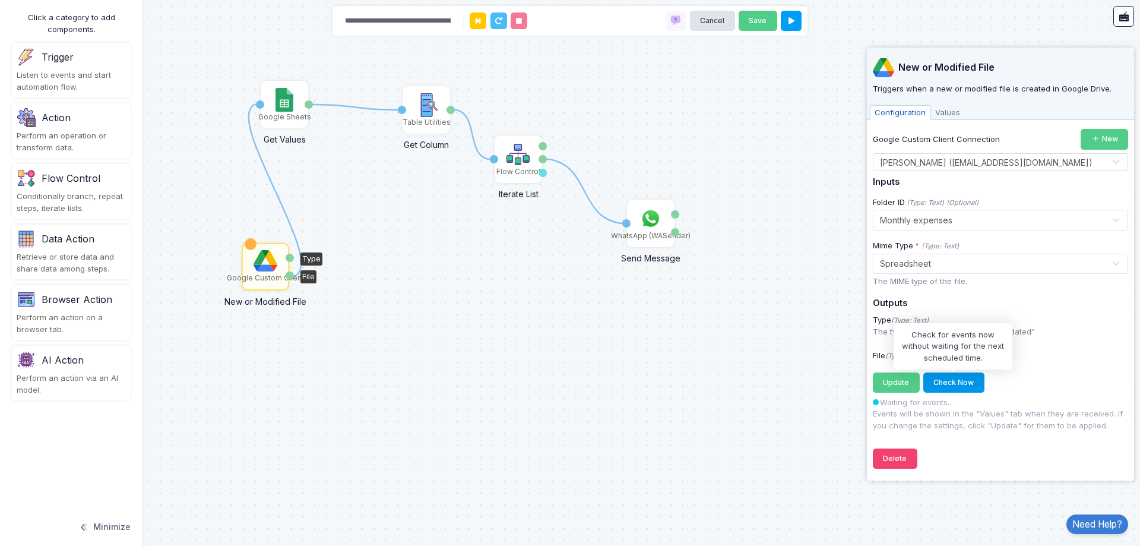
click at [958, 378] on button "Check Now" at bounding box center [953, 382] width 61 height 21
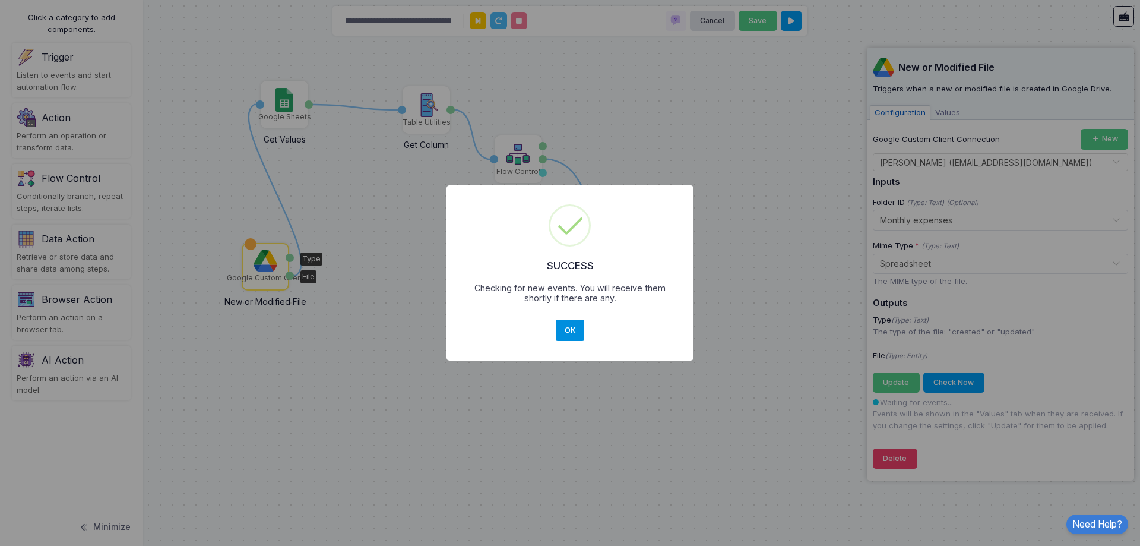
click at [576, 330] on button "OK" at bounding box center [570, 329] width 29 height 21
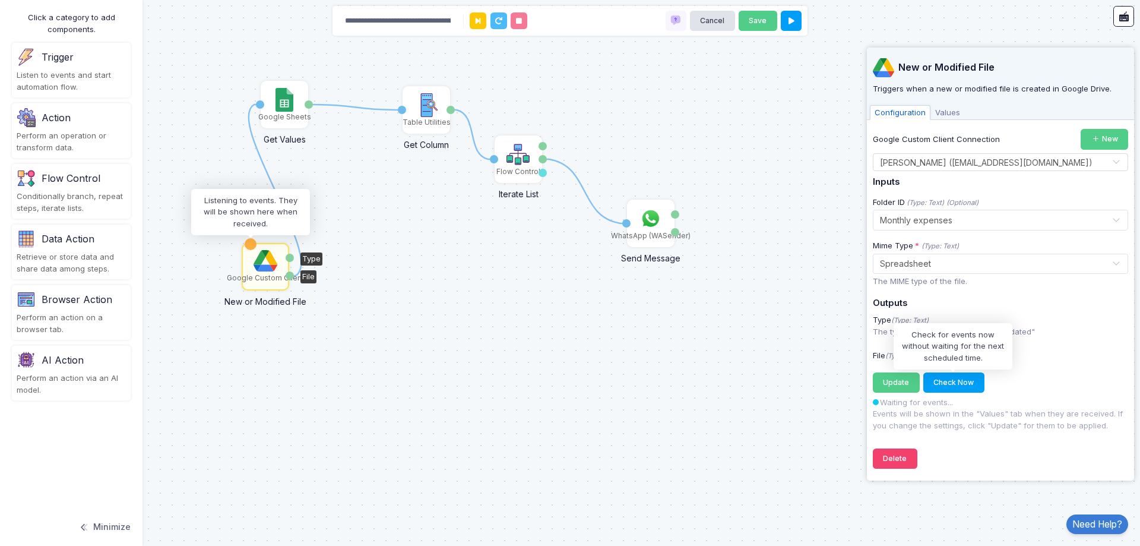
click at [248, 245] on div at bounding box center [250, 244] width 11 height 11
click at [255, 256] on img at bounding box center [266, 260] width 24 height 21
click at [651, 214] on img at bounding box center [651, 219] width 24 height 24
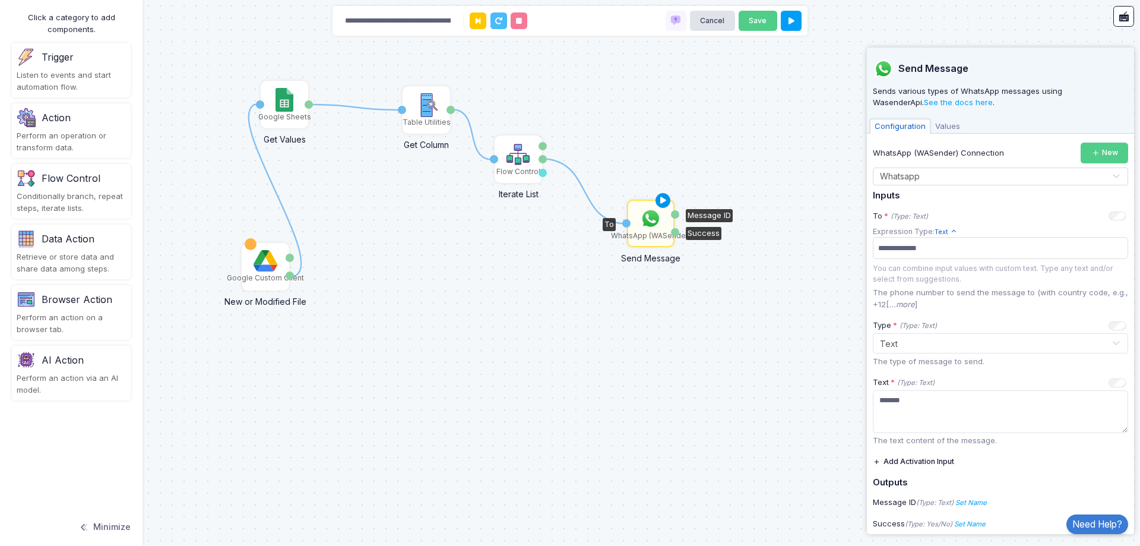
click at [662, 198] on icon at bounding box center [663, 200] width 14 height 17
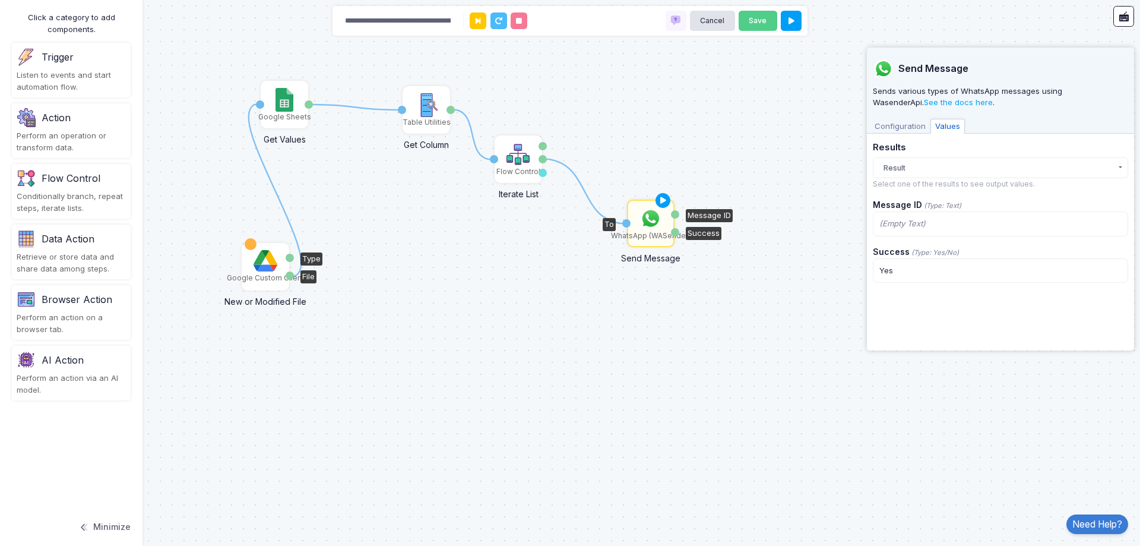
click at [249, 268] on div "Google Custom Client" at bounding box center [265, 266] width 45 height 45
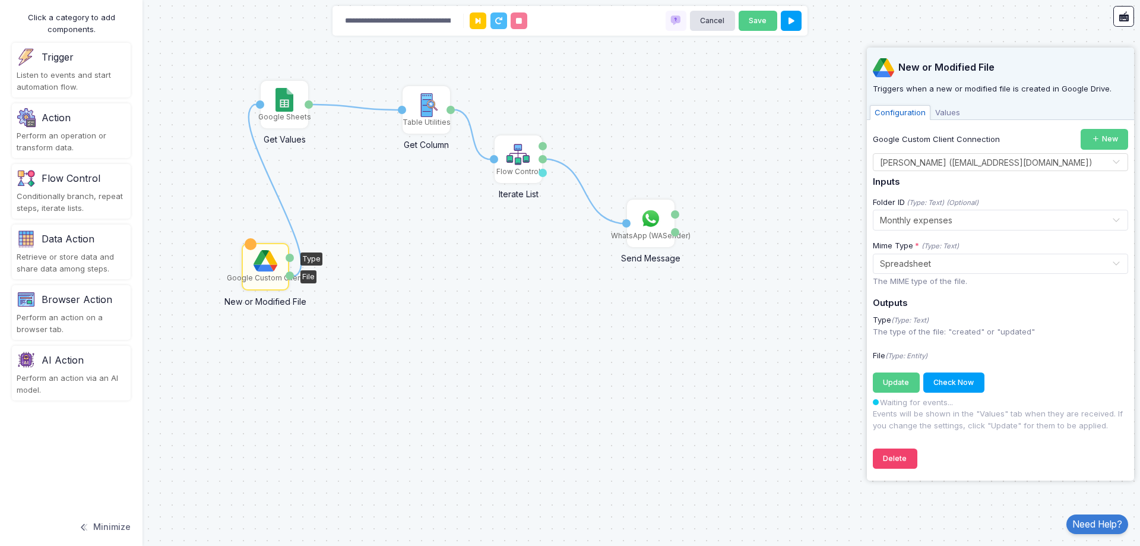
click at [254, 255] on img at bounding box center [266, 260] width 24 height 21
click at [260, 270] on img at bounding box center [266, 260] width 24 height 21
click at [947, 115] on span "Values" at bounding box center [948, 112] width 34 height 15
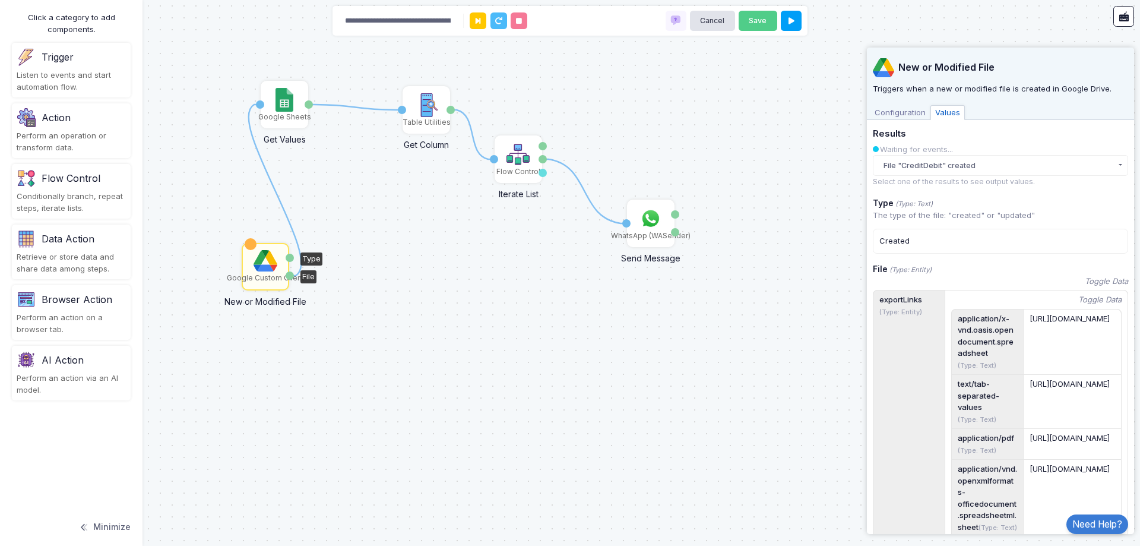
scroll to position [59, 0]
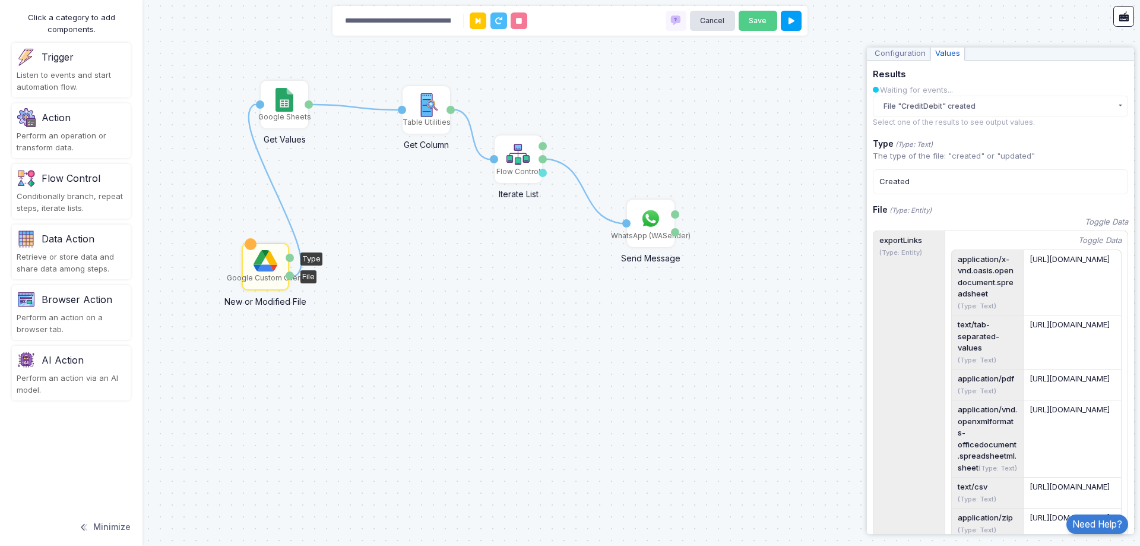
click at [903, 185] on div "Created" at bounding box center [1000, 181] width 255 height 25
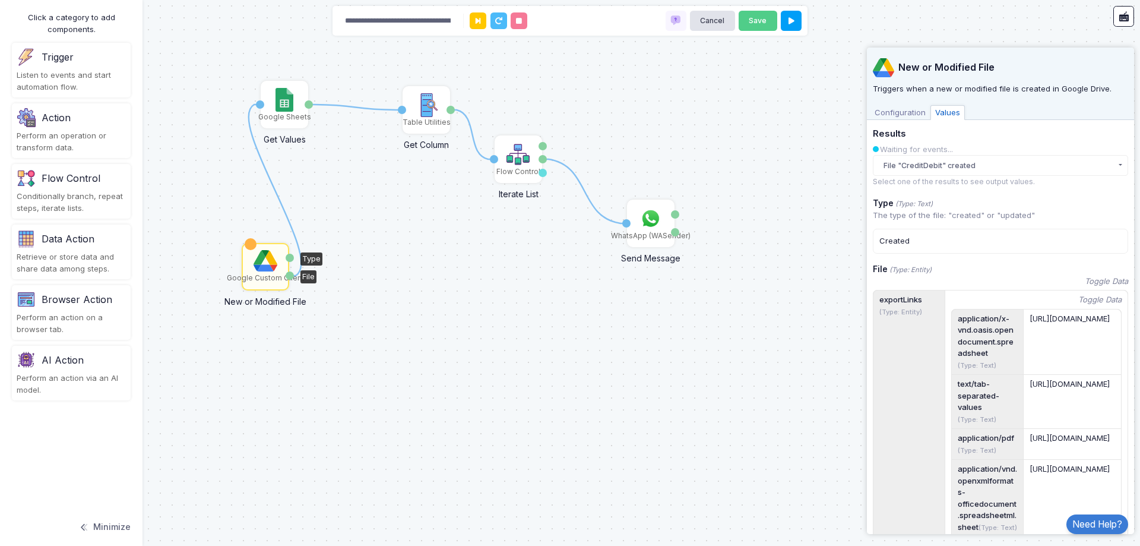
click at [909, 115] on span "Configuration" at bounding box center [900, 112] width 61 height 15
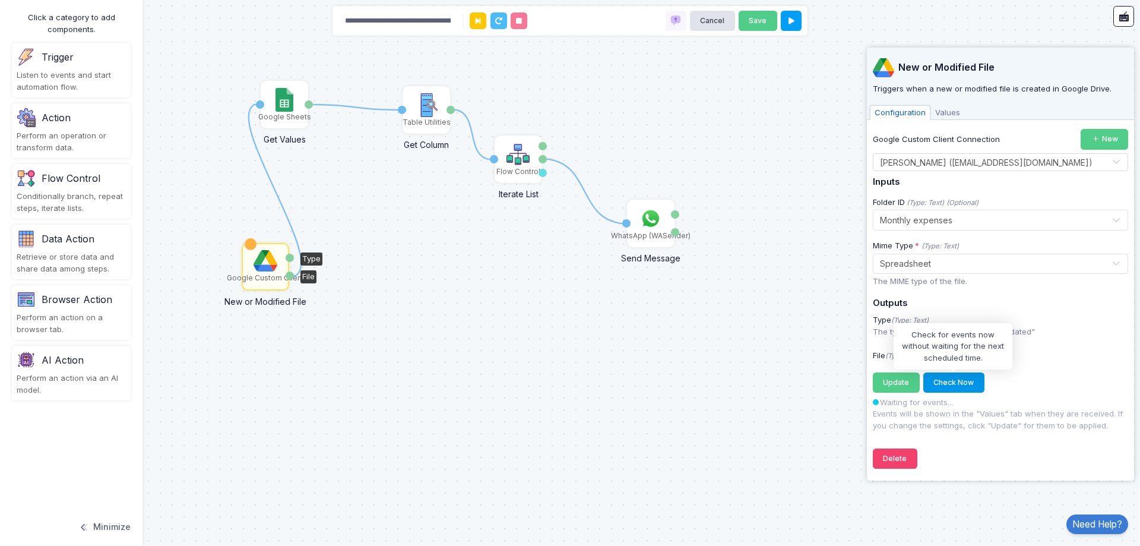
click at [947, 381] on button "Check Now" at bounding box center [953, 382] width 61 height 21
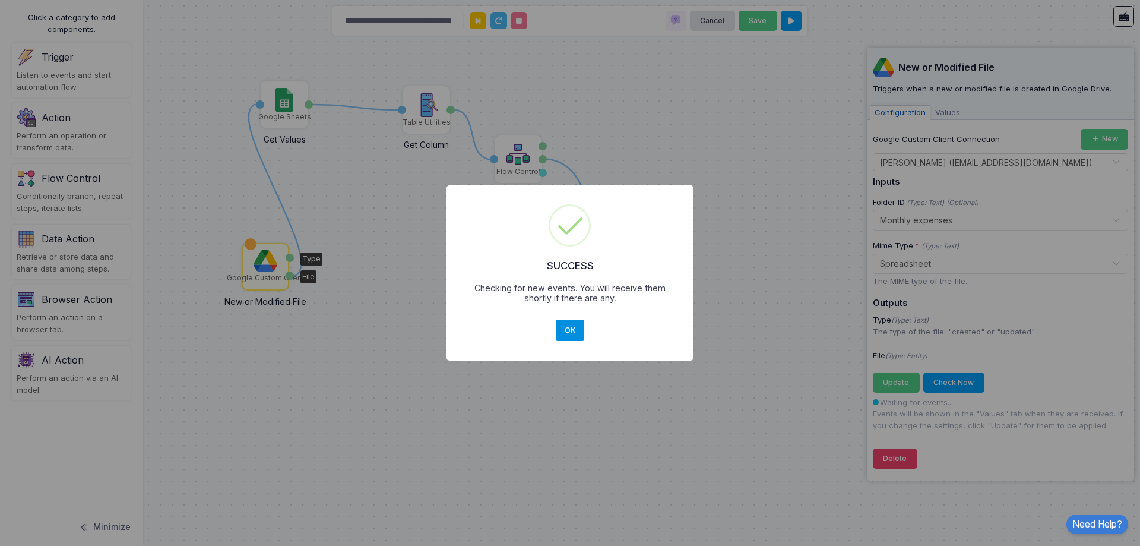
click at [571, 331] on button "OK" at bounding box center [570, 329] width 29 height 21
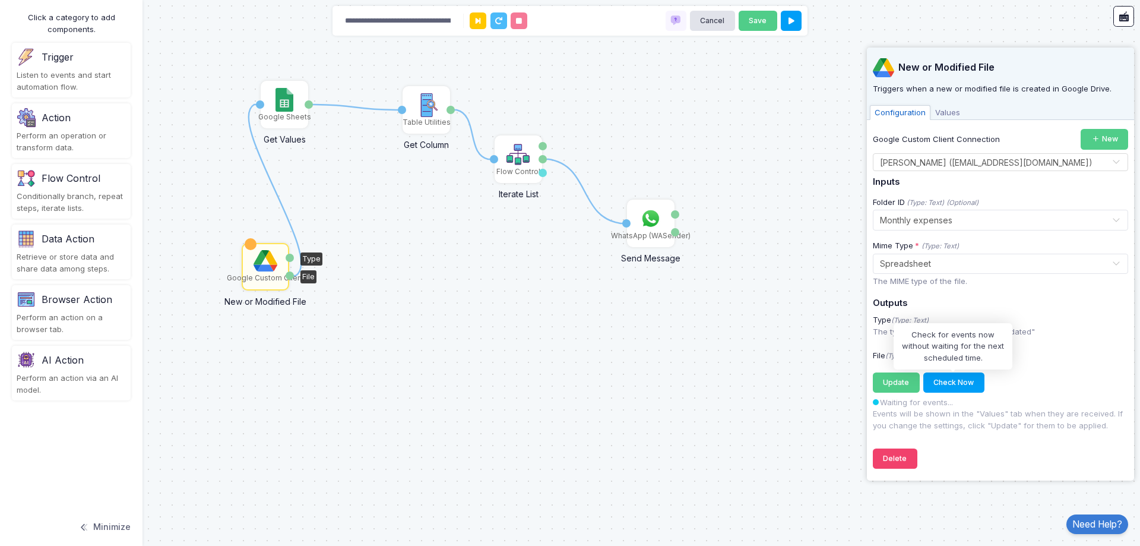
click at [941, 112] on span "Values" at bounding box center [948, 112] width 34 height 15
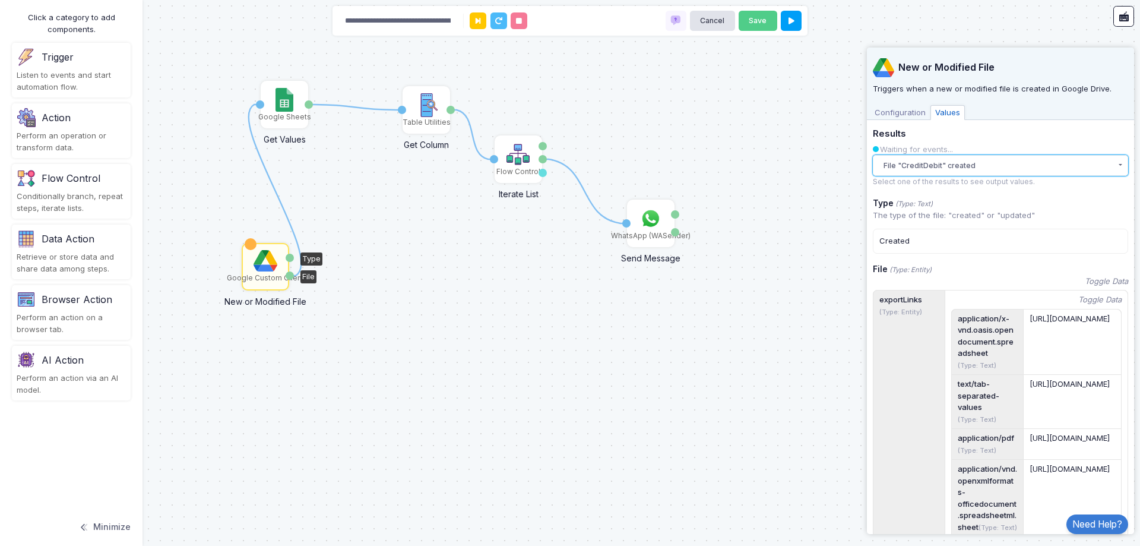
click at [1017, 167] on button "File "CreditDebit" created" at bounding box center [1000, 165] width 255 height 21
click at [997, 239] on div "Created" at bounding box center [1000, 241] width 255 height 25
click at [996, 240] on div "Created" at bounding box center [1000, 241] width 255 height 25
click at [911, 111] on span "Configuration" at bounding box center [900, 112] width 61 height 15
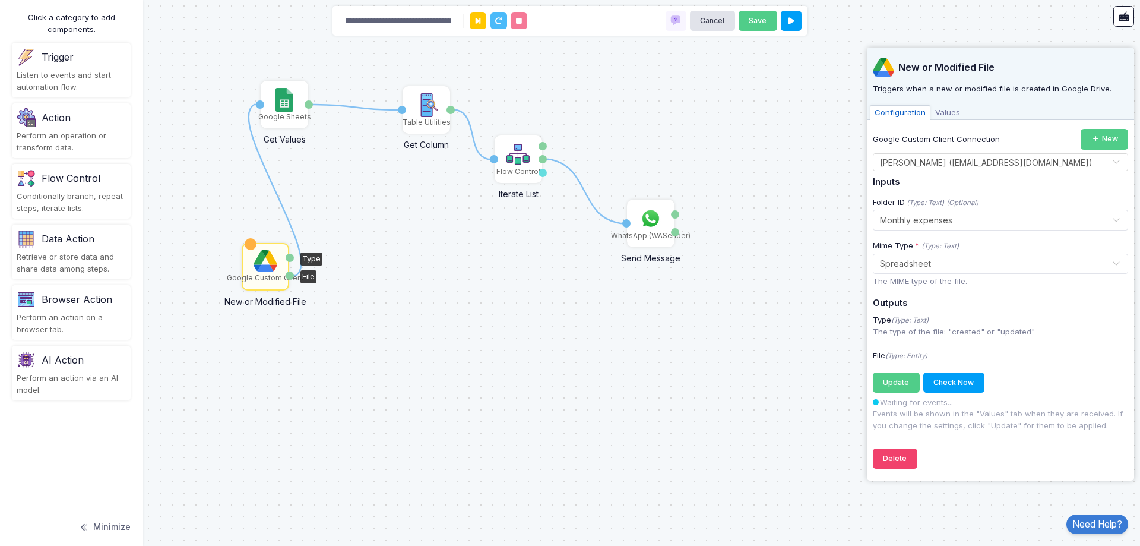
click at [0, 81] on div "Click a category to add components. Trigger Listen to events and start automati…" at bounding box center [71, 273] width 143 height 546
click at [36, 72] on div "Listen to events and start automation flow." at bounding box center [71, 80] width 109 height 23
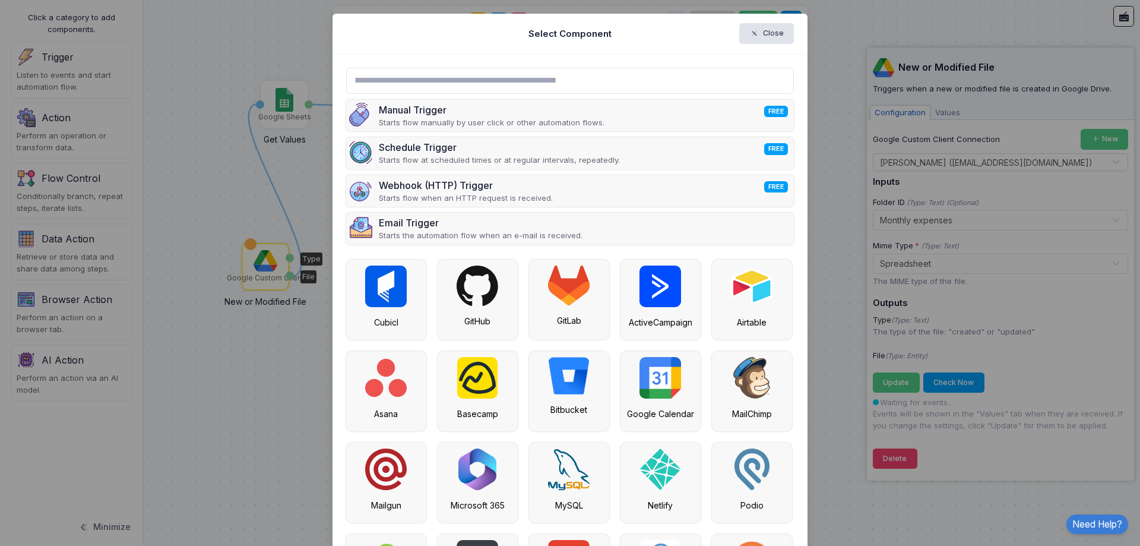
click at [470, 83] on input "text" at bounding box center [570, 81] width 448 height 26
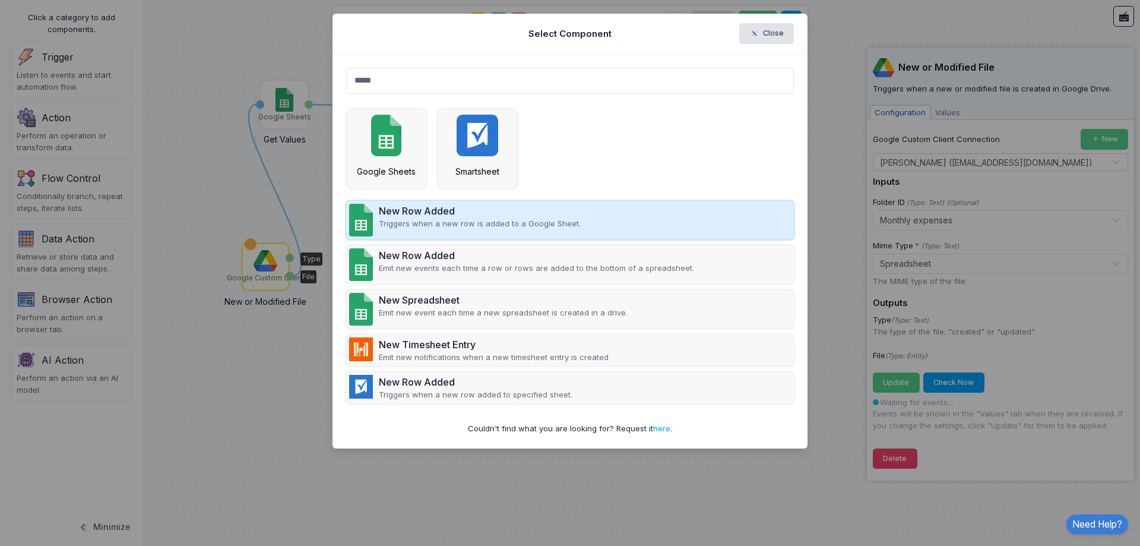
type input "*****"
click at [451, 228] on p "Triggers when a new row is added to a Google Sheet." at bounding box center [480, 224] width 202 height 12
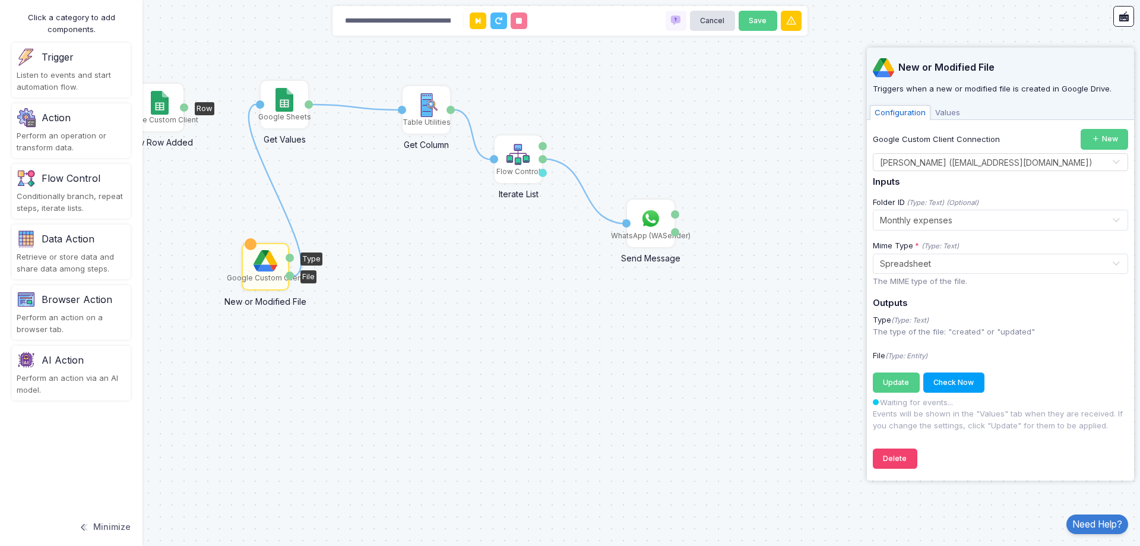
click at [160, 107] on img at bounding box center [159, 103] width 17 height 24
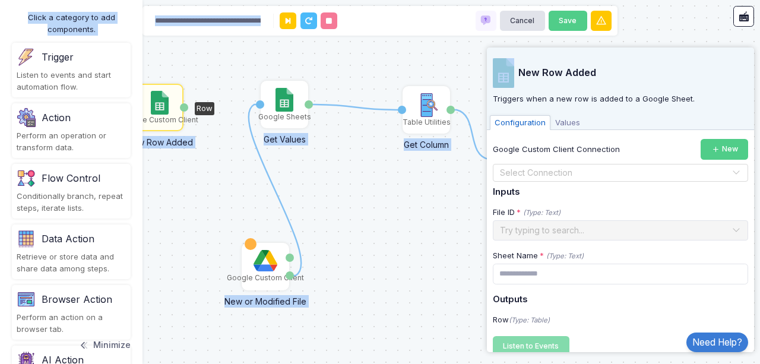
drag, startPoint x: 133, startPoint y: 239, endPoint x: 299, endPoint y: 286, distance: 172.6
click at [299, 286] on automation-editor "**********" at bounding box center [380, 182] width 760 height 364
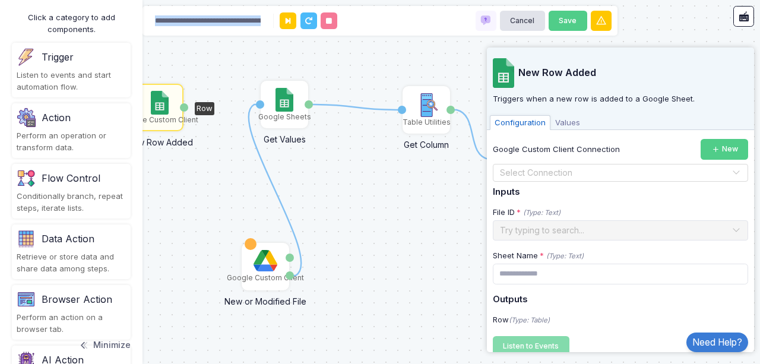
click at [354, 252] on div "1 1 1 1 Google Sheets Get Values Activation 1 Values Table Utilities Get Column…" at bounding box center [380, 182] width 760 height 364
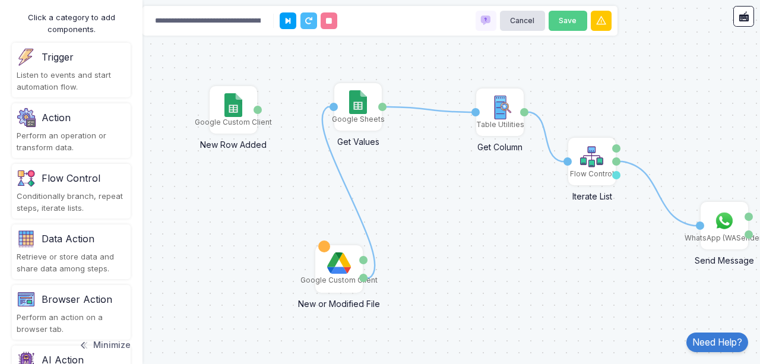
drag, startPoint x: 344, startPoint y: 252, endPoint x: 418, endPoint y: 254, distance: 73.7
click at [418, 254] on div "1 1 1 1 Google Sheets Get Values Activation 1 Values Table Utilities Get Column…" at bounding box center [380, 182] width 760 height 364
drag, startPoint x: 363, startPoint y: 278, endPoint x: 260, endPoint y: 108, distance: 198.8
click at [74, 3] on div "1 1 1 1 1 Google Sheets Get Values Activation 1 Values Table Utilities Get Colu…" at bounding box center [74, 2] width 1 height 1
click at [362, 218] on icon at bounding box center [348, 192] width 53 height 171
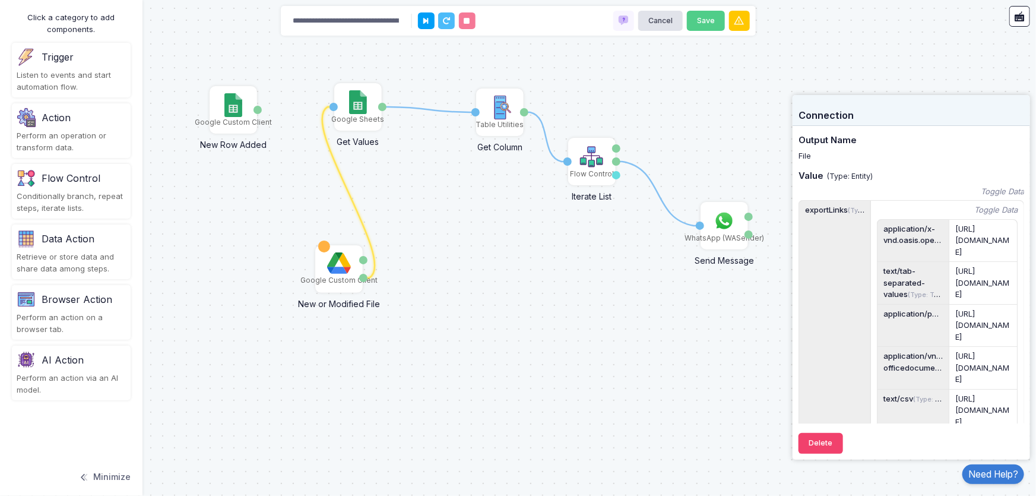
click at [461, 281] on div "1 1 1 1 Google Sheets Get Values Activation 1 Values Table Utilities Get Column…" at bounding box center [518, 248] width 1036 height 496
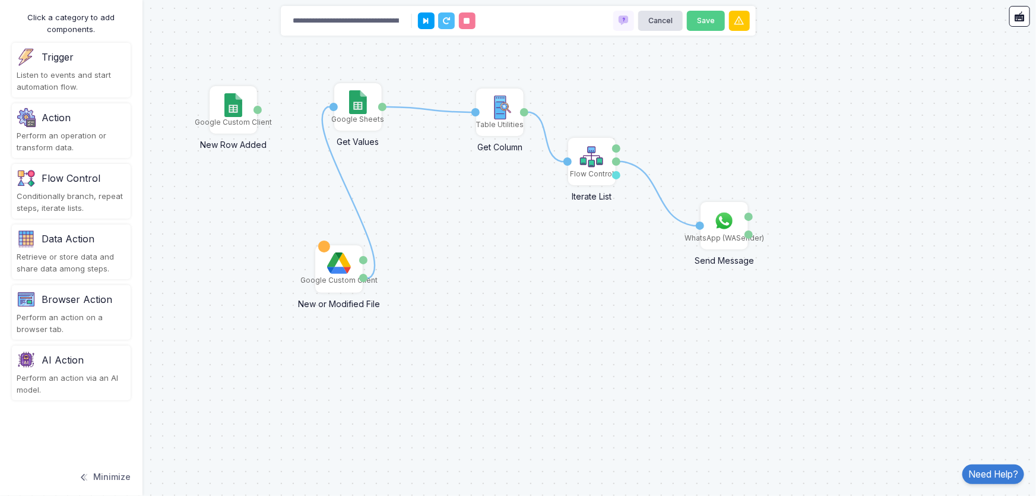
click at [375, 244] on div "1 1 1 1 Google Sheets Get Values Activation 1 Values Table Utilities Get Column…" at bounding box center [518, 248] width 1036 height 496
click at [372, 246] on icon at bounding box center [348, 192] width 53 height 171
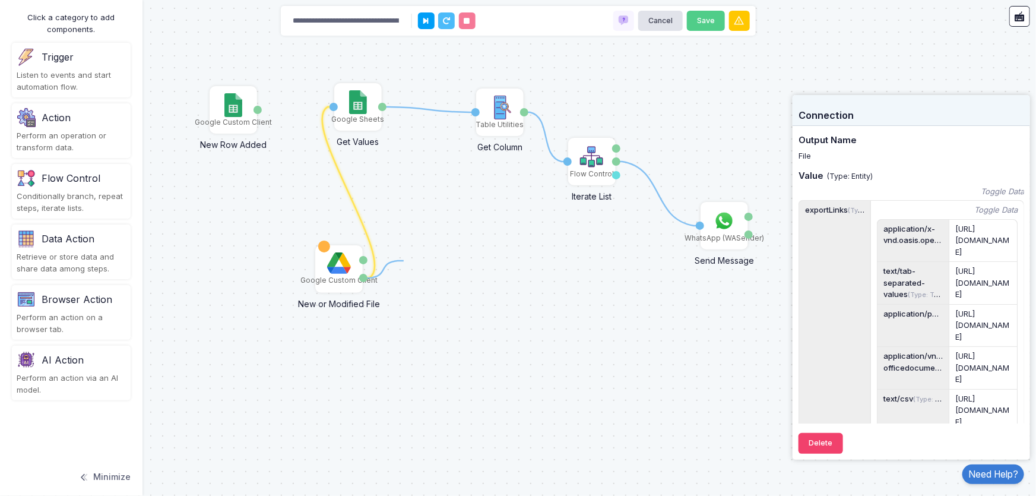
drag, startPoint x: 363, startPoint y: 279, endPoint x: 404, endPoint y: 261, distance: 44.7
click at [404, 261] on div "1 1 1 1 1 Google Sheets Get Values Activation 1 Values Table Utilities Get Colu…" at bounding box center [518, 248] width 1036 height 496
click at [438, 284] on div "1 1 1 1 Google Sheets Get Values Activation 1 Values Table Utilities Get Column…" at bounding box center [518, 248] width 1036 height 496
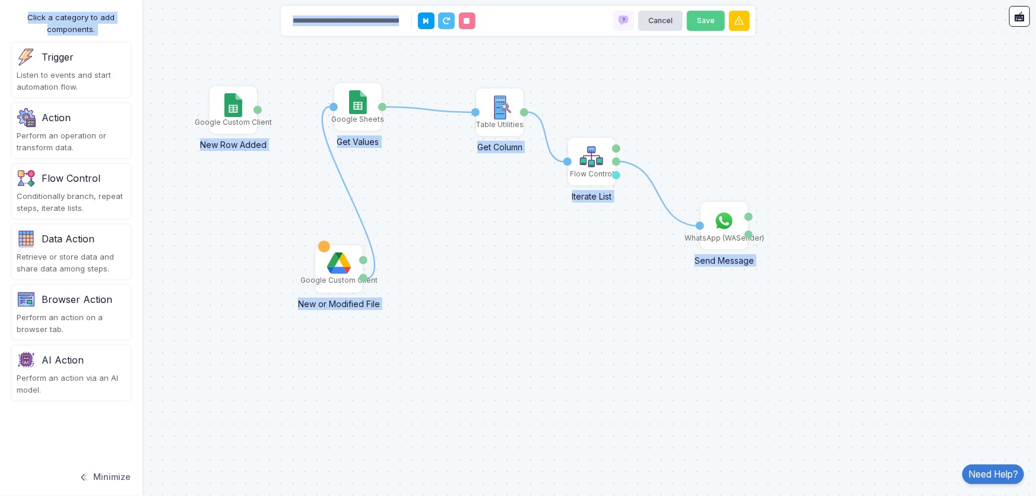
click at [362, 226] on icon at bounding box center [348, 192] width 53 height 171
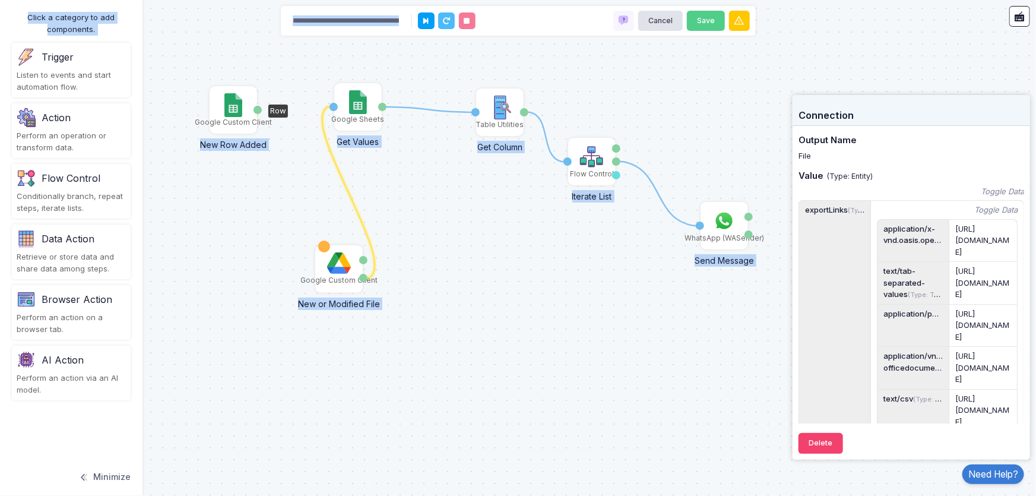
click at [230, 113] on img at bounding box center [232, 105] width 17 height 24
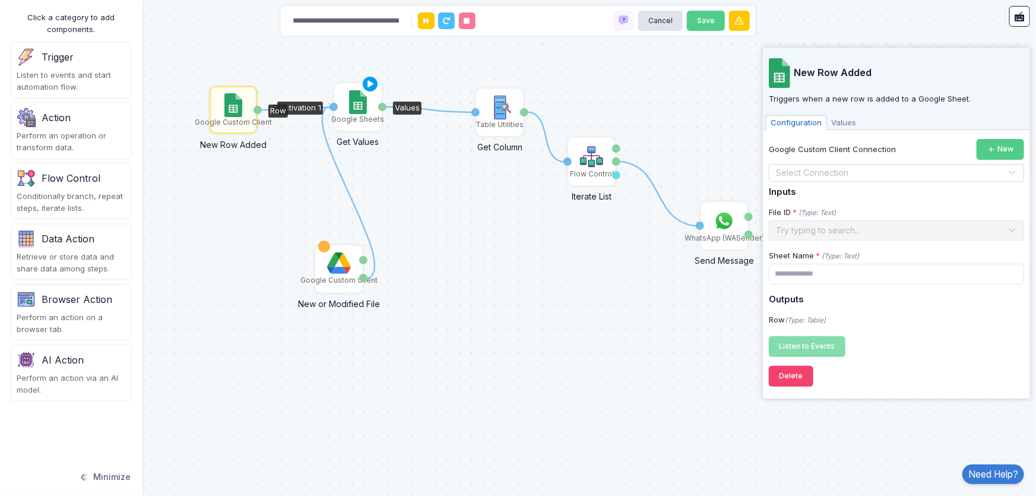
drag, startPoint x: 260, startPoint y: 109, endPoint x: 330, endPoint y: 107, distance: 70.1
click at [74, 3] on div "1 1 1 1 1 Google Sheets Get Values Activation 1 Values Table Utilities Get Colu…" at bounding box center [74, 2] width 1 height 1
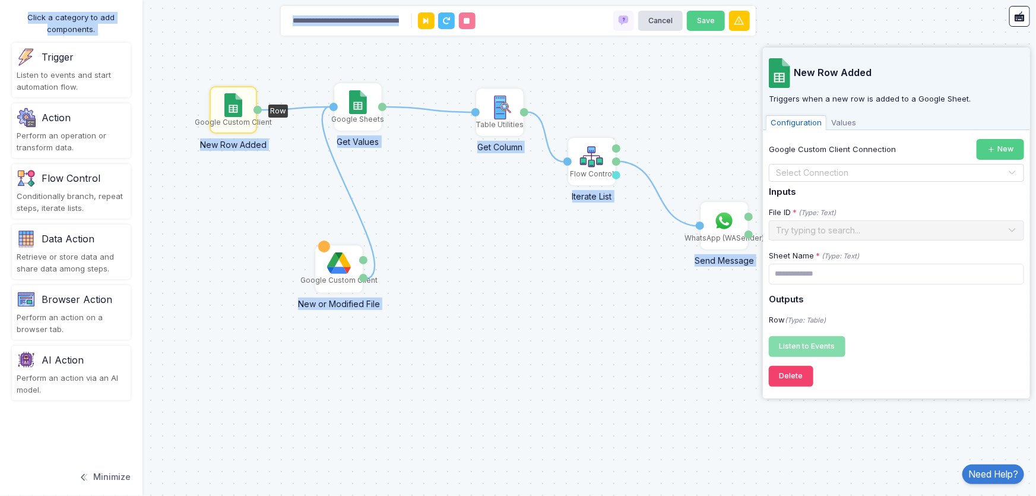
click at [448, 205] on div "1 1 1 1 1 Google Sheets Get Values Activation 1 Values Table Utilities Get Colu…" at bounding box center [518, 248] width 1036 height 496
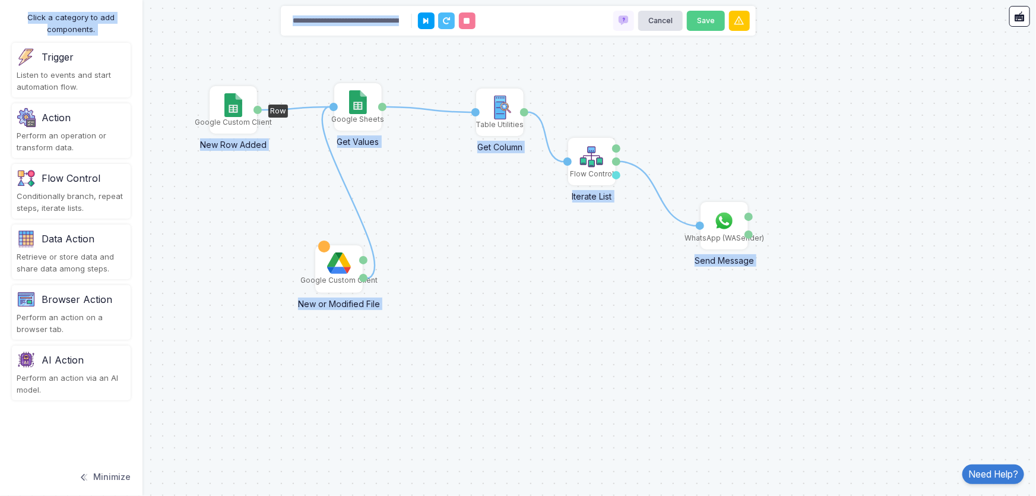
click at [212, 100] on div "Google Custom Client" at bounding box center [233, 109] width 45 height 45
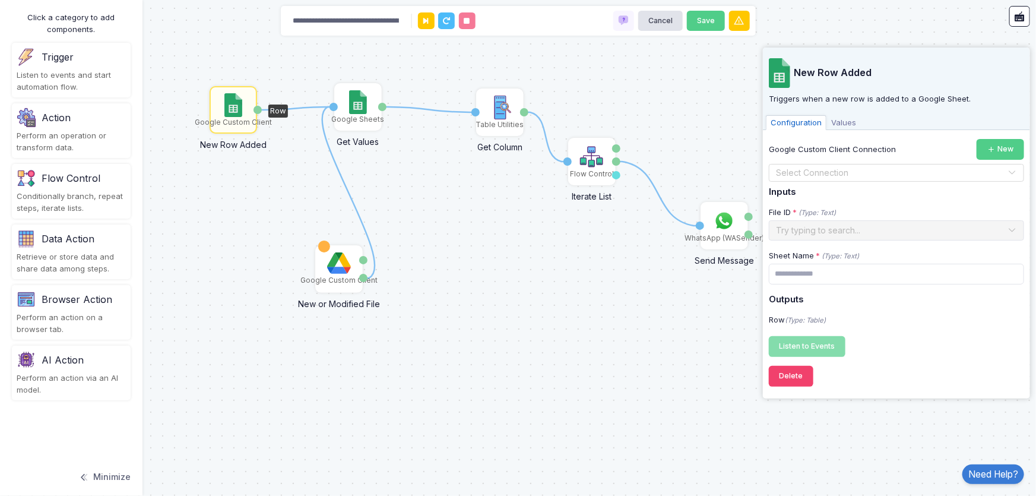
click at [202, 239] on div "1 1 1 1 1 Google Sheets Get Values Activation 1 Values Table Utilities Get Colu…" at bounding box center [518, 248] width 1036 height 496
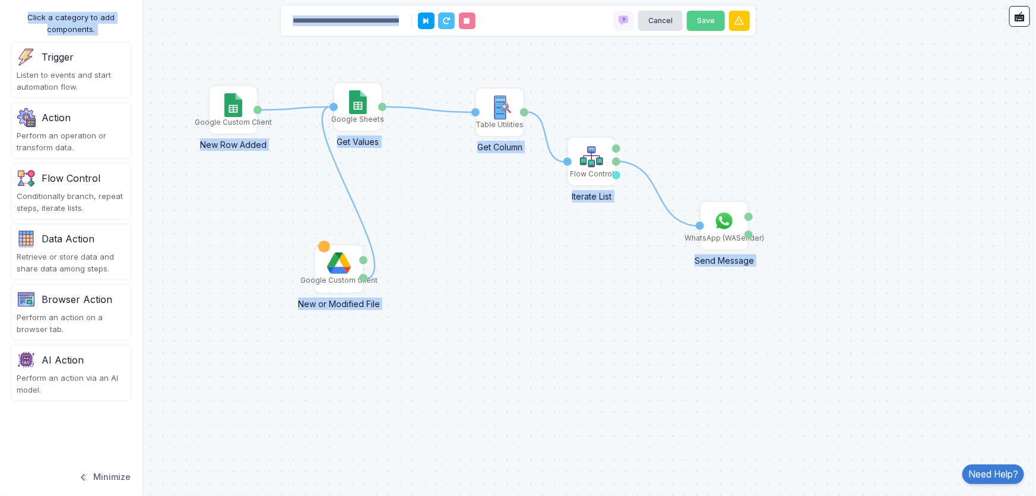
click at [195, 245] on div "1 1 1 1 1 Google Sheets Get Values Activation 1 Values Table Utilities Get Colu…" at bounding box center [518, 248] width 1036 height 496
click at [224, 245] on div "1 1 1 1 1 Google Sheets Get Values Activation 1 Values Table Utilities Get Colu…" at bounding box center [518, 248] width 1036 height 496
copy automation-editor "Get Values Activation 1 Values Table Utilities Get Column Table Column Flow Con…"
drag, startPoint x: 233, startPoint y: 236, endPoint x: 236, endPoint y: 223, distance: 12.8
click at [235, 227] on div "1 1 1 1 1 Google Sheets Get Values Activation 1 Values Table Utilities Get Colu…" at bounding box center [518, 248] width 1036 height 496
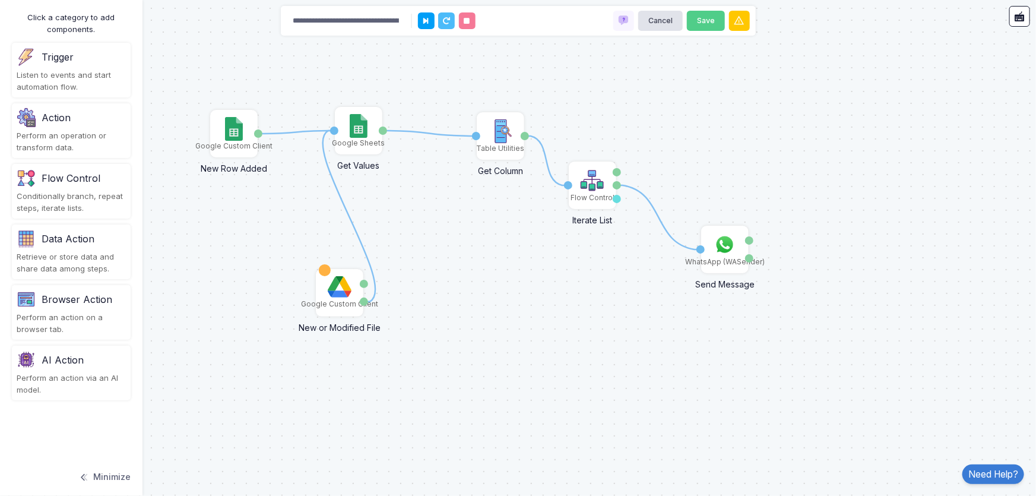
drag, startPoint x: 246, startPoint y: 242, endPoint x: 245, endPoint y: 274, distance: 32.1
click at [245, 274] on div "1 1 1 1 1 Google Sheets Get Values Activation 1 Values Table Utilities Get Colu…" at bounding box center [518, 248] width 1036 height 496
click at [237, 128] on img at bounding box center [233, 129] width 17 height 24
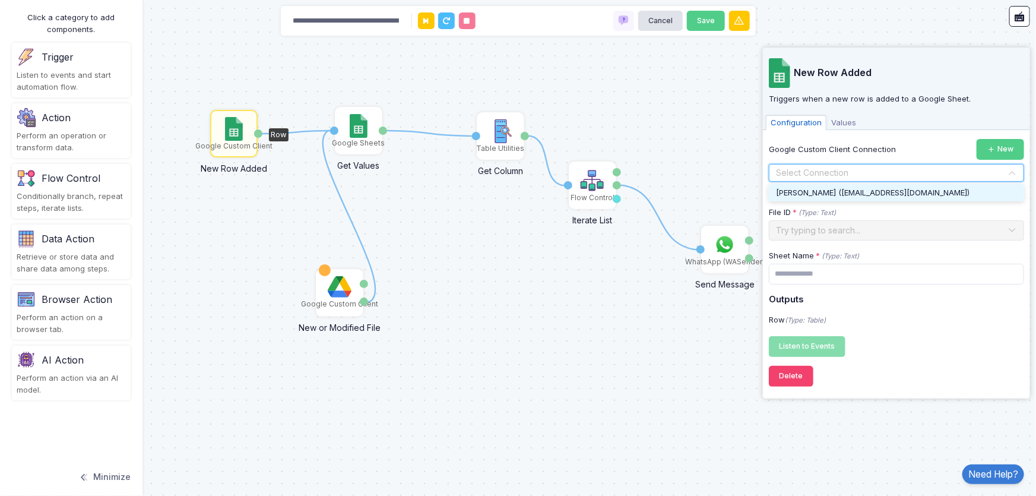
click at [809, 180] on div "Select Connection" at bounding box center [896, 173] width 255 height 18
click at [817, 184] on div "[PERSON_NAME] ([EMAIL_ADDRESS][DOMAIN_NAME])" at bounding box center [896, 193] width 255 height 18
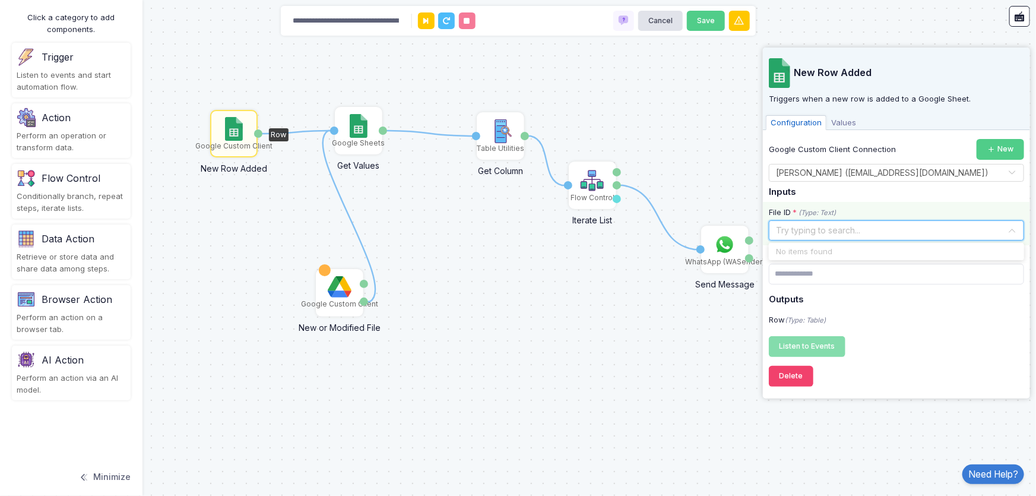
click at [827, 229] on input "text" at bounding box center [885, 229] width 219 height 13
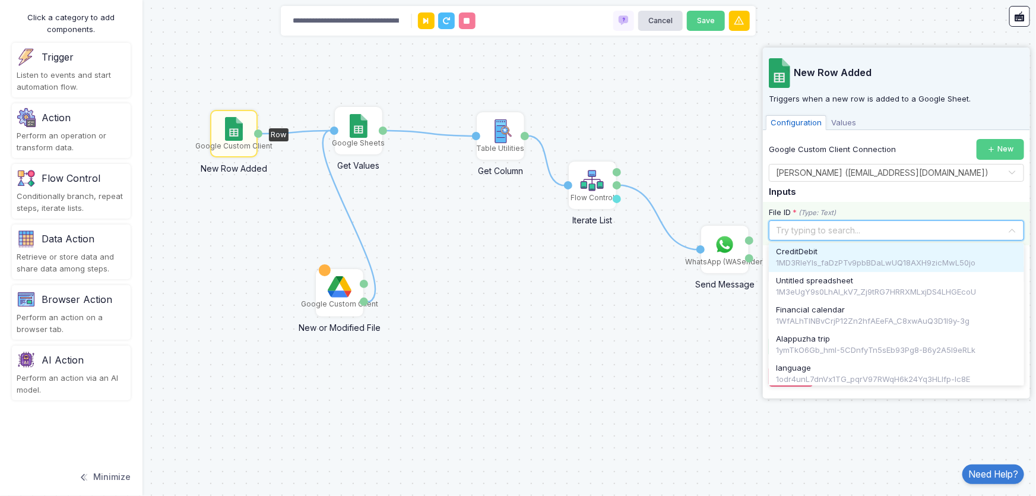
click at [827, 246] on div "CreditDebit" at bounding box center [896, 252] width 241 height 12
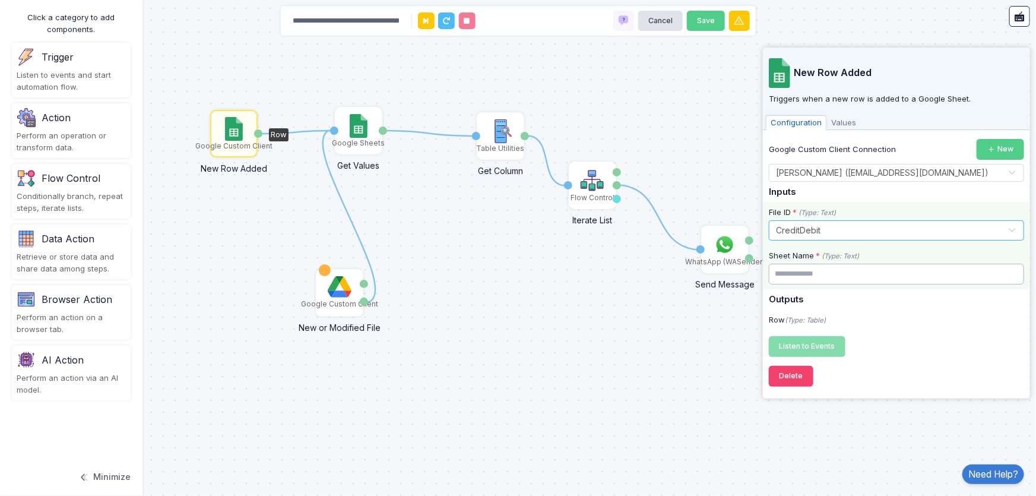
click at [855, 275] on input "text" at bounding box center [896, 274] width 255 height 21
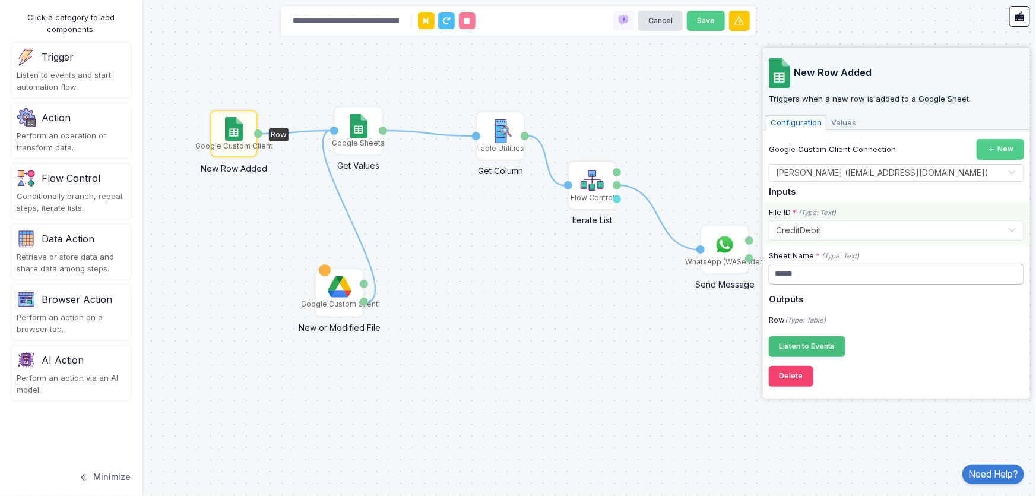
type input "******"
click at [815, 346] on span "Listen to Events" at bounding box center [807, 345] width 56 height 9
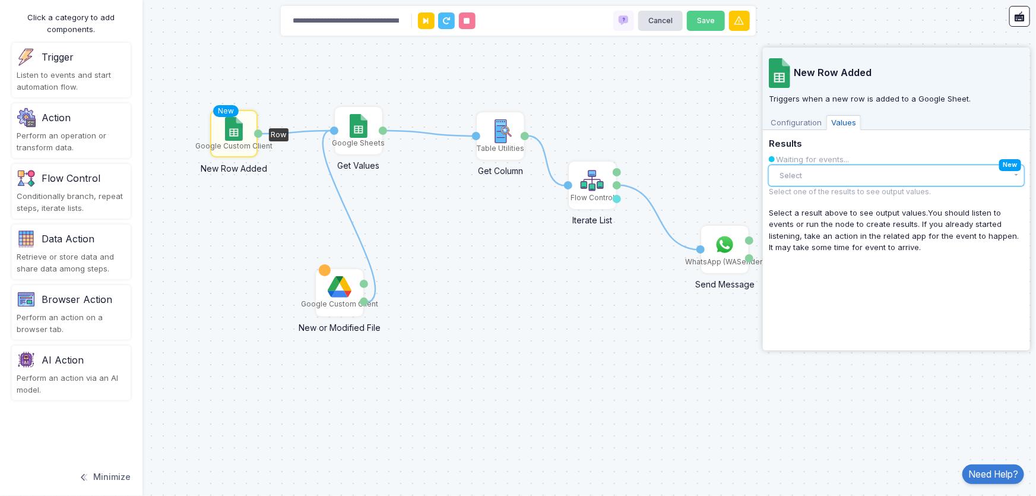
click at [840, 180] on button "Select" at bounding box center [896, 175] width 255 height 21
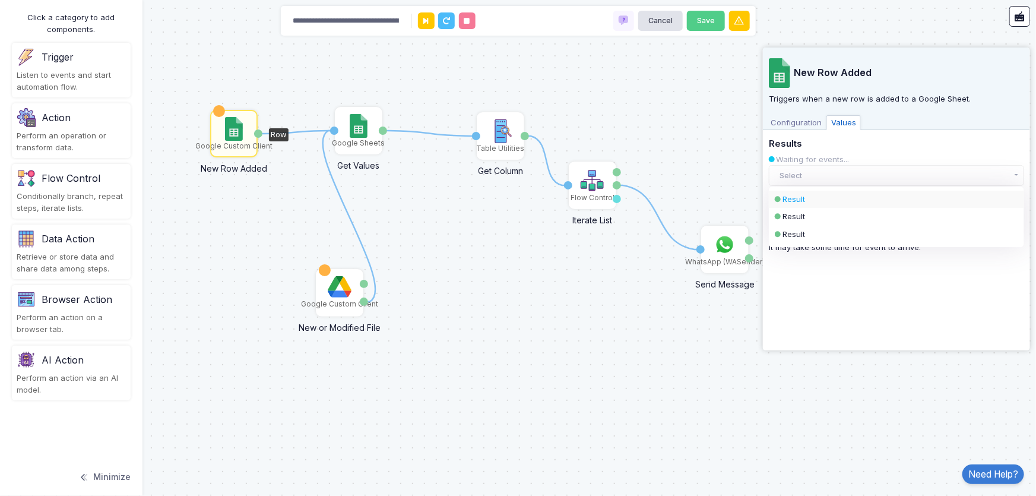
click at [840, 195] on div "Result" at bounding box center [887, 200] width 208 height 12
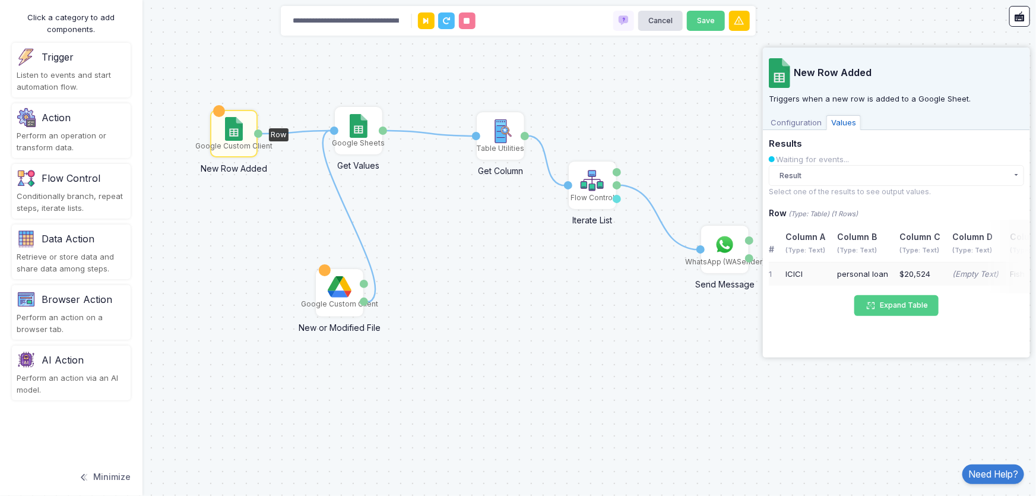
click at [789, 123] on span "Configuration" at bounding box center [796, 122] width 61 height 15
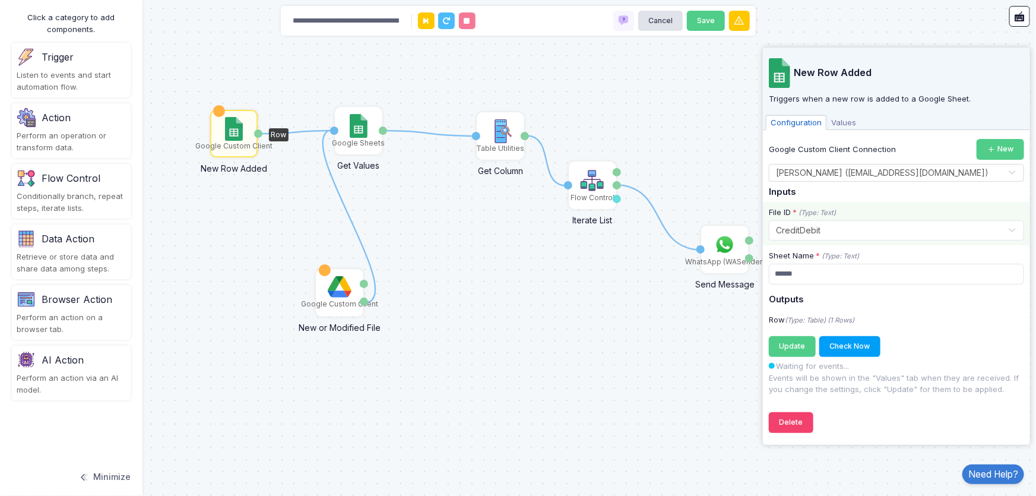
click at [235, 138] on img at bounding box center [233, 129] width 17 height 24
click at [156, 261] on div "1 1 1 1 1 Google Sheets Get Values Activation 1 Values Table Utilities Get Colu…" at bounding box center [518, 248] width 1036 height 496
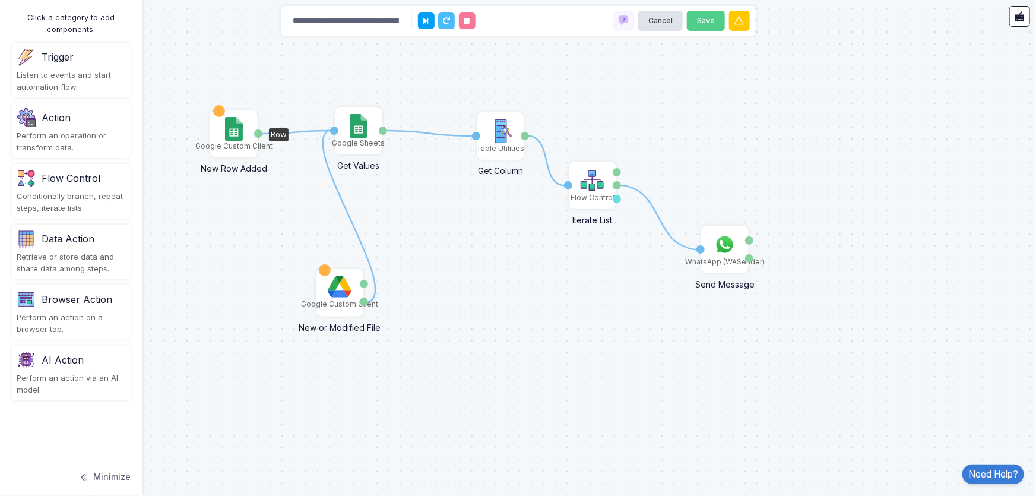
click at [230, 126] on img at bounding box center [233, 129] width 17 height 24
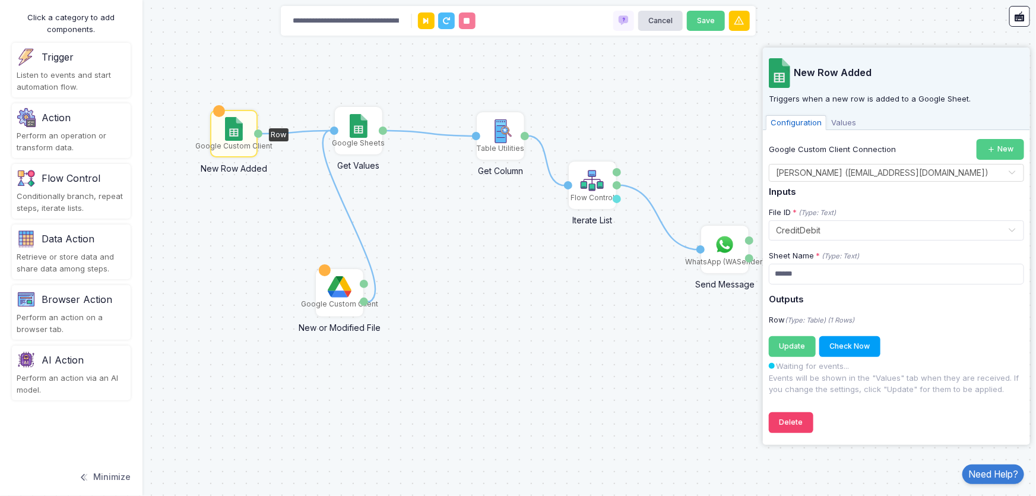
click at [194, 294] on div "1 1 1 1 1 Google Sheets Get Values Activation 1 Values Table Utilities Get Colu…" at bounding box center [518, 248] width 1036 height 496
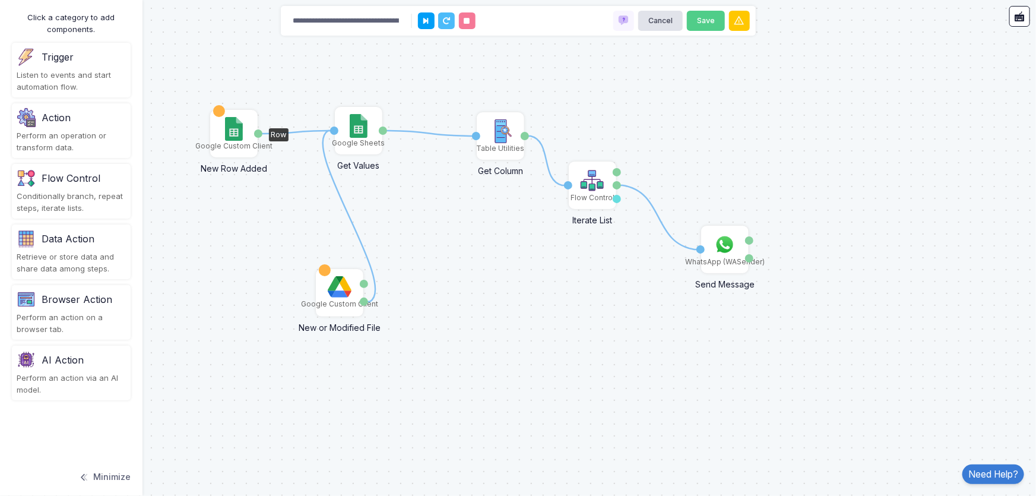
click at [223, 133] on div "Google Custom Client" at bounding box center [233, 133] width 45 height 45
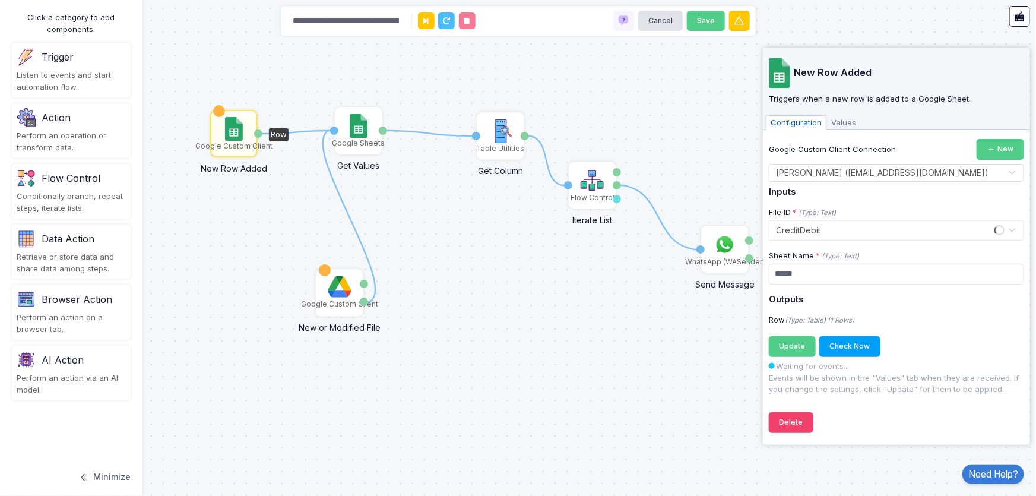
click at [223, 133] on div "Google Custom Client" at bounding box center [233, 133] width 45 height 45
click at [834, 346] on button "Check Now" at bounding box center [849, 346] width 61 height 21
click at [849, 122] on span "Values" at bounding box center [844, 122] width 34 height 15
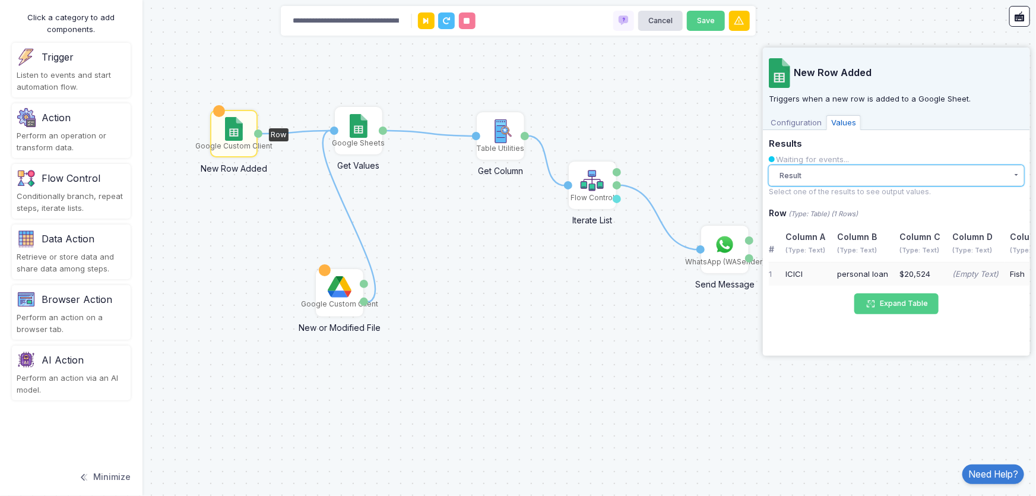
click at [838, 172] on button "Result" at bounding box center [896, 175] width 255 height 21
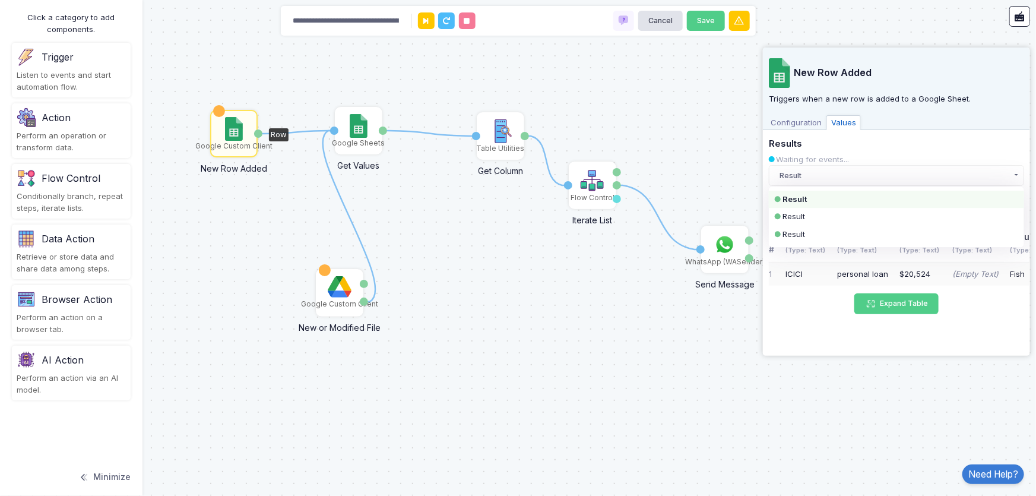
click at [799, 121] on span "Configuration" at bounding box center [796, 122] width 61 height 15
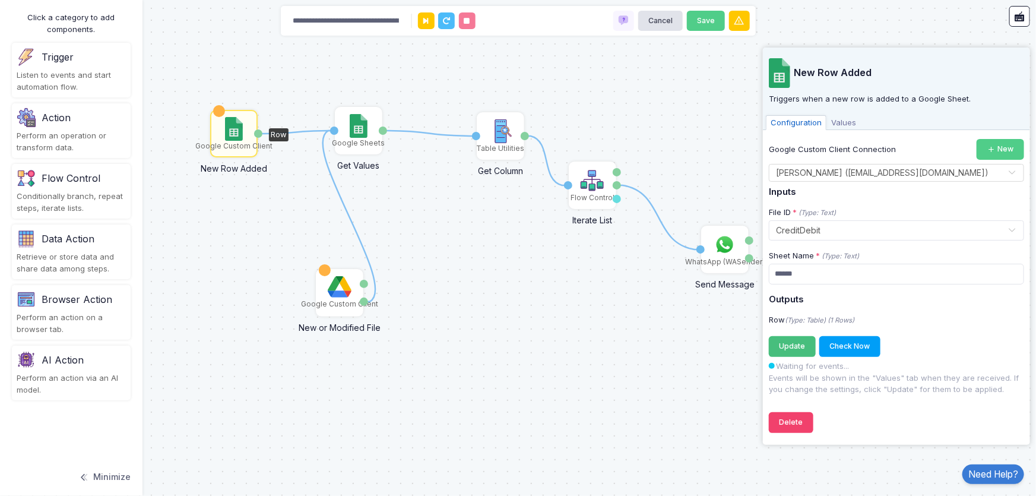
click at [789, 354] on button "Update Registering..." at bounding box center [792, 346] width 47 height 21
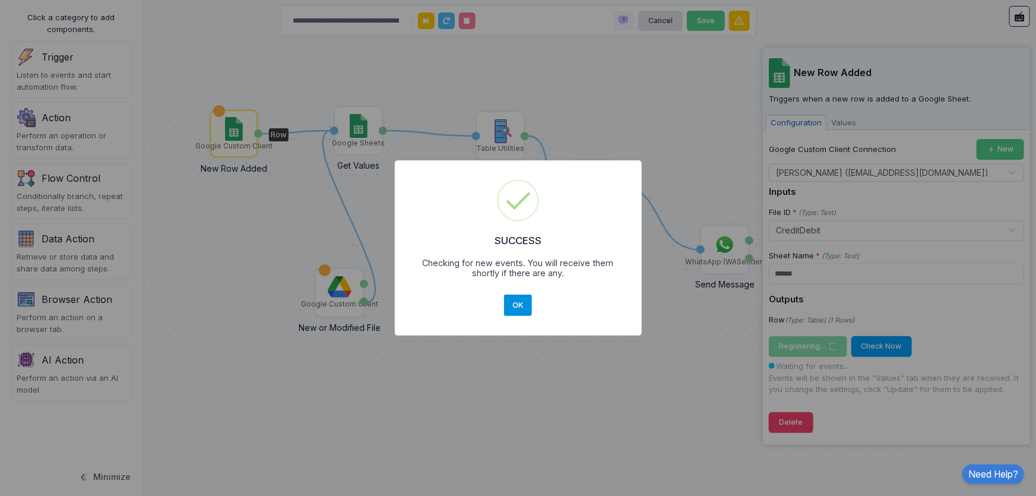
click at [523, 305] on button "OK" at bounding box center [518, 305] width 29 height 21
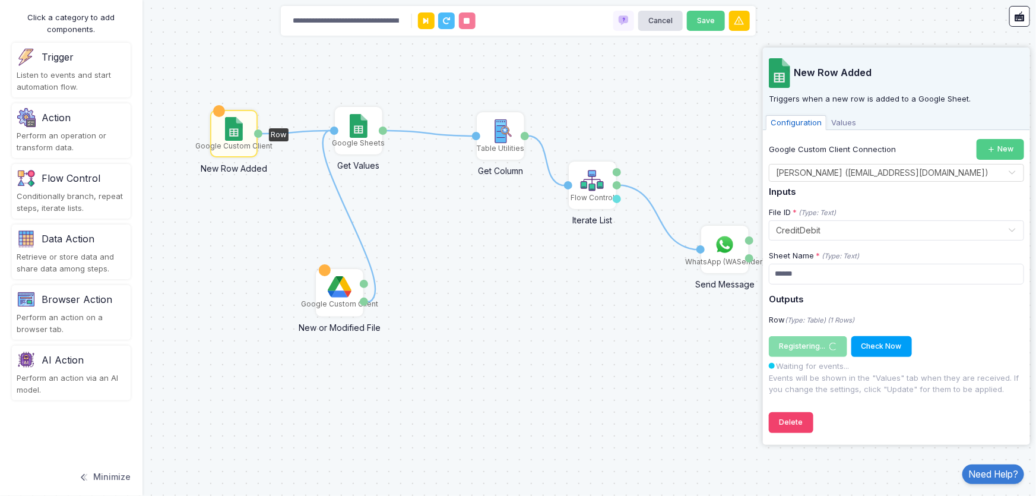
drag, startPoint x: 823, startPoint y: 129, endPoint x: 839, endPoint y: 123, distance: 17.3
click at [826, 129] on div "Configuration Values" at bounding box center [896, 122] width 267 height 18
click at [840, 123] on span "Values" at bounding box center [844, 122] width 34 height 15
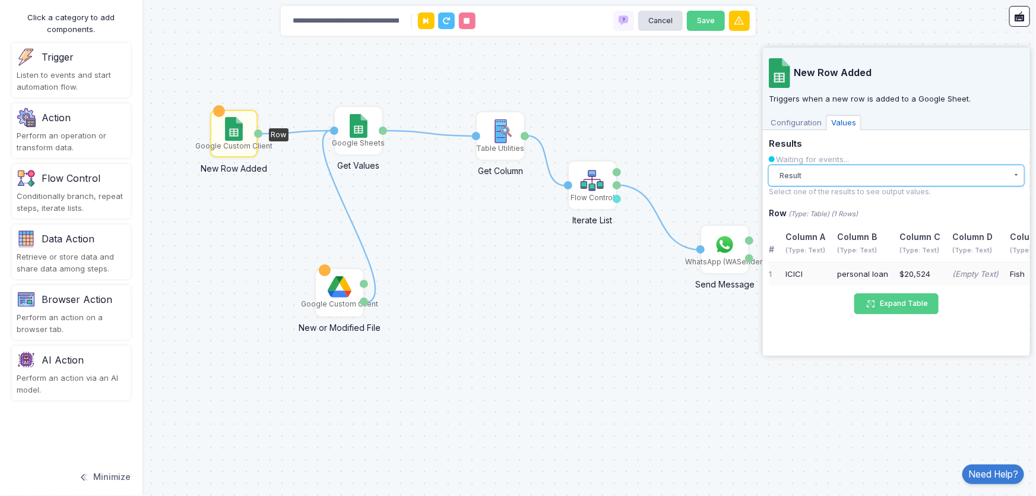
click at [843, 171] on button "Result" at bounding box center [896, 175] width 255 height 21
click at [818, 128] on span "Configuration" at bounding box center [796, 122] width 61 height 15
click at [843, 167] on button "Result" at bounding box center [896, 175] width 255 height 21
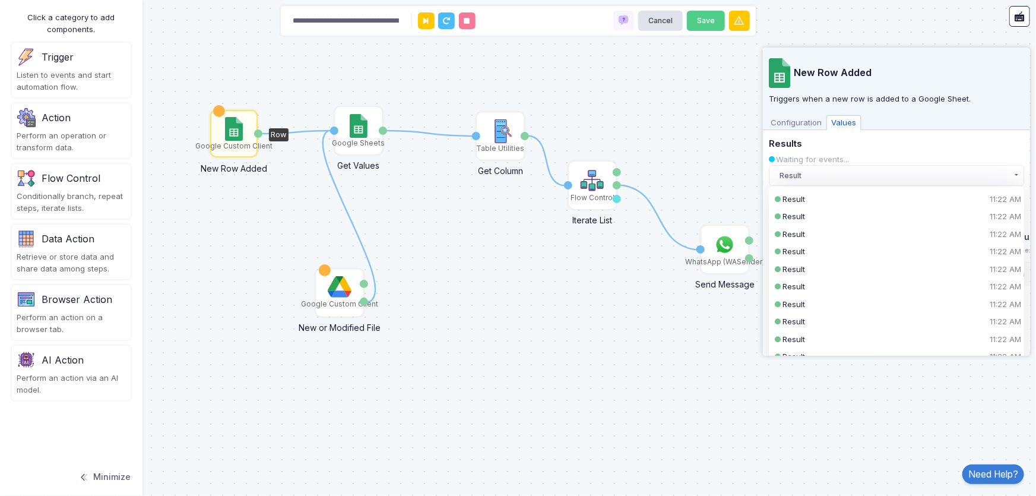
click at [844, 194] on div "Result 11:22 AM" at bounding box center [887, 200] width 208 height 12
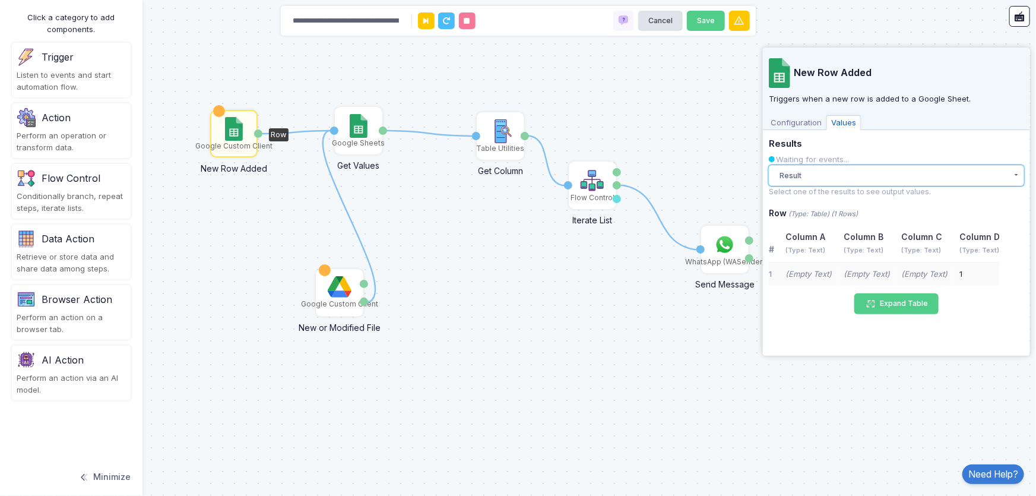
click at [833, 177] on button "Result" at bounding box center [896, 175] width 255 height 21
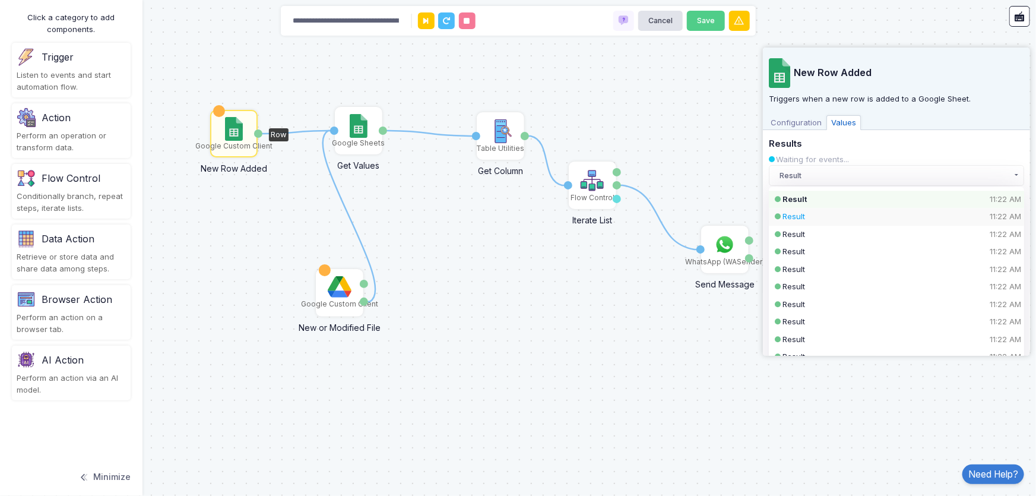
click at [830, 217] on div "Result 11:22 AM" at bounding box center [887, 217] width 208 height 12
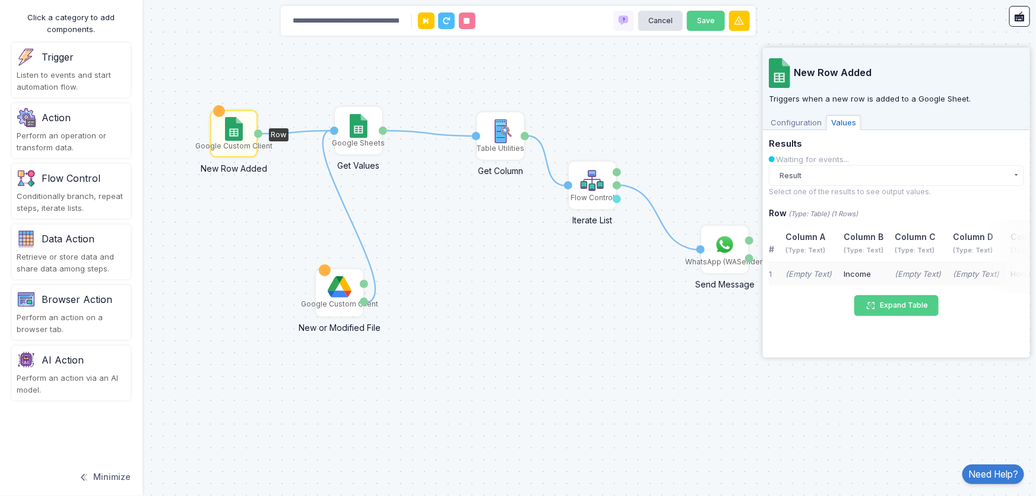
click at [799, 119] on span "Configuration" at bounding box center [796, 122] width 61 height 15
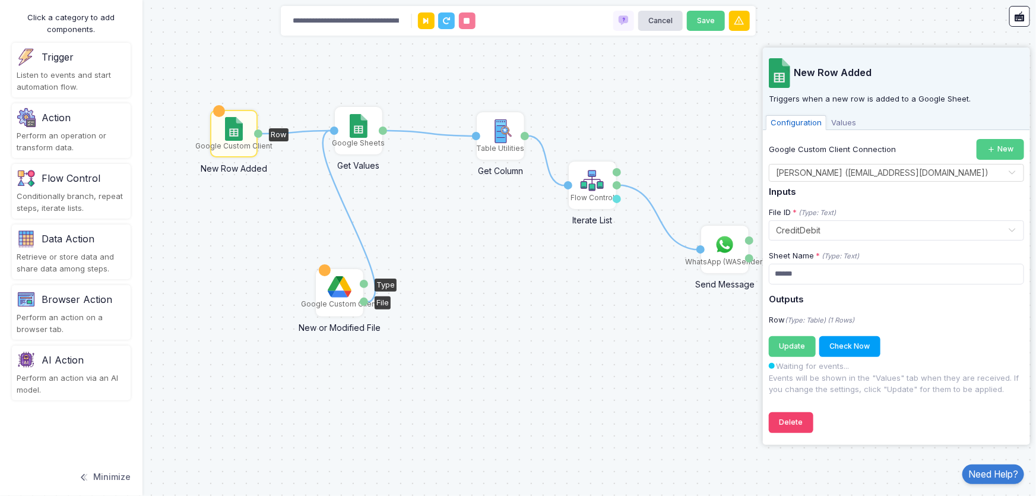
click at [341, 288] on img at bounding box center [340, 286] width 24 height 21
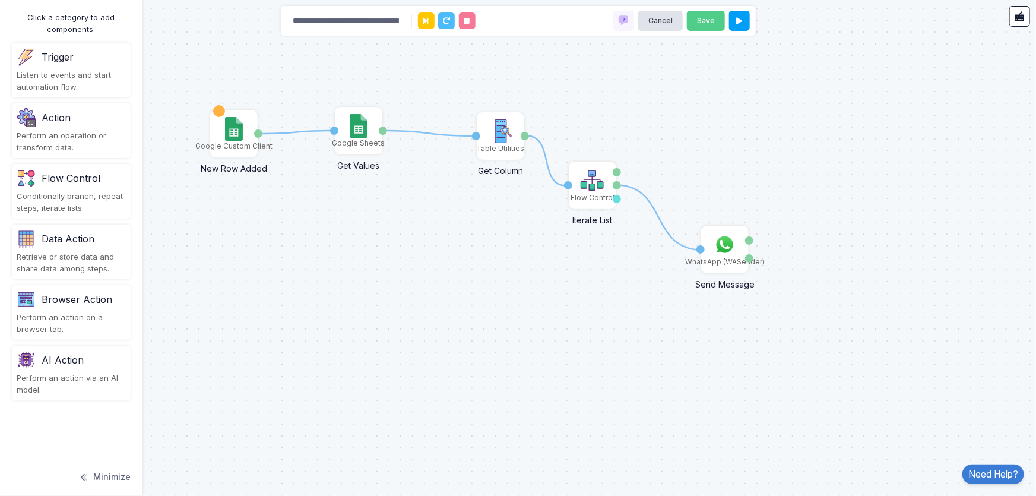
click at [357, 299] on div "1 1 1 1 Google Sheets Get Values Activation 1 Values Table Utilities Get Column…" at bounding box center [518, 248] width 1036 height 496
click at [239, 129] on img at bounding box center [233, 129] width 17 height 24
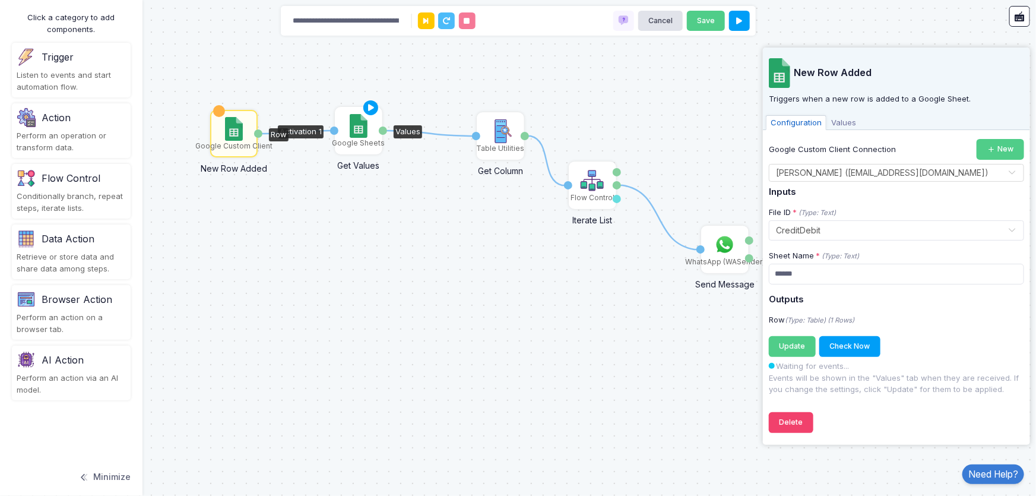
click at [350, 132] on img at bounding box center [358, 126] width 17 height 24
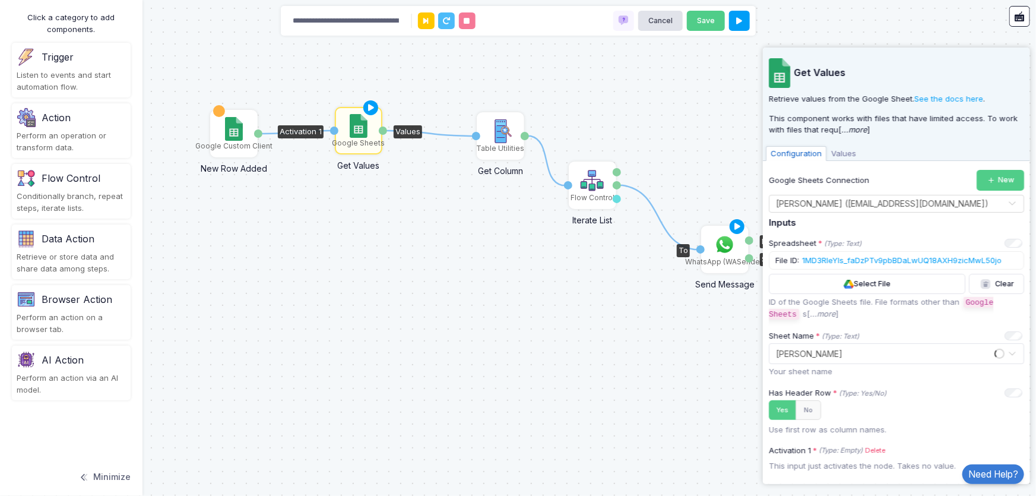
click at [735, 248] on img at bounding box center [725, 245] width 24 height 24
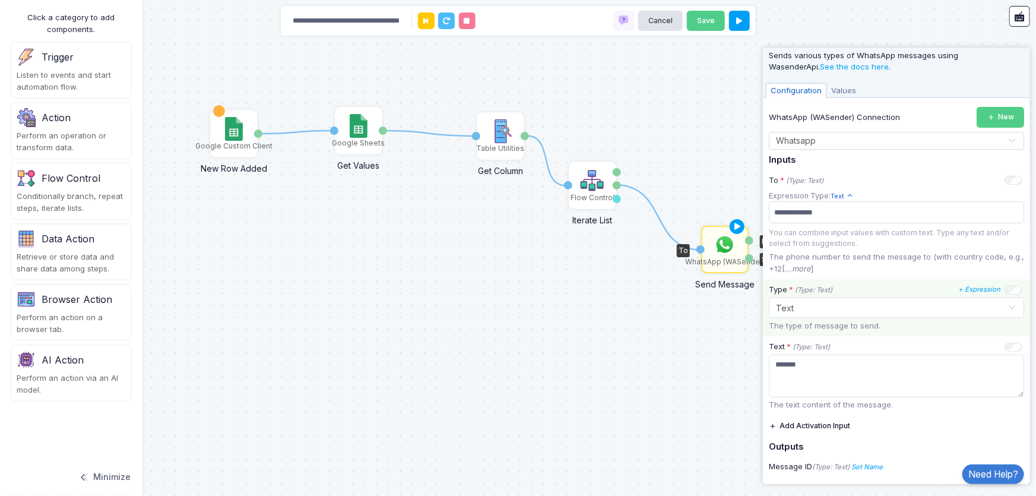
scroll to position [53, 0]
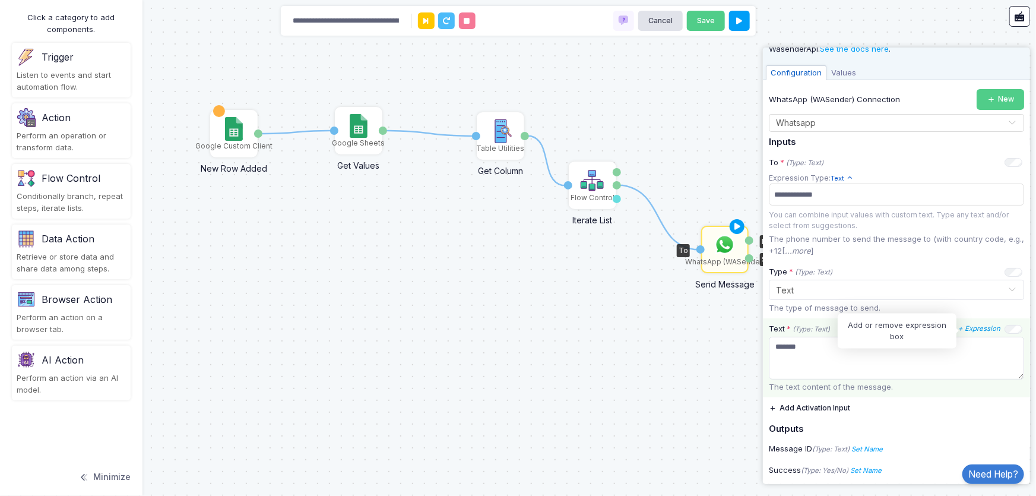
click at [969, 333] on icon "+ Expression" at bounding box center [979, 328] width 42 height 8
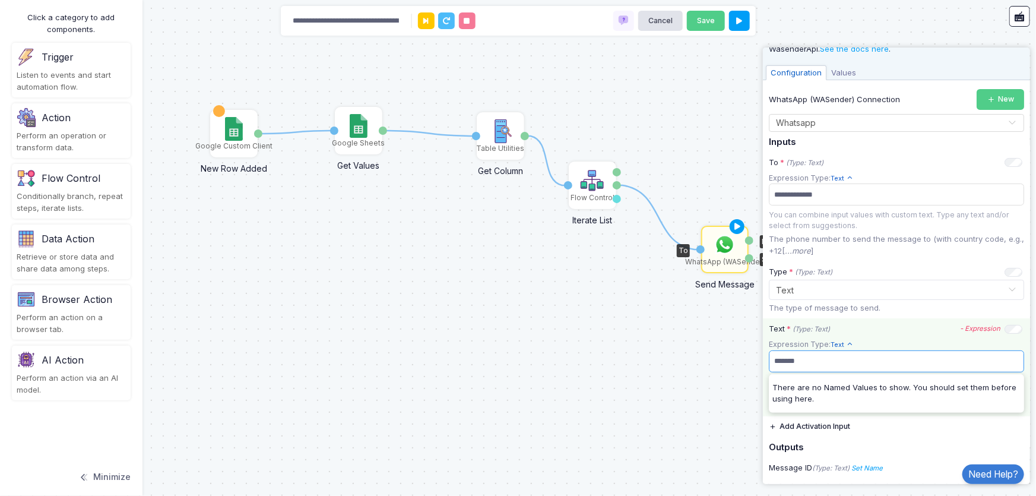
click at [822, 357] on span "*******" at bounding box center [892, 361] width 242 height 17
click at [913, 347] on app-expression-input "Expression Type: Text Text Allows you to create a new text by combining text va…" at bounding box center [896, 367] width 255 height 59
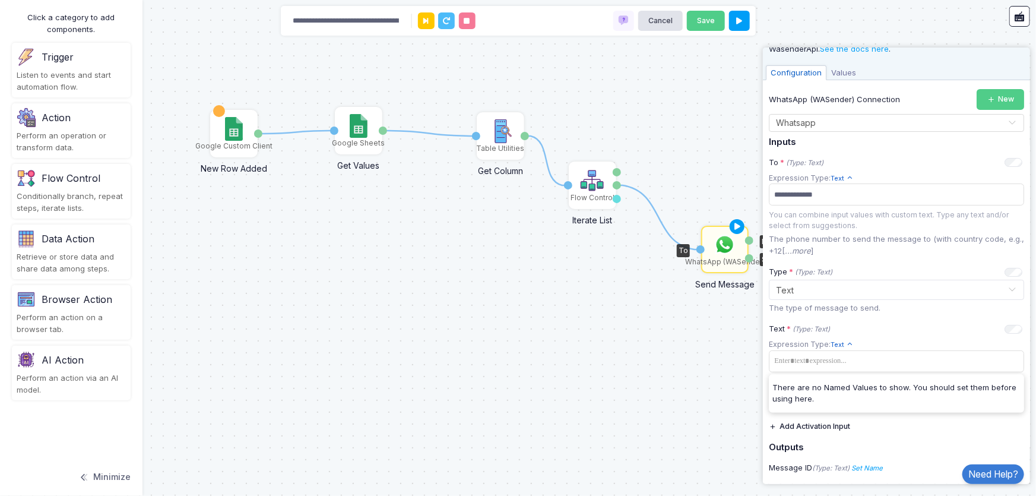
click at [818, 431] on button "Add Activation Input" at bounding box center [809, 426] width 81 height 21
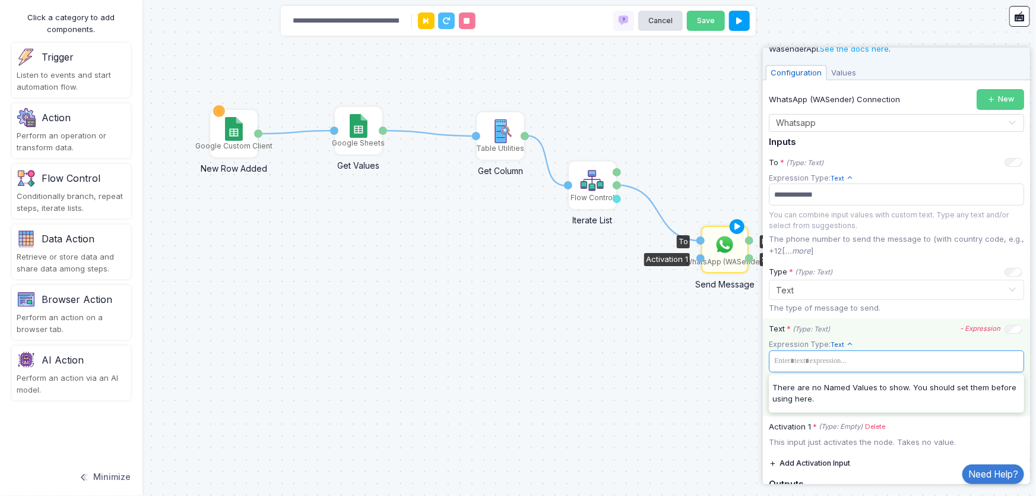
click at [928, 362] on span at bounding box center [892, 361] width 242 height 17
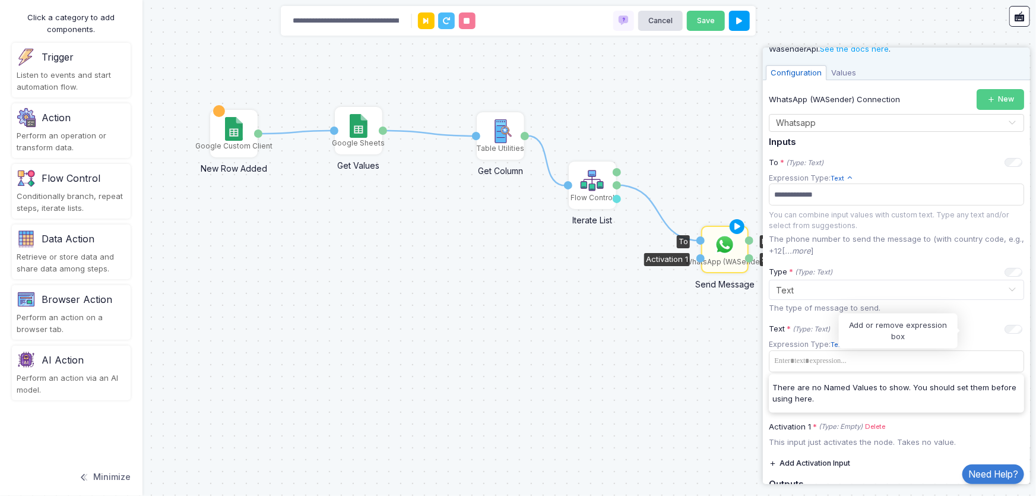
click at [0, 0] on icon "- Expression" at bounding box center [0, 0] width 0 height 0
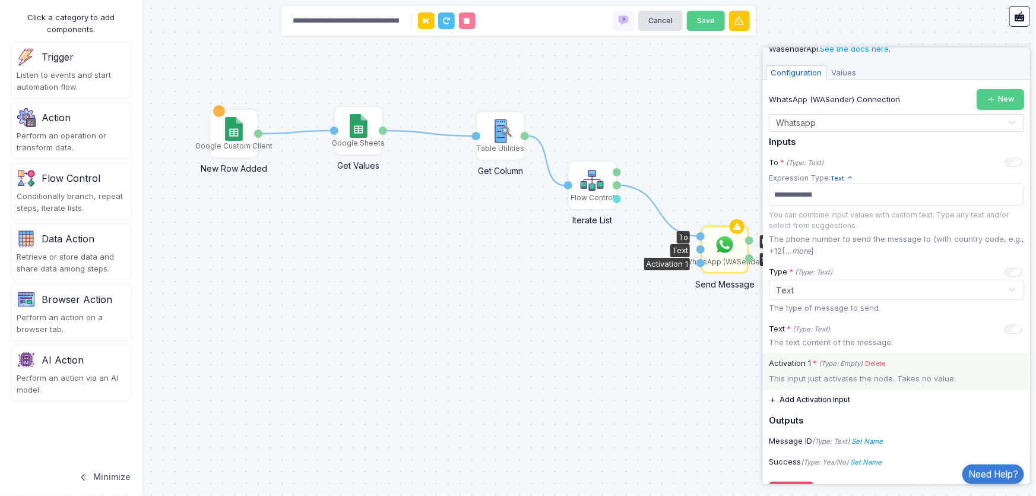
click at [874, 368] on link "Delete" at bounding box center [875, 364] width 20 height 10
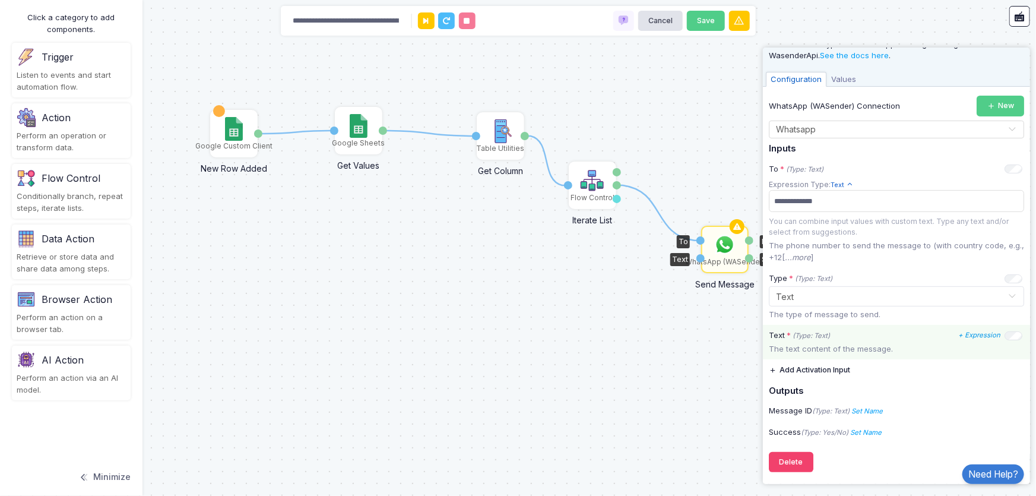
click at [874, 347] on p "The text content of the message." at bounding box center [896, 349] width 255 height 12
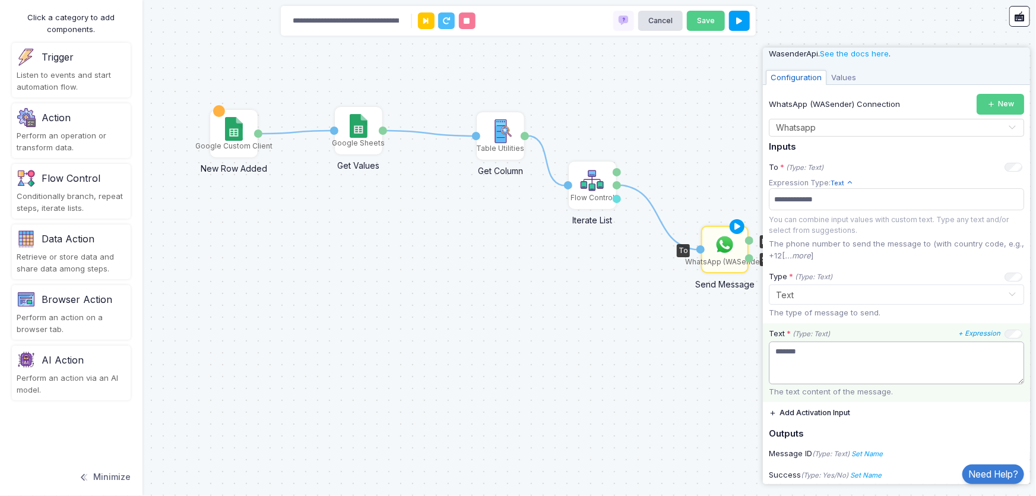
click at [890, 363] on textarea "*******" at bounding box center [896, 362] width 255 height 43
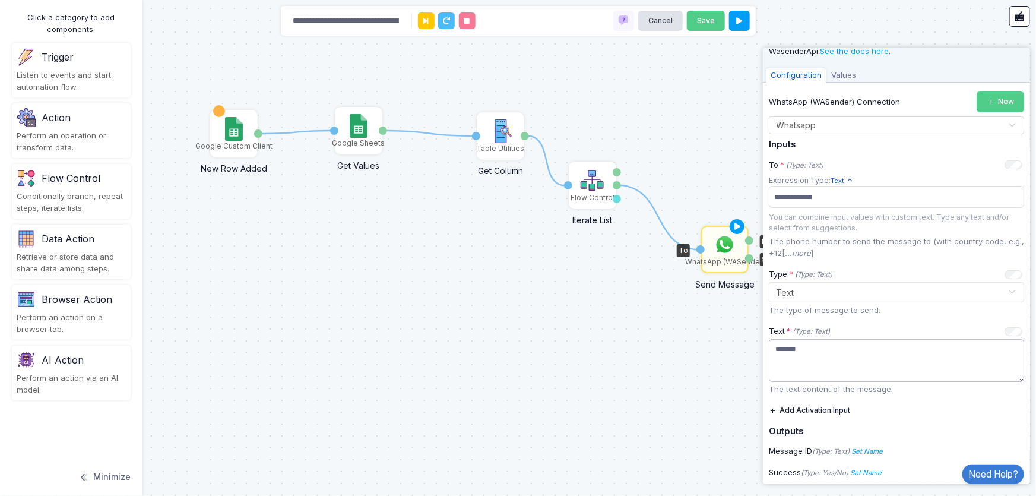
scroll to position [39, 0]
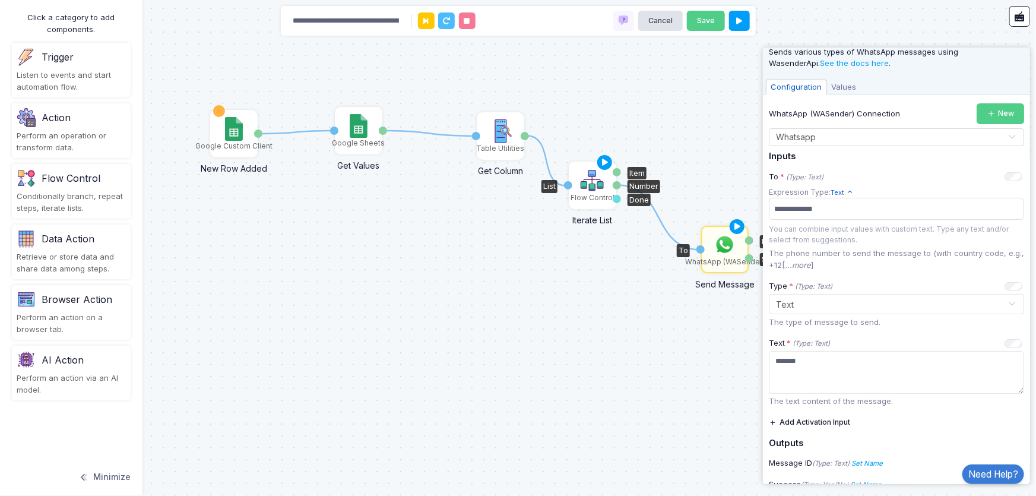
click at [597, 188] on img at bounding box center [593, 181] width 24 height 24
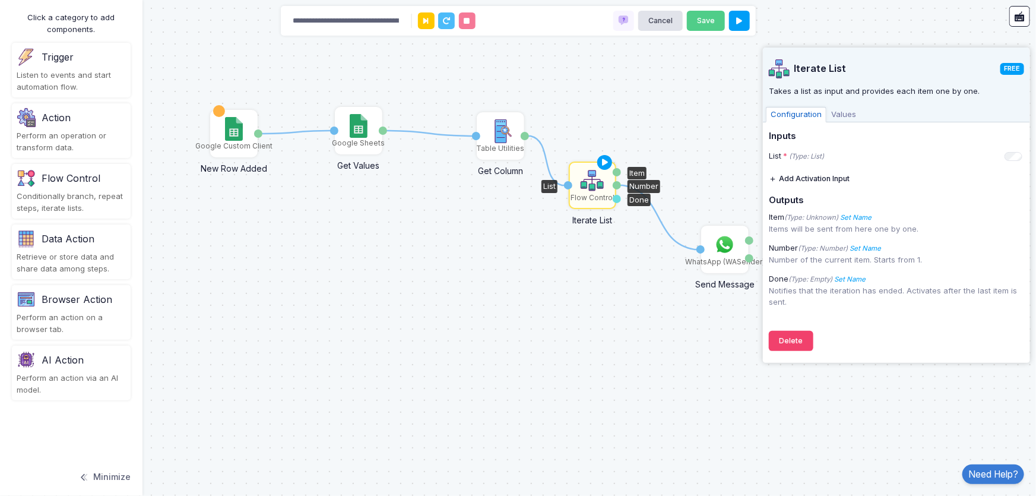
click at [848, 119] on span "Values" at bounding box center [844, 114] width 34 height 15
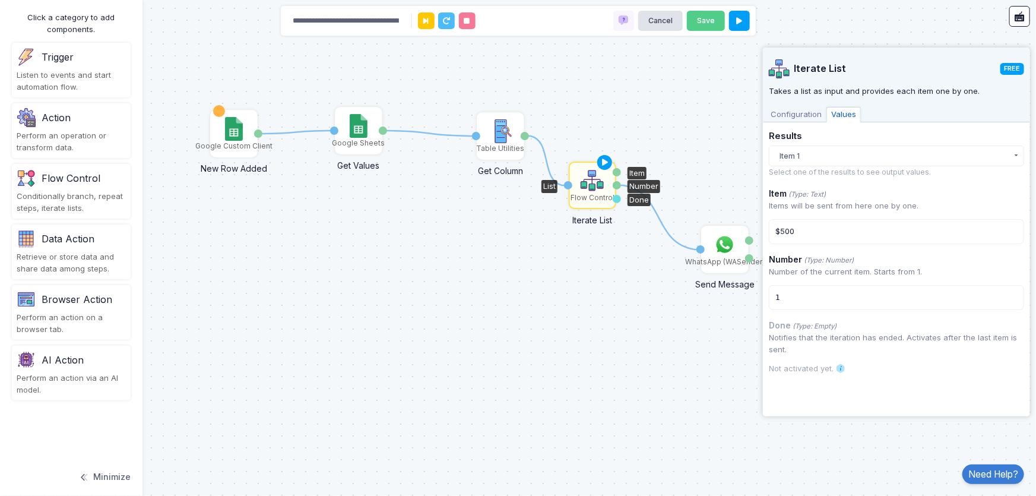
click at [810, 233] on div "$500" at bounding box center [896, 231] width 255 height 25
drag, startPoint x: 819, startPoint y: 299, endPoint x: 770, endPoint y: 299, distance: 49.3
click at [770, 299] on div "1" at bounding box center [896, 297] width 255 height 25
click at [800, 119] on span "Configuration" at bounding box center [796, 114] width 61 height 15
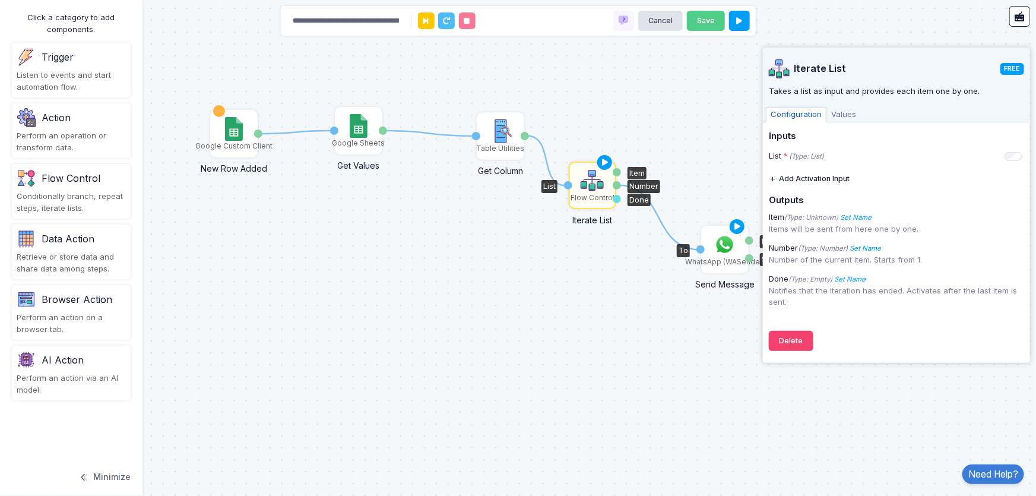
click at [719, 249] on img at bounding box center [725, 245] width 24 height 24
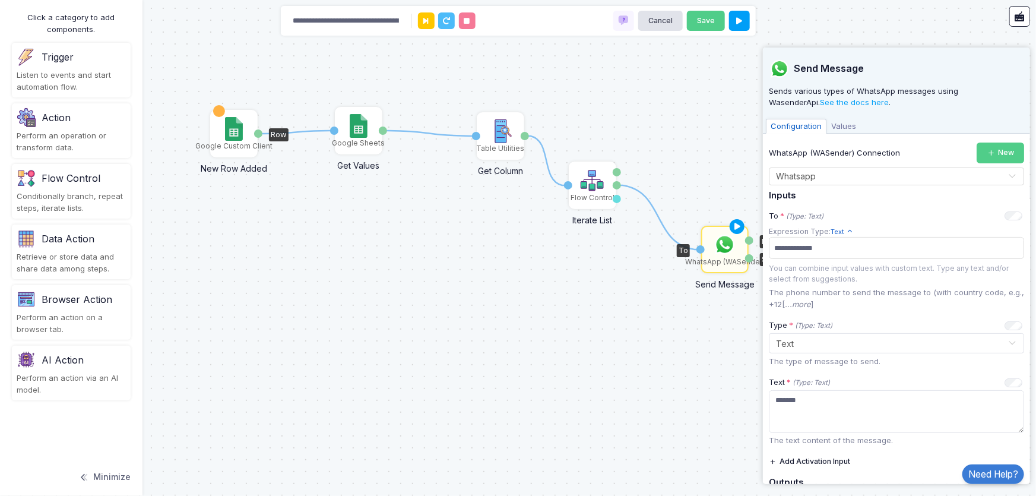
click at [226, 142] on div "Google Custom Client" at bounding box center [233, 146] width 77 height 11
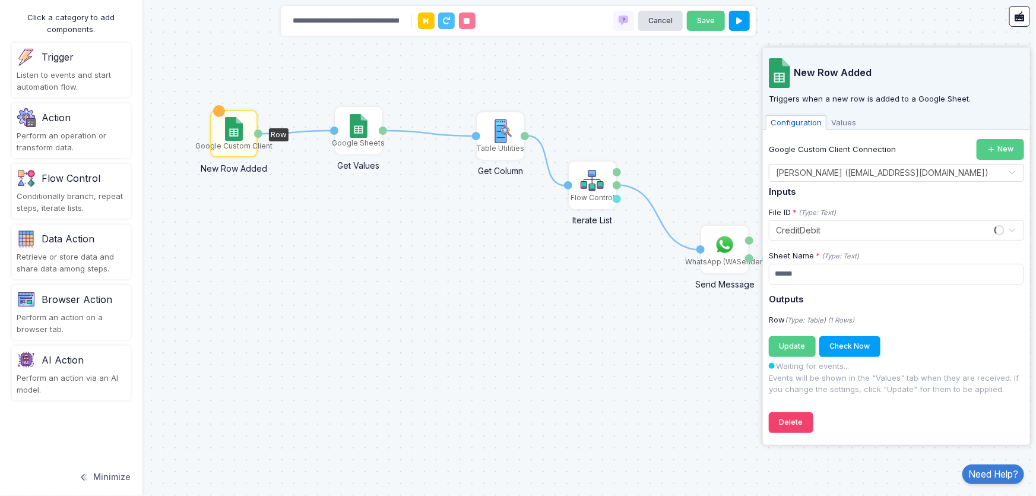
click at [662, 349] on div "1 1 1 1 Google Sheets Get Values Activation 1 Values Table Utilities Get Column…" at bounding box center [518, 248] width 1036 height 496
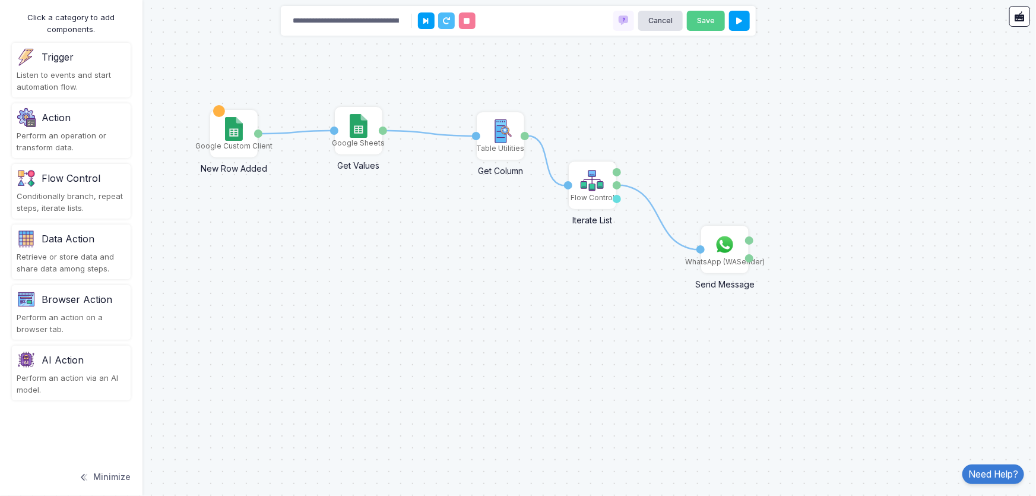
click at [97, 197] on div "Conditionally branch, repeat steps, iterate lists." at bounding box center [71, 202] width 109 height 23
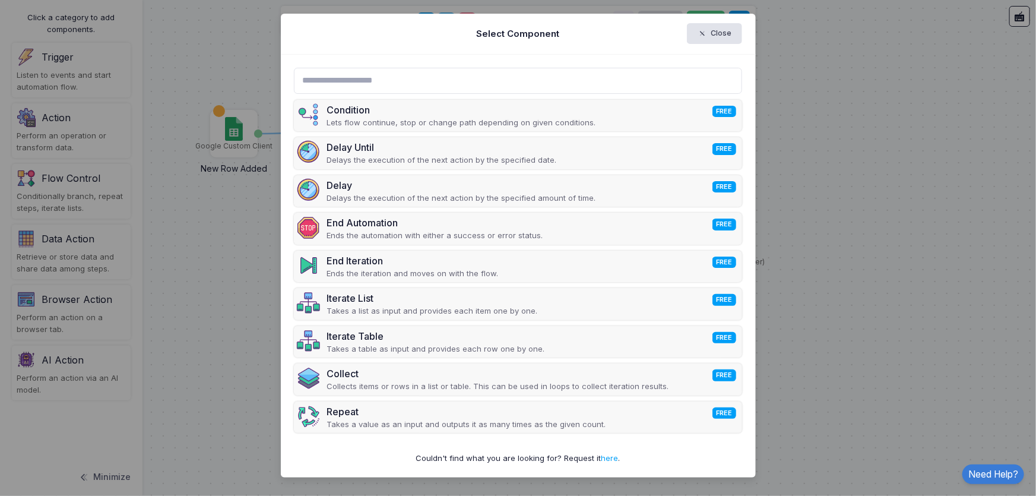
click at [219, 268] on ngb-modal-window "Select Component Close Condition FREE Lets flow continue, stop or change path d…" at bounding box center [518, 248] width 1036 height 496
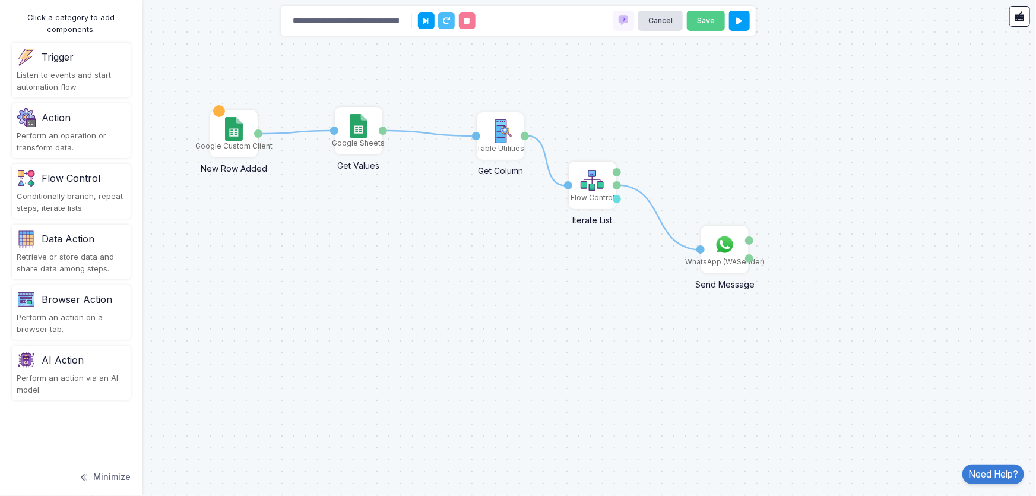
click at [78, 257] on div "Retrieve or store data and share data among steps." at bounding box center [71, 262] width 109 height 23
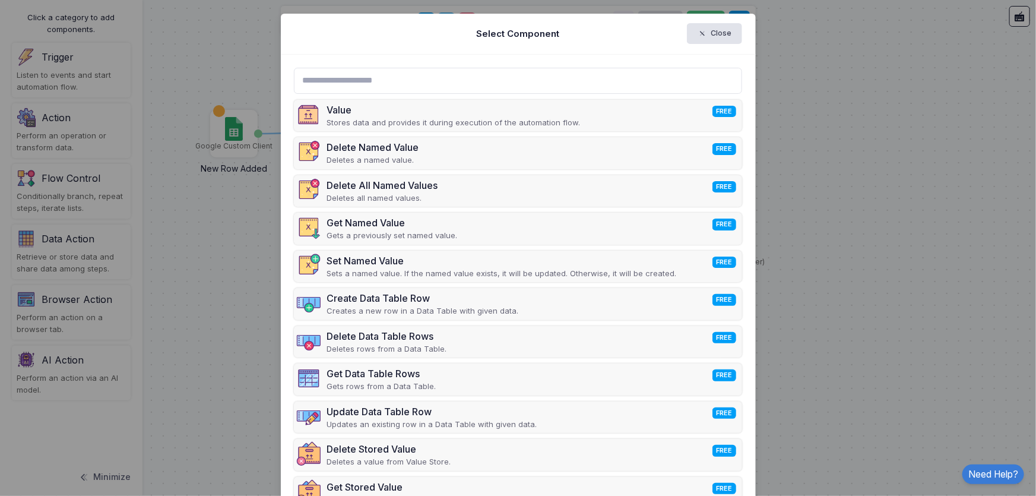
click at [211, 273] on ngb-modal-window "Select Component Close Value FREE Stores data and provides it during execution …" at bounding box center [518, 248] width 1036 height 496
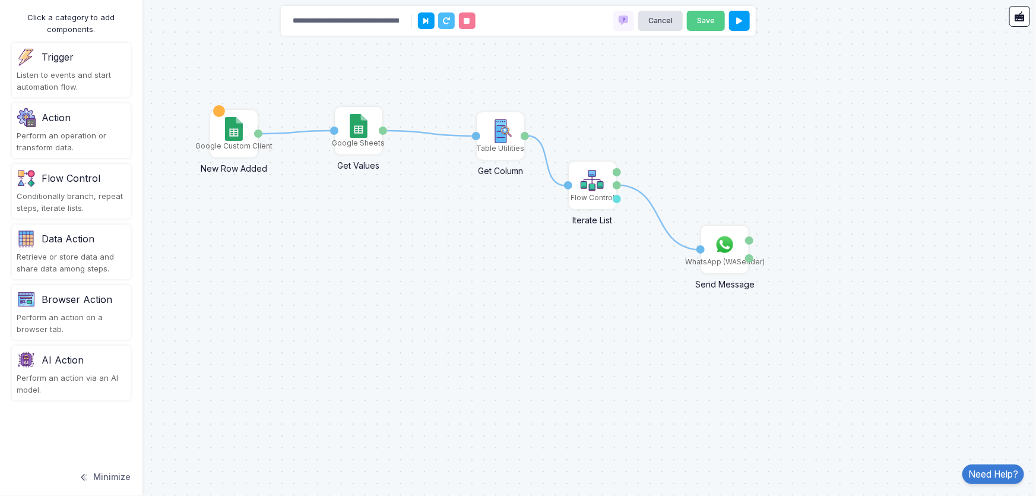
click at [34, 363] on img at bounding box center [26, 359] width 19 height 19
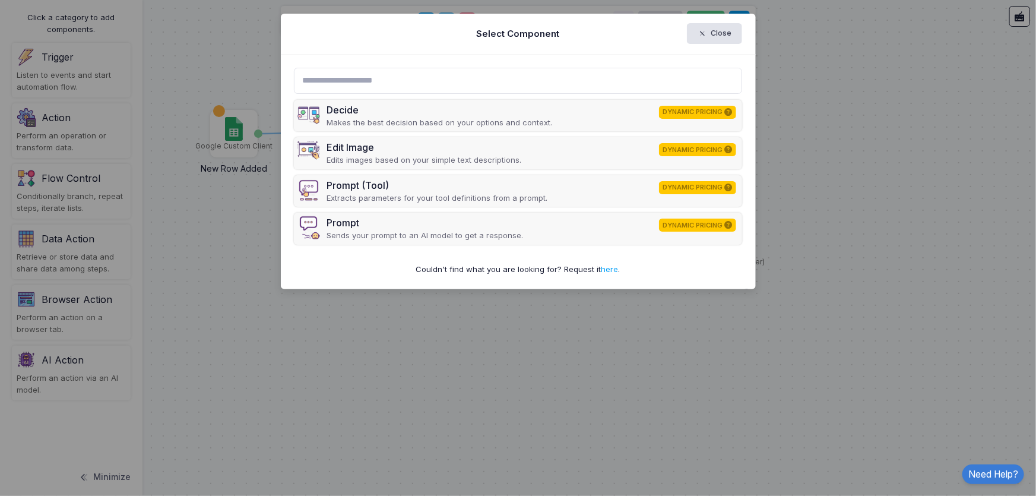
click at [259, 327] on ngb-modal-window "Select Component Close Decide DYNAMIC PRICING Makes the best decision based on …" at bounding box center [518, 248] width 1036 height 496
